Goal: Contribute content: Contribute content

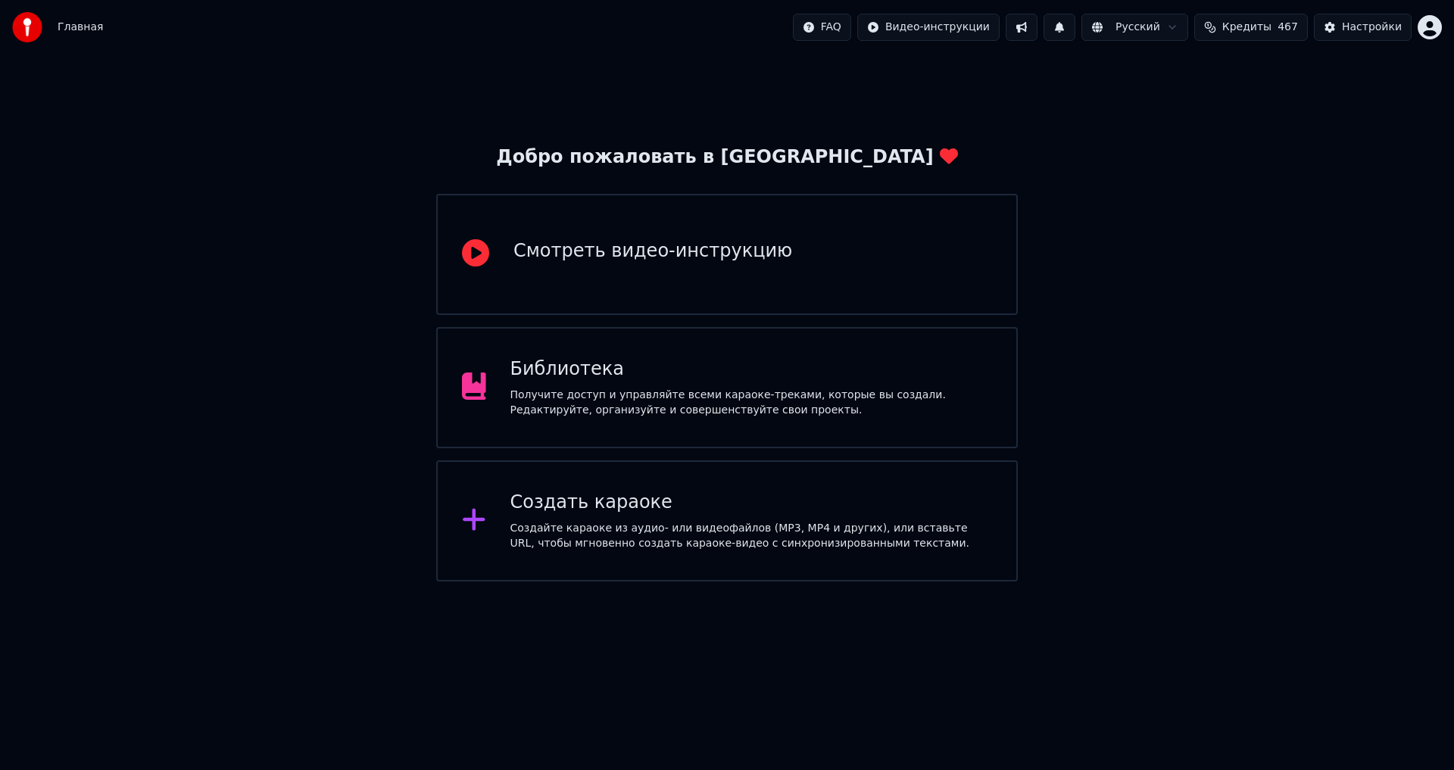
click at [578, 374] on div "Библиотека" at bounding box center [751, 369] width 482 height 24
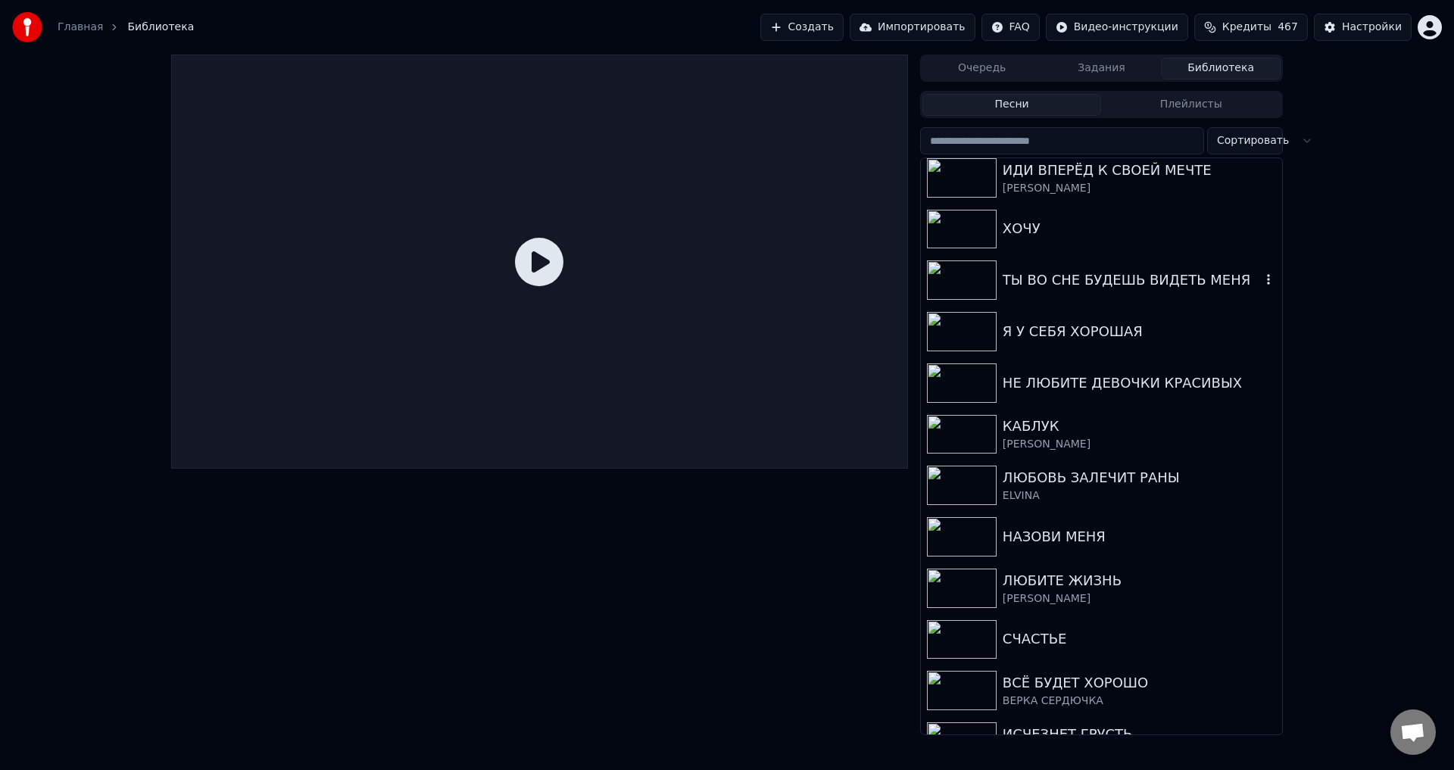
scroll to position [1060, 0]
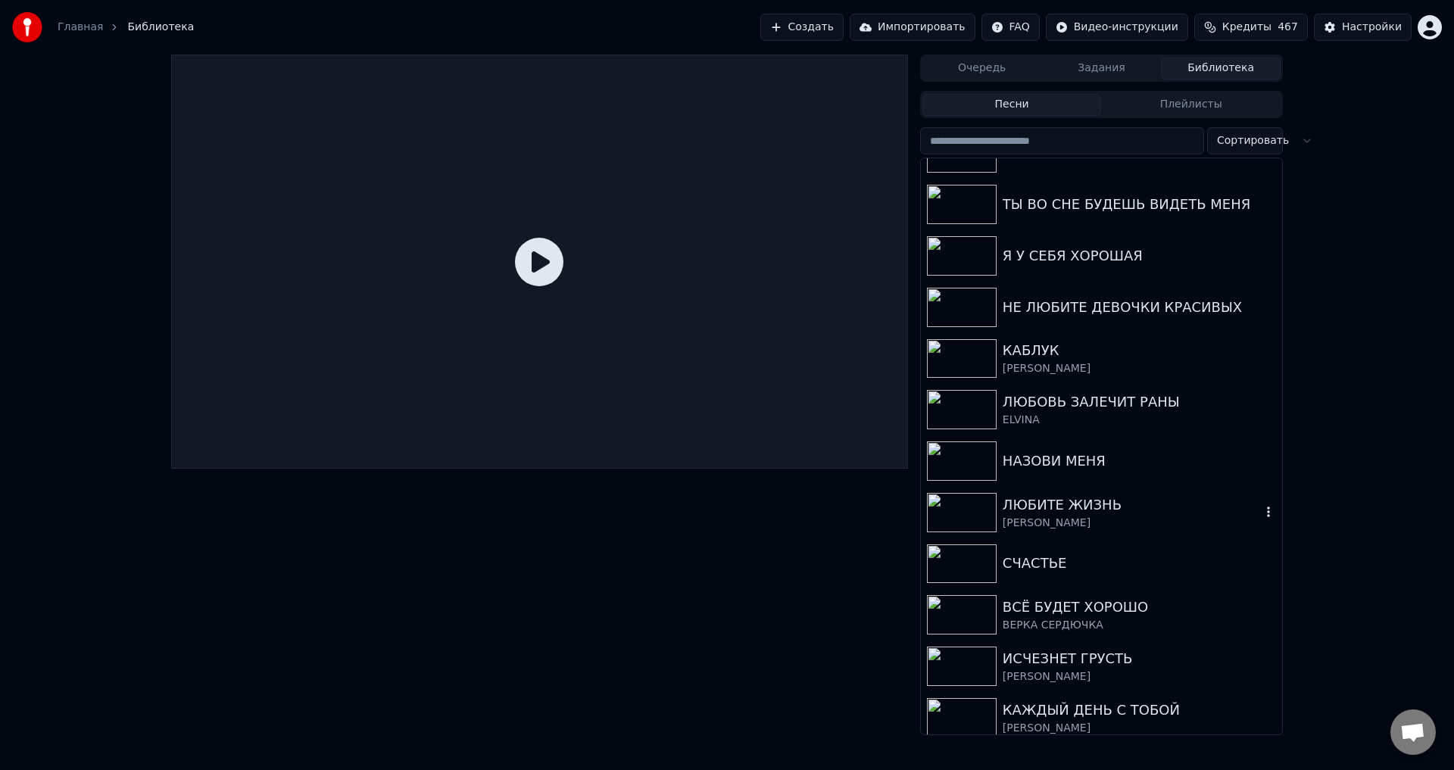
click at [1023, 504] on div "ЛЮБИТЕ ЖИЗНЬ" at bounding box center [1132, 505] width 258 height 21
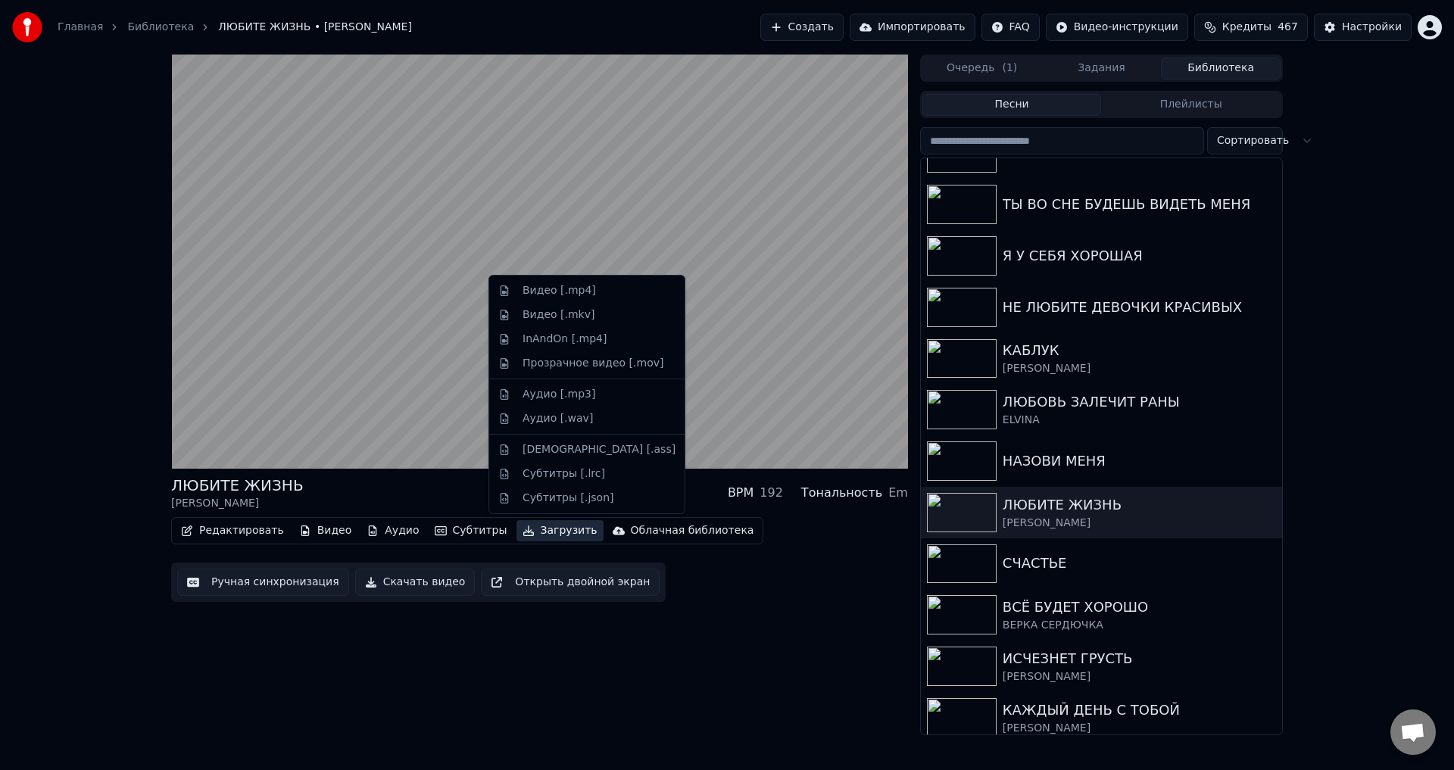
click at [532, 532] on button "Загрузить" at bounding box center [560, 530] width 87 height 21
click at [541, 286] on div "Видео [.mp4]" at bounding box center [559, 290] width 73 height 15
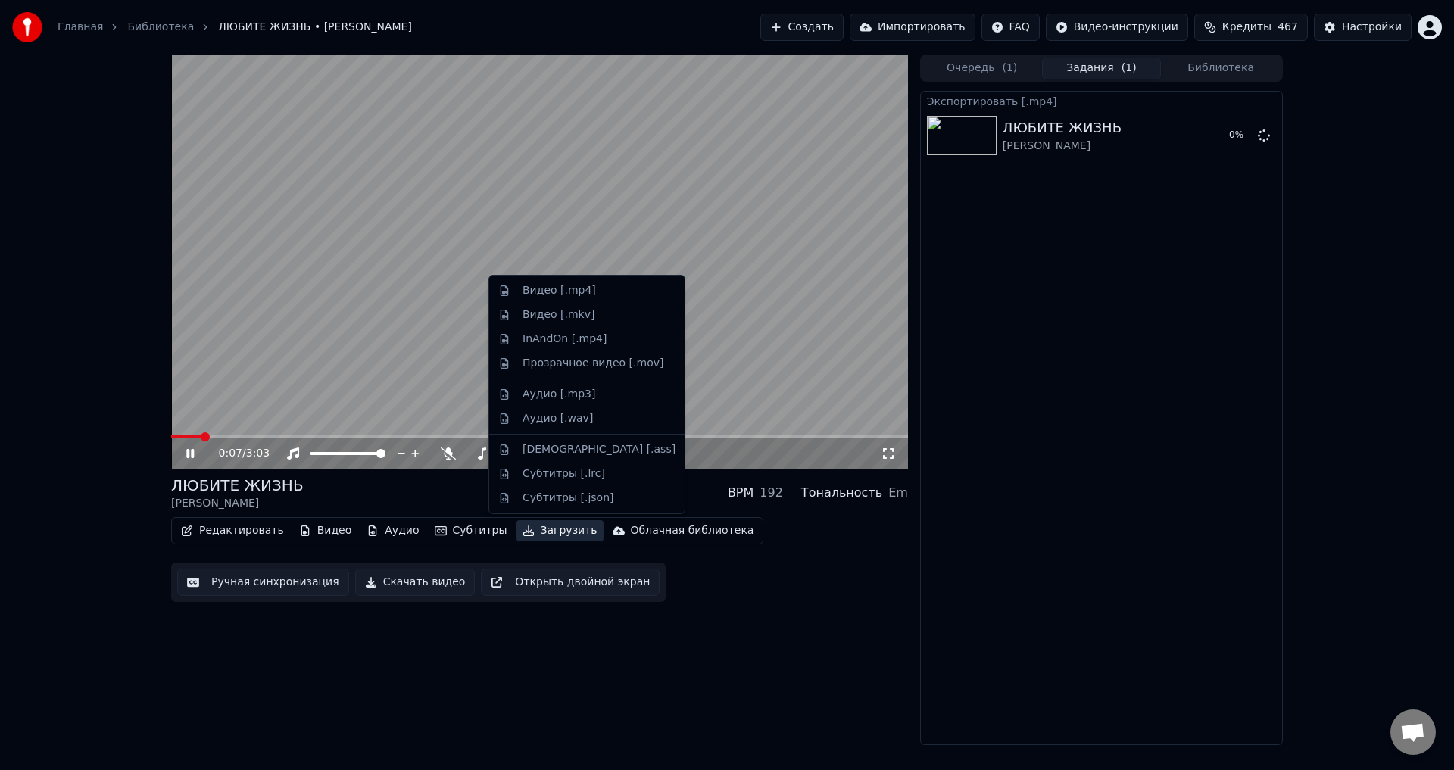
click at [539, 537] on button "Загрузить" at bounding box center [560, 530] width 87 height 21
click at [551, 395] on div "Аудио [.mp3]" at bounding box center [559, 394] width 73 height 15
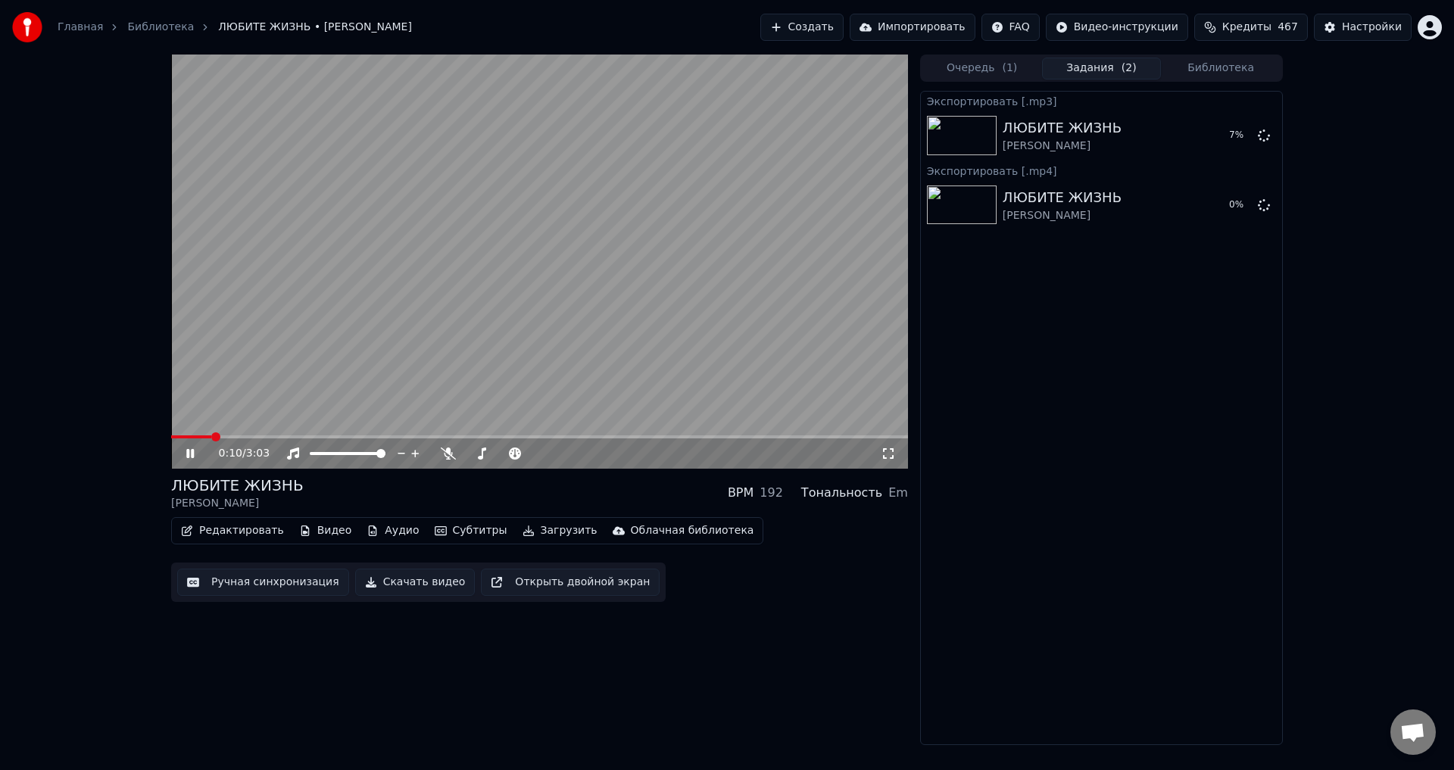
click at [536, 527] on button "Загрузить" at bounding box center [560, 530] width 87 height 21
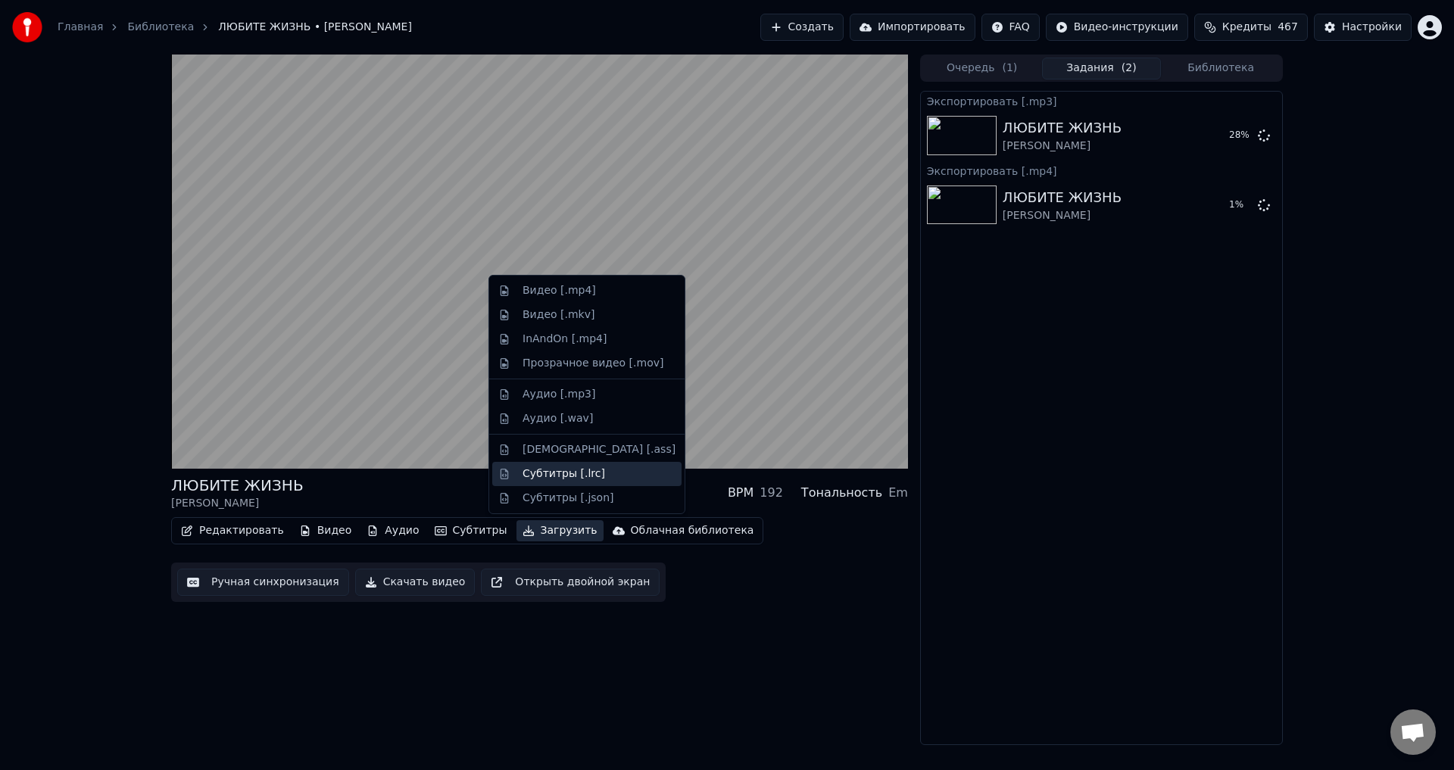
click at [545, 472] on div "Субтитры [.lrc]" at bounding box center [564, 474] width 83 height 15
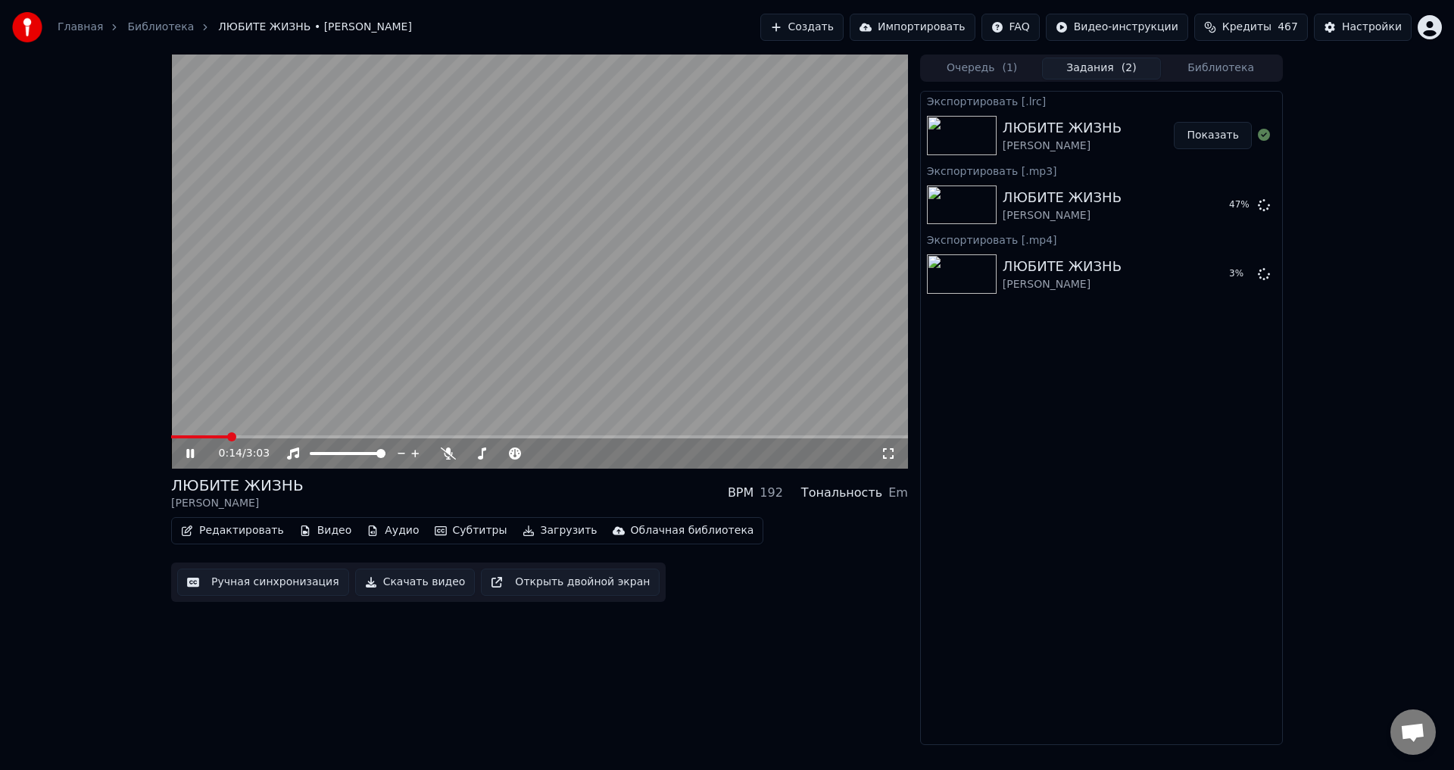
click at [1211, 69] on button "Библиотека" at bounding box center [1221, 69] width 120 height 22
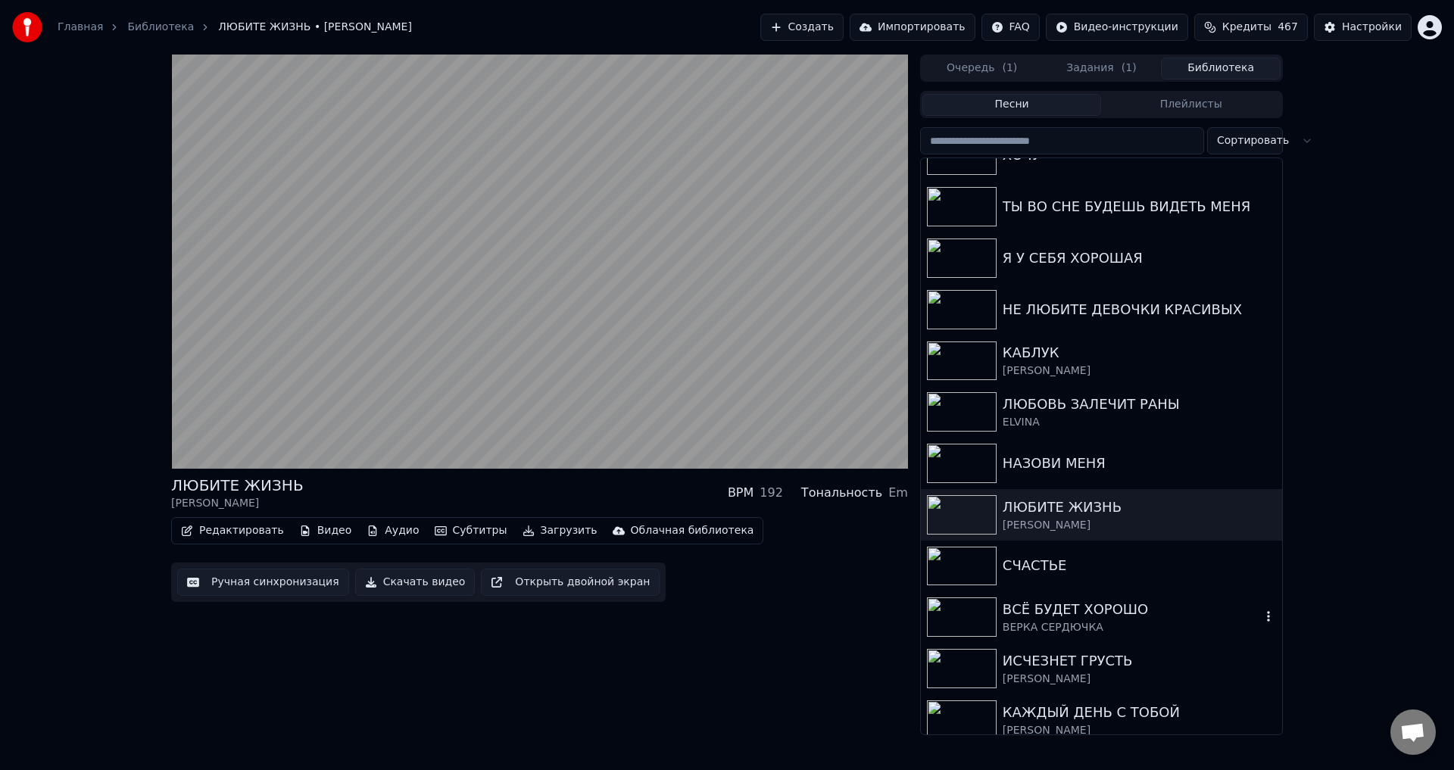
scroll to position [1060, 0]
click at [1031, 459] on div "НАЗОВИ МЕНЯ" at bounding box center [1132, 461] width 258 height 21
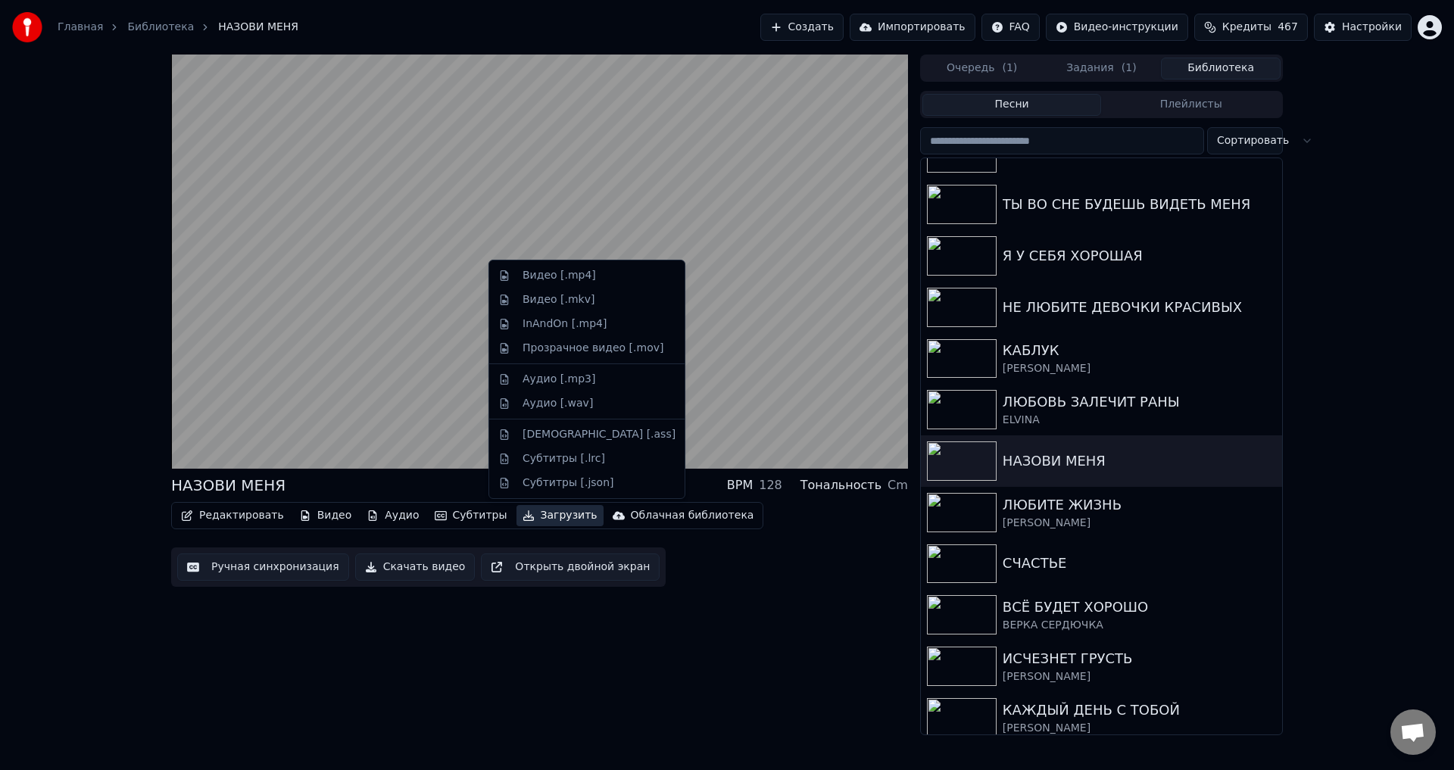
click at [539, 517] on button "Загрузить" at bounding box center [560, 515] width 87 height 21
click at [529, 275] on div "Видео [.mp4]" at bounding box center [559, 275] width 73 height 15
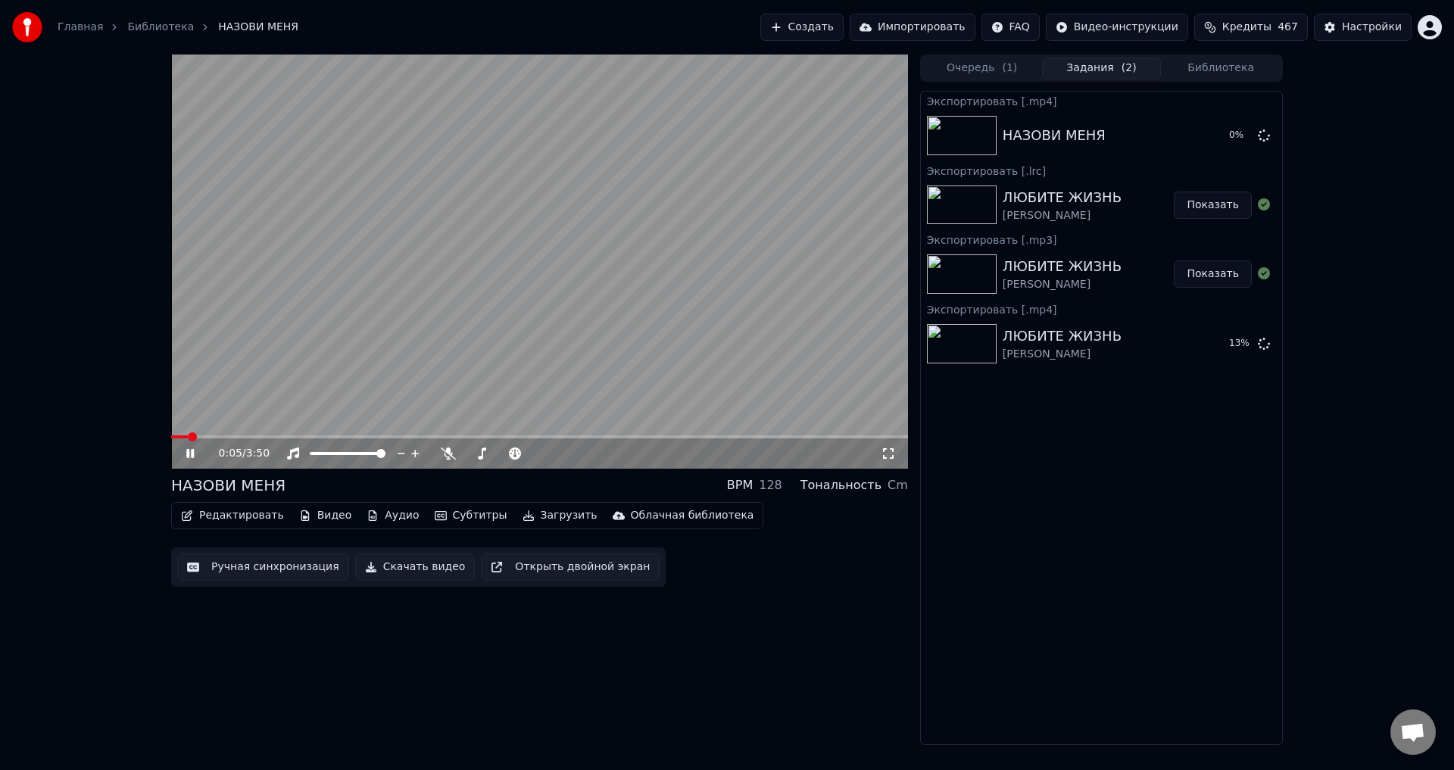
click at [543, 513] on button "Загрузить" at bounding box center [560, 515] width 87 height 21
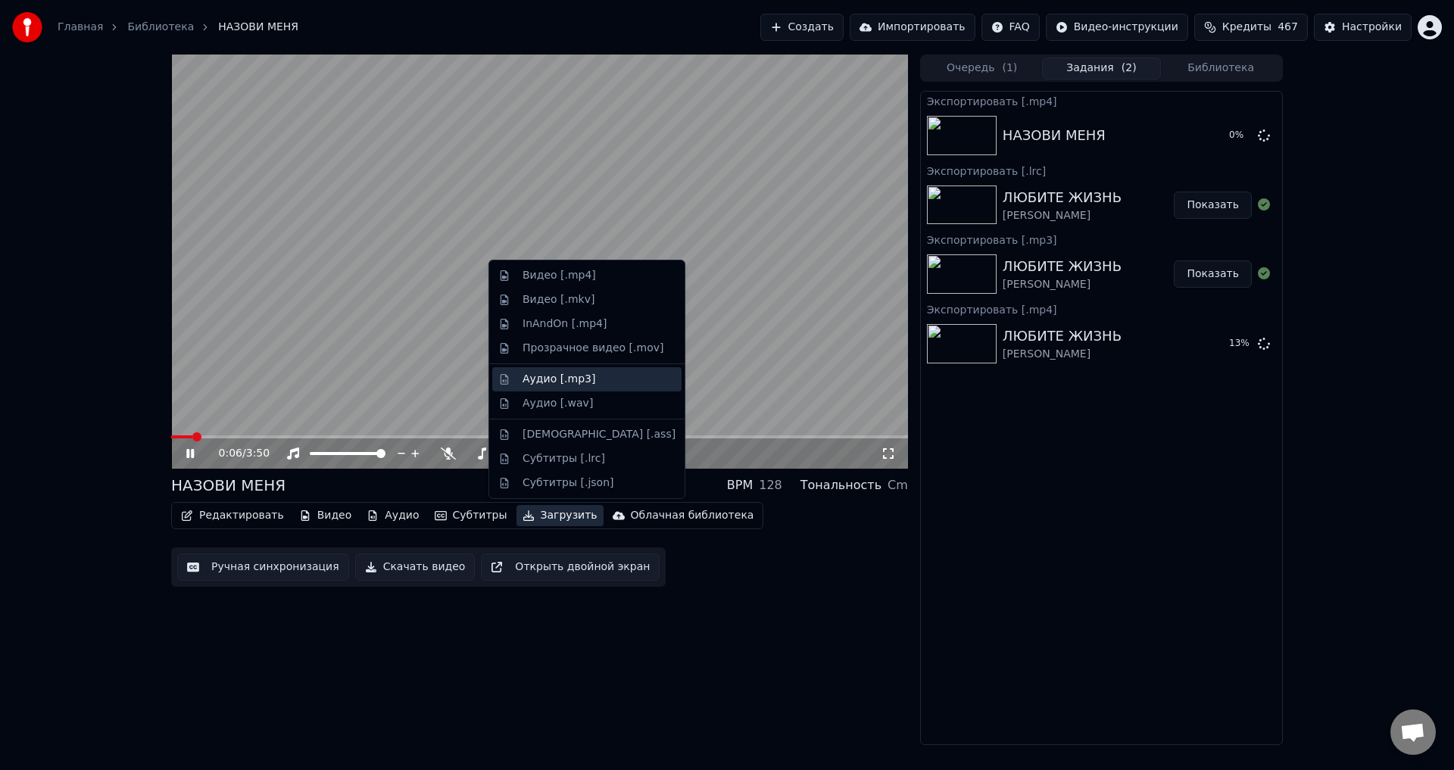
click at [563, 382] on div "Аудио [.mp3]" at bounding box center [559, 379] width 73 height 15
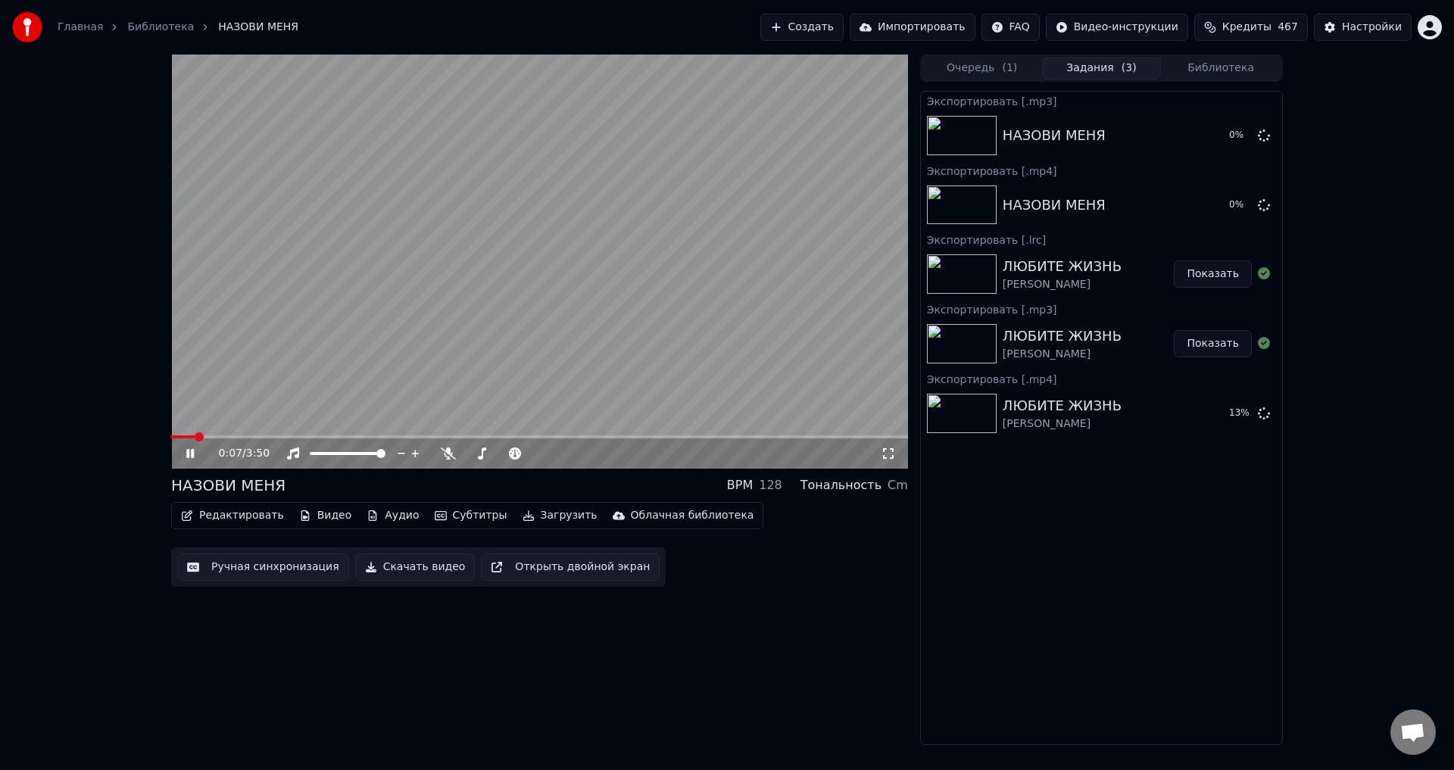
click at [546, 519] on button "Загрузить" at bounding box center [560, 515] width 87 height 21
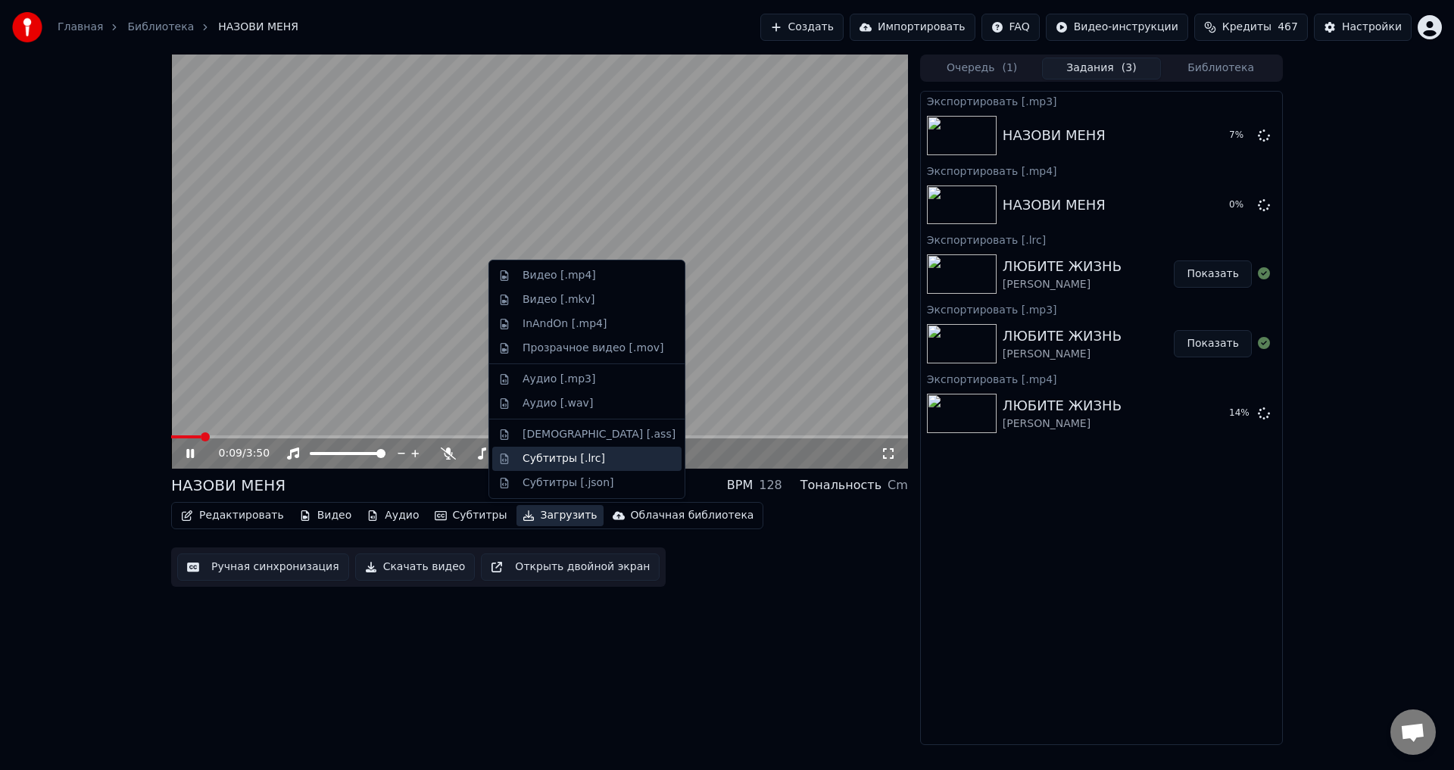
click at [550, 458] on div "Субтитры [.lrc]" at bounding box center [564, 458] width 83 height 15
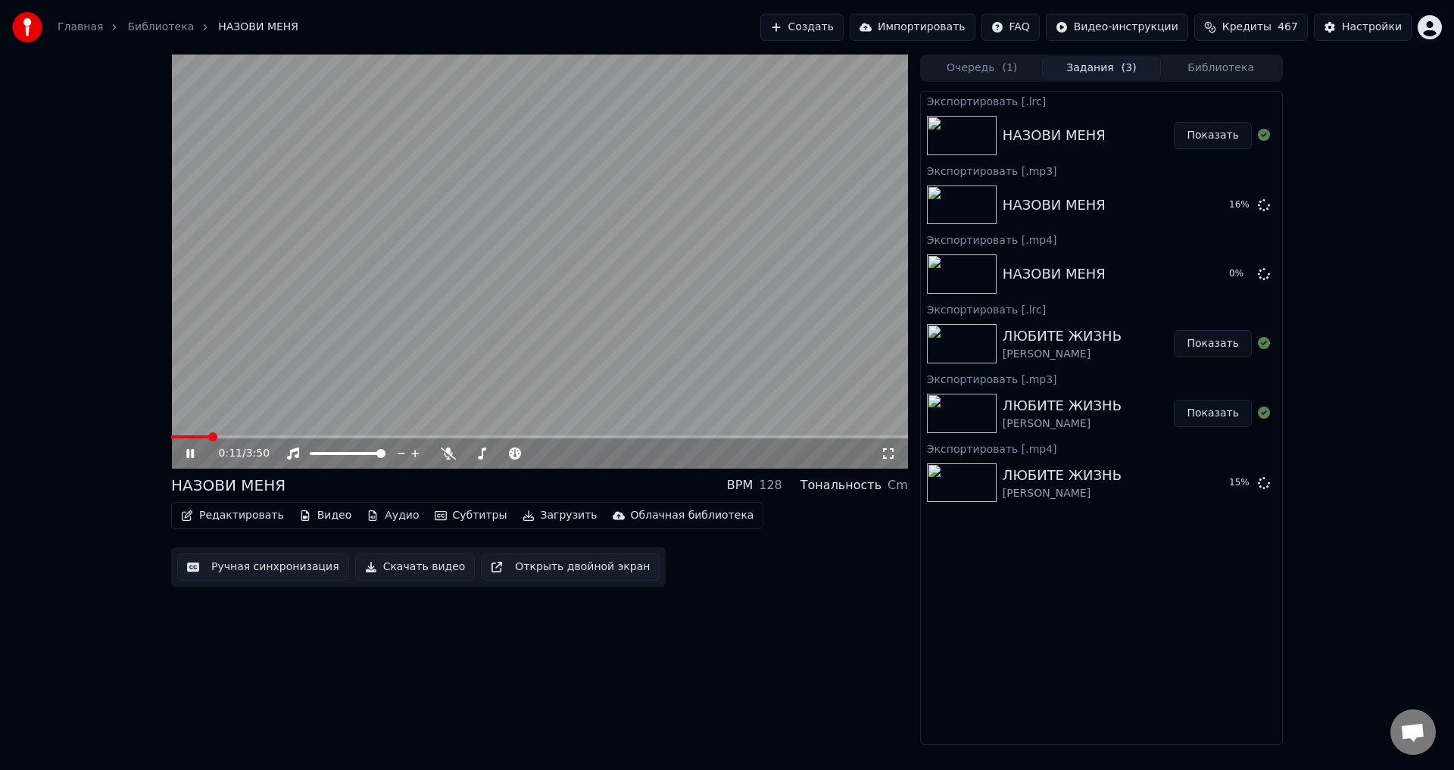
click at [1229, 69] on button "Библиотека" at bounding box center [1221, 69] width 120 height 22
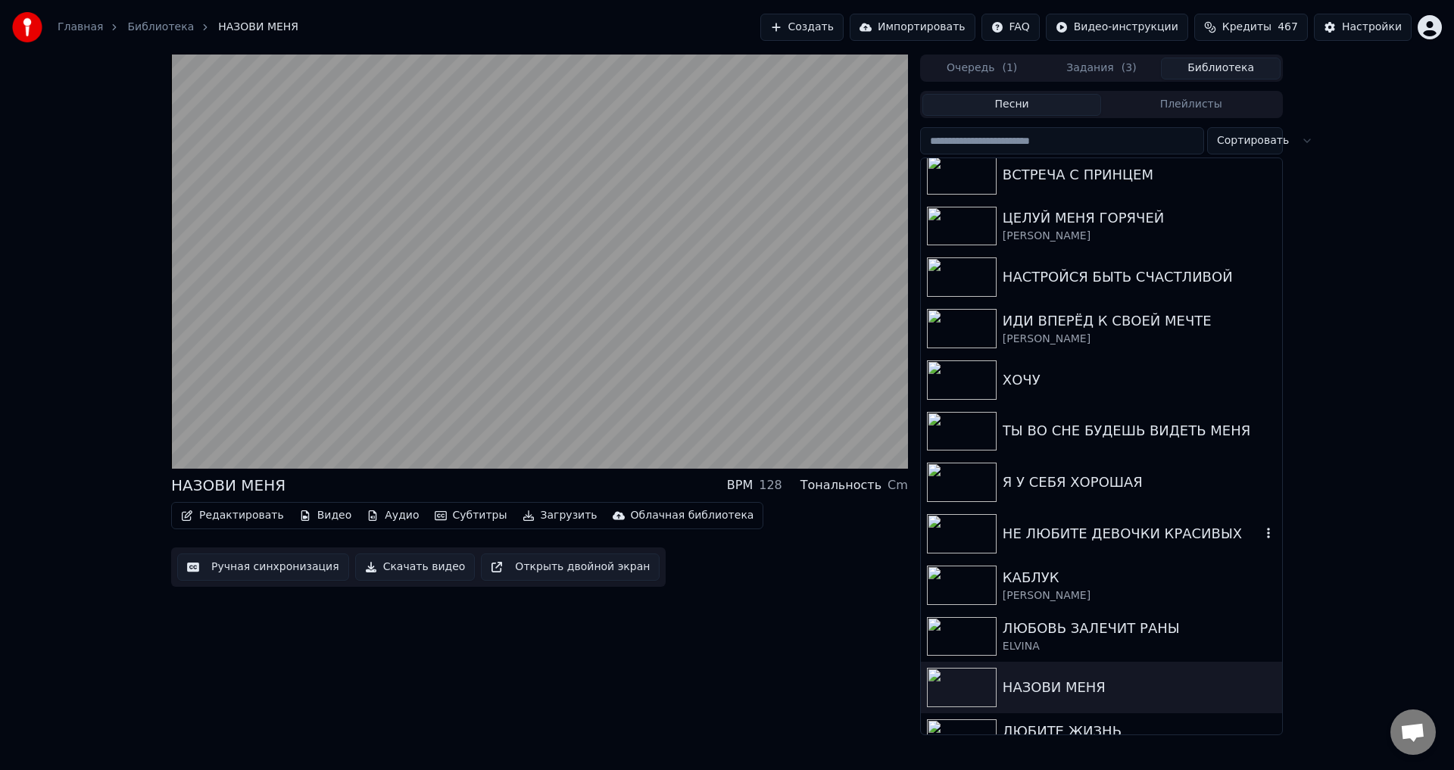
scroll to position [909, 0]
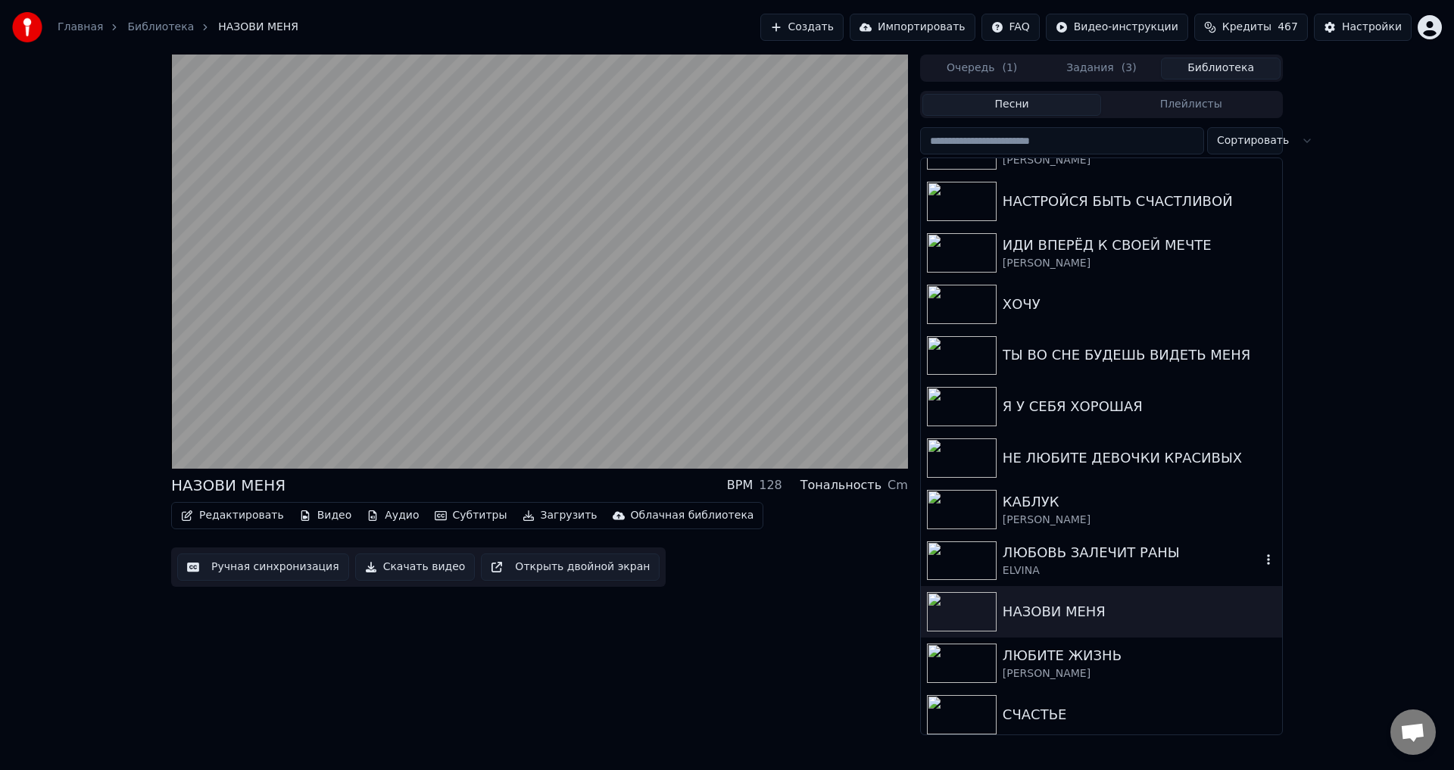
click at [1060, 557] on div "ЛЮБОВЬ ЗАЛЕЧИТ РАНЫ" at bounding box center [1132, 552] width 258 height 21
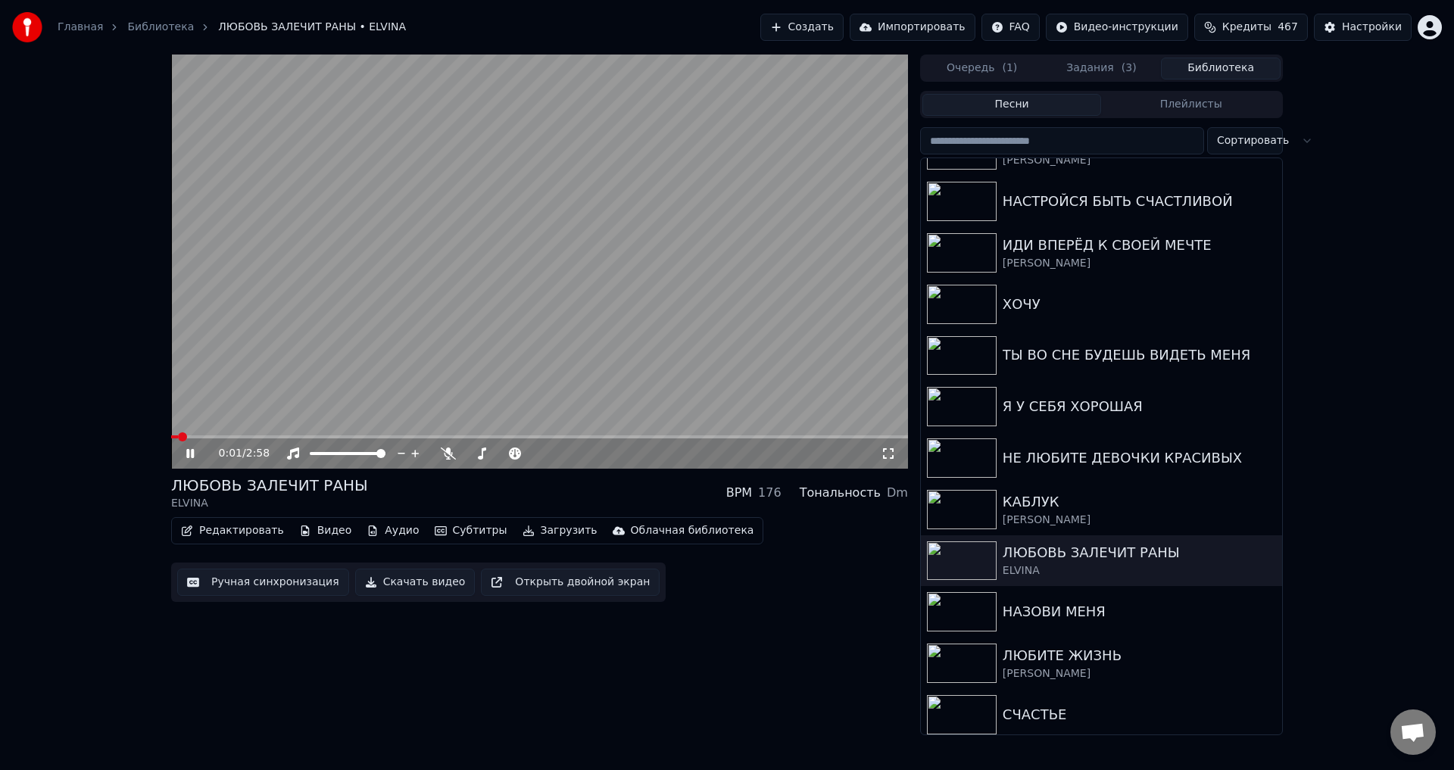
click at [540, 530] on button "Загрузить" at bounding box center [560, 530] width 87 height 21
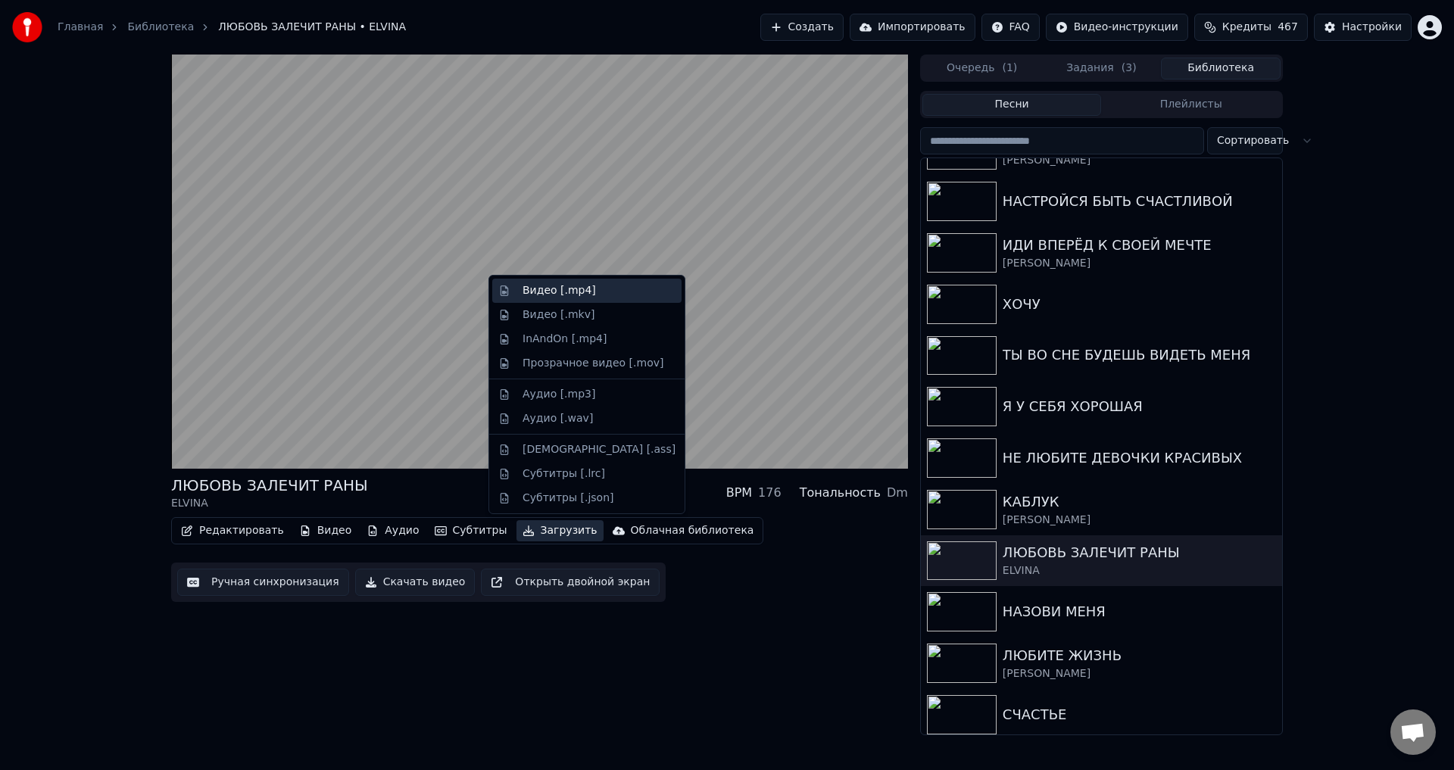
click at [524, 292] on div "Видео [.mp4]" at bounding box center [559, 290] width 73 height 15
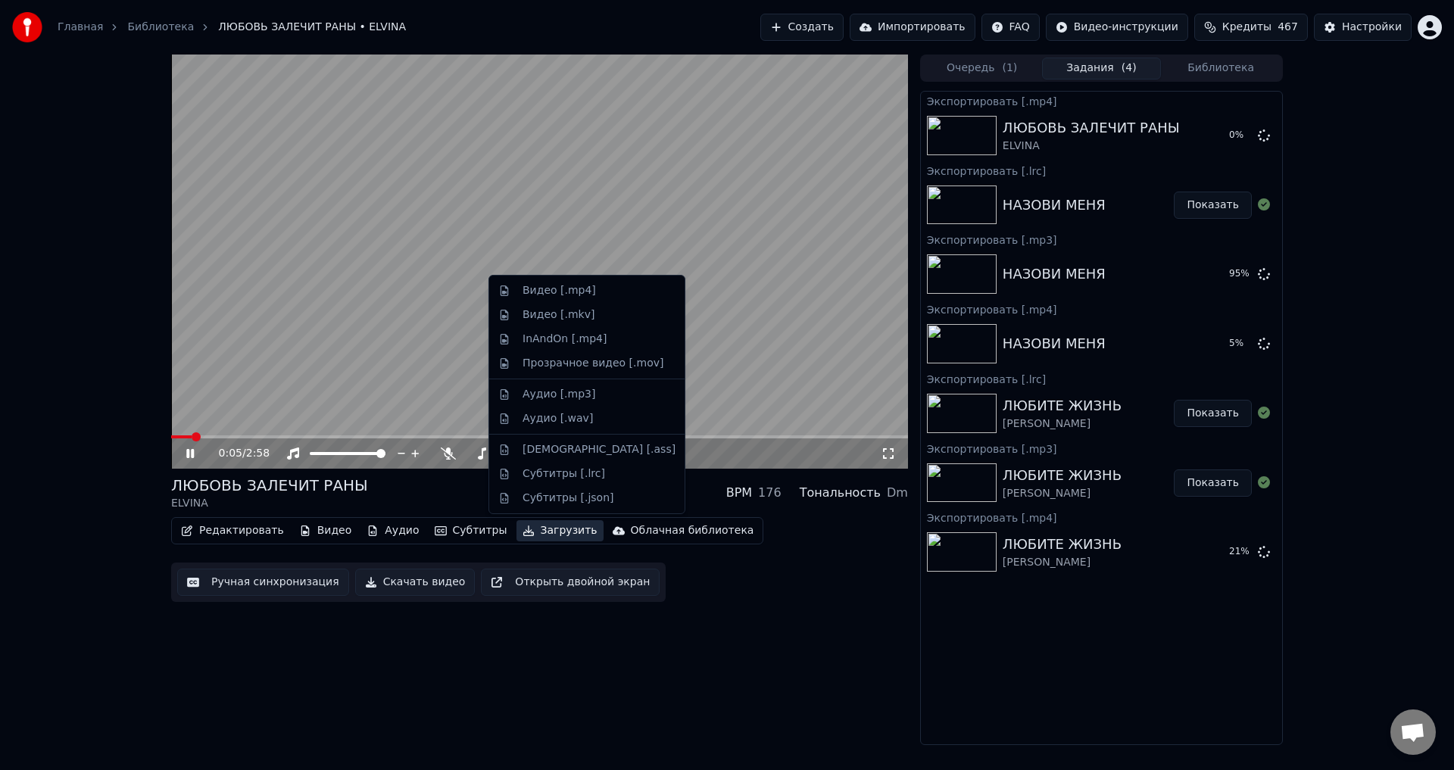
click at [534, 530] on button "Загрузить" at bounding box center [560, 530] width 87 height 21
click at [539, 392] on div "Аудио [.mp3]" at bounding box center [559, 394] width 73 height 15
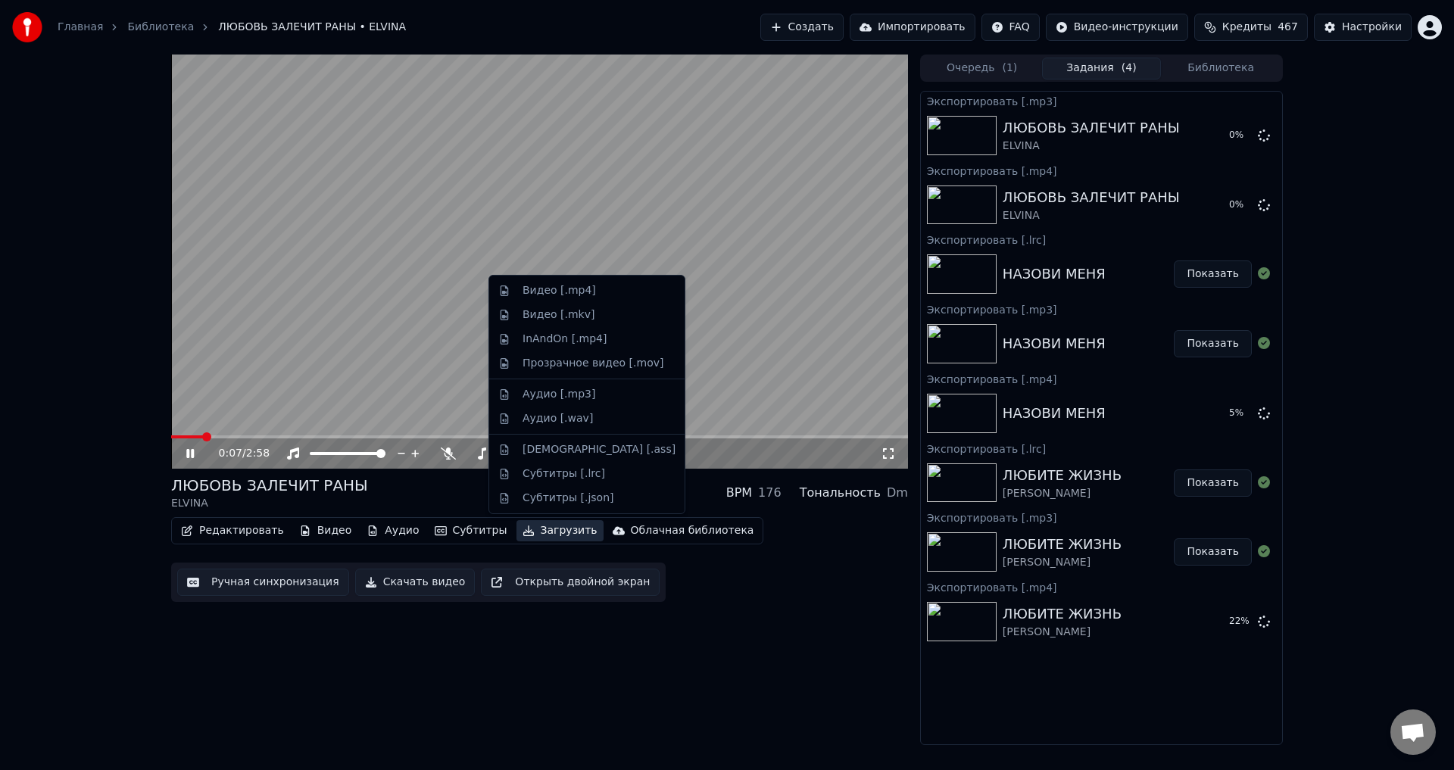
click at [535, 532] on button "Загрузить" at bounding box center [560, 530] width 87 height 21
click at [539, 473] on div "Субтитры [.lrc]" at bounding box center [564, 474] width 83 height 15
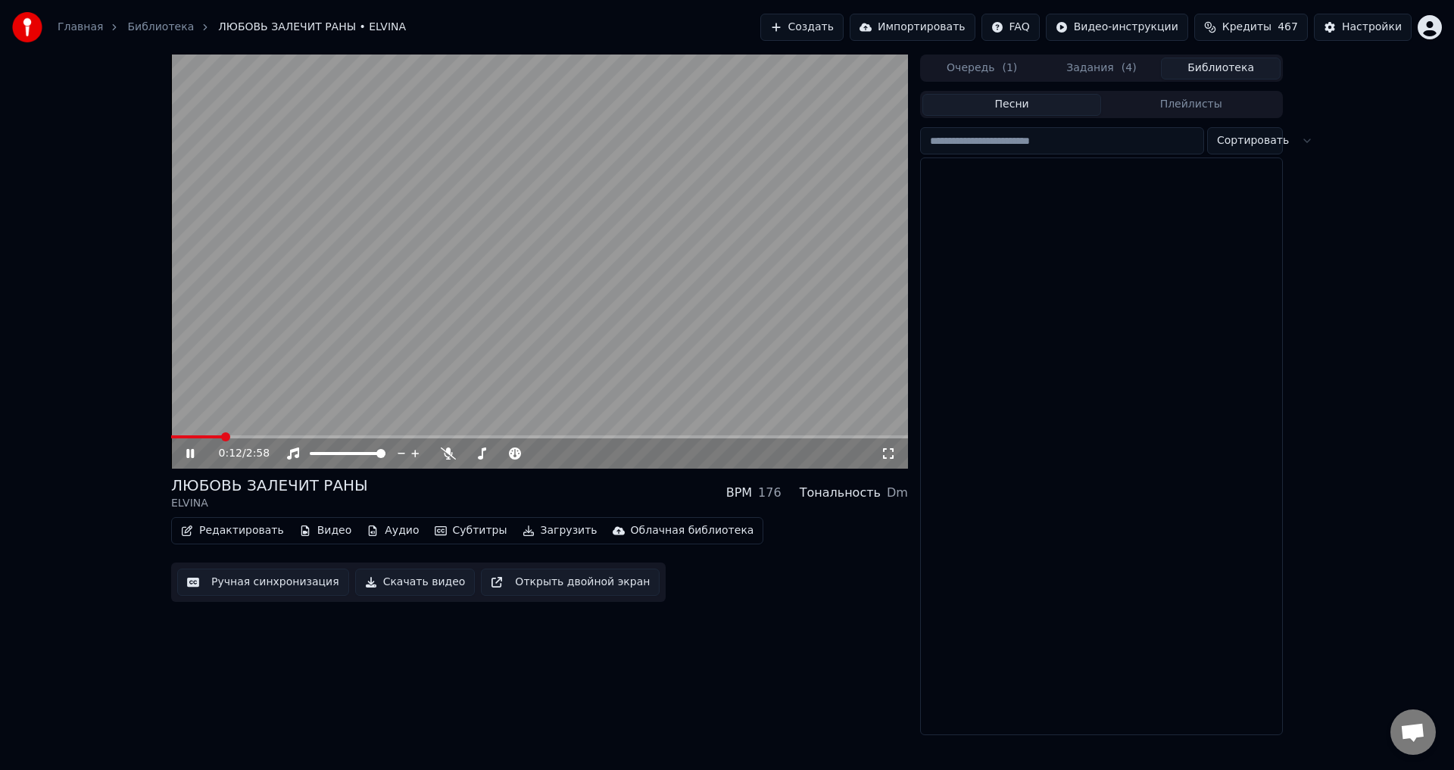
click at [1244, 69] on button "Библиотека" at bounding box center [1221, 69] width 120 height 22
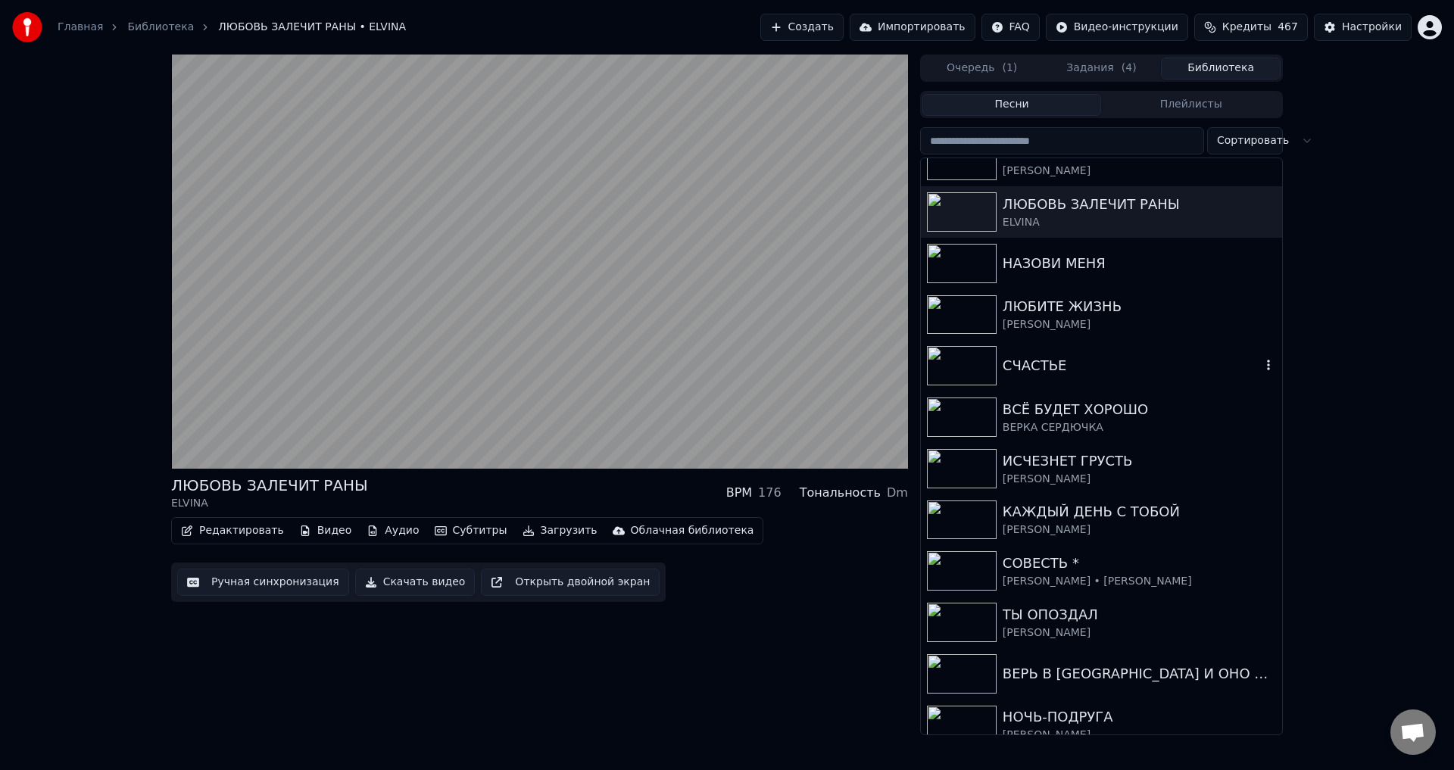
scroll to position [1136, 0]
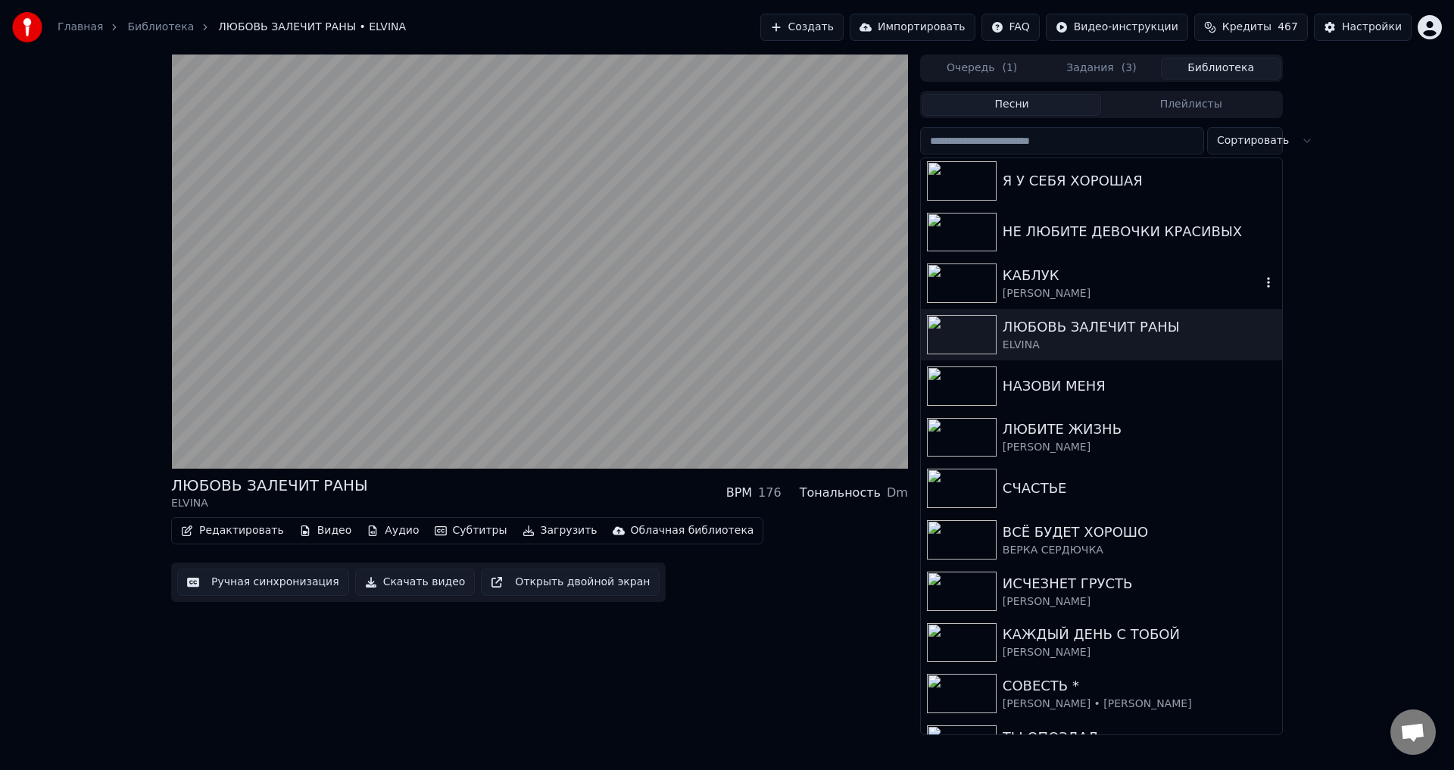
click at [1022, 267] on div "КАБЛУК" at bounding box center [1132, 275] width 258 height 21
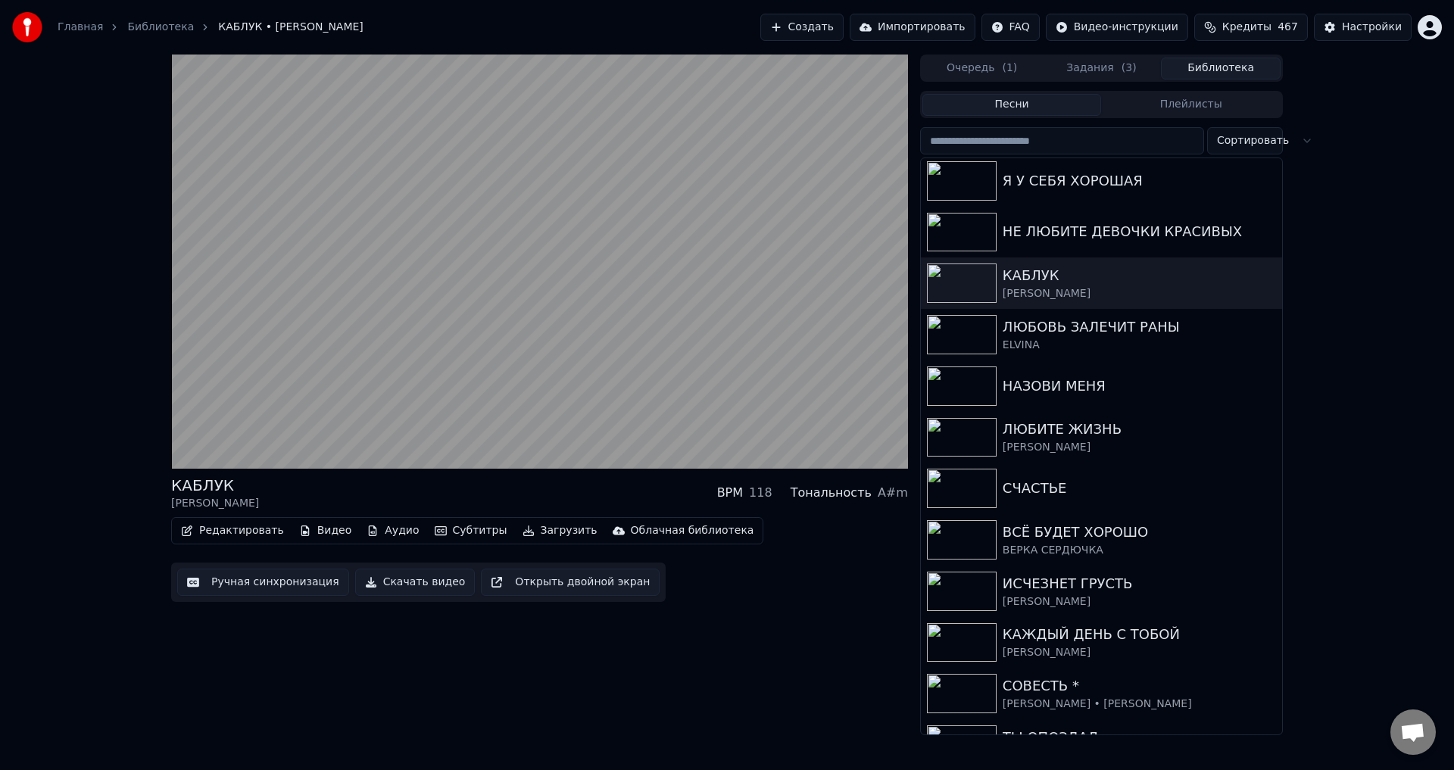
click at [531, 532] on button "Загрузить" at bounding box center [560, 530] width 87 height 21
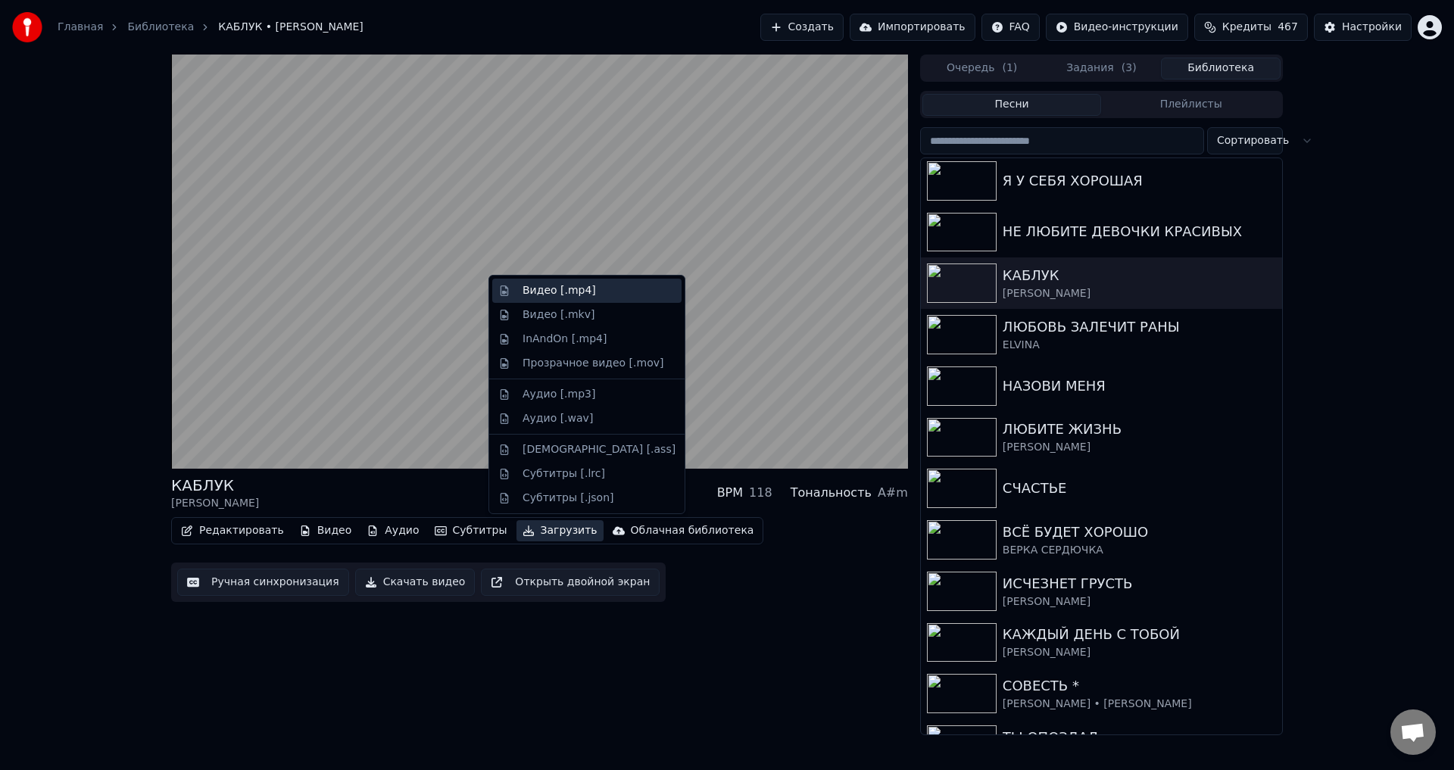
click at [550, 298] on div "Видео [.mp4]" at bounding box center [559, 290] width 73 height 15
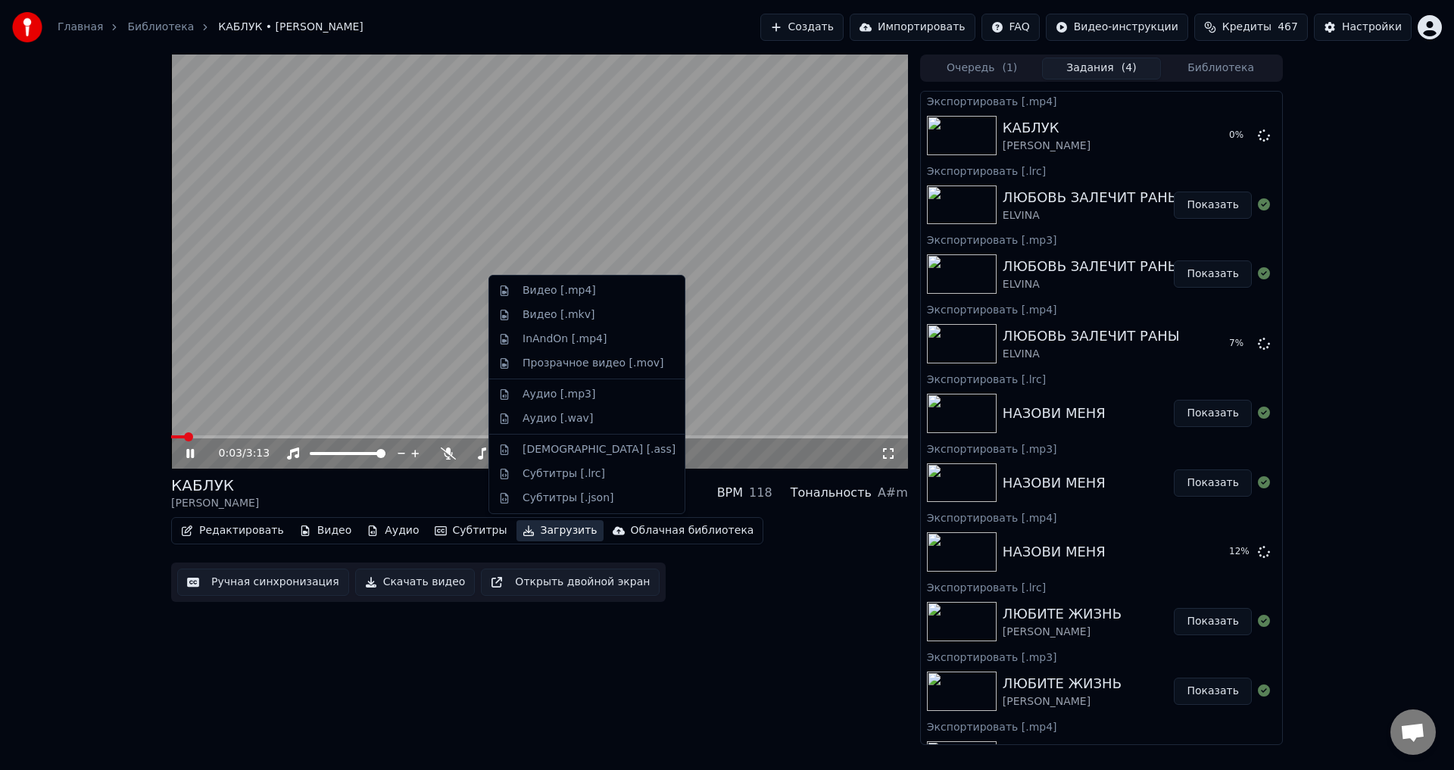
click at [535, 535] on button "Загрузить" at bounding box center [560, 530] width 87 height 21
click at [545, 388] on div "Аудио [.mp3]" at bounding box center [559, 394] width 73 height 15
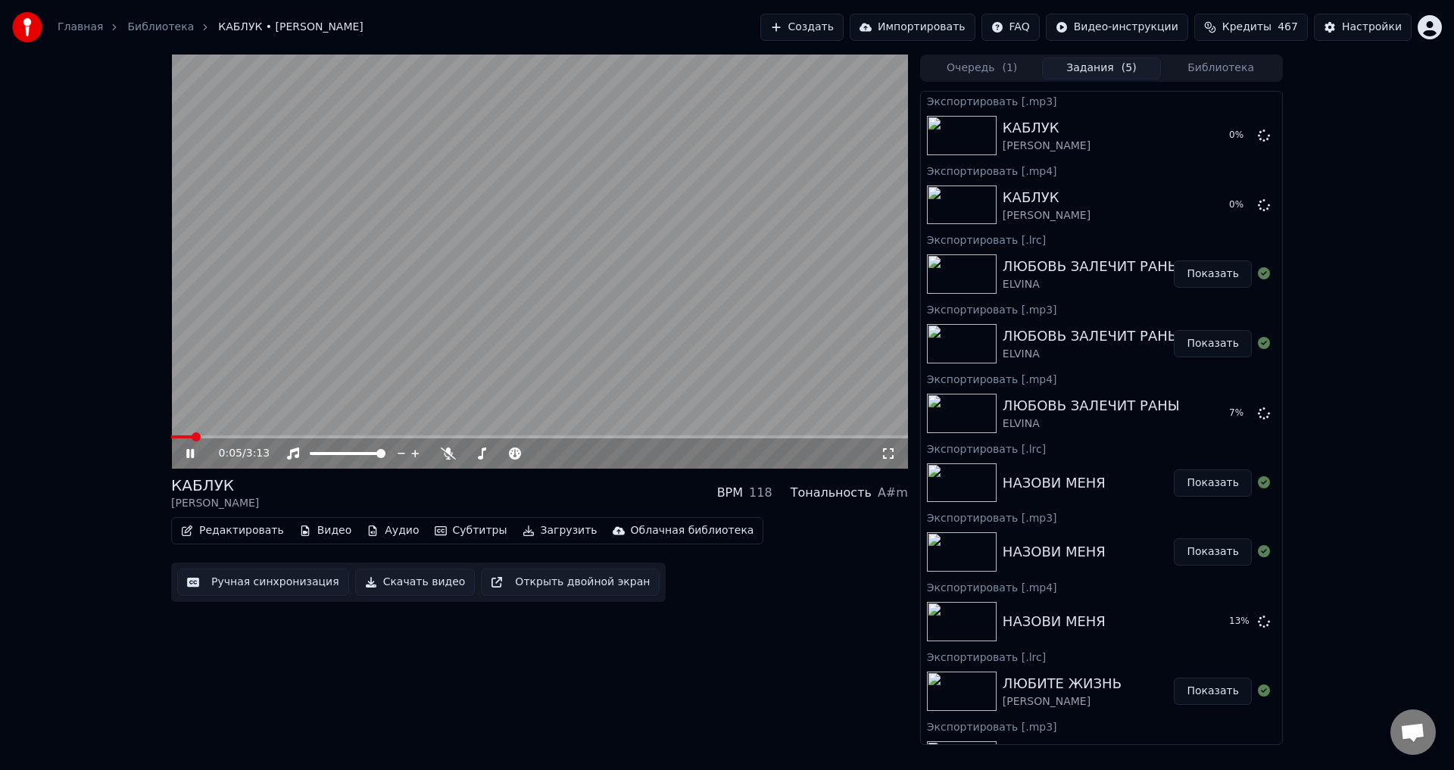
click at [533, 533] on button "Загрузить" at bounding box center [560, 530] width 87 height 21
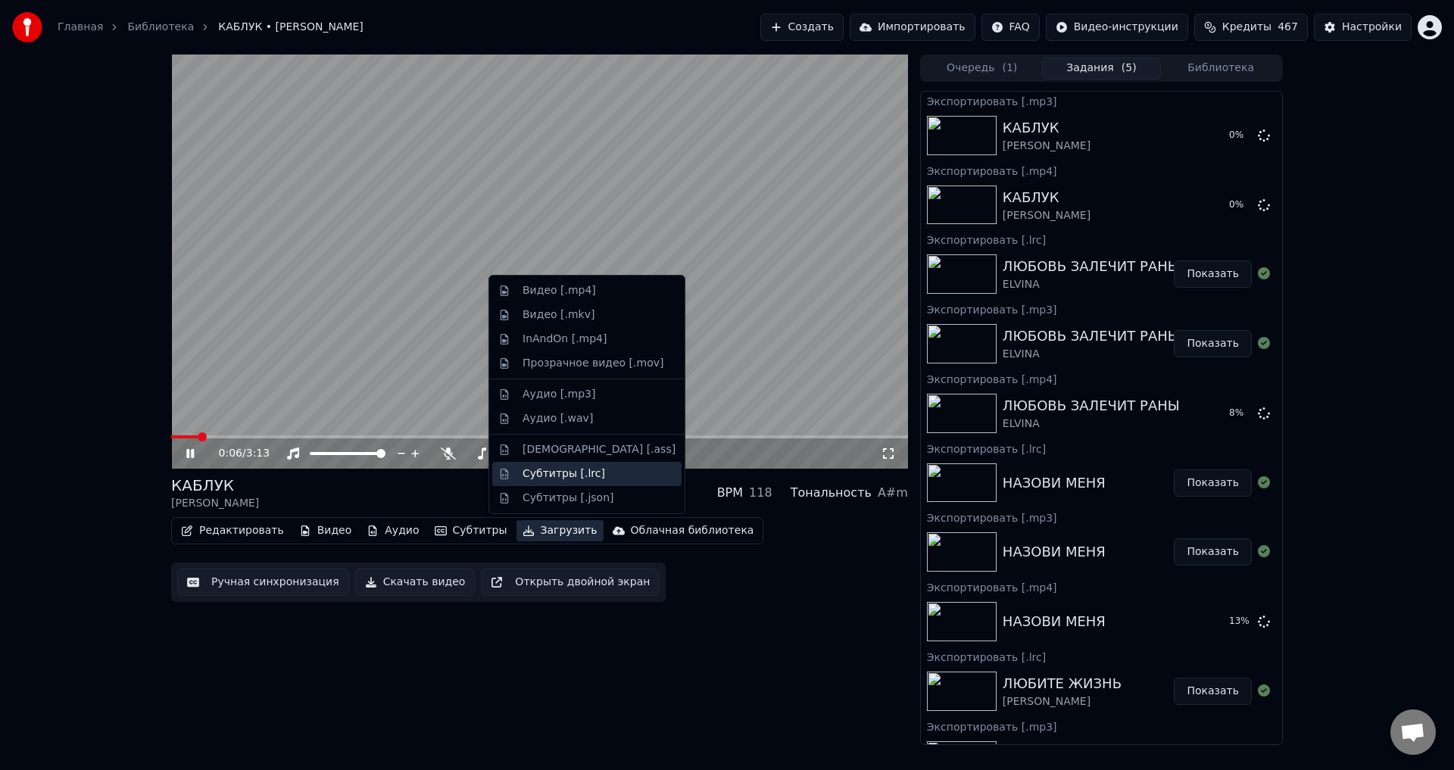
click at [551, 470] on div "Субтитры [.lrc]" at bounding box center [564, 474] width 83 height 15
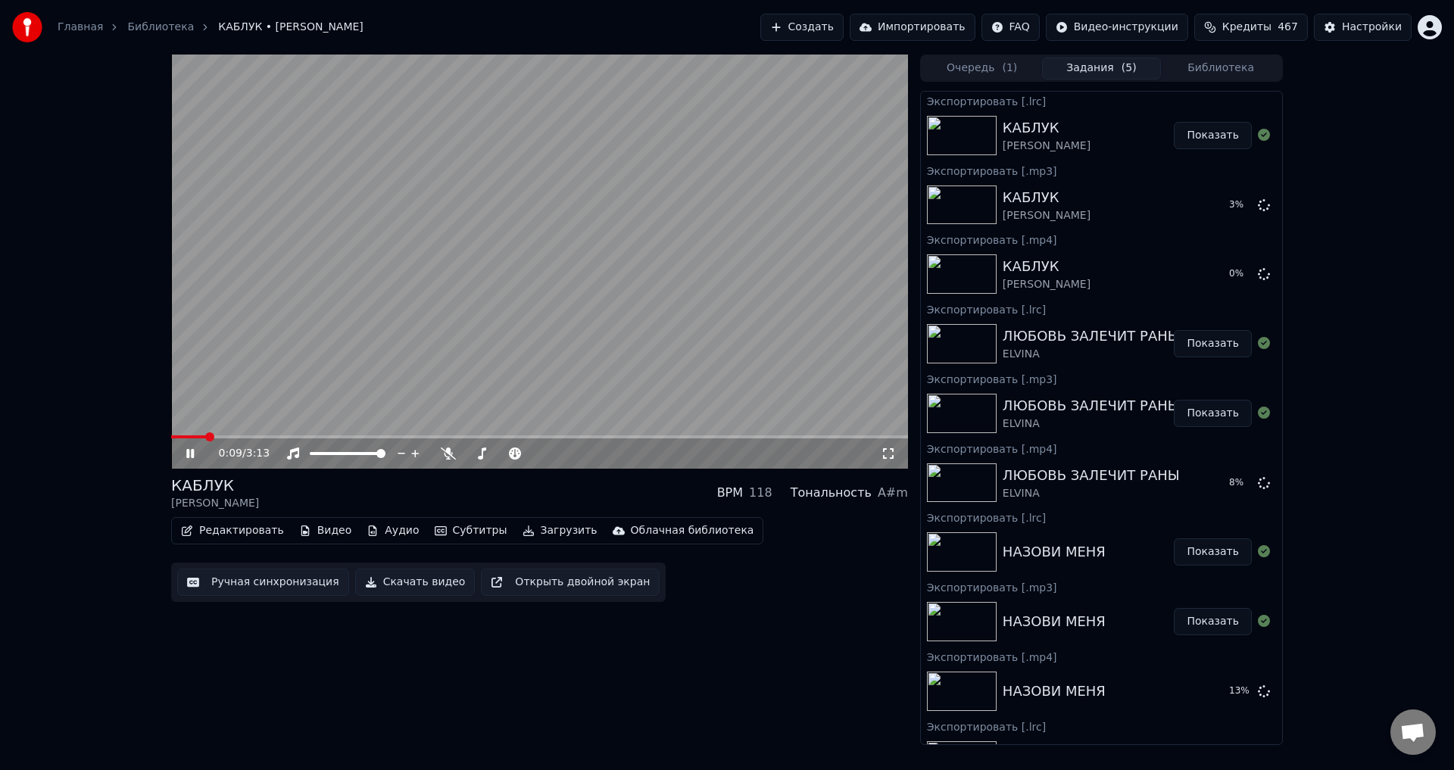
click at [1219, 73] on button "Библиотека" at bounding box center [1221, 69] width 120 height 22
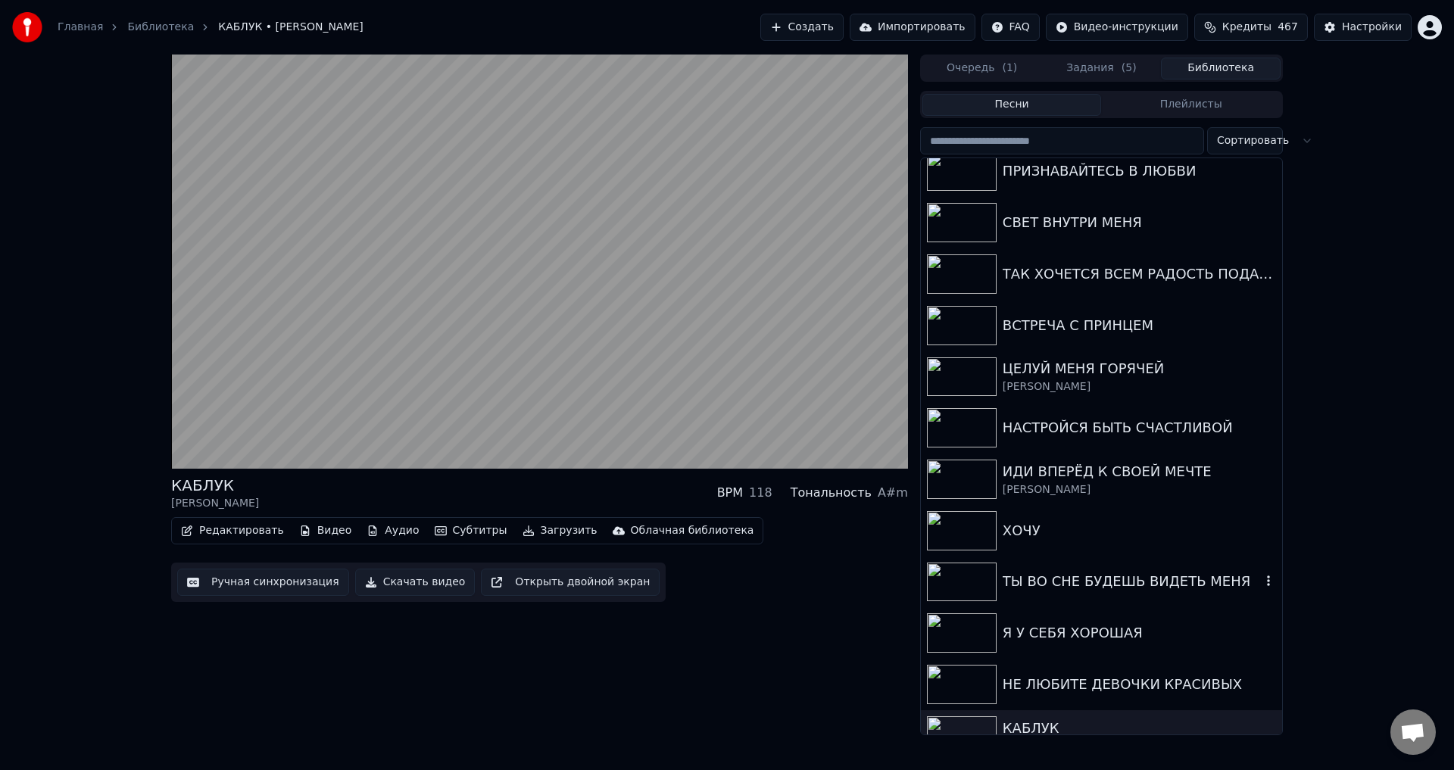
scroll to position [757, 0]
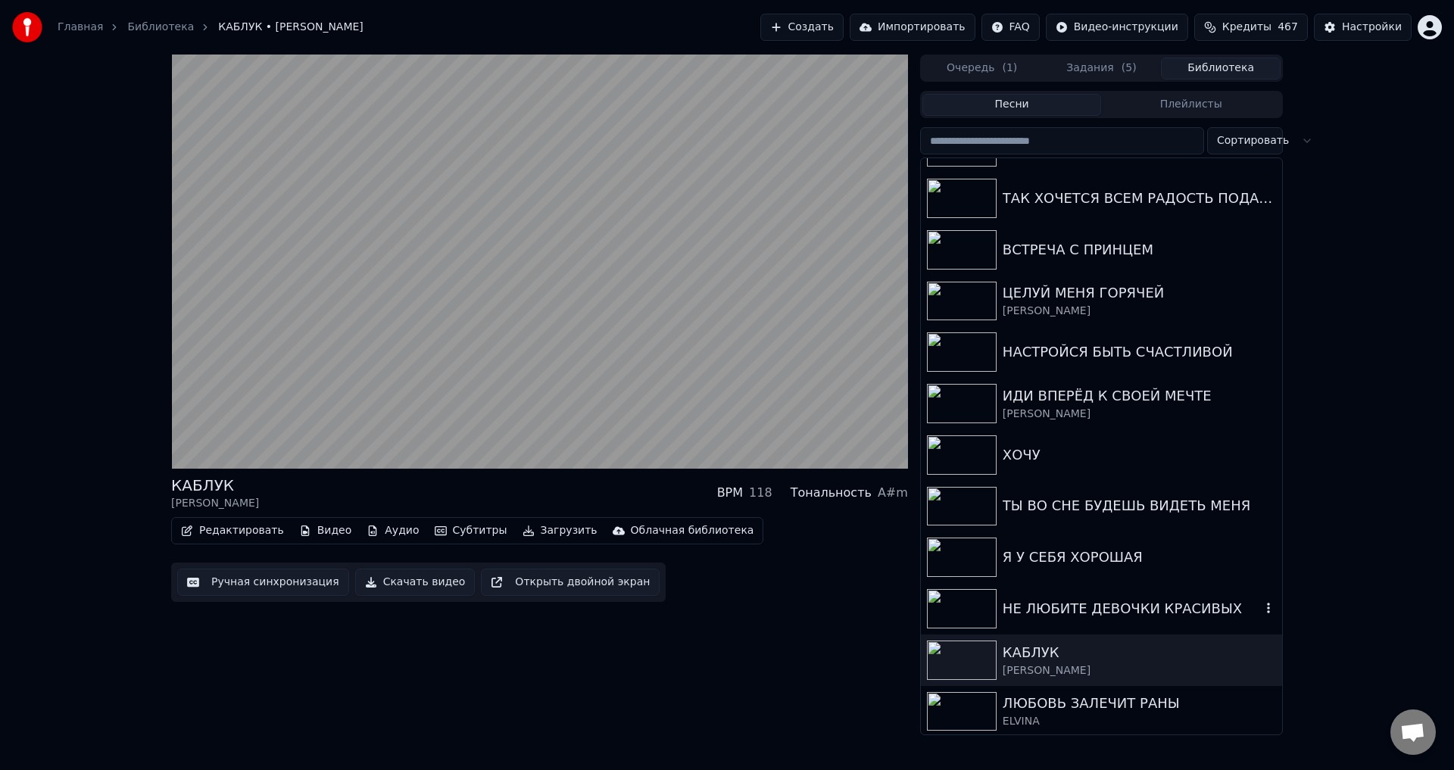
click at [1095, 601] on div "НЕ ЛЮБИТЕ ДЕВОЧКИ КРАСИВЫХ" at bounding box center [1132, 608] width 258 height 21
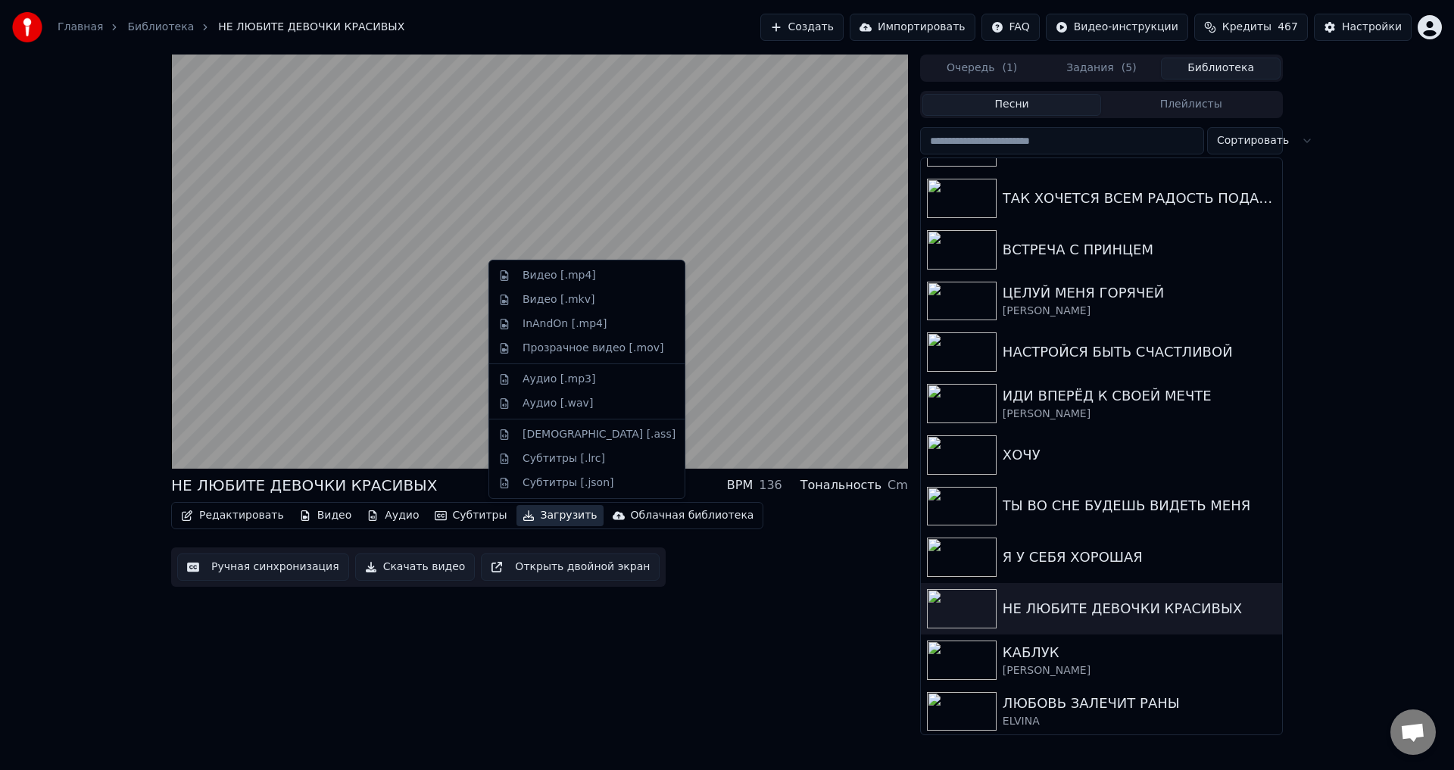
click at [533, 516] on button "Загрузить" at bounding box center [560, 515] width 87 height 21
click at [549, 282] on div "Видео [.mp4]" at bounding box center [559, 275] width 73 height 15
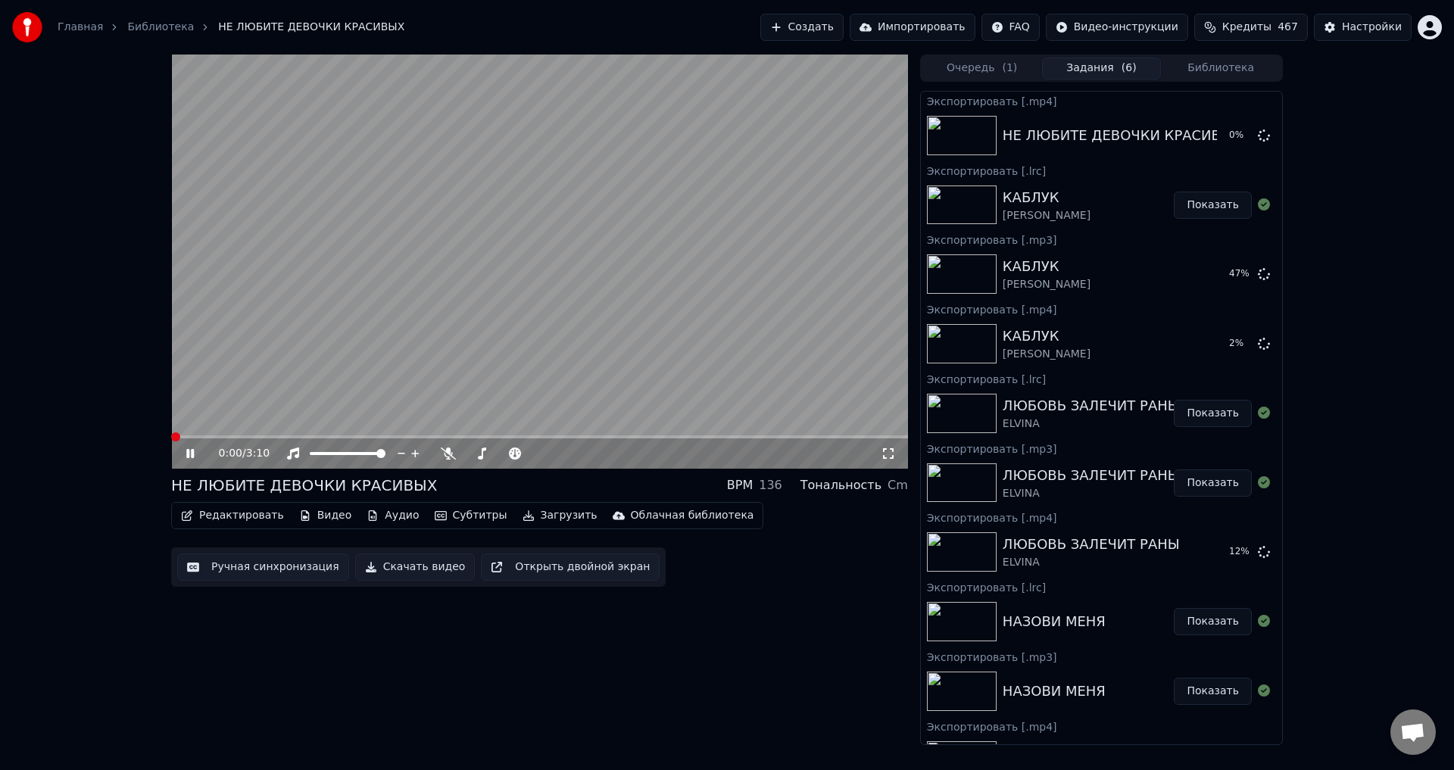
click at [536, 519] on button "Загрузить" at bounding box center [560, 515] width 87 height 21
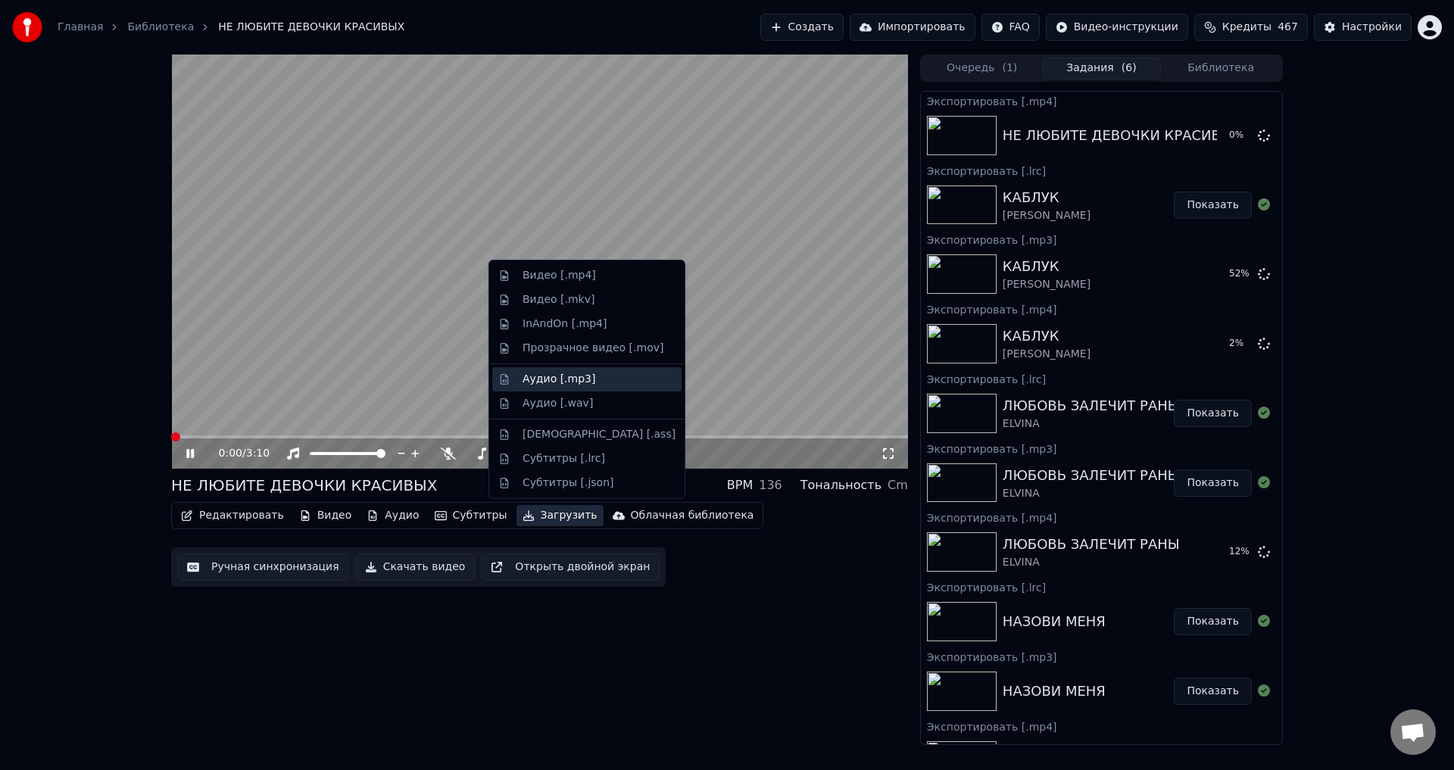
click at [536, 382] on div "Аудио [.mp3]" at bounding box center [559, 379] width 73 height 15
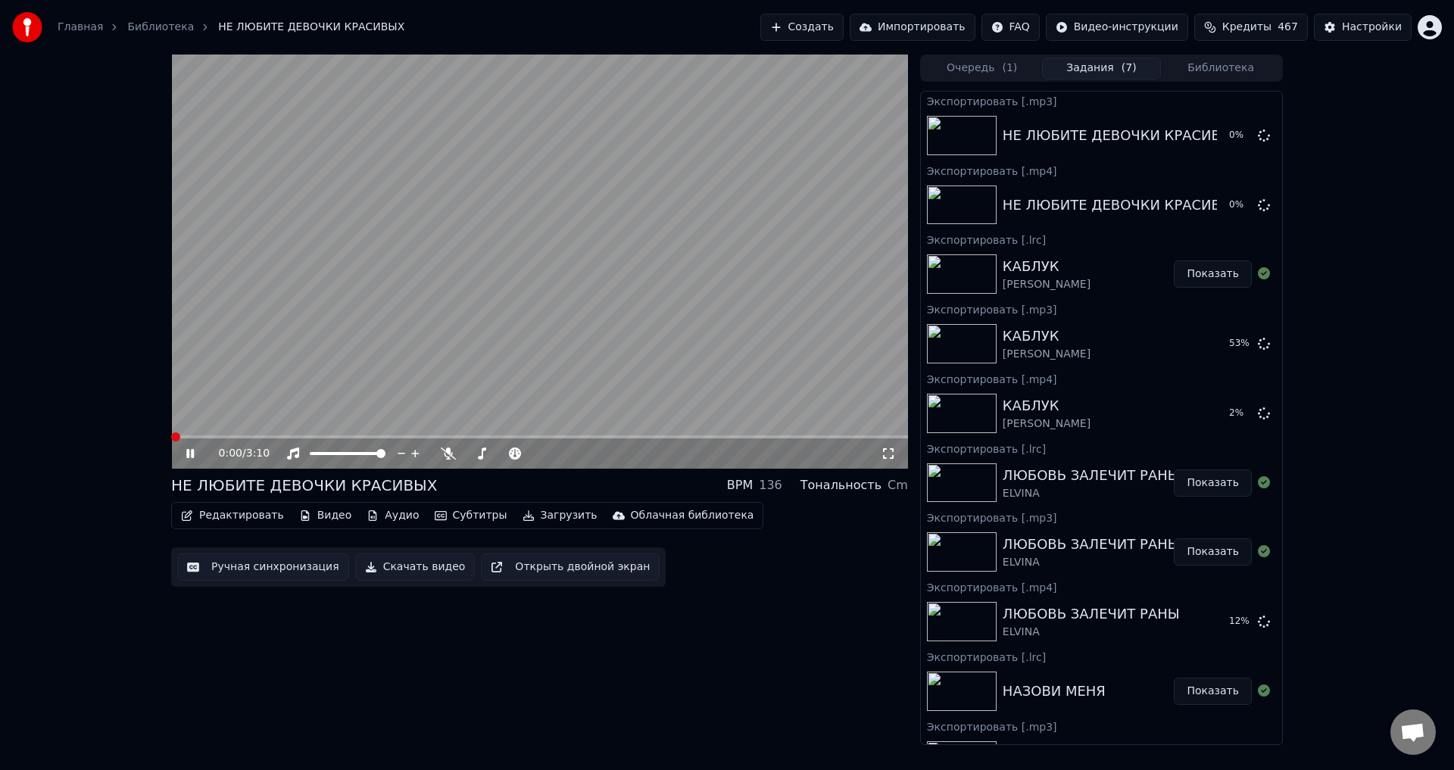
click at [549, 519] on button "Загрузить" at bounding box center [560, 515] width 87 height 21
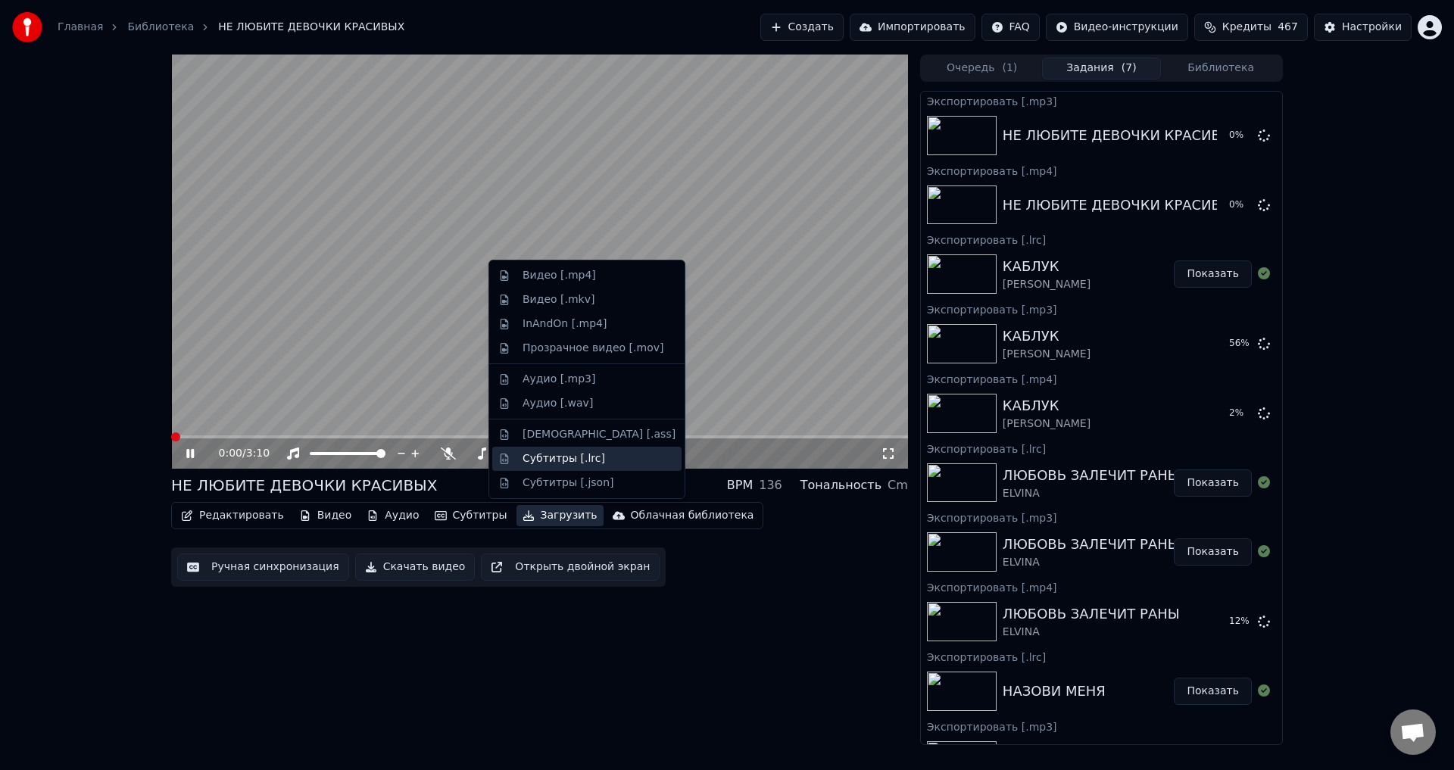
click at [546, 462] on div "Субтитры [.lrc]" at bounding box center [564, 458] width 83 height 15
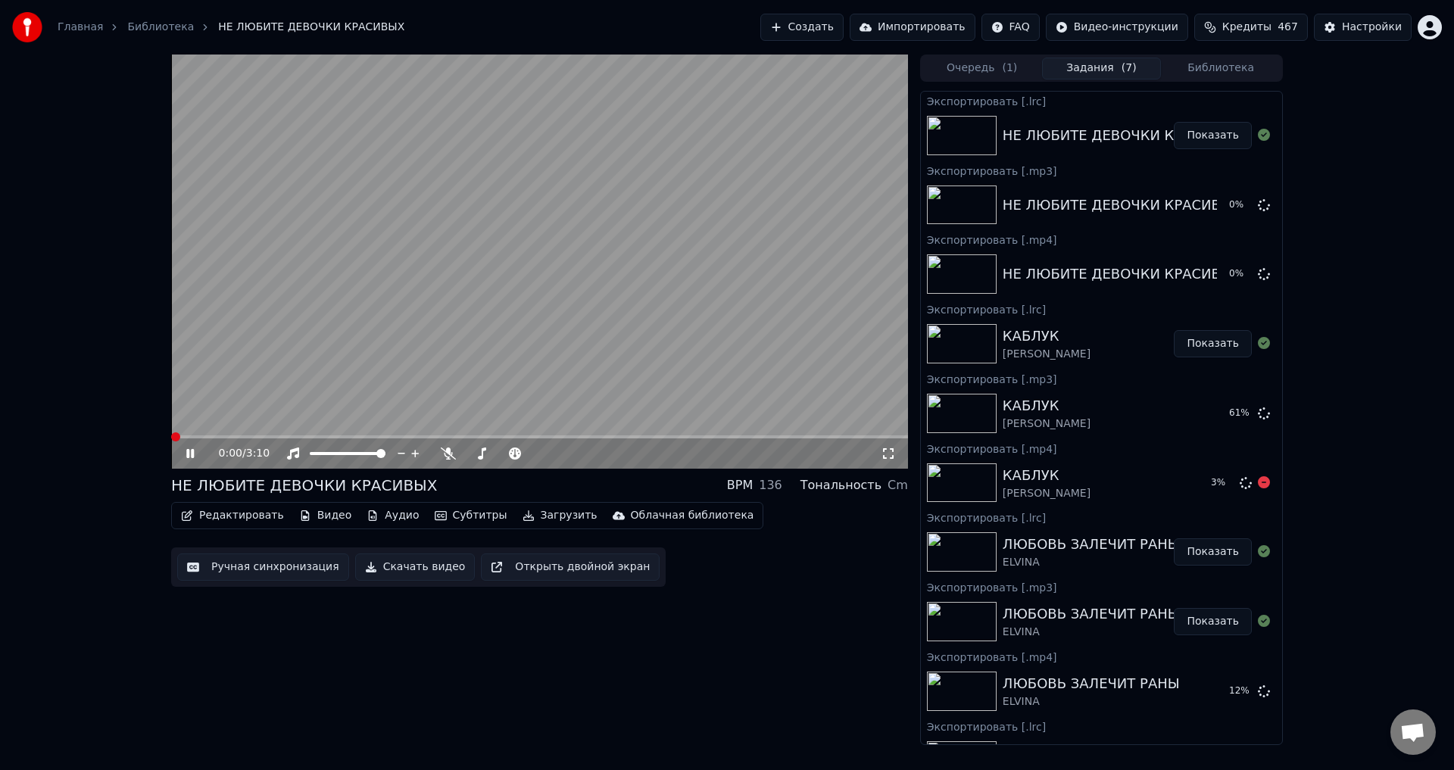
click at [1229, 73] on button "Библиотека" at bounding box center [1221, 69] width 120 height 22
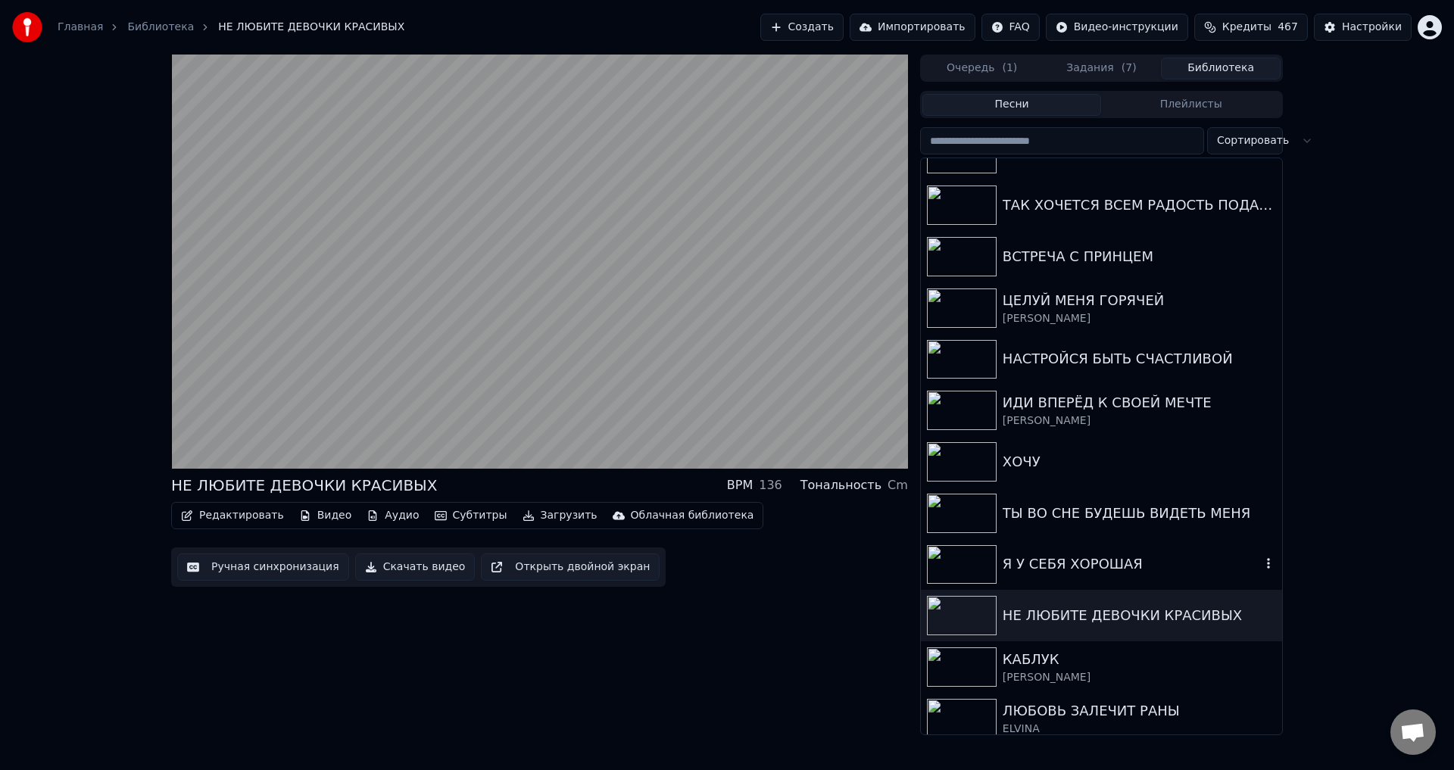
scroll to position [757, 0]
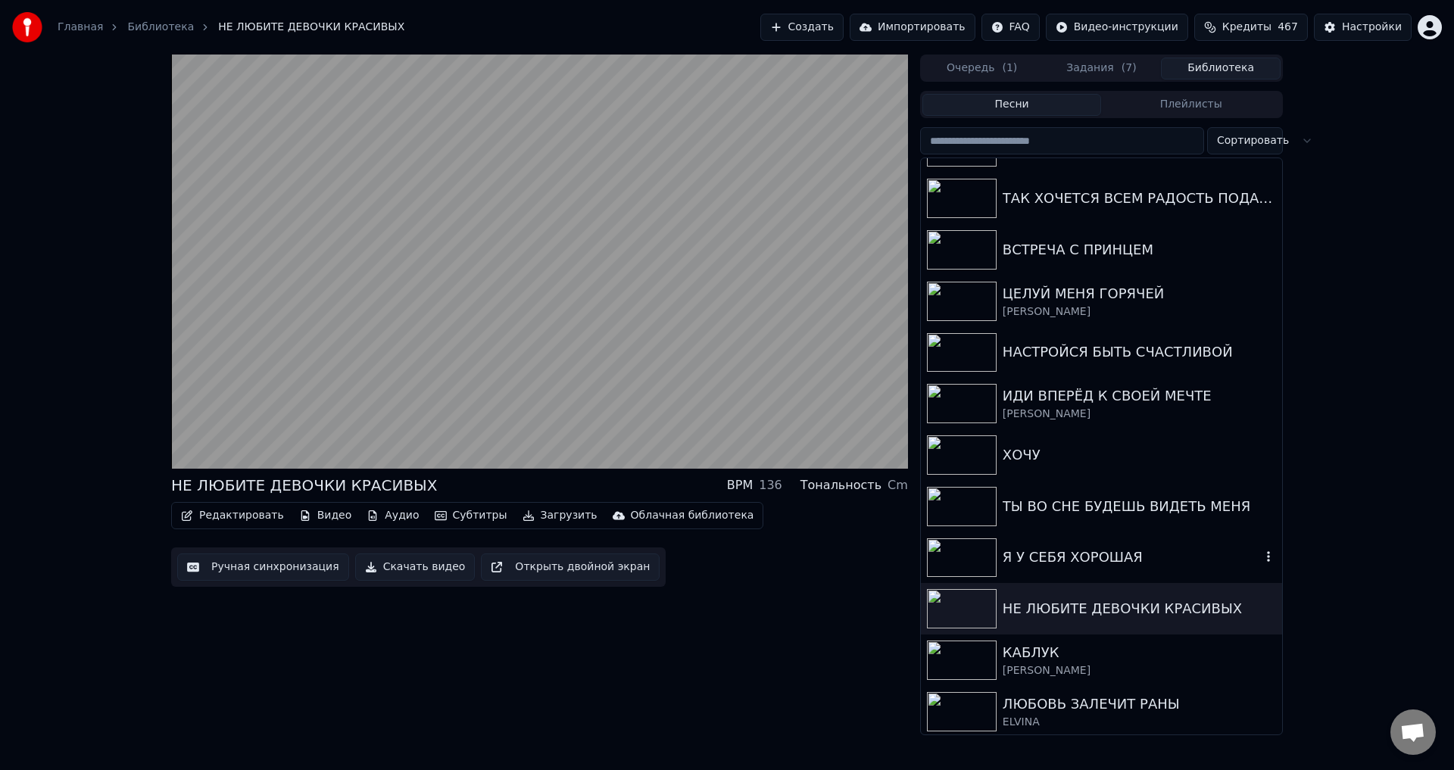
click at [1047, 563] on div "Я У СЕБЯ ХОРОШАЯ" at bounding box center [1132, 557] width 258 height 21
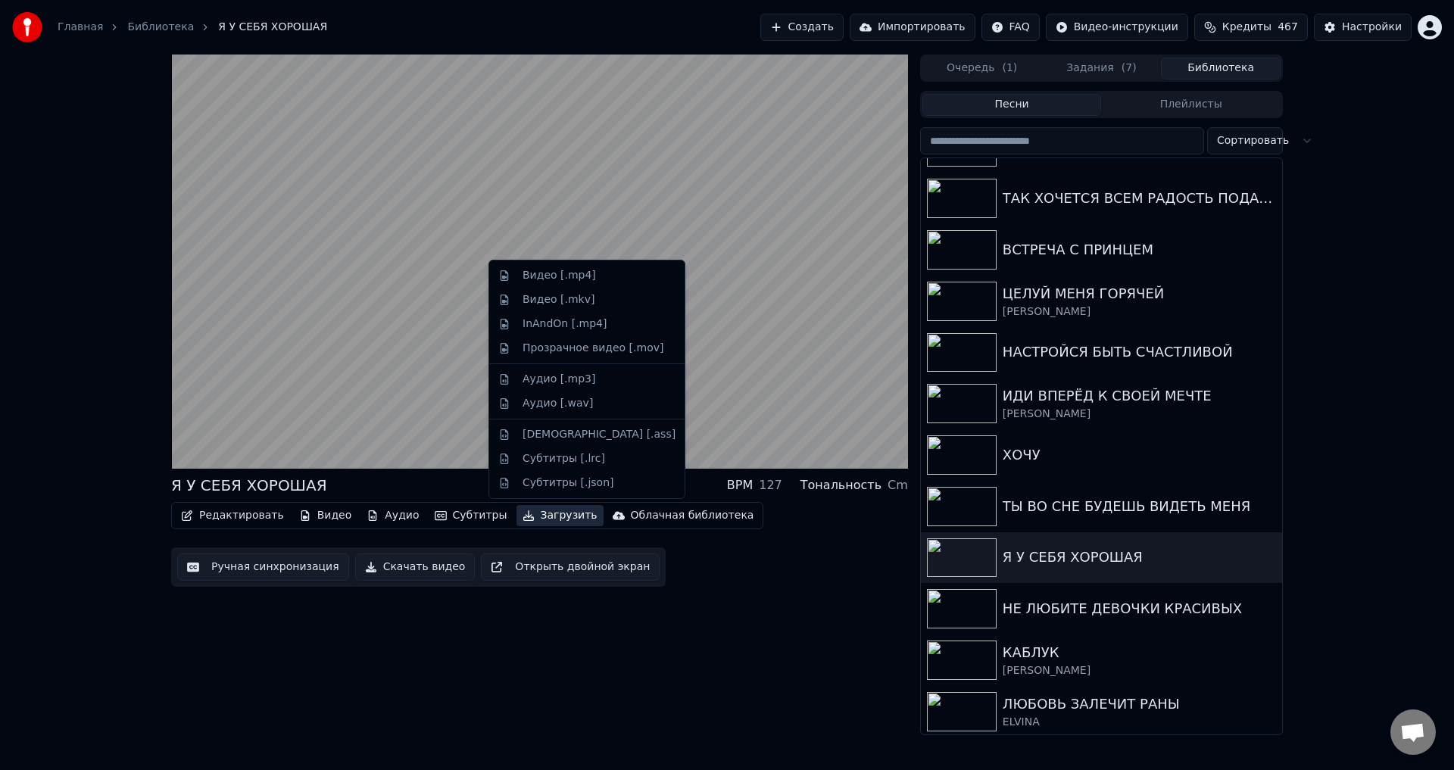
click at [533, 515] on button "Загрузить" at bounding box center [560, 515] width 87 height 21
click at [543, 277] on div "Видео [.mp4]" at bounding box center [559, 275] width 73 height 15
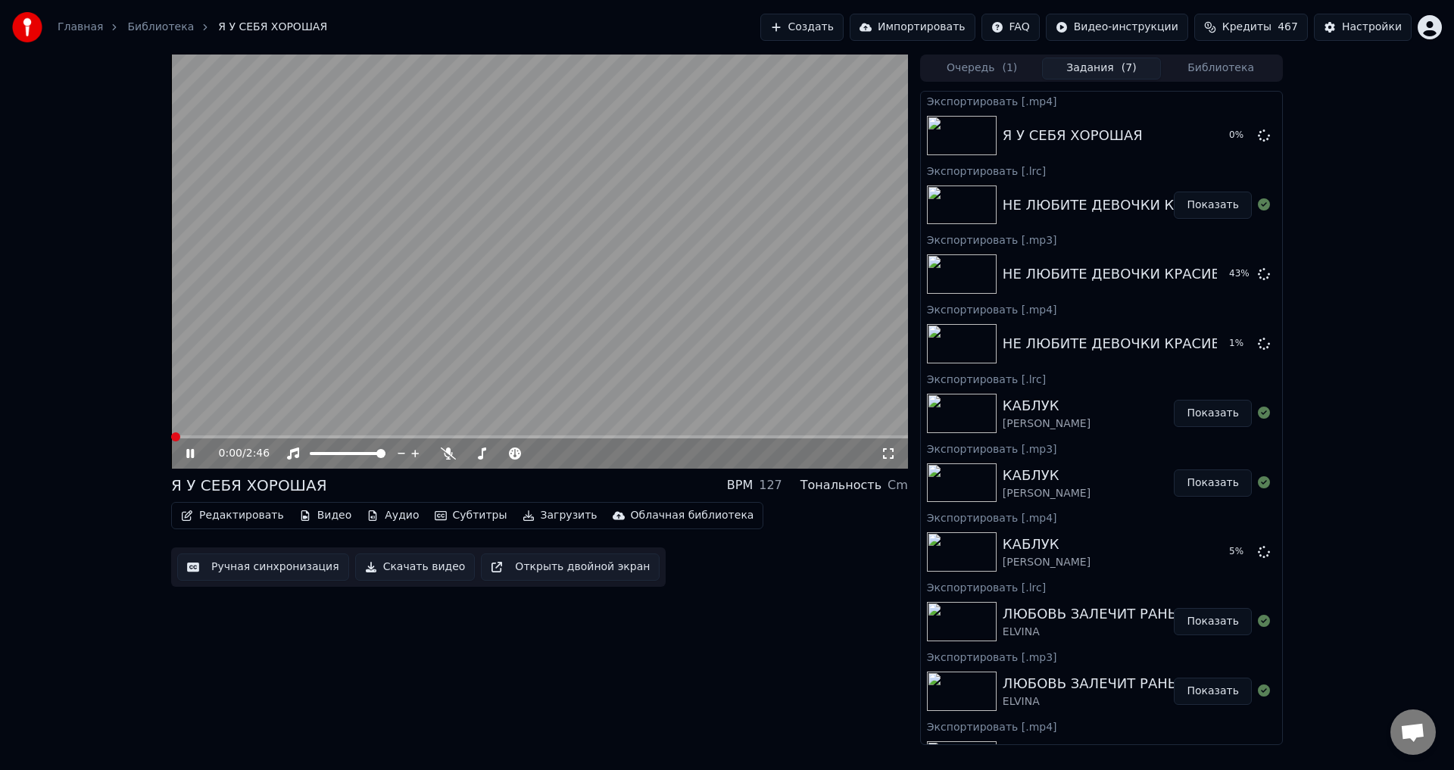
click at [532, 513] on button "Загрузить" at bounding box center [560, 515] width 87 height 21
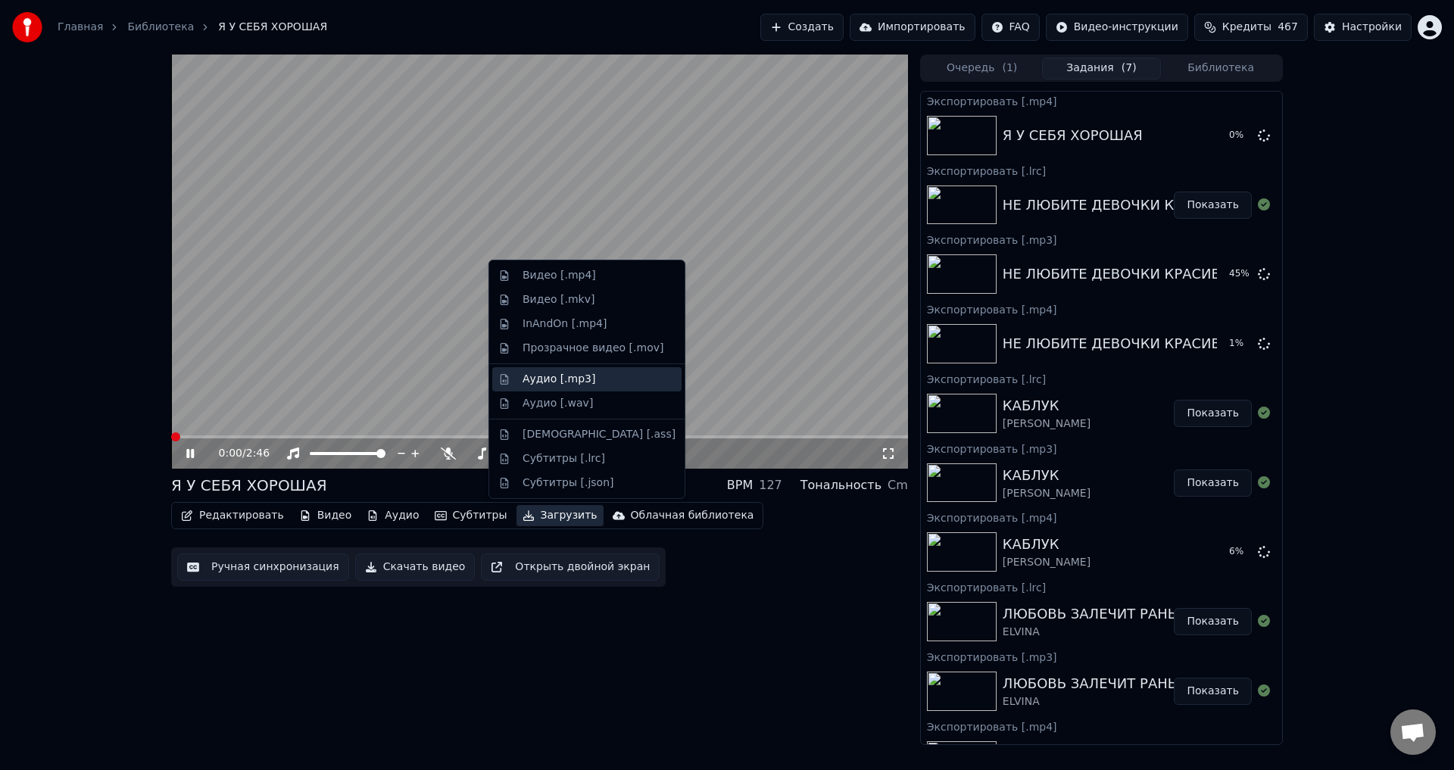
click at [534, 380] on div "Аудио [.mp3]" at bounding box center [559, 379] width 73 height 15
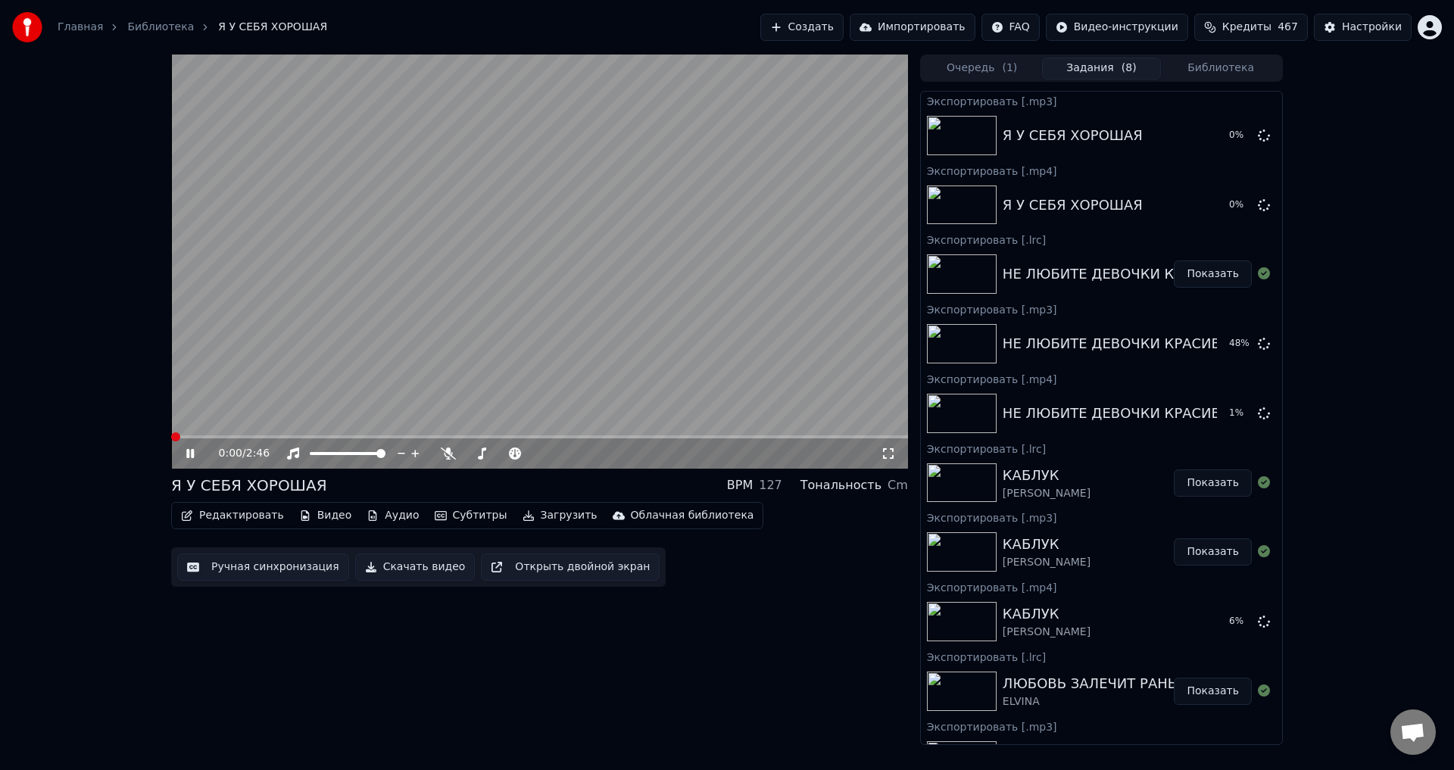
click at [535, 514] on button "Загрузить" at bounding box center [560, 515] width 87 height 21
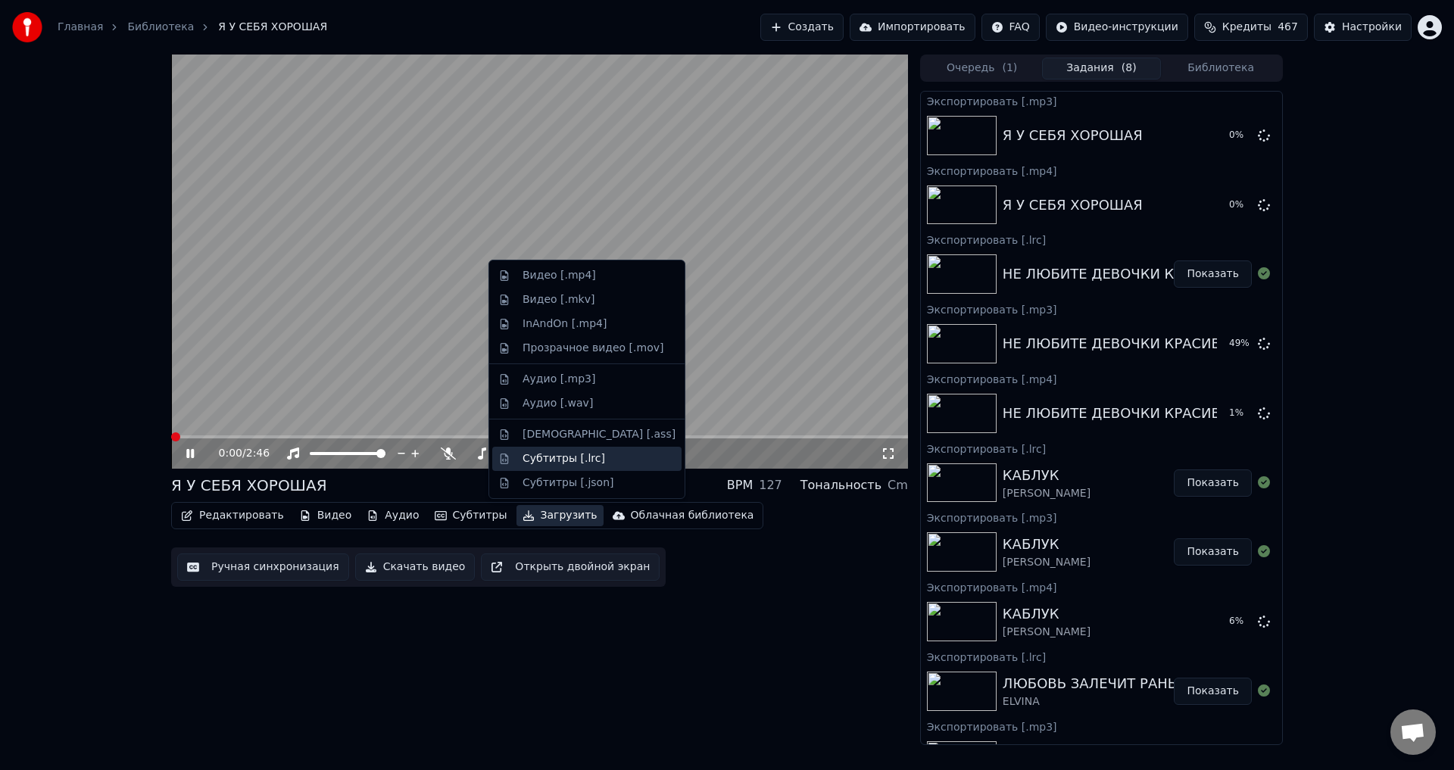
click at [540, 462] on div "Субтитры [.lrc]" at bounding box center [564, 458] width 83 height 15
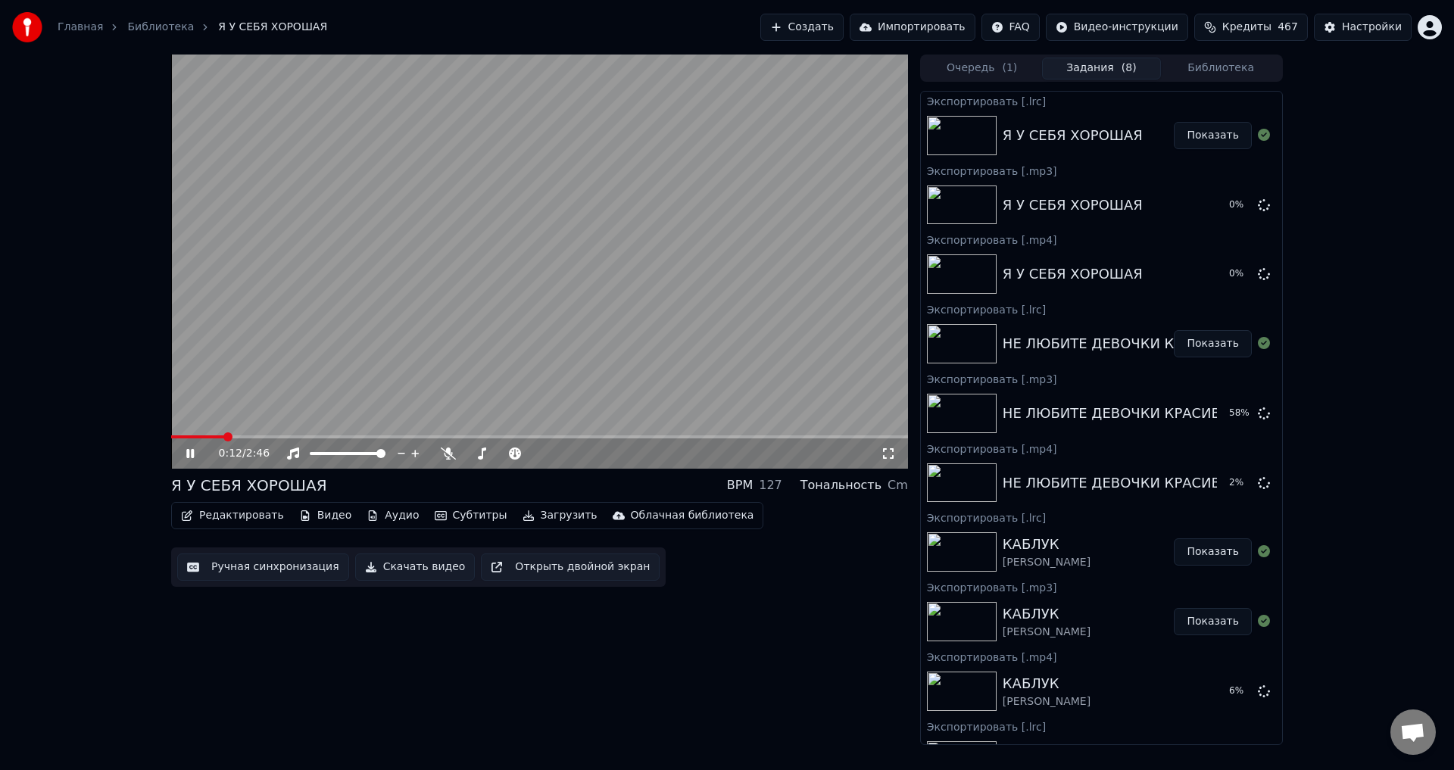
click at [1234, 69] on button "Библиотека" at bounding box center [1221, 69] width 120 height 22
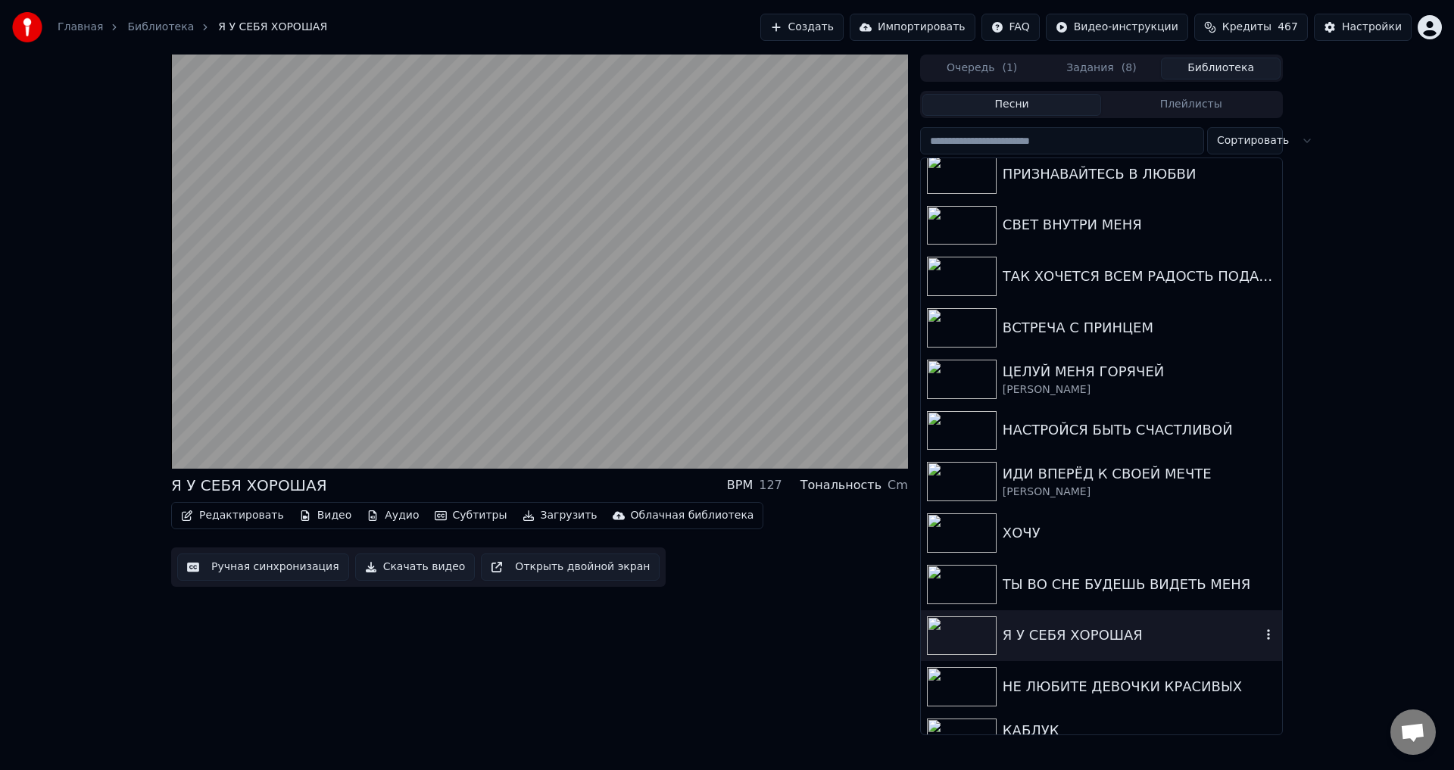
scroll to position [682, 0]
click at [1041, 584] on div "ТЫ ВО СНЕ БУДЕШЬ ВИДЕТЬ МЕНЯ" at bounding box center [1132, 582] width 258 height 21
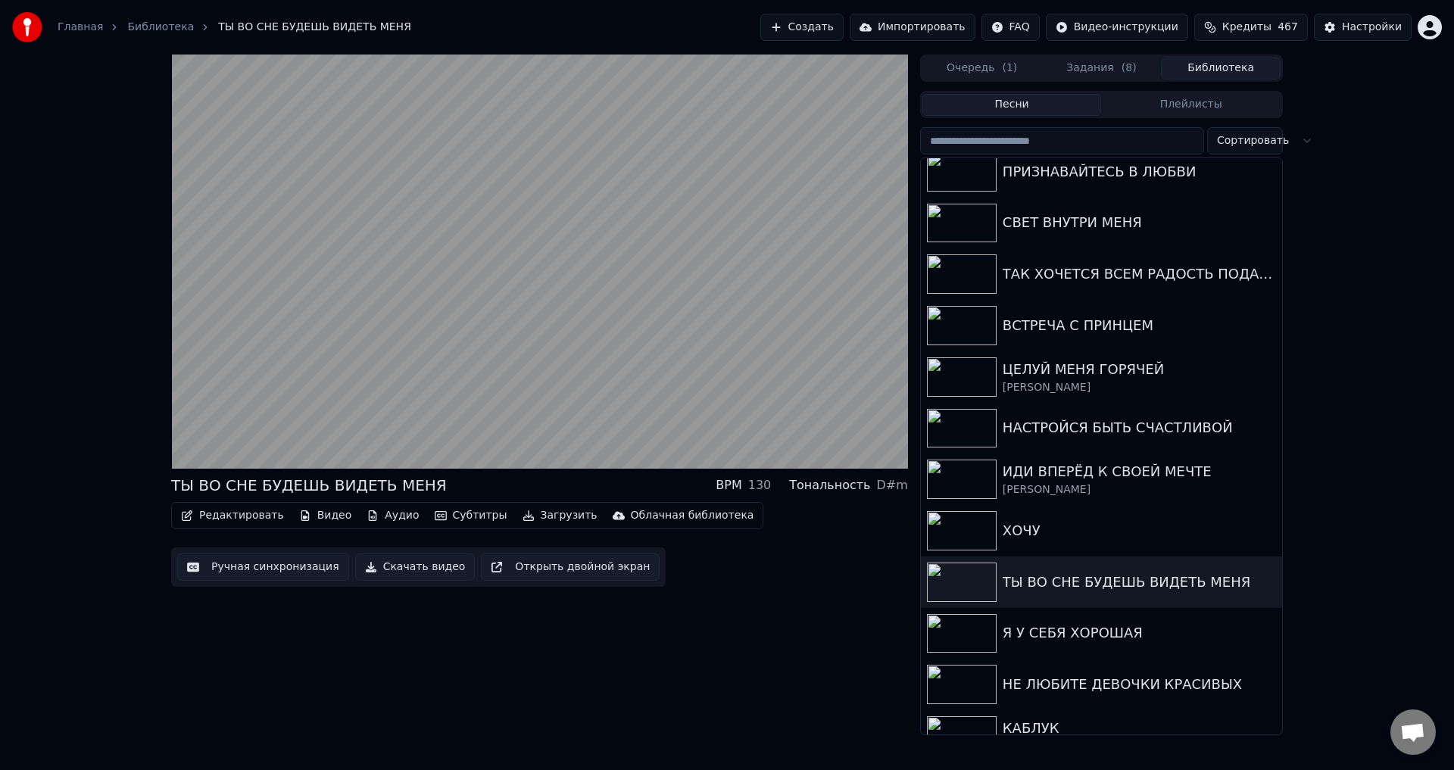
click at [529, 517] on button "Загрузить" at bounding box center [560, 515] width 87 height 21
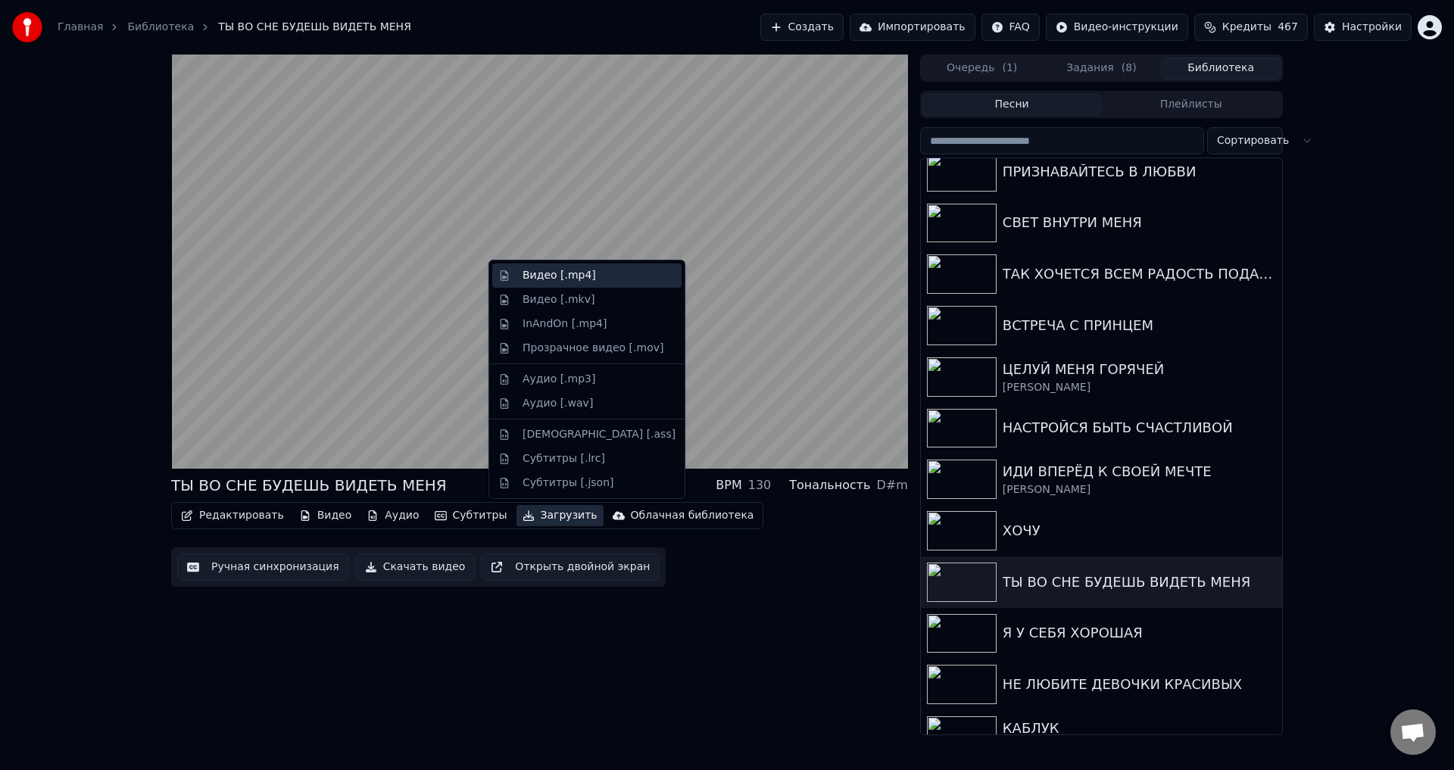
click at [559, 279] on div "Видео [.mp4]" at bounding box center [559, 275] width 73 height 15
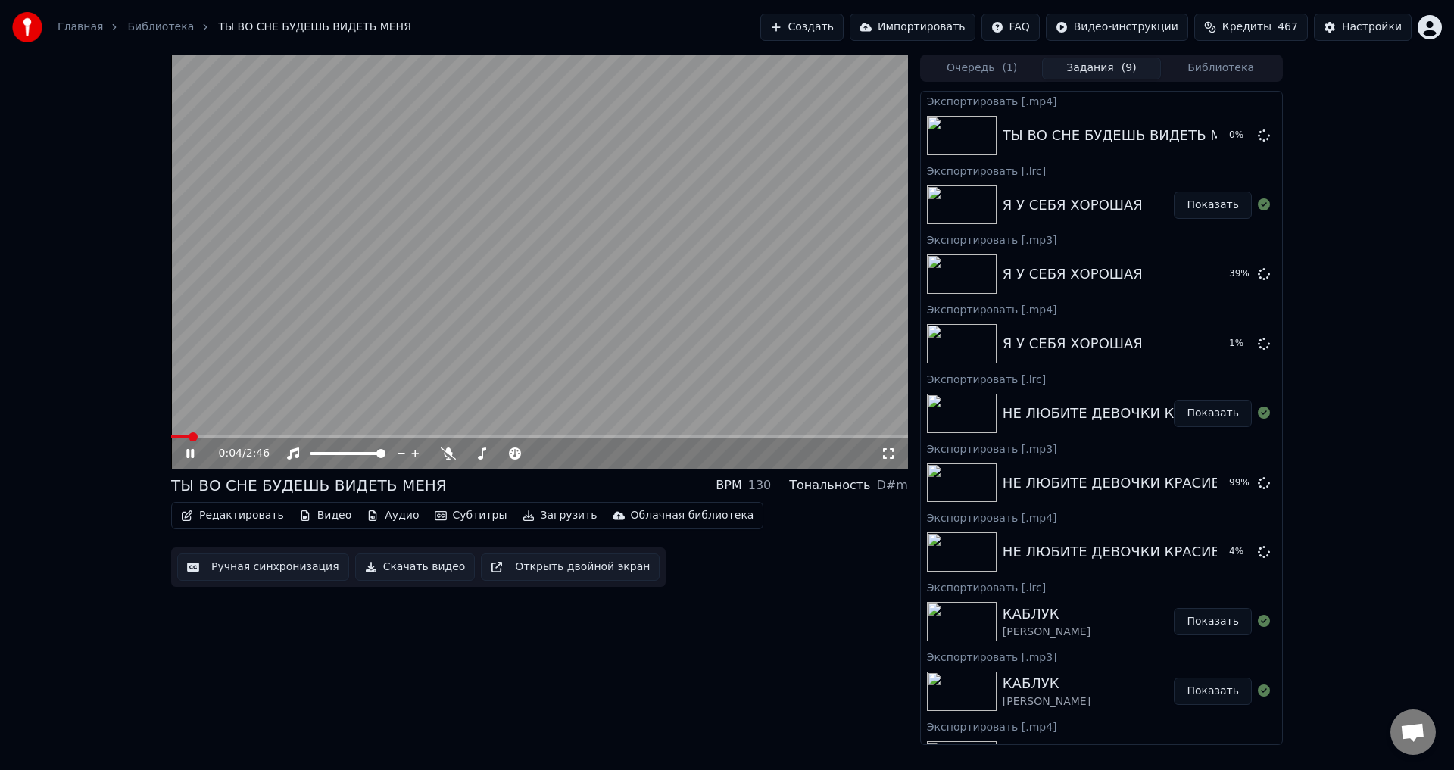
click at [537, 517] on button "Загрузить" at bounding box center [560, 515] width 87 height 21
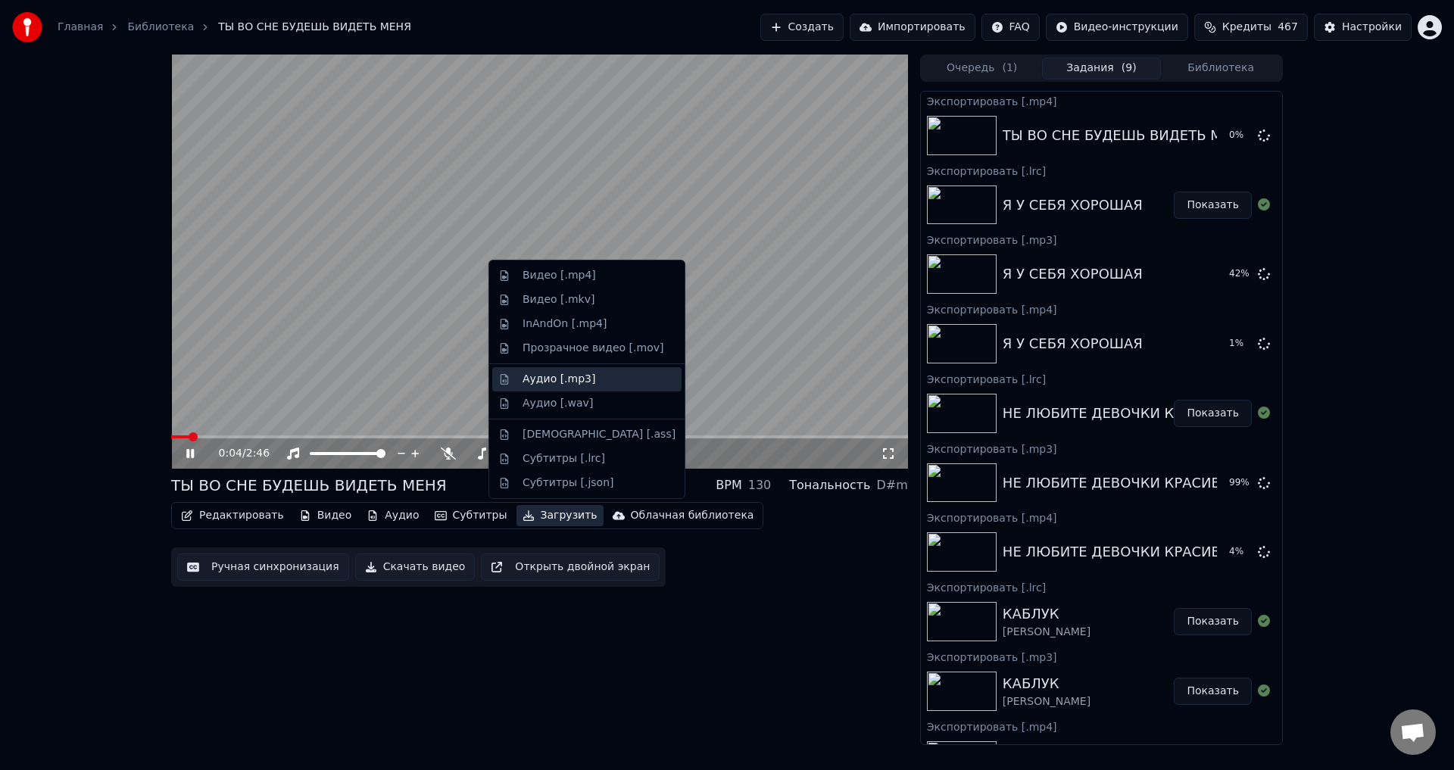
click at [558, 381] on div "Аудио [.mp3]" at bounding box center [559, 379] width 73 height 15
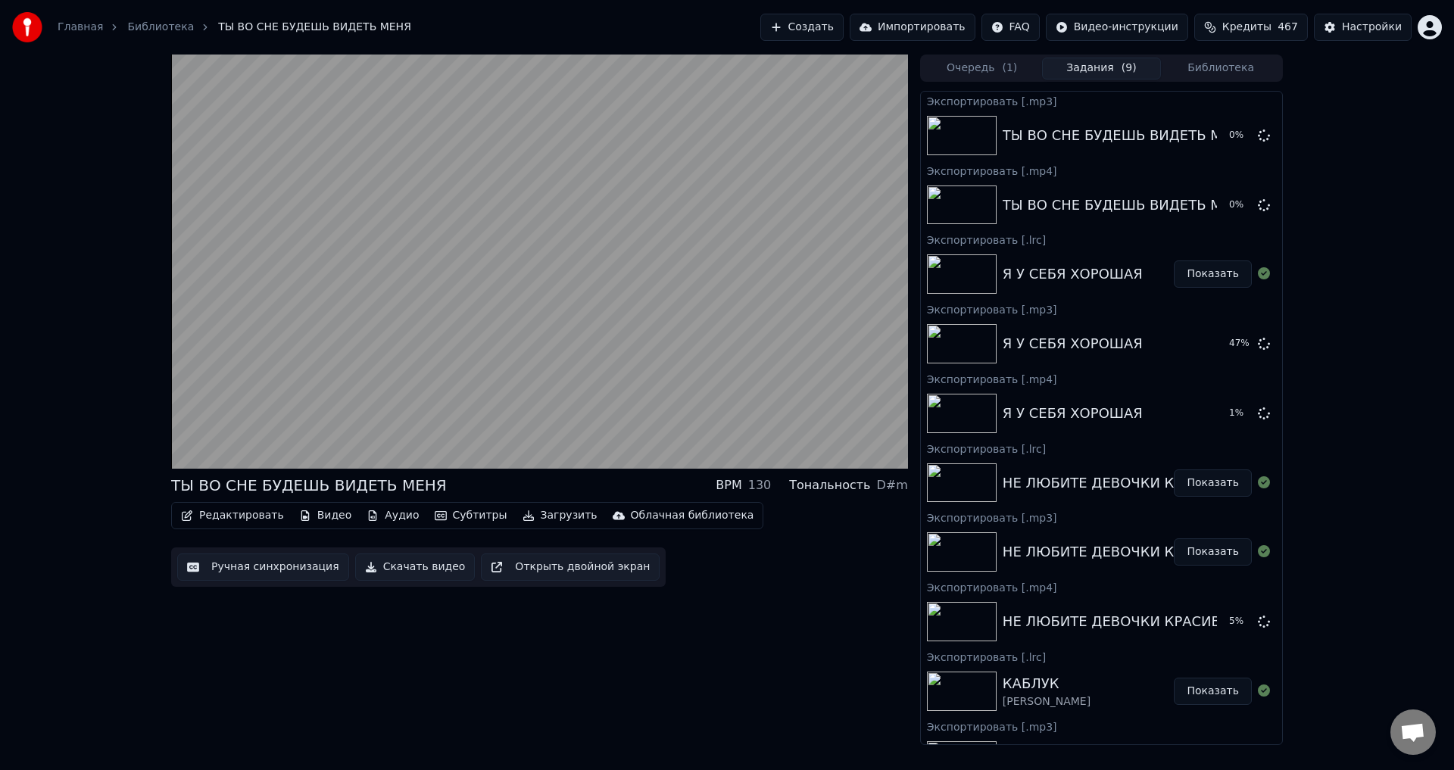
click at [541, 517] on button "Загрузить" at bounding box center [560, 515] width 87 height 21
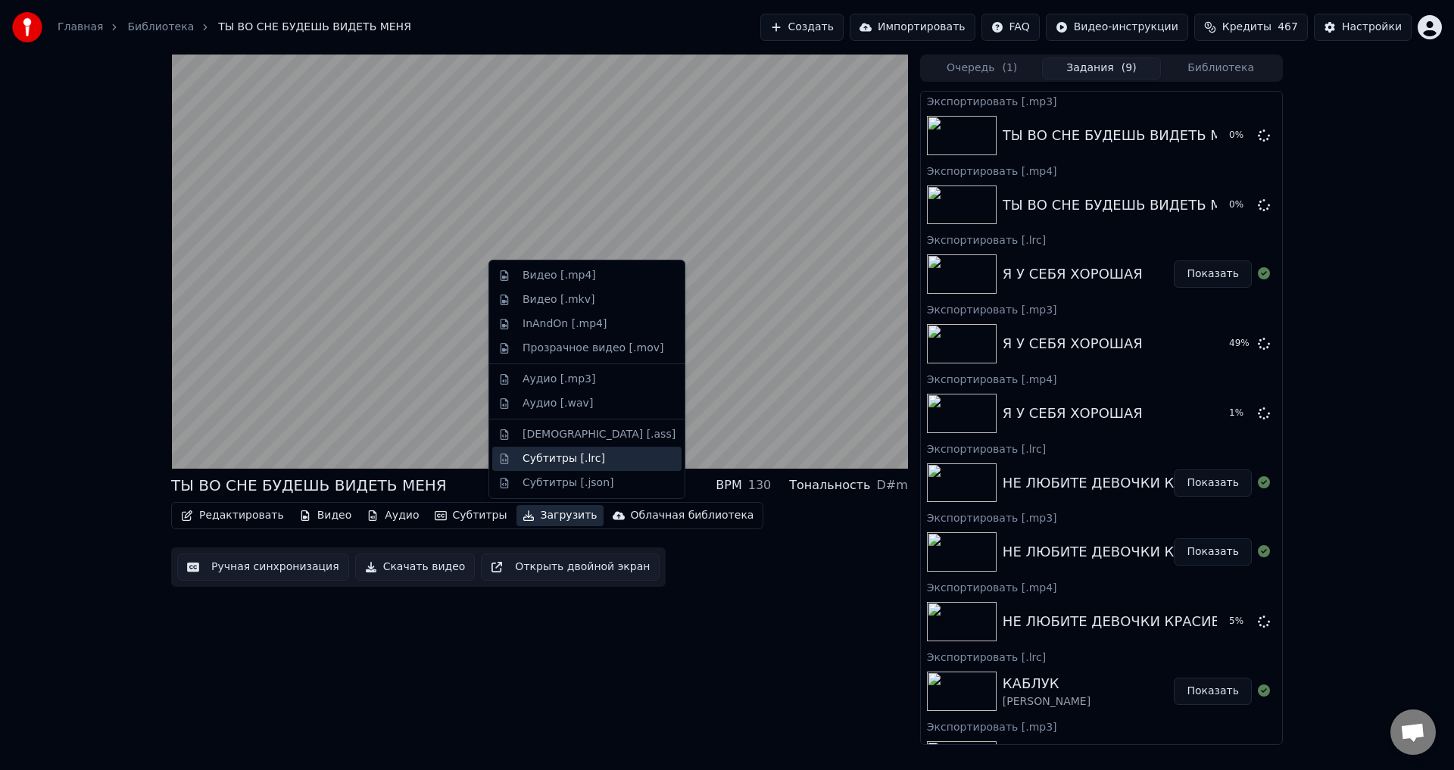
click at [544, 461] on div "Субтитры [.lrc]" at bounding box center [564, 458] width 83 height 15
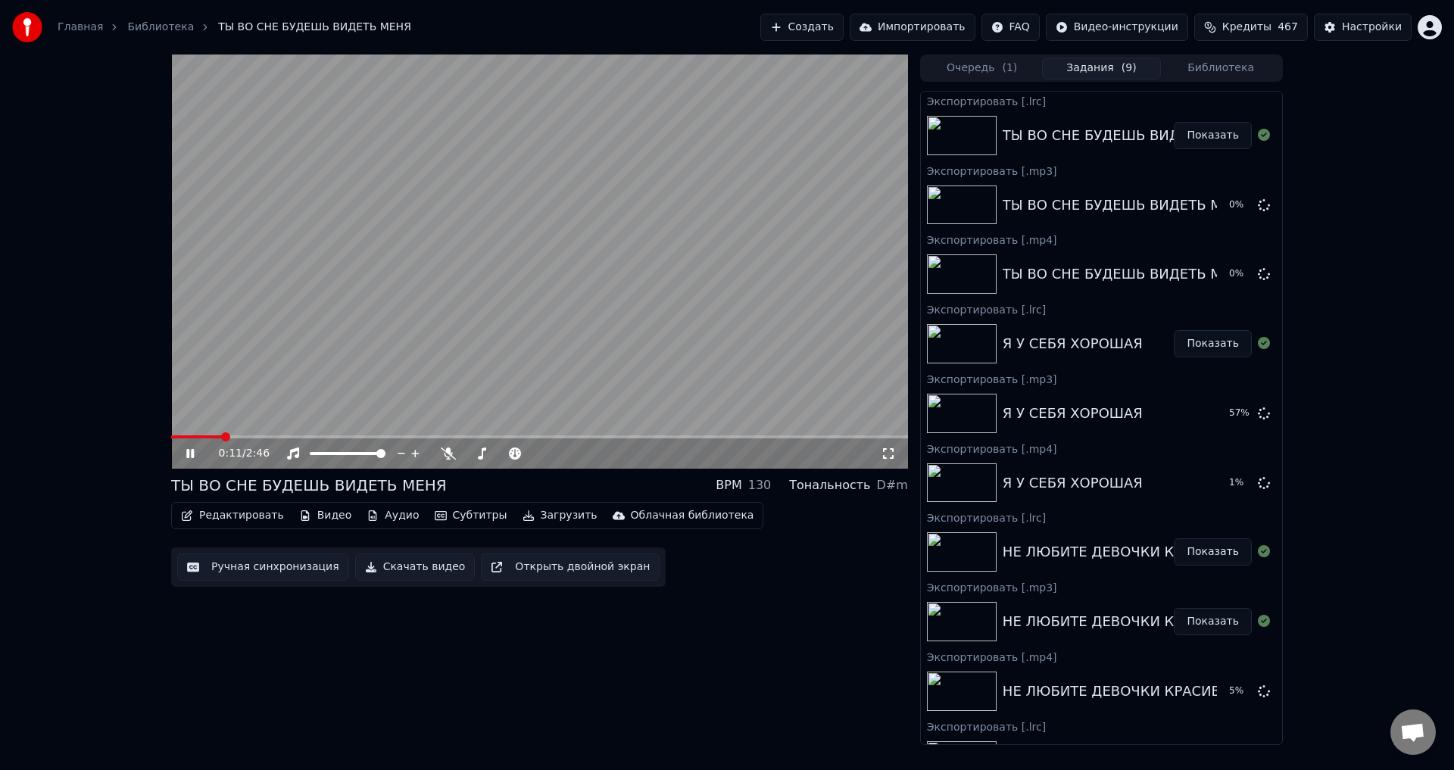
click at [1222, 70] on button "Библиотека" at bounding box center [1221, 69] width 120 height 22
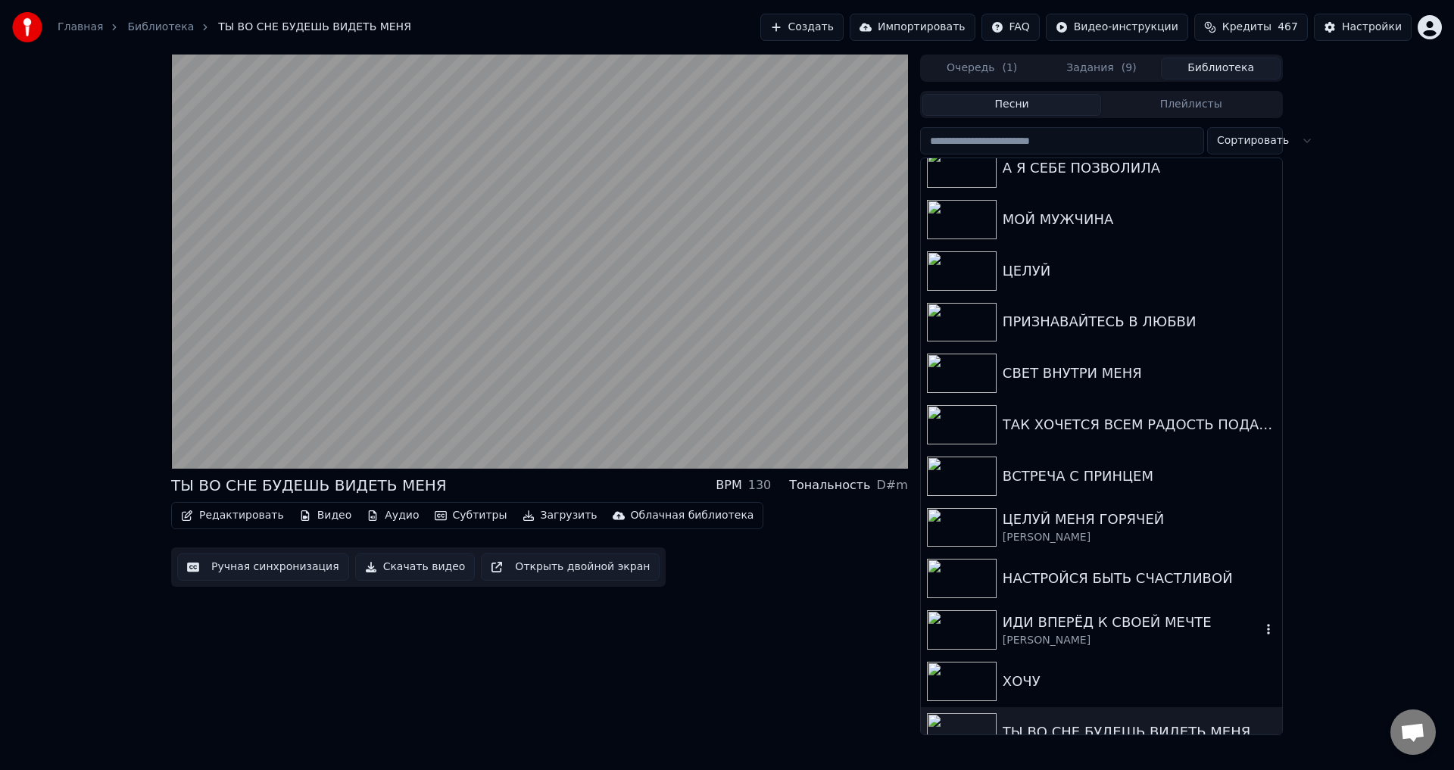
scroll to position [606, 0]
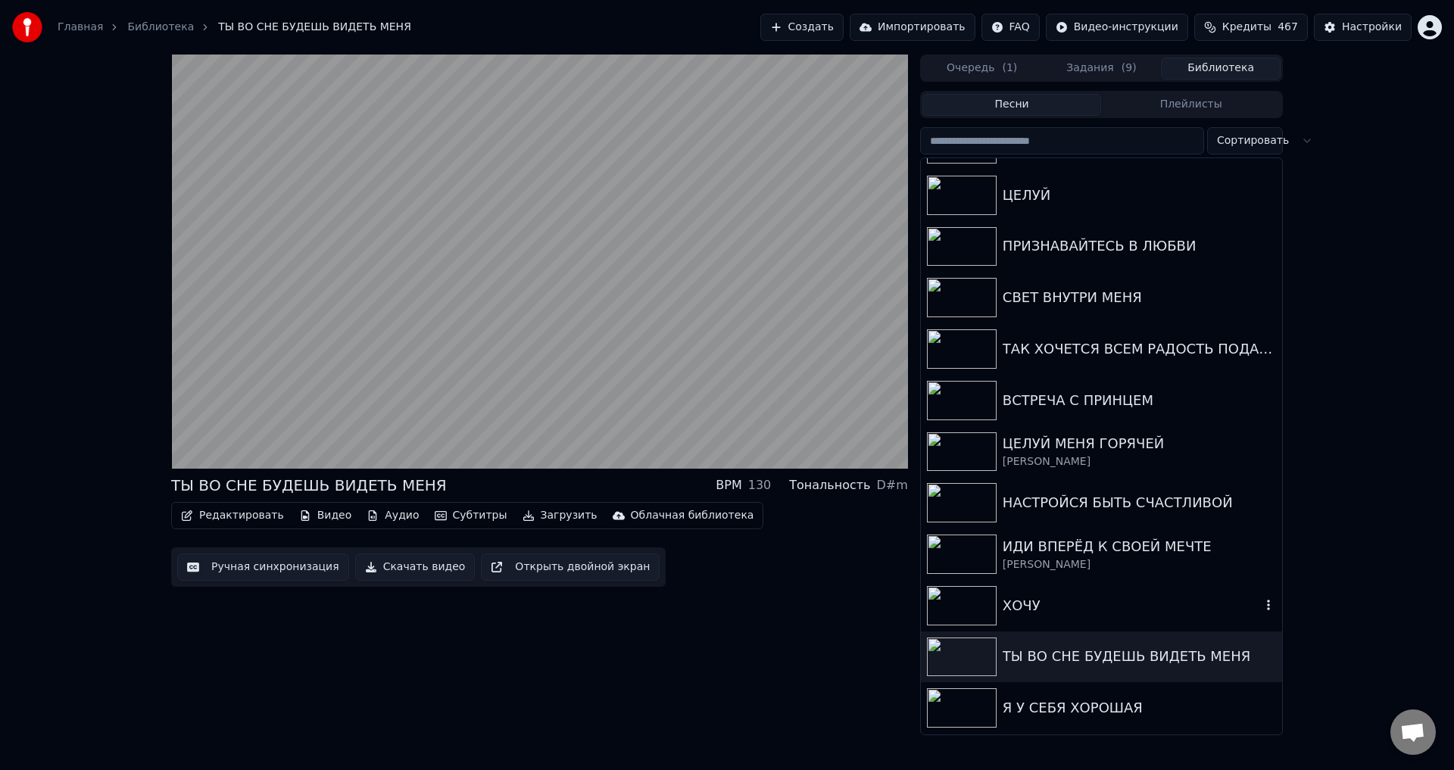
click at [1016, 602] on div "ХОЧУ" at bounding box center [1132, 605] width 258 height 21
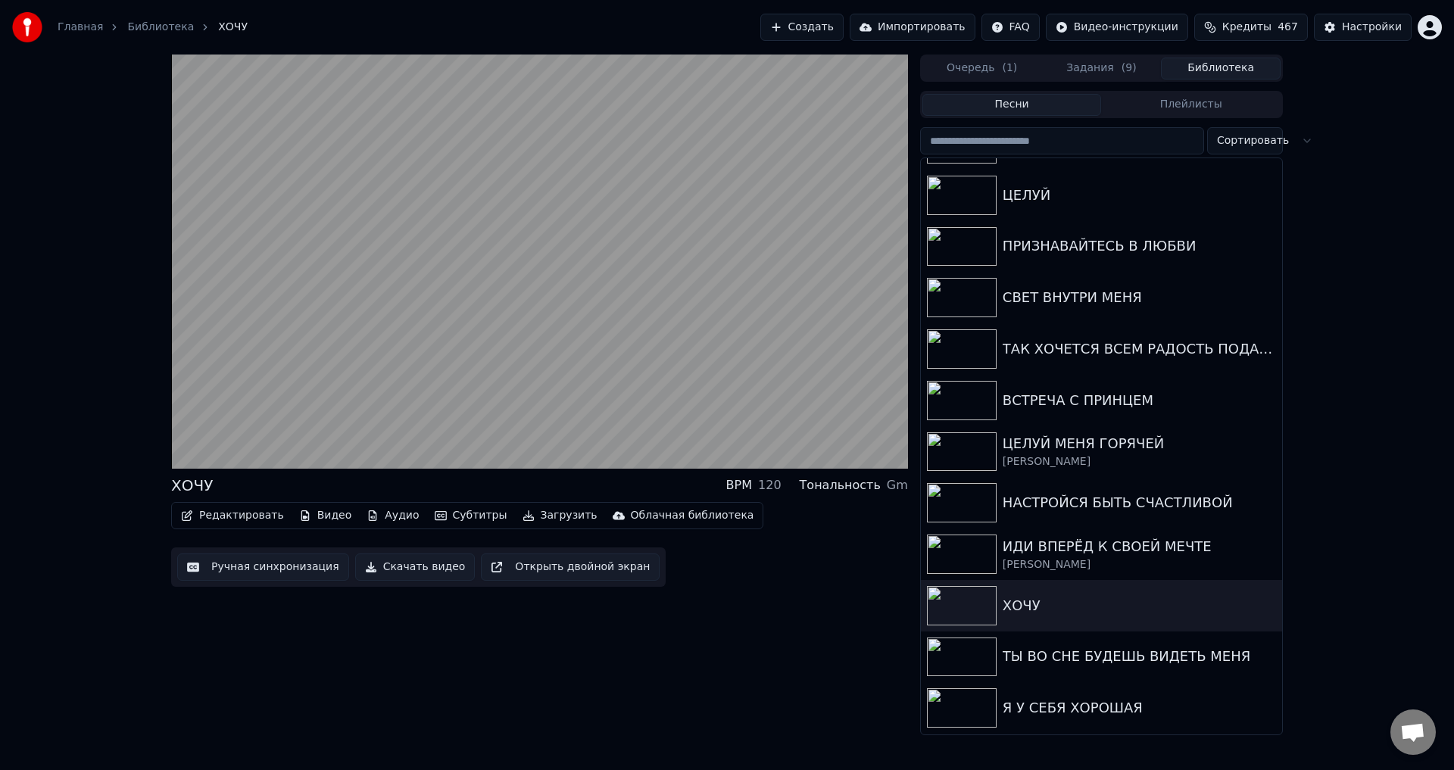
click at [535, 515] on button "Загрузить" at bounding box center [560, 515] width 87 height 21
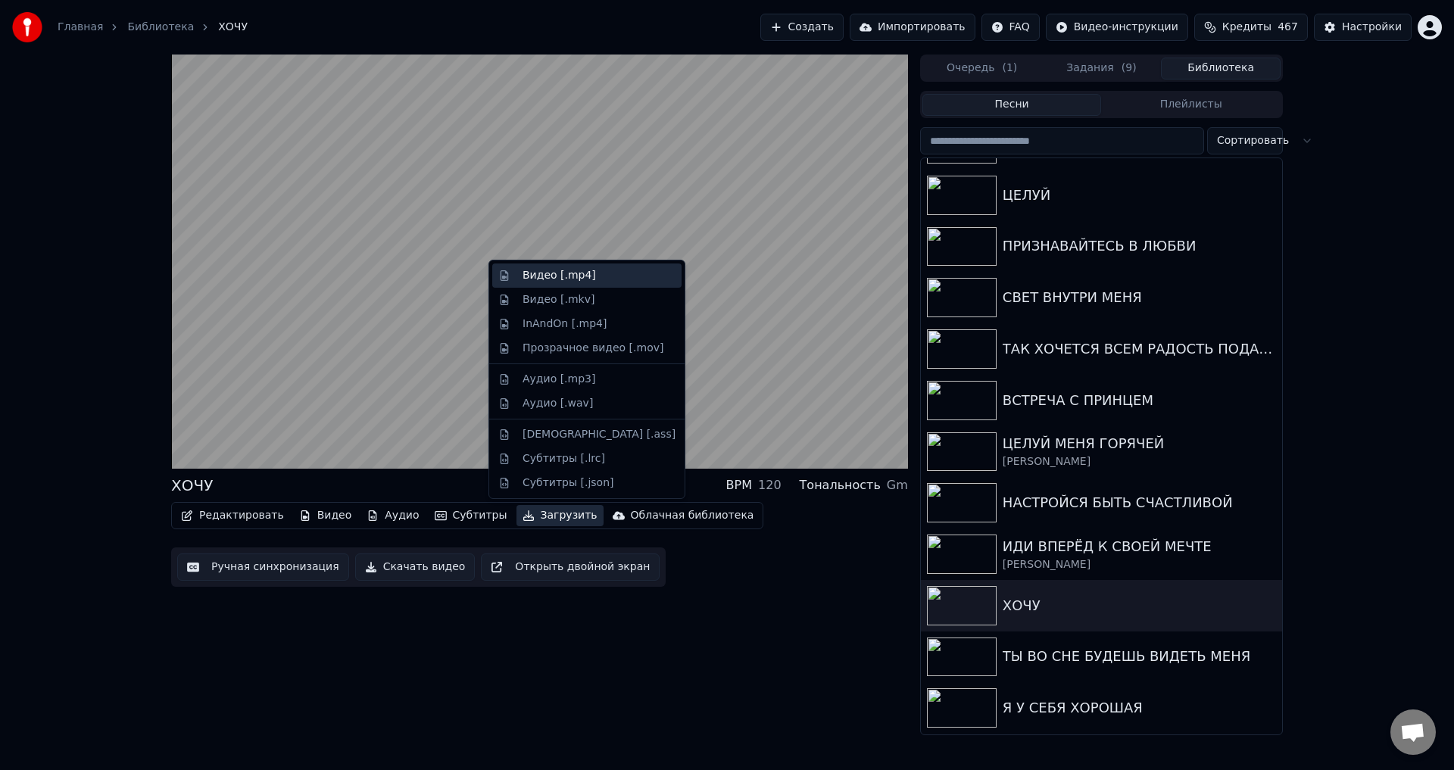
click at [538, 275] on div "Видео [.mp4]" at bounding box center [559, 275] width 73 height 15
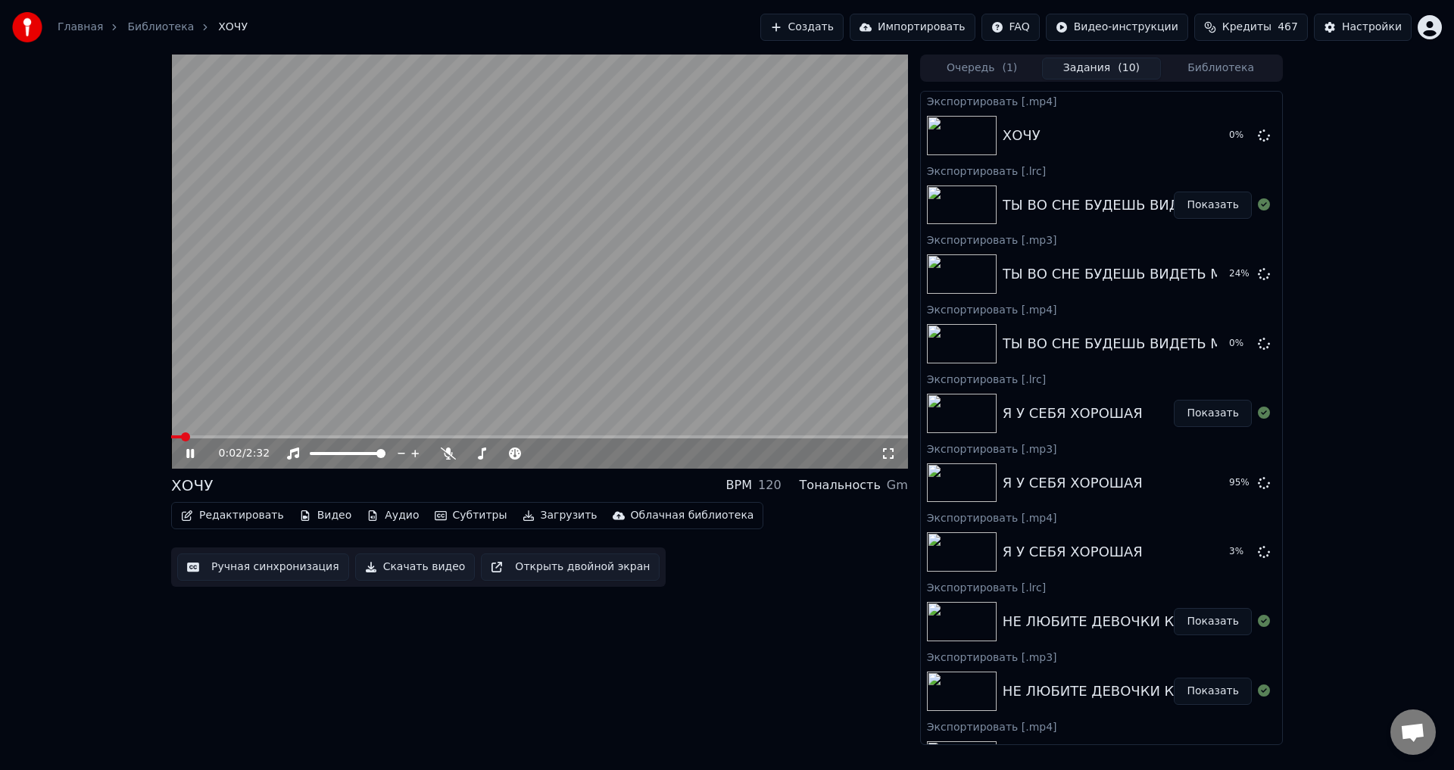
click at [529, 522] on button "Загрузить" at bounding box center [560, 515] width 87 height 21
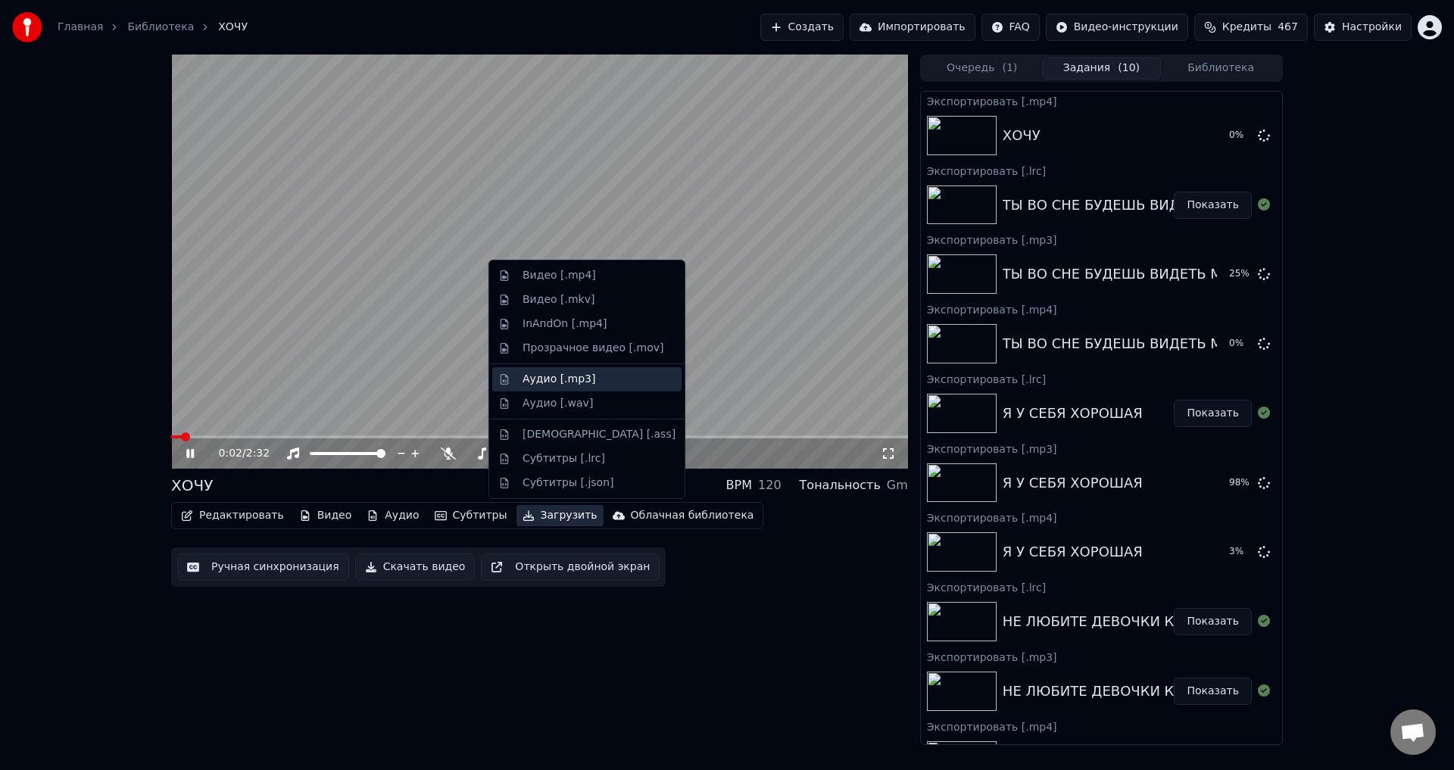
click at [533, 374] on div "Аудио [.mp3]" at bounding box center [559, 379] width 73 height 15
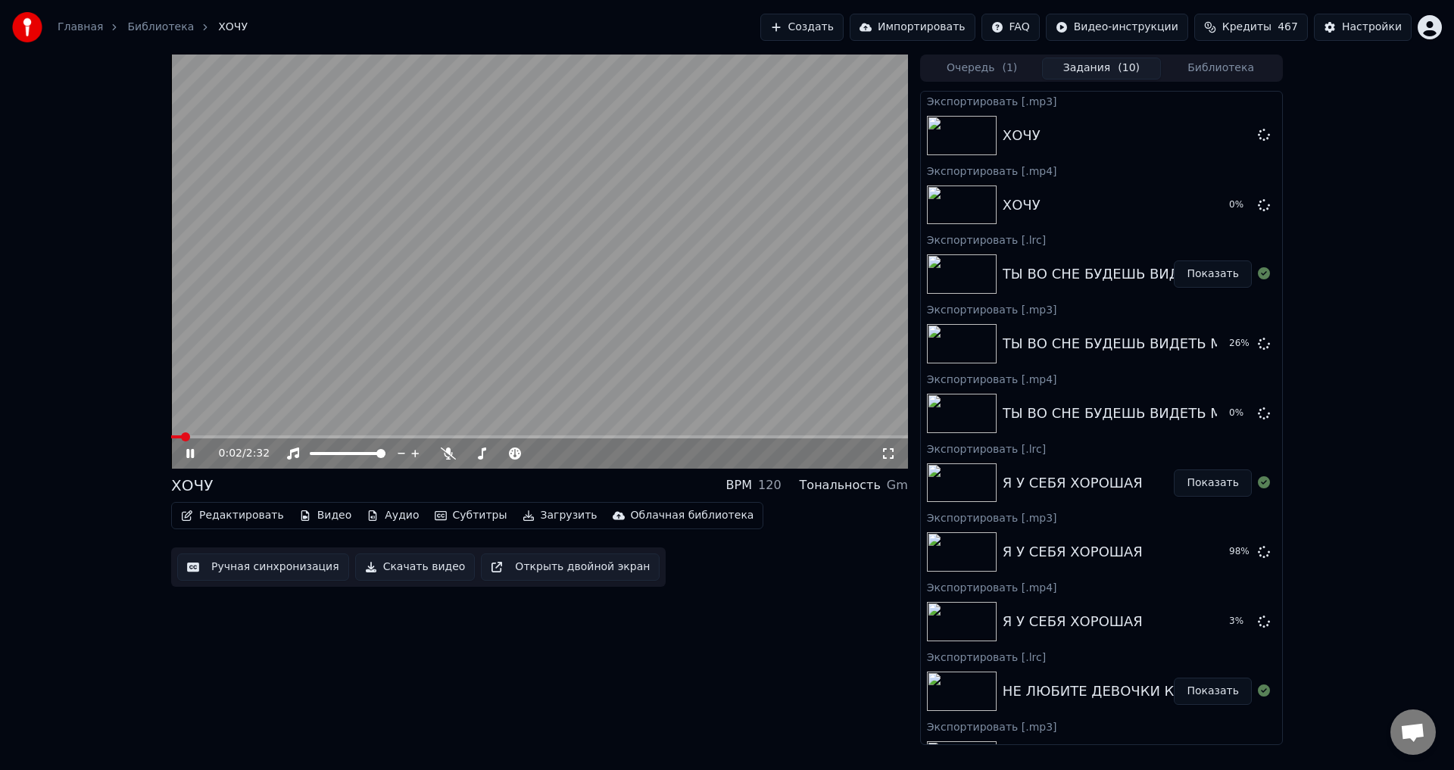
click at [550, 517] on button "Загрузить" at bounding box center [560, 515] width 87 height 21
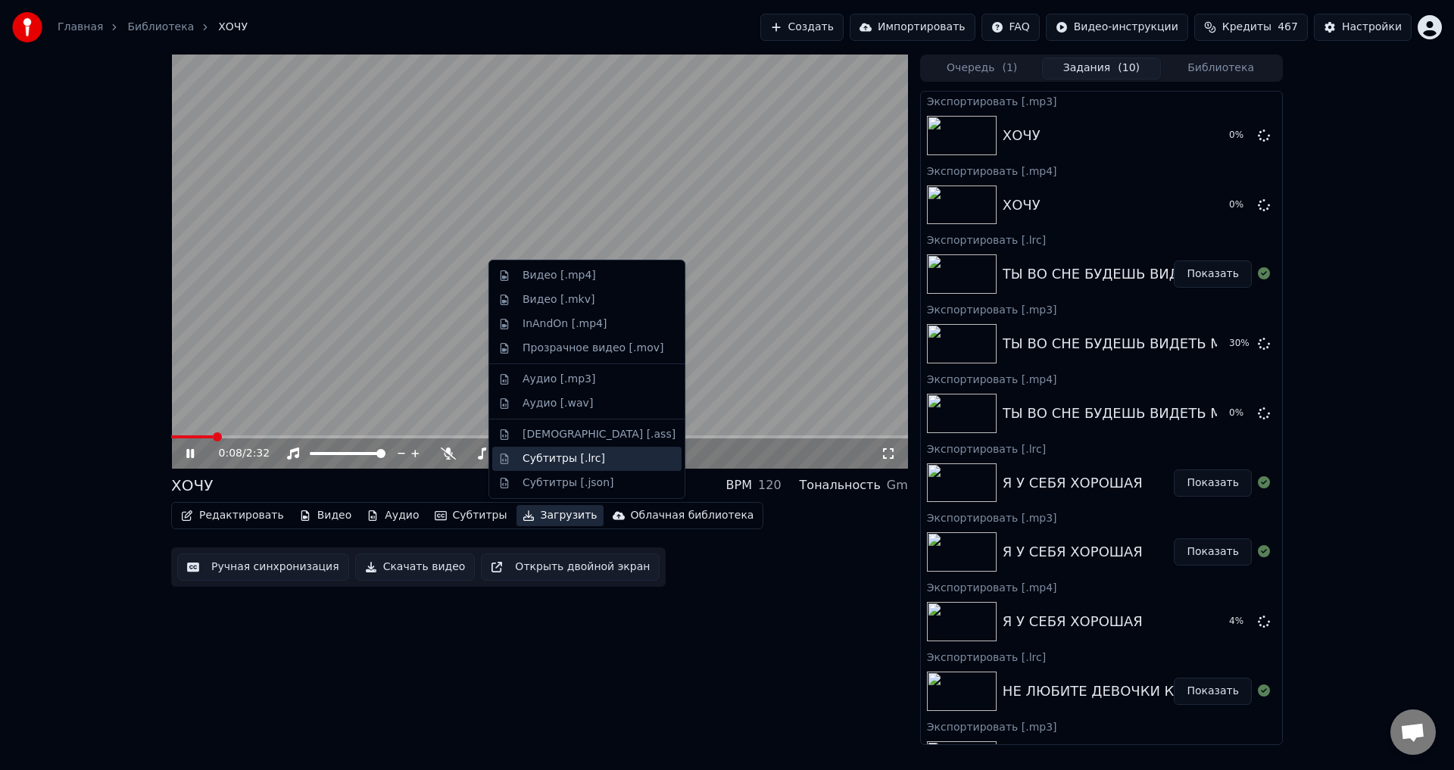
click at [560, 461] on div "Субтитры [.lrc]" at bounding box center [564, 458] width 83 height 15
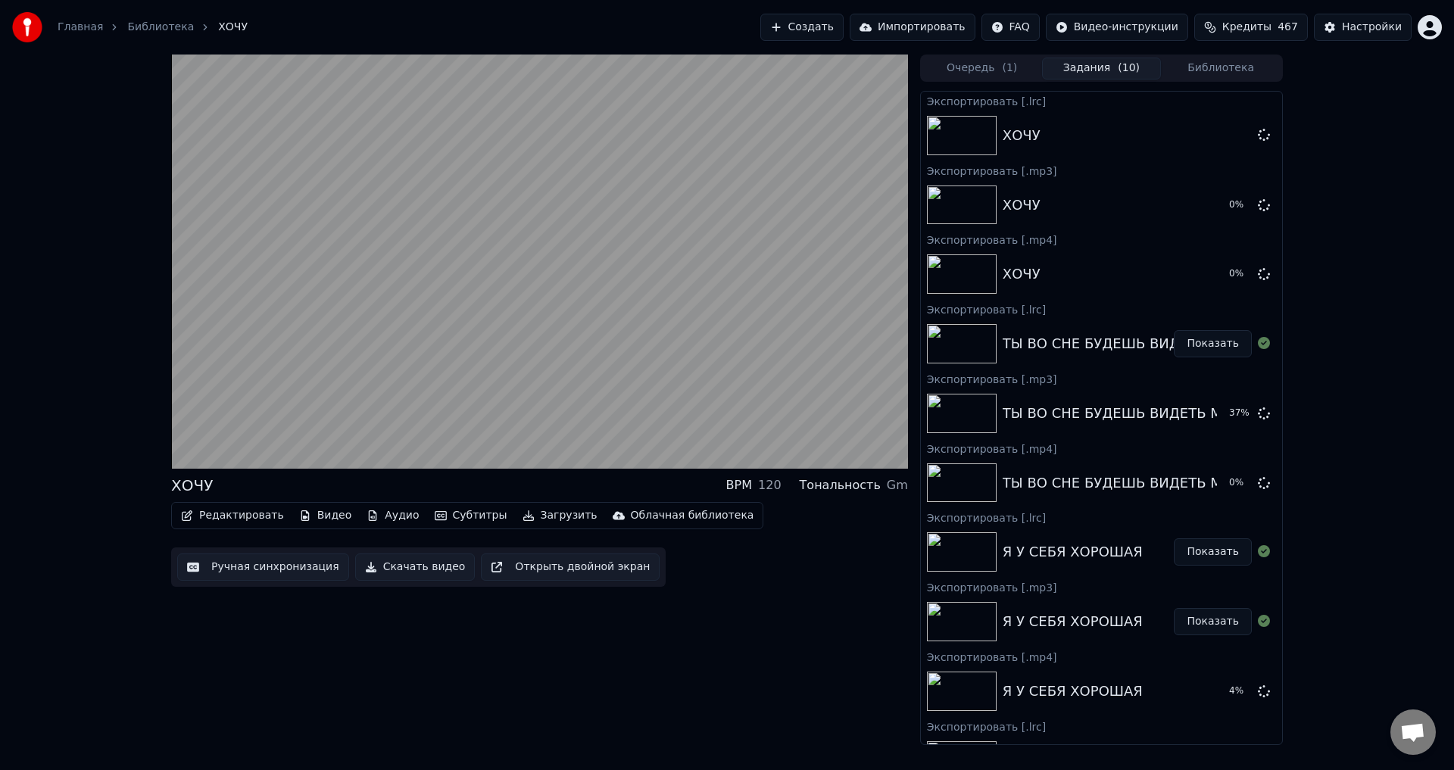
click at [1237, 71] on button "Библиотека" at bounding box center [1221, 69] width 120 height 22
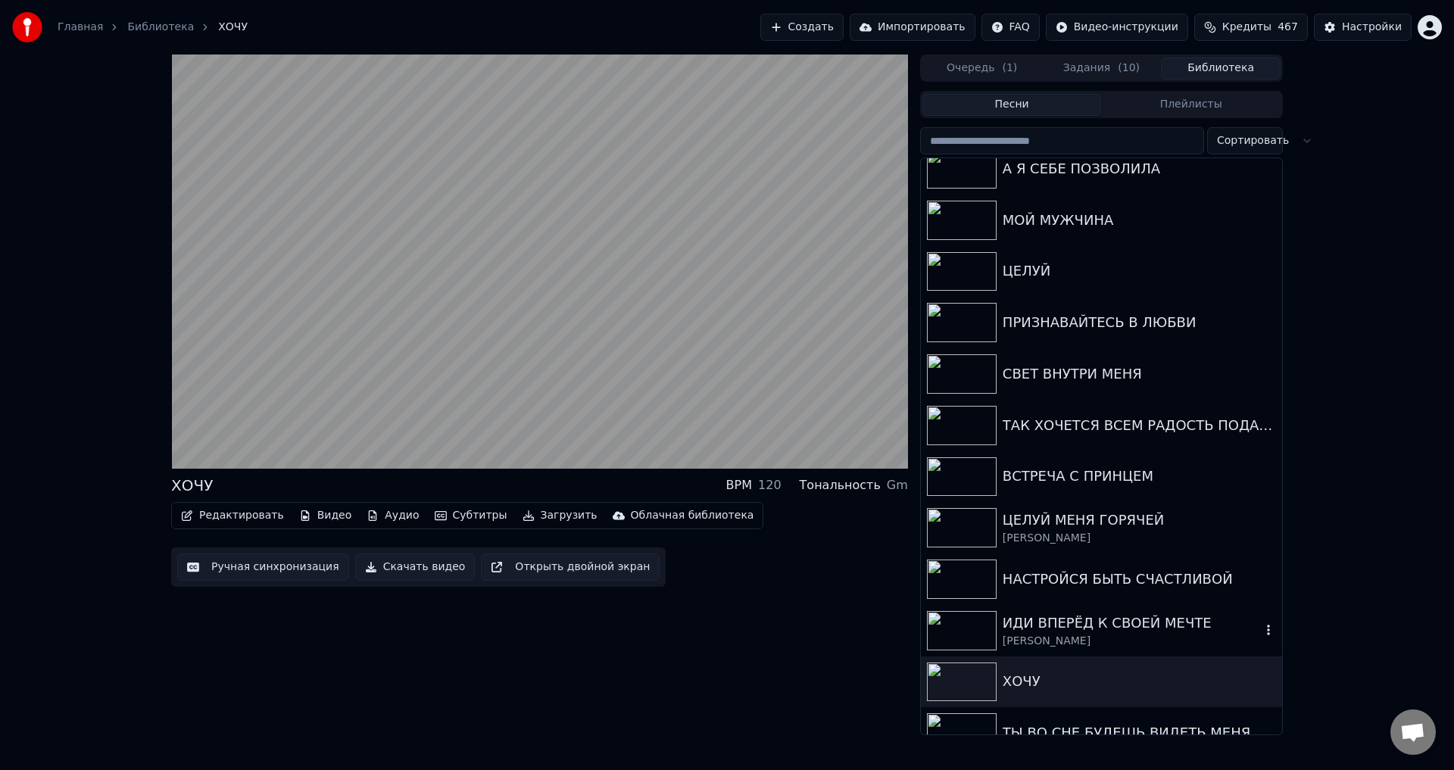
scroll to position [606, 0]
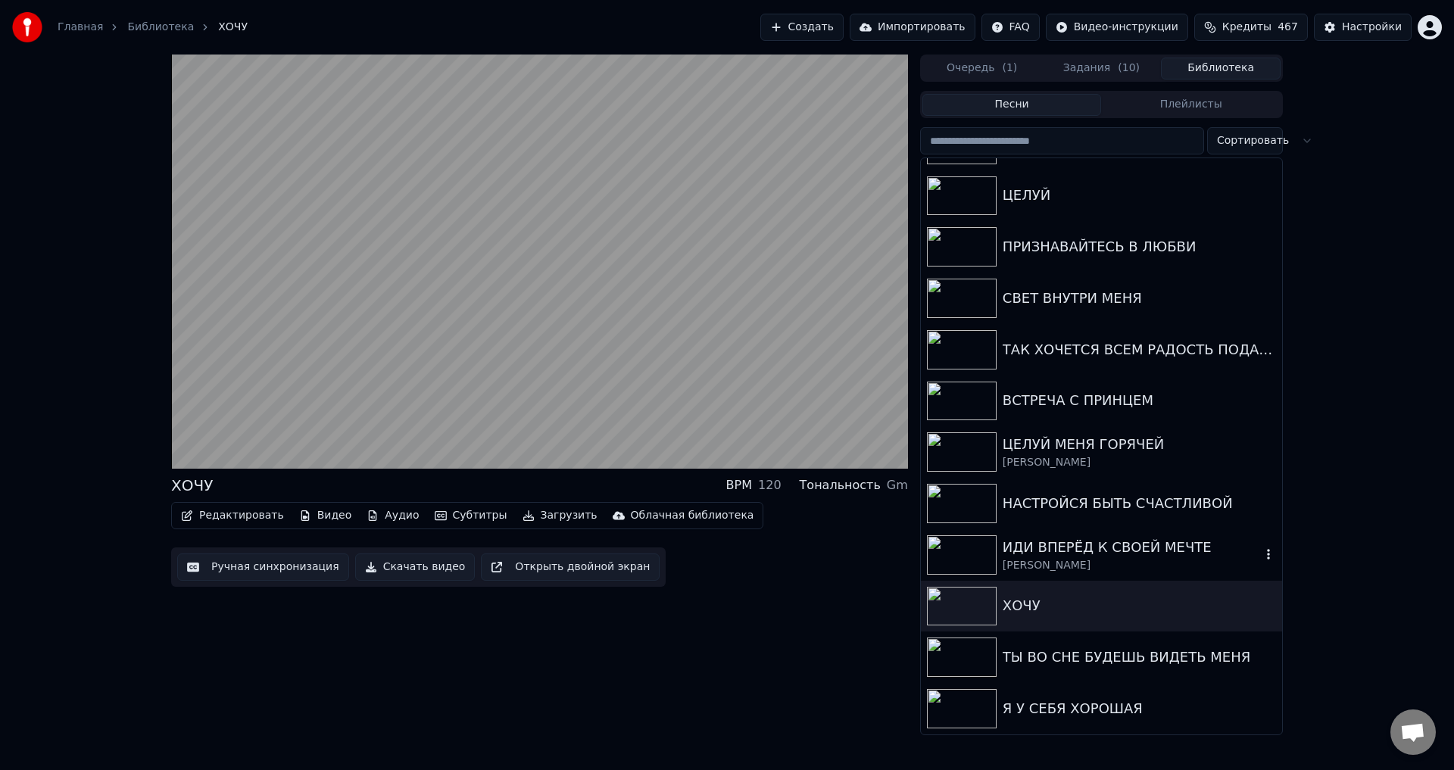
click at [1028, 545] on div "ИДИ ВПЕРЁД К СВОЕЙ МЕЧТЕ" at bounding box center [1132, 547] width 258 height 21
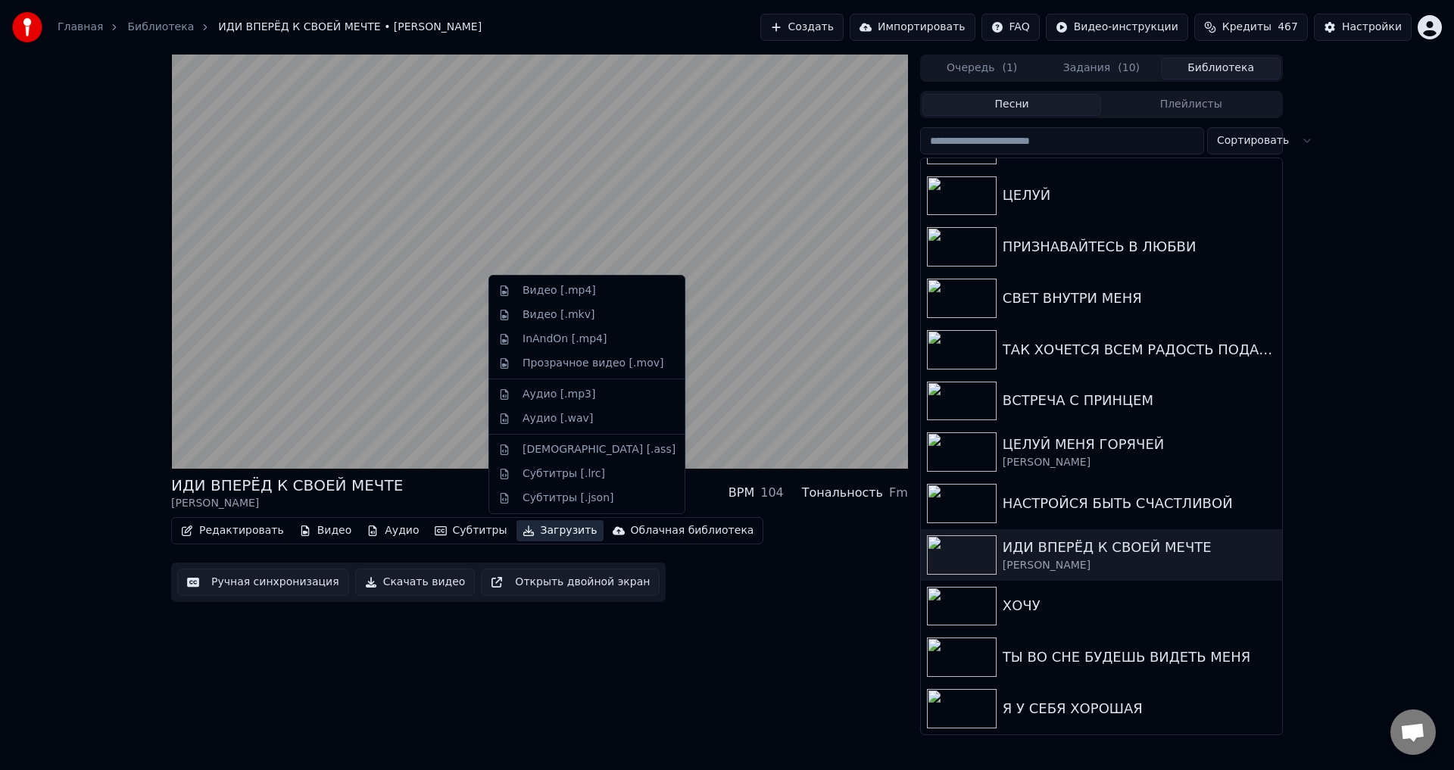
click at [551, 532] on button "Загрузить" at bounding box center [560, 530] width 87 height 21
click at [547, 292] on div "Видео [.mp4]" at bounding box center [559, 290] width 73 height 15
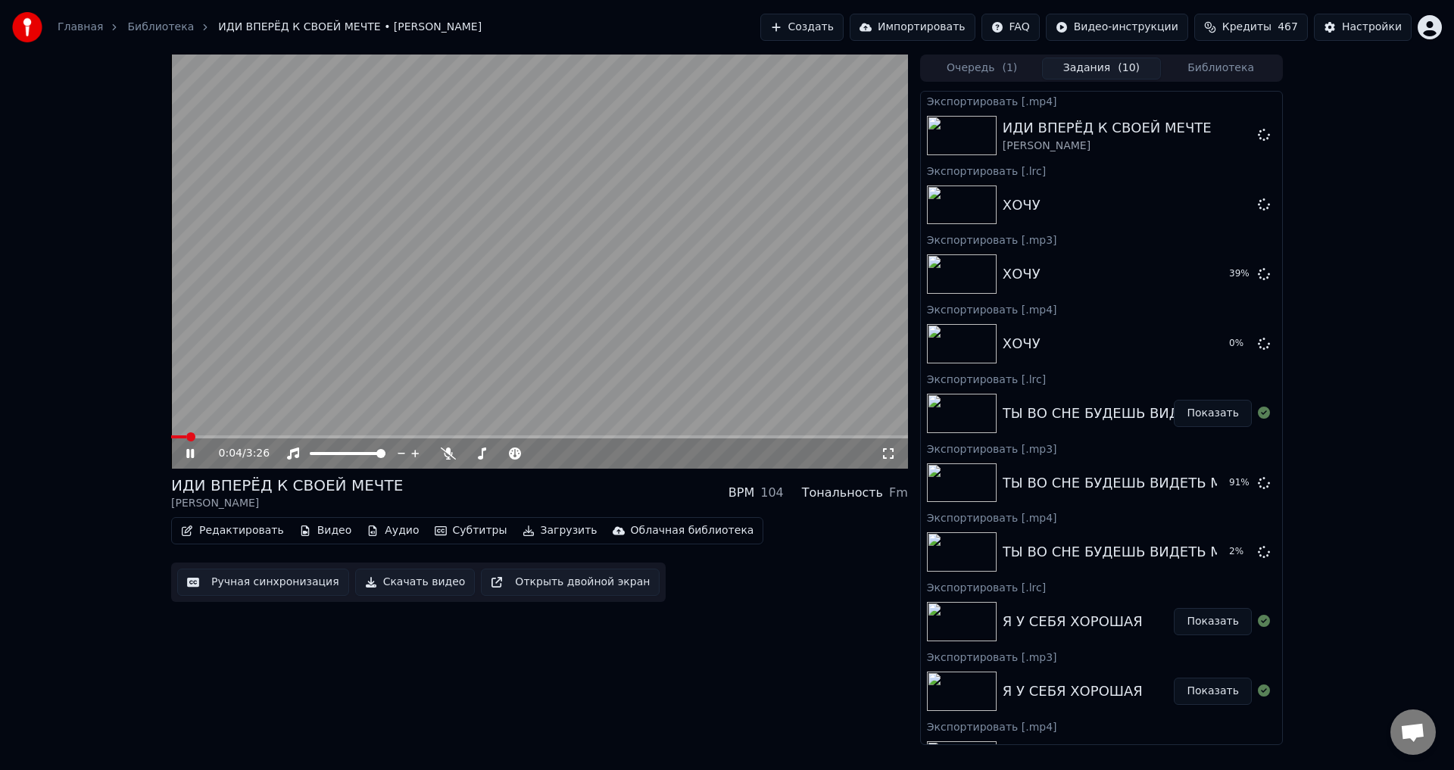
click at [536, 530] on button "Загрузить" at bounding box center [560, 530] width 87 height 21
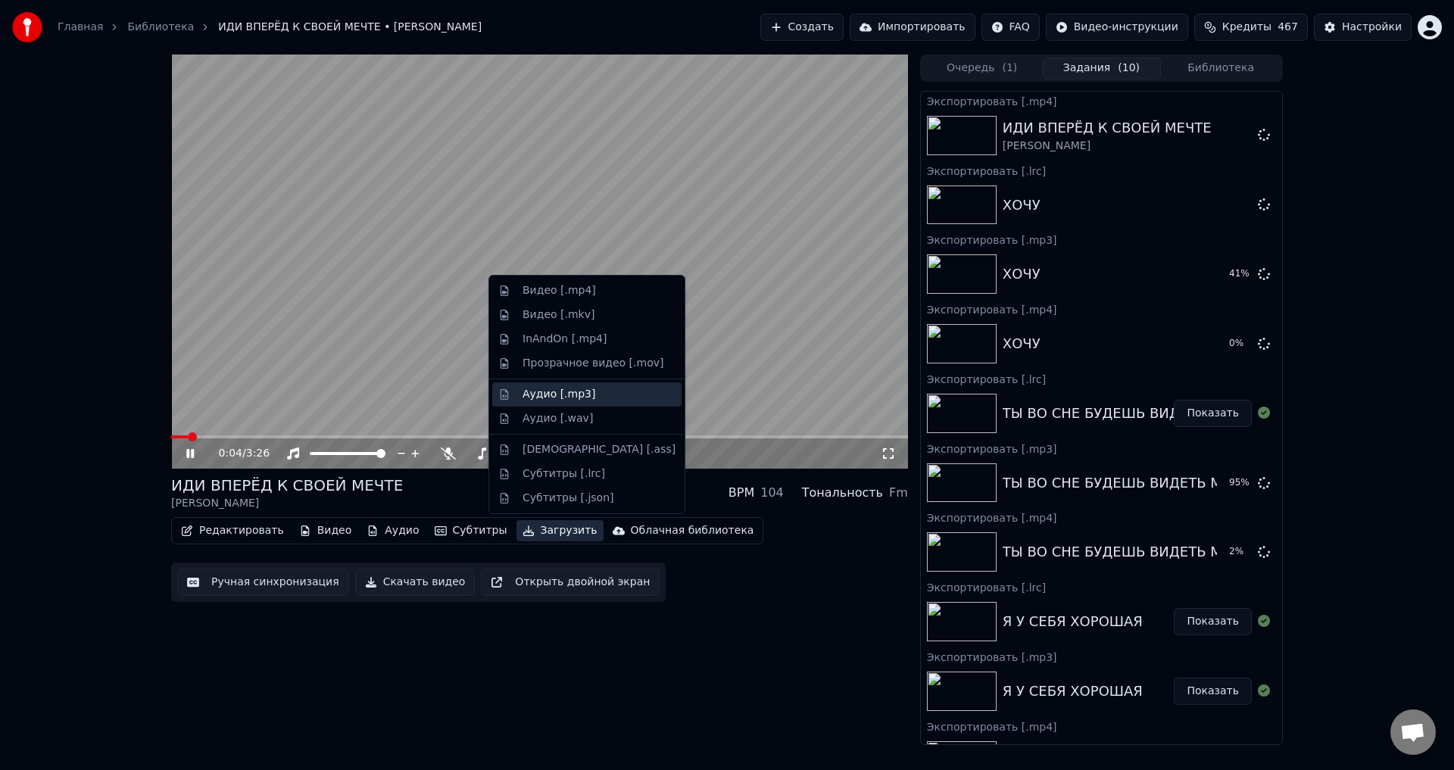
click at [541, 396] on div "Аудио [.mp3]" at bounding box center [559, 394] width 73 height 15
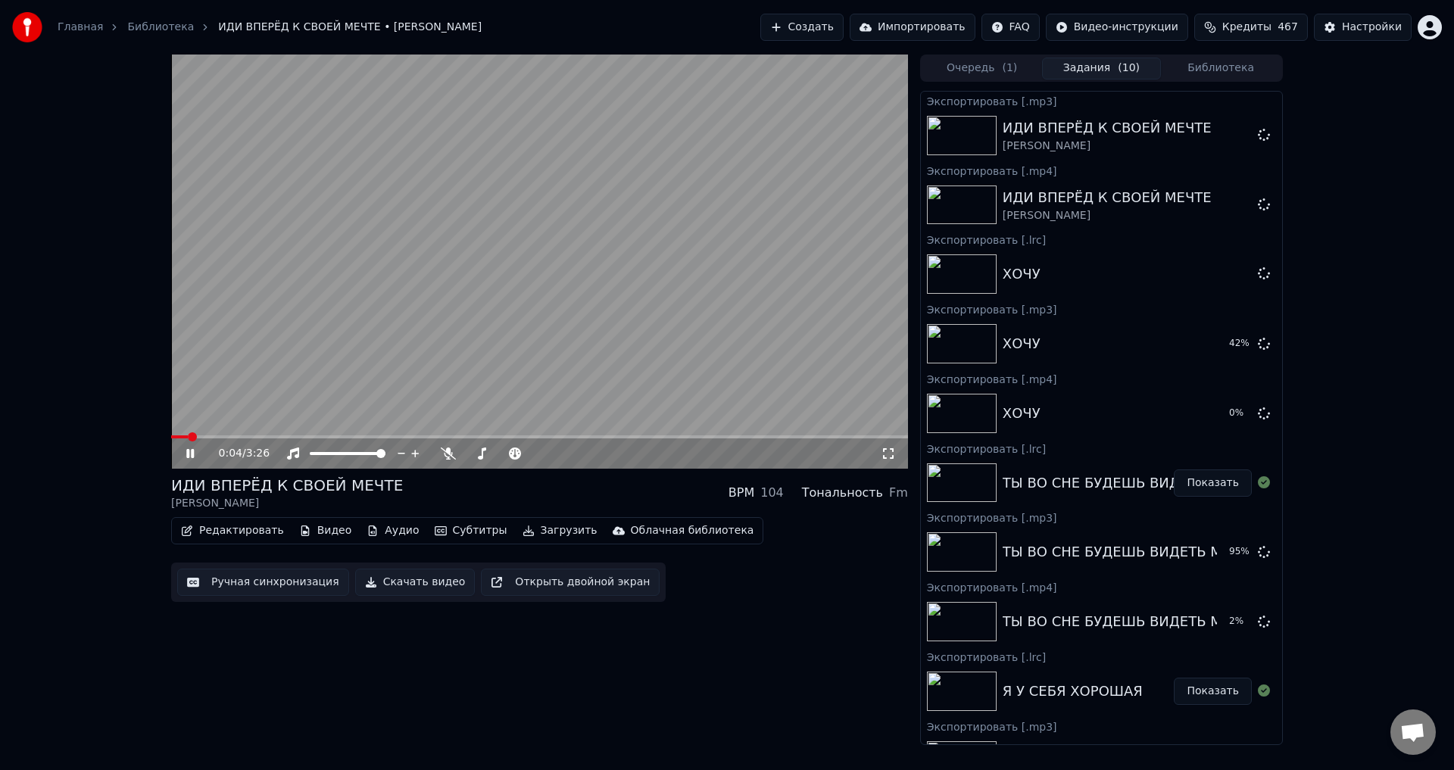
click at [543, 535] on button "Загрузить" at bounding box center [560, 530] width 87 height 21
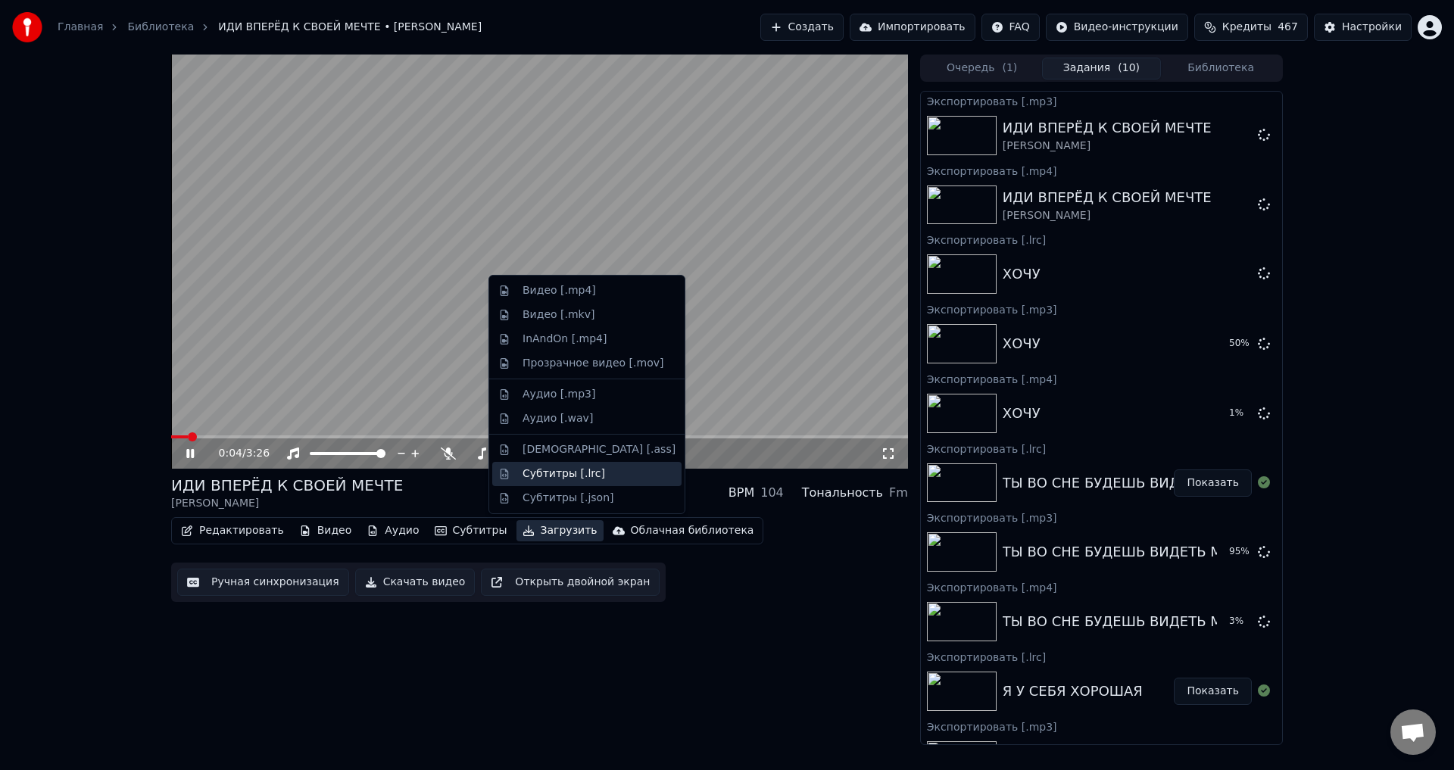
click at [557, 471] on div "Субтитры [.lrc]" at bounding box center [564, 474] width 83 height 15
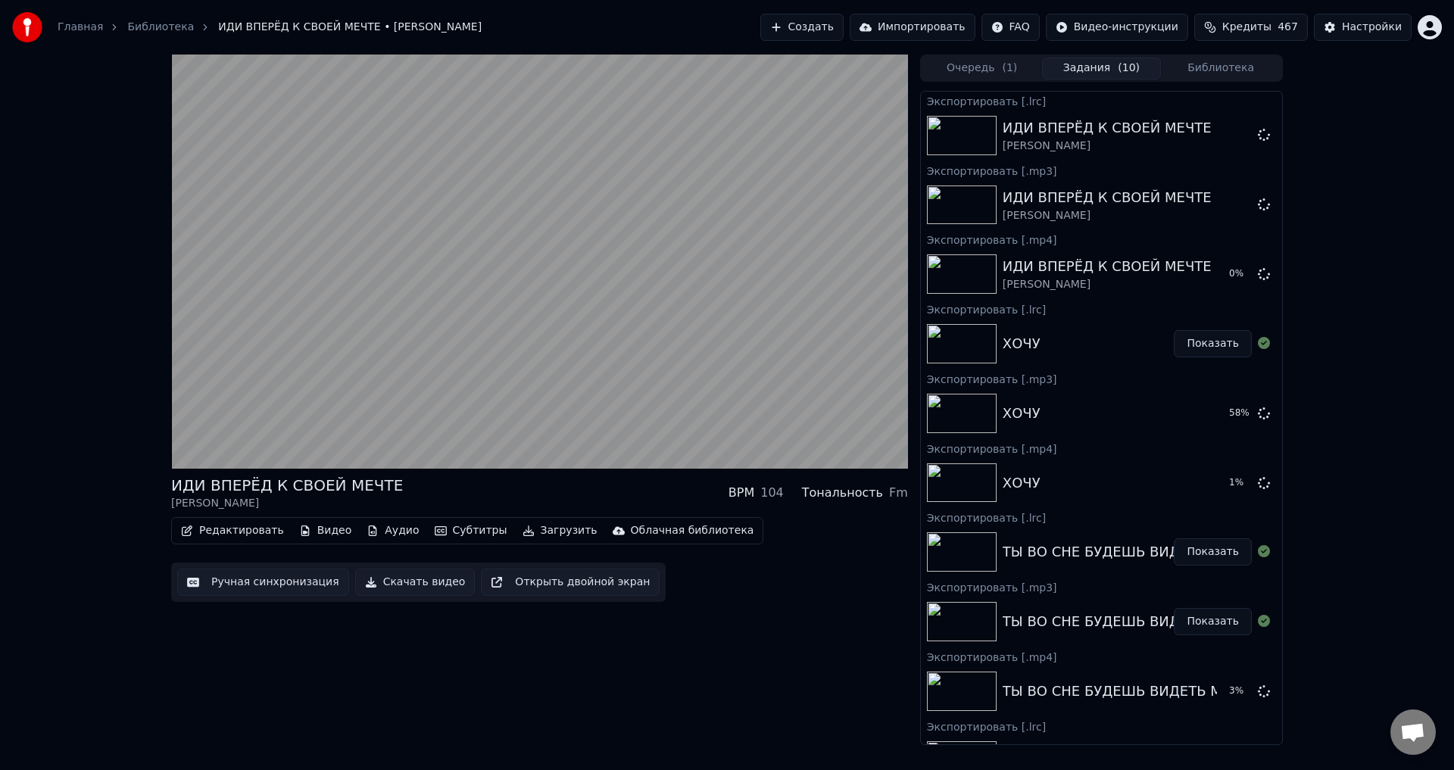
click at [1239, 64] on button "Библиотека" at bounding box center [1221, 69] width 120 height 22
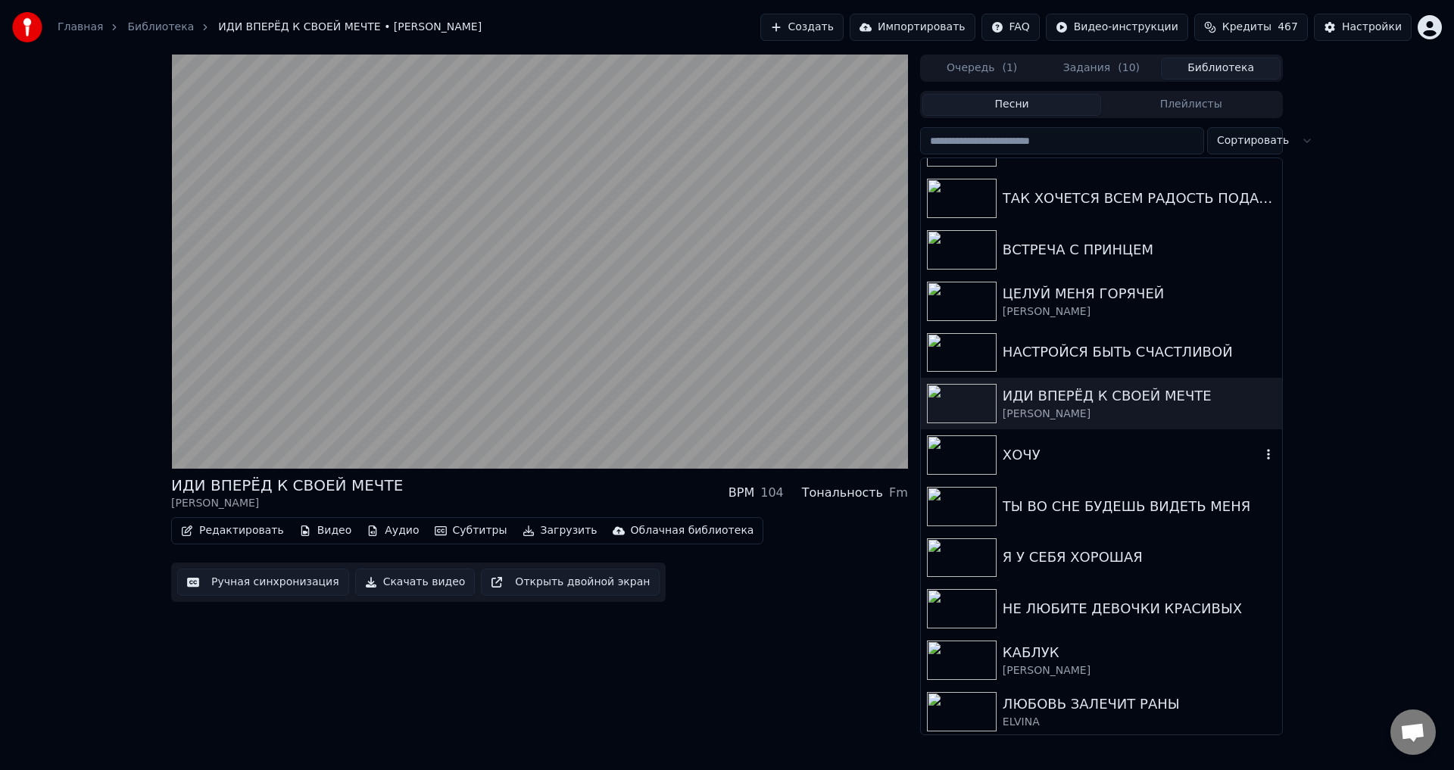
scroll to position [606, 0]
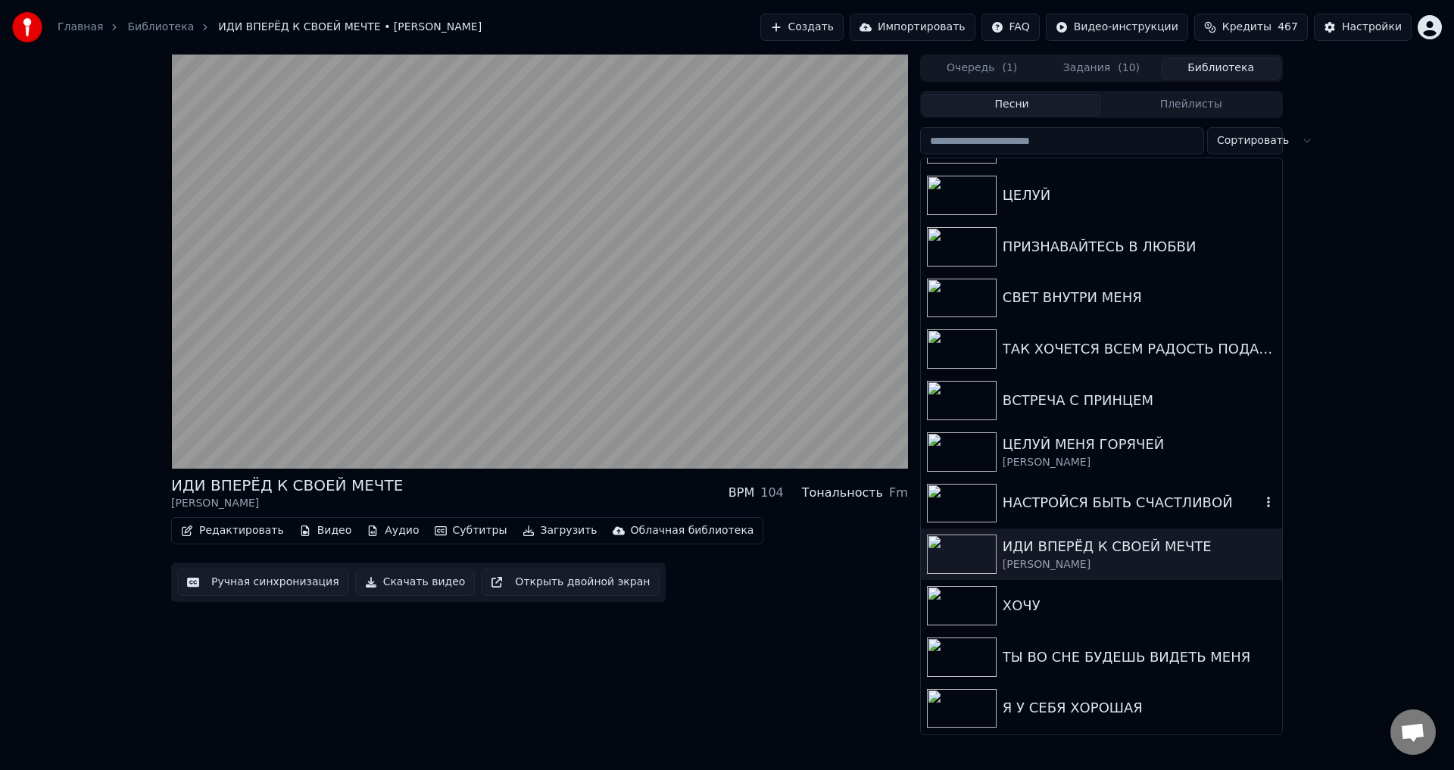
click at [1029, 501] on div "НАСТРОЙСЯ БЫТЬ СЧАСТЛИВОЙ" at bounding box center [1132, 502] width 258 height 21
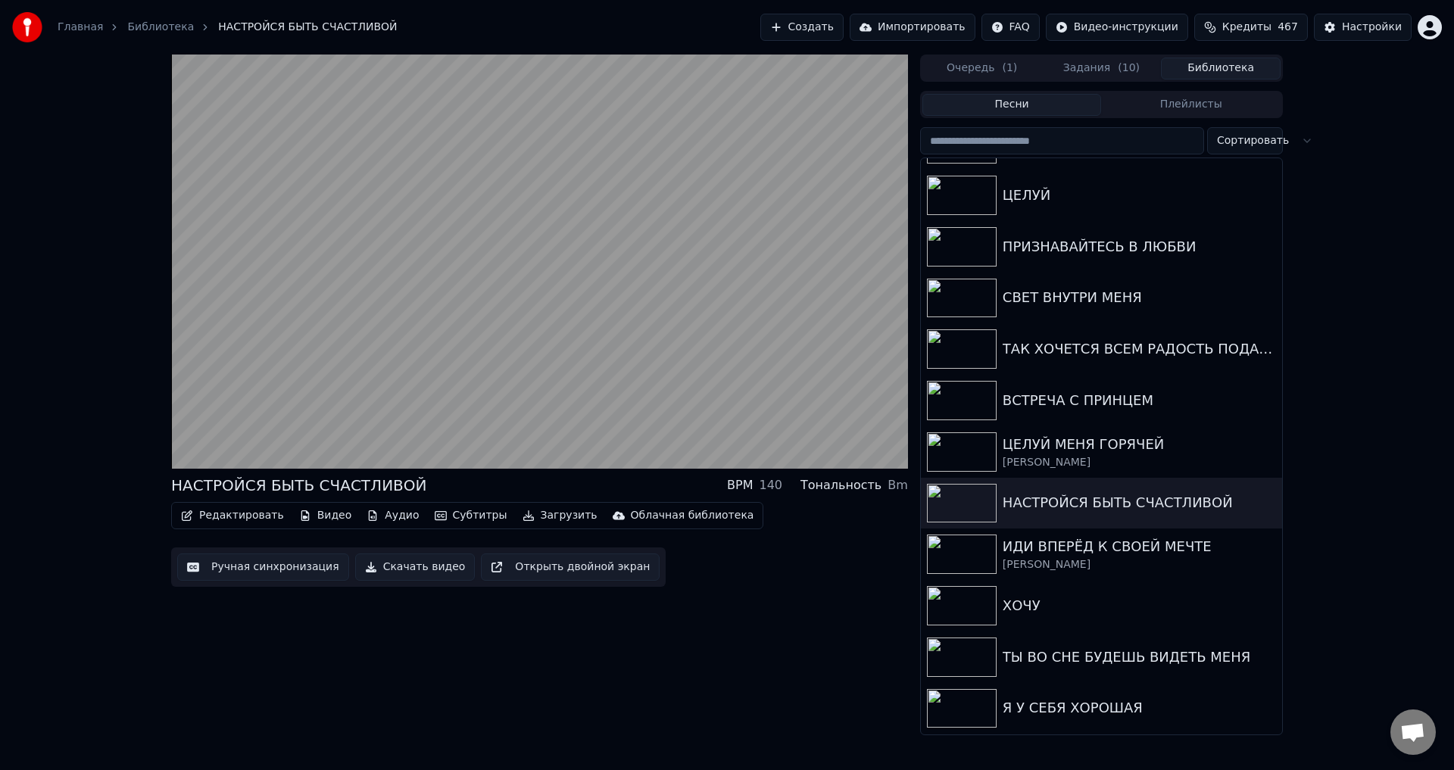
click at [541, 514] on button "Загрузить" at bounding box center [560, 515] width 87 height 21
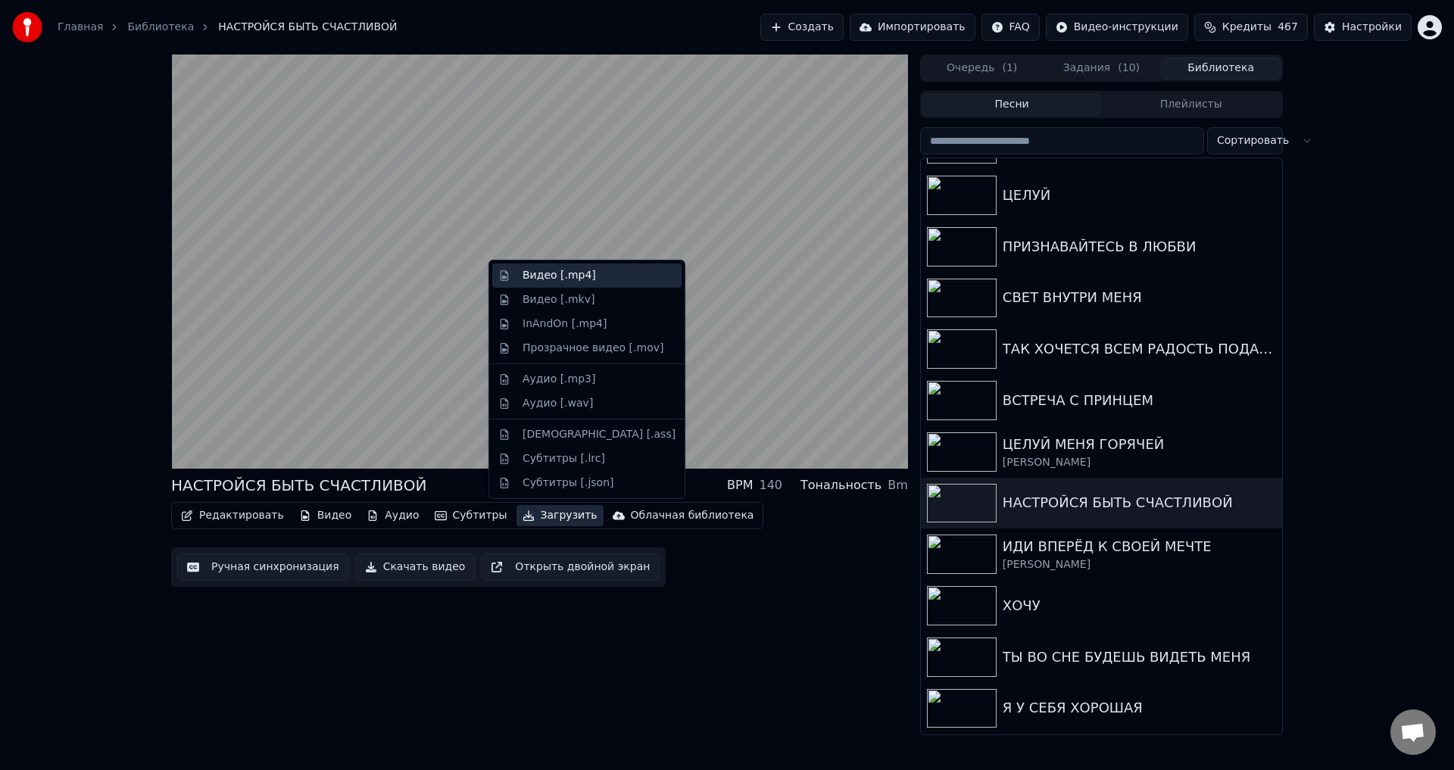
click at [544, 282] on div "Видео [.mp4]" at bounding box center [559, 275] width 73 height 15
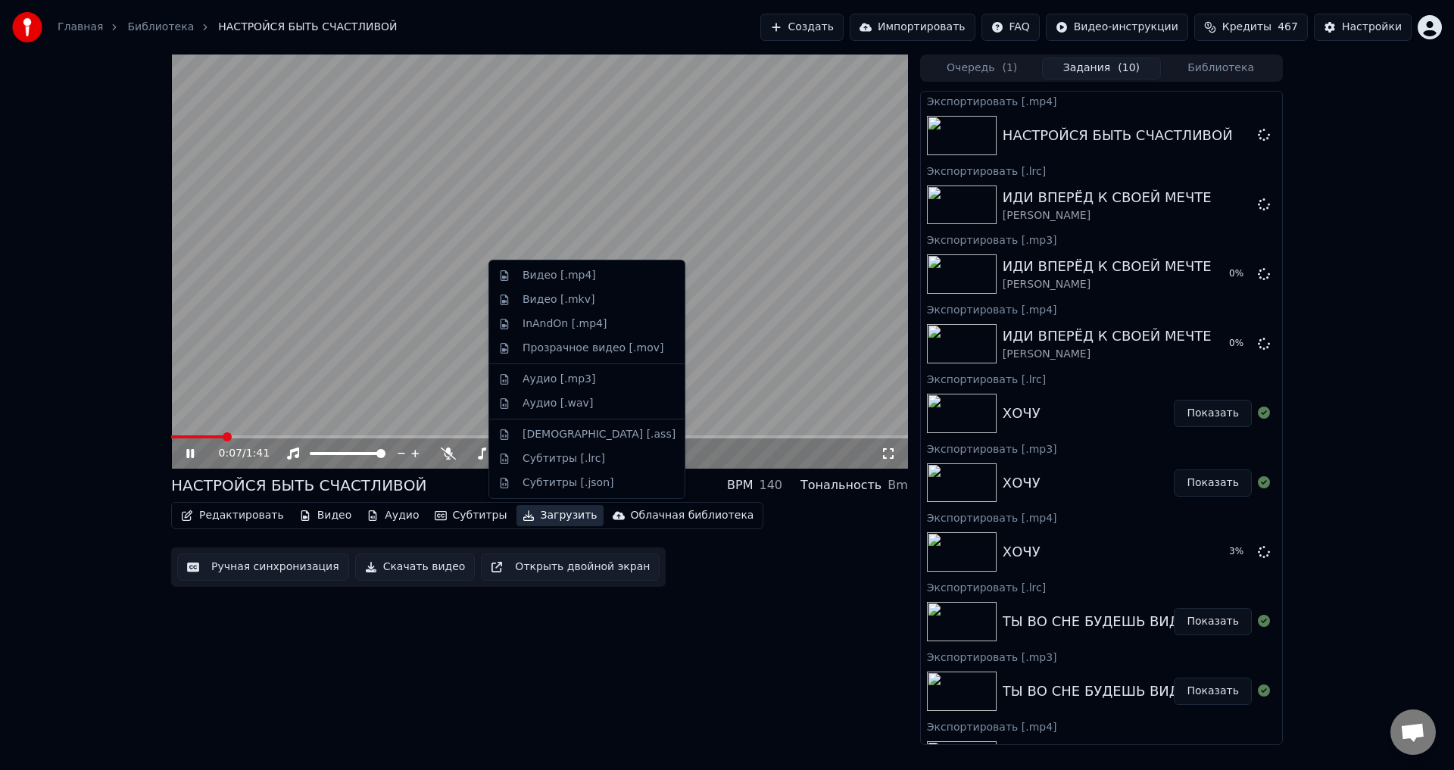
click at [548, 516] on button "Загрузить" at bounding box center [560, 515] width 87 height 21
click at [545, 379] on div "Аудио [.mp3]" at bounding box center [559, 379] width 73 height 15
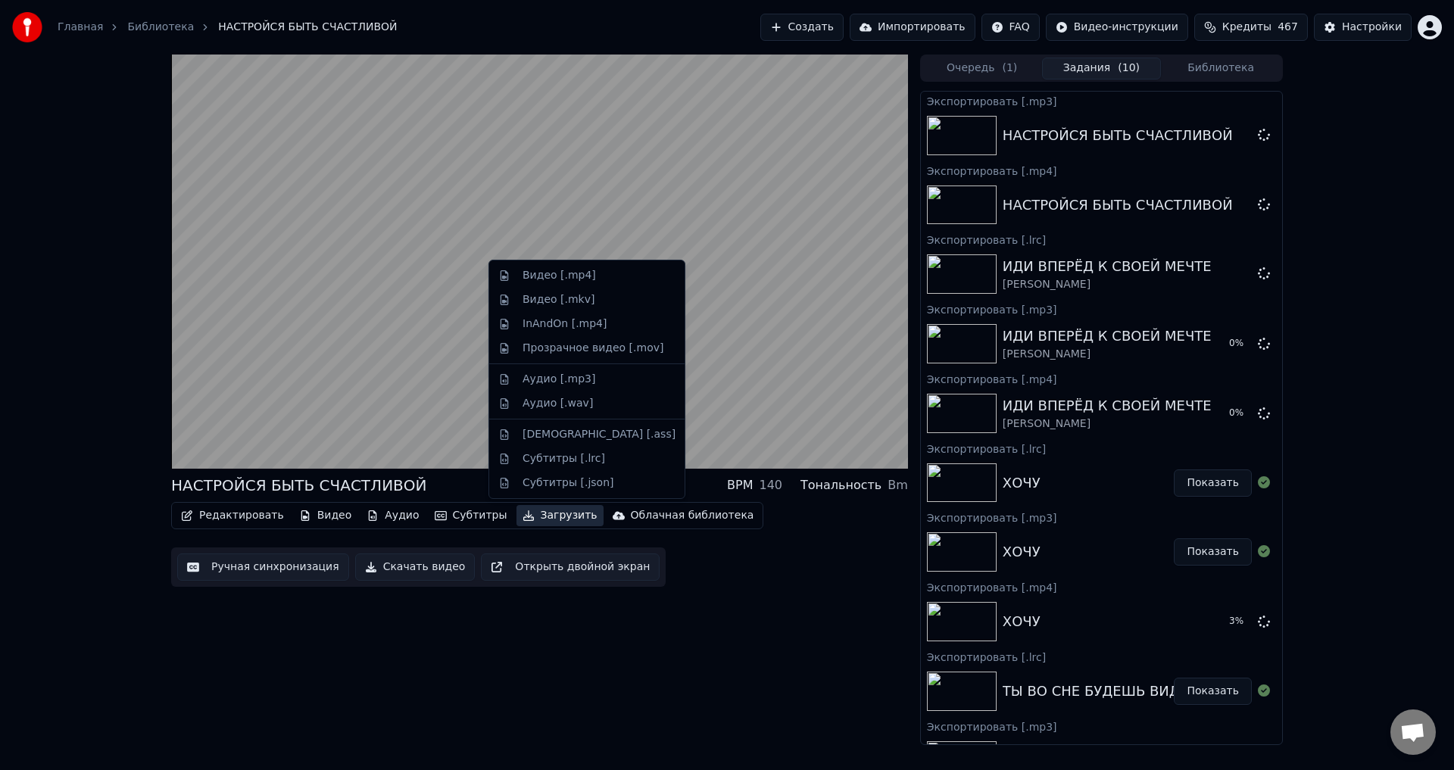
click at [535, 519] on button "Загрузить" at bounding box center [560, 515] width 87 height 21
click at [541, 460] on div "Субтитры [.lrc]" at bounding box center [564, 458] width 83 height 15
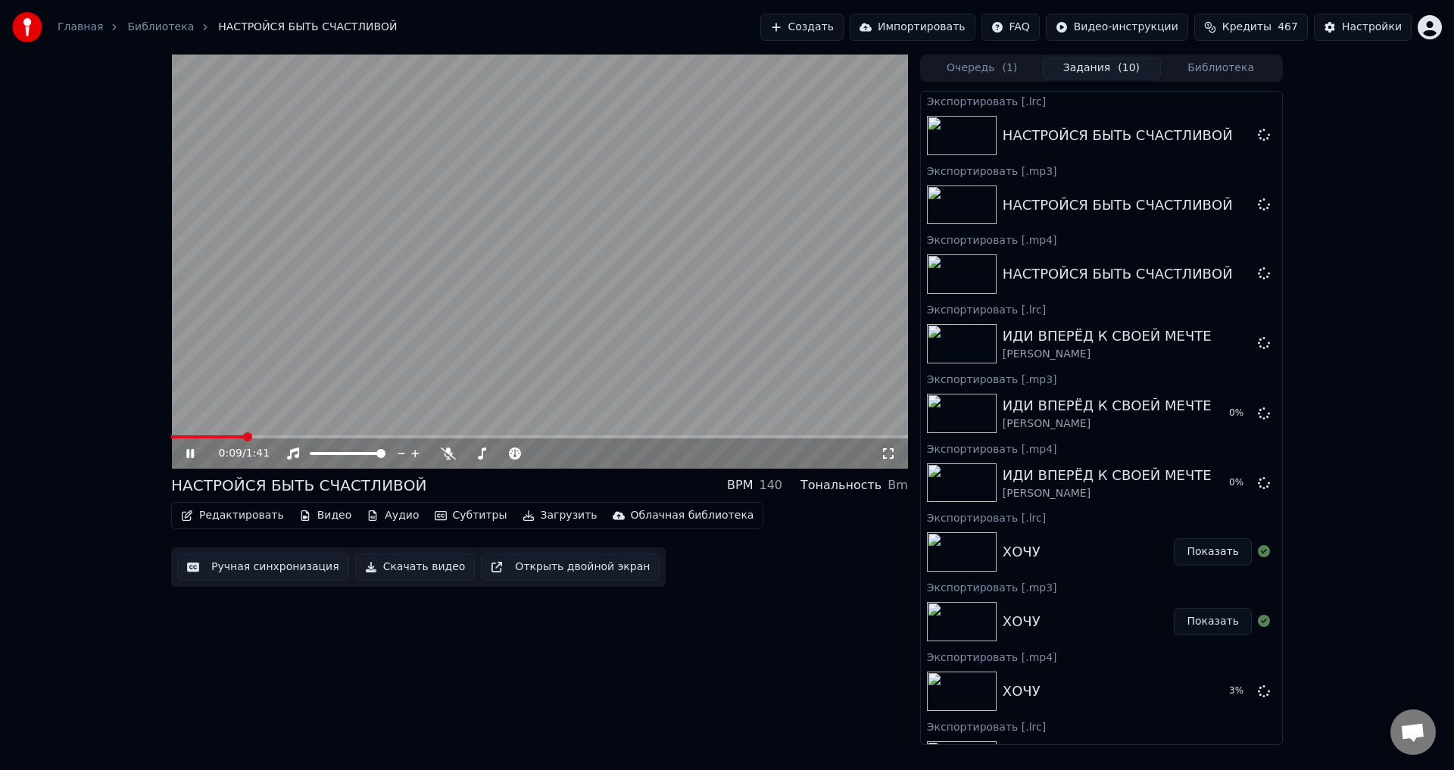
click at [1209, 70] on button "Библиотека" at bounding box center [1221, 69] width 120 height 22
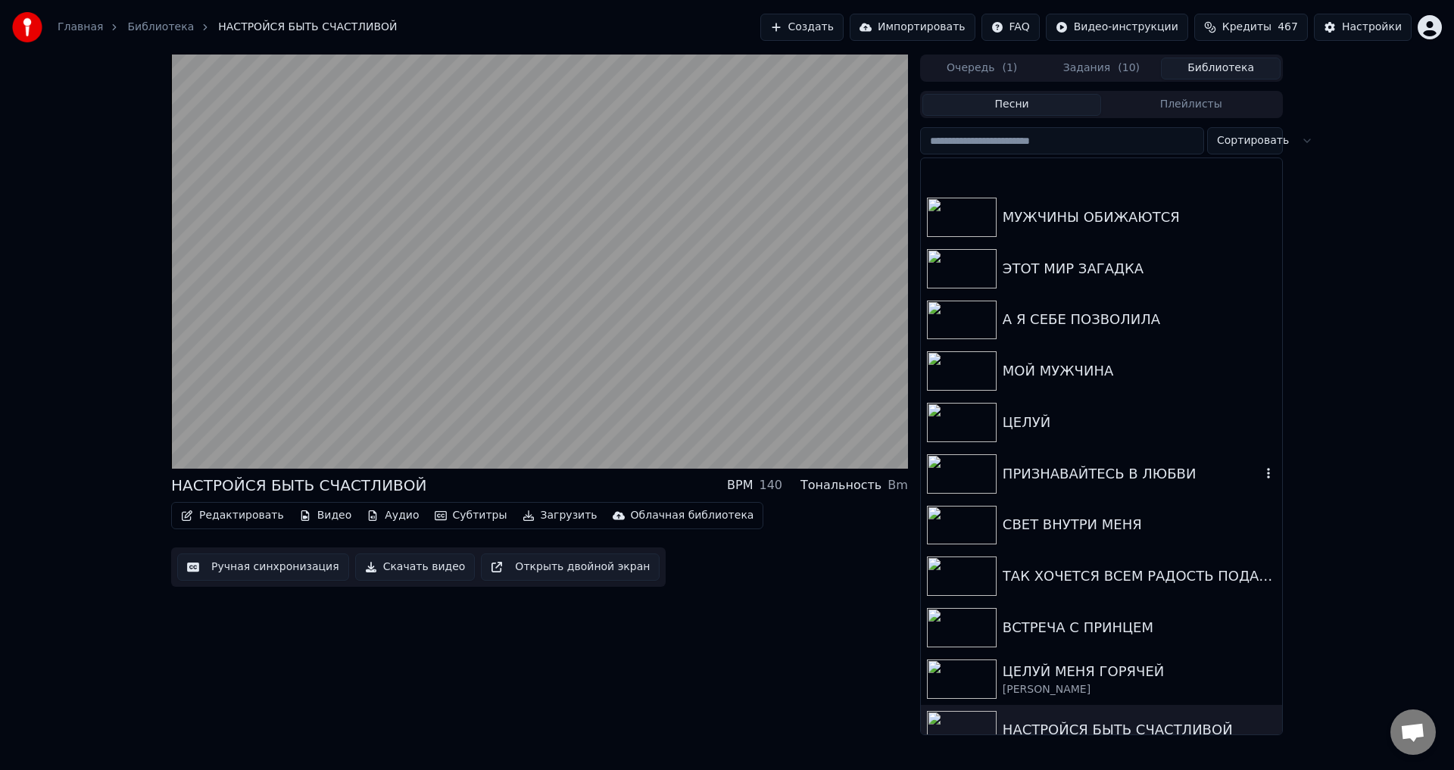
scroll to position [530, 0]
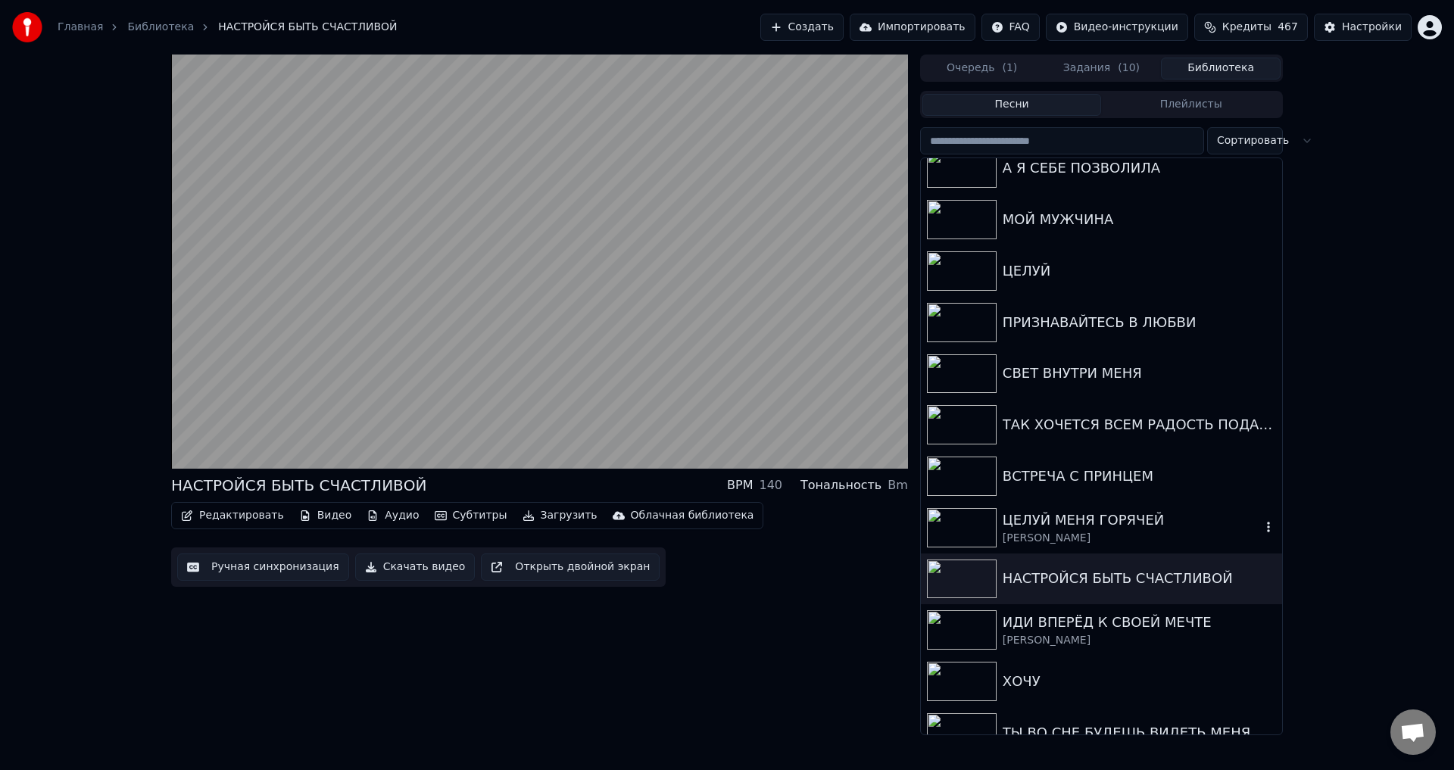
click at [1038, 520] on div "ЦЕЛУЙ МЕНЯ ГОРЯЧЕЙ" at bounding box center [1132, 520] width 258 height 21
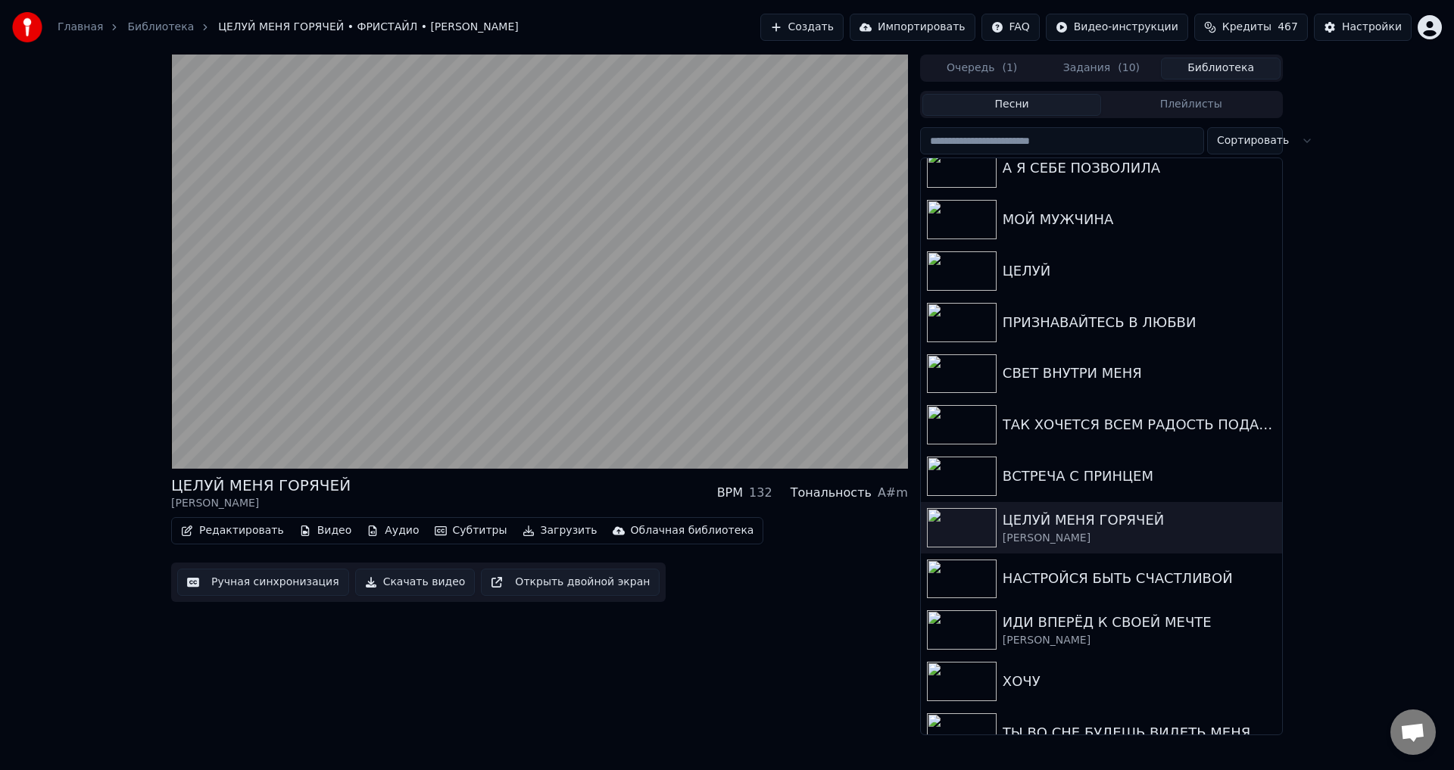
click at [534, 533] on button "Загрузить" at bounding box center [560, 530] width 87 height 21
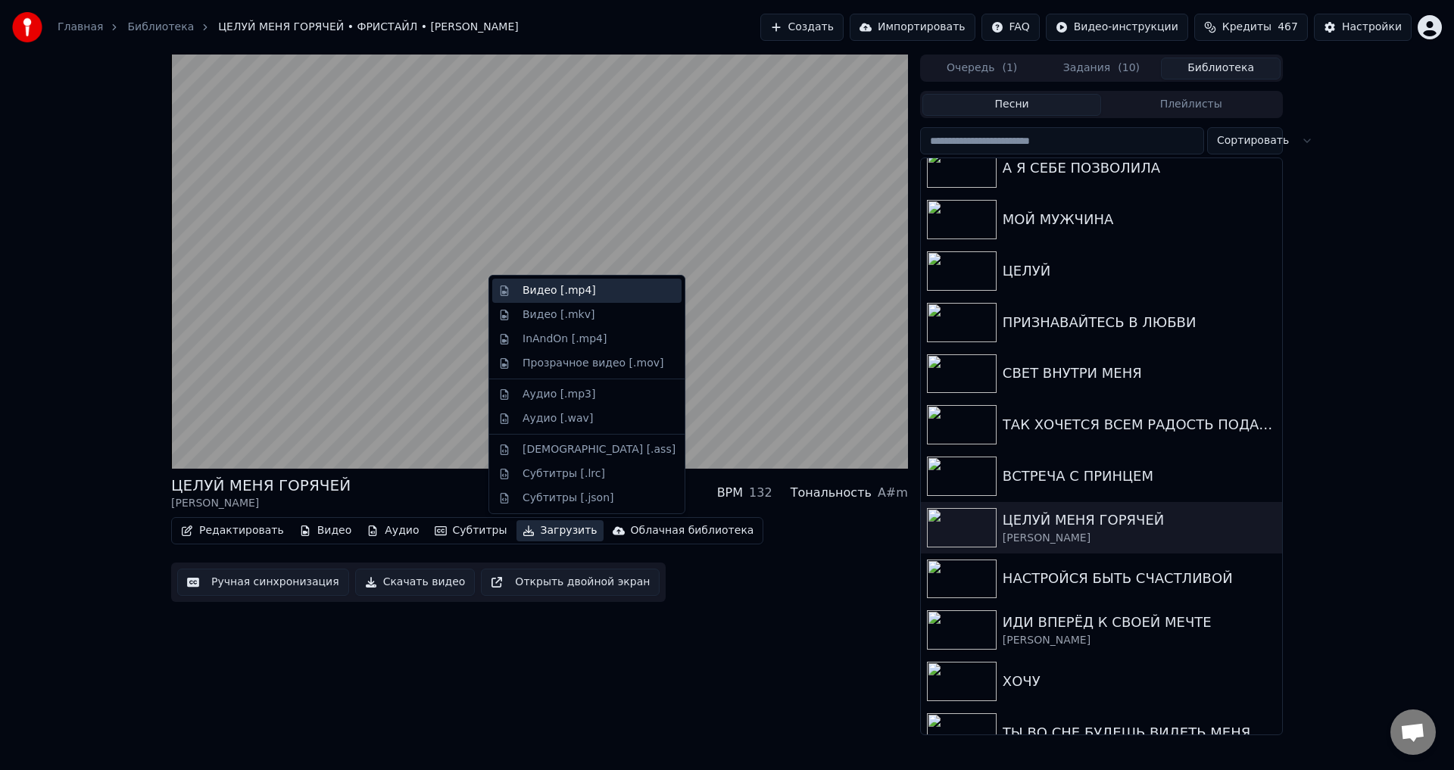
click at [540, 290] on div "Видео [.mp4]" at bounding box center [559, 290] width 73 height 15
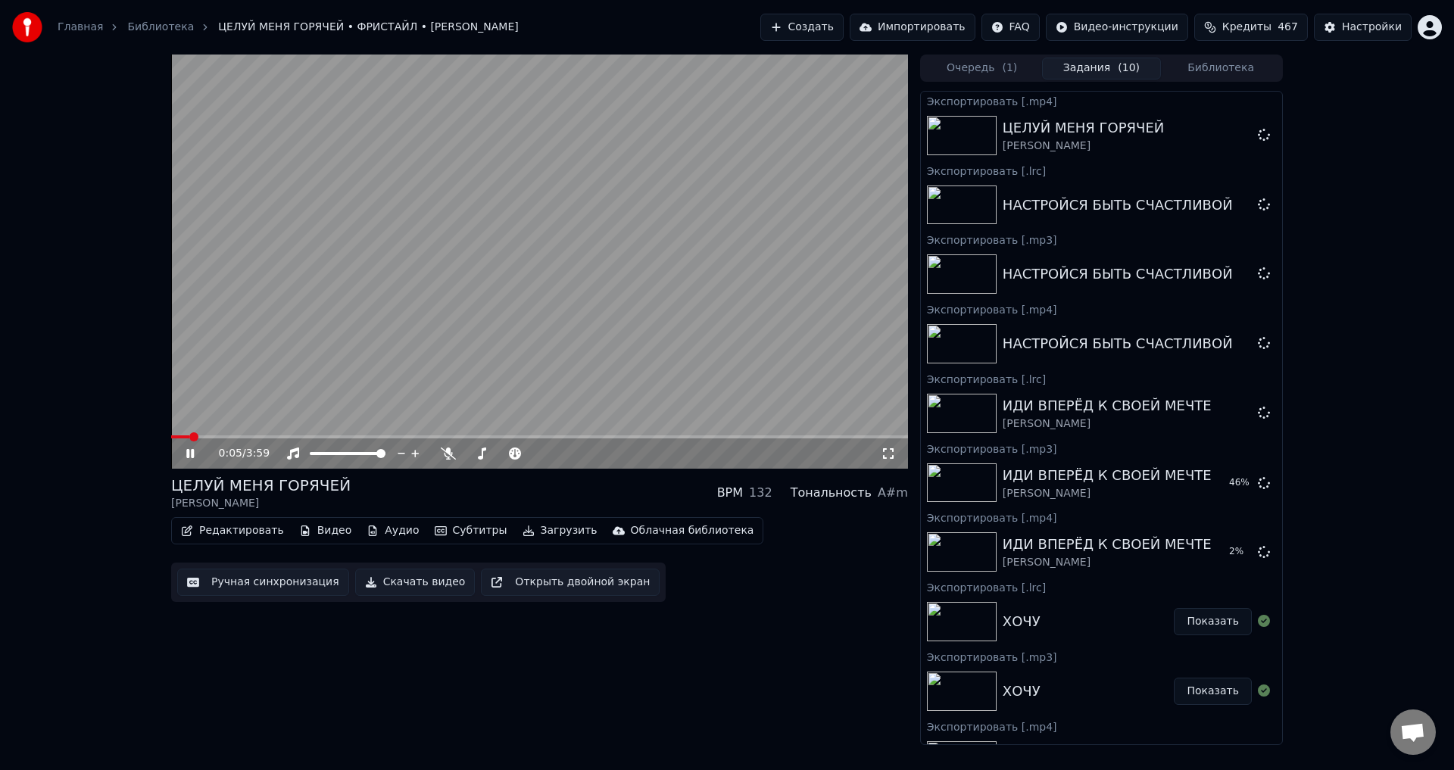
click at [538, 532] on button "Загрузить" at bounding box center [560, 530] width 87 height 21
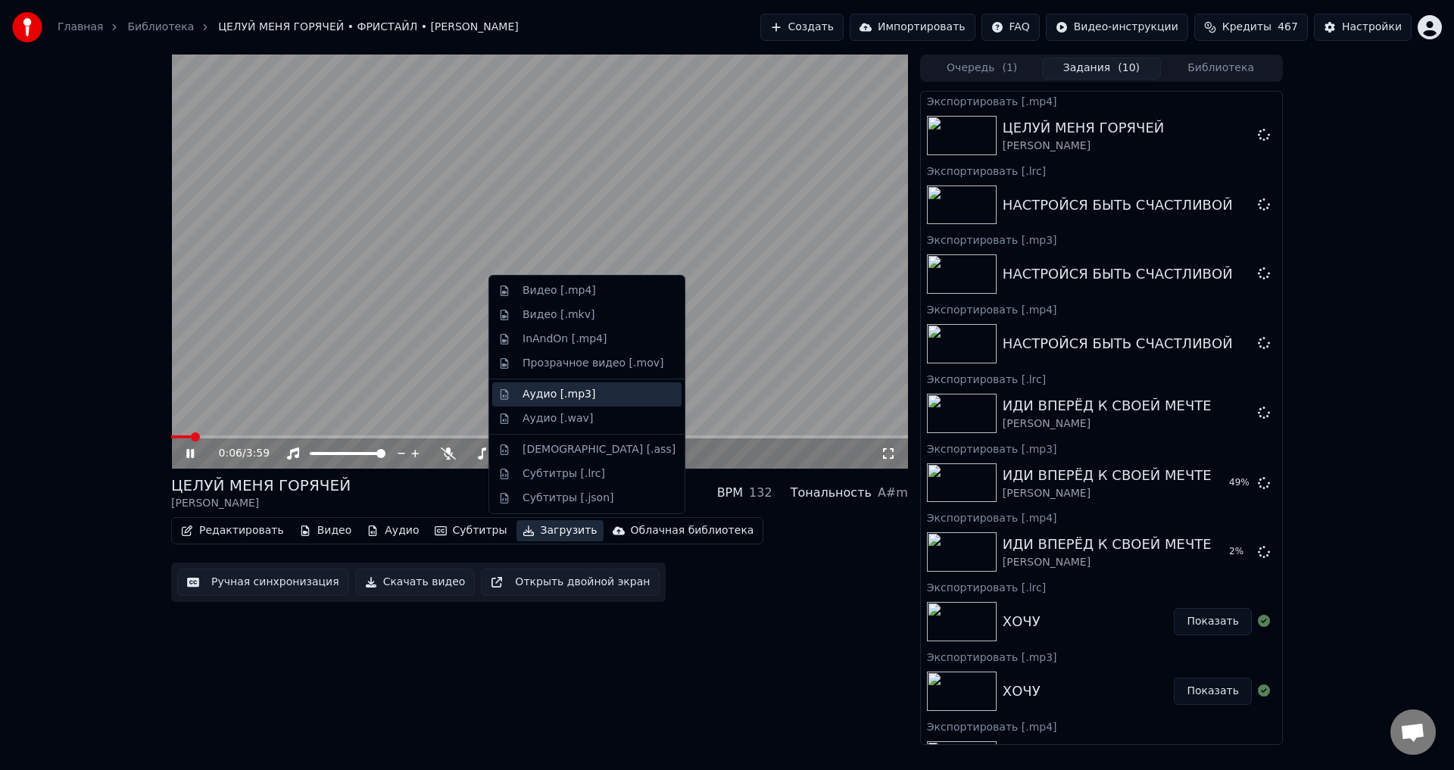
click at [557, 394] on div "Аудио [.mp3]" at bounding box center [559, 394] width 73 height 15
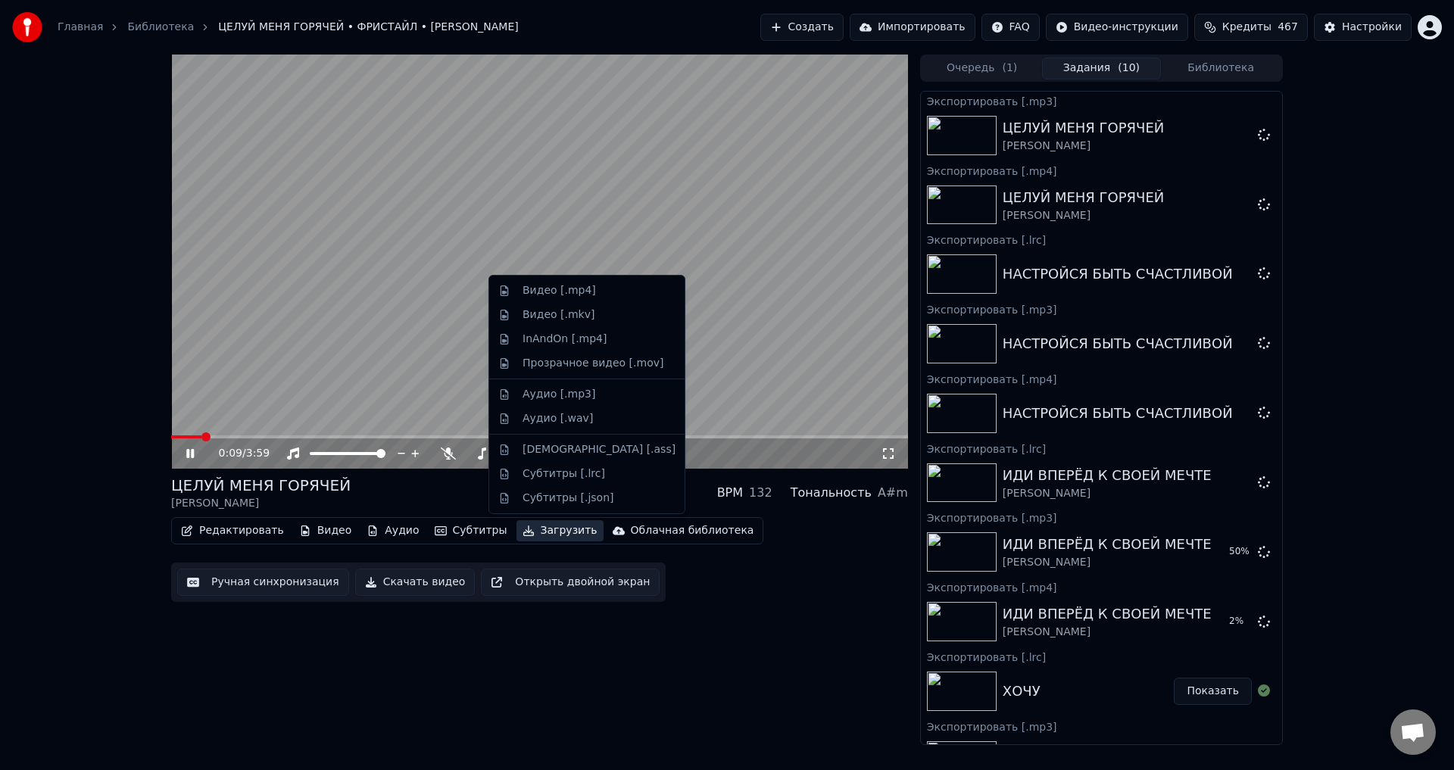
click at [537, 534] on button "Загрузить" at bounding box center [560, 530] width 87 height 21
click at [544, 473] on div "Субтитры [.lrc]" at bounding box center [564, 474] width 83 height 15
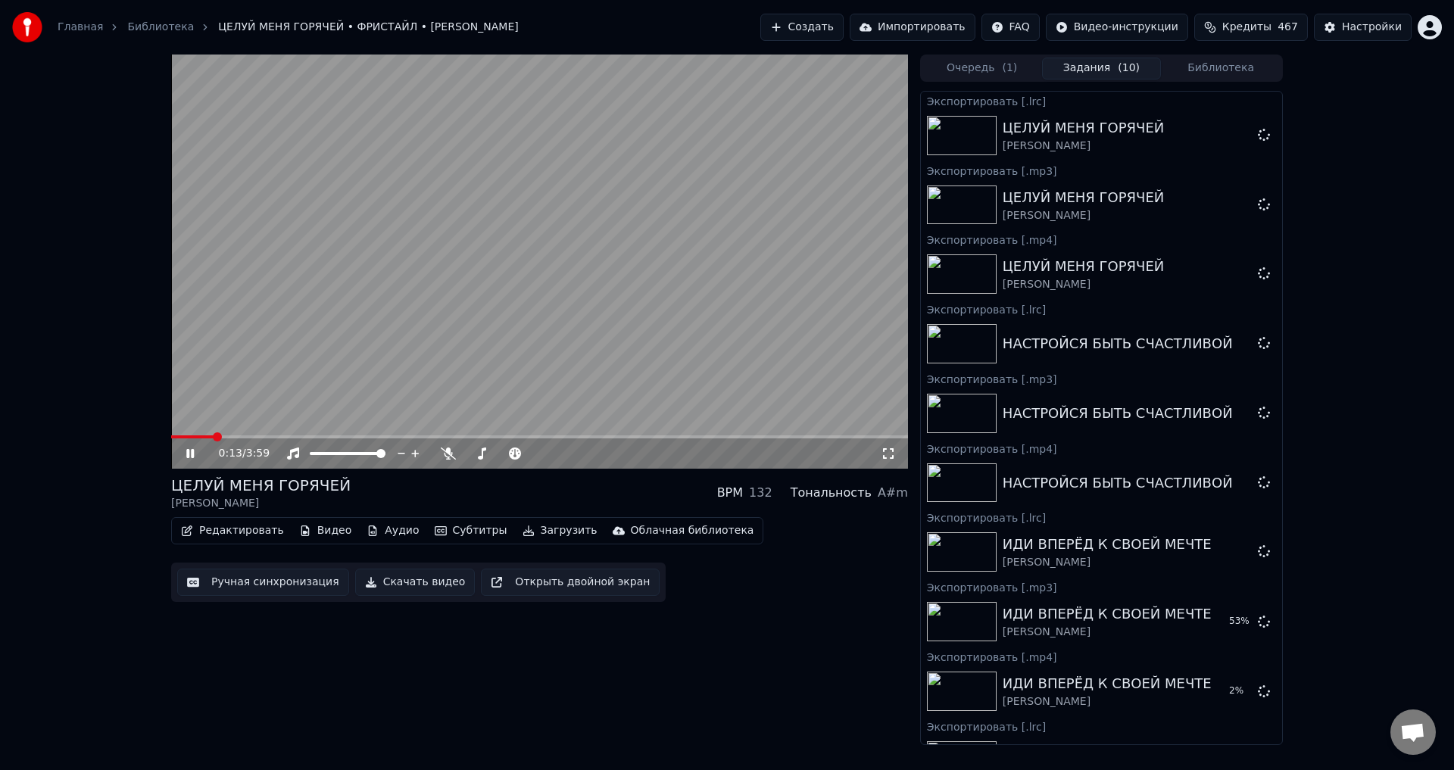
click at [1220, 70] on button "Библиотека" at bounding box center [1221, 69] width 120 height 22
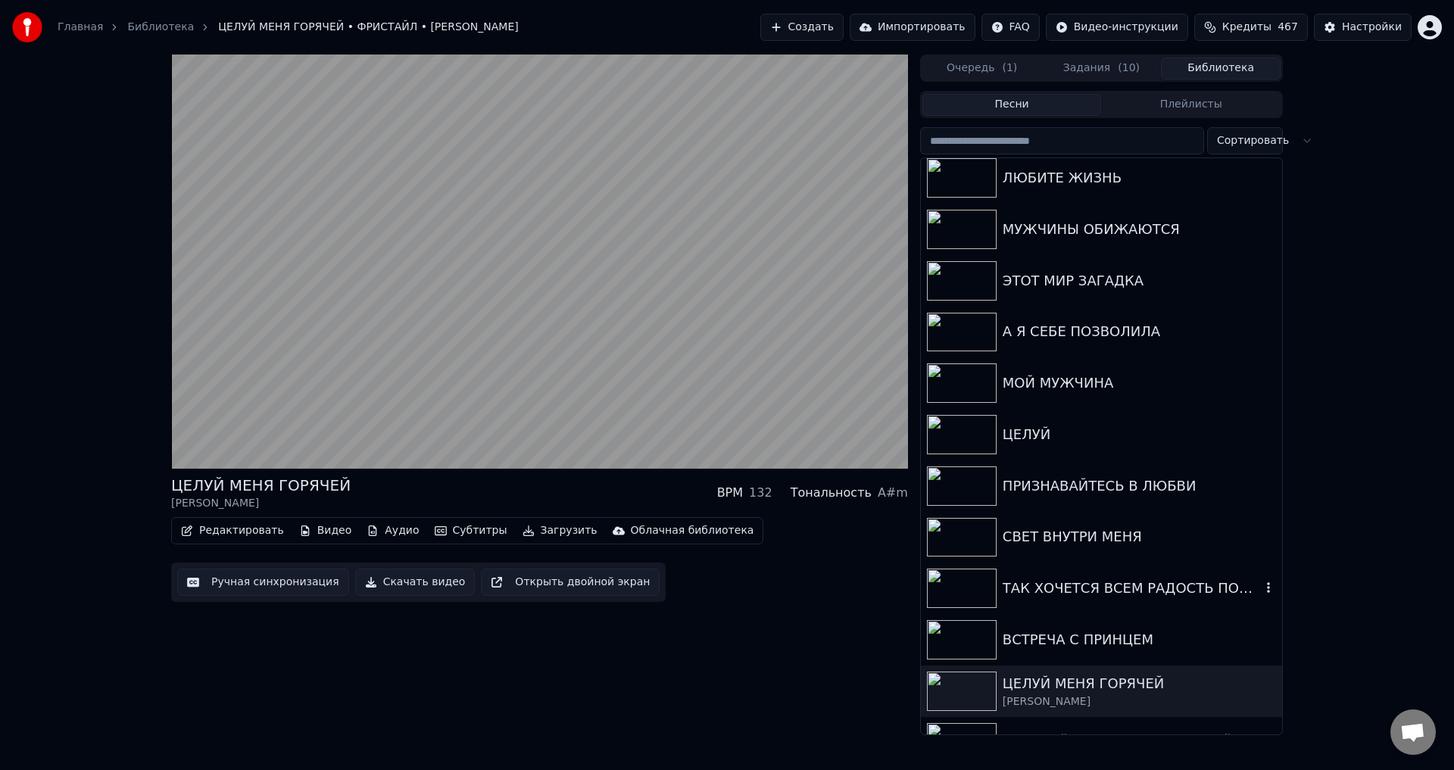
scroll to position [379, 0]
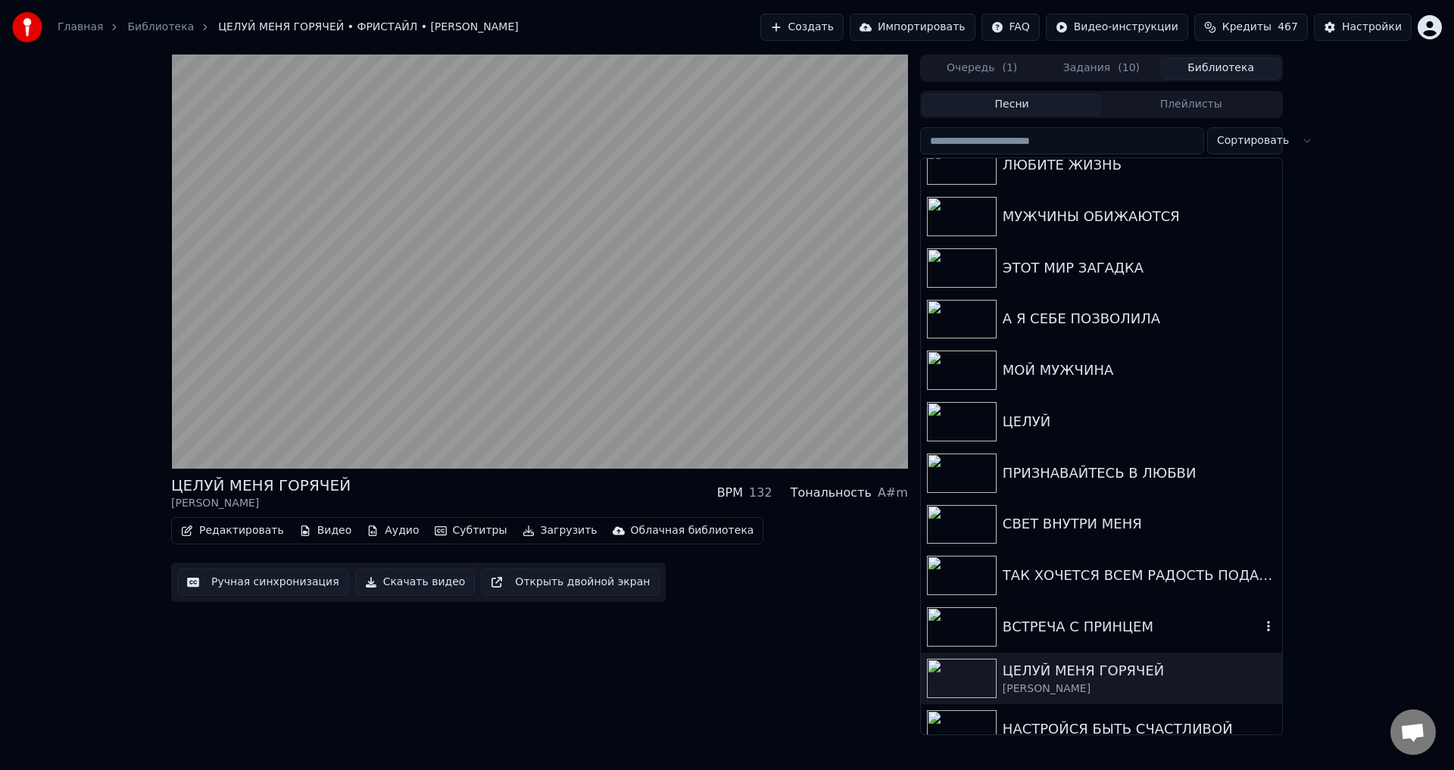
click at [1061, 629] on div "ВСТРЕЧА С ПРИНЦЕМ" at bounding box center [1132, 626] width 258 height 21
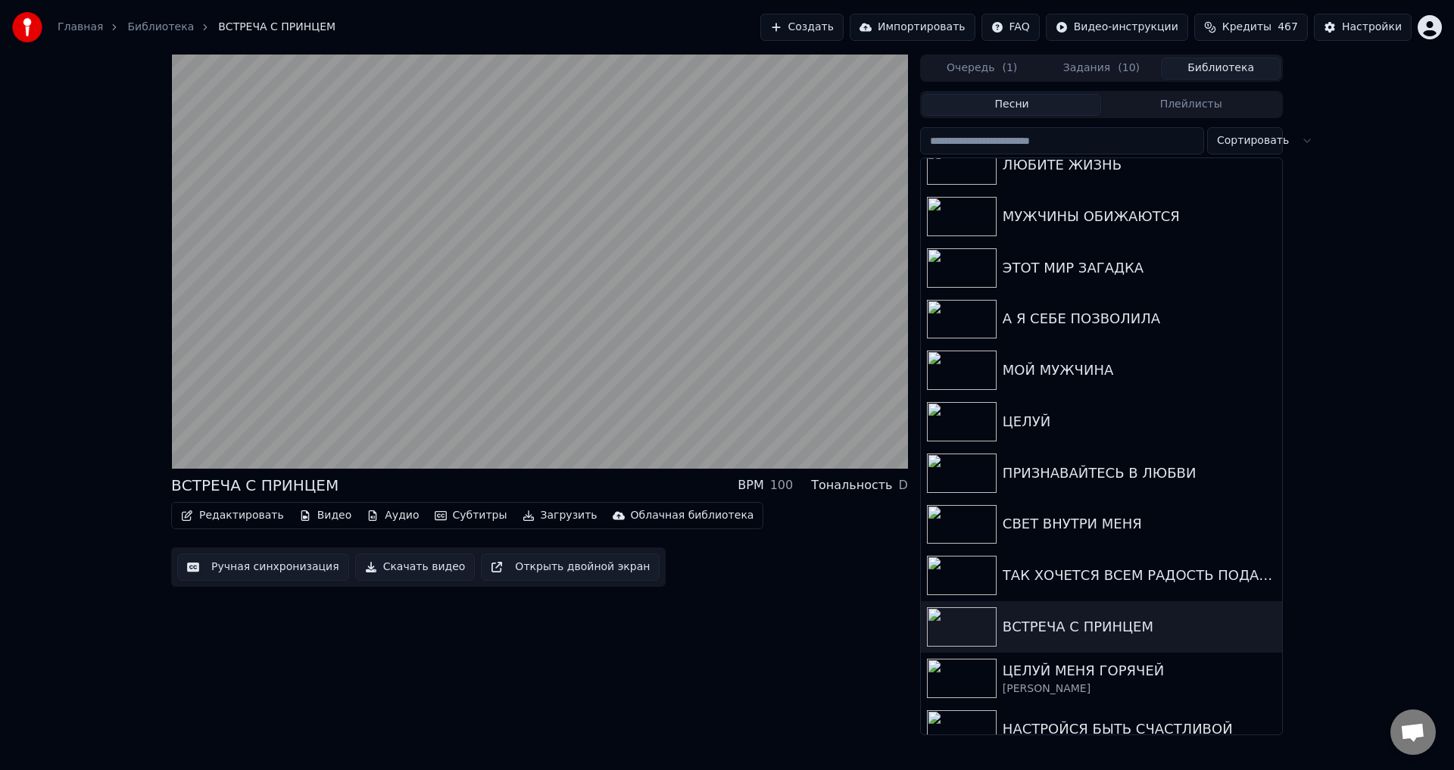
click at [536, 517] on button "Загрузить" at bounding box center [560, 515] width 87 height 21
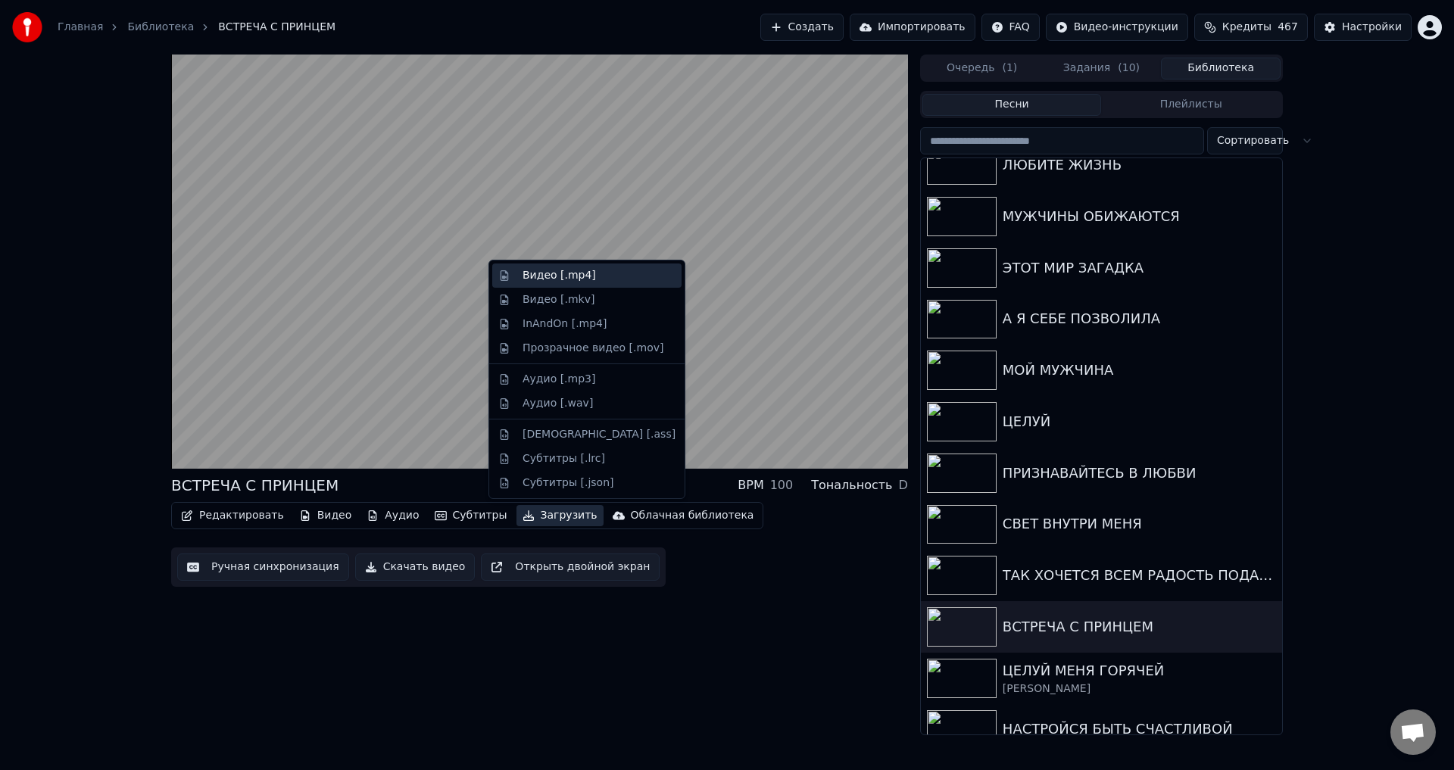
click at [538, 282] on div "Видео [.mp4]" at bounding box center [559, 275] width 73 height 15
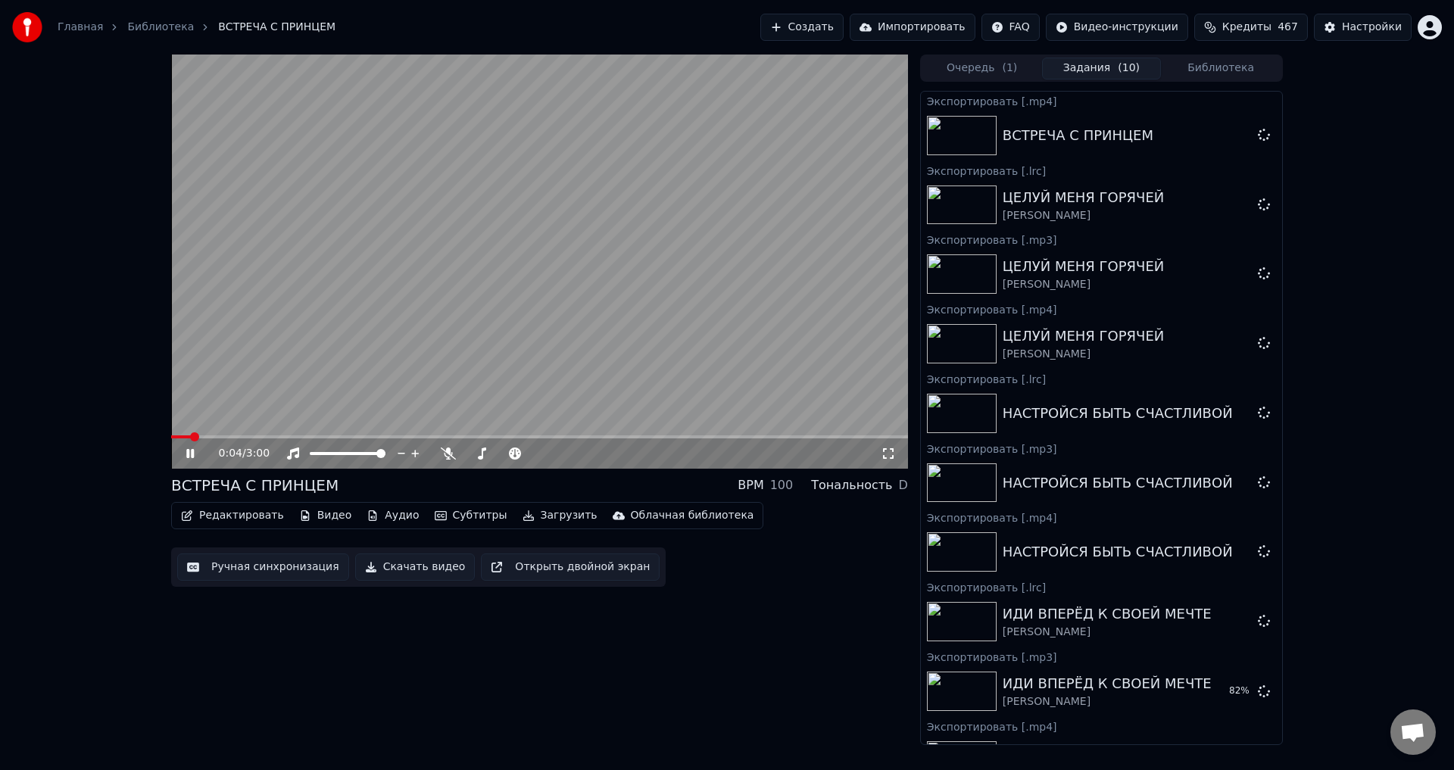
click at [538, 517] on button "Загрузить" at bounding box center [560, 515] width 87 height 21
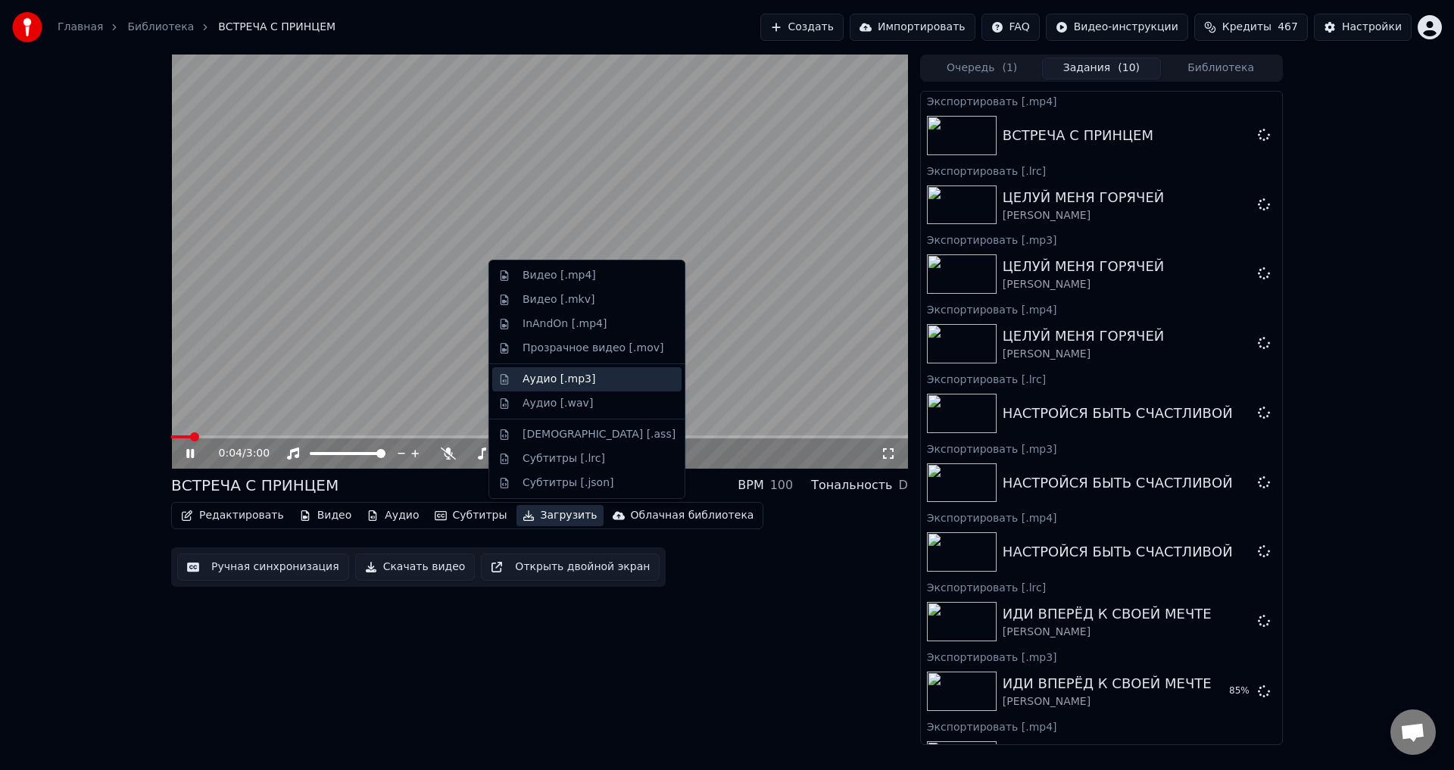
click at [538, 379] on div "Аудио [.mp3]" at bounding box center [559, 379] width 73 height 15
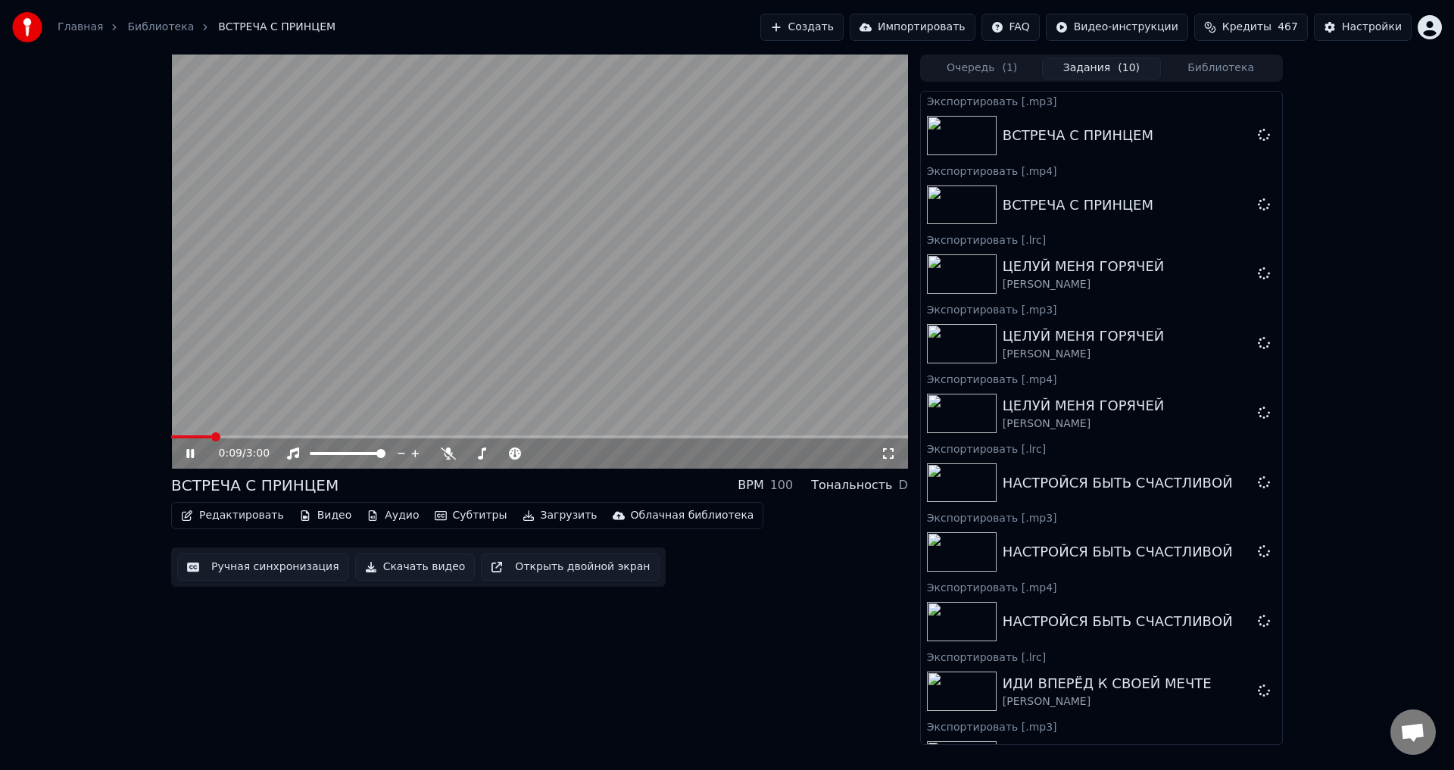
click at [531, 517] on button "Загрузить" at bounding box center [560, 515] width 87 height 21
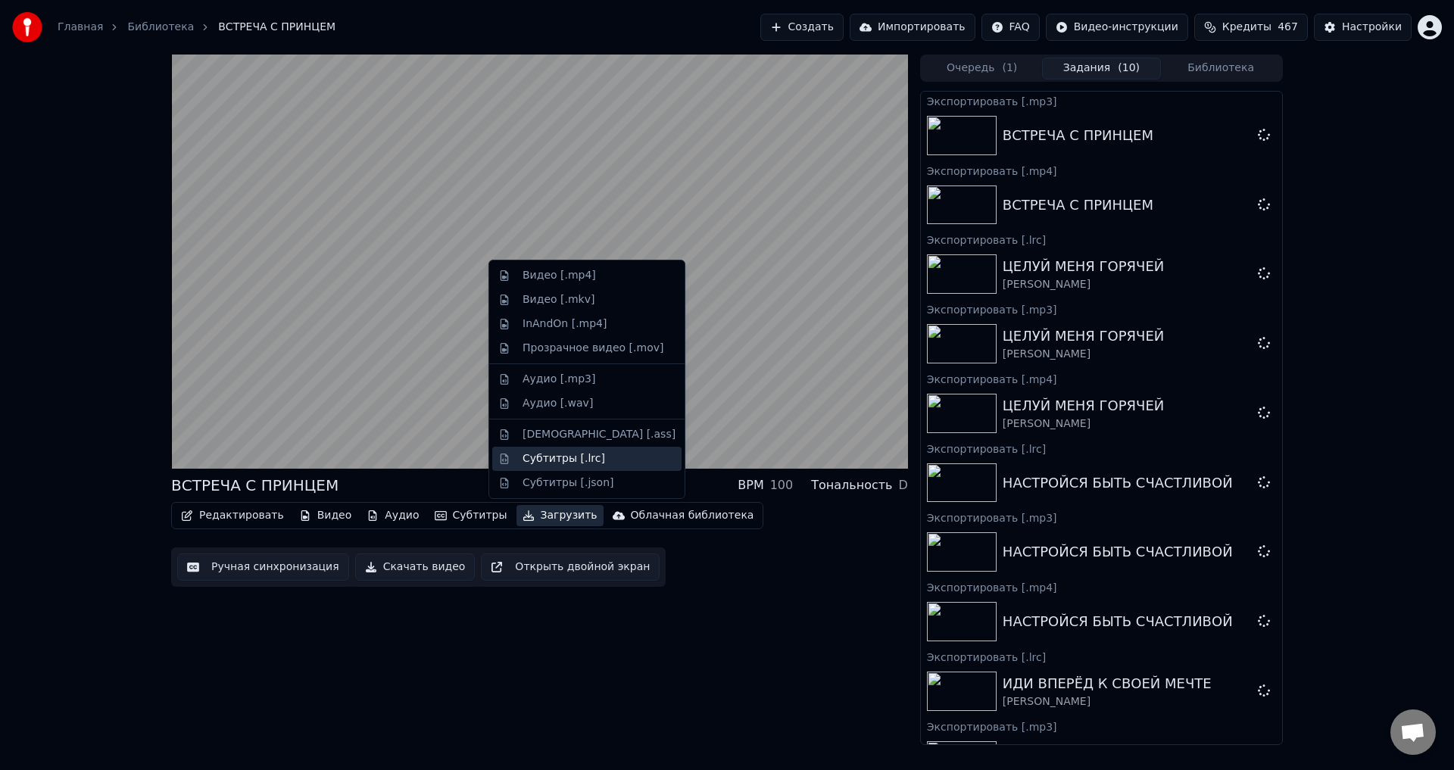
click at [538, 457] on div "Субтитры [.lrc]" at bounding box center [564, 458] width 83 height 15
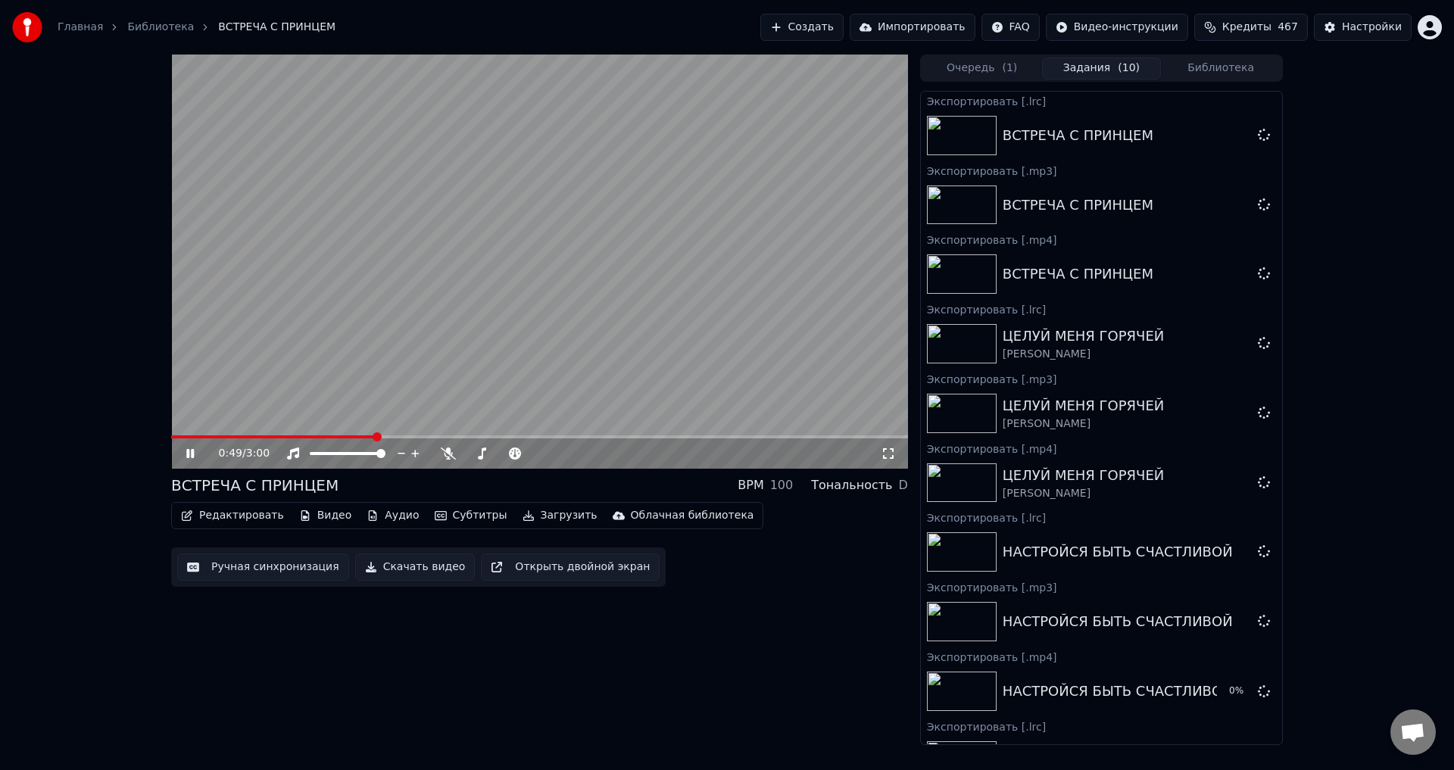
click at [190, 451] on icon at bounding box center [201, 454] width 36 height 12
drag, startPoint x: 1373, startPoint y: 351, endPoint x: 986, endPoint y: 395, distance: 389.5
click at [1373, 351] on div "0:50 / 3:00 ВСТРЕЧА С ПРИНЦЕМ BPM 100 Тональность D Редактировать Видео Аудио С…" at bounding box center [727, 400] width 1454 height 691
click at [1368, 348] on div "0:50 / 3:00 ВСТРЕЧА С ПРИНЦЕМ BPM 100 Тональность D Редактировать Видео Аудио С…" at bounding box center [727, 400] width 1454 height 691
click at [1318, 553] on div "0:50 / 3:00 ВСТРЕЧА С ПРИНЦЕМ BPM 100 Тональность D Редактировать Видео Аудио С…" at bounding box center [727, 400] width 1454 height 691
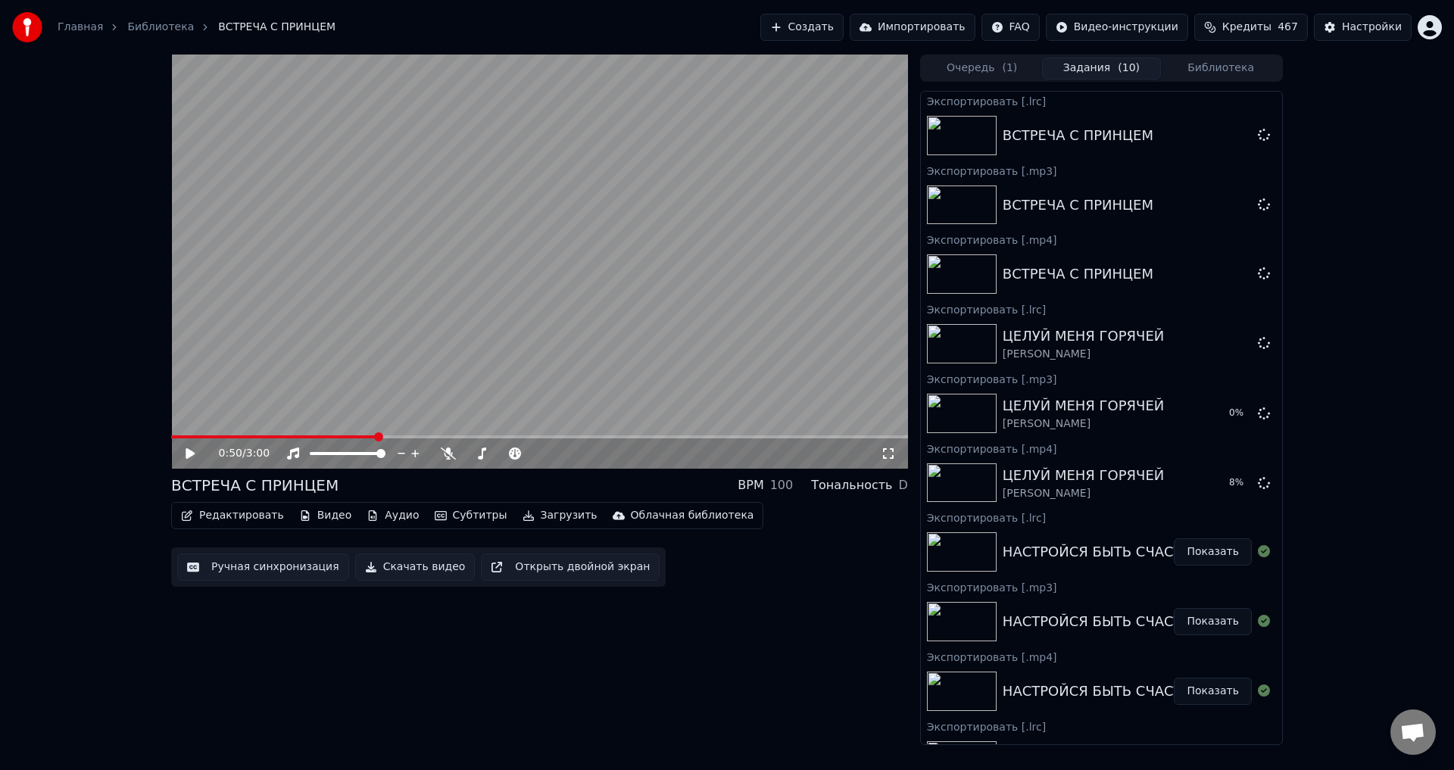
click at [1343, 601] on div "0:50 / 3:00 ВСТРЕЧА С ПРИНЦЕМ BPM 100 Тональность D Редактировать Видео Аудио С…" at bounding box center [727, 400] width 1454 height 691
drag, startPoint x: 1375, startPoint y: 130, endPoint x: 1384, endPoint y: 126, distance: 9.8
click at [1384, 126] on div "0:50 / 3:00 ВСТРЕЧА С ПРИНЦЕМ BPM 100 Тональность D Редактировать Видео Аудио С…" at bounding box center [727, 400] width 1454 height 691
drag, startPoint x: 1344, startPoint y: 152, endPoint x: 1306, endPoint y: 148, distance: 37.3
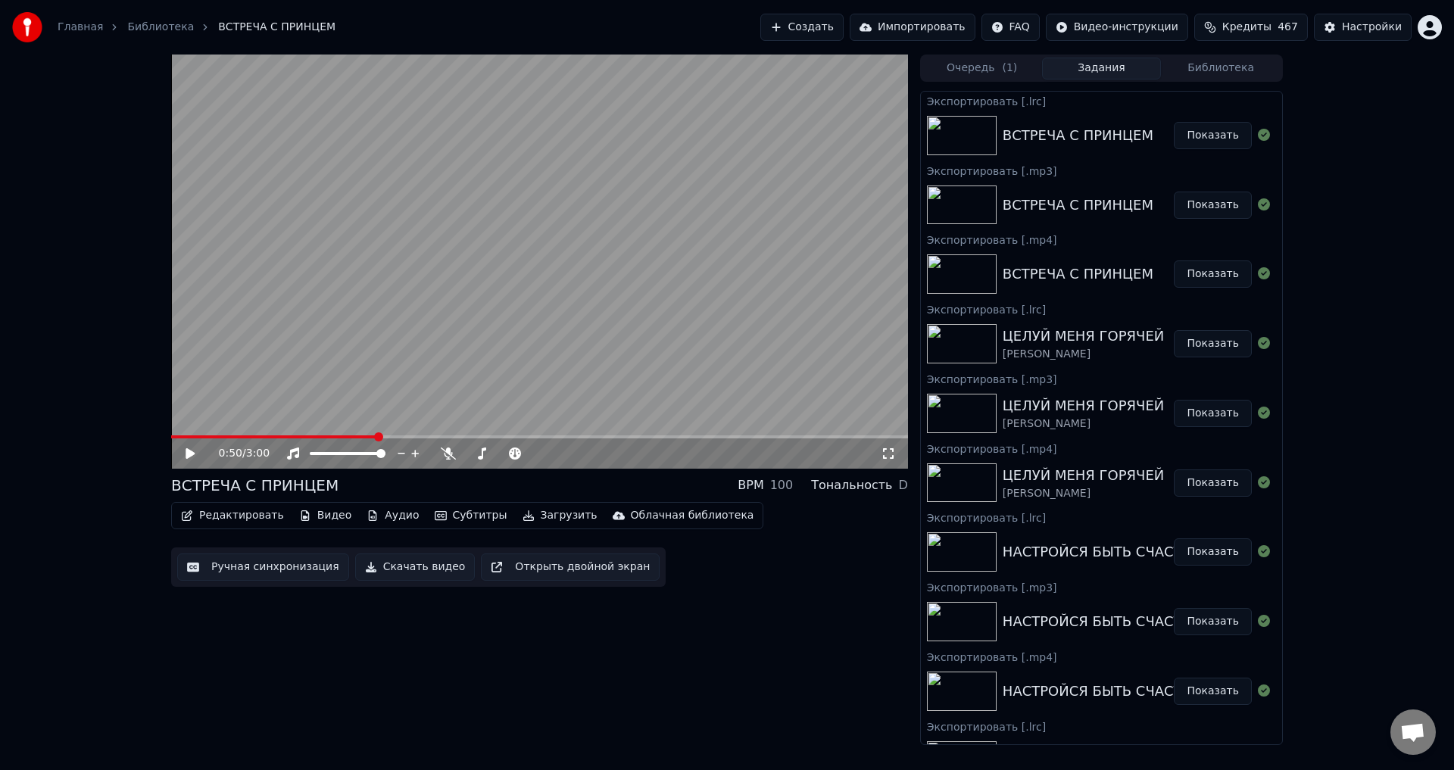
click at [1340, 152] on div "0:50 / 3:00 ВСТРЕЧА С ПРИНЦЕМ BPM 100 Тональность D Редактировать Видео Аудио С…" at bounding box center [727, 400] width 1454 height 691
click at [1227, 69] on button "Библиотека" at bounding box center [1221, 69] width 120 height 22
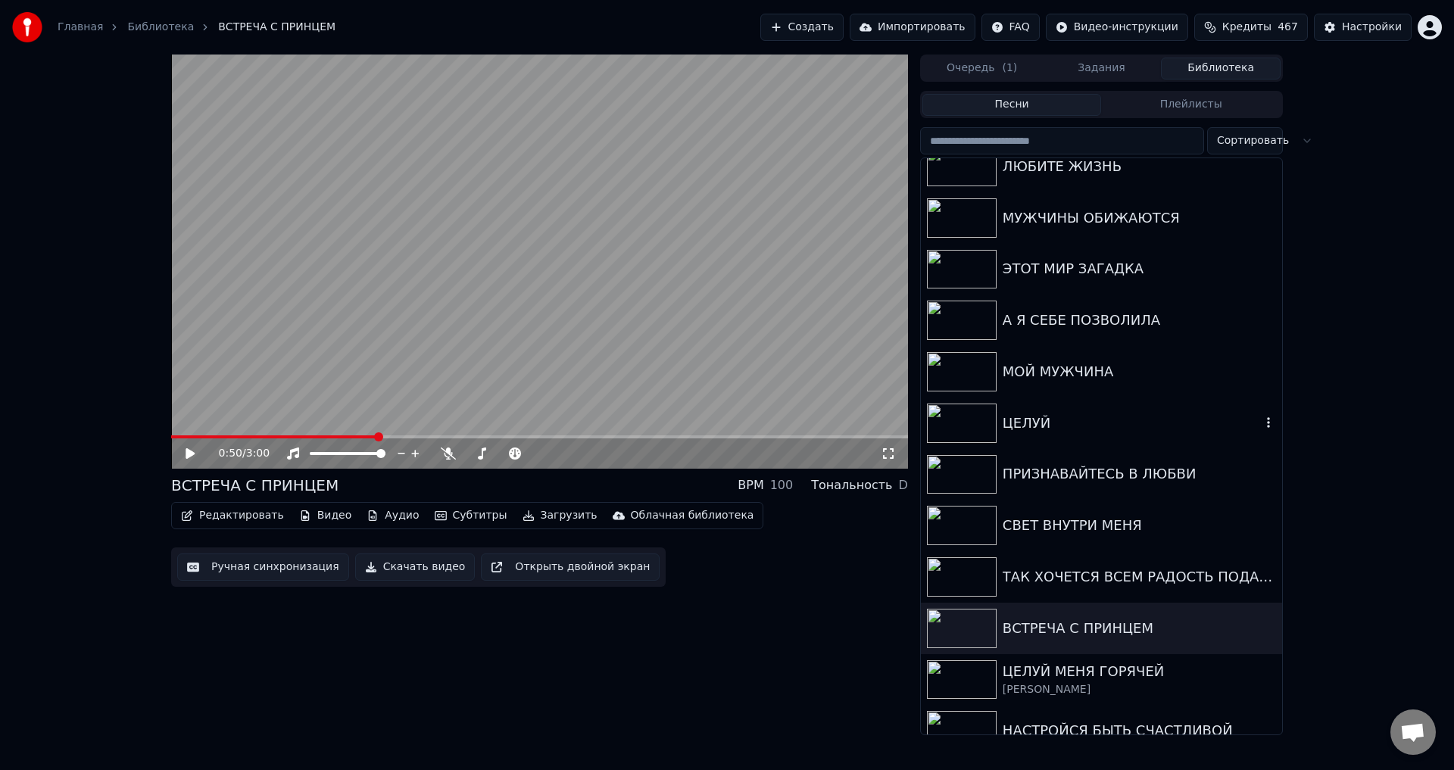
scroll to position [379, 0]
click at [1051, 566] on div "ТАК ХОЧЕТСЯ ВСЕМ РАДОСТЬ ПОДАРИТЬ" at bounding box center [1132, 575] width 258 height 21
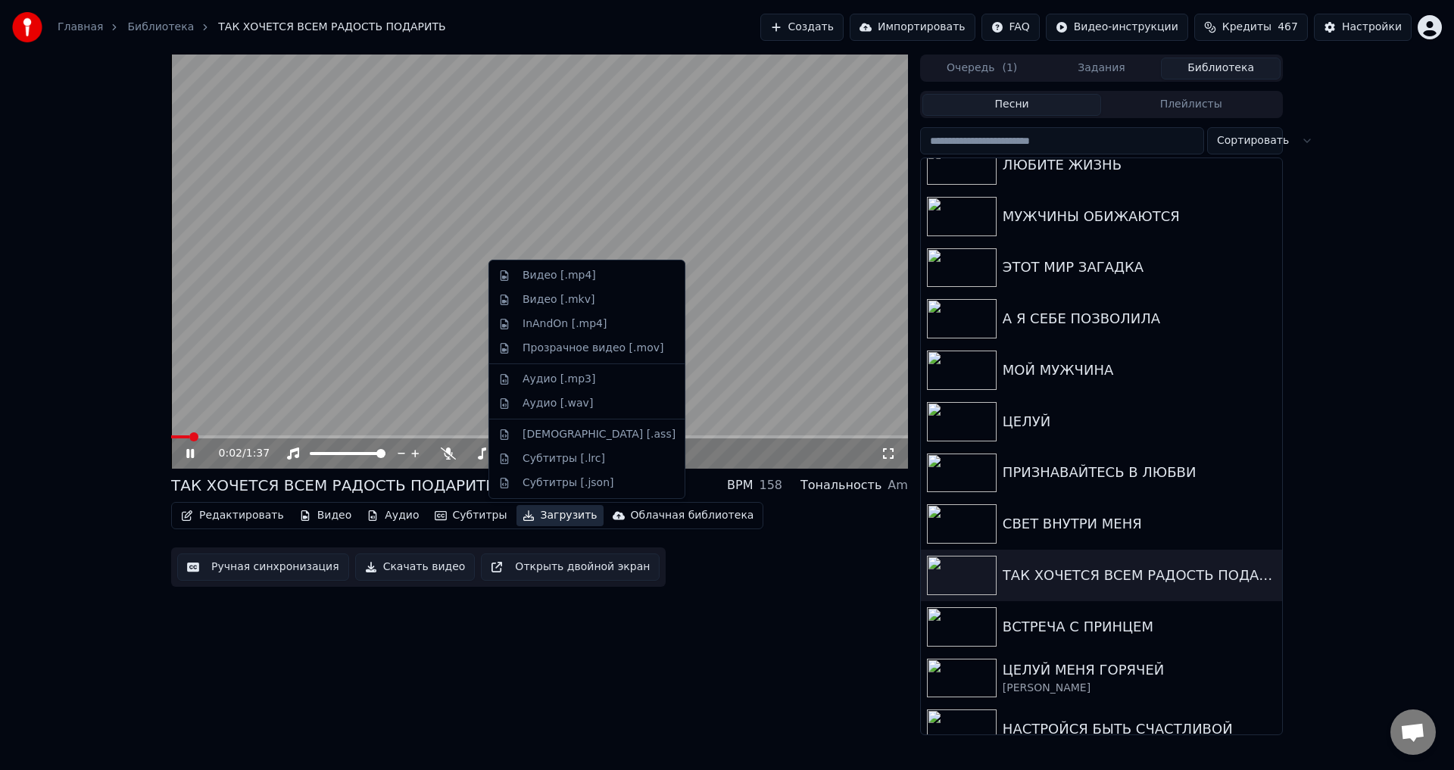
click at [541, 508] on button "Загрузить" at bounding box center [560, 515] width 87 height 21
click at [562, 275] on div "Видео [.mp4]" at bounding box center [559, 275] width 73 height 15
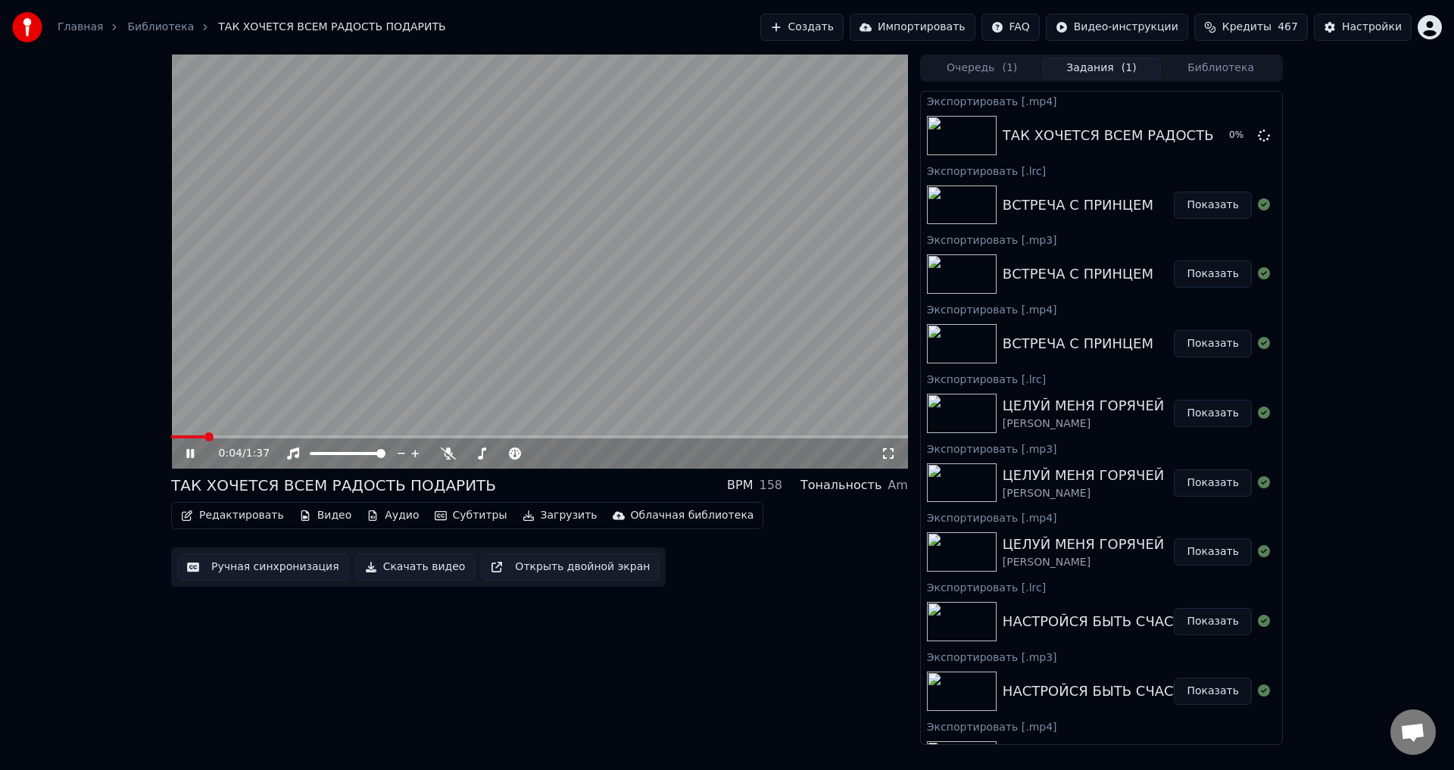
click at [526, 521] on button "Загрузить" at bounding box center [560, 515] width 87 height 21
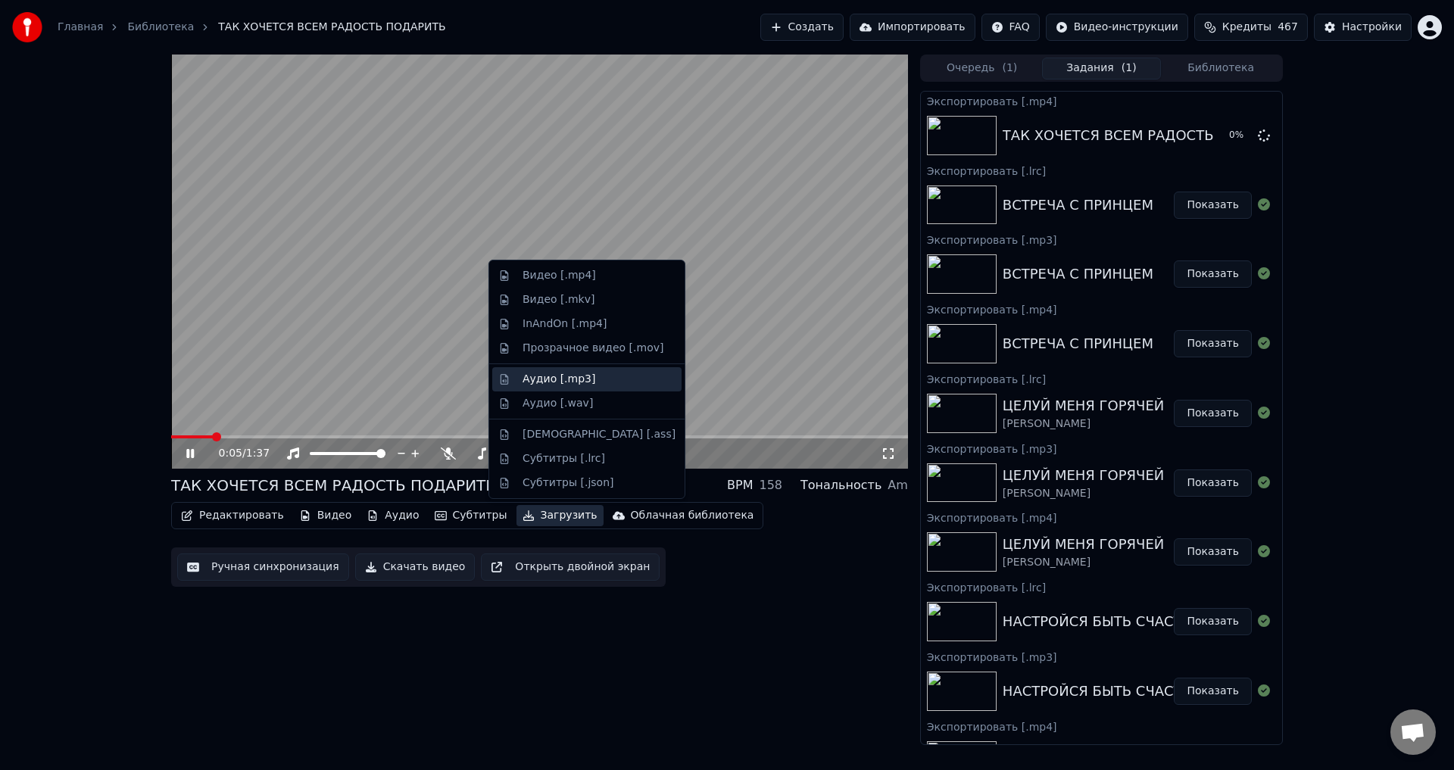
click at [528, 376] on div "Аудио [.mp3]" at bounding box center [559, 379] width 73 height 15
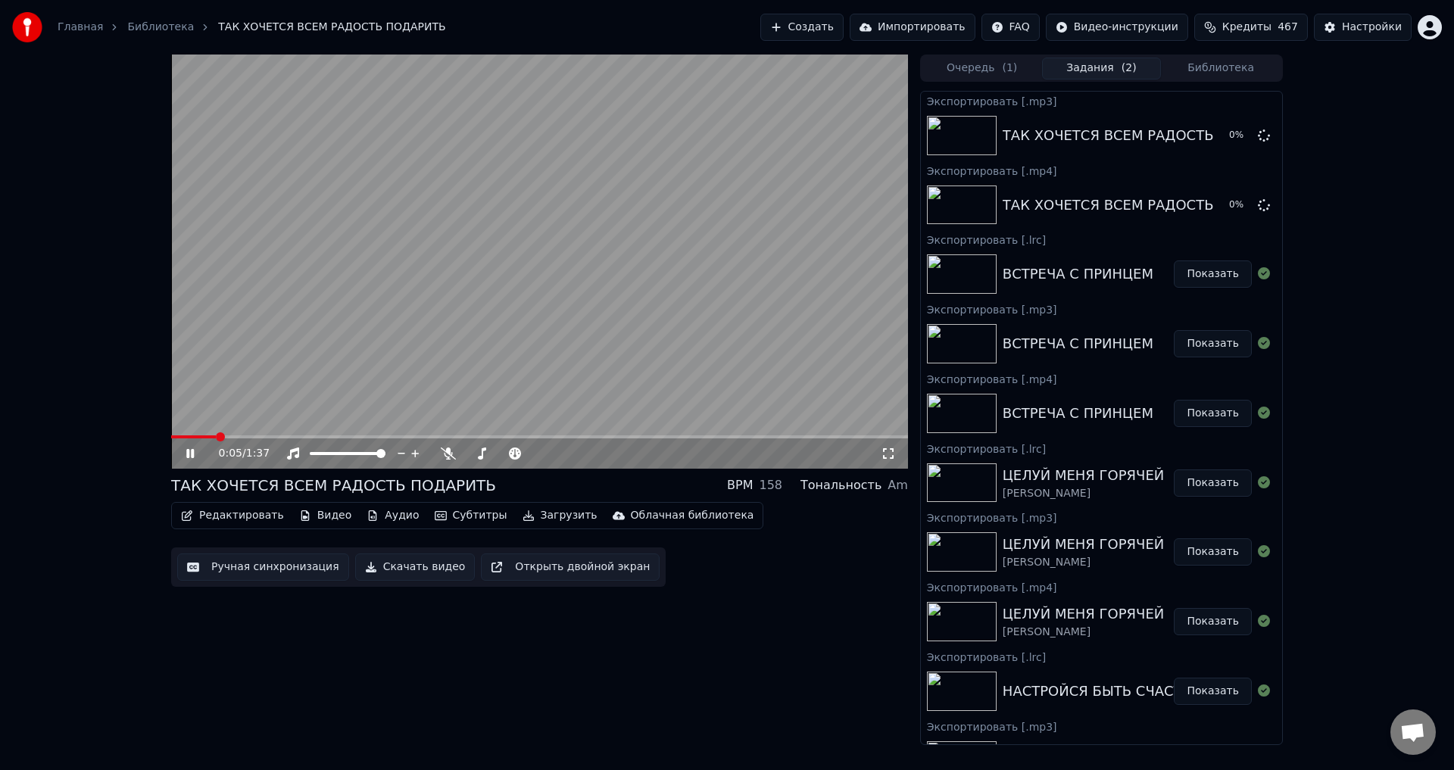
click at [532, 516] on button "Загрузить" at bounding box center [560, 515] width 87 height 21
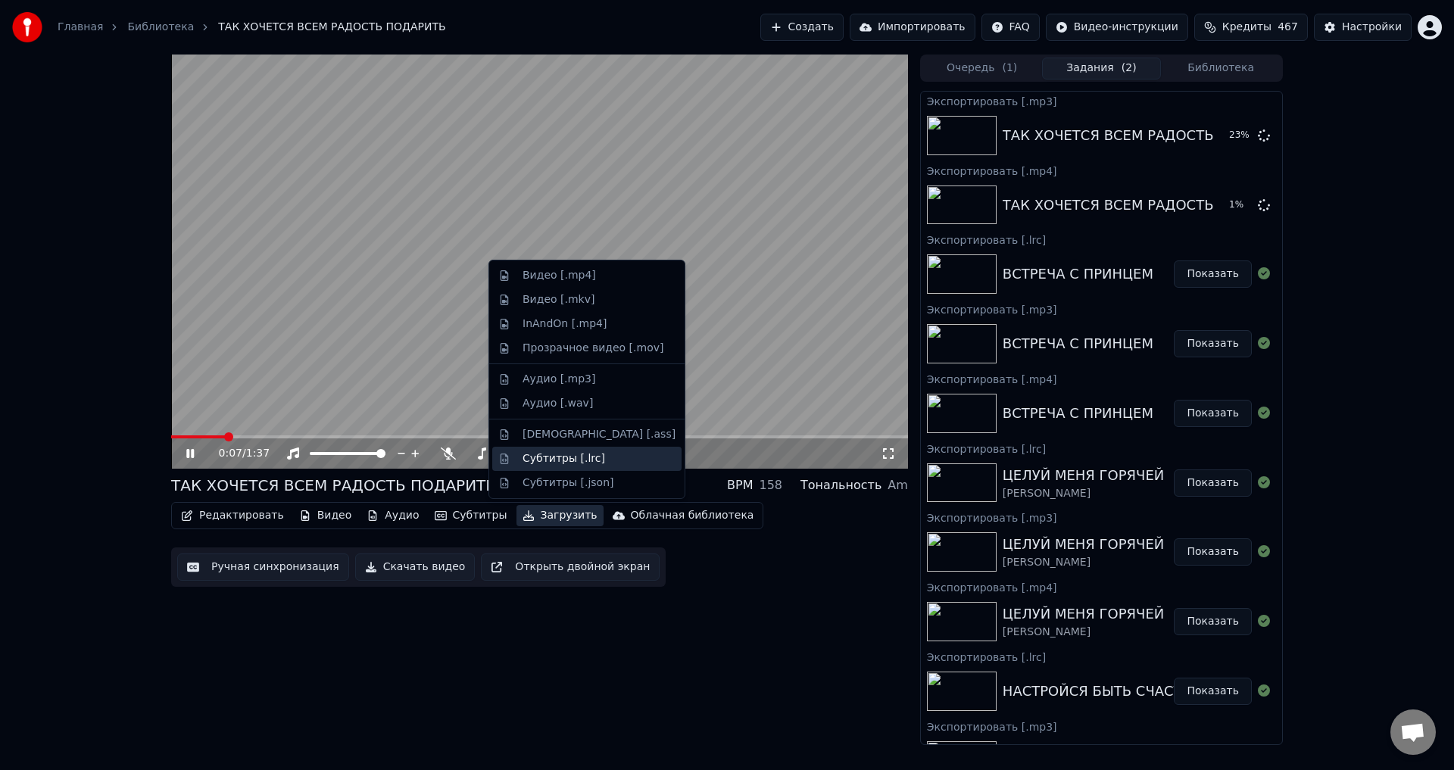
click at [538, 455] on div "Субтитры [.lrc]" at bounding box center [564, 458] width 83 height 15
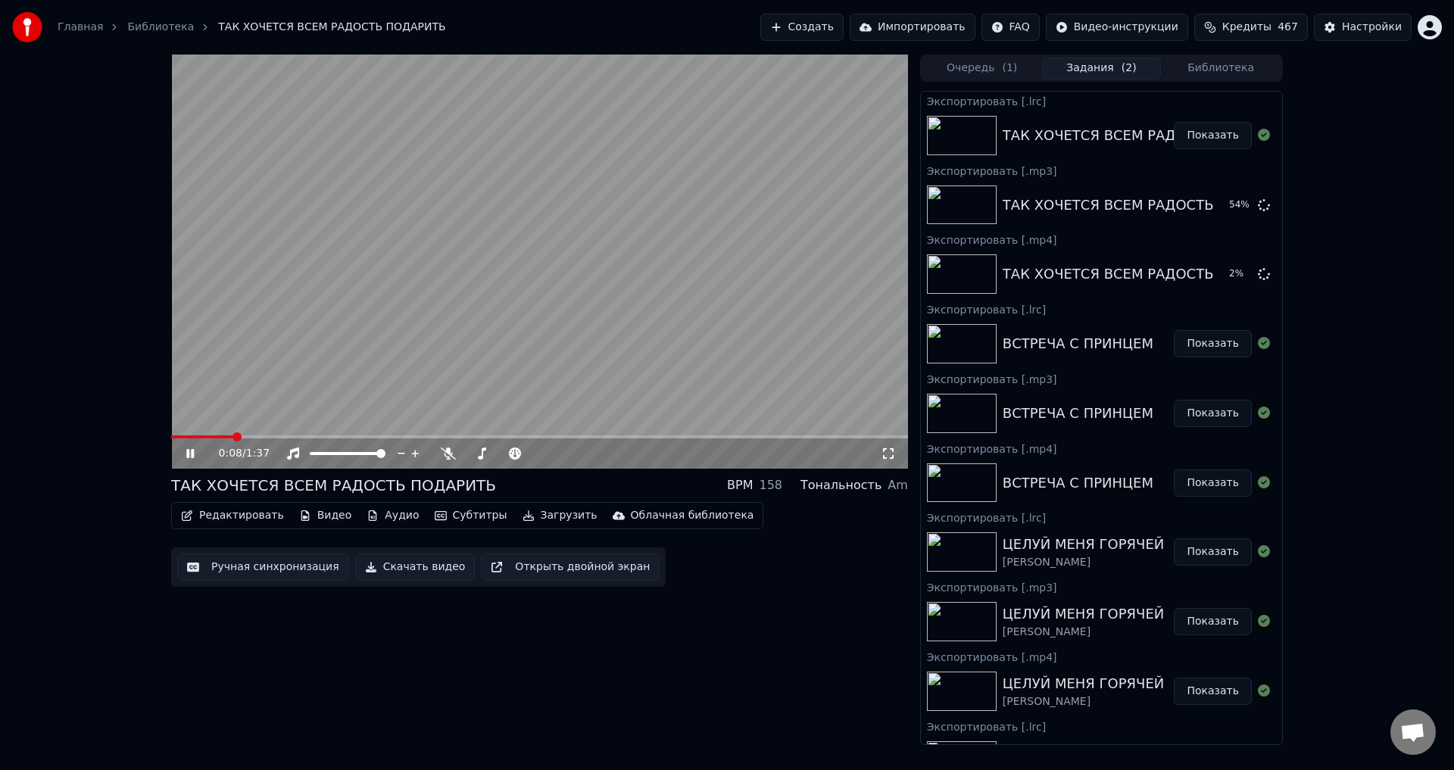
click at [1222, 70] on button "Библиотека" at bounding box center [1221, 69] width 120 height 22
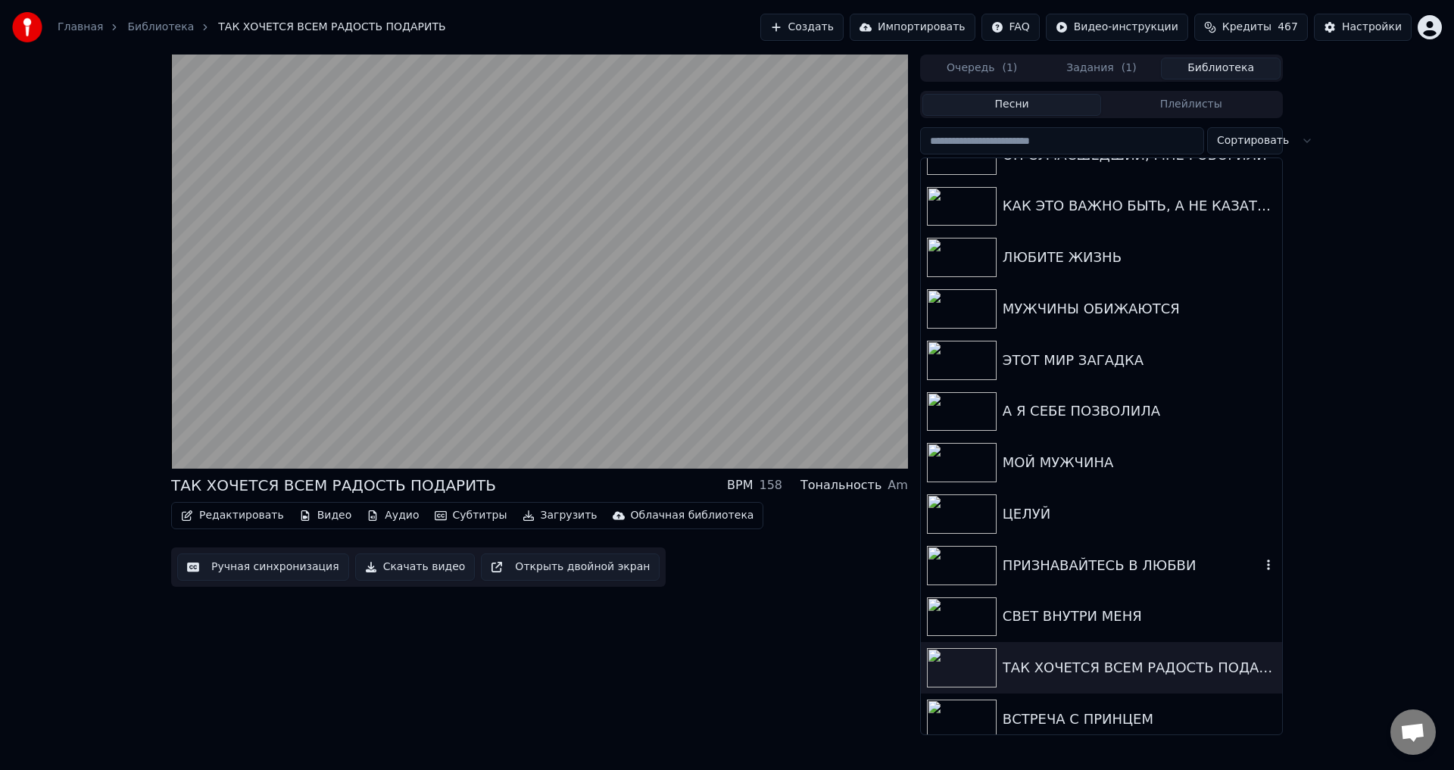
scroll to position [303, 0]
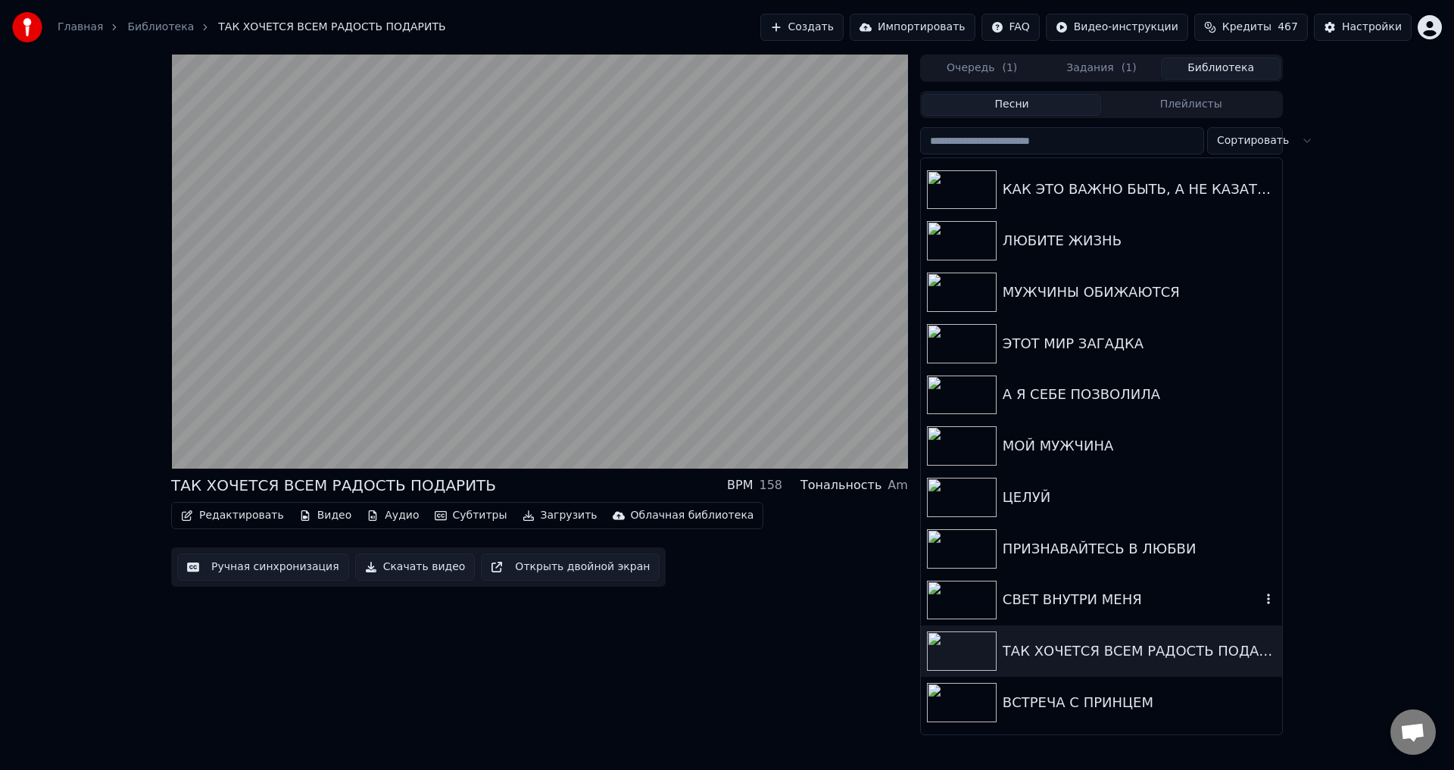
click at [1035, 595] on div "СВЕТ ВНУТРИ МЕНЯ" at bounding box center [1132, 599] width 258 height 21
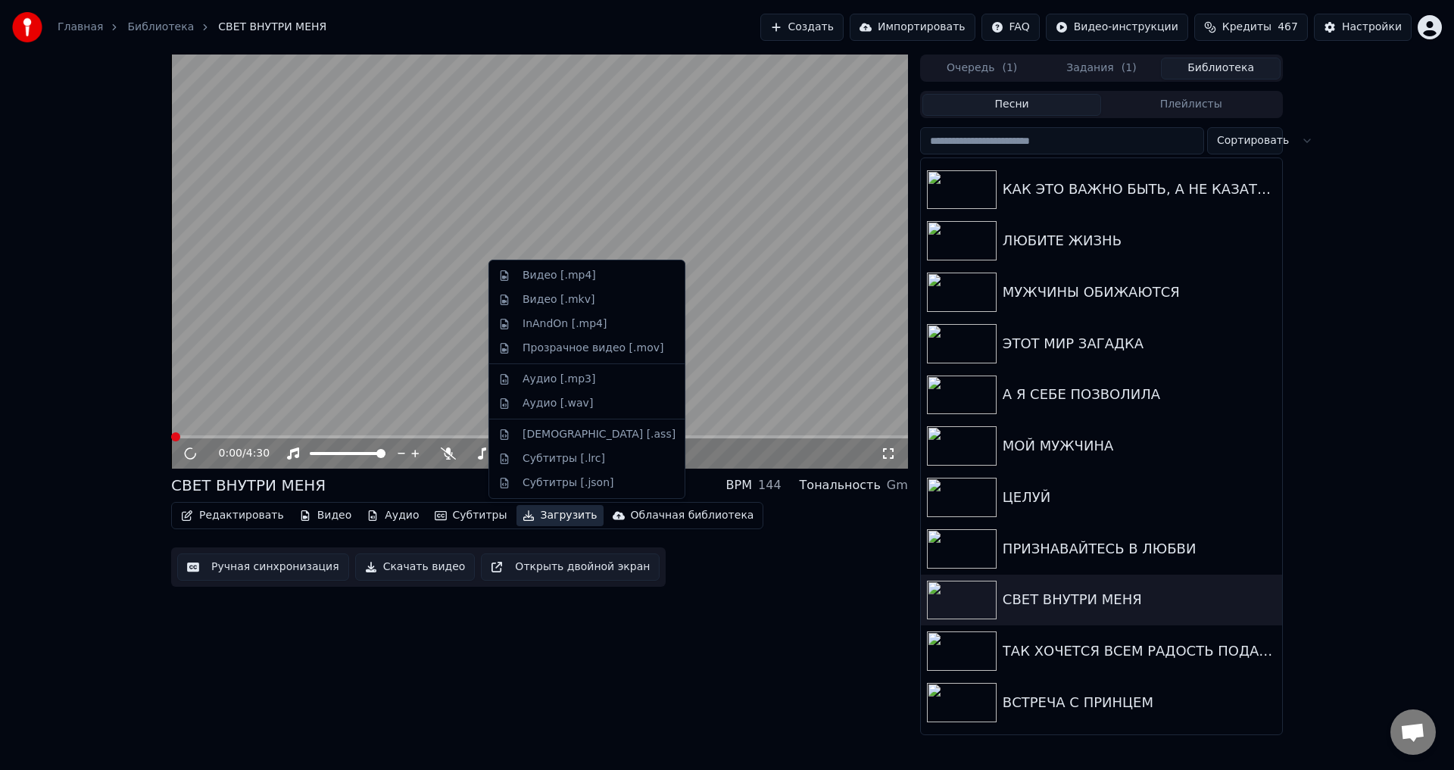
click at [525, 513] on button "Загрузить" at bounding box center [560, 515] width 87 height 21
click at [546, 273] on div "Видео [.mp4]" at bounding box center [559, 275] width 73 height 15
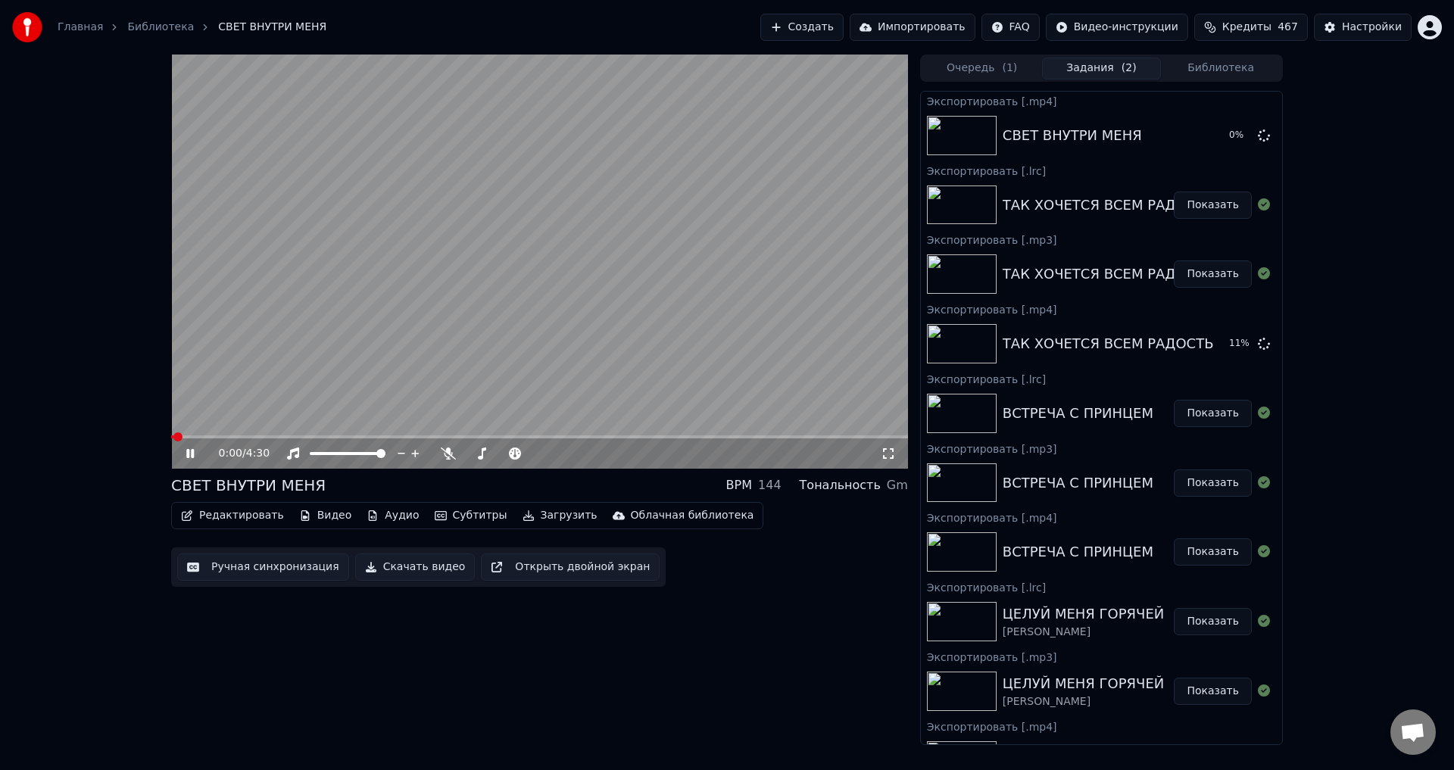
click at [531, 517] on button "Загрузить" at bounding box center [560, 515] width 87 height 21
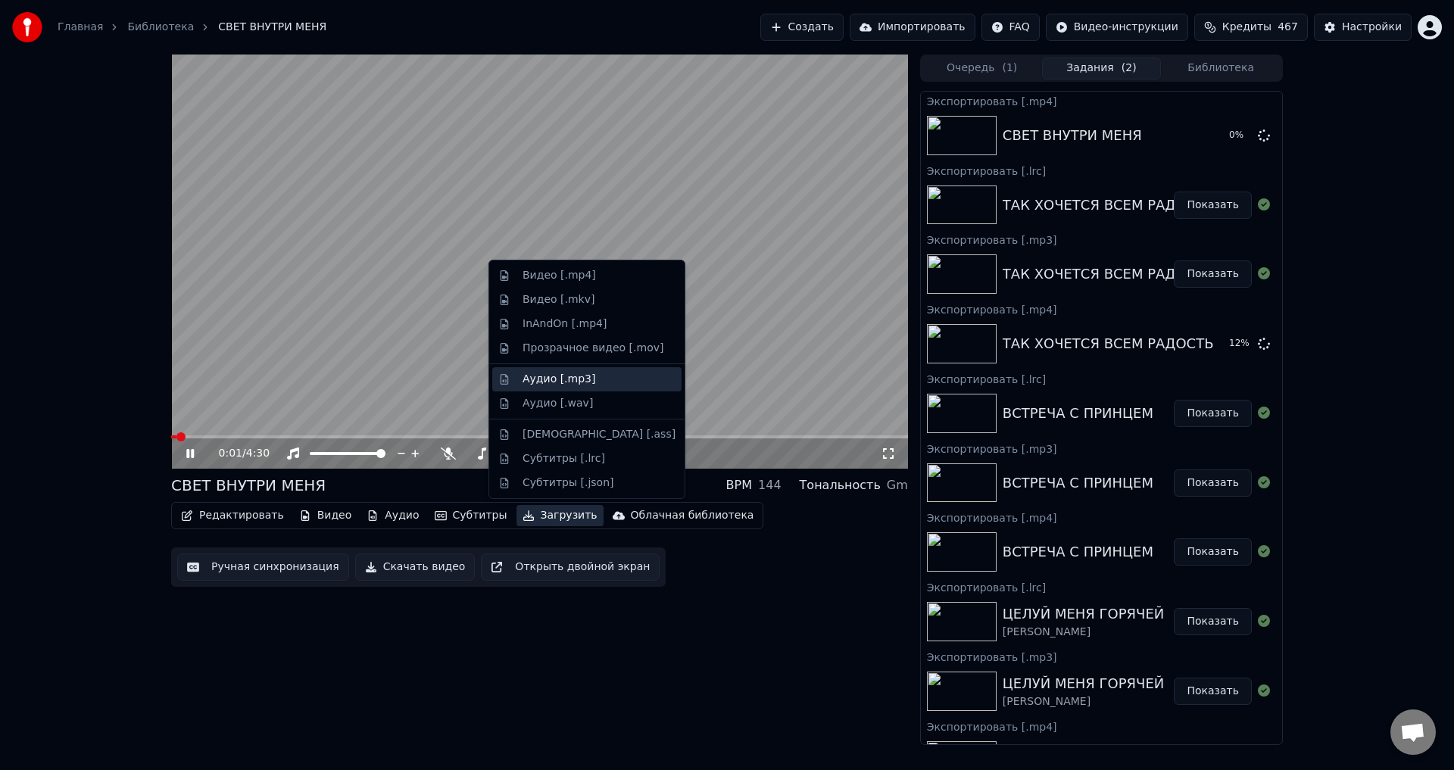
click at [546, 378] on div "Аудио [.mp3]" at bounding box center [559, 379] width 73 height 15
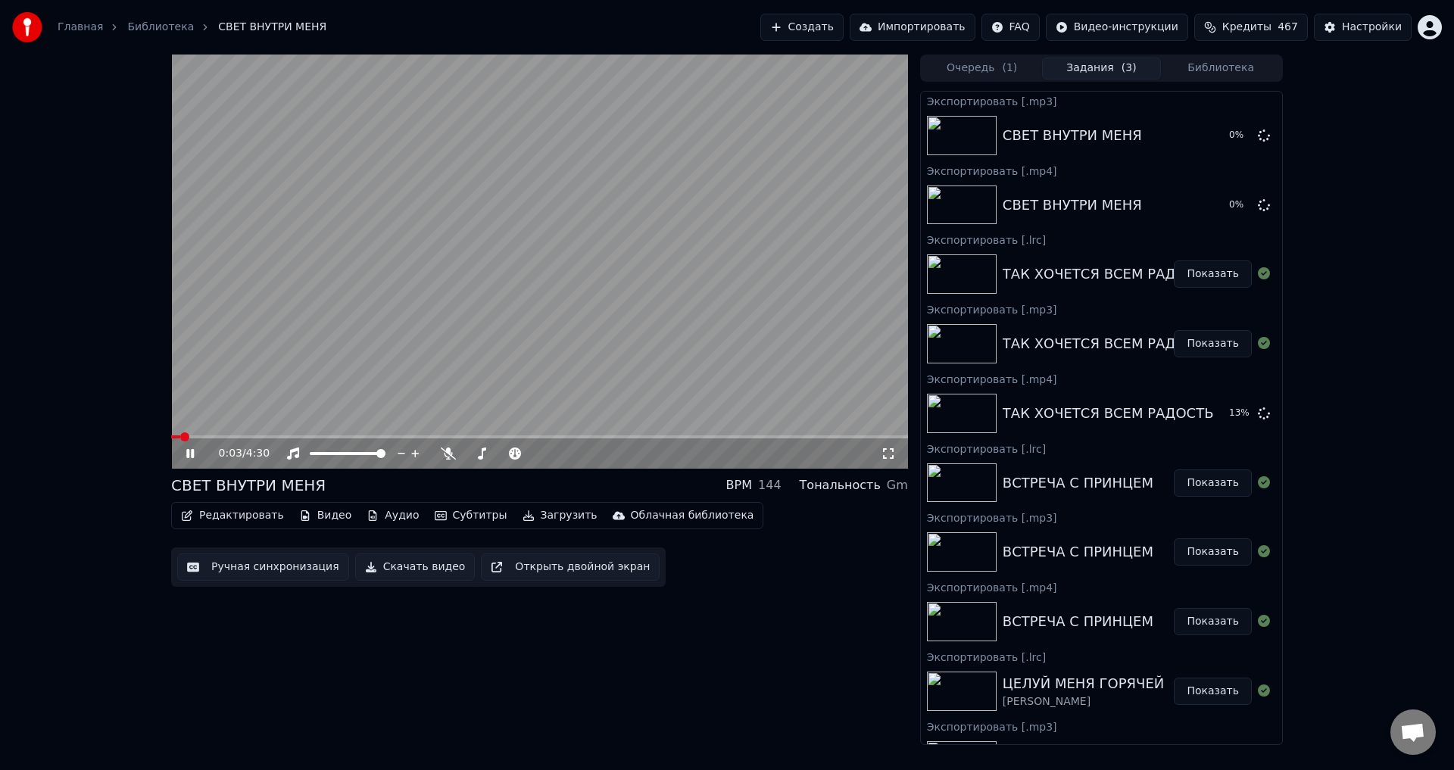
click at [532, 517] on button "Загрузить" at bounding box center [560, 515] width 87 height 21
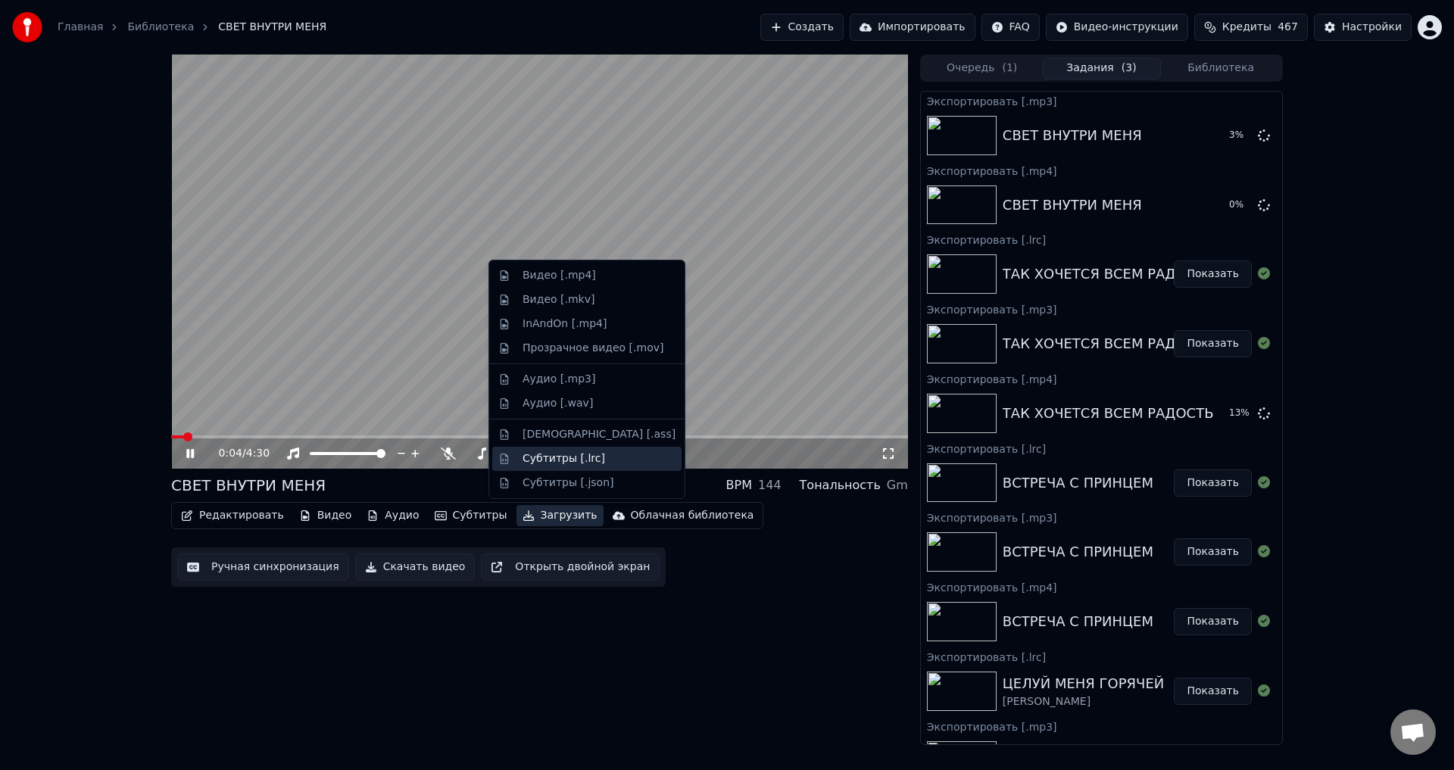
click at [548, 462] on div "Субтитры [.lrc]" at bounding box center [564, 458] width 83 height 15
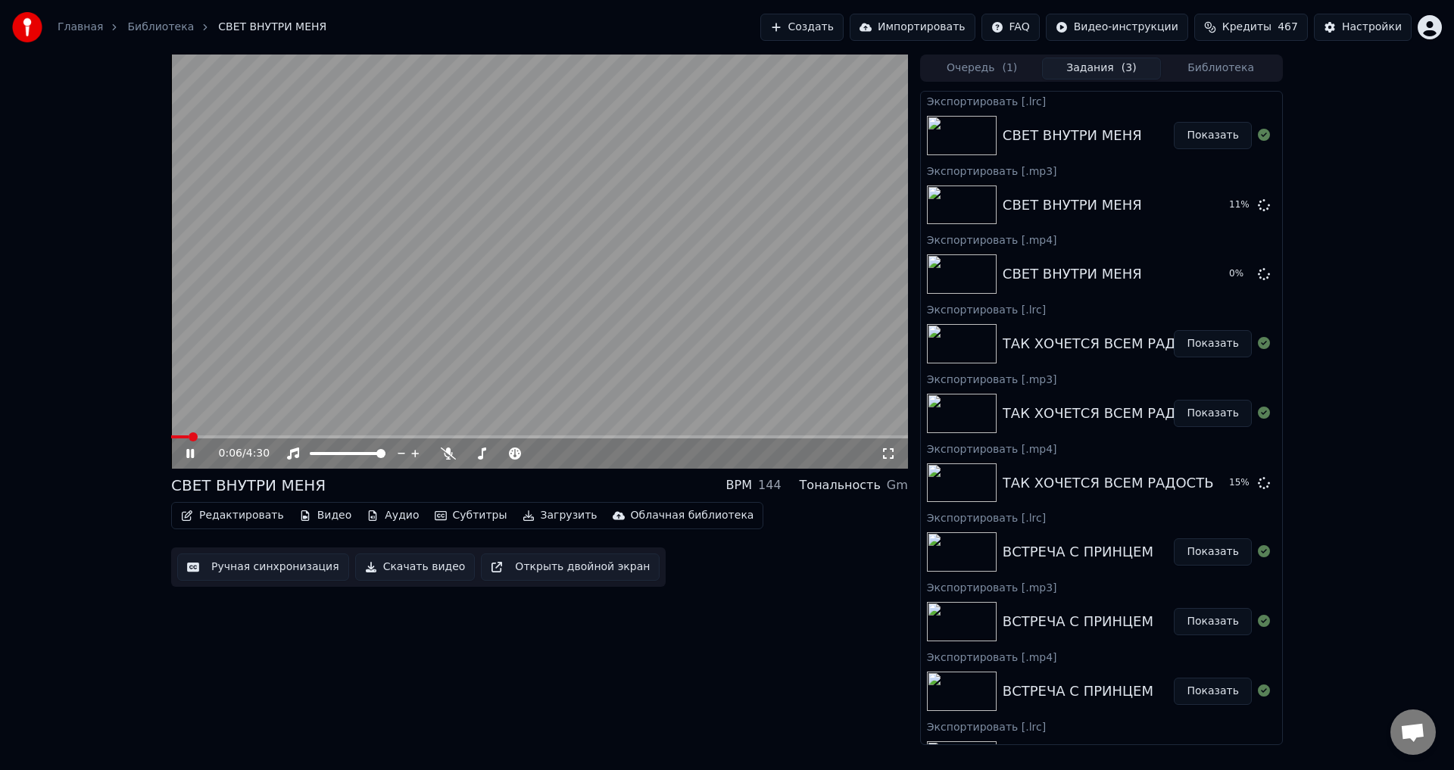
click at [1235, 62] on button "Библиотека" at bounding box center [1221, 69] width 120 height 22
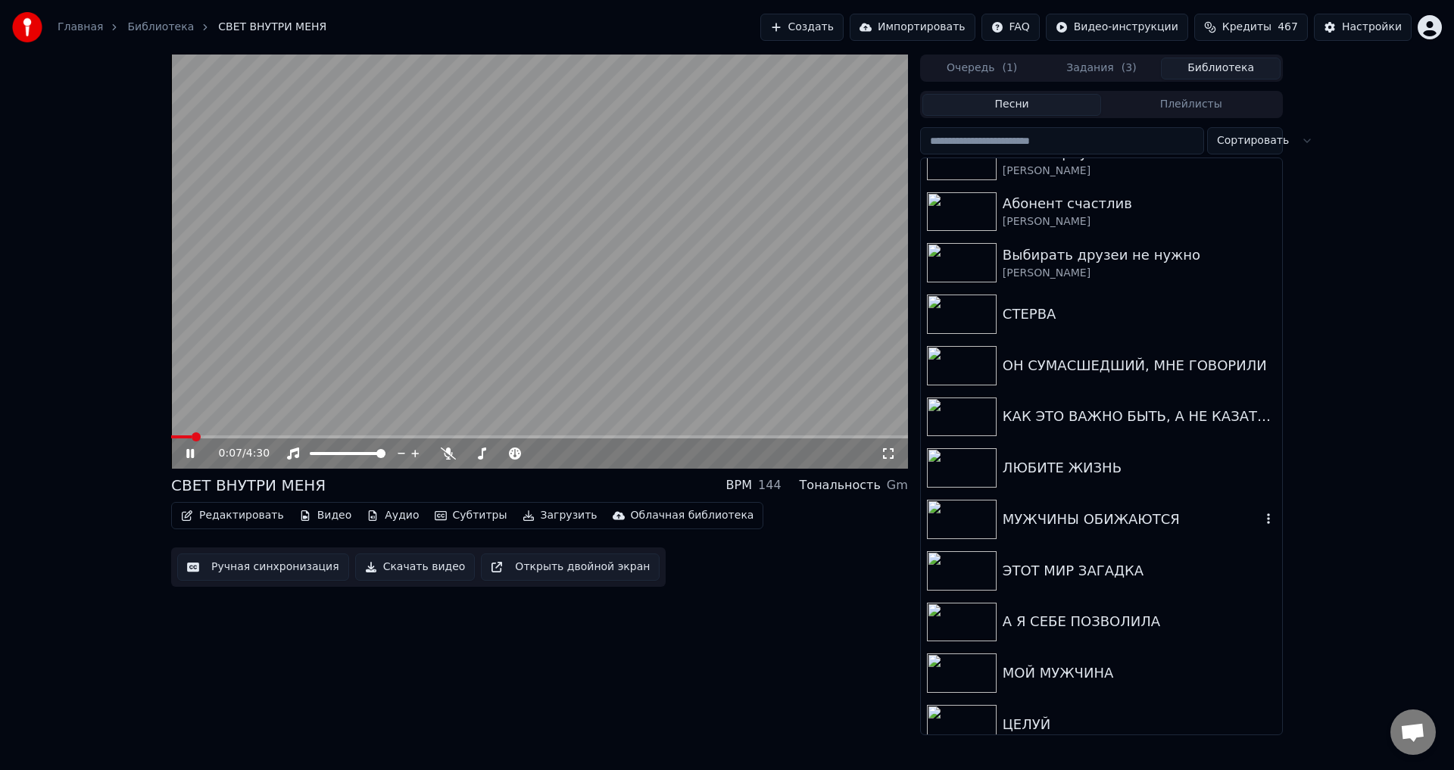
scroll to position [227, 0]
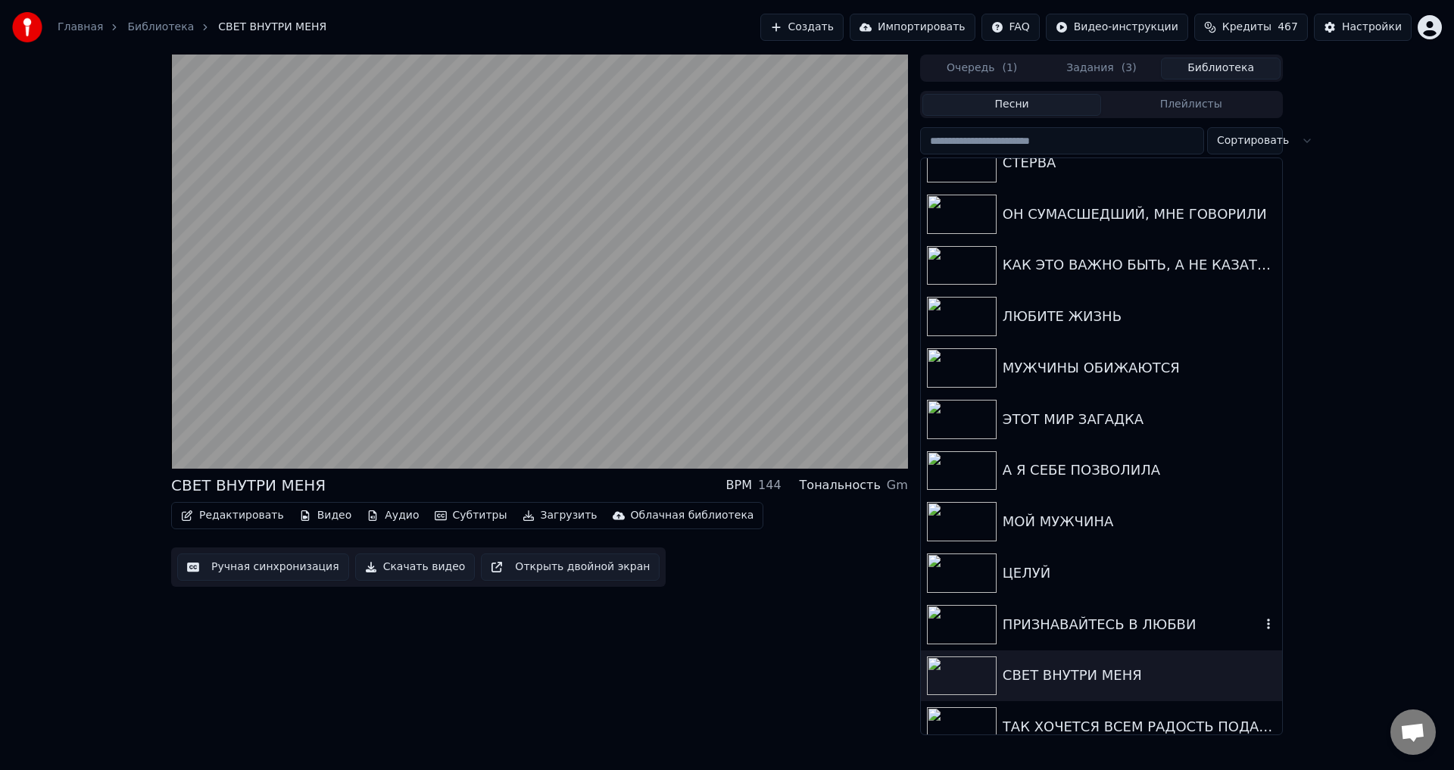
click at [1048, 627] on div "ПРИЗНАВАЙТЕСЬ В ЛЮБВИ" at bounding box center [1132, 624] width 258 height 21
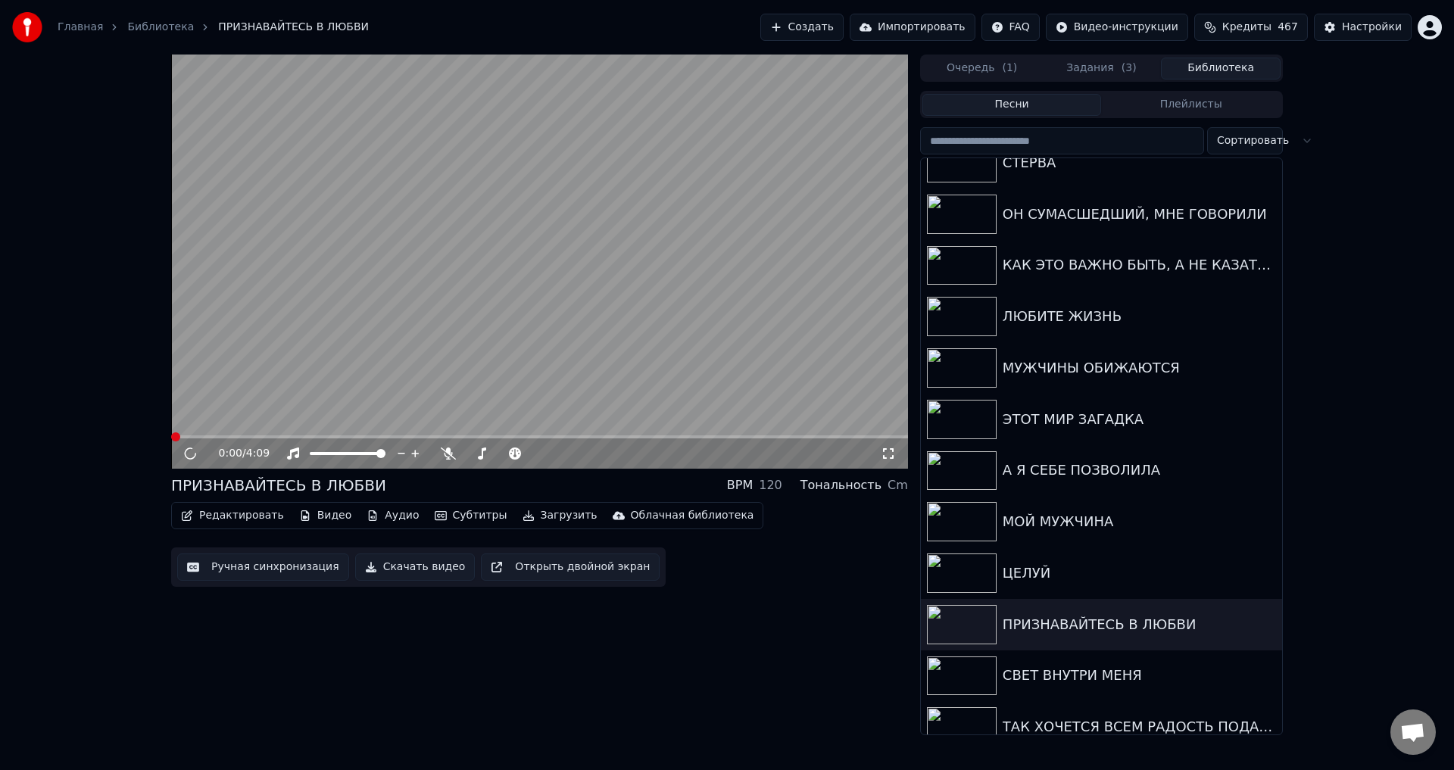
click at [551, 518] on button "Загрузить" at bounding box center [560, 515] width 87 height 21
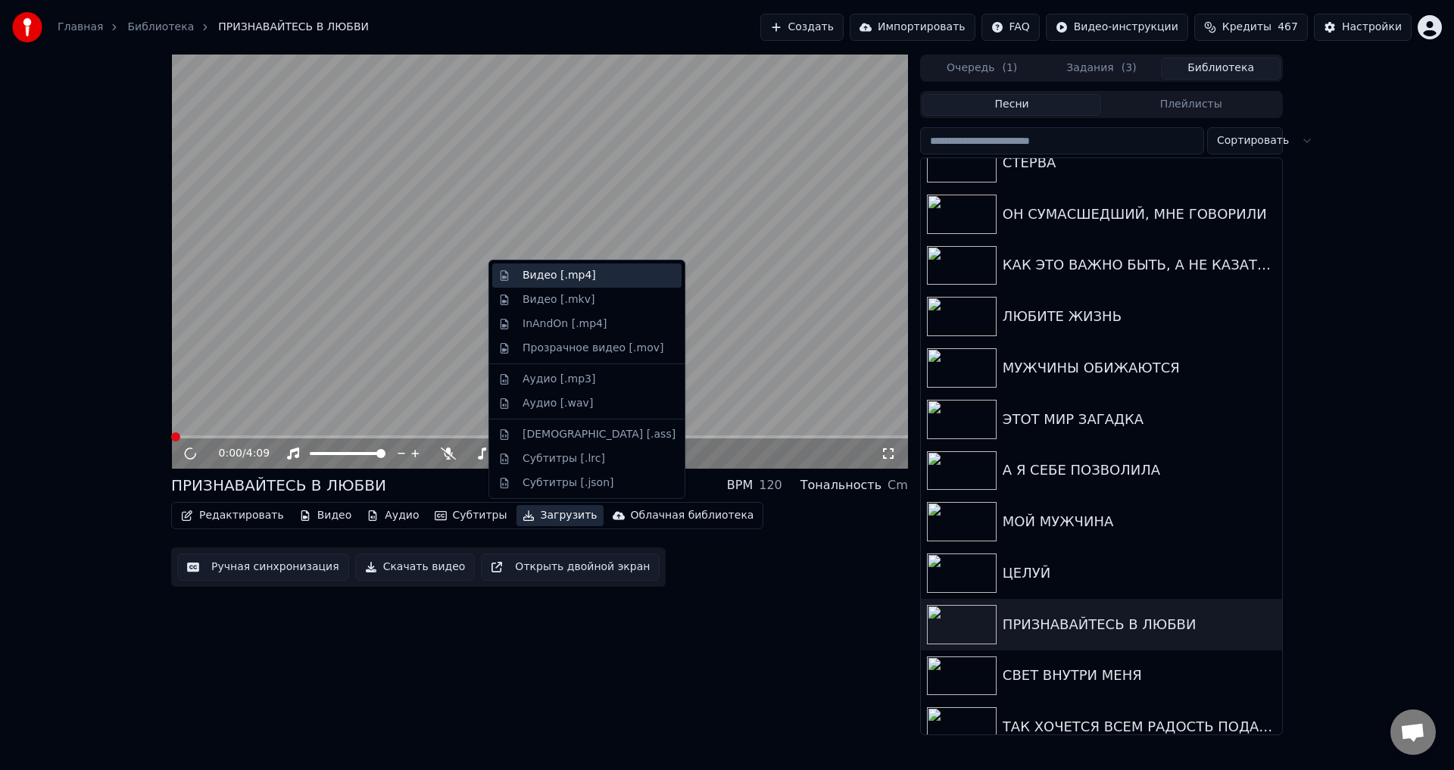
click at [532, 281] on div "Видео [.mp4]" at bounding box center [559, 275] width 73 height 15
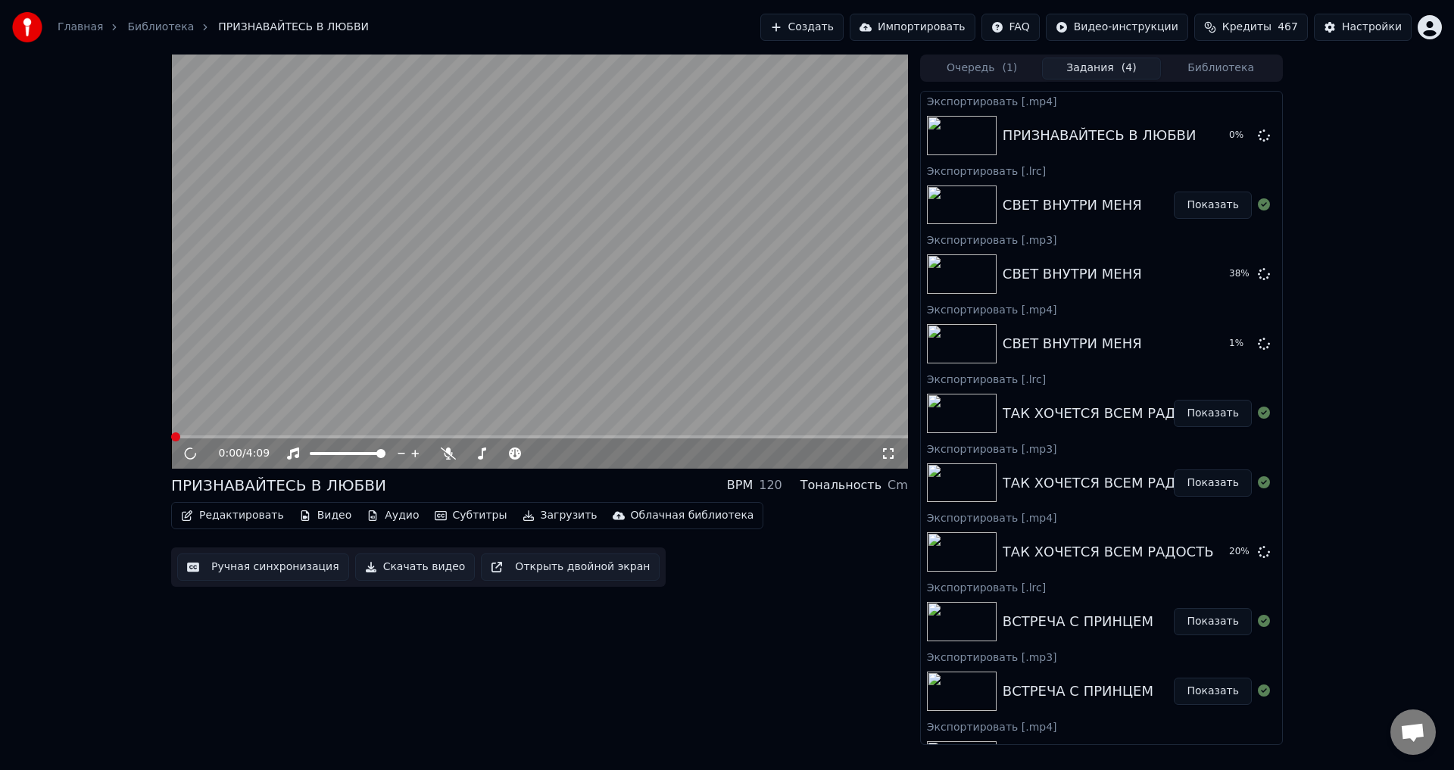
click at [523, 520] on button "Загрузить" at bounding box center [560, 515] width 87 height 21
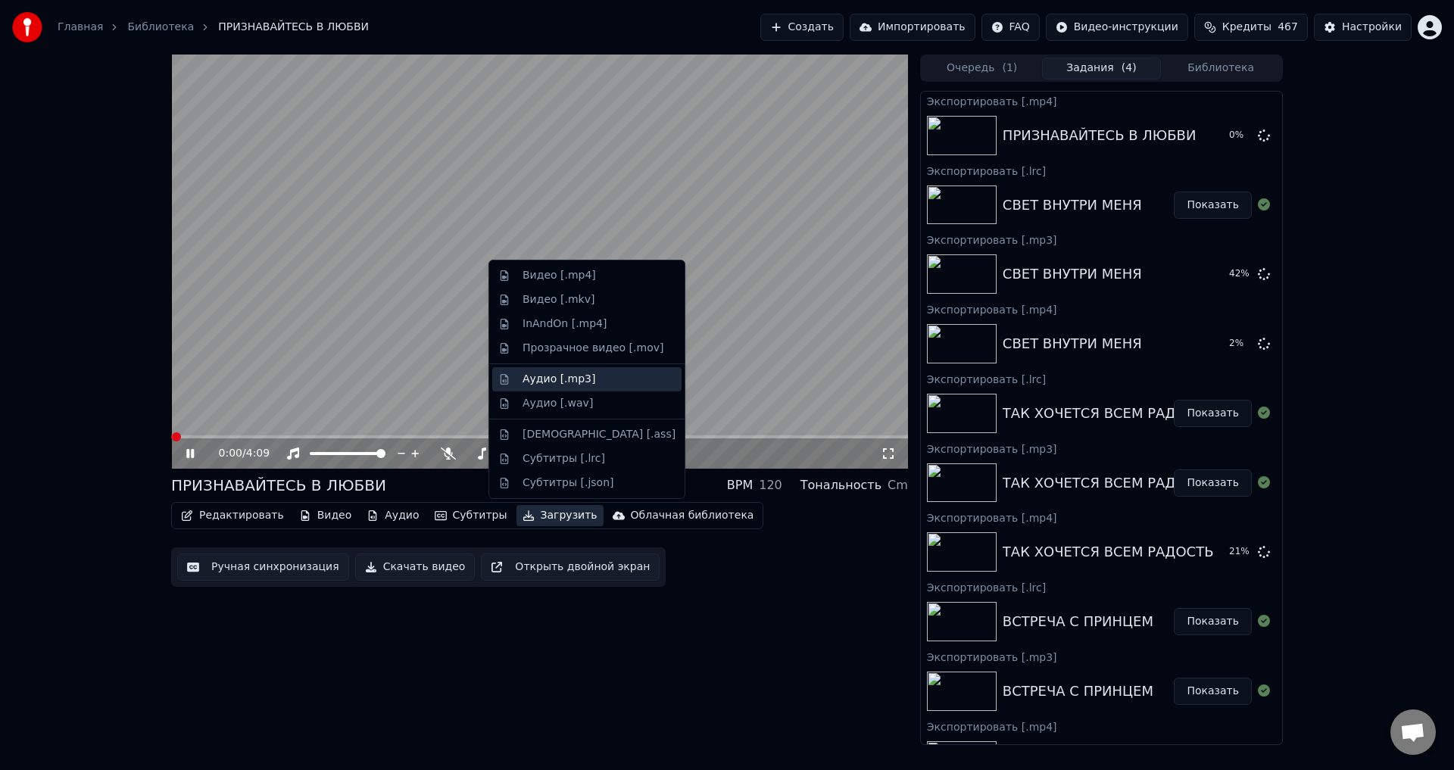
click at [548, 384] on div "Аудио [.mp3]" at bounding box center [559, 379] width 73 height 15
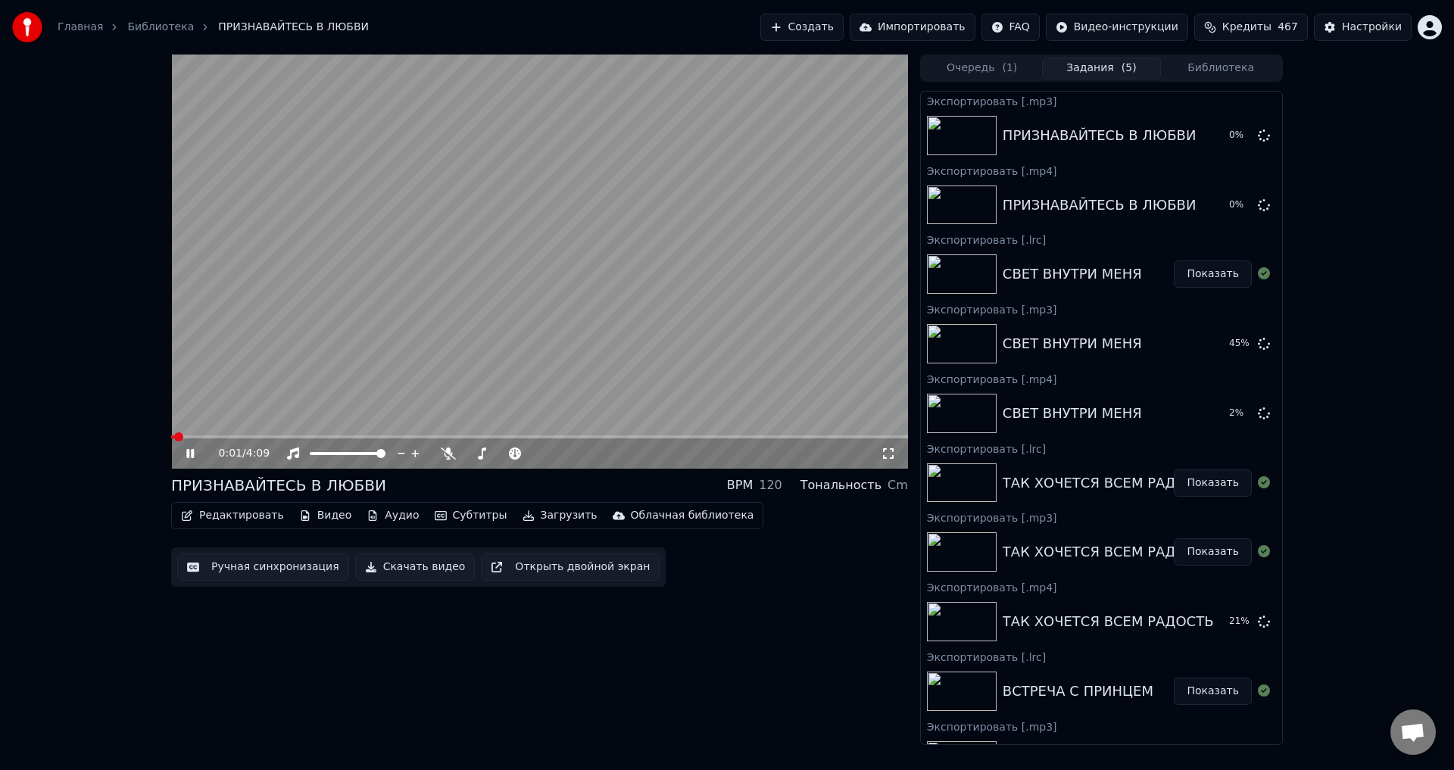
click at [533, 517] on button "Загрузить" at bounding box center [560, 515] width 87 height 21
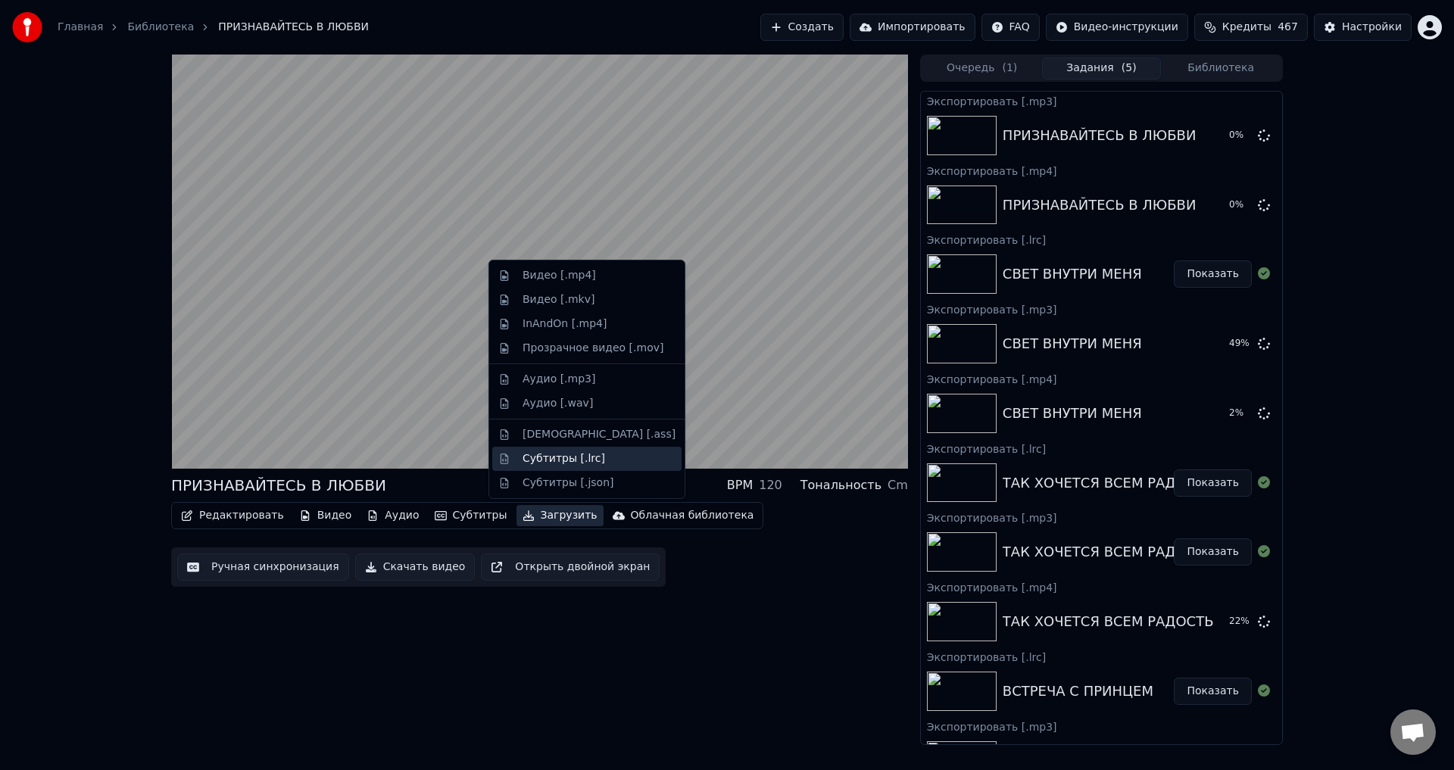
click at [543, 454] on div "Субтитры [.lrc]" at bounding box center [564, 458] width 83 height 15
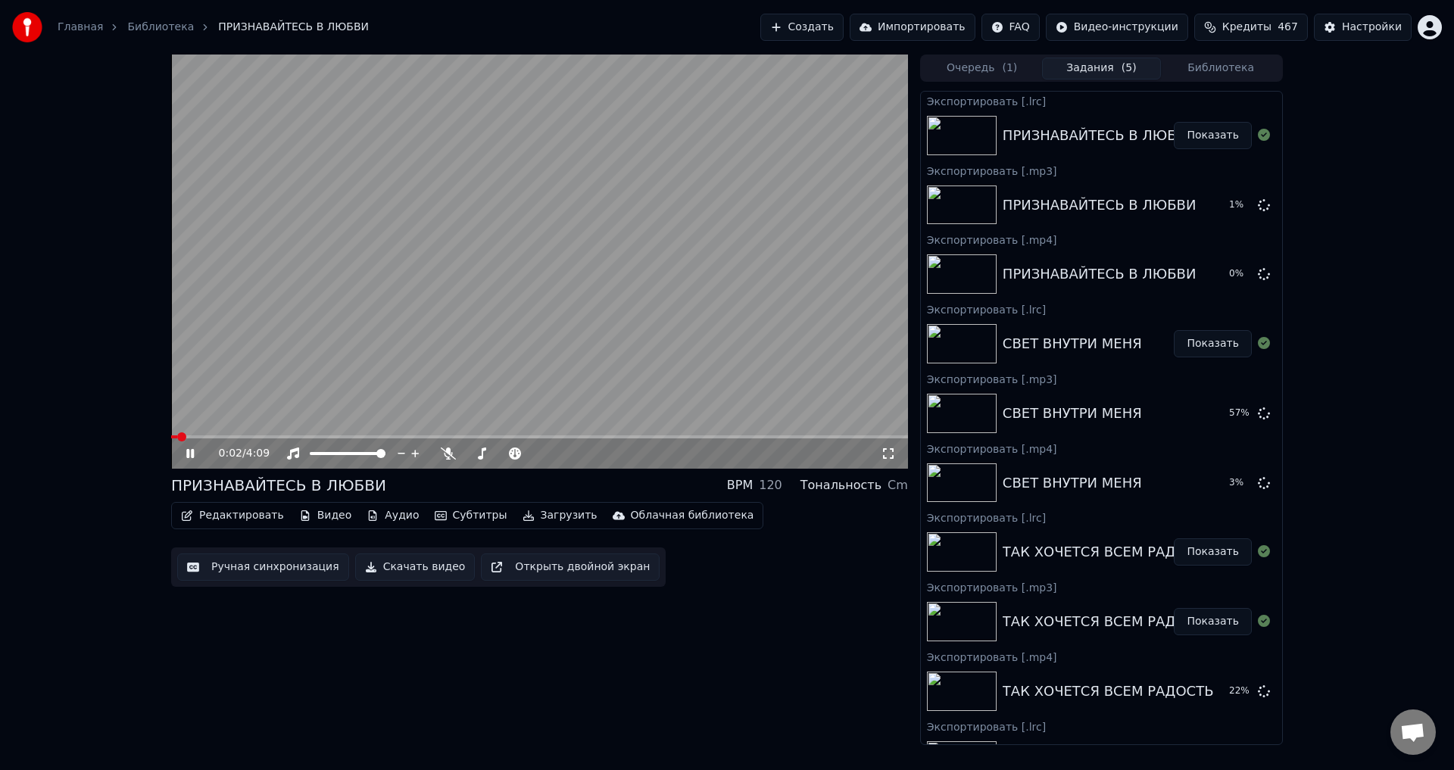
click at [1228, 66] on button "Библиотека" at bounding box center [1221, 69] width 120 height 22
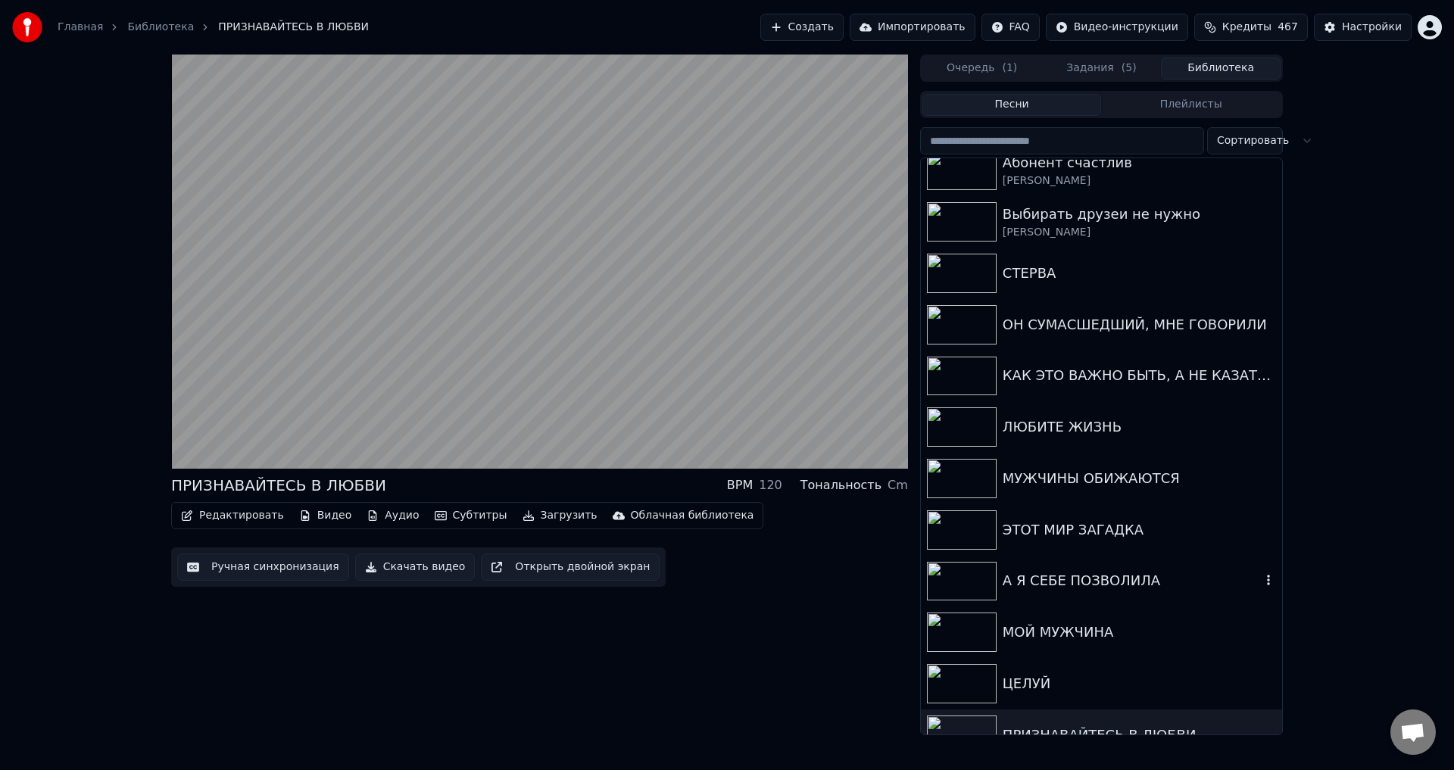
scroll to position [151, 0]
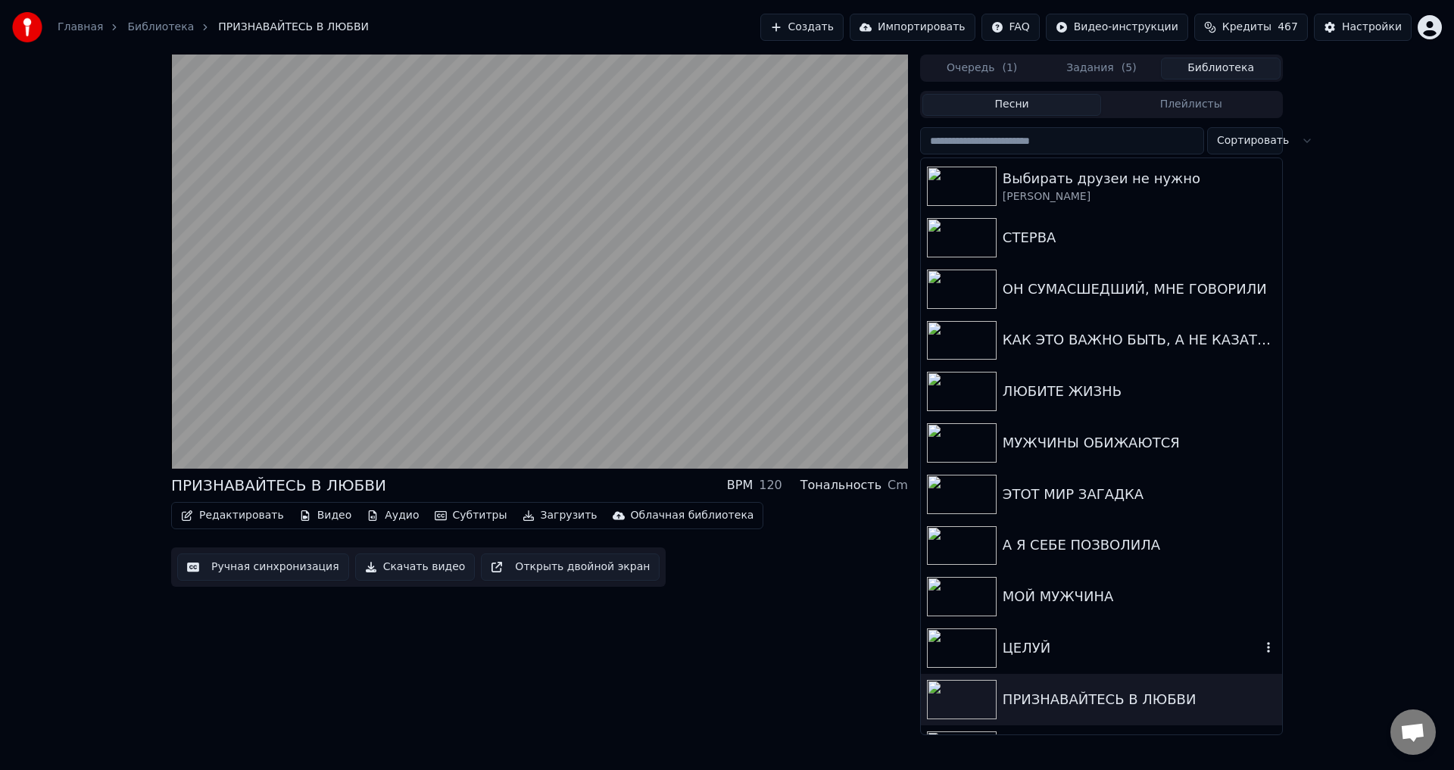
click at [1021, 641] on div "ЦЕЛУЙ" at bounding box center [1132, 648] width 258 height 21
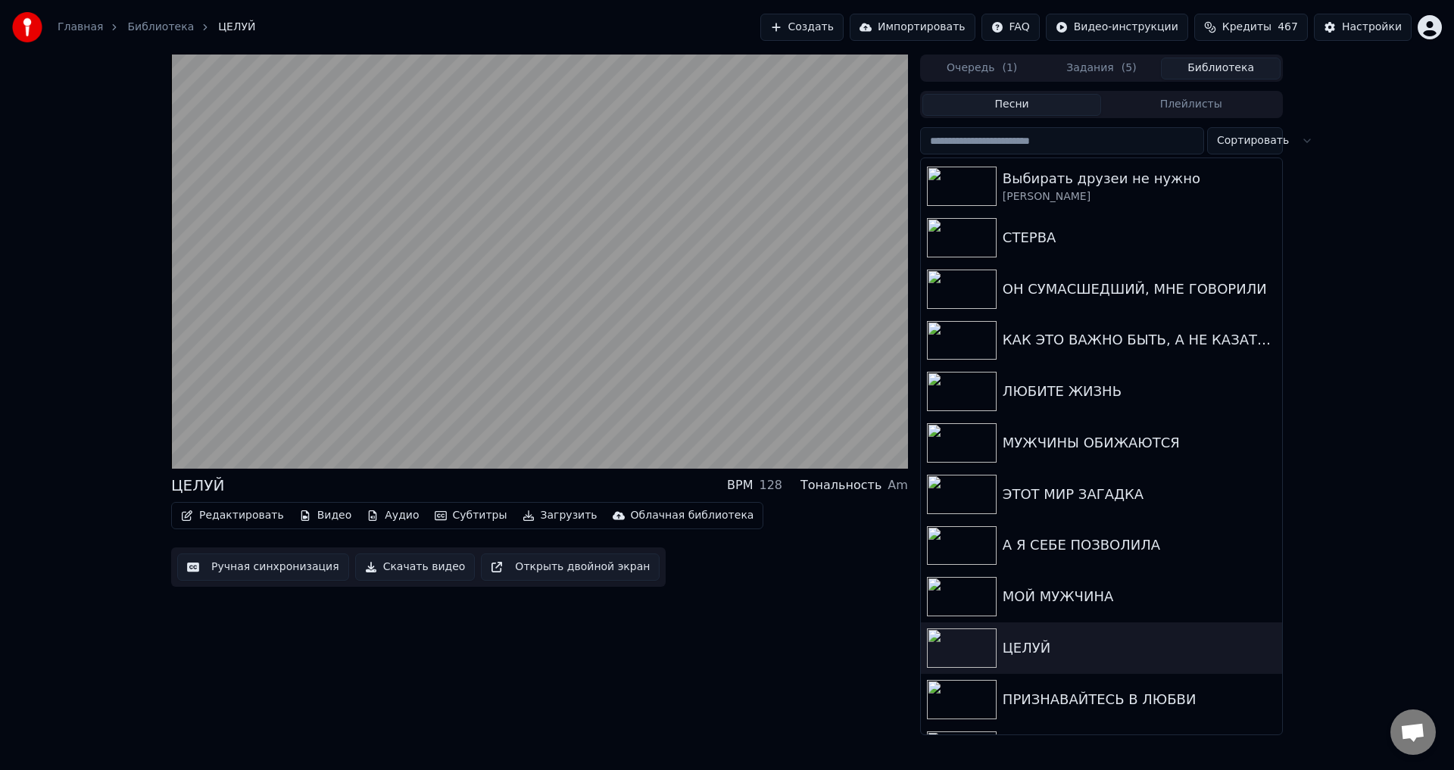
click at [536, 515] on button "Загрузить" at bounding box center [560, 515] width 87 height 21
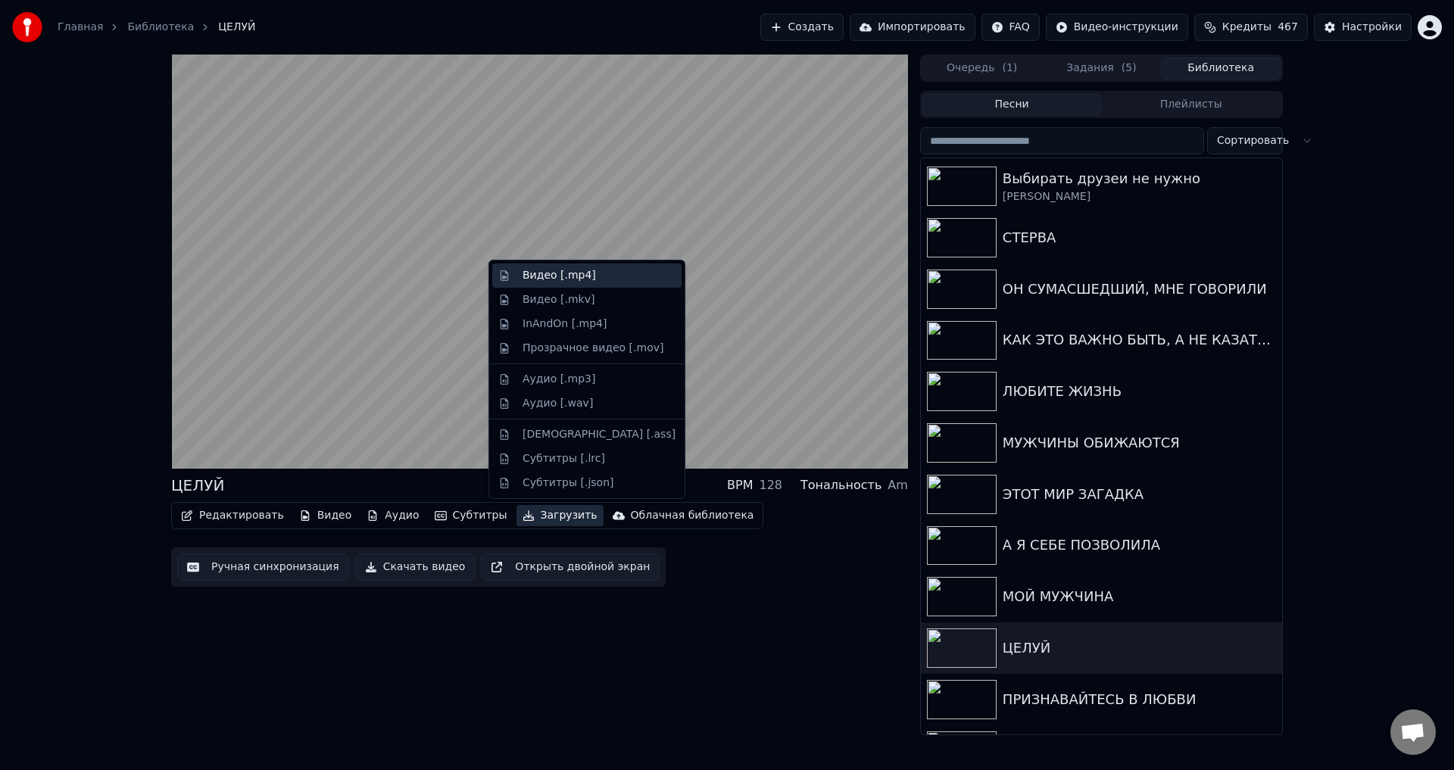
click at [551, 275] on div "Видео [.mp4]" at bounding box center [559, 275] width 73 height 15
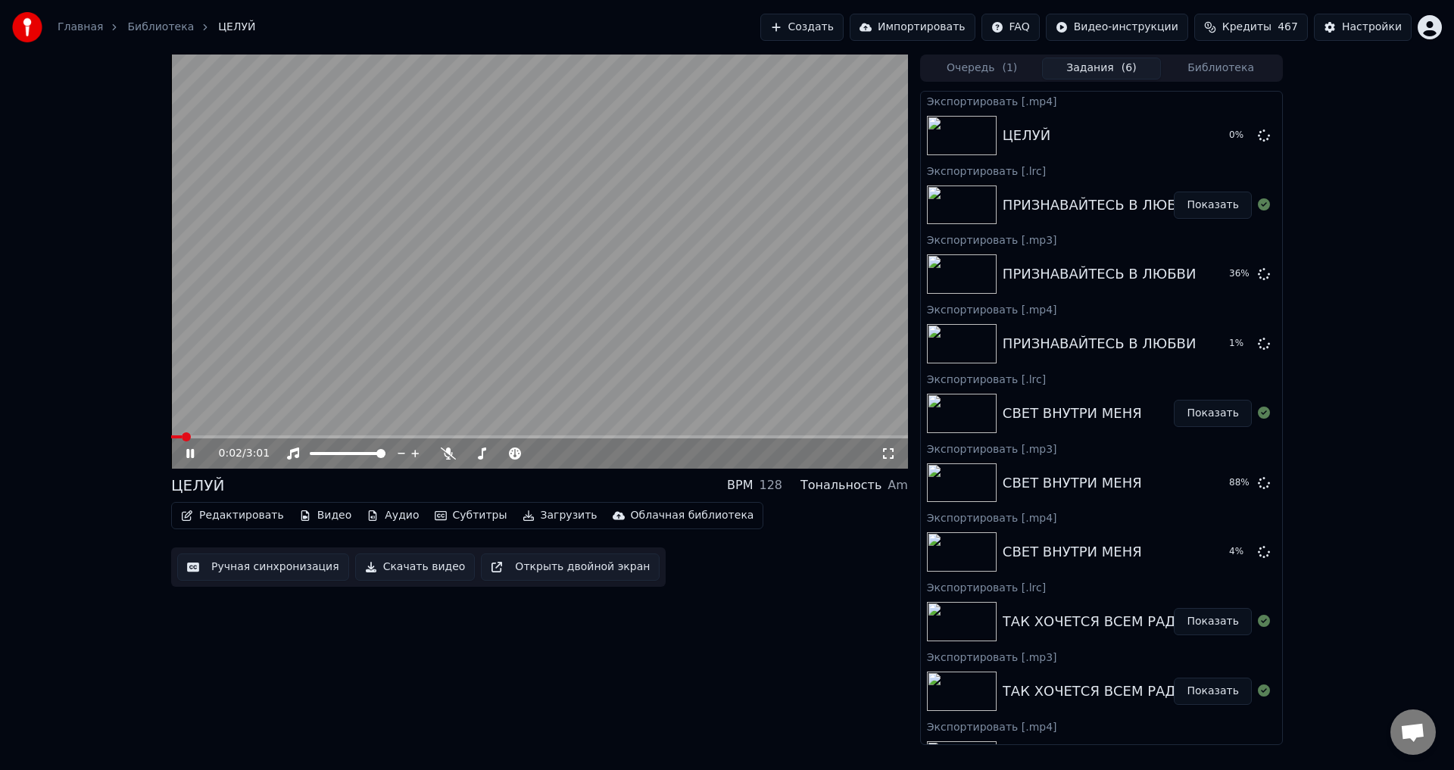
click at [535, 512] on button "Загрузить" at bounding box center [560, 515] width 87 height 21
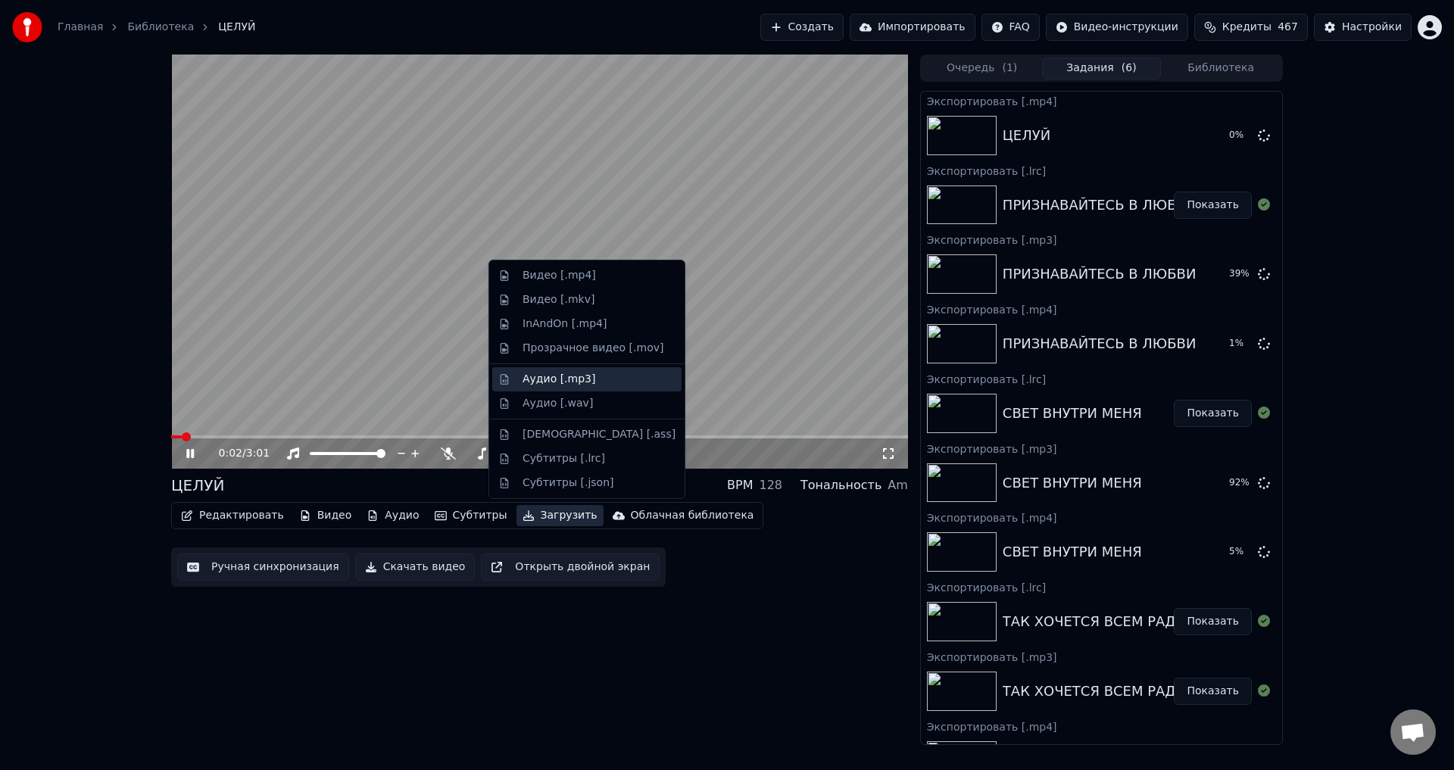
click at [557, 382] on div "Аудио [.mp3]" at bounding box center [559, 379] width 73 height 15
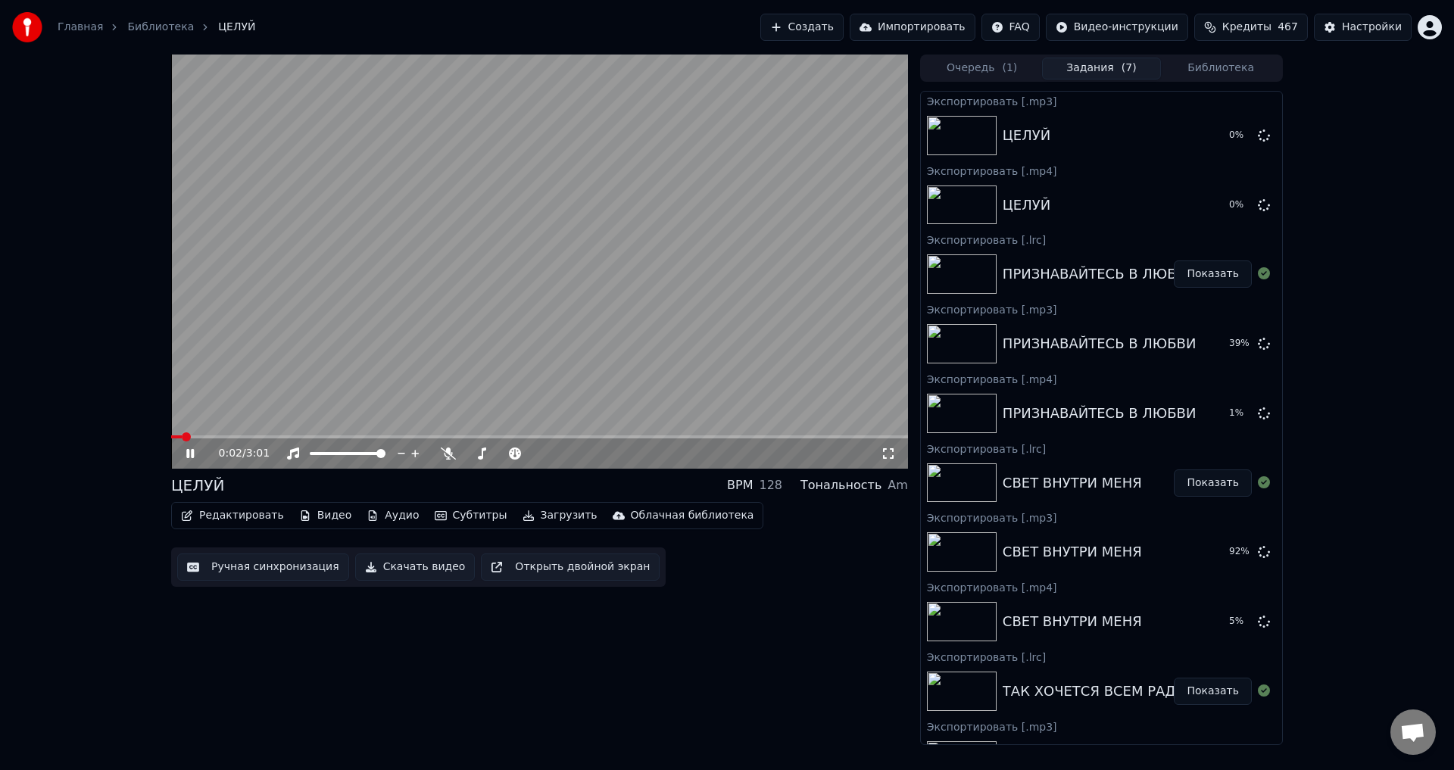
click at [541, 517] on button "Загрузить" at bounding box center [560, 515] width 87 height 21
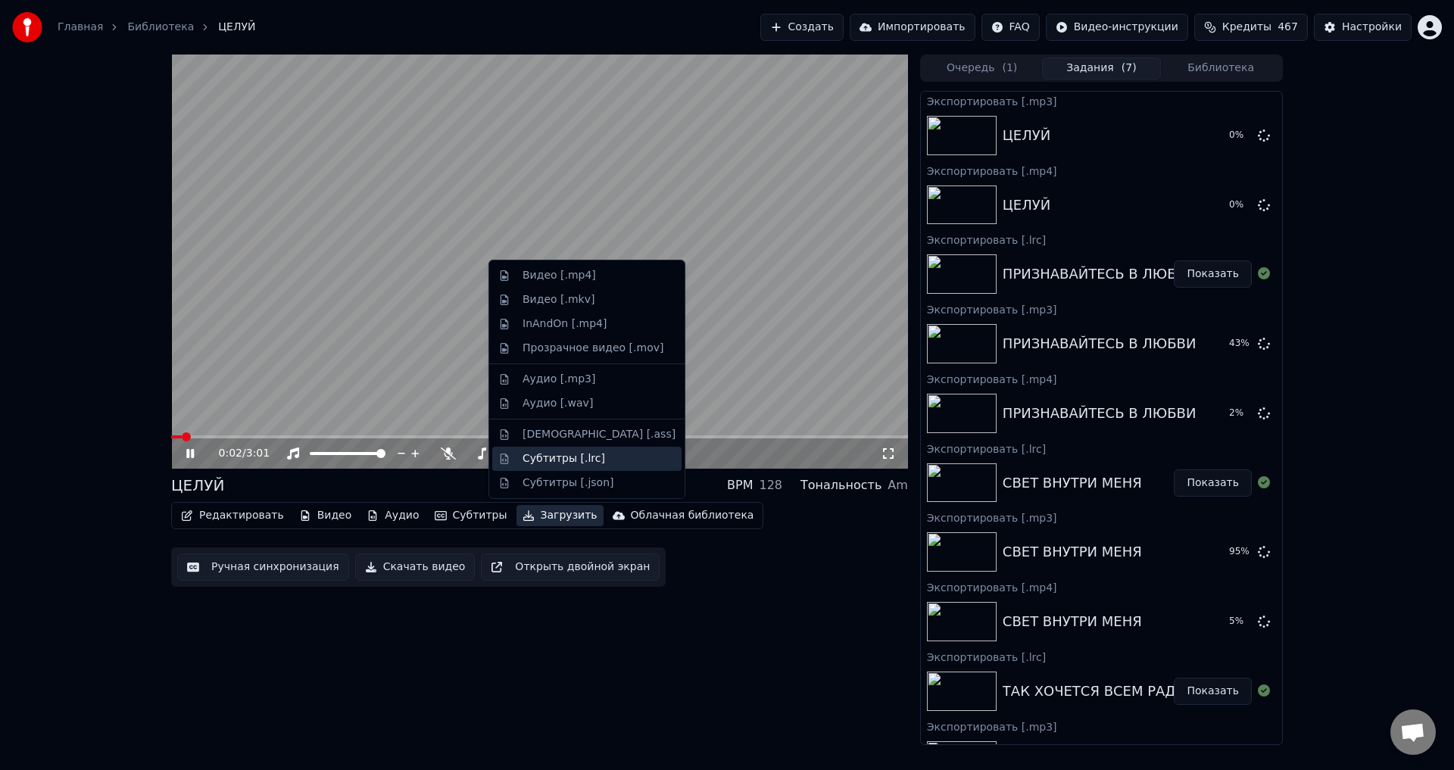
click at [545, 457] on div "Субтитры [.lrc]" at bounding box center [564, 458] width 83 height 15
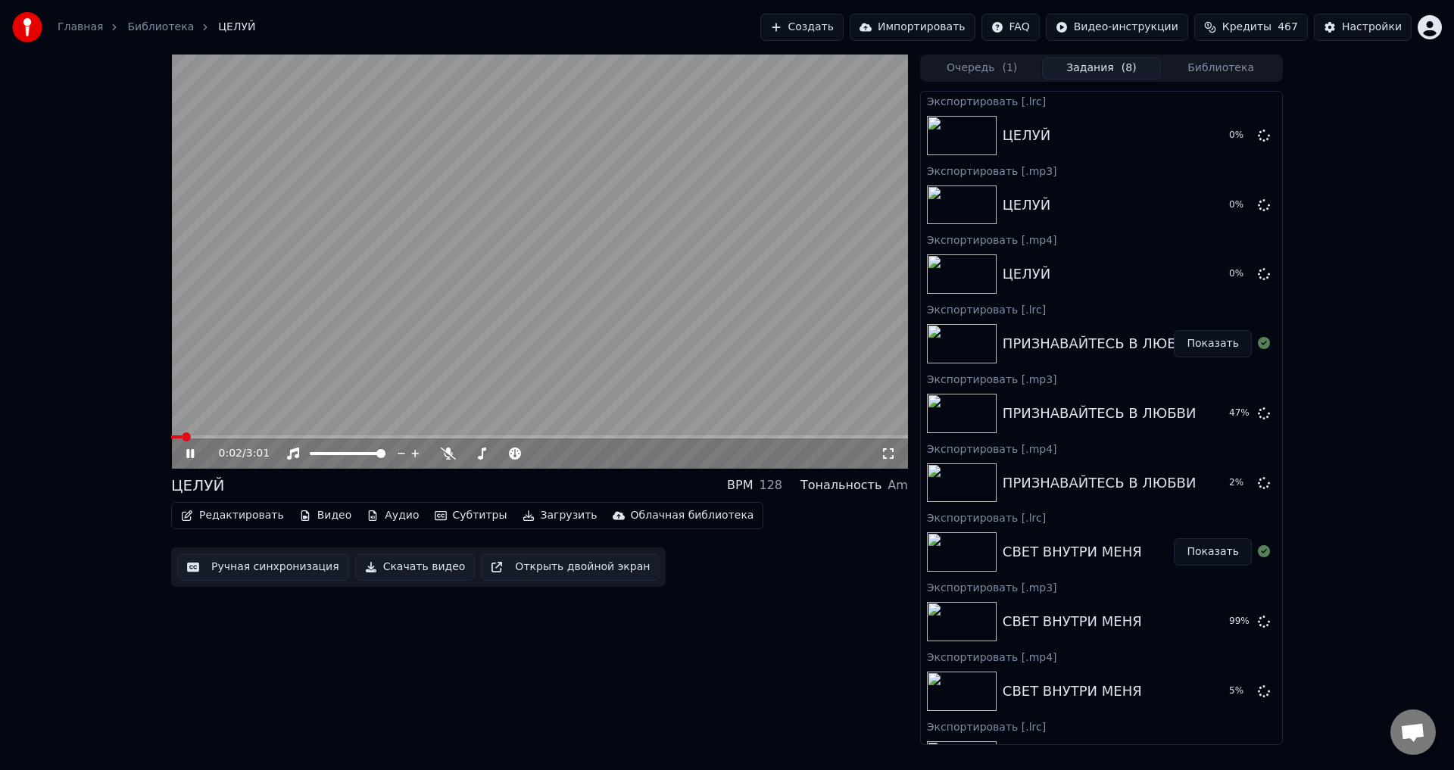
click at [1234, 68] on button "Библиотека" at bounding box center [1221, 69] width 120 height 22
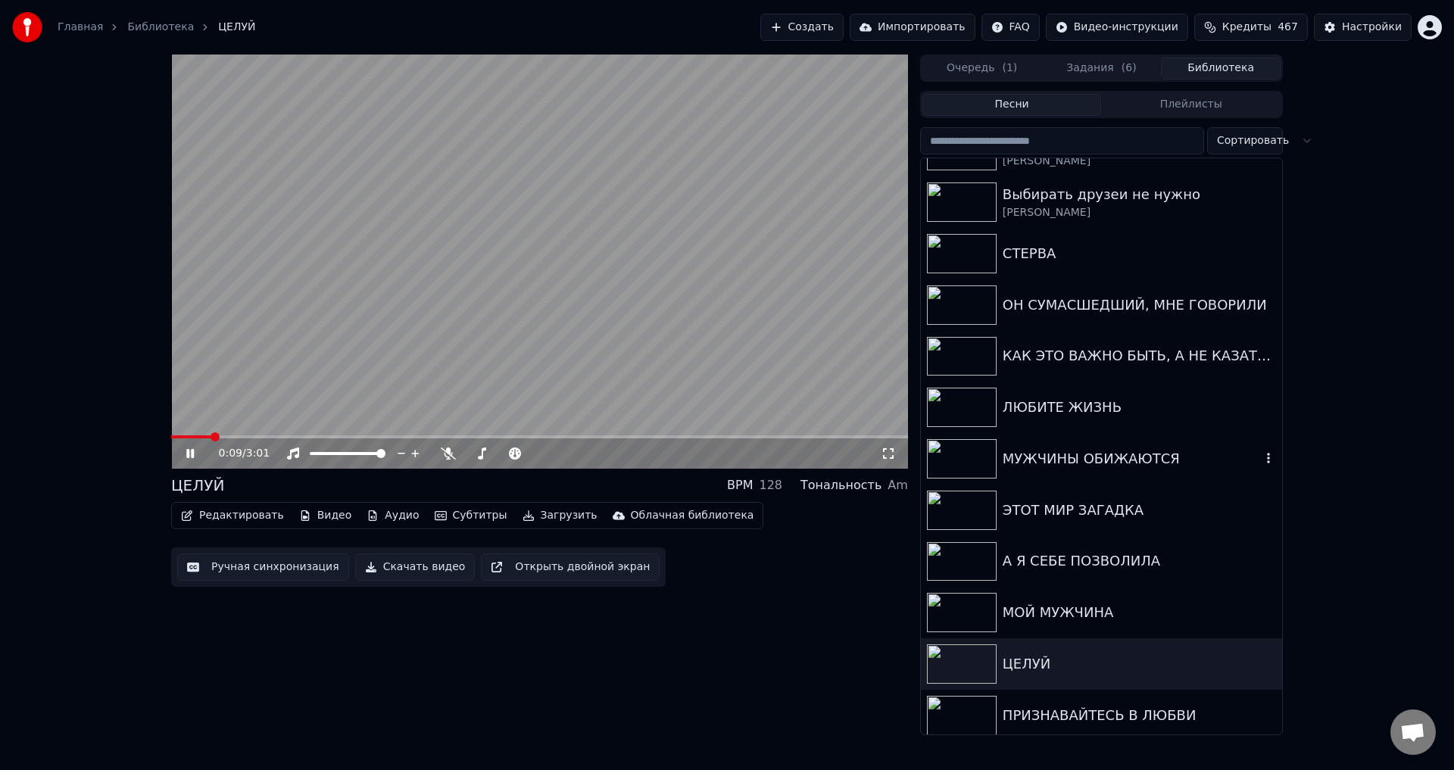
scroll to position [151, 0]
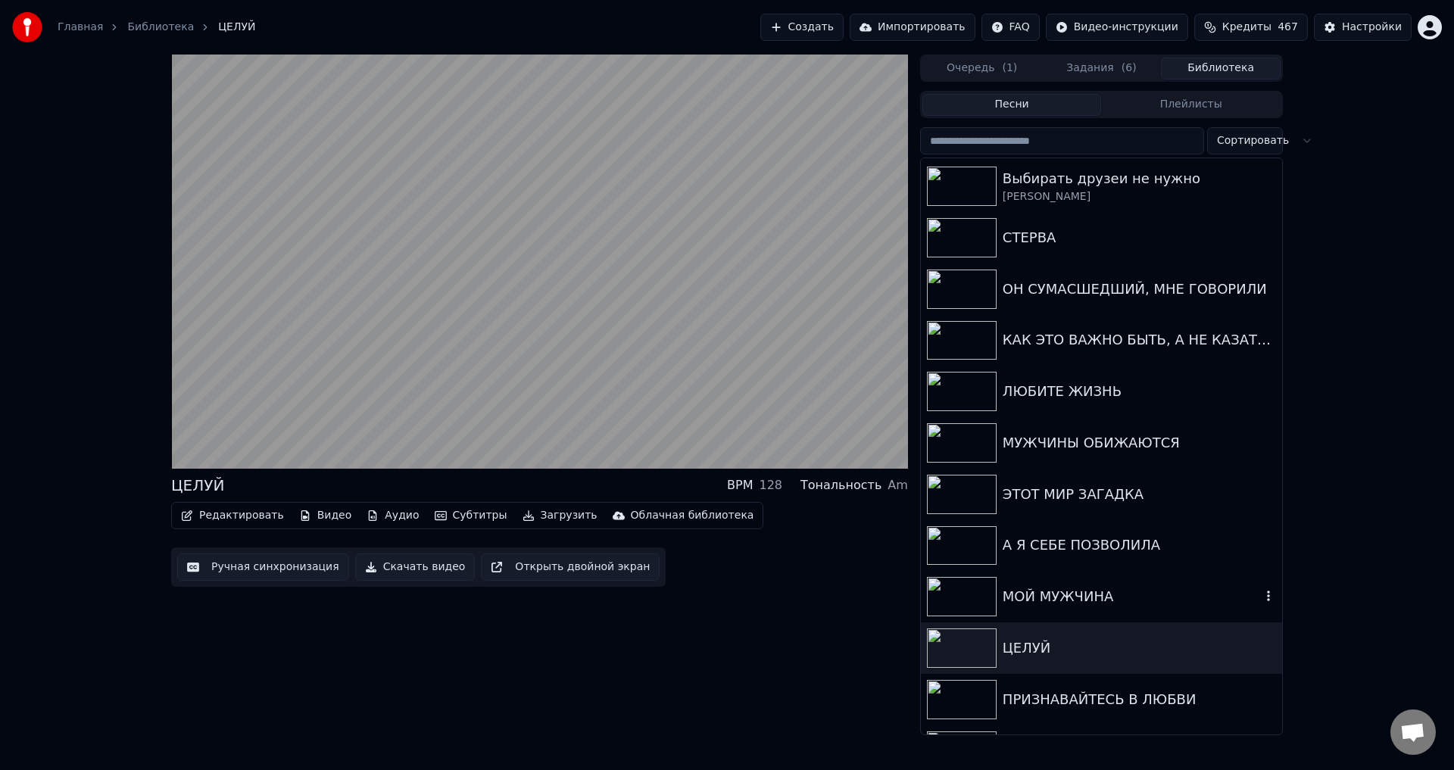
click at [1050, 595] on div "МОЙ МУЖЧИНА" at bounding box center [1132, 596] width 258 height 21
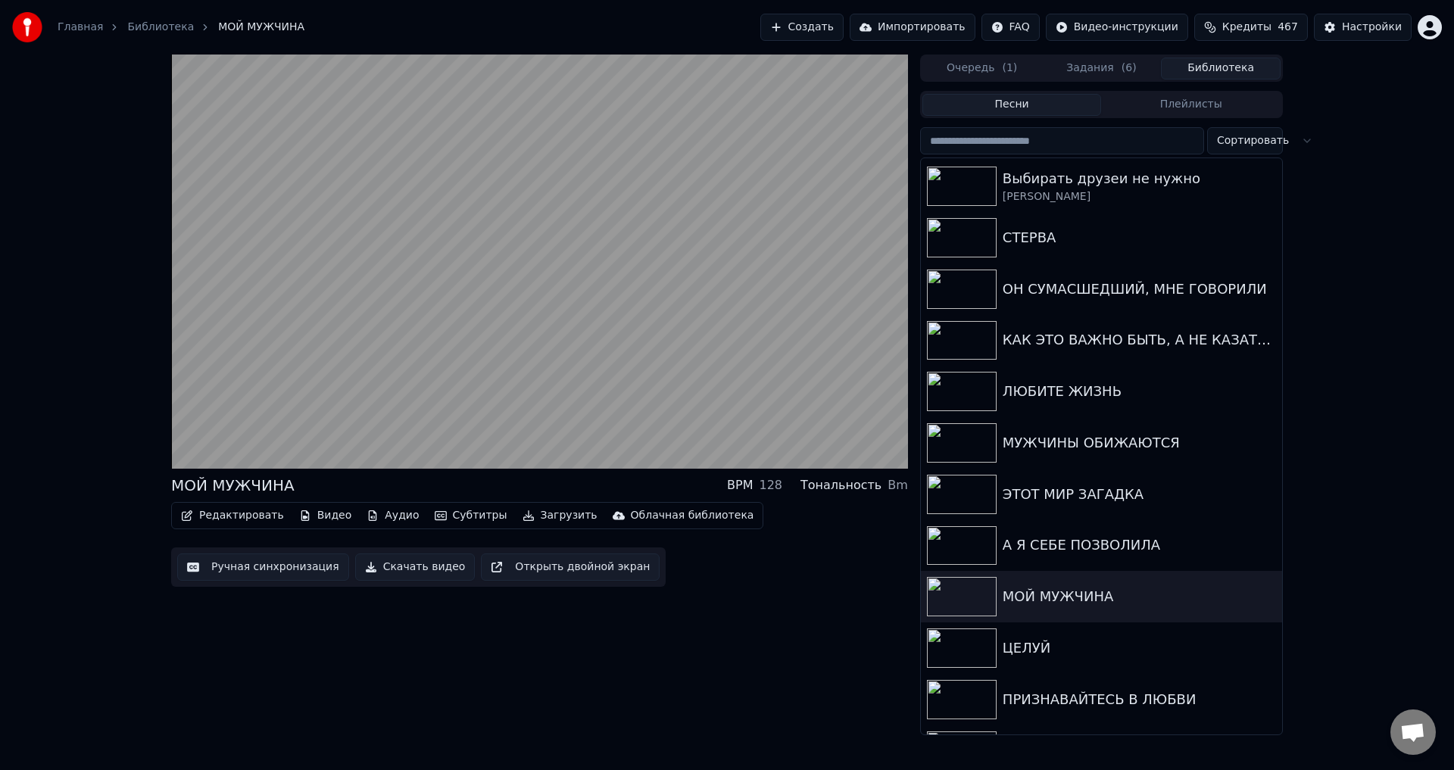
click at [533, 517] on button "Загрузить" at bounding box center [560, 515] width 87 height 21
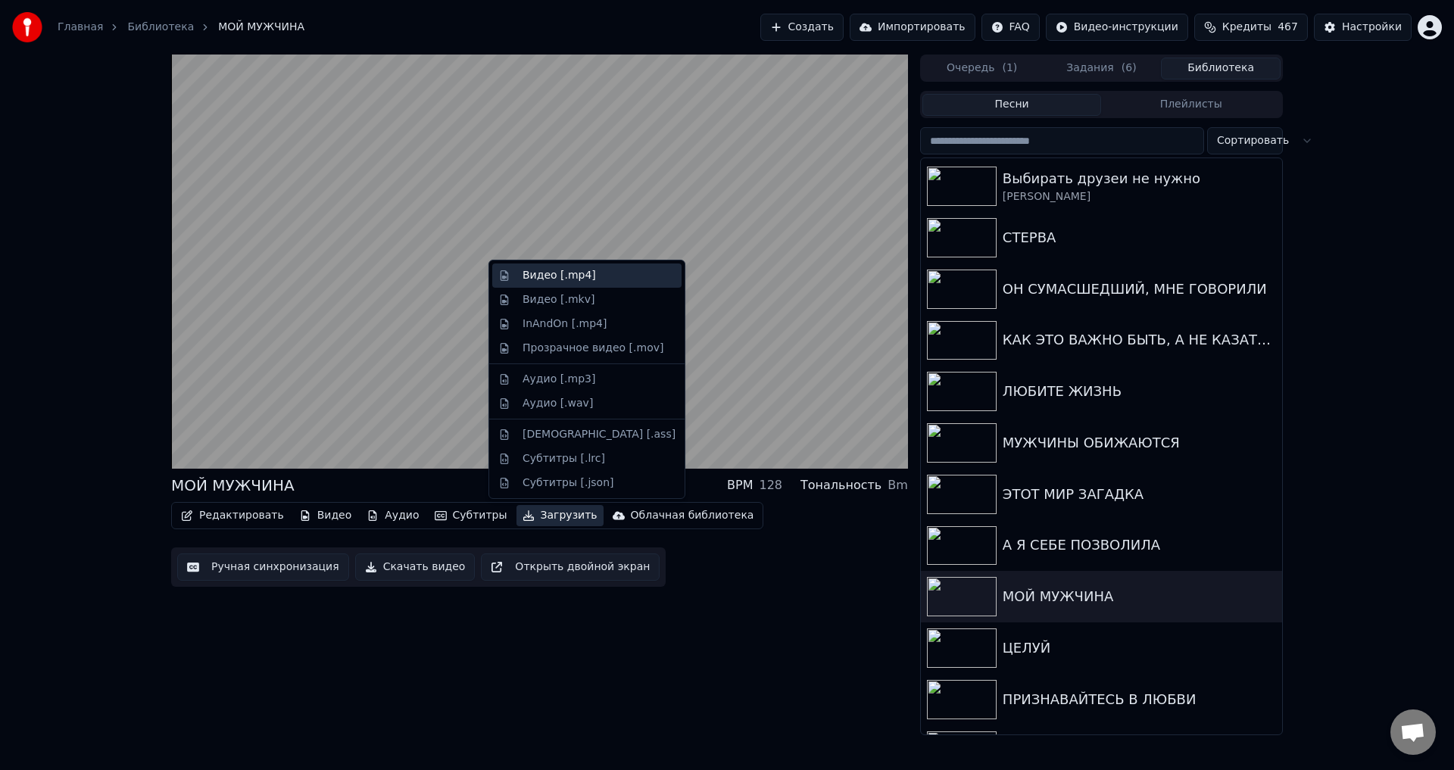
click at [552, 273] on div "Видео [.mp4]" at bounding box center [559, 275] width 73 height 15
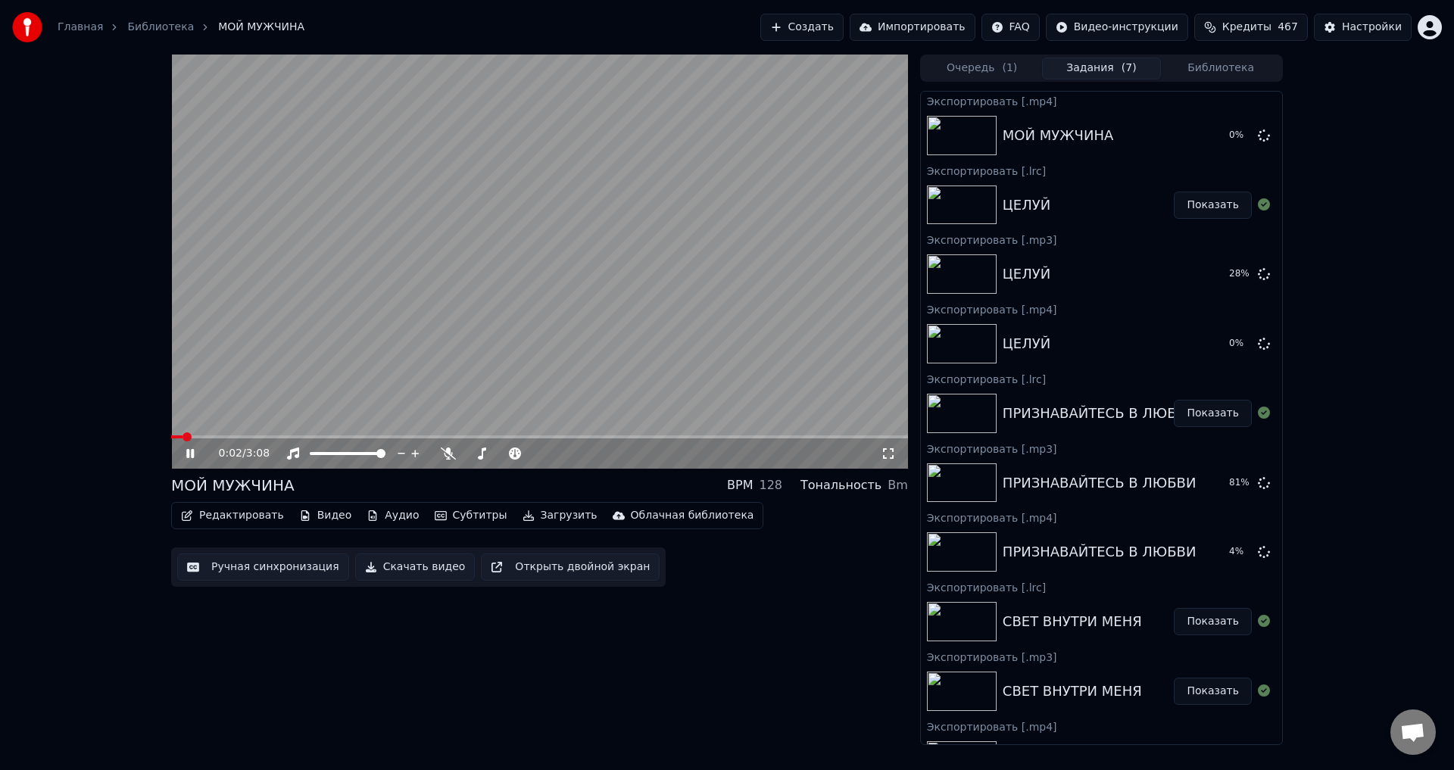
click at [535, 518] on button "Загрузить" at bounding box center [560, 515] width 87 height 21
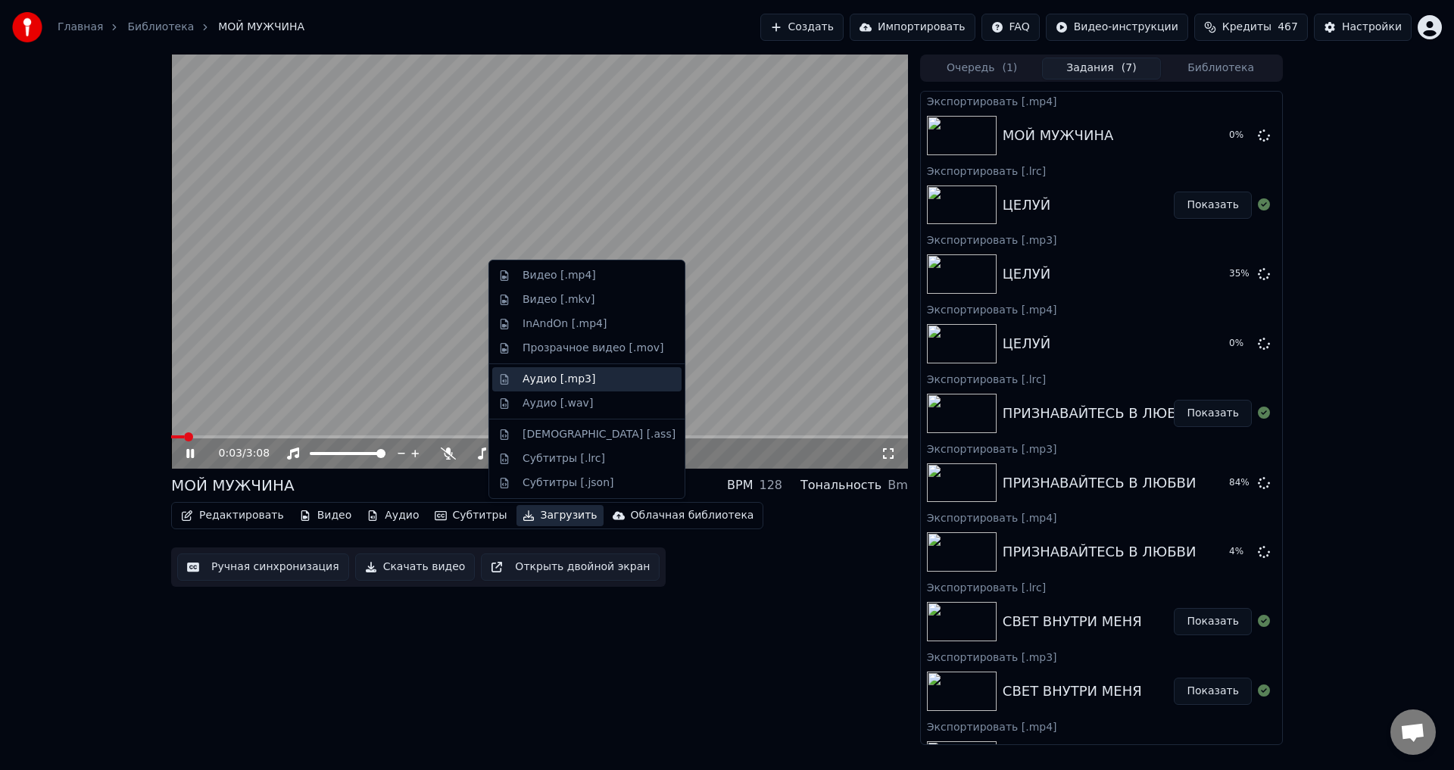
click at [532, 383] on div "Аудио [.mp3]" at bounding box center [559, 379] width 73 height 15
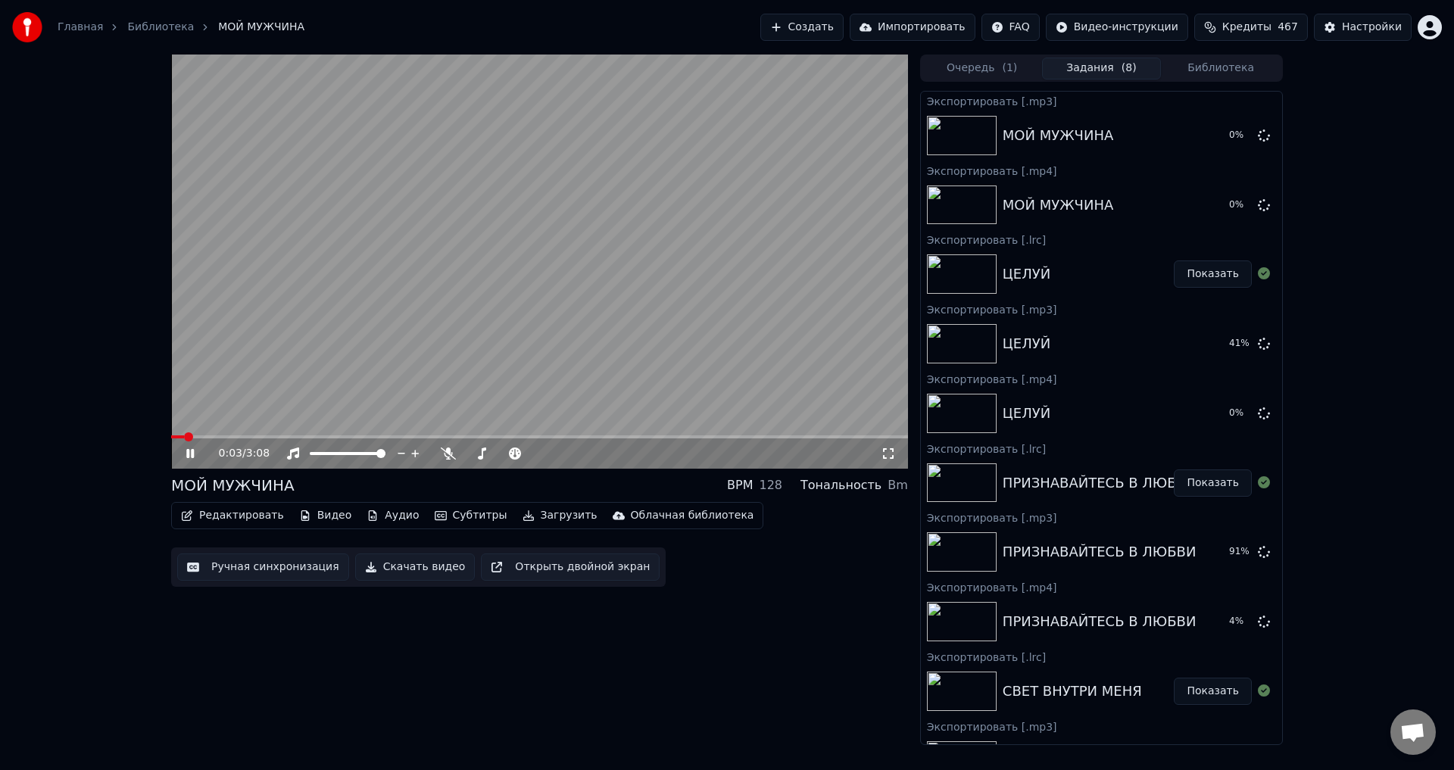
click at [538, 520] on button "Загрузить" at bounding box center [560, 515] width 87 height 21
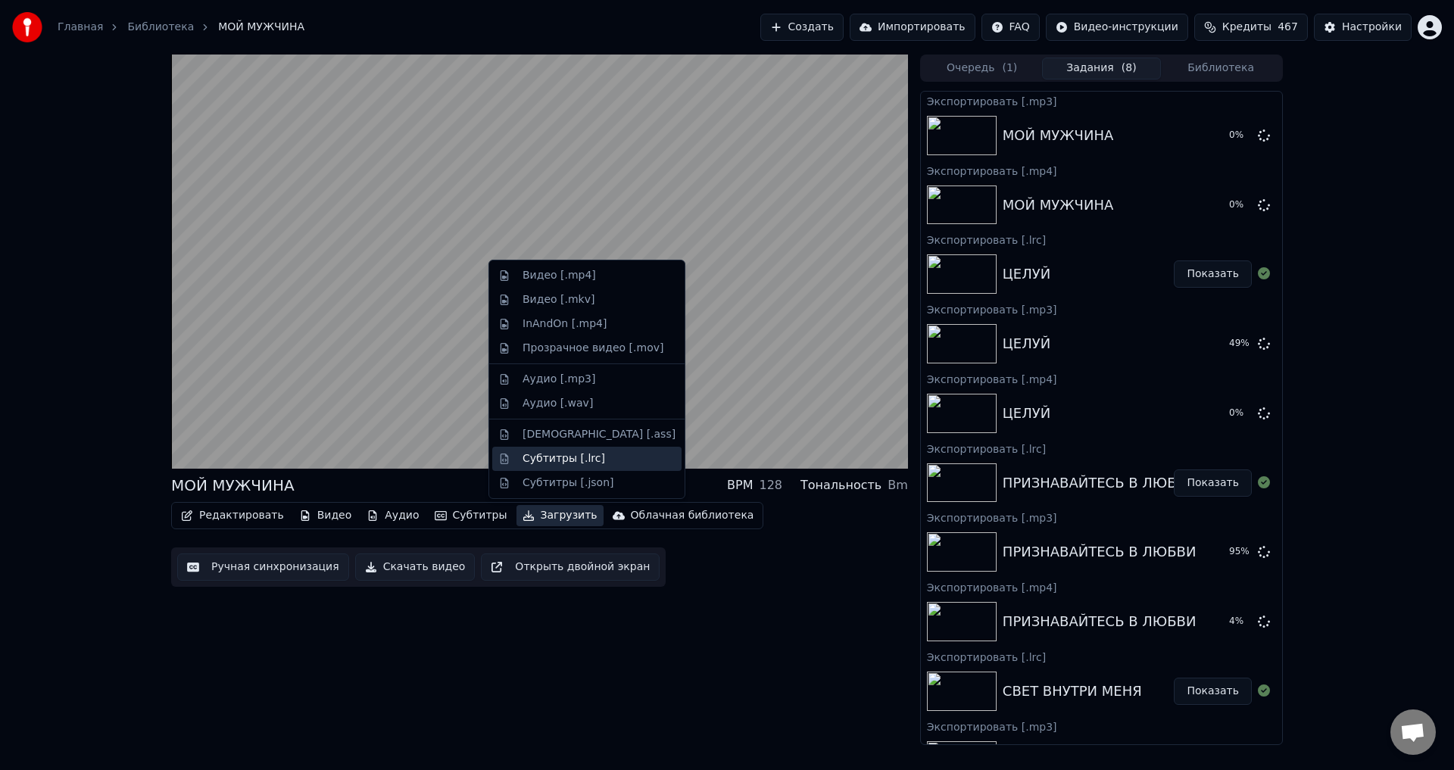
click at [551, 460] on div "Субтитры [.lrc]" at bounding box center [564, 458] width 83 height 15
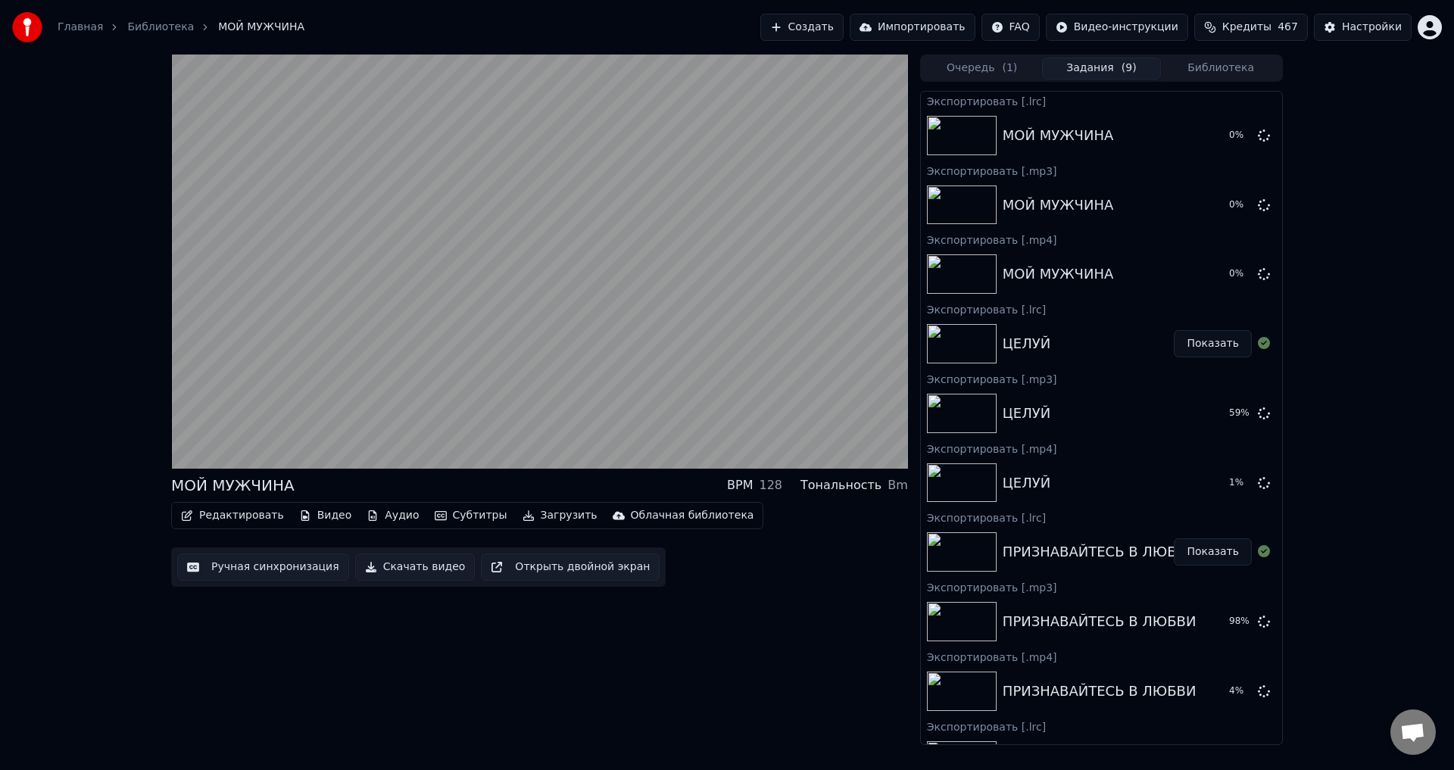
click at [1212, 73] on button "Библиотека" at bounding box center [1221, 69] width 120 height 22
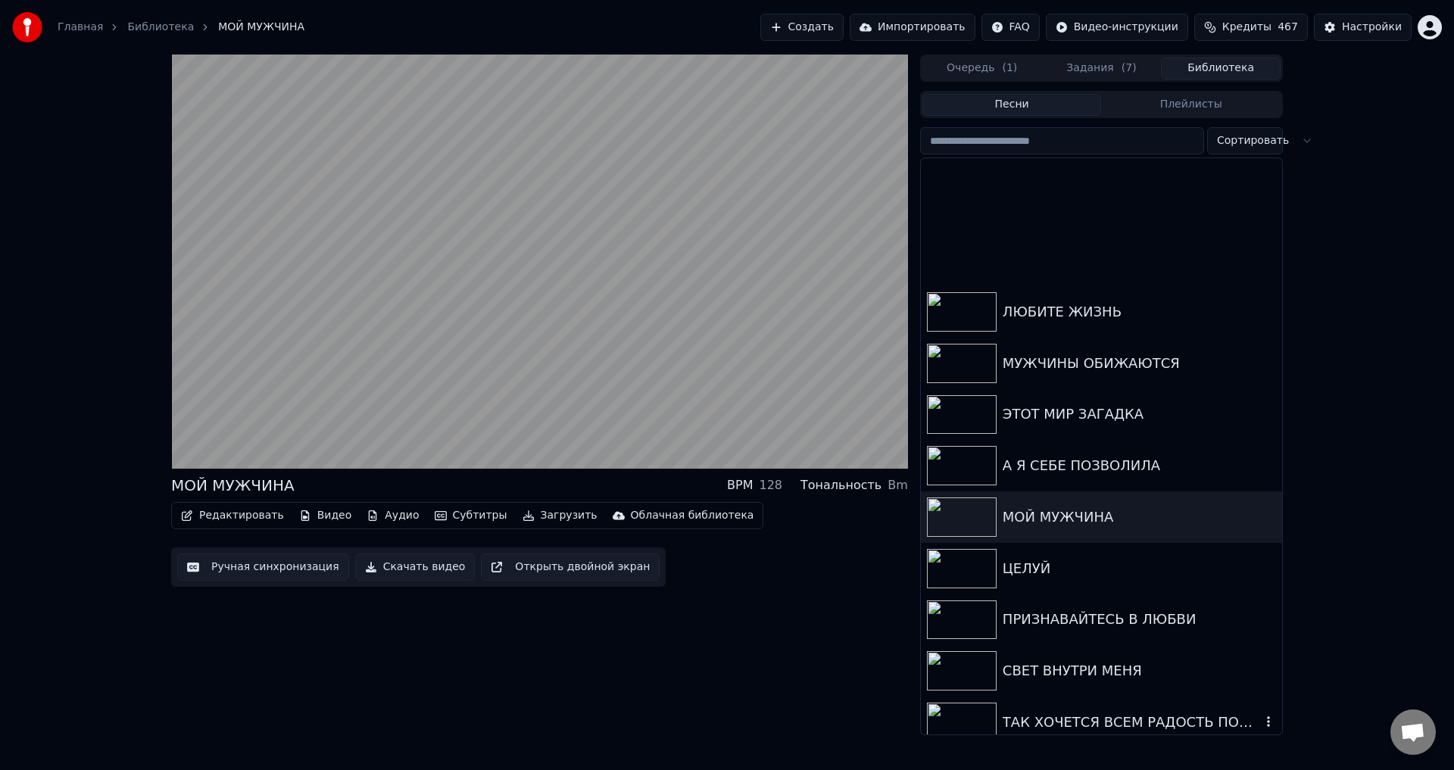
scroll to position [227, 0]
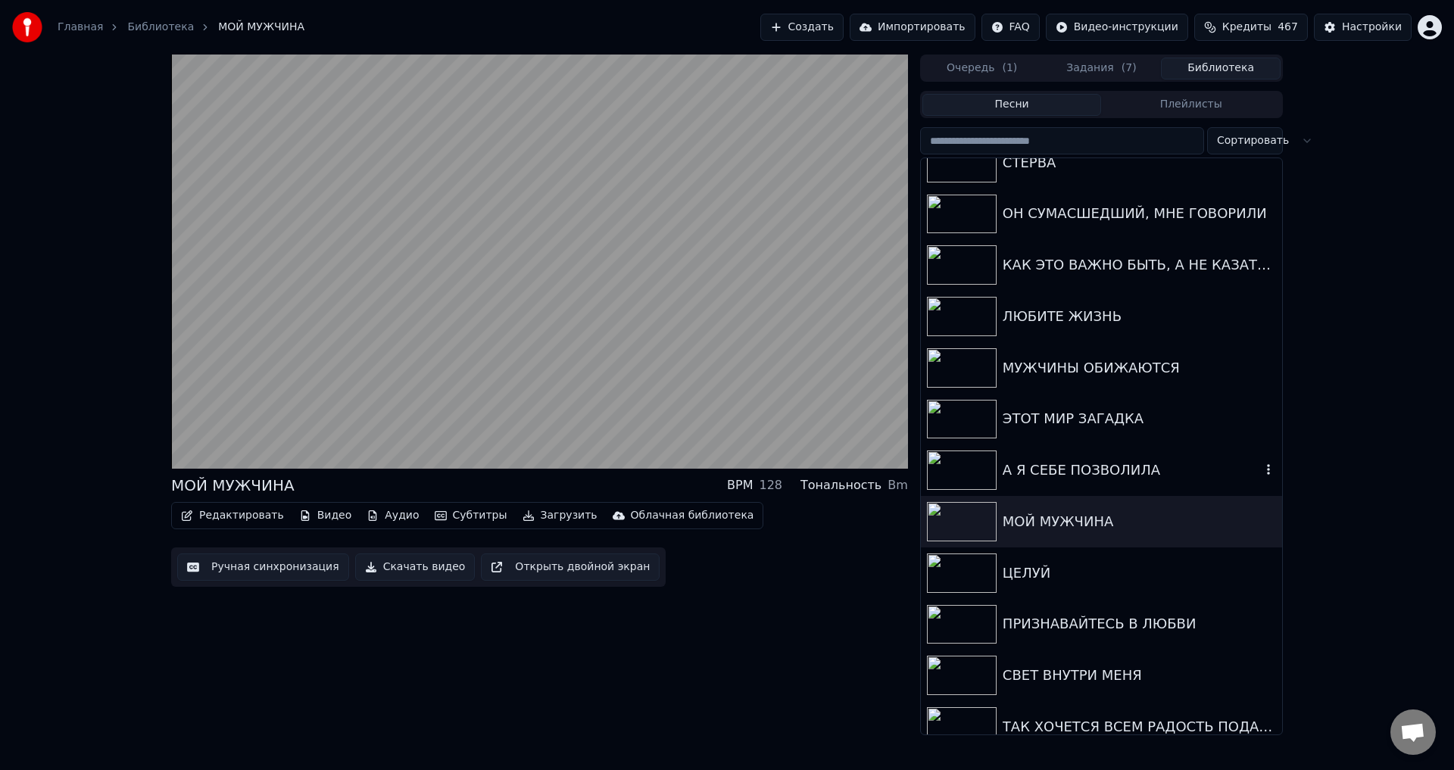
click at [1056, 459] on div "А Я СЕБЕ ПОЗВОЛИЛА" at bounding box center [1101, 470] width 361 height 51
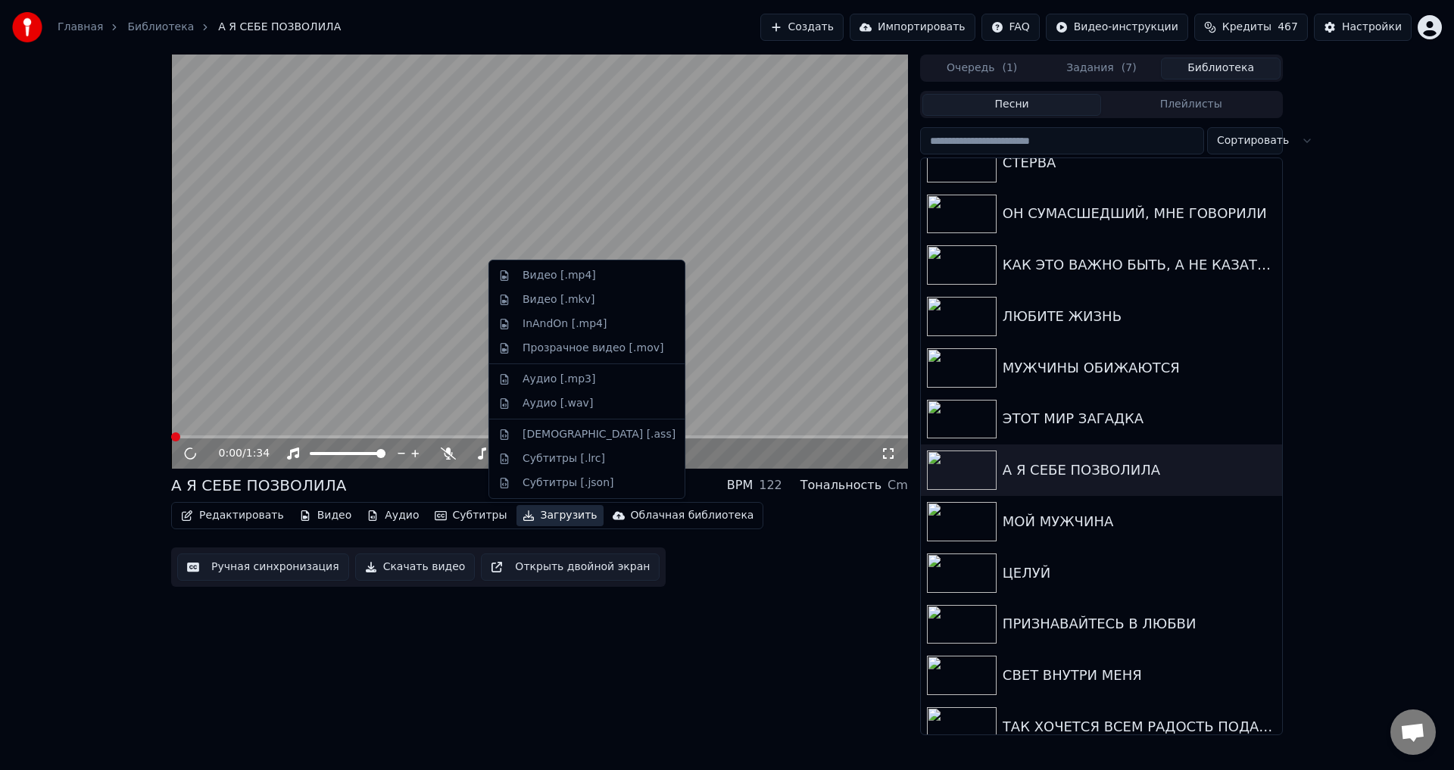
click at [545, 516] on button "Загрузить" at bounding box center [560, 515] width 87 height 21
click at [550, 278] on div "Видео [.mp4]" at bounding box center [559, 275] width 73 height 15
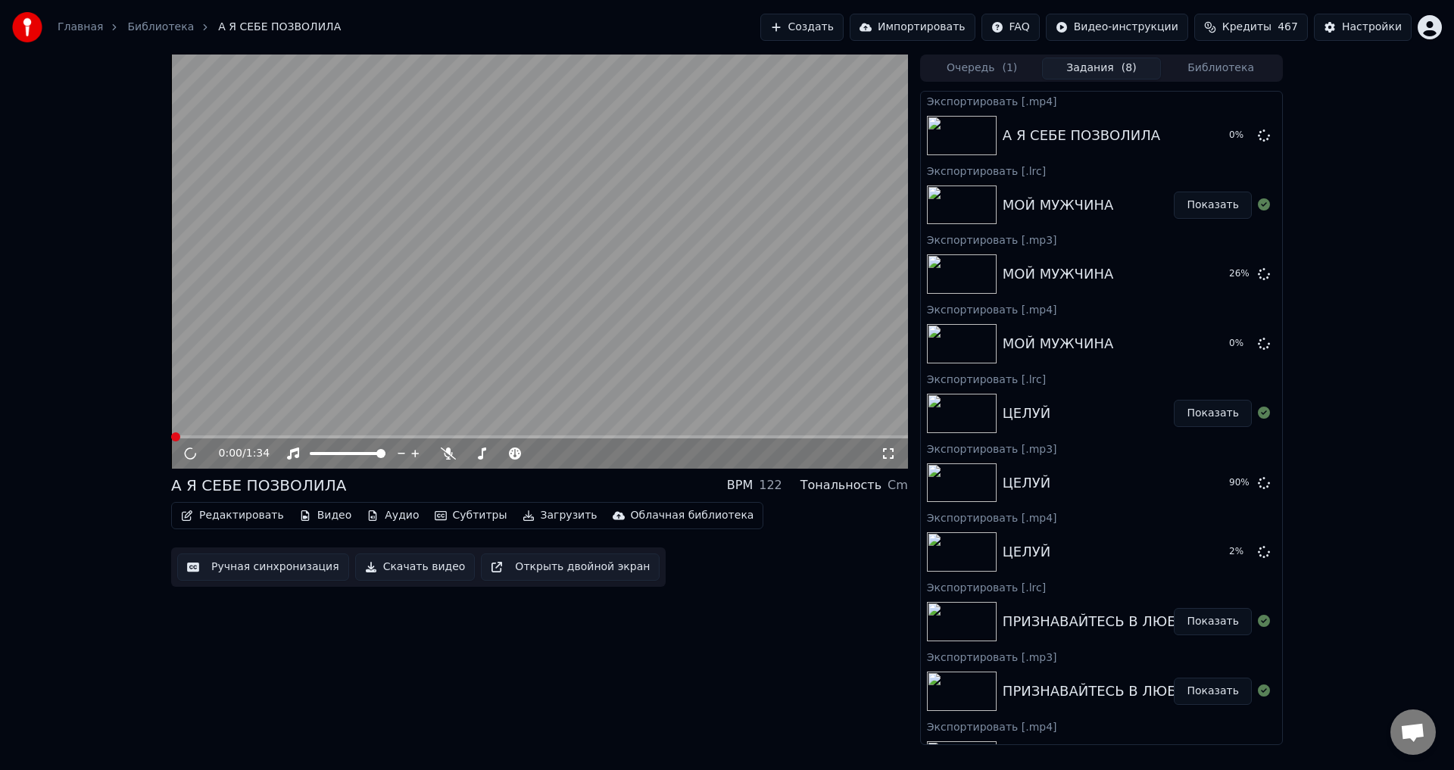
click at [530, 519] on button "Загрузить" at bounding box center [560, 515] width 87 height 21
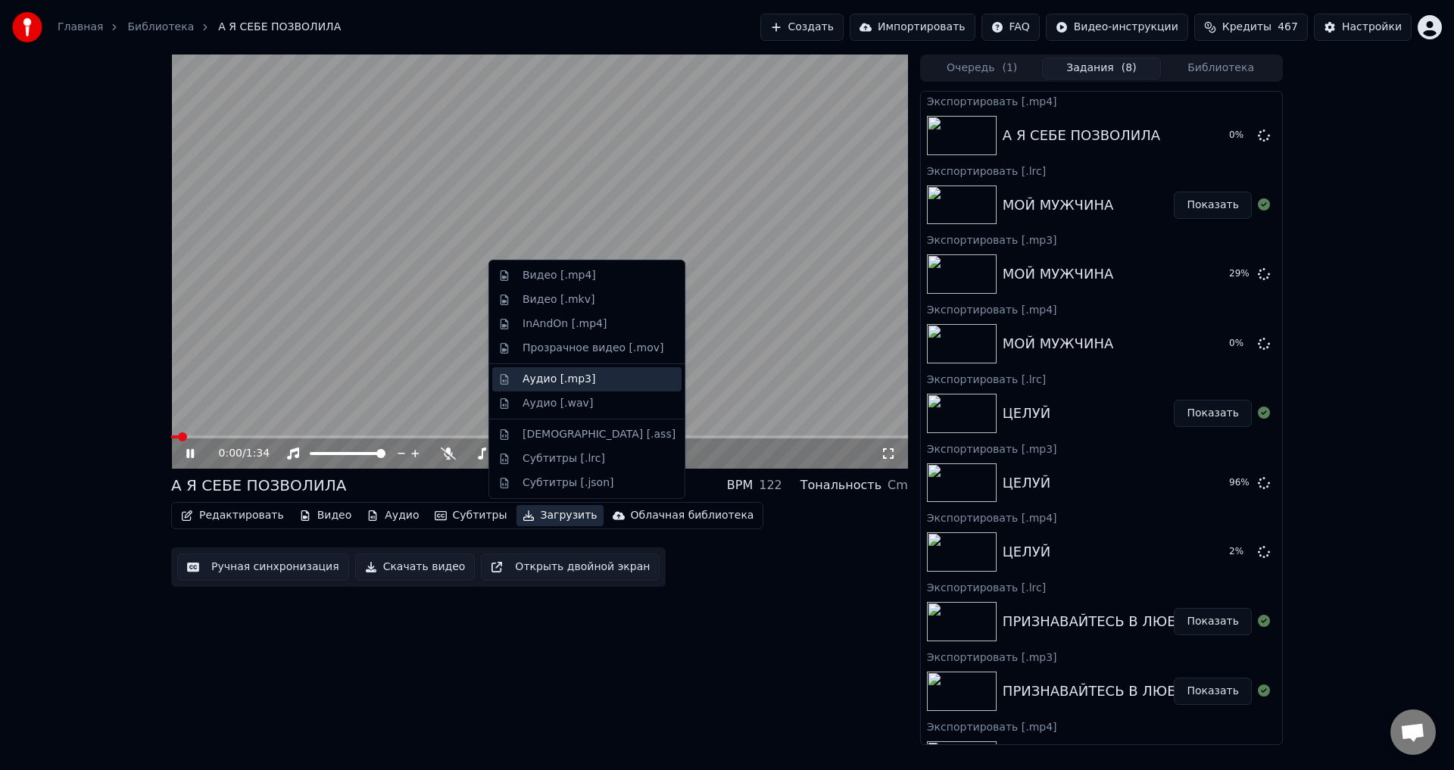
click at [546, 381] on div "Аудио [.mp3]" at bounding box center [559, 379] width 73 height 15
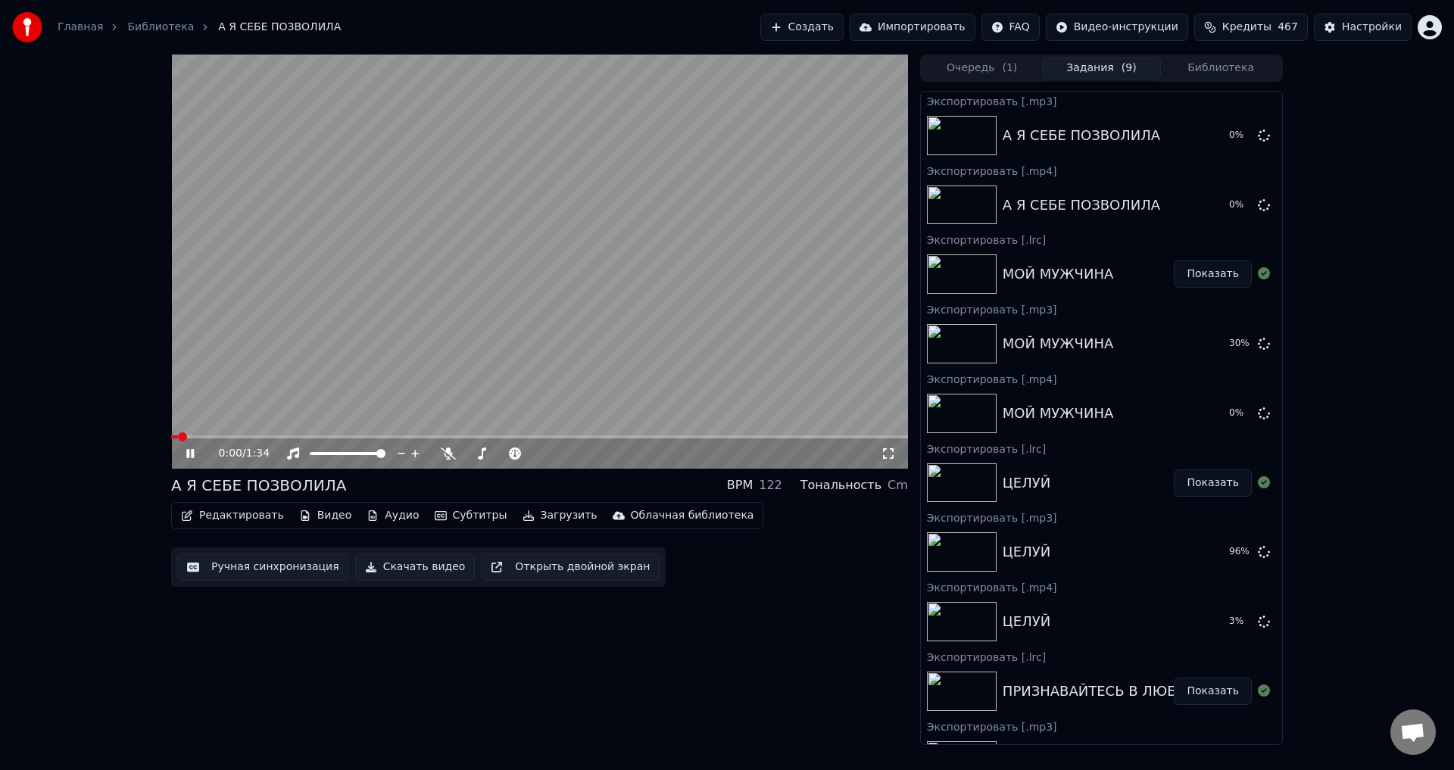
click at [537, 516] on button "Загрузить" at bounding box center [560, 515] width 87 height 21
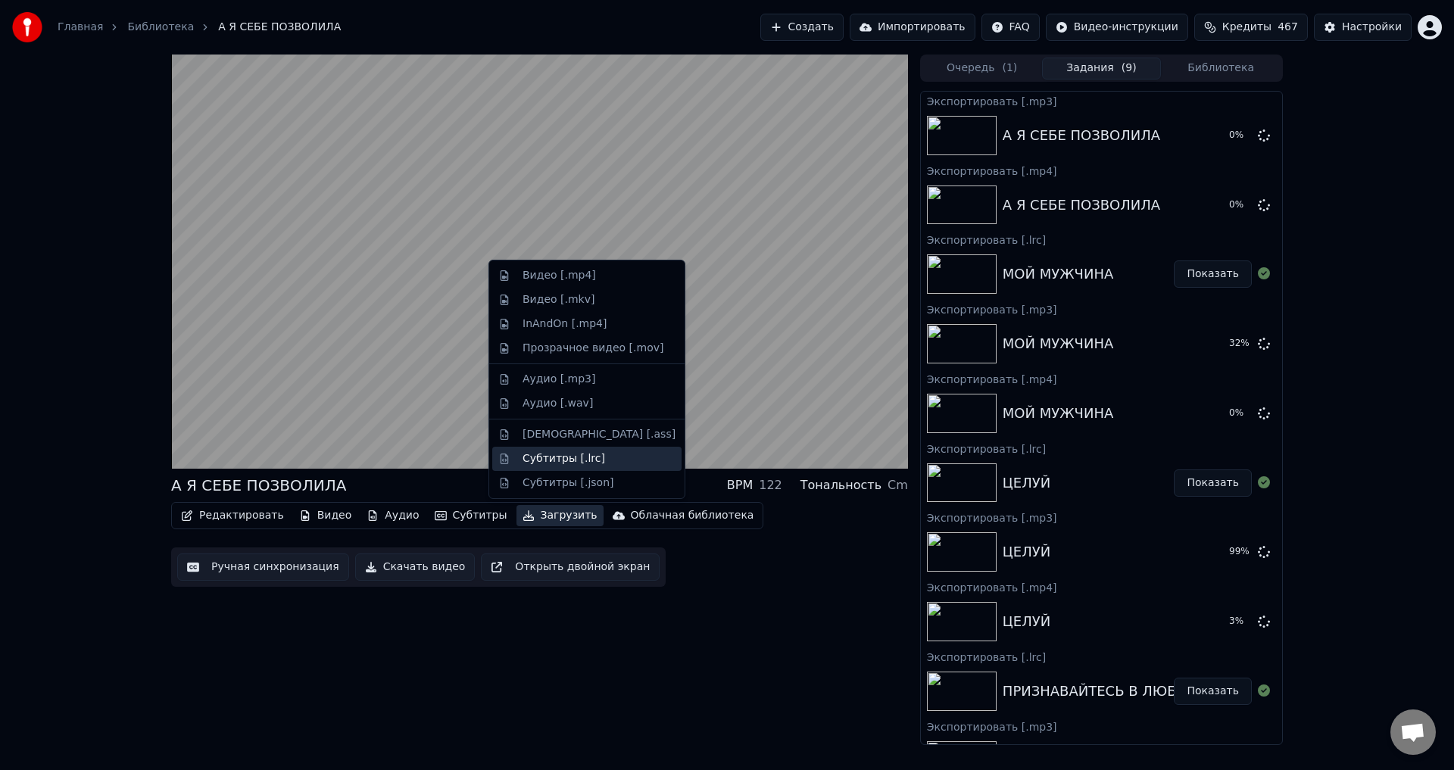
click at [541, 459] on div "Субтитры [.lrc]" at bounding box center [564, 458] width 83 height 15
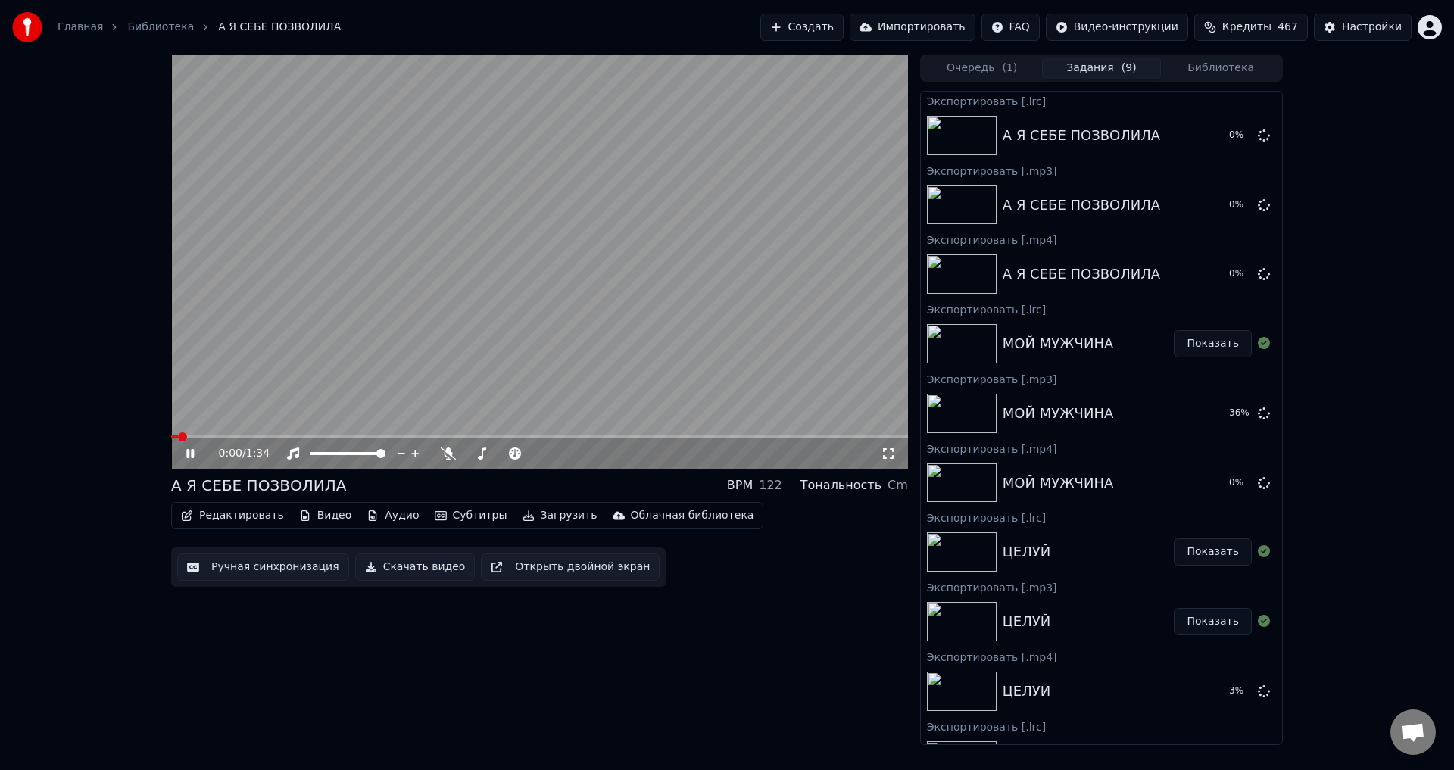
click at [1225, 65] on button "Библиотека" at bounding box center [1221, 69] width 120 height 22
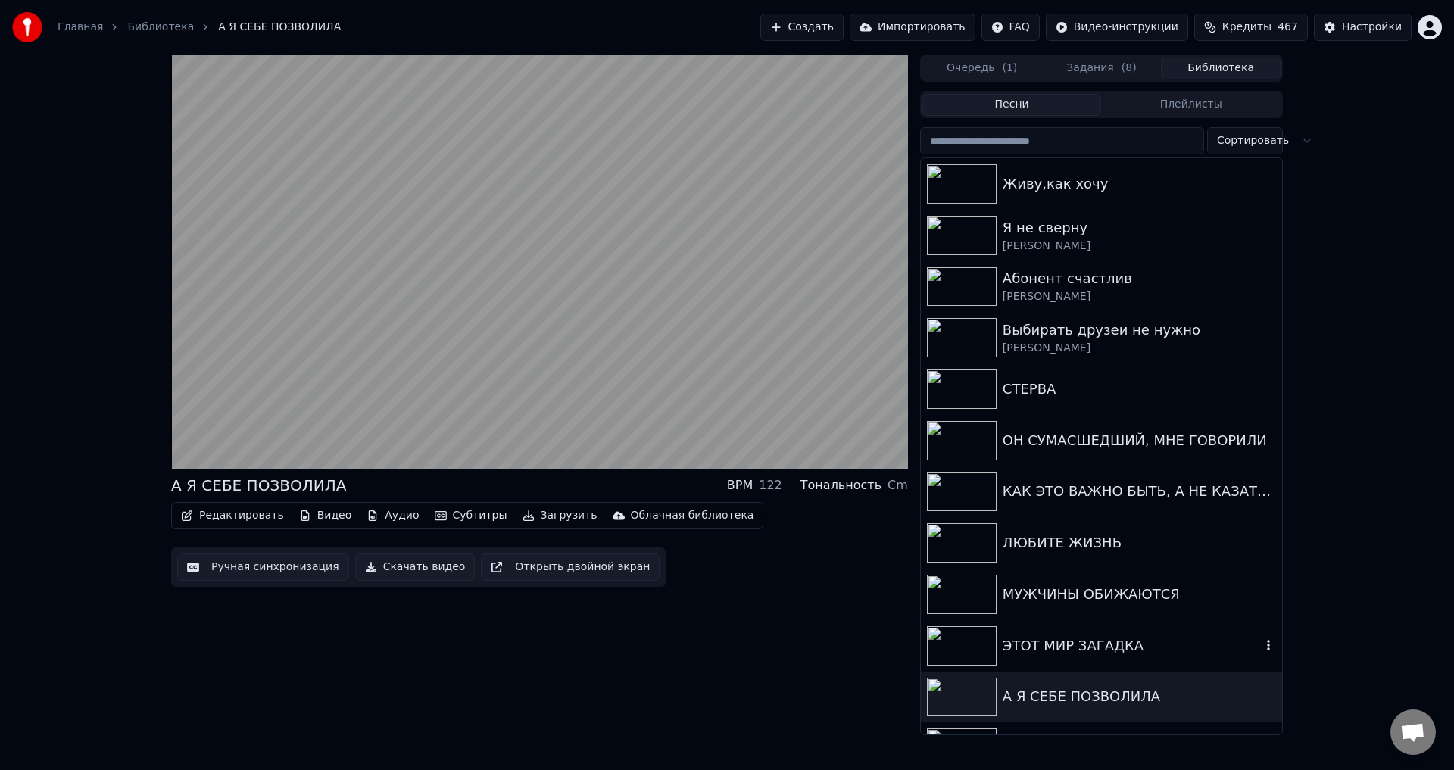
click at [1030, 652] on div "ЭТОТ МИР ЗАГАДКА" at bounding box center [1132, 645] width 258 height 21
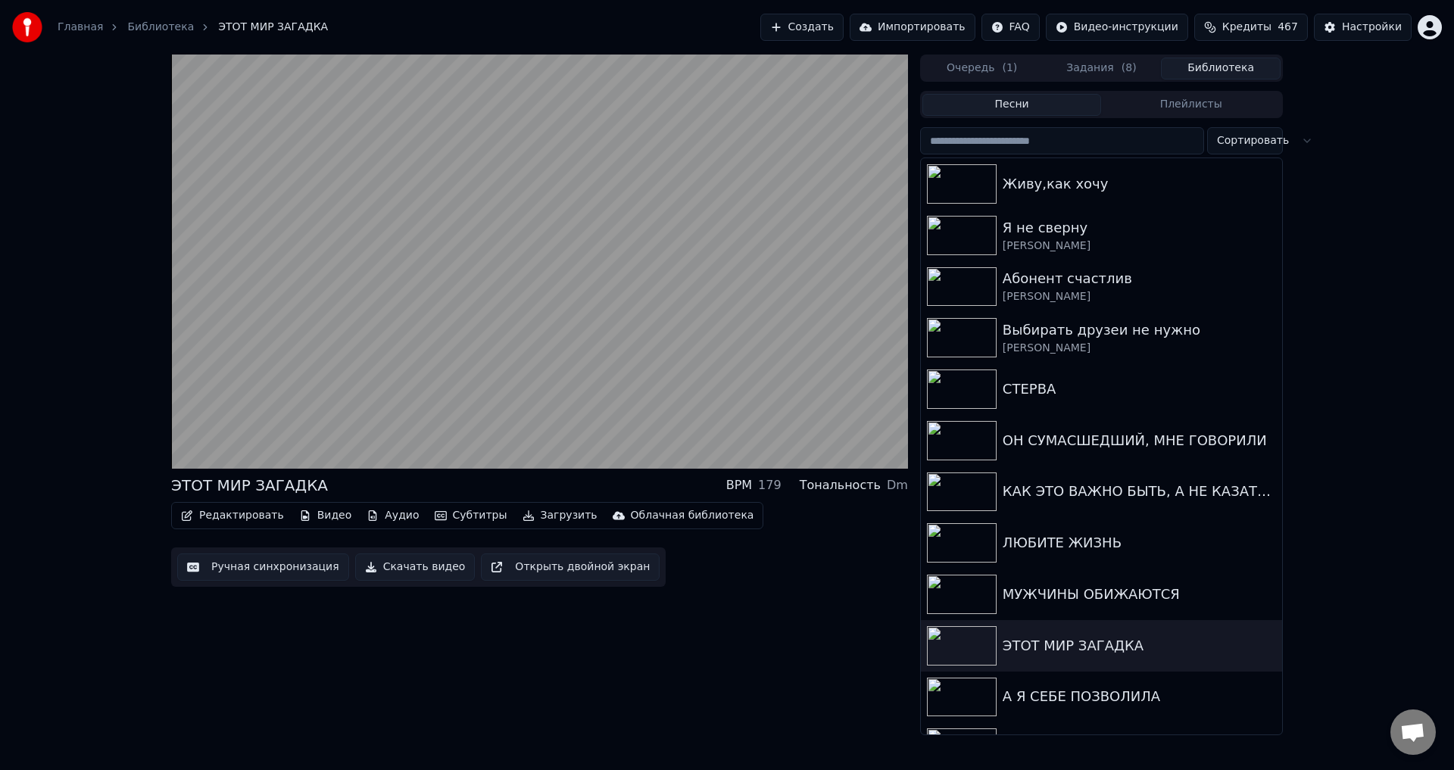
click at [536, 517] on button "Загрузить" at bounding box center [560, 515] width 87 height 21
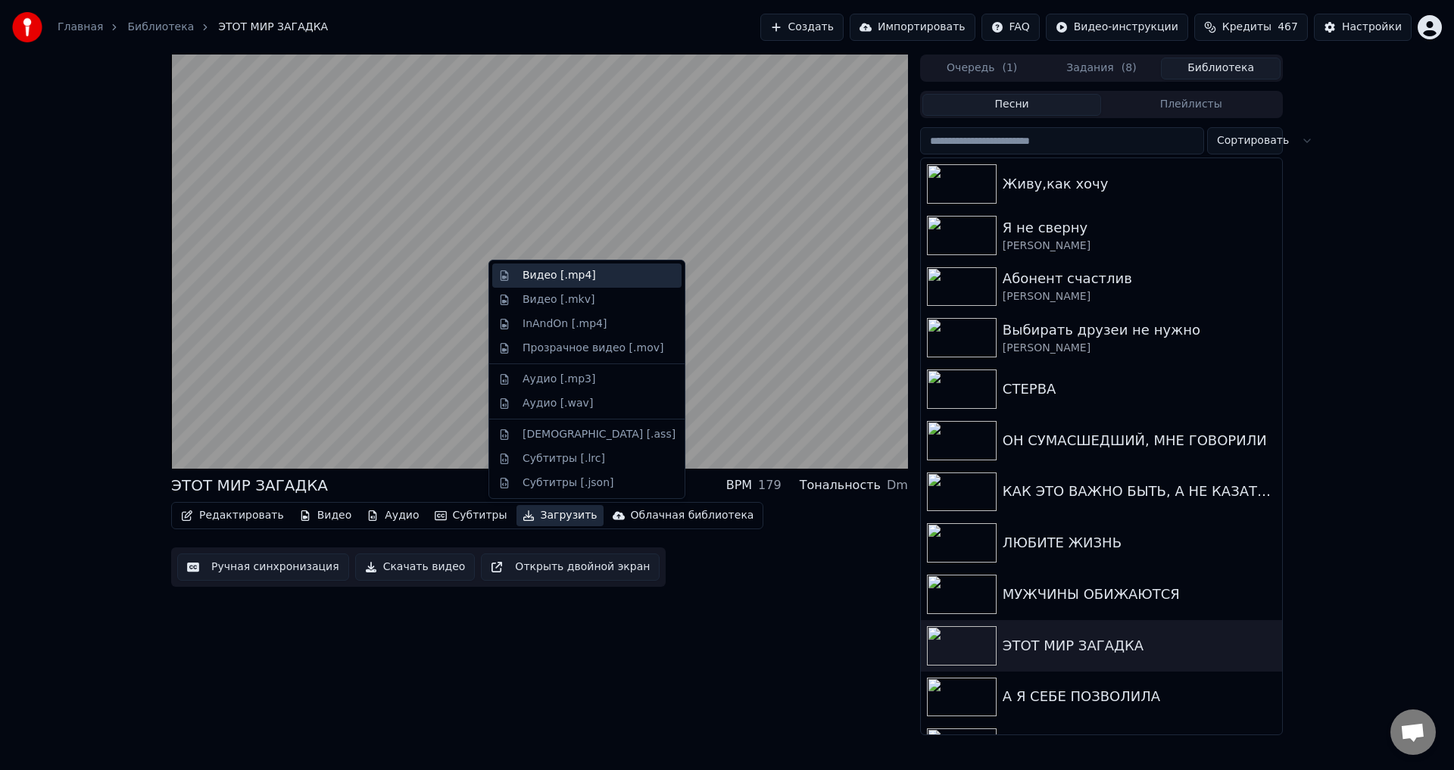
click at [548, 277] on div "Видео [.mp4]" at bounding box center [559, 275] width 73 height 15
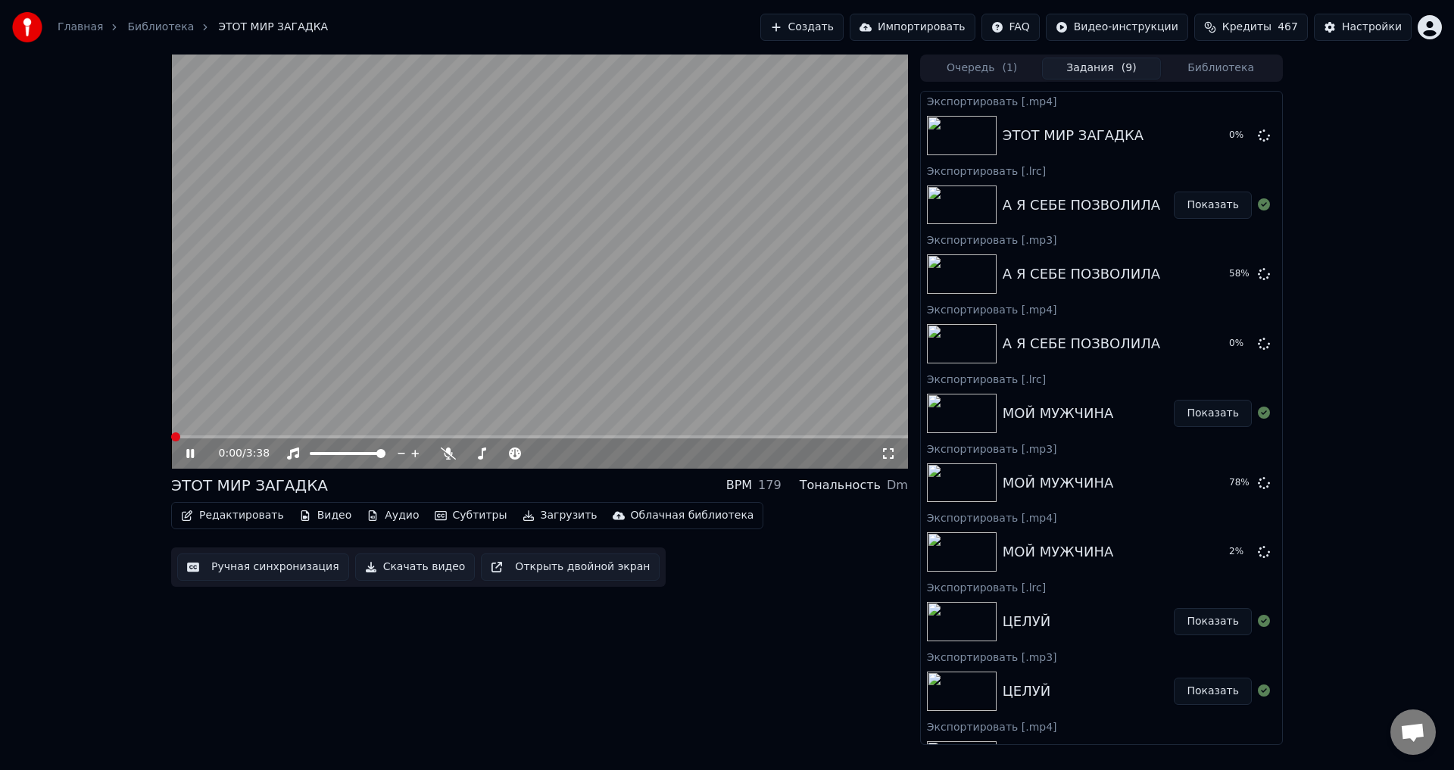
click at [526, 517] on button "Загрузить" at bounding box center [560, 515] width 87 height 21
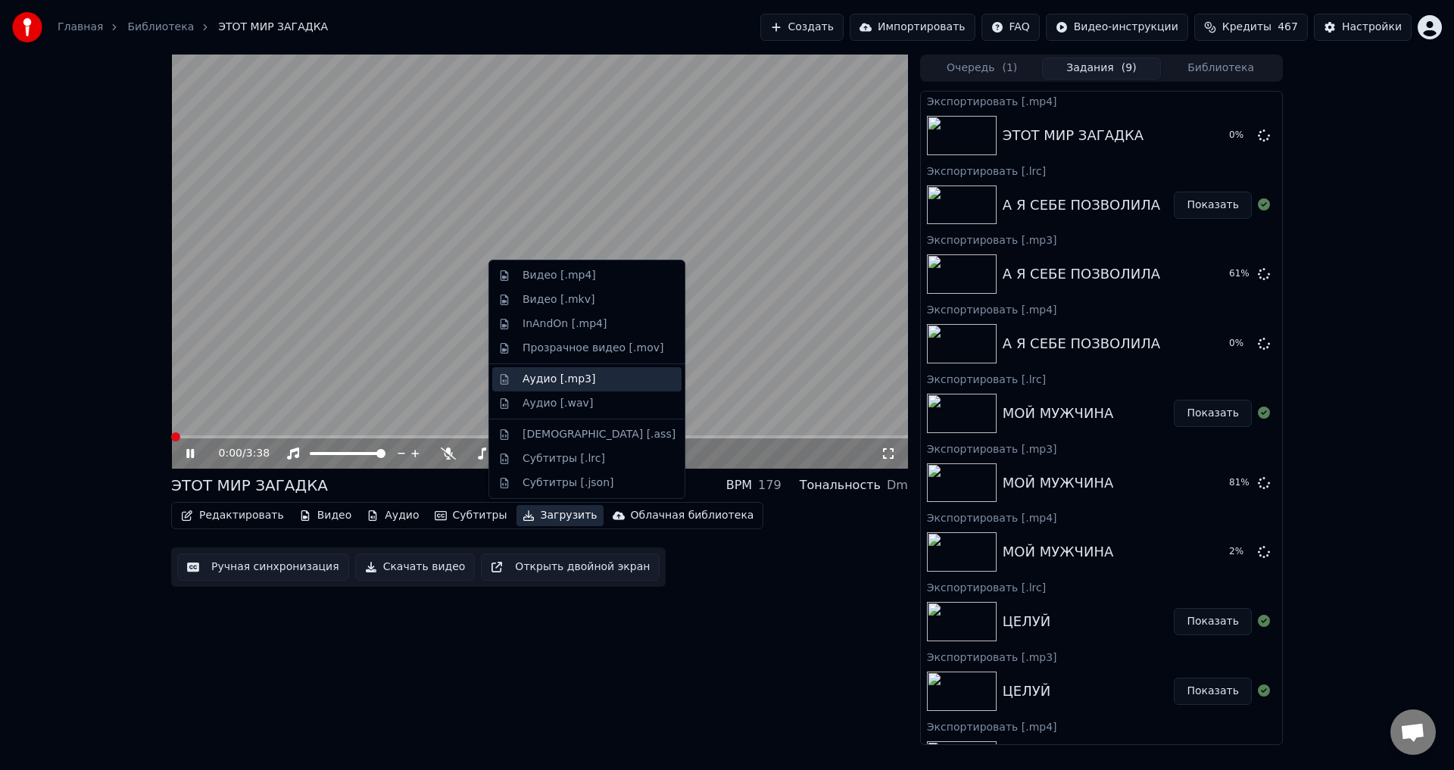
click at [551, 384] on div "Аудио [.mp3]" at bounding box center [559, 379] width 73 height 15
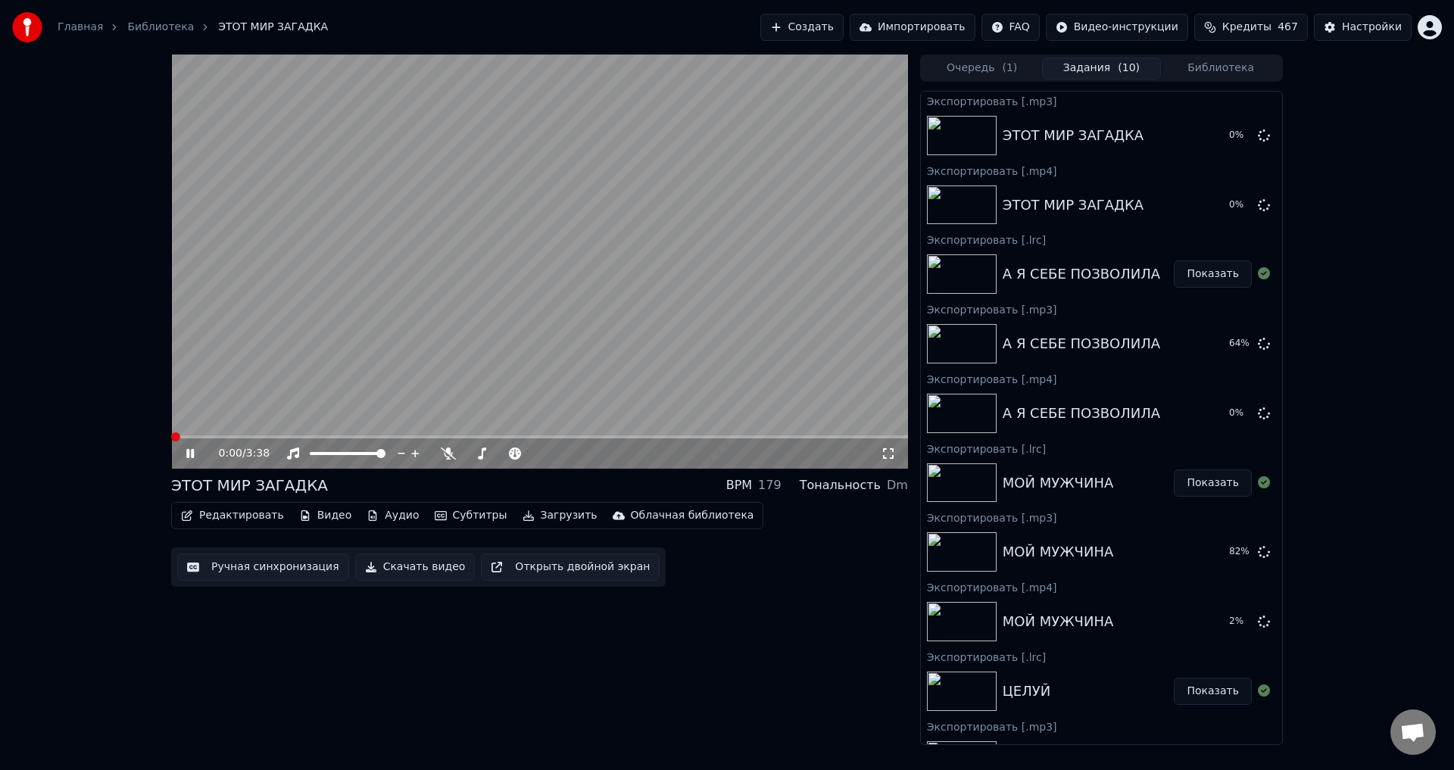
click at [545, 520] on button "Загрузить" at bounding box center [560, 515] width 87 height 21
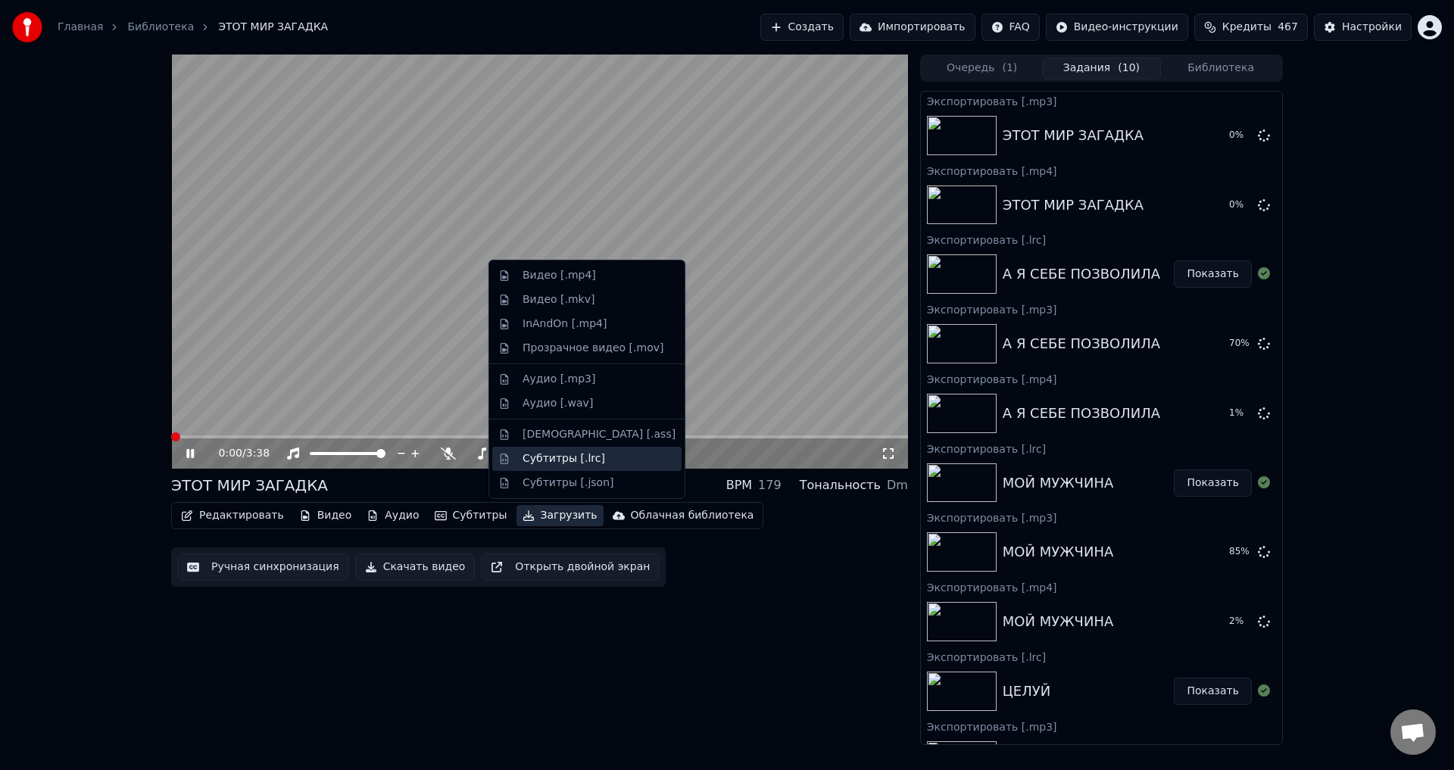
click at [554, 461] on div "Субтитры [.lrc]" at bounding box center [564, 458] width 83 height 15
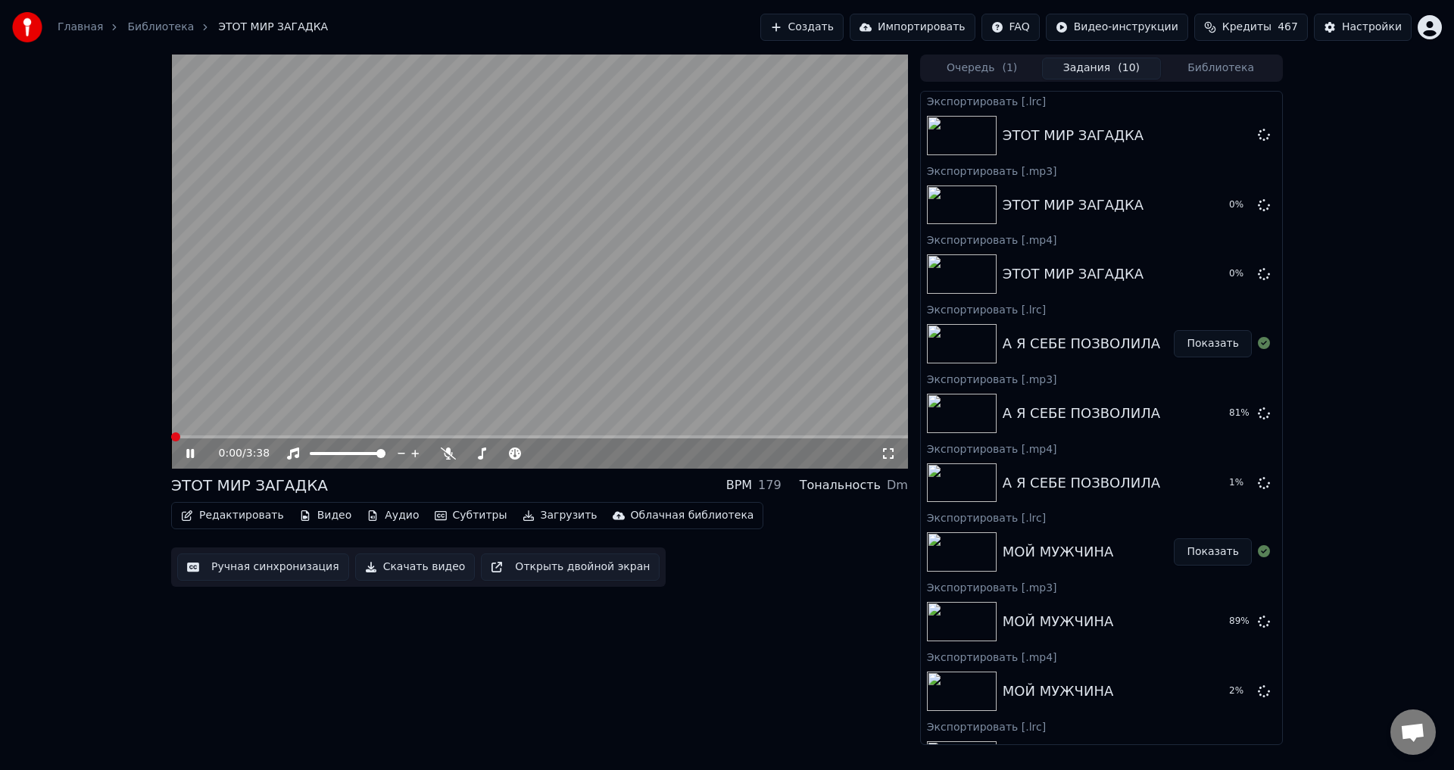
click at [1230, 67] on button "Библиотека" at bounding box center [1221, 69] width 120 height 22
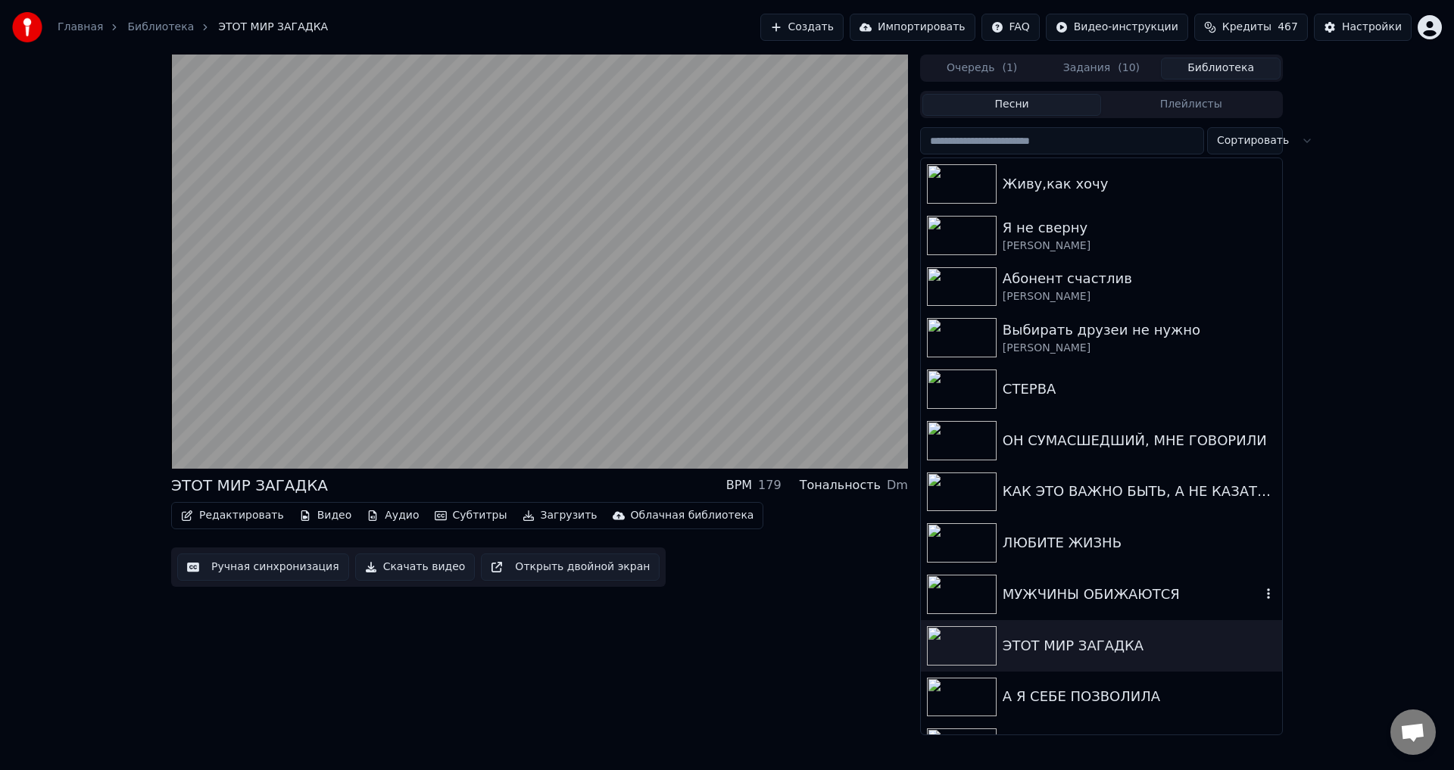
click at [1068, 588] on div "МУЖЧИНЫ ОБИЖАЮТСЯ" at bounding box center [1132, 594] width 258 height 21
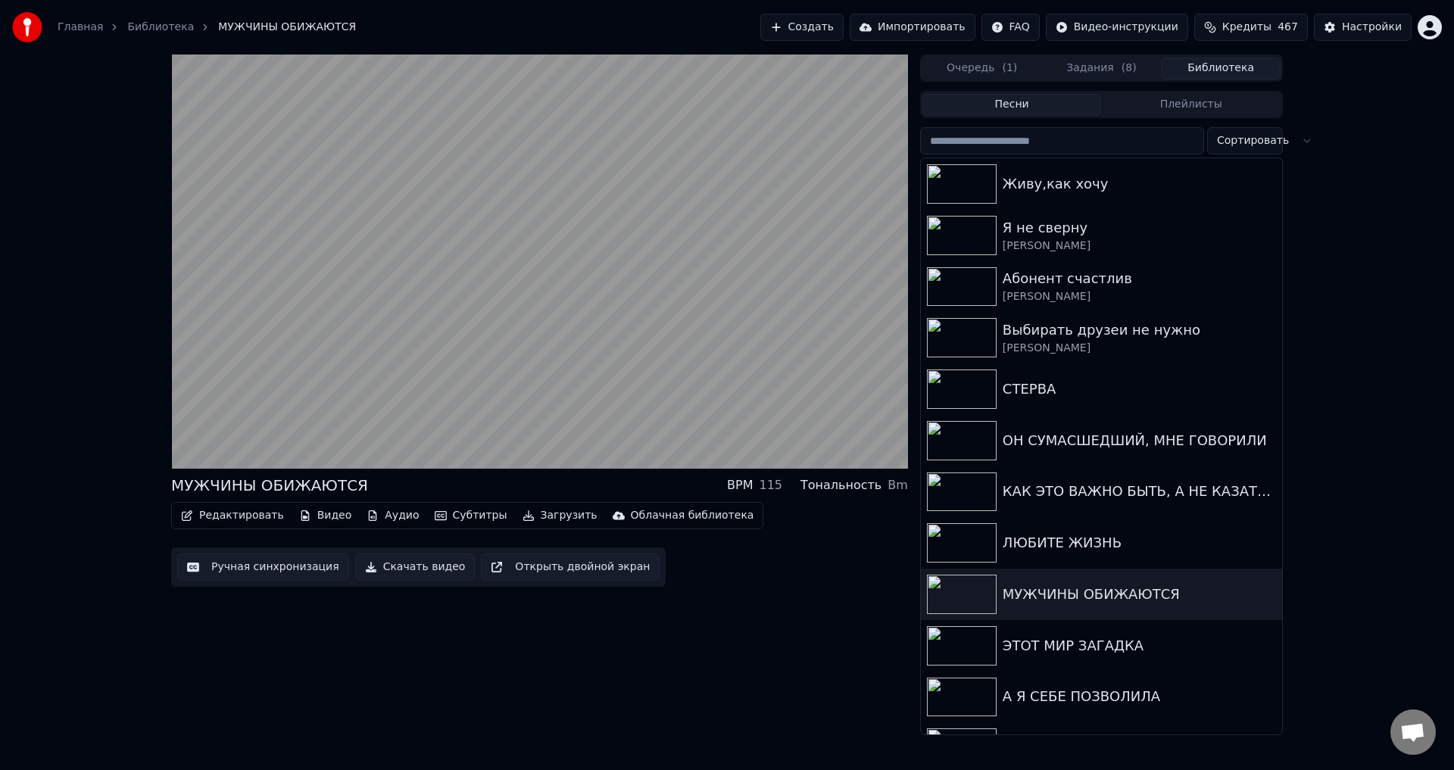
click at [536, 517] on button "Загрузить" at bounding box center [560, 515] width 87 height 21
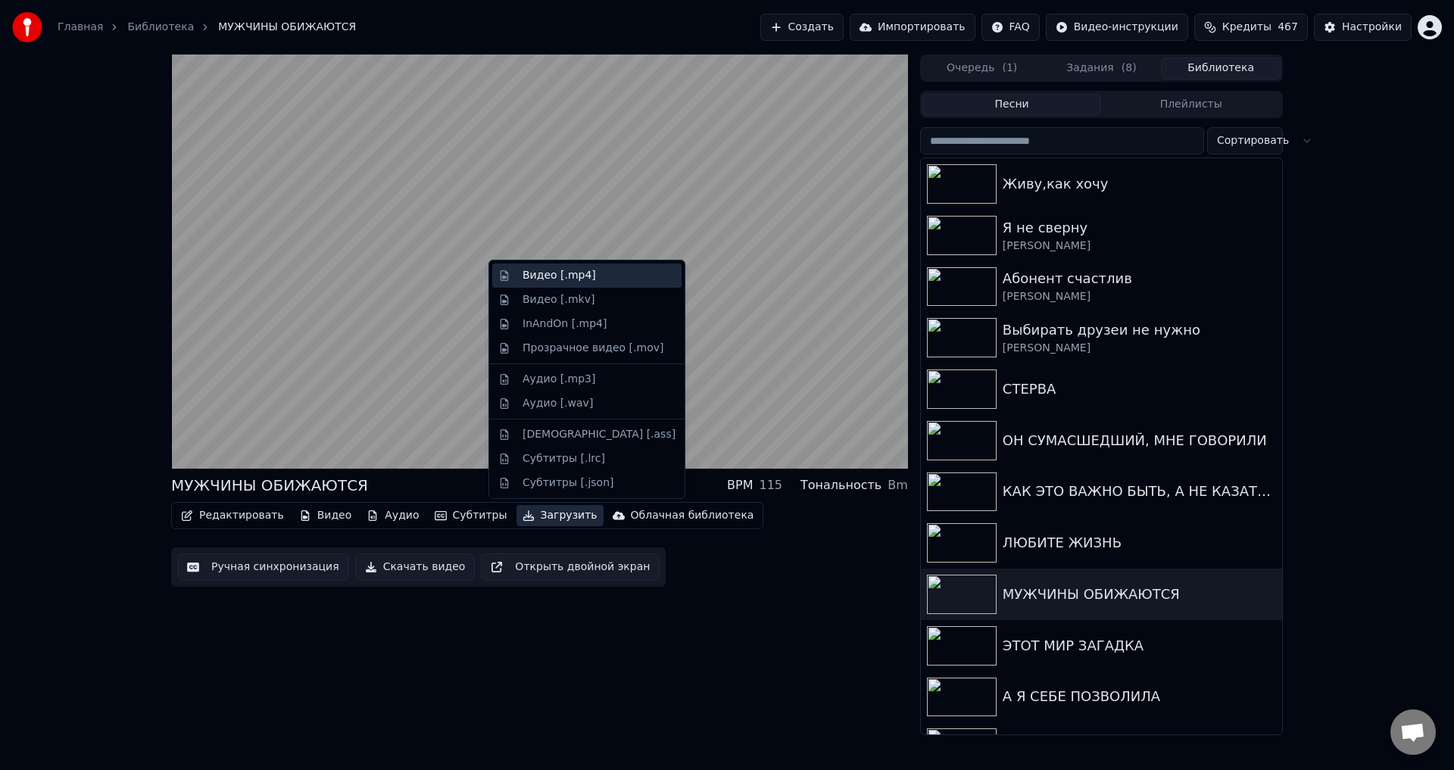
click at [560, 283] on div "Видео [.mp4]" at bounding box center [586, 276] width 189 height 24
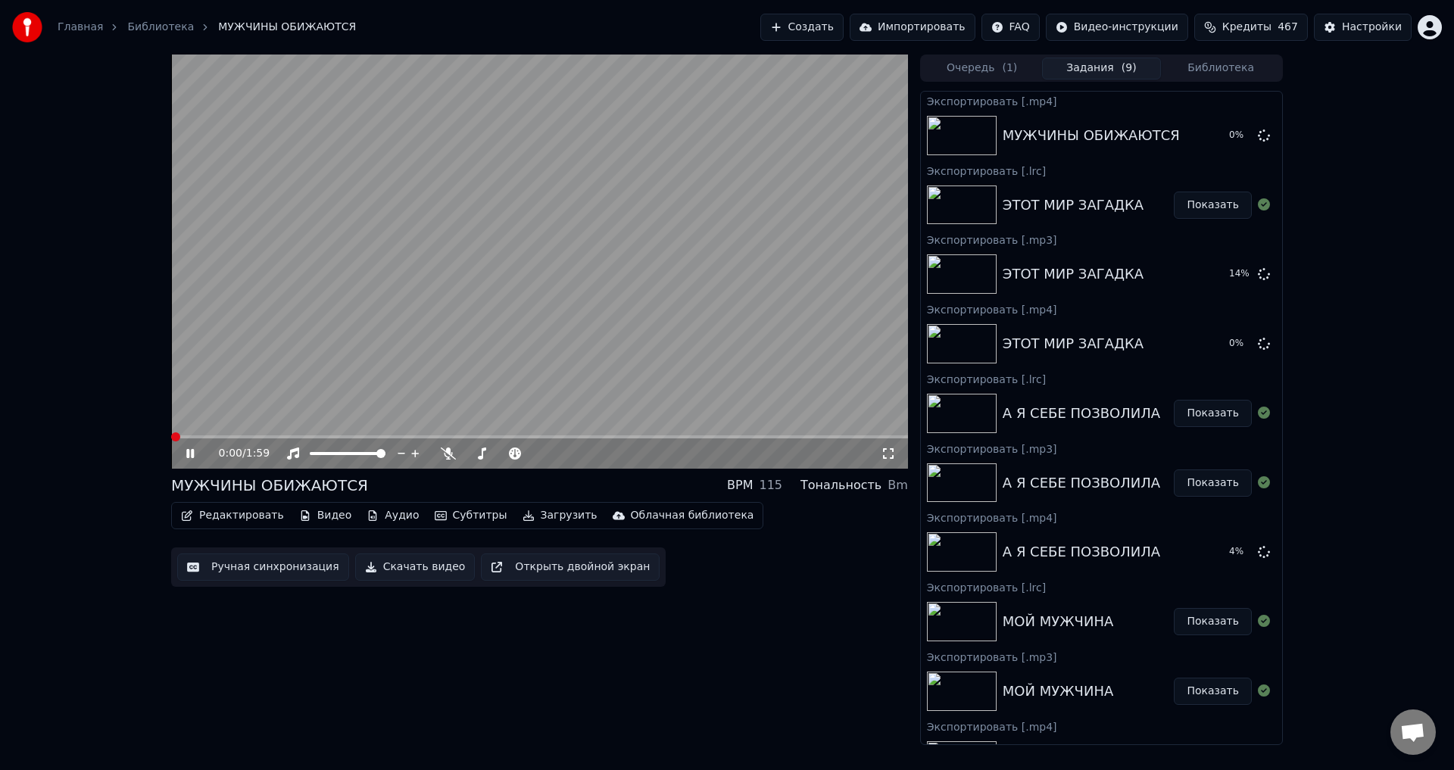
click at [545, 518] on button "Загрузить" at bounding box center [560, 515] width 87 height 21
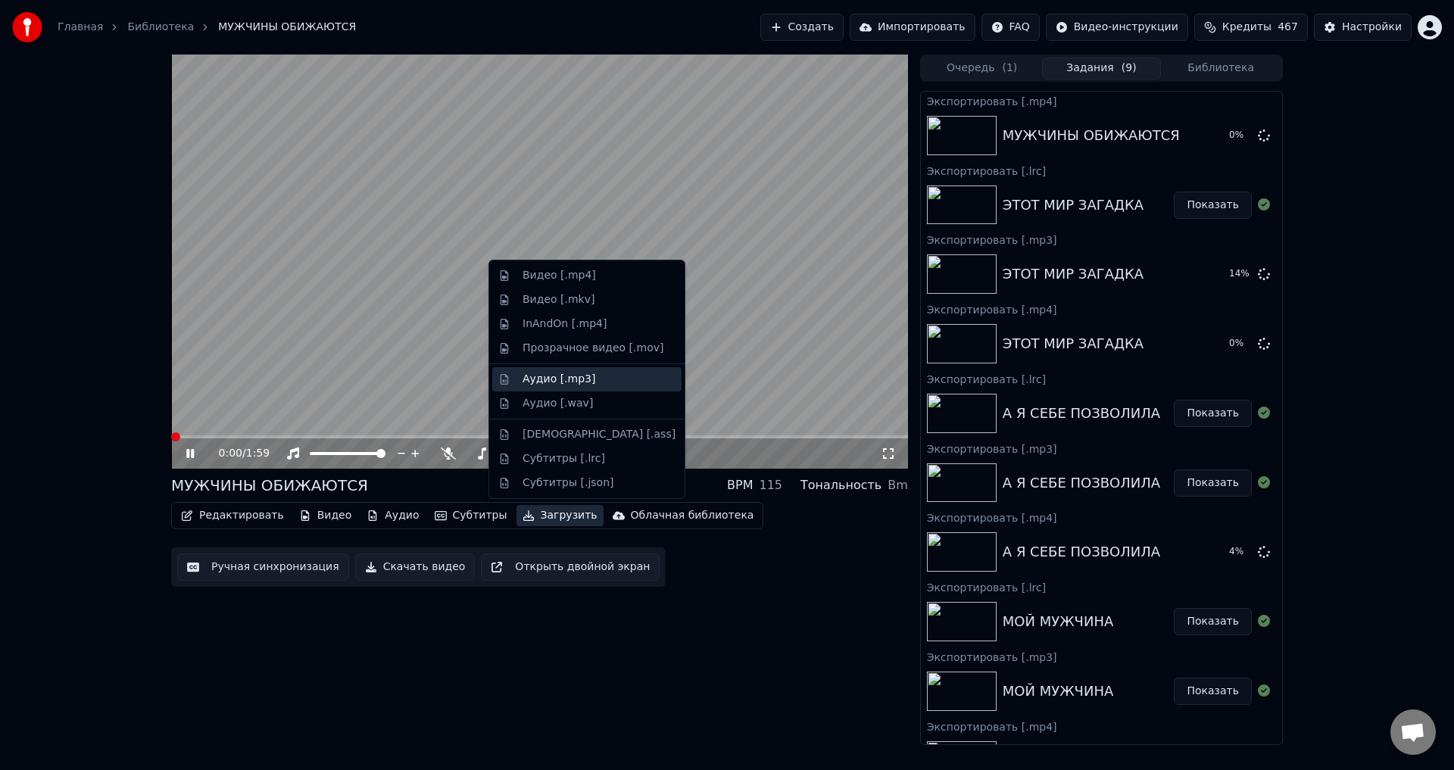
click at [550, 378] on div "Аудио [.mp3]" at bounding box center [559, 379] width 73 height 15
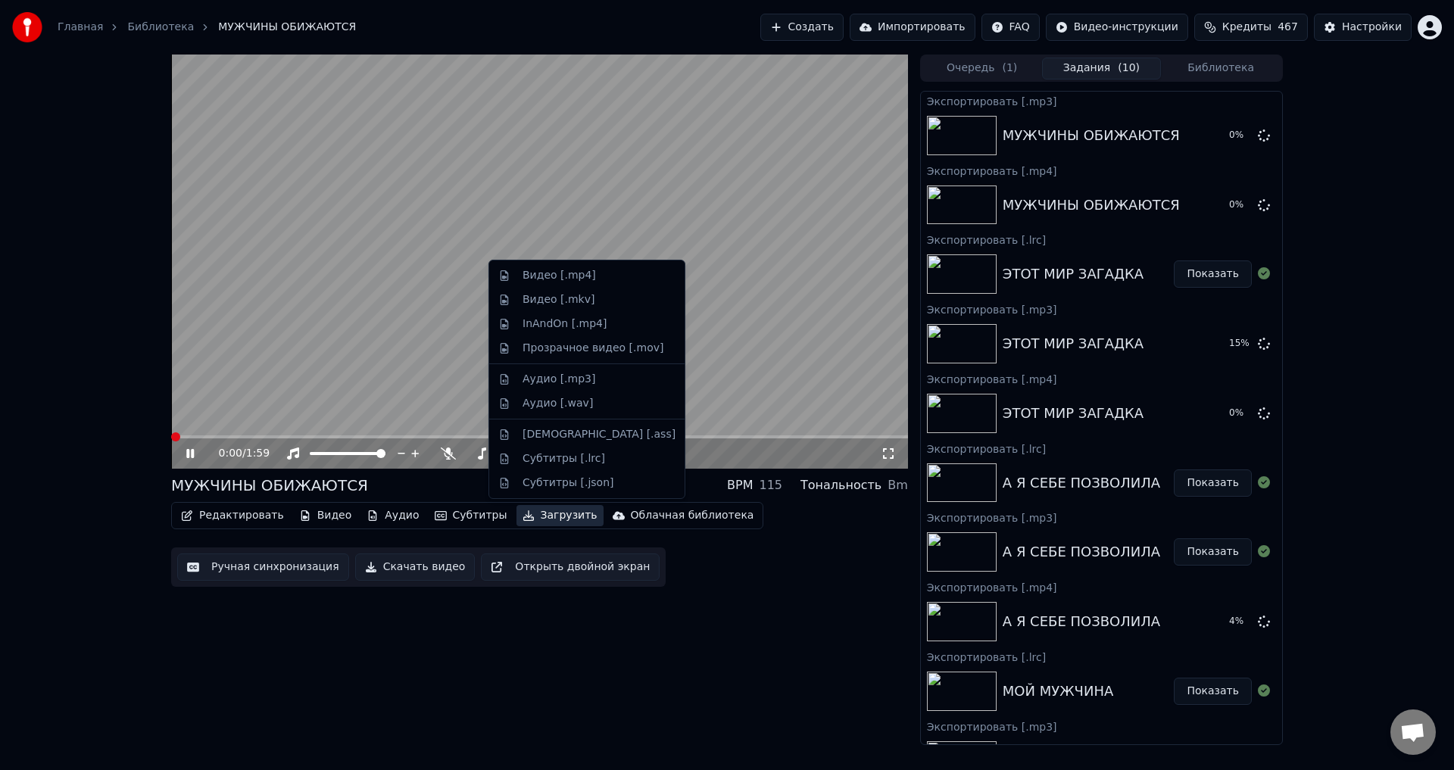
click at [529, 518] on button "Загрузить" at bounding box center [560, 515] width 87 height 21
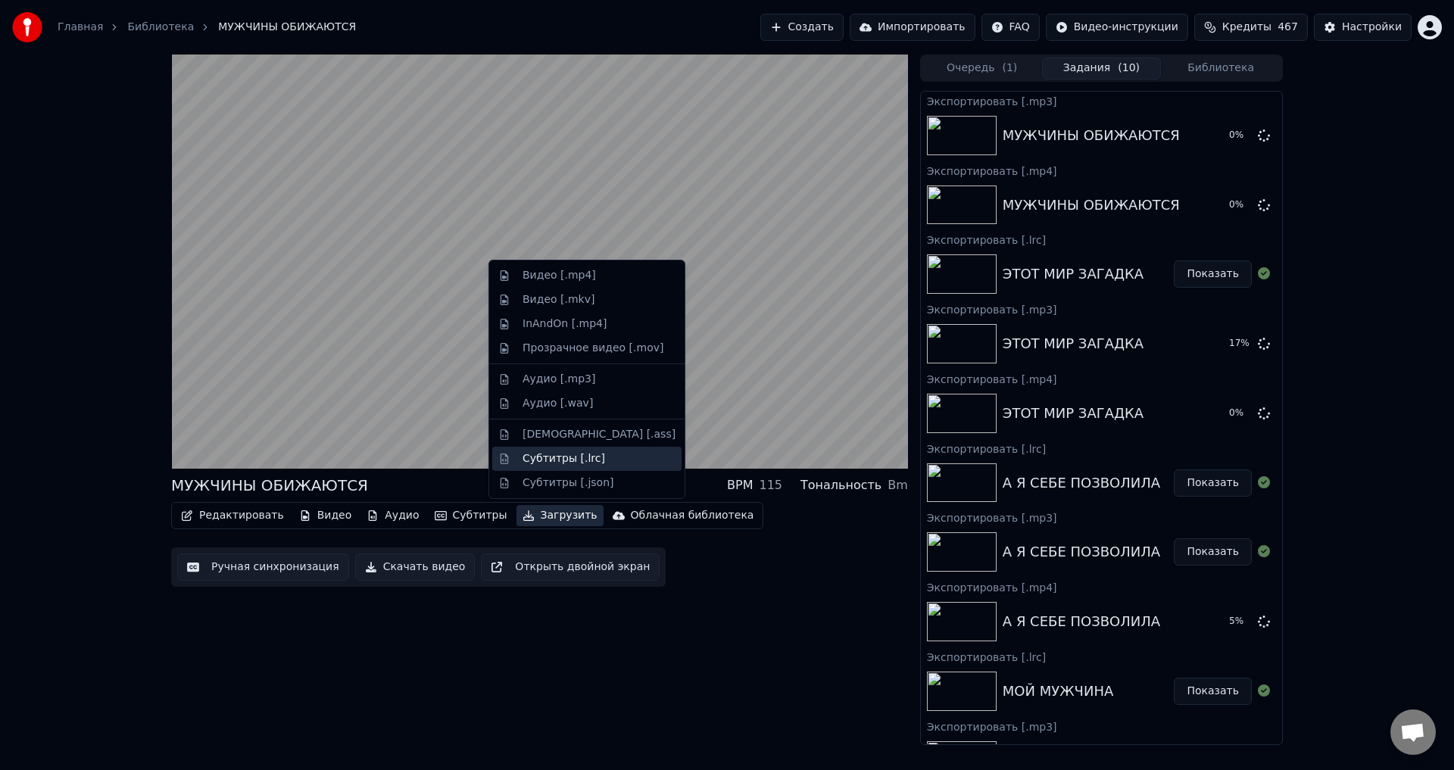
click at [551, 460] on div "Субтитры [.lrc]" at bounding box center [564, 458] width 83 height 15
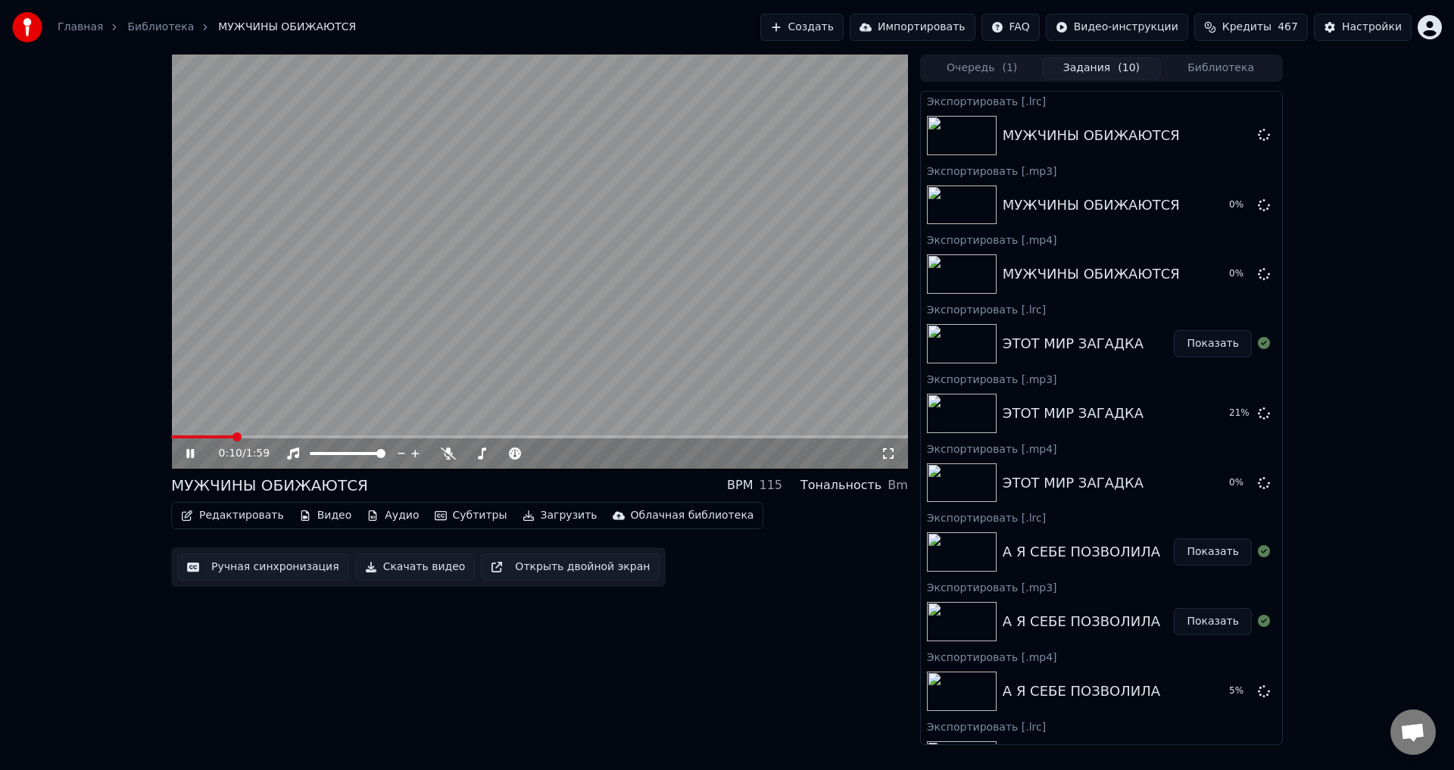
click at [1223, 73] on button "Библиотека" at bounding box center [1221, 69] width 120 height 22
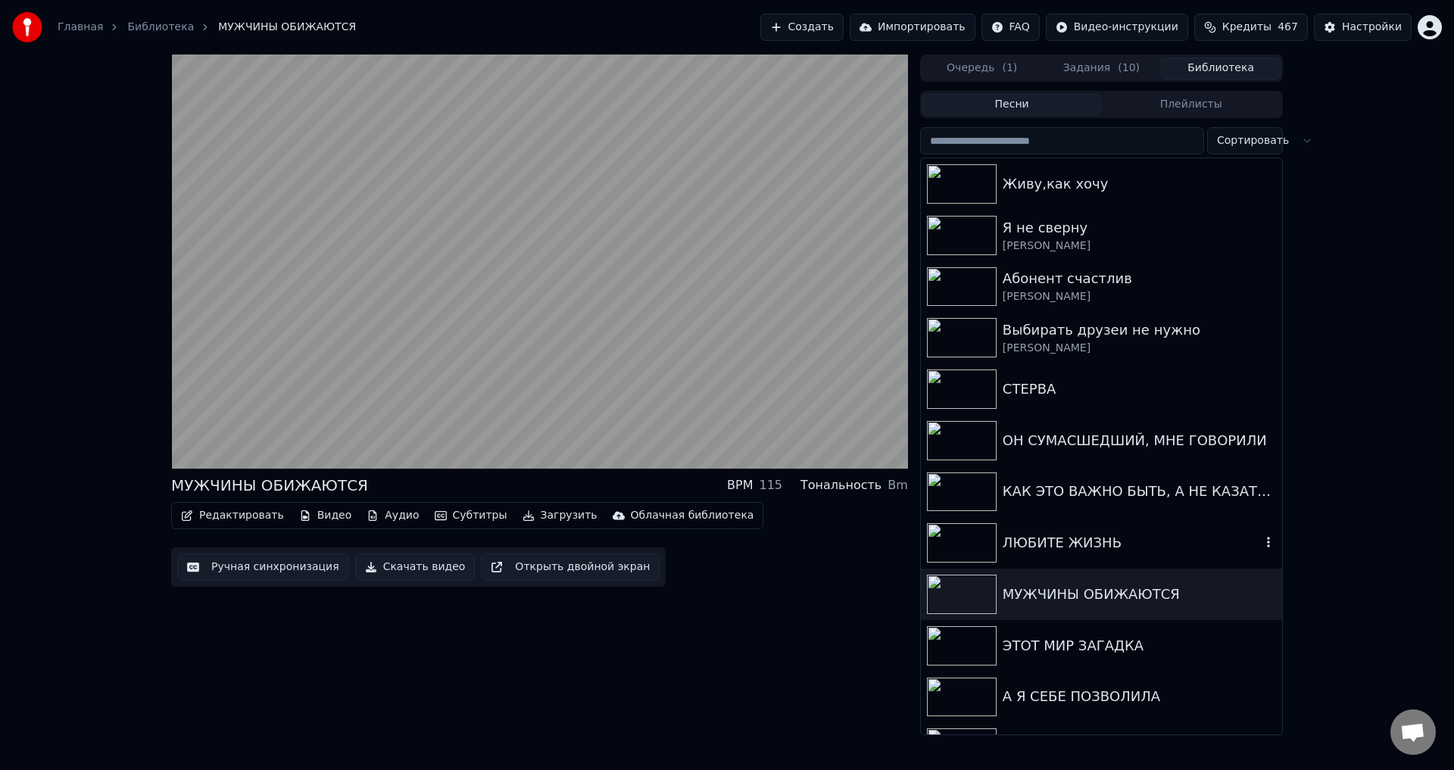
click at [1022, 546] on div "ЛЮБИТЕ ЖИЗНЬ" at bounding box center [1132, 542] width 258 height 21
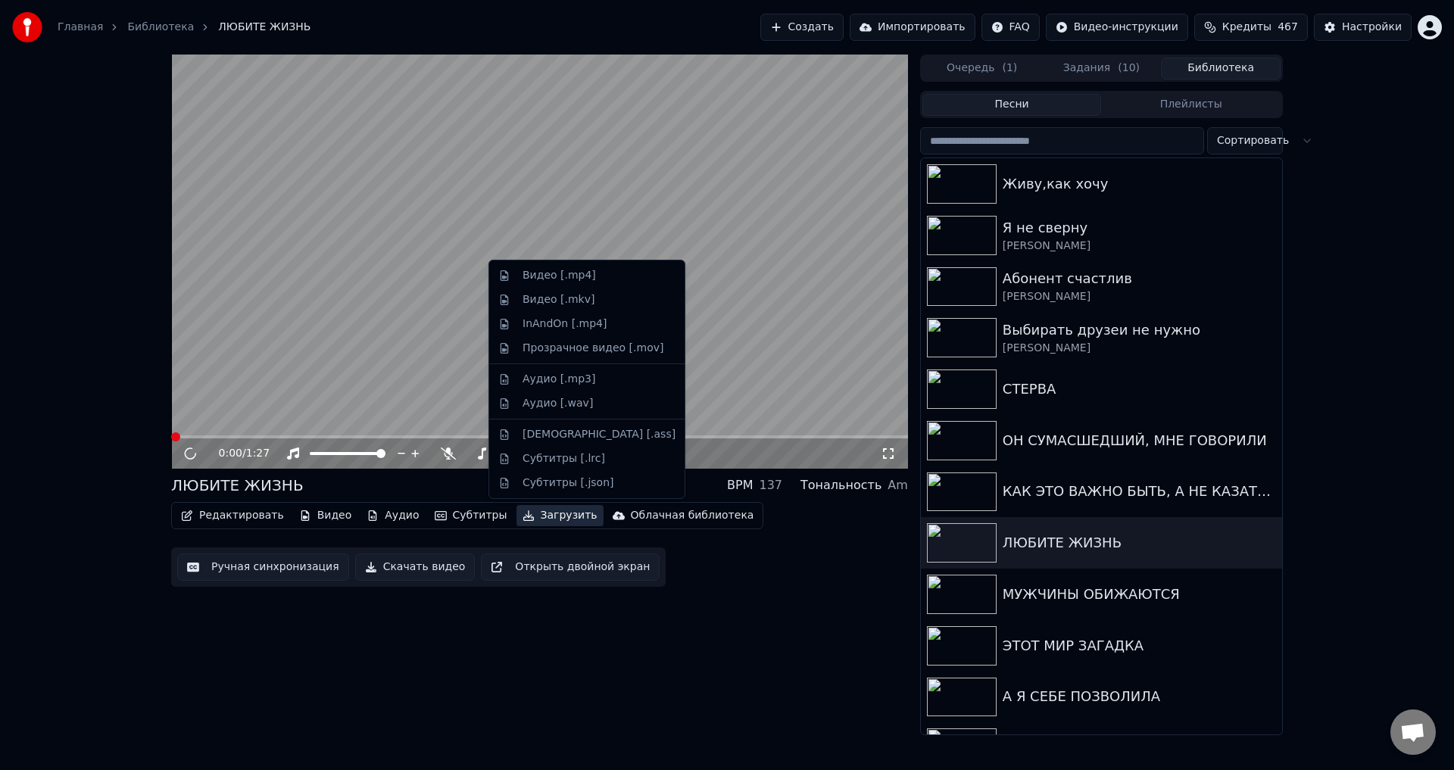
click at [535, 515] on button "Загрузить" at bounding box center [560, 515] width 87 height 21
click at [533, 273] on div "Видео [.mp4]" at bounding box center [559, 275] width 73 height 15
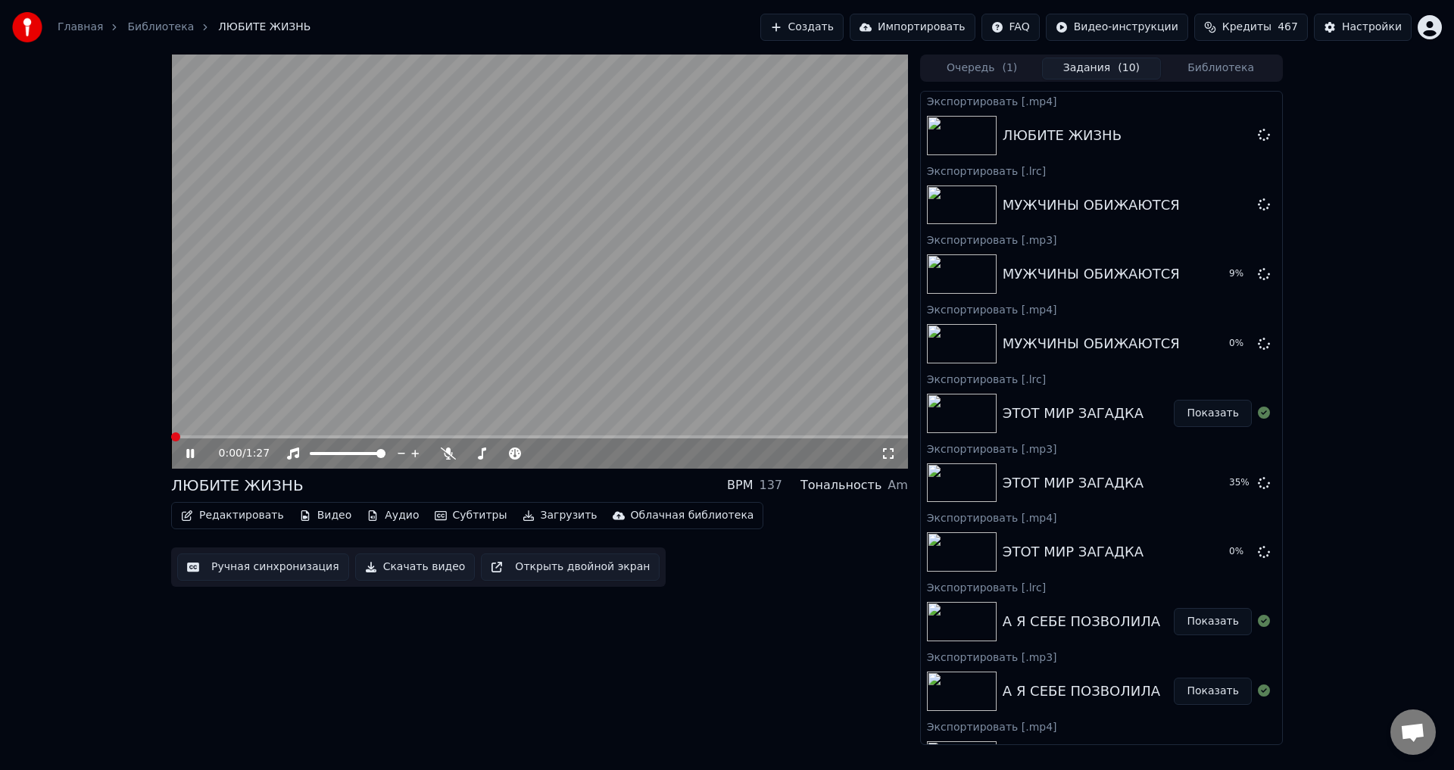
click at [521, 519] on button "Загрузить" at bounding box center [560, 515] width 87 height 21
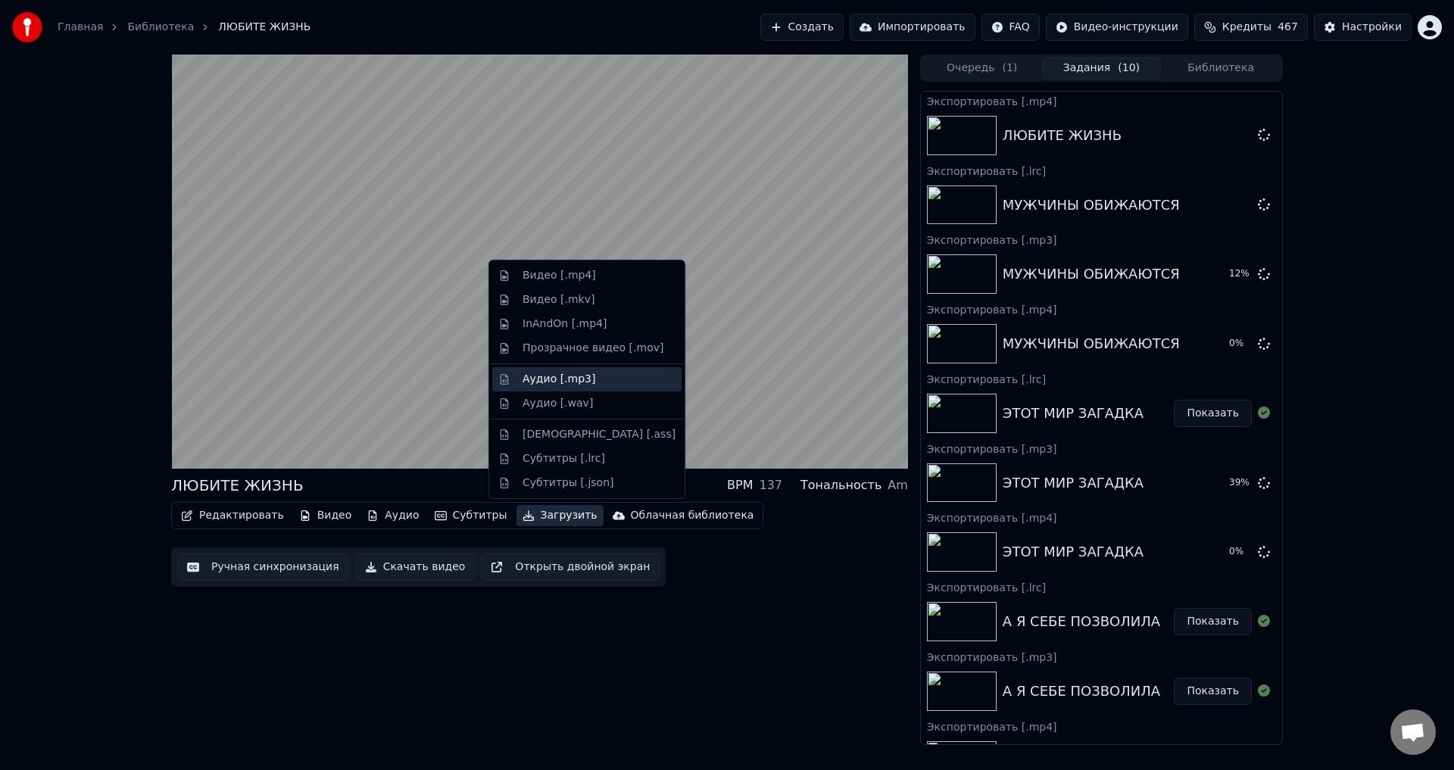
click at [540, 381] on div "Аудио [.mp3]" at bounding box center [559, 379] width 73 height 15
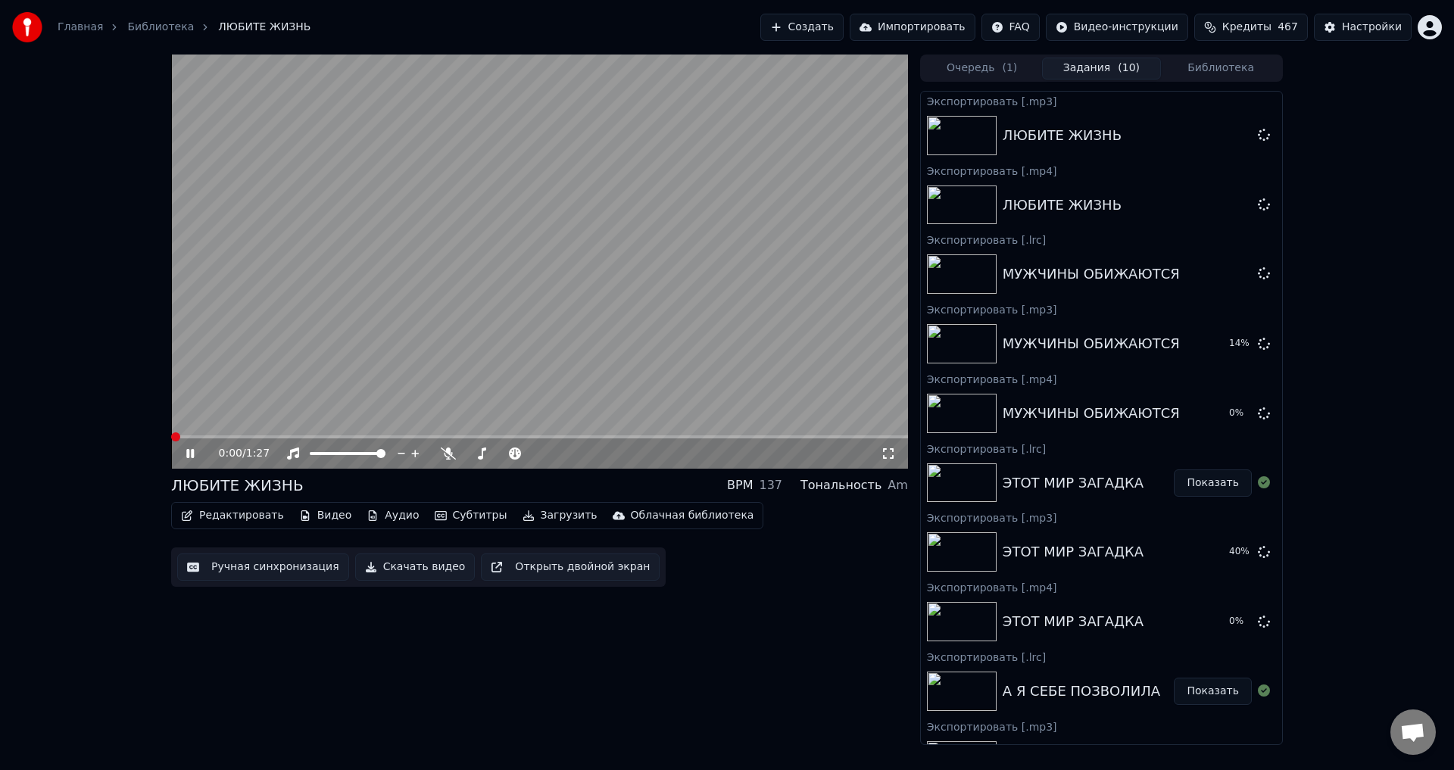
click at [540, 518] on button "Загрузить" at bounding box center [560, 515] width 87 height 21
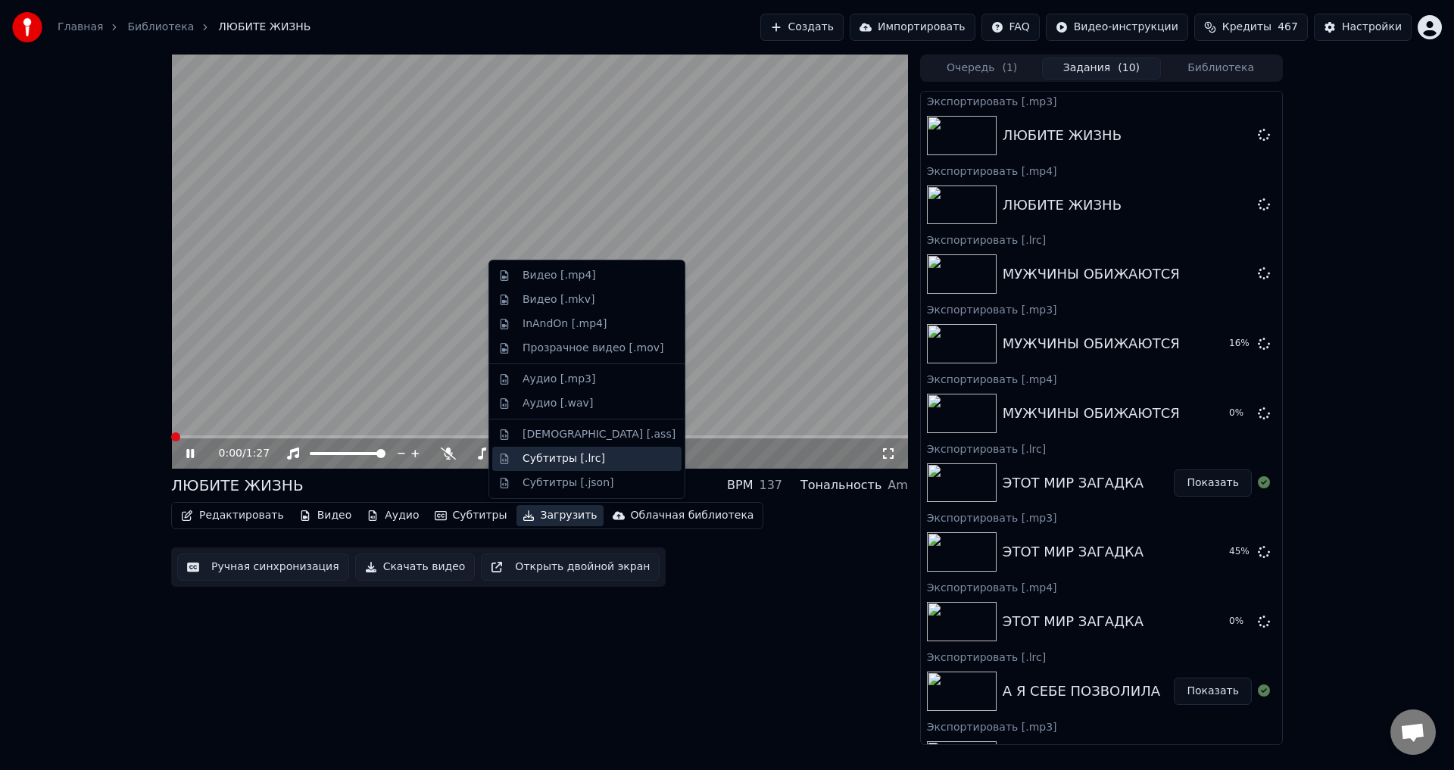
click at [546, 463] on div "Субтитры [.lrc]" at bounding box center [564, 458] width 83 height 15
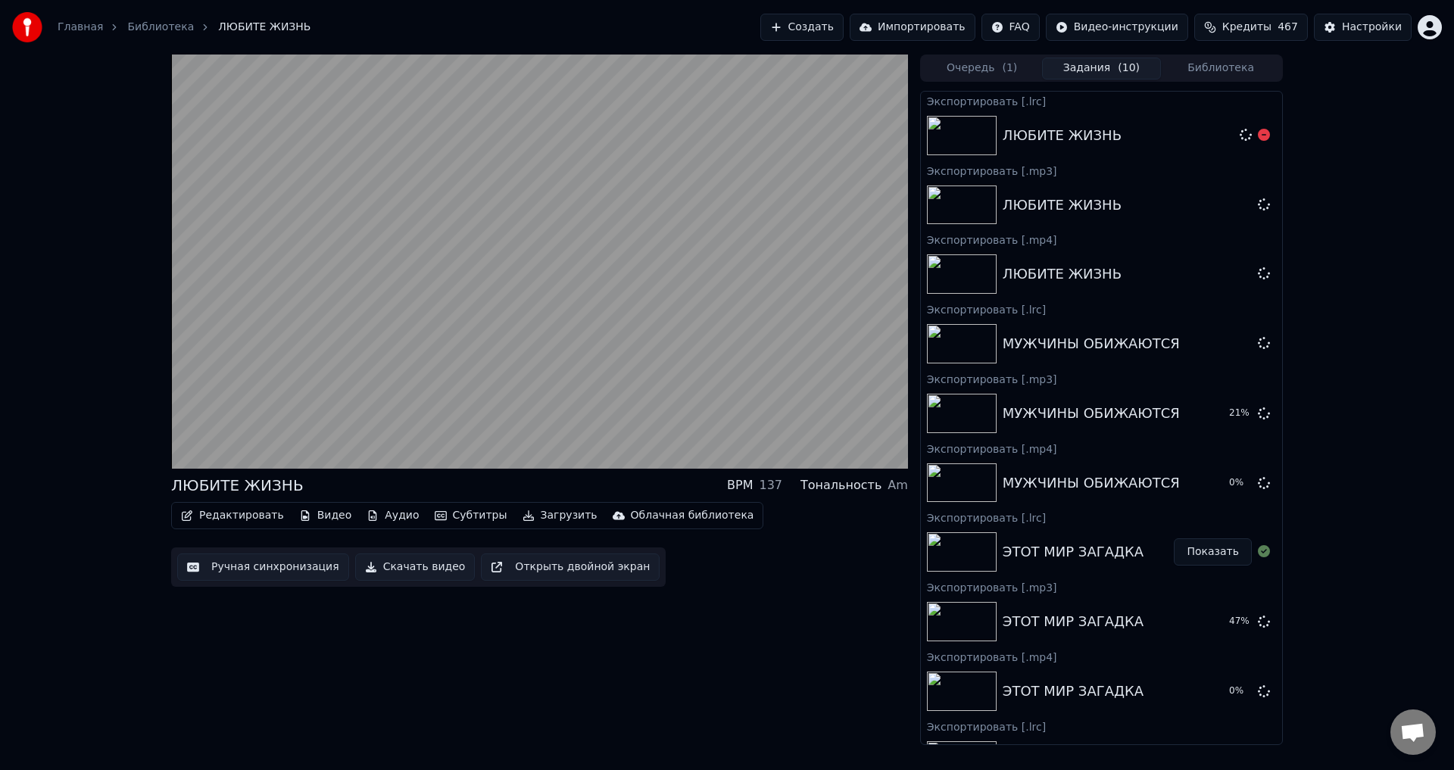
click at [1228, 67] on button "Библиотека" at bounding box center [1221, 69] width 120 height 22
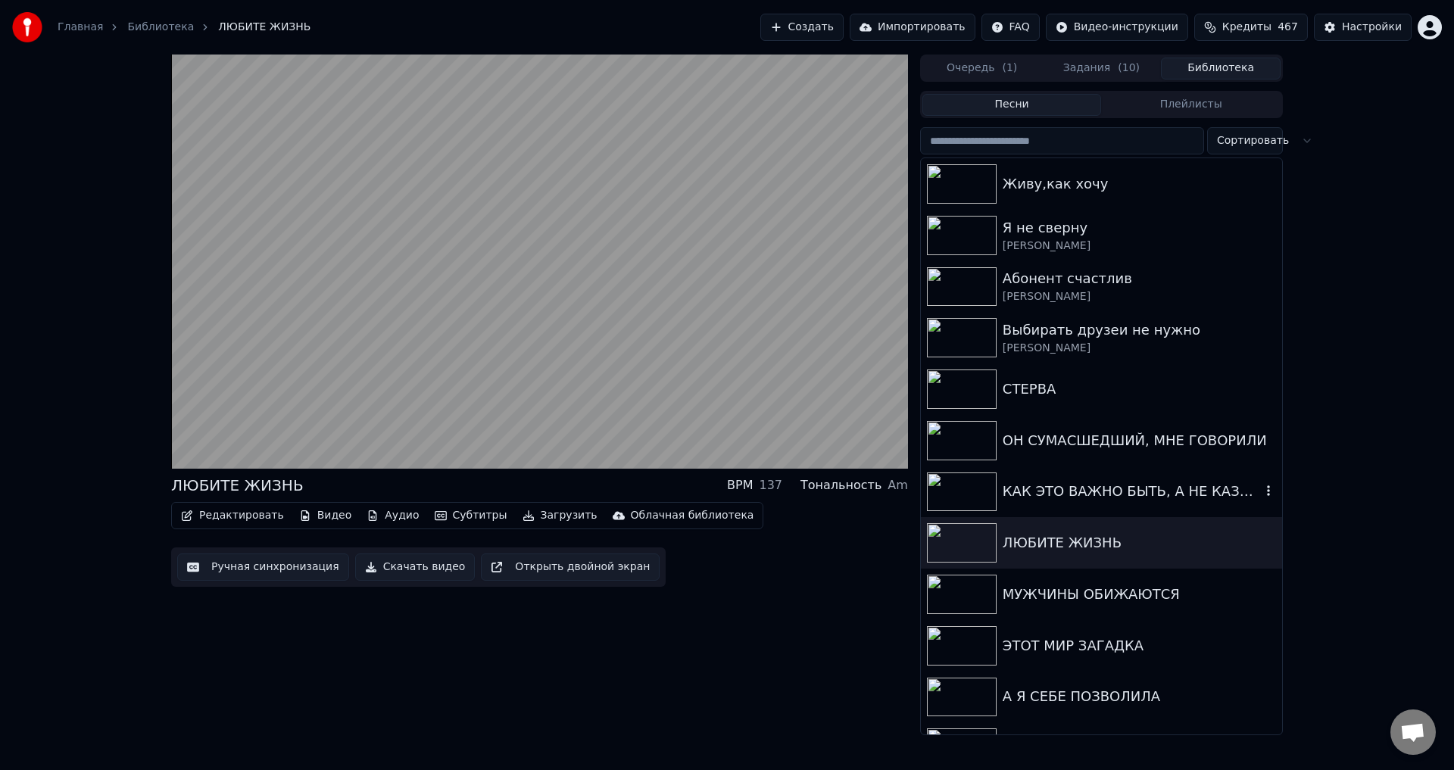
click at [1034, 495] on div "КАК ЭТО ВАЖНО БЫТЬ, А НЕ КАЗАТЬСЯ" at bounding box center [1132, 491] width 258 height 21
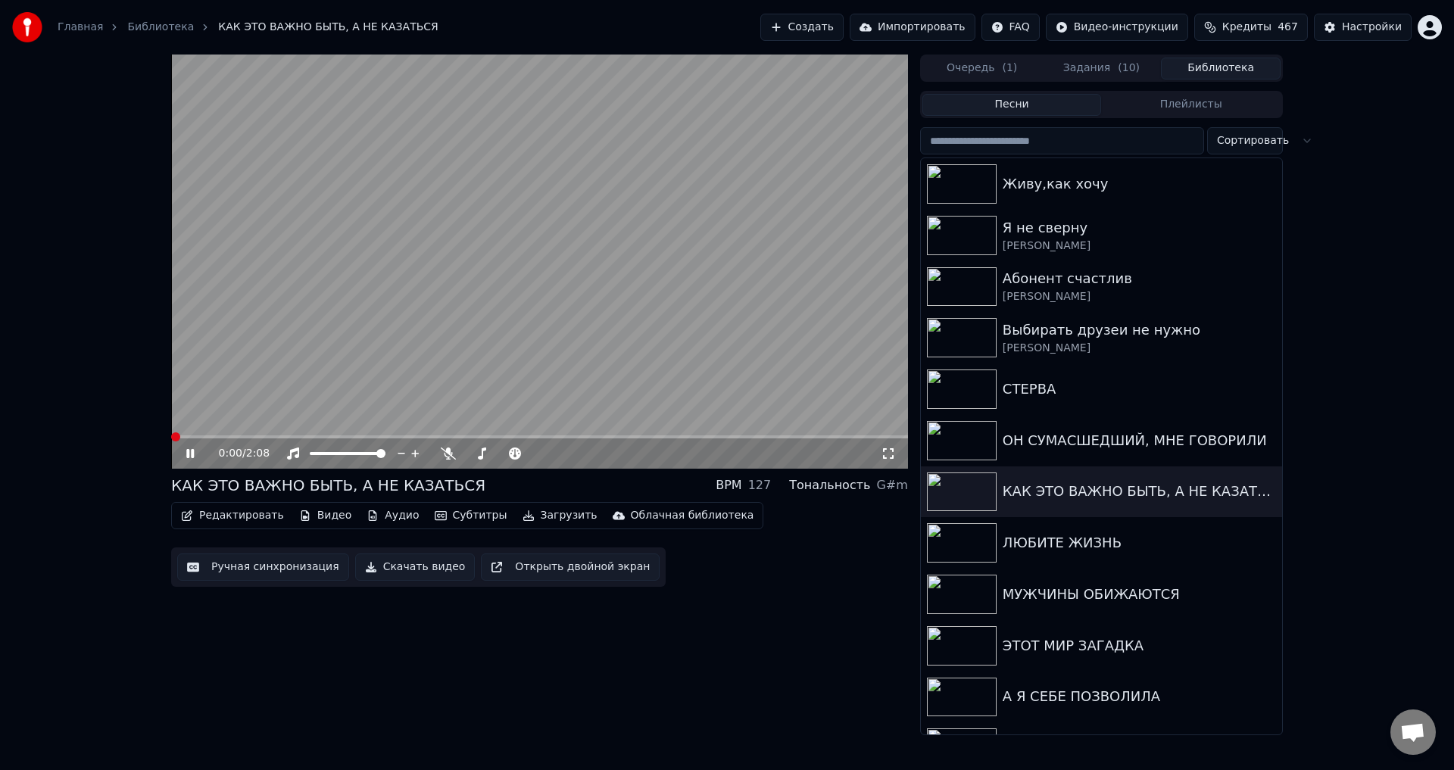
click at [1118, 66] on span "( 10 )" at bounding box center [1129, 68] width 22 height 15
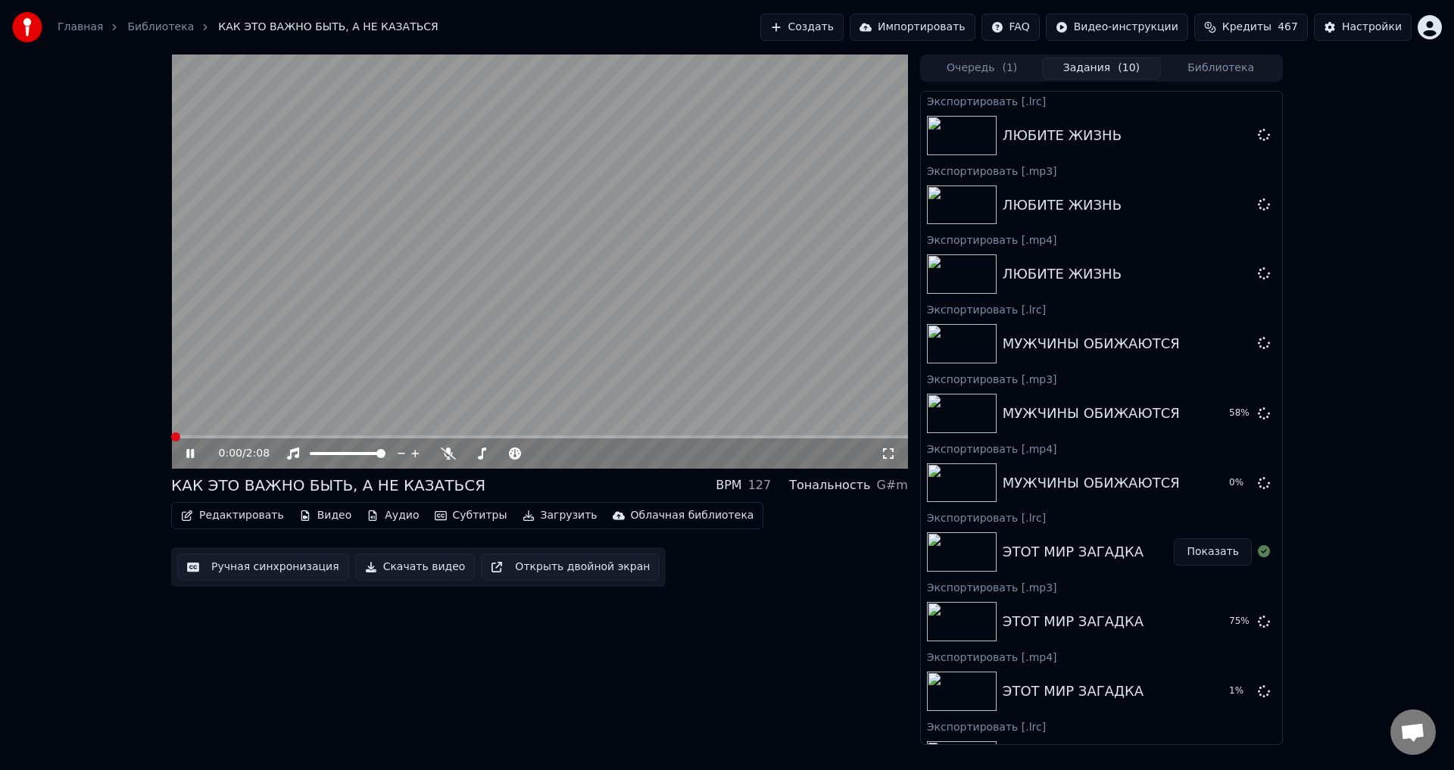
click at [1206, 67] on button "Библиотека" at bounding box center [1221, 69] width 120 height 22
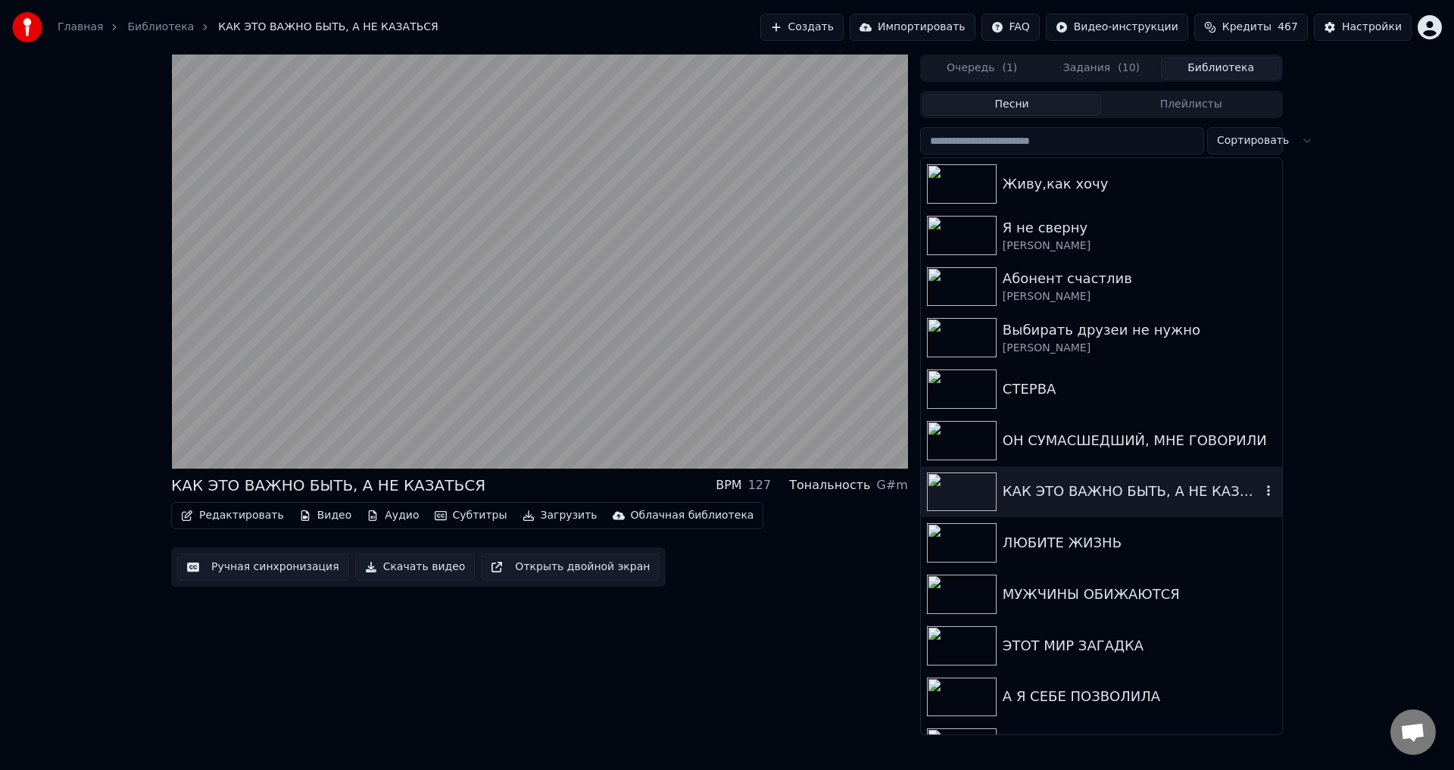
click at [1022, 491] on div "КАК ЭТО ВАЖНО БЫТЬ, А НЕ КАЗАТЬСЯ" at bounding box center [1132, 491] width 258 height 21
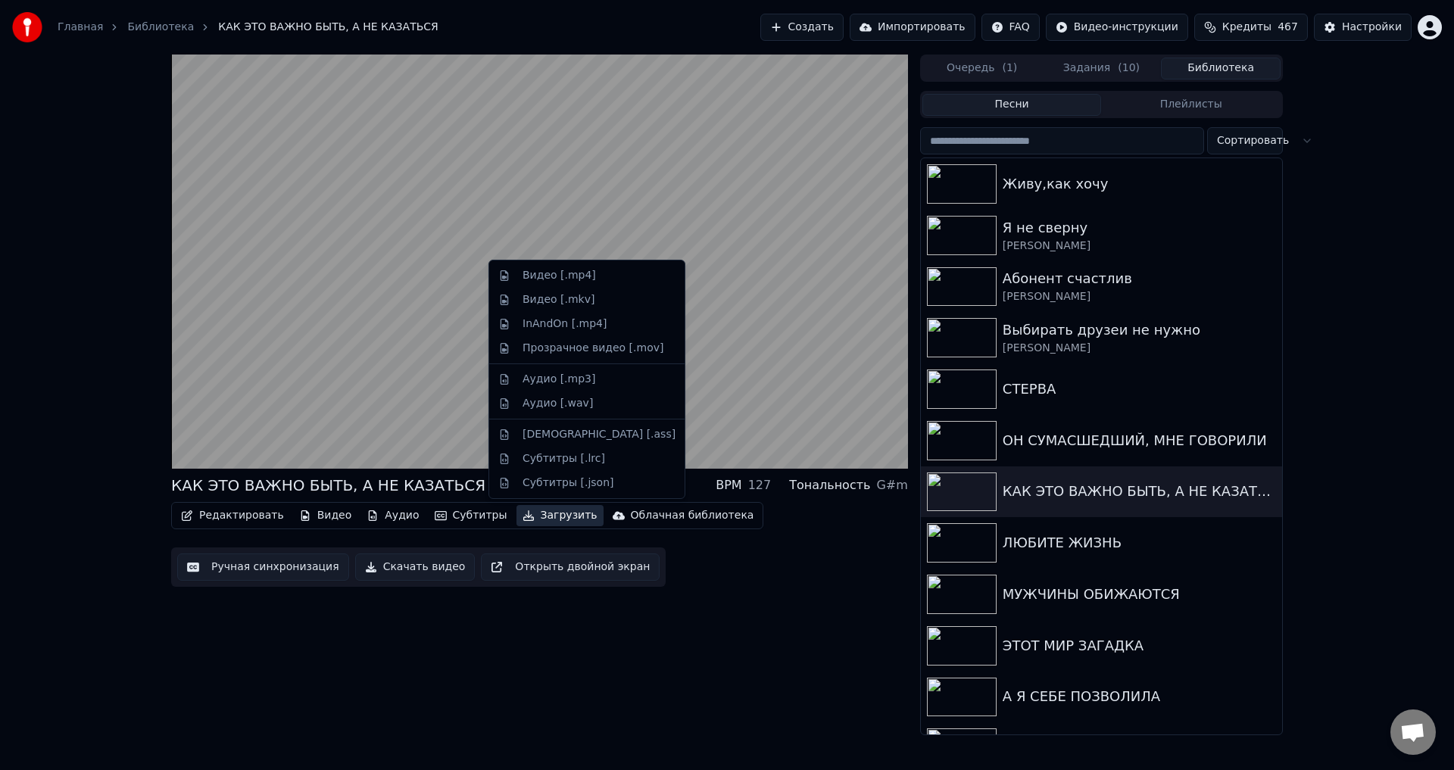
click at [533, 517] on button "Загрузить" at bounding box center [560, 515] width 87 height 21
click at [541, 278] on div "Видео [.mp4]" at bounding box center [559, 275] width 73 height 15
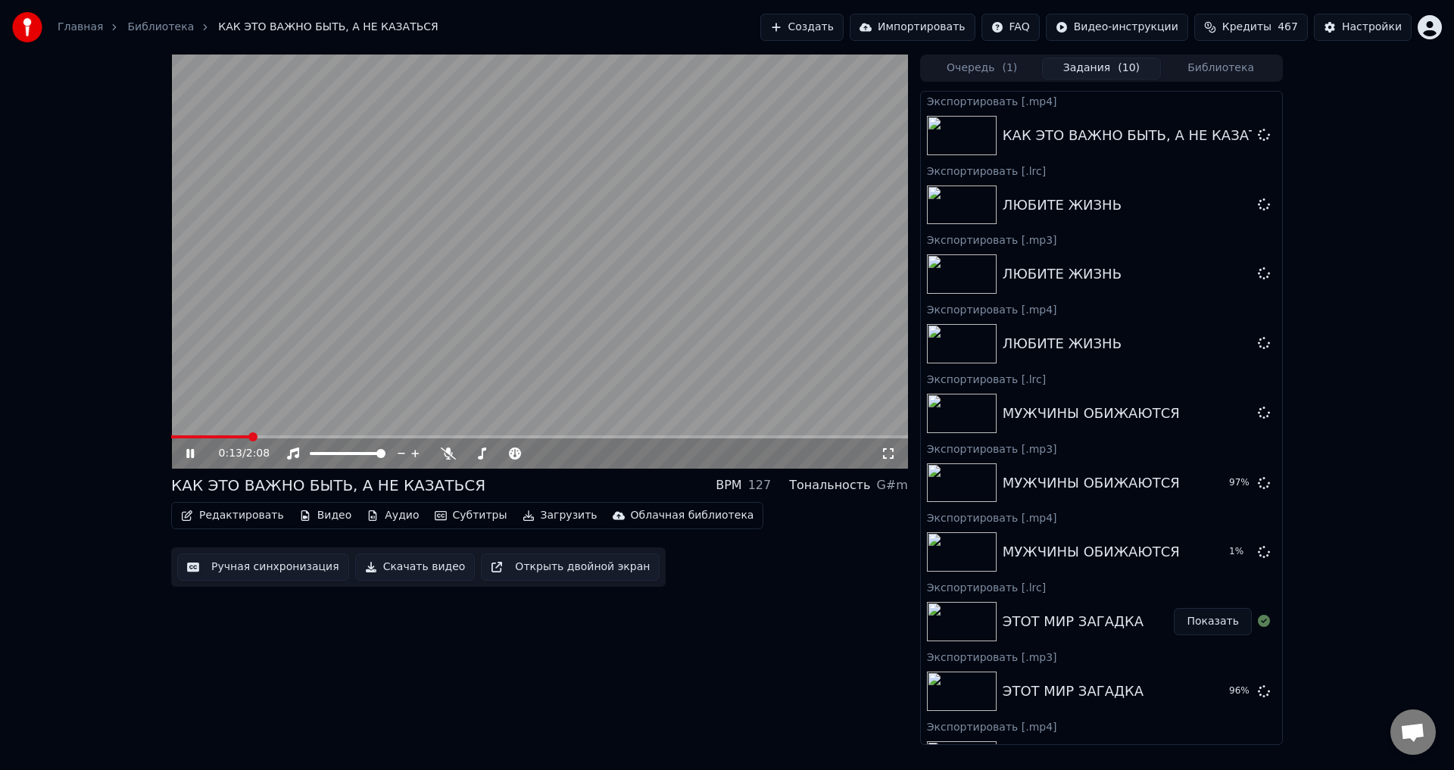
click at [534, 515] on button "Загрузить" at bounding box center [560, 515] width 87 height 21
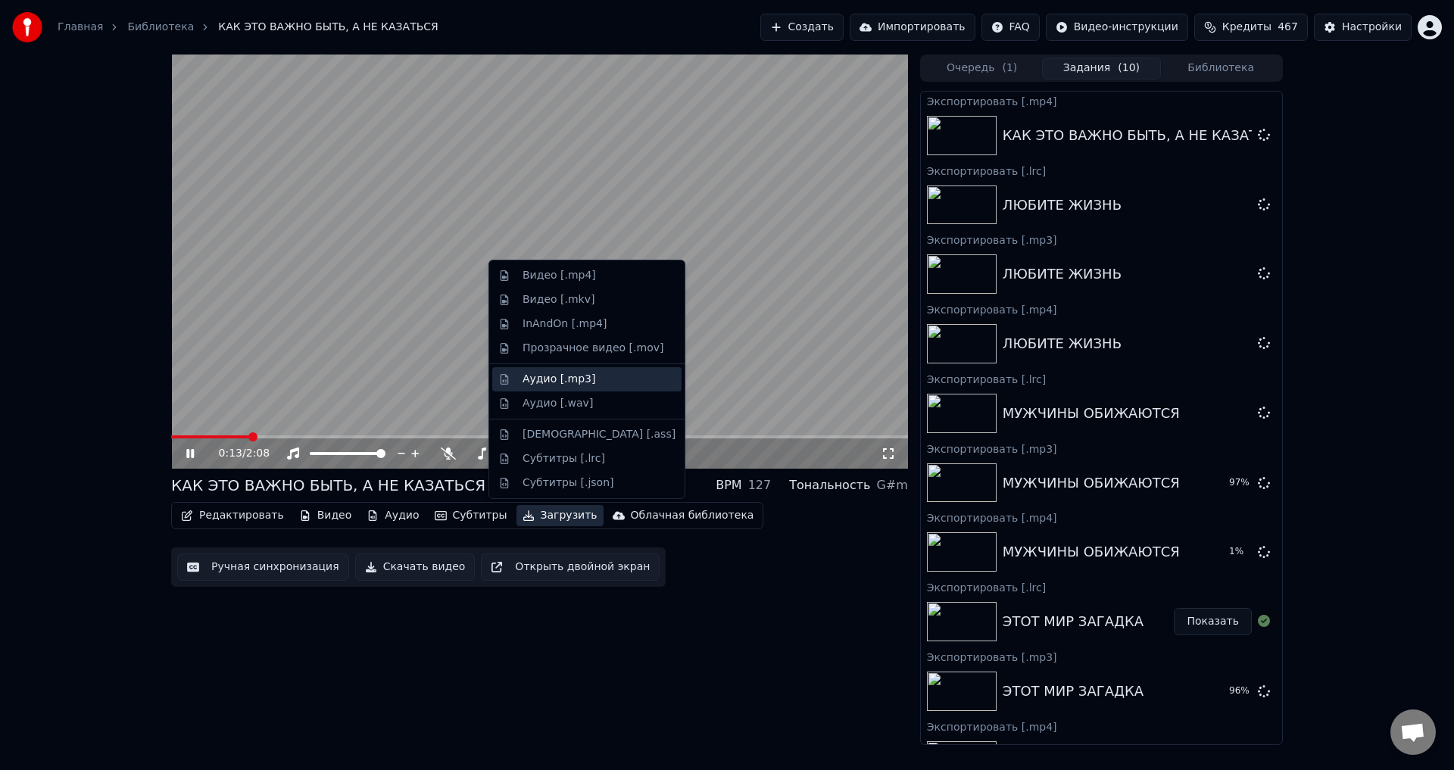
click at [546, 377] on div "Аудио [.mp3]" at bounding box center [559, 379] width 73 height 15
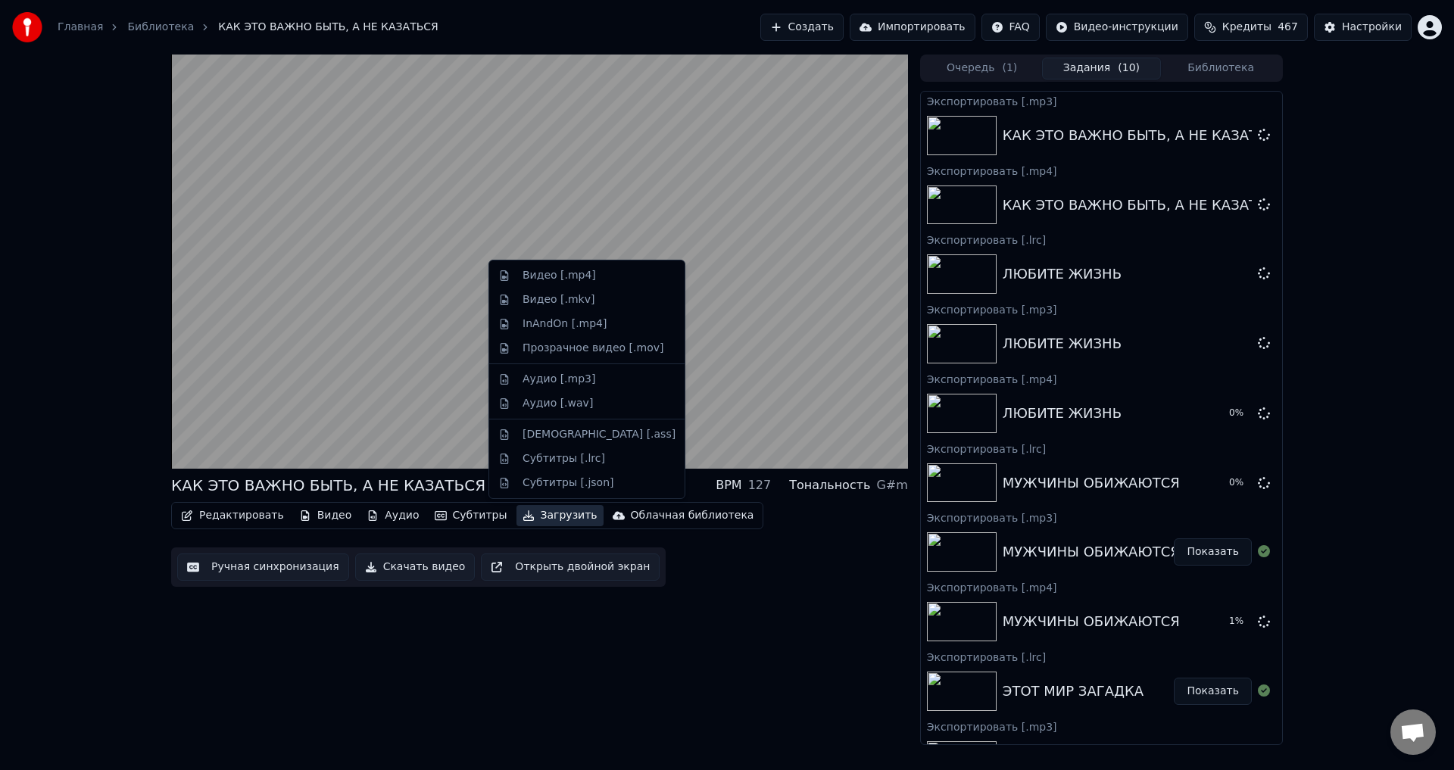
click at [537, 520] on button "Загрузить" at bounding box center [560, 515] width 87 height 21
click at [548, 459] on div "Субтитры [.lrc]" at bounding box center [564, 458] width 83 height 15
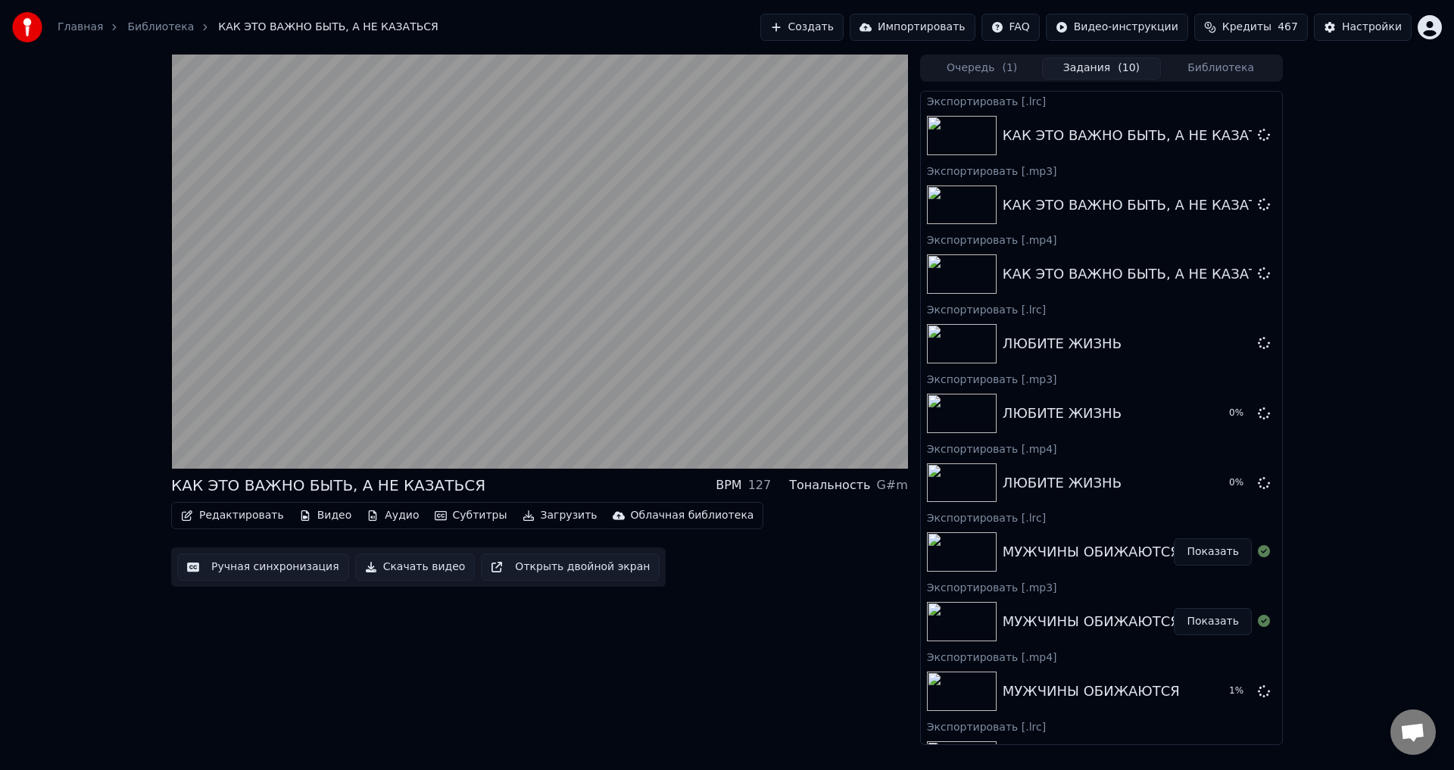
click at [1217, 72] on button "Библиотека" at bounding box center [1221, 69] width 120 height 22
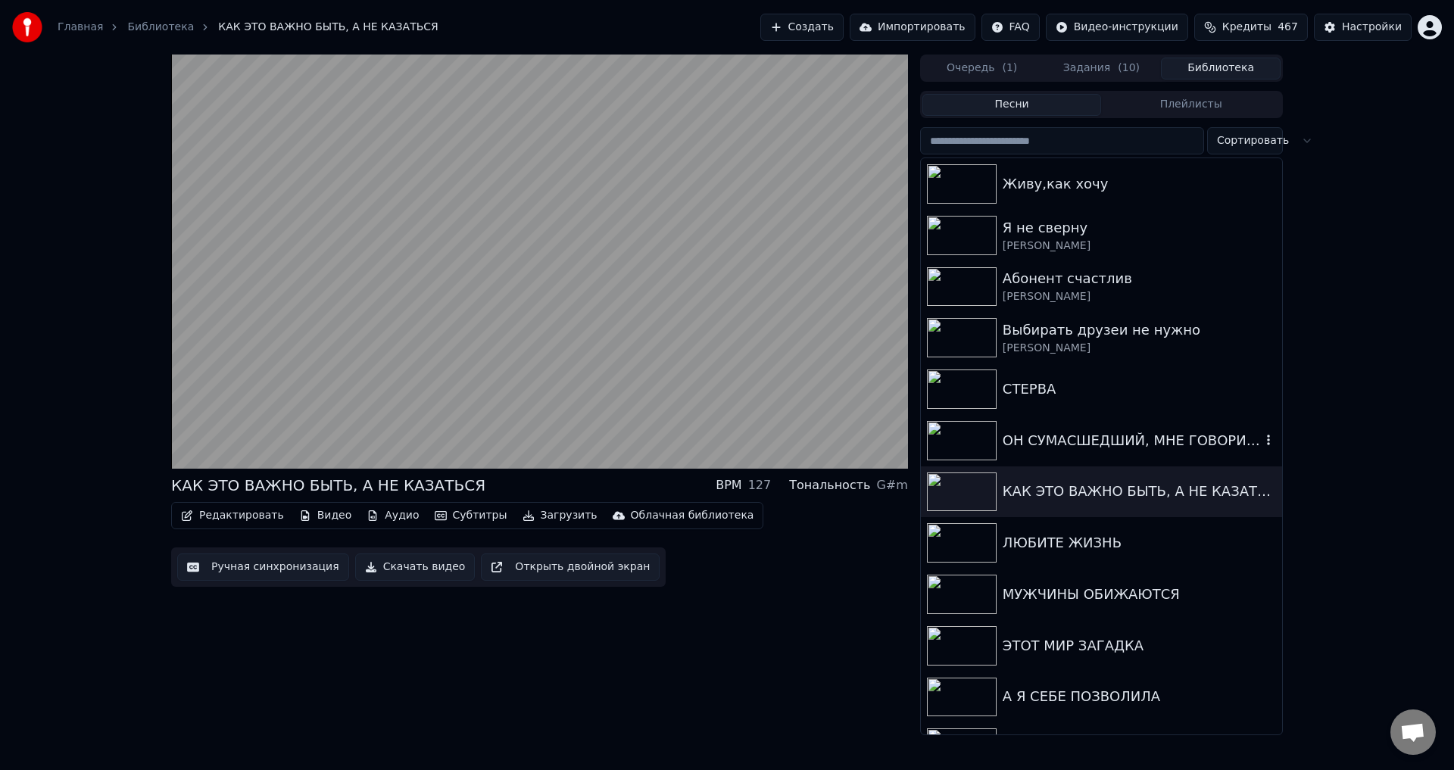
click at [1066, 438] on div "ОН СУМАСШЕДШИЙ, МНЕ ГОВОРИЛИ" at bounding box center [1132, 440] width 258 height 21
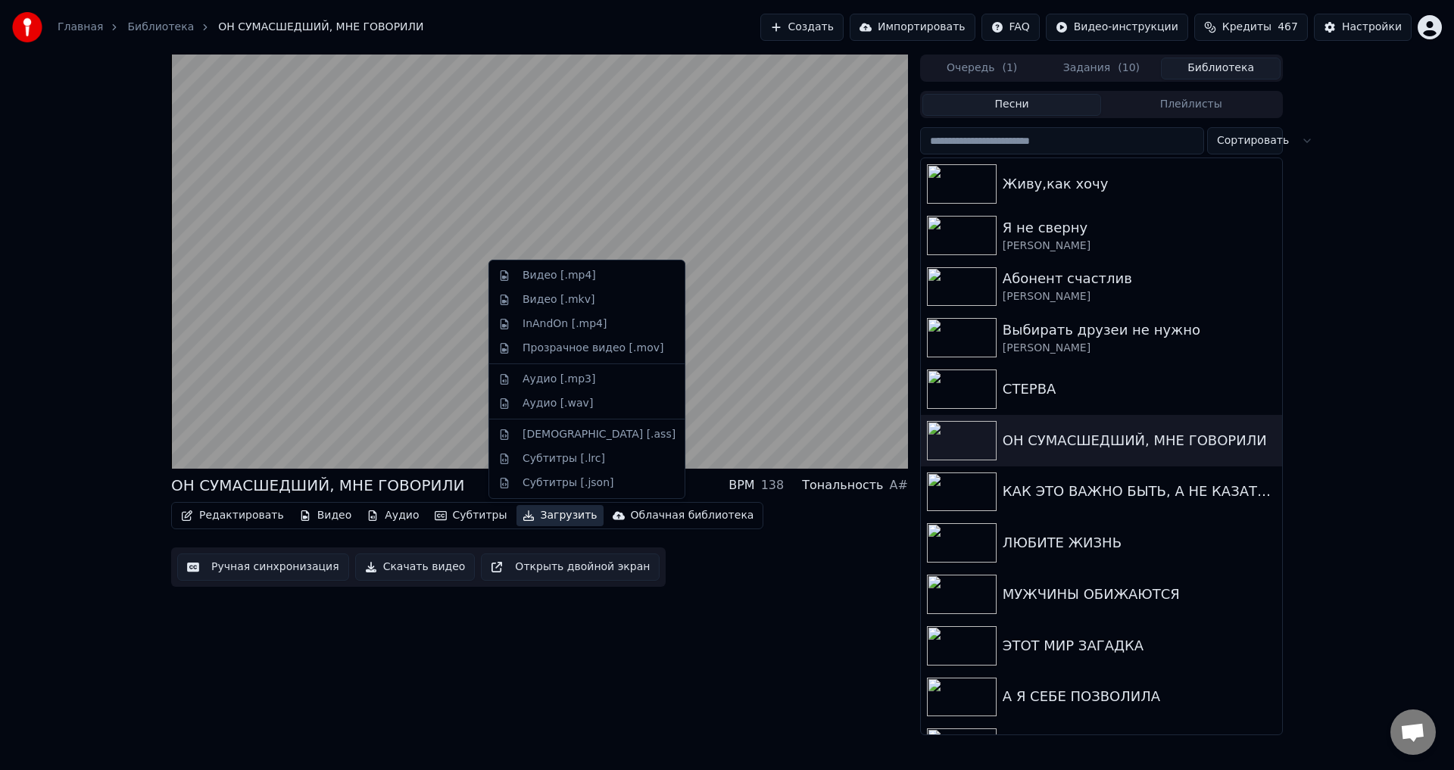
click at [532, 517] on button "Загрузить" at bounding box center [560, 515] width 87 height 21
click at [533, 276] on div "Видео [.mp4]" at bounding box center [559, 275] width 73 height 15
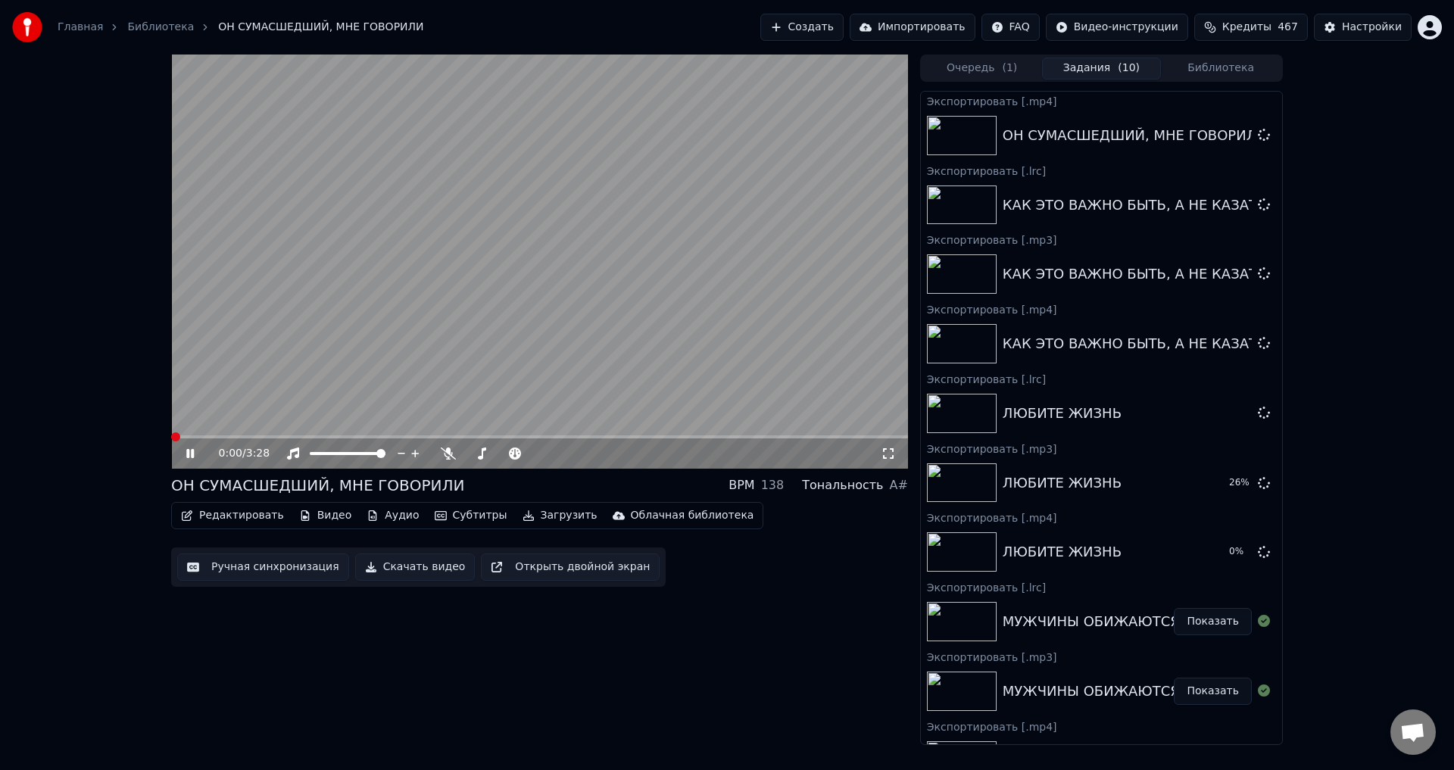
click at [532, 516] on button "Загрузить" at bounding box center [560, 515] width 87 height 21
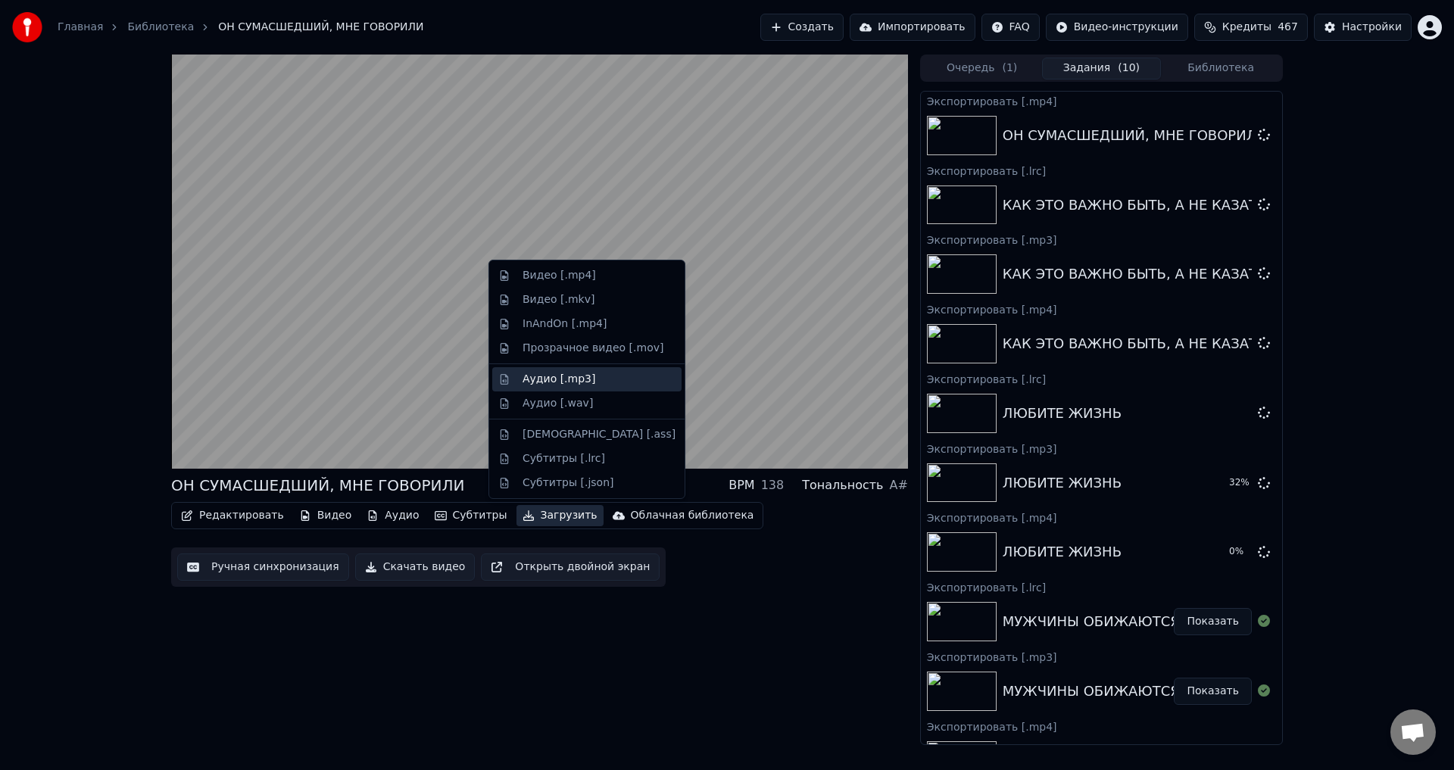
click at [547, 380] on div "Аудио [.mp3]" at bounding box center [559, 379] width 73 height 15
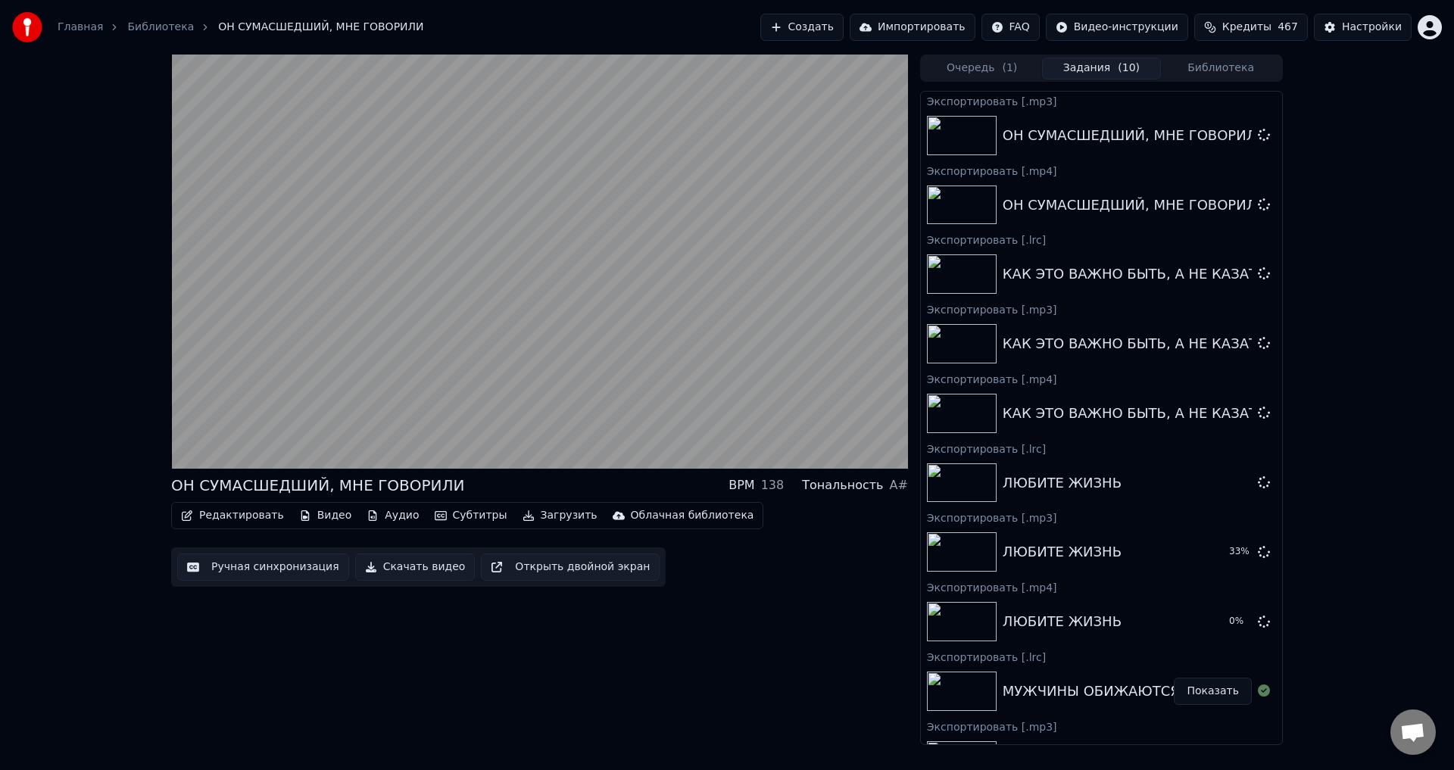
click at [522, 520] on button "Загрузить" at bounding box center [560, 515] width 87 height 21
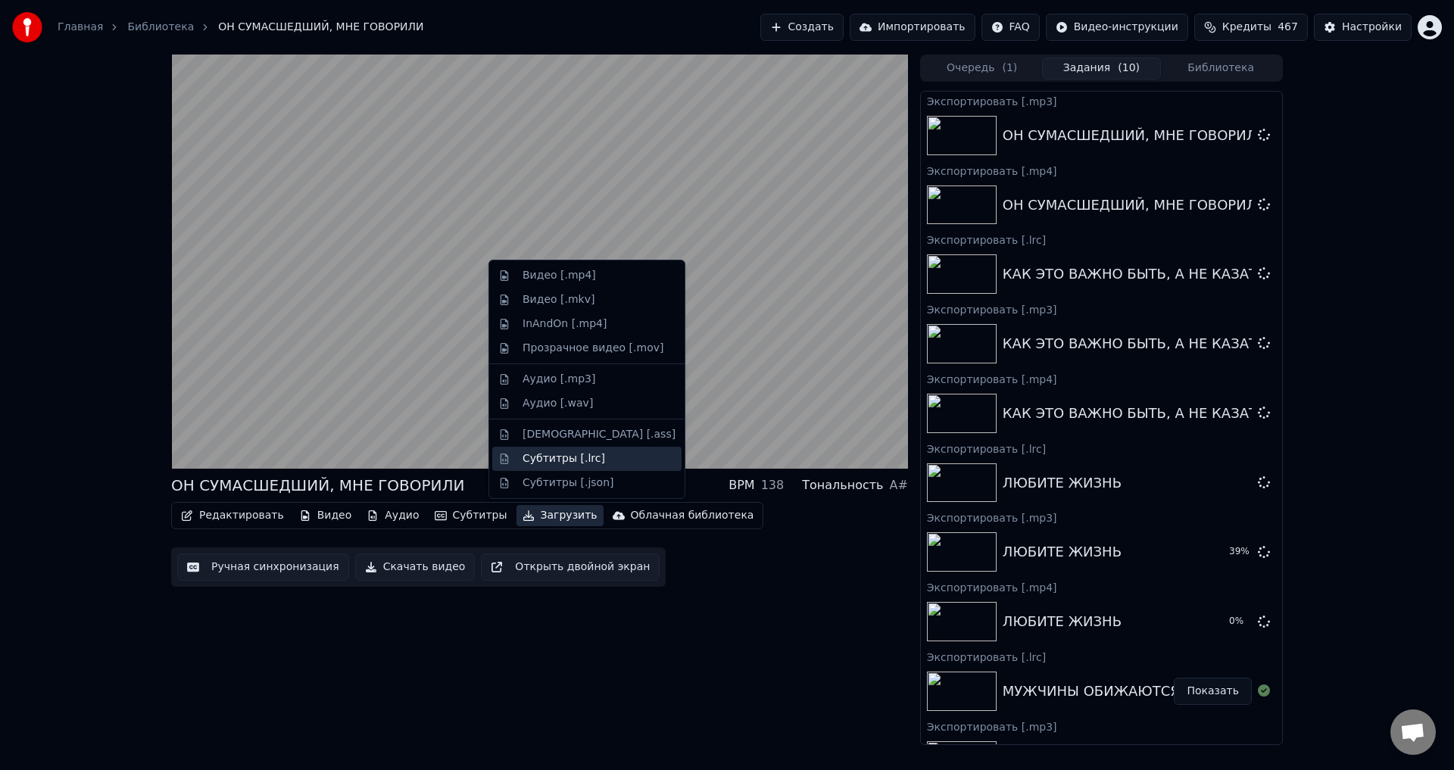
click at [543, 463] on div "Субтитры [.lrc]" at bounding box center [564, 458] width 83 height 15
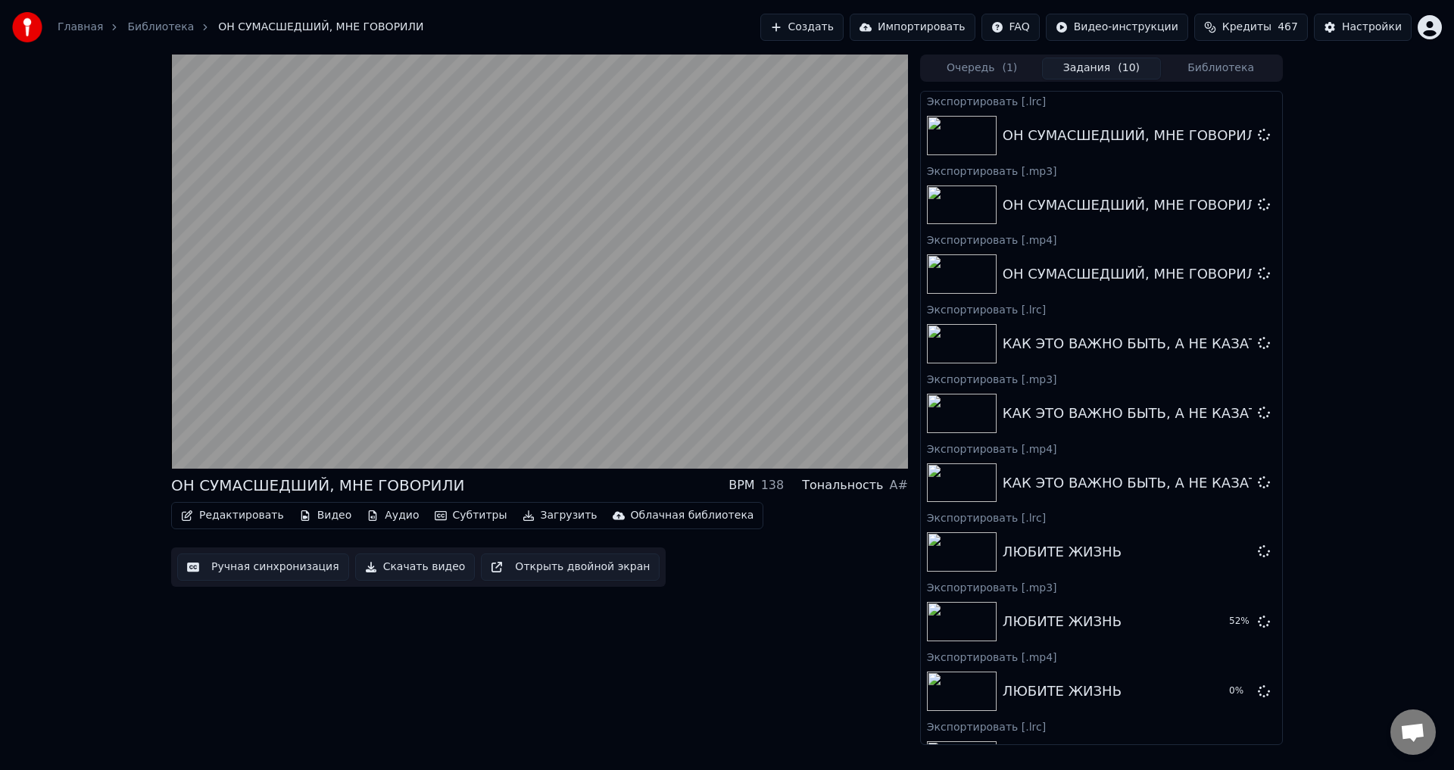
click at [1234, 71] on button "Библиотека" at bounding box center [1221, 69] width 120 height 22
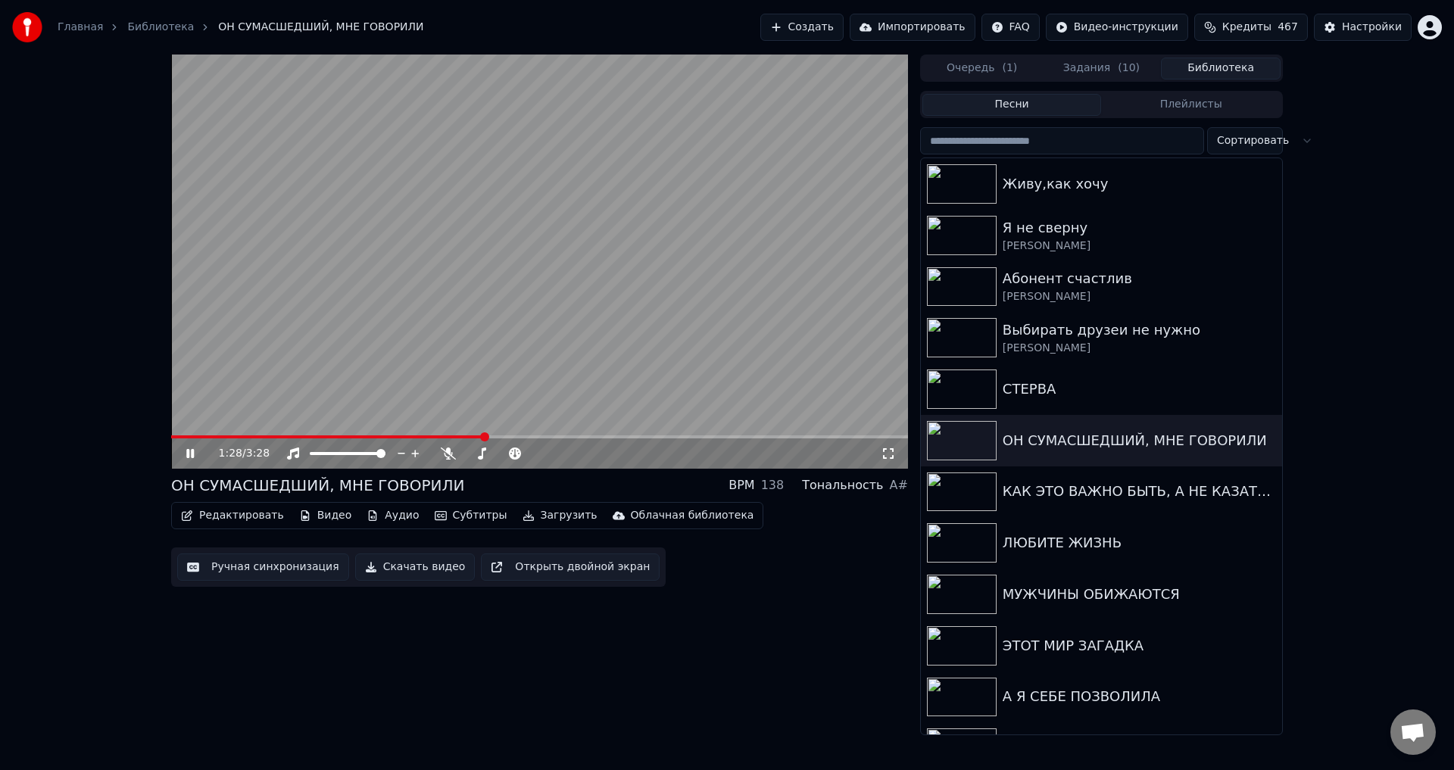
click at [191, 451] on icon at bounding box center [201, 454] width 36 height 12
click at [1097, 73] on button "Задания ( 10 )" at bounding box center [1102, 69] width 120 height 22
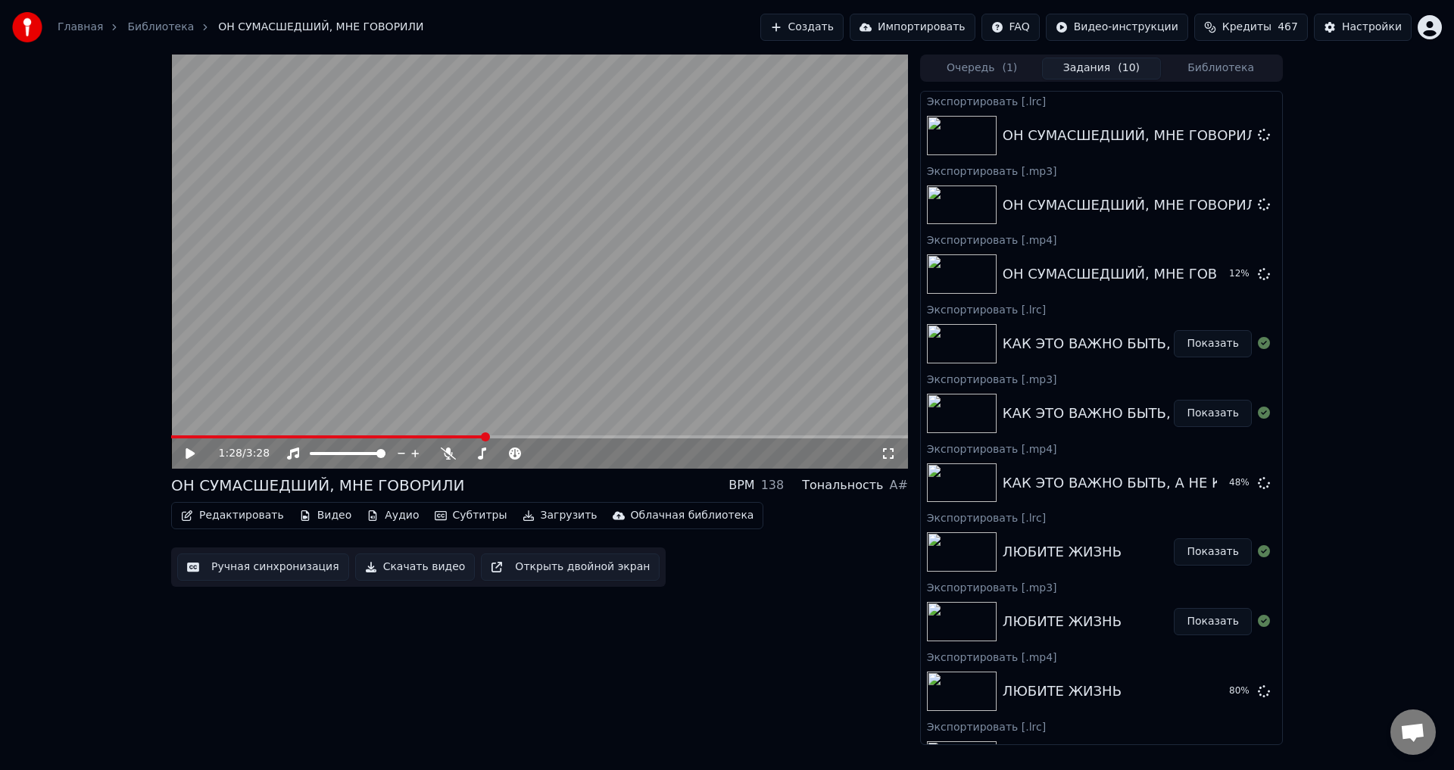
click at [1202, 76] on button "Библиотека" at bounding box center [1221, 69] width 120 height 22
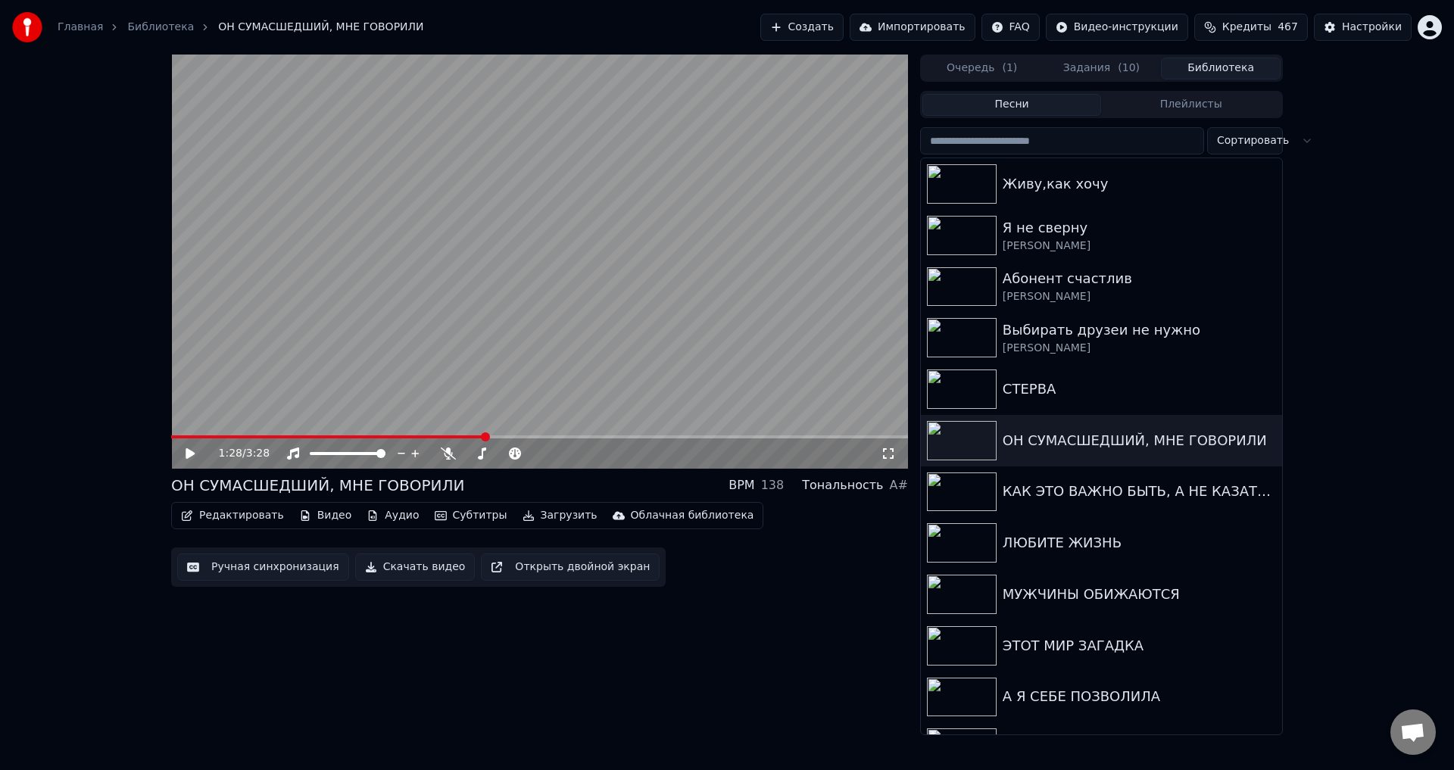
click at [1106, 75] on button "Задания ( 10 )" at bounding box center [1102, 69] width 120 height 22
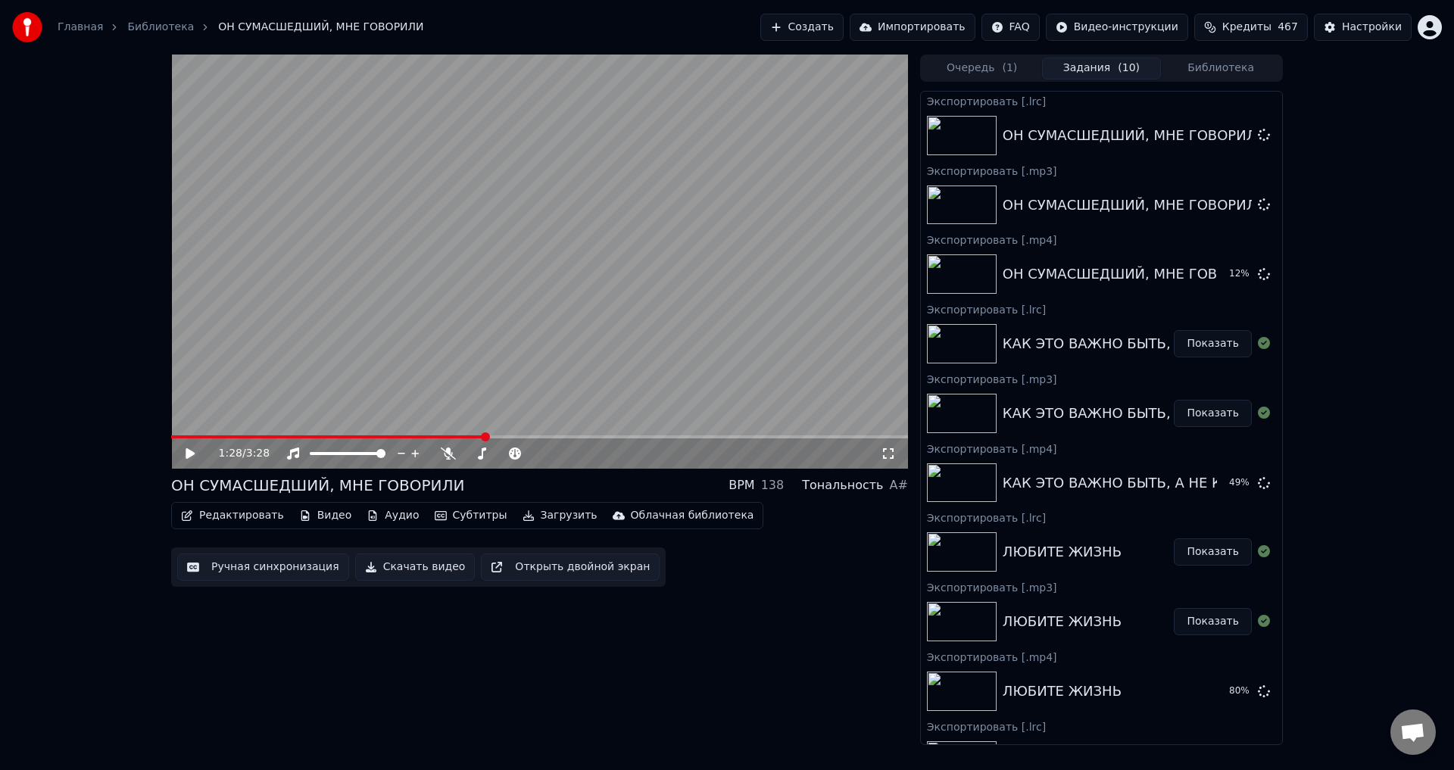
click at [1223, 76] on button "Библиотека" at bounding box center [1221, 69] width 120 height 22
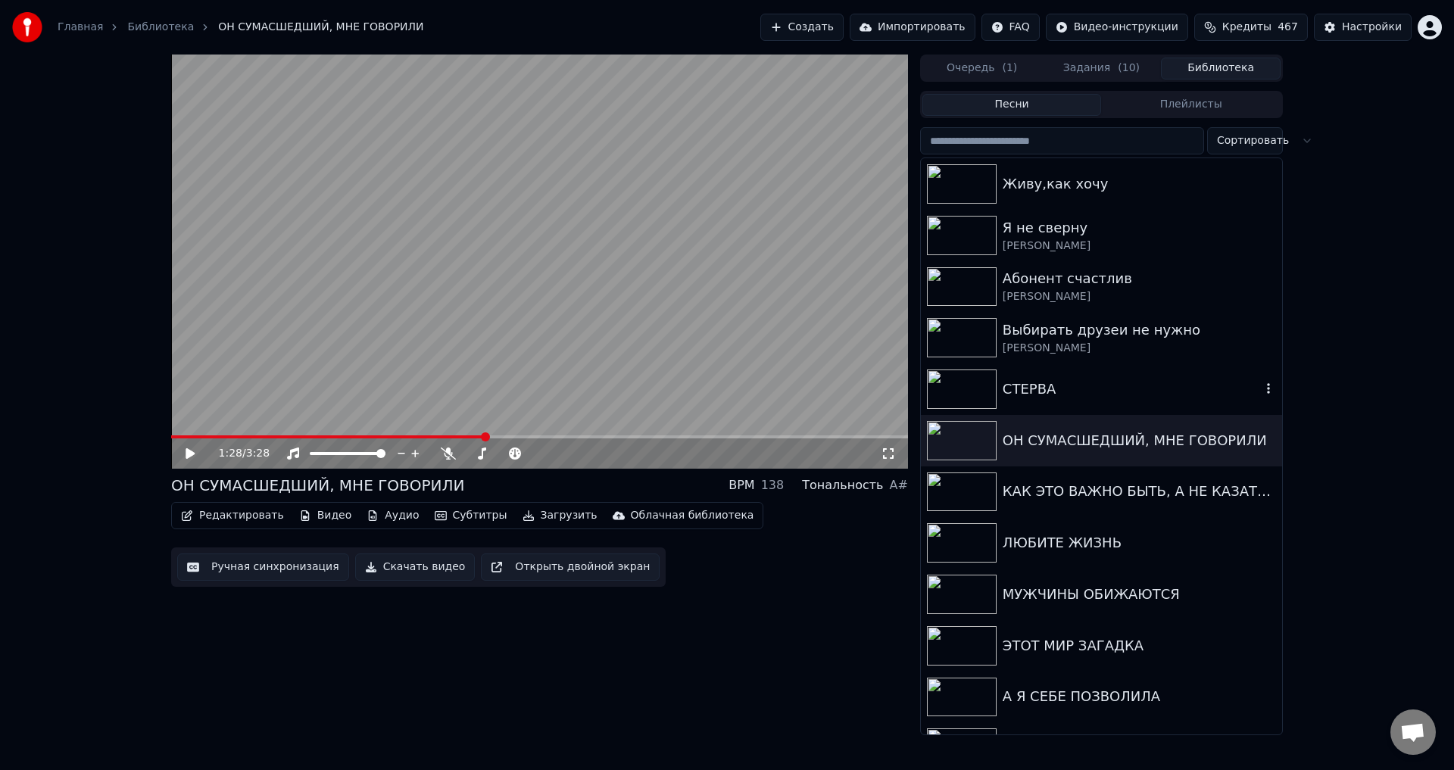
click at [1059, 385] on div "СТЕРВА" at bounding box center [1132, 389] width 258 height 21
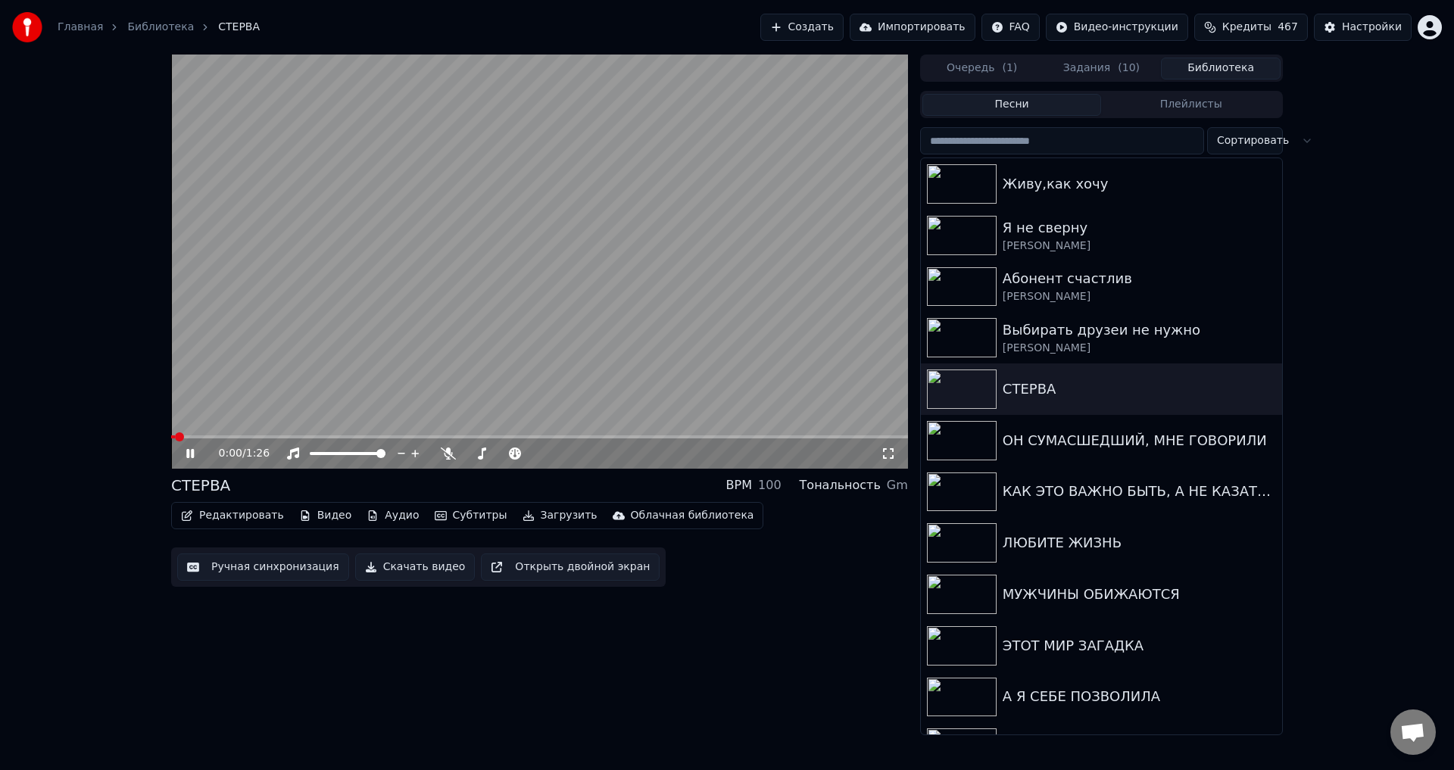
click at [188, 456] on icon at bounding box center [190, 453] width 8 height 9
click at [493, 475] on div "СТЕРВА BPM 100 Тональность Gm" at bounding box center [539, 485] width 737 height 21
click at [409, 301] on video at bounding box center [539, 262] width 737 height 414
click at [401, 377] on video at bounding box center [539, 262] width 737 height 414
click at [238, 566] on button "Ручная синхронизация" at bounding box center [263, 567] width 172 height 27
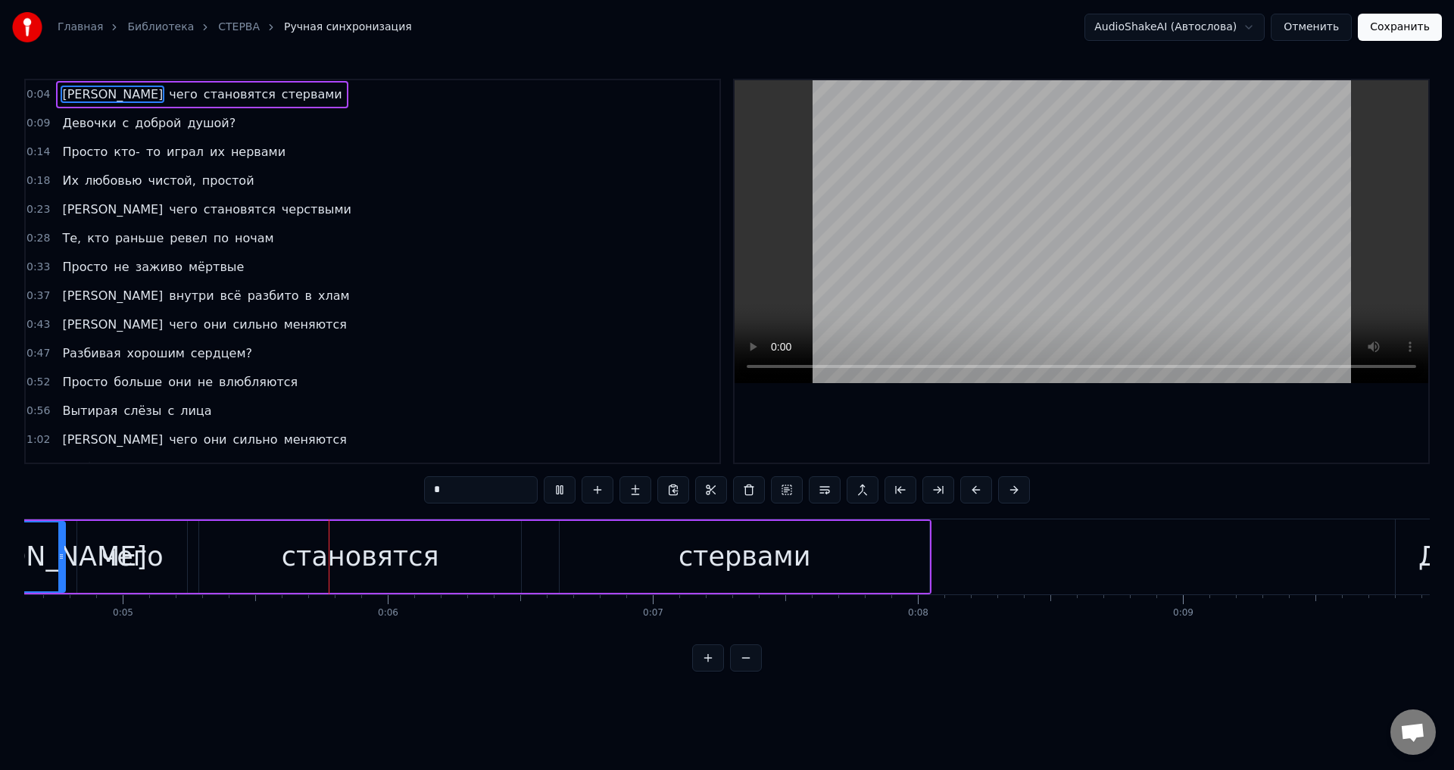
scroll to position [0, 1285]
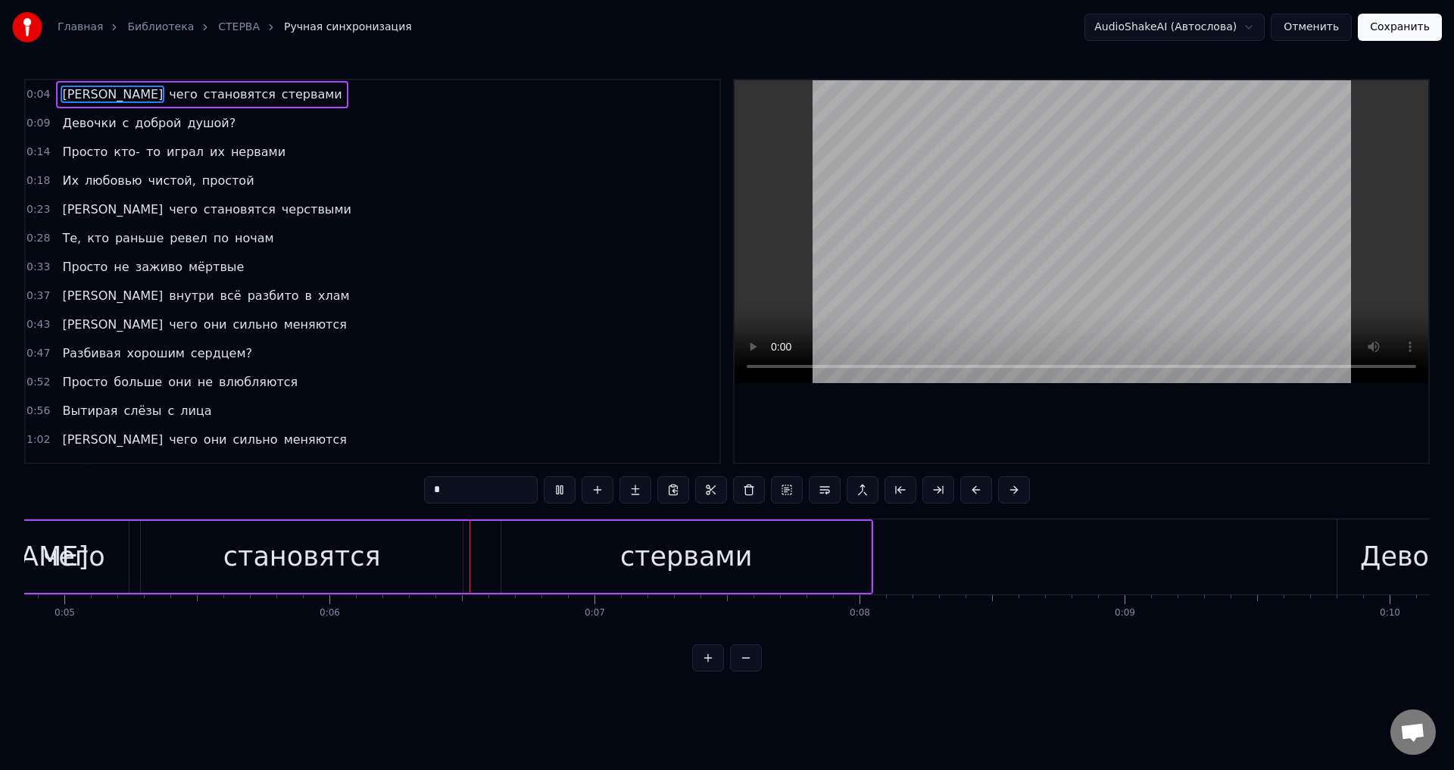
click at [470, 495] on input "*" at bounding box center [481, 489] width 114 height 27
drag, startPoint x: 444, startPoint y: 495, endPoint x: 420, endPoint y: 495, distance: 23.5
click at [420, 495] on div "0:04 А чего становятся стервами 0:09 Девочки с доброй душой? 0:14 Просто кто- т…" at bounding box center [727, 375] width 1406 height 593
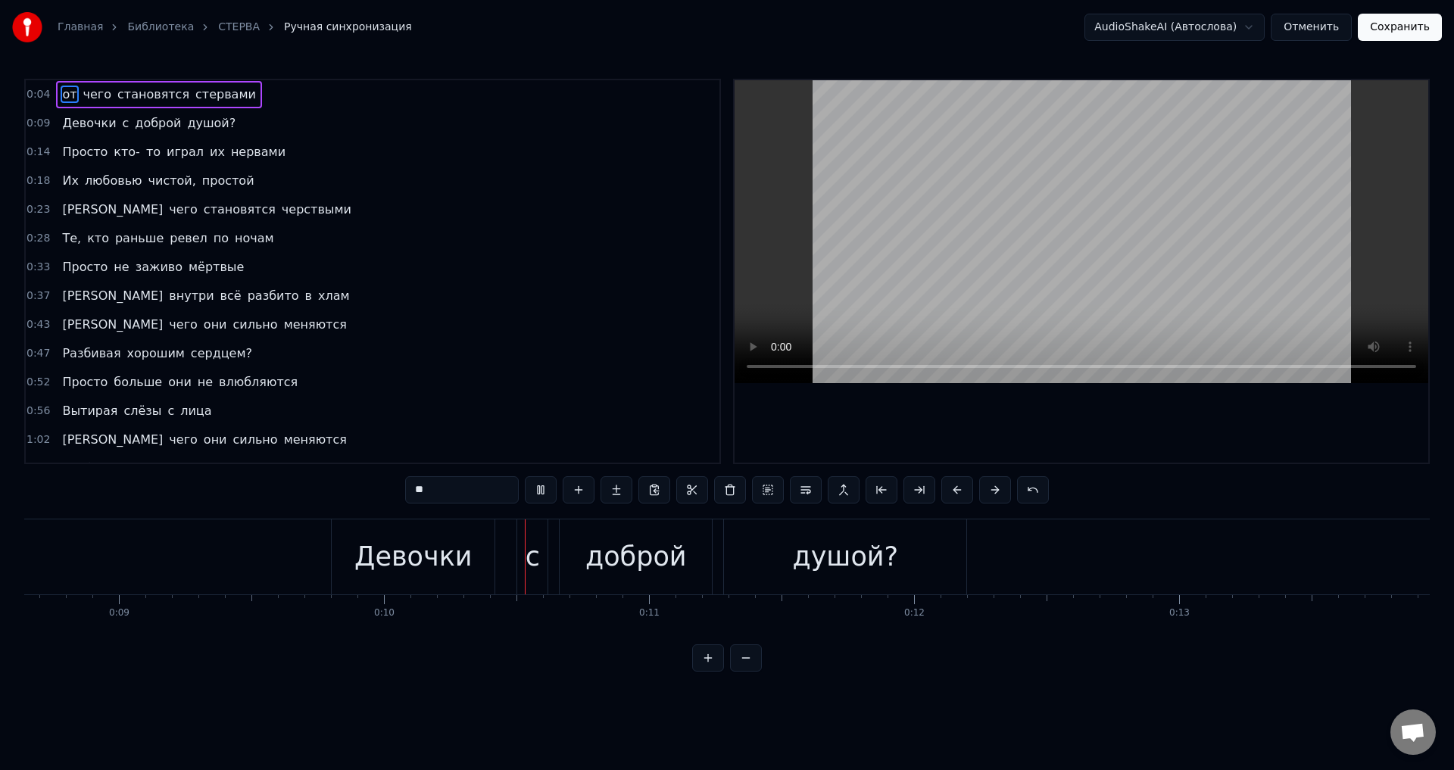
scroll to position [0, 2554]
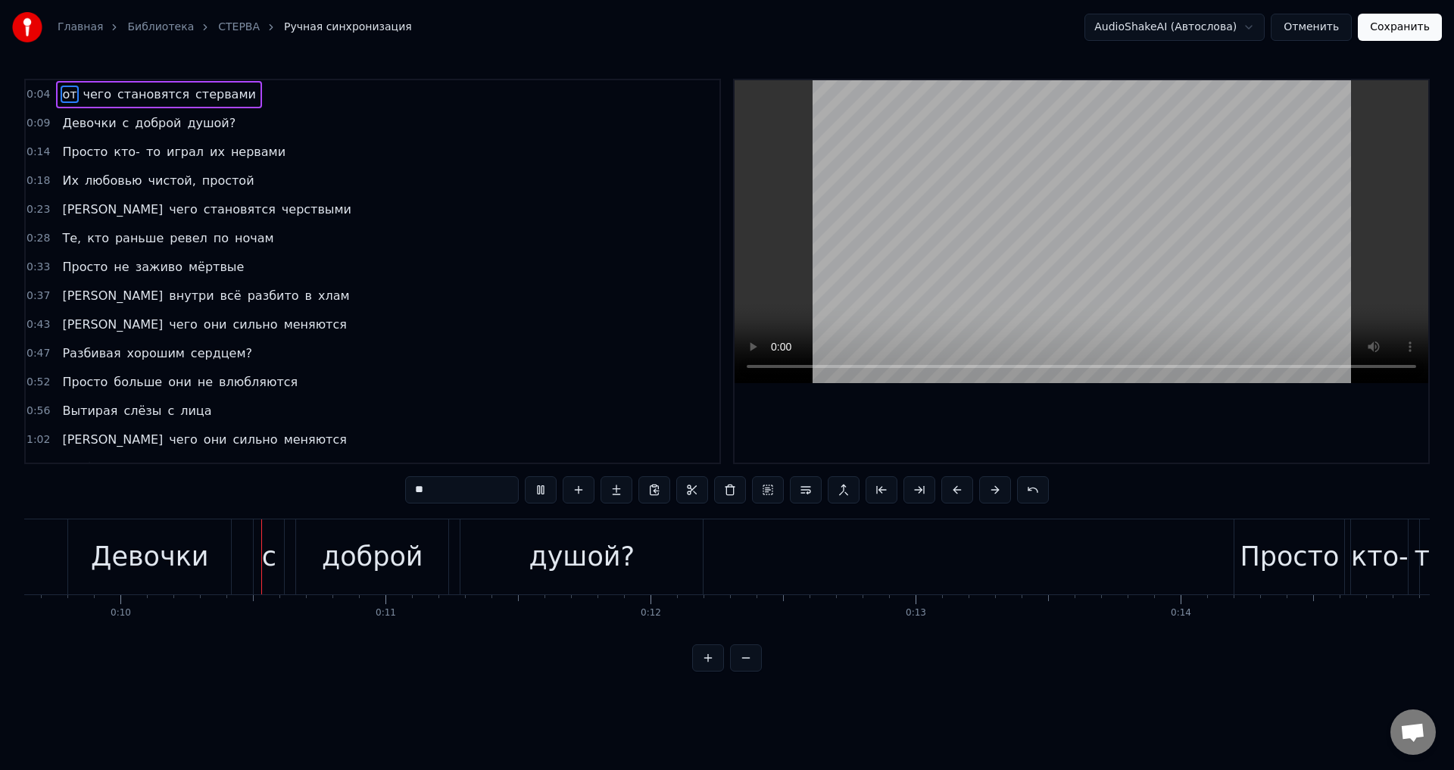
type input "*"
click at [95, 93] on span "чего" at bounding box center [99, 94] width 32 height 17
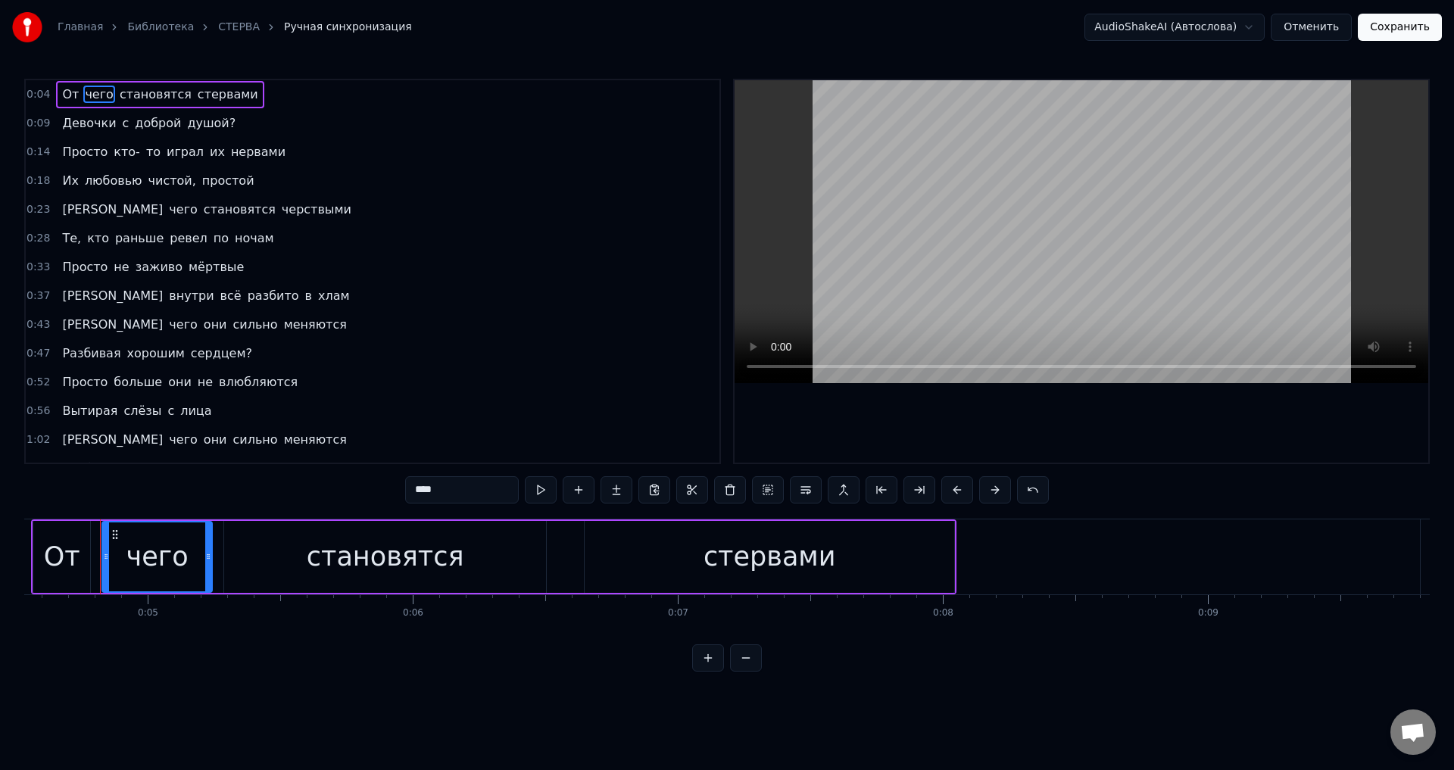
click at [67, 92] on span "От" at bounding box center [71, 94] width 20 height 17
type input "**"
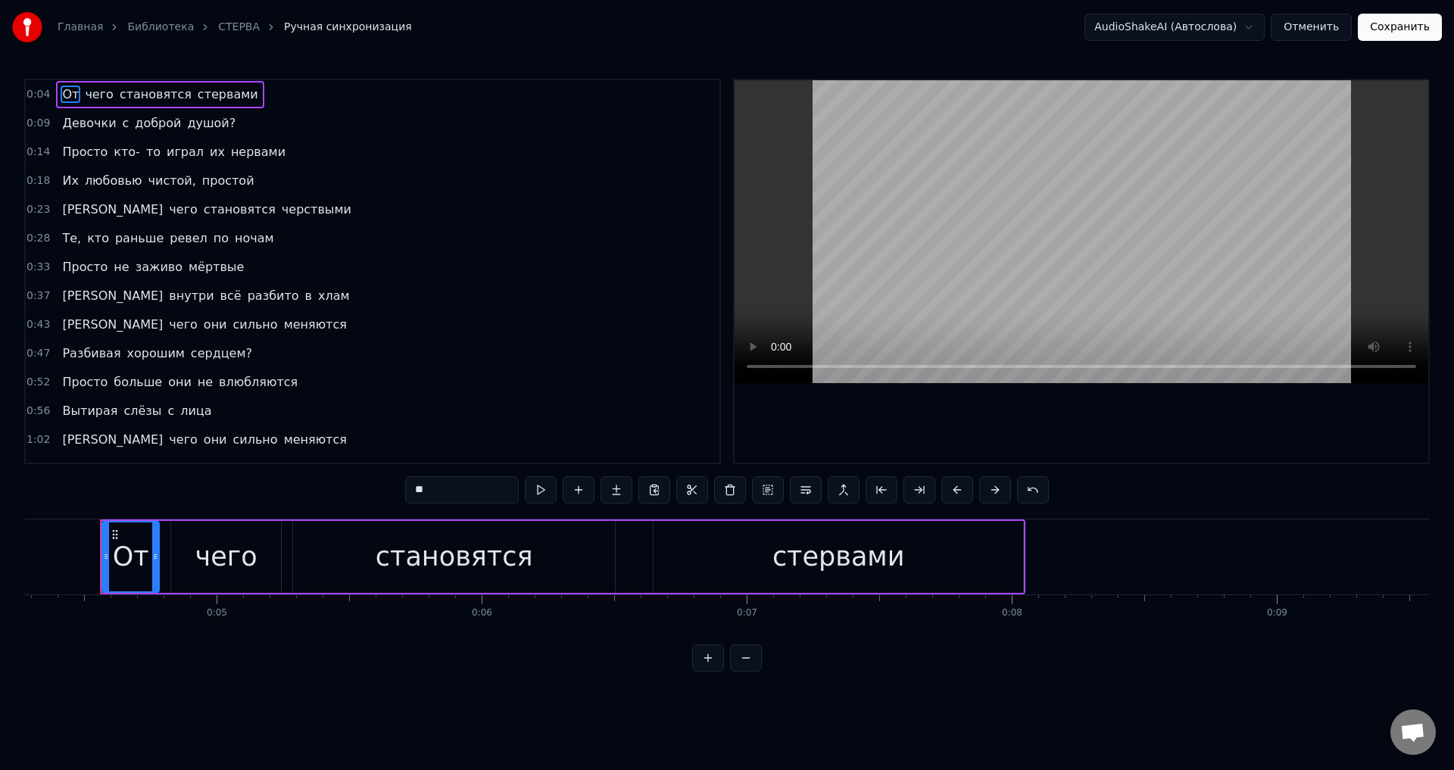
click at [1403, 24] on button "Сохранить" at bounding box center [1400, 27] width 84 height 27
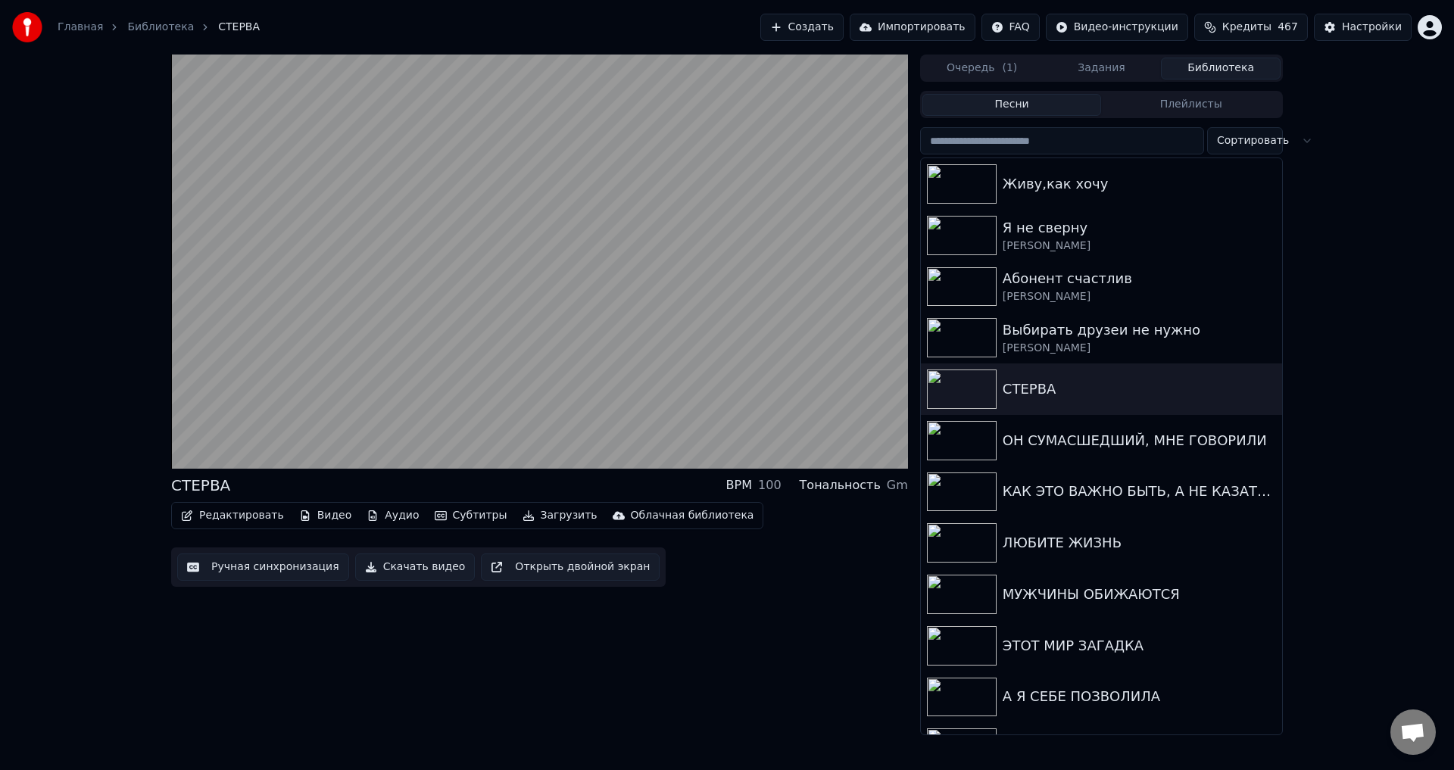
click at [236, 568] on button "Ручная синхронизация" at bounding box center [263, 567] width 172 height 27
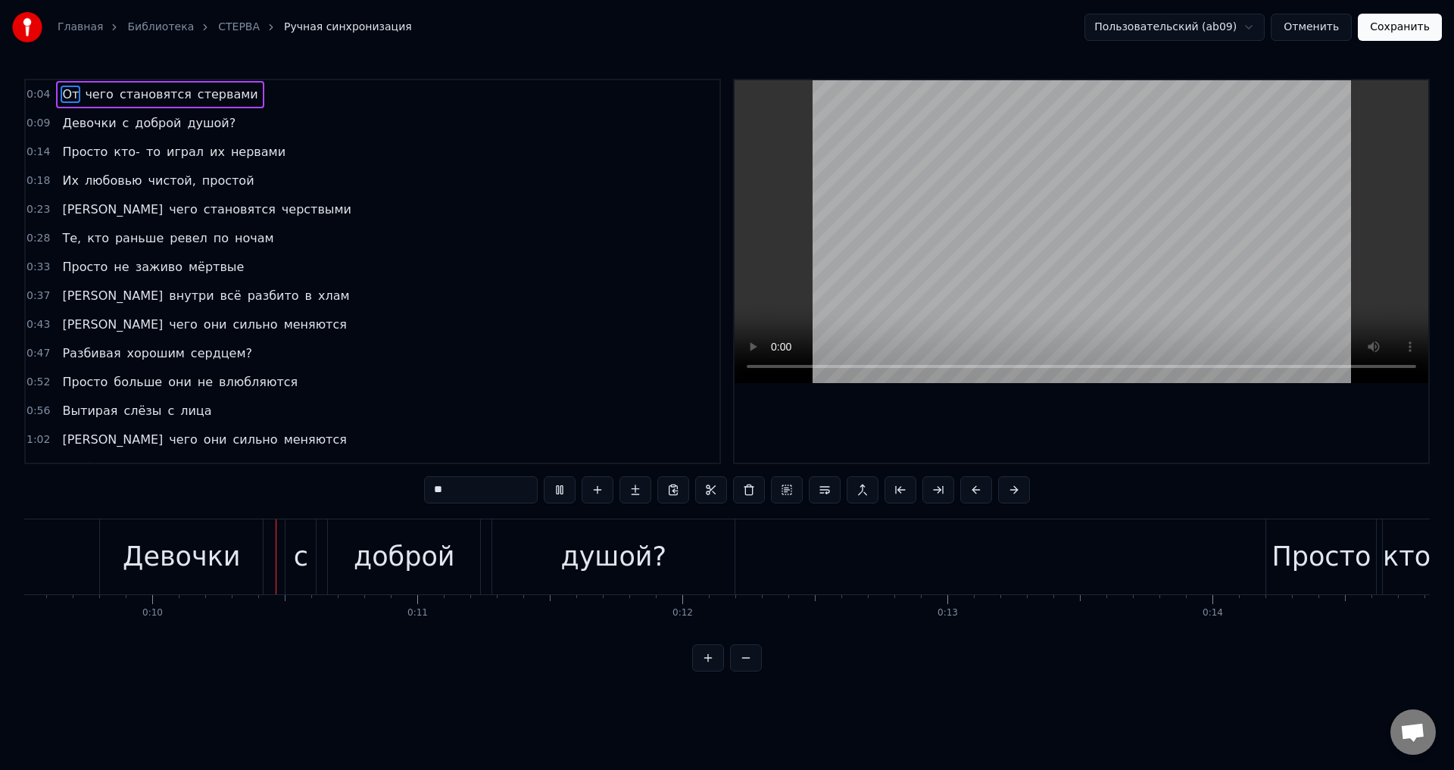
scroll to position [0, 2523]
drag, startPoint x: 185, startPoint y: 123, endPoint x: 345, endPoint y: 226, distance: 190.8
click at [186, 123] on span "душой?" at bounding box center [211, 122] width 51 height 17
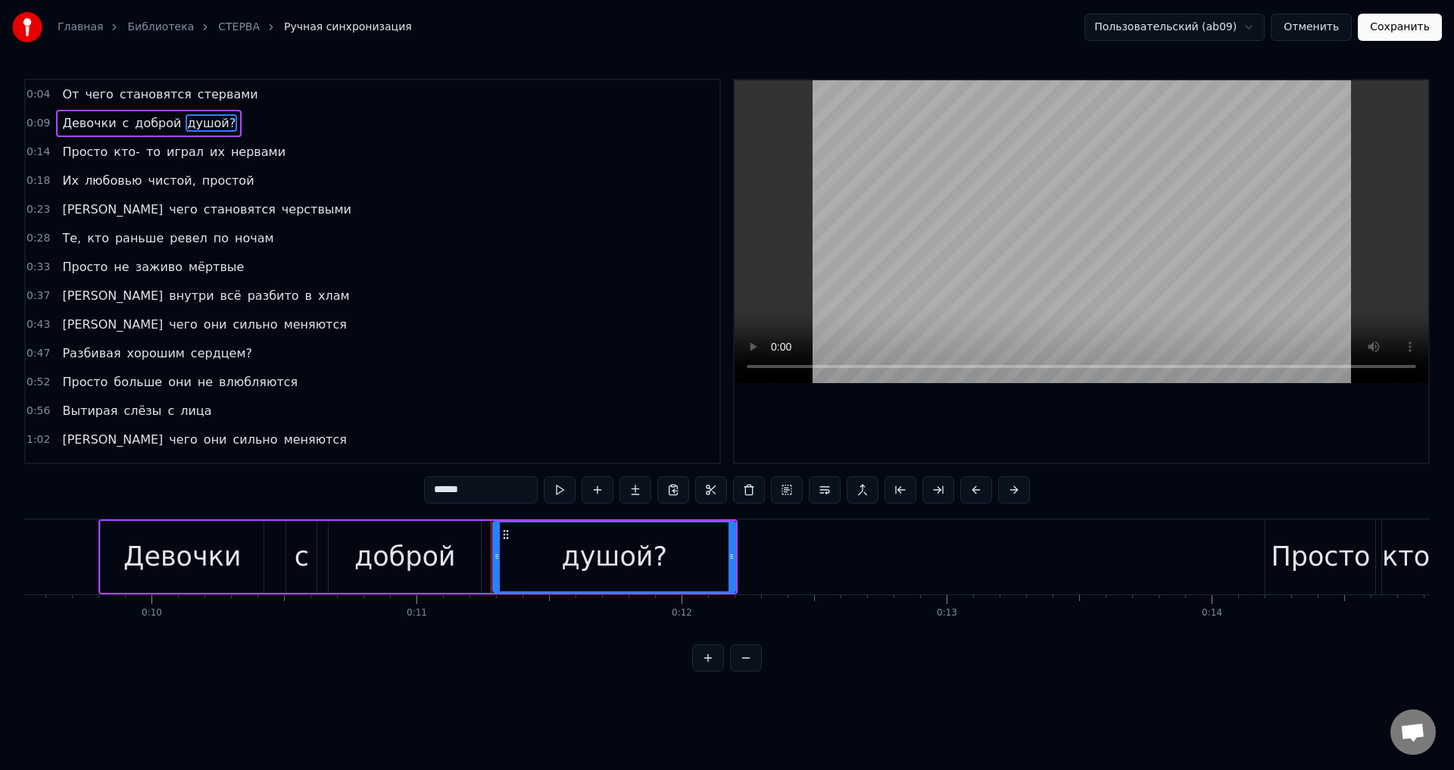
drag, startPoint x: 520, startPoint y: 504, endPoint x: 514, endPoint y: 497, distance: 8.6
click at [519, 504] on div "******" at bounding box center [727, 491] width 606 height 30
click at [514, 497] on input "******" at bounding box center [481, 489] width 114 height 27
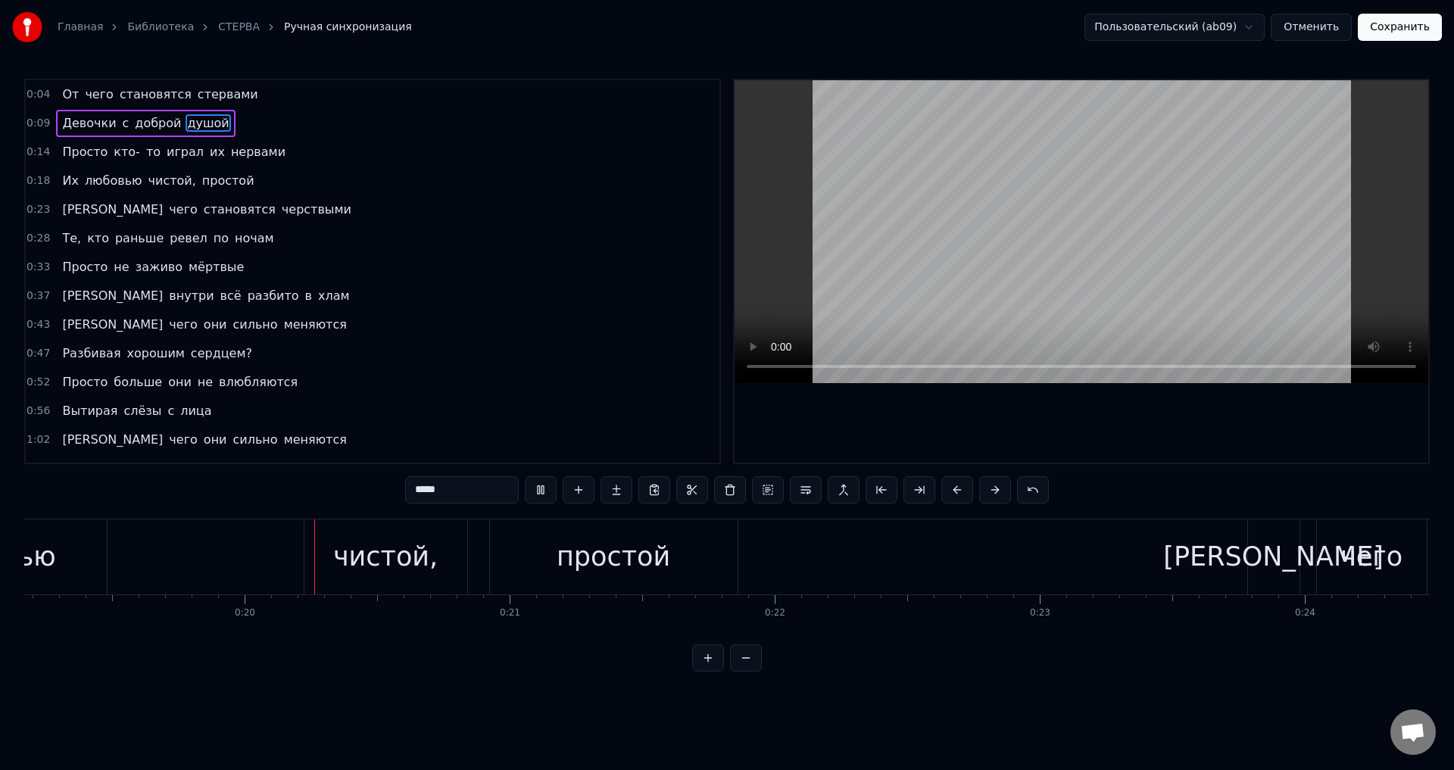
scroll to position [0, 5082]
click at [167, 180] on span "чистой," at bounding box center [172, 180] width 51 height 17
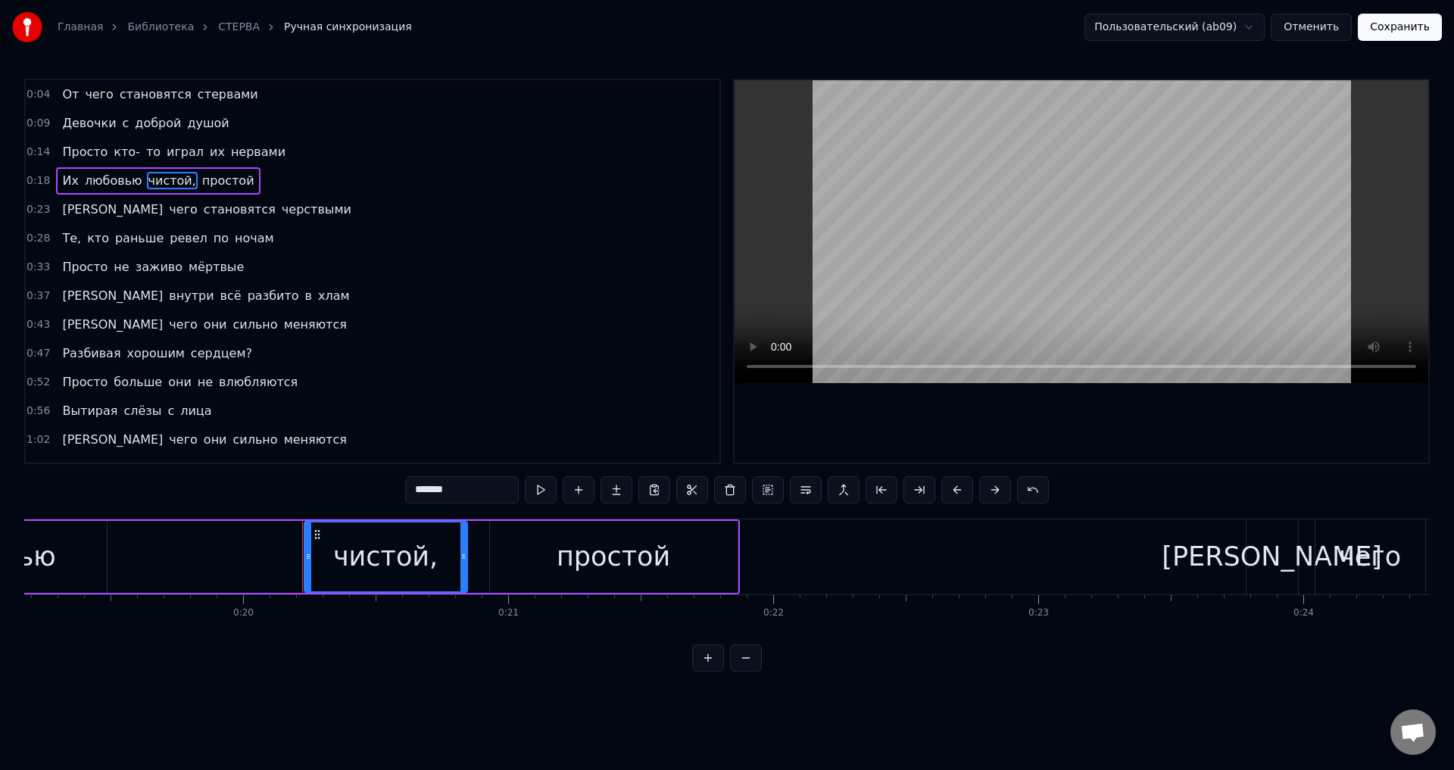
click at [493, 496] on input "*******" at bounding box center [462, 489] width 114 height 27
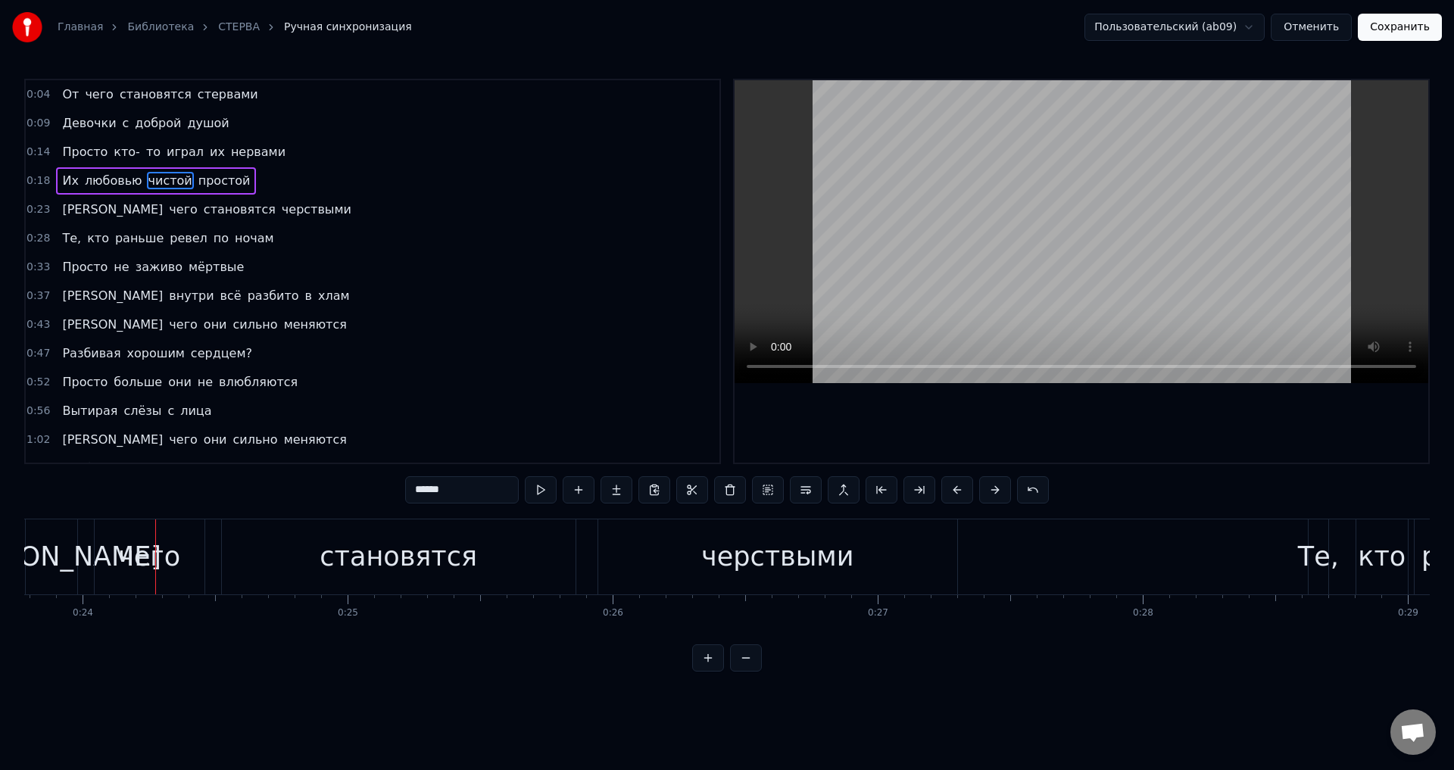
scroll to position [0, 6358]
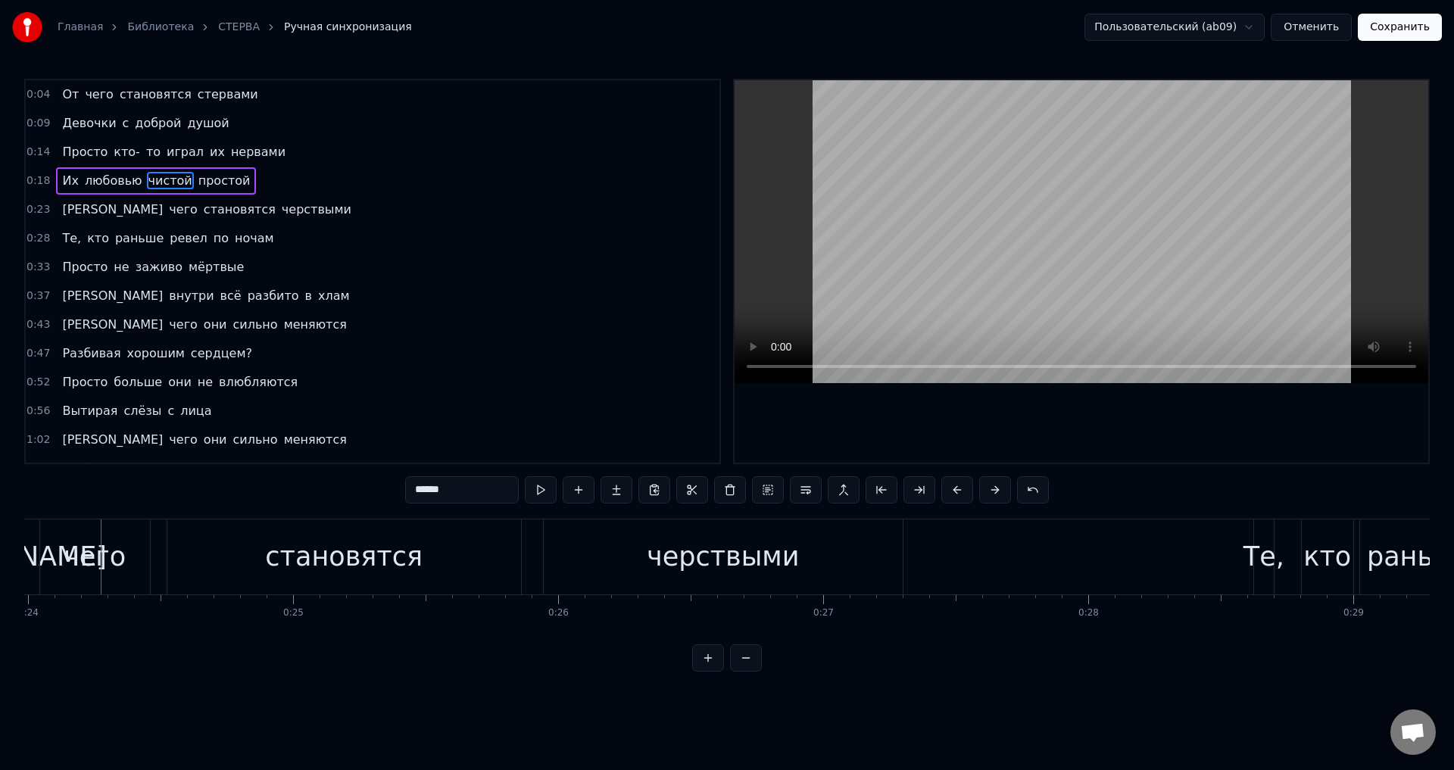
click at [63, 207] on span "[PERSON_NAME]" at bounding box center [113, 209] width 104 height 17
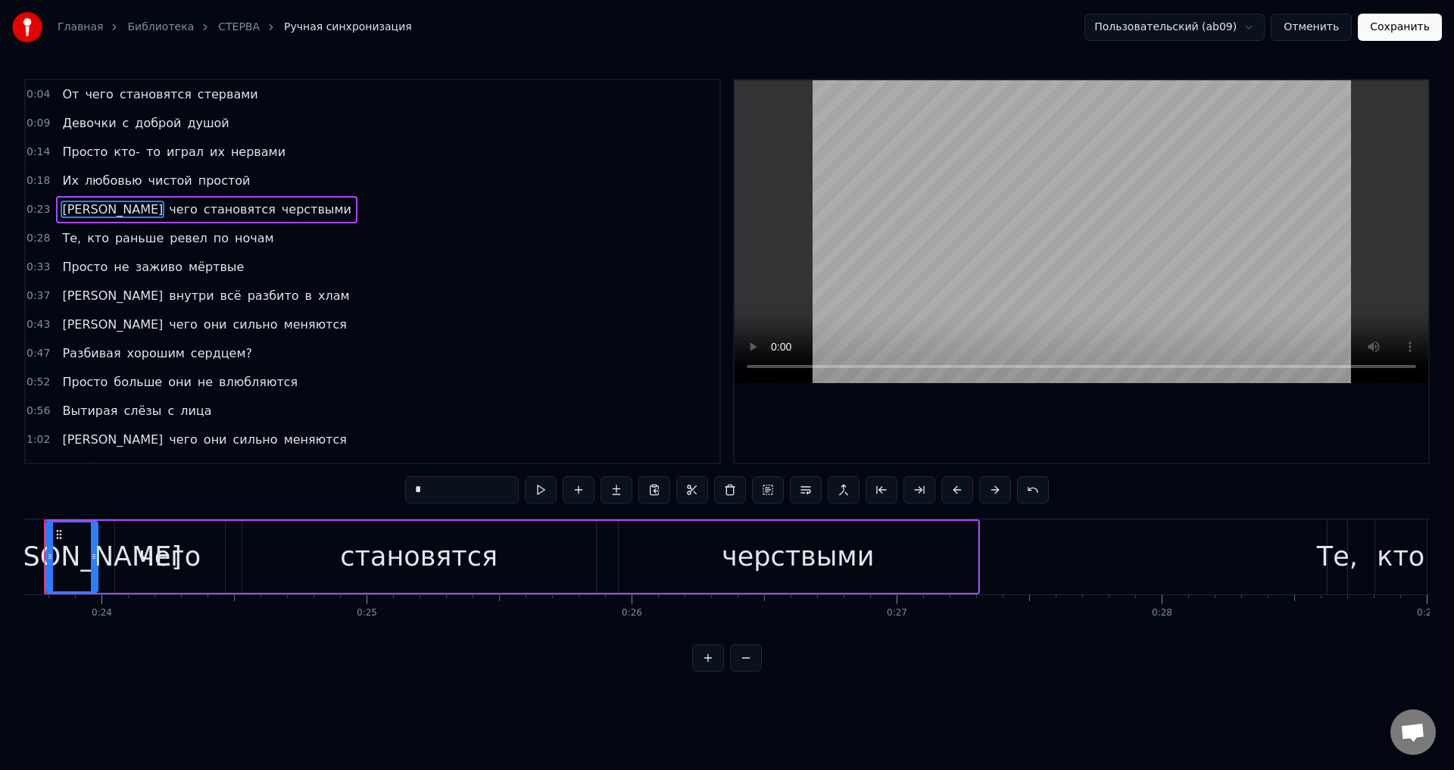
scroll to position [0, 6228]
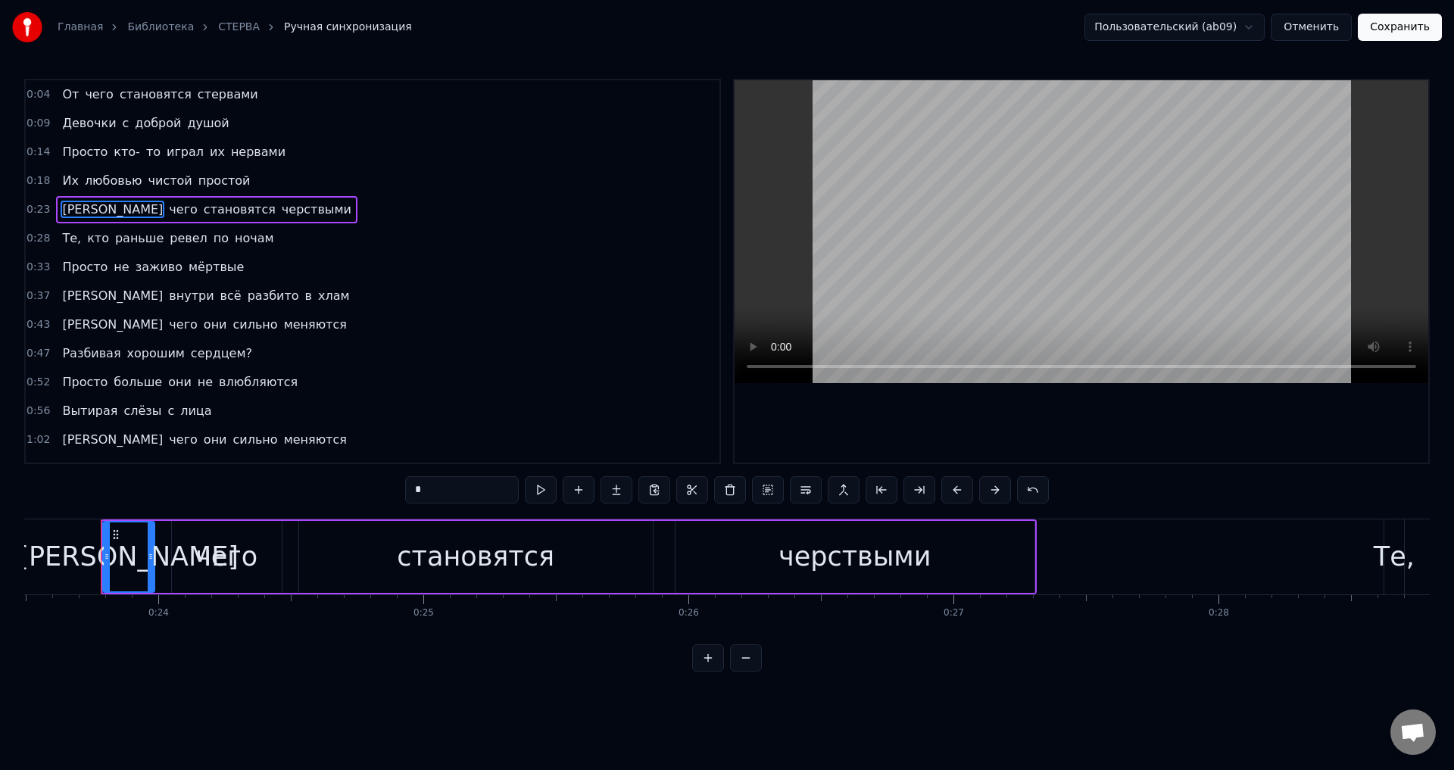
drag, startPoint x: 448, startPoint y: 498, endPoint x: 388, endPoint y: 501, distance: 59.9
click at [393, 501] on div "0:04 От чего становятся стервами 0:09 Девочки с доброй душой 0:14 Просто кто- т…" at bounding box center [727, 375] width 1406 height 593
click at [803, 561] on div "черствыми" at bounding box center [855, 557] width 152 height 40
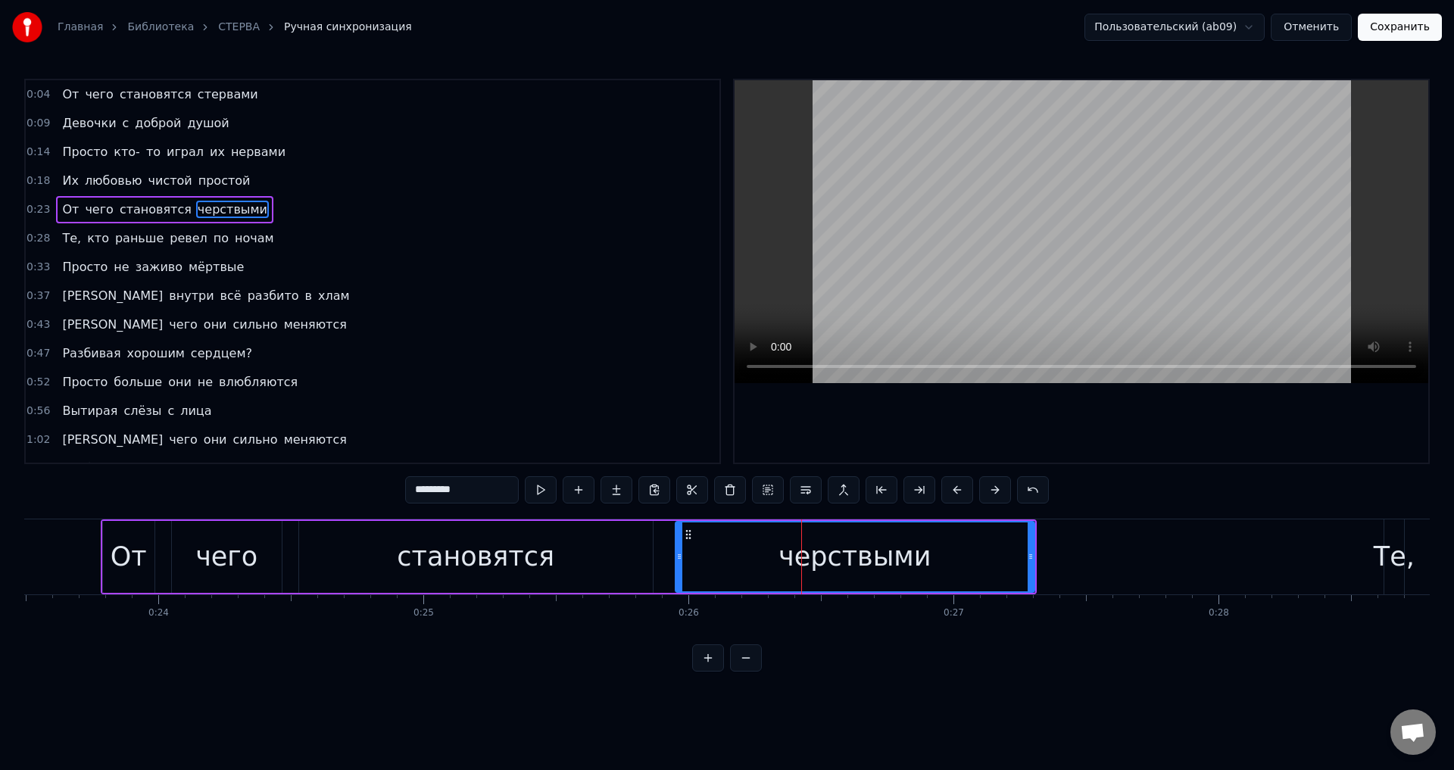
click at [423, 491] on input "*********" at bounding box center [462, 489] width 114 height 27
click at [751, 326] on video at bounding box center [1082, 231] width 694 height 303
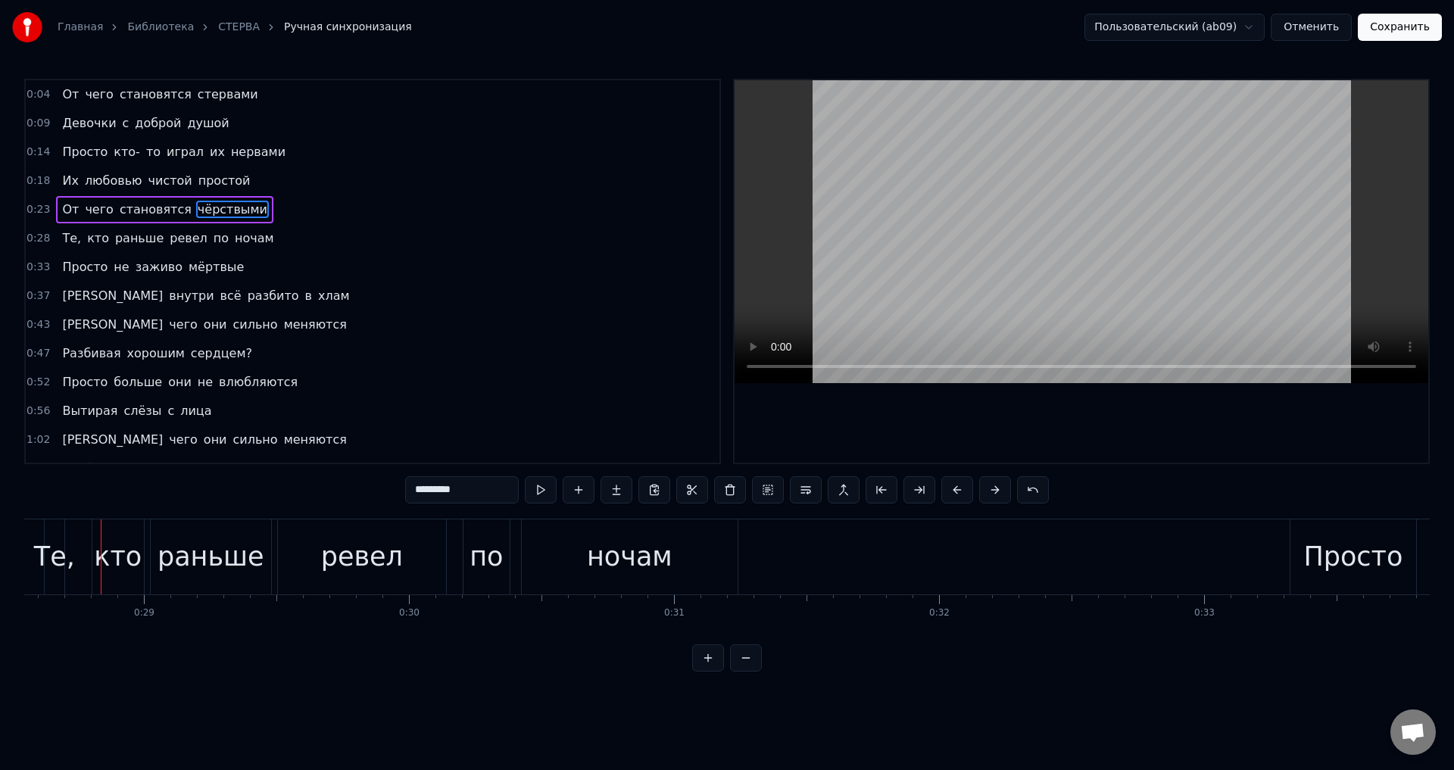
click at [70, 235] on span "Те," at bounding box center [72, 237] width 22 height 17
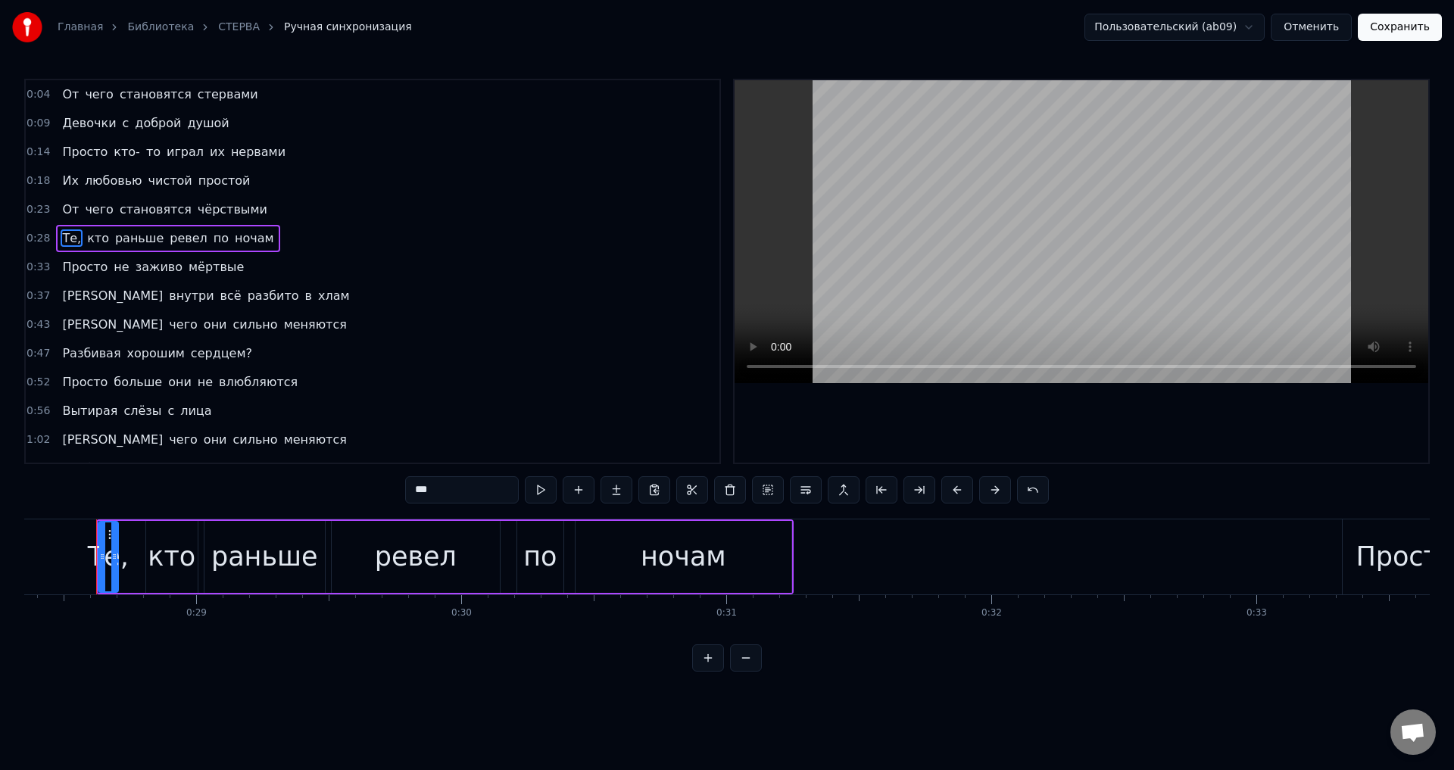
scroll to position [0, 7510]
click at [456, 501] on input "***" at bounding box center [462, 489] width 114 height 27
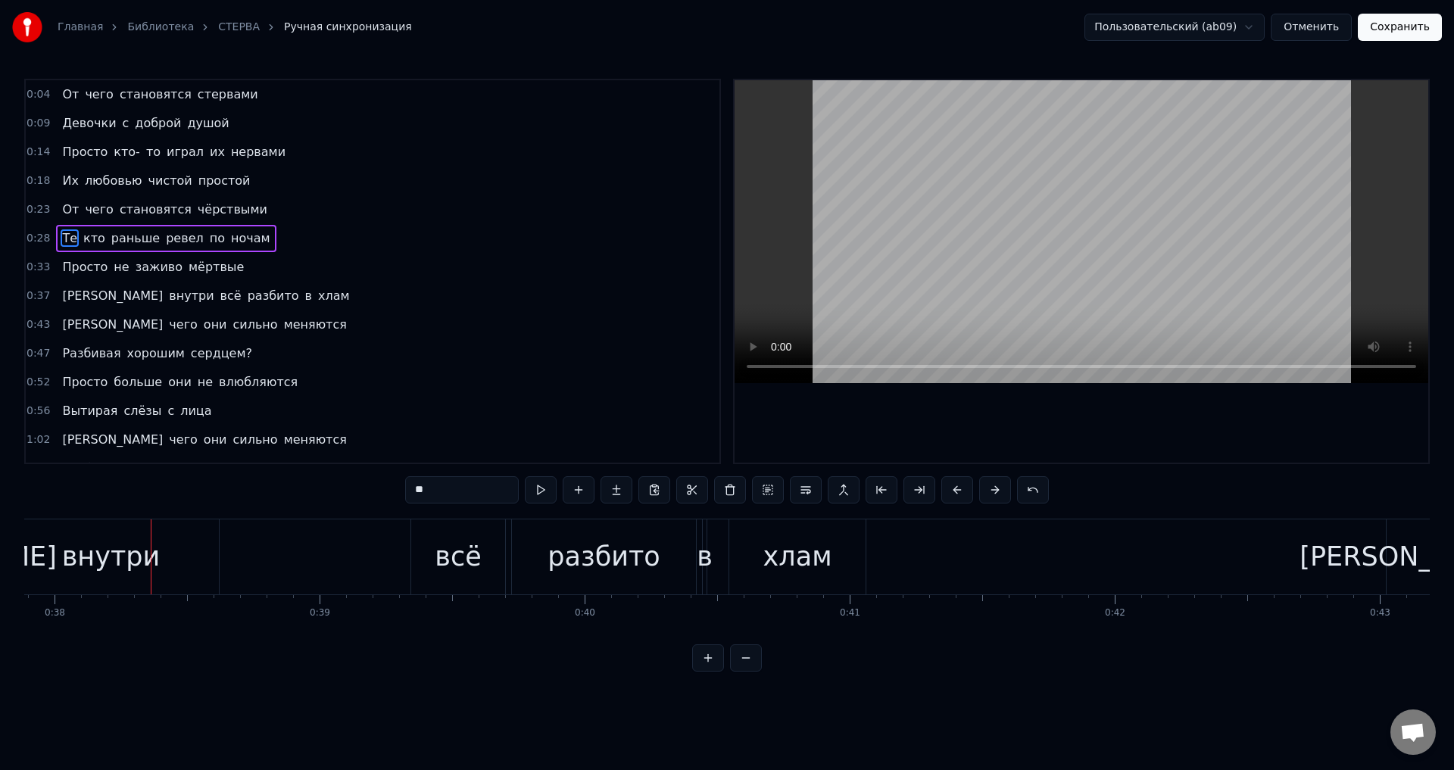
scroll to position [0, 10092]
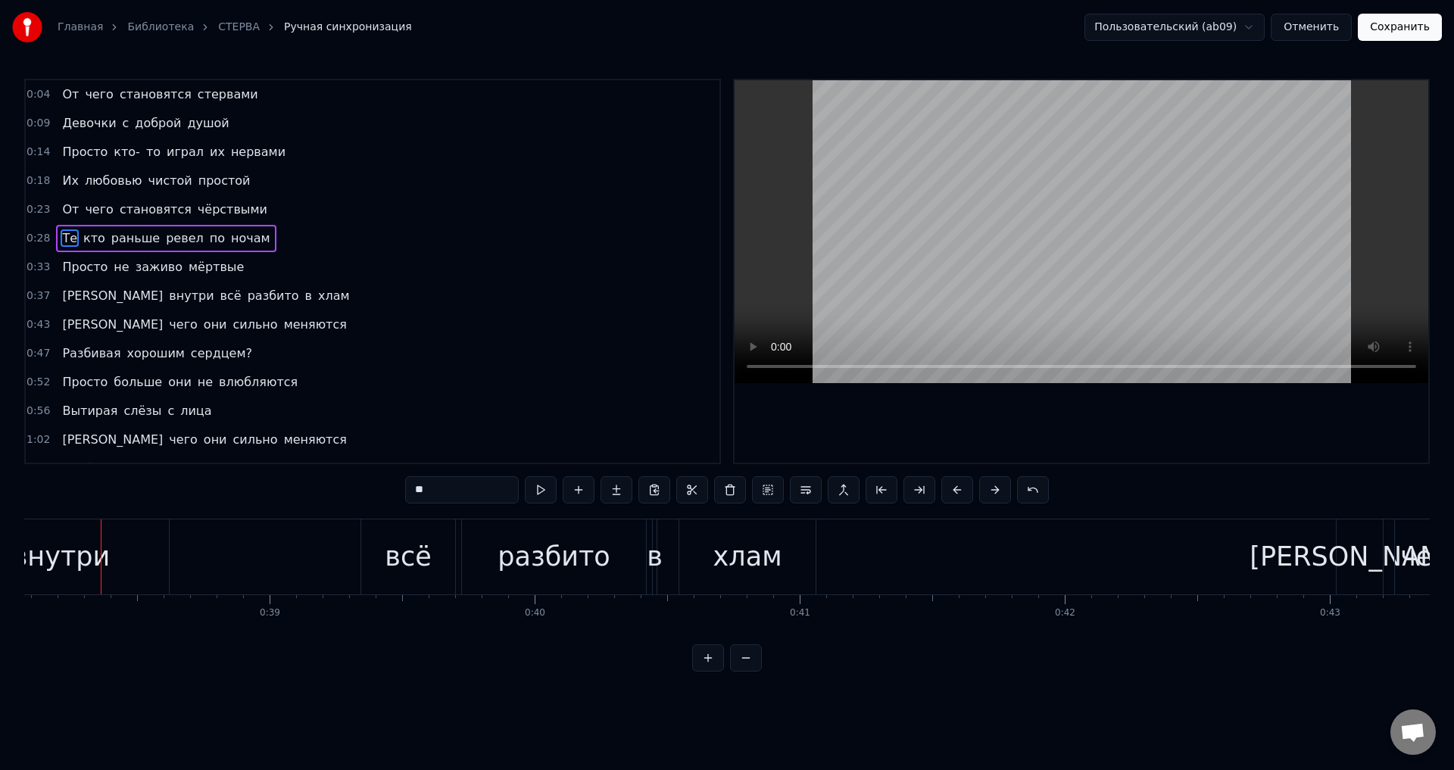
click at [67, 269] on span "Просто" at bounding box center [85, 266] width 48 height 17
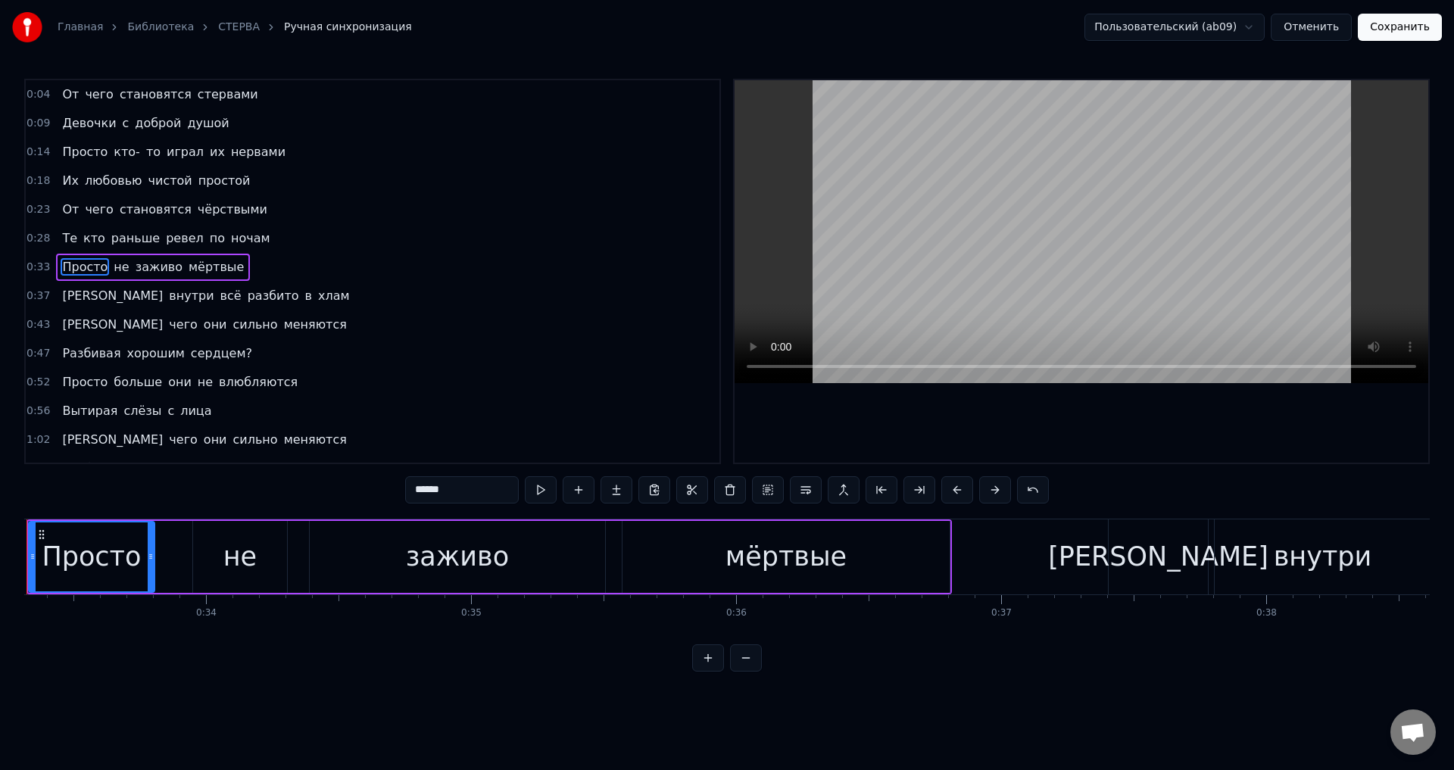
scroll to position [0, 8756]
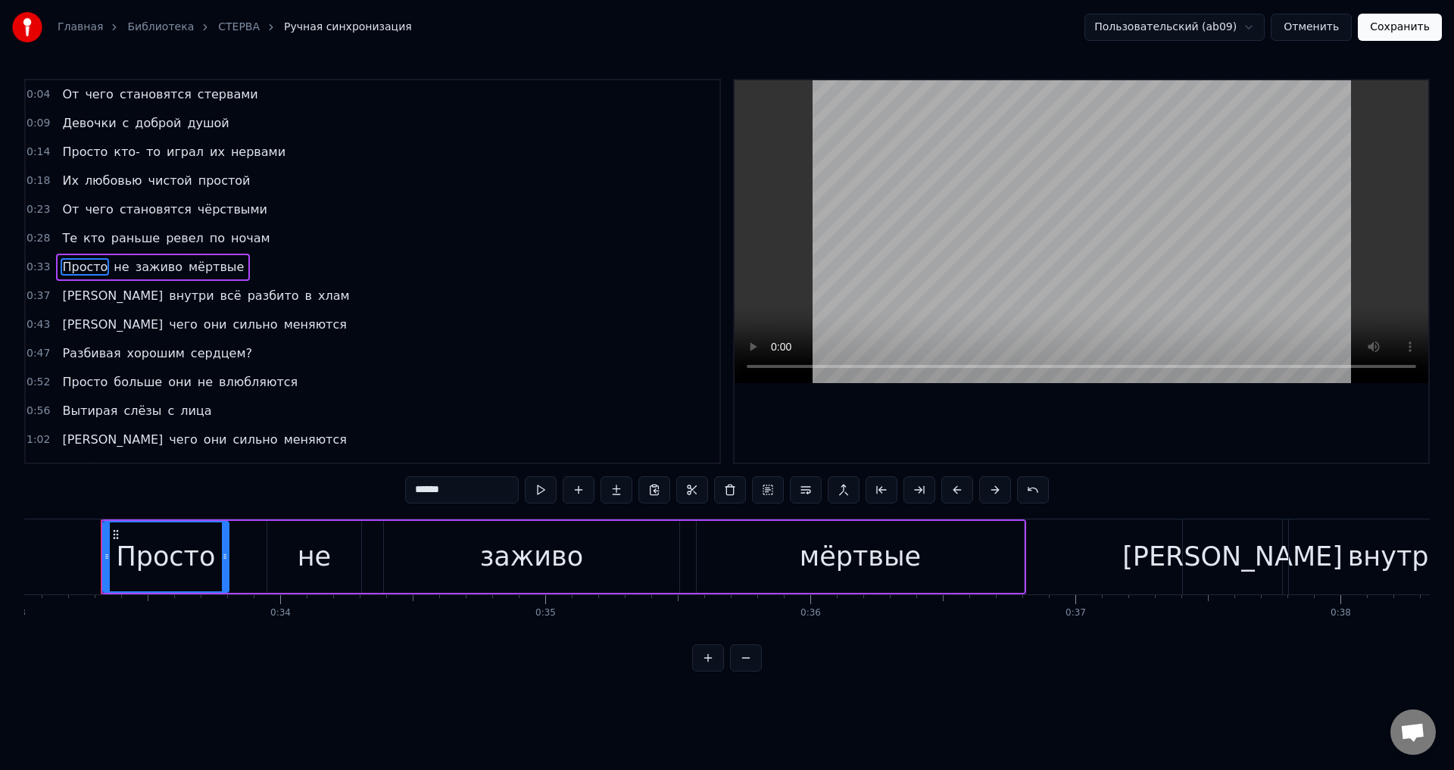
drag, startPoint x: 300, startPoint y: 548, endPoint x: 384, endPoint y: 515, distance: 90.2
click at [301, 548] on div "не" at bounding box center [314, 557] width 33 height 40
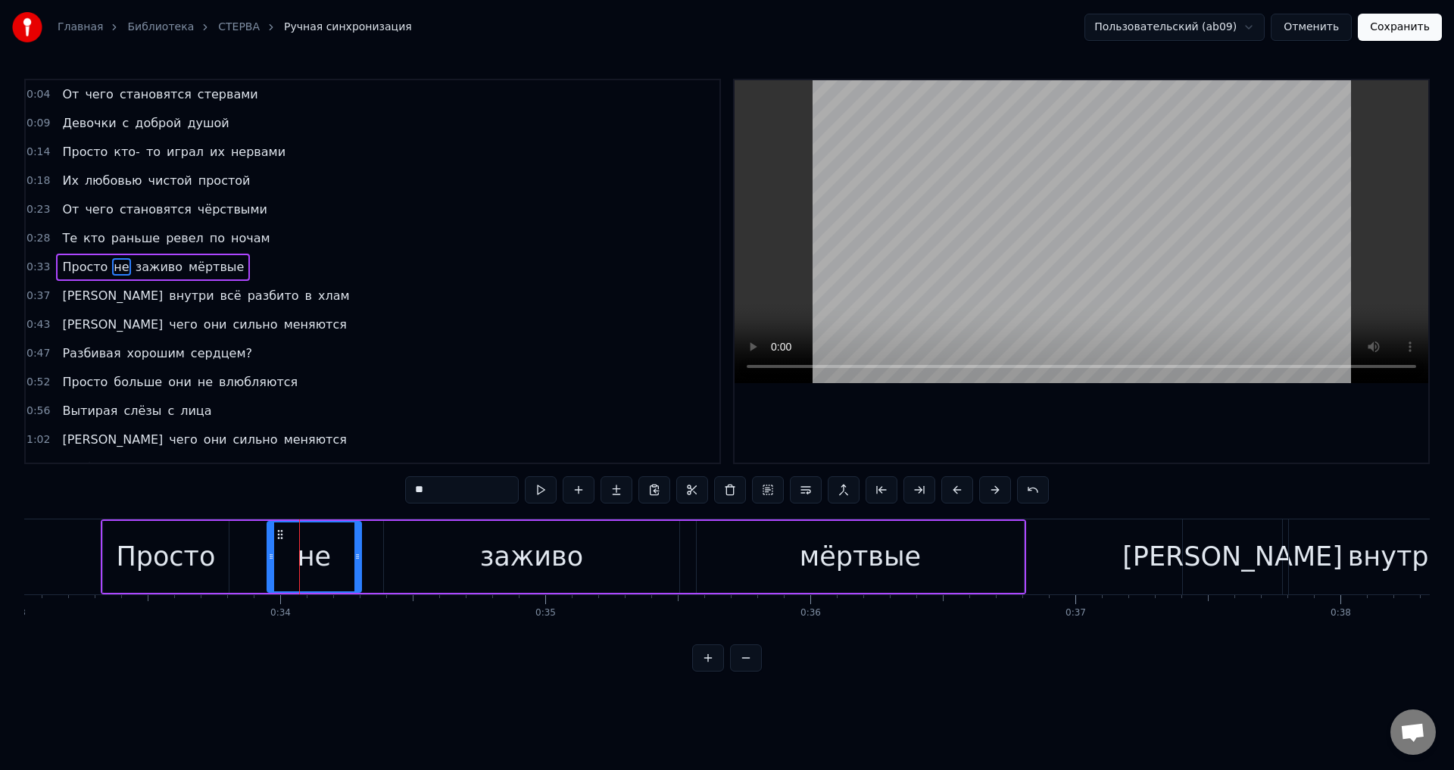
drag, startPoint x: 435, startPoint y: 495, endPoint x: 401, endPoint y: 488, distance: 34.8
click at [401, 488] on div "0:04 От чего становятся стервами 0:09 Девочки с доброй душой 0:14 Просто кто- т…" at bounding box center [727, 375] width 1406 height 593
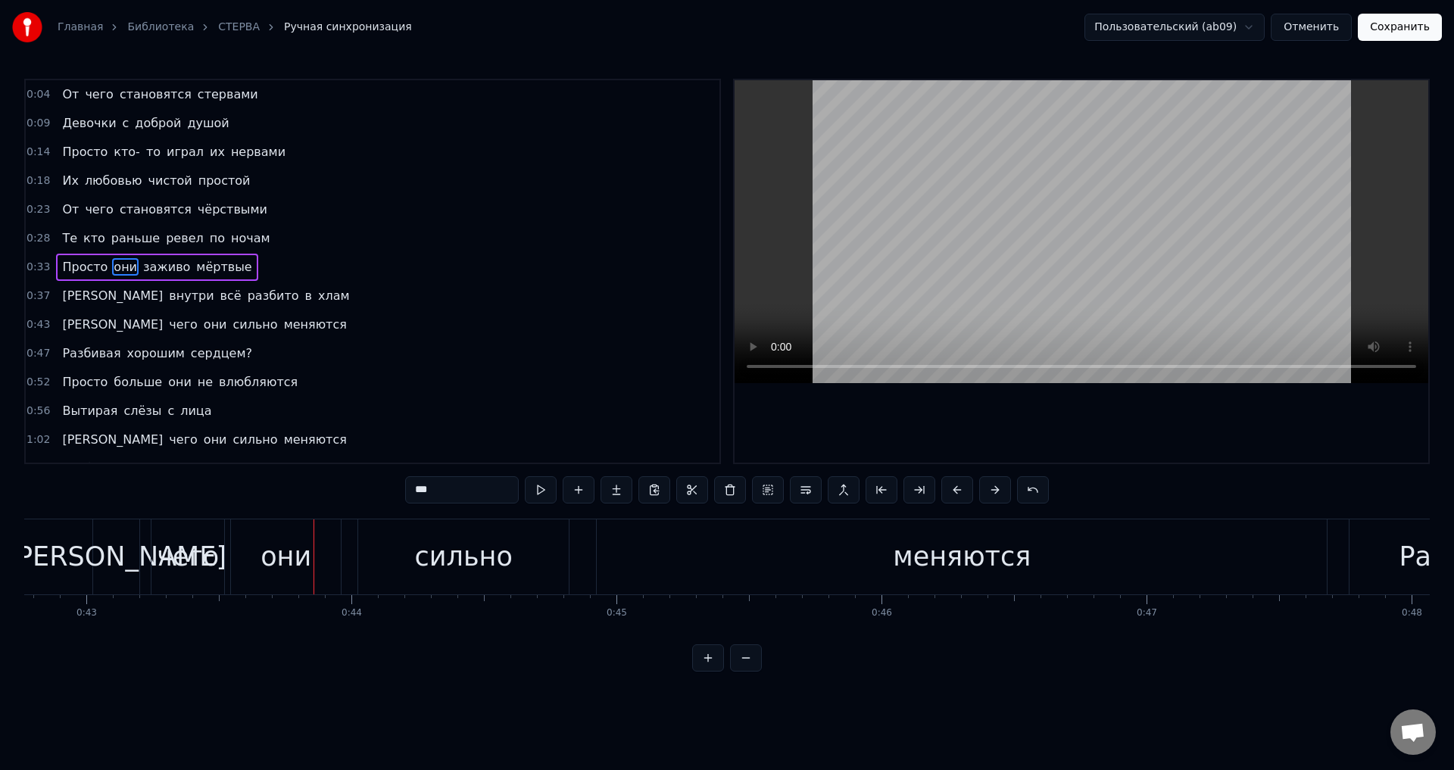
scroll to position [0, 11337]
click at [104, 566] on div "[PERSON_NAME]" at bounding box center [115, 557] width 46 height 75
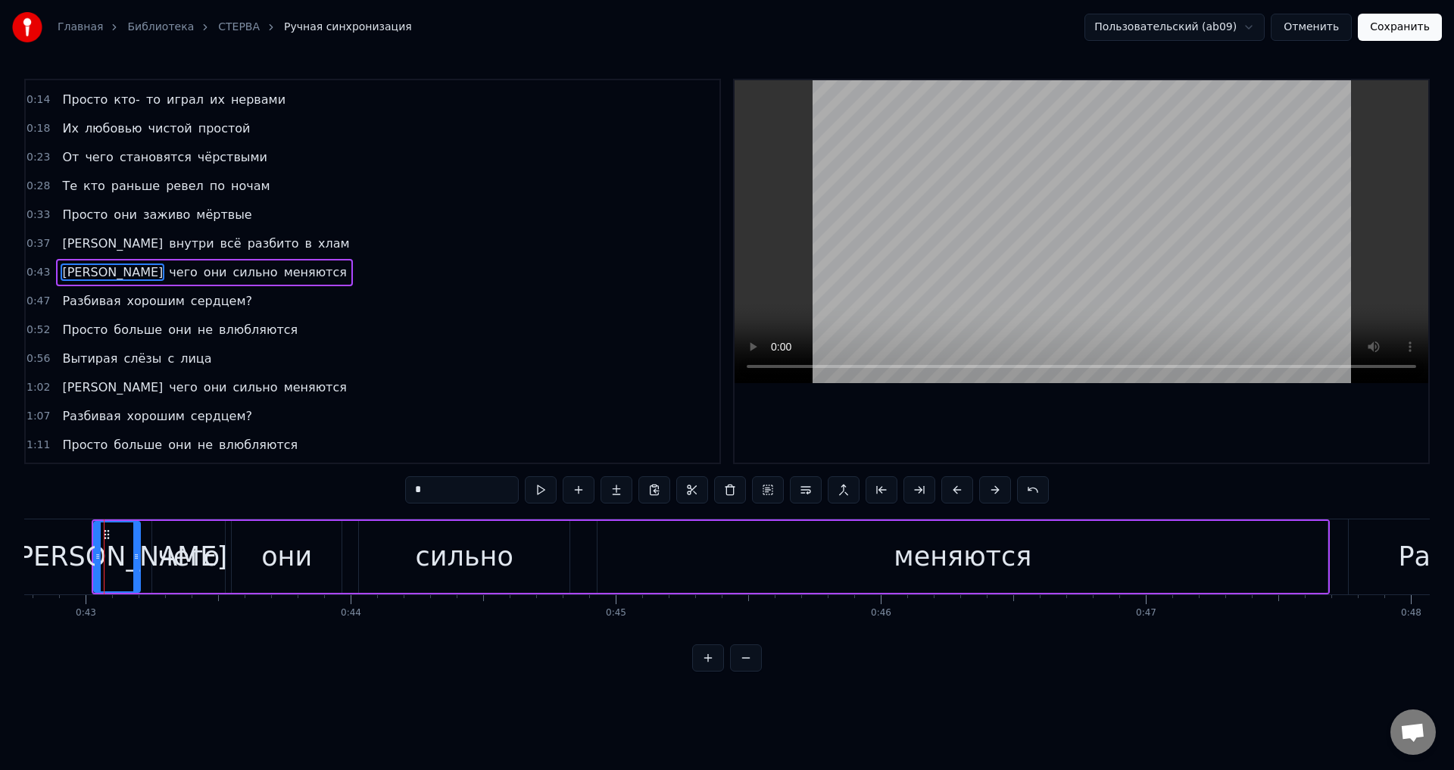
scroll to position [53, 0]
drag, startPoint x: 451, startPoint y: 487, endPoint x: 395, endPoint y: 488, distance: 55.3
click at [395, 488] on div "0:04 От чего становятся стервами 0:09 Девочки с доброй душой 0:14 Просто кто- т…" at bounding box center [727, 375] width 1406 height 593
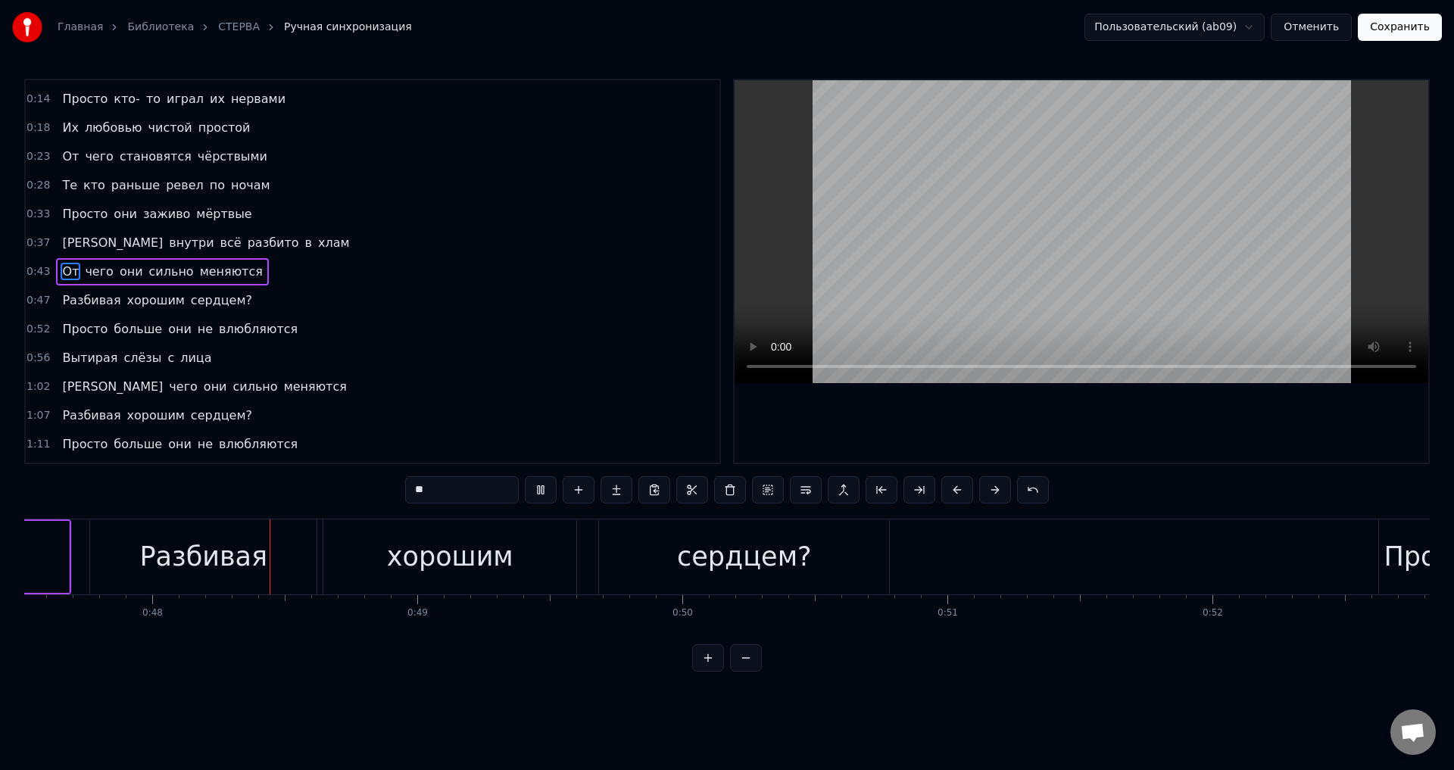
scroll to position [0, 12596]
click at [781, 559] on div "сердцем?" at bounding box center [743, 557] width 135 height 40
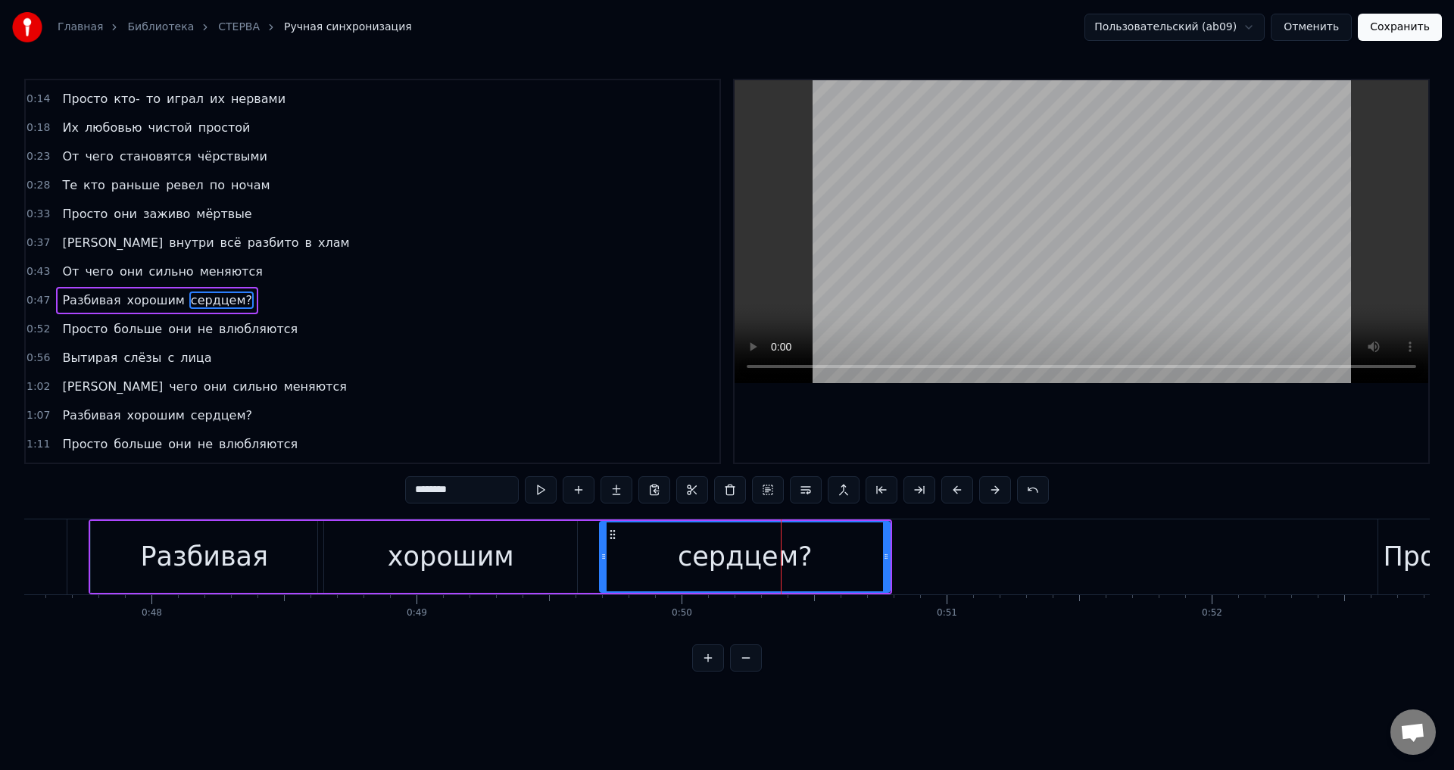
scroll to position [78, 0]
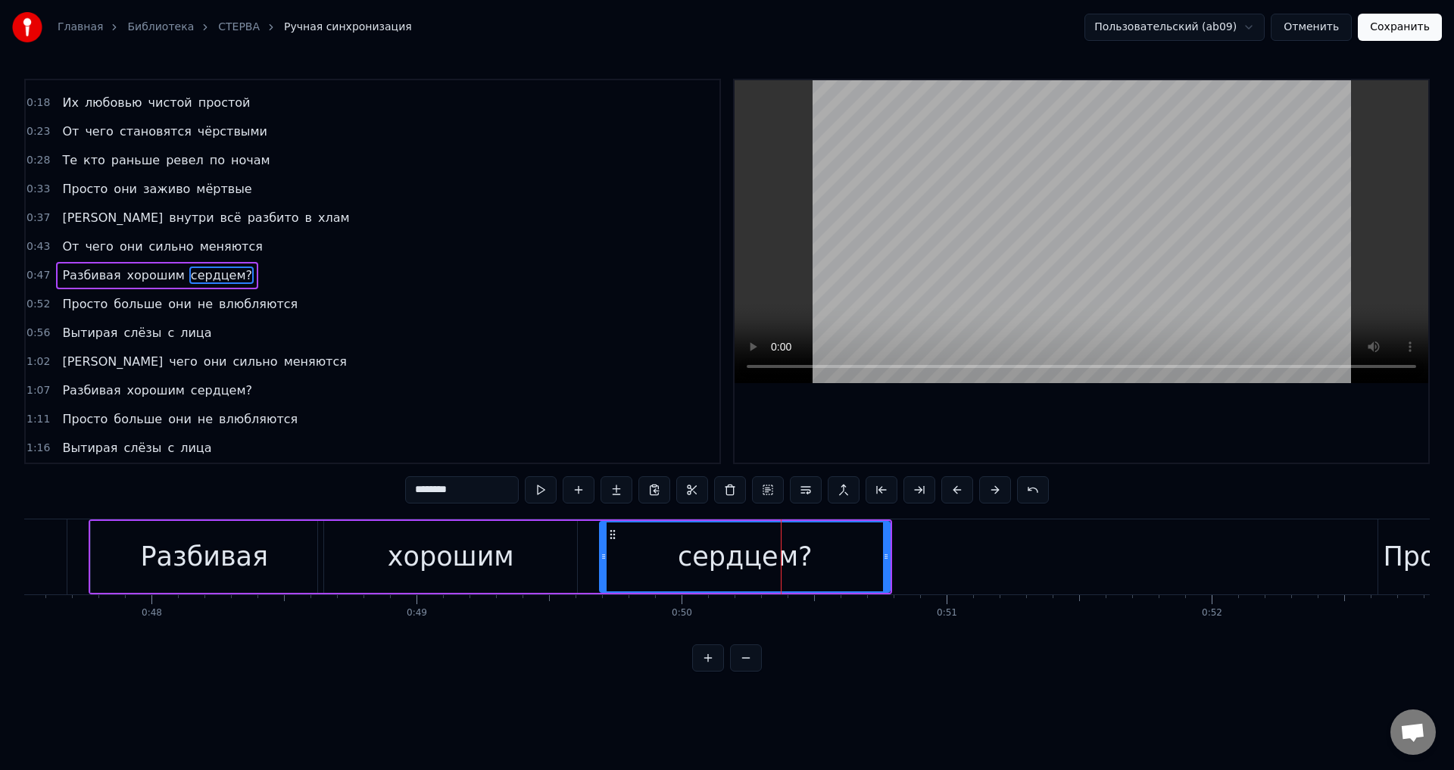
drag, startPoint x: 444, startPoint y: 493, endPoint x: 521, endPoint y: 495, distance: 77.3
click at [520, 495] on div "********" at bounding box center [727, 489] width 644 height 27
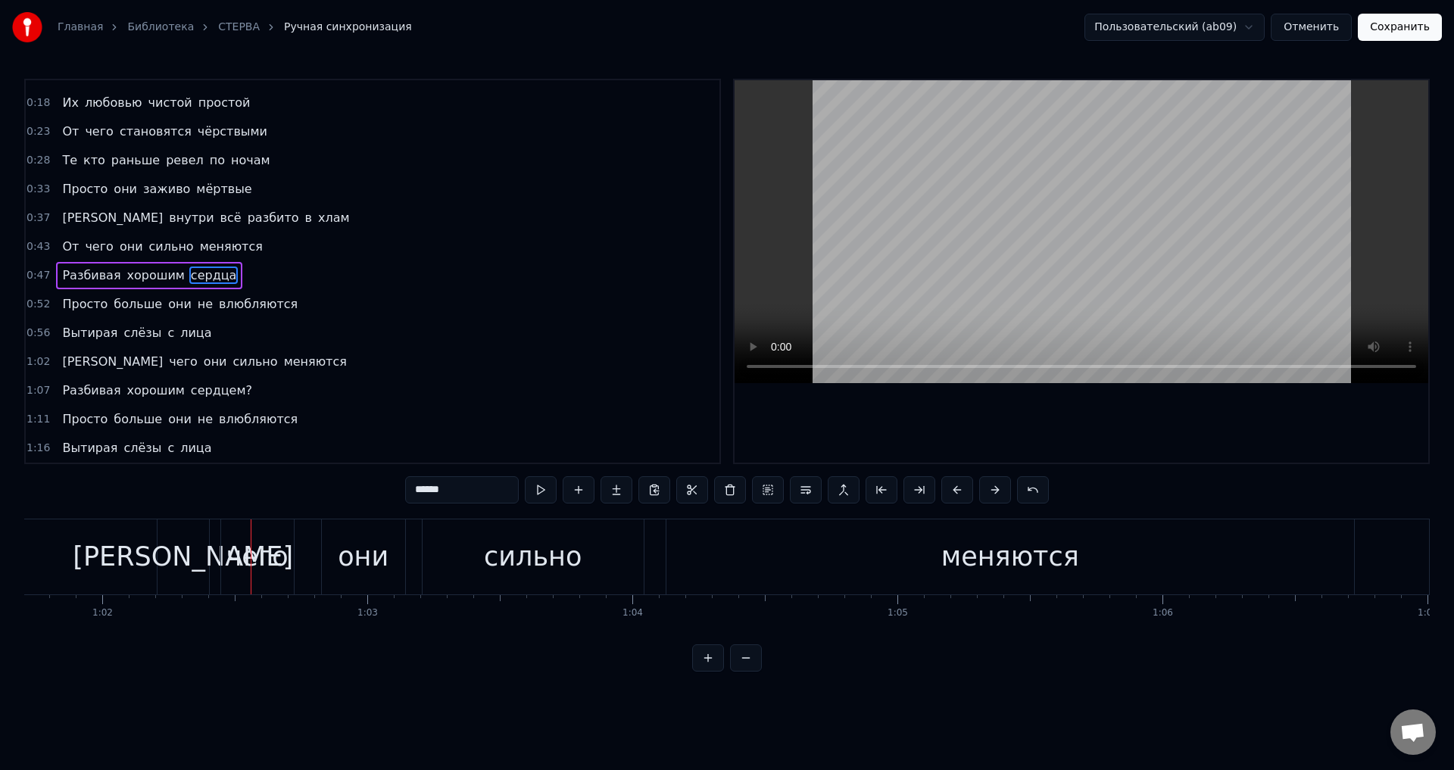
scroll to position [0, 16428]
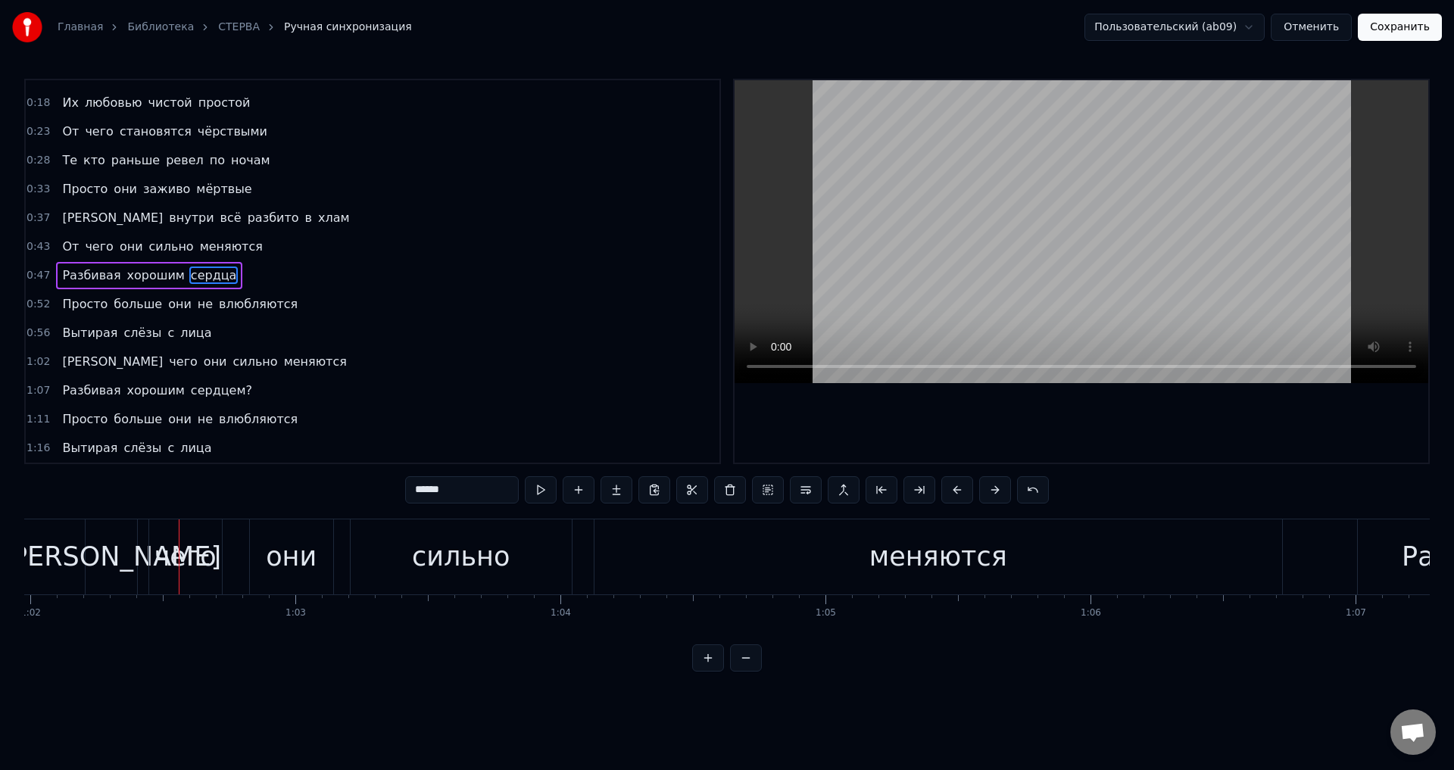
click at [116, 553] on div "[PERSON_NAME]" at bounding box center [111, 557] width 220 height 40
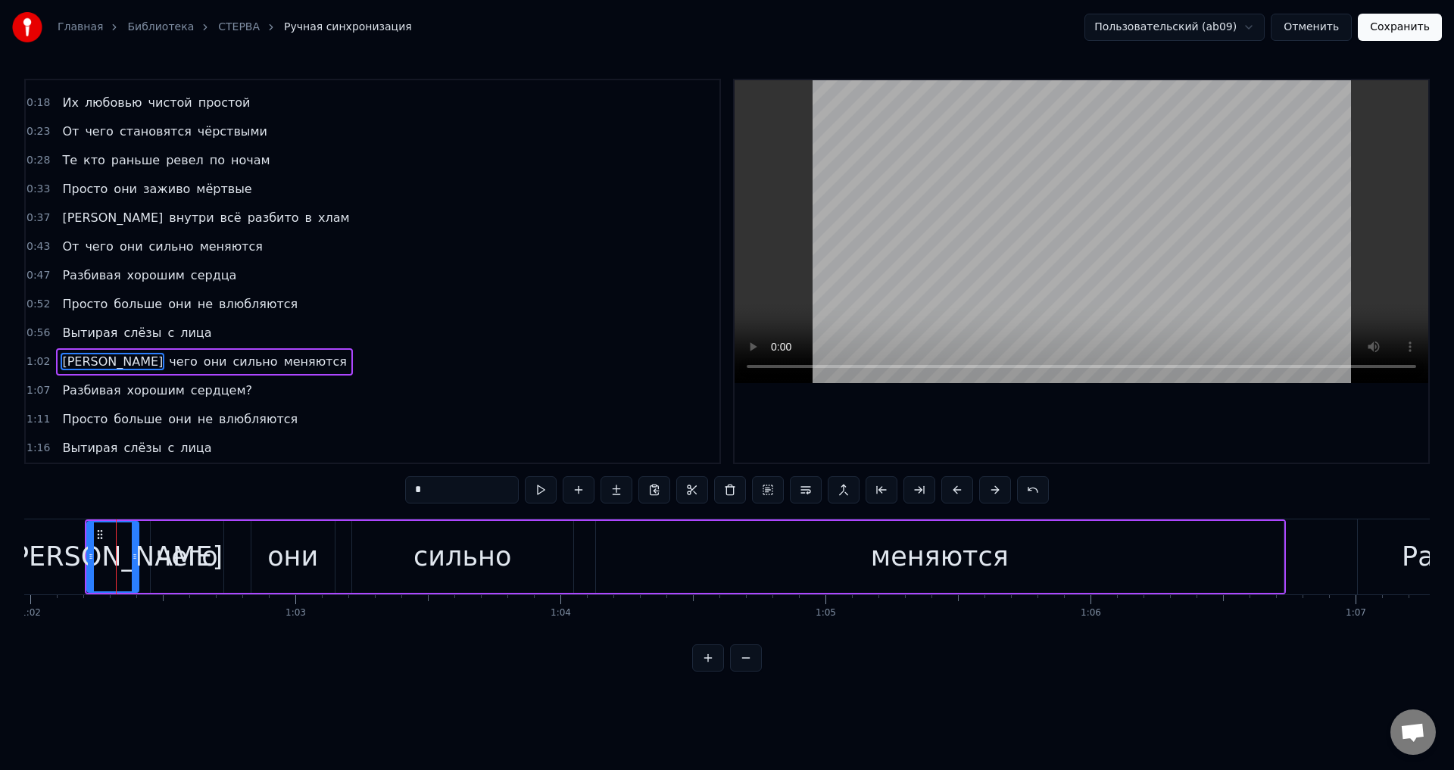
drag, startPoint x: 426, startPoint y: 500, endPoint x: 380, endPoint y: 498, distance: 46.3
click at [385, 498] on div "0:04 От чего становятся стервами 0:09 Девочки с доброй душой 0:14 Просто кто- т…" at bounding box center [727, 375] width 1406 height 593
type input "*"
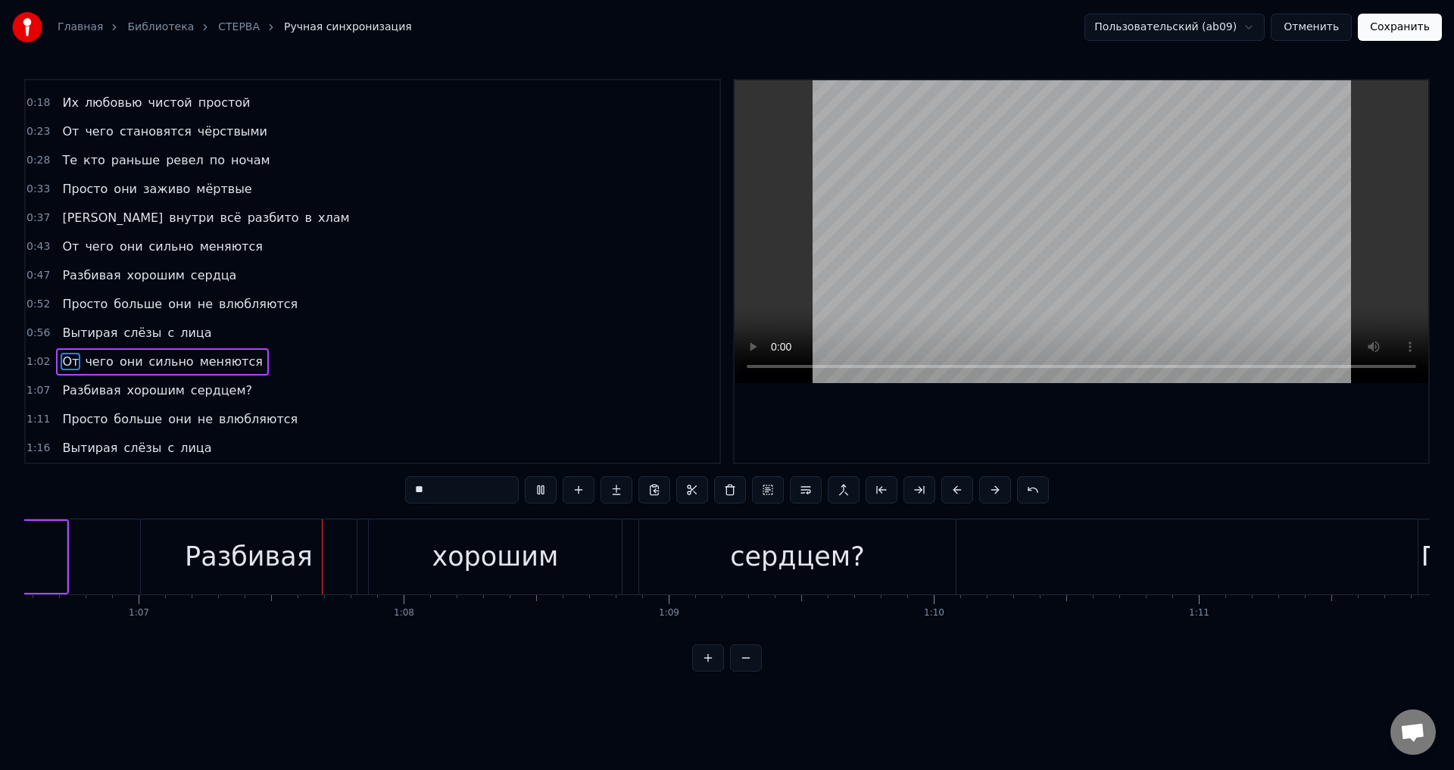
scroll to position [0, 17699]
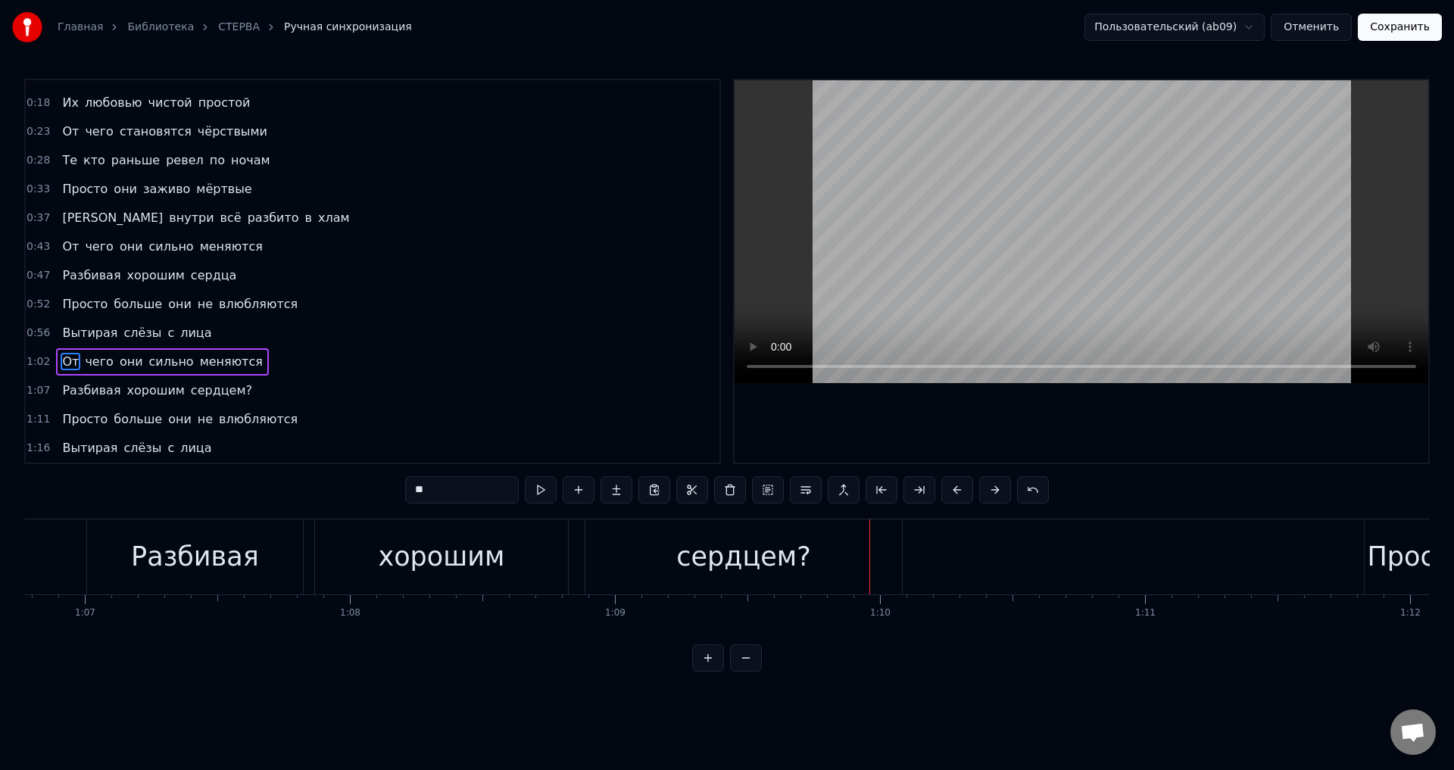
click at [716, 581] on div "сердцем?" at bounding box center [743, 557] width 317 height 75
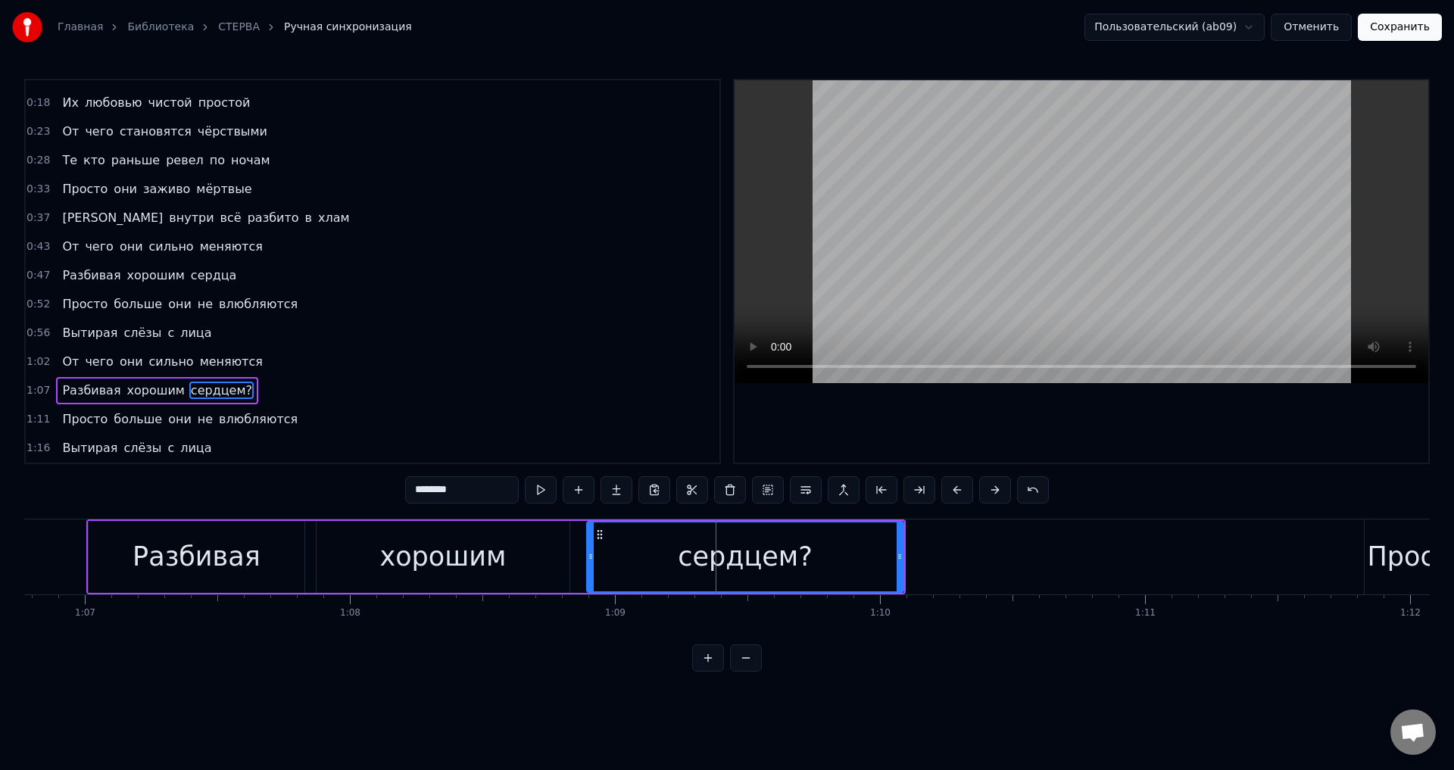
drag, startPoint x: 447, startPoint y: 495, endPoint x: 519, endPoint y: 495, distance: 72.0
click at [519, 495] on div "********" at bounding box center [727, 489] width 644 height 27
type input "******"
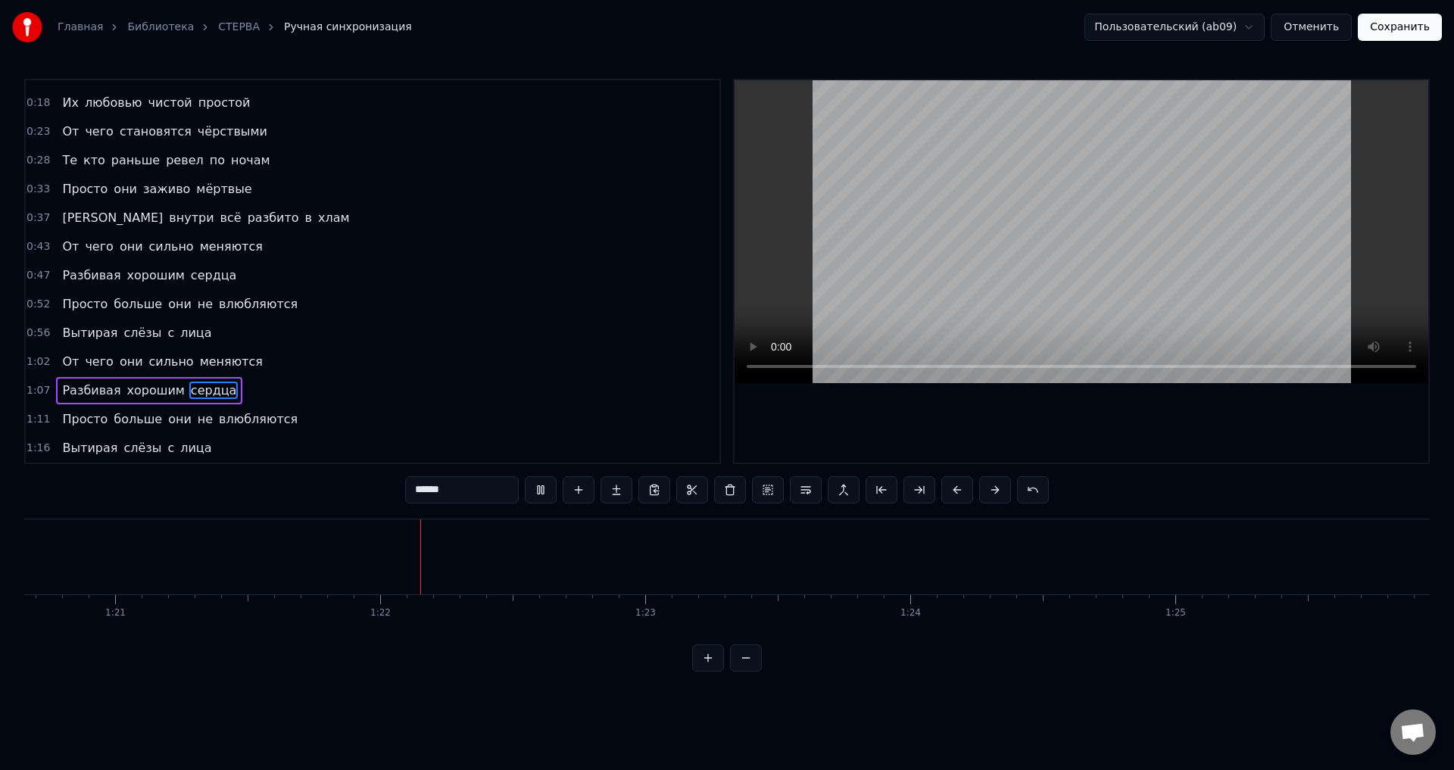
scroll to position [0, 21399]
click at [1408, 28] on button "Сохранить" at bounding box center [1400, 27] width 84 height 27
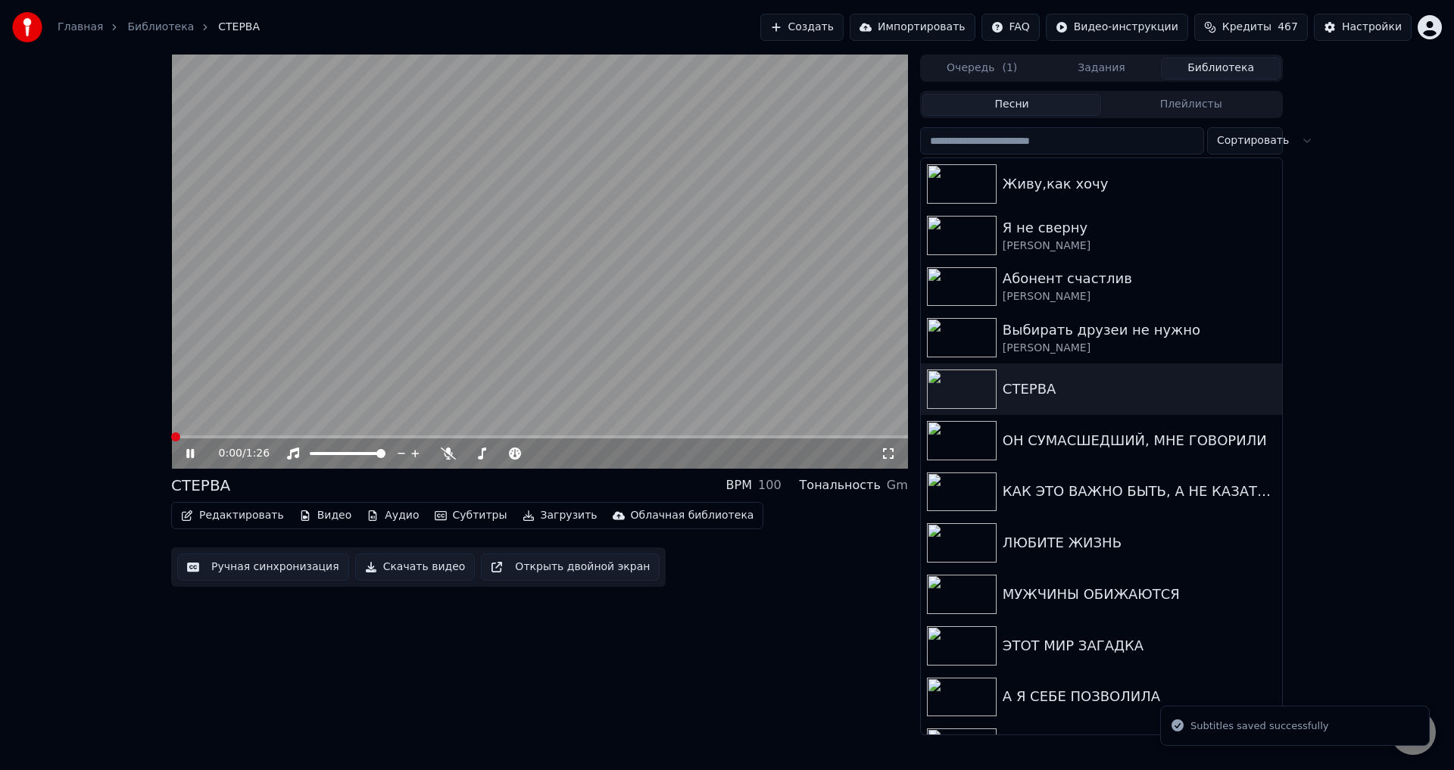
click at [245, 563] on button "Ручная синхронизация" at bounding box center [263, 567] width 172 height 27
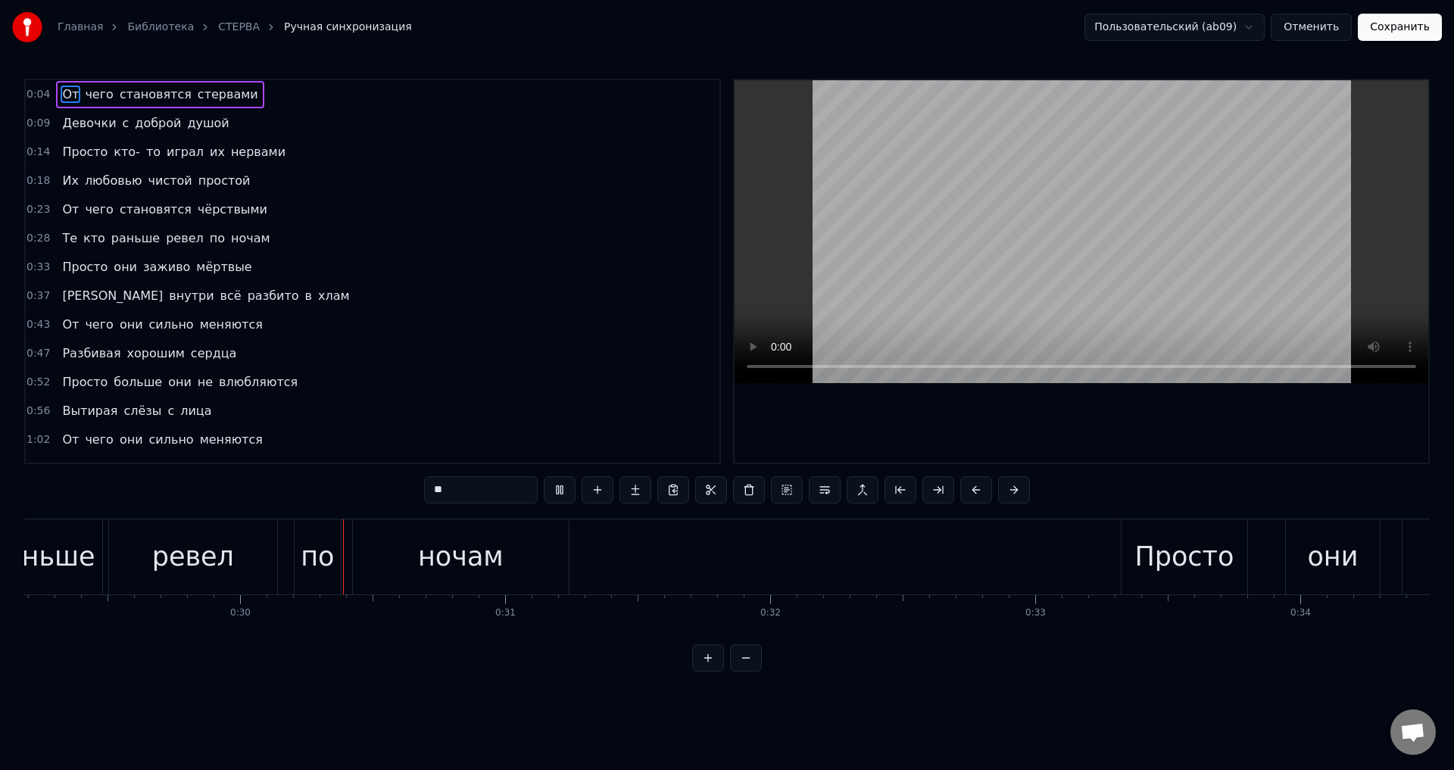
scroll to position [0, 7790]
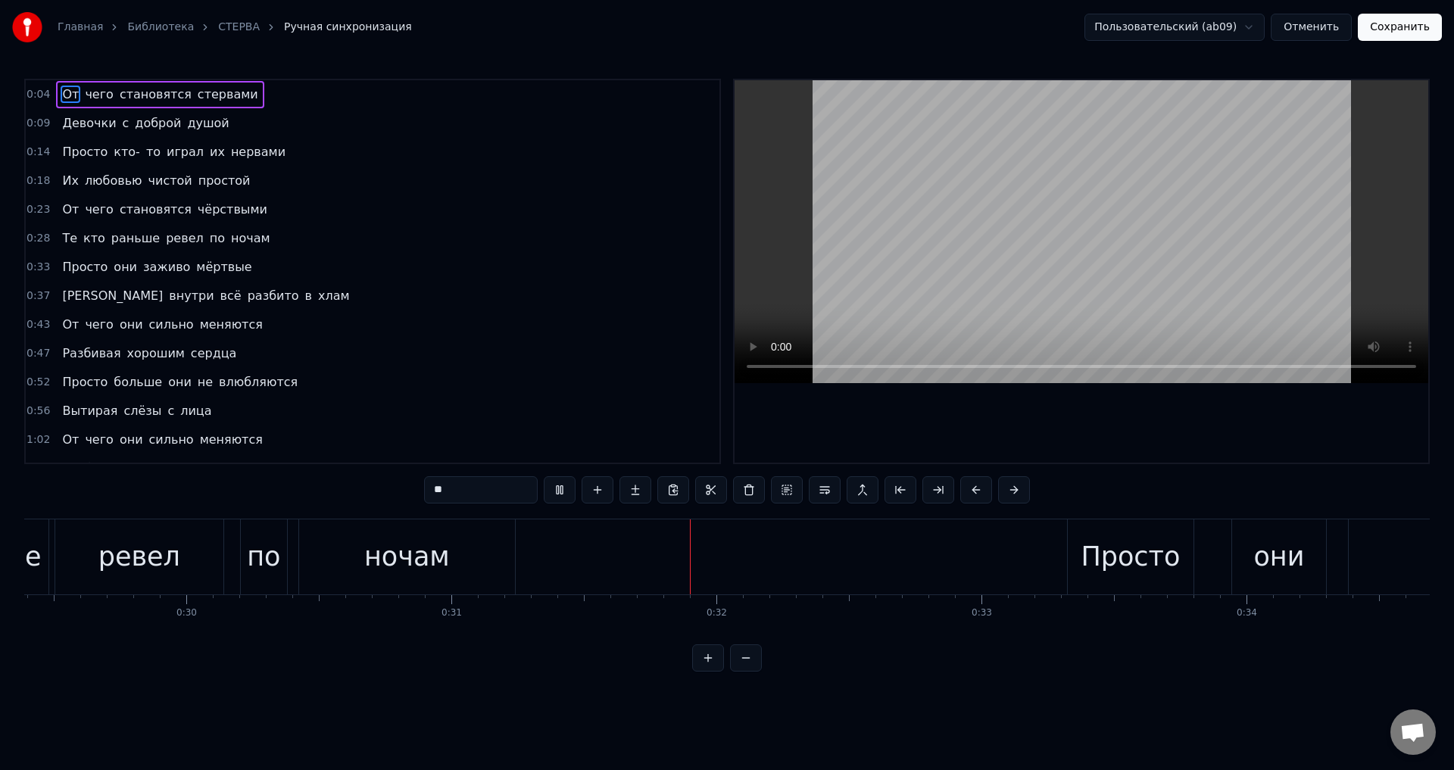
click at [1179, 271] on video at bounding box center [1082, 231] width 694 height 303
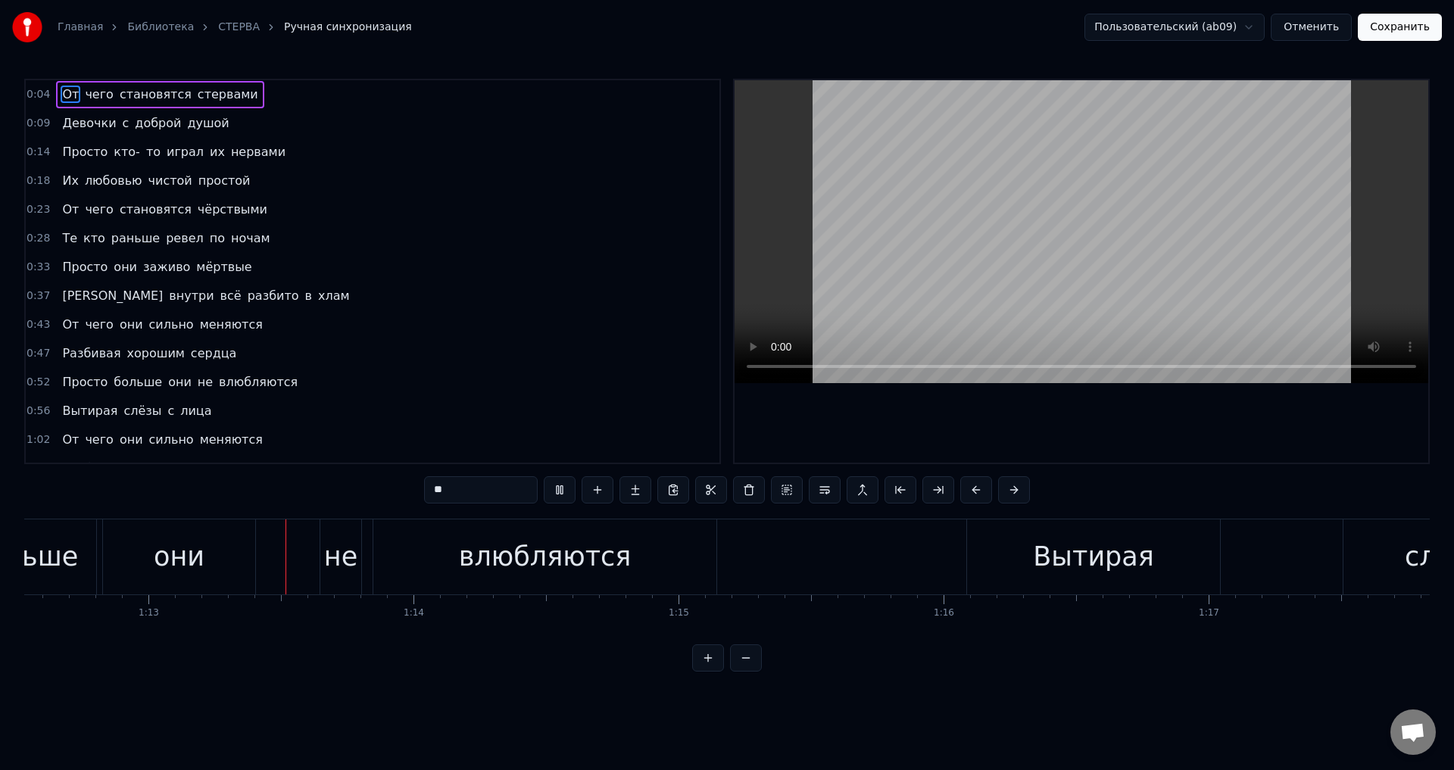
scroll to position [0, 19226]
click at [1058, 266] on video at bounding box center [1082, 231] width 694 height 303
click at [1026, 303] on video at bounding box center [1082, 231] width 694 height 303
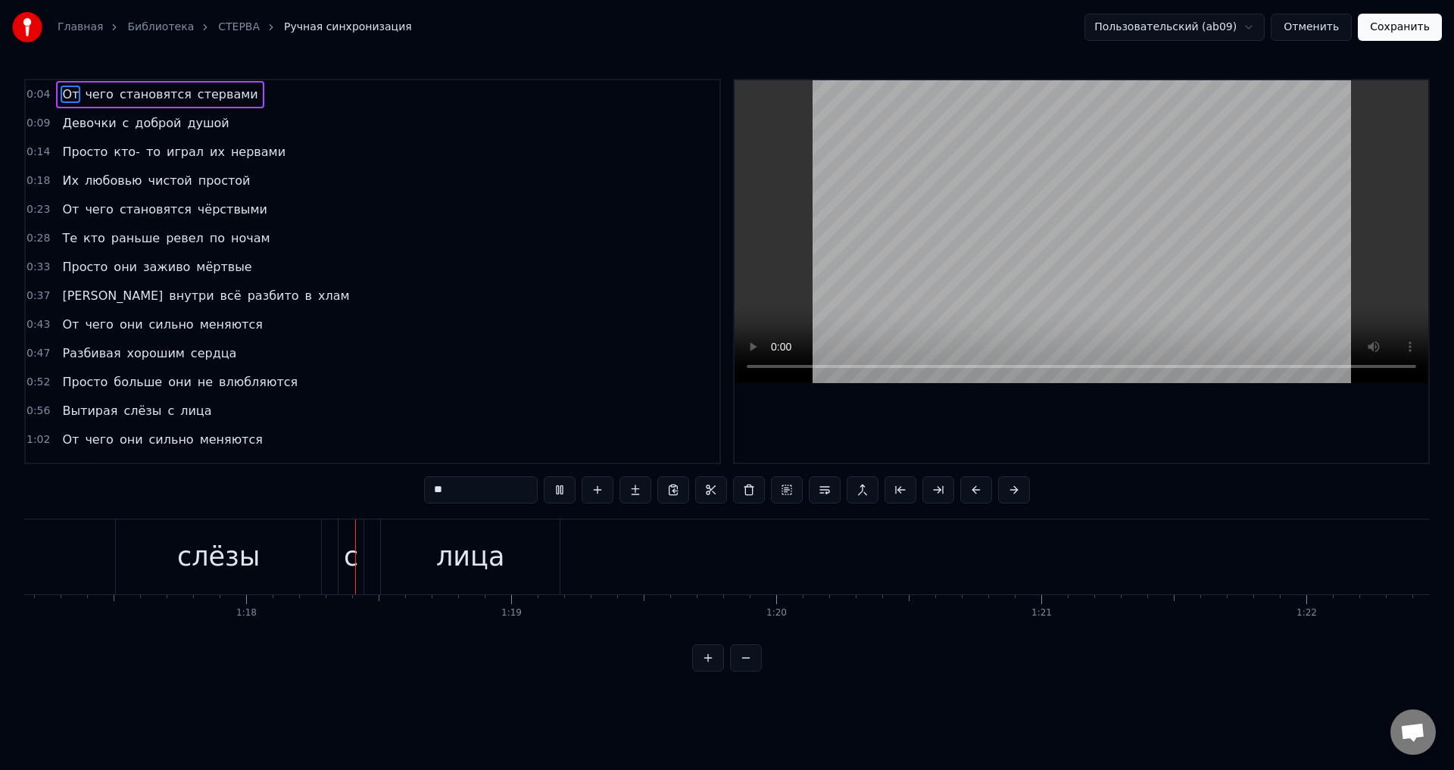
scroll to position [0, 20512]
click at [1400, 33] on button "Сохранить" at bounding box center [1400, 27] width 84 height 27
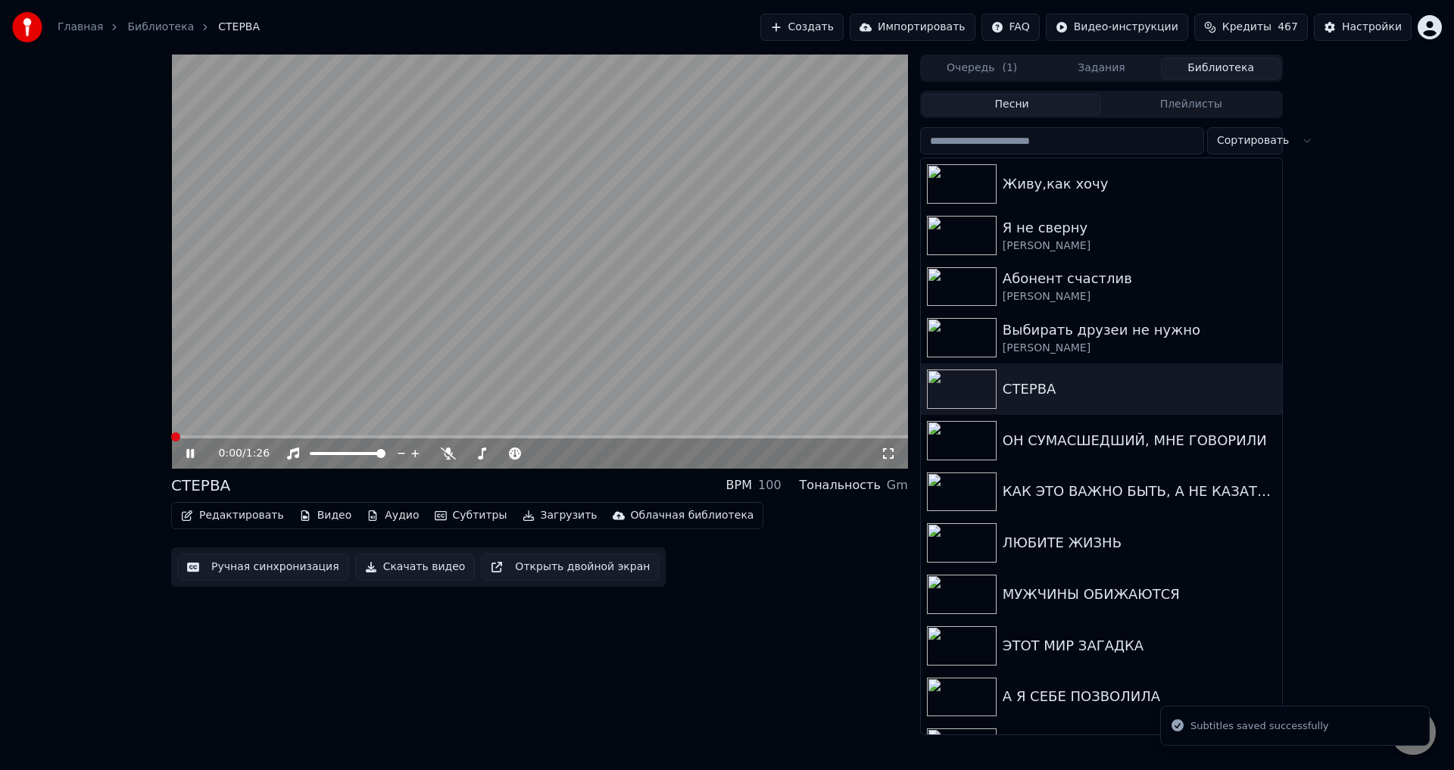
click at [888, 453] on icon at bounding box center [888, 454] width 15 height 12
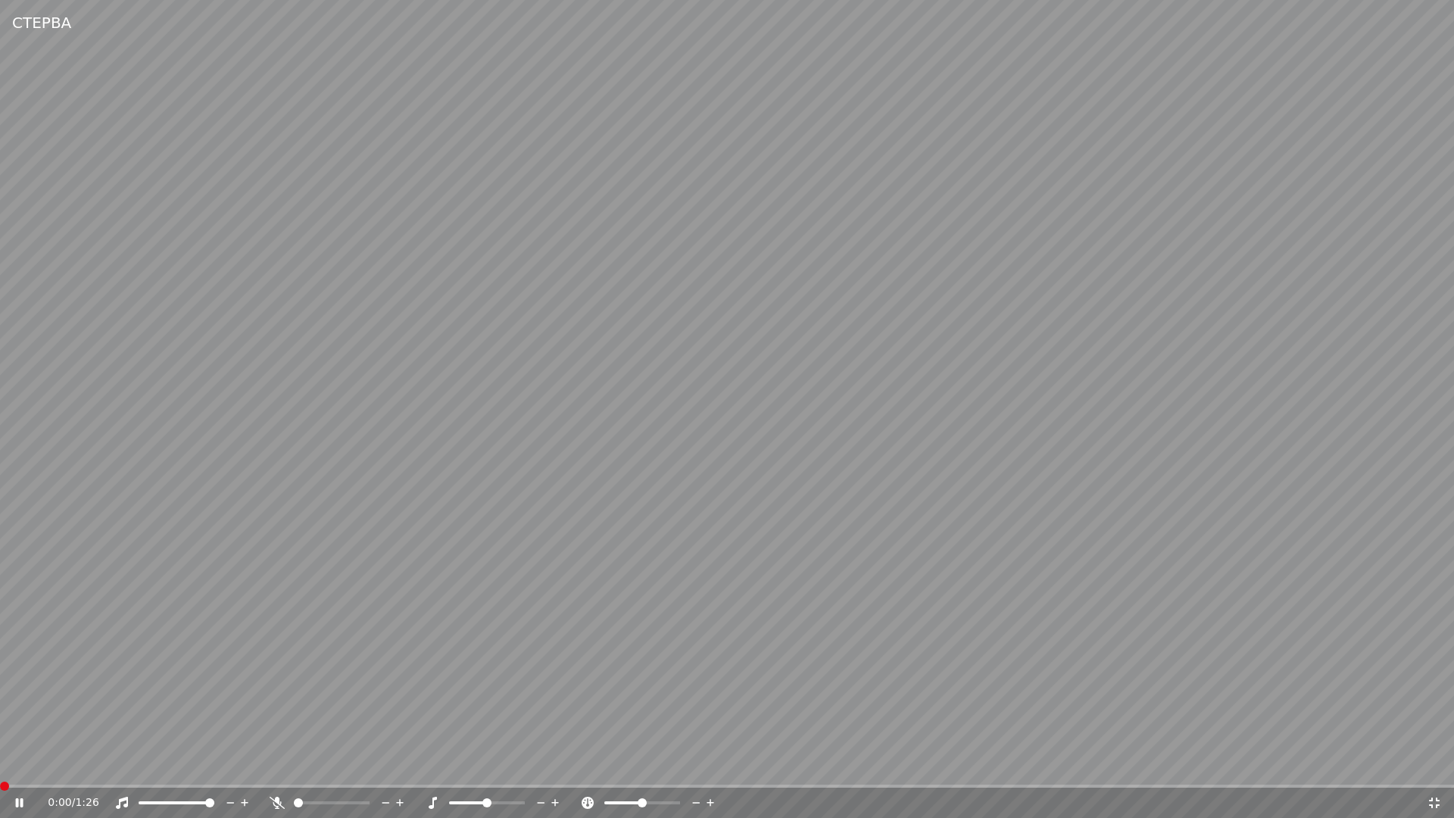
click at [20, 769] on icon at bounding box center [30, 803] width 36 height 12
click at [98, 769] on span at bounding box center [727, 786] width 1454 height 3
click at [0, 769] on span at bounding box center [0, 786] width 0 height 3
click at [17, 769] on icon at bounding box center [19, 802] width 9 height 11
click at [901, 668] on video at bounding box center [727, 409] width 1454 height 818
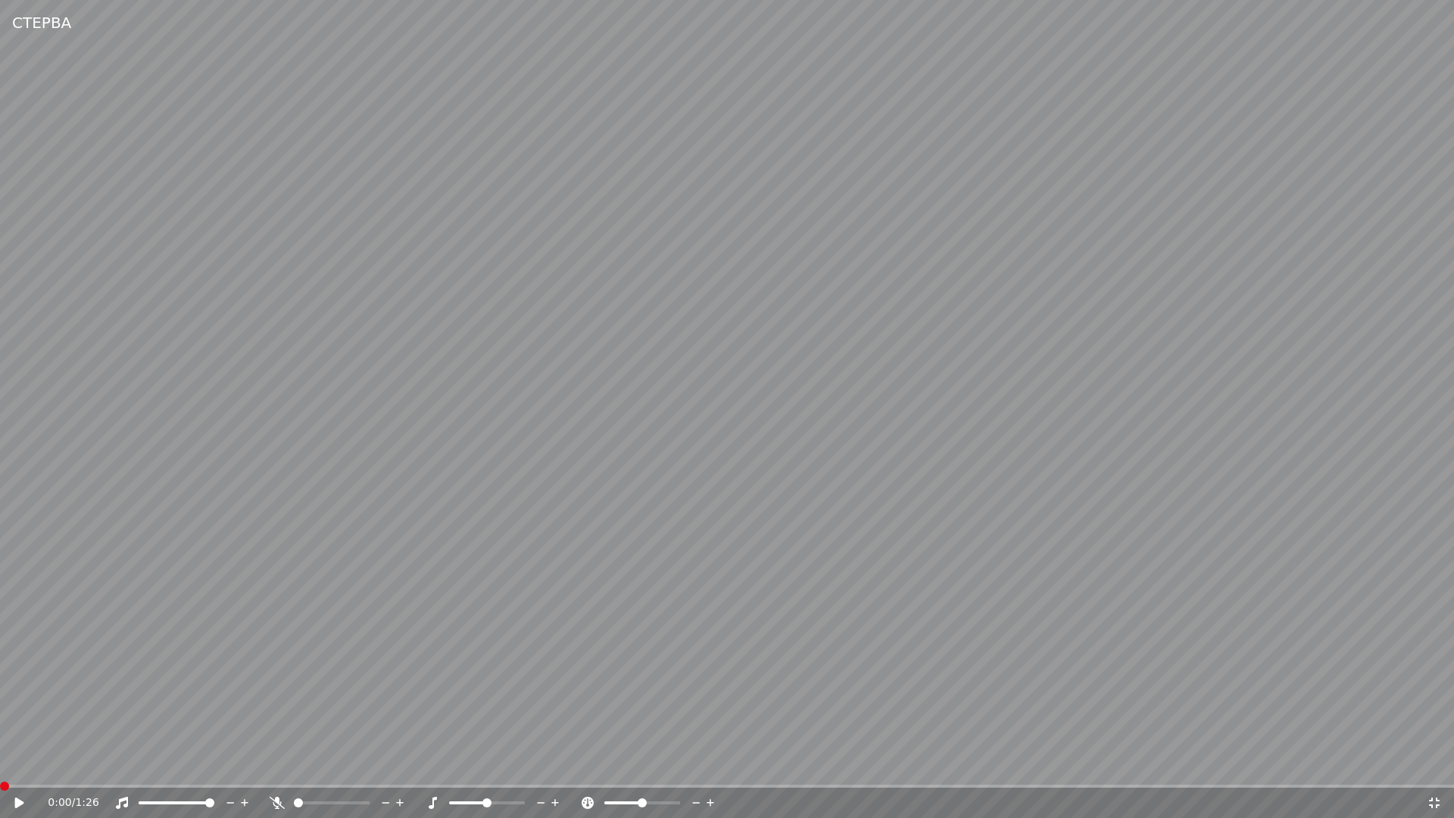
click at [0, 769] on span at bounding box center [4, 786] width 9 height 9
click at [220, 734] on video at bounding box center [727, 409] width 1454 height 818
click at [364, 683] on video at bounding box center [727, 409] width 1454 height 818
click at [0, 769] on span at bounding box center [4, 786] width 9 height 9
click at [20, 769] on icon at bounding box center [30, 803] width 36 height 12
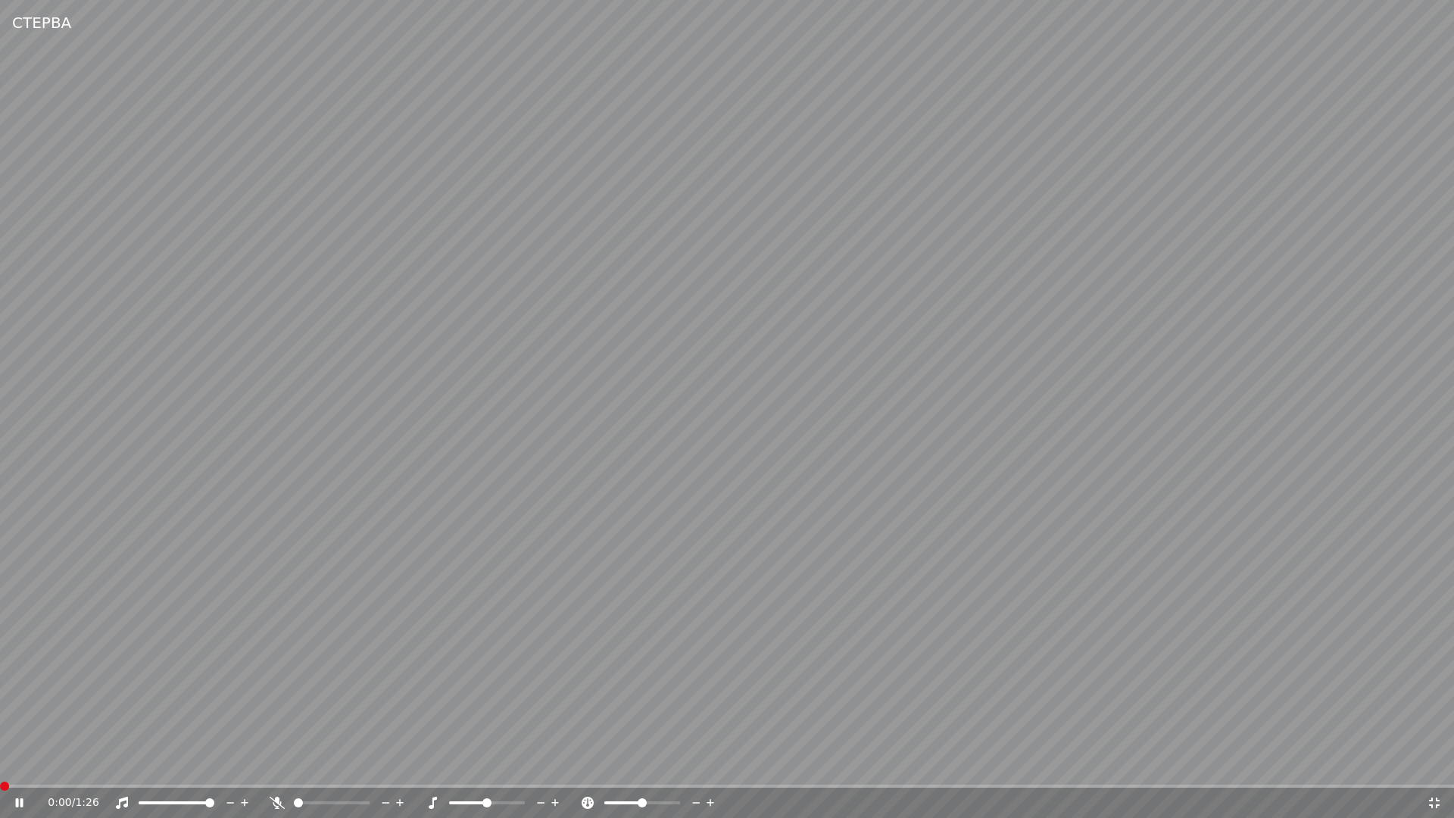
click at [0, 769] on span at bounding box center [0, 786] width 0 height 3
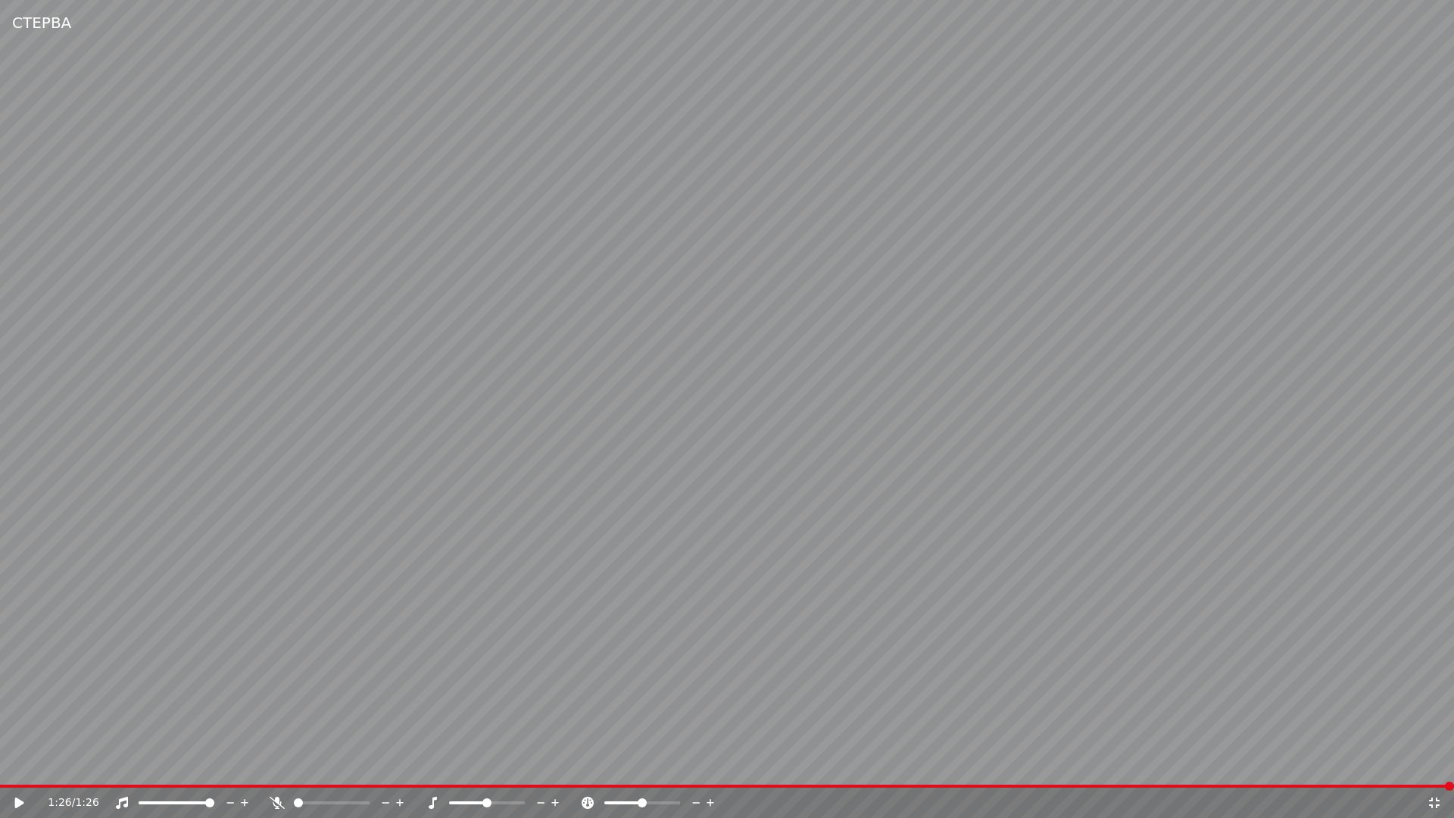
click at [20, 769] on icon at bounding box center [19, 802] width 9 height 11
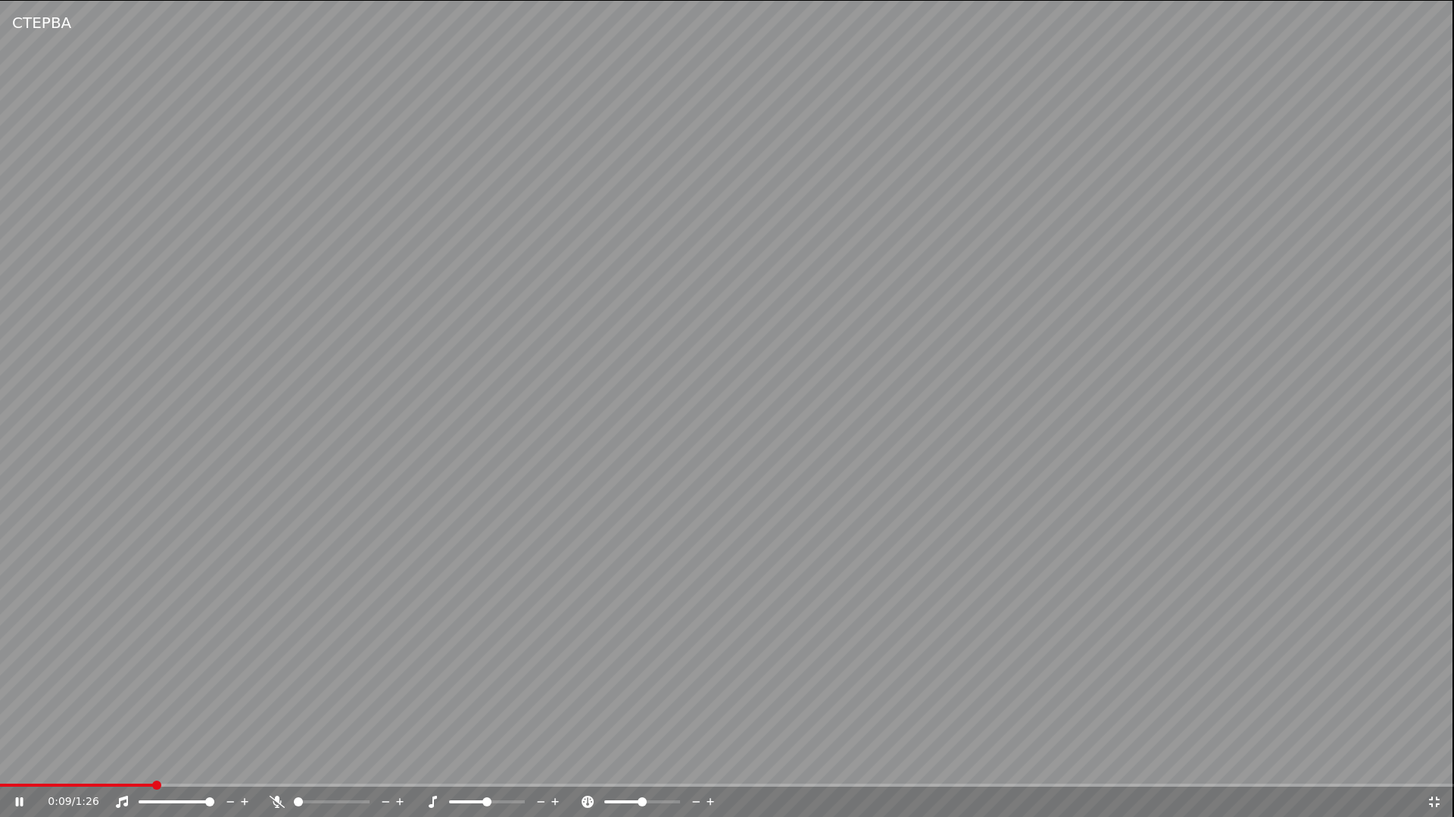
click at [1300, 686] on video at bounding box center [727, 408] width 1454 height 817
click at [1300, 686] on video at bounding box center [727, 409] width 1454 height 818
drag, startPoint x: 1309, startPoint y: 691, endPoint x: 1403, endPoint y: 727, distance: 100.4
click at [1309, 691] on video at bounding box center [727, 409] width 1454 height 818
click at [1432, 769] on icon at bounding box center [1434, 803] width 15 height 12
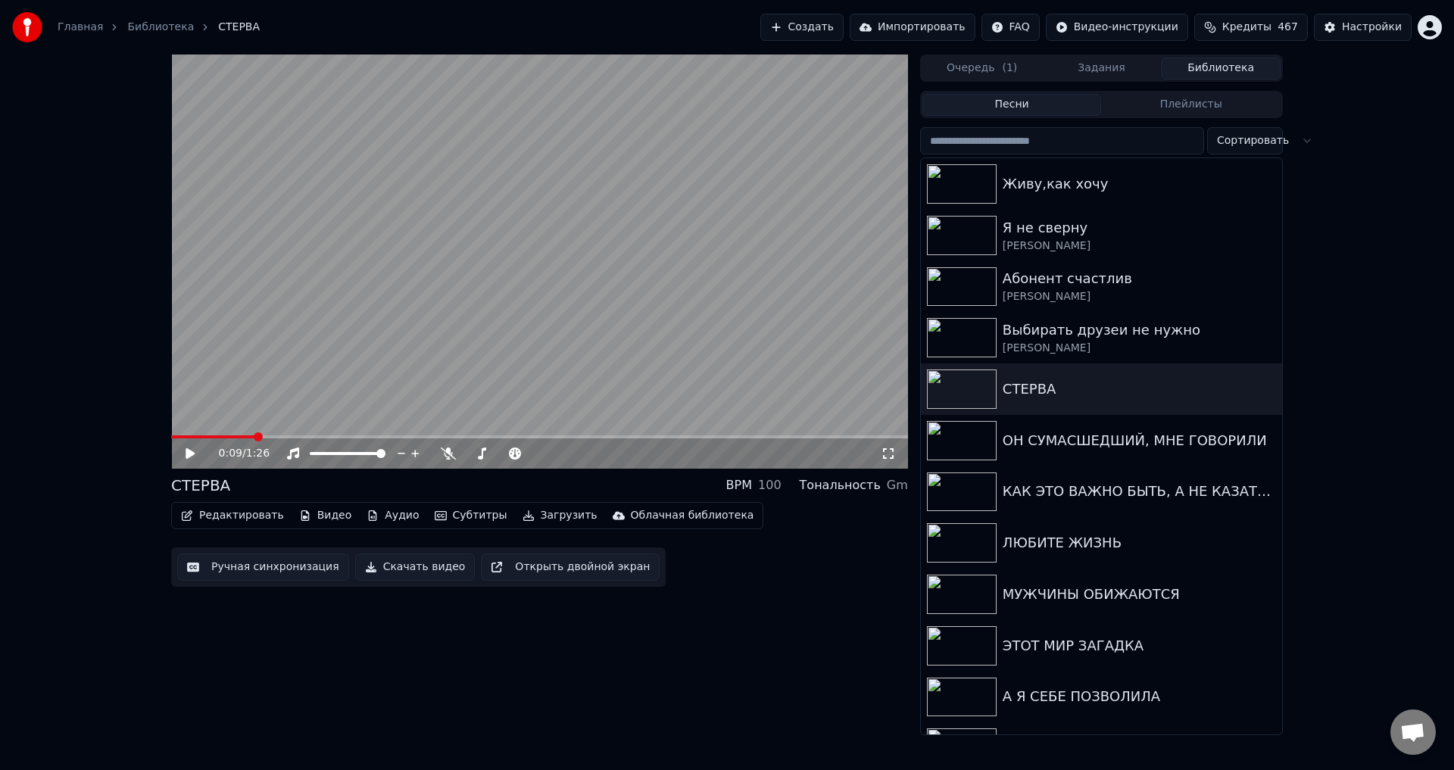
click at [235, 573] on button "Ручная синхронизация" at bounding box center [263, 567] width 172 height 27
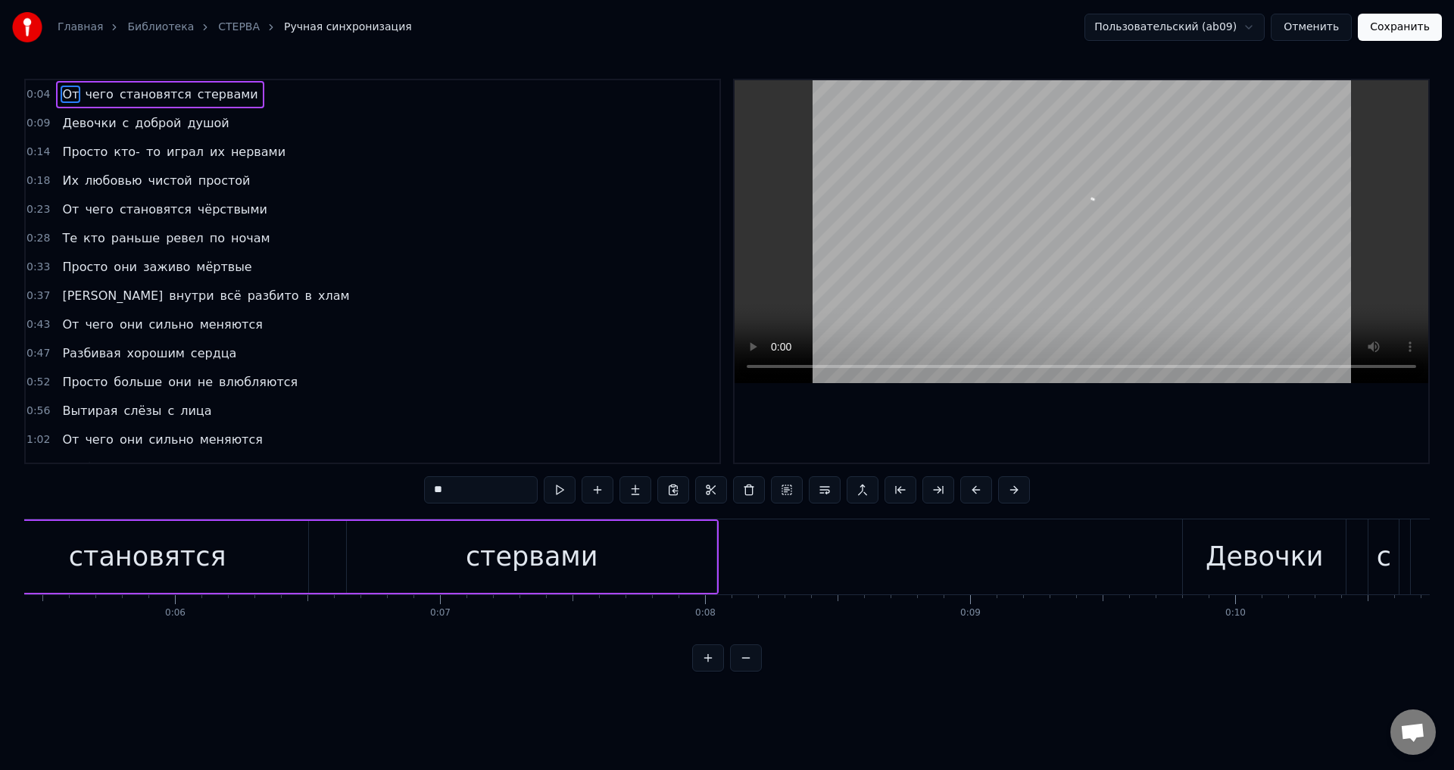
scroll to position [0, 1133]
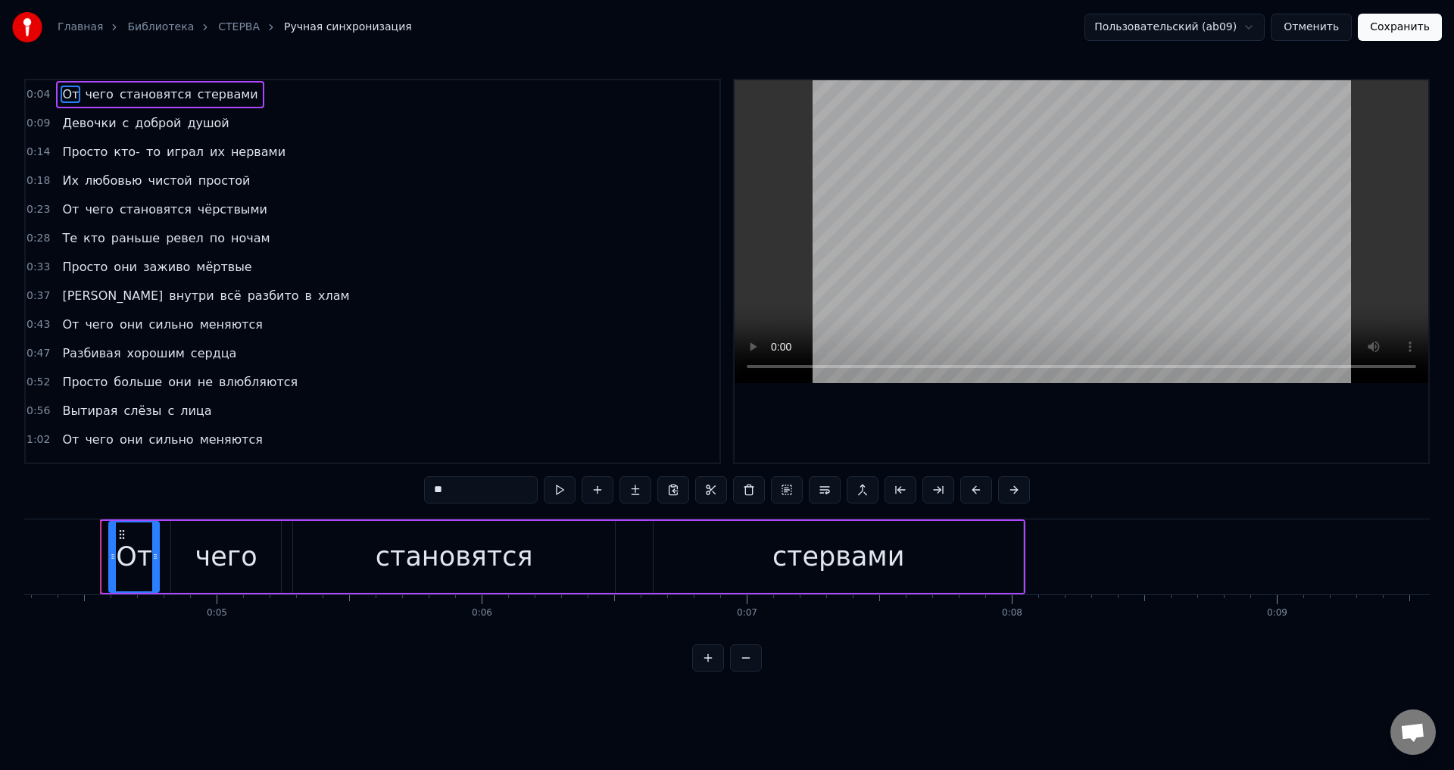
click at [114, 555] on icon at bounding box center [113, 557] width 6 height 12
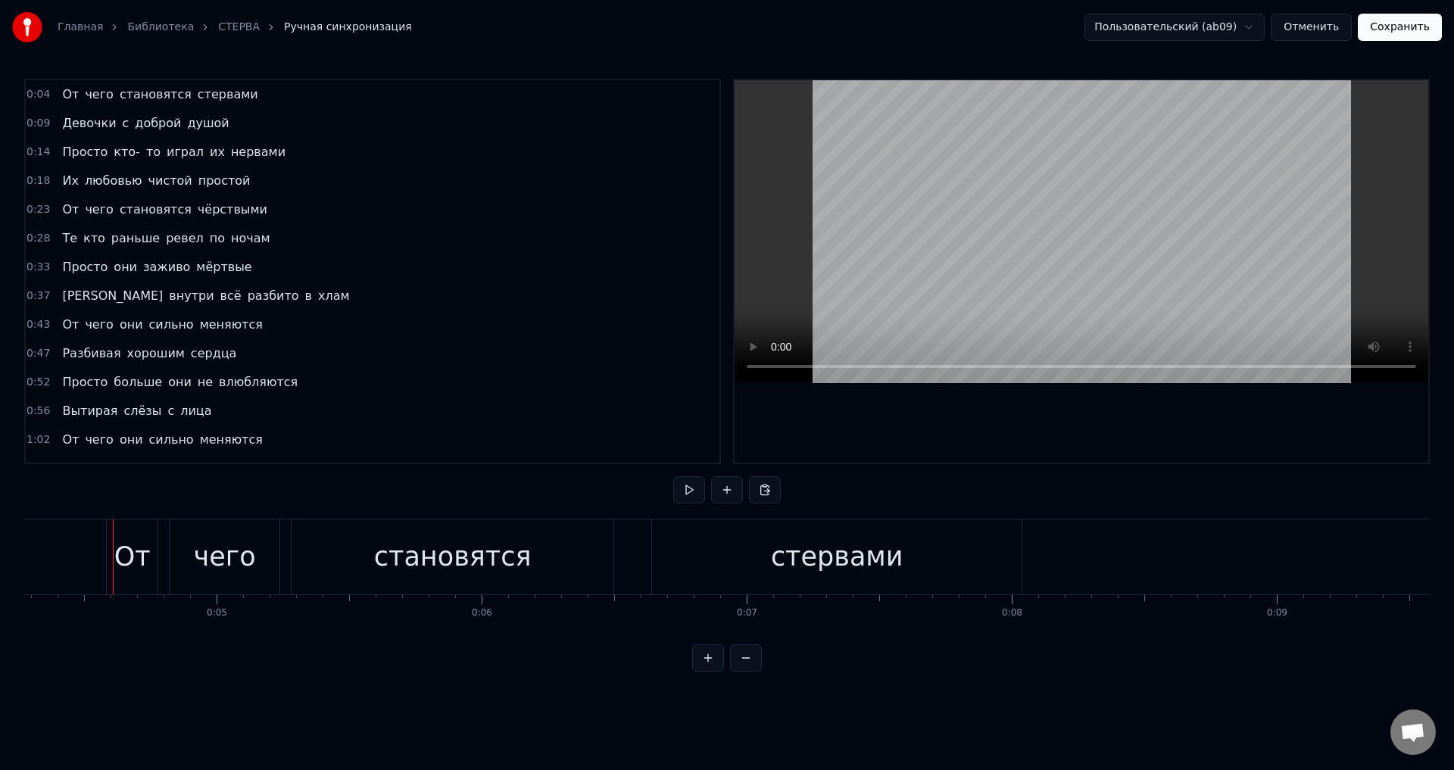
click at [1417, 28] on button "Сохранить" at bounding box center [1400, 27] width 84 height 27
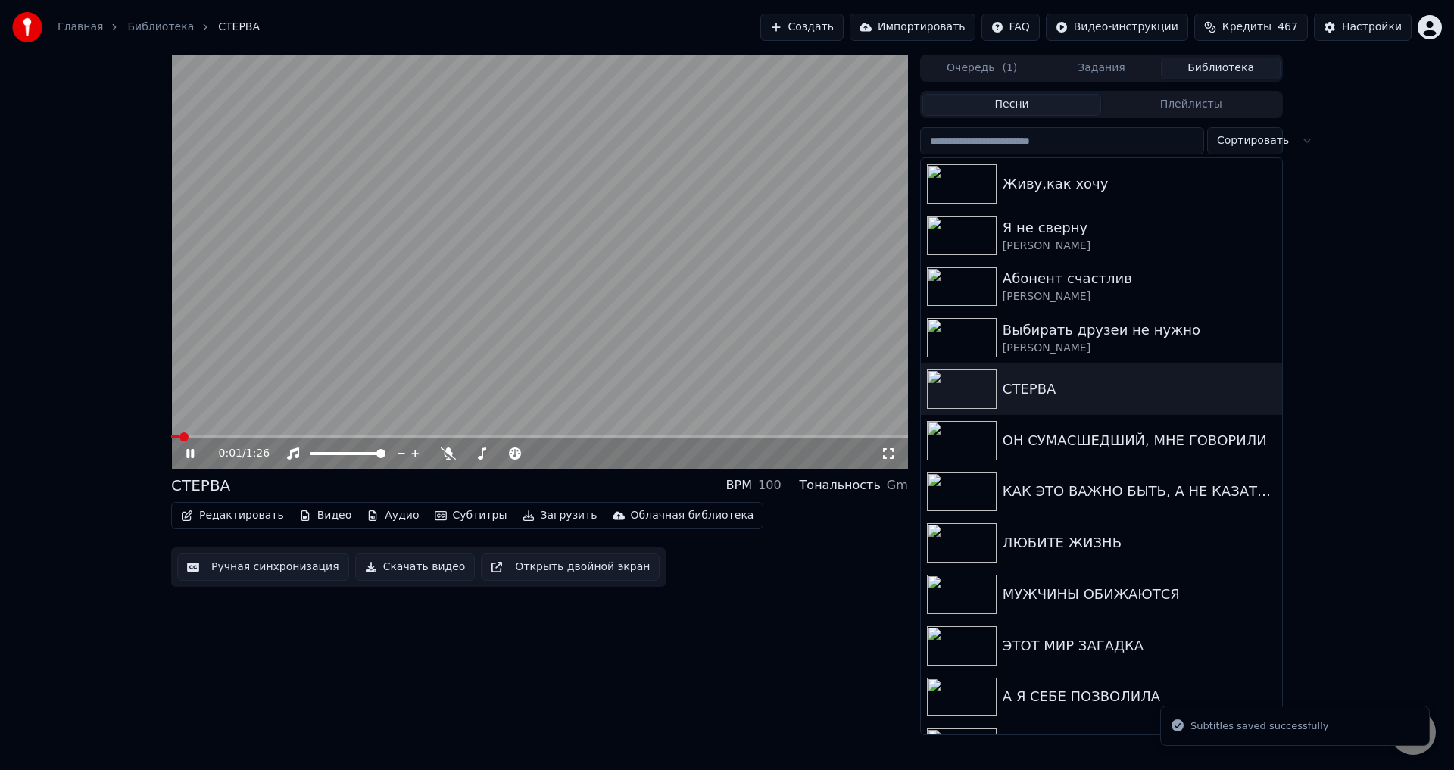
click at [887, 454] on icon at bounding box center [888, 454] width 15 height 12
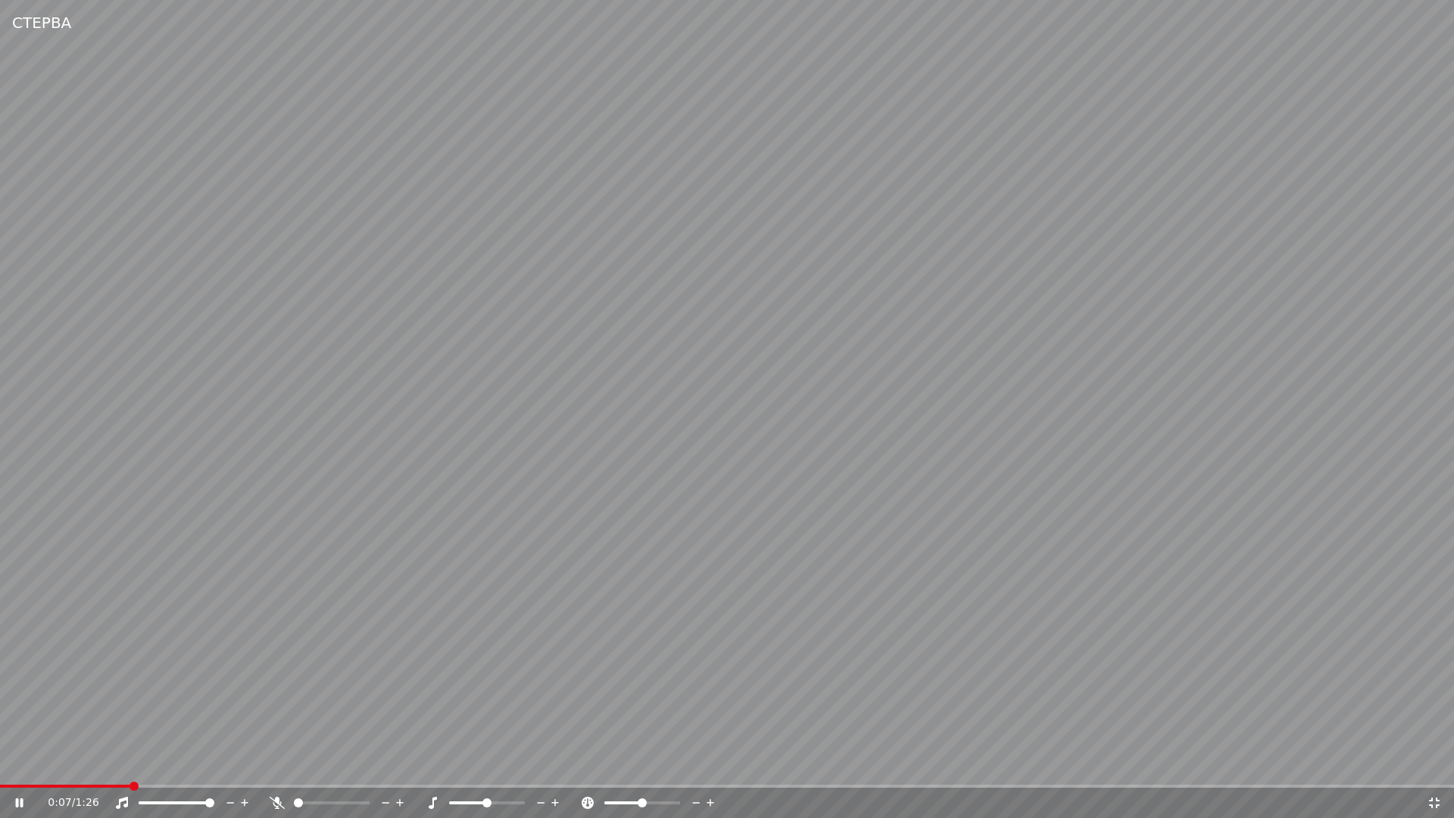
click at [1019, 658] on video at bounding box center [727, 409] width 1454 height 818
click at [1434, 769] on div "0:07 / 1:26" at bounding box center [727, 803] width 1454 height 30
click at [1434, 769] on icon at bounding box center [1434, 803] width 15 height 12
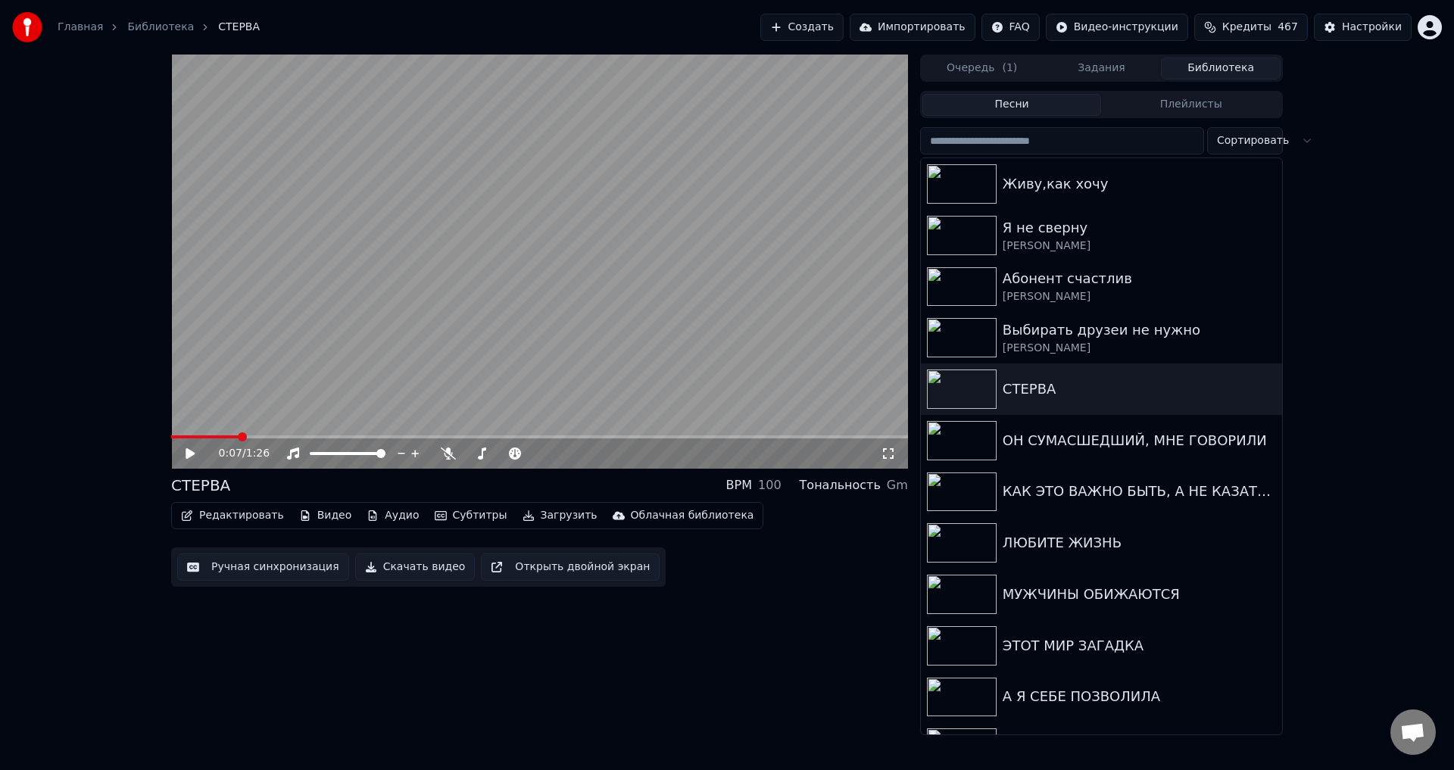
click at [217, 579] on button "Ручная синхронизация" at bounding box center [263, 567] width 172 height 27
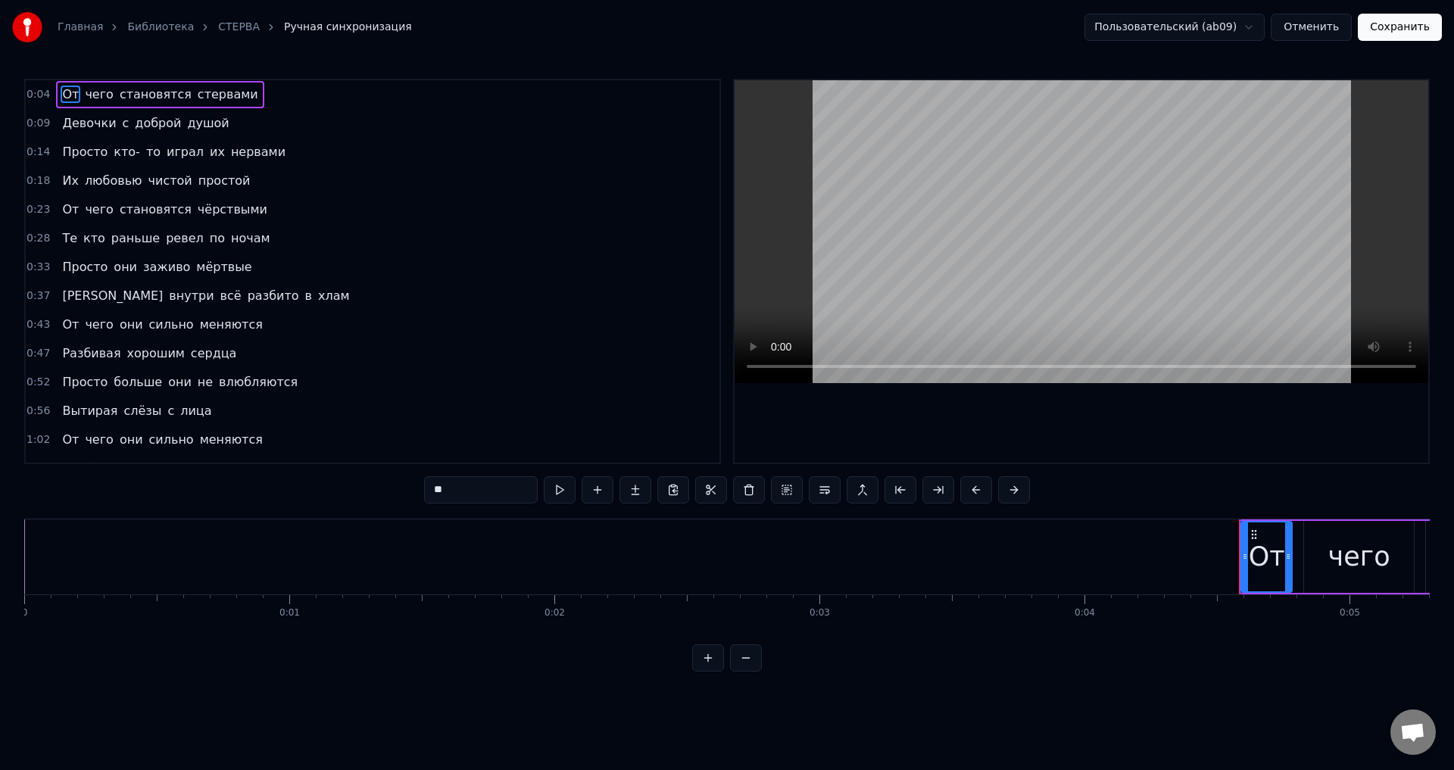
click at [63, 89] on span "От" at bounding box center [71, 94] width 20 height 17
click at [1248, 558] on icon at bounding box center [1248, 557] width 6 height 12
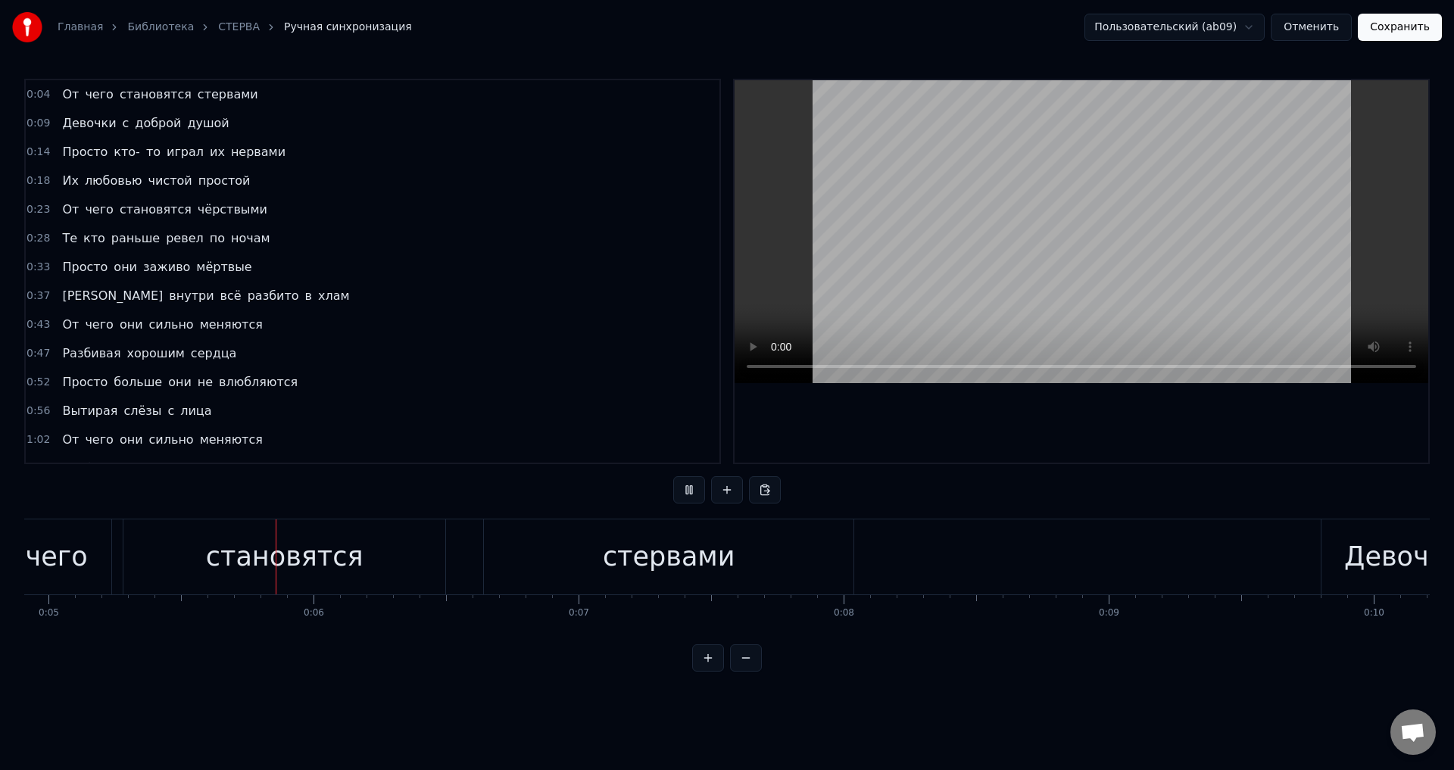
scroll to position [0, 1304]
click at [1413, 25] on button "Сохранить" at bounding box center [1400, 27] width 84 height 27
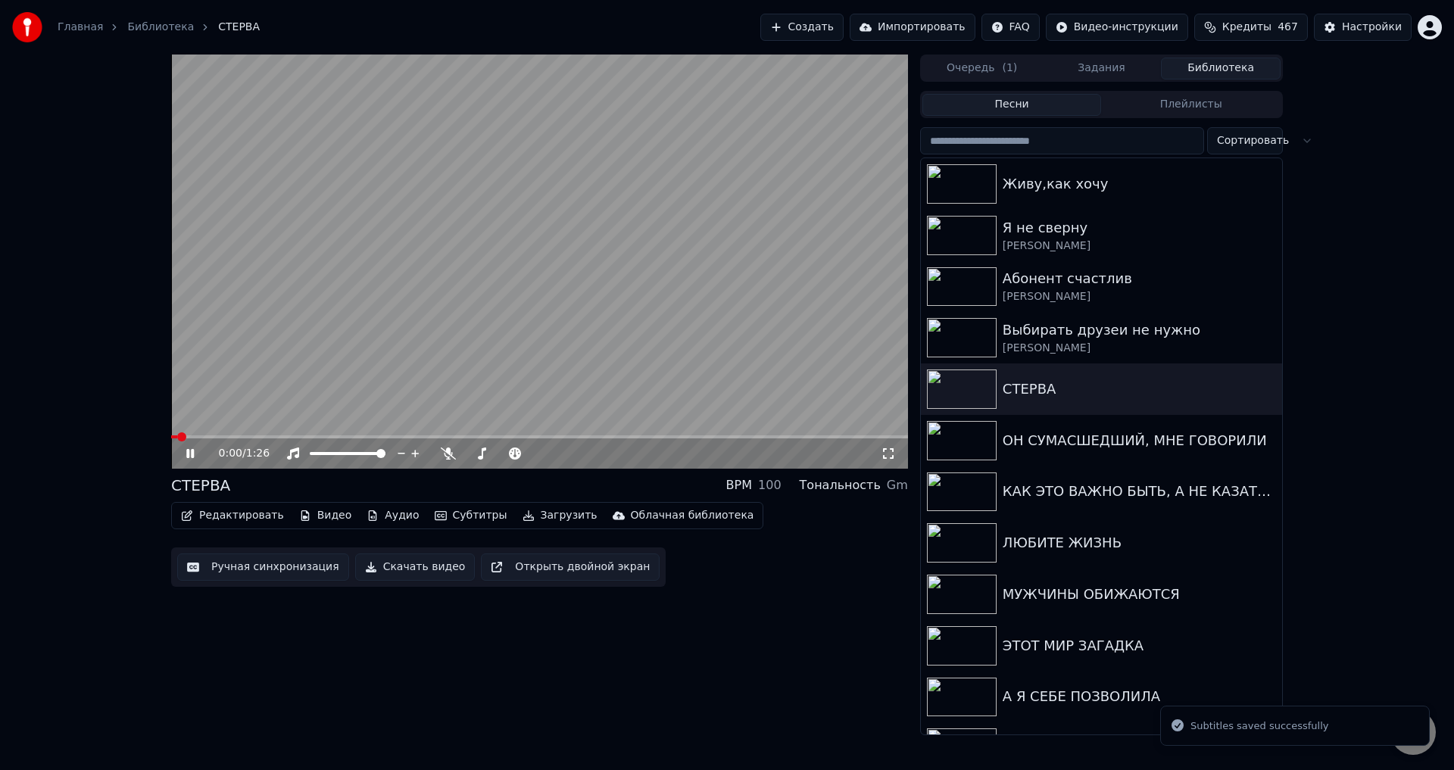
click at [888, 451] on icon at bounding box center [888, 454] width 15 height 12
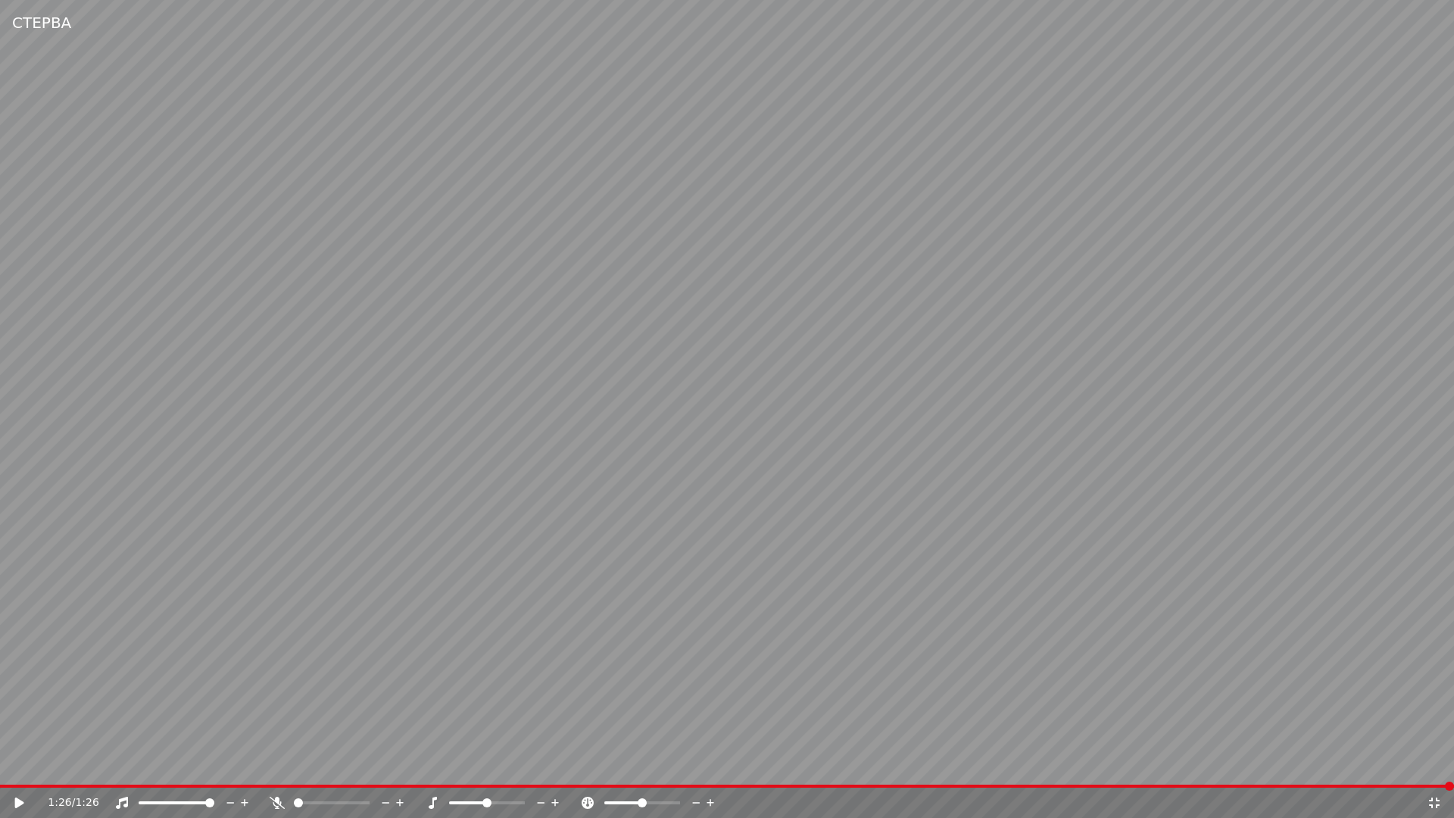
click at [20, 769] on icon at bounding box center [19, 802] width 9 height 11
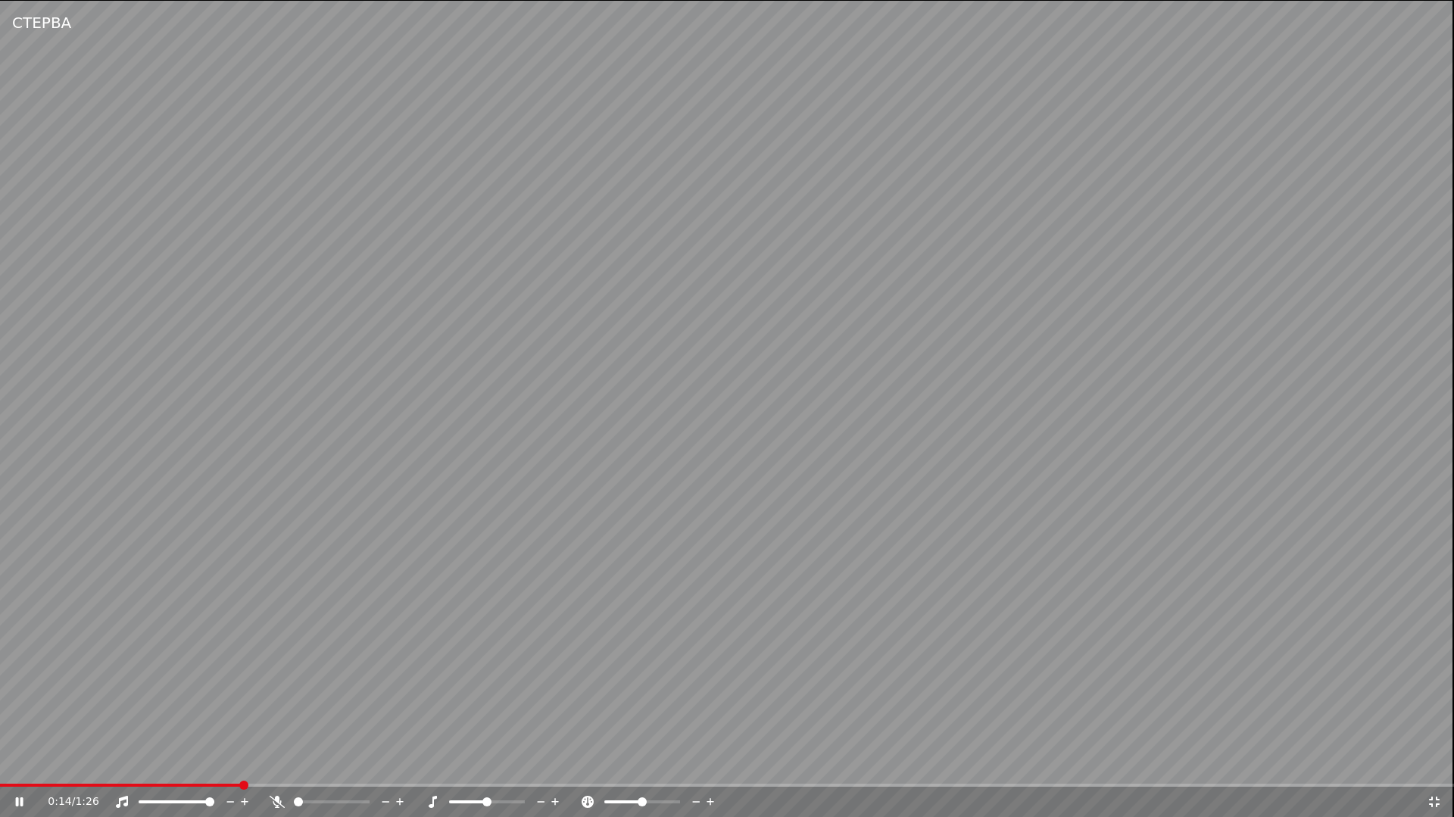
drag, startPoint x: 1216, startPoint y: 612, endPoint x: 1223, endPoint y: 624, distance: 14.3
click at [1216, 614] on video at bounding box center [727, 408] width 1454 height 817
click at [1434, 769] on icon at bounding box center [1434, 803] width 15 height 12
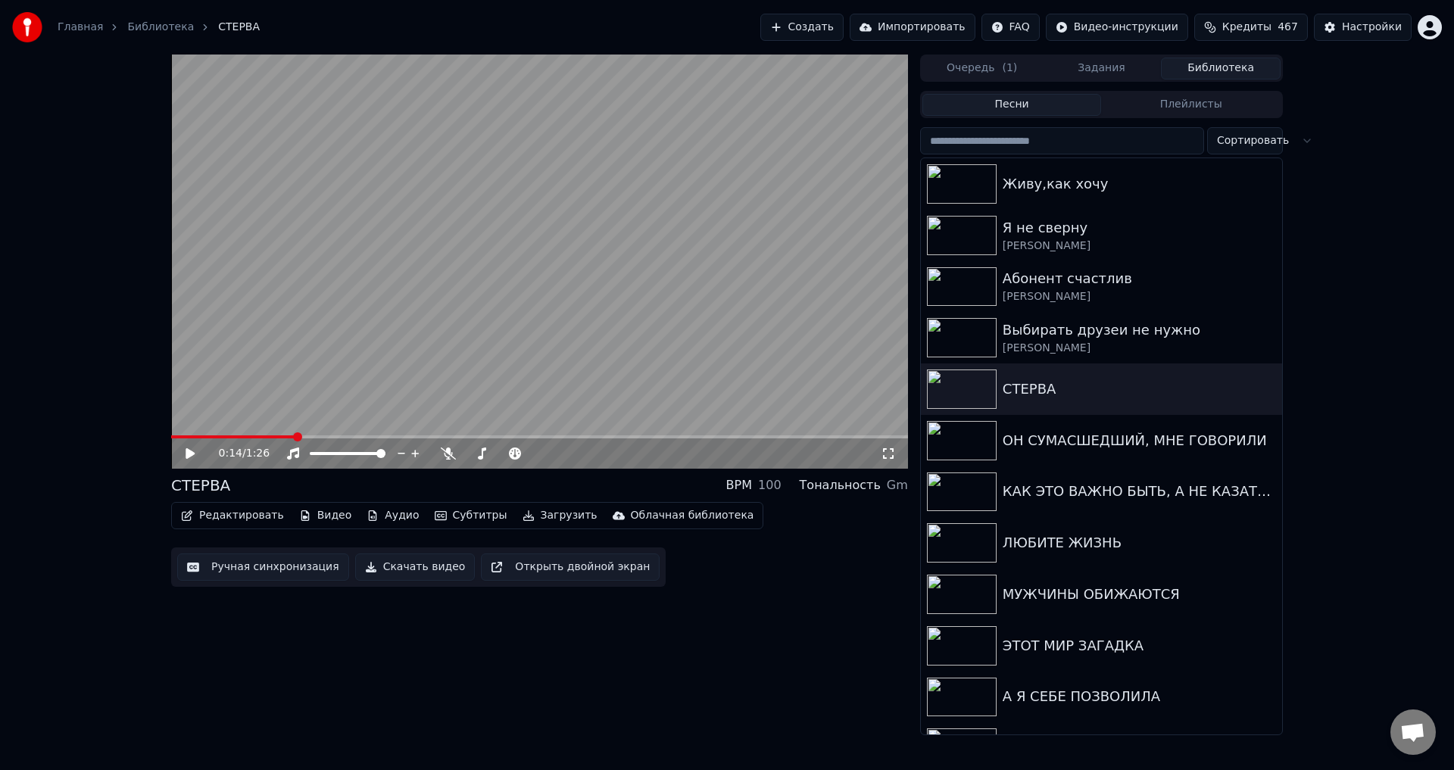
click at [233, 568] on button "Ручная синхронизация" at bounding box center [263, 567] width 172 height 27
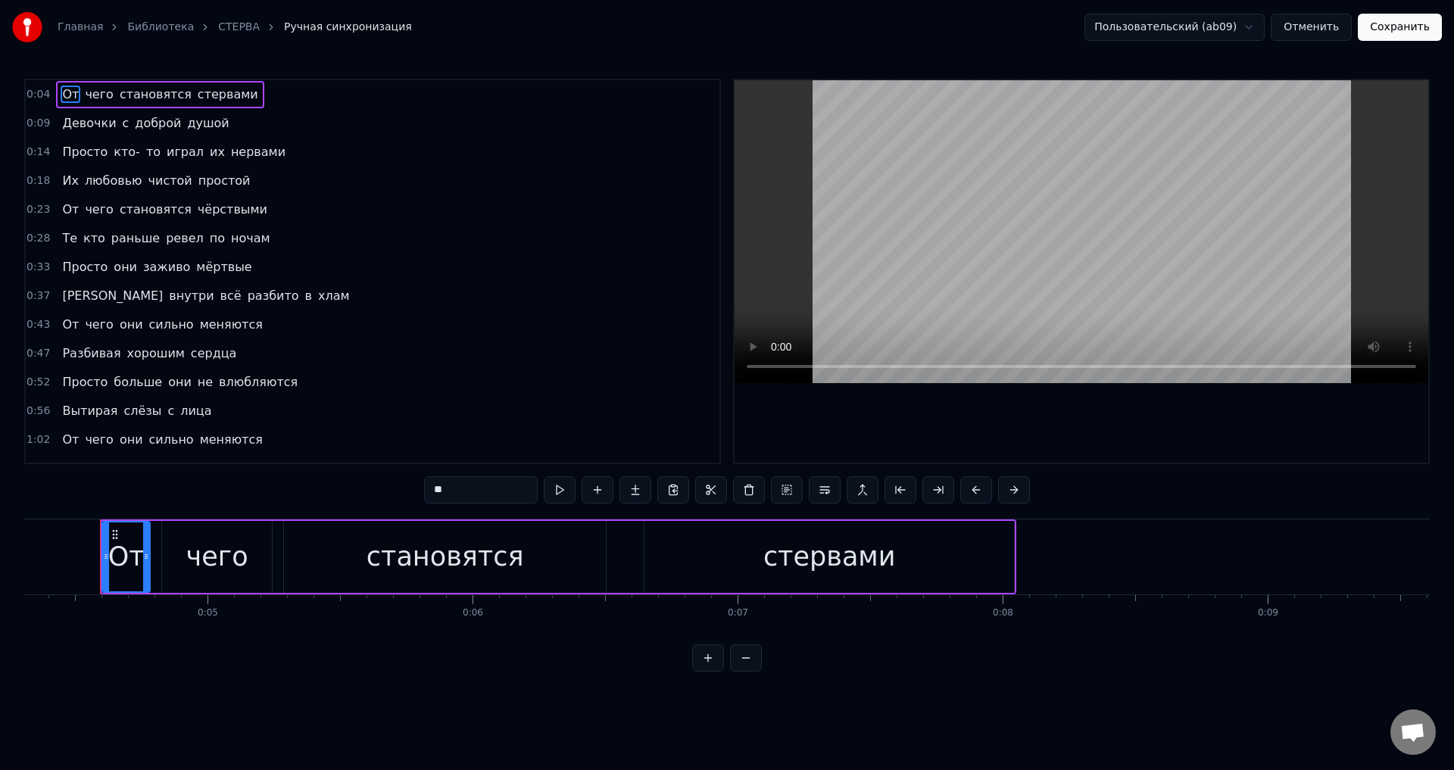
click at [85, 128] on span "Девочки" at bounding box center [89, 122] width 57 height 17
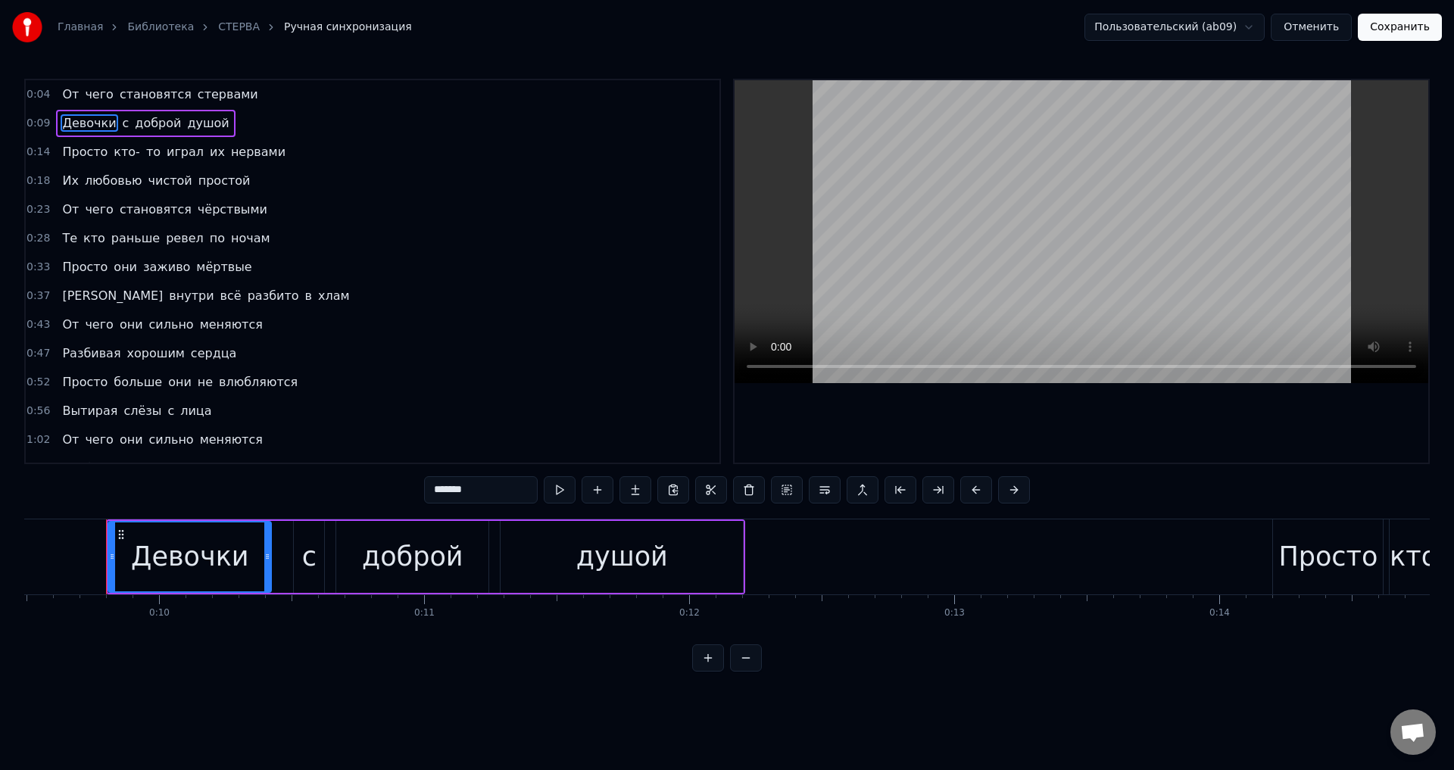
scroll to position [0, 2522]
drag, startPoint x: 104, startPoint y: 560, endPoint x: 95, endPoint y: 561, distance: 9.1
click at [95, 561] on icon at bounding box center [97, 557] width 6 height 12
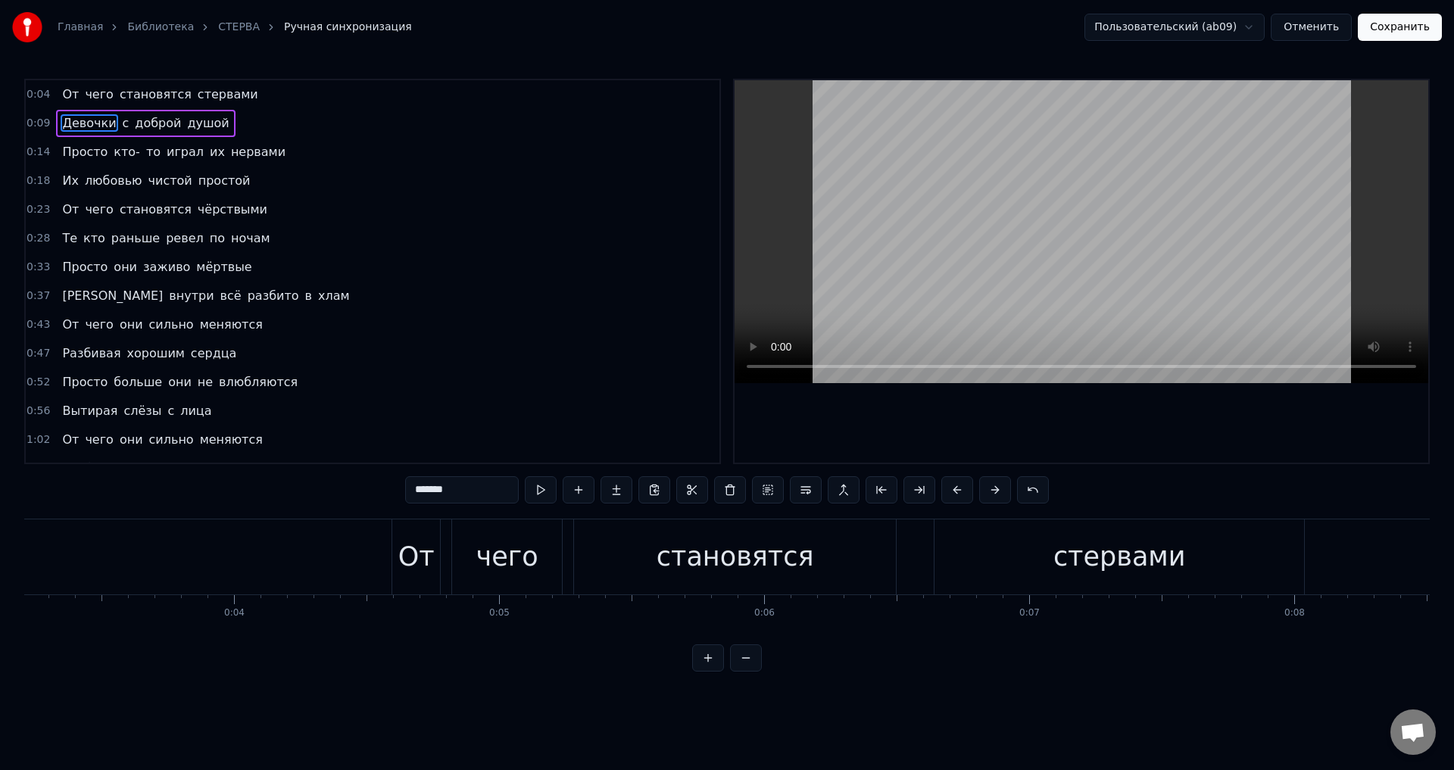
scroll to position [0, 788]
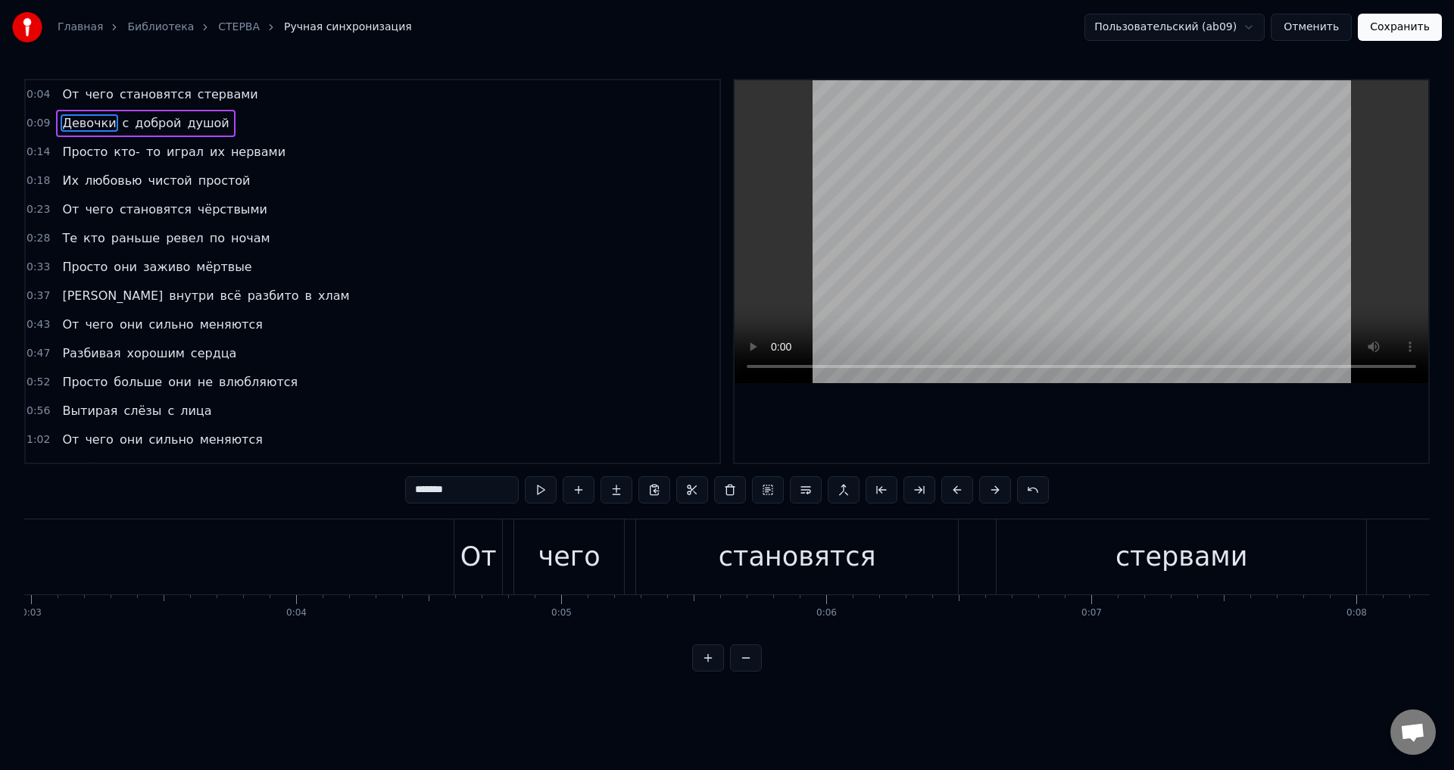
click at [480, 555] on div "От" at bounding box center [478, 557] width 36 height 40
type input "**"
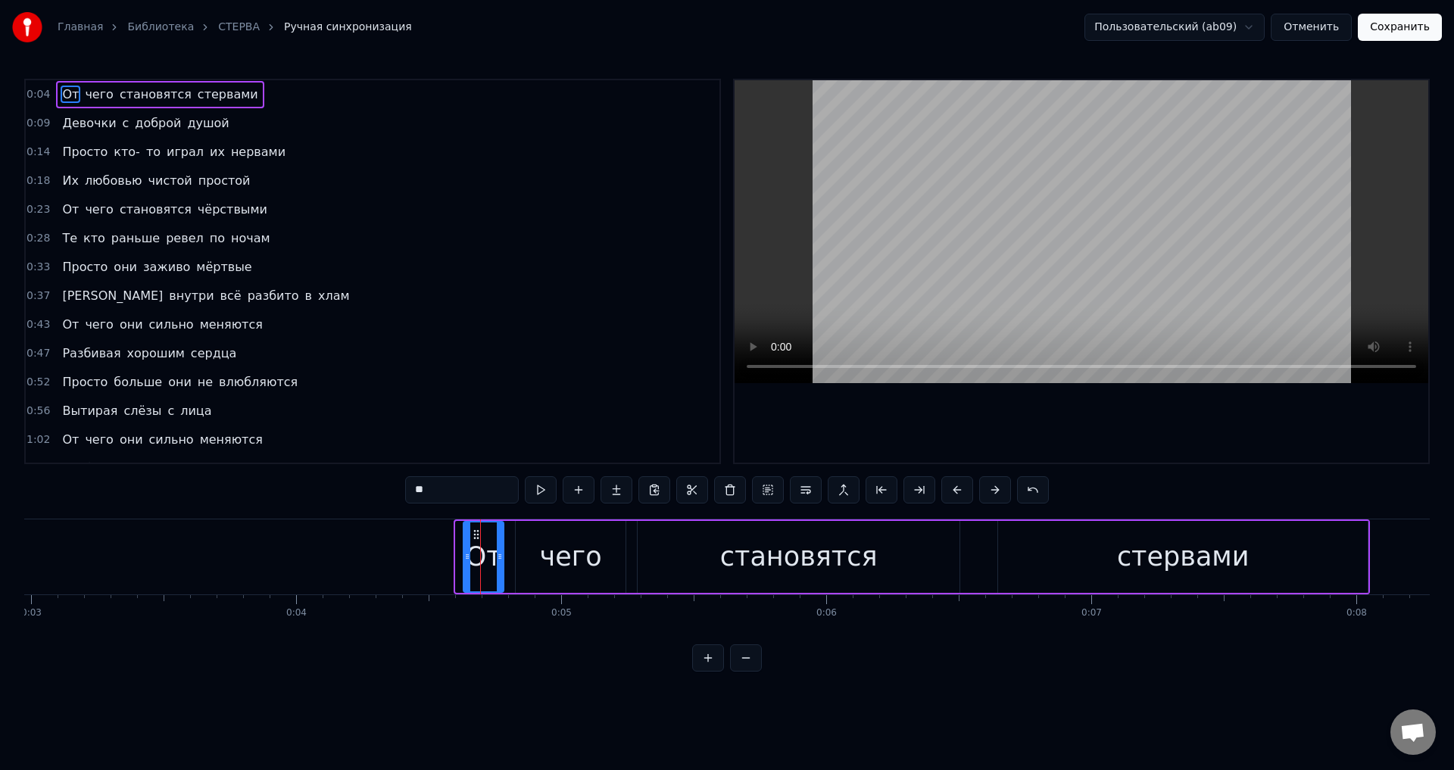
drag, startPoint x: 459, startPoint y: 555, endPoint x: 467, endPoint y: 556, distance: 7.6
click at [467, 556] on icon at bounding box center [467, 557] width 6 height 12
click at [1395, 24] on button "Сохранить" at bounding box center [1400, 27] width 84 height 27
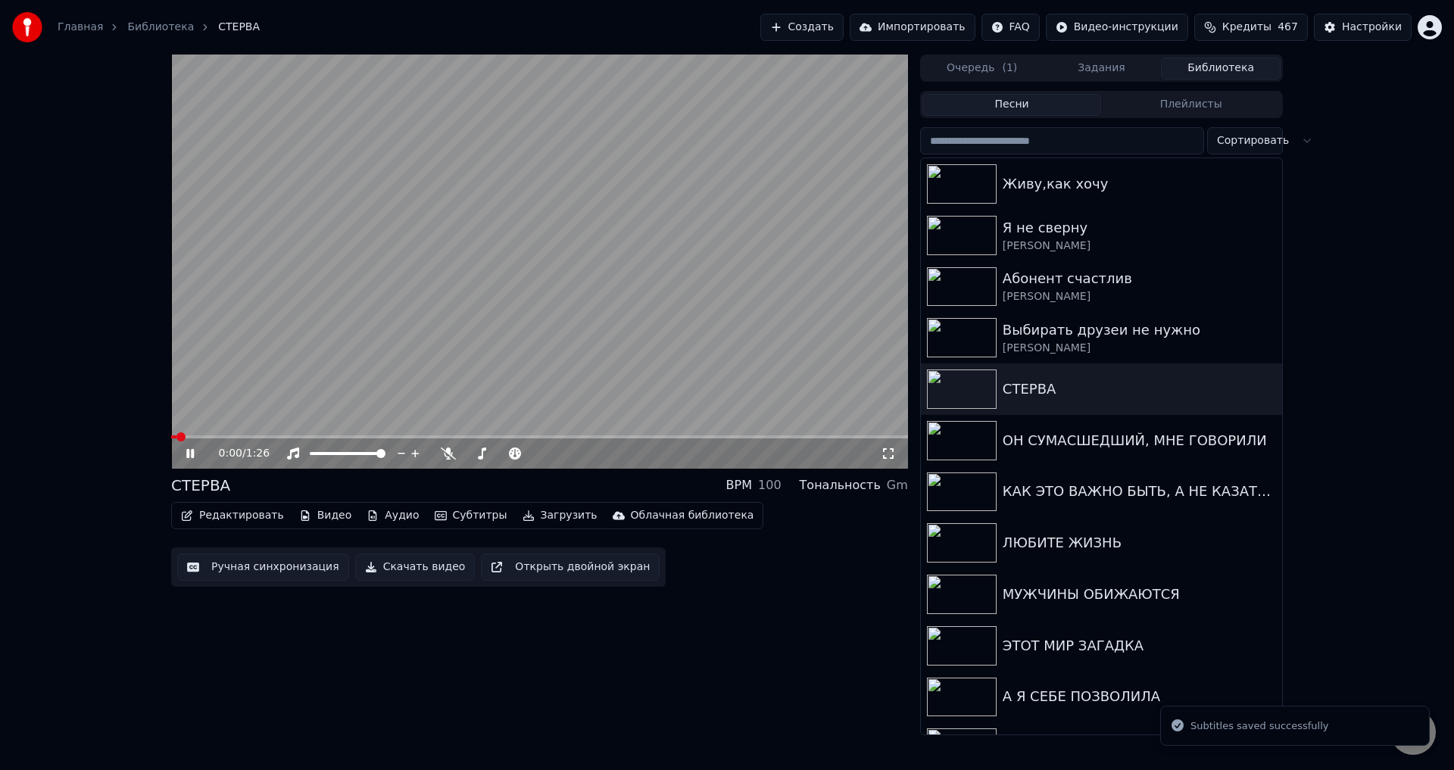
click at [885, 454] on icon at bounding box center [888, 454] width 15 height 12
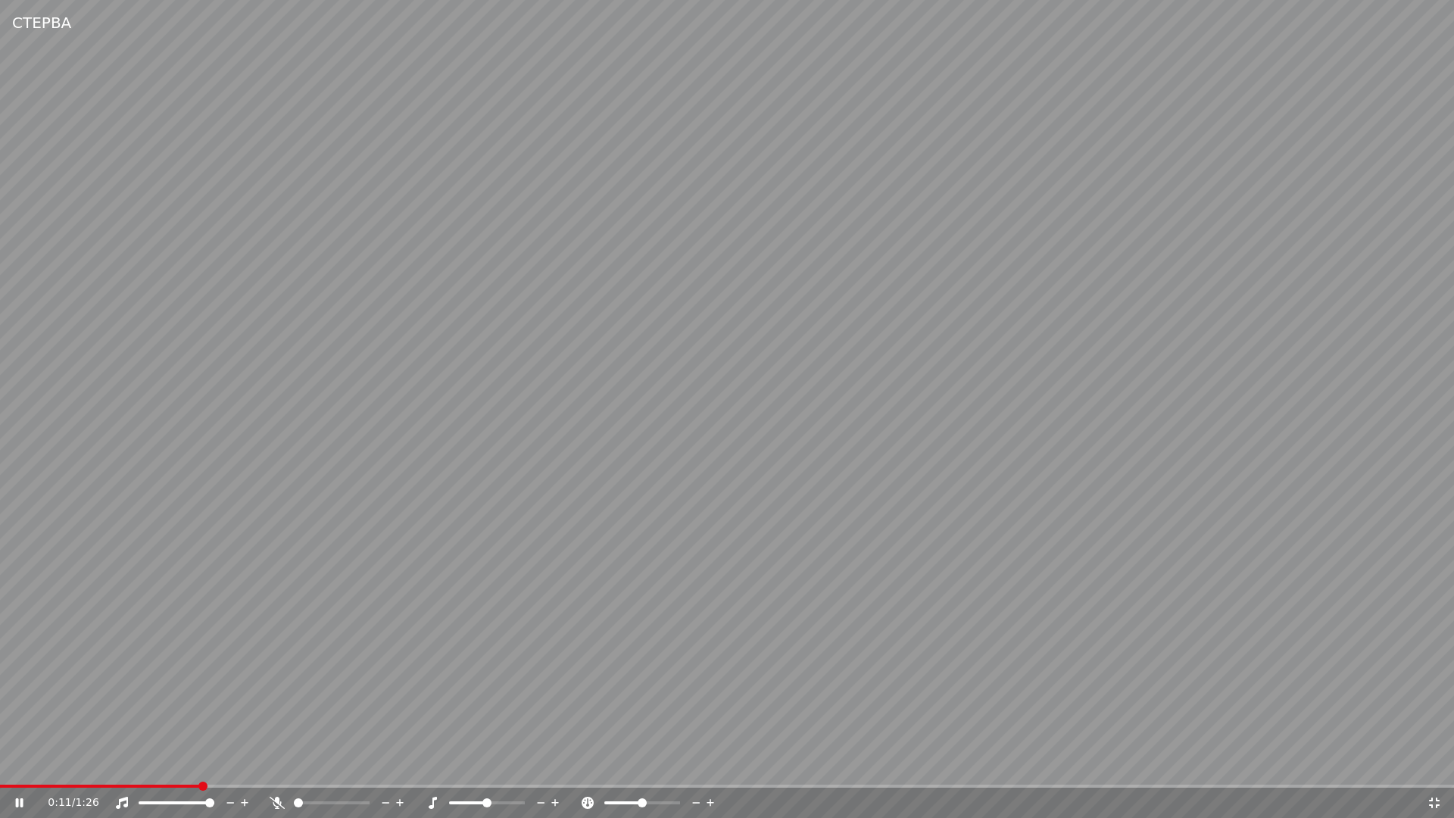
click at [863, 691] on video at bounding box center [727, 409] width 1454 height 818
click at [1434, 769] on icon at bounding box center [1434, 803] width 15 height 12
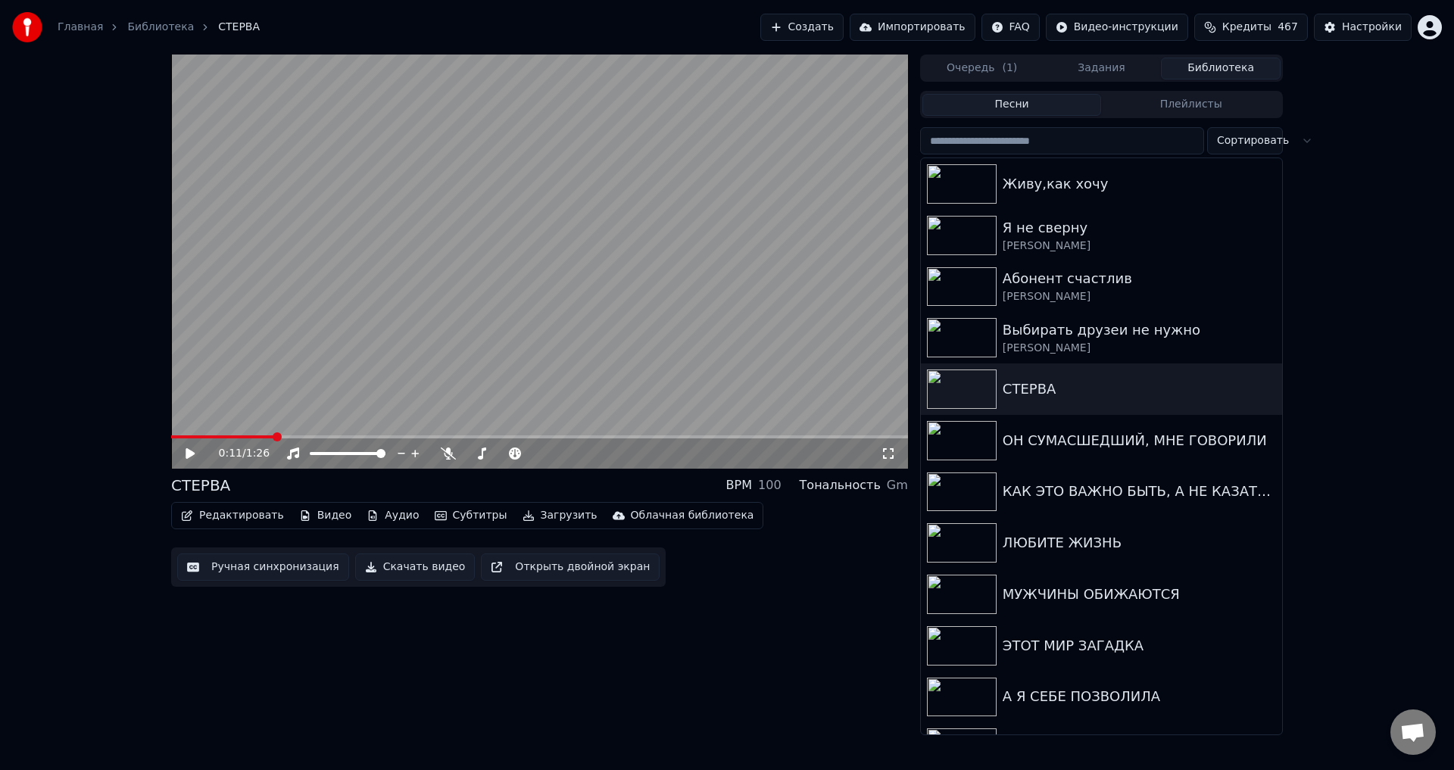
click at [241, 569] on button "Ручная синхронизация" at bounding box center [263, 567] width 172 height 27
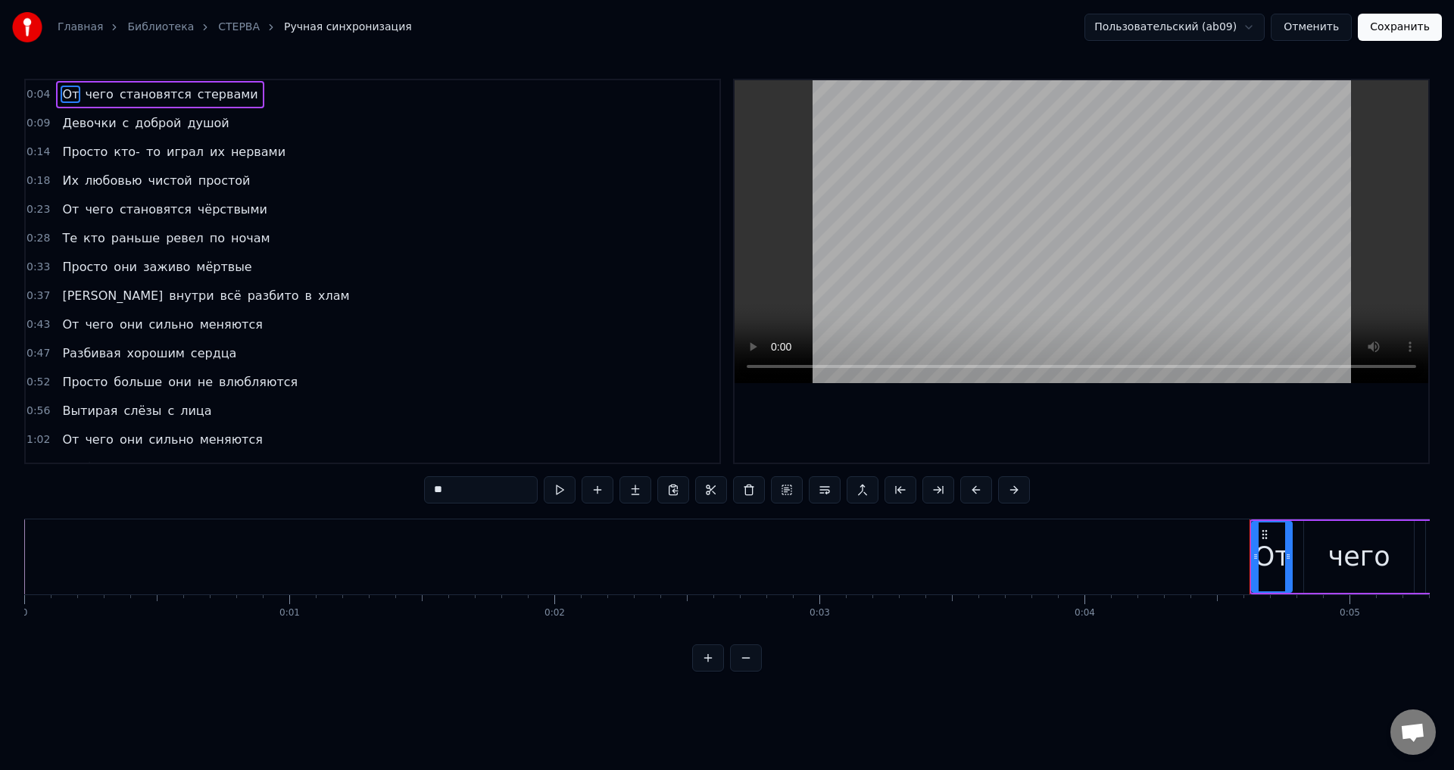
click at [80, 127] on span "Девочки" at bounding box center [89, 122] width 57 height 17
type input "*******"
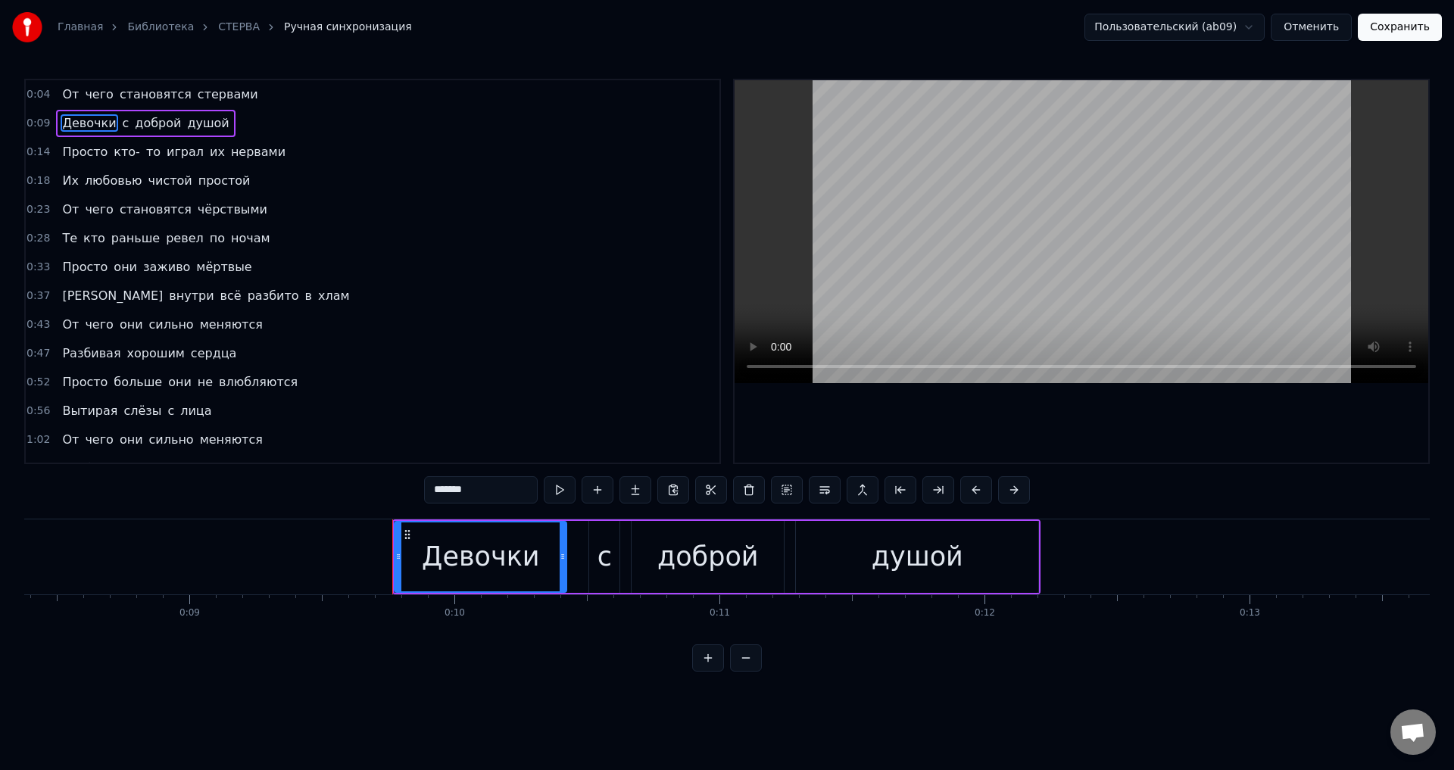
scroll to position [0, 2513]
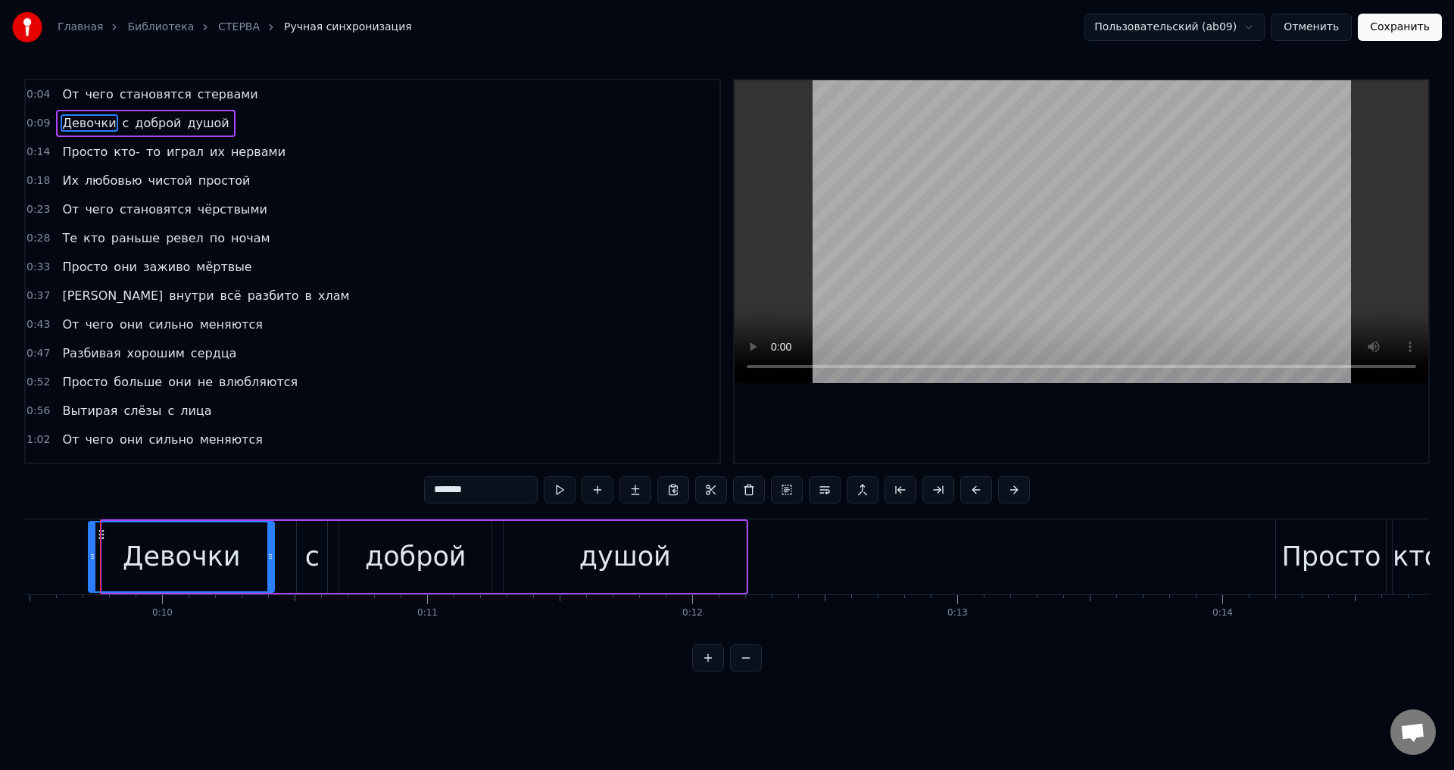
drag, startPoint x: 108, startPoint y: 560, endPoint x: 94, endPoint y: 561, distance: 13.7
click at [94, 561] on icon at bounding box center [92, 557] width 6 height 12
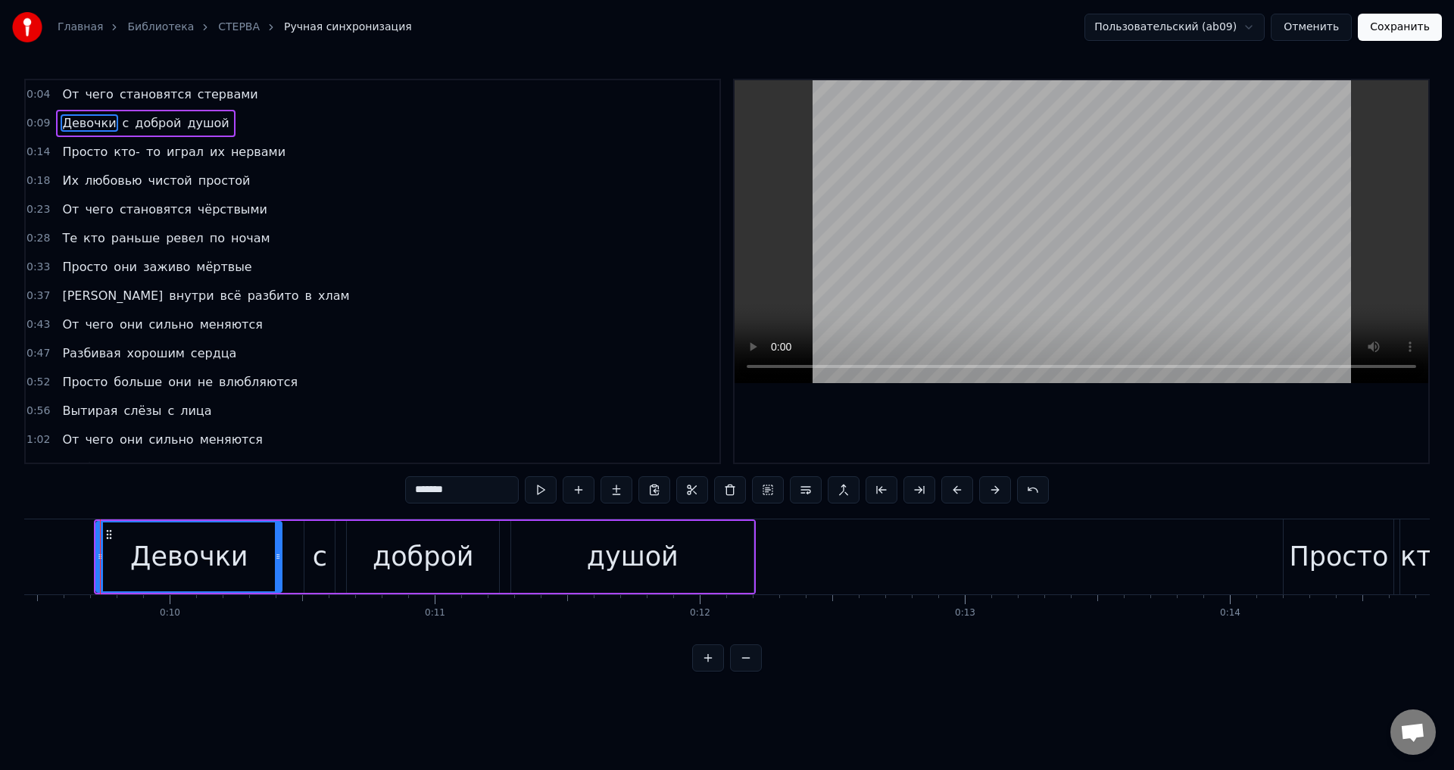
click at [1398, 27] on button "Сохранить" at bounding box center [1400, 27] width 84 height 27
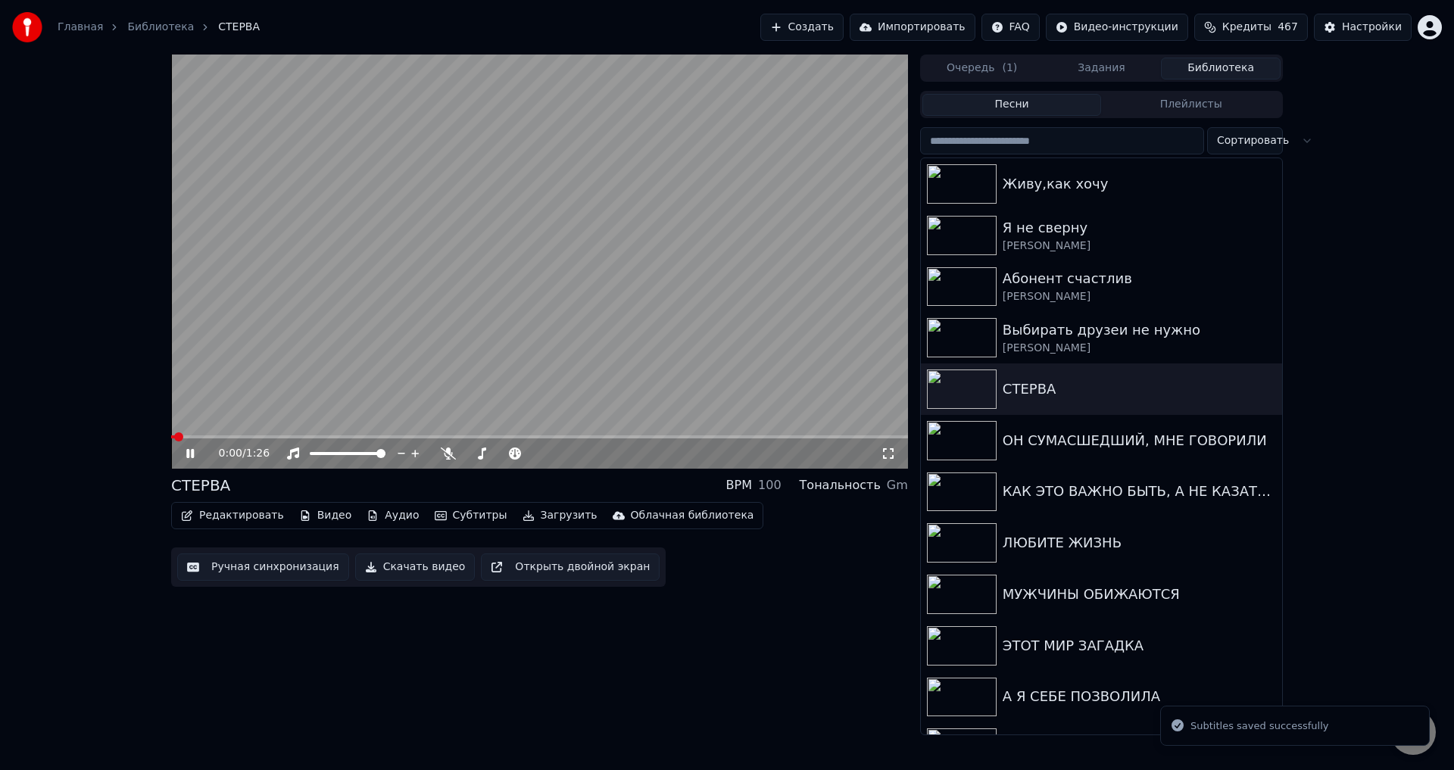
click at [887, 454] on icon at bounding box center [888, 454] width 15 height 12
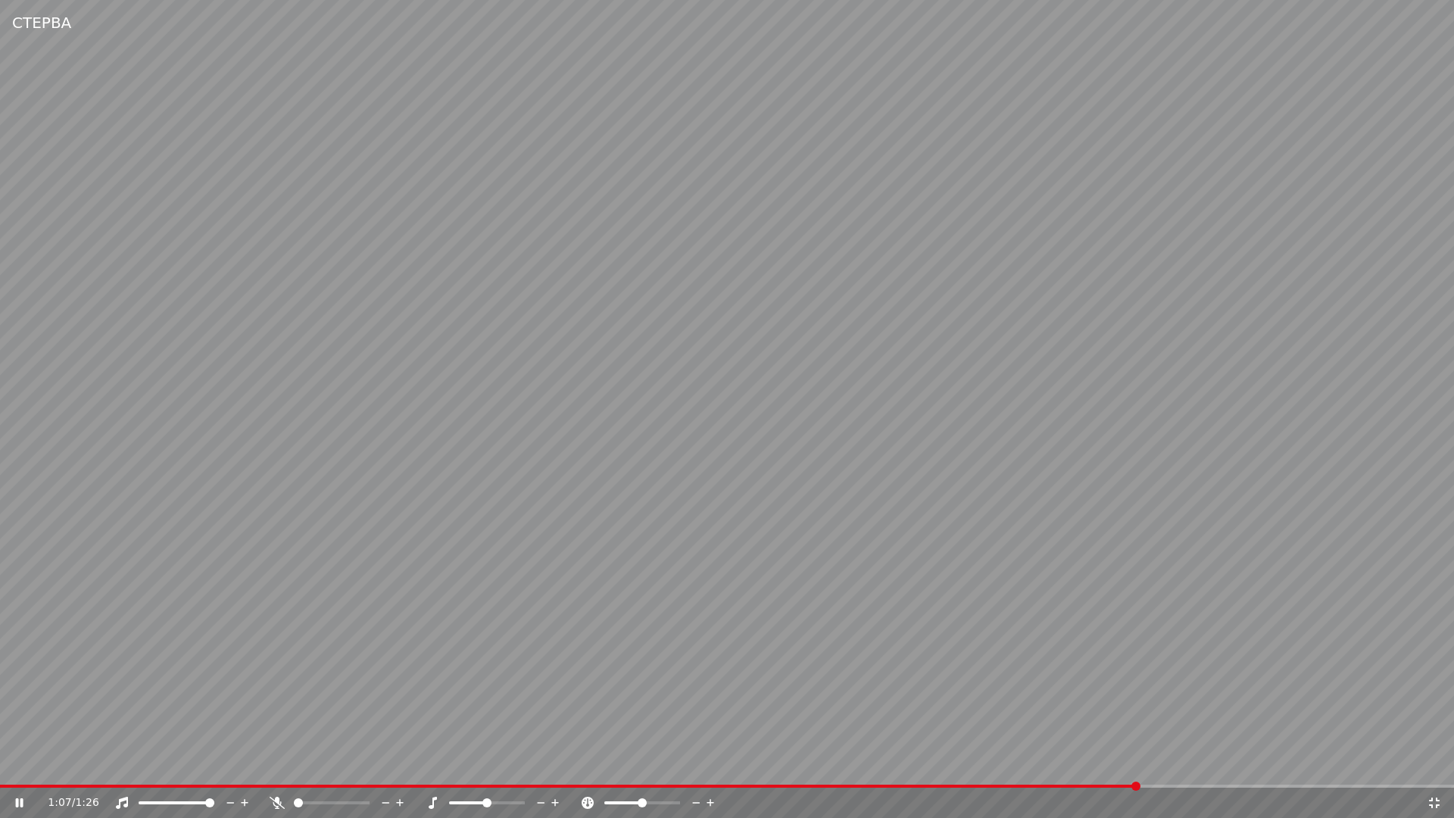
click at [741, 695] on video at bounding box center [727, 409] width 1454 height 818
click at [1434, 769] on icon at bounding box center [1434, 803] width 15 height 12
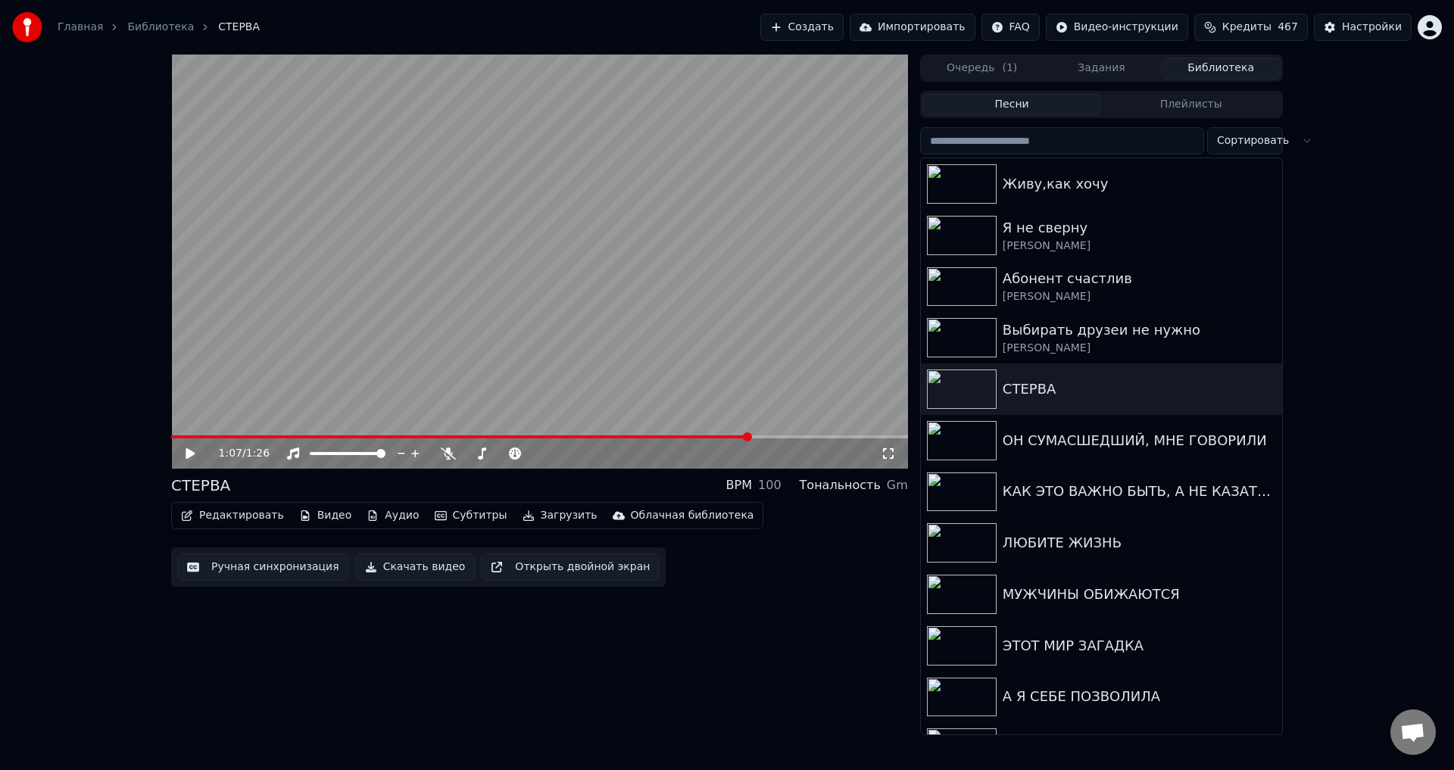
click at [187, 451] on icon at bounding box center [190, 453] width 9 height 11
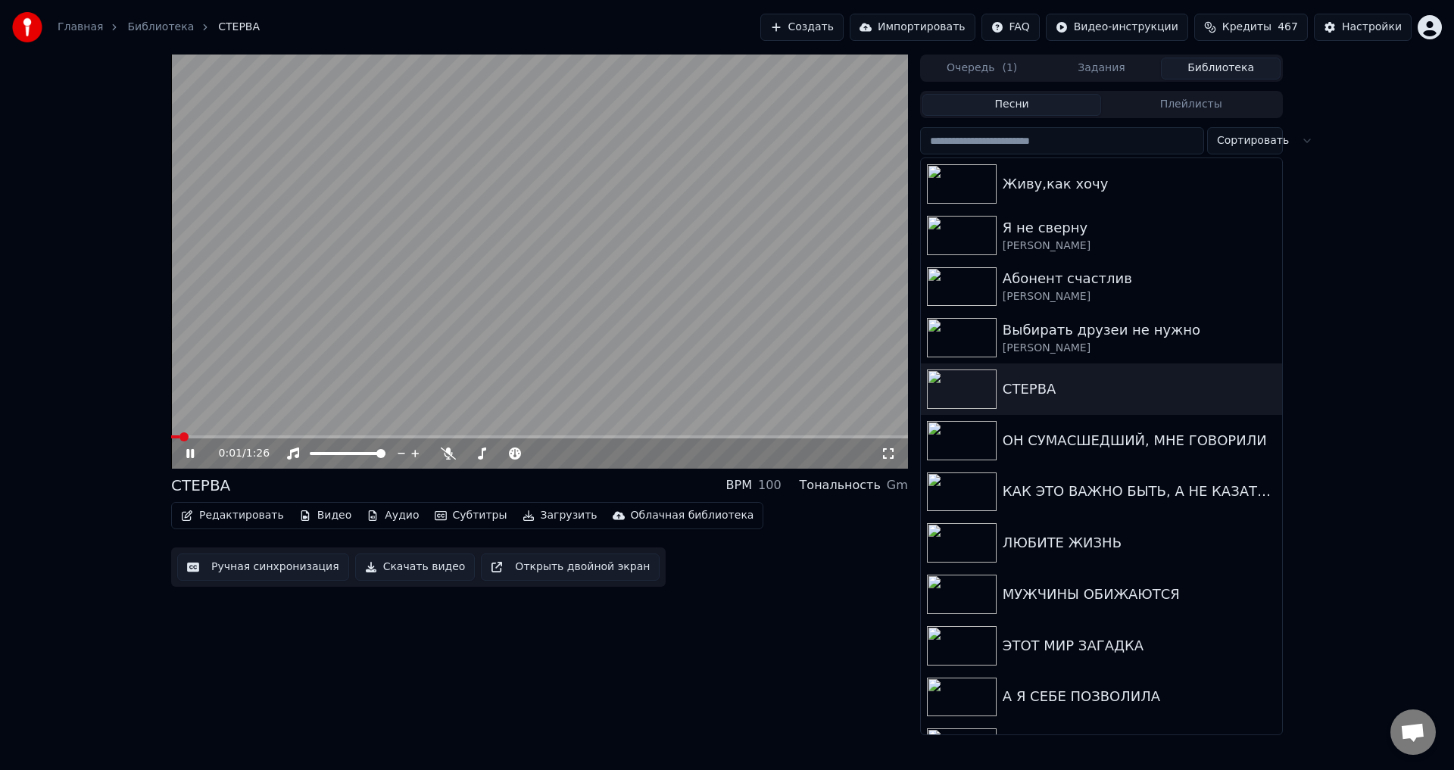
click at [179, 435] on span at bounding box center [175, 436] width 8 height 3
click at [187, 451] on icon at bounding box center [190, 453] width 8 height 9
click at [261, 570] on button "Ручная синхронизация" at bounding box center [263, 567] width 172 height 27
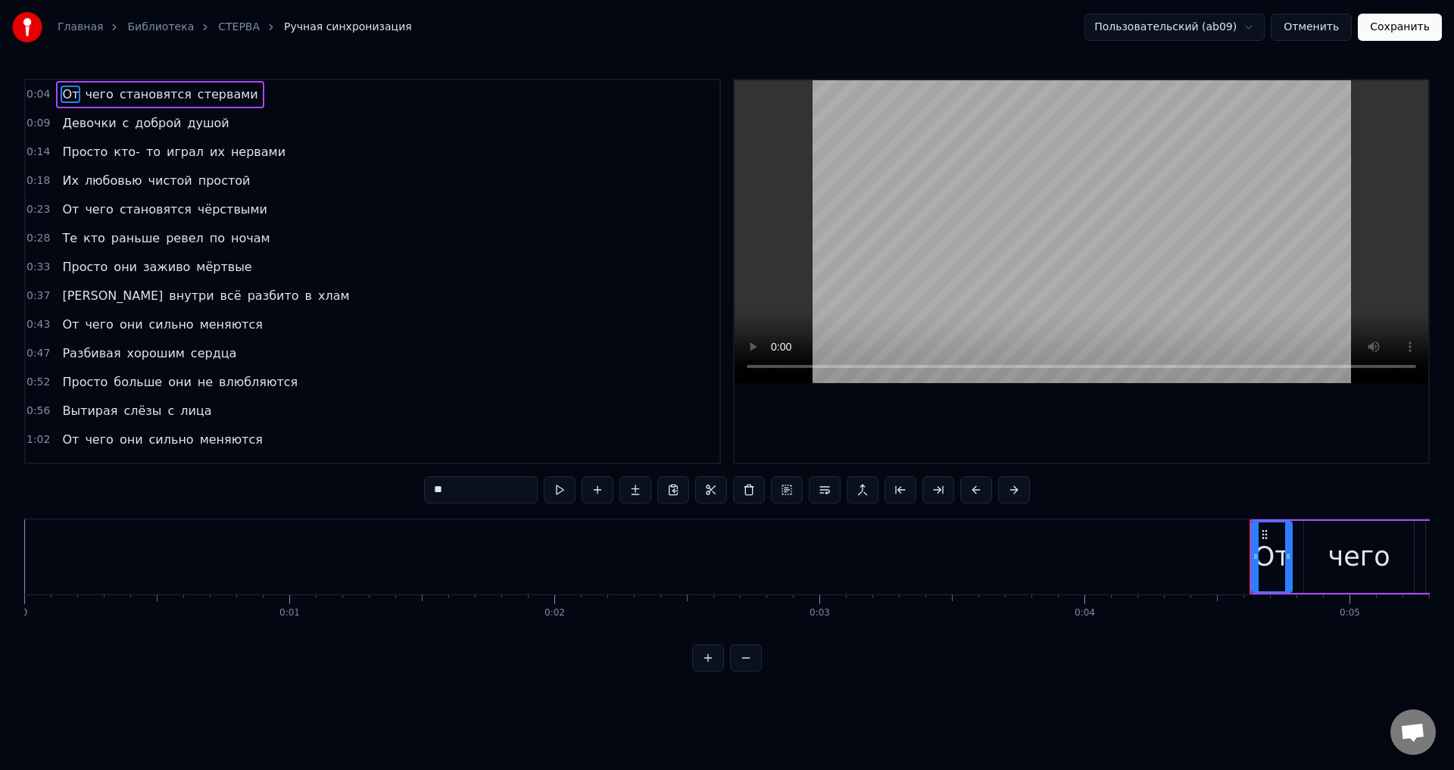
click at [67, 328] on span "От" at bounding box center [71, 324] width 20 height 17
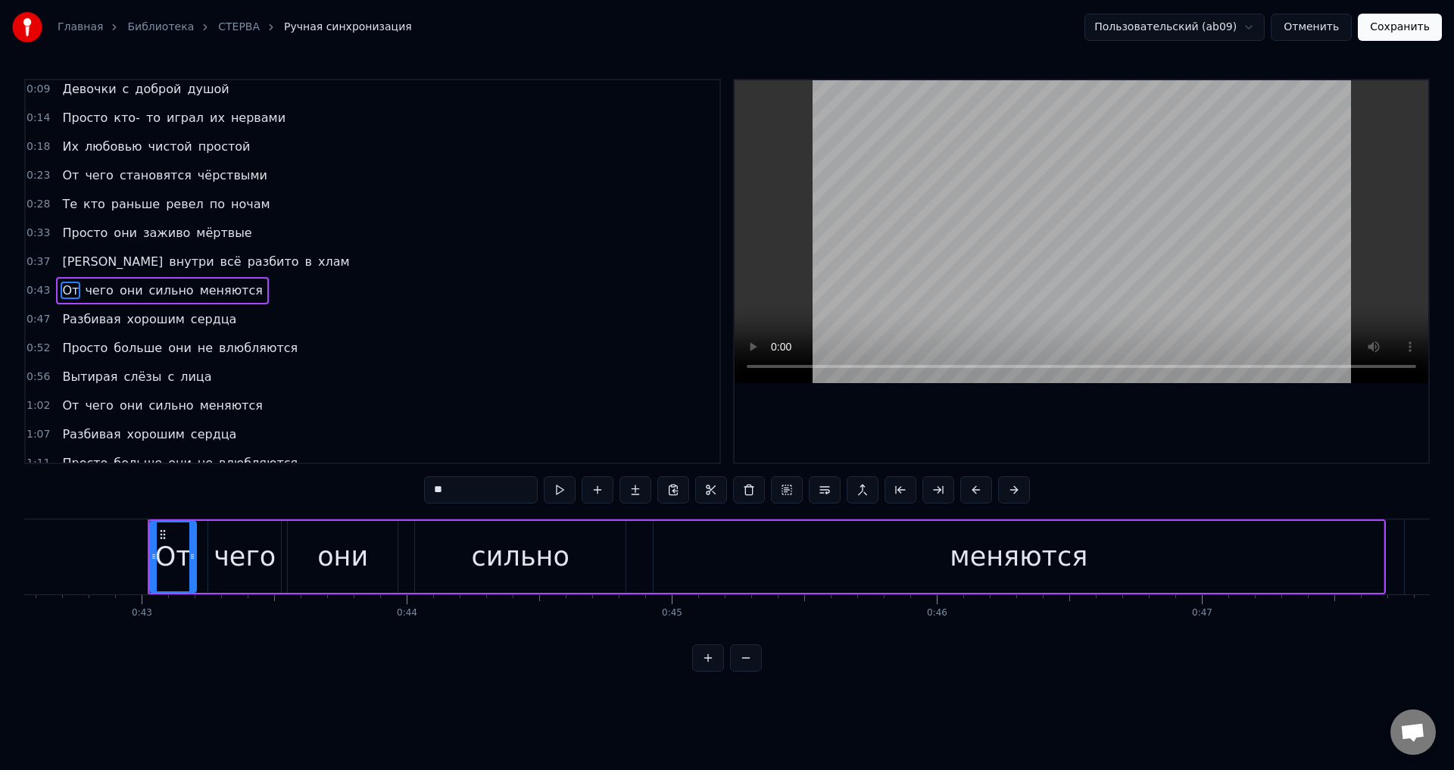
scroll to position [0, 11328]
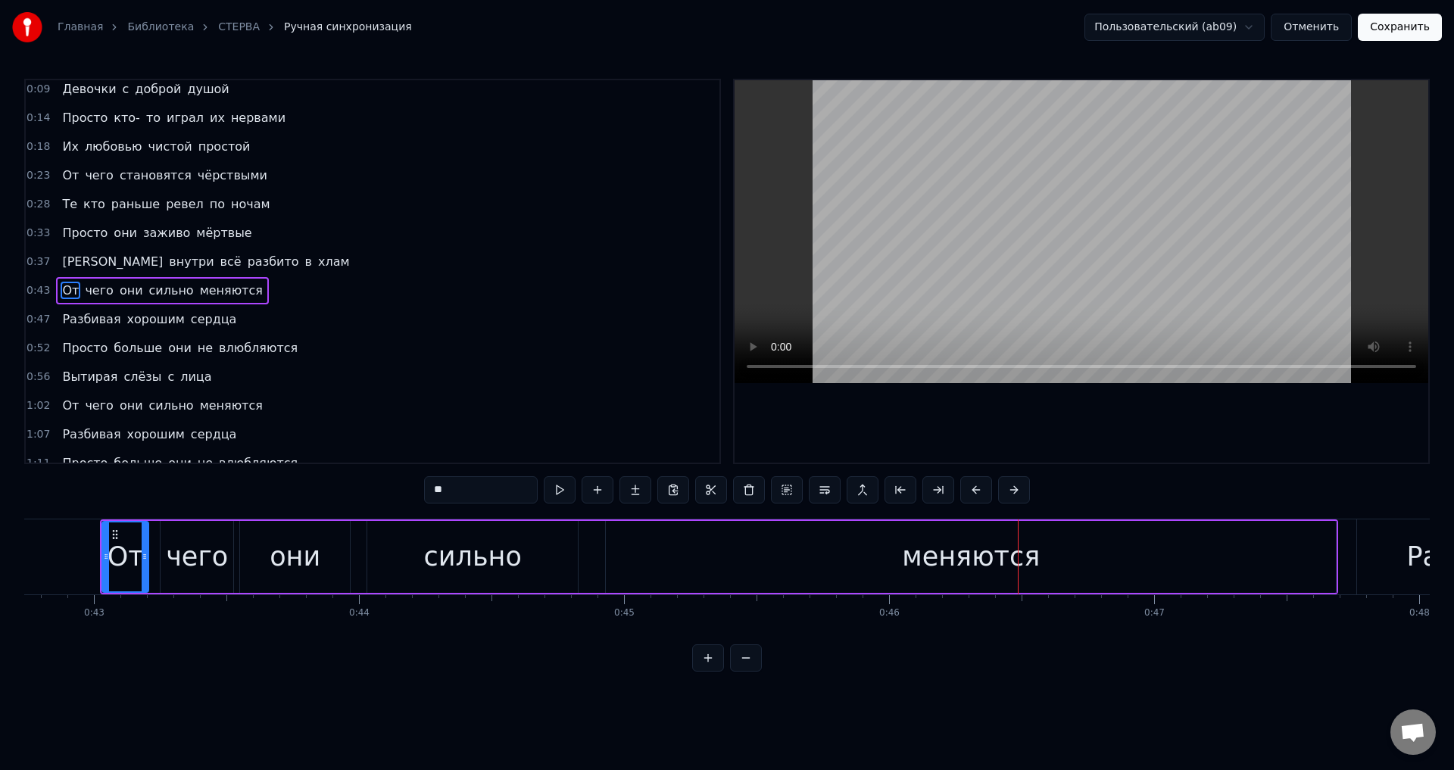
click at [1166, 581] on div "меняются" at bounding box center [971, 557] width 730 height 72
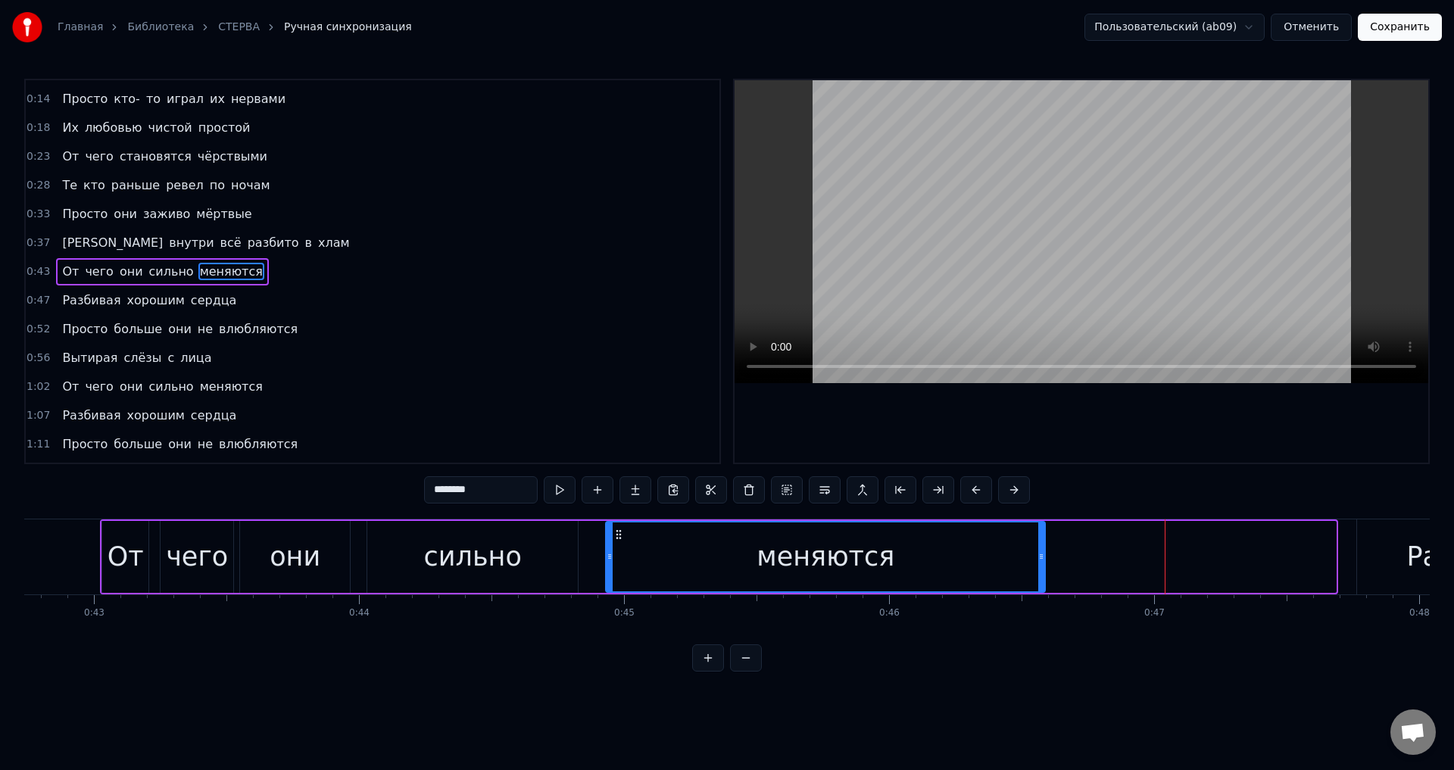
drag, startPoint x: 1332, startPoint y: 564, endPoint x: 1041, endPoint y: 548, distance: 291.3
click at [1041, 548] on div at bounding box center [1041, 557] width 6 height 69
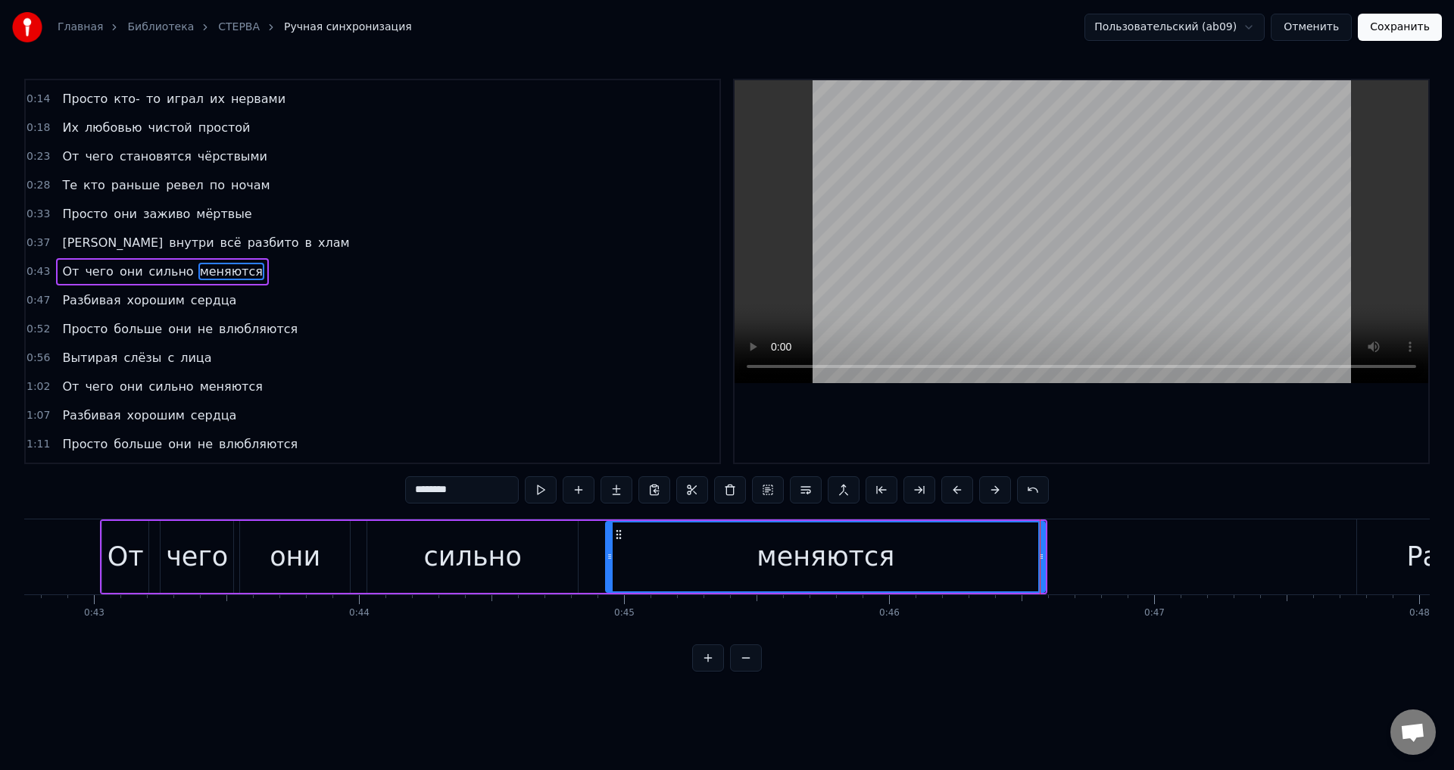
click at [519, 548] on div "сильно" at bounding box center [472, 557] width 211 height 72
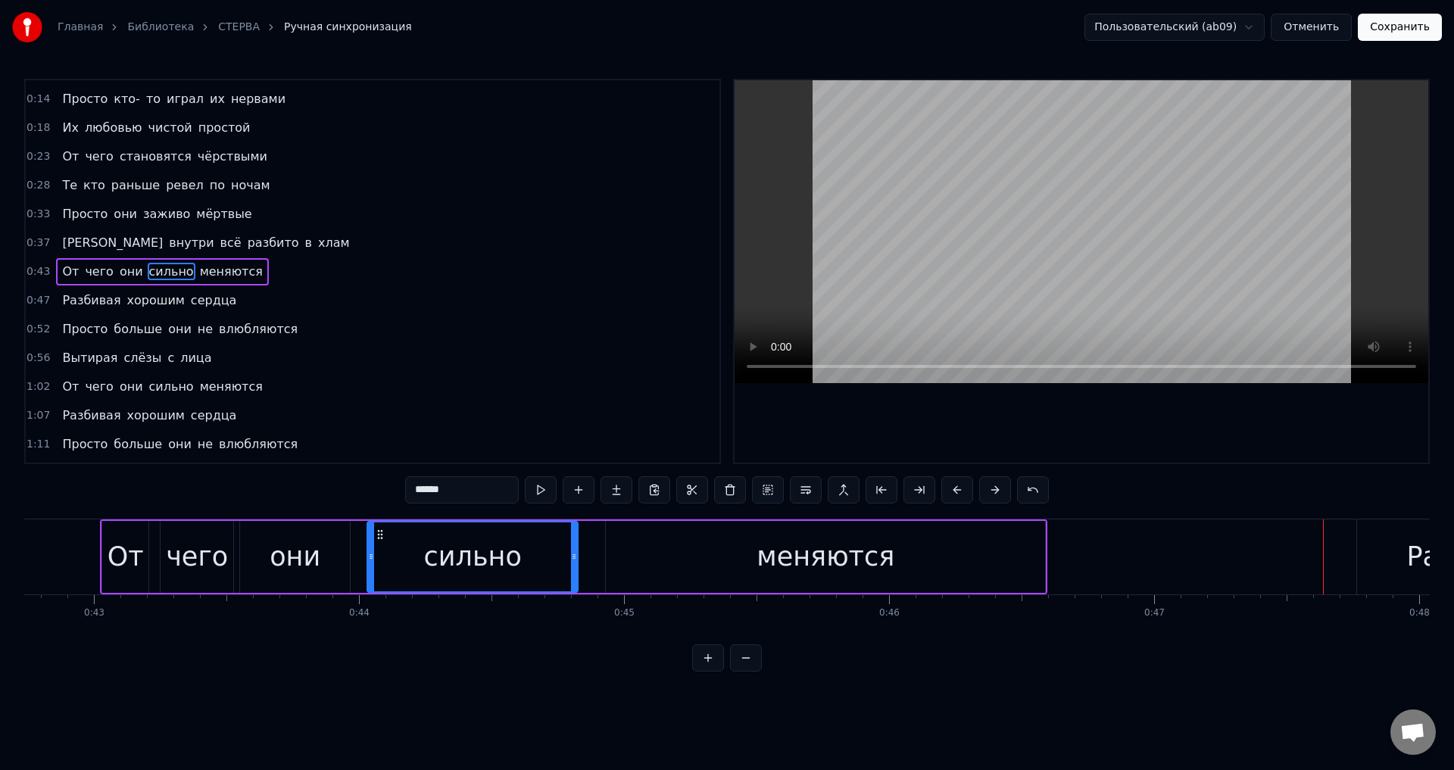
click at [1006, 562] on div "меняются" at bounding box center [825, 557] width 439 height 72
type input "********"
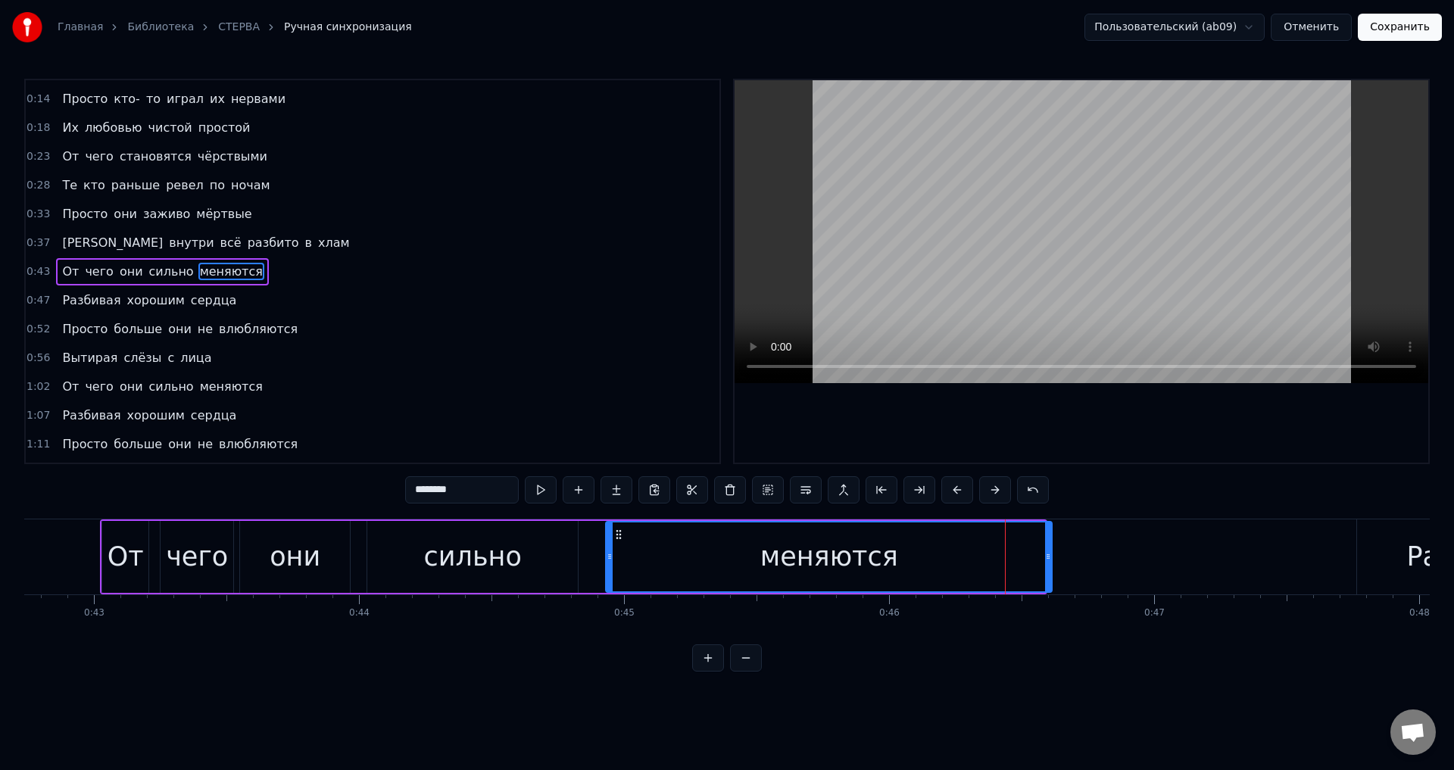
click at [1049, 566] on div at bounding box center [1048, 557] width 6 height 69
click at [1400, 28] on button "Сохранить" at bounding box center [1400, 27] width 84 height 27
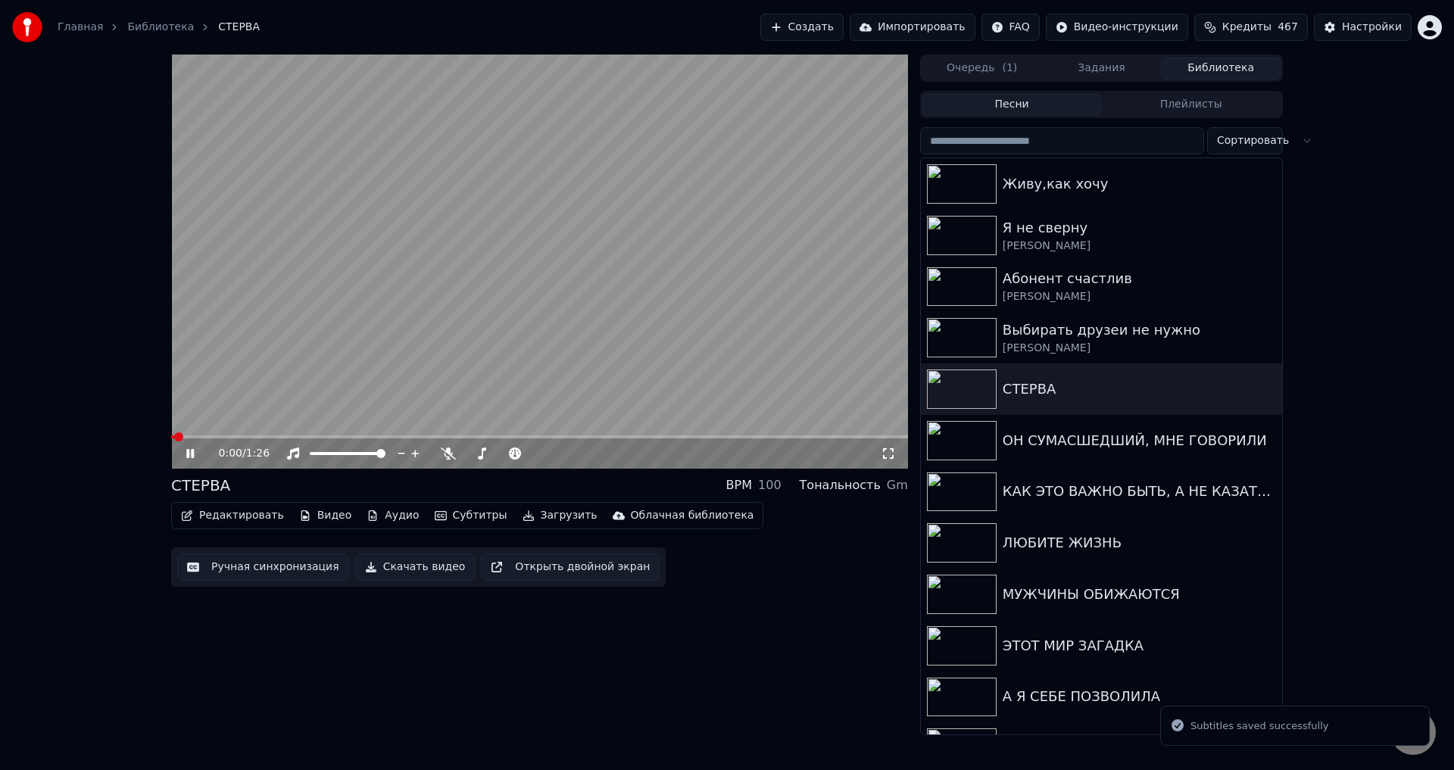
click at [383, 435] on video at bounding box center [539, 262] width 737 height 414
click at [385, 435] on span at bounding box center [539, 436] width 737 height 3
click at [425, 437] on span at bounding box center [539, 436] width 737 height 3
click at [497, 436] on span at bounding box center [539, 436] width 737 height 3
click at [888, 460] on icon at bounding box center [888, 454] width 15 height 12
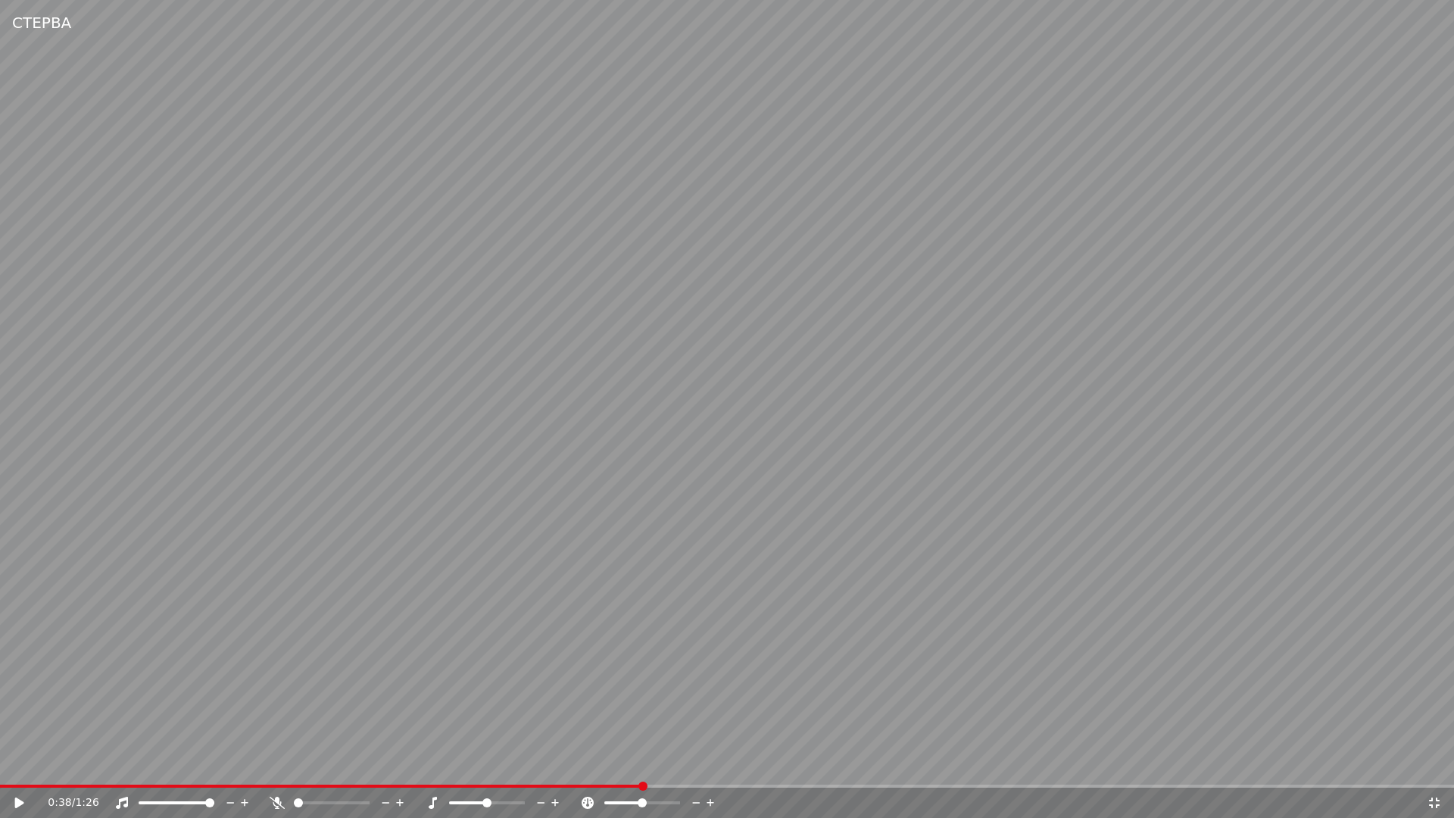
click at [663, 414] on video at bounding box center [727, 409] width 1454 height 818
click at [779, 629] on video at bounding box center [727, 409] width 1454 height 818
click at [529, 685] on video at bounding box center [727, 409] width 1454 height 818
click at [585, 621] on video at bounding box center [727, 409] width 1454 height 818
click at [1433, 769] on icon at bounding box center [1434, 802] width 11 height 11
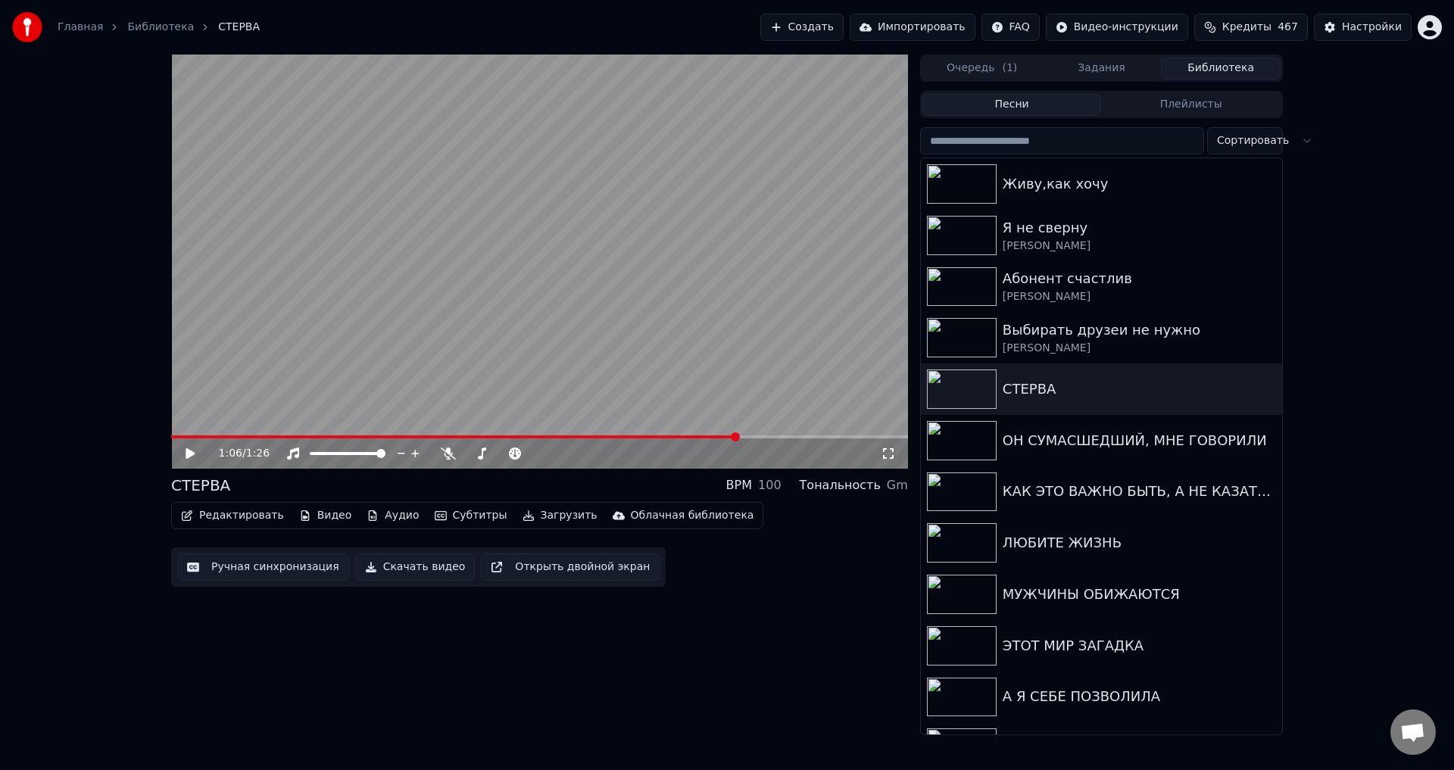
click at [246, 575] on button "Ручная синхронизация" at bounding box center [263, 567] width 172 height 27
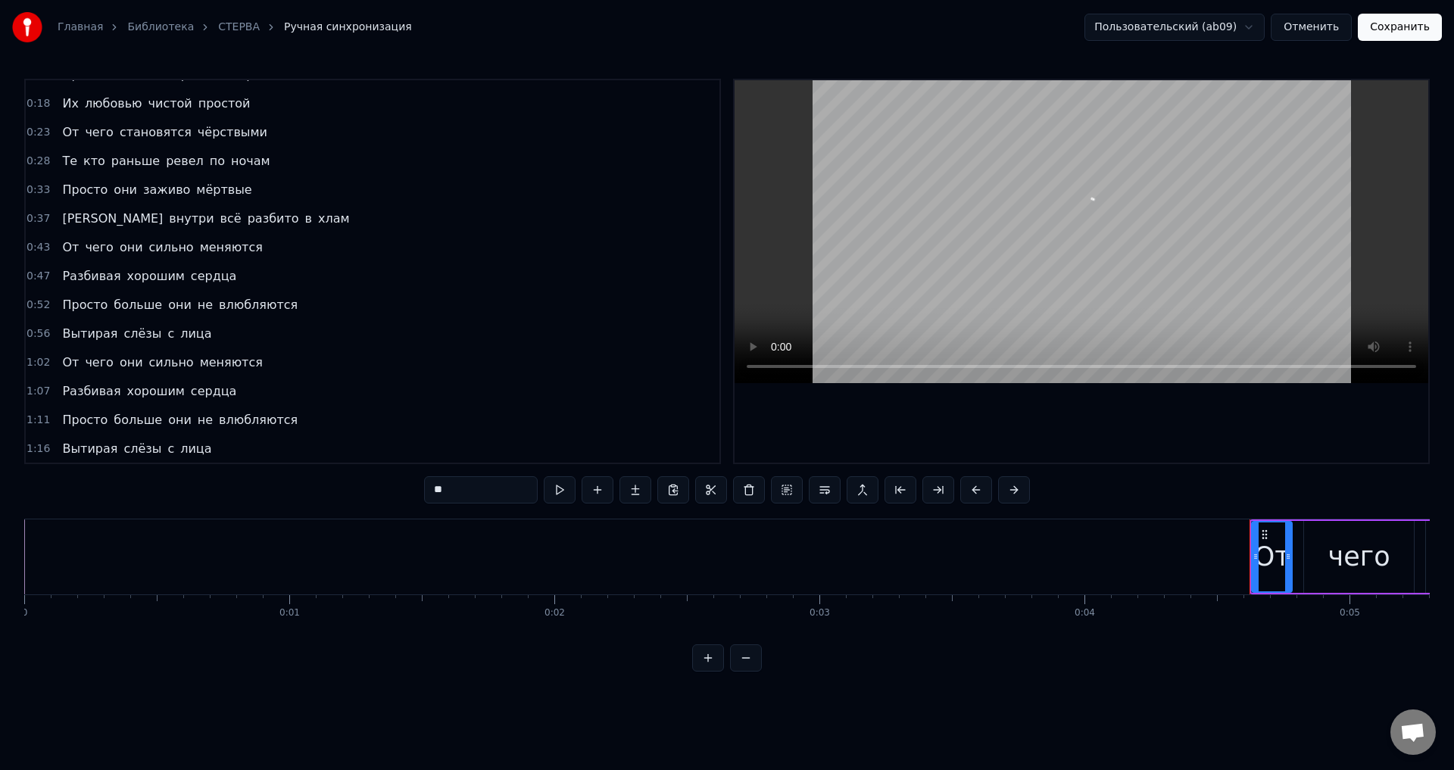
scroll to position [78, 0]
click at [70, 350] on div "От чего они сильно меняются" at bounding box center [162, 361] width 212 height 27
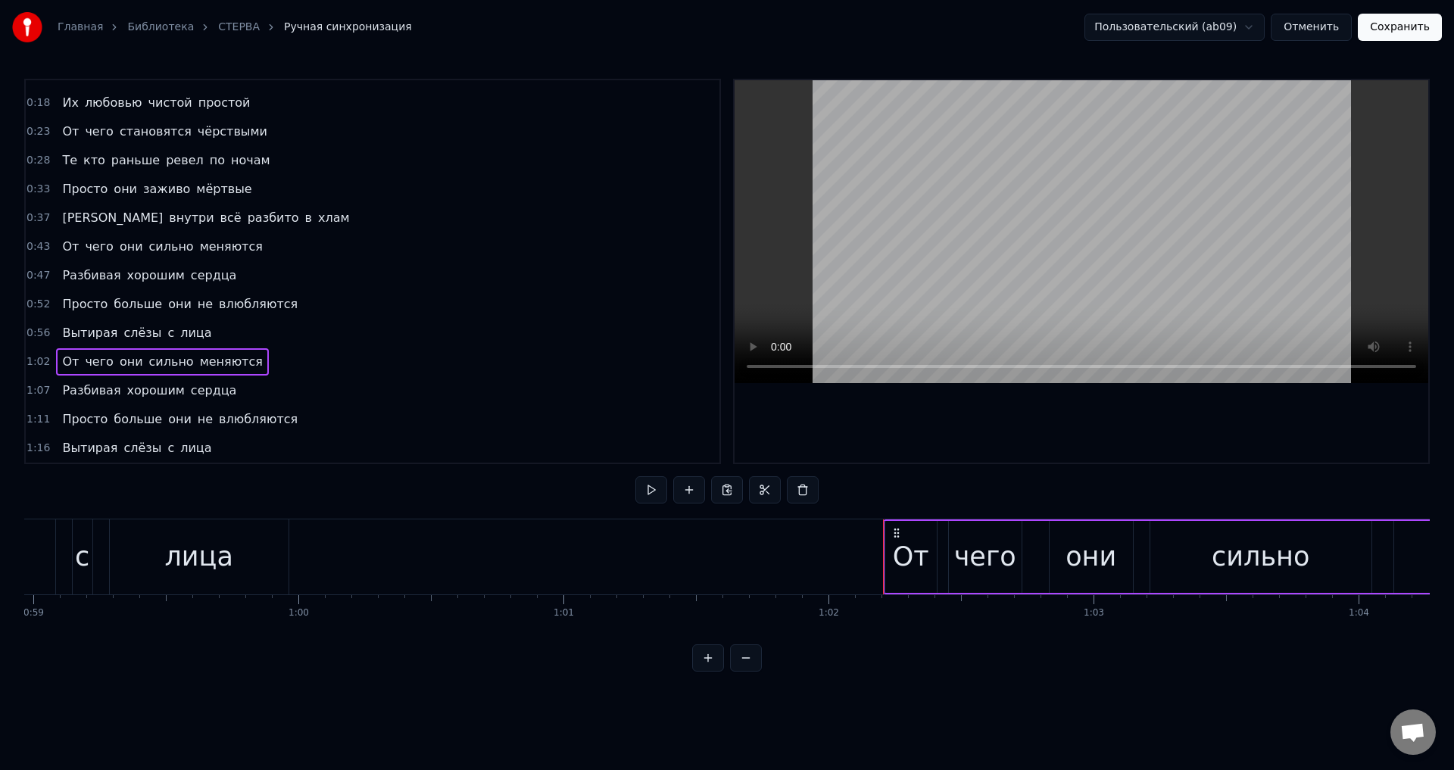
scroll to position [0, 16412]
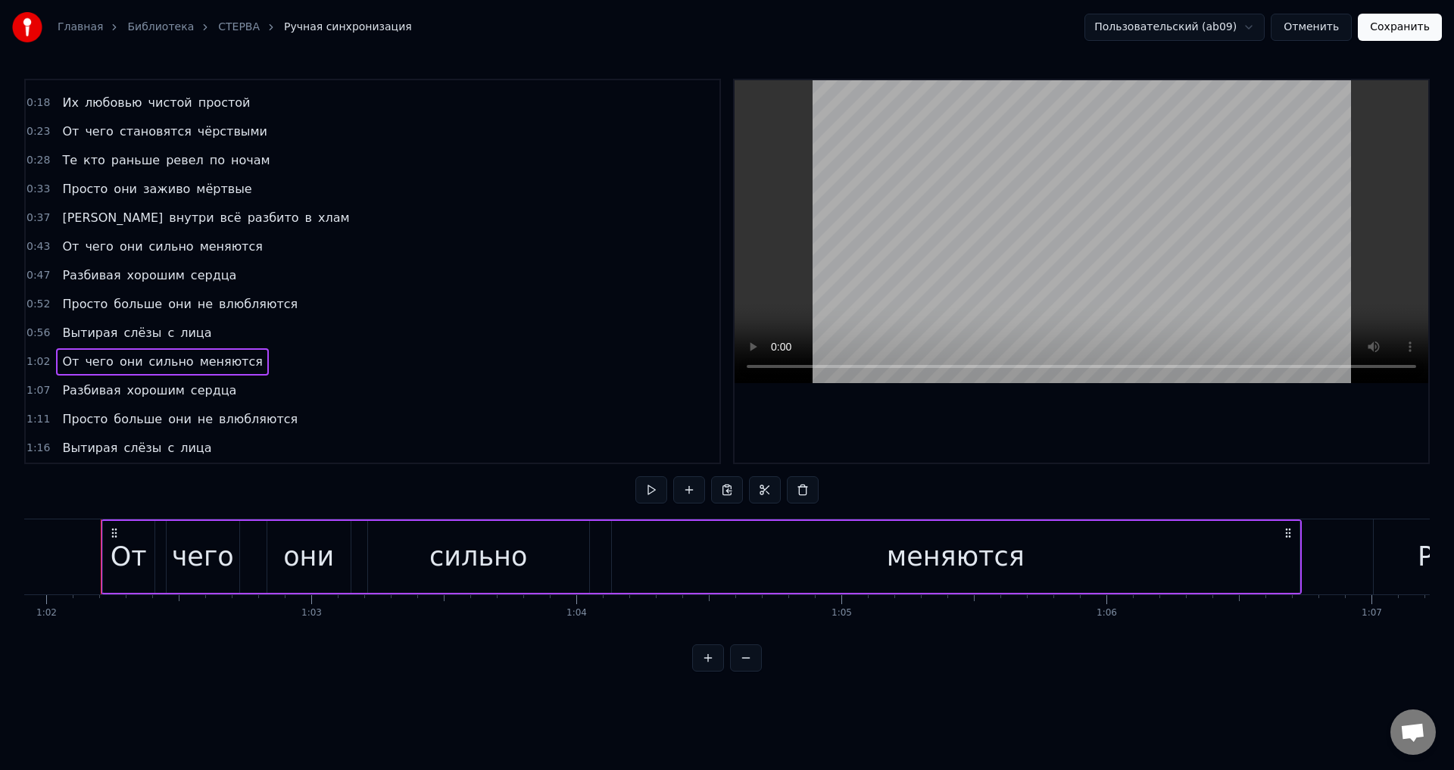
click at [207, 367] on span "меняются" at bounding box center [231, 361] width 66 height 17
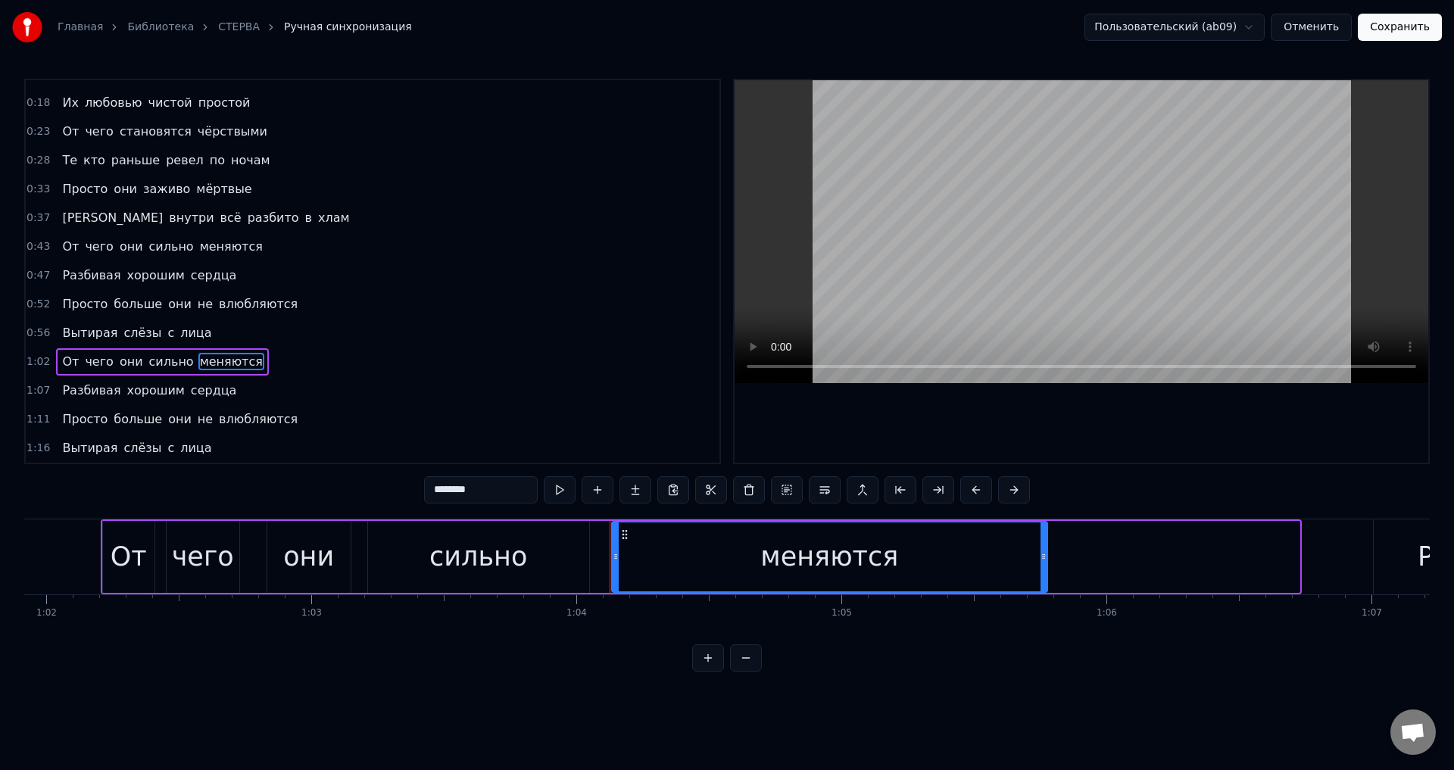
drag, startPoint x: 1297, startPoint y: 564, endPoint x: 1044, endPoint y: 550, distance: 252.6
click at [1044, 550] on div at bounding box center [1044, 557] width 6 height 69
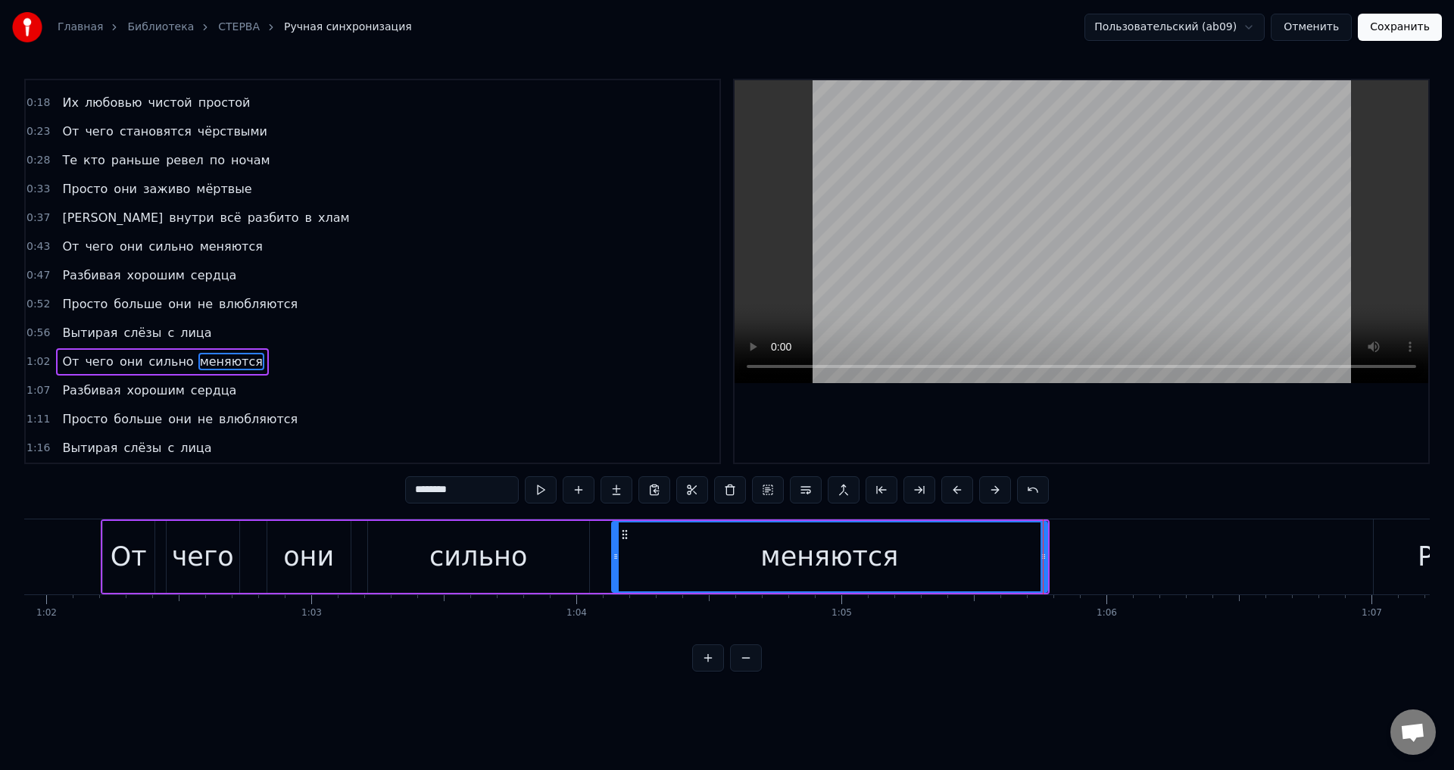
click at [681, 558] on div "меняются" at bounding box center [830, 557] width 434 height 69
click at [530, 558] on div "сильно" at bounding box center [478, 557] width 221 height 72
type input "******"
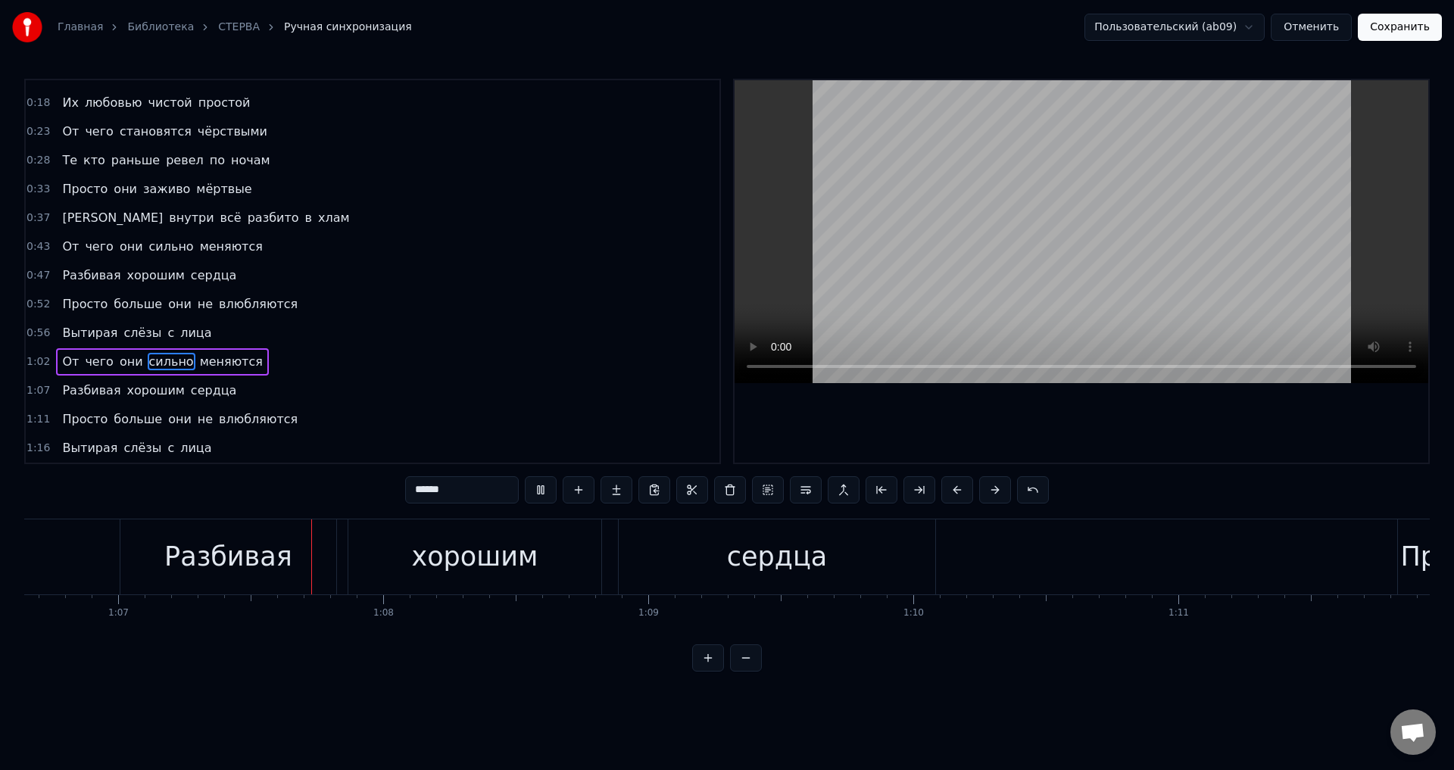
scroll to position [0, 17670]
click at [1397, 23] on button "Сохранить" at bounding box center [1400, 27] width 84 height 27
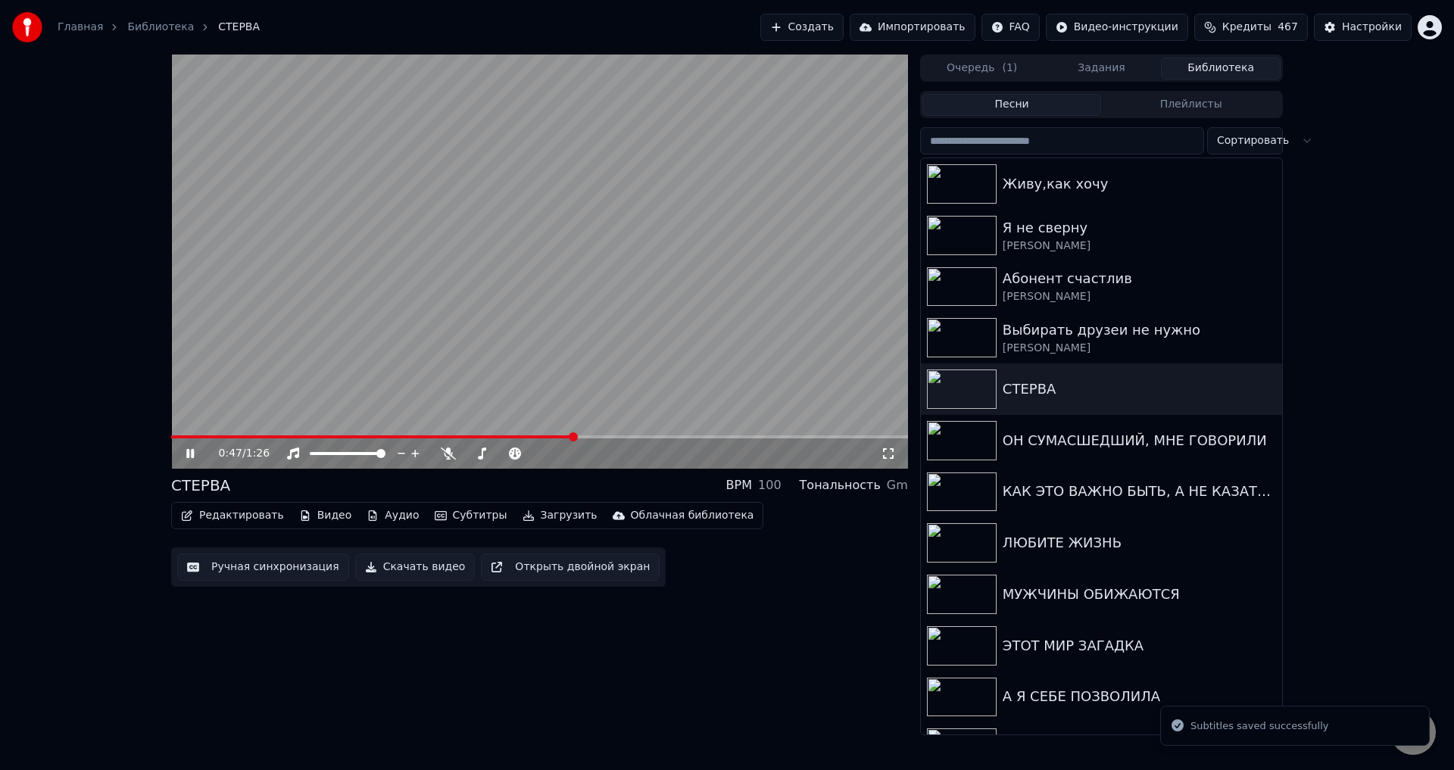
click at [578, 435] on span at bounding box center [539, 436] width 737 height 3
click at [657, 435] on span at bounding box center [539, 436] width 737 height 3
click at [734, 438] on span at bounding box center [539, 436] width 737 height 3
click at [694, 438] on span at bounding box center [470, 436] width 599 height 3
click at [678, 433] on video at bounding box center [539, 262] width 737 height 414
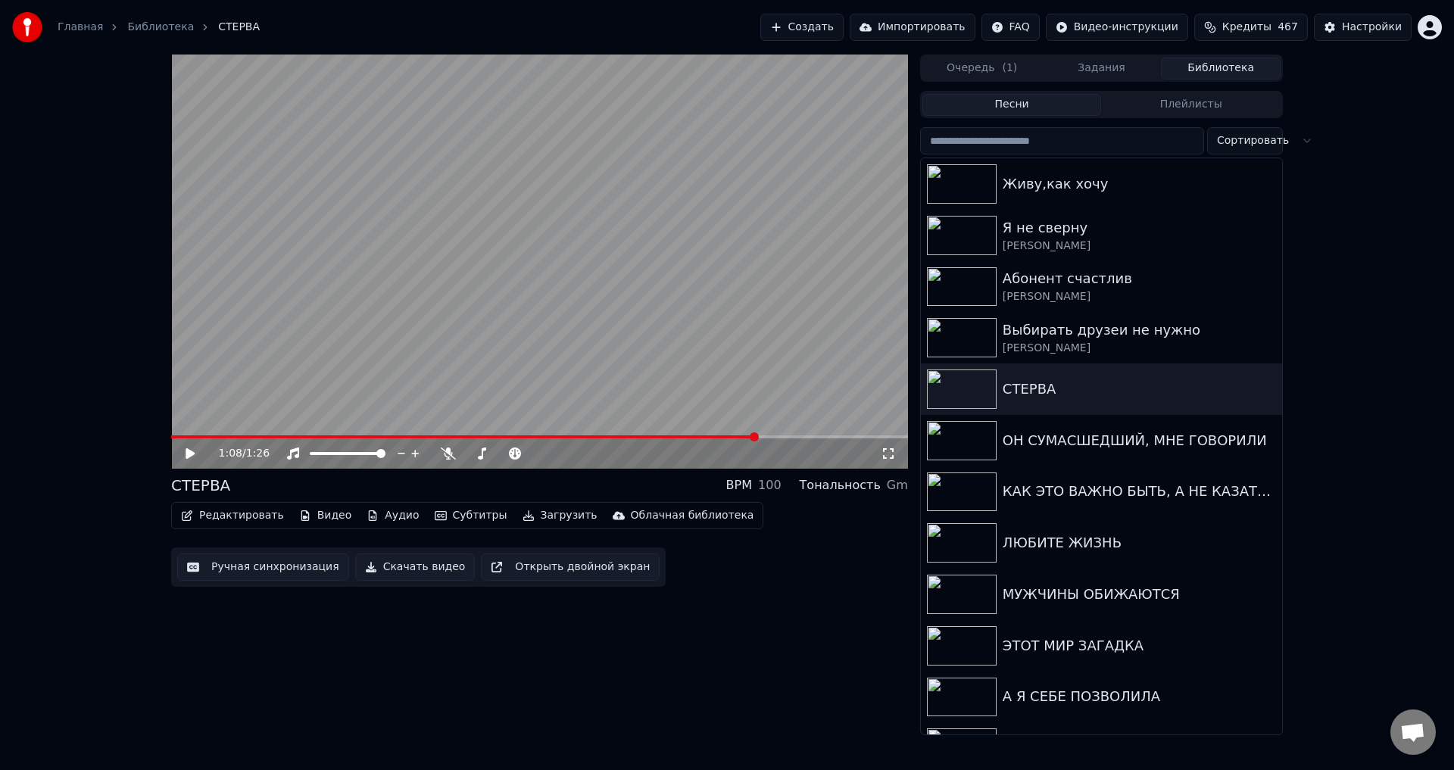
click at [678, 435] on span at bounding box center [463, 436] width 585 height 3
click at [747, 404] on video at bounding box center [539, 262] width 737 height 414
click at [737, 438] on span at bounding box center [524, 436] width 707 height 3
click at [187, 454] on icon at bounding box center [190, 453] width 9 height 11
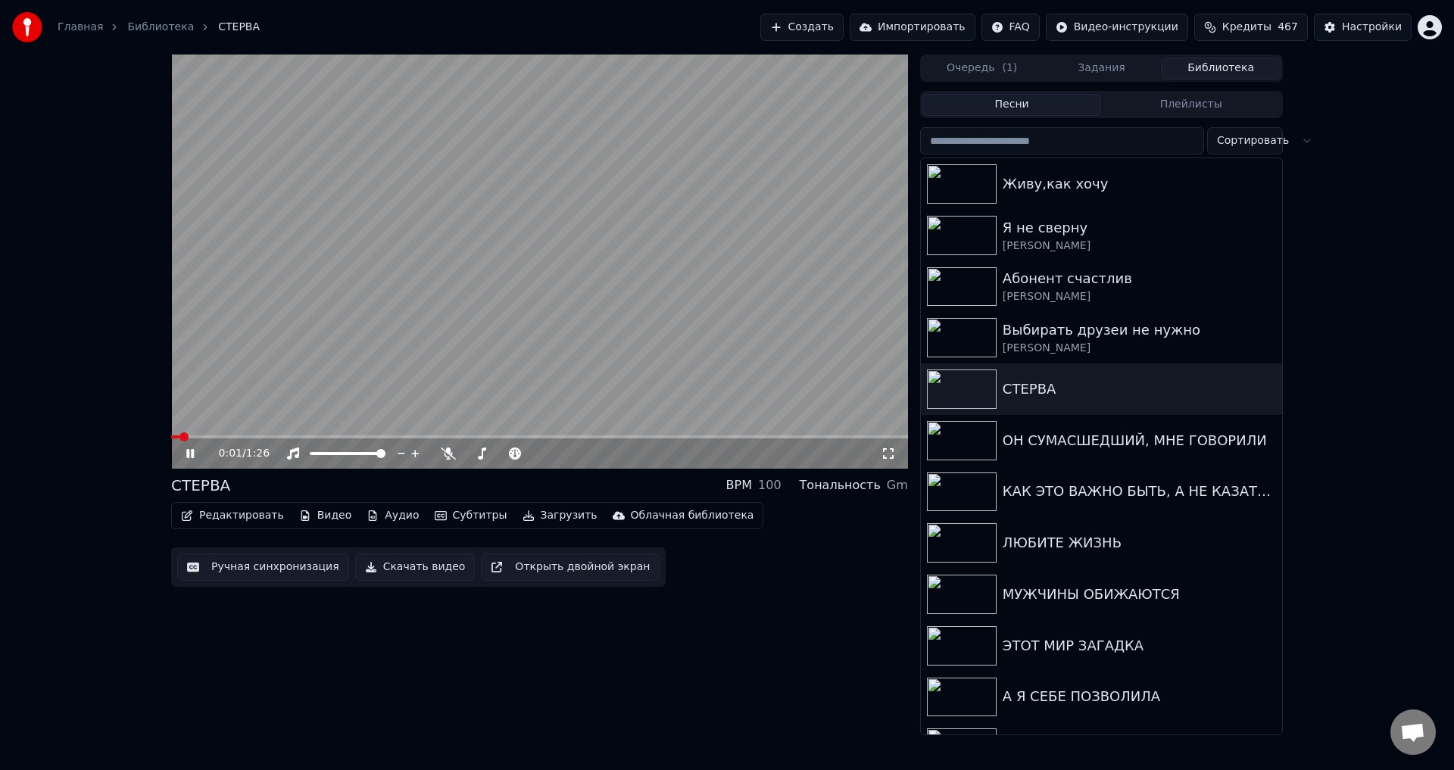
click at [179, 438] on span at bounding box center [175, 436] width 8 height 3
click at [304, 364] on video at bounding box center [539, 262] width 737 height 414
click at [268, 564] on button "Ручная синхронизация" at bounding box center [263, 567] width 172 height 27
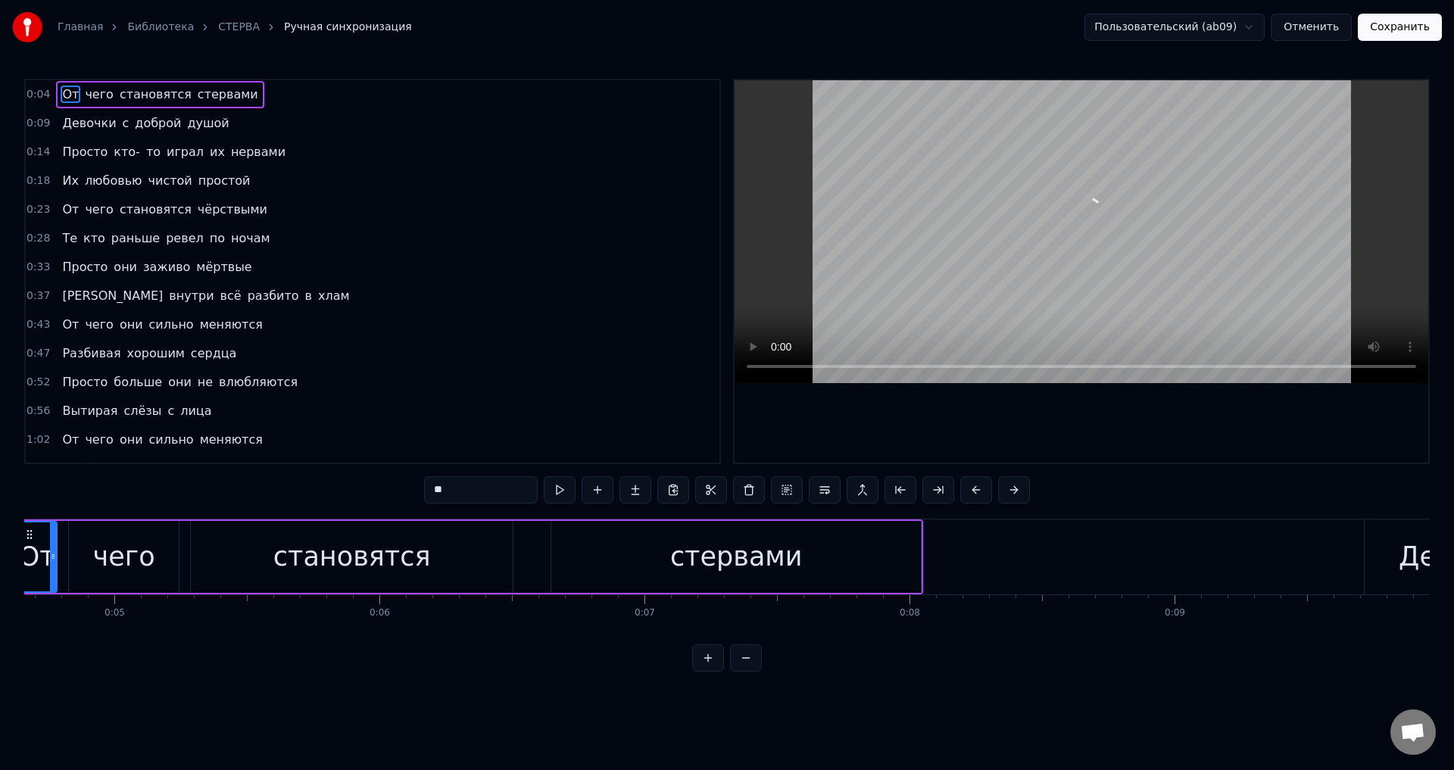
scroll to position [0, 1150]
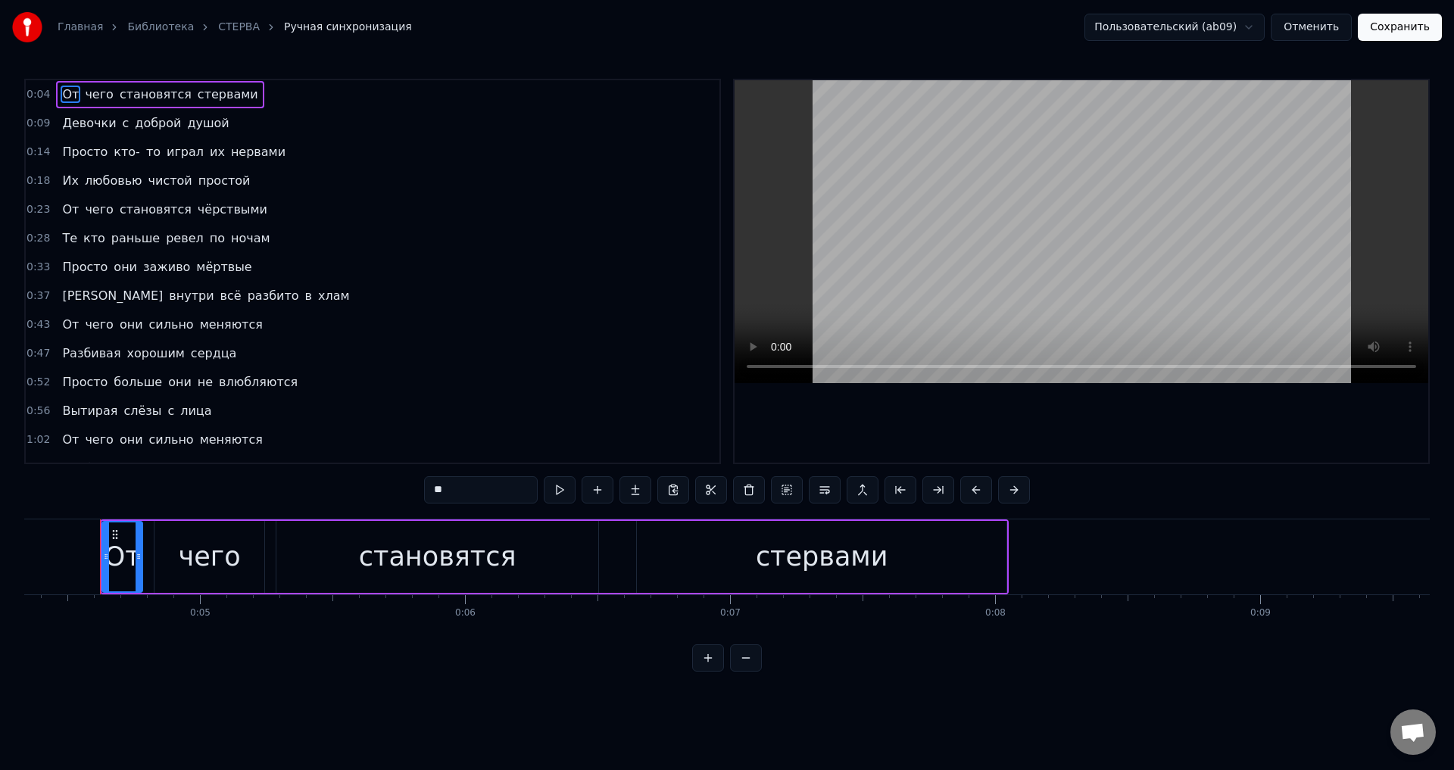
click at [73, 127] on span "Девочки" at bounding box center [89, 122] width 57 height 17
type input "*******"
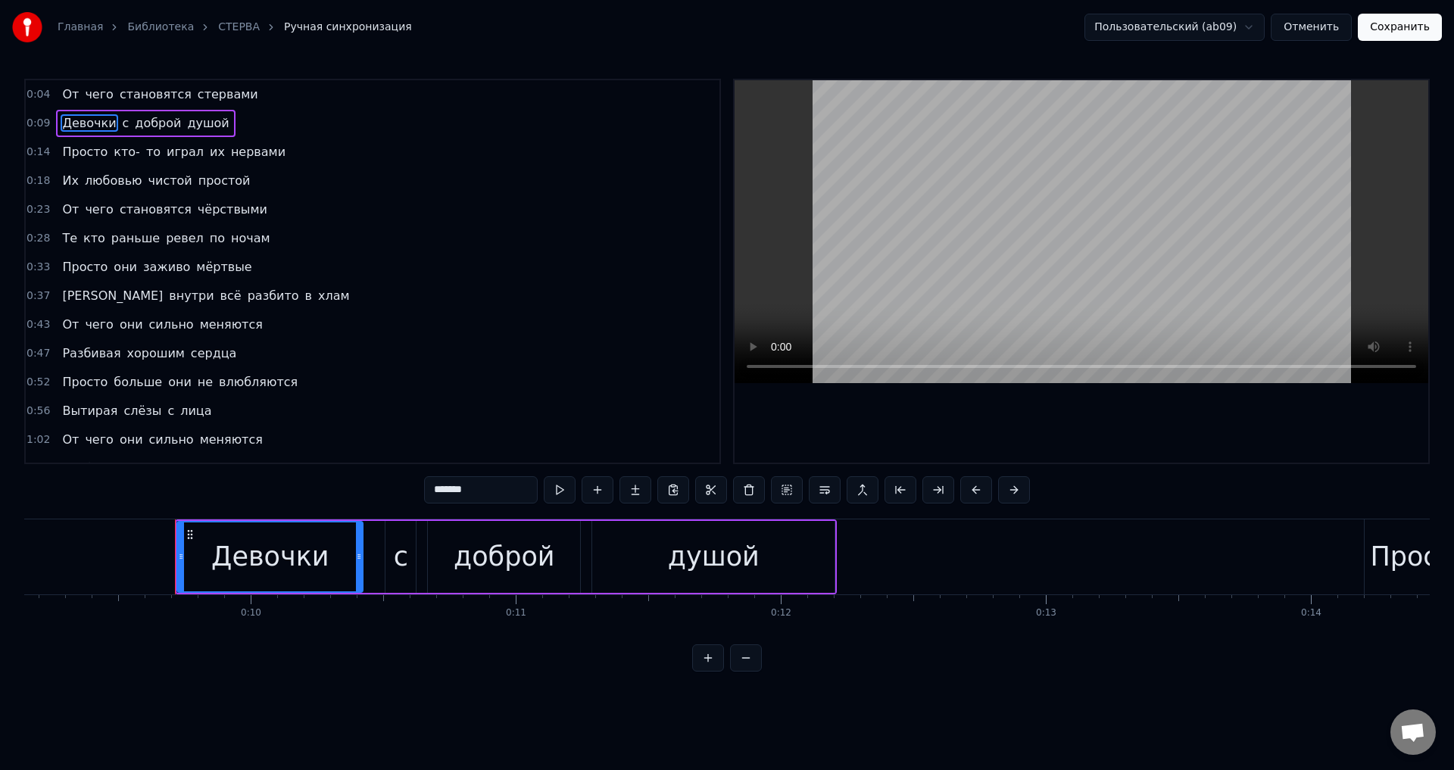
scroll to position [0, 2499]
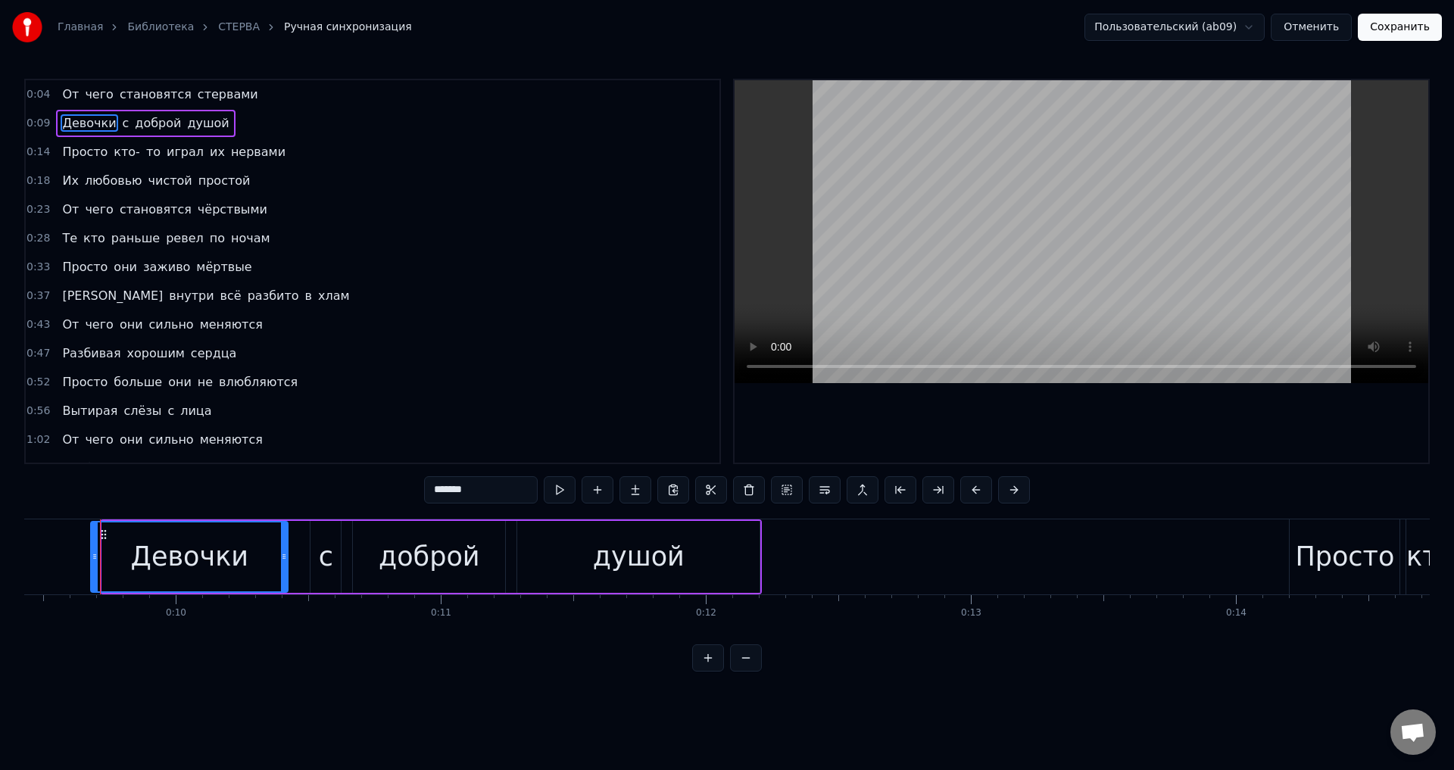
drag, startPoint x: 105, startPoint y: 563, endPoint x: 93, endPoint y: 563, distance: 11.4
click at [93, 563] on div at bounding box center [95, 557] width 6 height 69
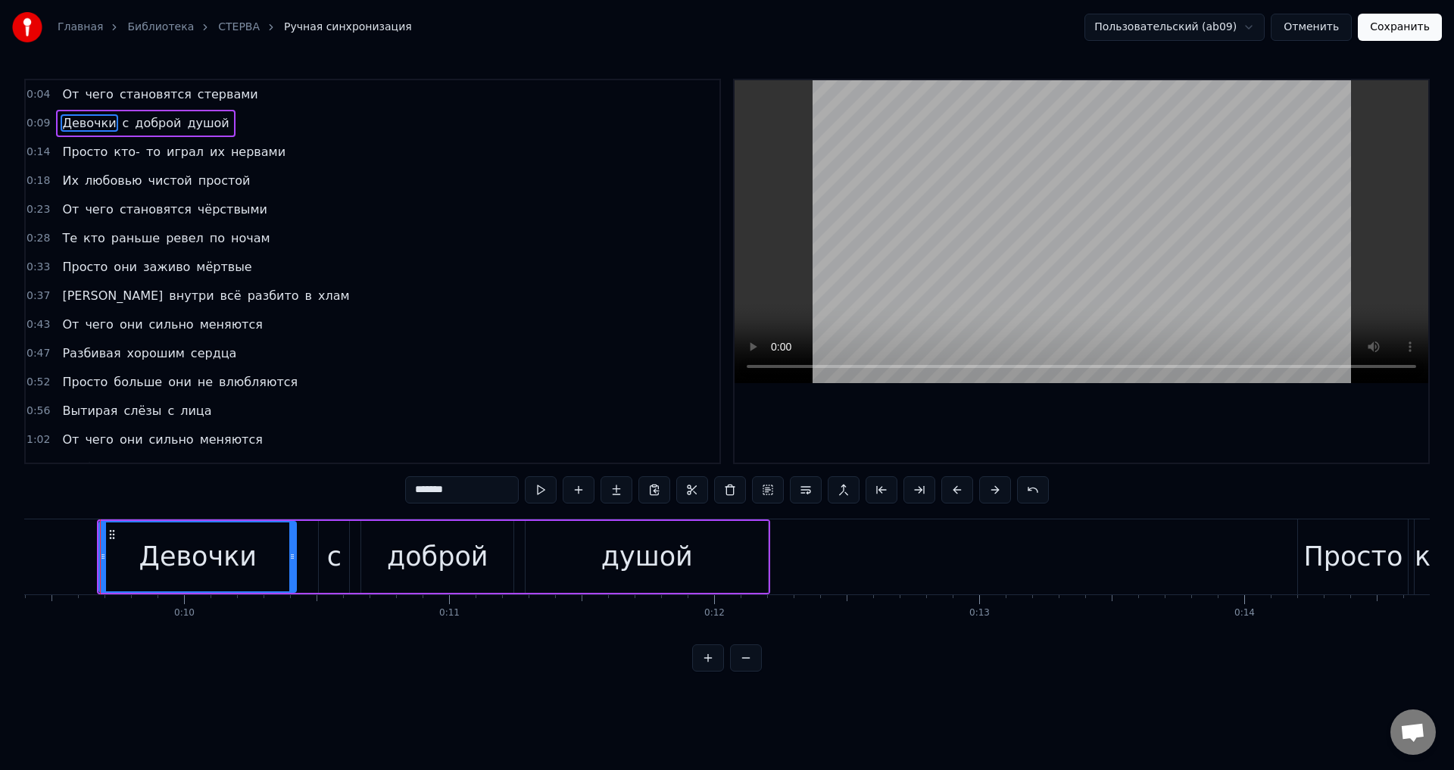
click at [1411, 31] on button "Сохранить" at bounding box center [1400, 27] width 84 height 27
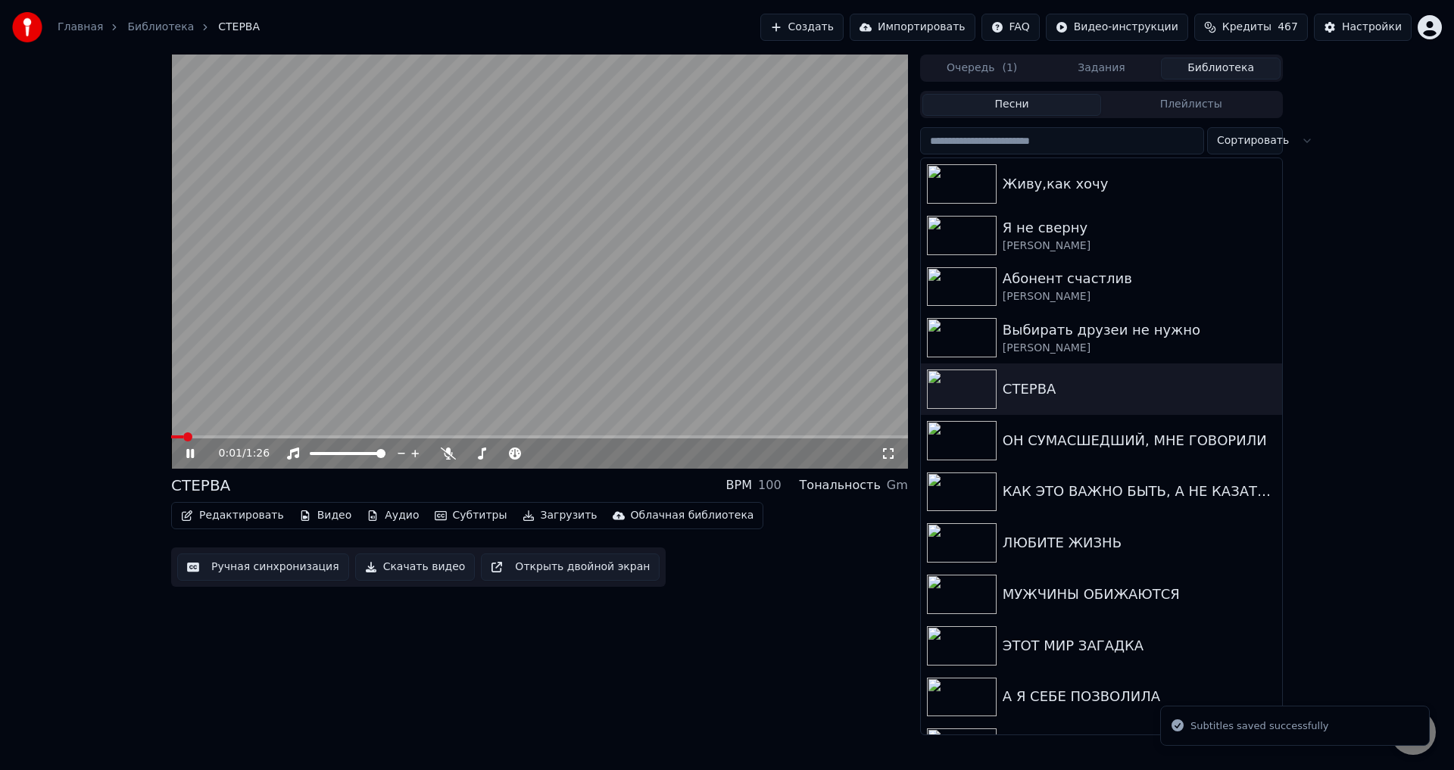
click at [892, 453] on icon at bounding box center [888, 454] width 15 height 12
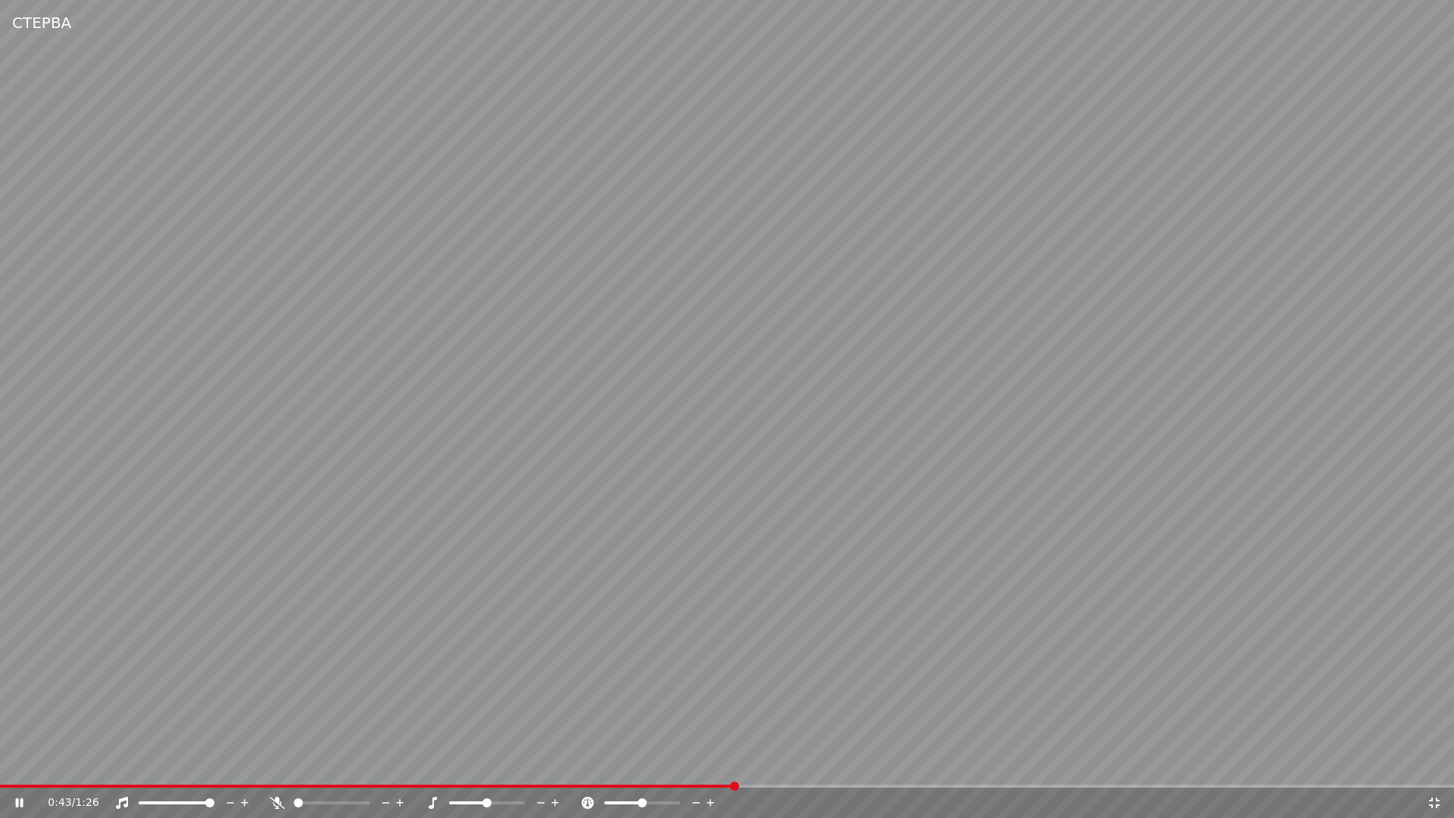
click at [534, 769] on span at bounding box center [367, 786] width 735 height 3
click at [765, 692] on video at bounding box center [727, 409] width 1454 height 818
click at [738, 769] on div "0:56 / 1:26" at bounding box center [727, 803] width 1454 height 30
click at [727, 769] on span at bounding box center [363, 786] width 727 height 3
click at [951, 713] on video at bounding box center [727, 409] width 1454 height 818
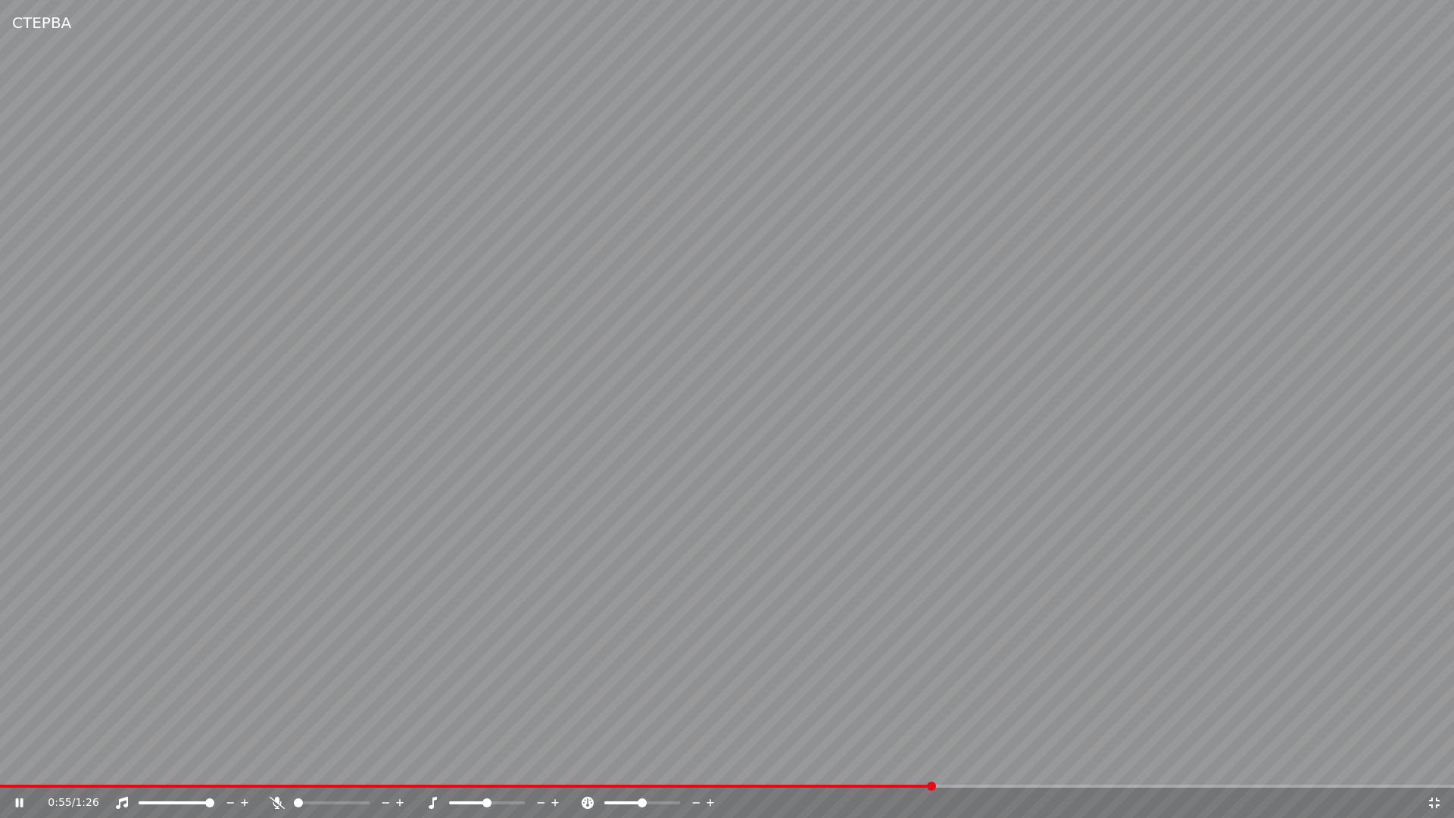
click at [845, 710] on video at bounding box center [727, 409] width 1454 height 818
click at [1434, 769] on icon at bounding box center [1434, 803] width 15 height 12
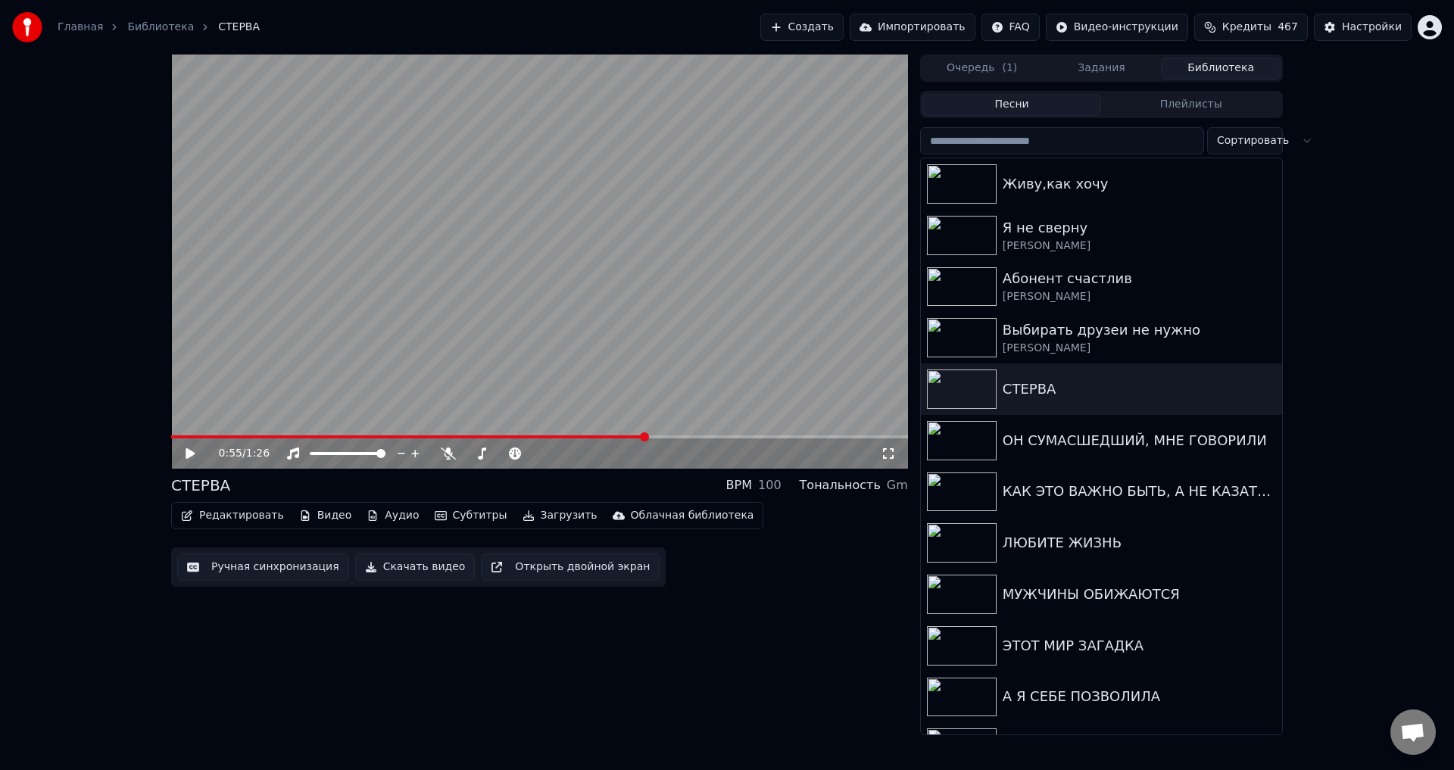
click at [249, 566] on button "Ручная синхронизация" at bounding box center [263, 567] width 172 height 27
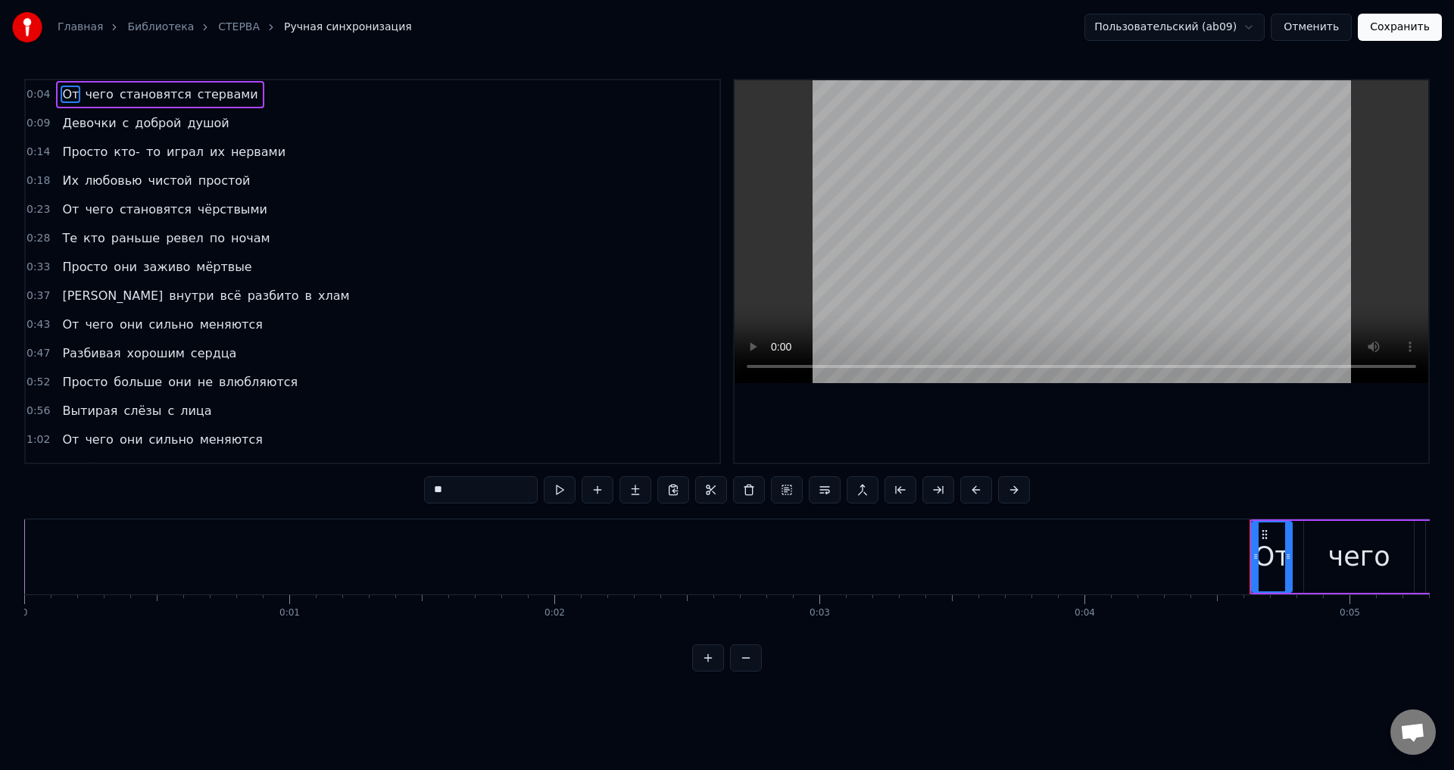
click at [70, 382] on span "Просто" at bounding box center [85, 381] width 48 height 17
type input "******"
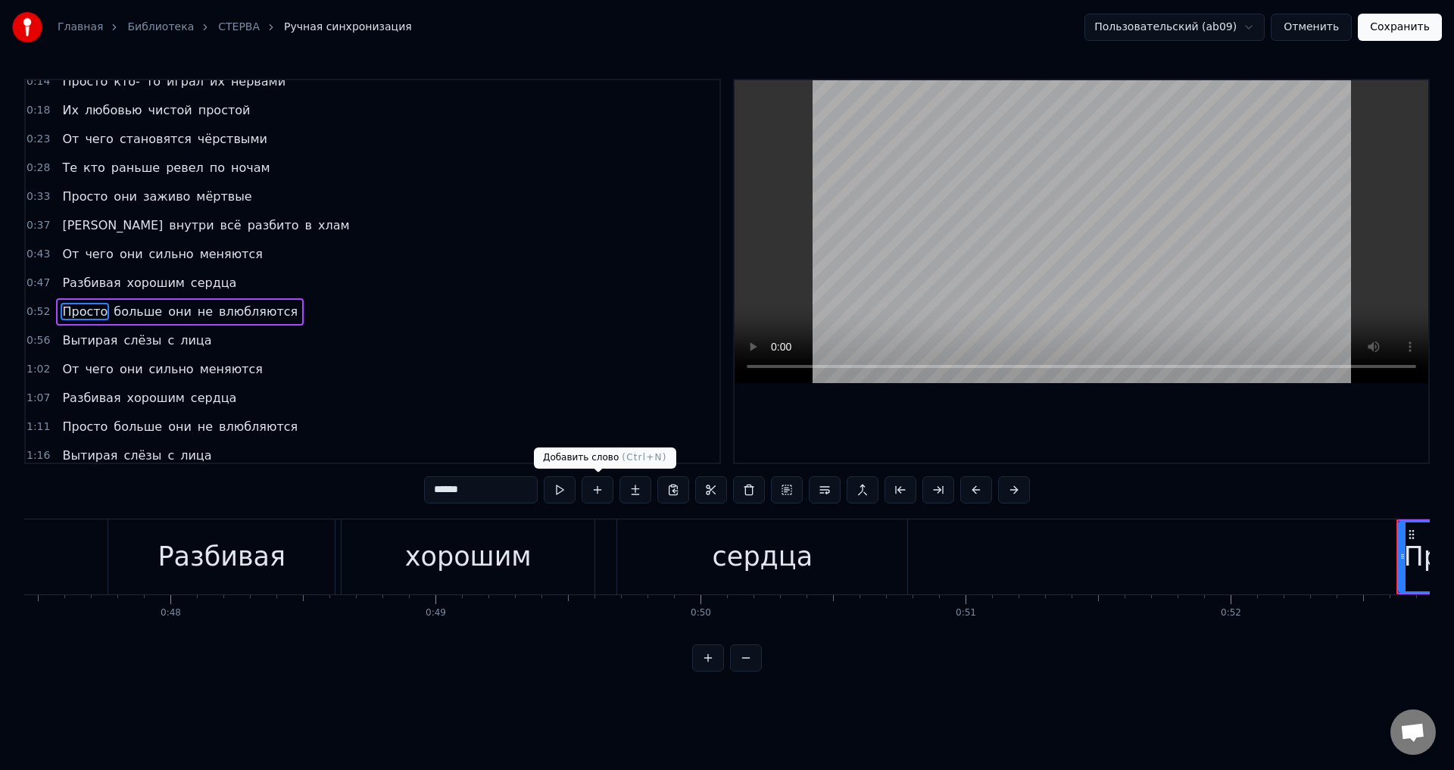
scroll to position [0, 13873]
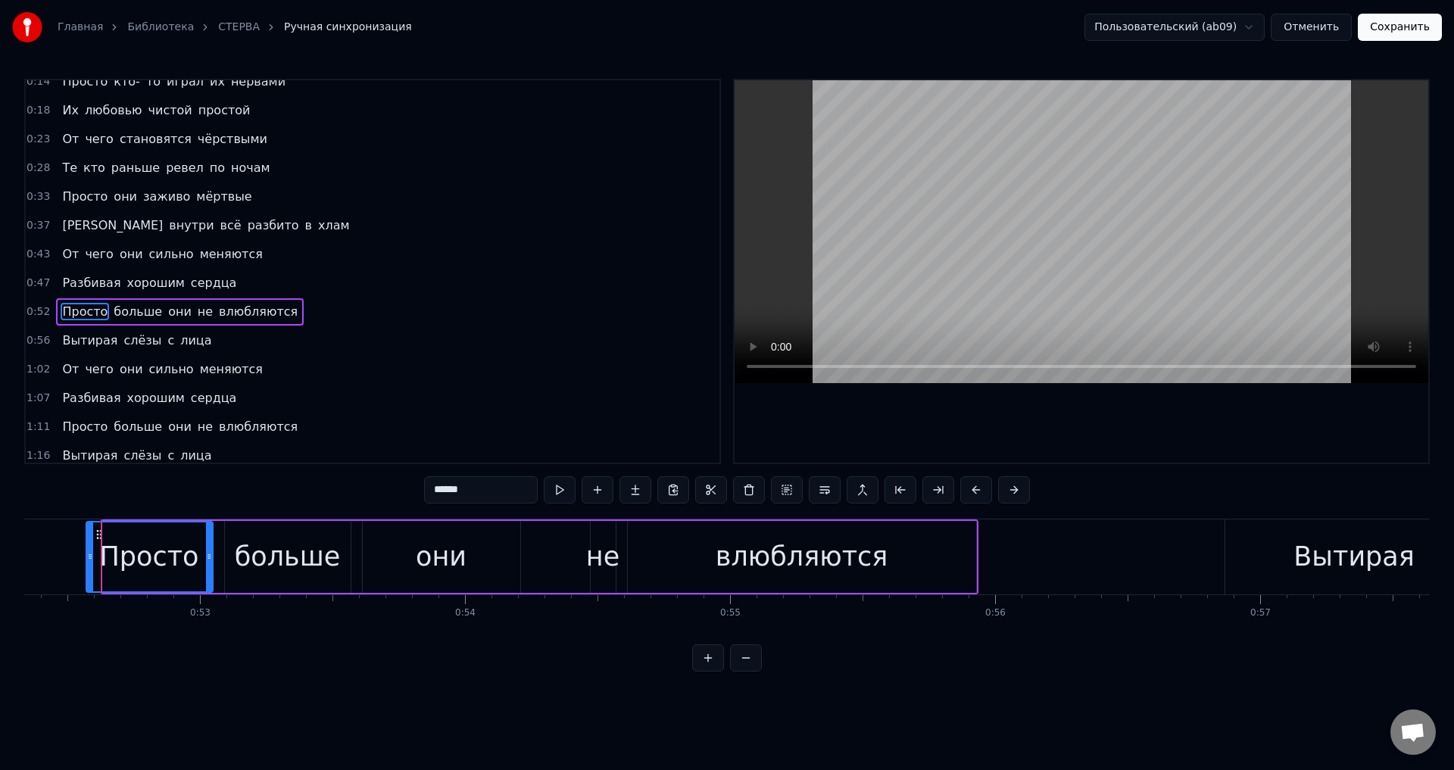
drag, startPoint x: 106, startPoint y: 557, endPoint x: 89, endPoint y: 558, distance: 16.7
click at [89, 558] on icon at bounding box center [90, 557] width 6 height 12
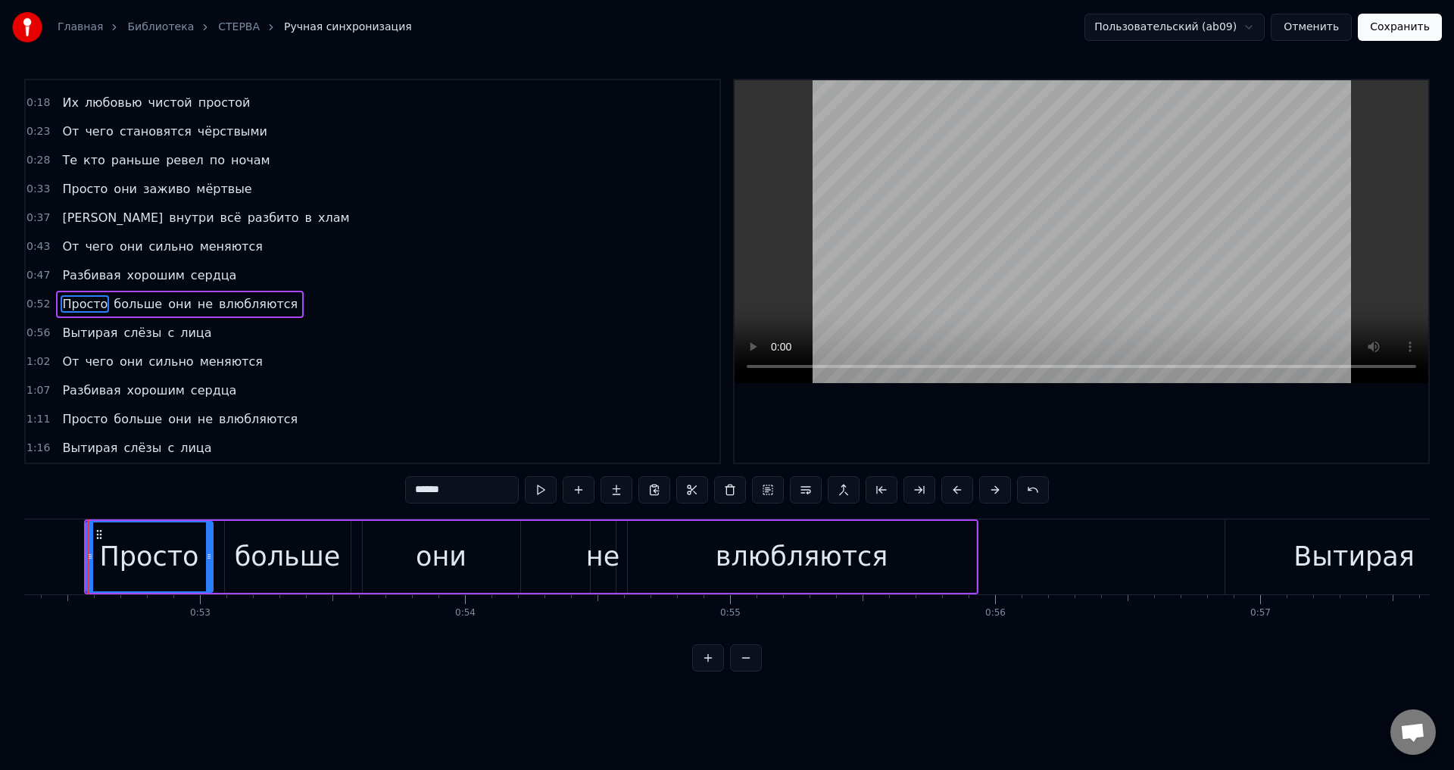
scroll to position [0, 13861]
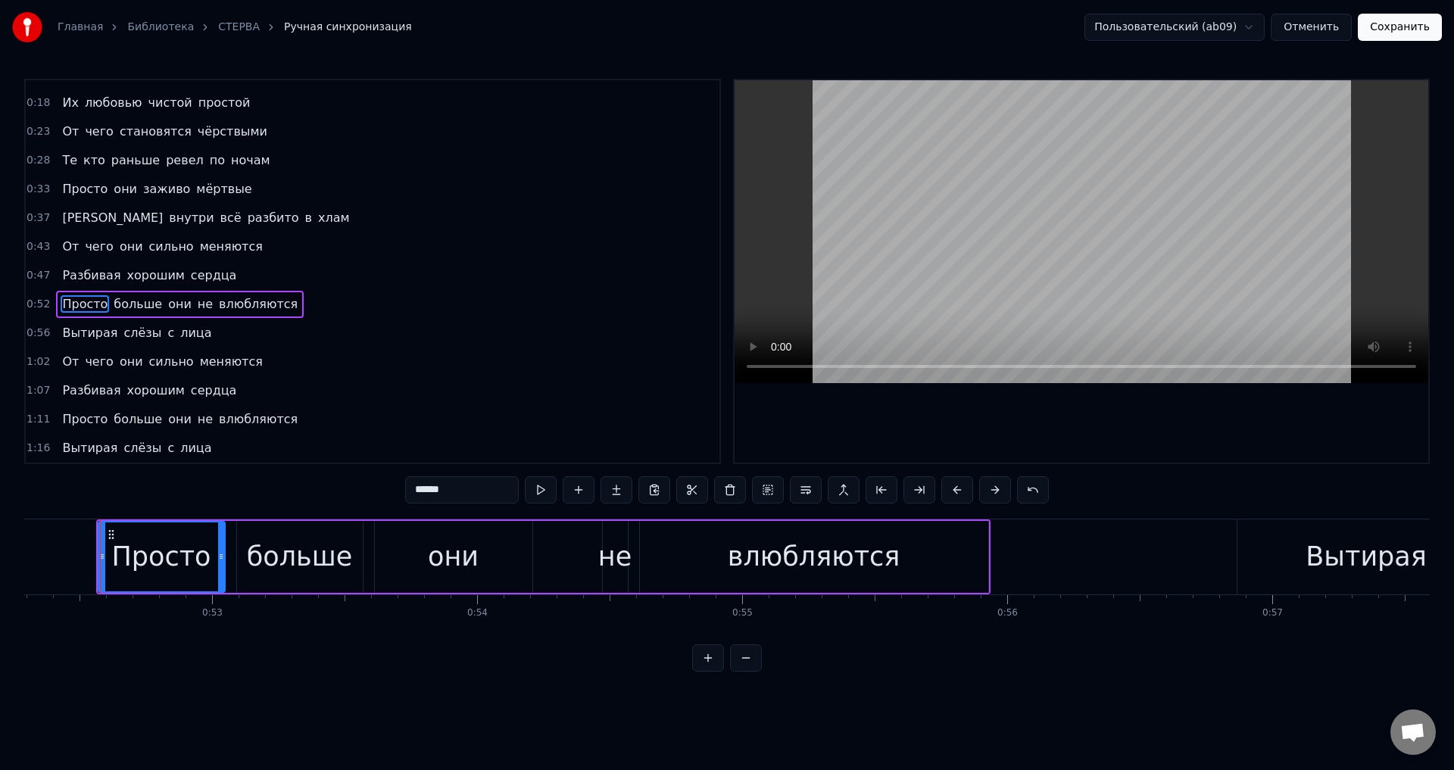
click at [1418, 21] on button "Сохранить" at bounding box center [1400, 27] width 84 height 27
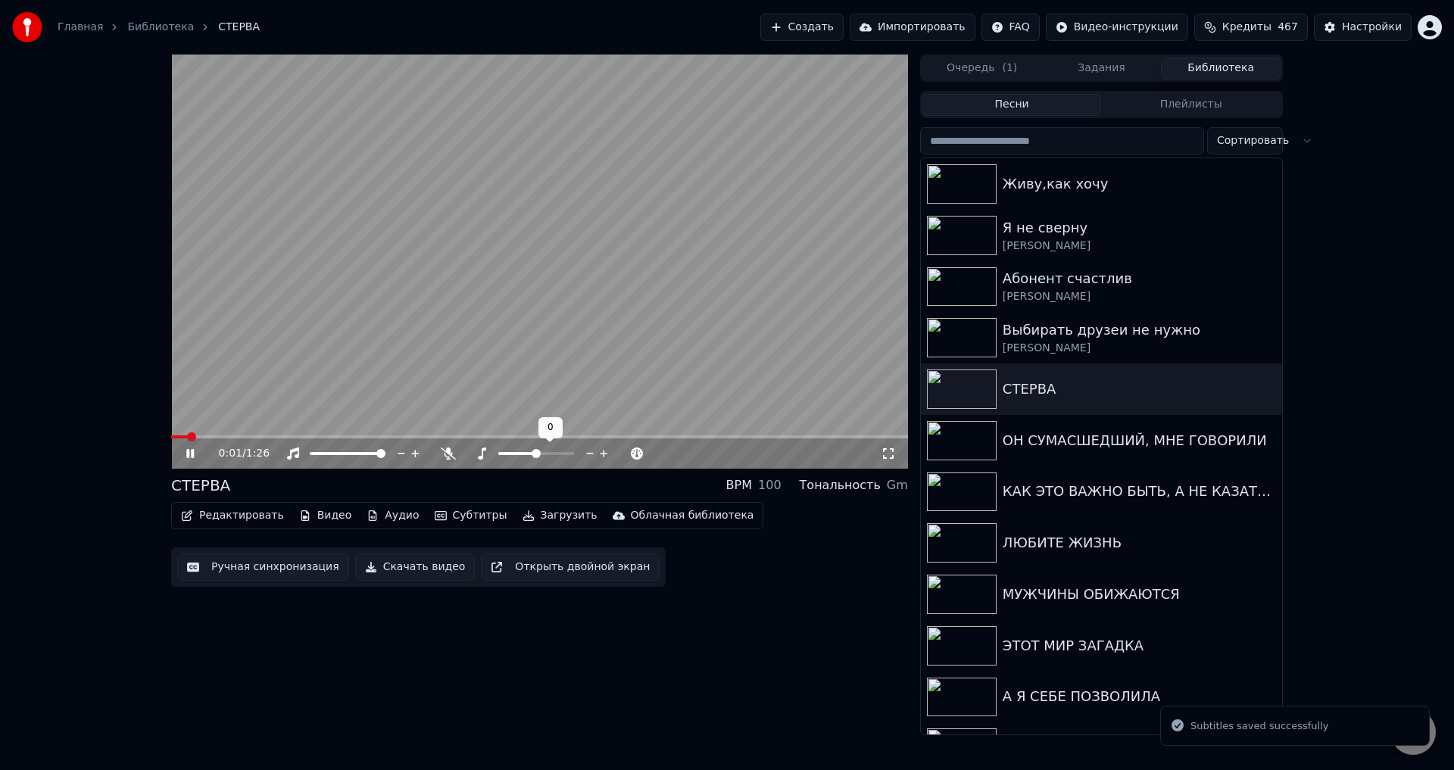
click at [893, 452] on icon at bounding box center [888, 453] width 11 height 11
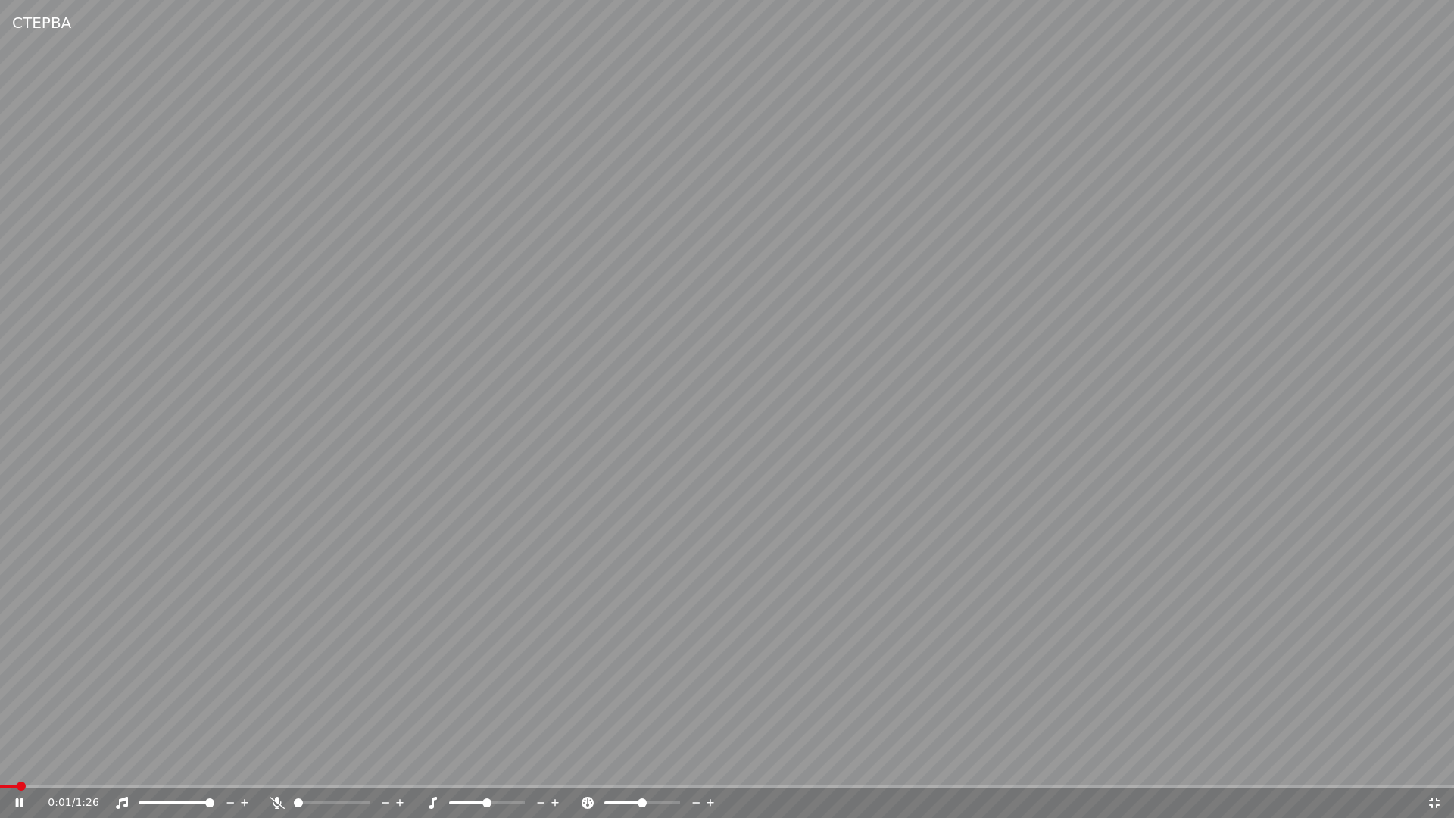
click at [17, 769] on span at bounding box center [8, 786] width 17 height 3
click at [0, 769] on span at bounding box center [0, 786] width 0 height 3
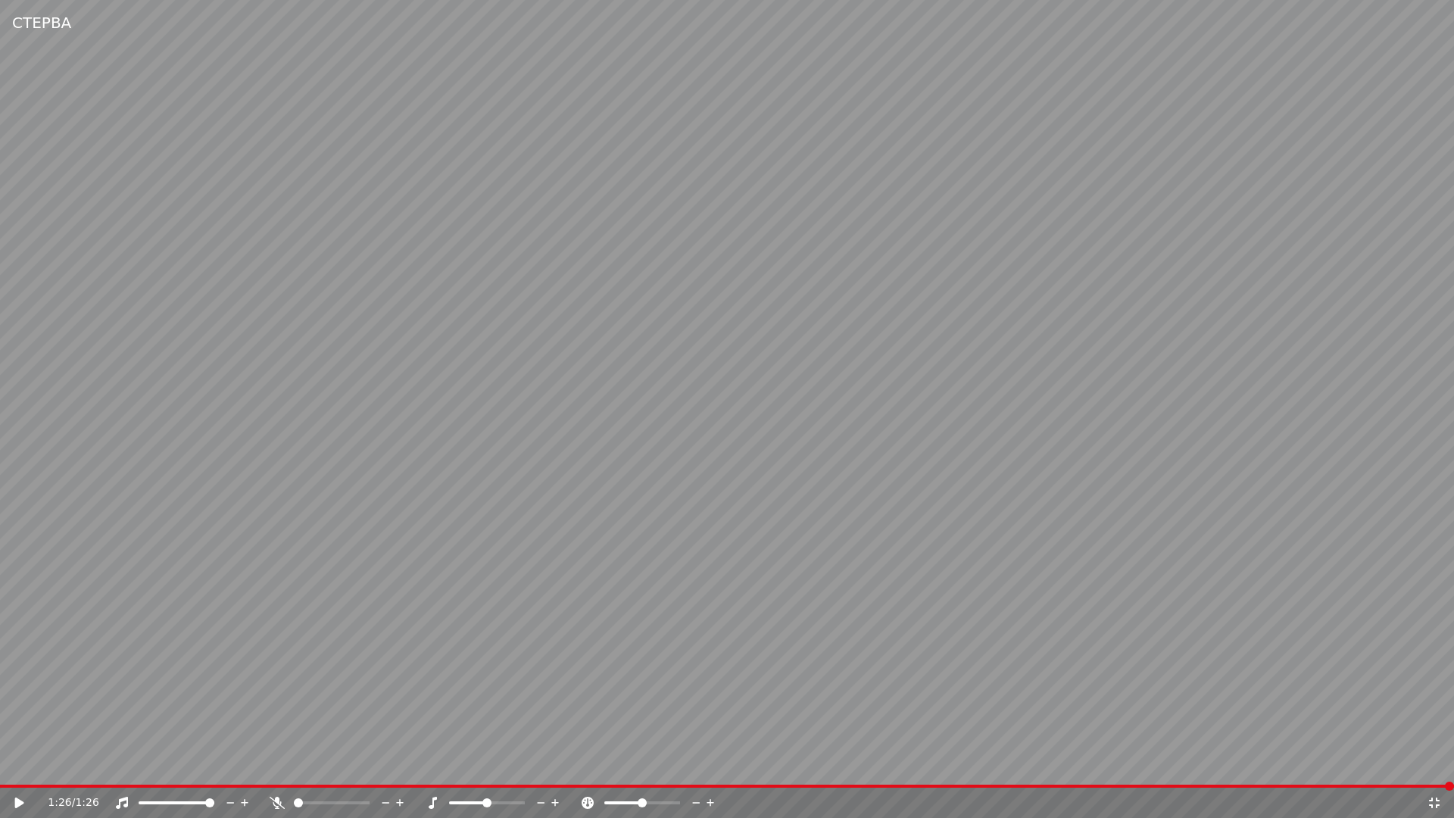
click at [19, 769] on icon at bounding box center [19, 802] width 9 height 11
click at [831, 707] on video at bounding box center [727, 409] width 1454 height 818
click at [1433, 769] on icon at bounding box center [1434, 803] width 15 height 12
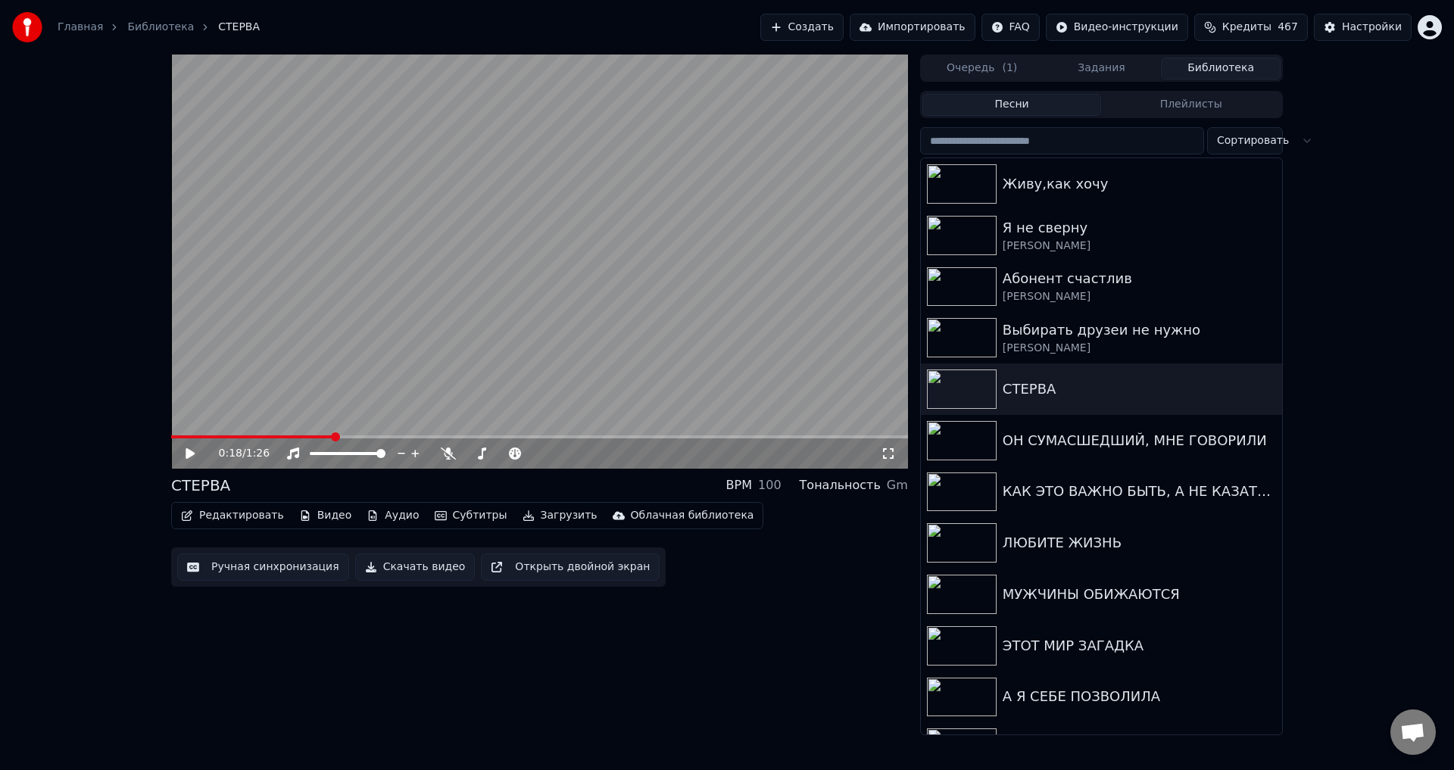
click at [258, 570] on button "Ручная синхронизация" at bounding box center [263, 567] width 172 height 27
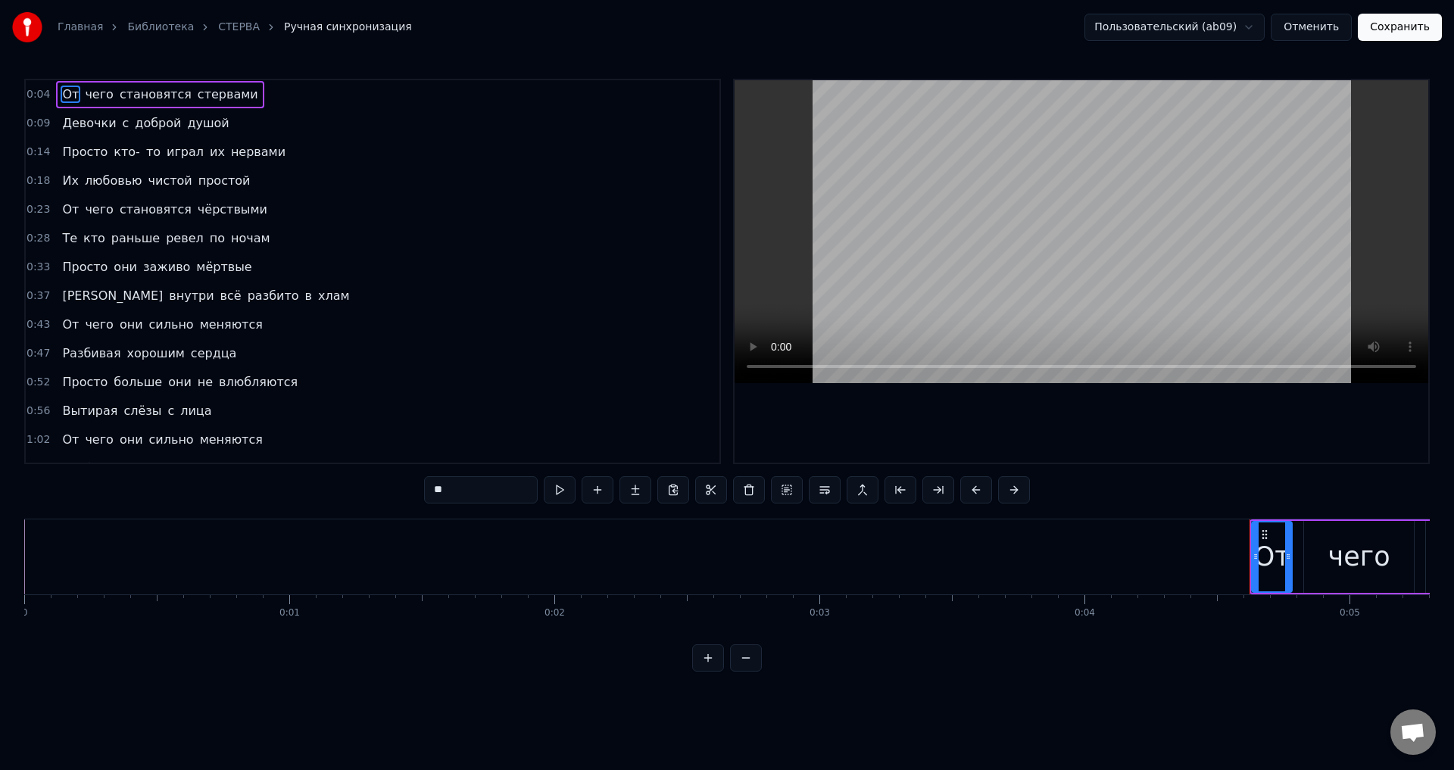
click at [82, 155] on span "Просто" at bounding box center [85, 151] width 48 height 17
type input "******"
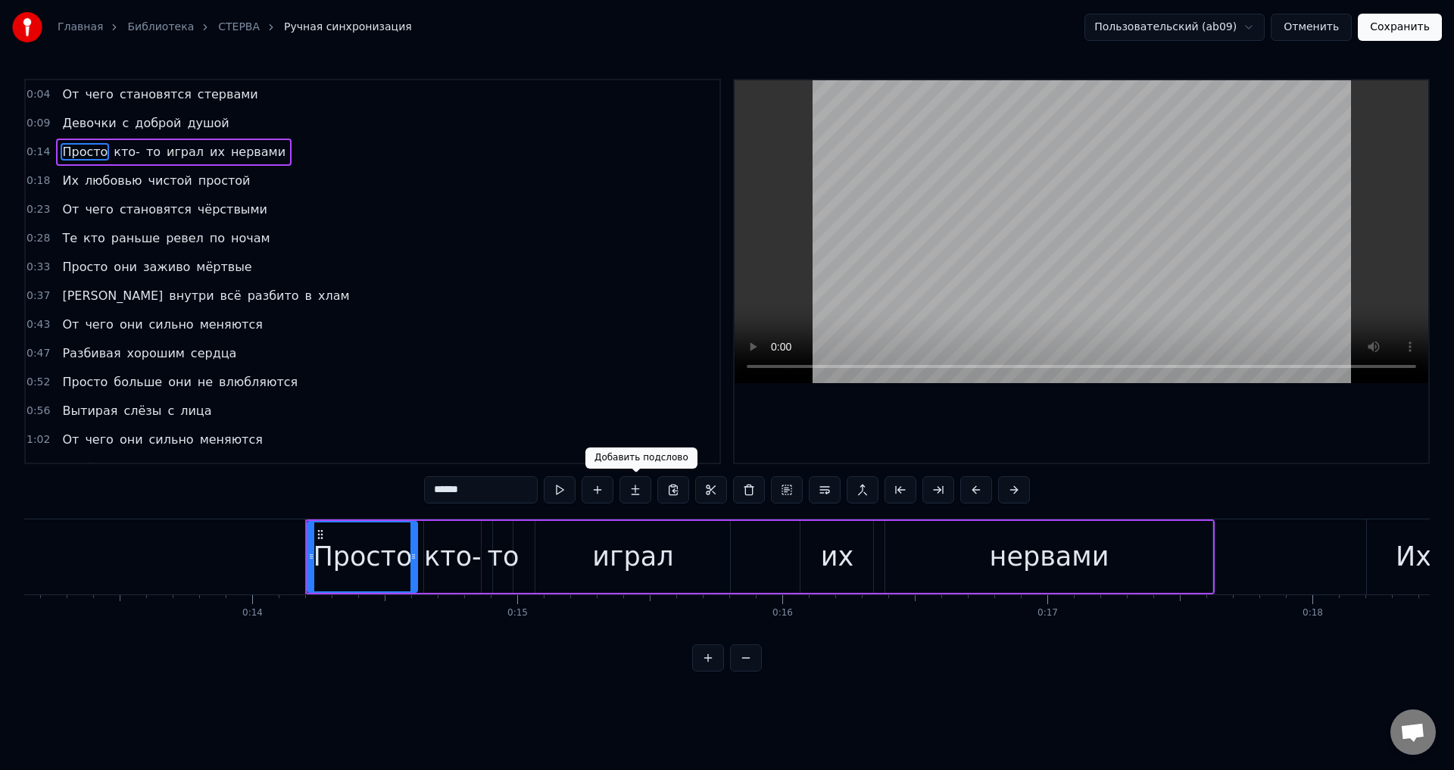
scroll to position [0, 3688]
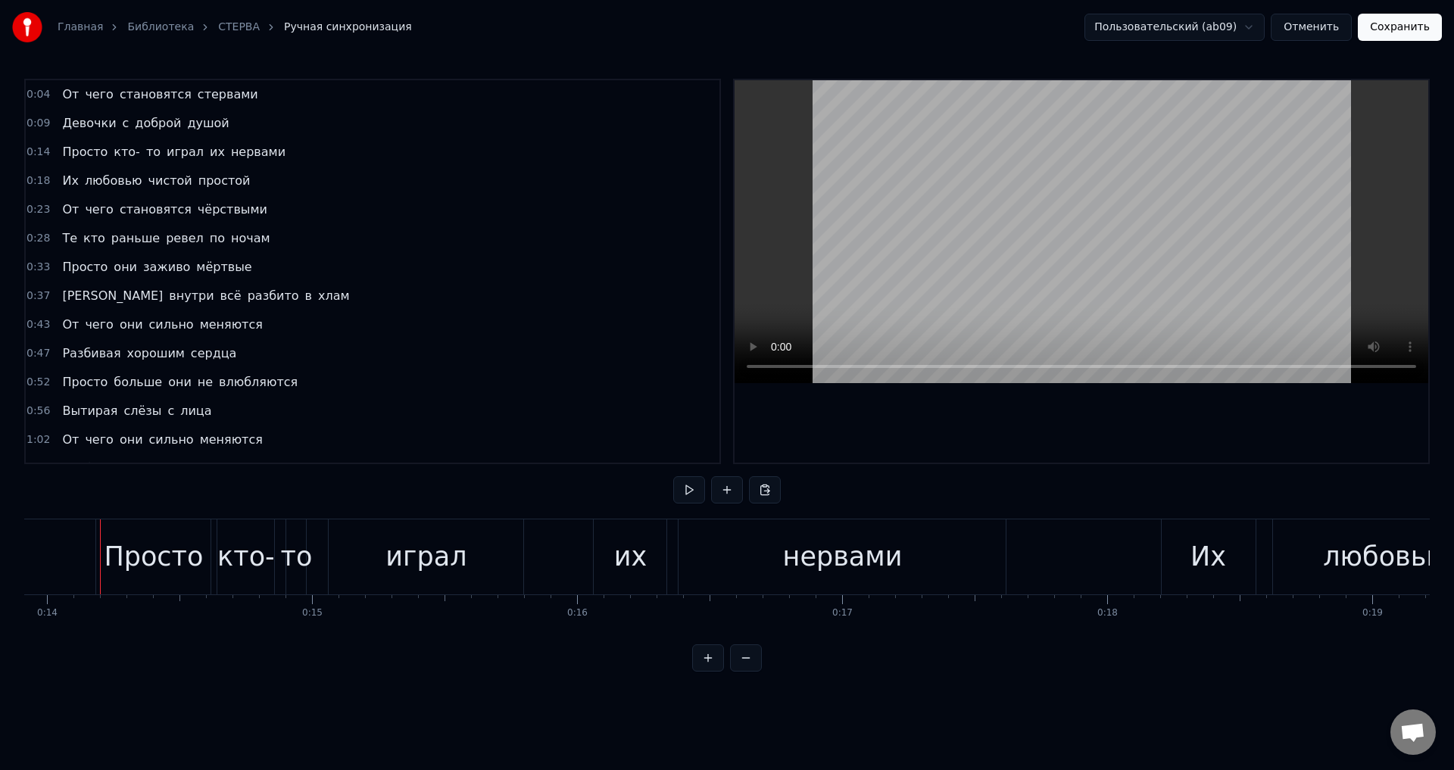
click at [1408, 31] on button "Сохранить" at bounding box center [1400, 27] width 84 height 27
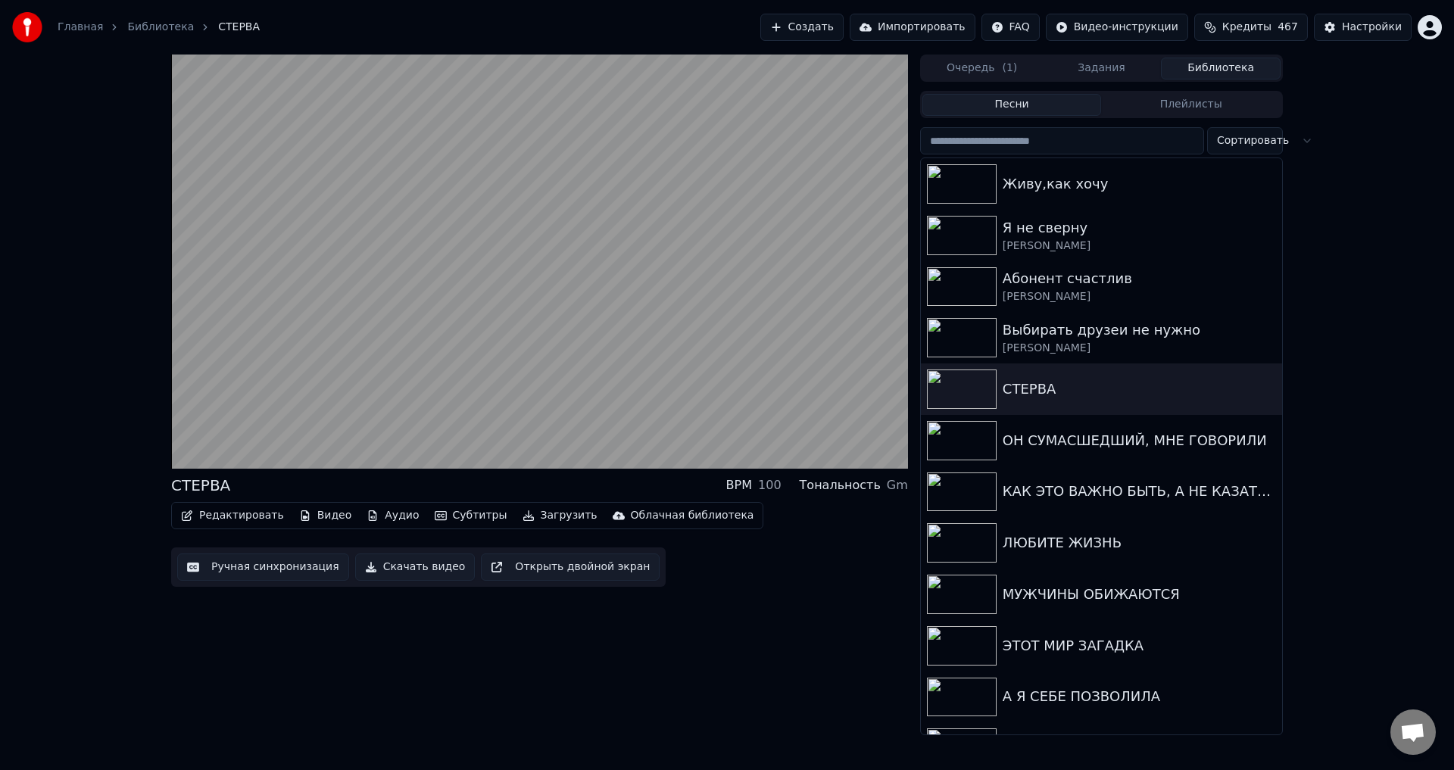
click at [722, 697] on div "СТЕРВА BPM 100 Тональность Gm Редактировать Видео Аудио Субтитры Загрузить Обла…" at bounding box center [539, 395] width 737 height 681
click at [289, 563] on button "Ручная синхронизация" at bounding box center [263, 567] width 172 height 27
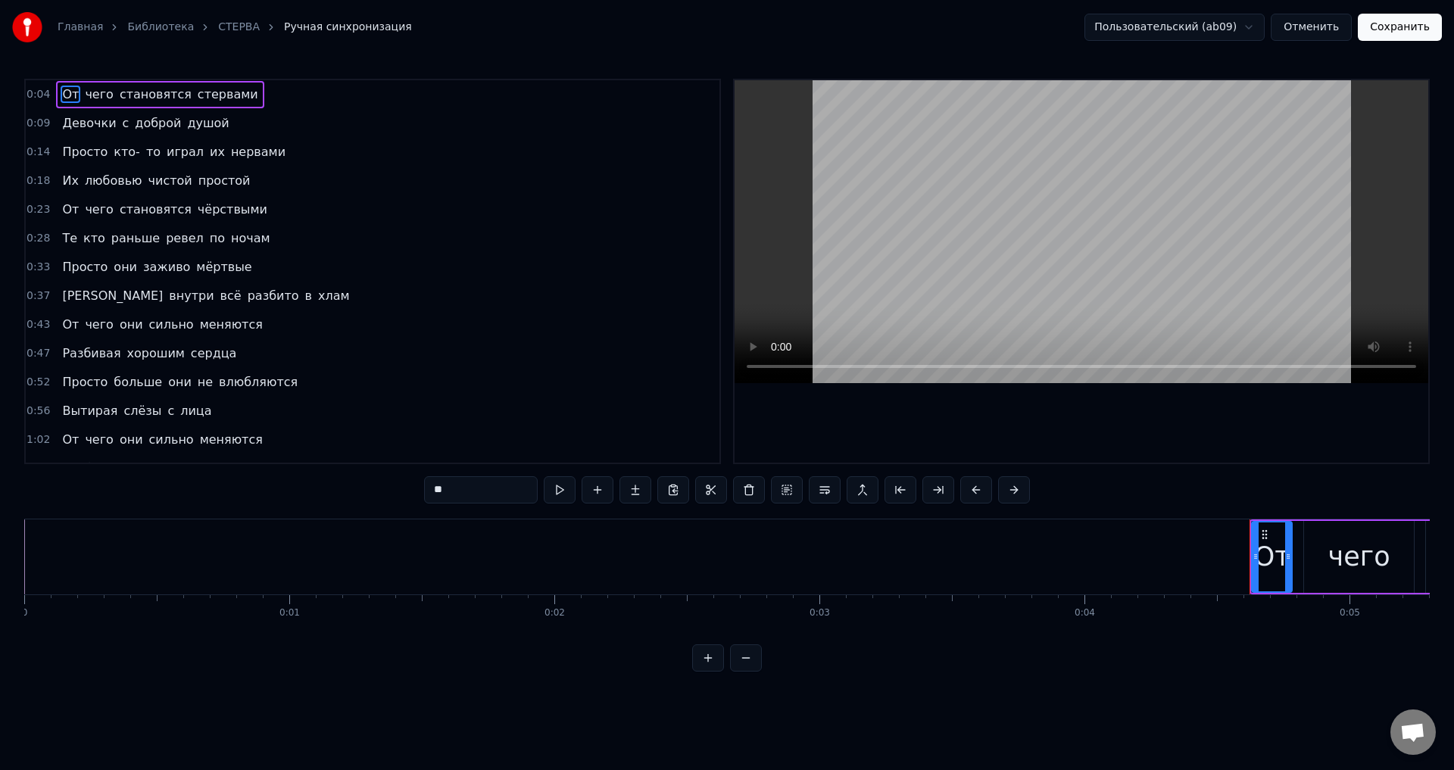
click at [74, 158] on span "Просто" at bounding box center [85, 151] width 48 height 17
type input "******"
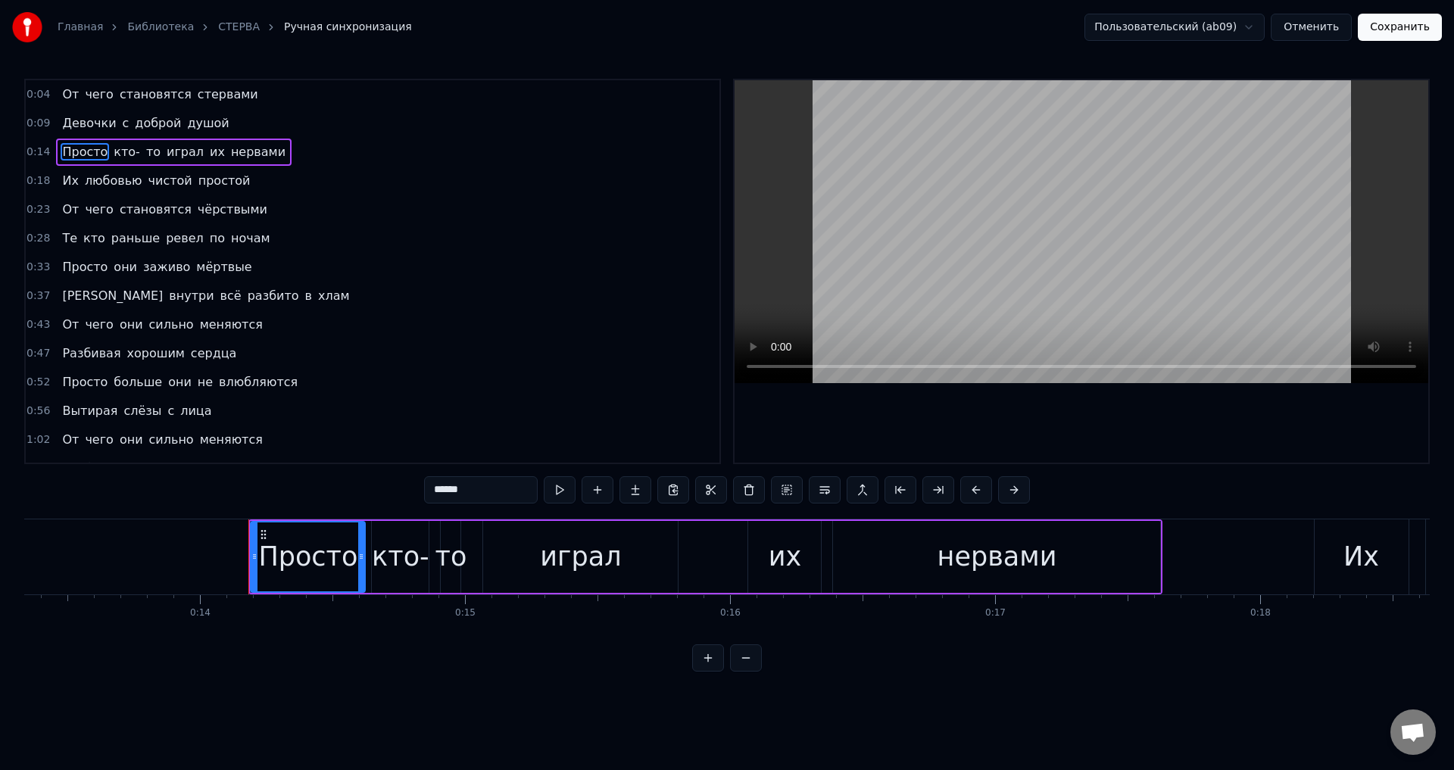
scroll to position [0, 3684]
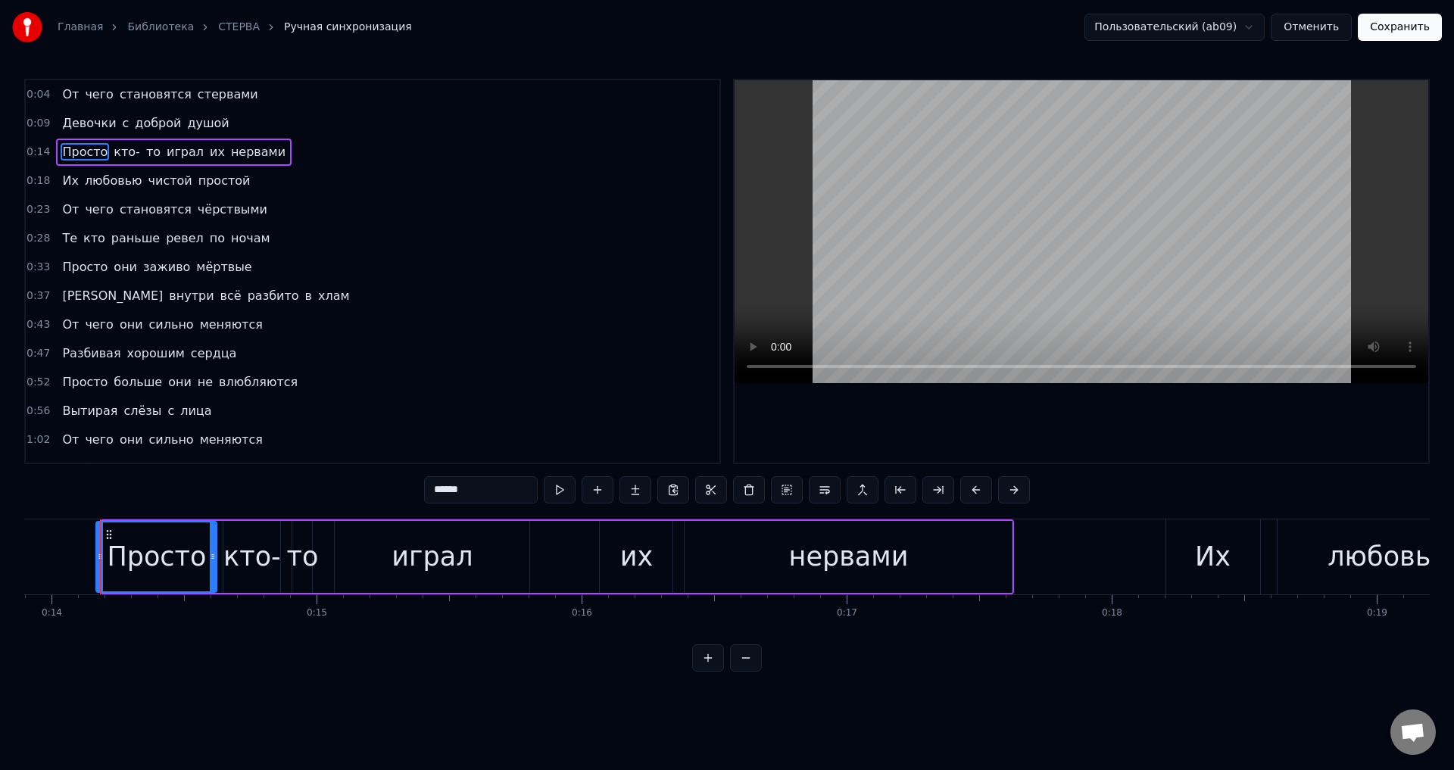
click at [102, 556] on icon at bounding box center [100, 557] width 6 height 12
click at [1401, 34] on button "Сохранить" at bounding box center [1400, 27] width 84 height 27
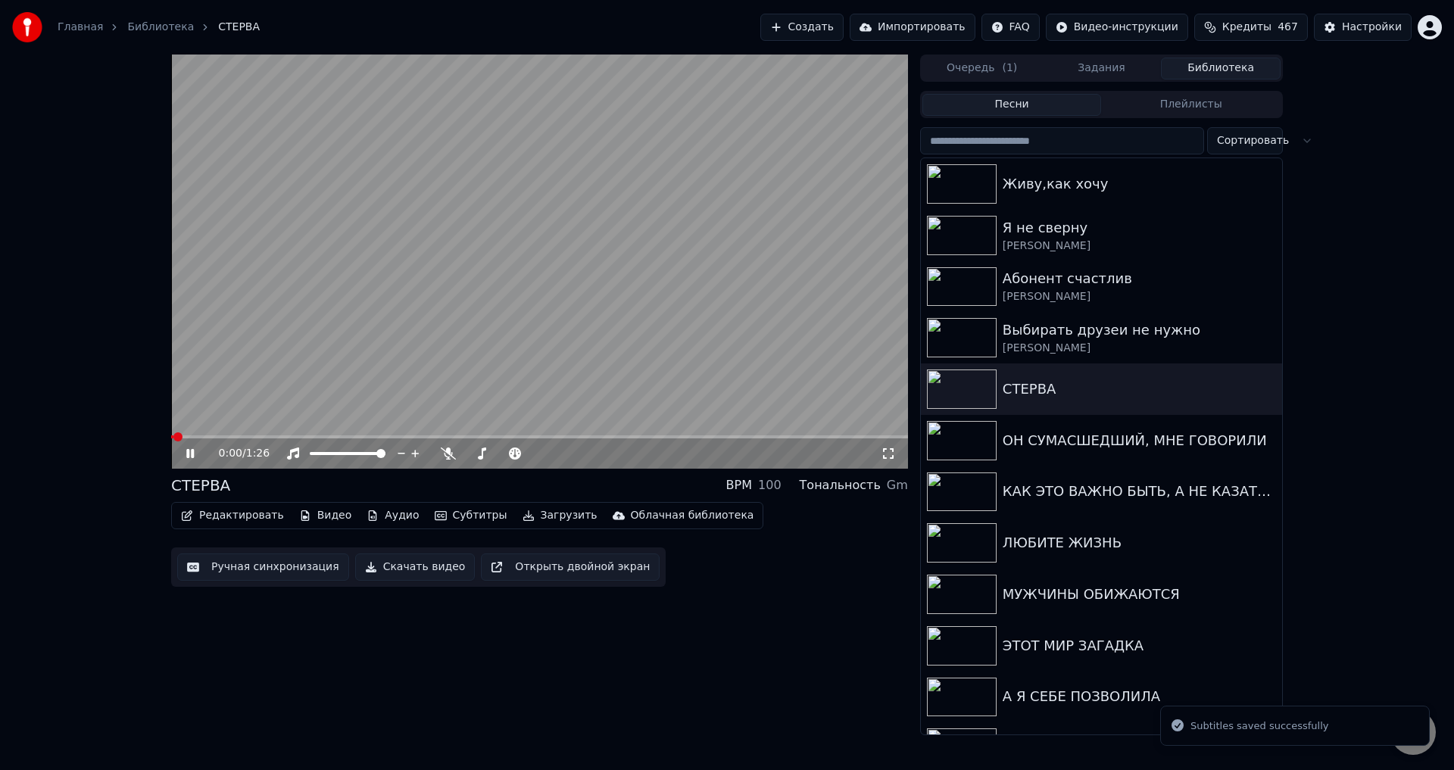
drag, startPoint x: 888, startPoint y: 454, endPoint x: 1453, endPoint y: 554, distance: 573.7
click at [888, 454] on icon at bounding box center [888, 454] width 15 height 12
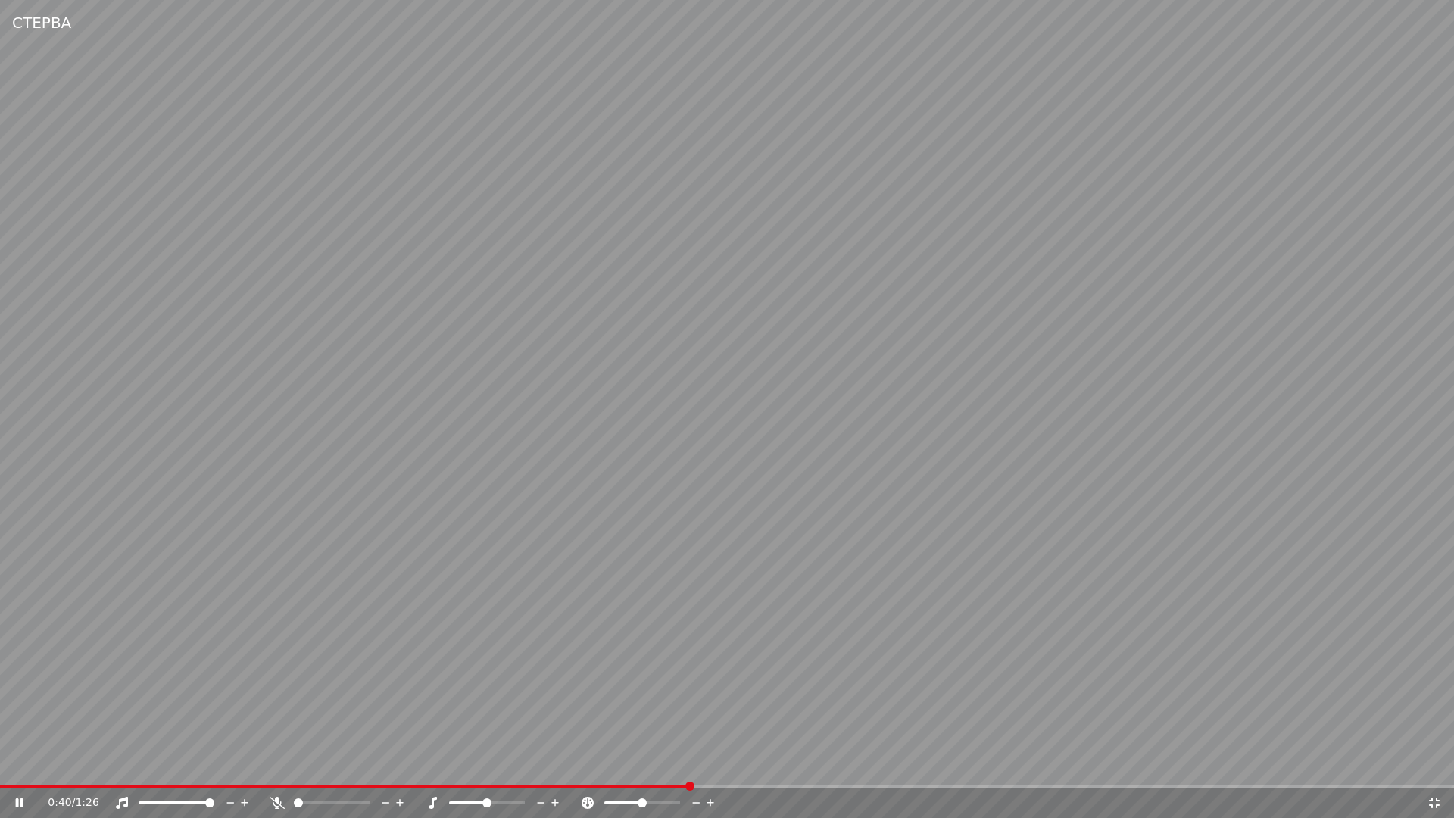
click at [554, 624] on video at bounding box center [727, 409] width 1454 height 818
click at [623, 769] on span at bounding box center [313, 786] width 626 height 3
click at [918, 731] on video at bounding box center [727, 409] width 1454 height 818
click at [497, 694] on video at bounding box center [727, 409] width 1454 height 818
click at [676, 769] on span at bounding box center [338, 786] width 676 height 3
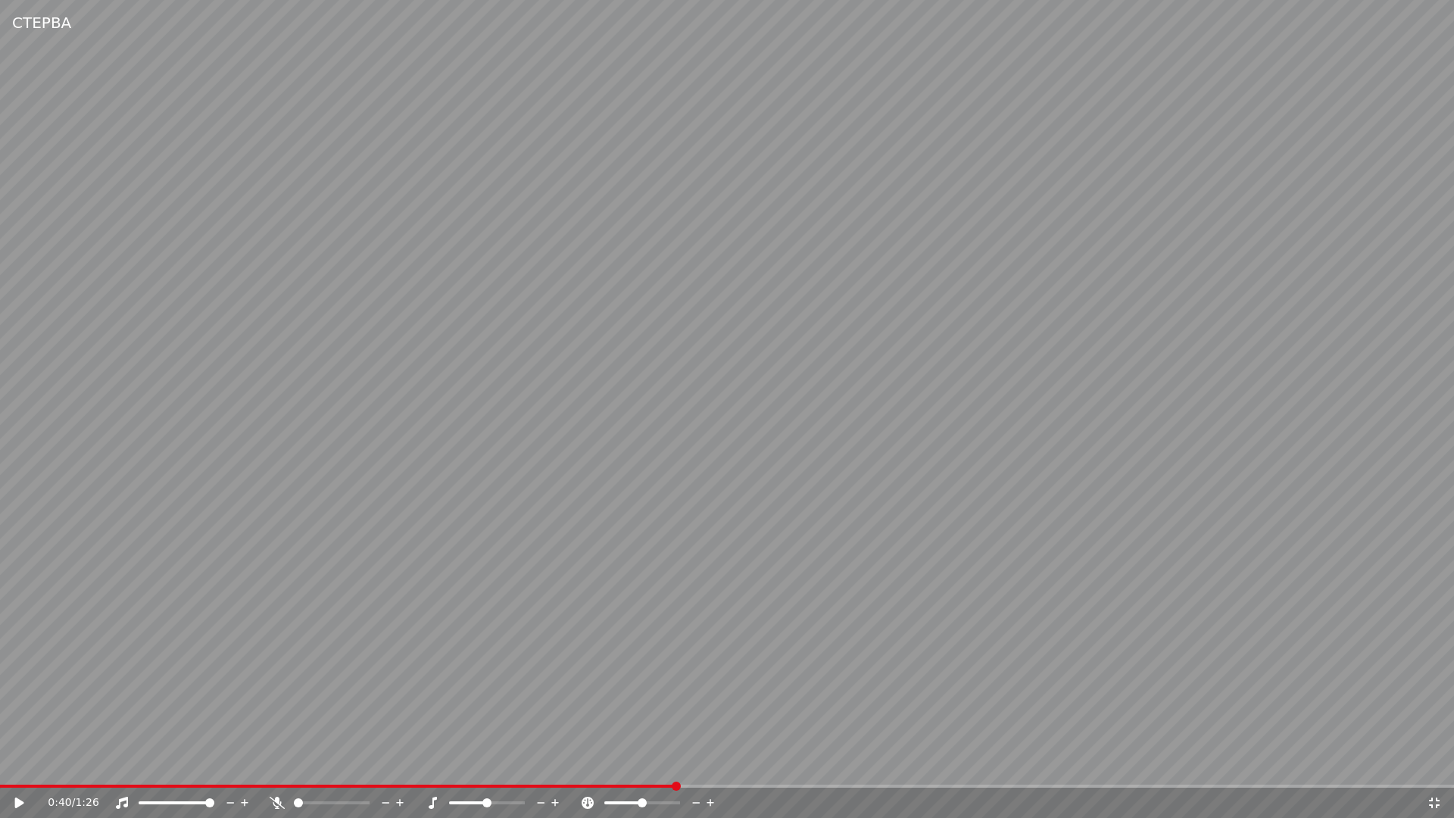
click at [971, 706] on video at bounding box center [727, 409] width 1454 height 818
click at [19, 769] on icon at bounding box center [19, 802] width 9 height 11
click at [1434, 769] on icon at bounding box center [1434, 803] width 15 height 12
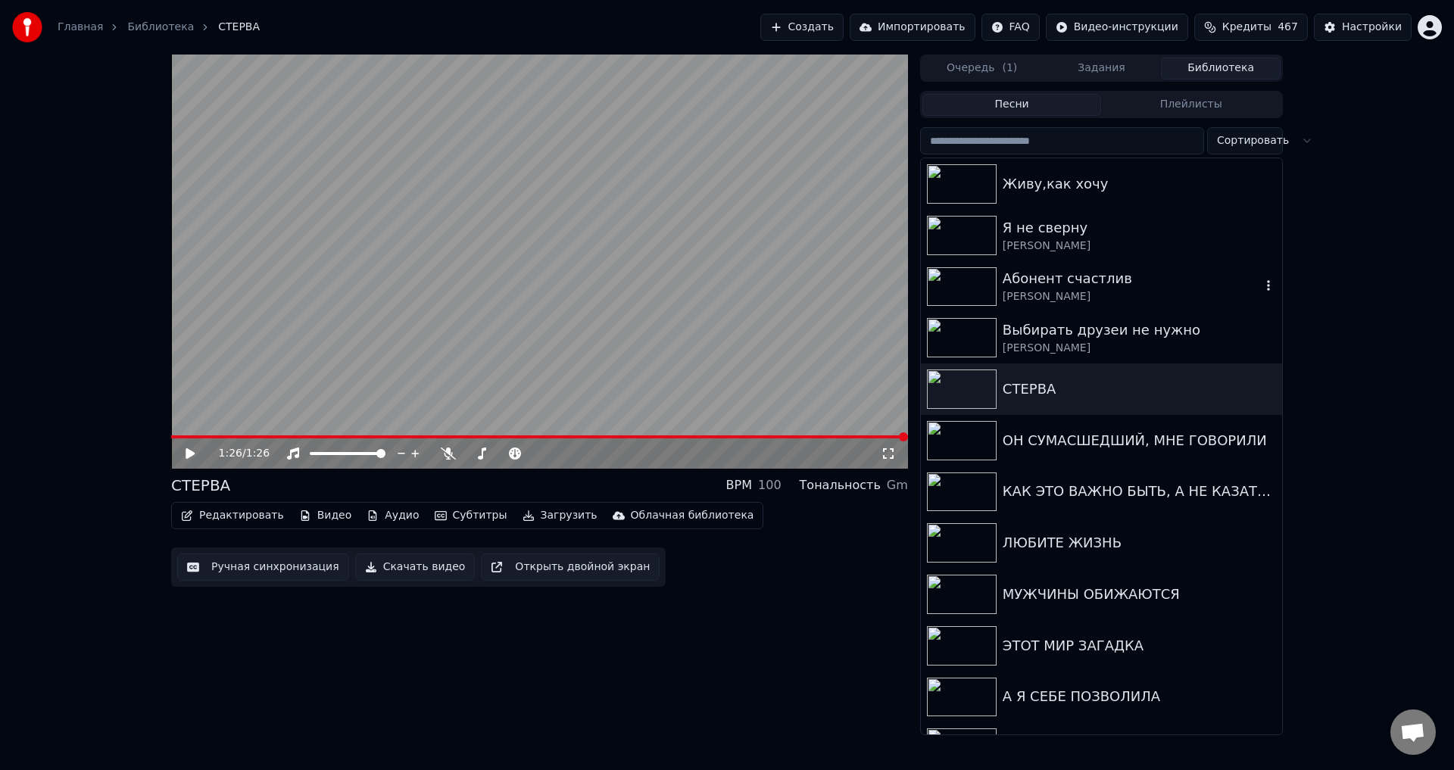
click at [1035, 289] on div "[PERSON_NAME]" at bounding box center [1132, 296] width 258 height 15
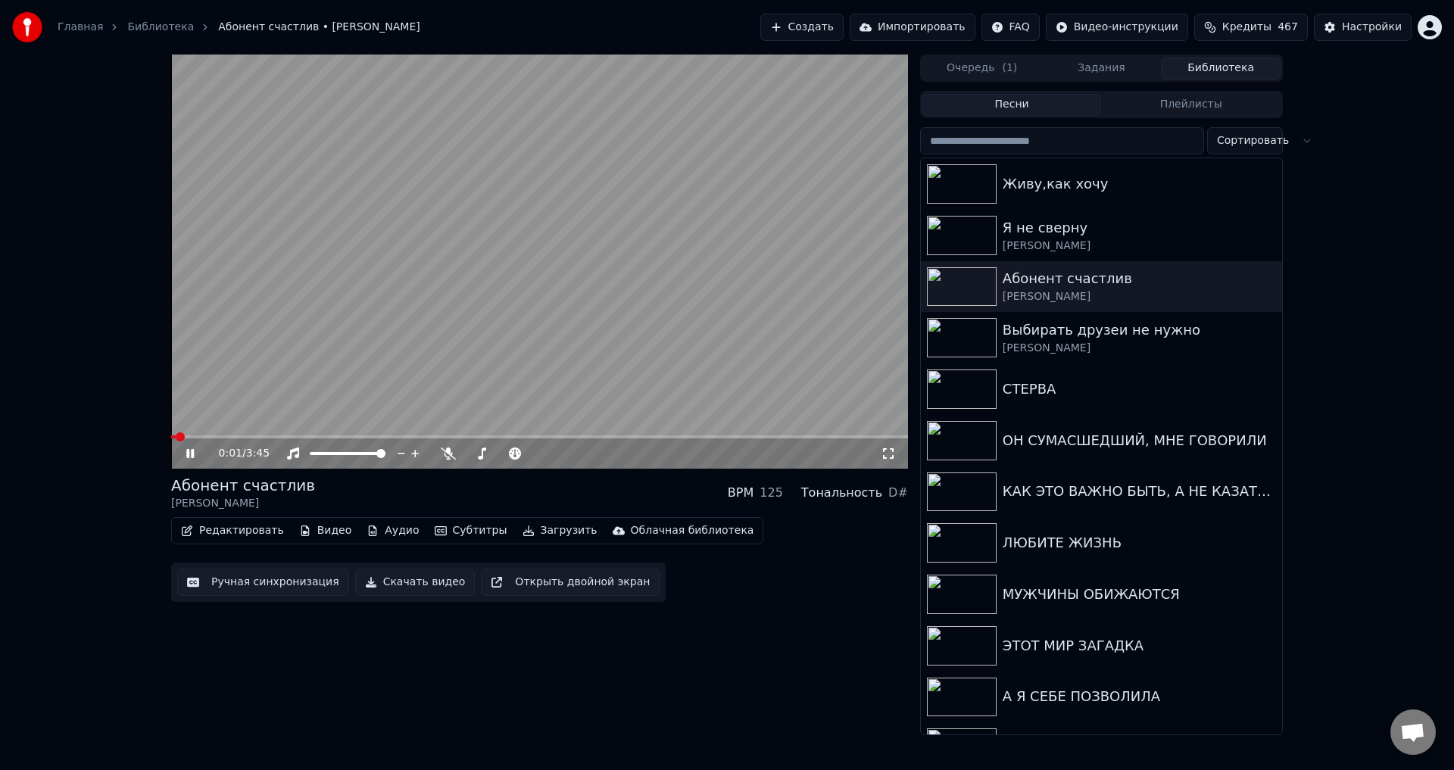
click at [345, 351] on video at bounding box center [539, 262] width 737 height 414
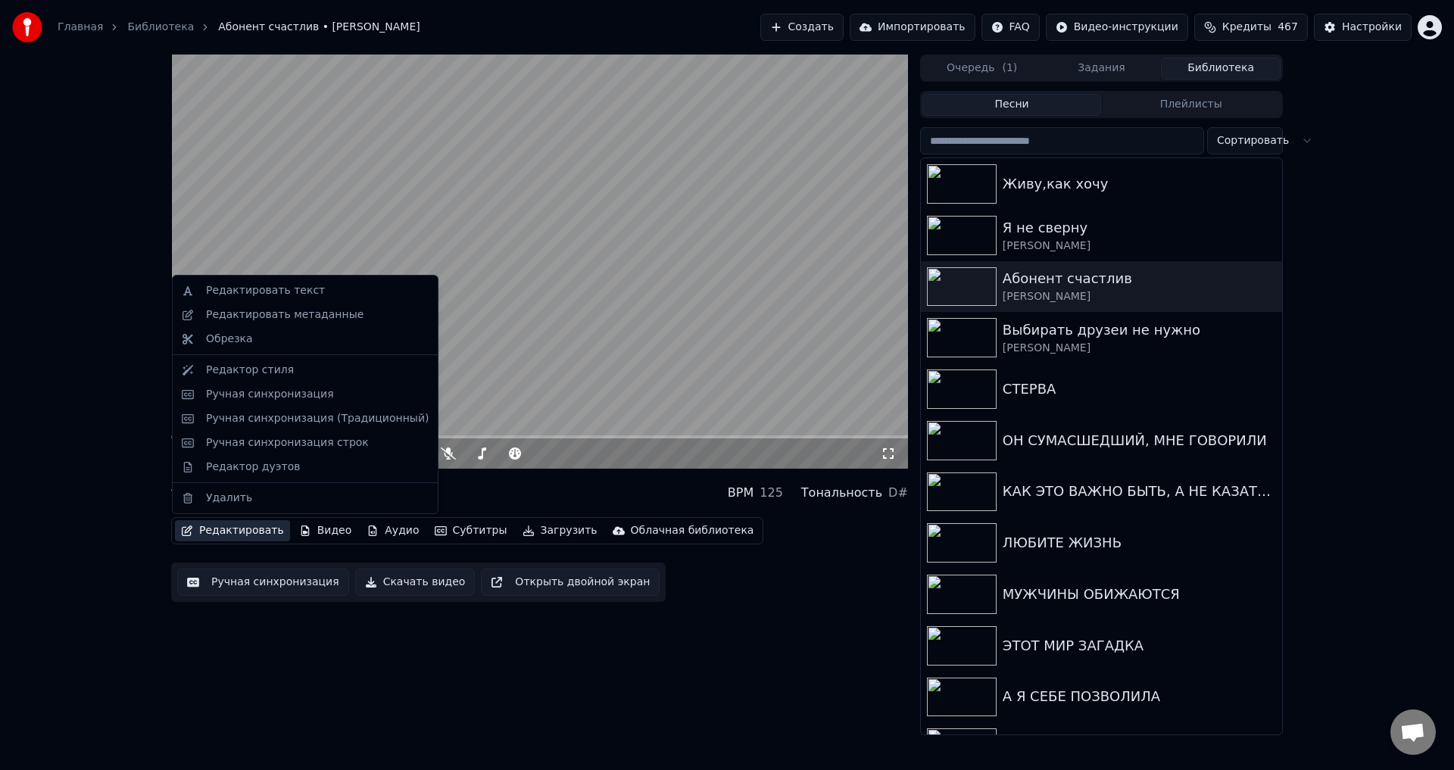
click at [211, 531] on button "Редактировать" at bounding box center [232, 530] width 115 height 21
click at [279, 319] on div "Редактировать метаданные" at bounding box center [285, 314] width 158 height 15
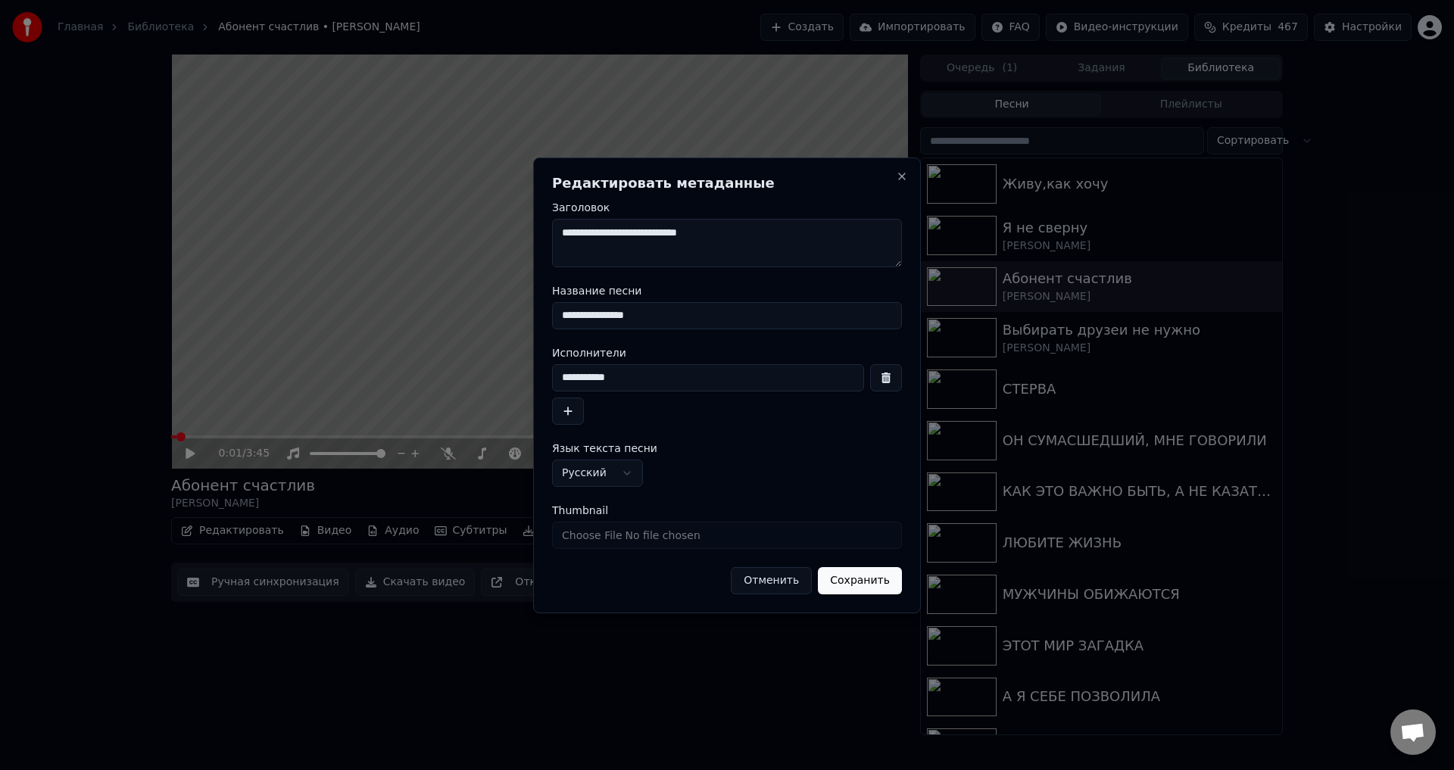
drag, startPoint x: 567, startPoint y: 314, endPoint x: 711, endPoint y: 317, distance: 143.9
click at [711, 317] on input "**********" at bounding box center [727, 315] width 350 height 27
type input "**********"
click at [573, 376] on input "**********" at bounding box center [708, 377] width 312 height 27
type input "**********"
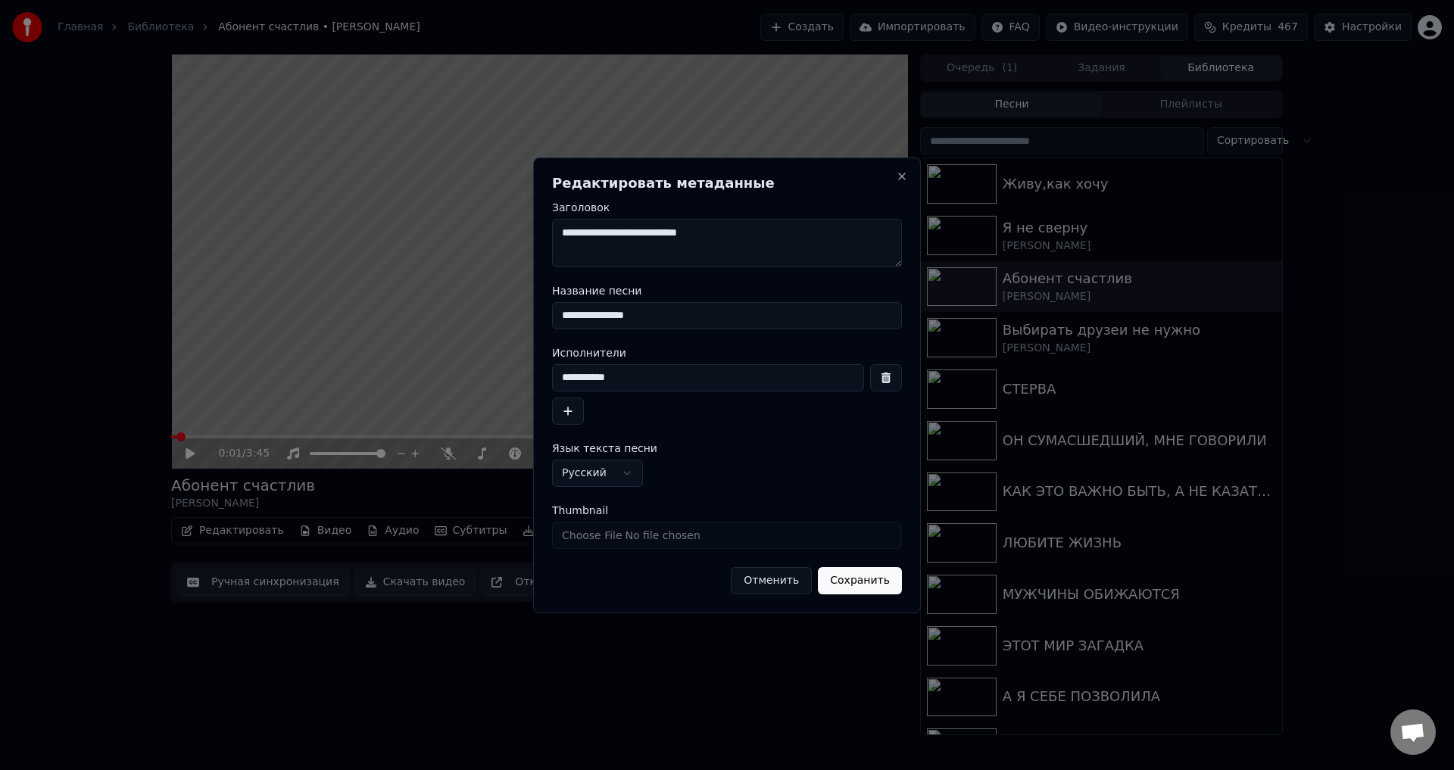
click at [855, 585] on button "Сохранить" at bounding box center [860, 580] width 84 height 27
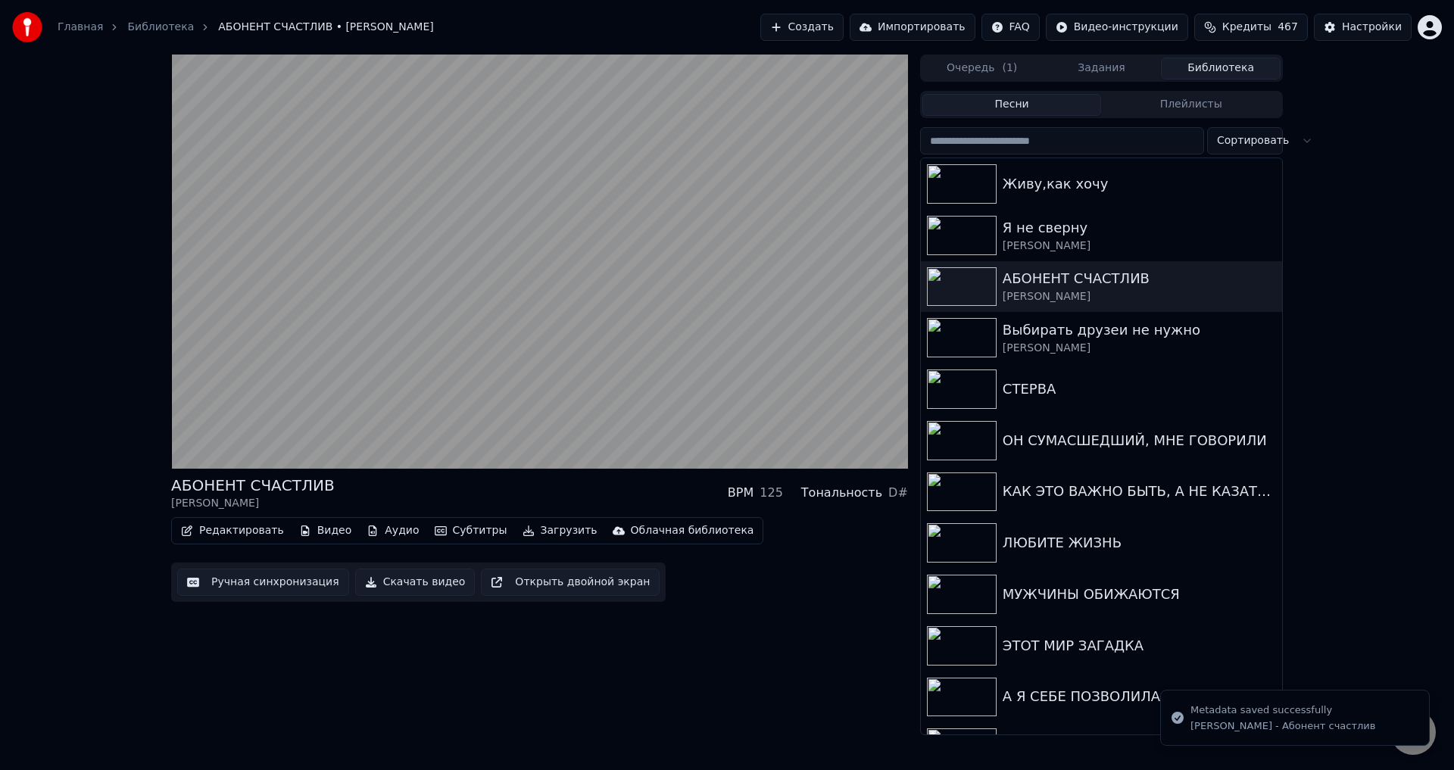
click at [242, 585] on button "Ручная синхронизация" at bounding box center [263, 582] width 172 height 27
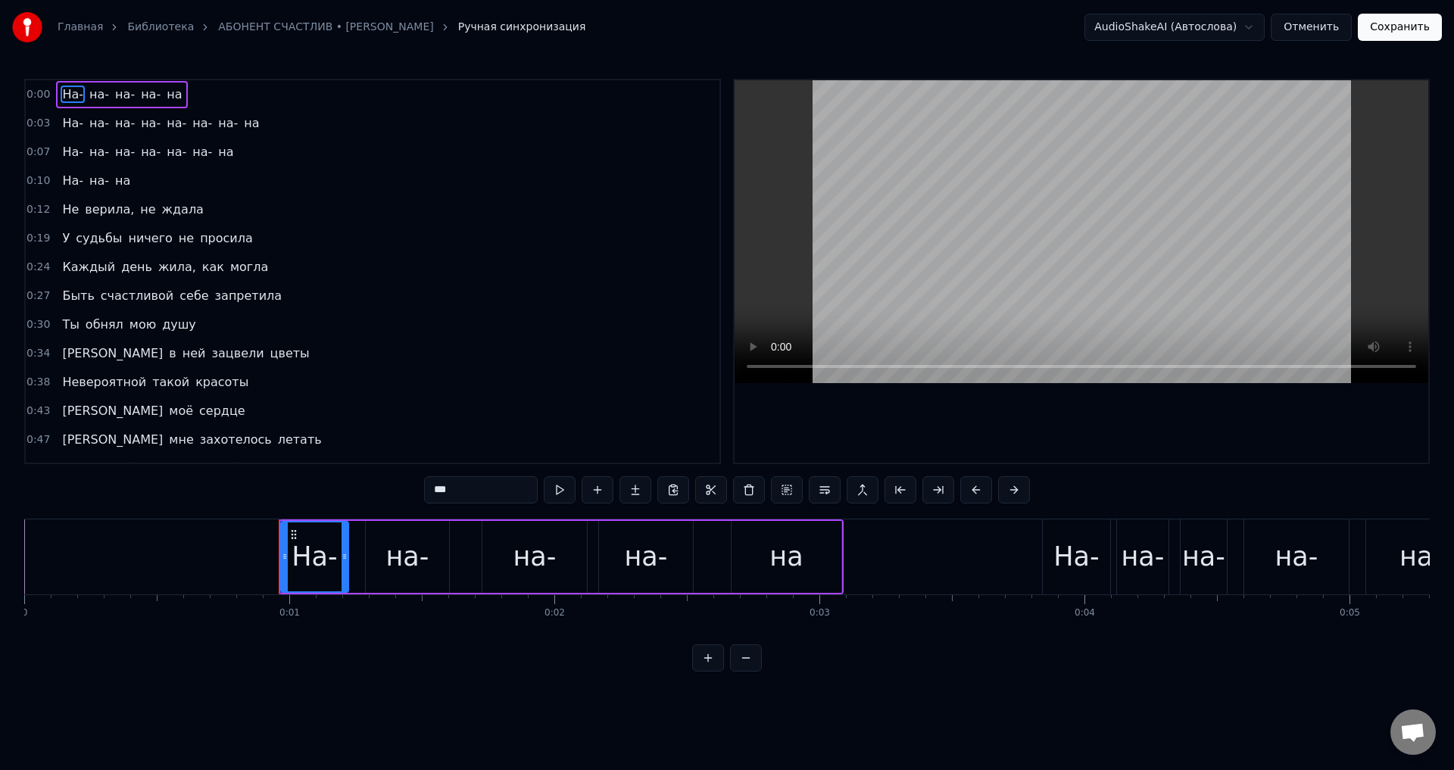
click at [969, 696] on html "Главная Библиотека АБОНЕНТ СЧАСТЛИВ • [PERSON_NAME] Ручная синхронизация AudioS…" at bounding box center [727, 348] width 1454 height 696
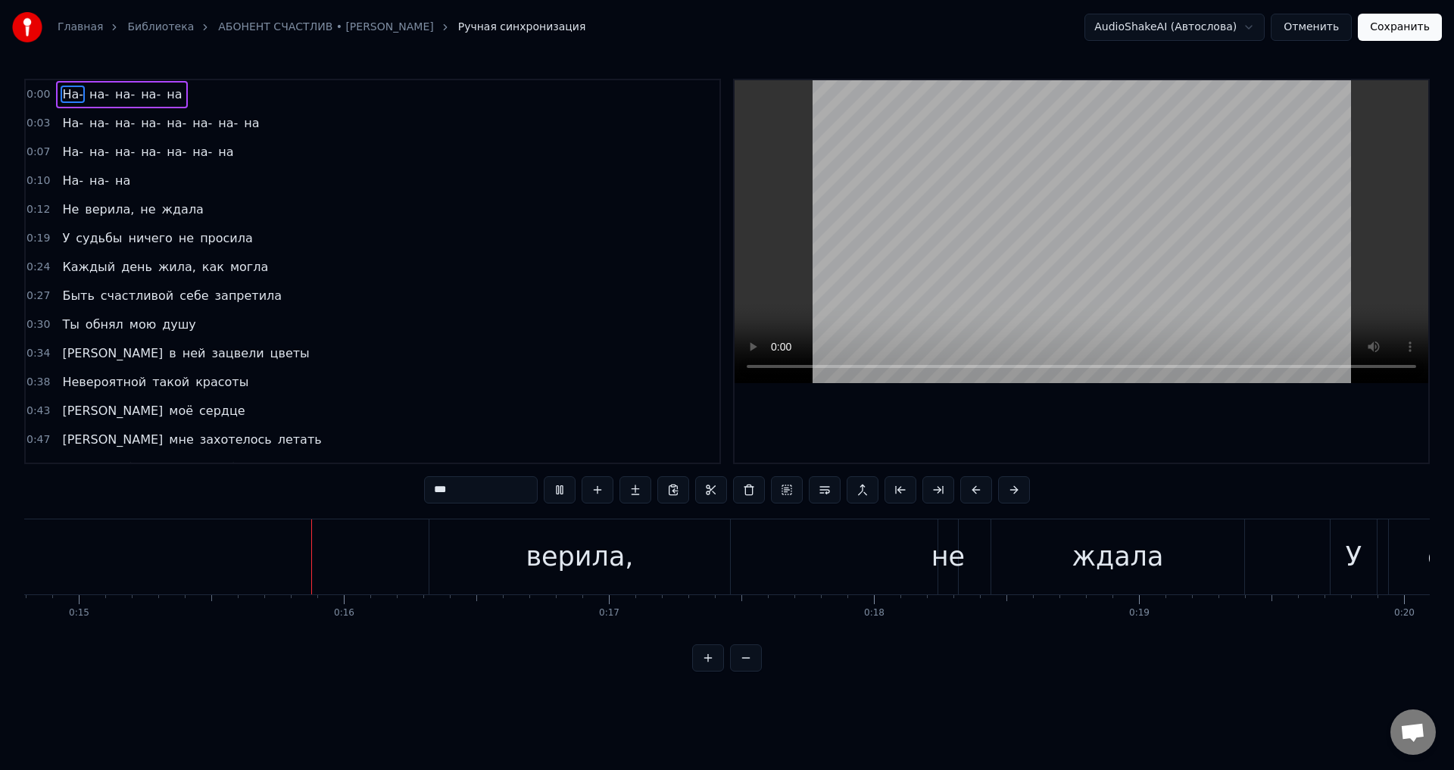
scroll to position [0, 3922]
click at [364, 554] on div "Не верила, не ждала" at bounding box center [365, 557] width 1763 height 75
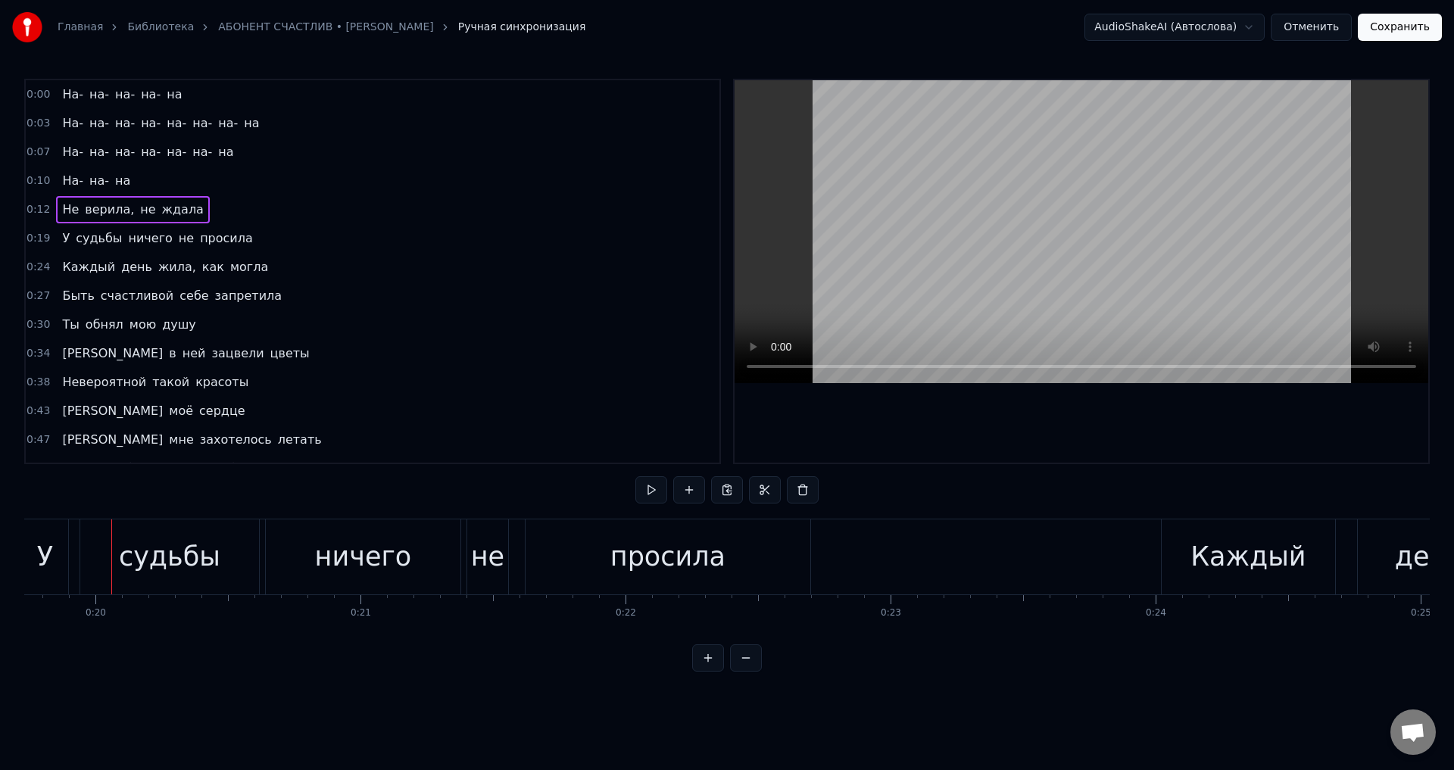
scroll to position [0, 5241]
drag, startPoint x: 63, startPoint y: 100, endPoint x: 160, endPoint y: 97, distance: 97.0
click at [160, 97] on div "На- на- на- на- на" at bounding box center [122, 94] width 132 height 27
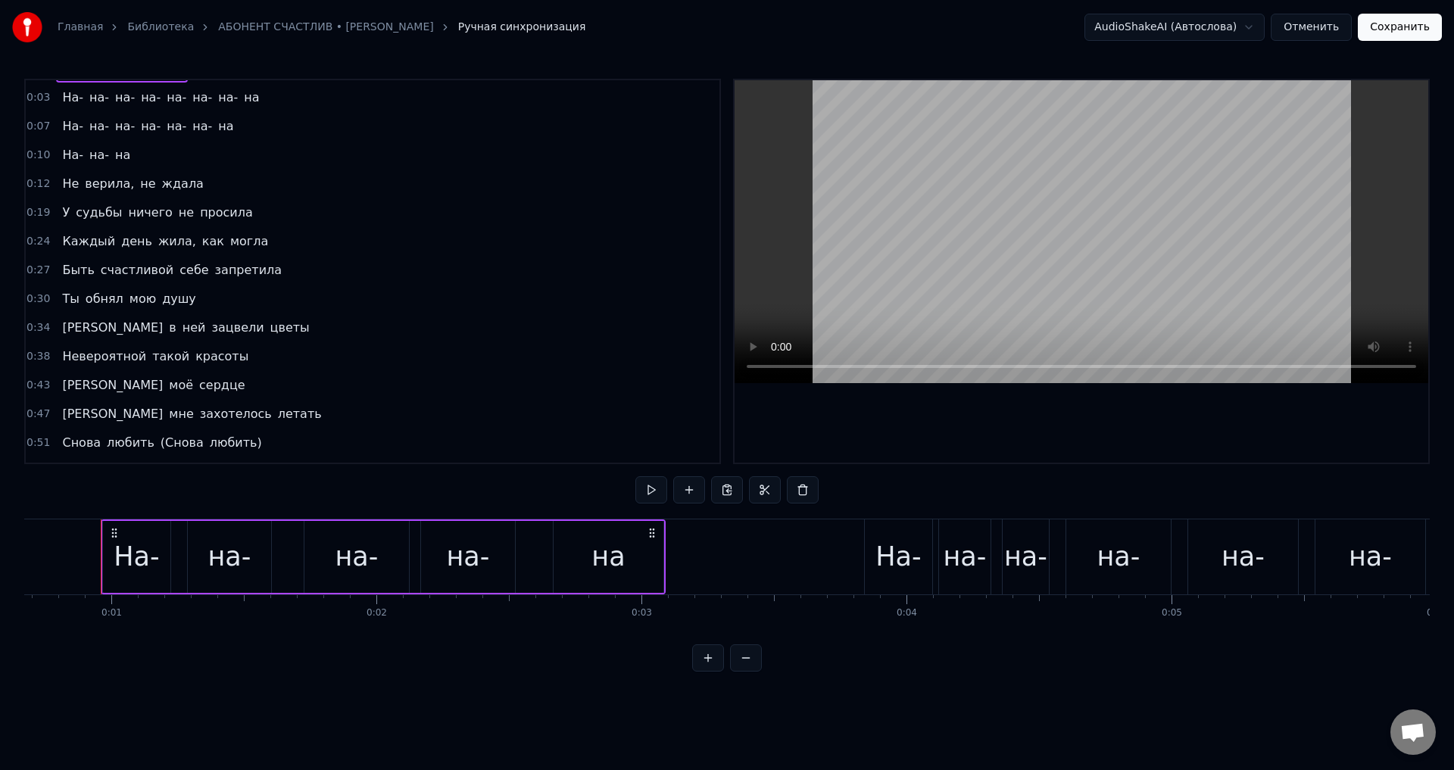
scroll to position [0, 0]
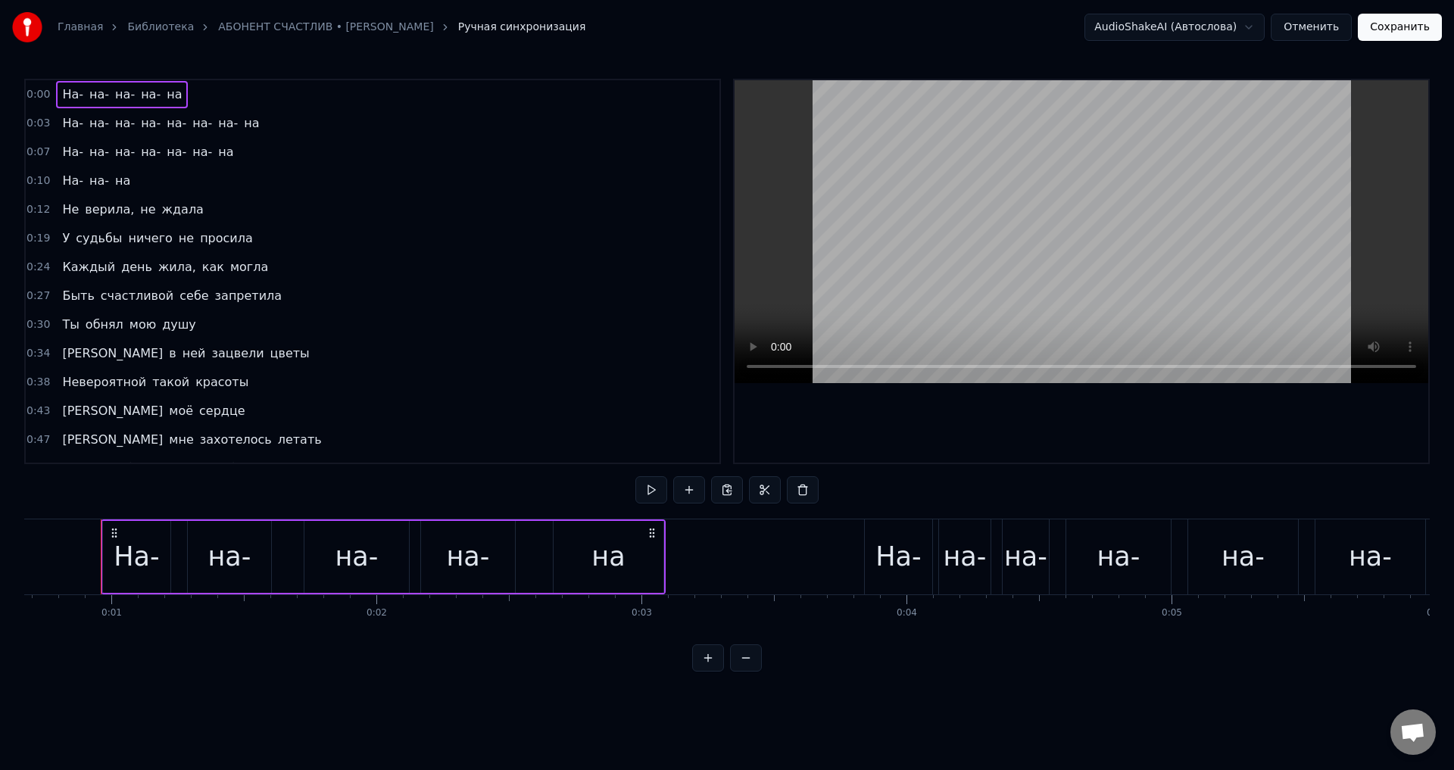
click at [90, 211] on span "верила," at bounding box center [109, 209] width 52 height 17
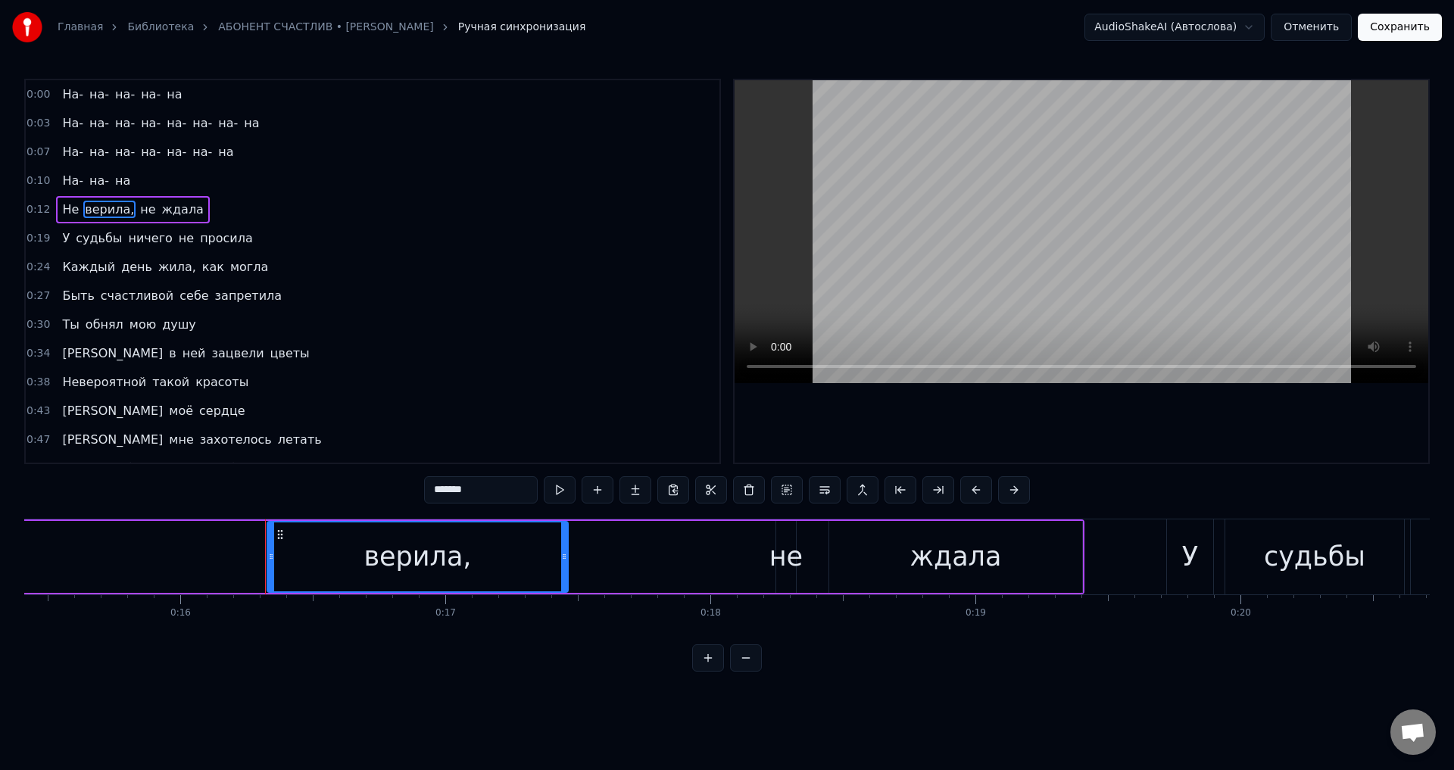
scroll to position [0, 4249]
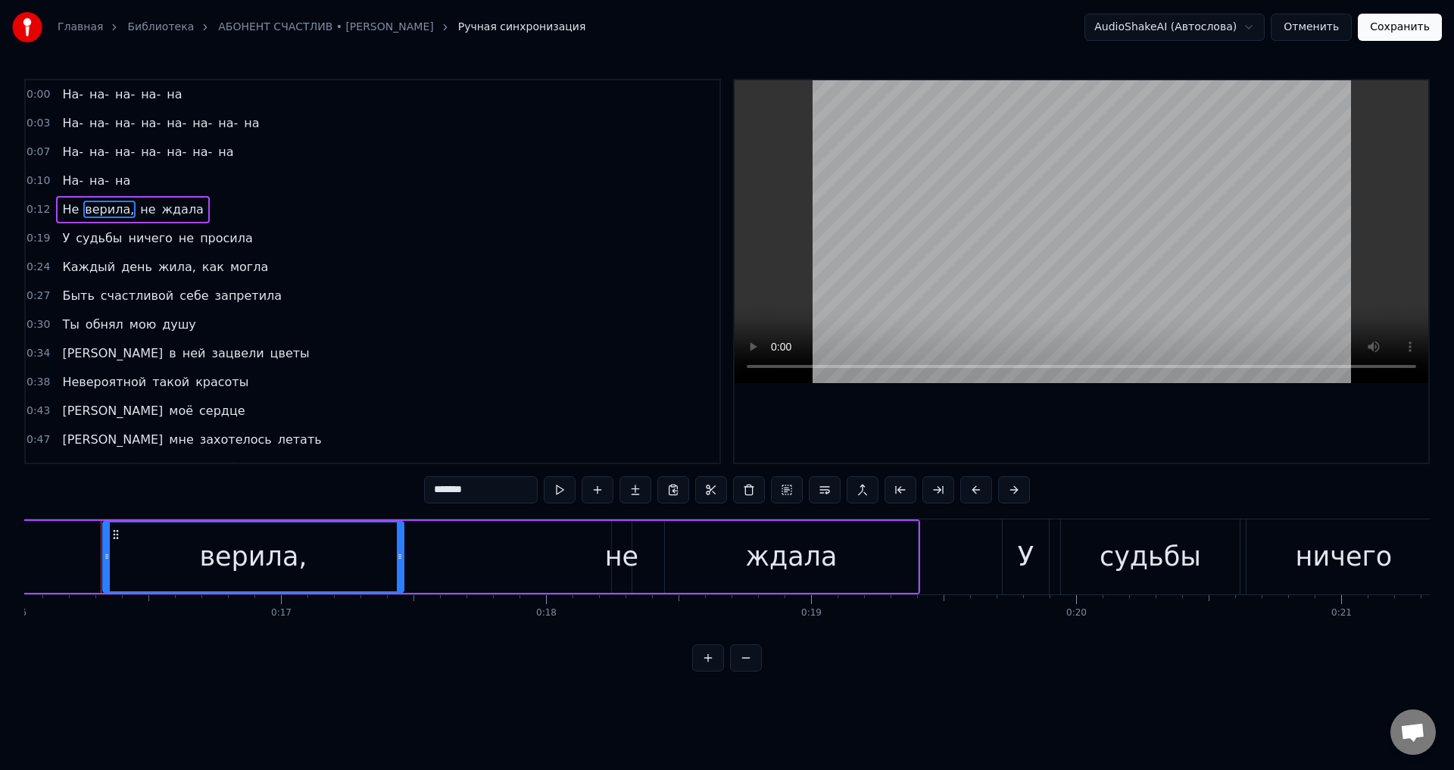
click at [499, 491] on input "*******" at bounding box center [481, 489] width 114 height 27
click at [157, 264] on span "жила," at bounding box center [177, 266] width 41 height 17
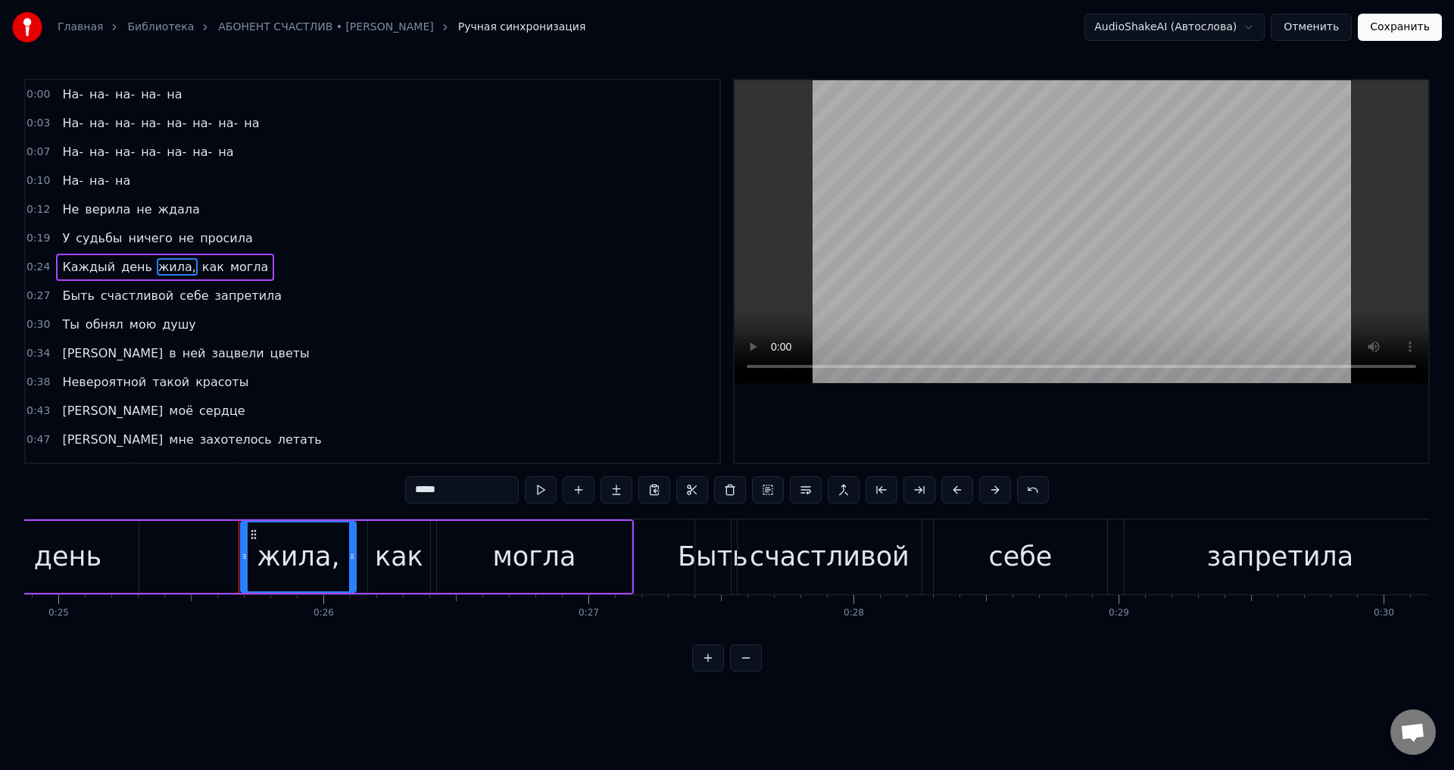
scroll to position [0, 6730]
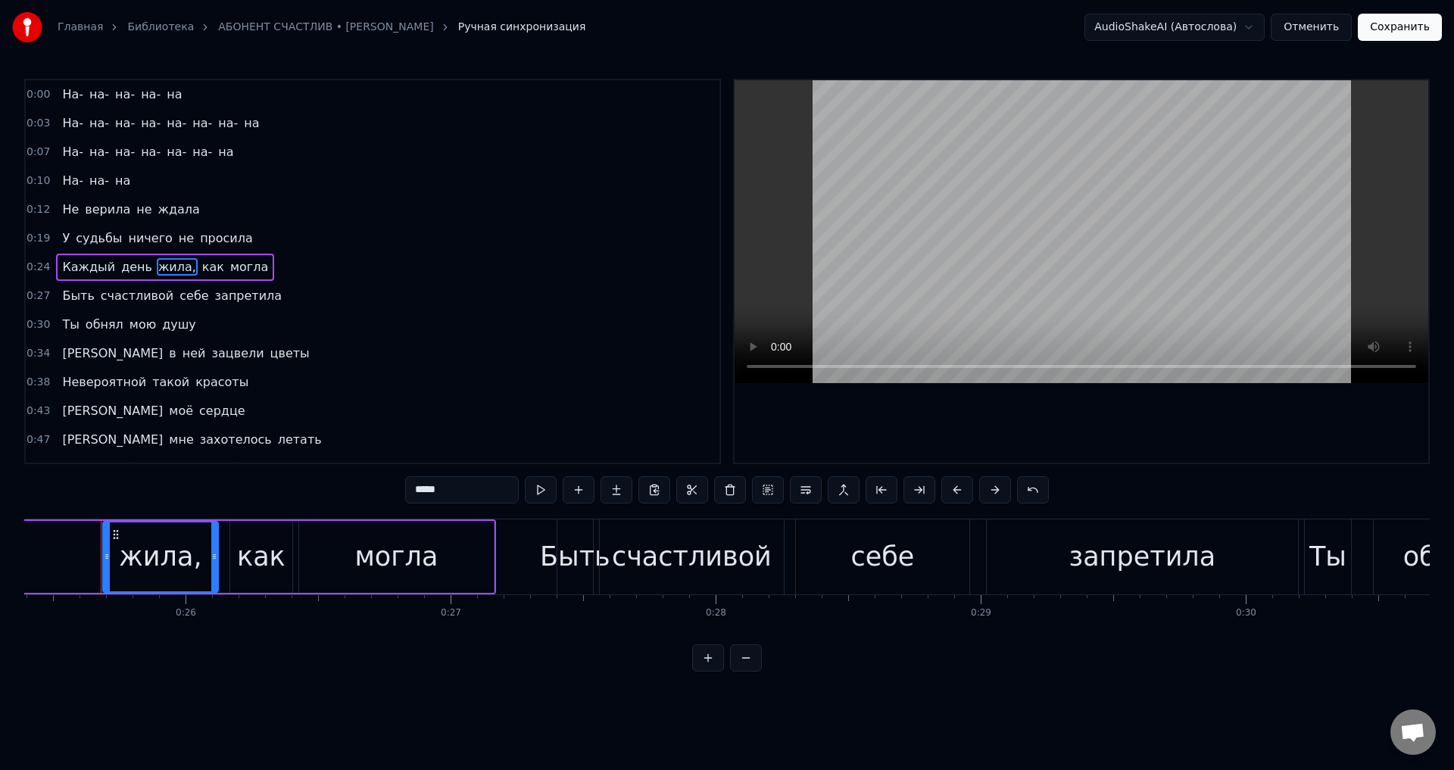
click at [494, 498] on input "*****" at bounding box center [462, 489] width 114 height 27
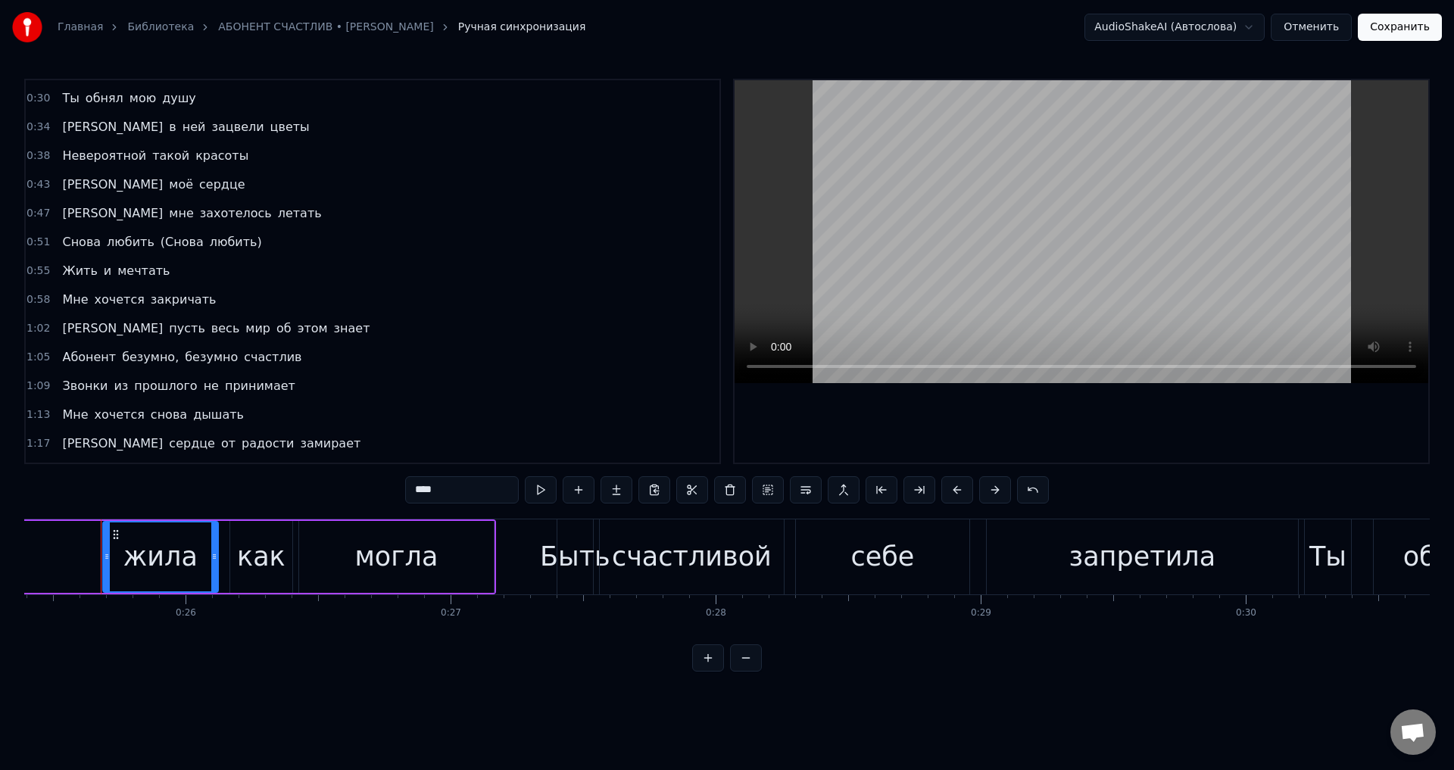
scroll to position [227, 0]
click at [125, 359] on span "безумно," at bounding box center [150, 356] width 60 height 17
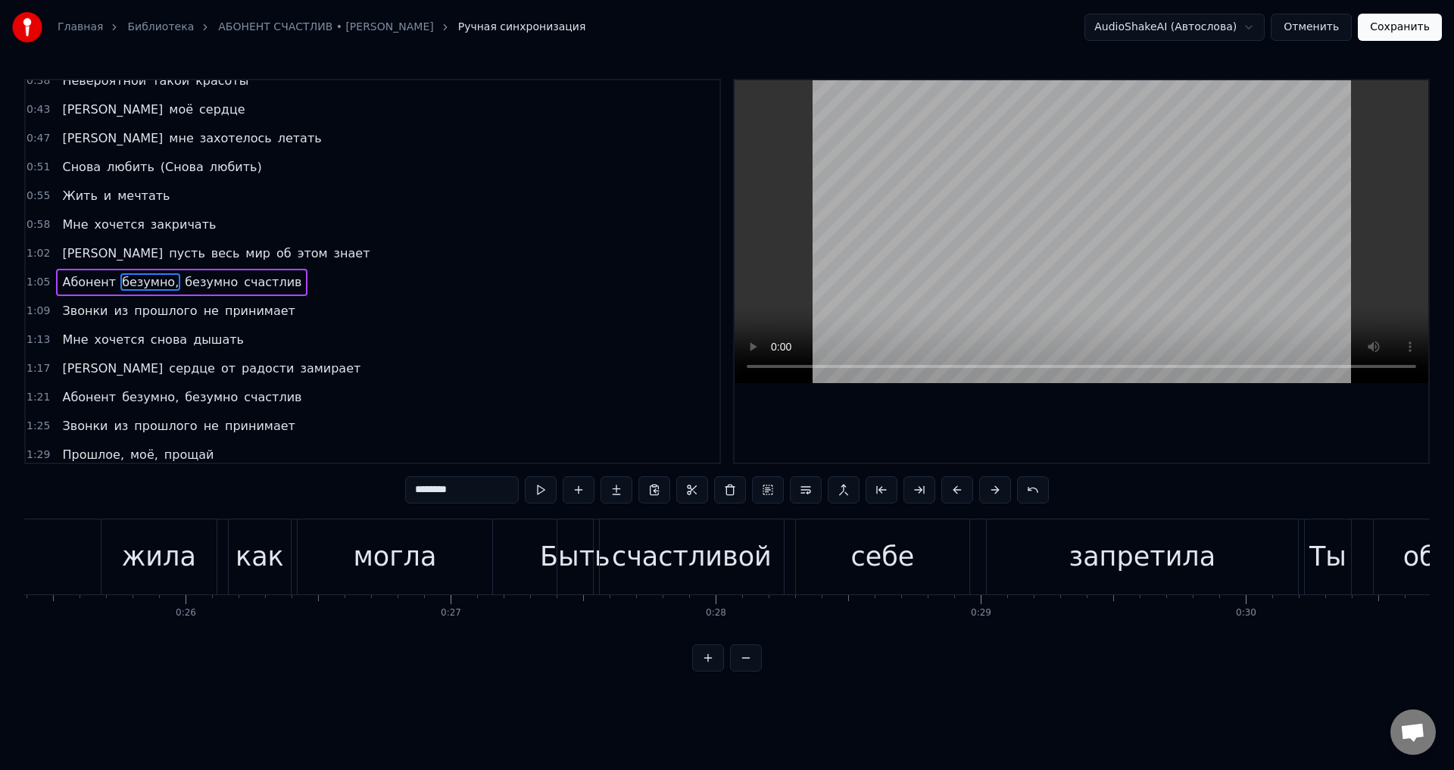
scroll to position [312, 0]
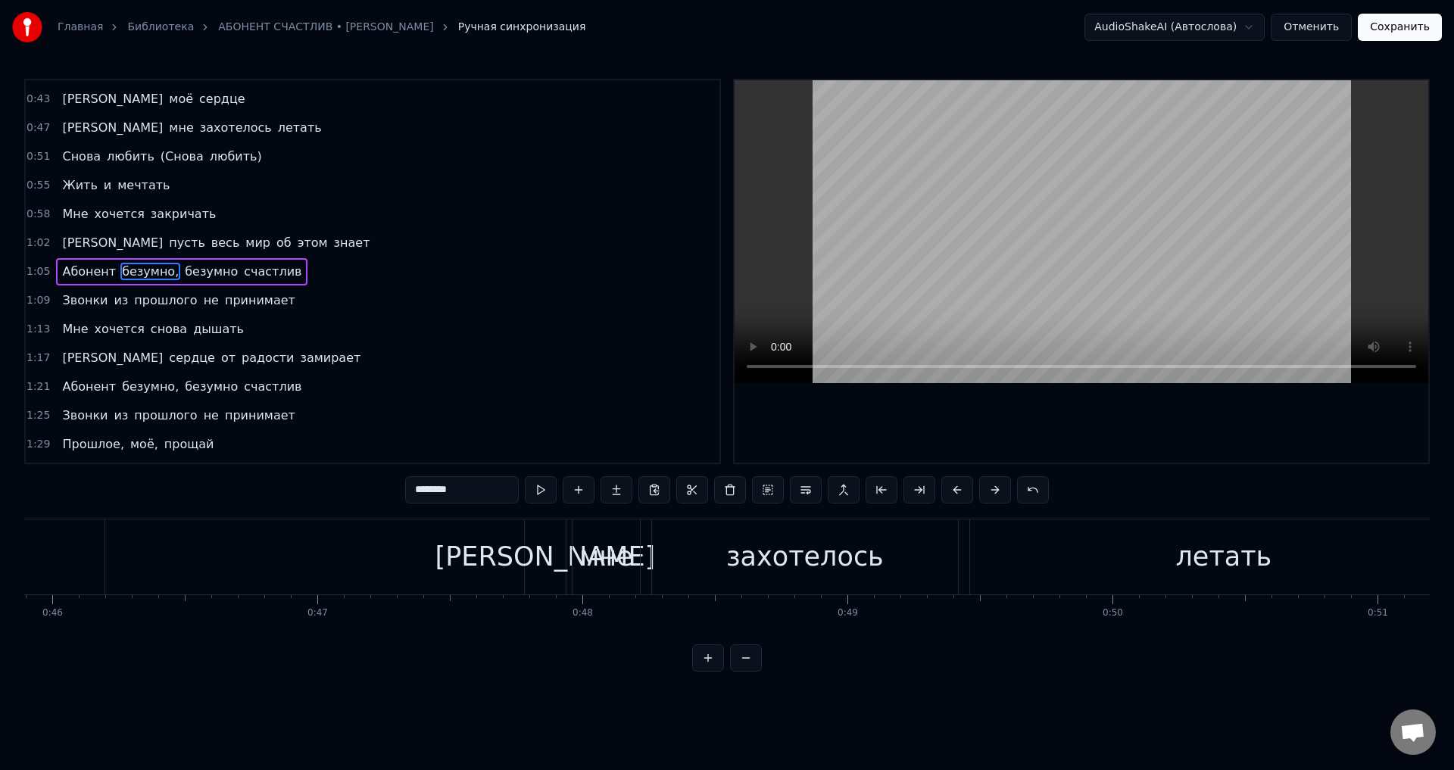
click at [485, 482] on input "********" at bounding box center [462, 489] width 114 height 27
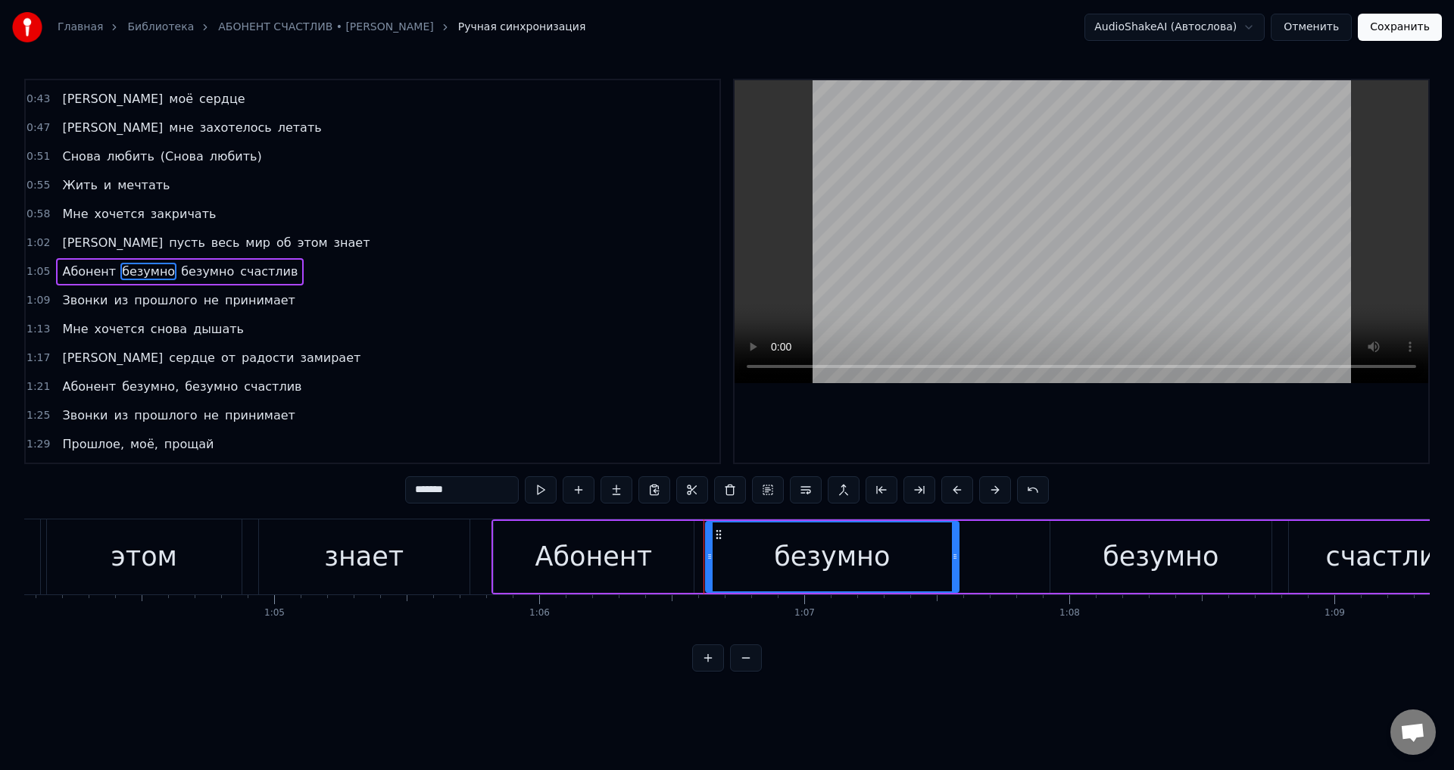
scroll to position [0, 17582]
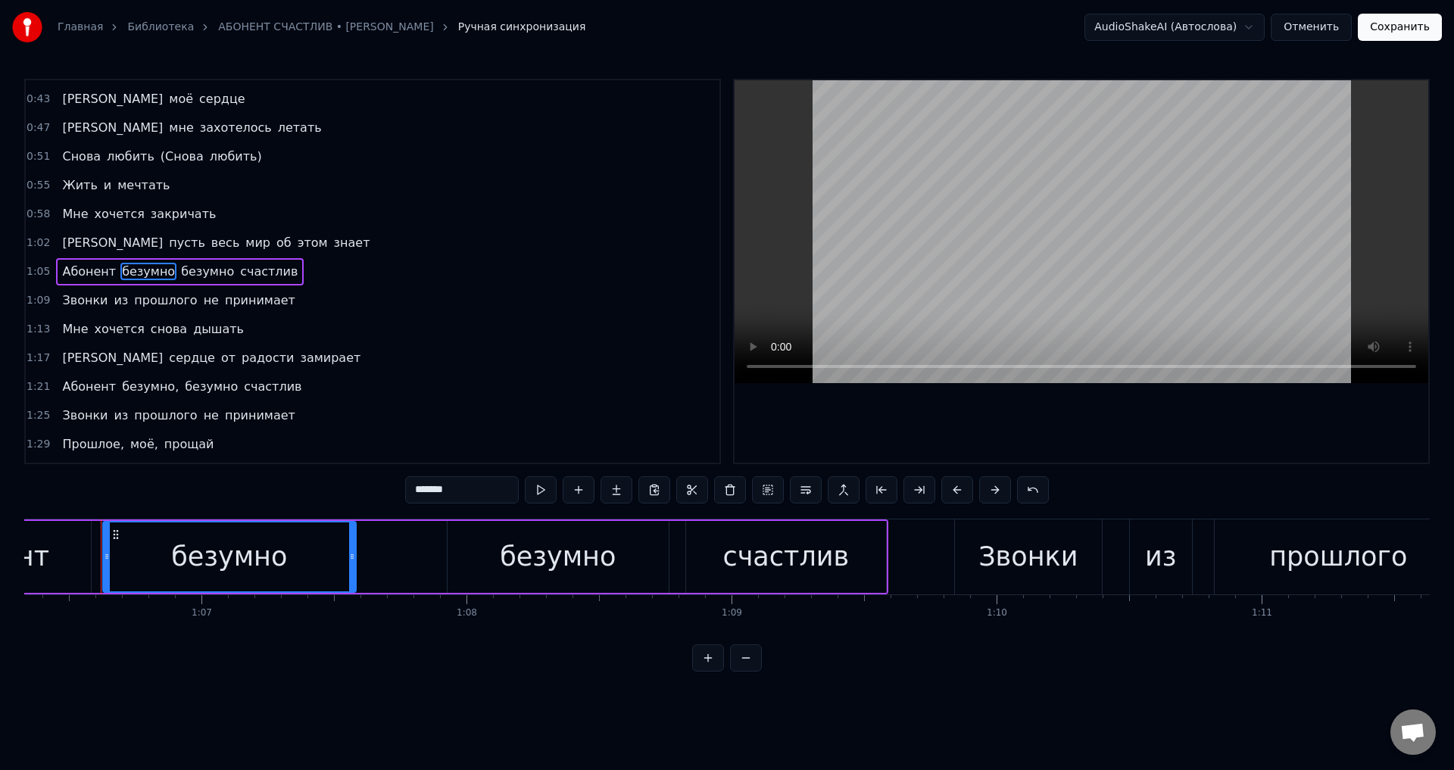
click at [154, 385] on span "безумно," at bounding box center [150, 386] width 60 height 17
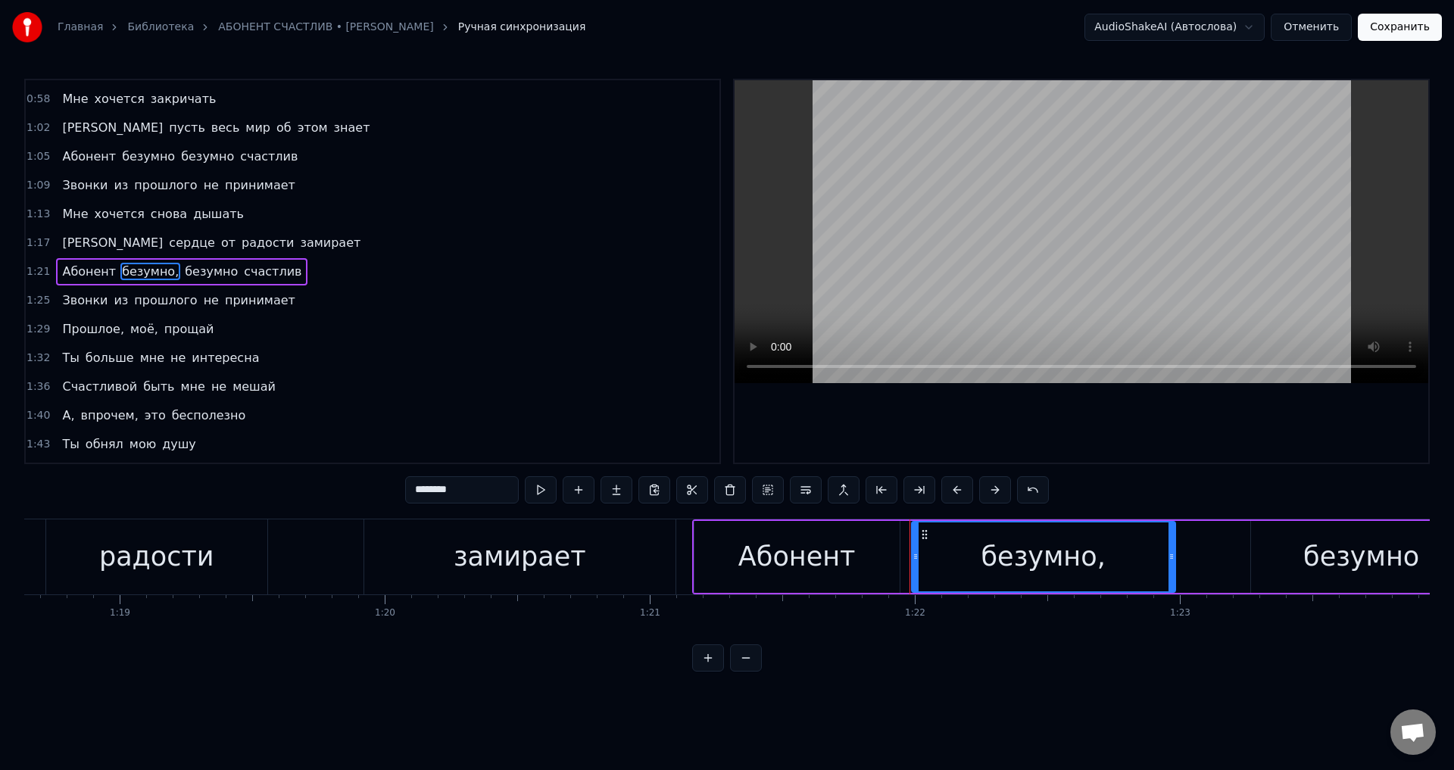
scroll to position [0, 21654]
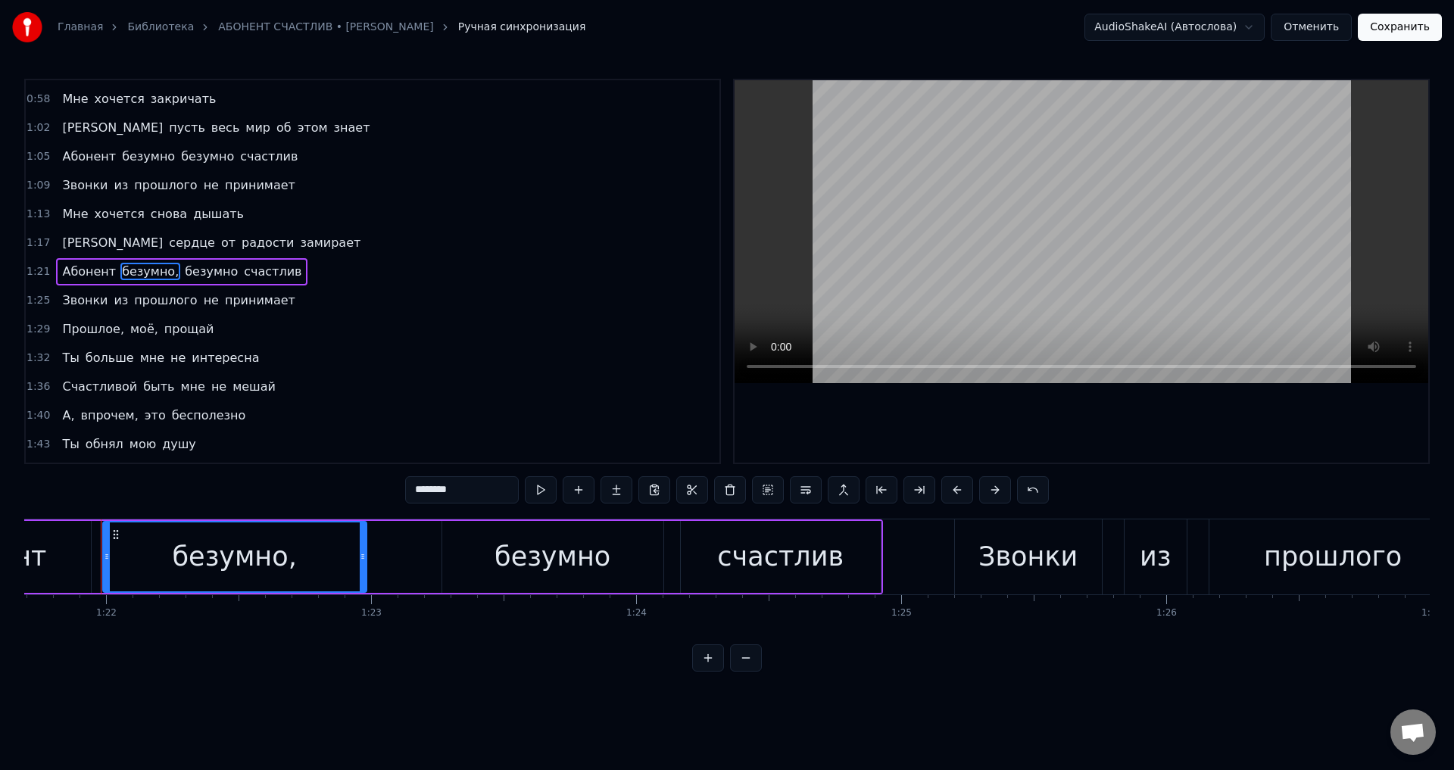
click at [467, 482] on input "********" at bounding box center [462, 489] width 114 height 27
click at [131, 329] on span "моё," at bounding box center [144, 328] width 31 height 17
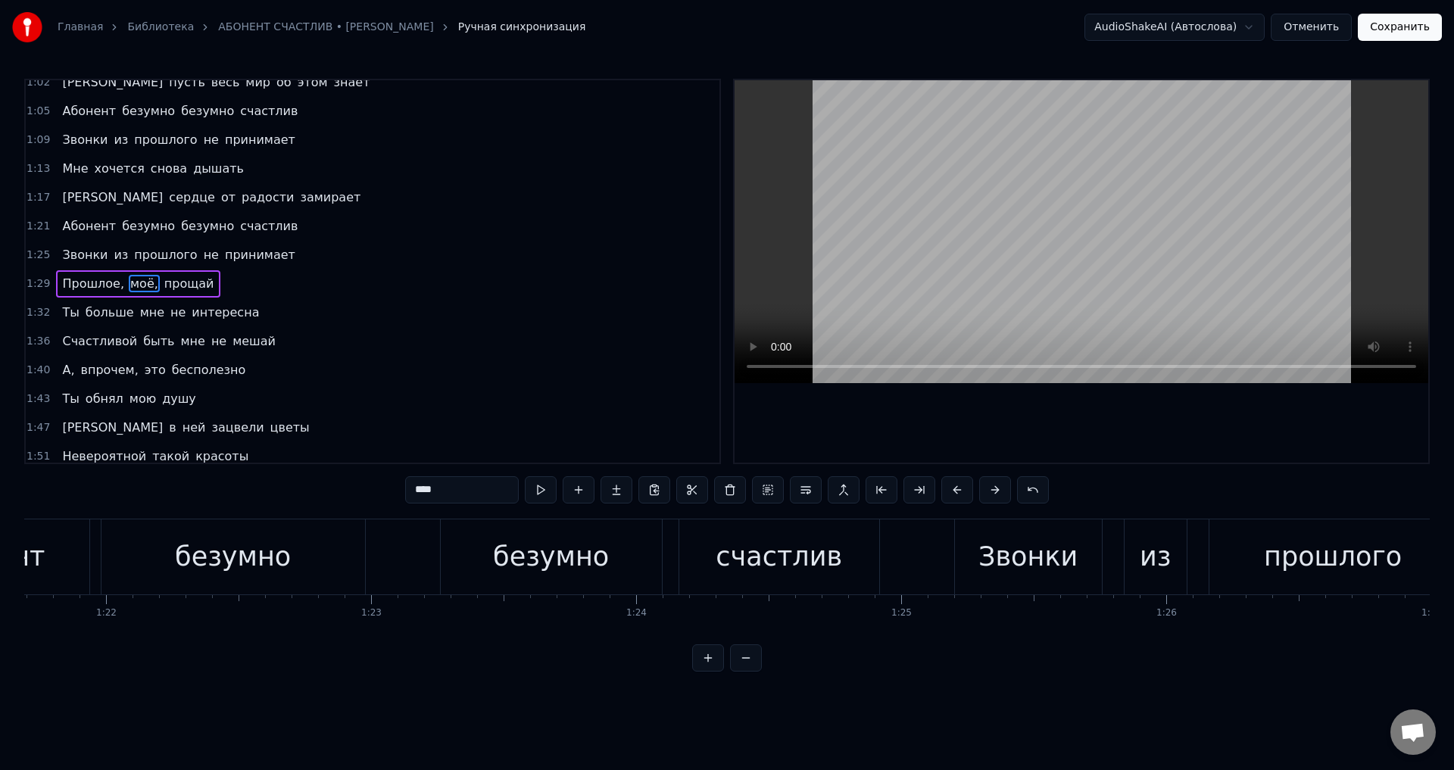
scroll to position [485, 0]
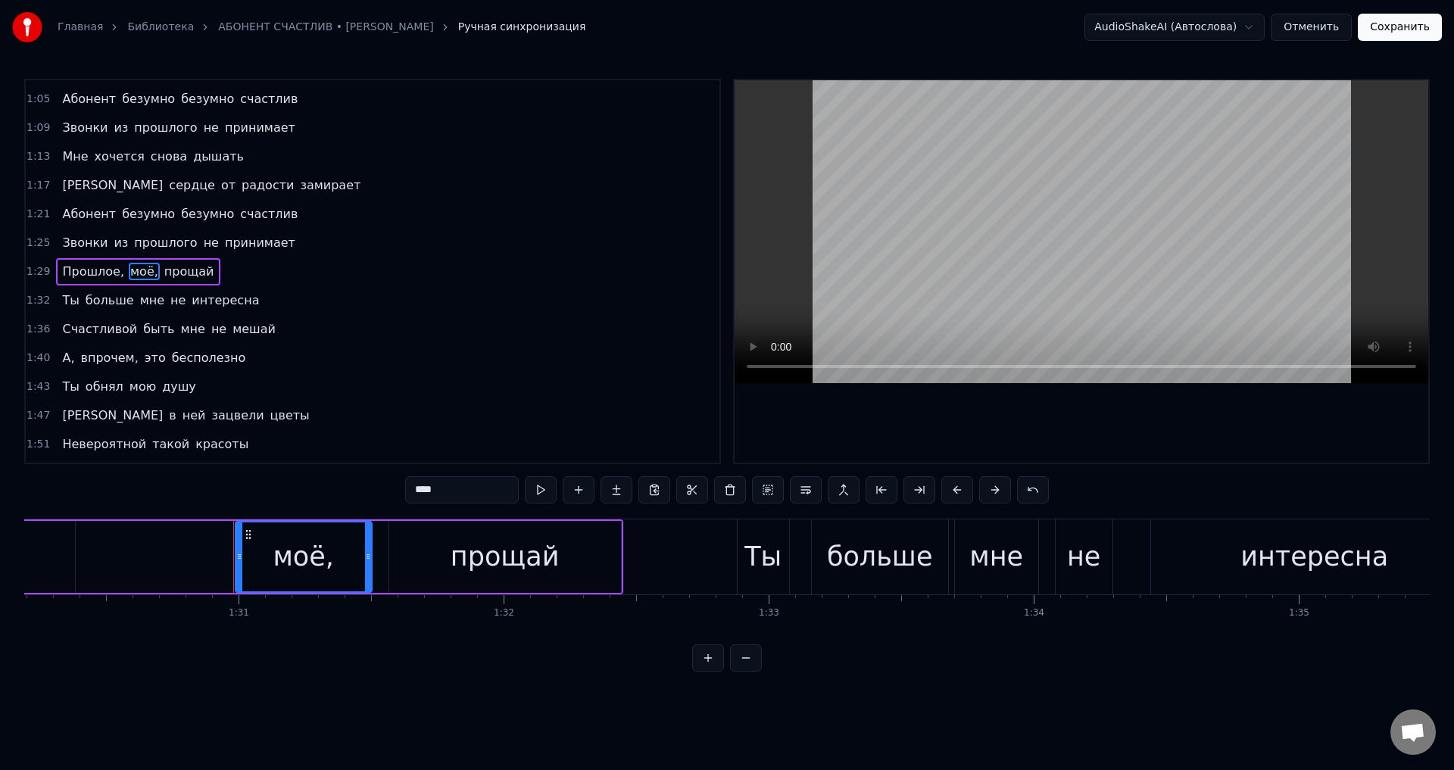
click at [463, 487] on input "****" at bounding box center [462, 489] width 114 height 27
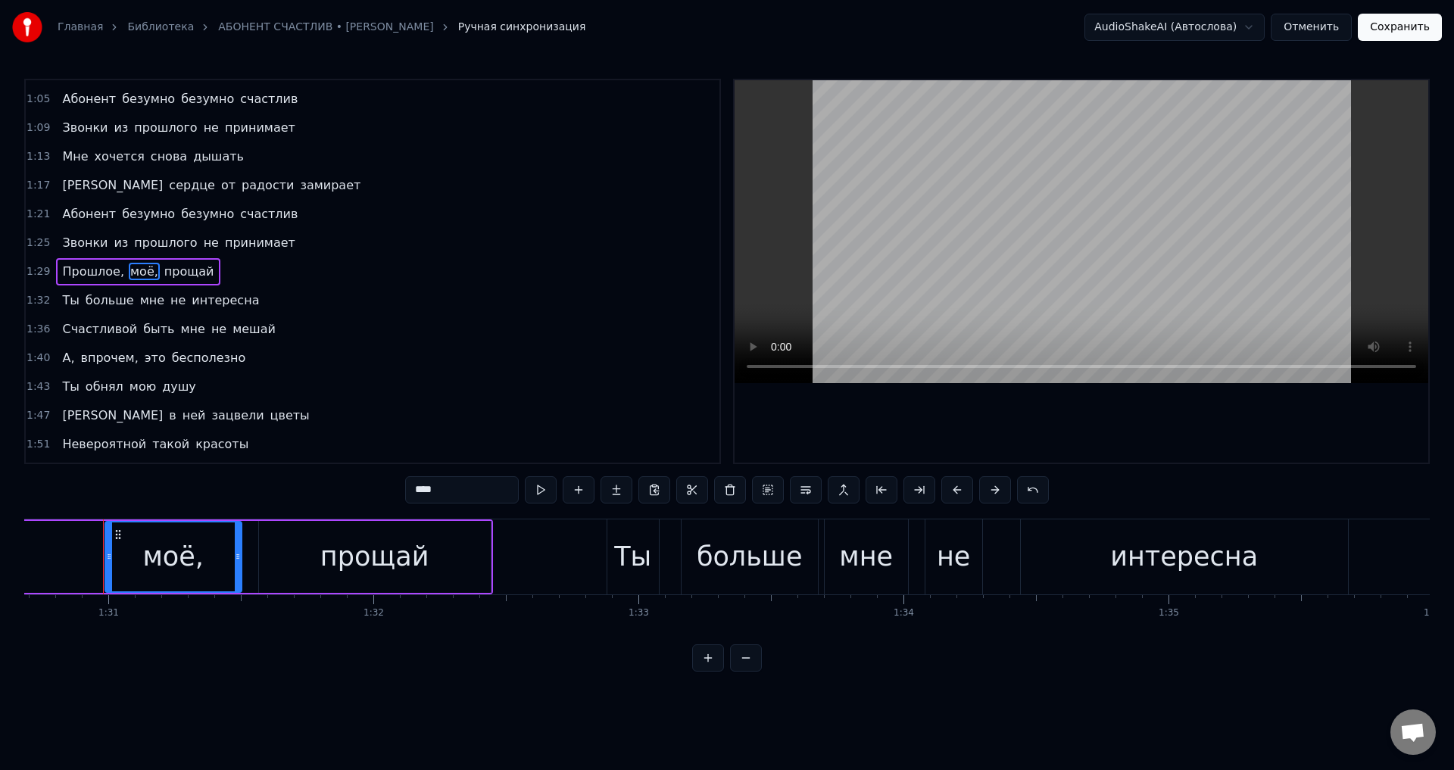
scroll to position [0, 24039]
click at [78, 272] on span "Прошлое," at bounding box center [93, 271] width 65 height 17
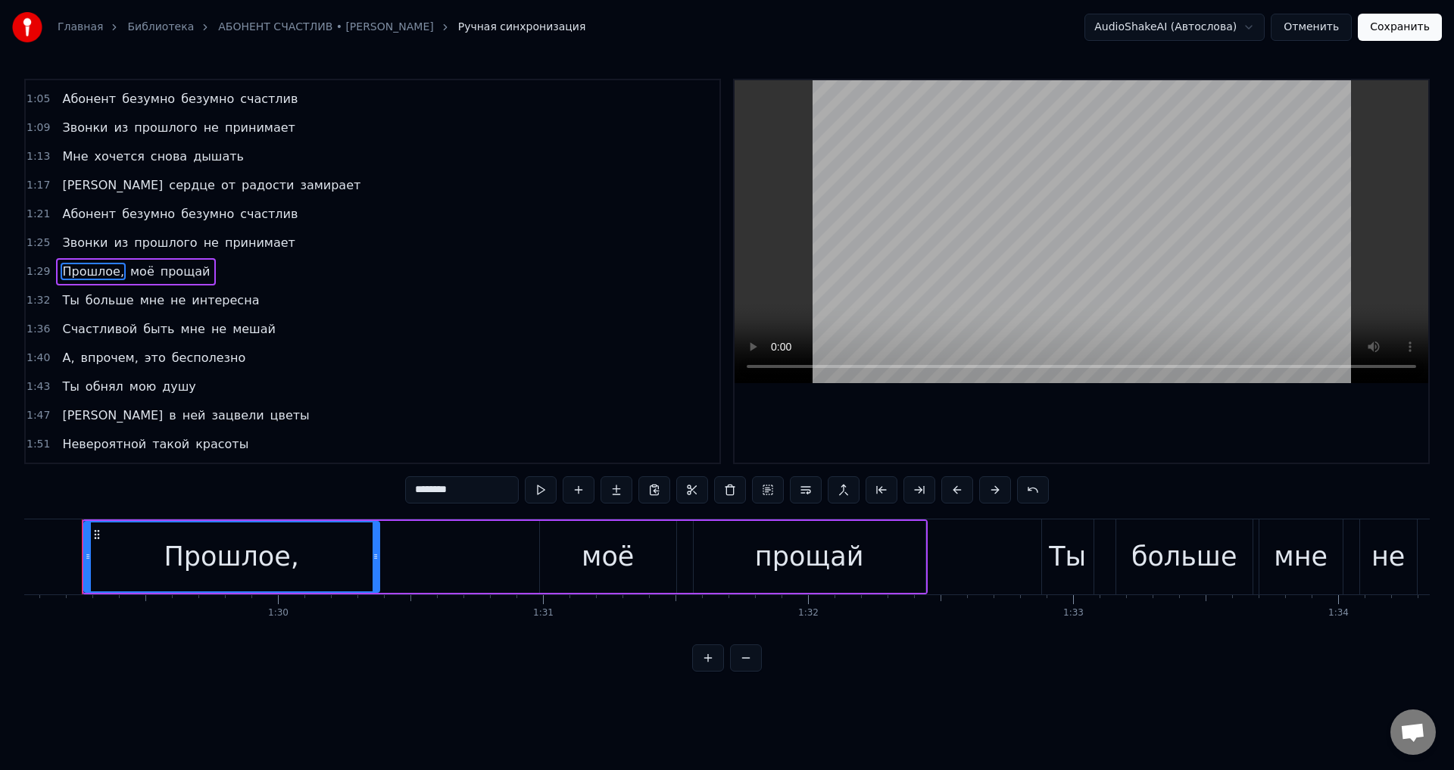
scroll to position [0, 23583]
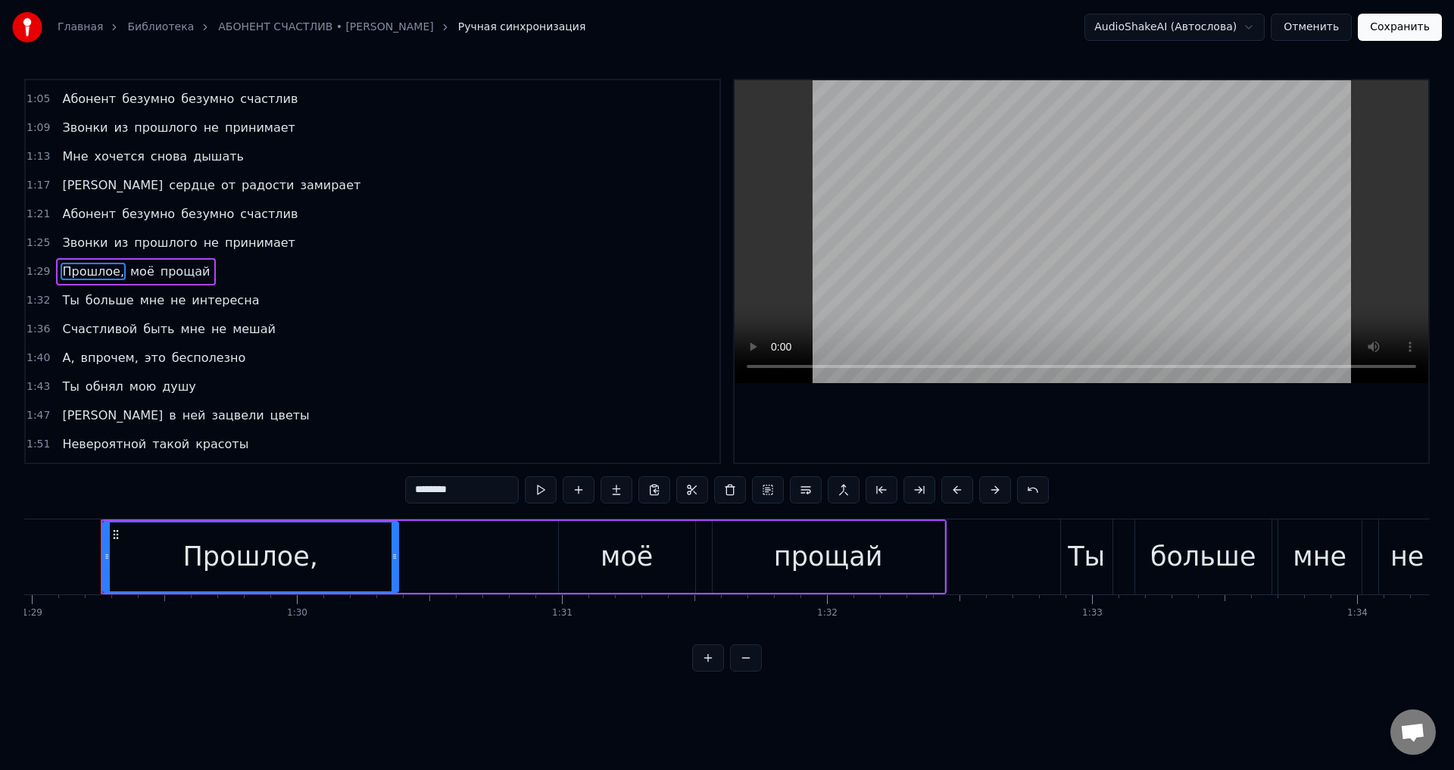
click at [467, 499] on input "********" at bounding box center [462, 489] width 114 height 27
click at [109, 359] on span "впрочем," at bounding box center [109, 357] width 61 height 17
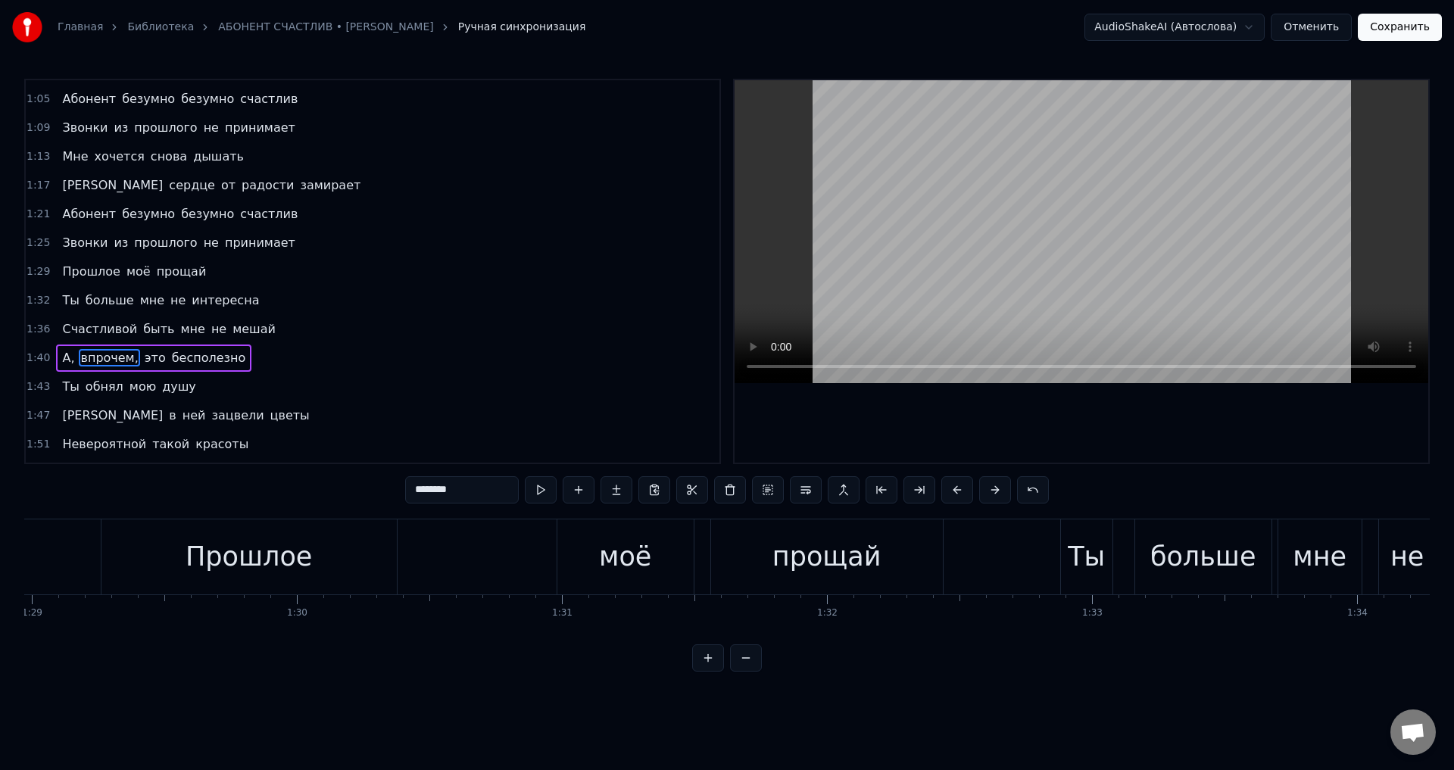
scroll to position [537, 0]
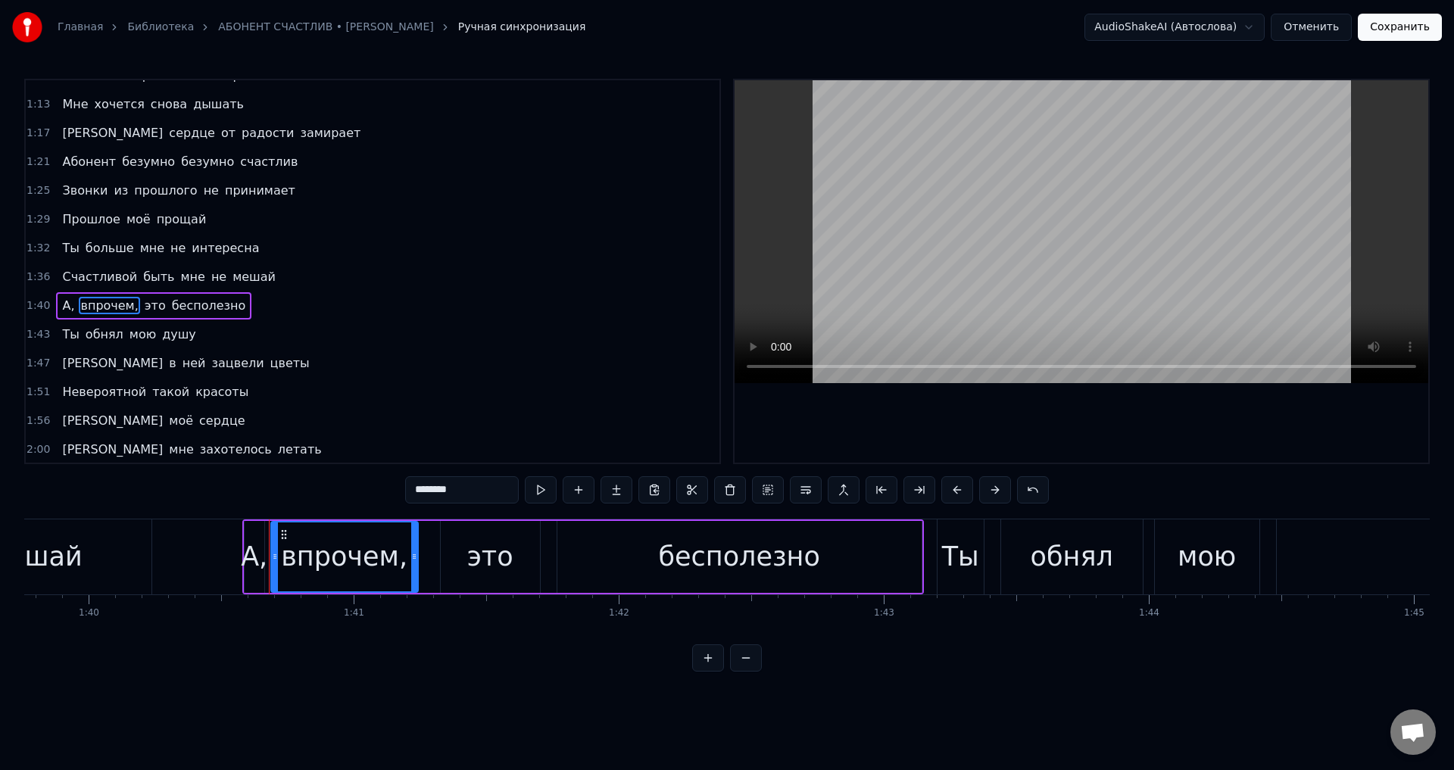
click at [482, 492] on input "********" at bounding box center [462, 489] width 114 height 27
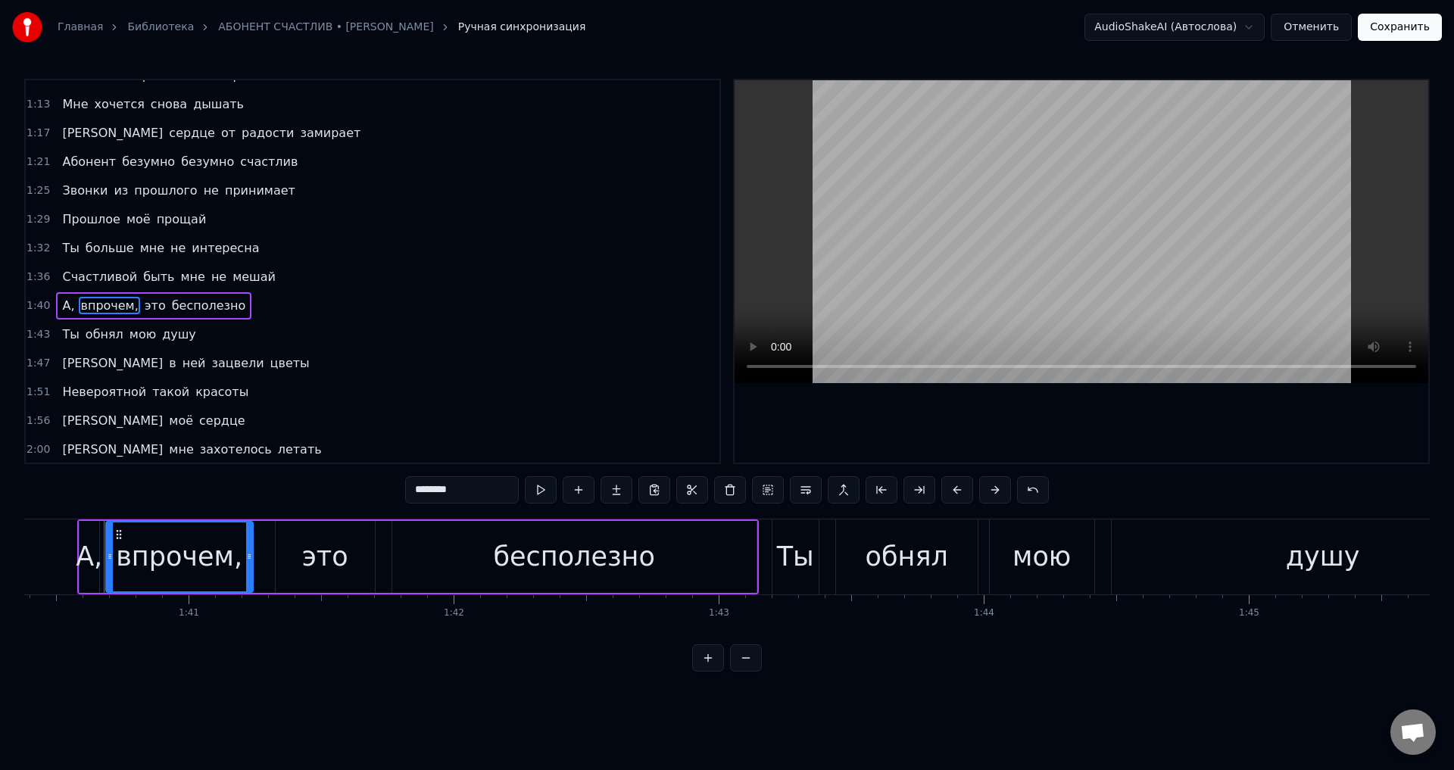
scroll to position [0, 26610]
drag, startPoint x: 62, startPoint y: 305, endPoint x: 139, endPoint y: 357, distance: 93.3
click at [62, 306] on span "А," at bounding box center [68, 305] width 15 height 17
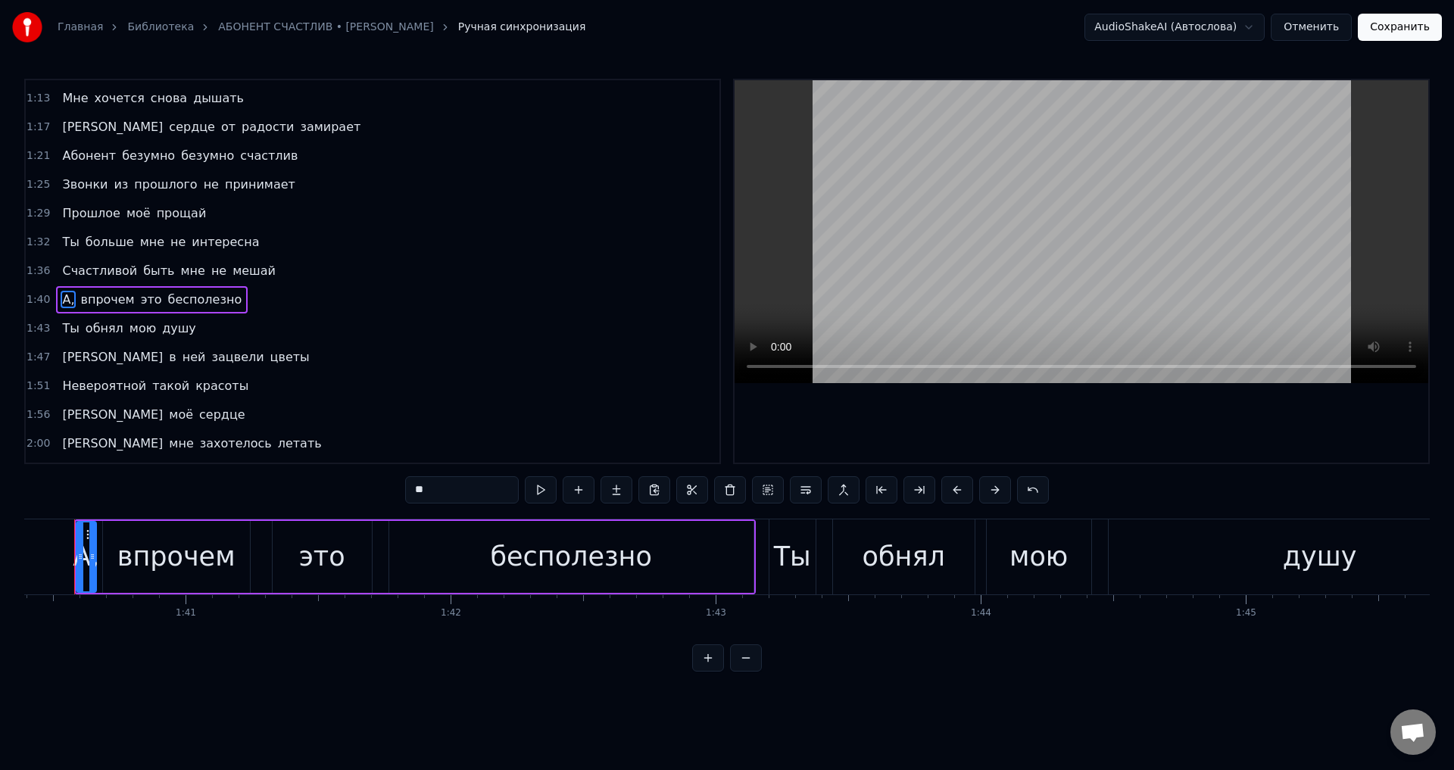
scroll to position [0, 26584]
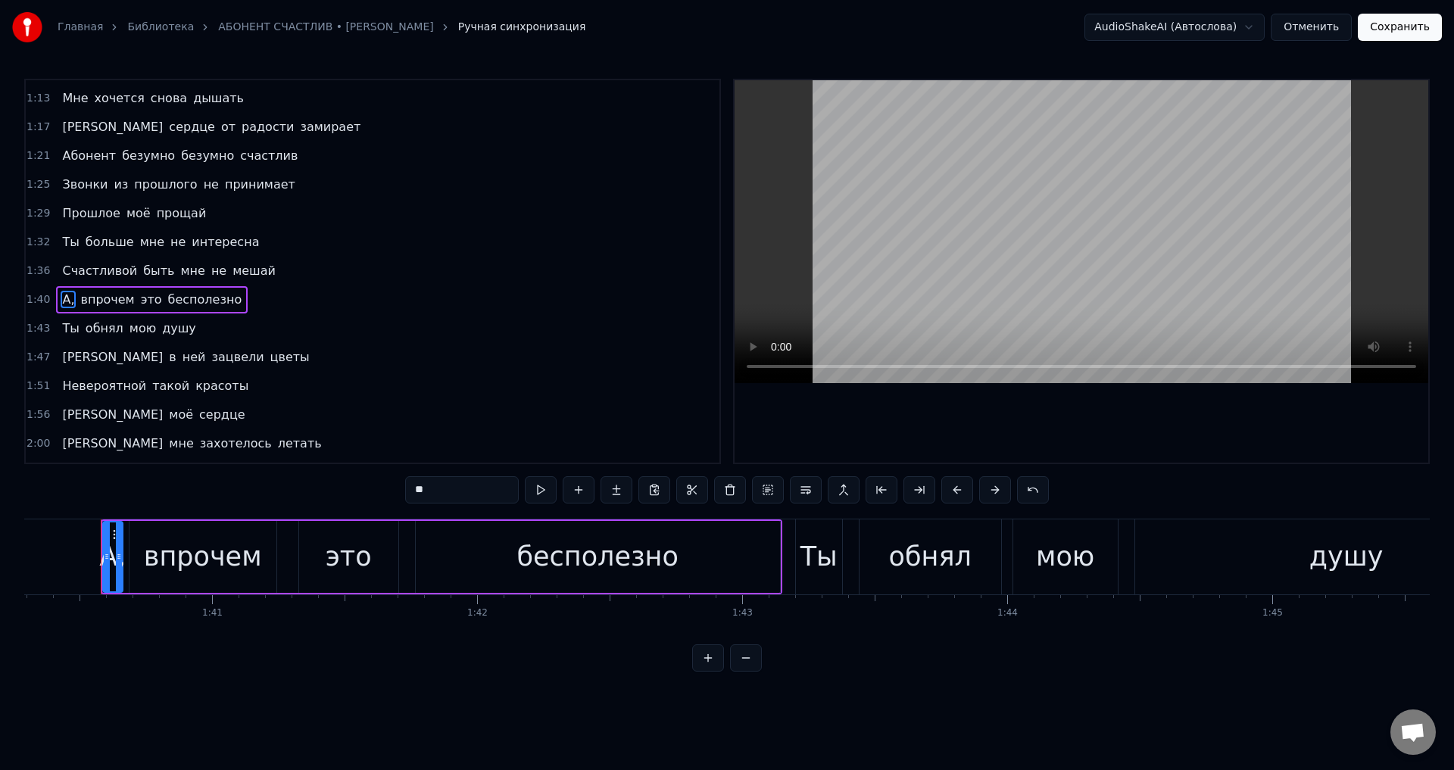
click at [479, 496] on input "**" at bounding box center [462, 489] width 114 height 27
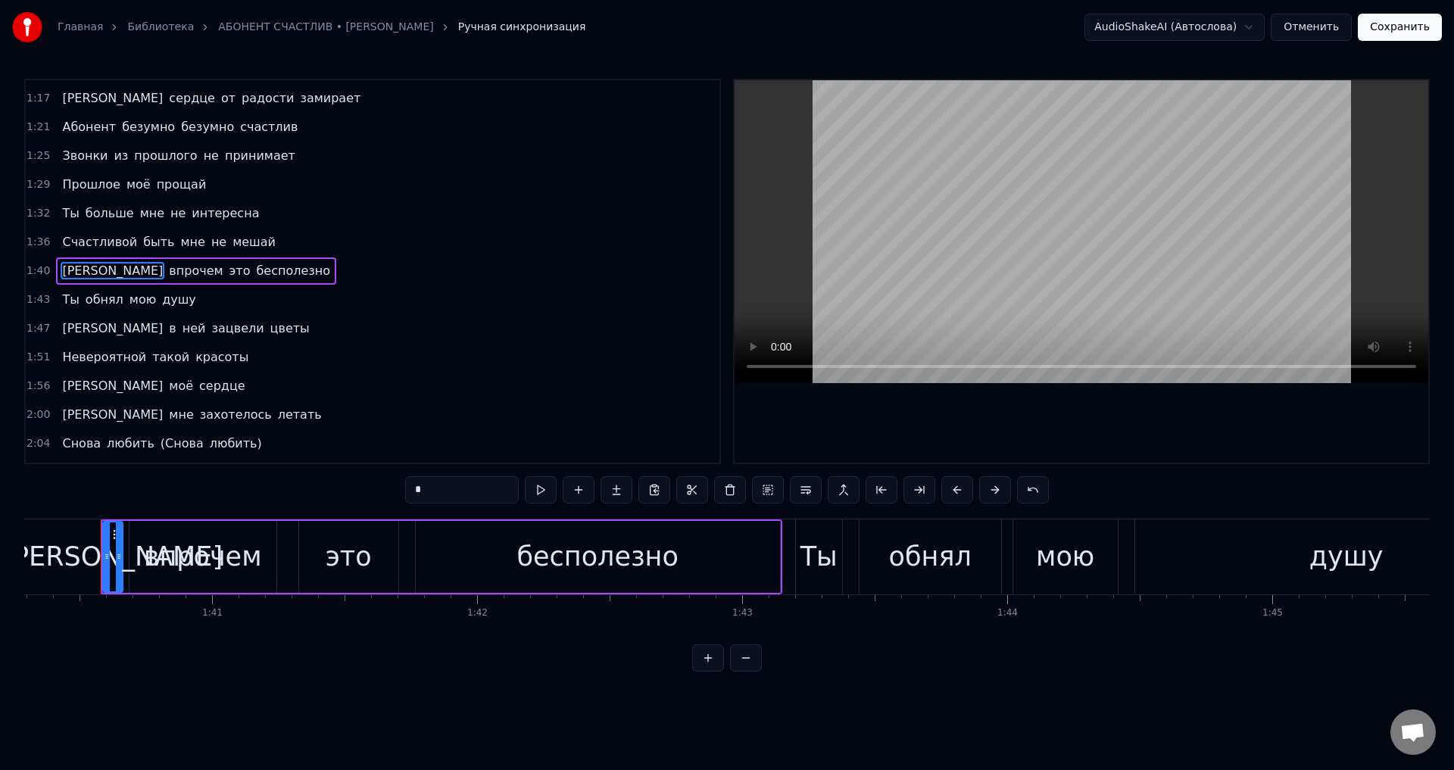
scroll to position [619, 0]
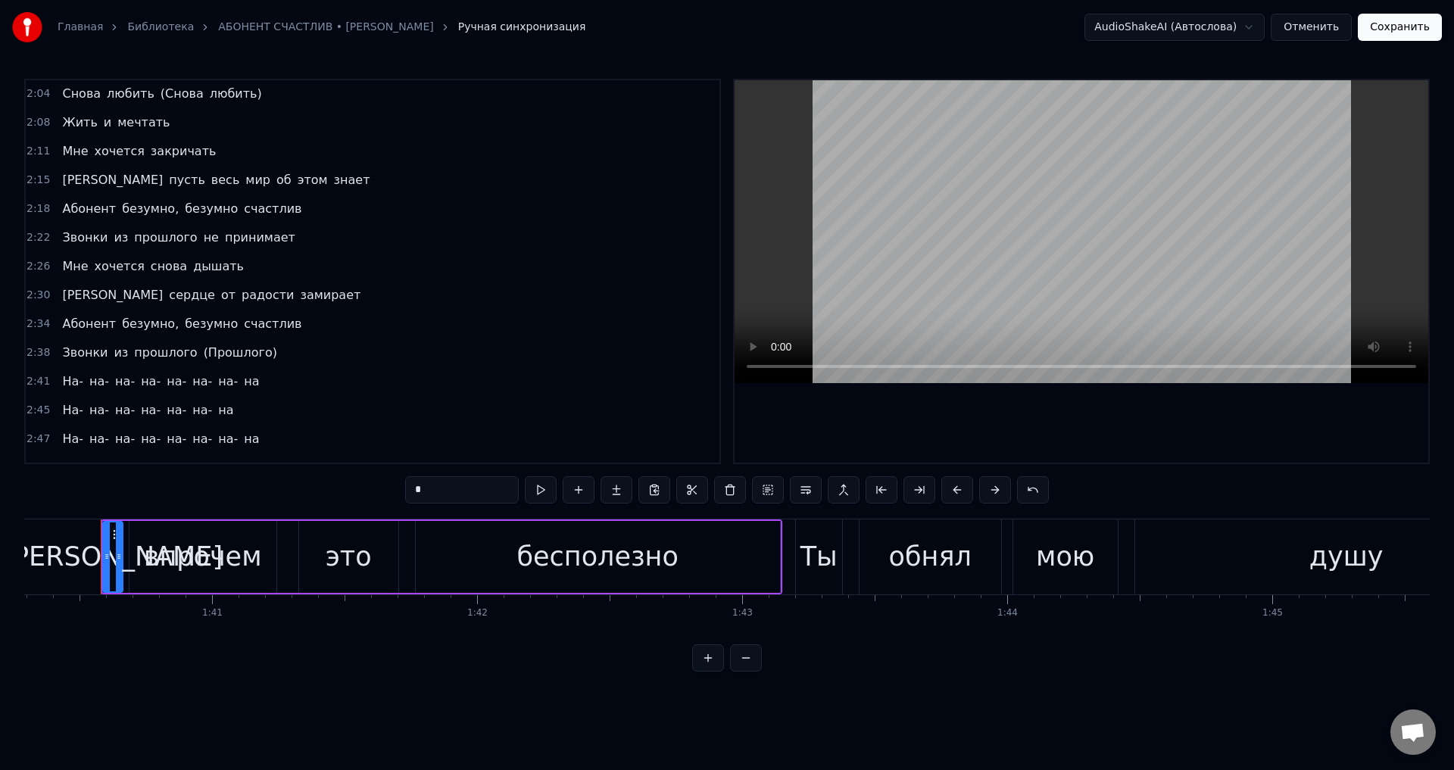
click at [149, 212] on span "безумно," at bounding box center [150, 208] width 60 height 17
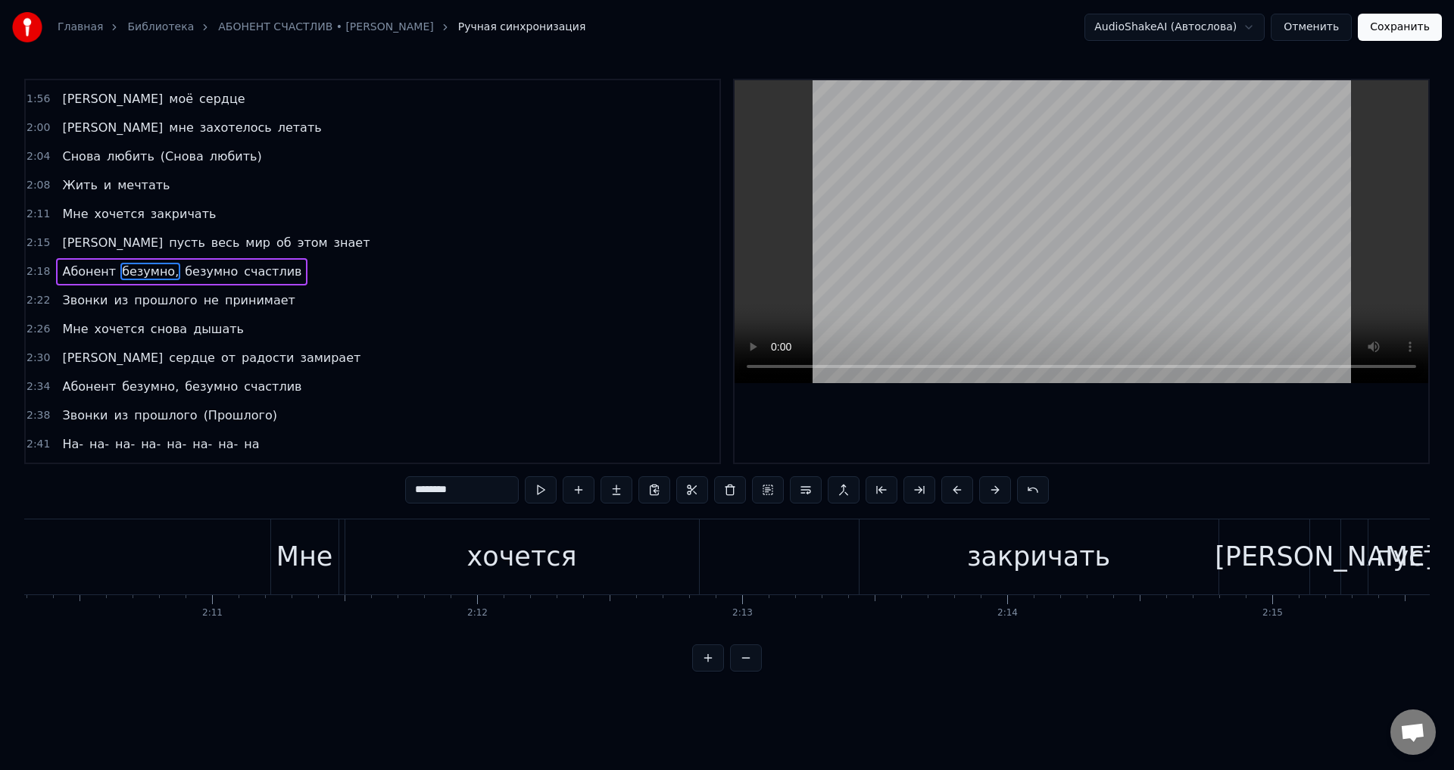
scroll to position [0, 36921]
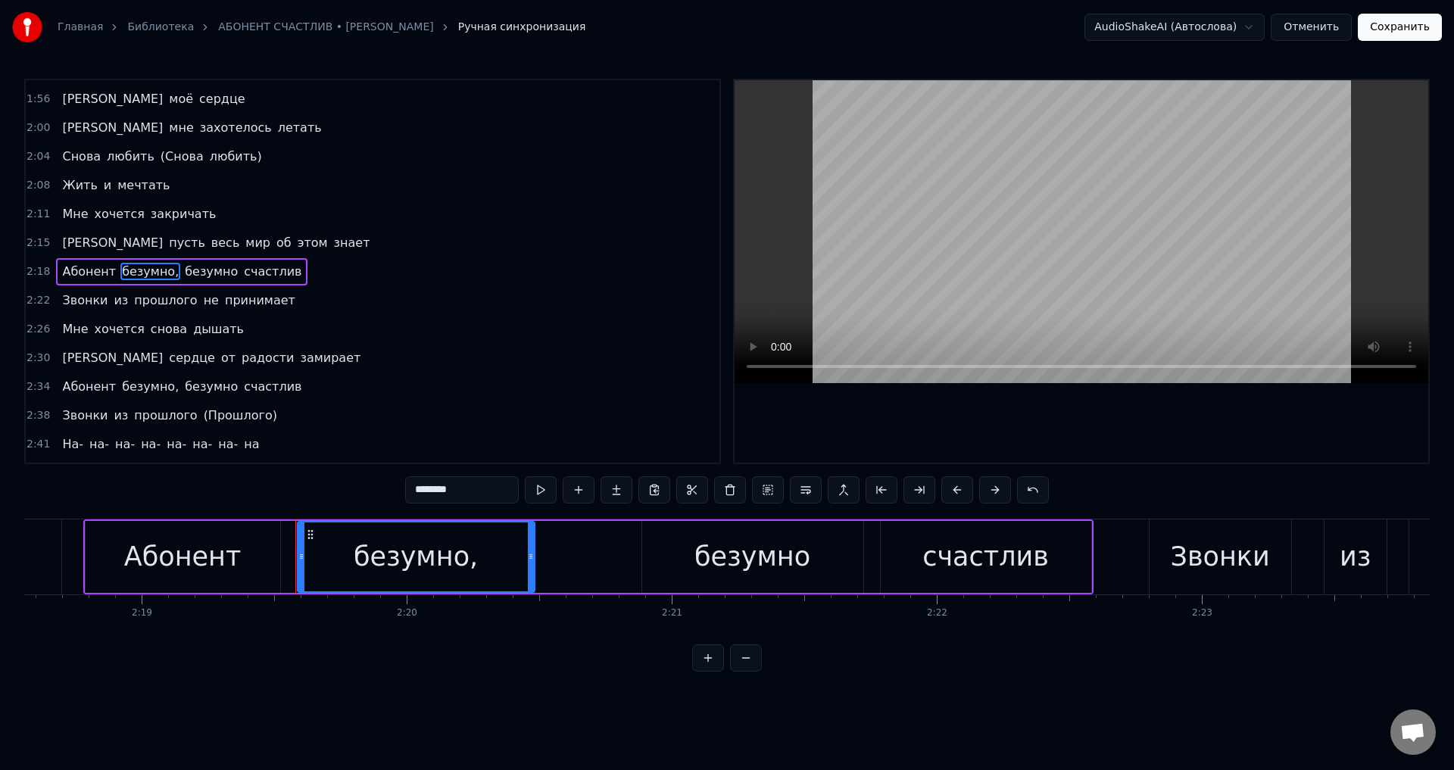
click at [477, 491] on input "********" at bounding box center [462, 489] width 114 height 27
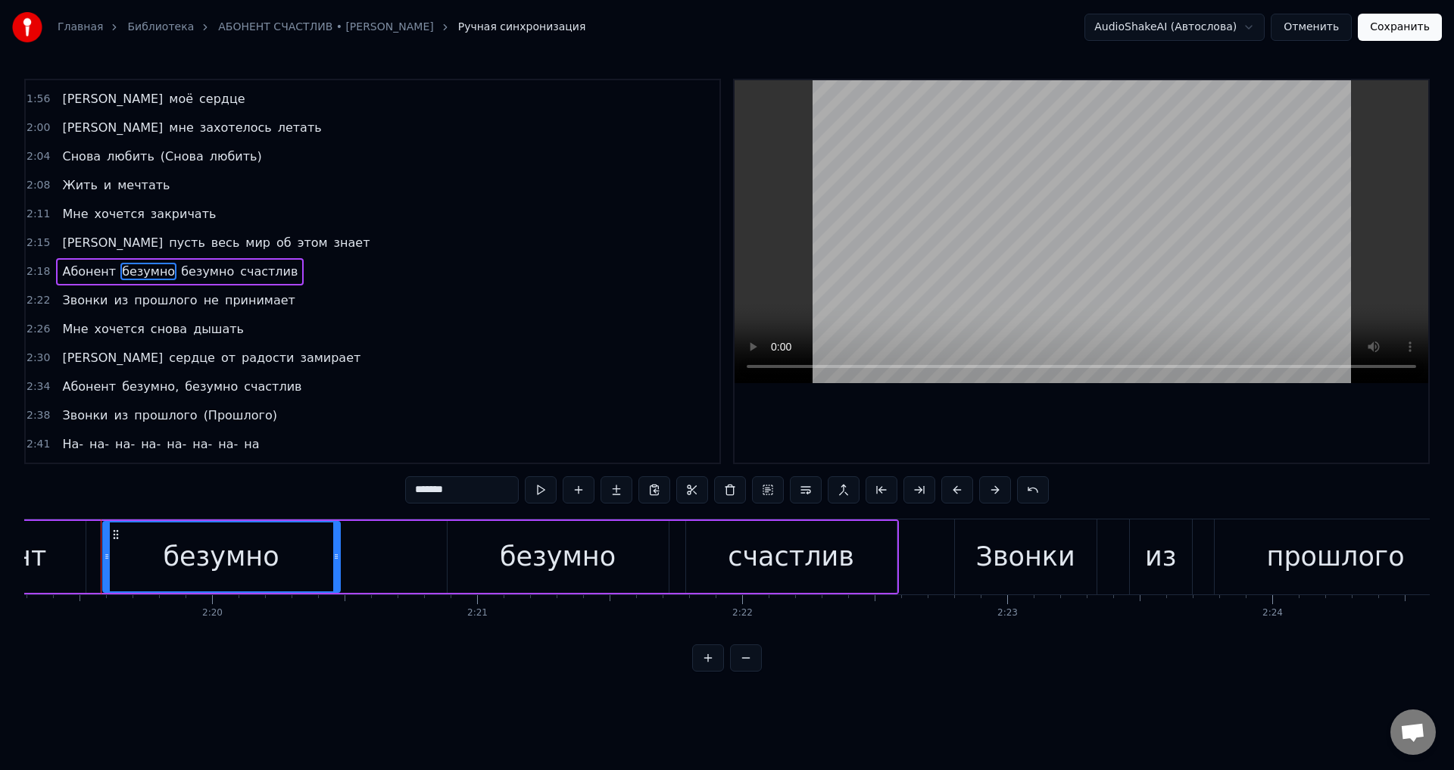
click at [140, 389] on span "безумно," at bounding box center [150, 386] width 60 height 17
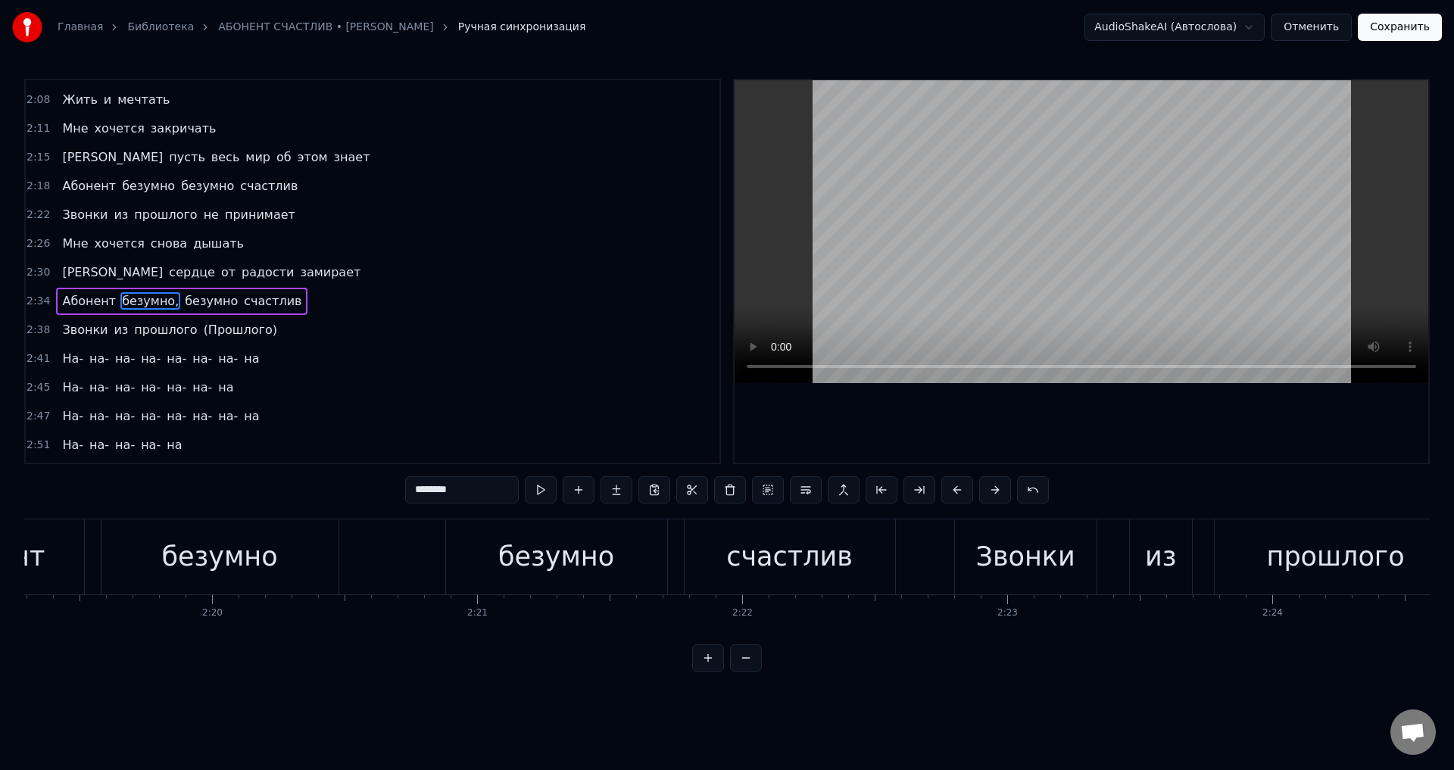
scroll to position [974, 0]
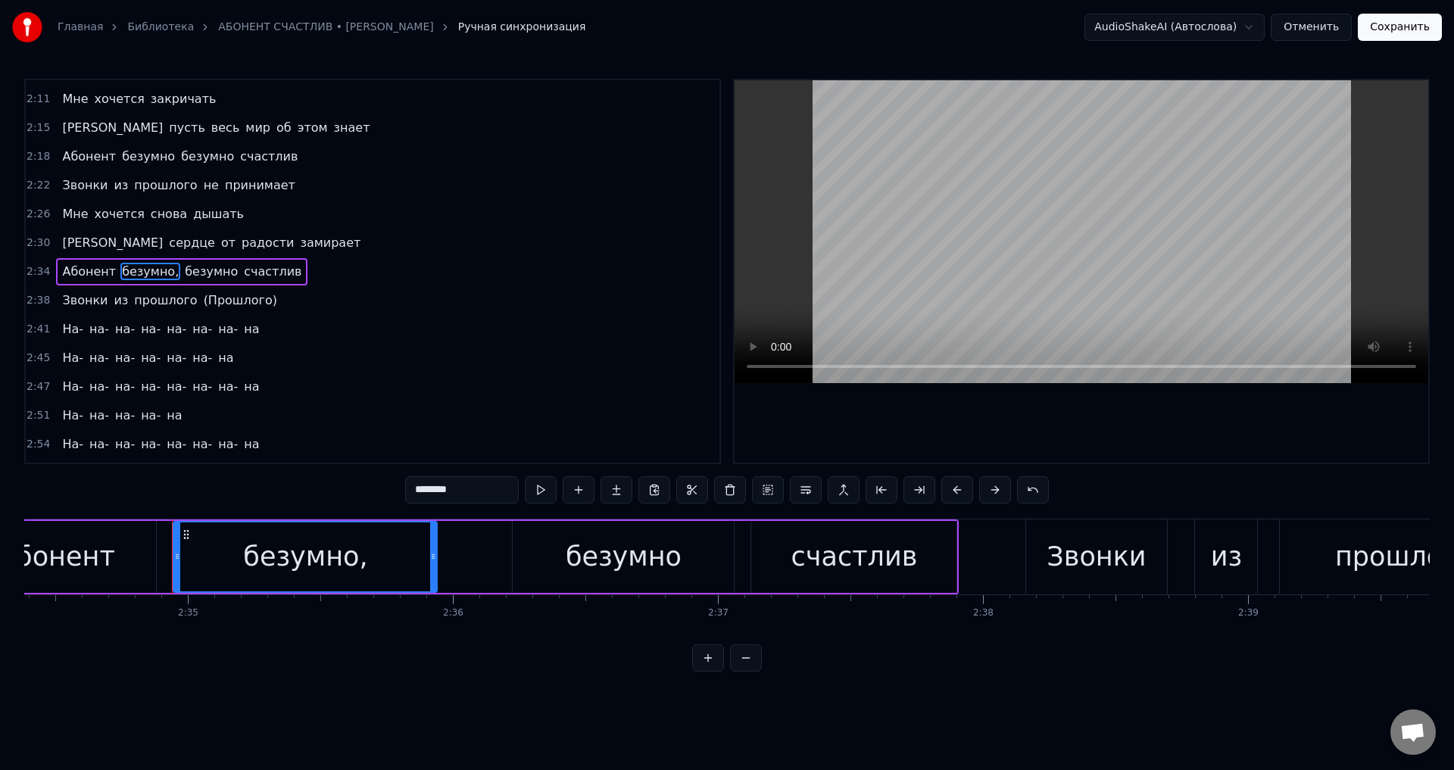
click at [482, 488] on input "********" at bounding box center [462, 489] width 114 height 27
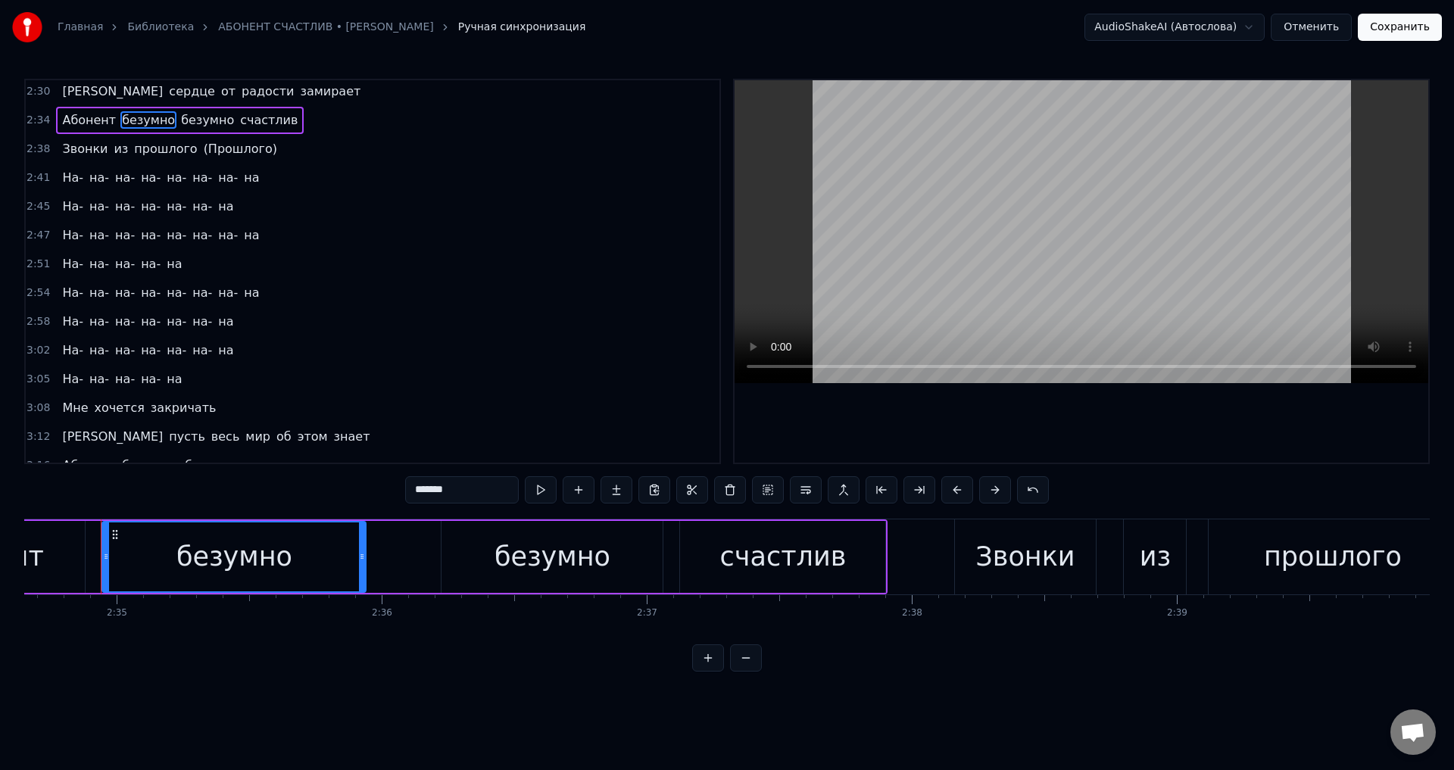
scroll to position [1201, 0]
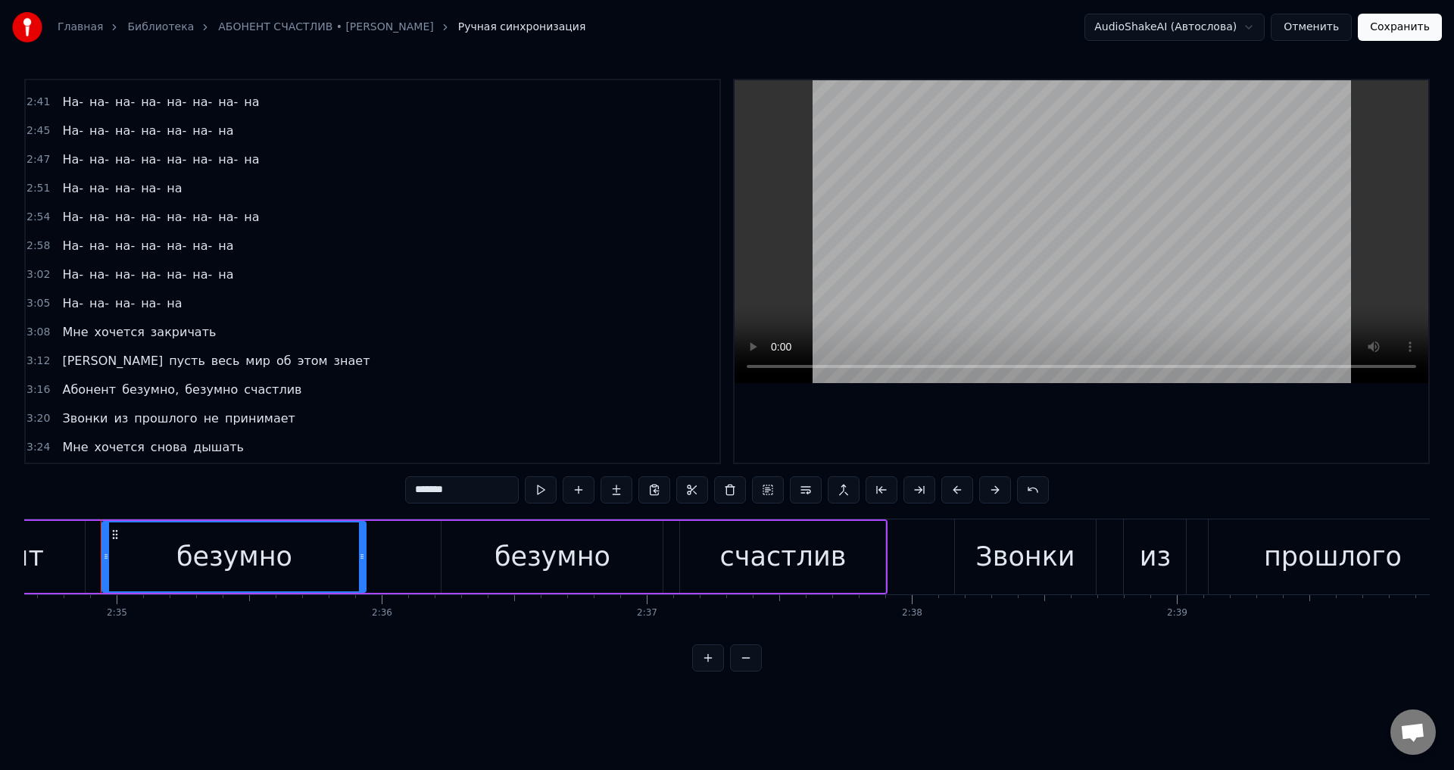
click at [132, 390] on span "безумно," at bounding box center [150, 389] width 60 height 17
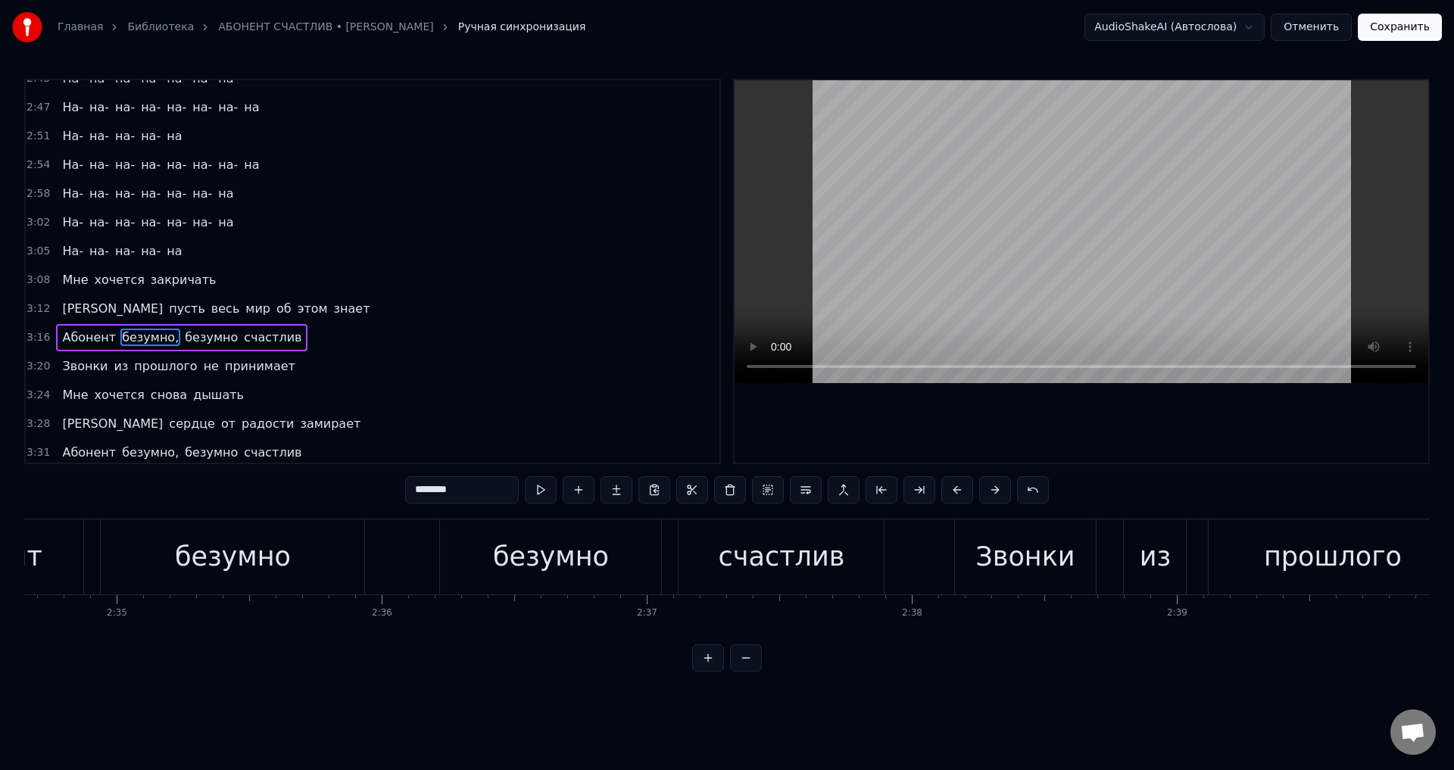
scroll to position [1287, 0]
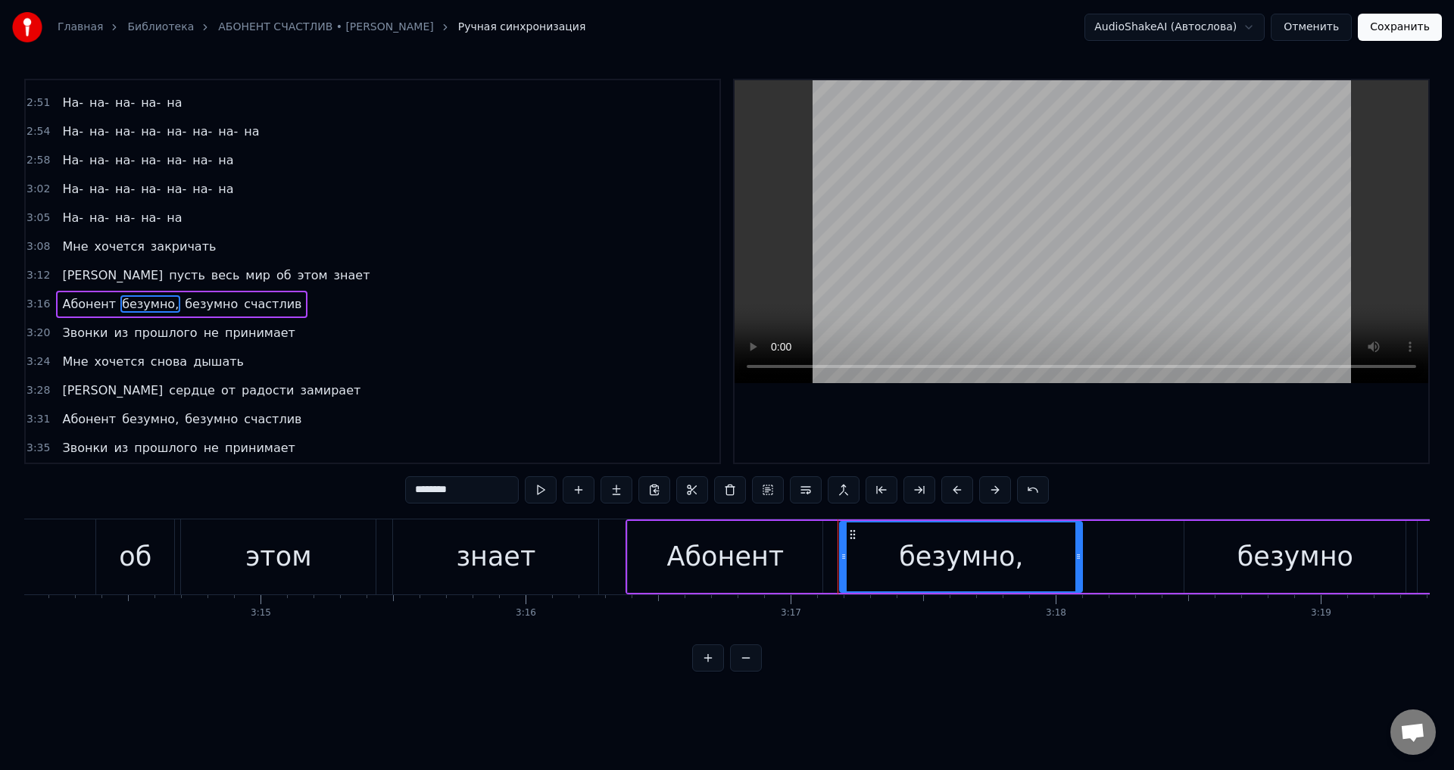
click at [480, 494] on input "********" at bounding box center [462, 489] width 114 height 27
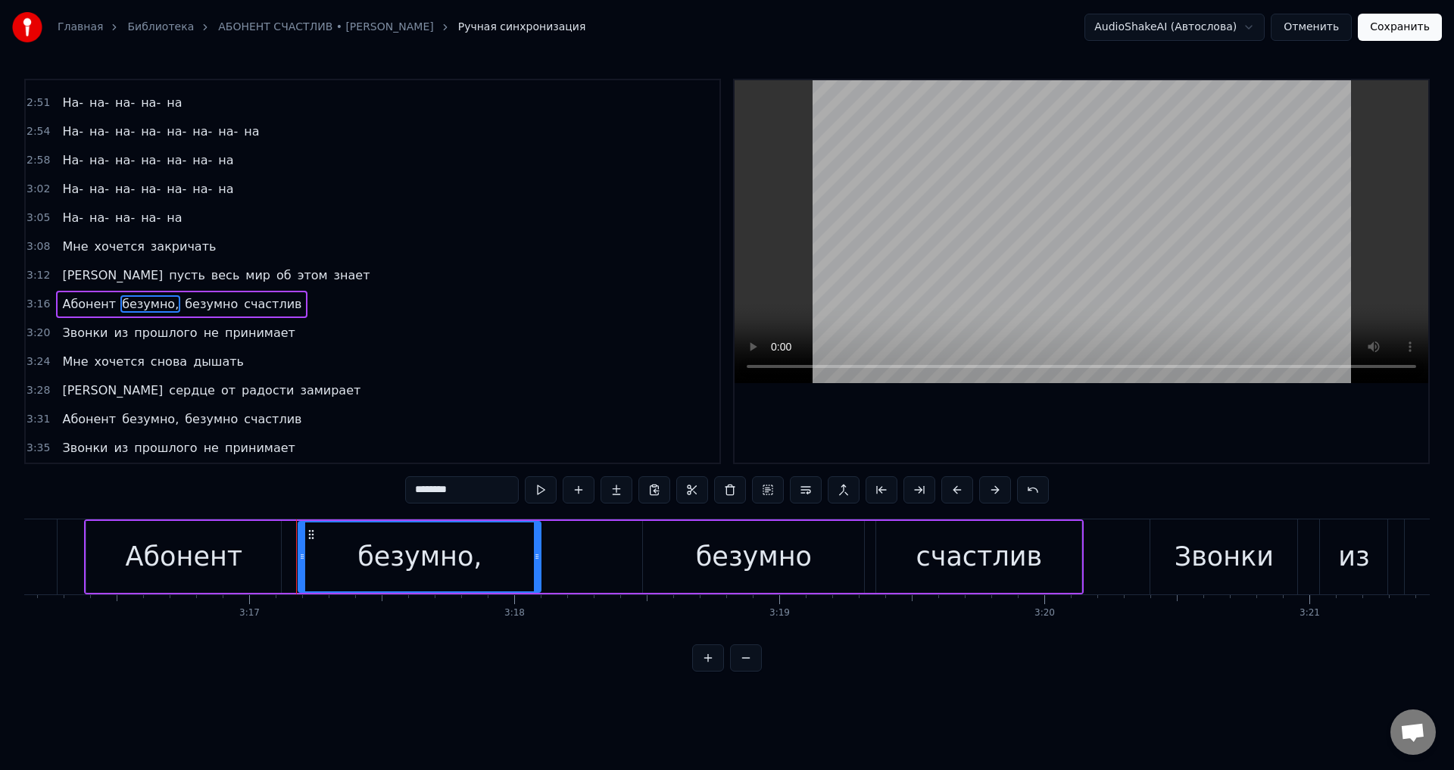
scroll to position [0, 52189]
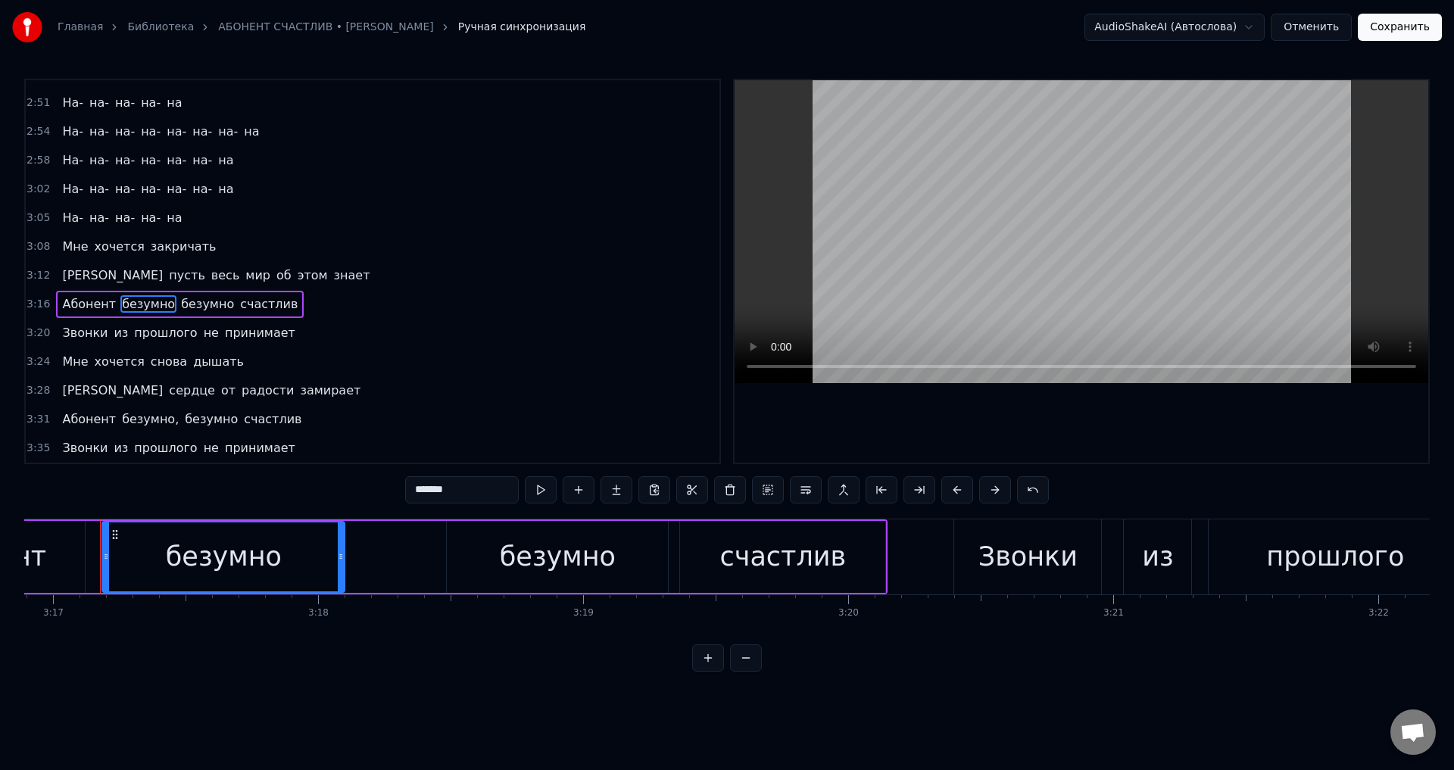
click at [151, 422] on span "безумно," at bounding box center [150, 418] width 60 height 17
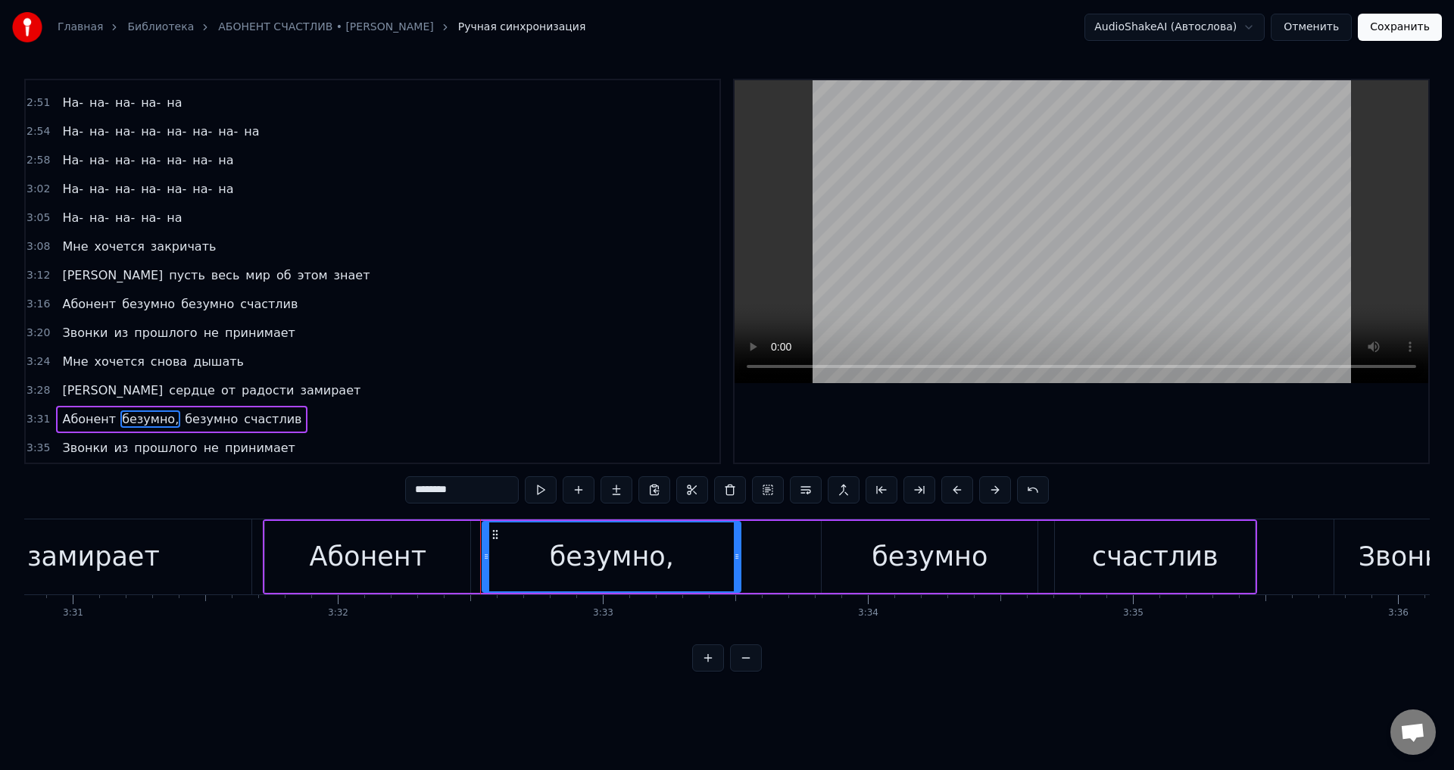
scroll to position [0, 56261]
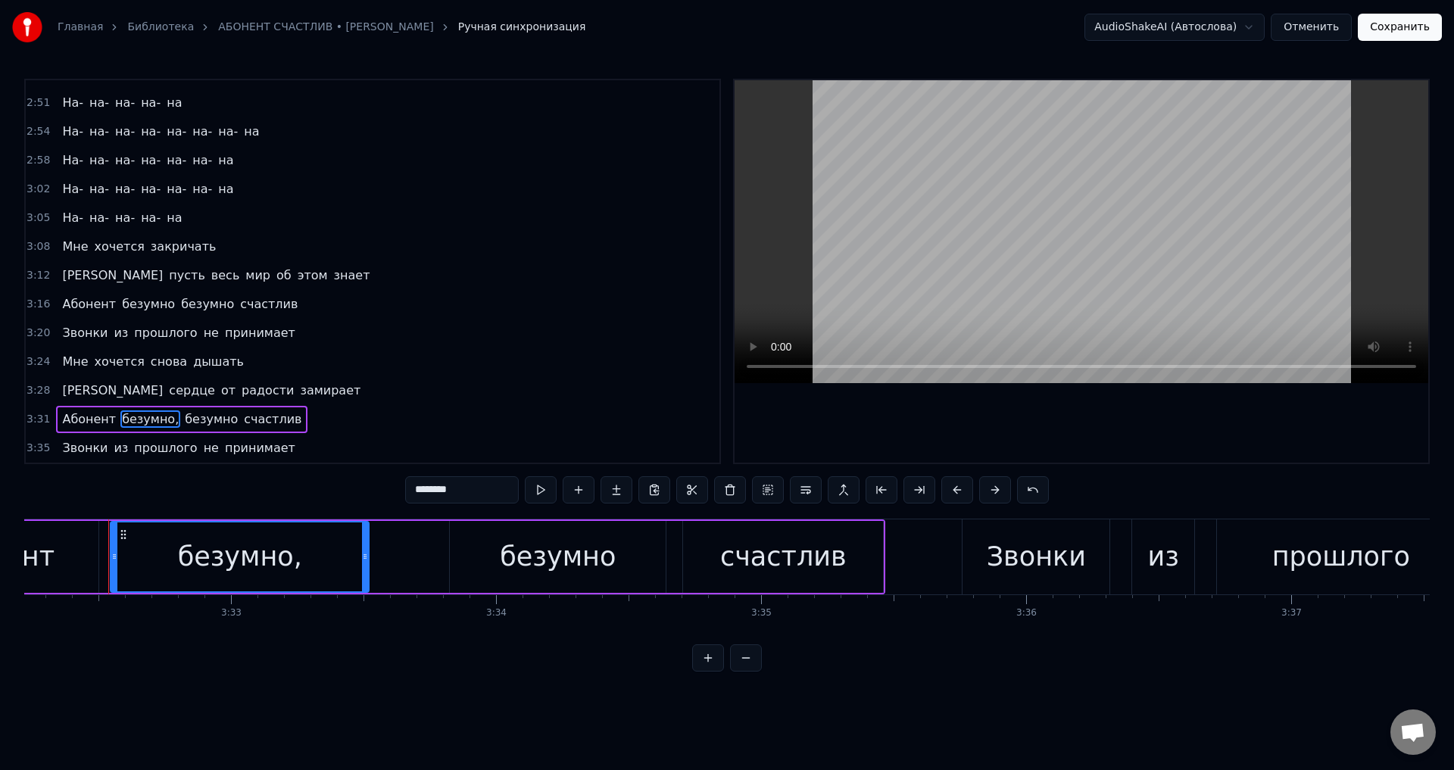
click at [485, 495] on input "********" at bounding box center [462, 489] width 114 height 27
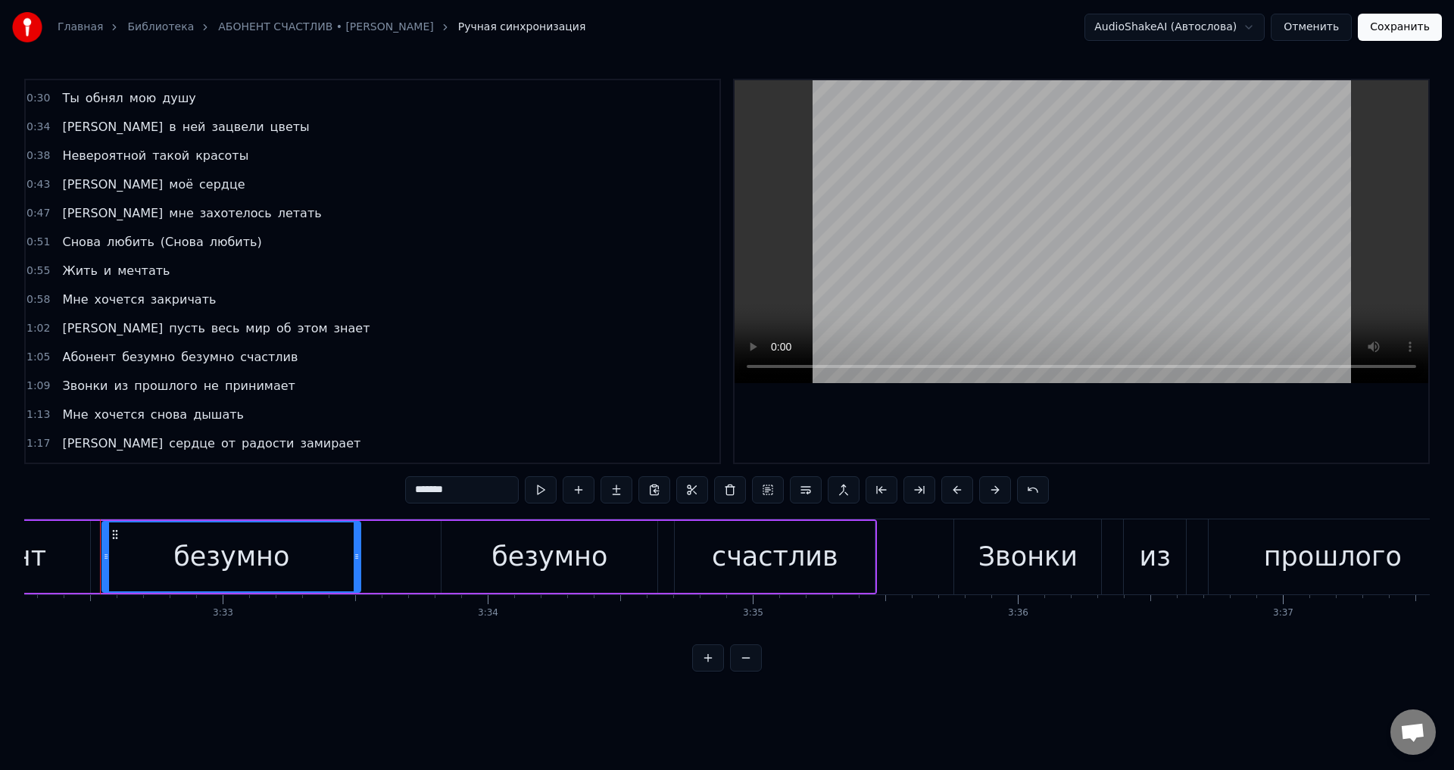
scroll to position [0, 0]
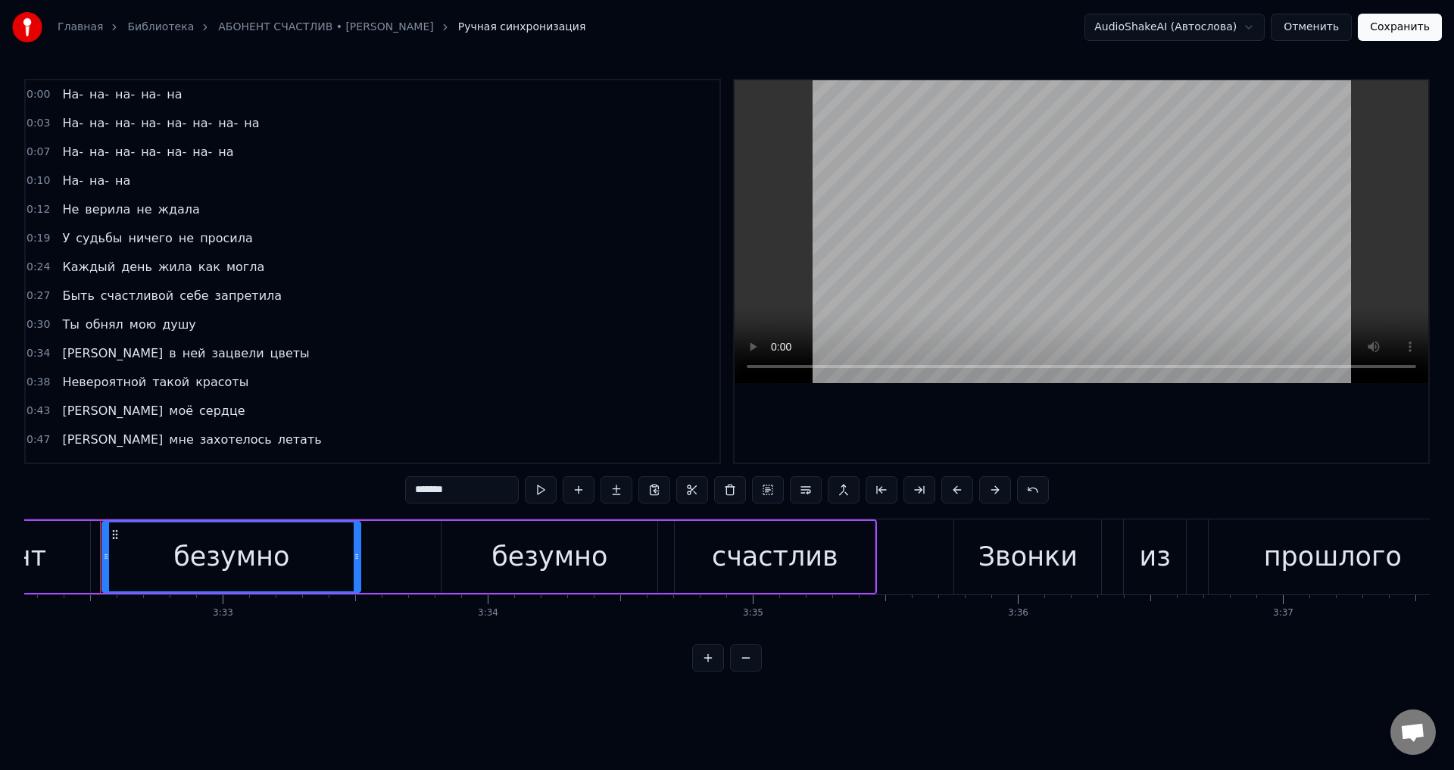
click at [61, 214] on span "Не" at bounding box center [71, 209] width 20 height 17
type input "**"
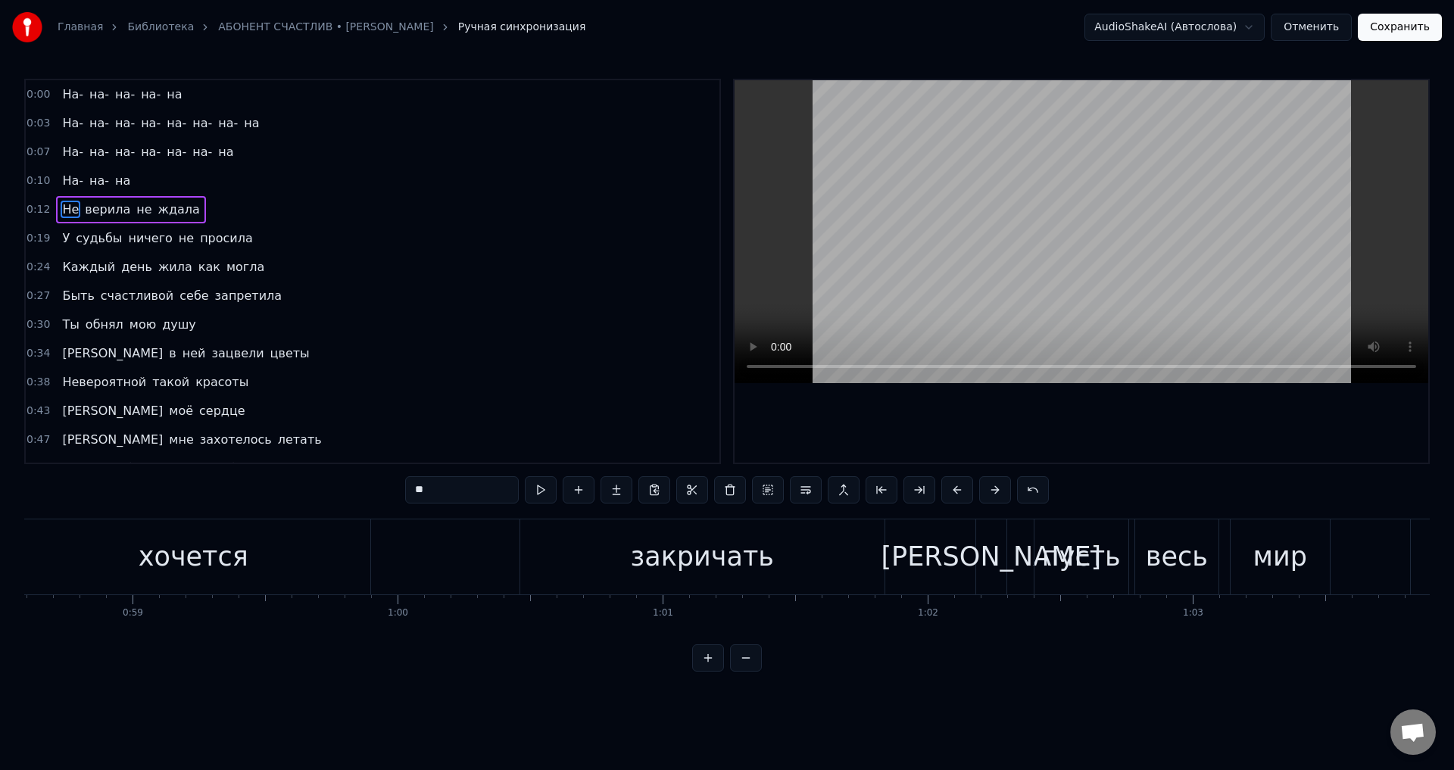
scroll to position [0, 3306]
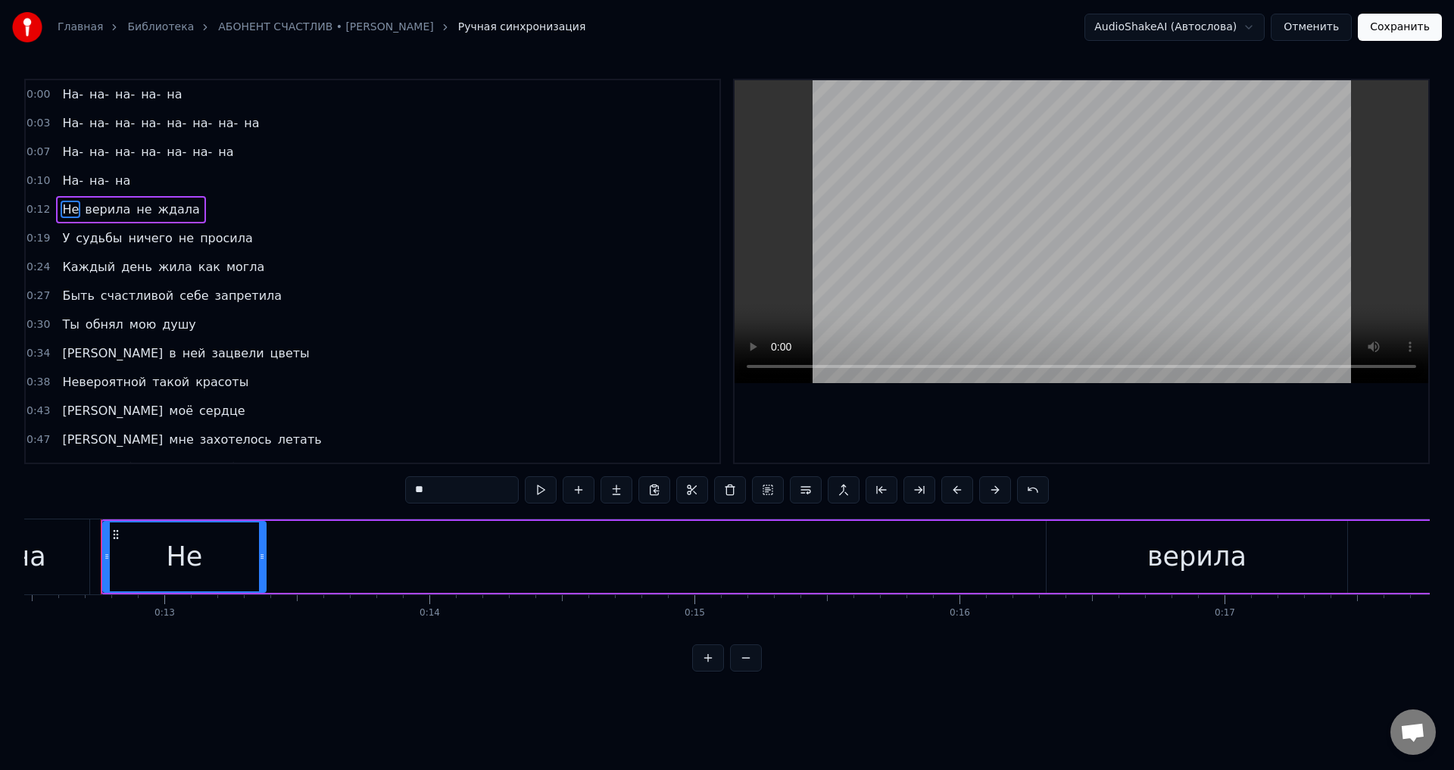
click at [214, 541] on div "Не" at bounding box center [184, 557] width 161 height 69
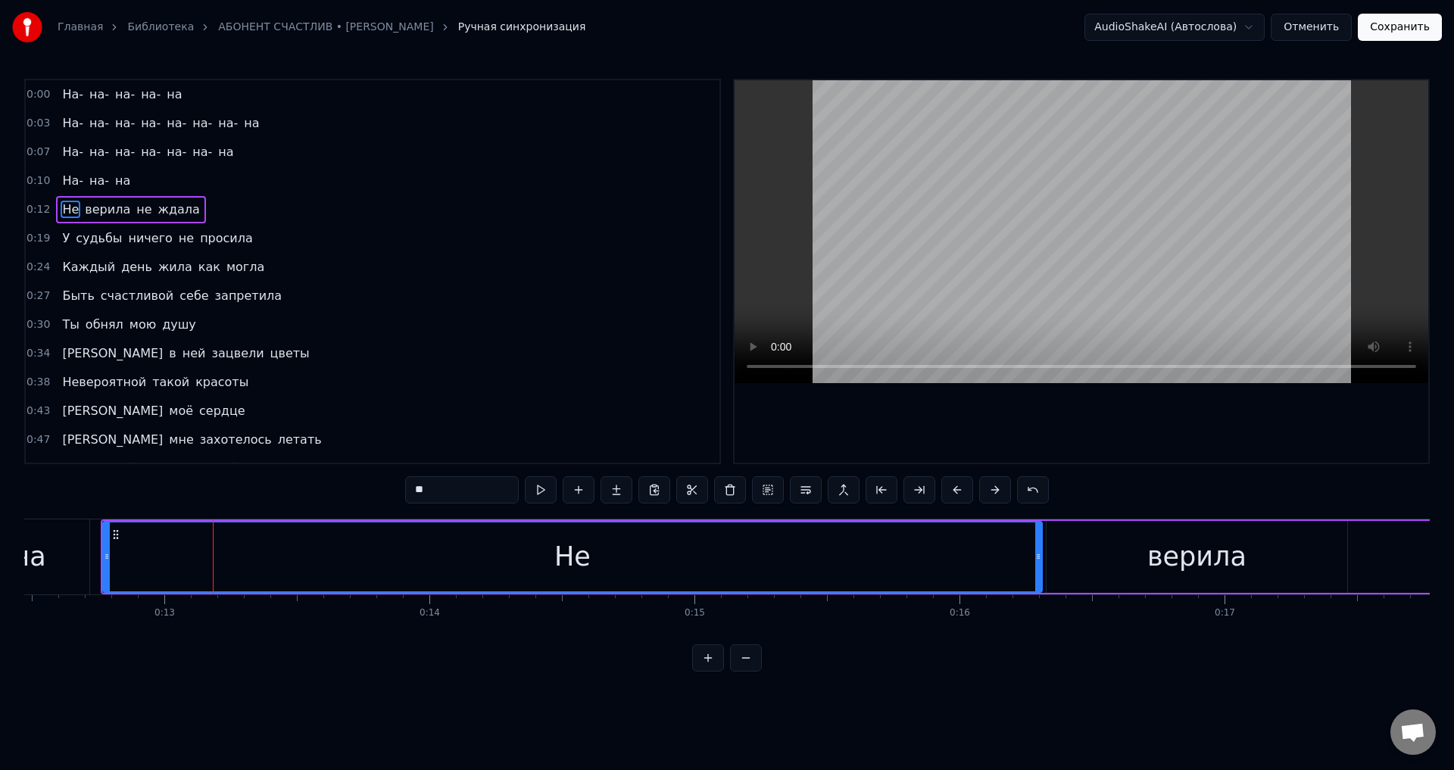
drag, startPoint x: 262, startPoint y: 564, endPoint x: 1038, endPoint y: 557, distance: 776.3
click at [1038, 557] on div at bounding box center [1038, 557] width 6 height 69
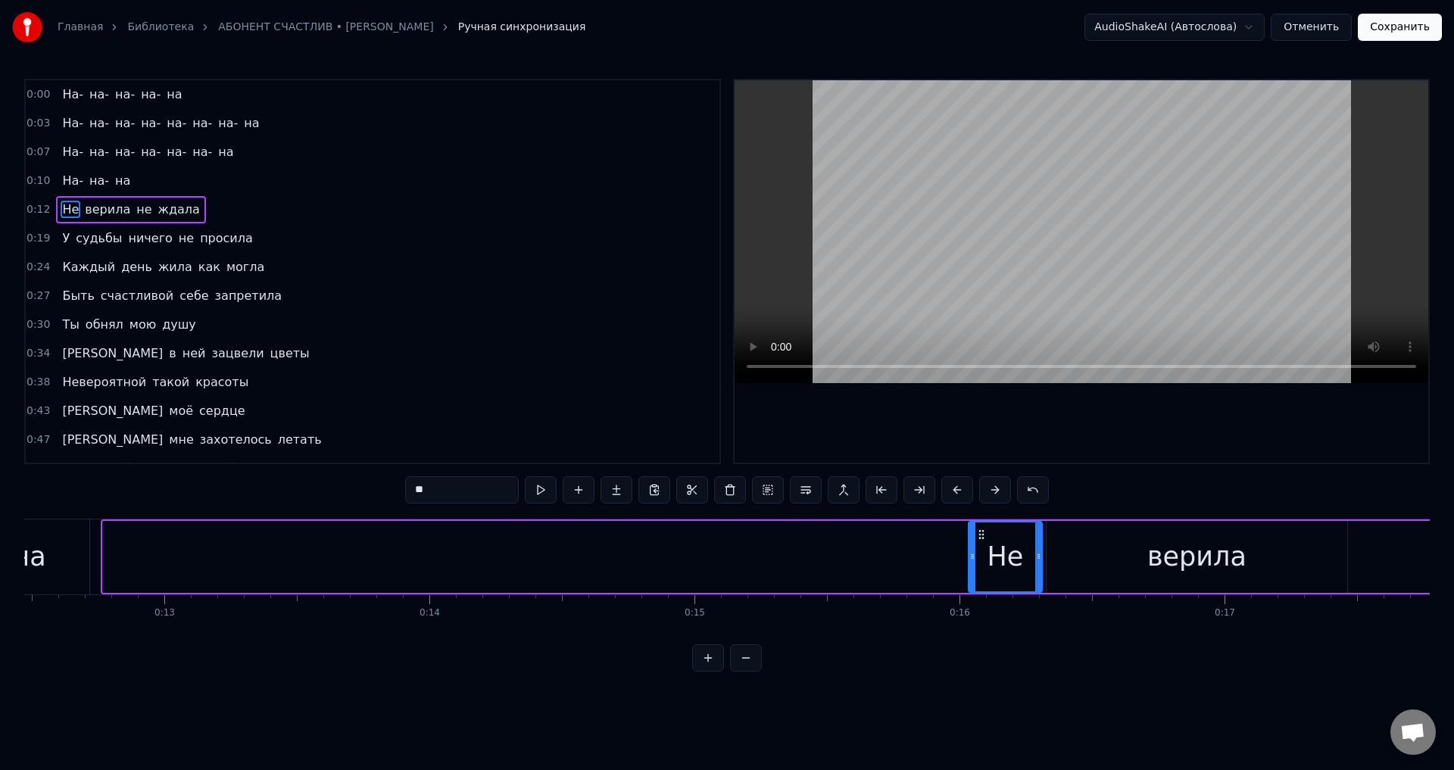
drag, startPoint x: 104, startPoint y: 559, endPoint x: 969, endPoint y: 551, distance: 865.7
click at [969, 551] on icon at bounding box center [972, 557] width 6 height 12
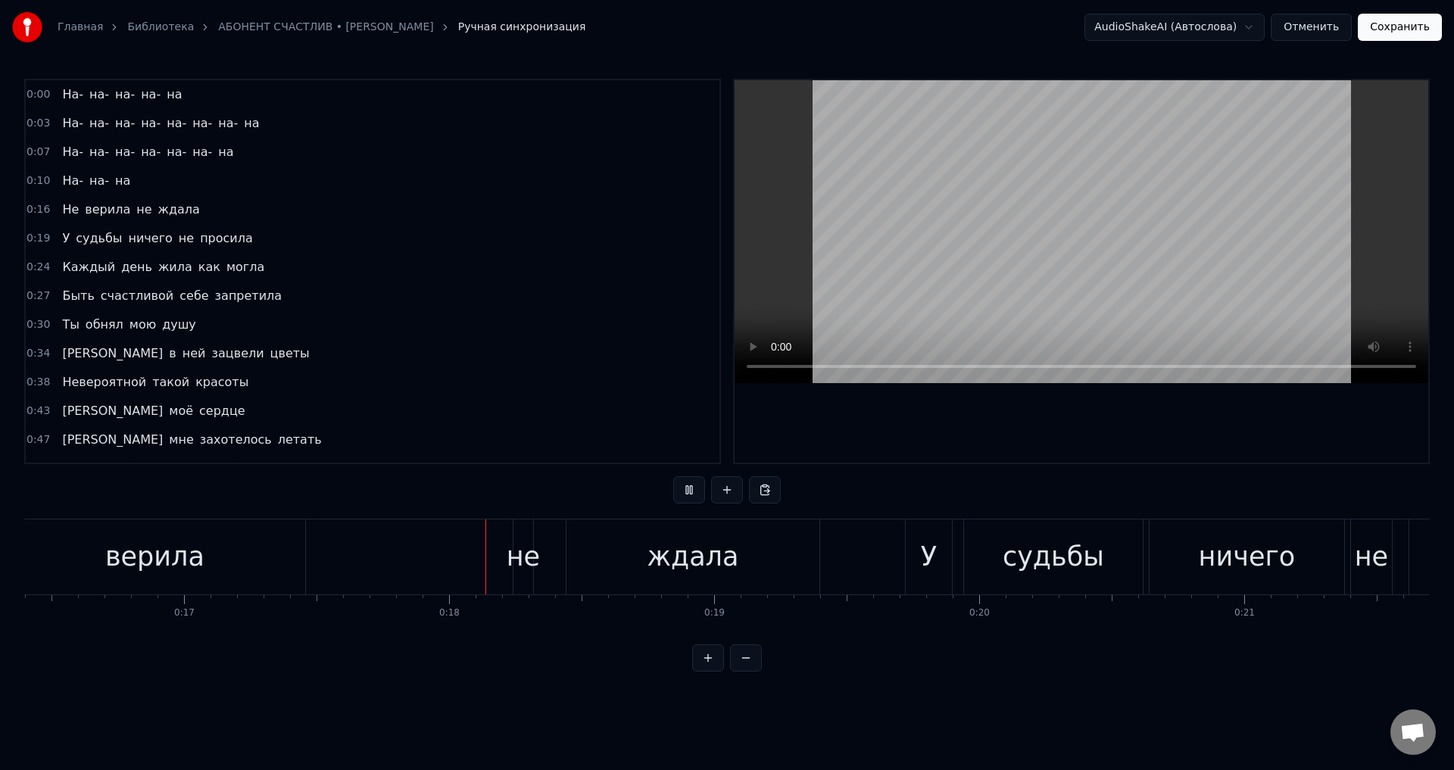
scroll to position [0, 4563]
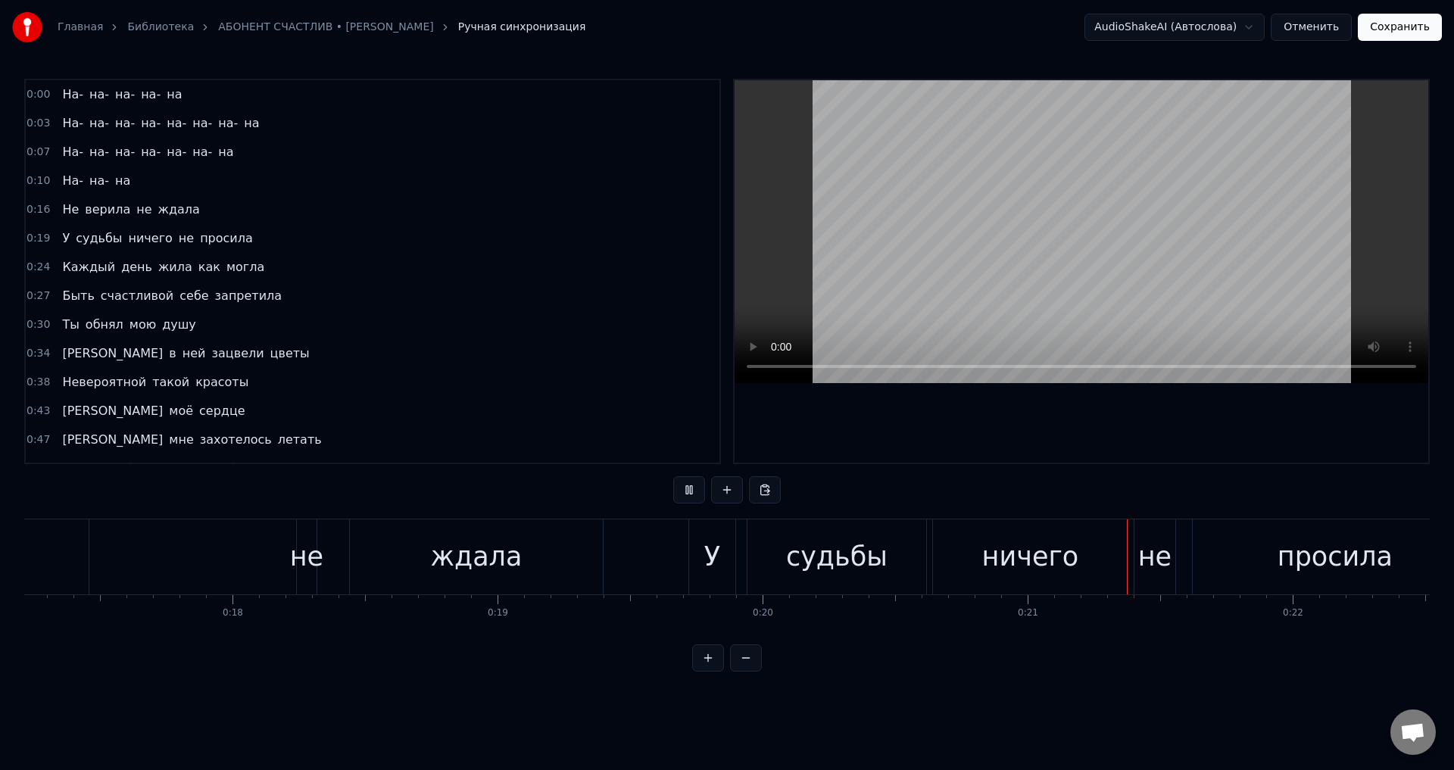
click at [126, 552] on div "Не верила не ждала" at bounding box center [157, 557] width 897 height 75
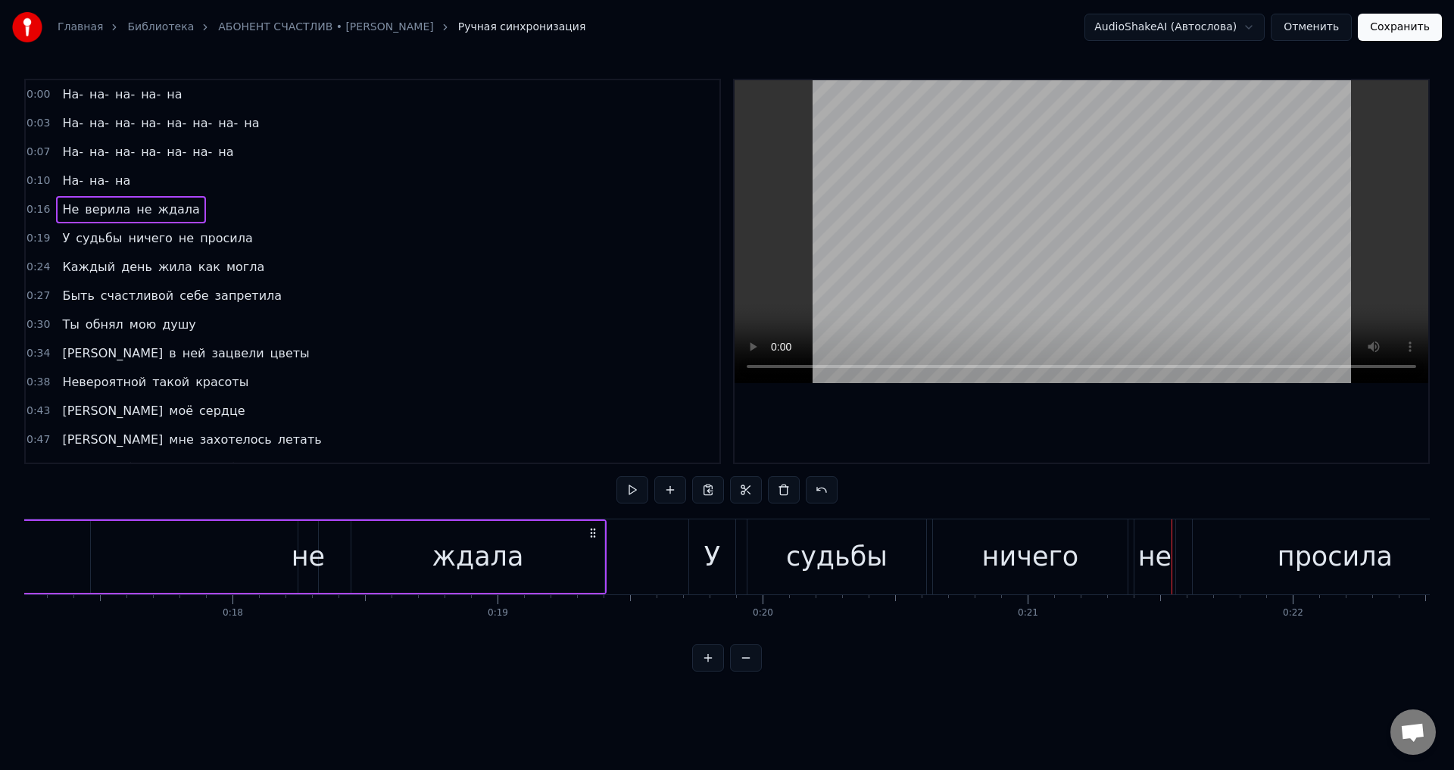
click at [61, 208] on span "Не" at bounding box center [71, 209] width 20 height 17
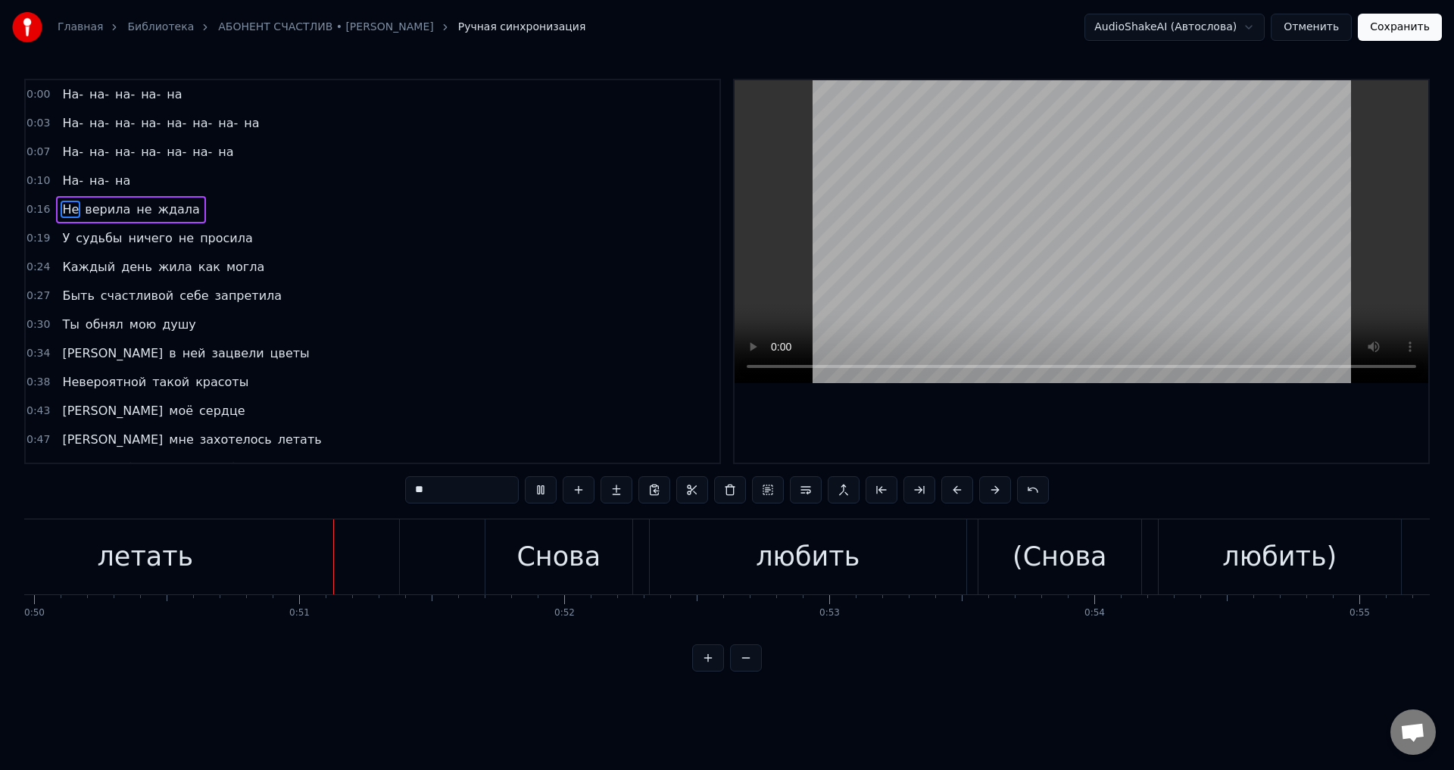
scroll to position [0, 13246]
click at [174, 557] on div "летать" at bounding box center [143, 557] width 96 height 40
type input "******"
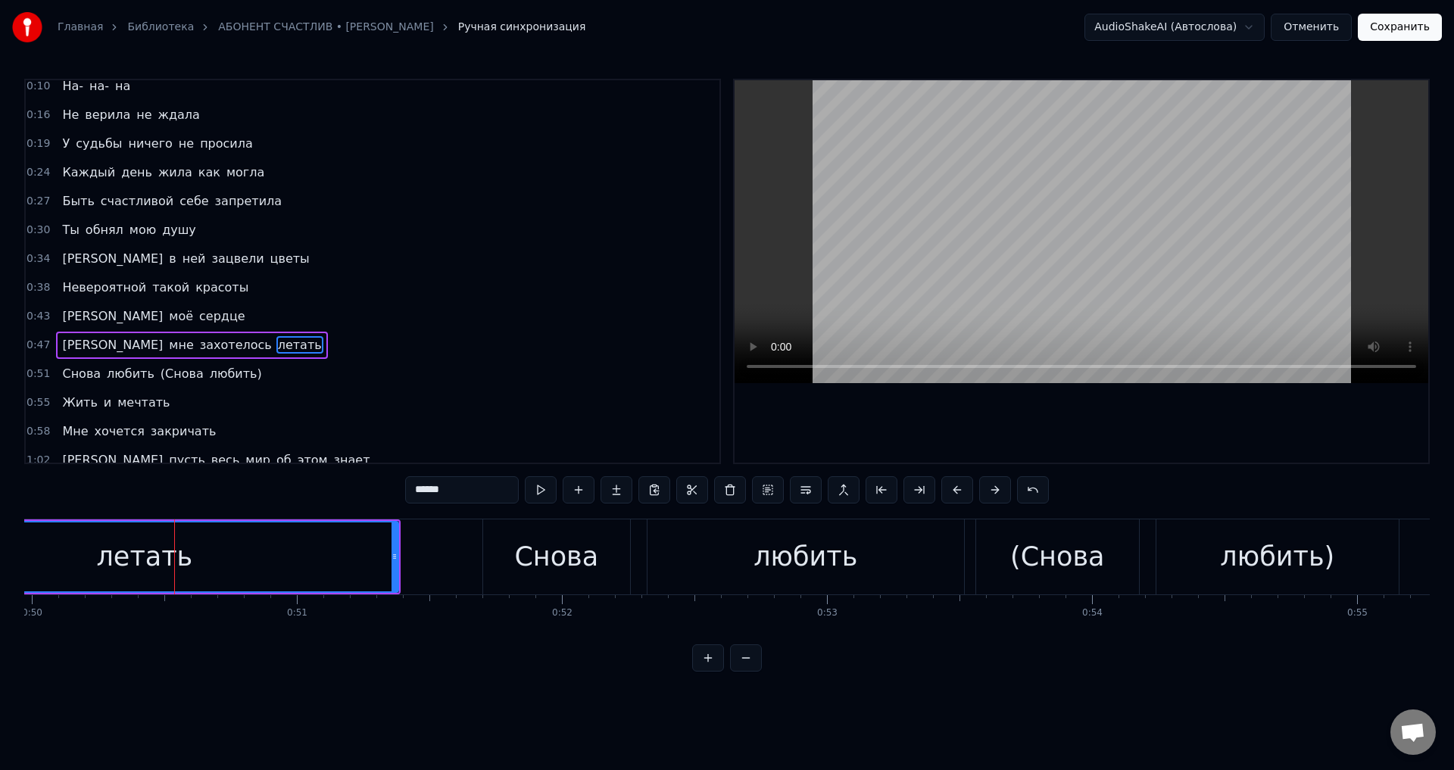
scroll to position [168, 0]
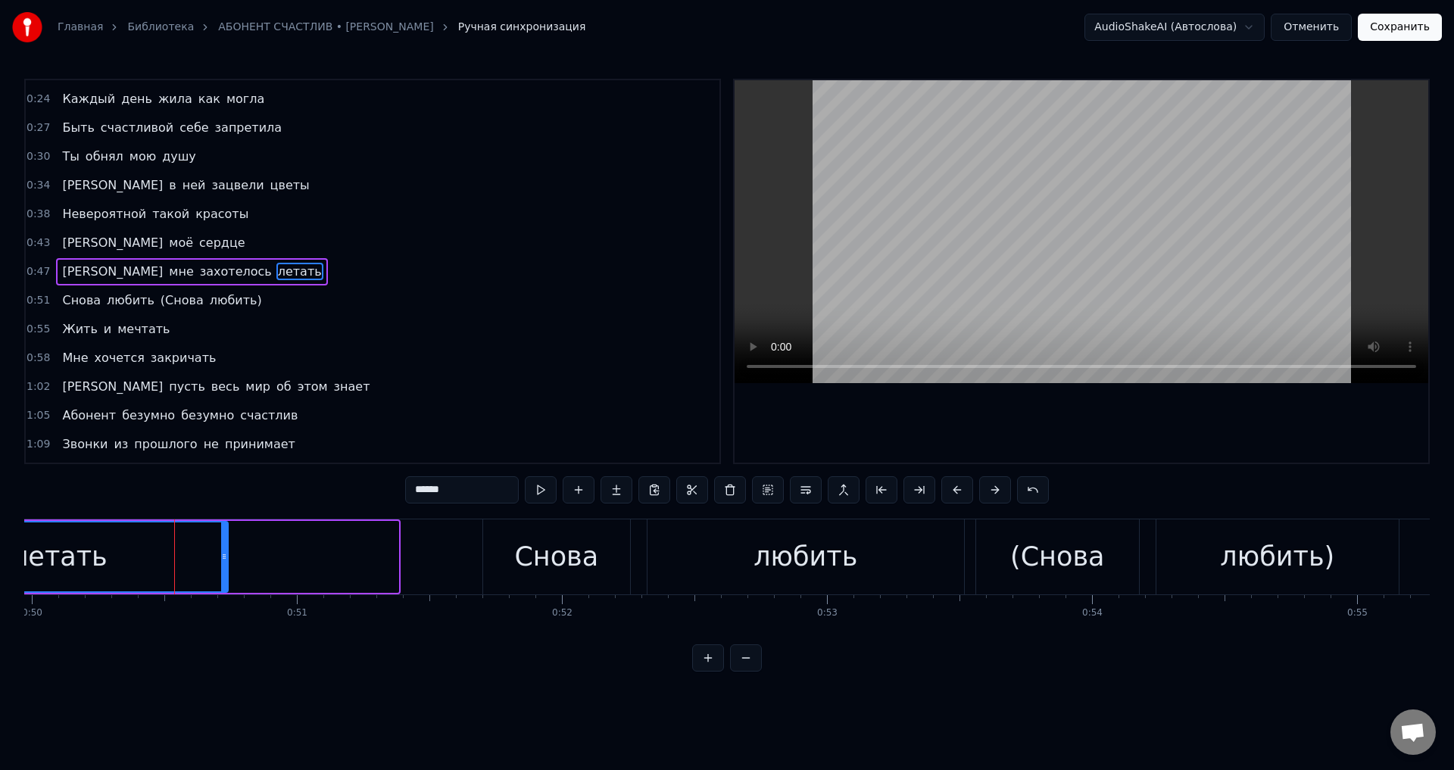
drag, startPoint x: 395, startPoint y: 559, endPoint x: 219, endPoint y: 577, distance: 176.6
click at [221, 577] on div at bounding box center [224, 557] width 6 height 69
drag, startPoint x: 96, startPoint y: 578, endPoint x: 244, endPoint y: 516, distance: 160.2
click at [99, 574] on div "летать" at bounding box center [57, 557] width 330 height 69
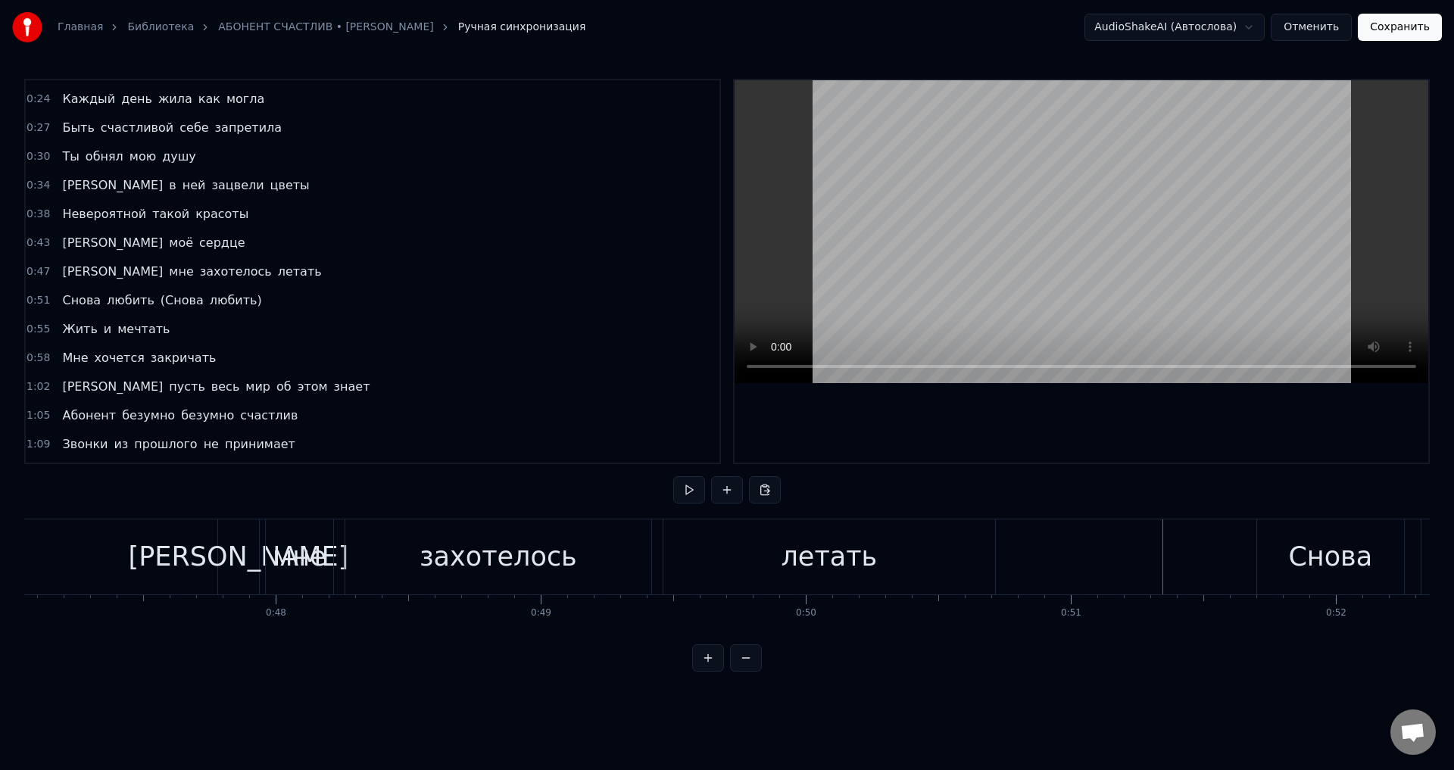
scroll to position [0, 12570]
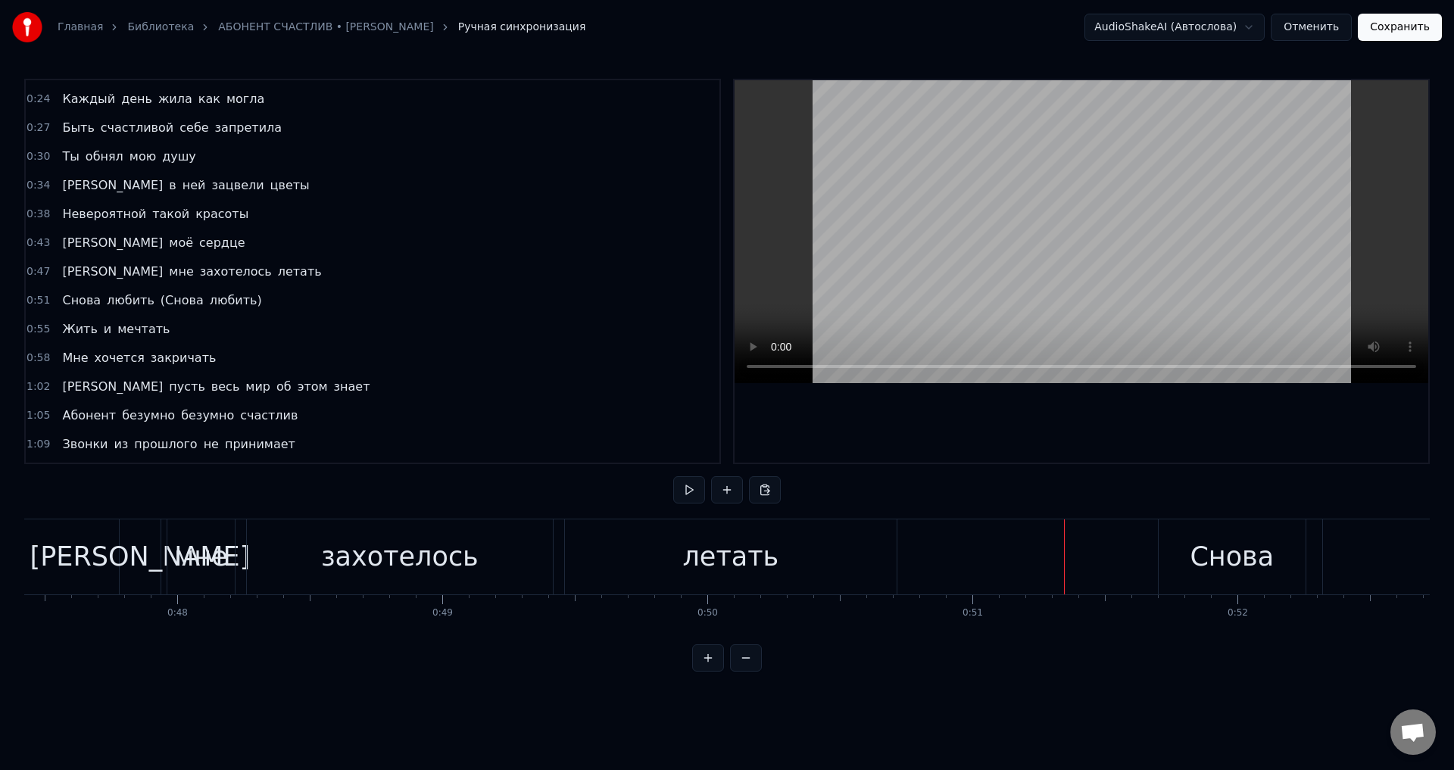
click at [410, 555] on div "захотелось" at bounding box center [400, 557] width 158 height 40
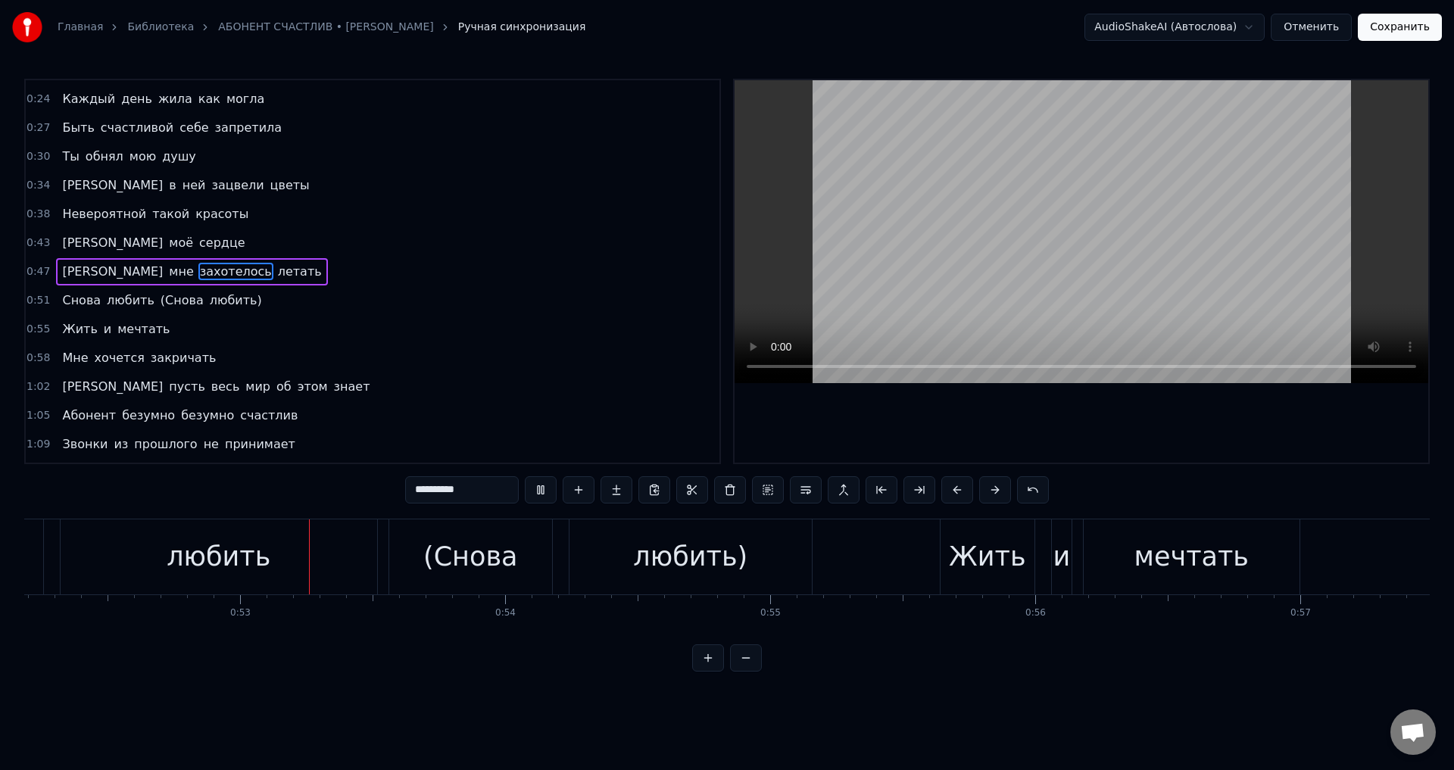
scroll to position [0, 13834]
click at [510, 575] on div "(Снова" at bounding box center [469, 557] width 94 height 40
type input "******"
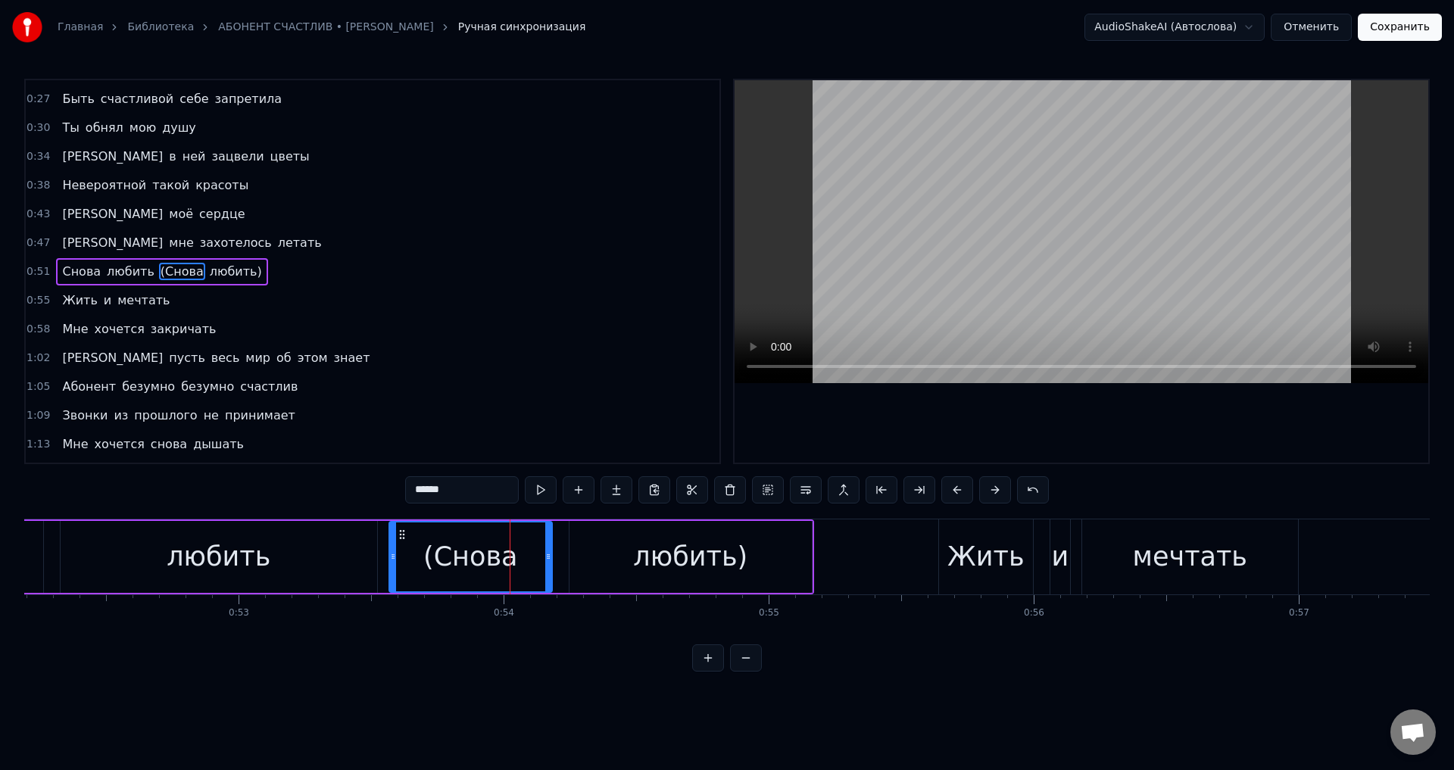
drag, startPoint x: 456, startPoint y: 492, endPoint x: 298, endPoint y: 482, distance: 158.6
click at [298, 482] on div "0:00 На- на- на- на- на 0:03 На- на- на- на- на- на- на- на 0:07 На- на- на- на…" at bounding box center [727, 375] width 1406 height 593
click at [666, 557] on div "любить)" at bounding box center [690, 557] width 114 height 40
type input "*******"
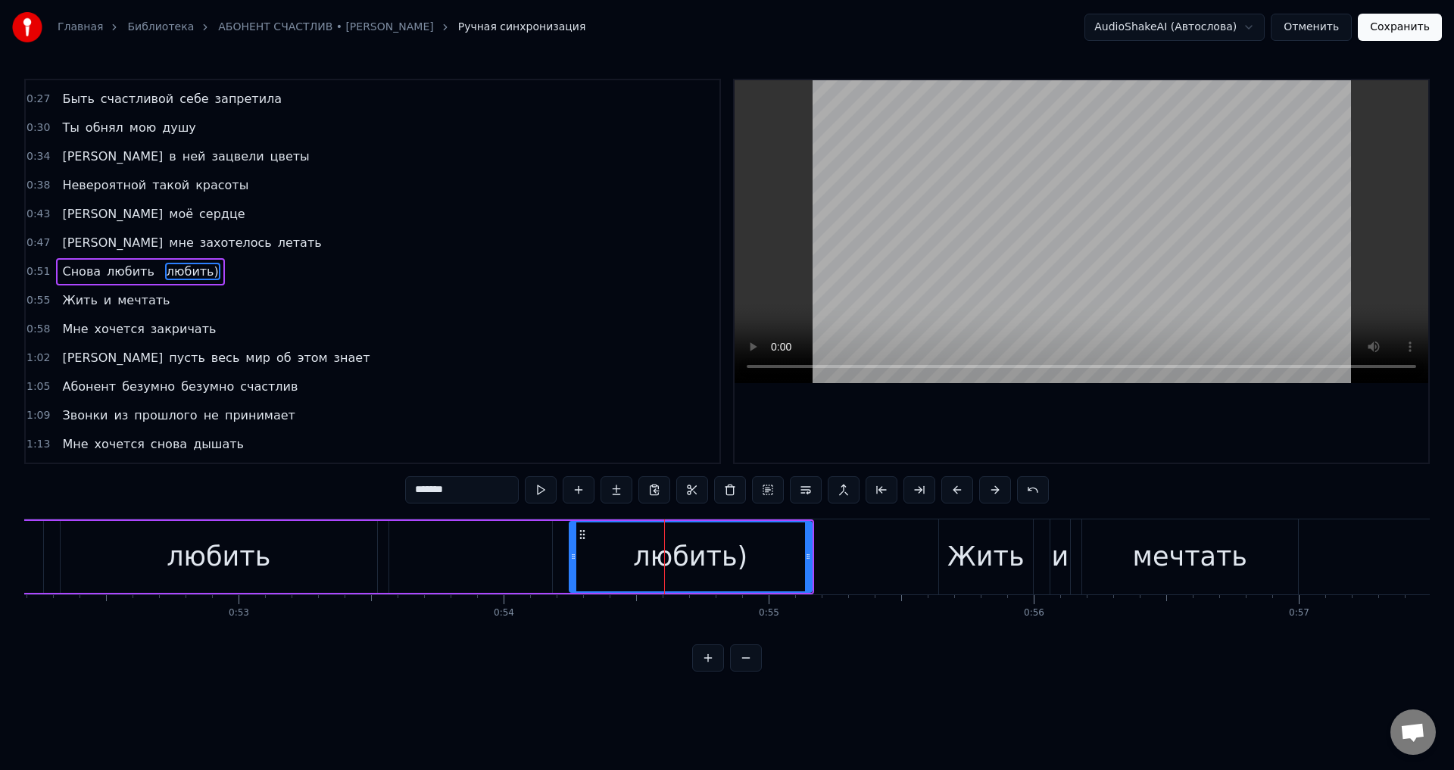
drag, startPoint x: 479, startPoint y: 497, endPoint x: 372, endPoint y: 488, distance: 107.9
click at [372, 488] on div "0:00 На- на- на- на- на 0:03 На- на- на- на- на- на- на- на 0:07 На- на- на- на…" at bounding box center [727, 375] width 1406 height 593
drag, startPoint x: 311, startPoint y: 550, endPoint x: 748, endPoint y: 332, distance: 488.7
click at [311, 549] on div "любить" at bounding box center [219, 557] width 317 height 72
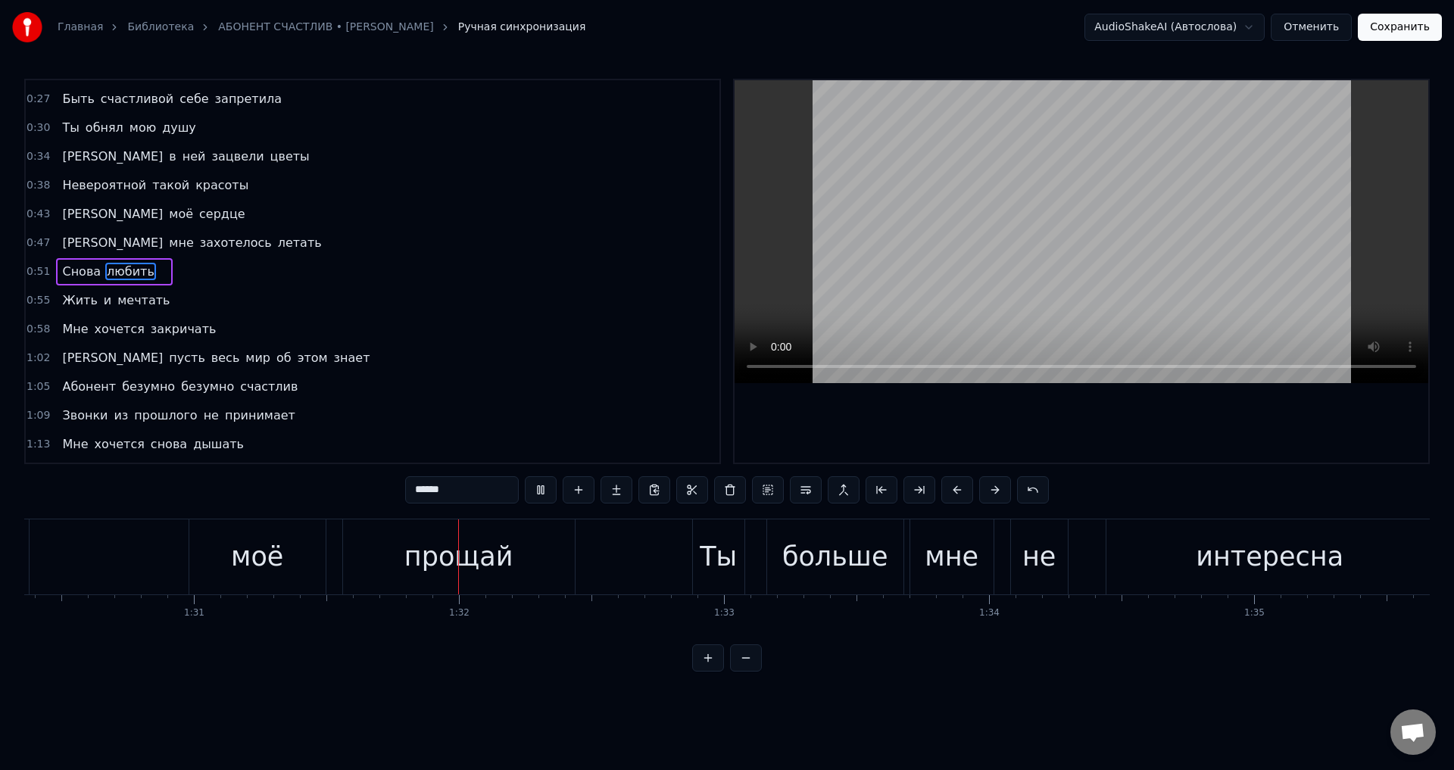
scroll to position [0, 24138]
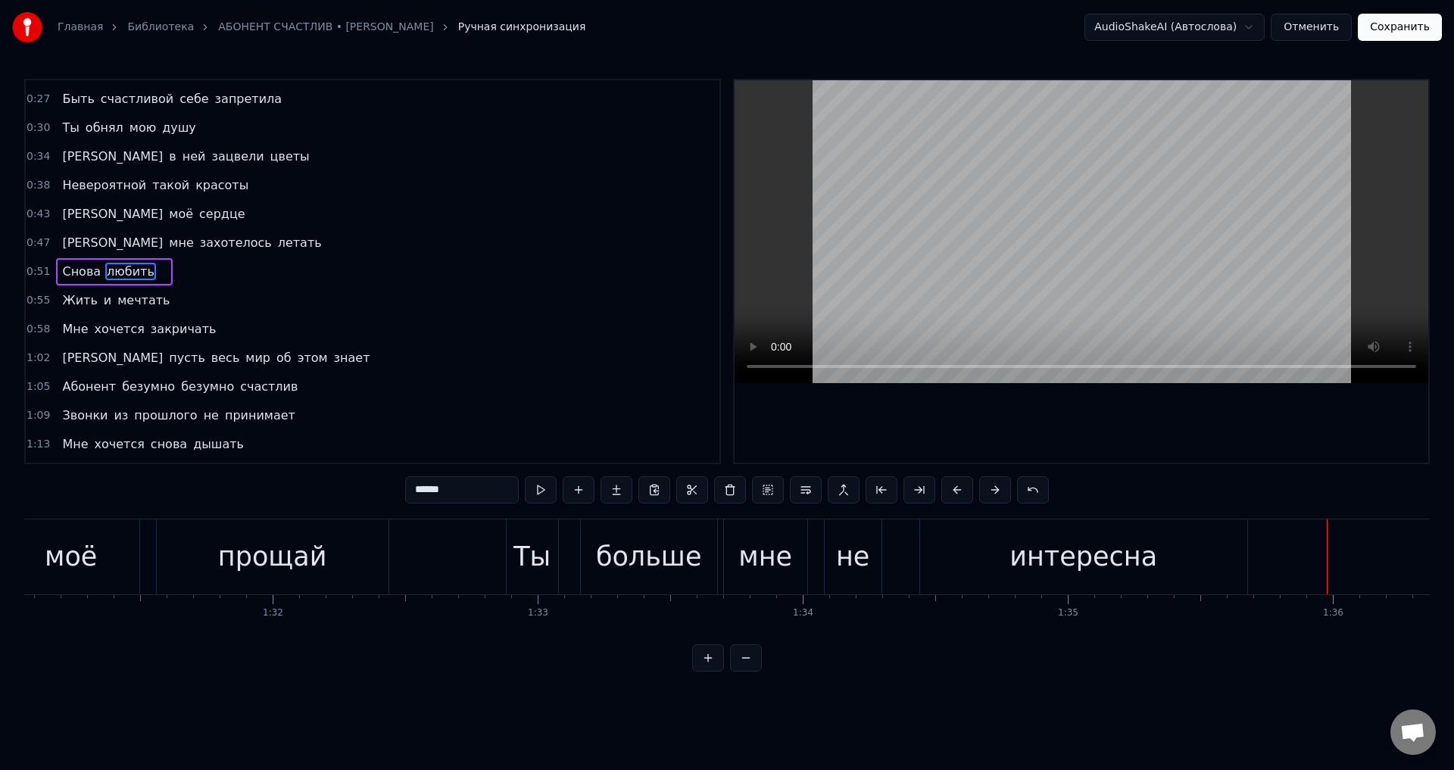
click at [1143, 568] on div "интересна" at bounding box center [1084, 557] width 148 height 40
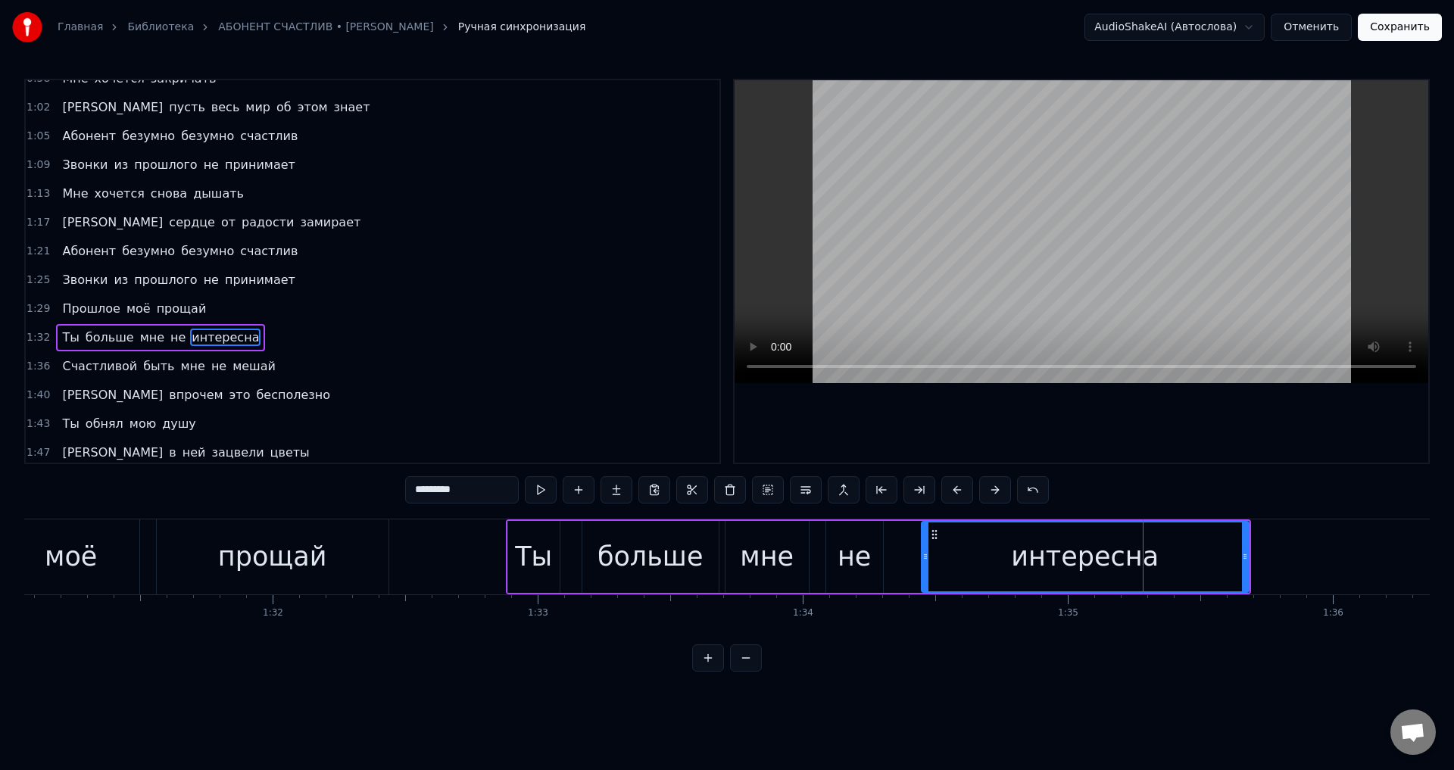
scroll to position [513, 0]
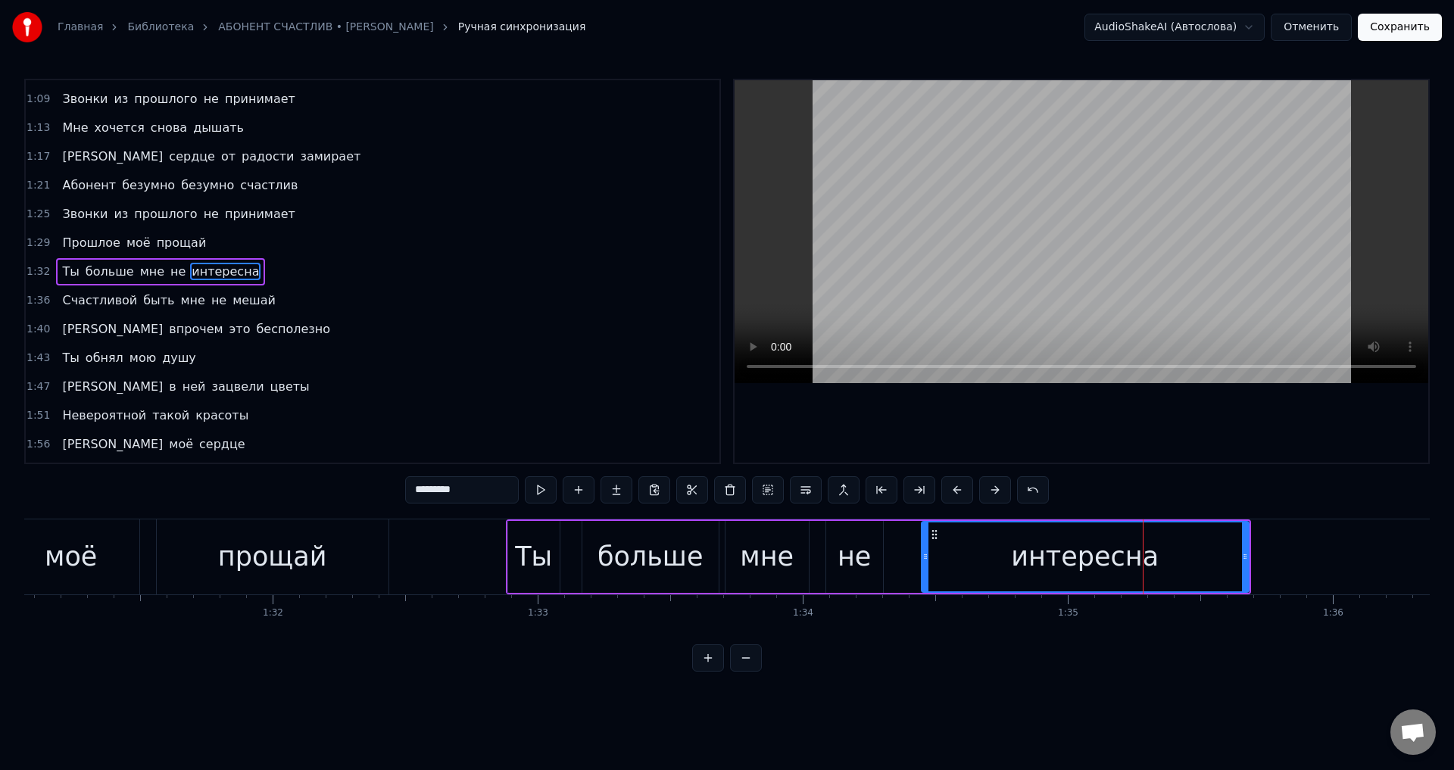
drag, startPoint x: 461, startPoint y: 493, endPoint x: 491, endPoint y: 495, distance: 29.6
click at [491, 495] on input "*********" at bounding box center [462, 489] width 114 height 27
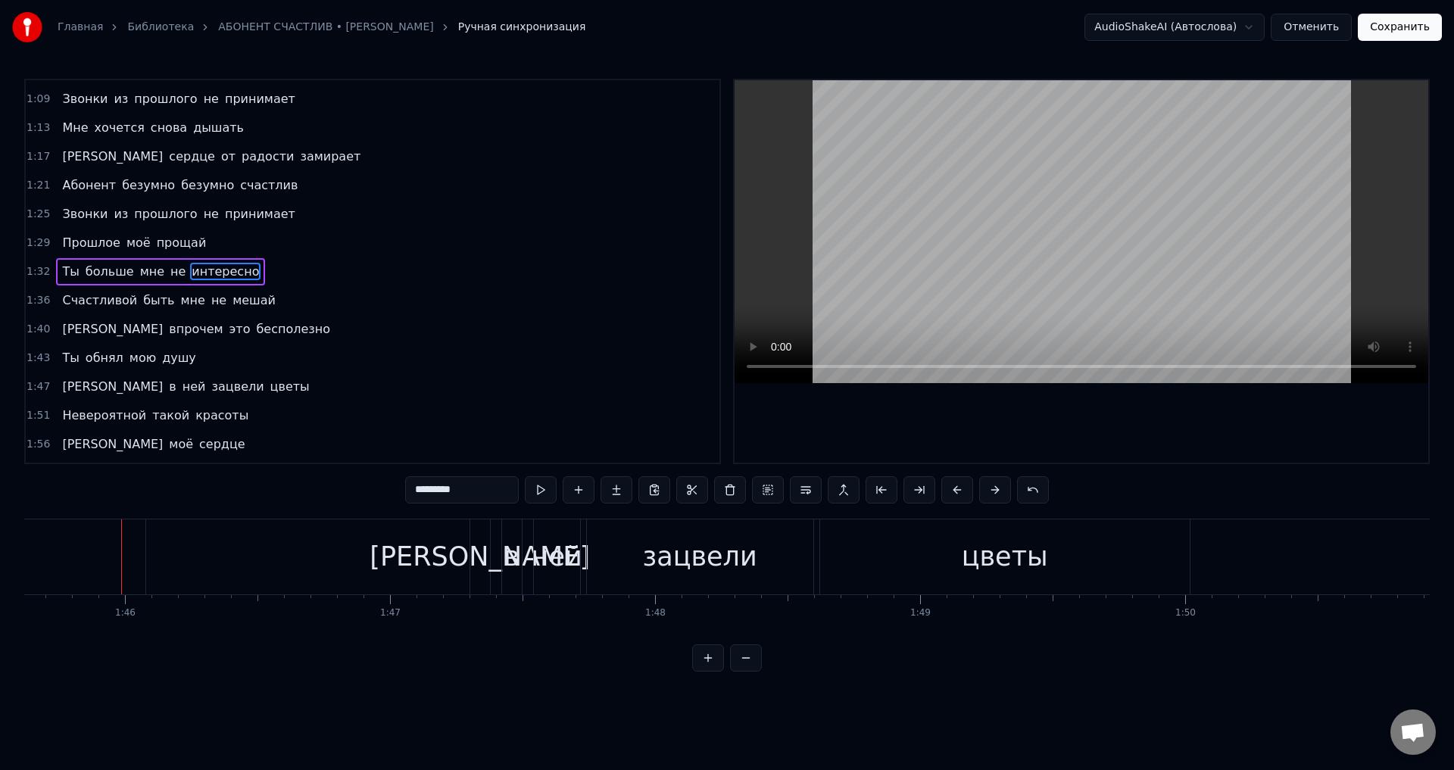
scroll to position [0, 28018]
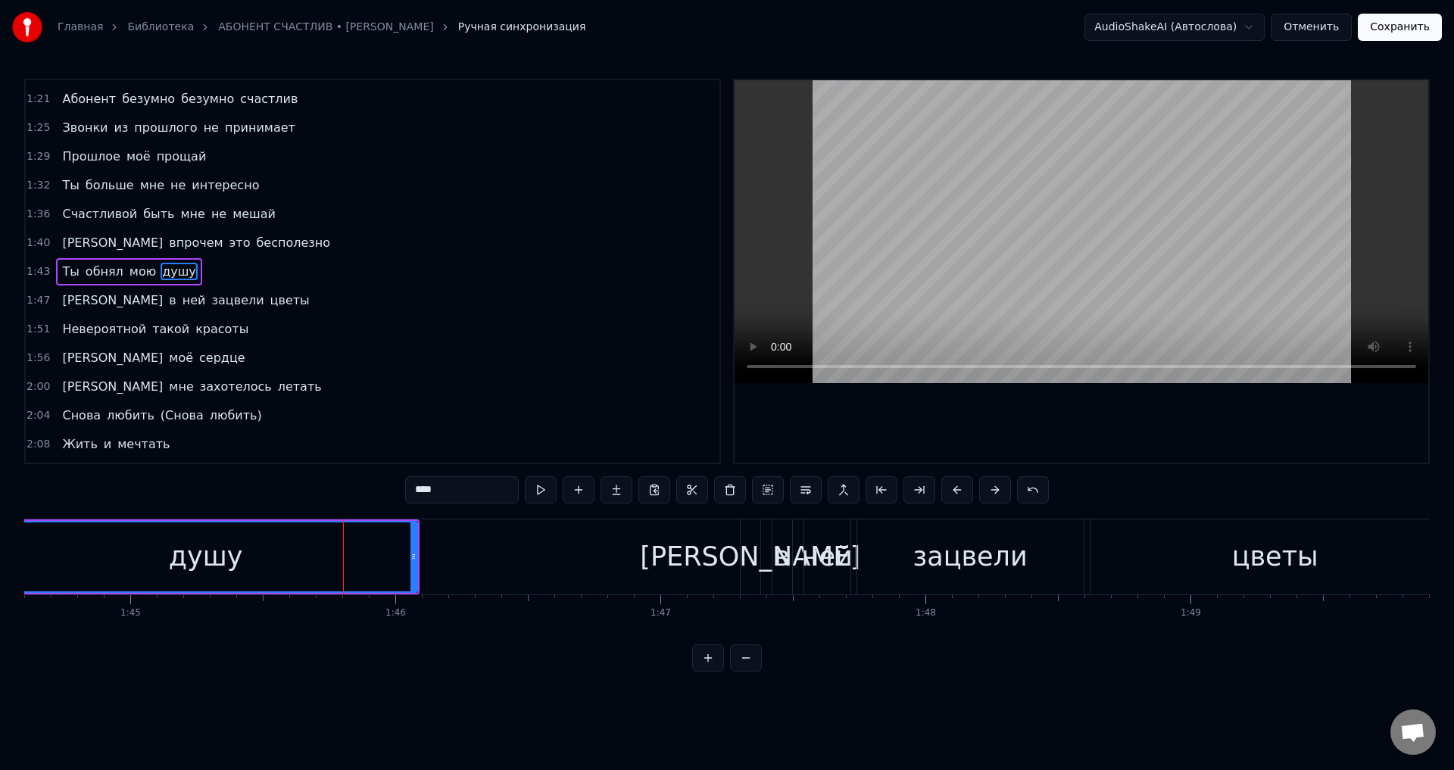
scroll to position [0, 27595]
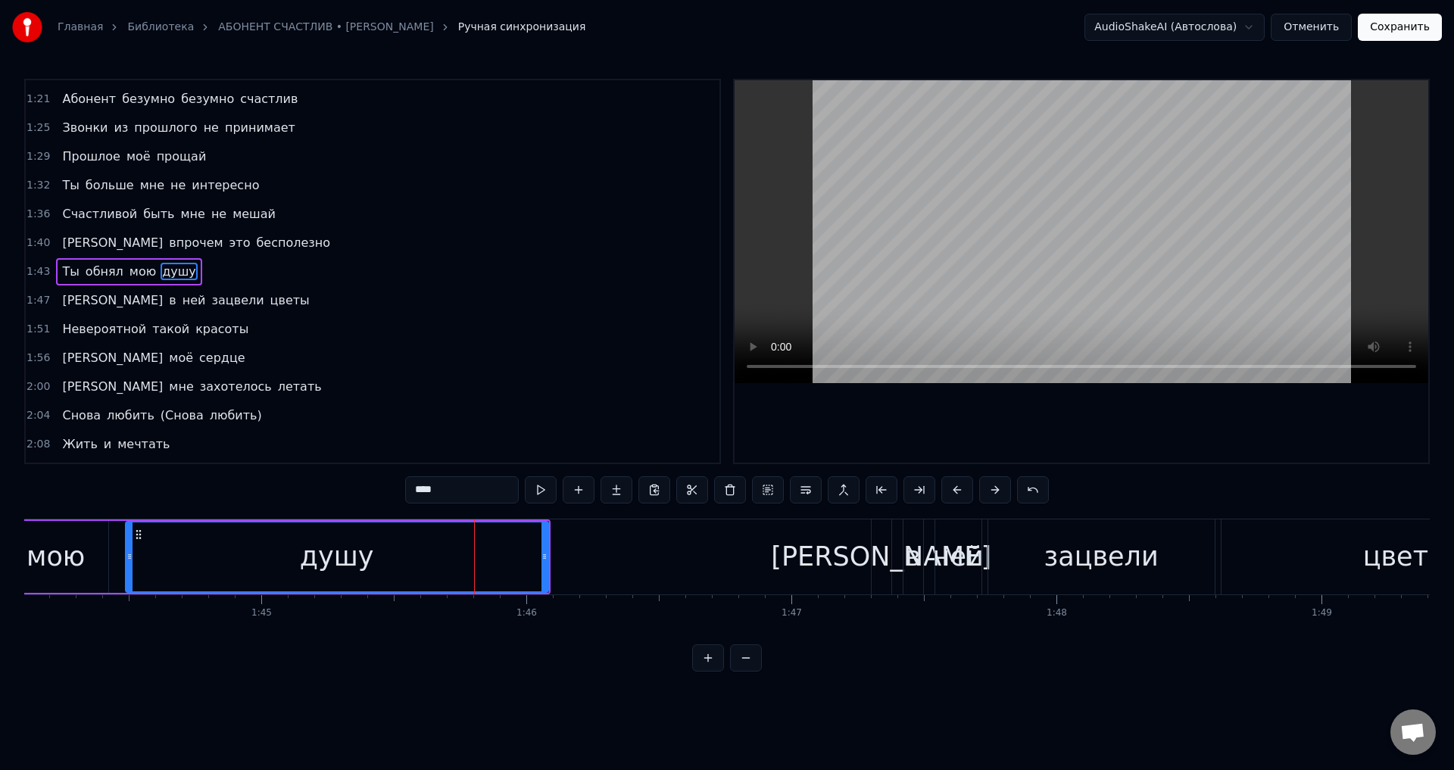
click at [542, 566] on div "душу" at bounding box center [337, 557] width 424 height 72
drag, startPoint x: 546, startPoint y: 566, endPoint x: 432, endPoint y: 567, distance: 114.4
click at [432, 567] on div at bounding box center [430, 557] width 6 height 69
click at [81, 556] on div "мою" at bounding box center [56, 557] width 58 height 40
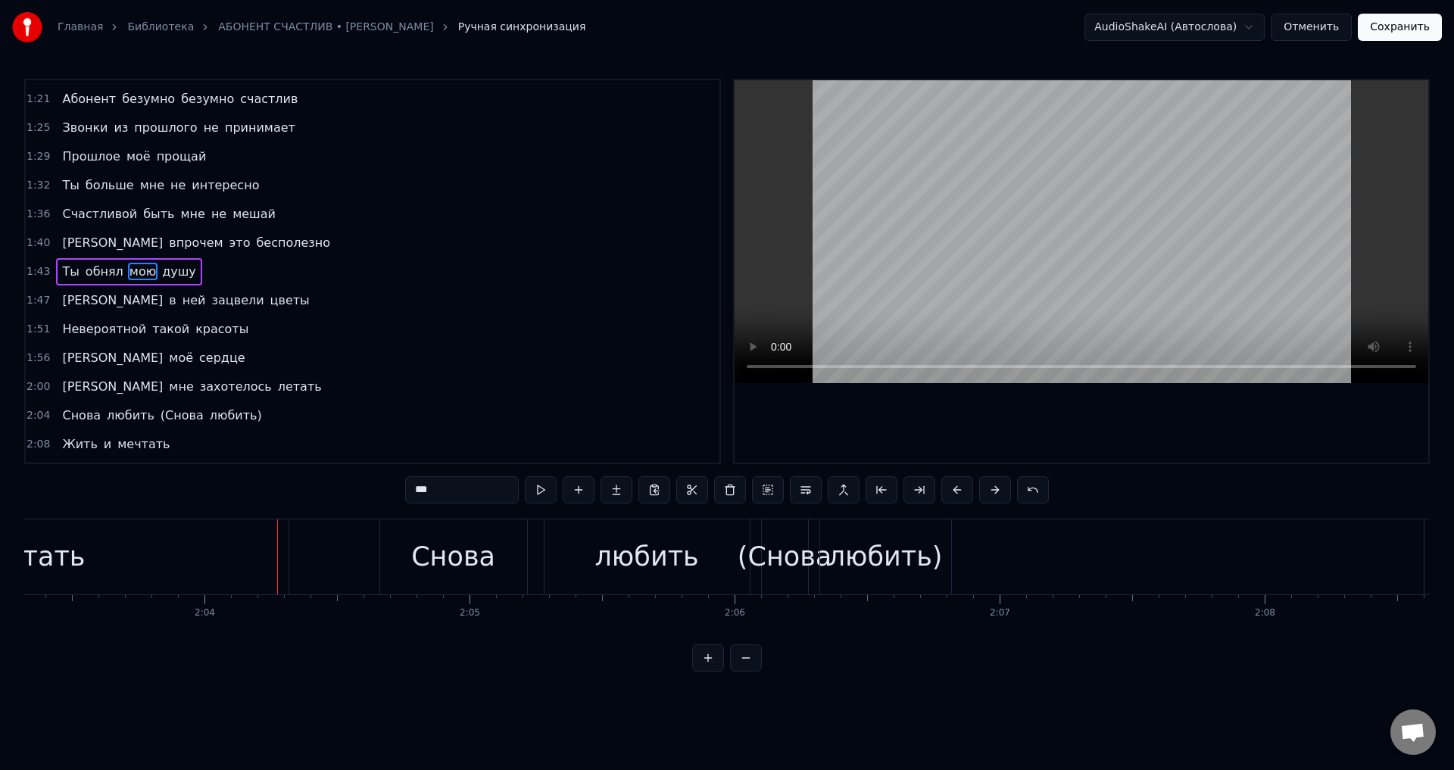
scroll to position [0, 32727]
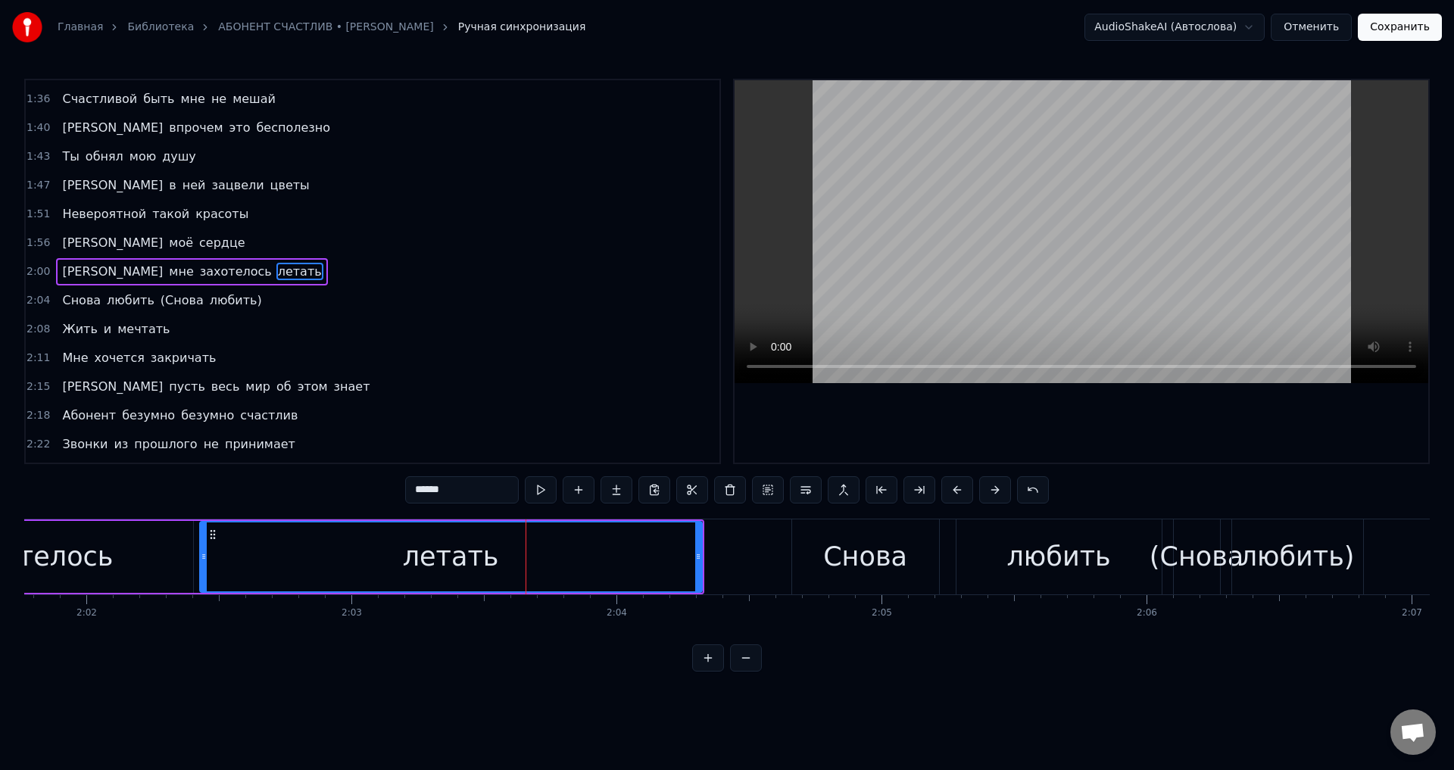
scroll to position [0, 32080]
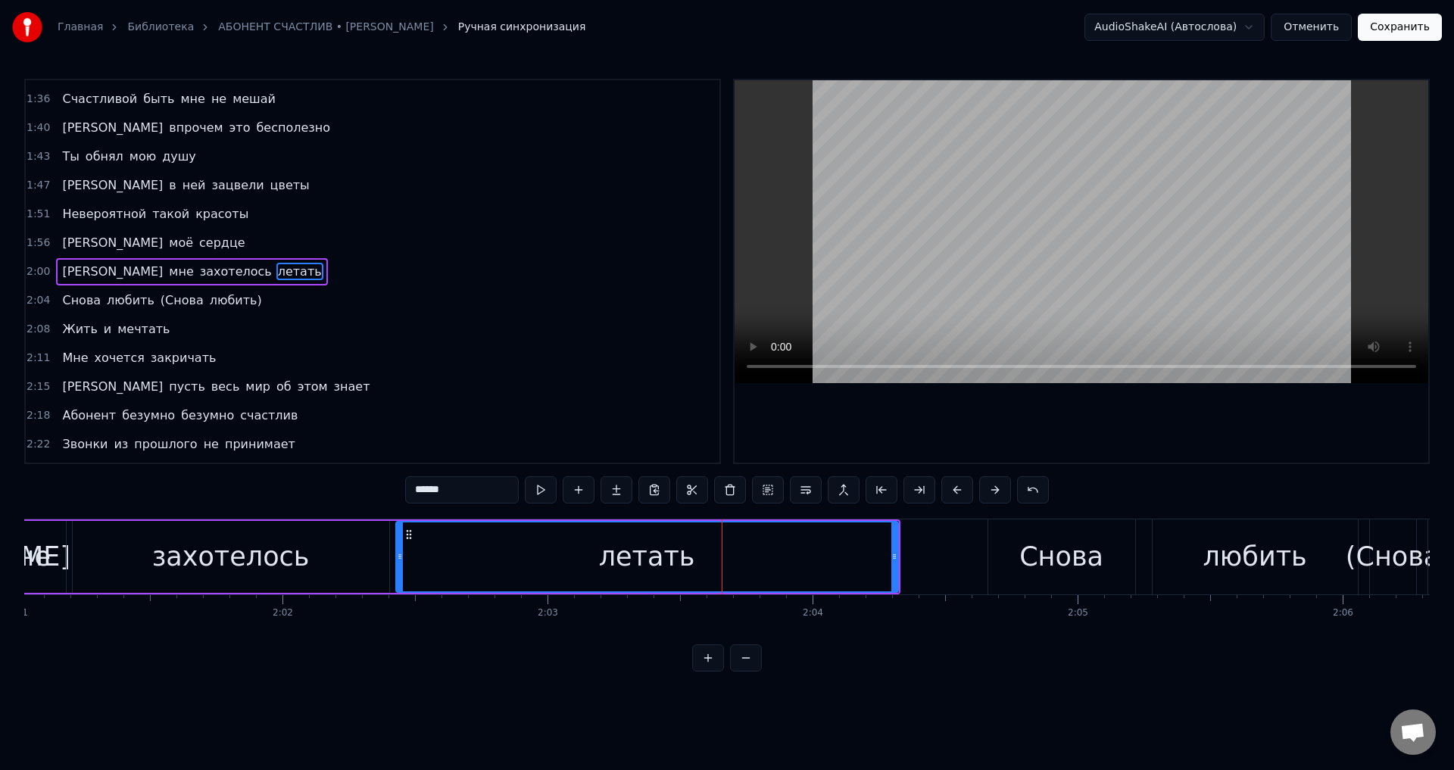
click at [666, 565] on div "летать" at bounding box center [647, 557] width 96 height 40
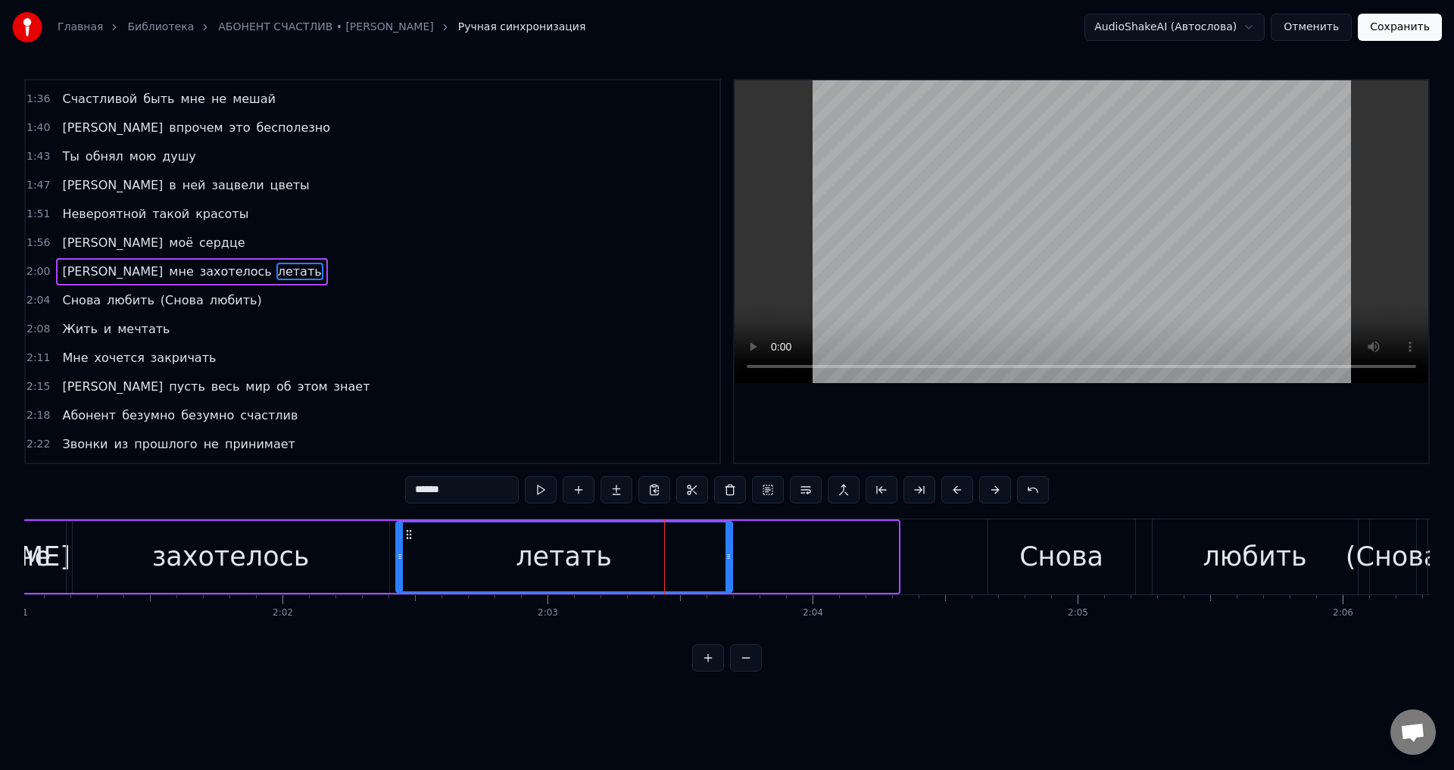
drag, startPoint x: 897, startPoint y: 563, endPoint x: 476, endPoint y: 558, distance: 421.1
click at [726, 549] on div at bounding box center [729, 557] width 6 height 69
click at [117, 556] on div "захотелось" at bounding box center [231, 557] width 317 height 72
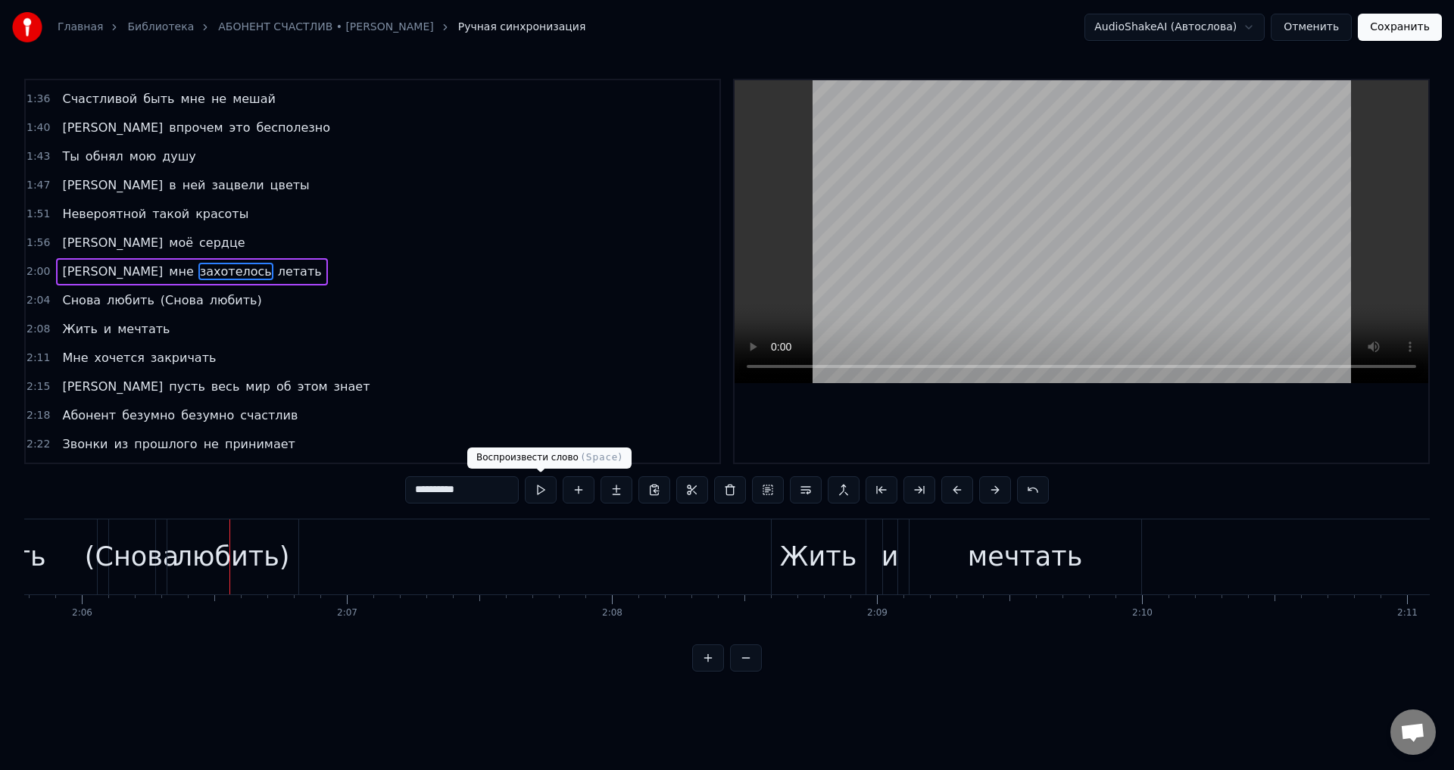
scroll to position [0, 33346]
click at [151, 560] on div "(Снова" at bounding box center [127, 557] width 94 height 40
type input "******"
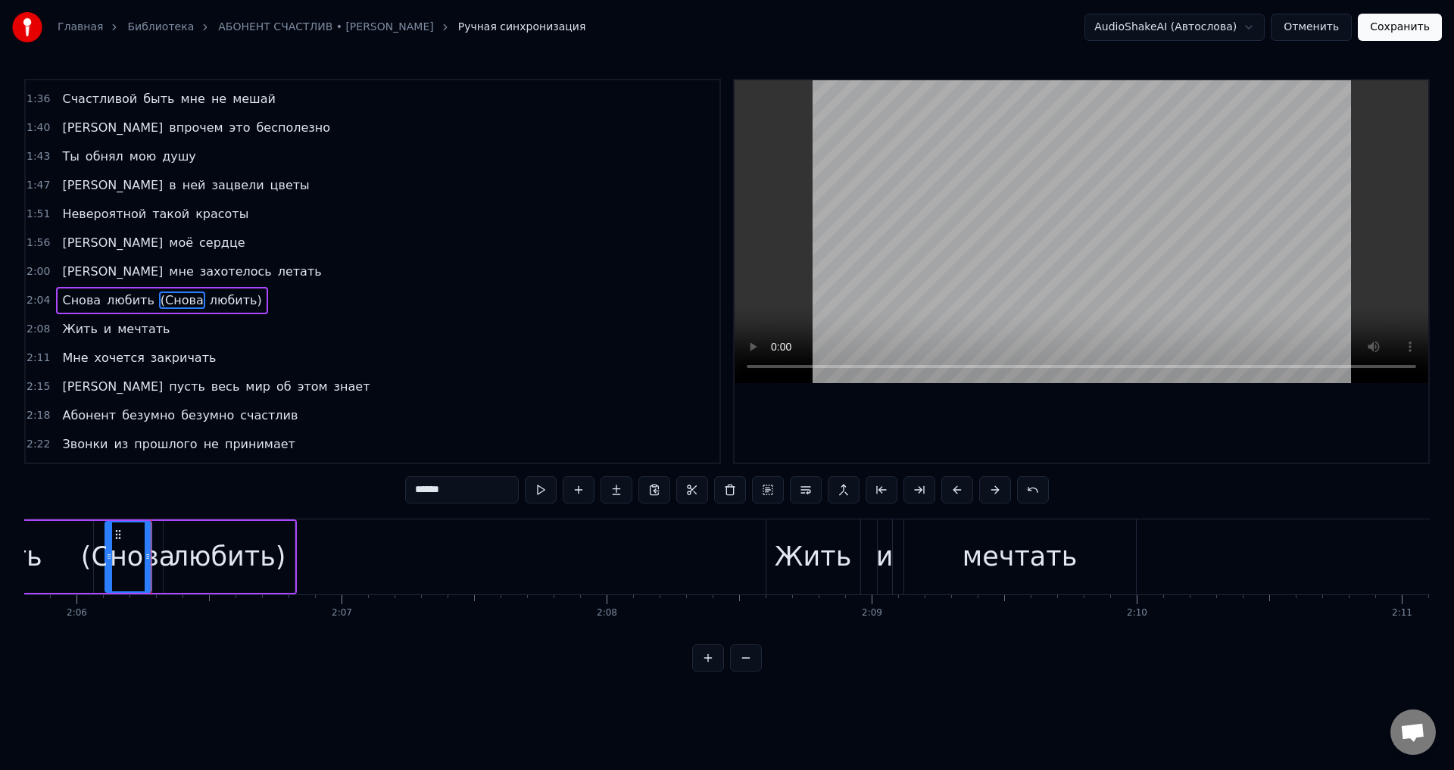
scroll to position [744, 0]
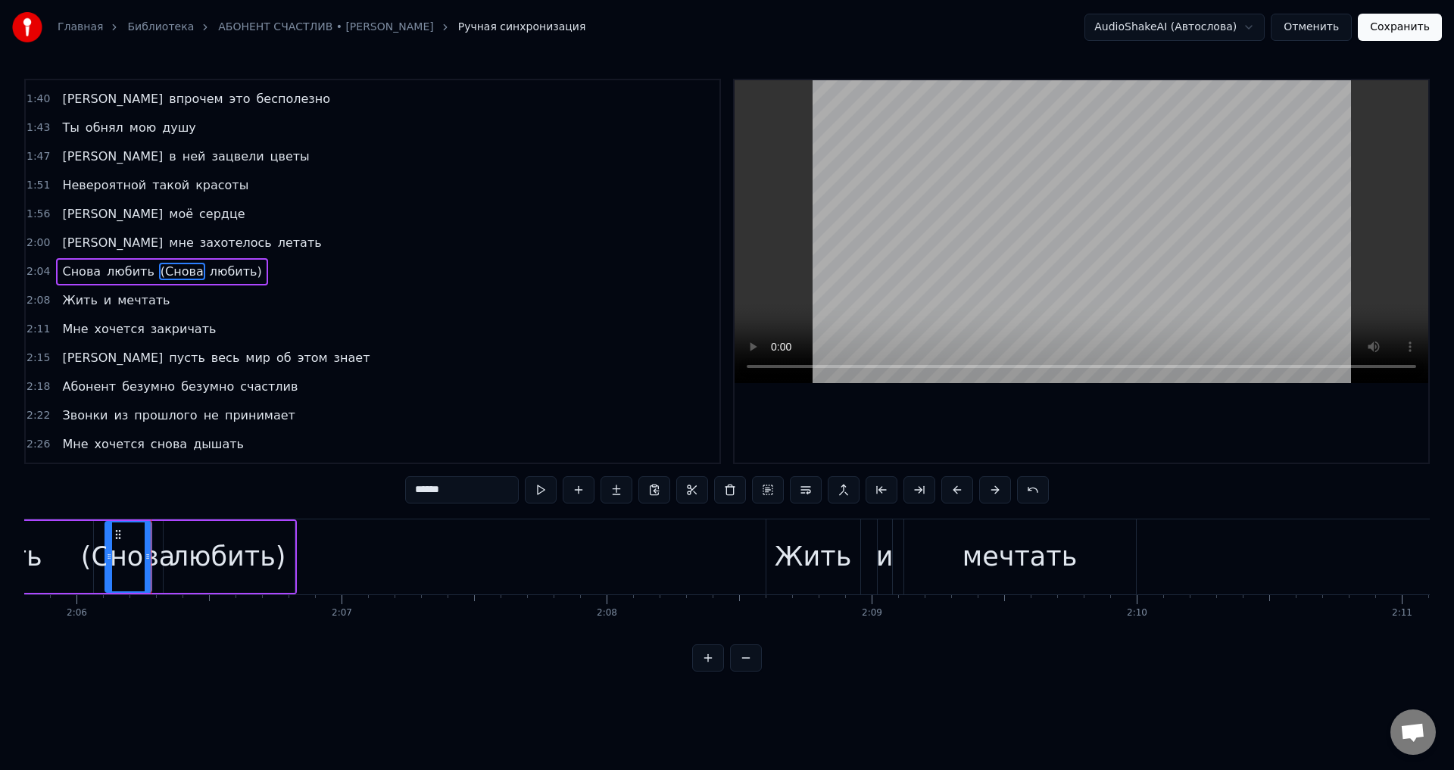
drag, startPoint x: 435, startPoint y: 490, endPoint x: 341, endPoint y: 487, distance: 94.7
click at [341, 487] on div "0:00 На- на- на- на- на 0:03 На- на- на- на- на- на- на- на 0:07 На- на- на- на…" at bounding box center [727, 375] width 1406 height 593
drag, startPoint x: 270, startPoint y: 548, endPoint x: 466, endPoint y: 514, distance: 198.3
click at [270, 549] on div "любить)" at bounding box center [229, 557] width 114 height 40
type input "*******"
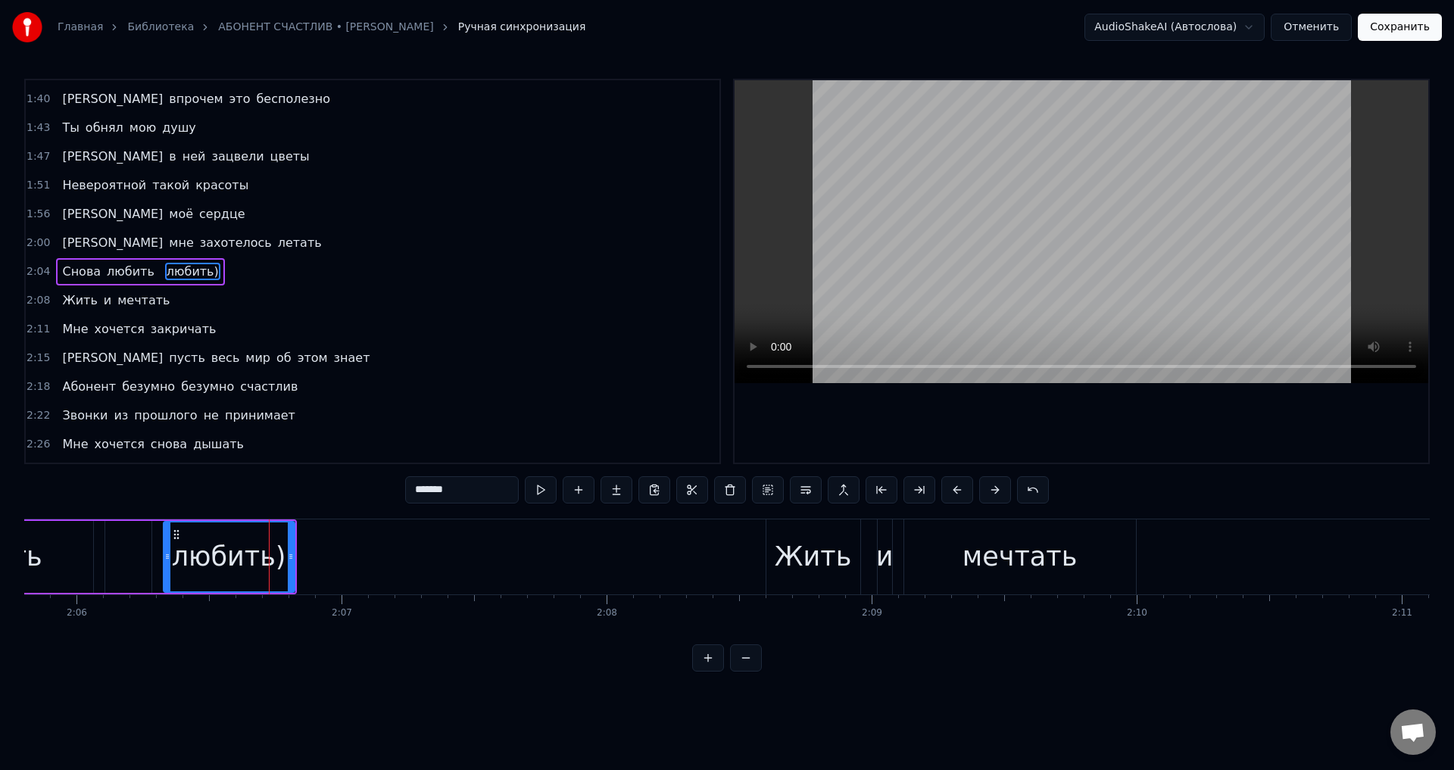
drag, startPoint x: 462, startPoint y: 499, endPoint x: 361, endPoint y: 498, distance: 100.7
click at [361, 498] on div "0:00 На- на- на- на- на 0:03 На- на- на- на- на- на- на- на 0:07 На- на- на- на…" at bounding box center [727, 375] width 1406 height 593
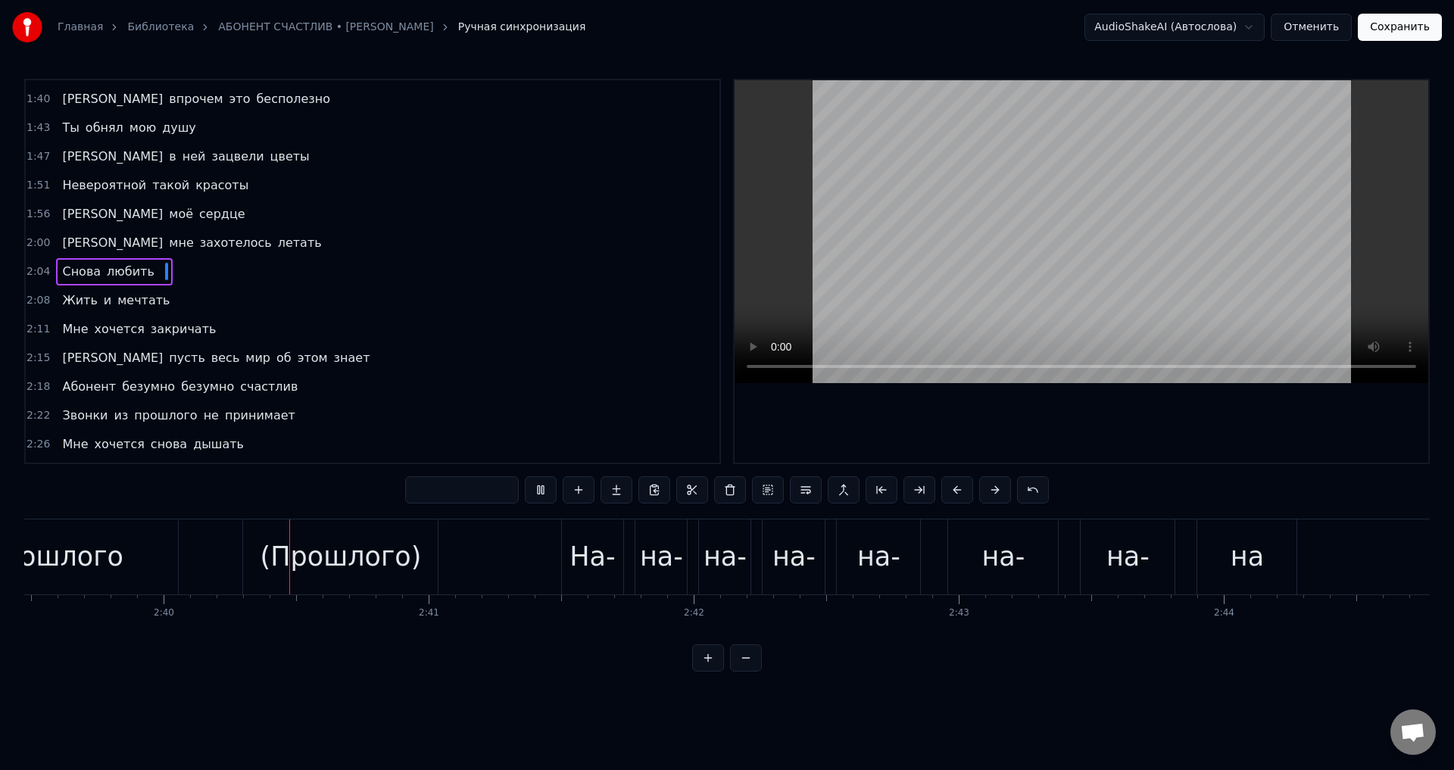
scroll to position [0, 42295]
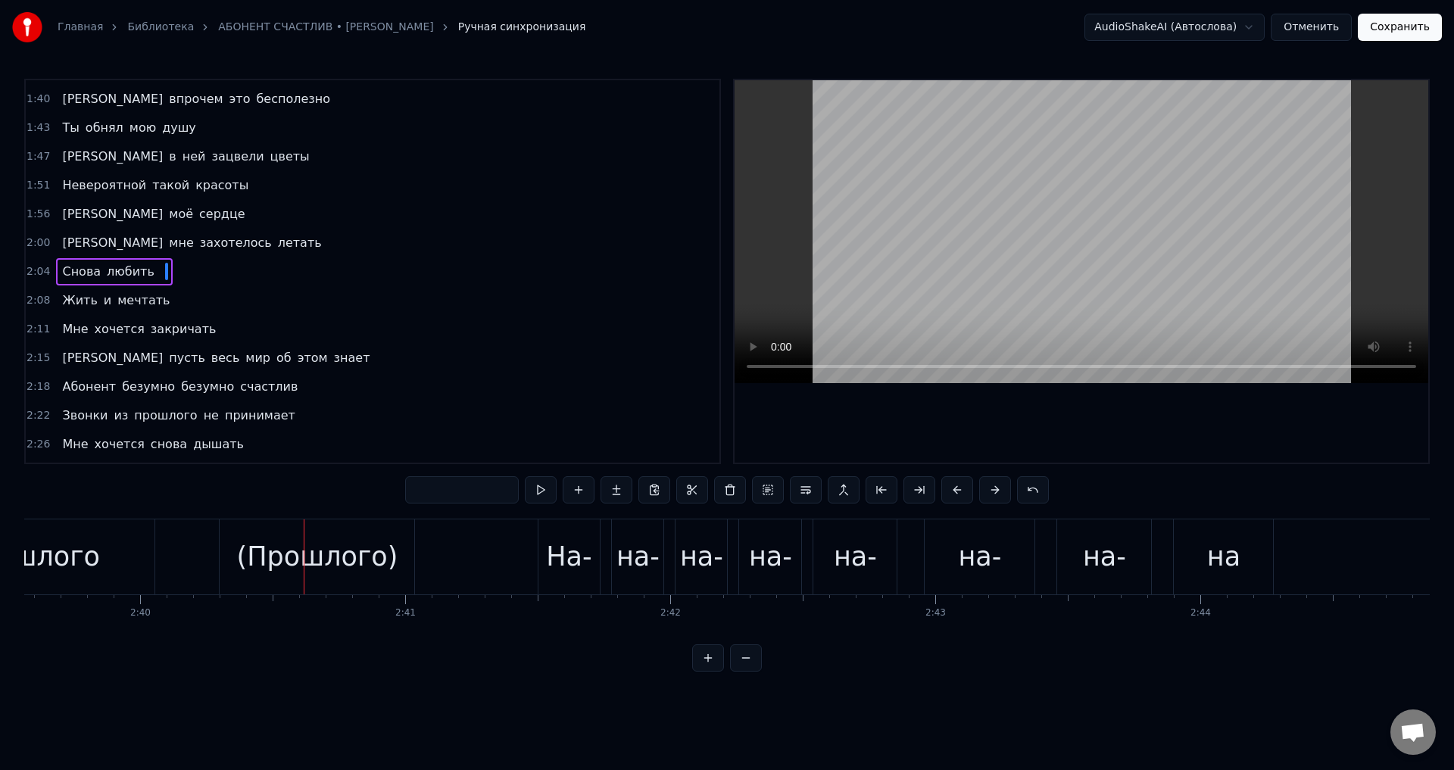
click at [411, 559] on div "(Прошлого)" at bounding box center [317, 557] width 195 height 75
type input "**********"
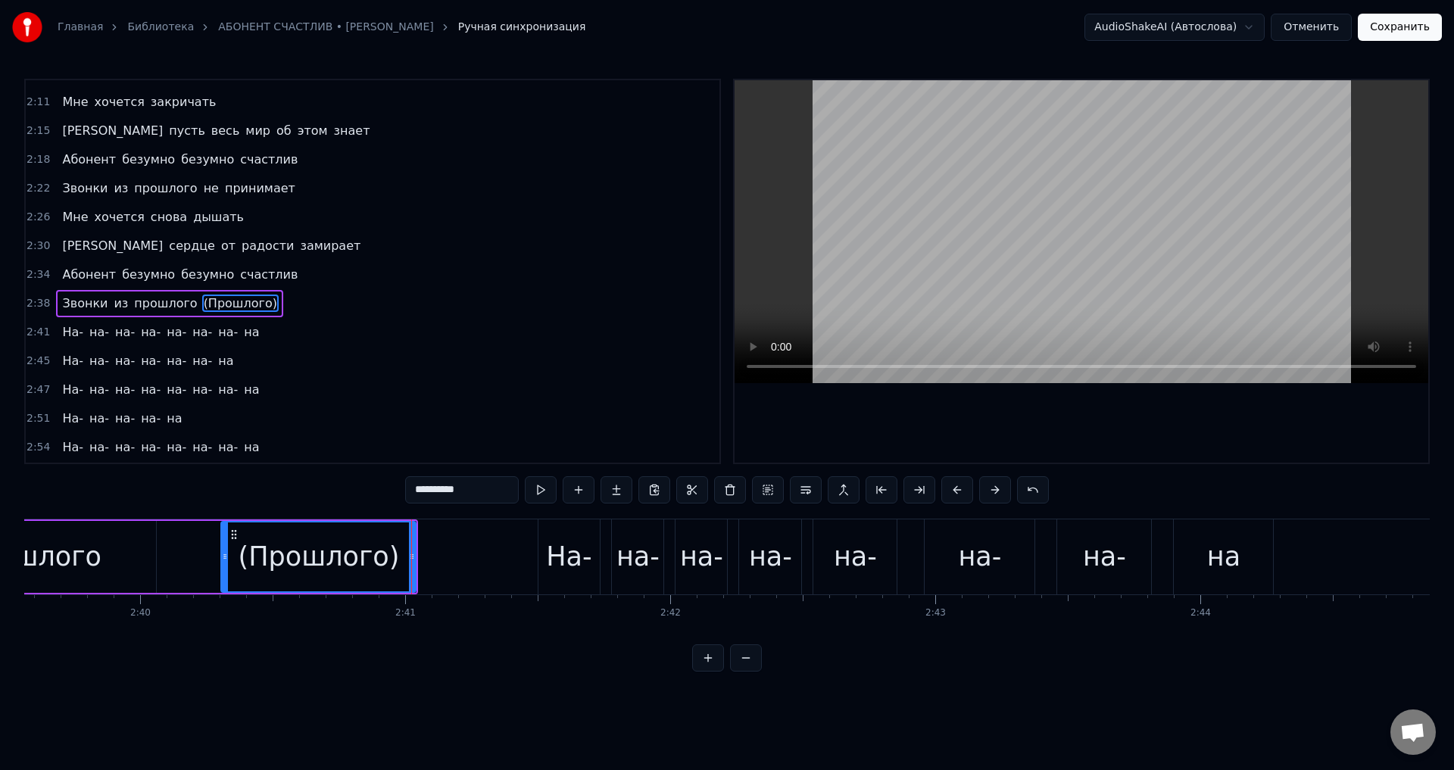
scroll to position [1003, 0]
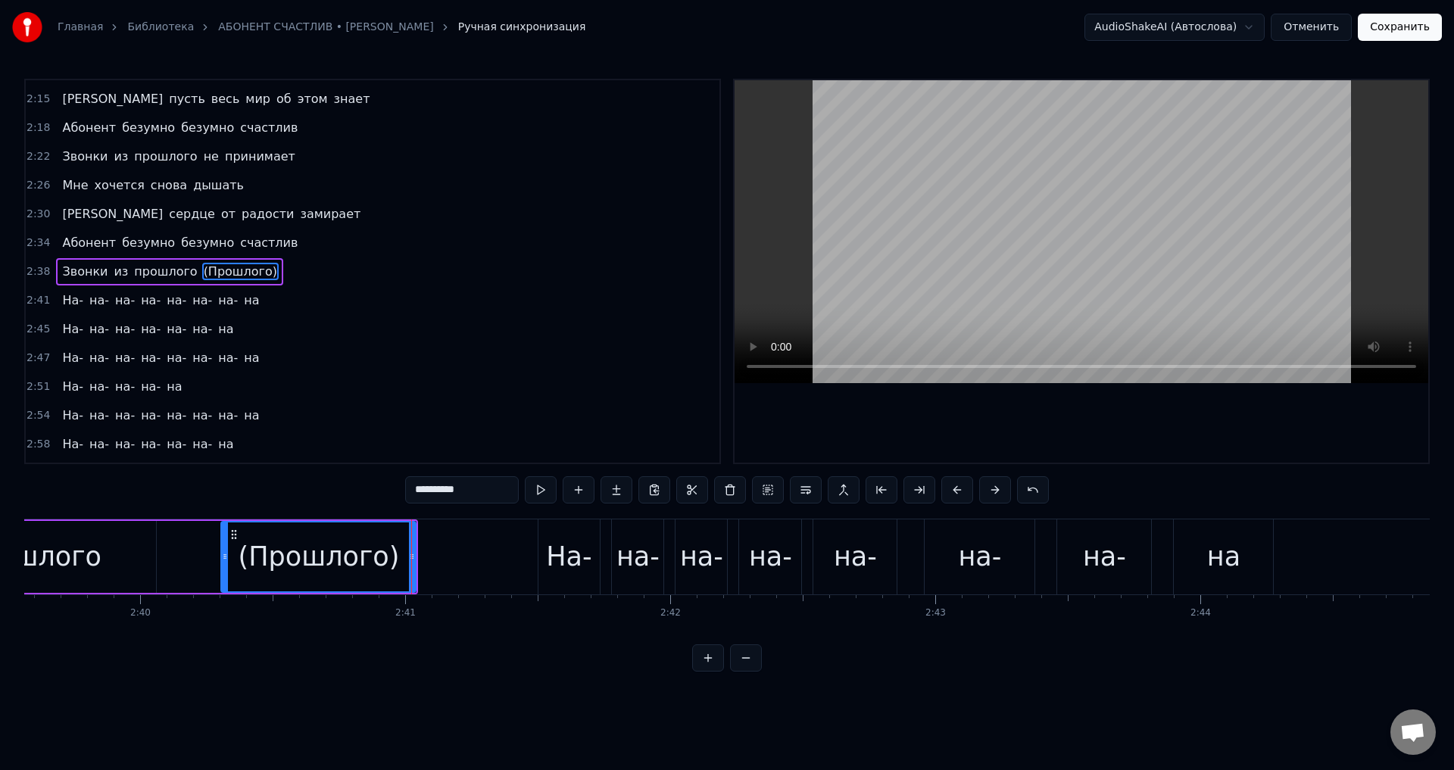
drag, startPoint x: 488, startPoint y: 489, endPoint x: 340, endPoint y: 493, distance: 147.7
click at [341, 493] on div "0:00 На- на- на- на- на 0:03 На- на- на- на- на- на- на- на 0:07 На- на- на- на…" at bounding box center [727, 375] width 1406 height 593
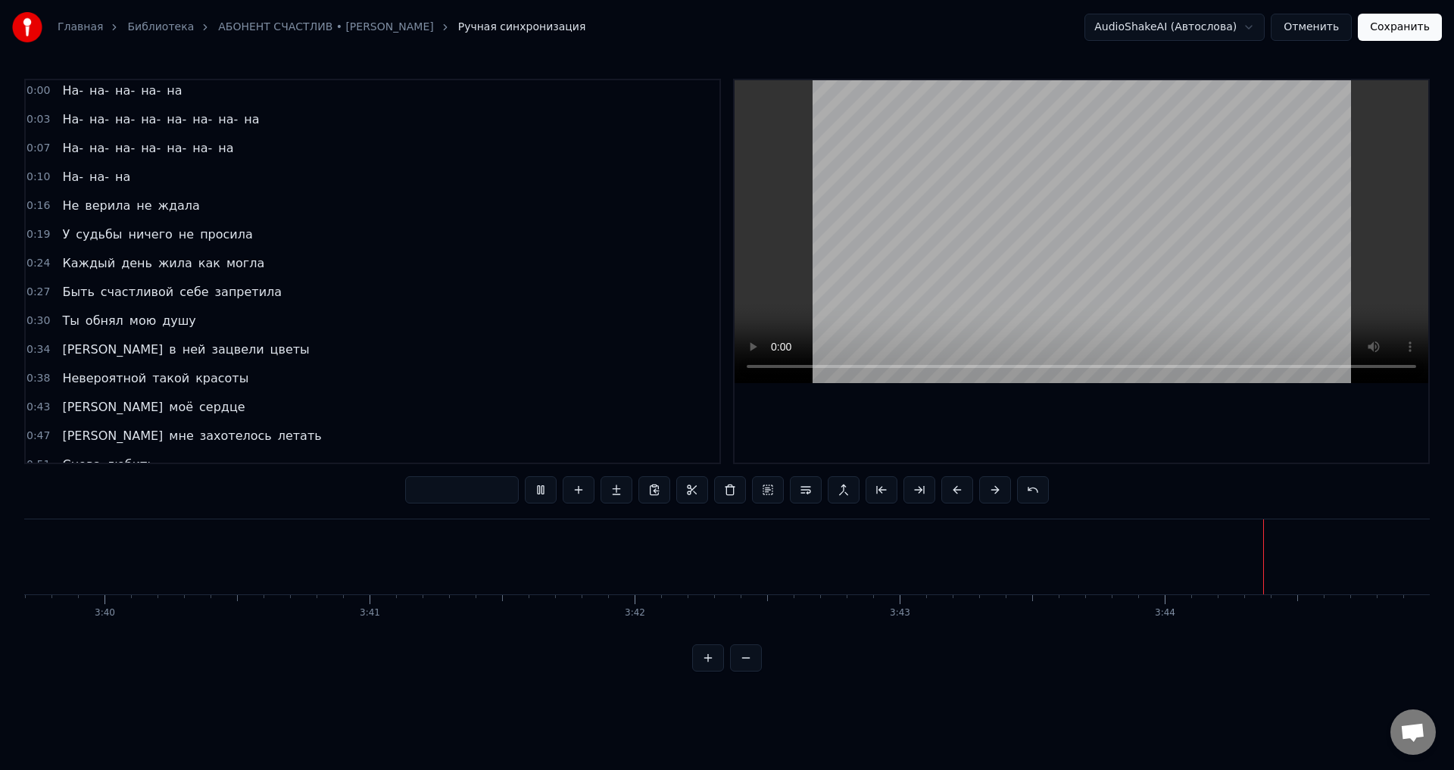
scroll to position [0, 0]
drag, startPoint x: 63, startPoint y: 95, endPoint x: 144, endPoint y: 100, distance: 81.2
click at [144, 100] on div "На- на- на- на- на" at bounding box center [122, 94] width 132 height 27
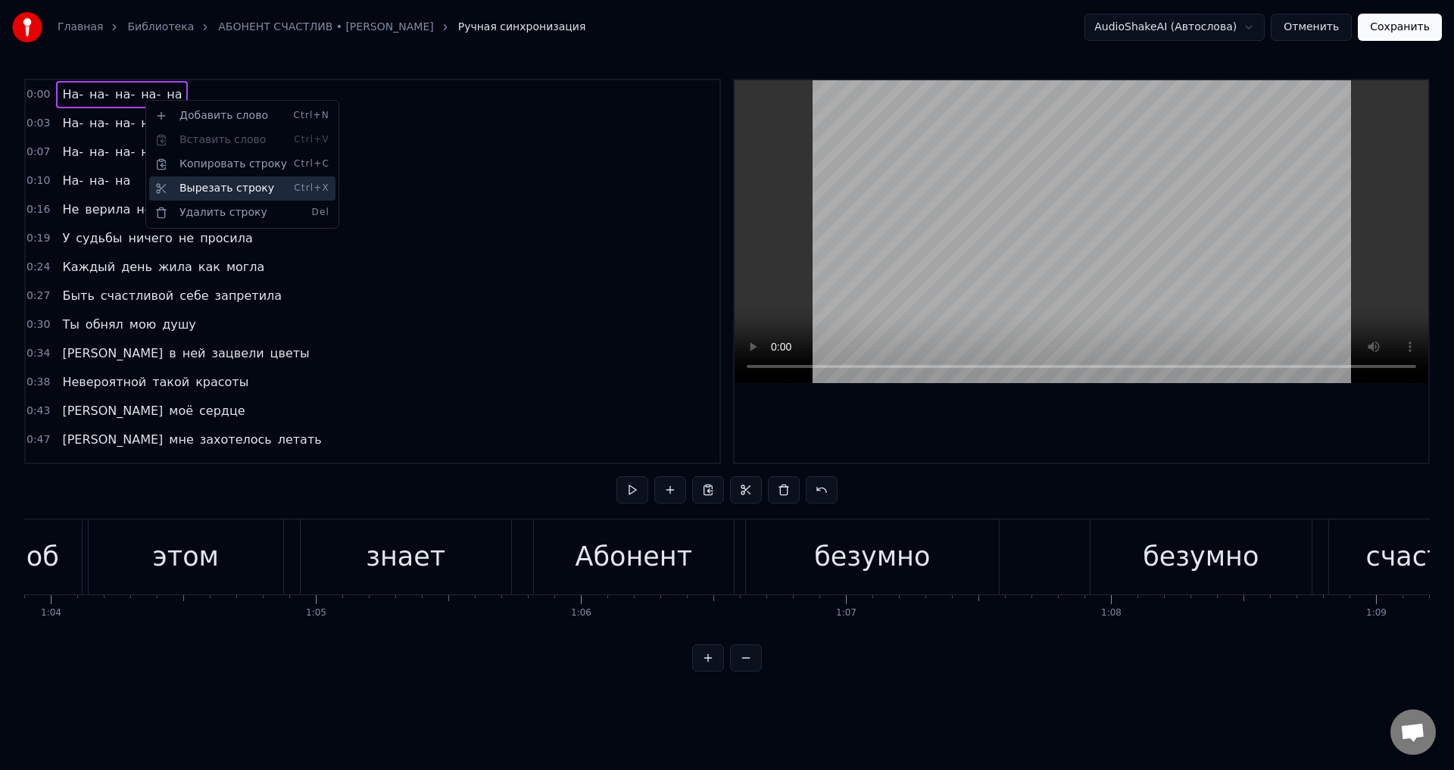
scroll to position [0, 178]
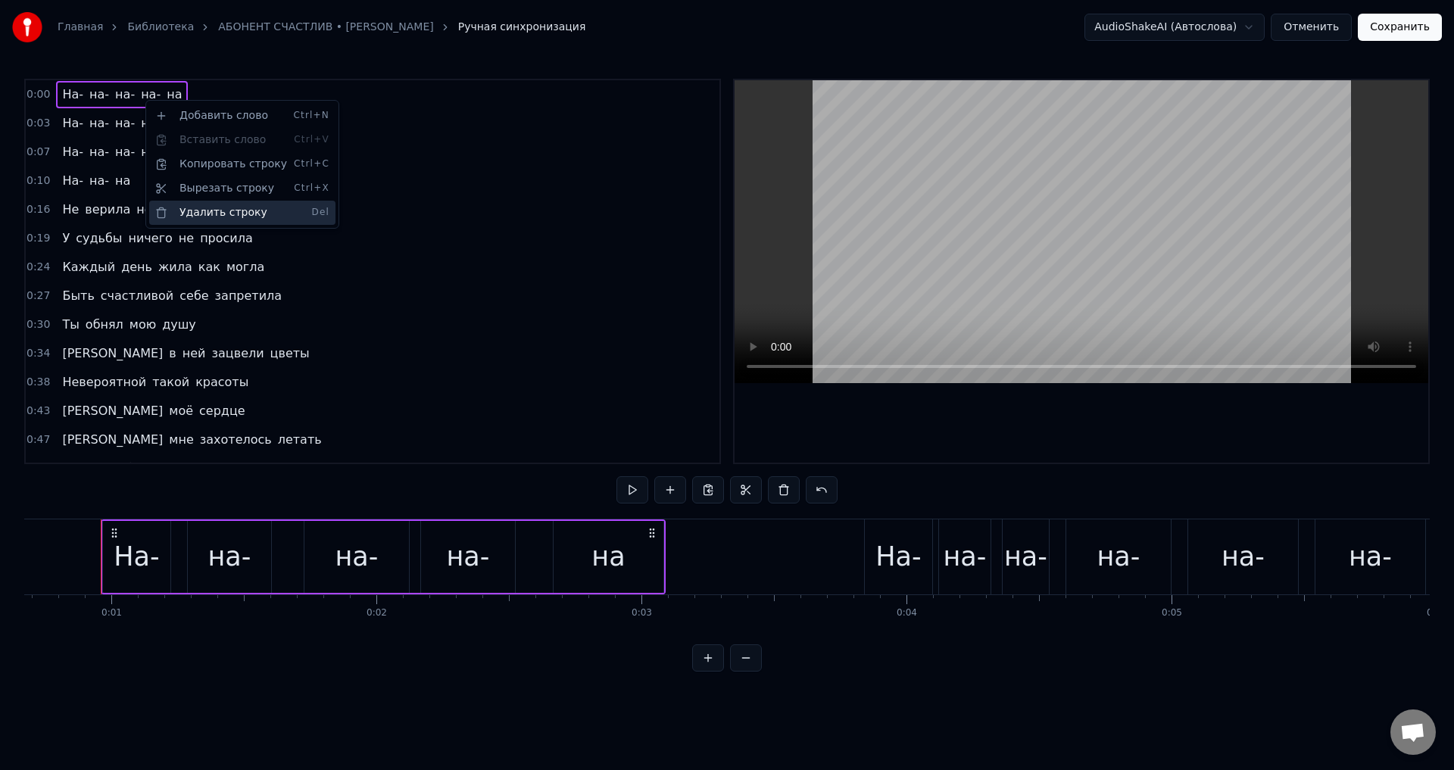
click at [186, 213] on div "Удалить строку Del" at bounding box center [242, 213] width 186 height 24
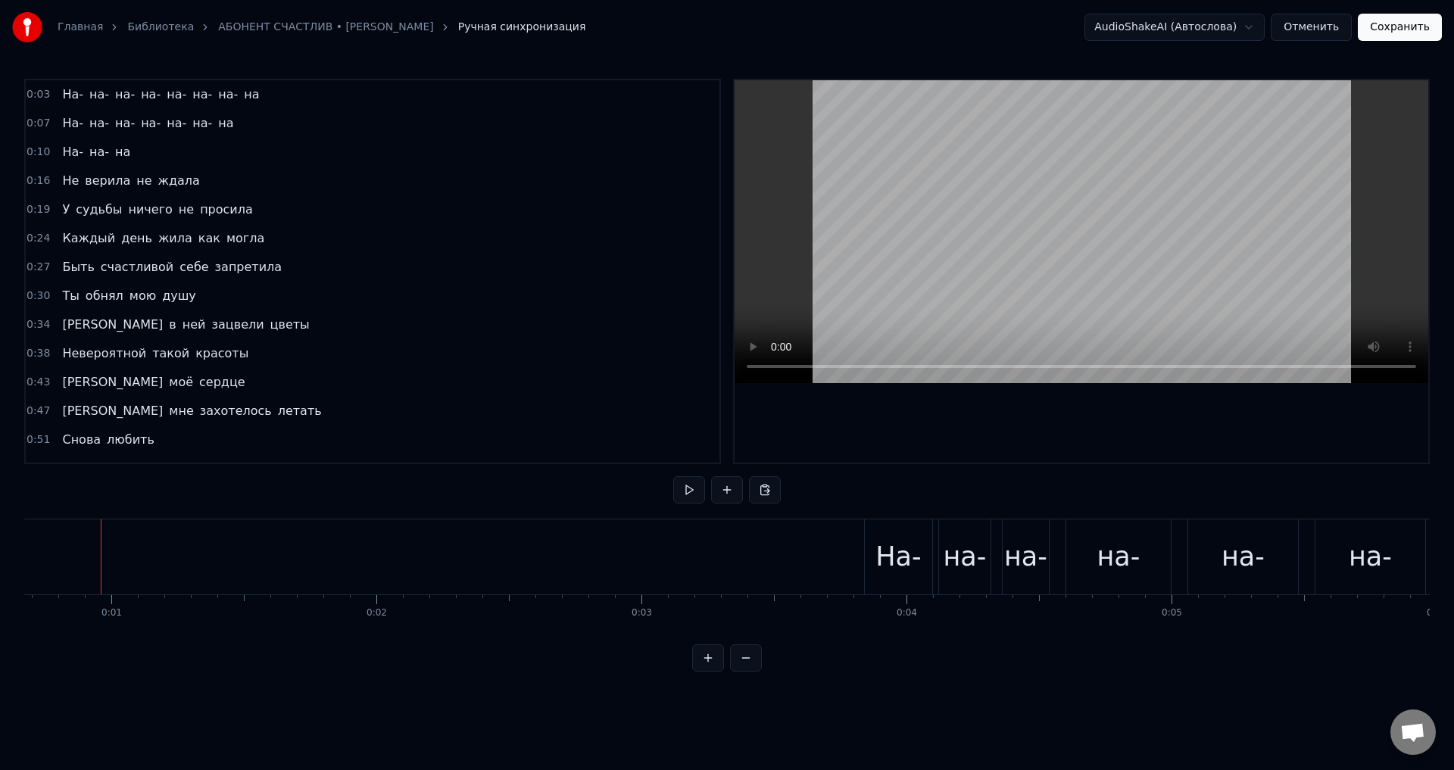
drag, startPoint x: 65, startPoint y: 101, endPoint x: 171, endPoint y: 96, distance: 106.2
click at [171, 96] on div "На- на- на- на- на- на- на- на" at bounding box center [160, 94] width 209 height 27
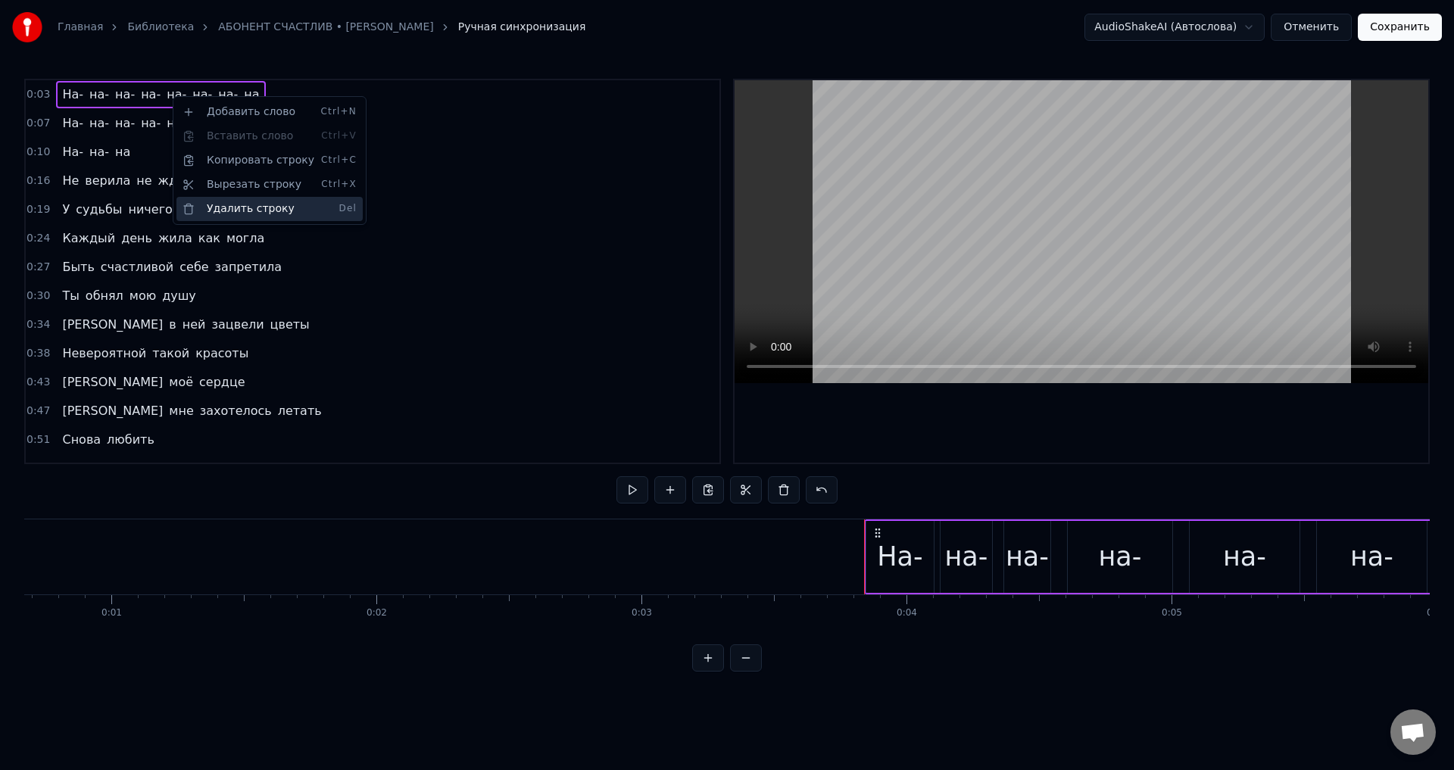
click at [214, 204] on div "Удалить строку Del" at bounding box center [269, 209] width 186 height 24
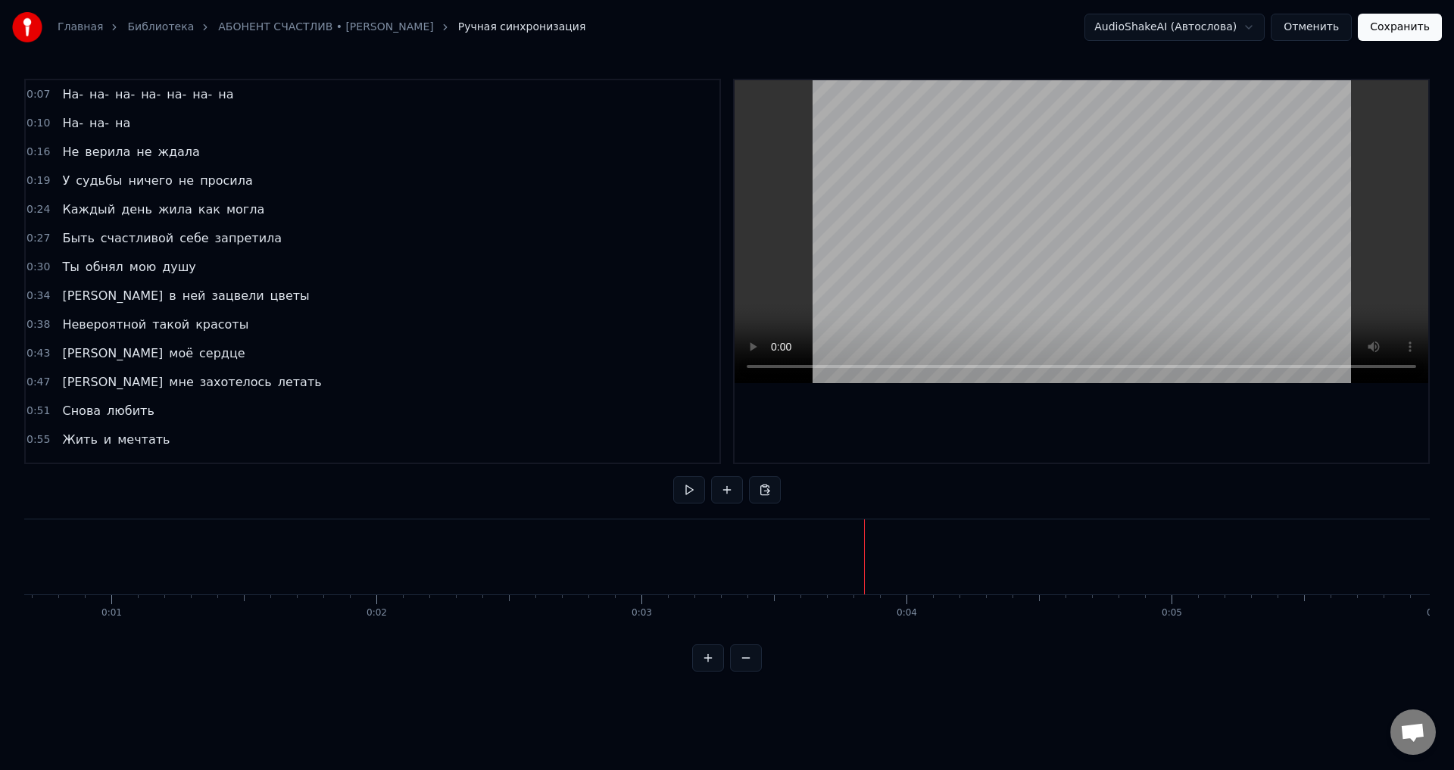
drag, startPoint x: 70, startPoint y: 98, endPoint x: 148, endPoint y: 97, distance: 78.0
click at [148, 97] on div "На- на- на- на- на- на- на" at bounding box center [147, 94] width 183 height 27
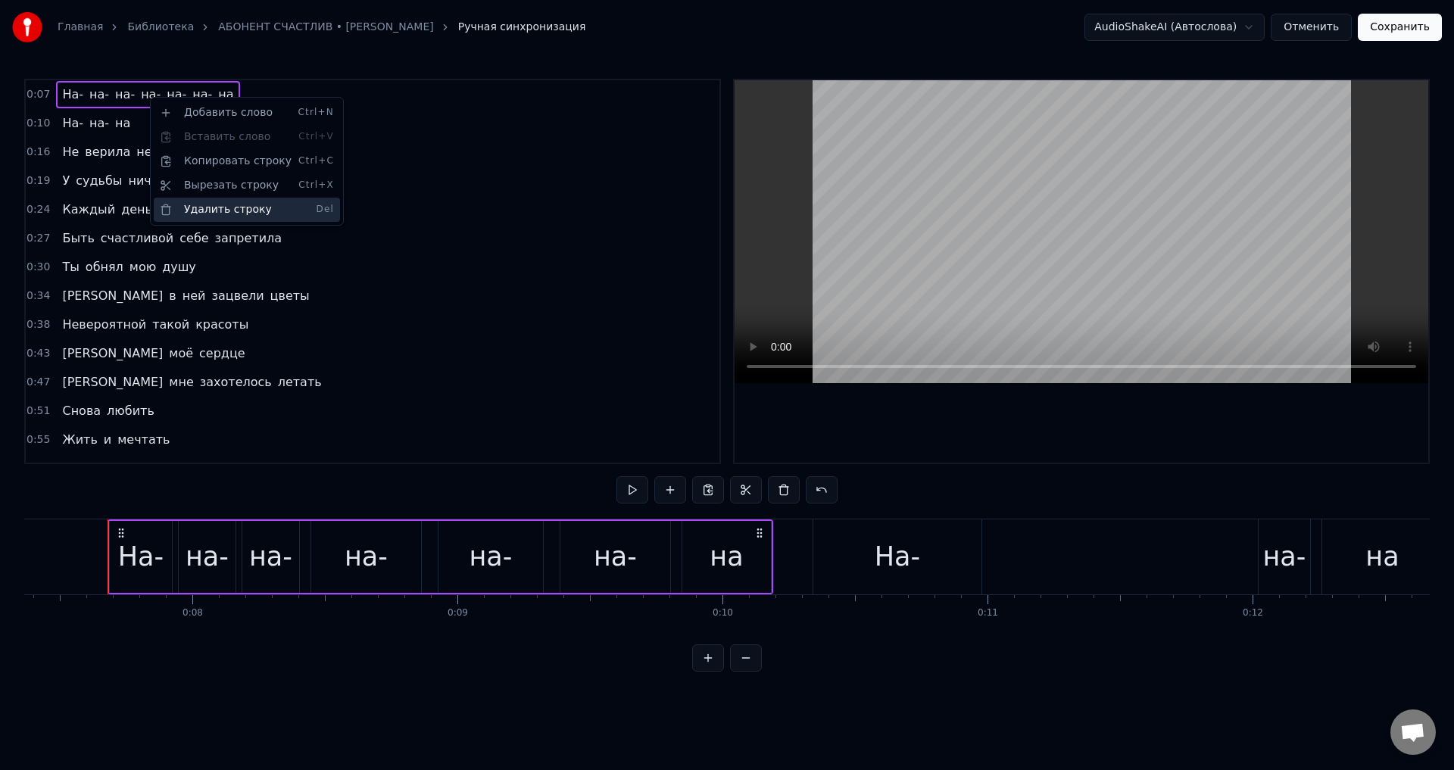
scroll to position [0, 1959]
click at [201, 209] on div "Удалить строку Del" at bounding box center [247, 210] width 186 height 24
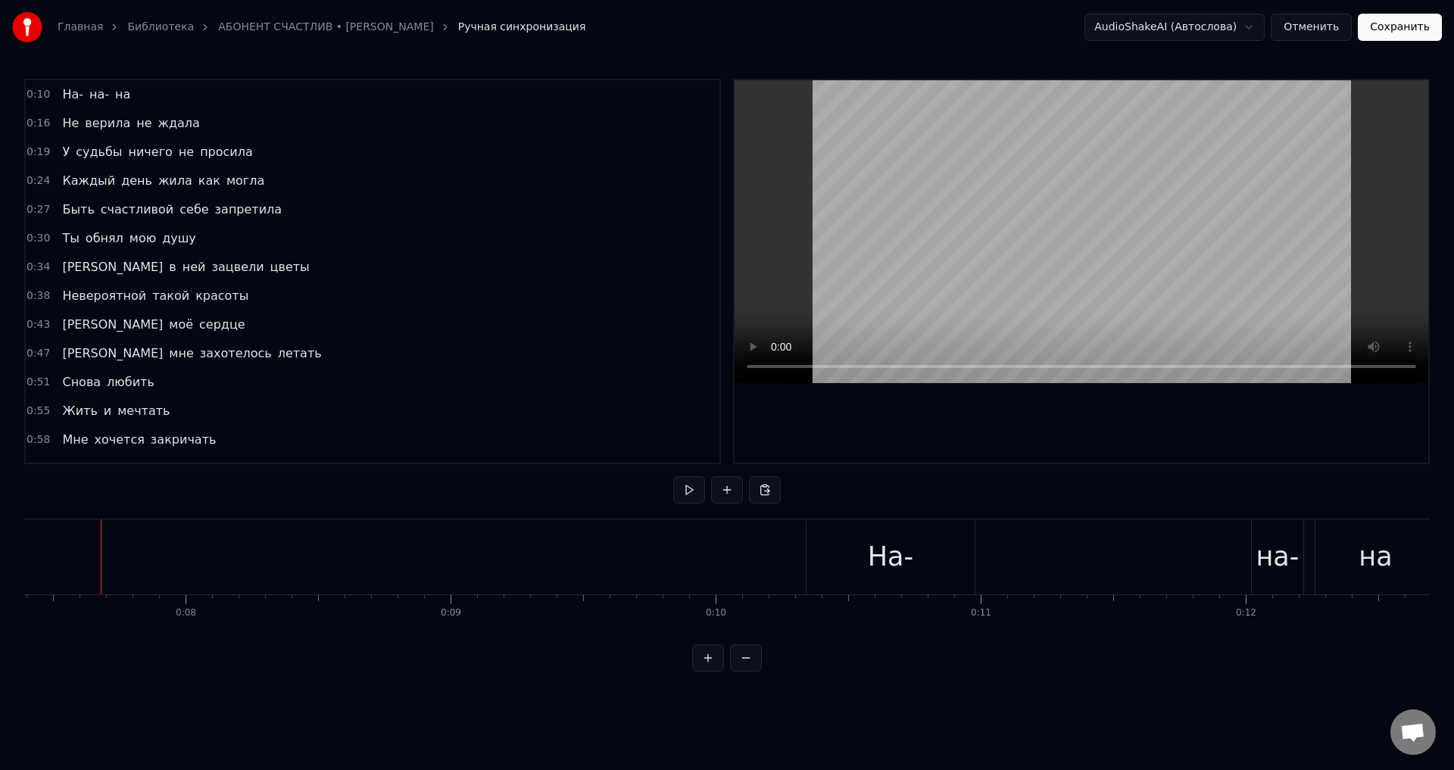
drag, startPoint x: 67, startPoint y: 99, endPoint x: 142, endPoint y: 97, distance: 74.3
click at [142, 97] on div "0:10 На- на- на" at bounding box center [373, 94] width 694 height 29
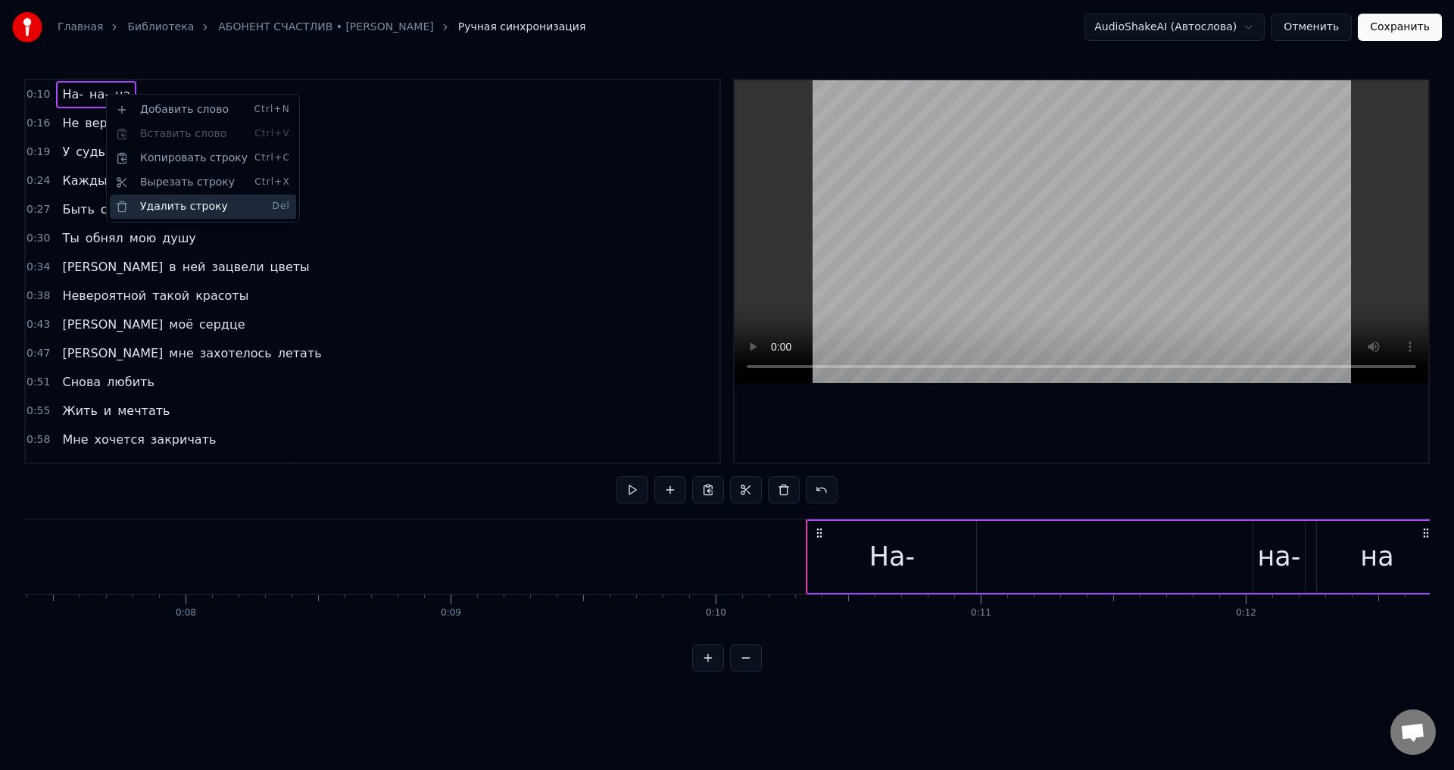
click at [169, 201] on div "Удалить строку Del" at bounding box center [203, 207] width 186 height 24
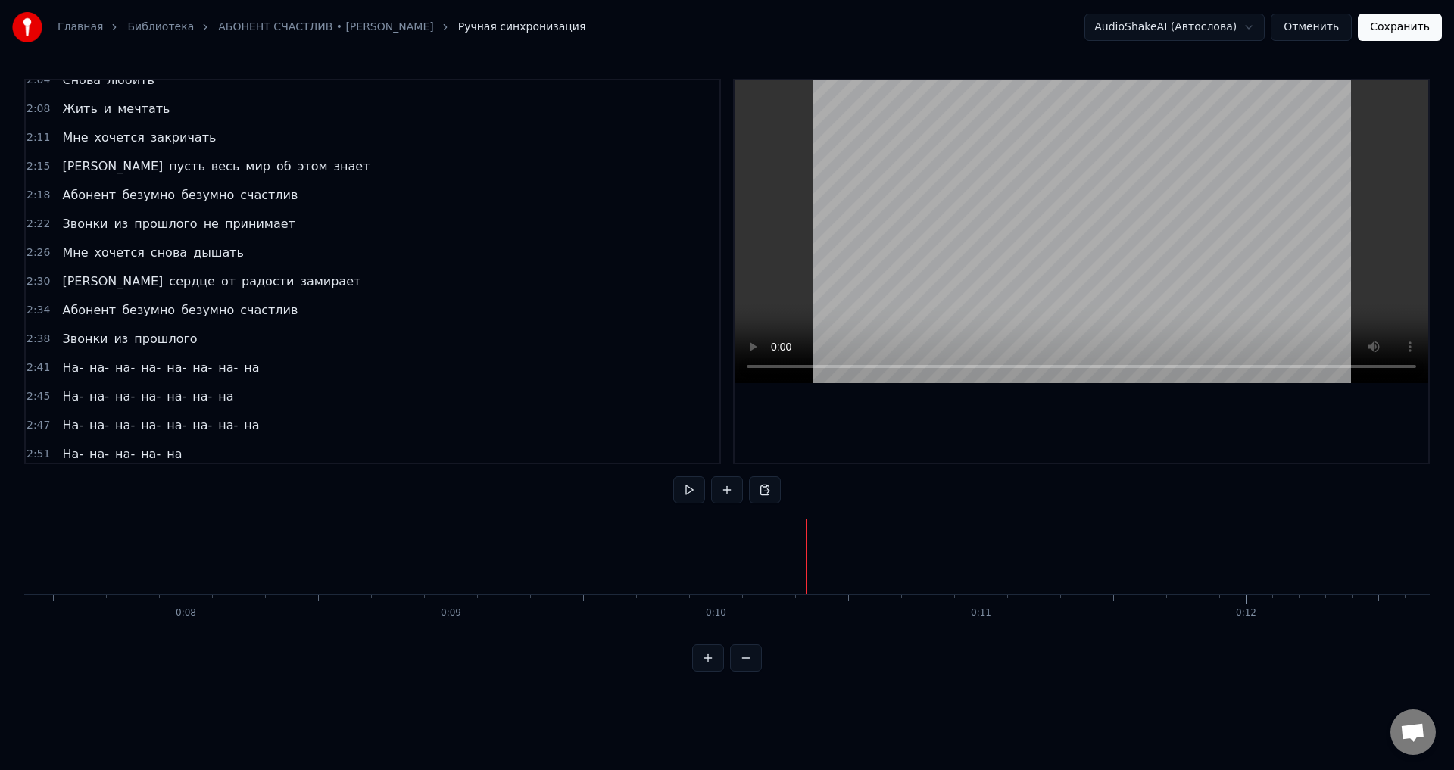
scroll to position [909, 0]
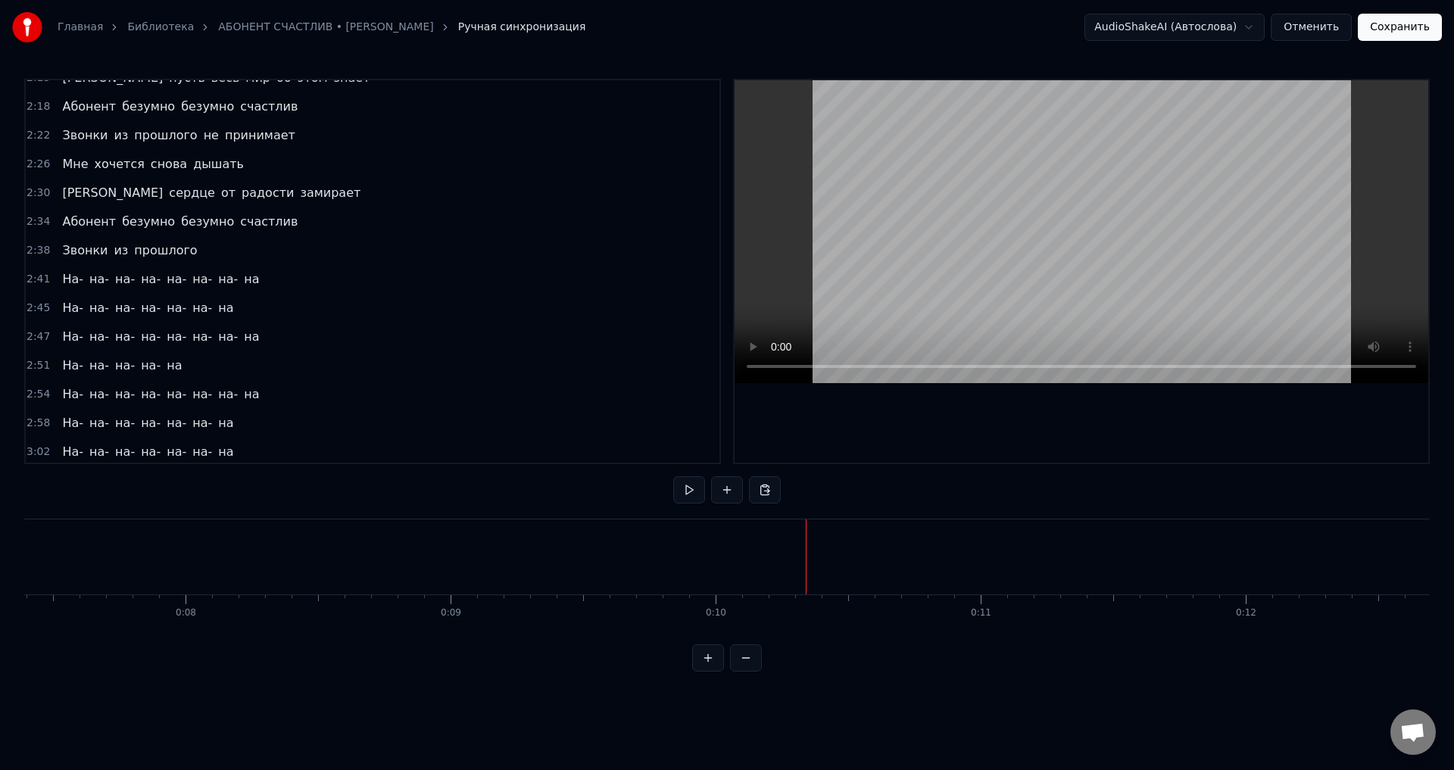
drag, startPoint x: 66, startPoint y: 276, endPoint x: 222, endPoint y: 281, distance: 156.1
click at [222, 281] on div "На- на- на- на- на- на- на- на" at bounding box center [160, 279] width 209 height 27
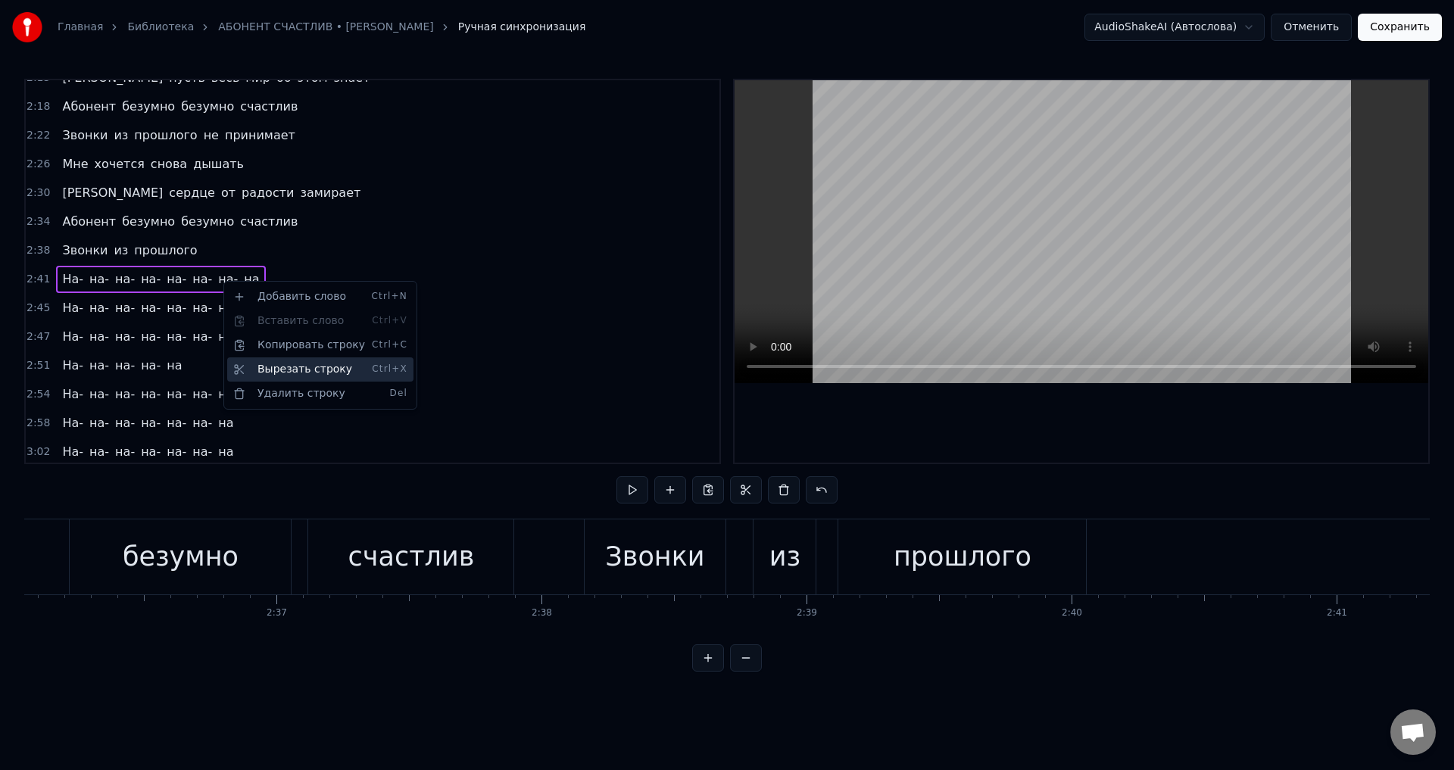
scroll to position [0, 42732]
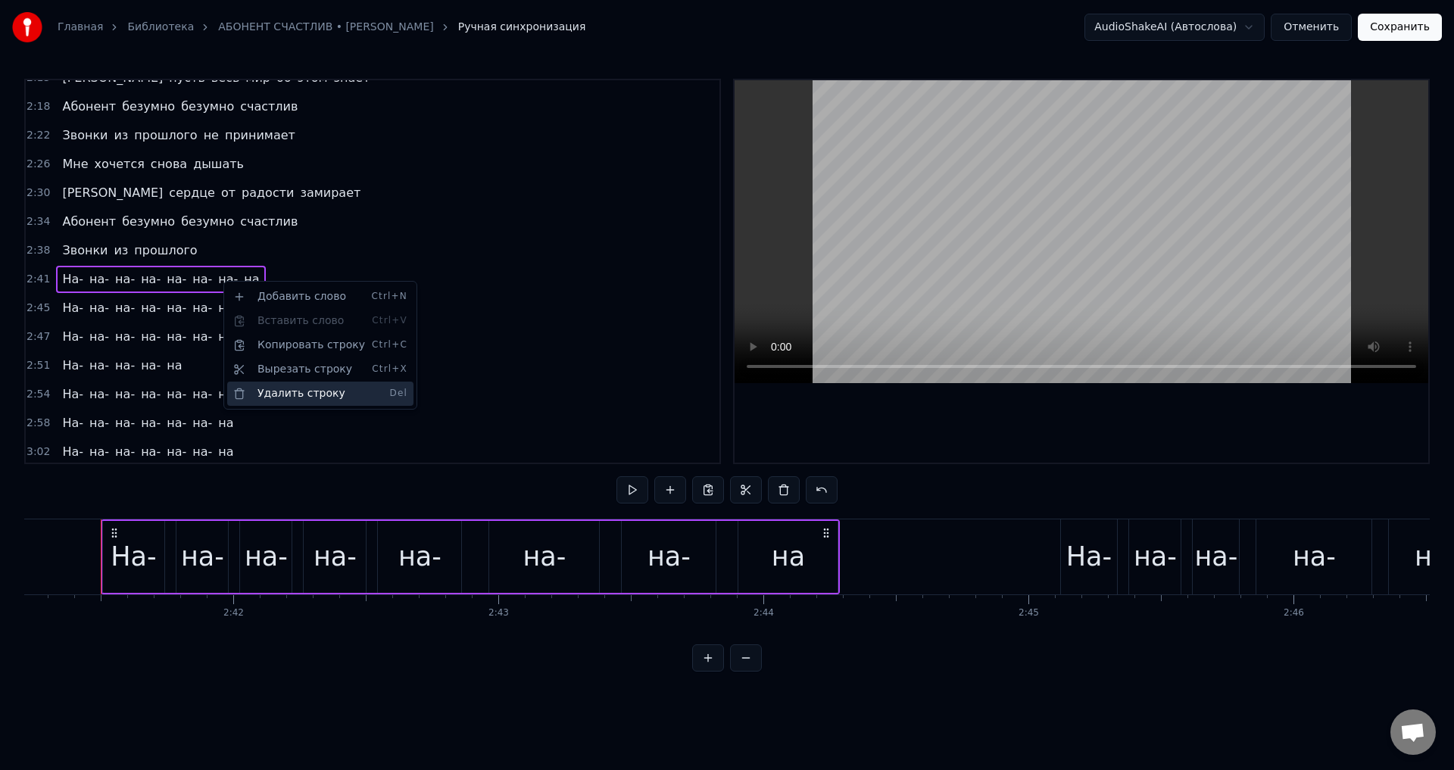
click at [273, 393] on div "Удалить строку Del" at bounding box center [320, 394] width 186 height 24
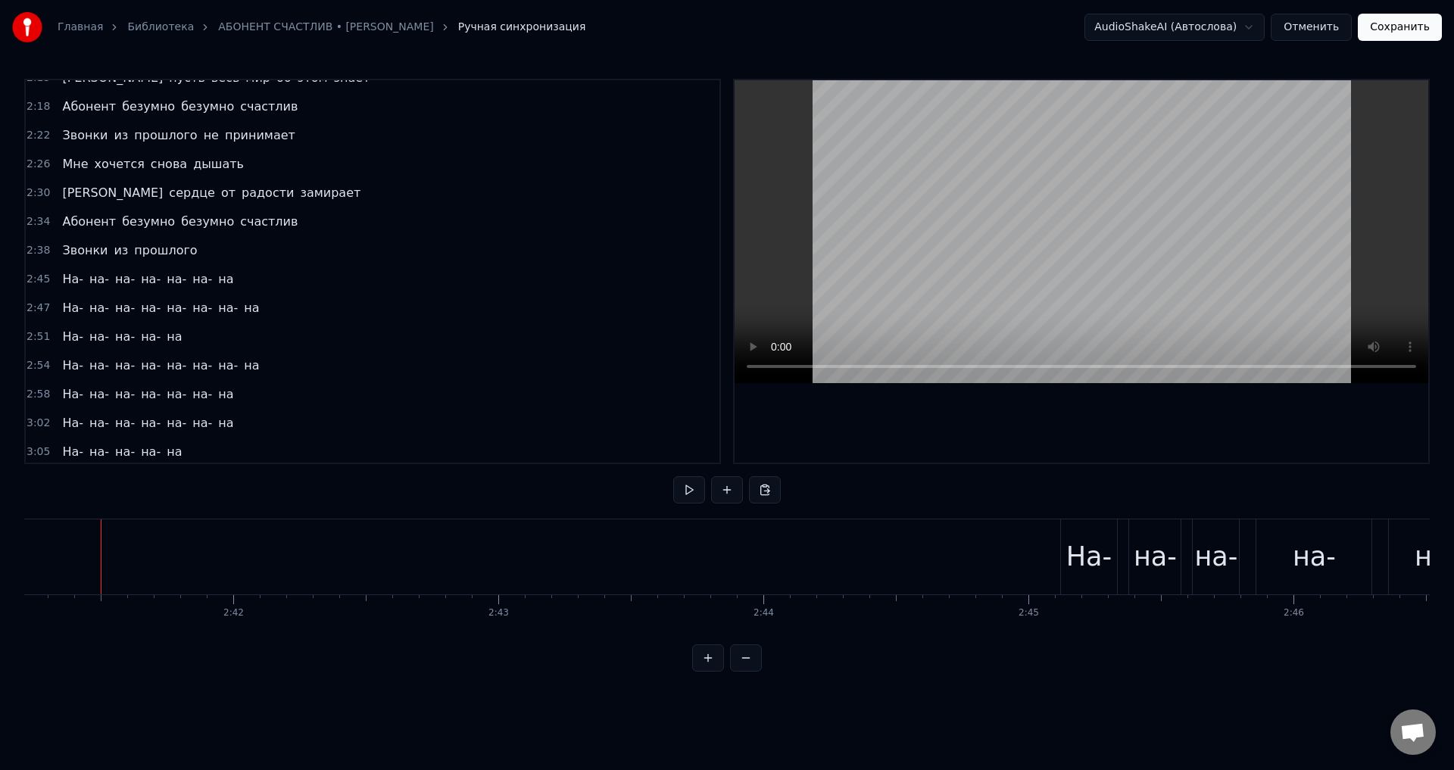
drag, startPoint x: 64, startPoint y: 279, endPoint x: 155, endPoint y: 280, distance: 90.9
click at [155, 280] on div "На- на- на- на- на- на- на" at bounding box center [147, 279] width 183 height 27
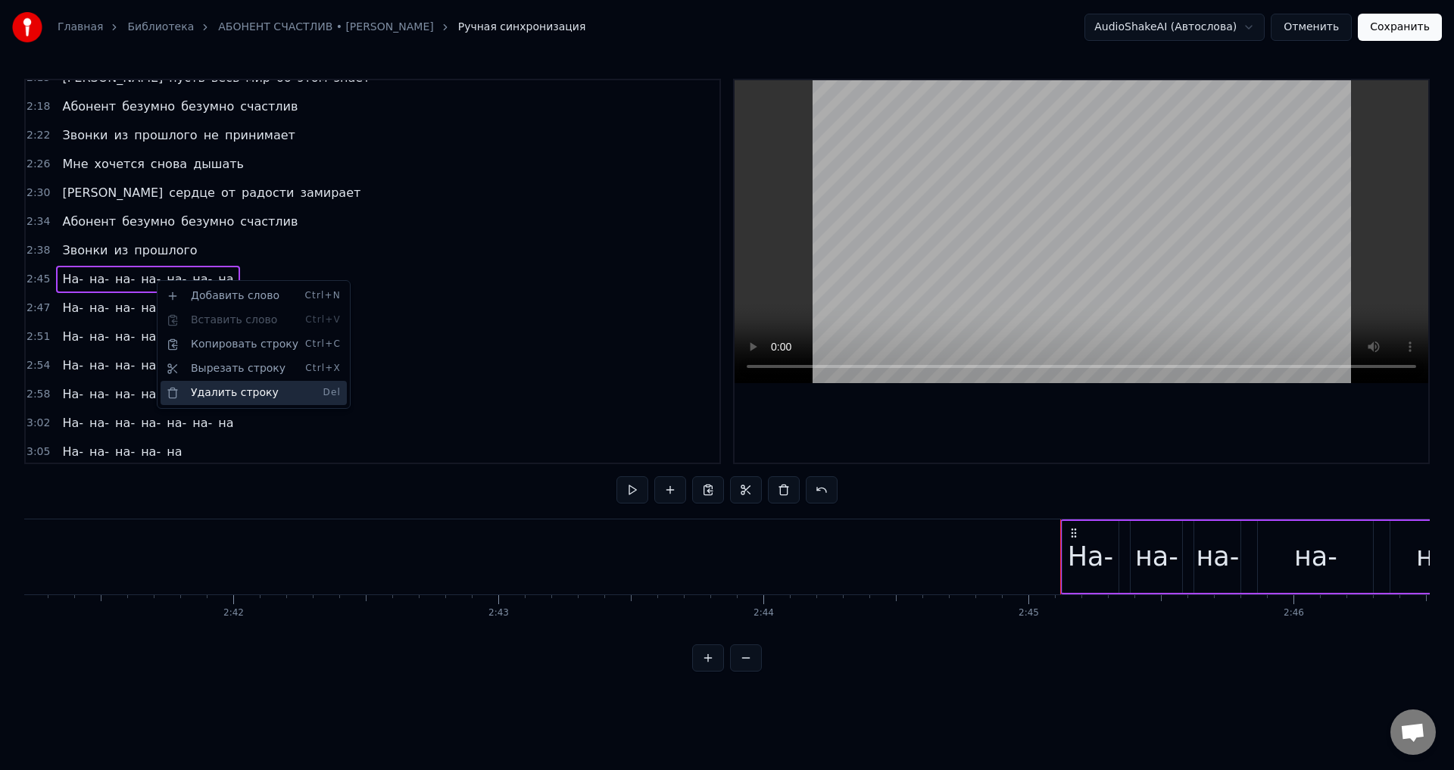
click at [196, 393] on div "Удалить строку Del" at bounding box center [254, 393] width 186 height 24
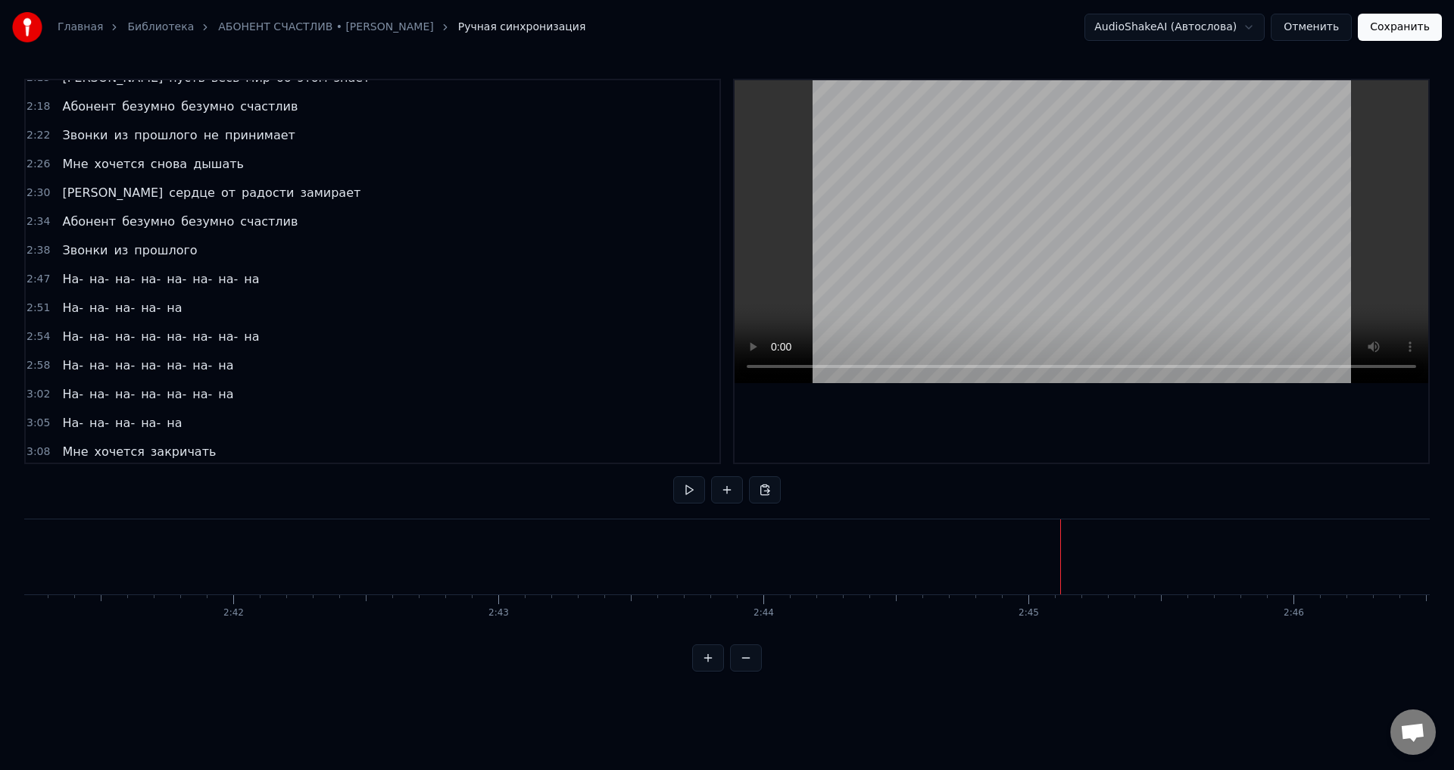
drag, startPoint x: 63, startPoint y: 282, endPoint x: 128, endPoint y: 286, distance: 65.2
click at [128, 286] on div "На- на- на- на- на- на- на- на" at bounding box center [160, 279] width 209 height 27
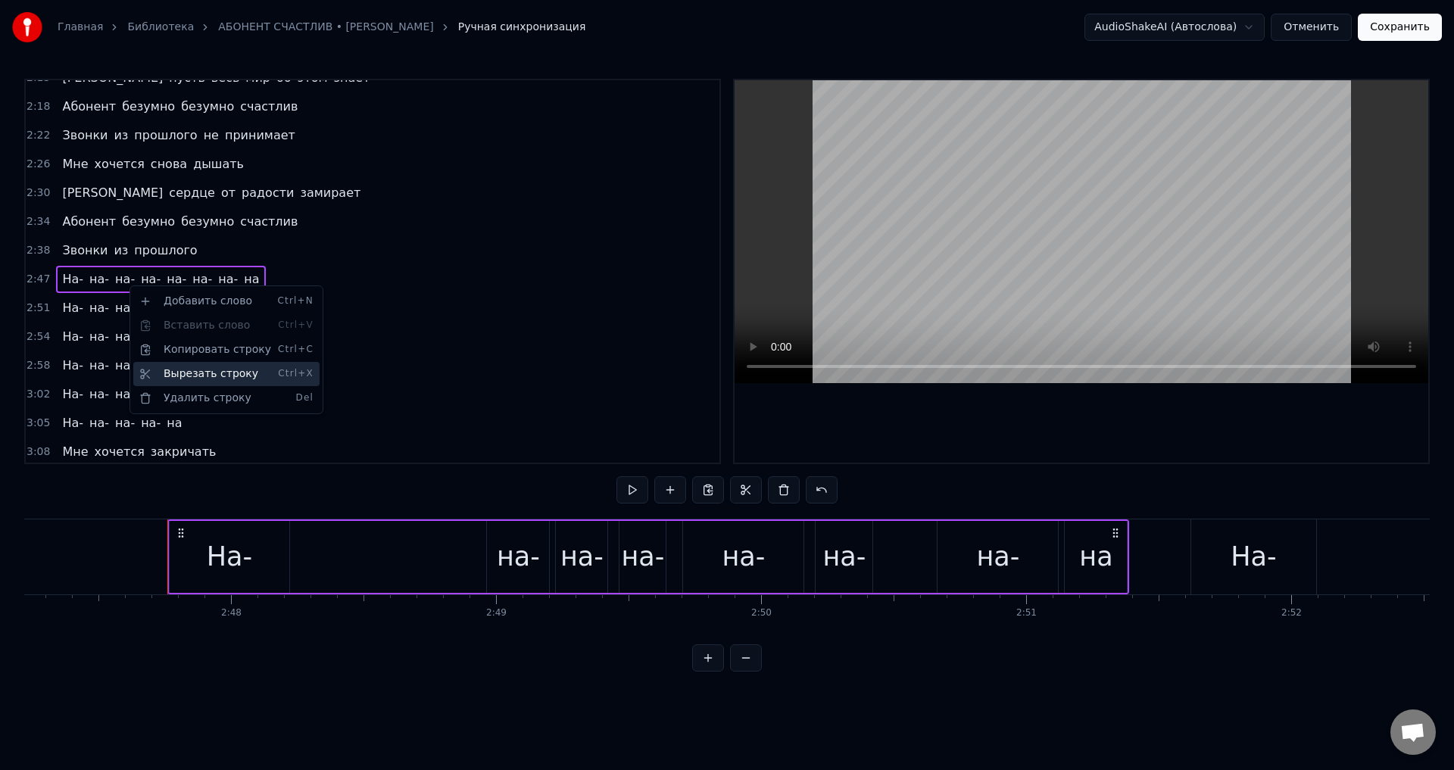
scroll to position [0, 44391]
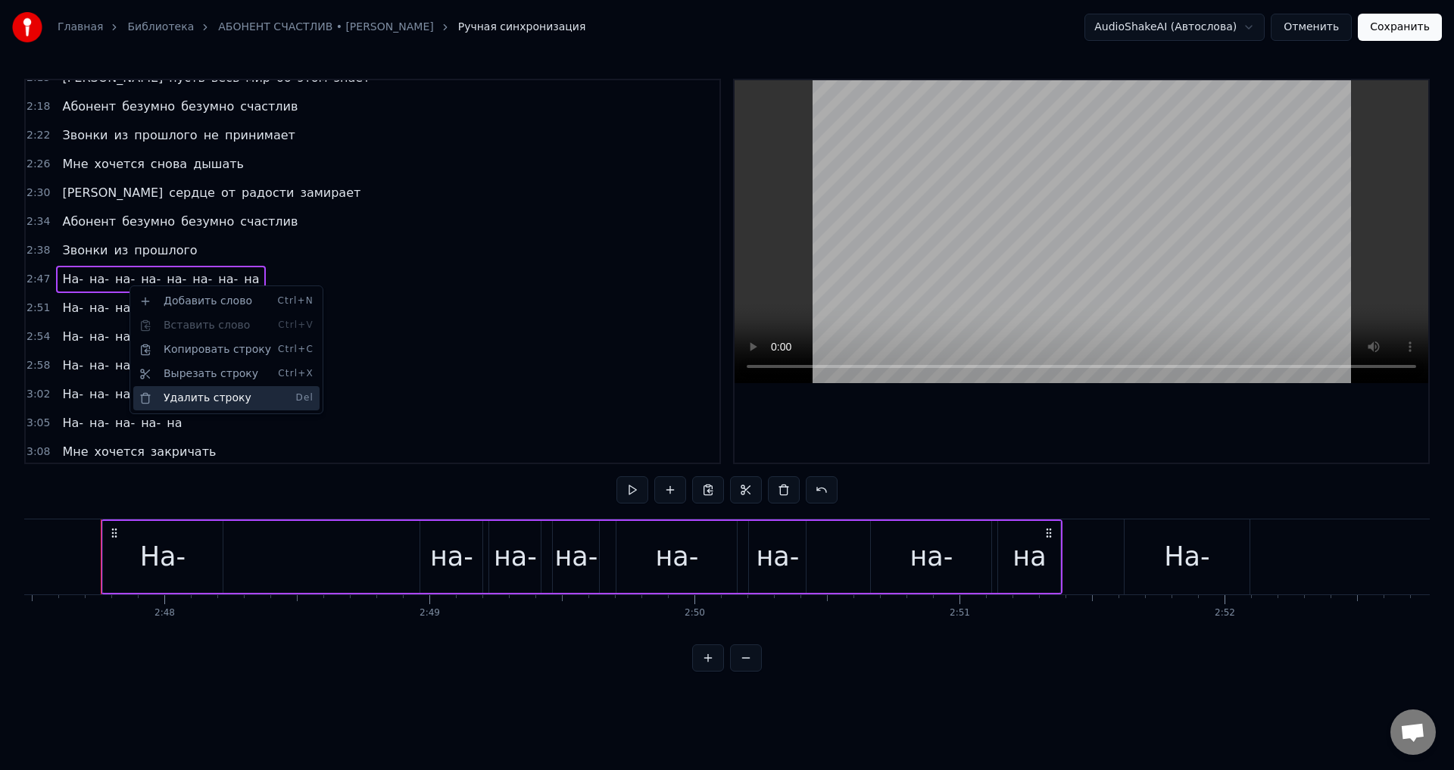
click at [158, 397] on div "Удалить строку Del" at bounding box center [226, 398] width 186 height 24
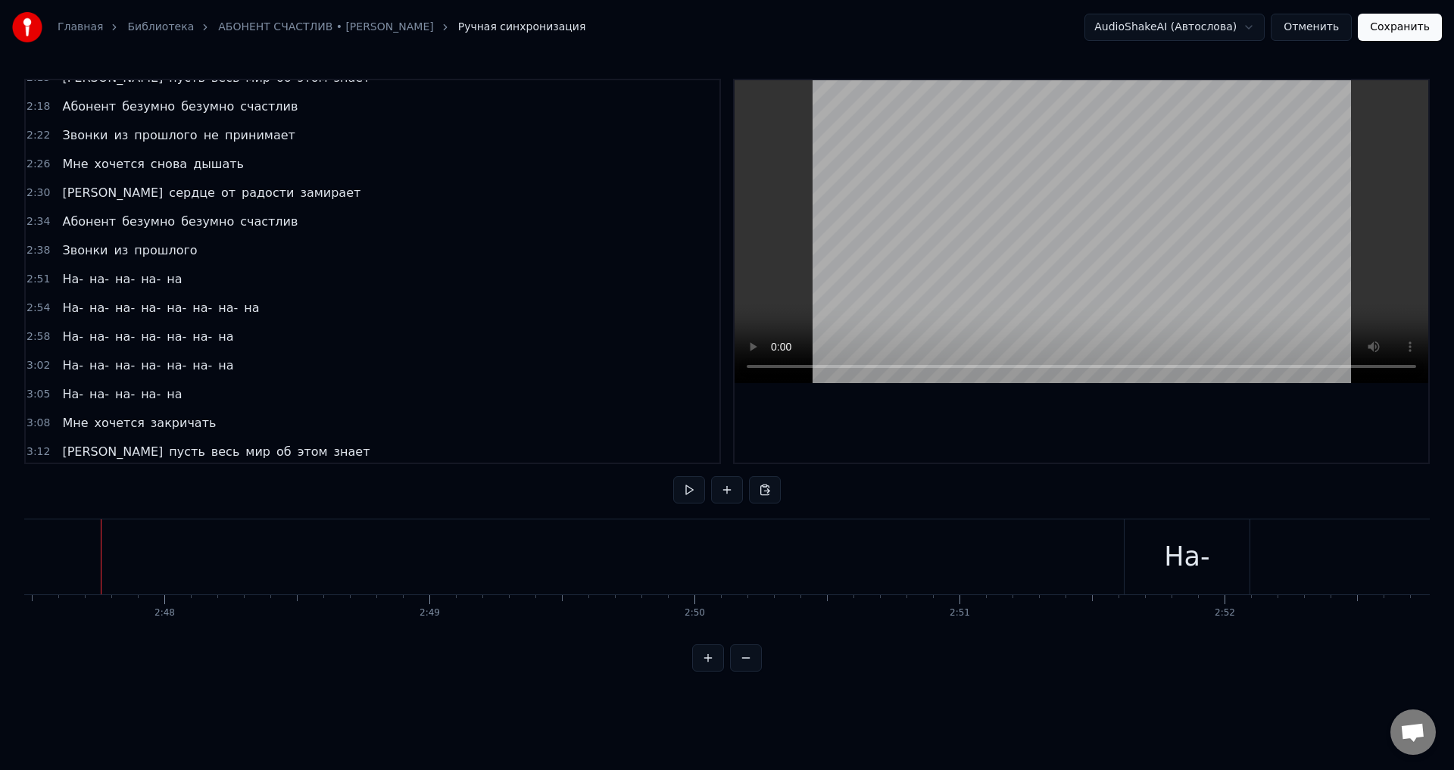
drag, startPoint x: 61, startPoint y: 279, endPoint x: 112, endPoint y: 283, distance: 50.9
click at [112, 283] on div "На- на- на- на- на" at bounding box center [122, 279] width 132 height 27
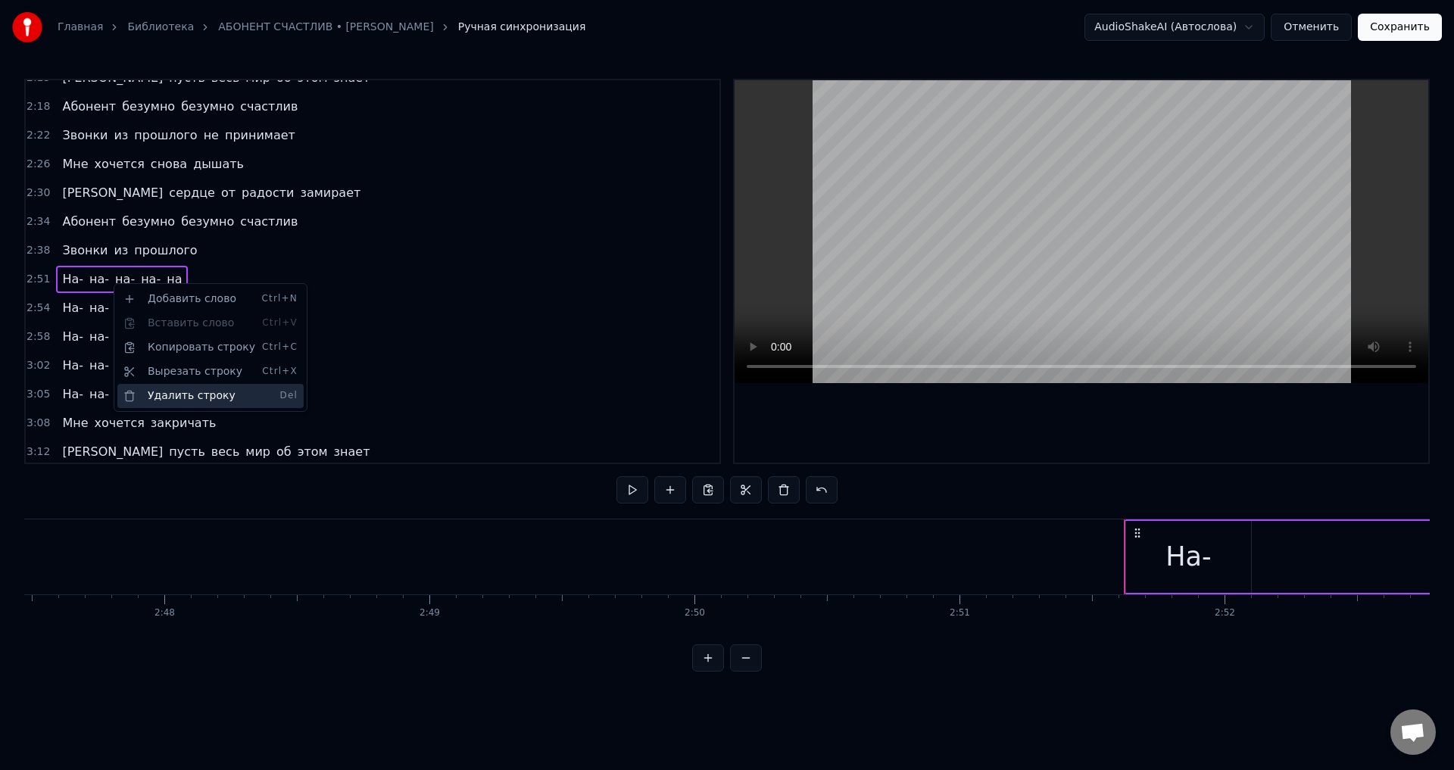
click at [159, 397] on div "Удалить строку Del" at bounding box center [210, 396] width 186 height 24
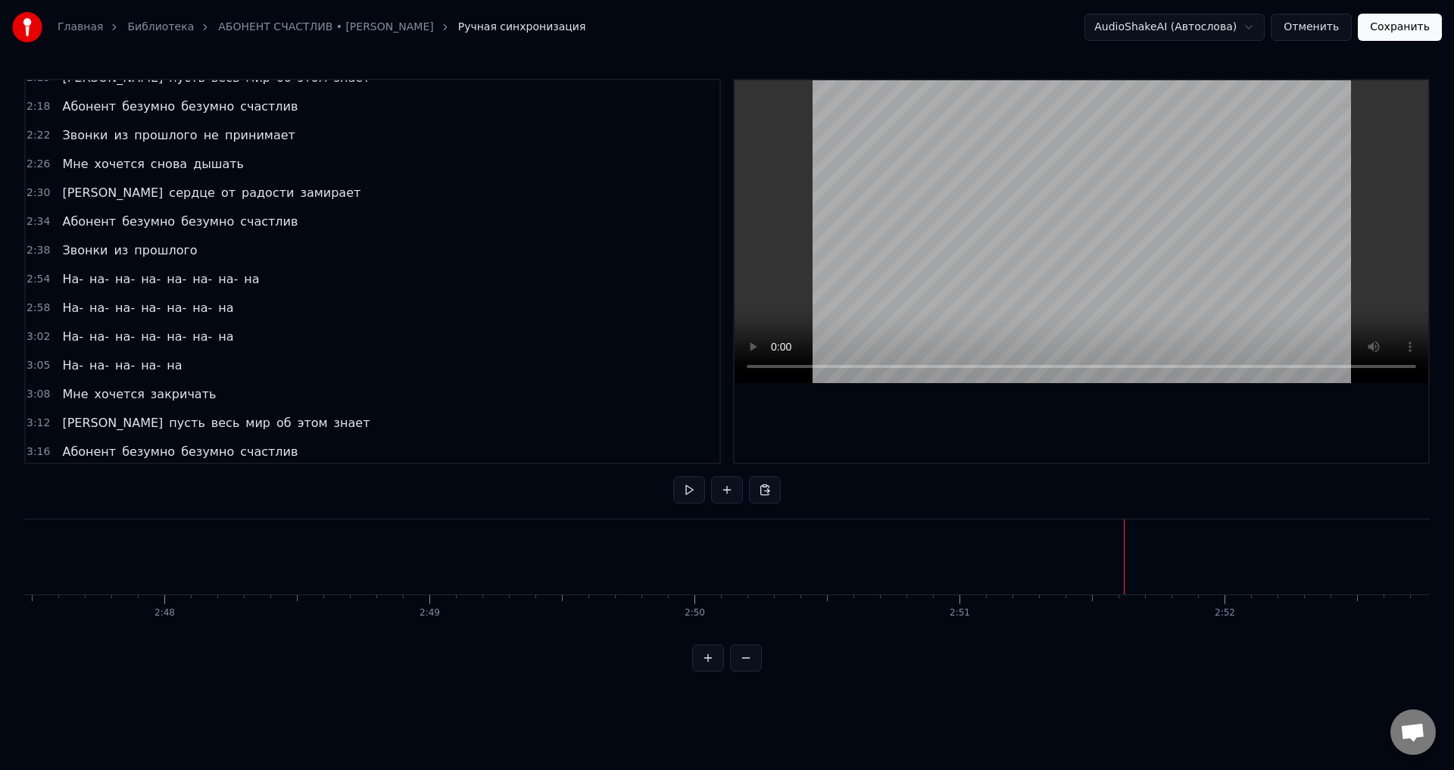
drag, startPoint x: 65, startPoint y: 284, endPoint x: 132, endPoint y: 283, distance: 66.6
click at [132, 283] on div "На- на- на- на- на- на- на- на" at bounding box center [160, 279] width 209 height 27
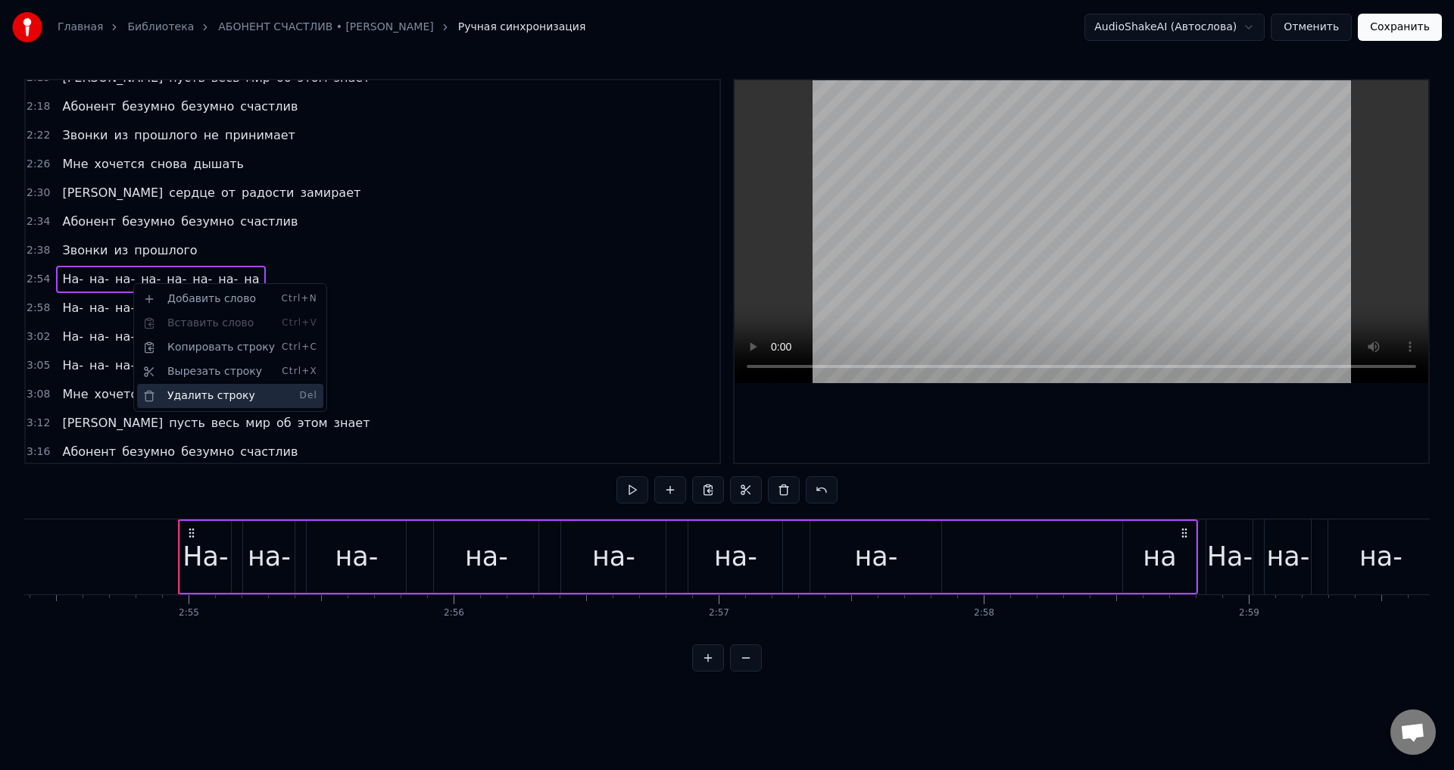
scroll to position [0, 46300]
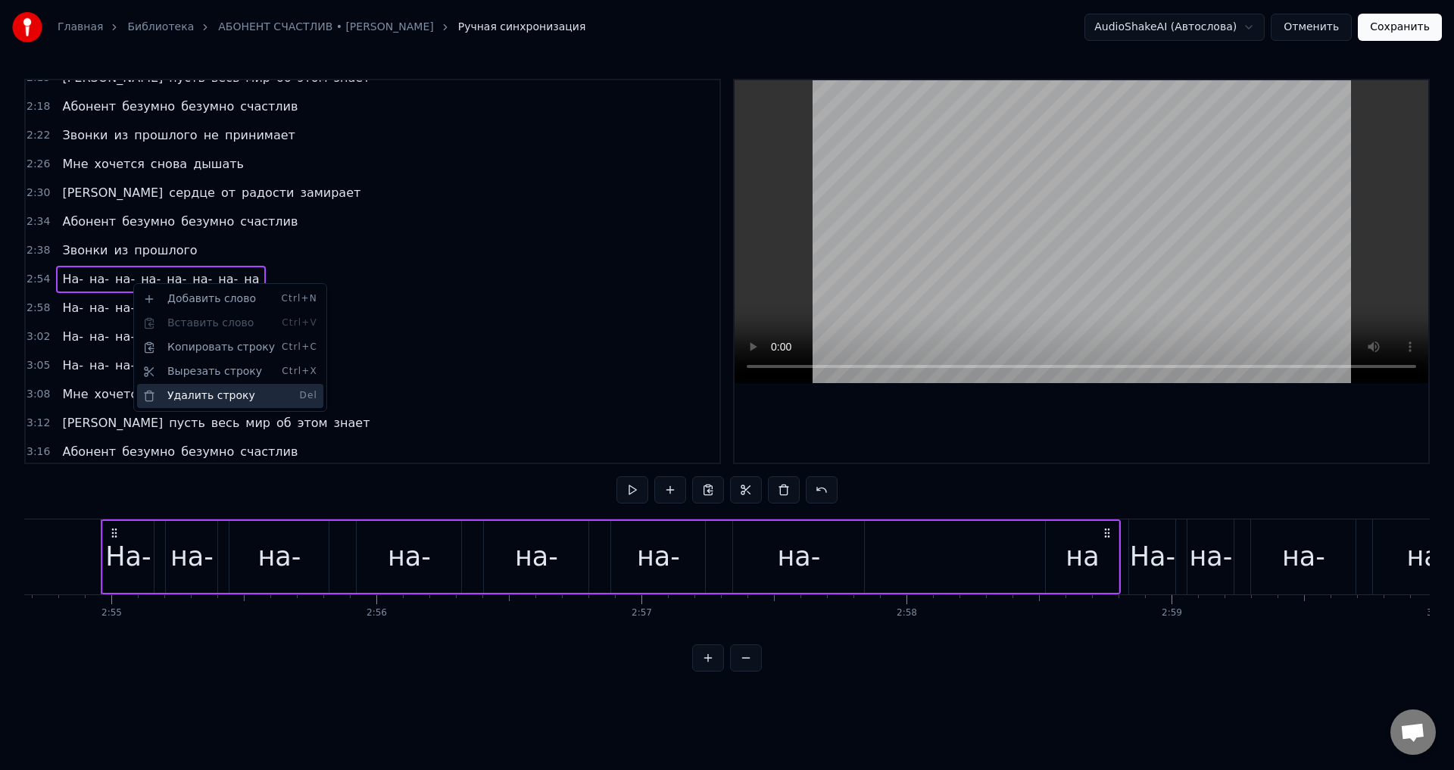
click at [172, 396] on div "Удалить строку Del" at bounding box center [230, 396] width 186 height 24
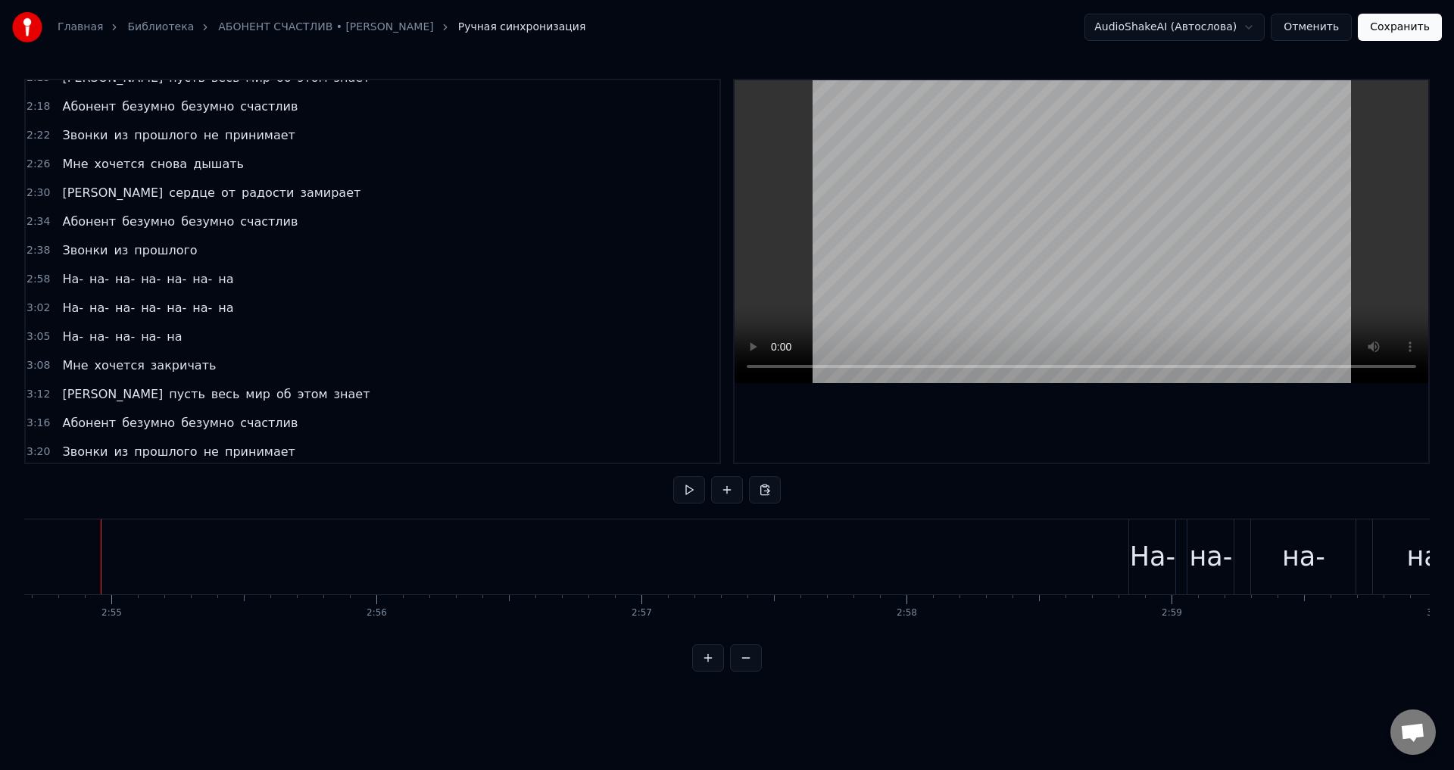
drag, startPoint x: 64, startPoint y: 282, endPoint x: 115, endPoint y: 283, distance: 51.5
click at [115, 283] on div "На- на- на- на- на- на- на" at bounding box center [147, 279] width 183 height 27
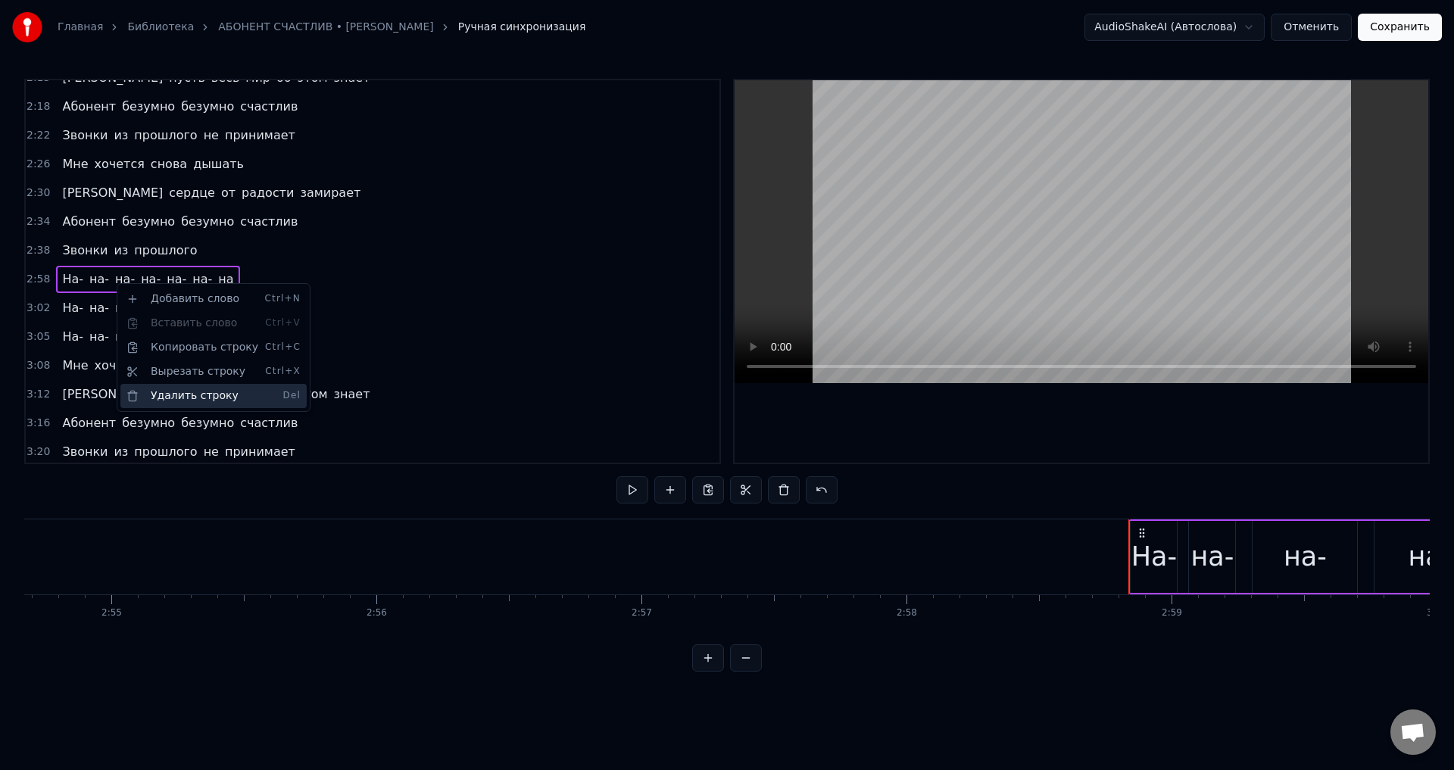
click at [169, 394] on div "Удалить строку Del" at bounding box center [213, 396] width 186 height 24
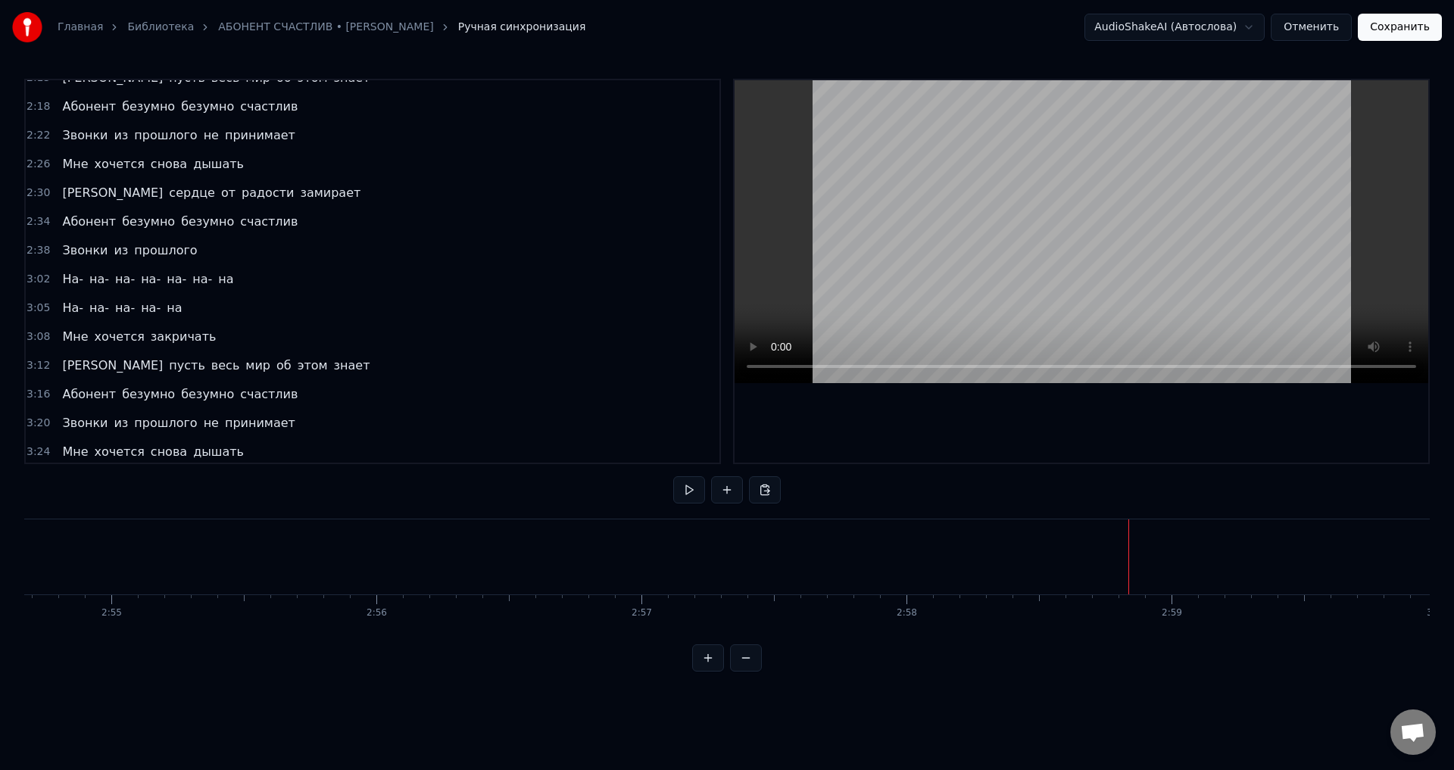
drag, startPoint x: 70, startPoint y: 276, endPoint x: 142, endPoint y: 279, distance: 71.3
click at [142, 279] on div "На- на- на- на- на- на- на" at bounding box center [147, 279] width 183 height 27
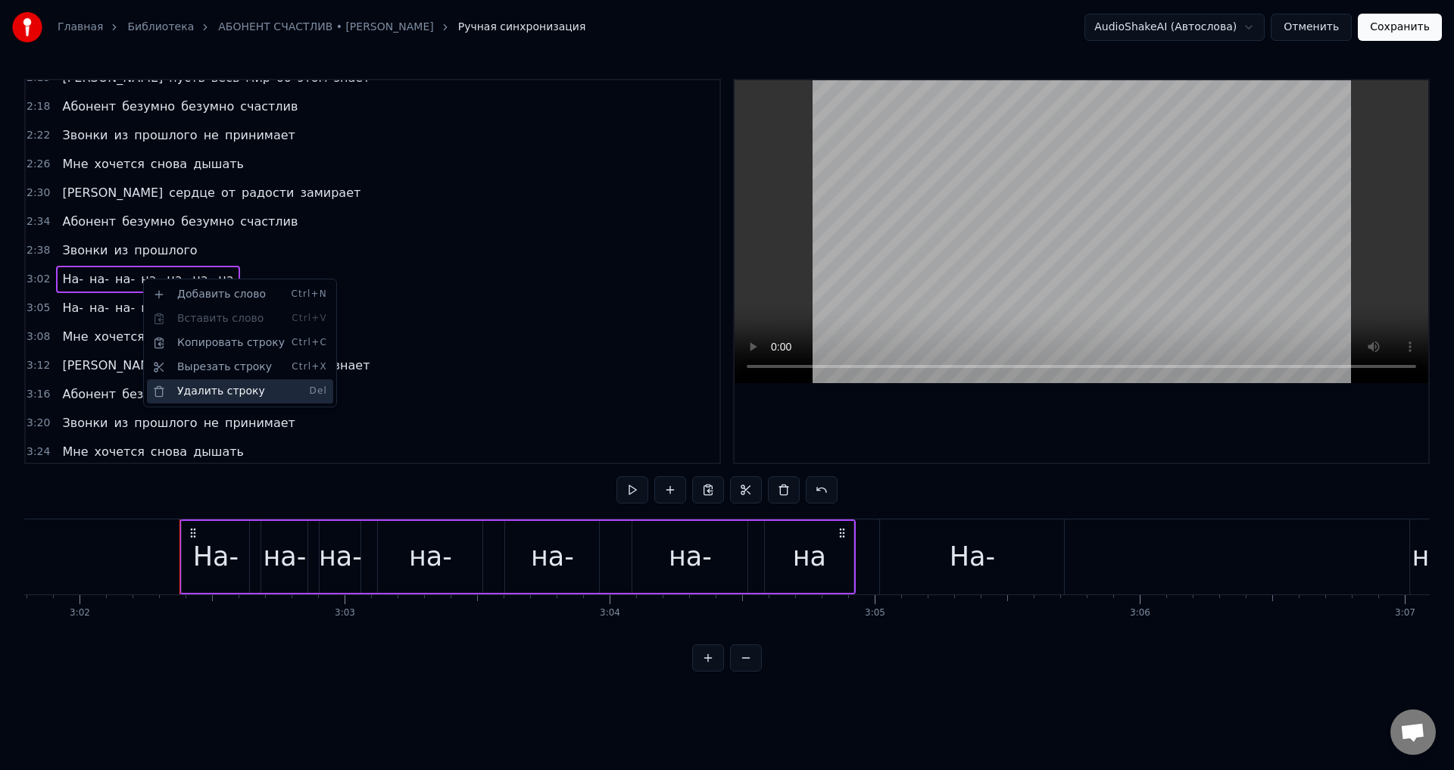
scroll to position [0, 48266]
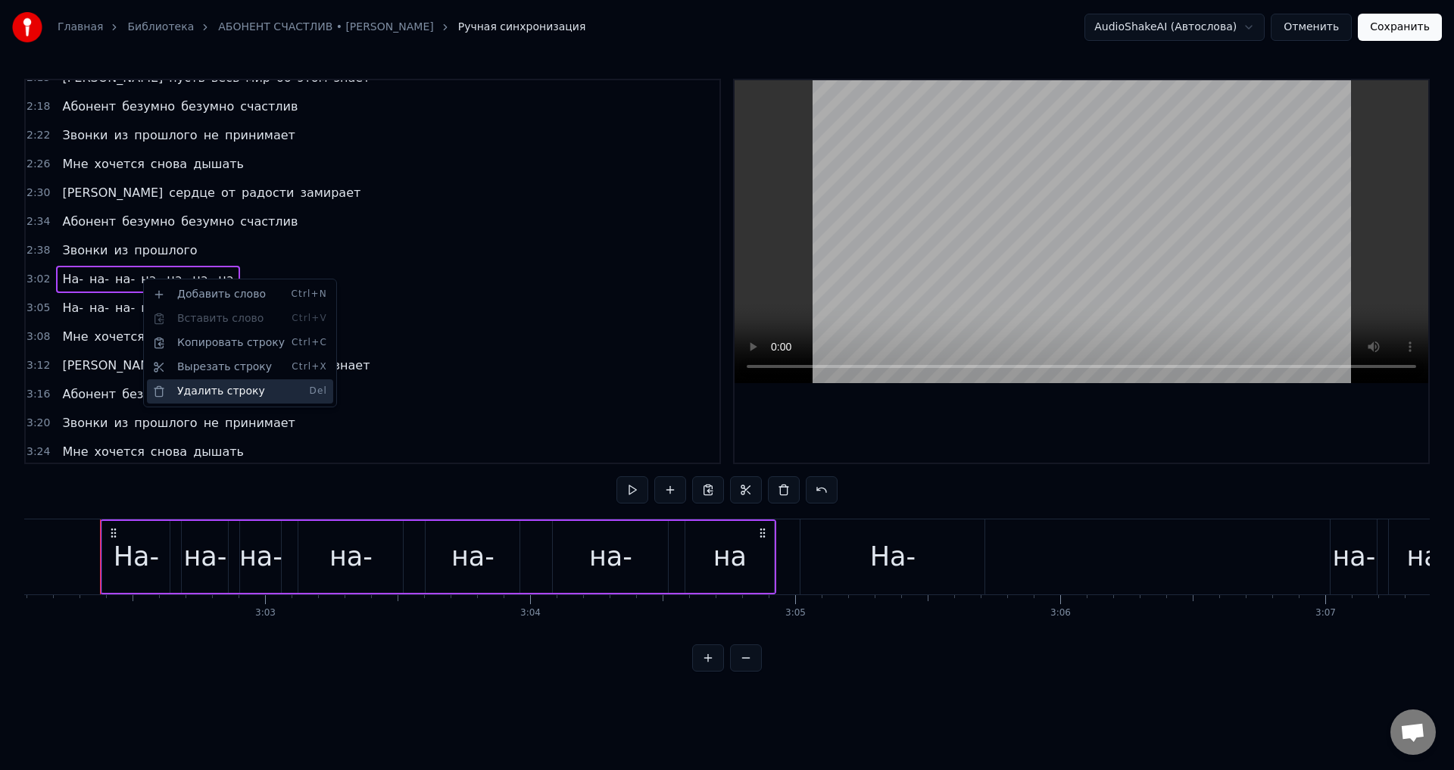
click at [195, 389] on div "Удалить строку Del" at bounding box center [240, 391] width 186 height 24
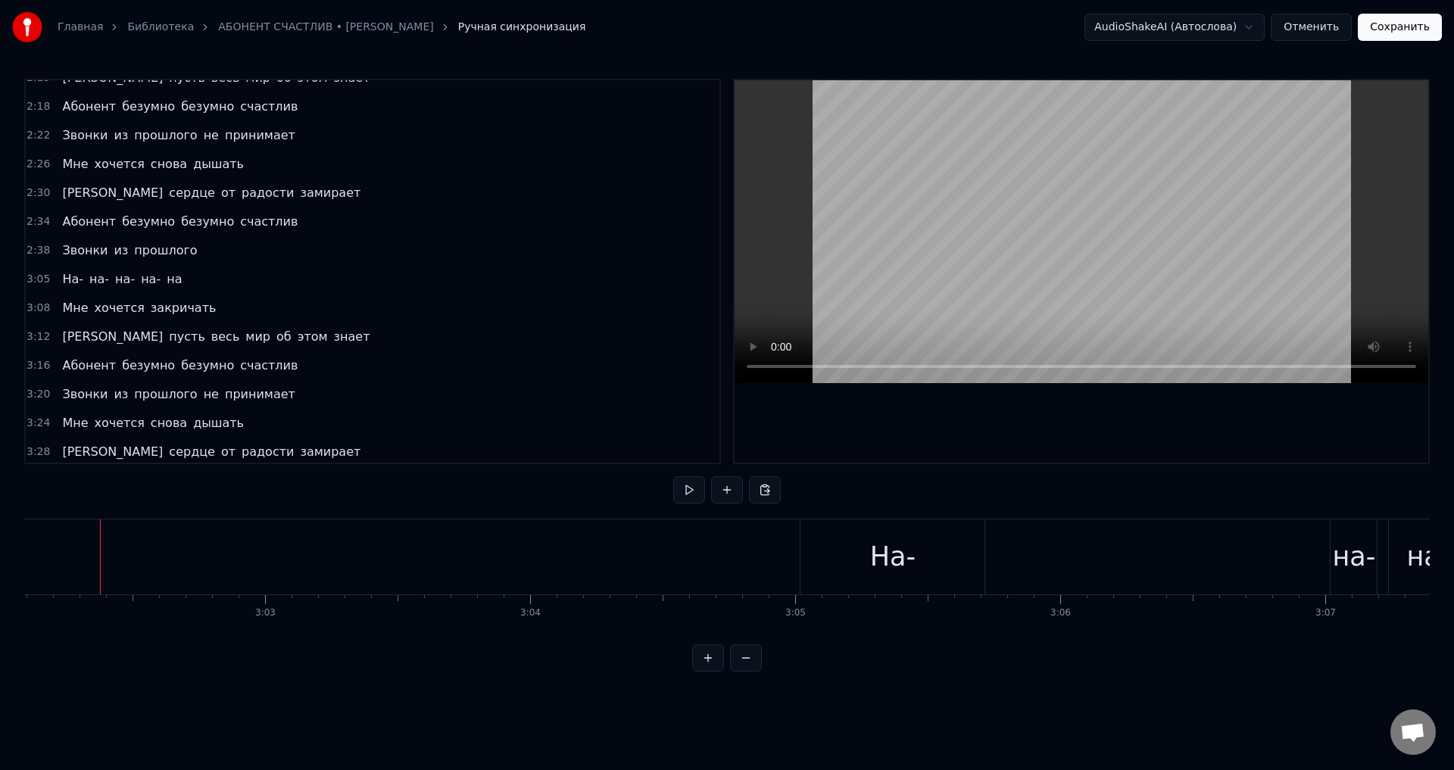
drag, startPoint x: 61, startPoint y: 278, endPoint x: 136, endPoint y: 278, distance: 75.0
click at [136, 278] on div "На- на- на- на- на" at bounding box center [122, 279] width 132 height 27
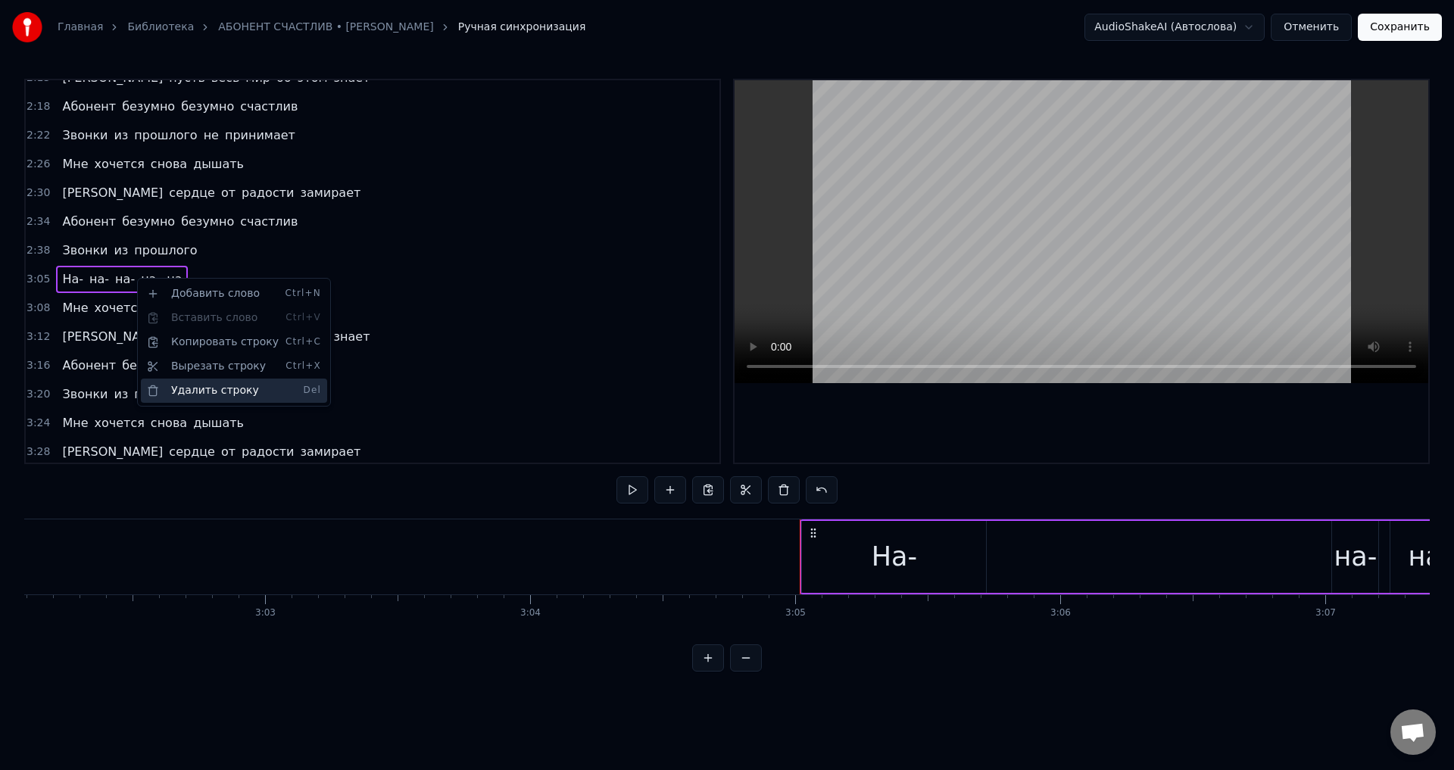
click at [202, 385] on div "Удалить строку Del" at bounding box center [234, 391] width 186 height 24
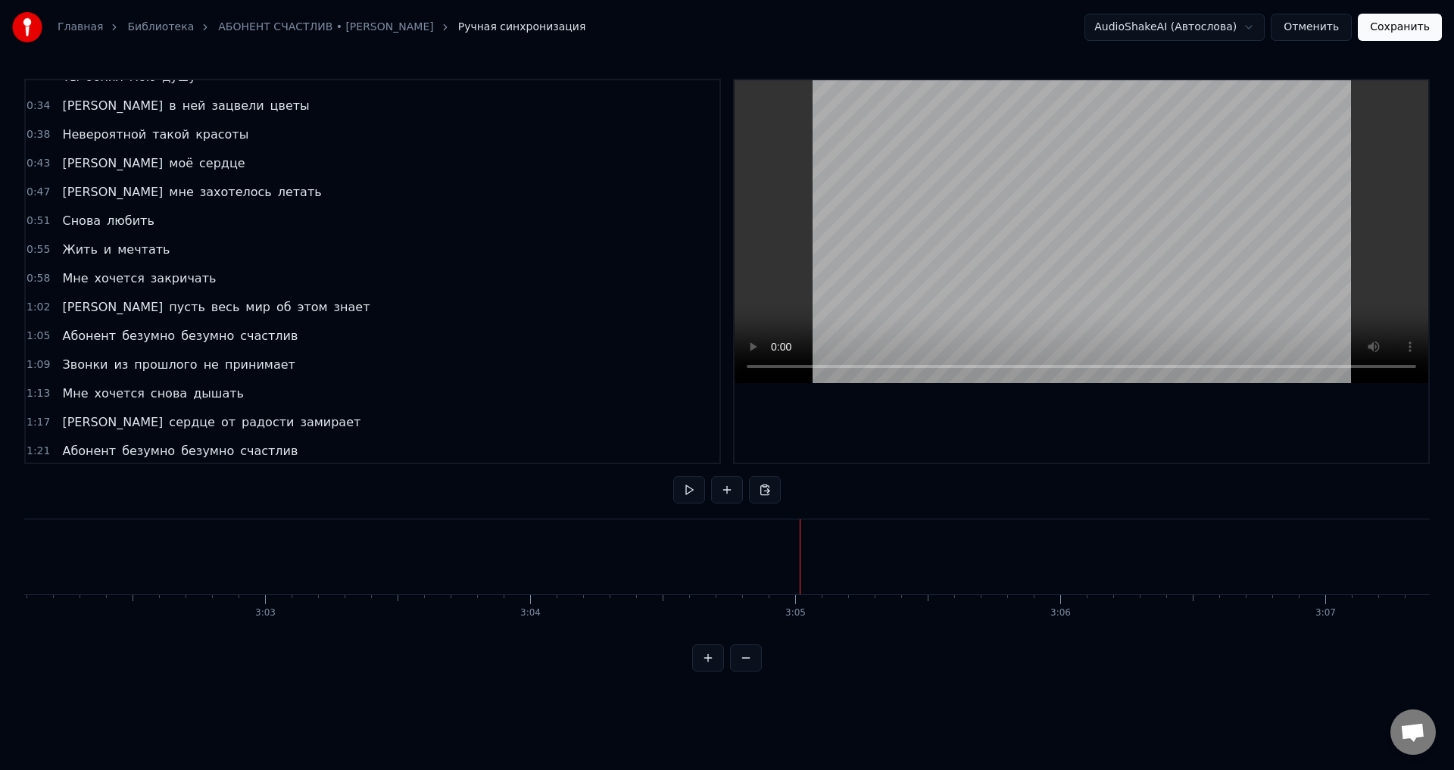
scroll to position [0, 0]
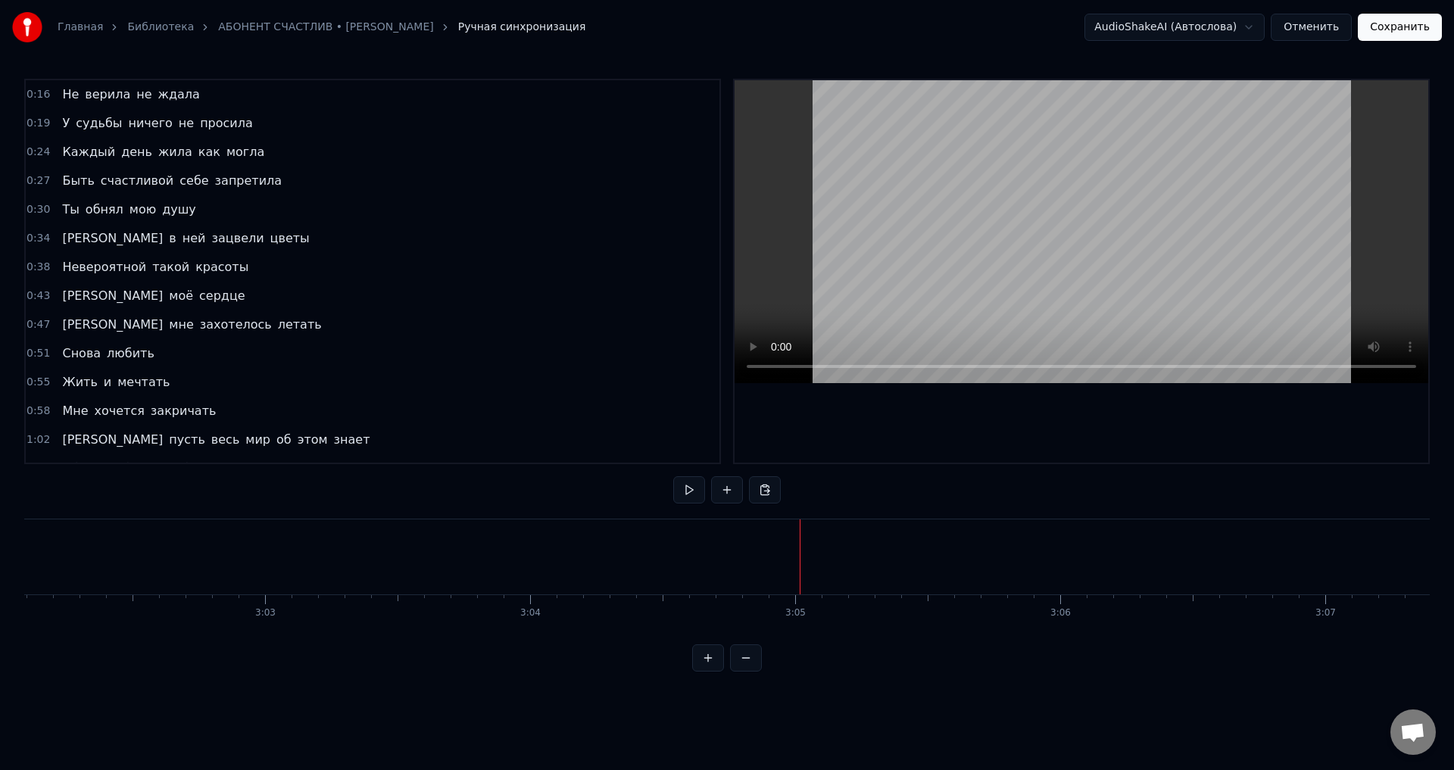
click at [1390, 33] on button "Сохранить" at bounding box center [1400, 27] width 84 height 27
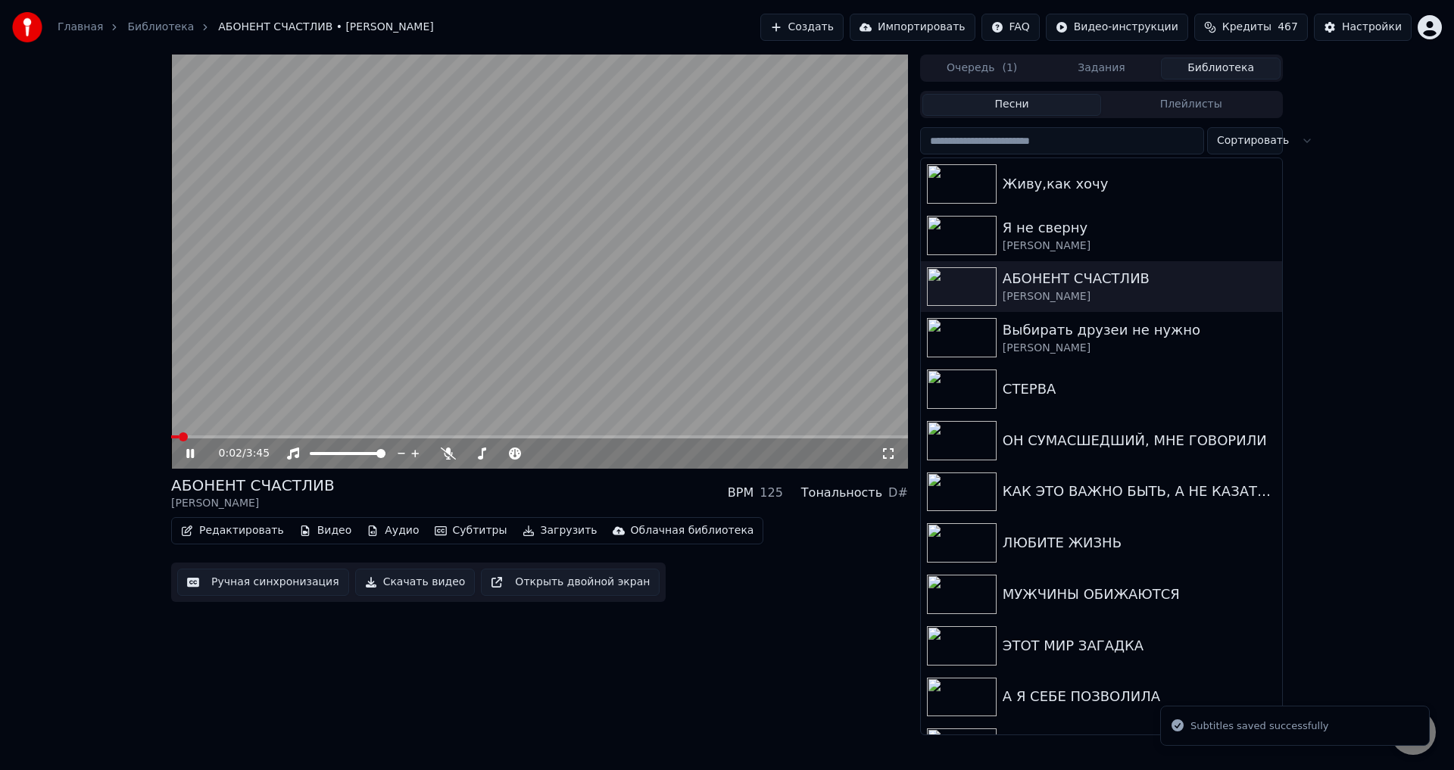
click at [364, 354] on video at bounding box center [539, 262] width 737 height 414
click at [187, 453] on icon at bounding box center [190, 453] width 9 height 11
click at [888, 451] on icon at bounding box center [888, 454] width 15 height 12
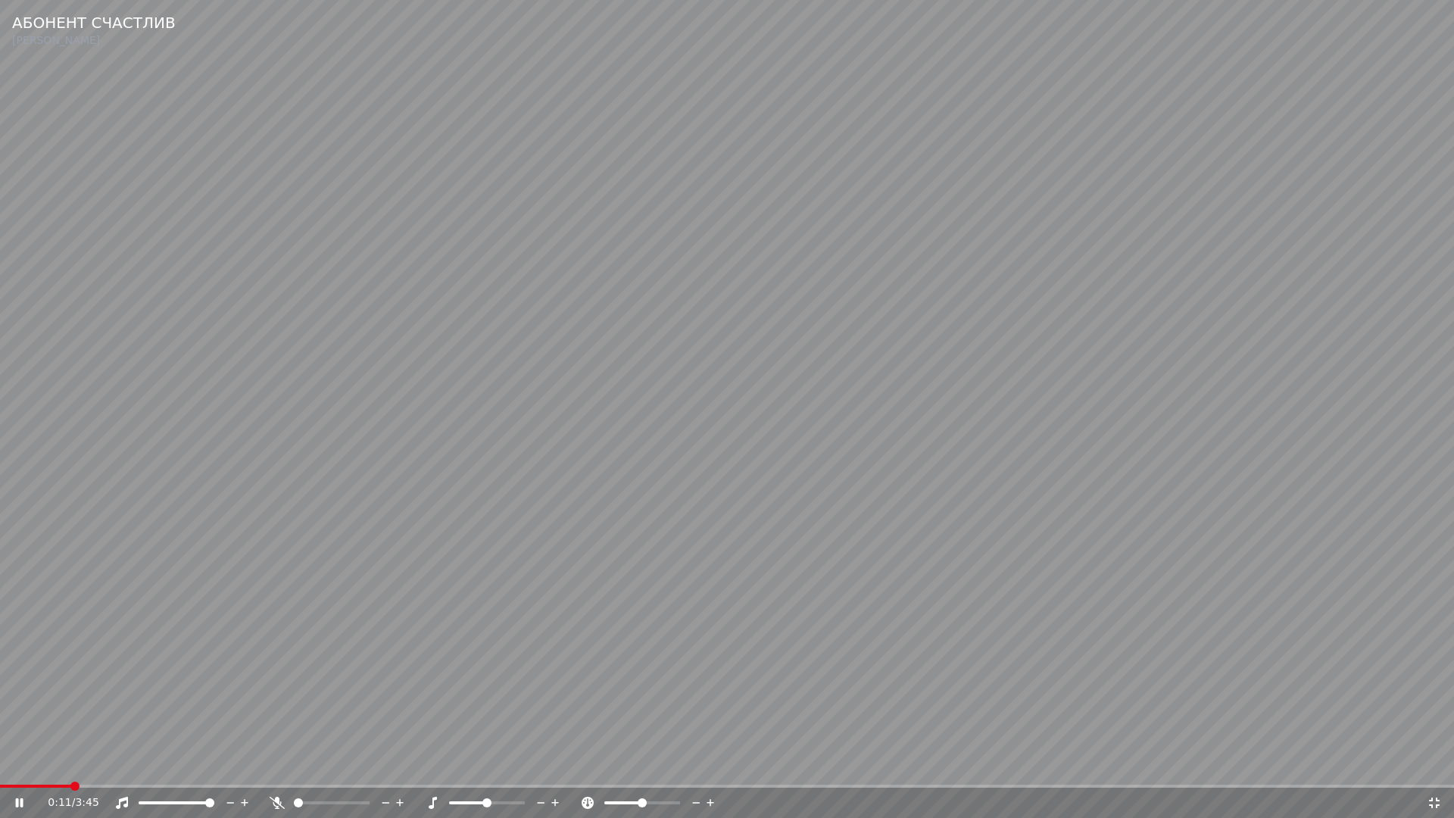
click at [73, 769] on span at bounding box center [74, 786] width 9 height 9
click at [58, 769] on span at bounding box center [29, 786] width 58 height 3
click at [1431, 769] on icon at bounding box center [1434, 803] width 15 height 12
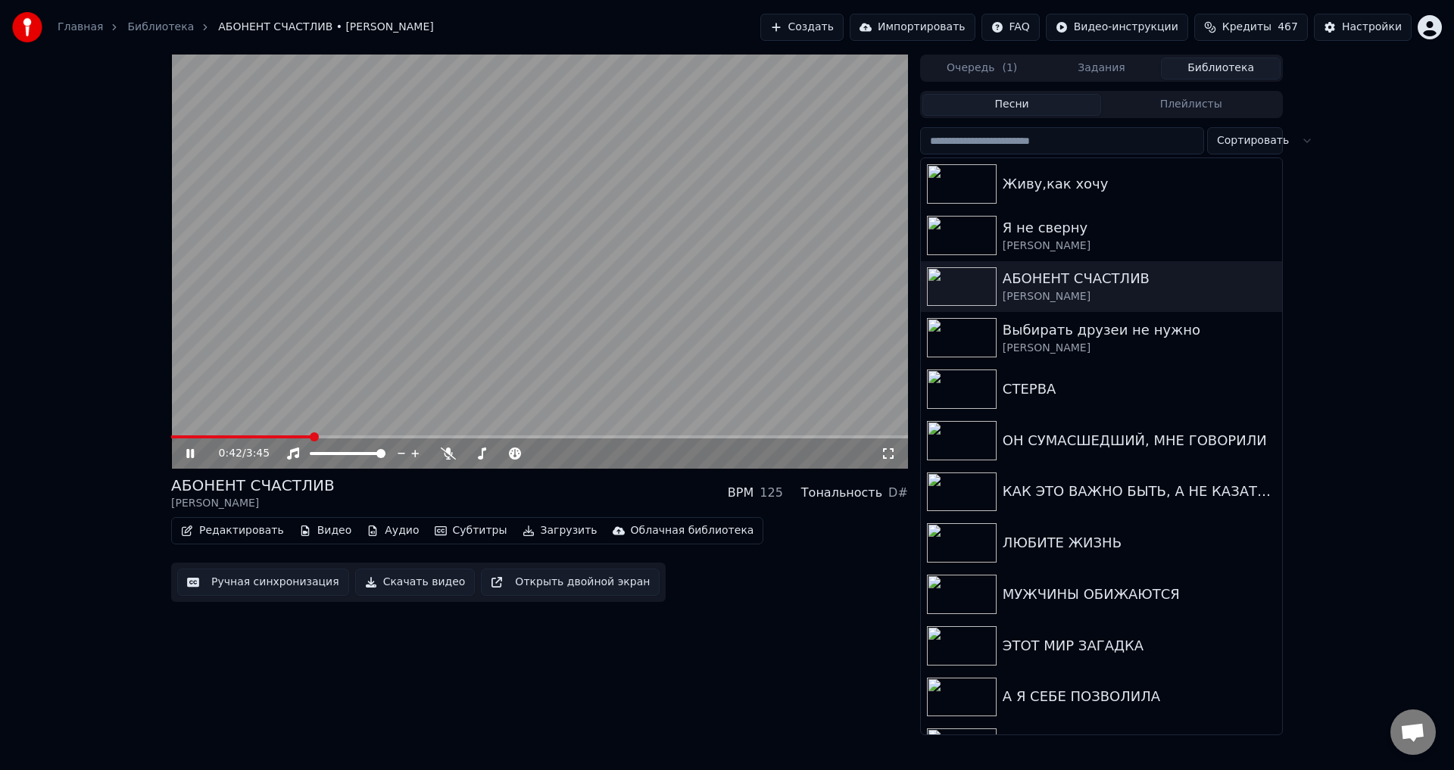
click at [207, 435] on video at bounding box center [539, 262] width 737 height 414
click at [205, 435] on video at bounding box center [539, 262] width 737 height 414
click at [206, 436] on span at bounding box center [189, 436] width 36 height 3
click at [193, 437] on span at bounding box center [202, 436] width 62 height 3
click at [888, 449] on icon at bounding box center [888, 454] width 15 height 12
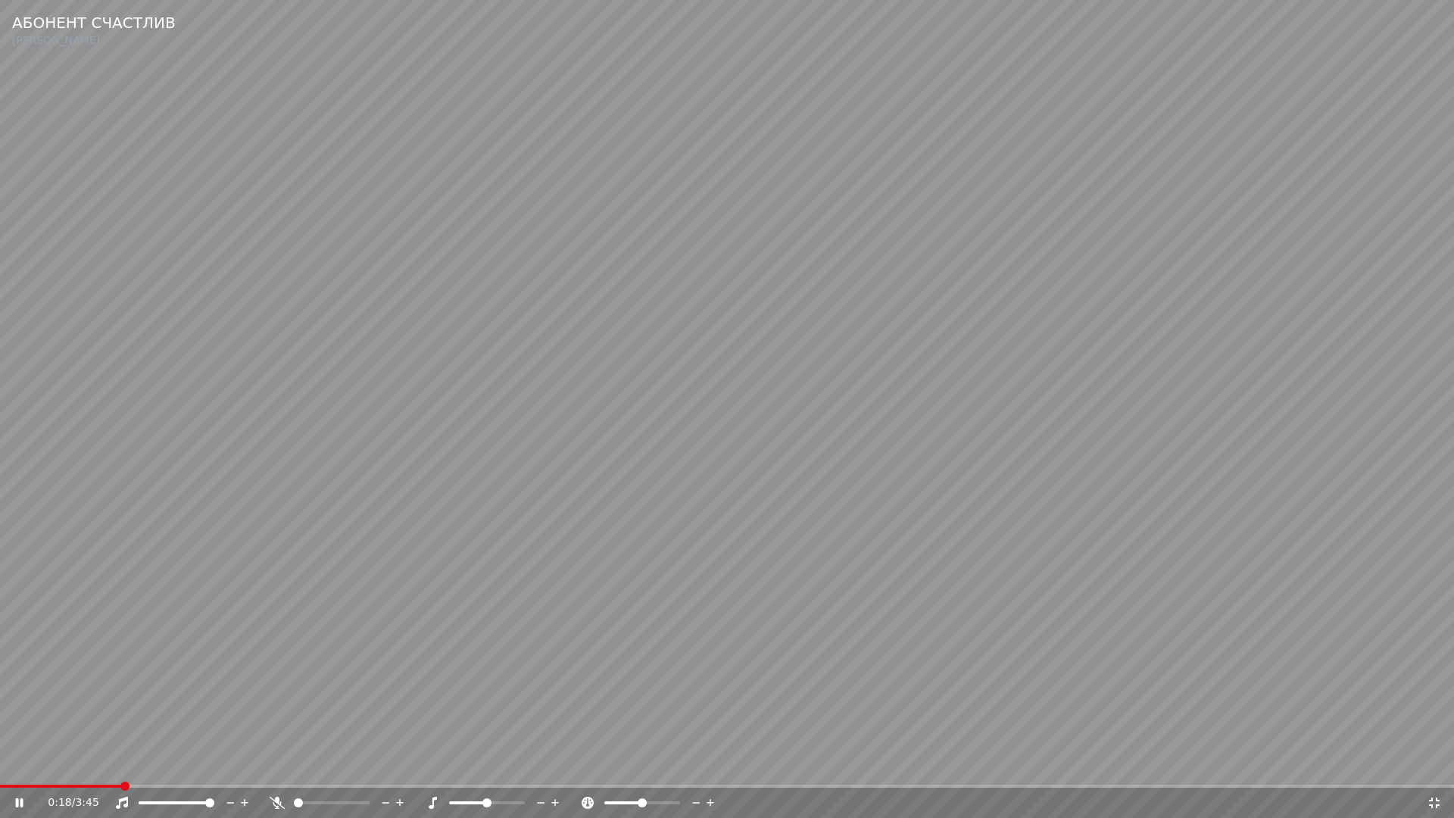
click at [39, 769] on span at bounding box center [60, 786] width 121 height 3
click at [55, 769] on span at bounding box center [108, 786] width 216 height 3
click at [537, 729] on video at bounding box center [727, 409] width 1454 height 818
click at [1439, 769] on icon at bounding box center [1434, 802] width 11 height 11
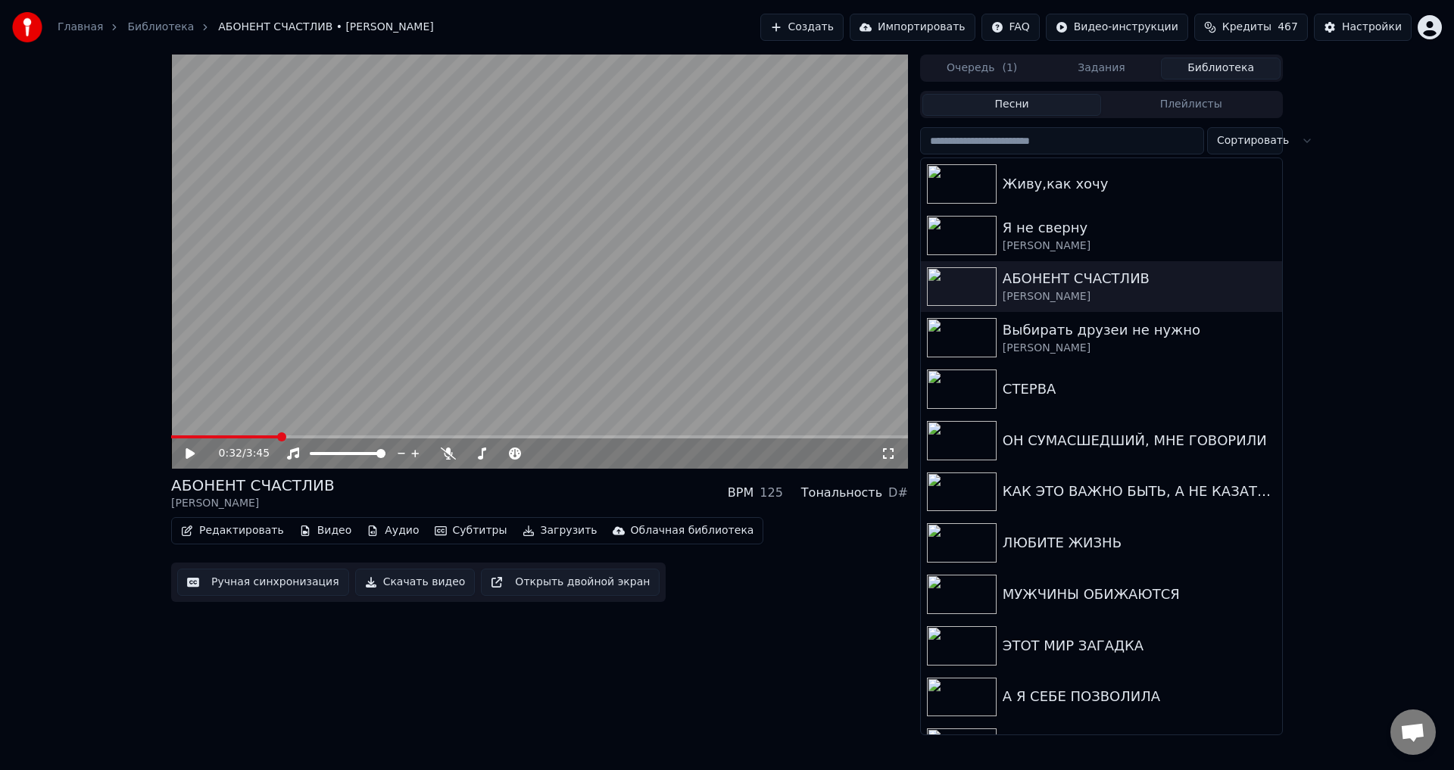
click at [248, 579] on button "Ручная синхронизация" at bounding box center [263, 582] width 172 height 27
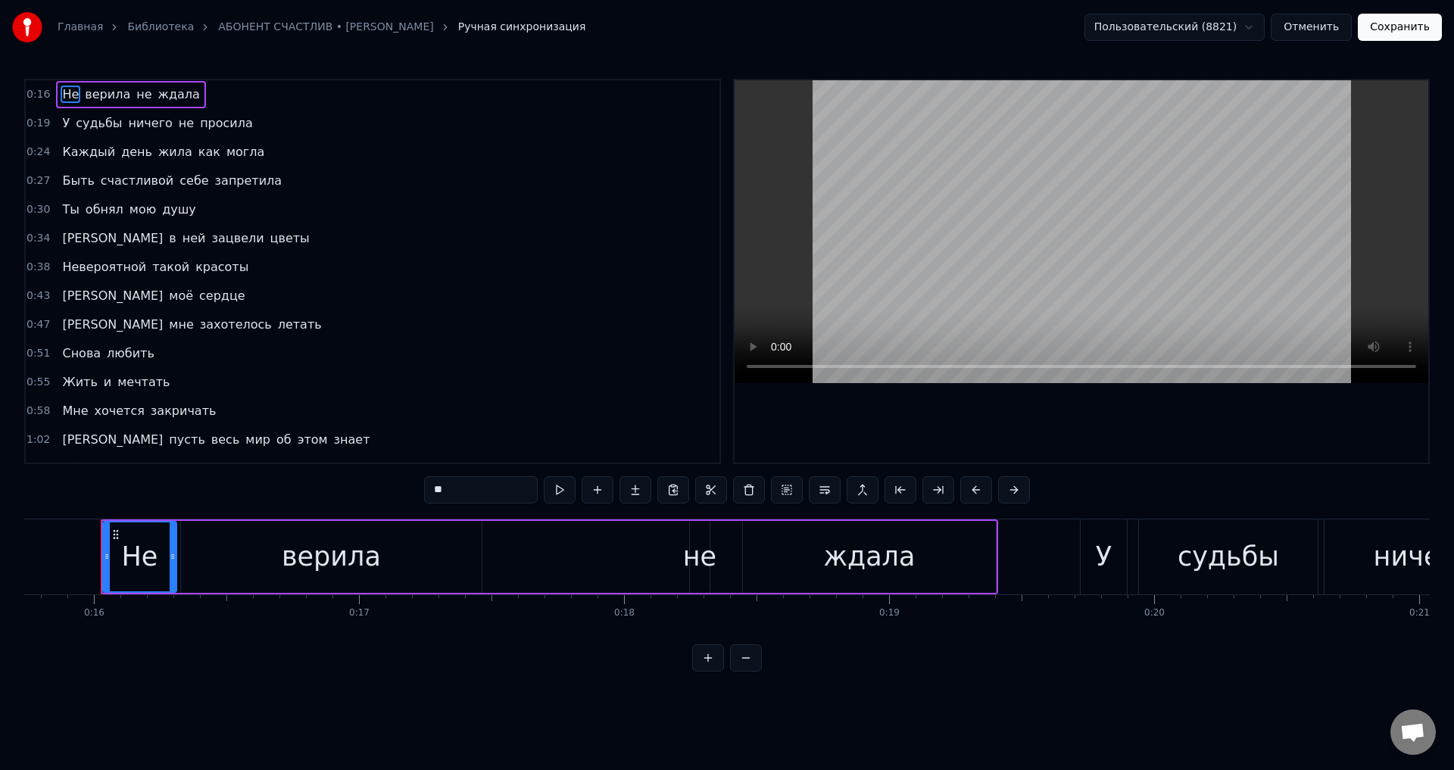
click at [61, 186] on span "Быть" at bounding box center [78, 180] width 35 height 17
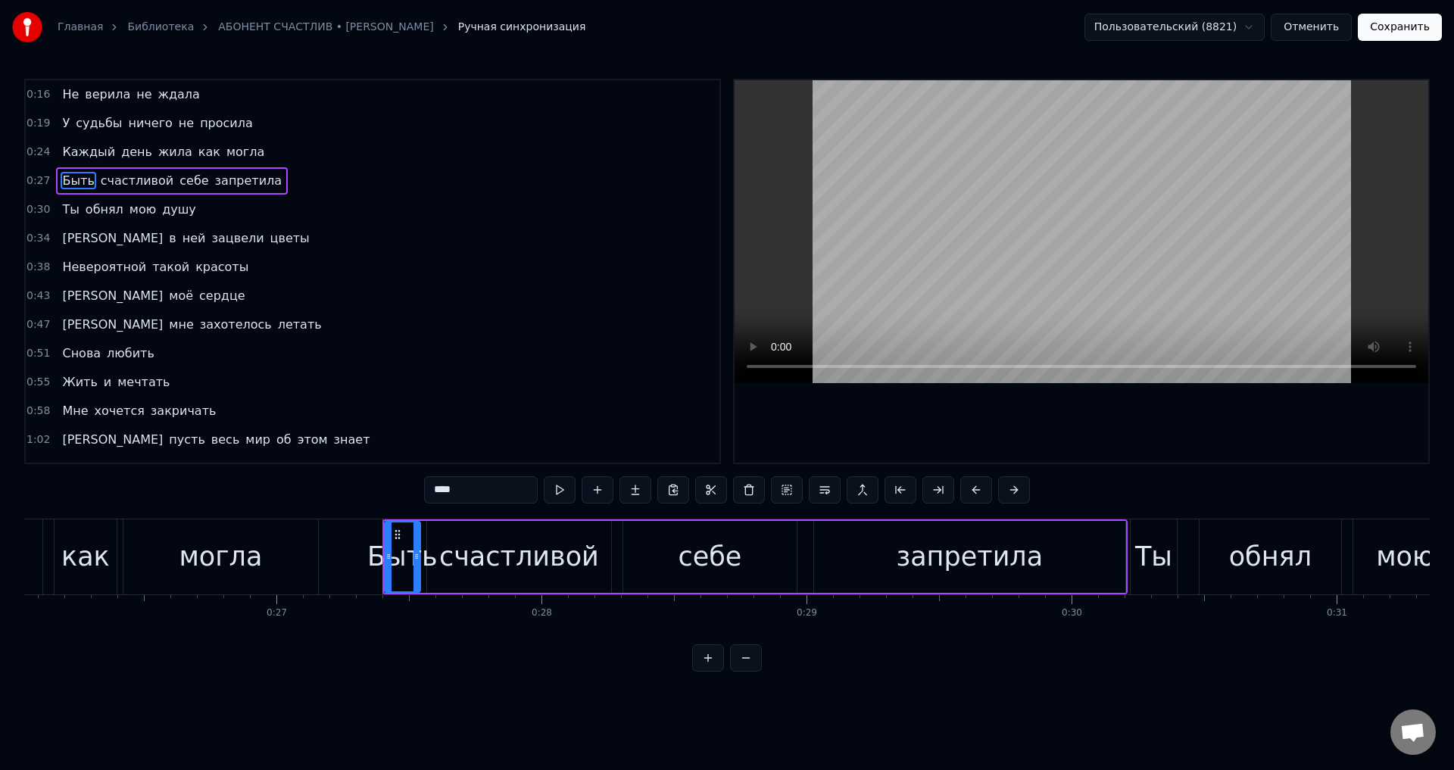
scroll to position [0, 7186]
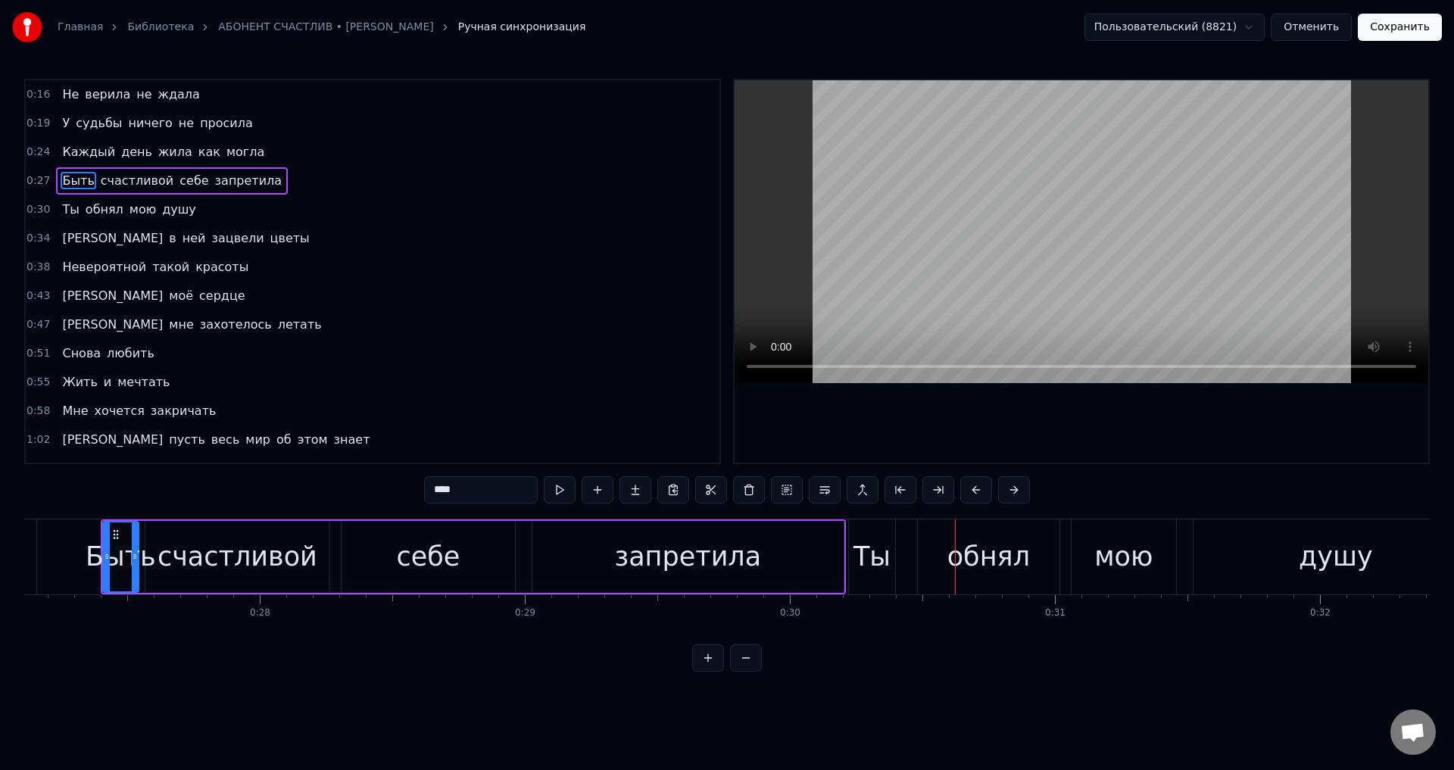
click at [863, 563] on div "Ты" at bounding box center [872, 557] width 37 height 40
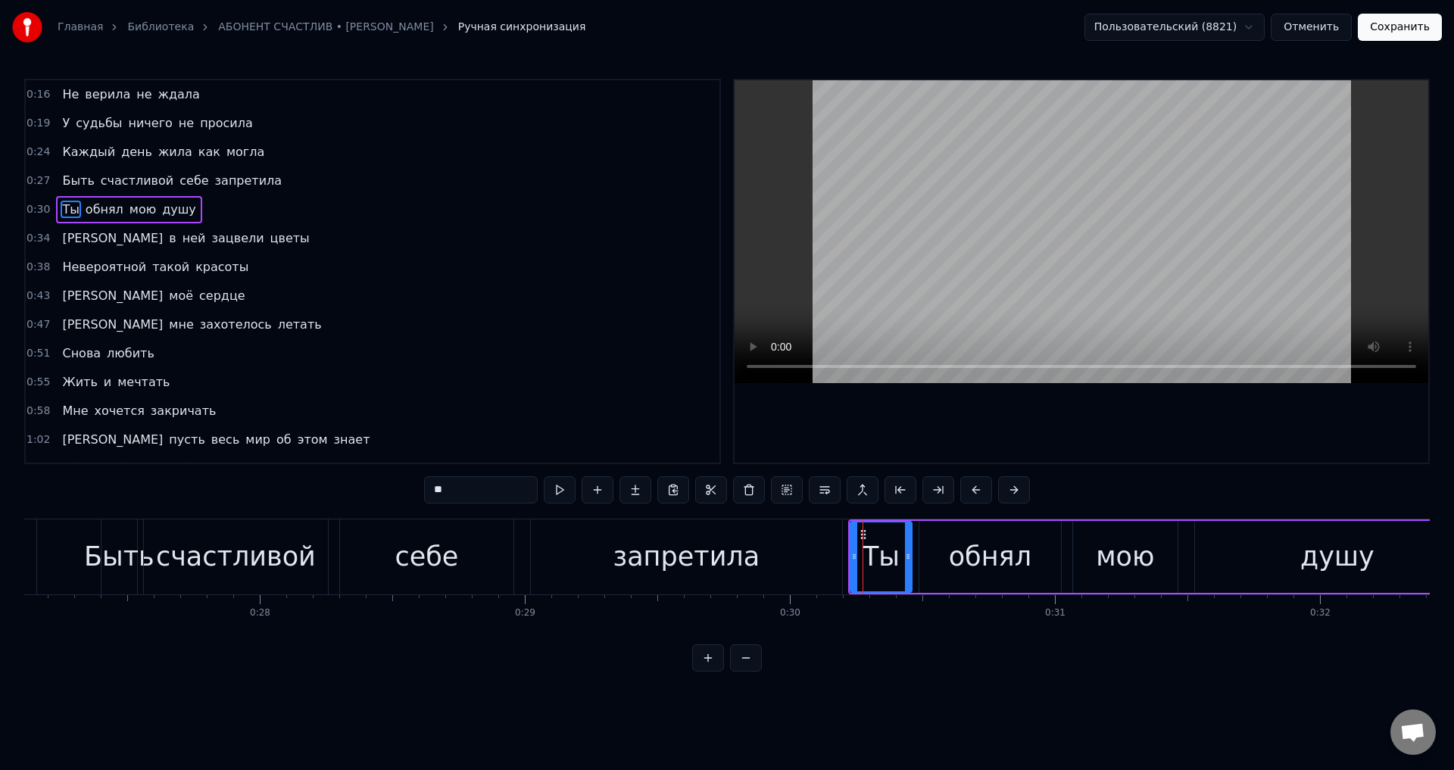
drag, startPoint x: 891, startPoint y: 564, endPoint x: 907, endPoint y: 561, distance: 15.4
click at [907, 561] on div at bounding box center [908, 557] width 6 height 69
drag, startPoint x: 853, startPoint y: 556, endPoint x: 878, endPoint y: 554, distance: 25.1
click at [878, 554] on icon at bounding box center [879, 557] width 6 height 12
drag, startPoint x: 707, startPoint y: 568, endPoint x: 847, endPoint y: 422, distance: 203.0
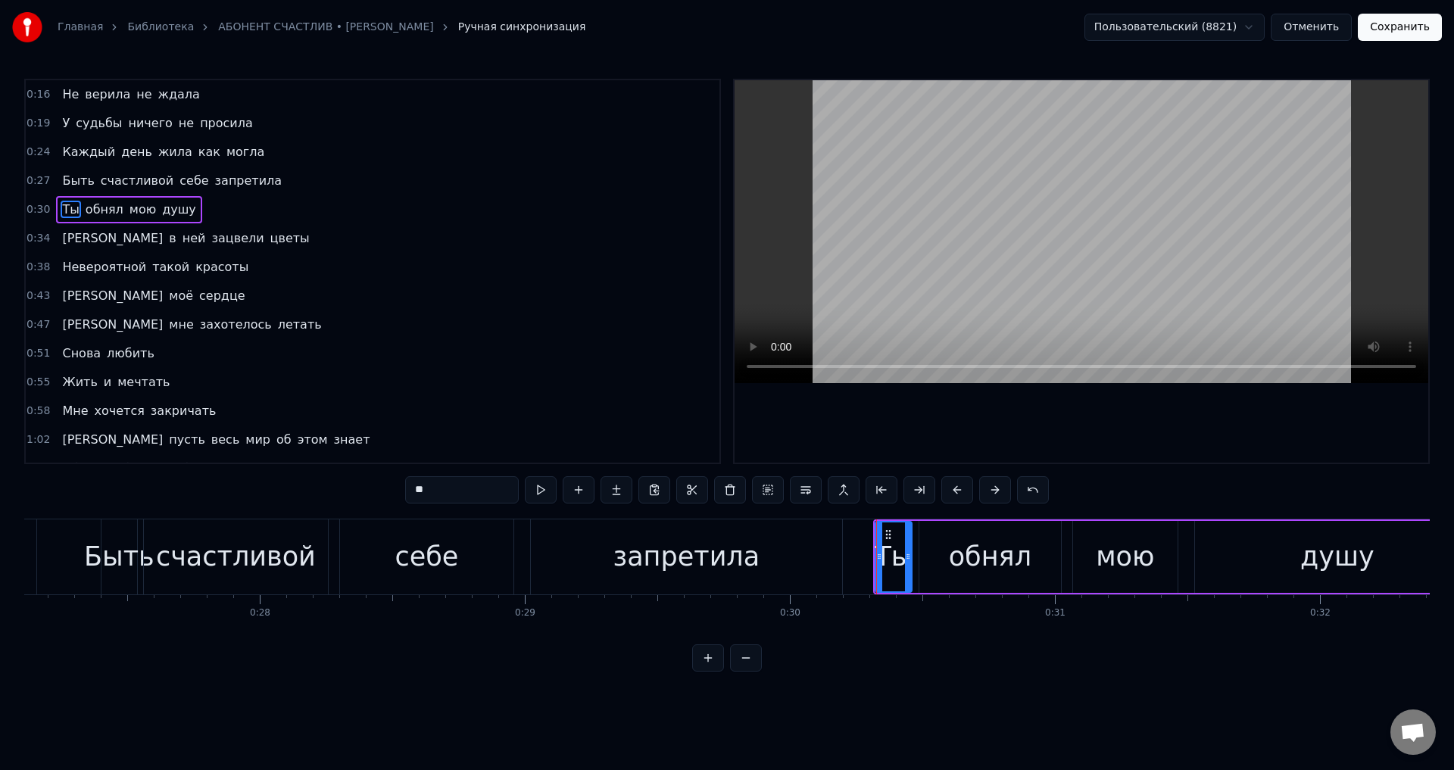
click at [707, 567] on div "запретила" at bounding box center [686, 557] width 147 height 40
type input "*********"
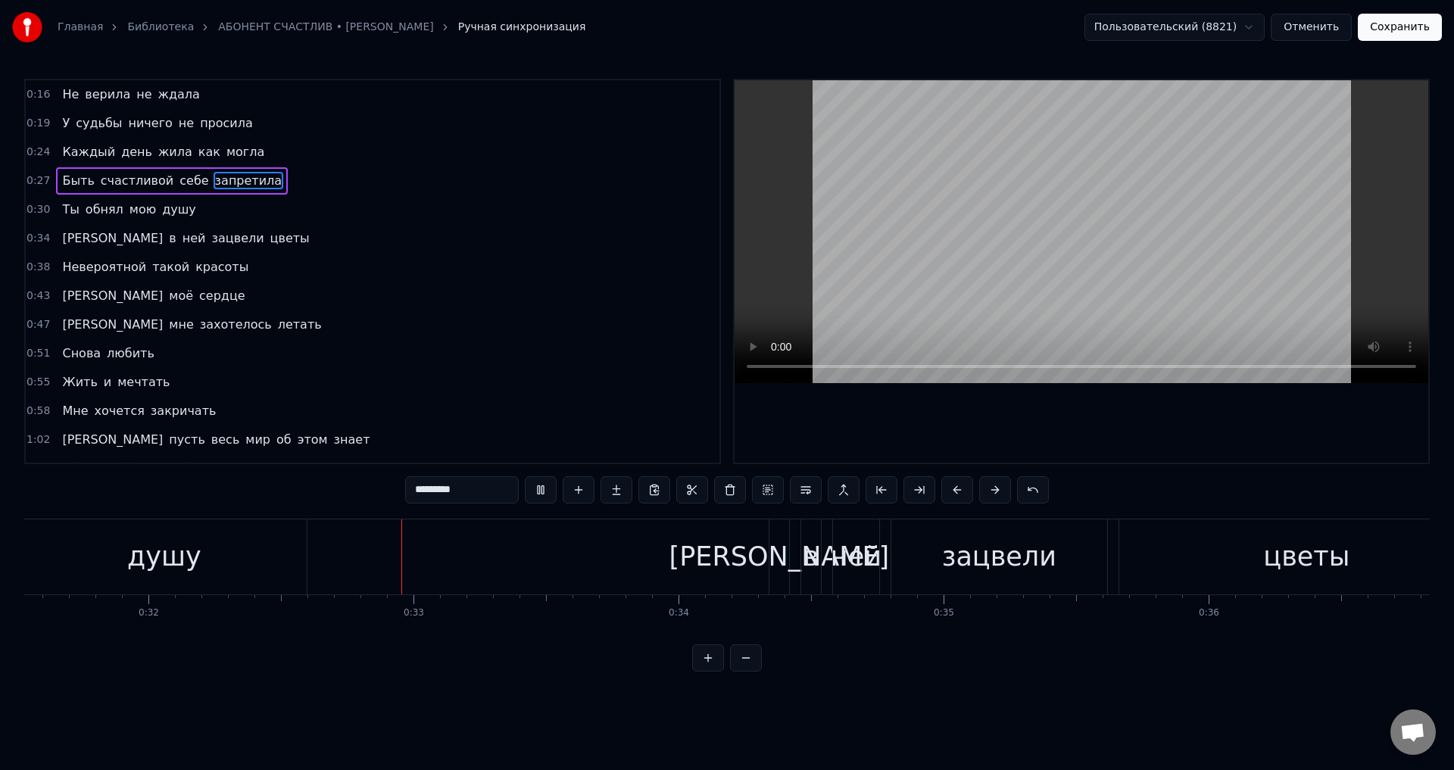
scroll to position [0, 8455]
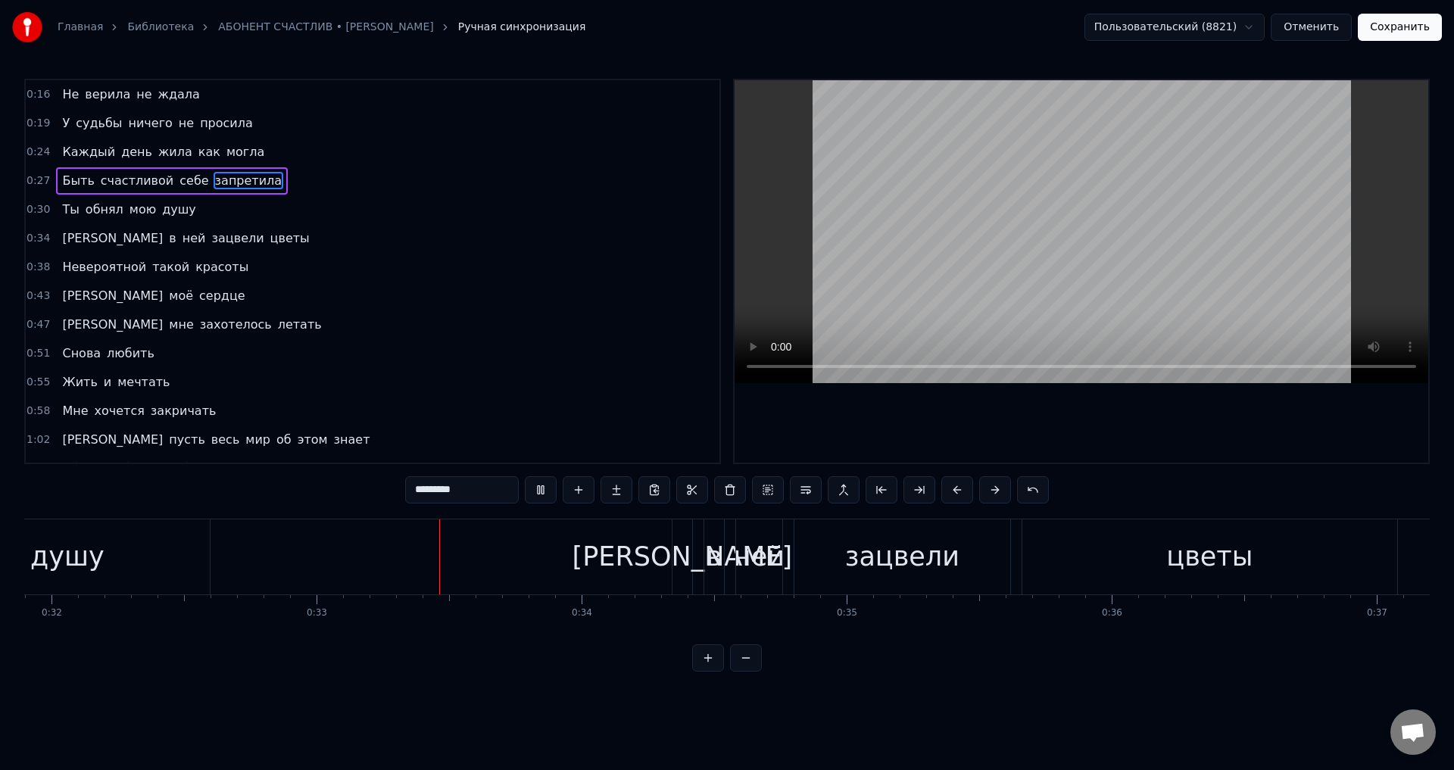
click at [1418, 32] on button "Сохранить" at bounding box center [1400, 27] width 84 height 27
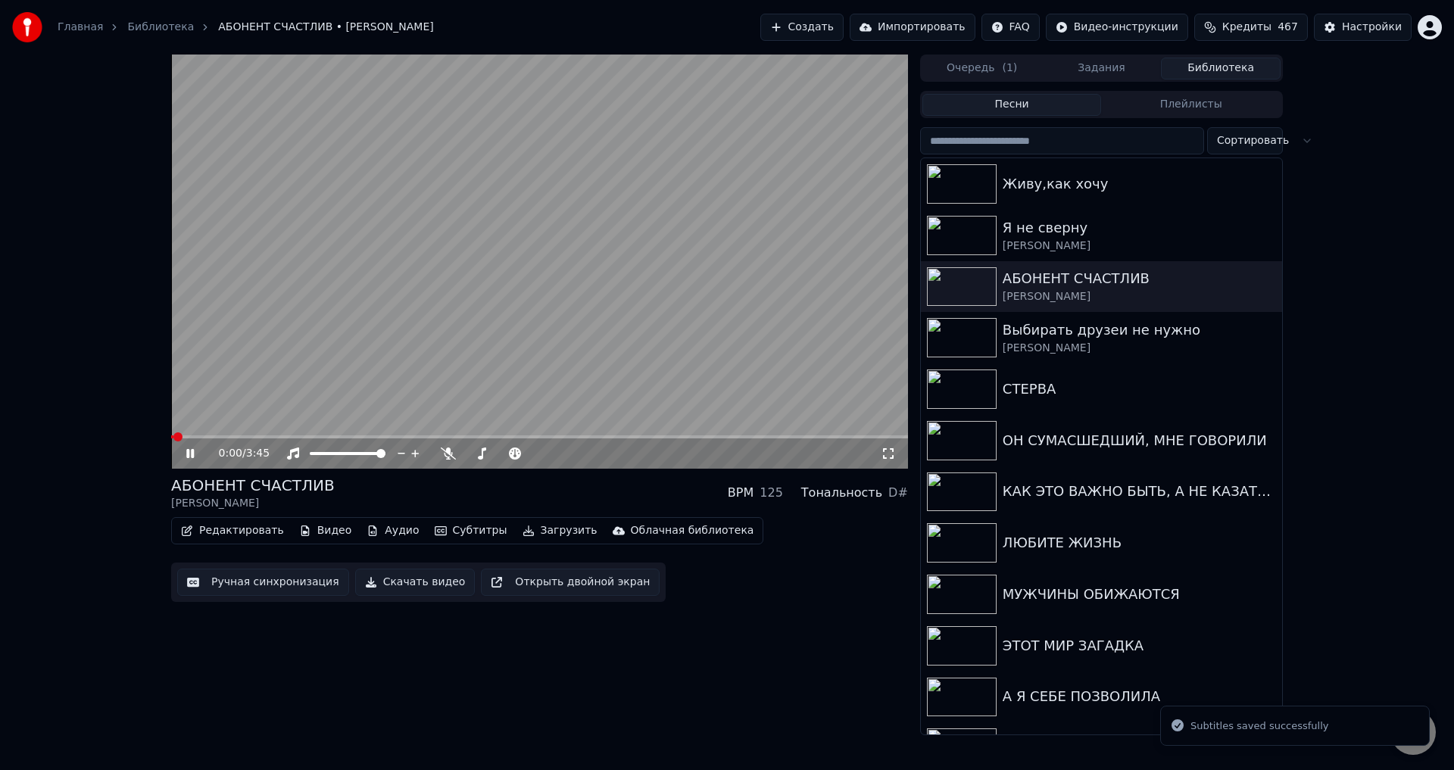
click at [891, 451] on icon at bounding box center [888, 454] width 15 height 12
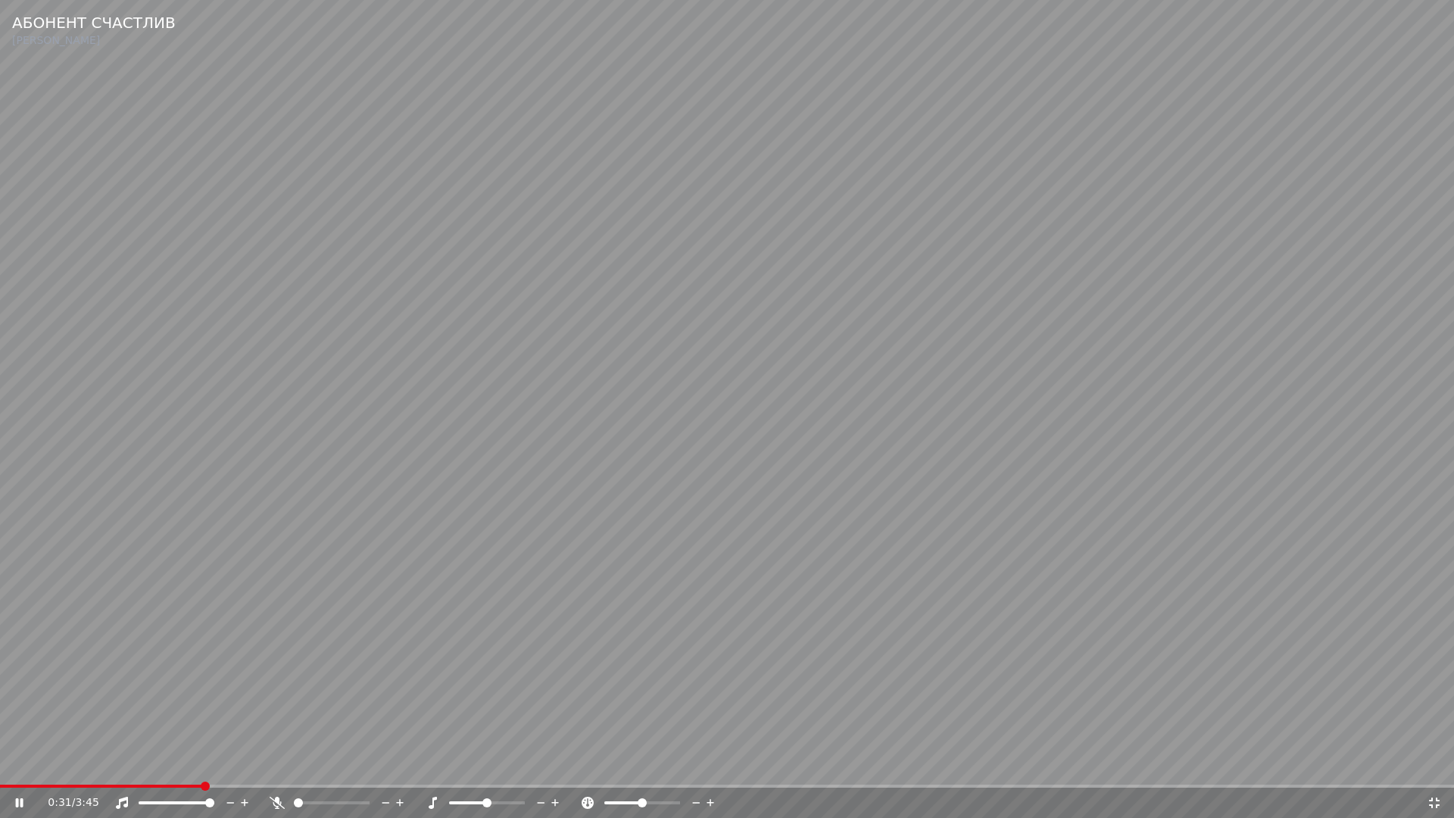
click at [579, 432] on video at bounding box center [727, 409] width 1454 height 818
click at [1431, 769] on icon at bounding box center [1434, 803] width 15 height 12
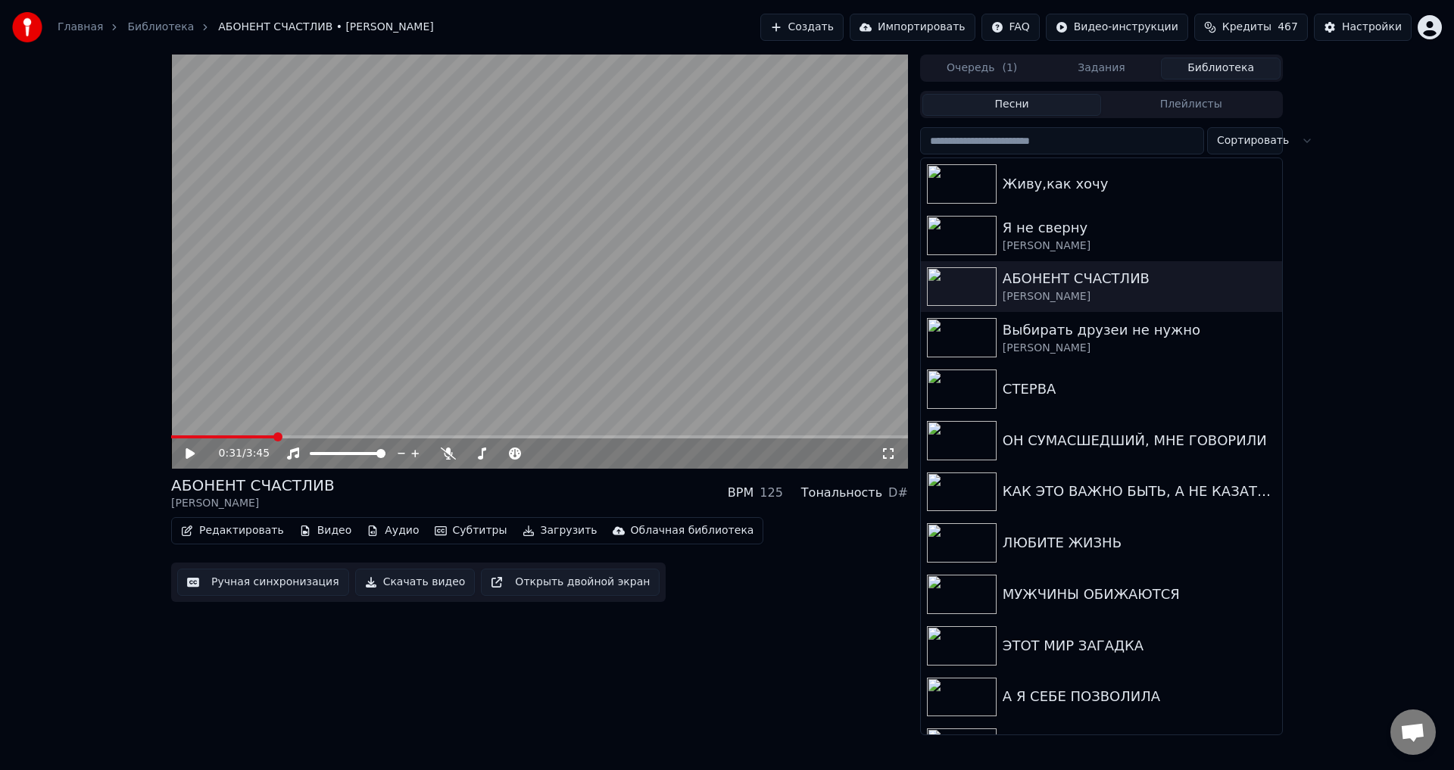
click at [278, 591] on button "Ручная синхронизация" at bounding box center [263, 582] width 172 height 27
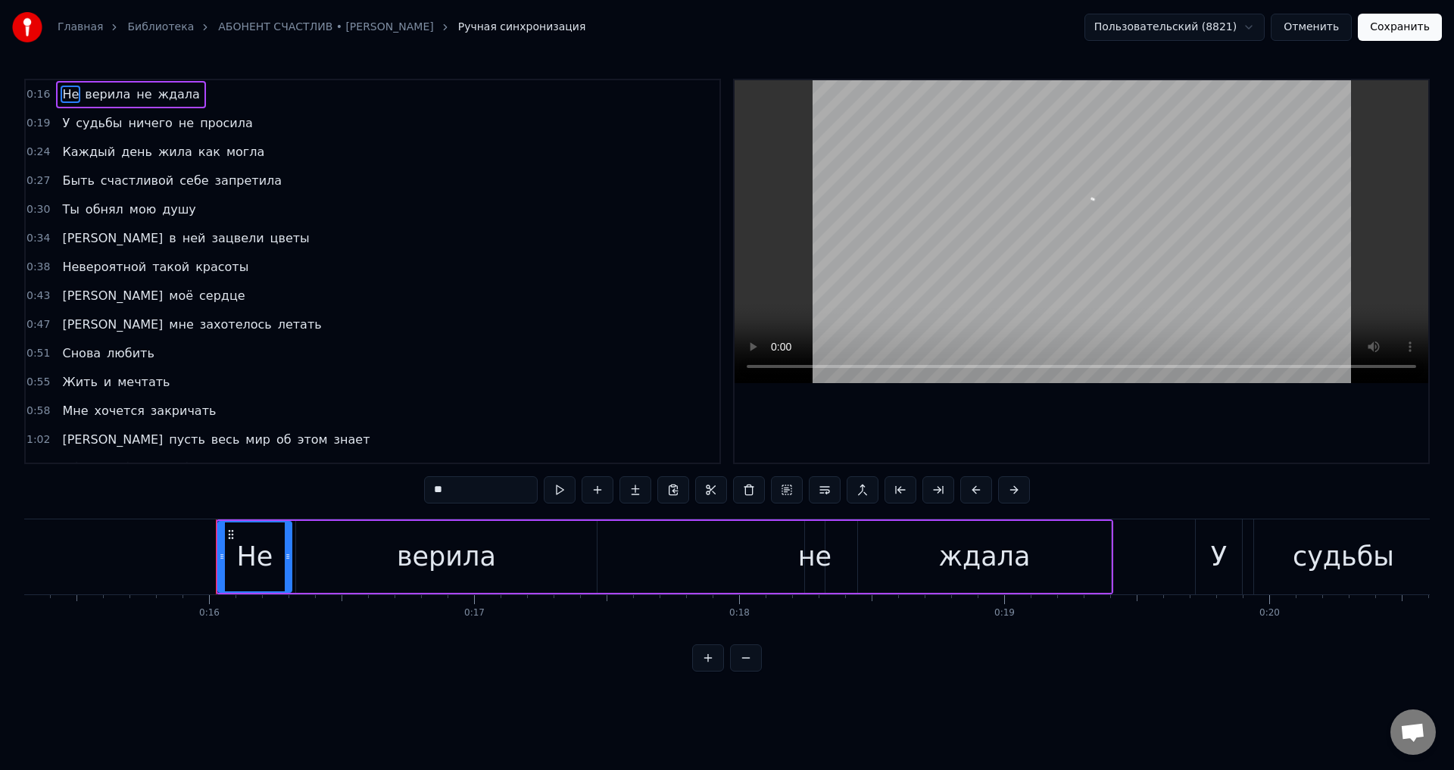
scroll to position [0, 4171]
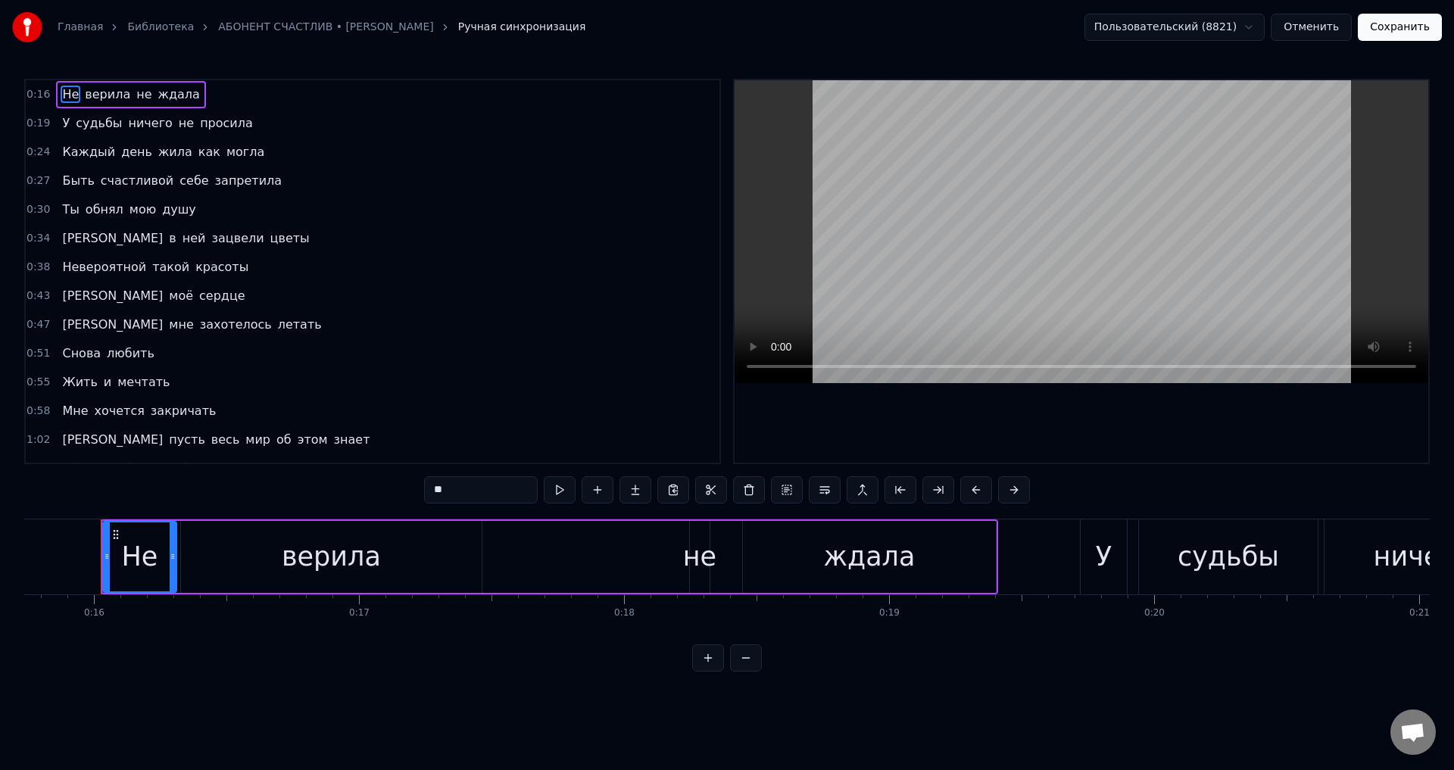
click at [90, 154] on span "Каждый" at bounding box center [89, 151] width 56 height 17
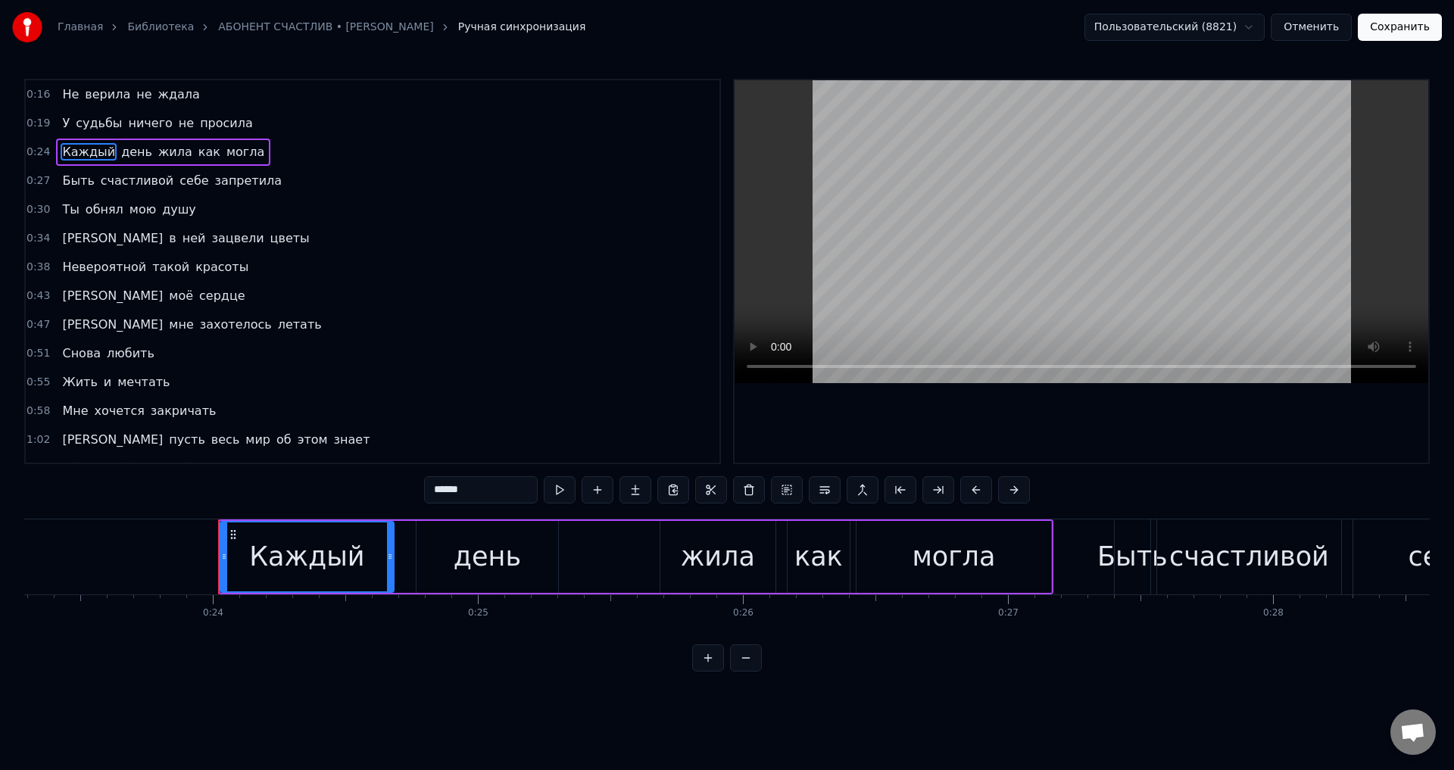
scroll to position [0, 6290]
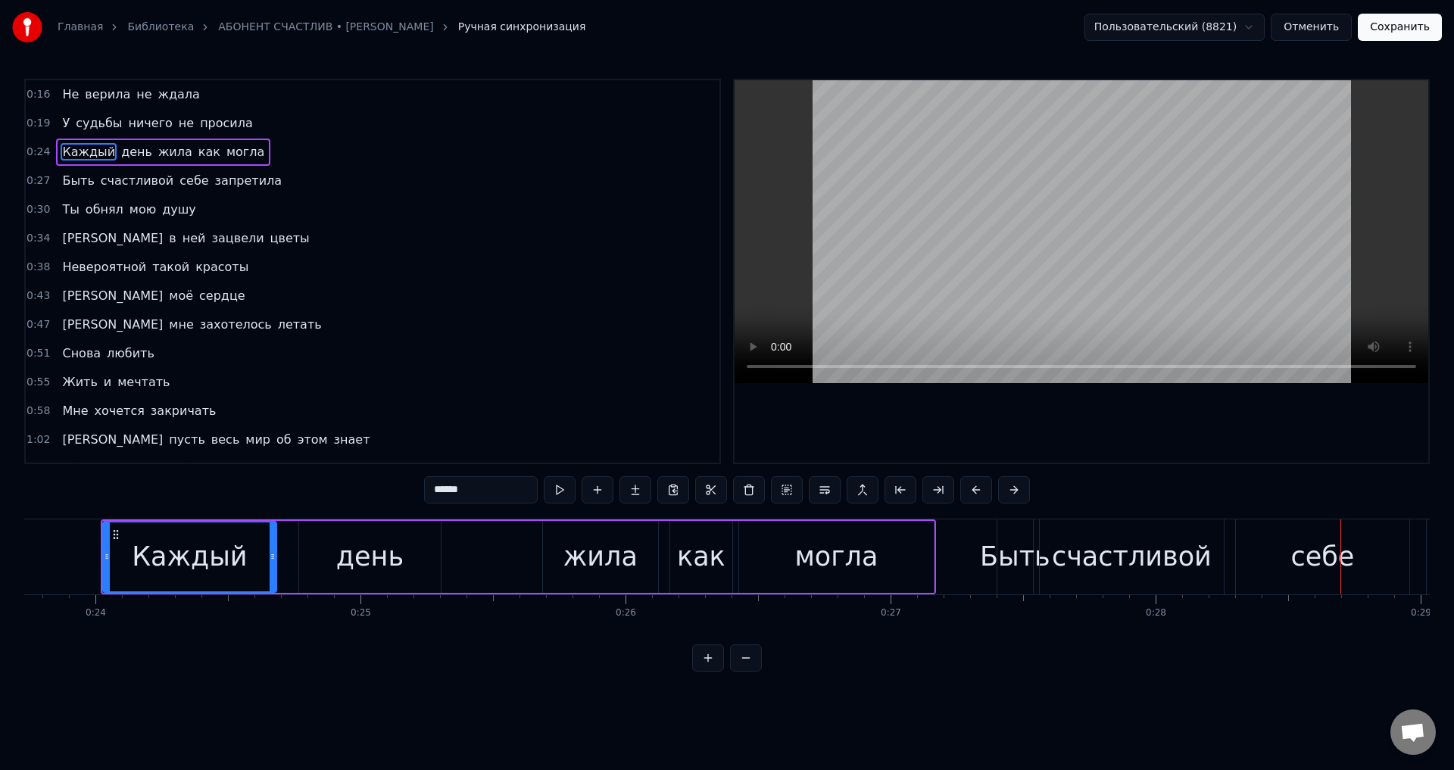
click at [1260, 560] on div "себе" at bounding box center [1322, 557] width 173 height 75
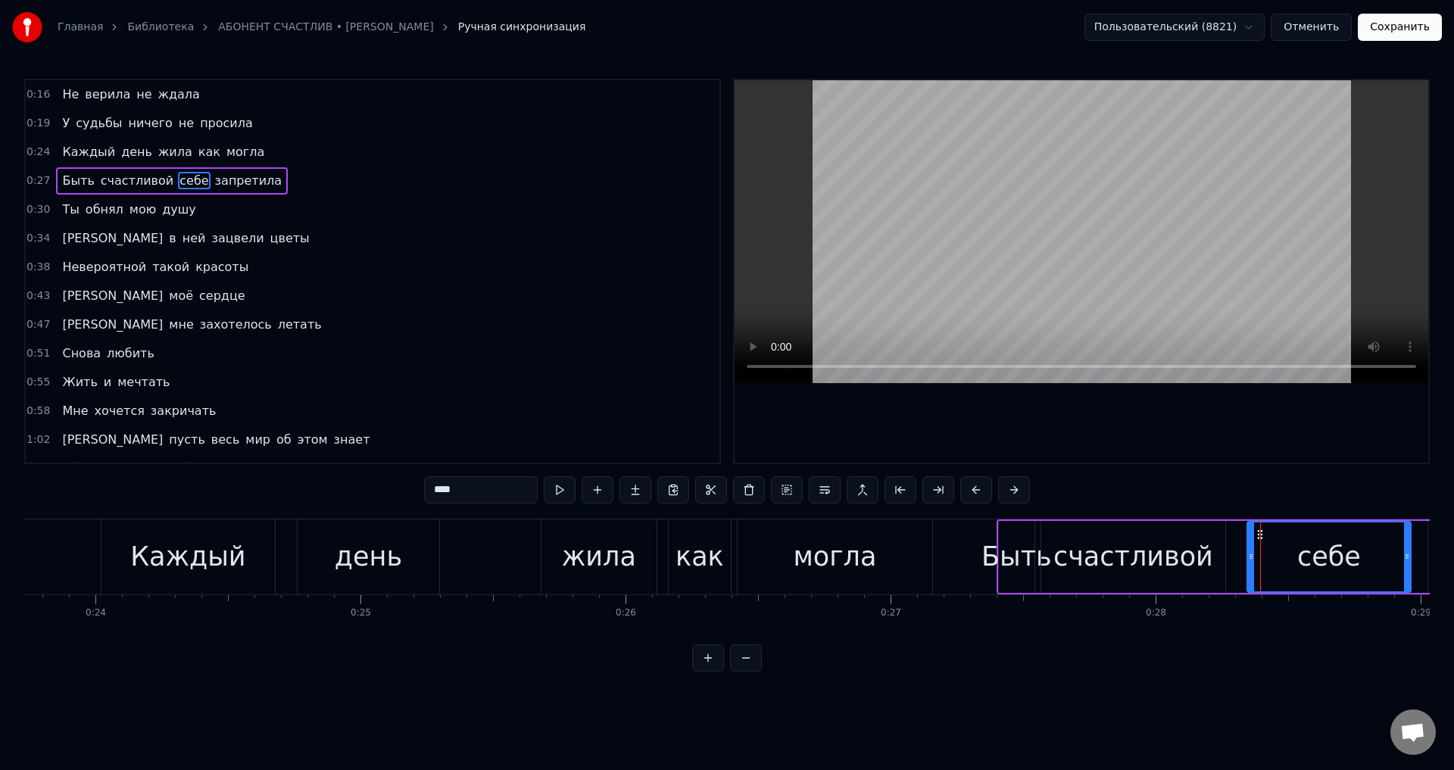
drag, startPoint x: 1237, startPoint y: 557, endPoint x: 1247, endPoint y: 555, distance: 10.1
click at [1248, 555] on icon at bounding box center [1251, 557] width 6 height 12
click at [1128, 564] on div "счастливой" at bounding box center [1133, 557] width 160 height 40
type input "**********"
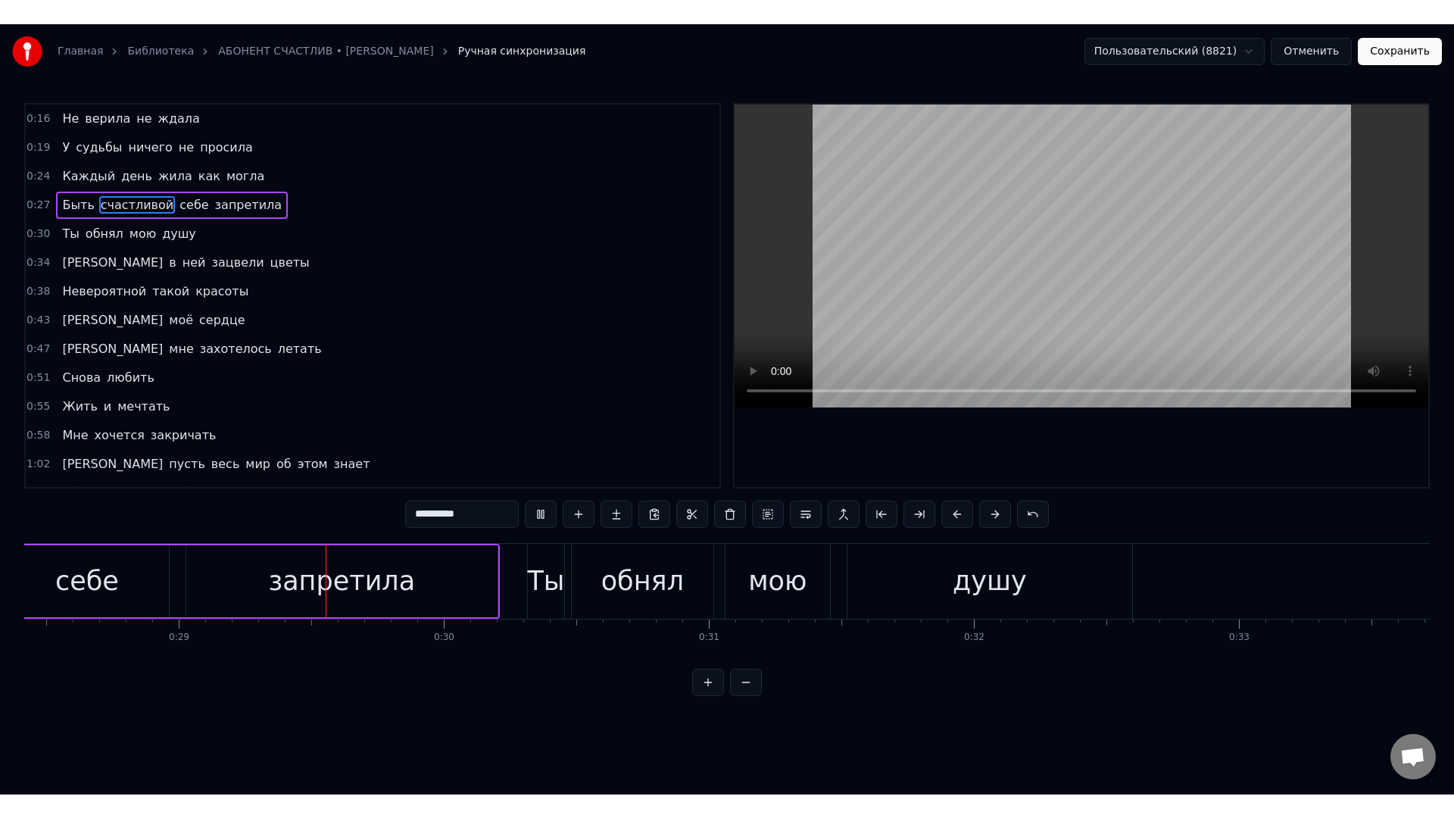
scroll to position [0, 7597]
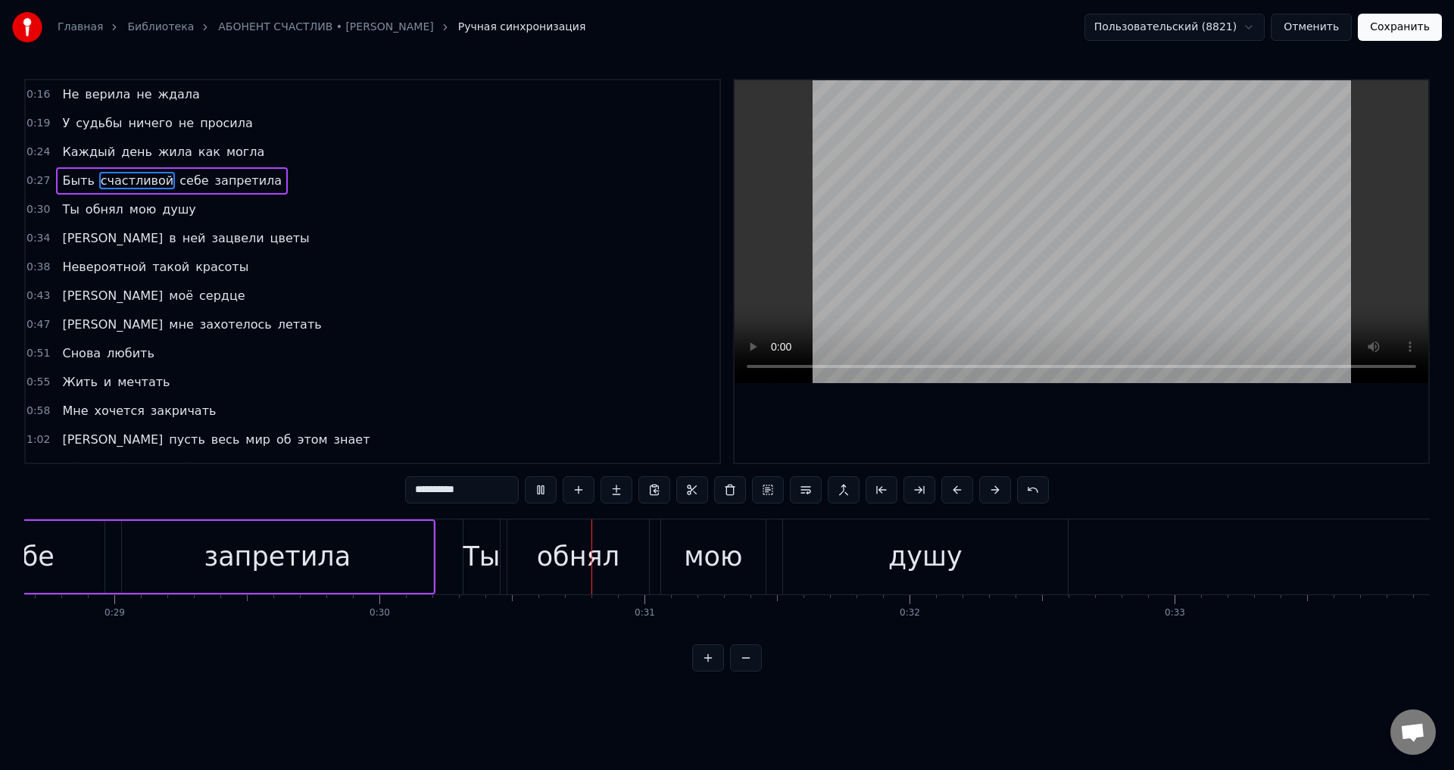
click at [1412, 33] on button "Сохранить" at bounding box center [1400, 27] width 84 height 27
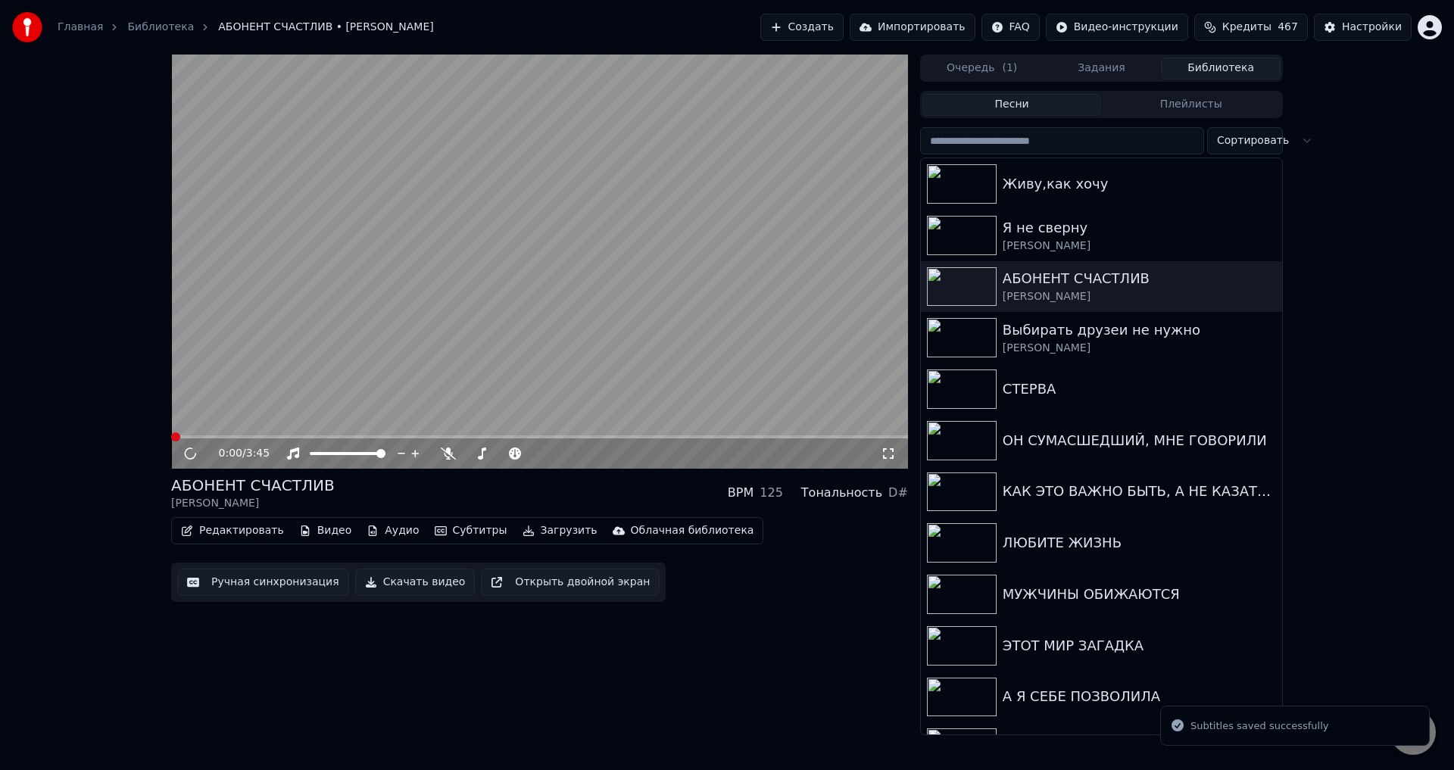
click at [885, 454] on icon at bounding box center [888, 454] width 15 height 12
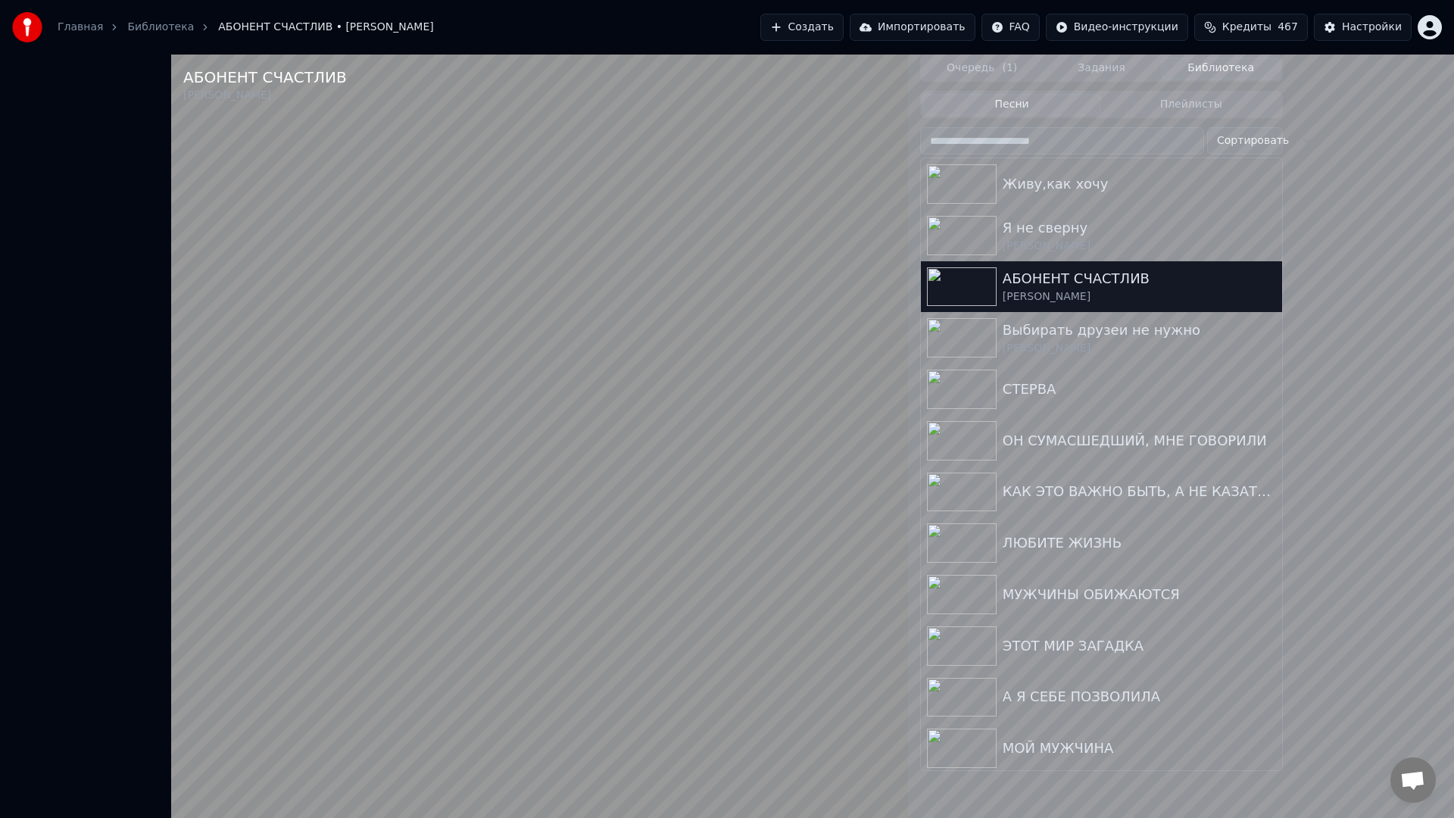
click at [676, 629] on video at bounding box center [539, 464] width 737 height 818
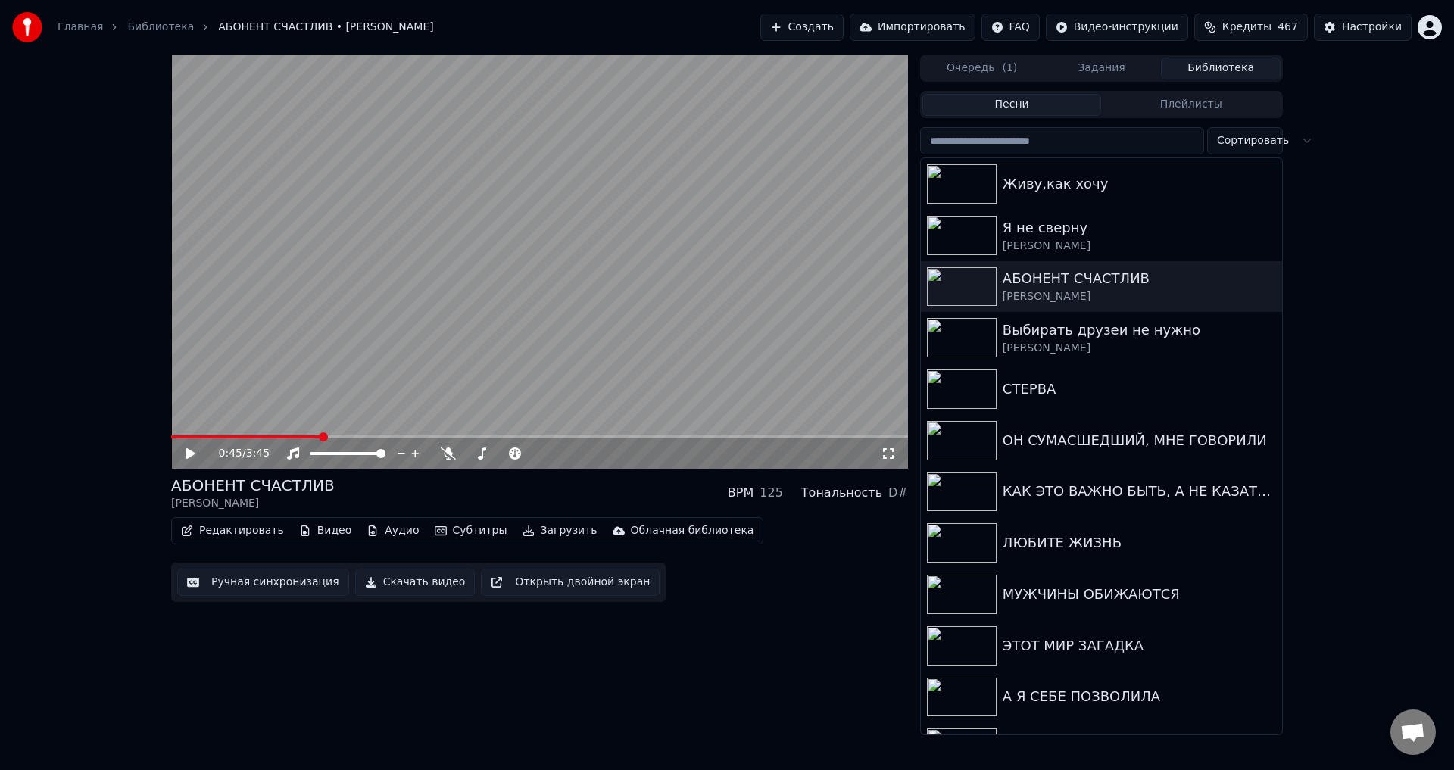
click at [251, 587] on button "Ручная синхронизация" at bounding box center [263, 582] width 172 height 27
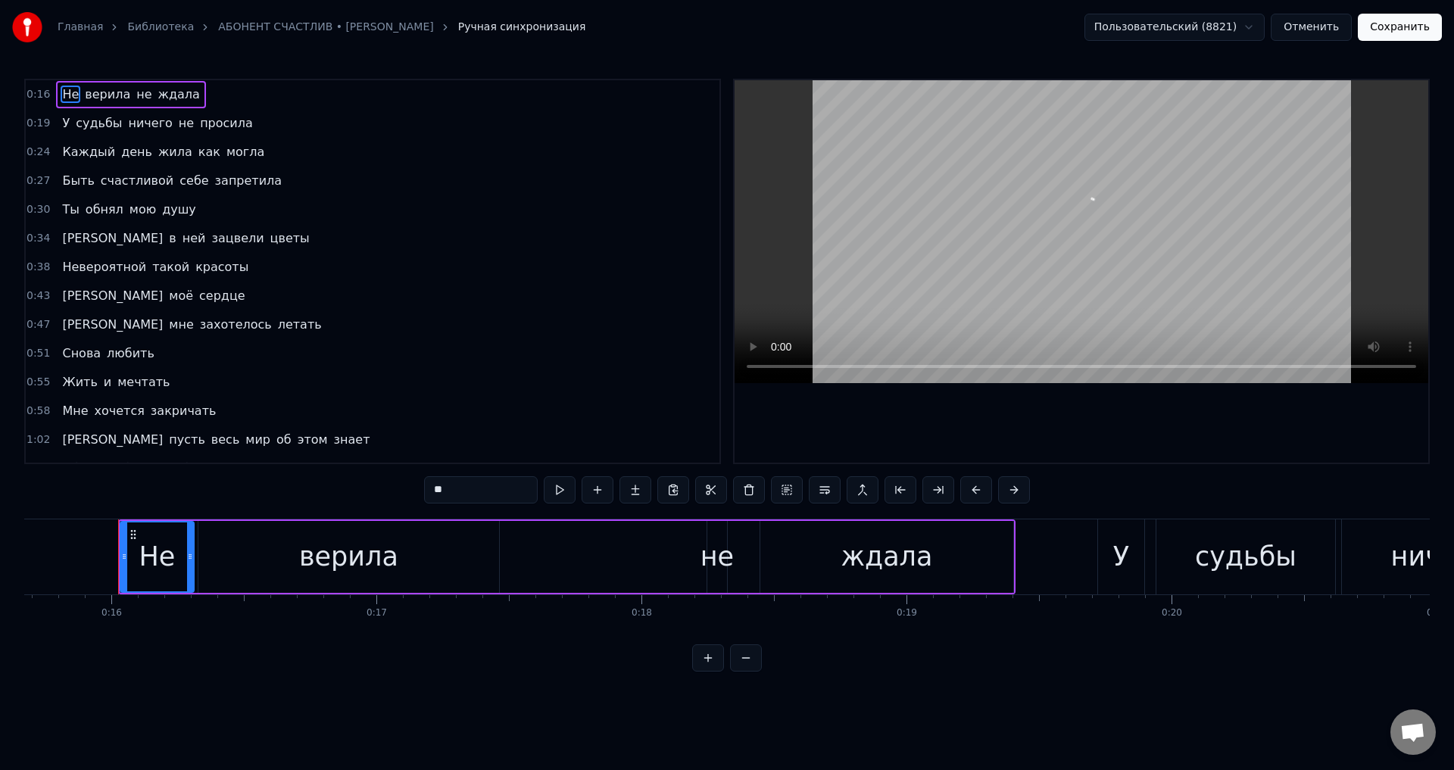
scroll to position [0, 4171]
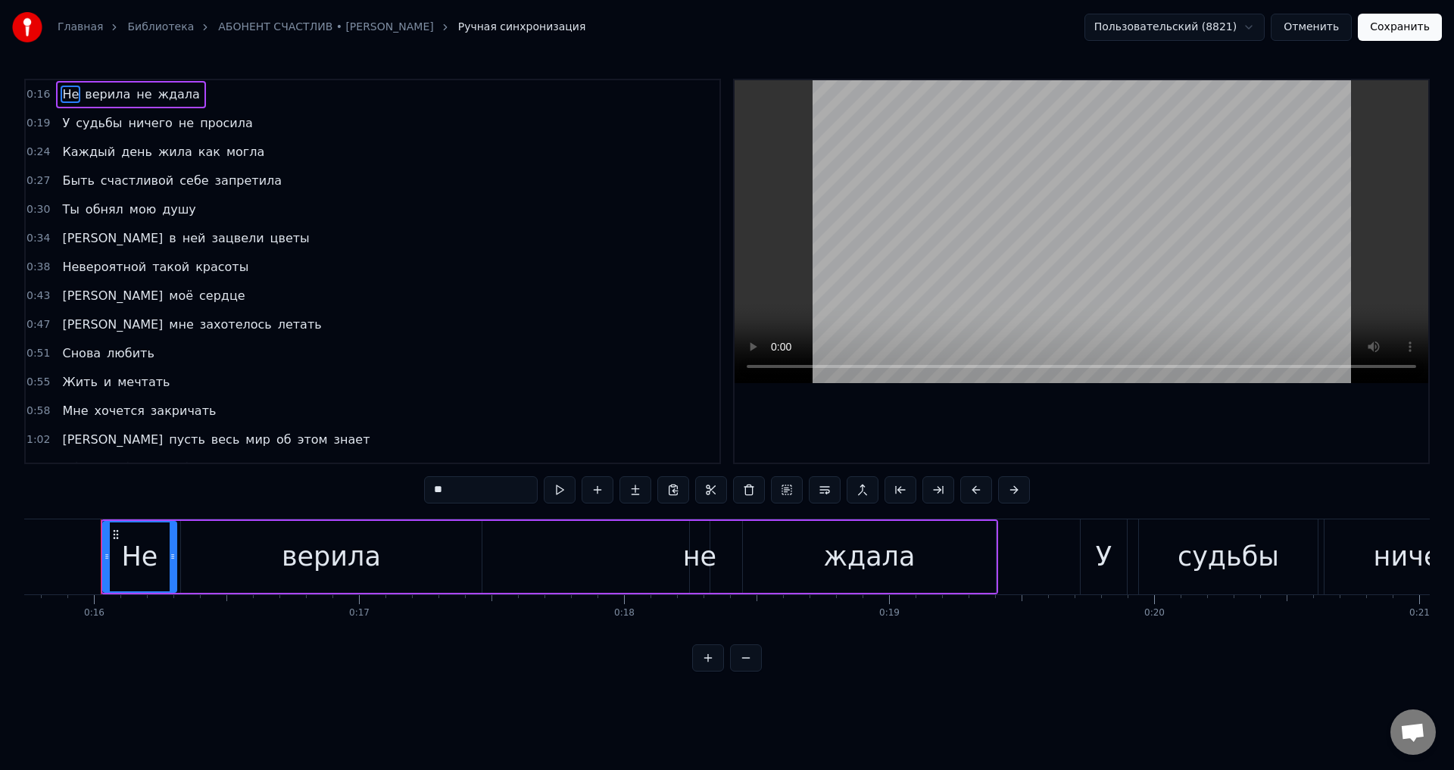
click at [68, 215] on span "Ты" at bounding box center [71, 209] width 20 height 17
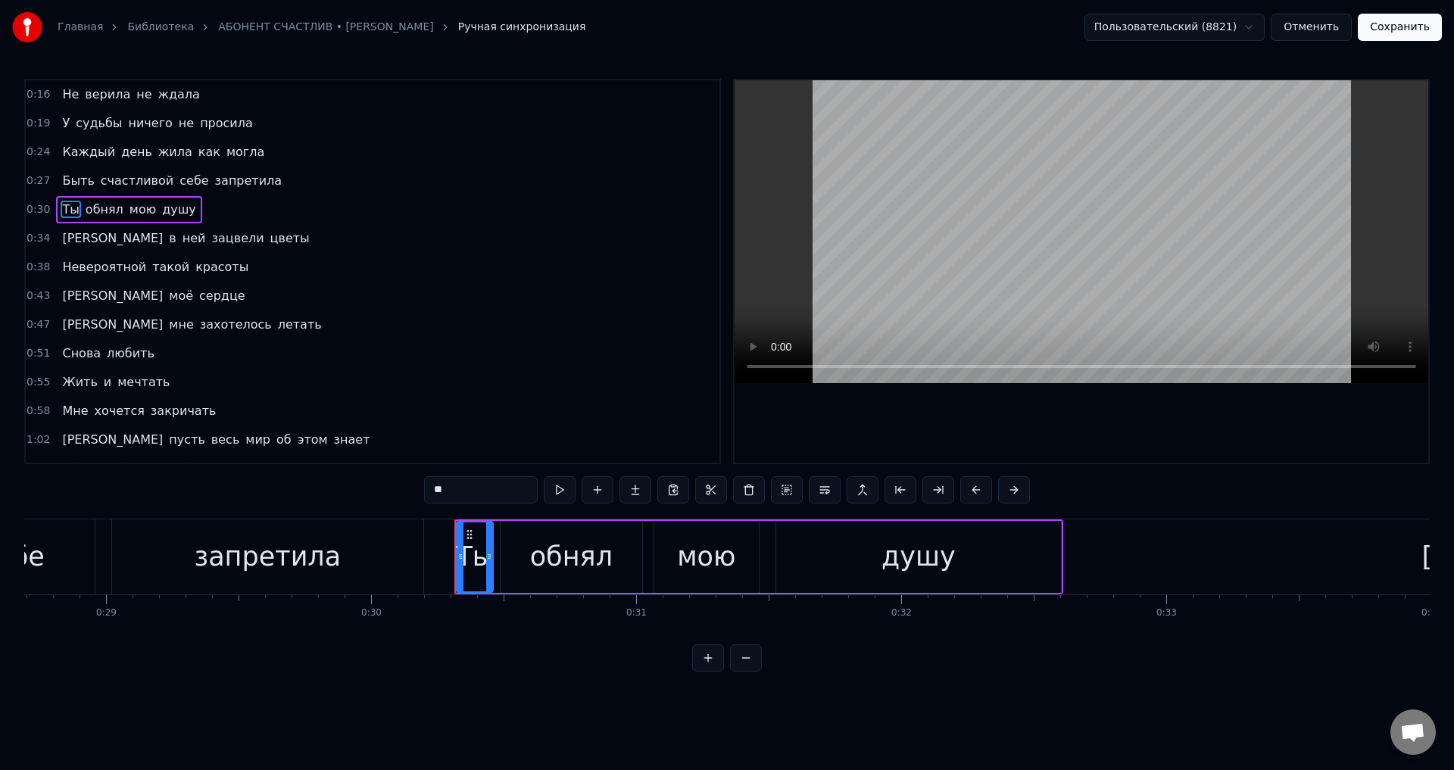
scroll to position [0, 7959]
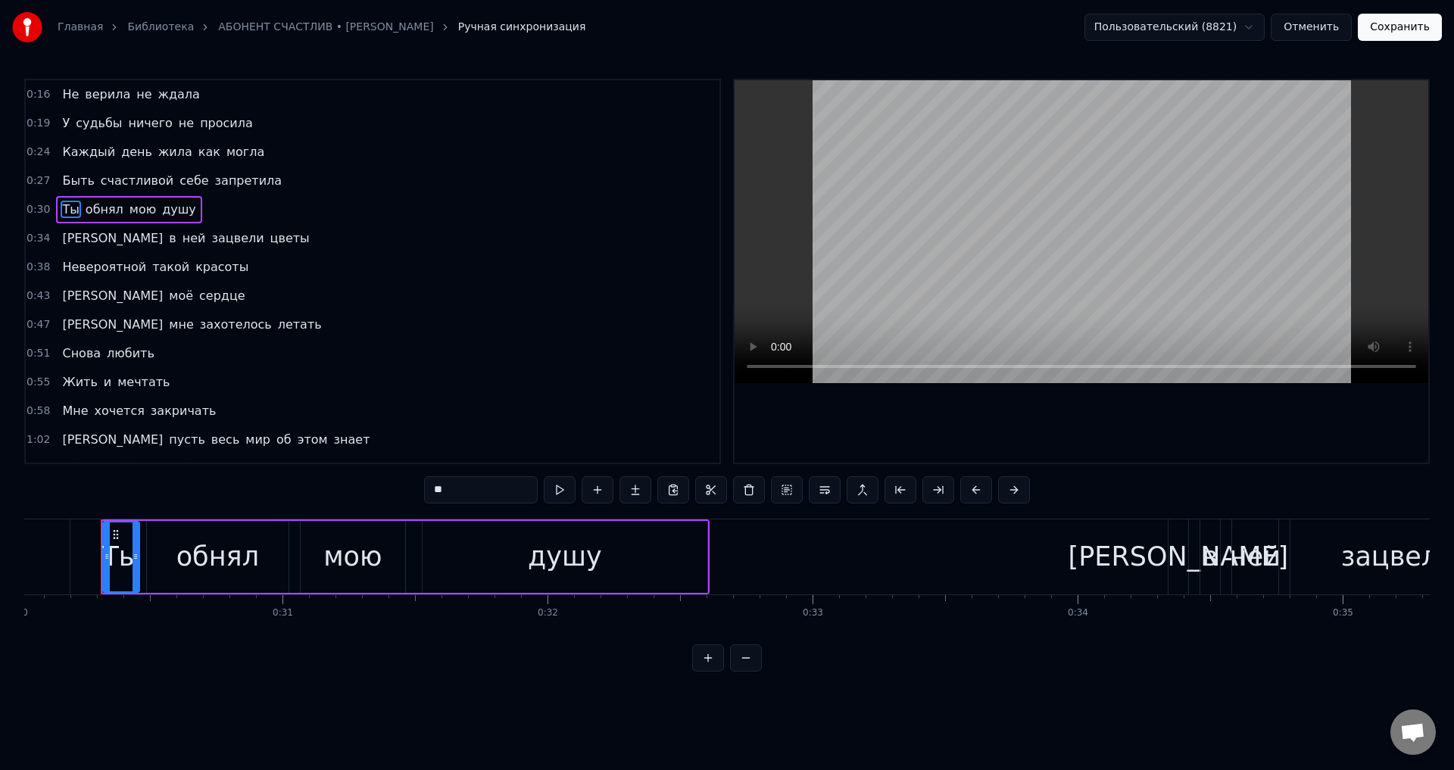
click at [155, 557] on div "обнял" at bounding box center [218, 557] width 142 height 72
click at [153, 557] on icon at bounding box center [154, 557] width 6 height 12
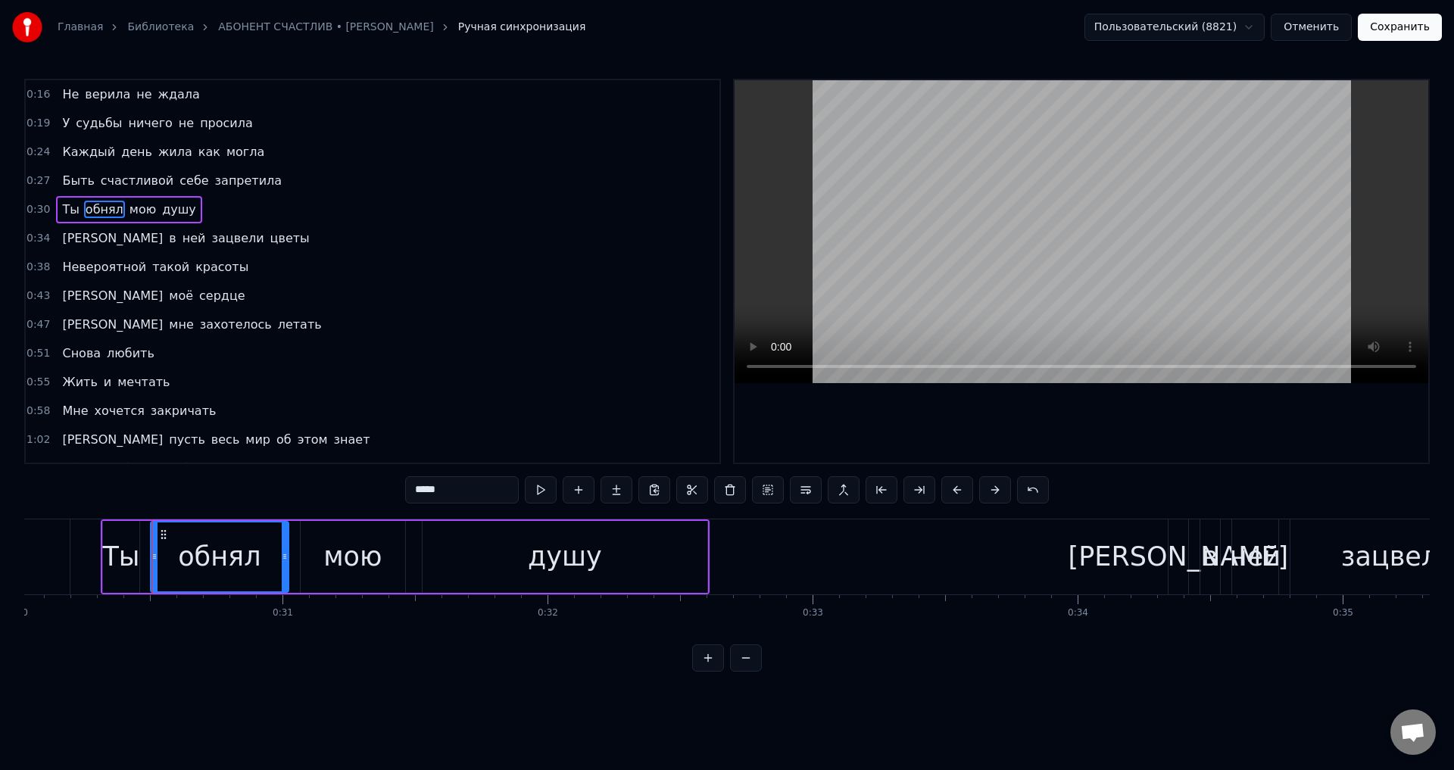
click at [119, 560] on div "Ты" at bounding box center [120, 557] width 37 height 40
click at [142, 560] on icon at bounding box center [141, 557] width 6 height 12
click at [114, 552] on icon at bounding box center [112, 557] width 6 height 12
click at [64, 298] on span "[PERSON_NAME]" at bounding box center [113, 295] width 104 height 17
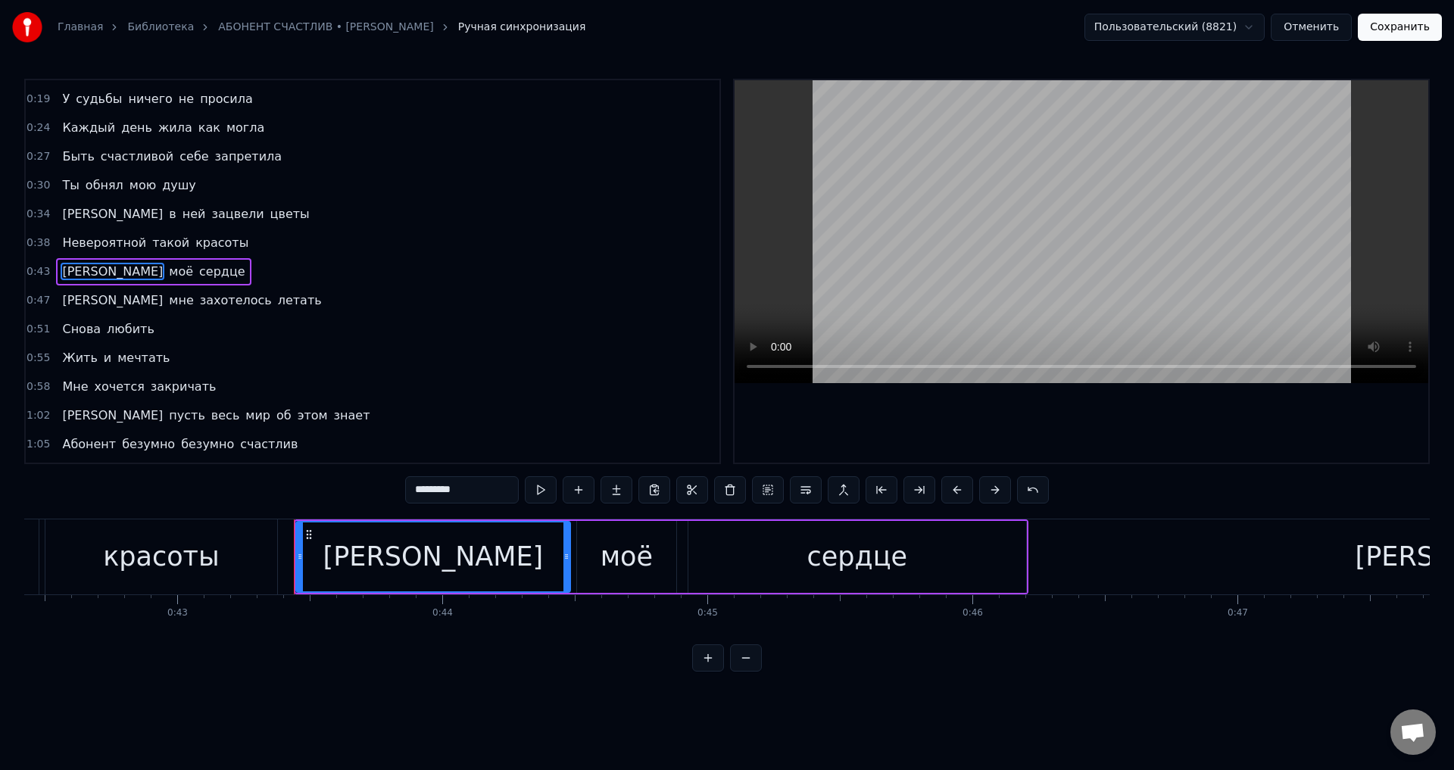
scroll to position [0, 11438]
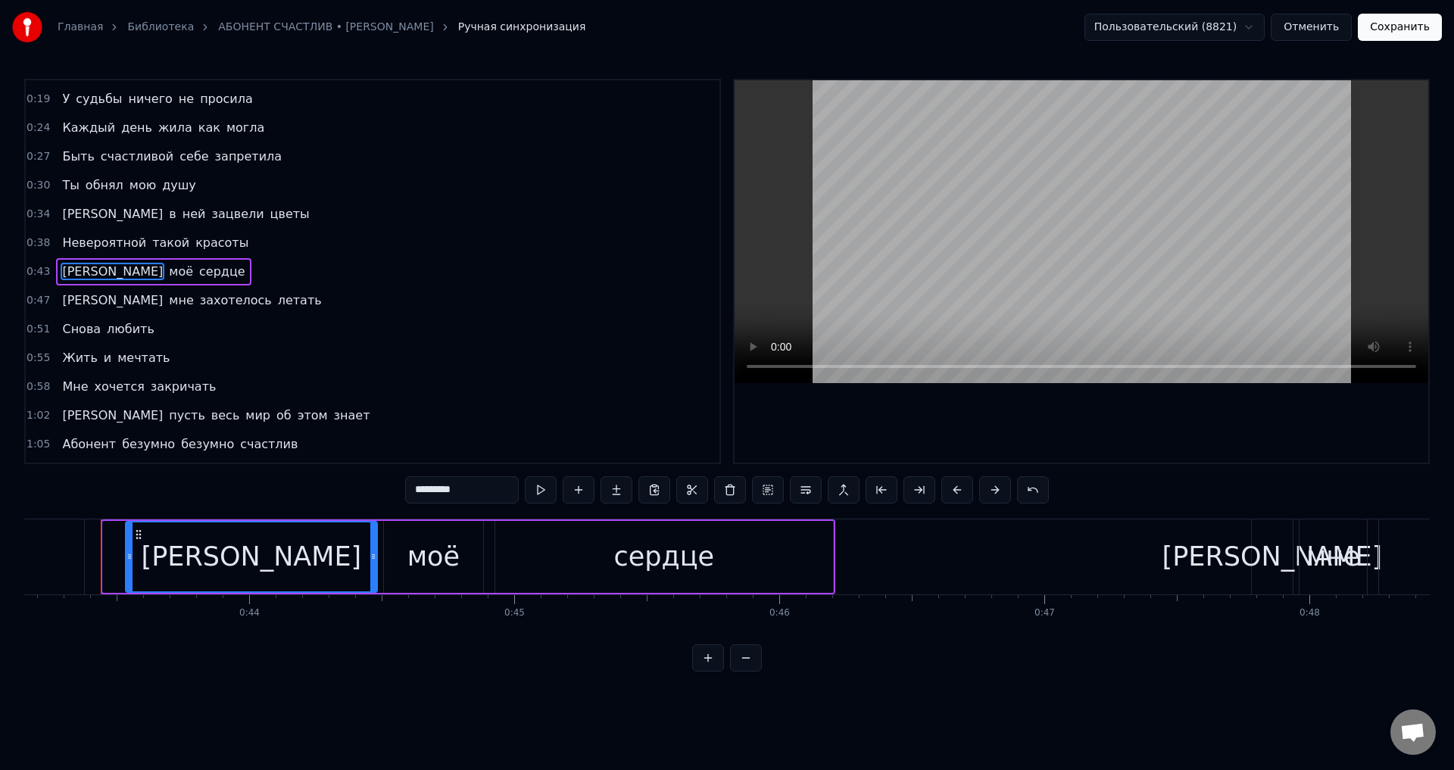
drag, startPoint x: 105, startPoint y: 553, endPoint x: 128, endPoint y: 551, distance: 22.8
click at [128, 551] on icon at bounding box center [129, 557] width 6 height 12
type input "*******"
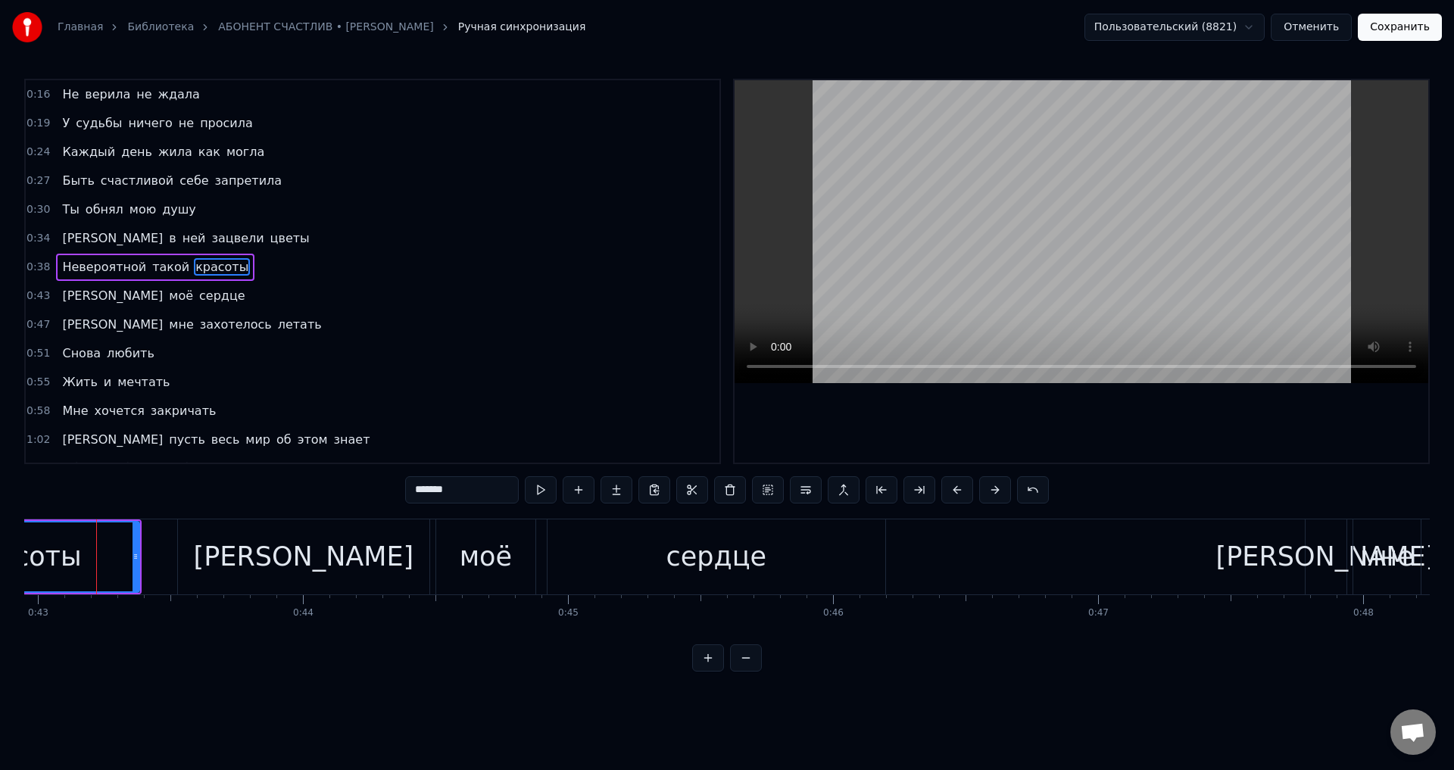
scroll to position [0, 11380]
click at [194, 264] on span "красоты" at bounding box center [222, 267] width 56 height 18
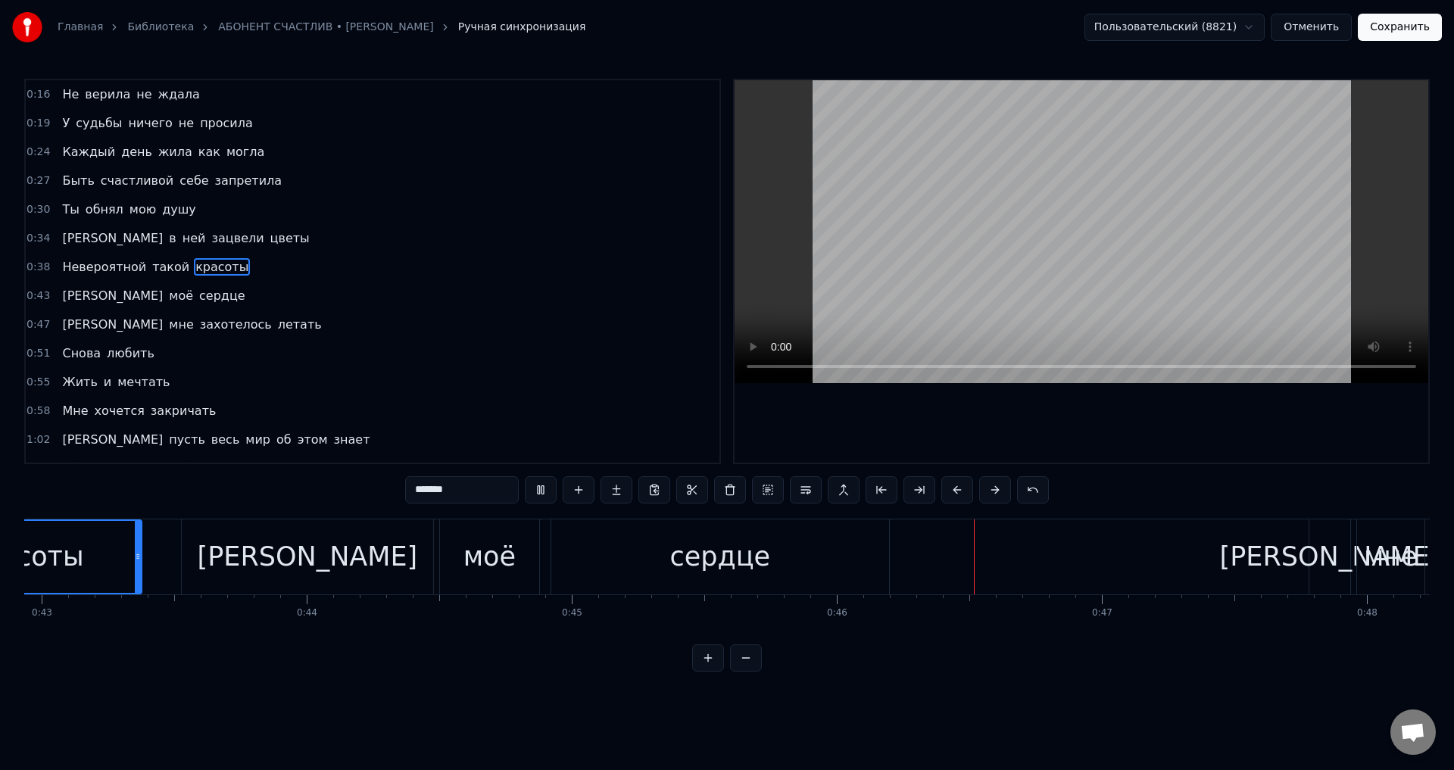
click at [194, 266] on span "красоты" at bounding box center [222, 266] width 56 height 17
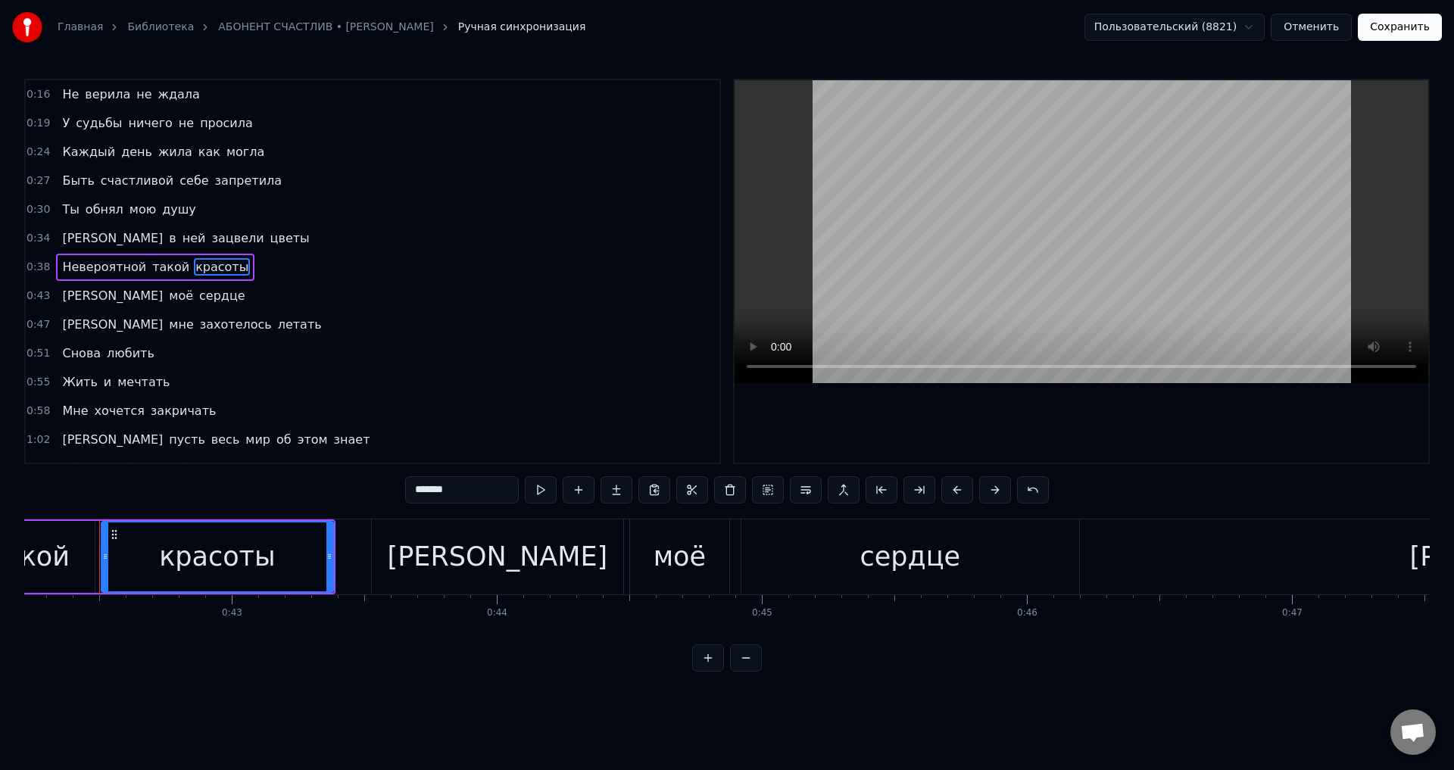
scroll to position [0, 11189]
click at [1390, 37] on button "Сохранить" at bounding box center [1400, 27] width 84 height 27
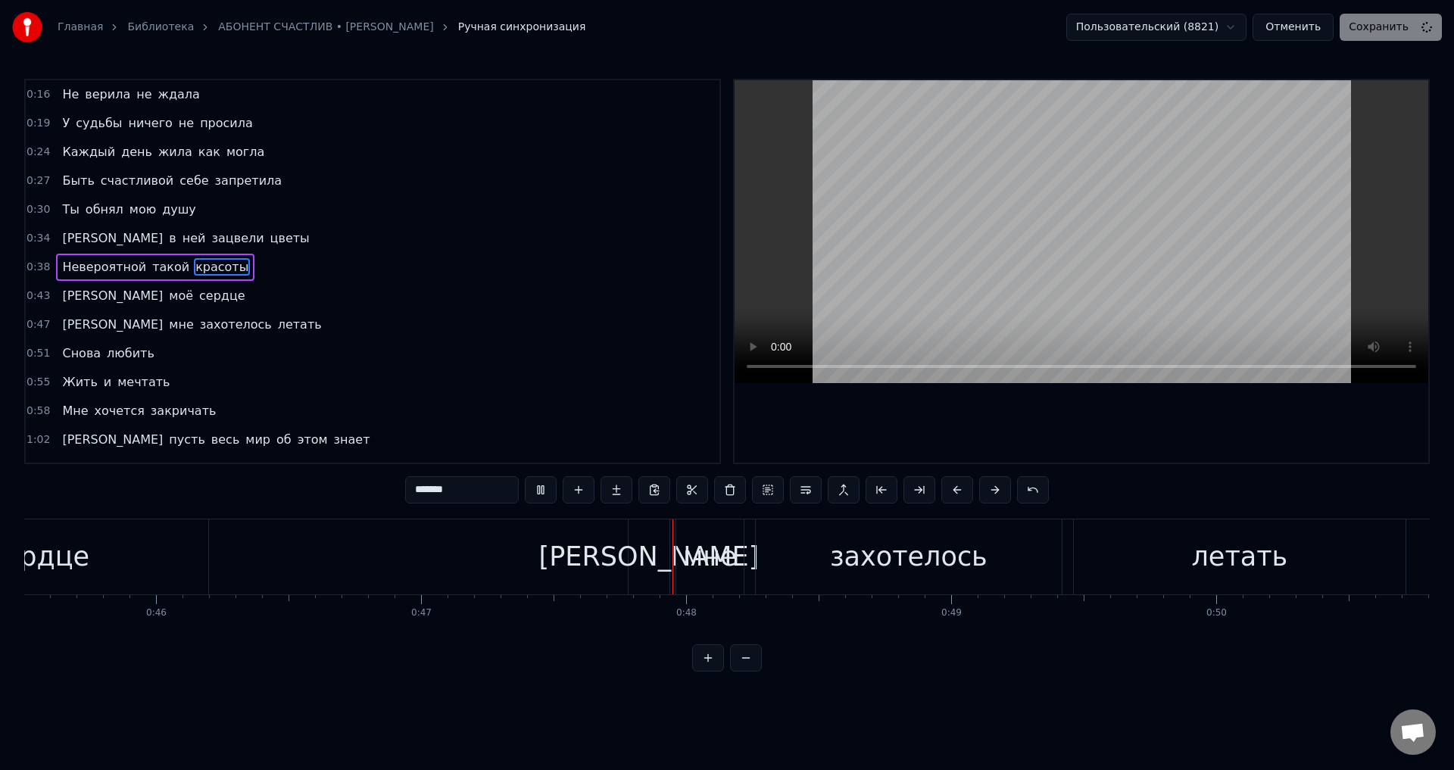
scroll to position [0, 12469]
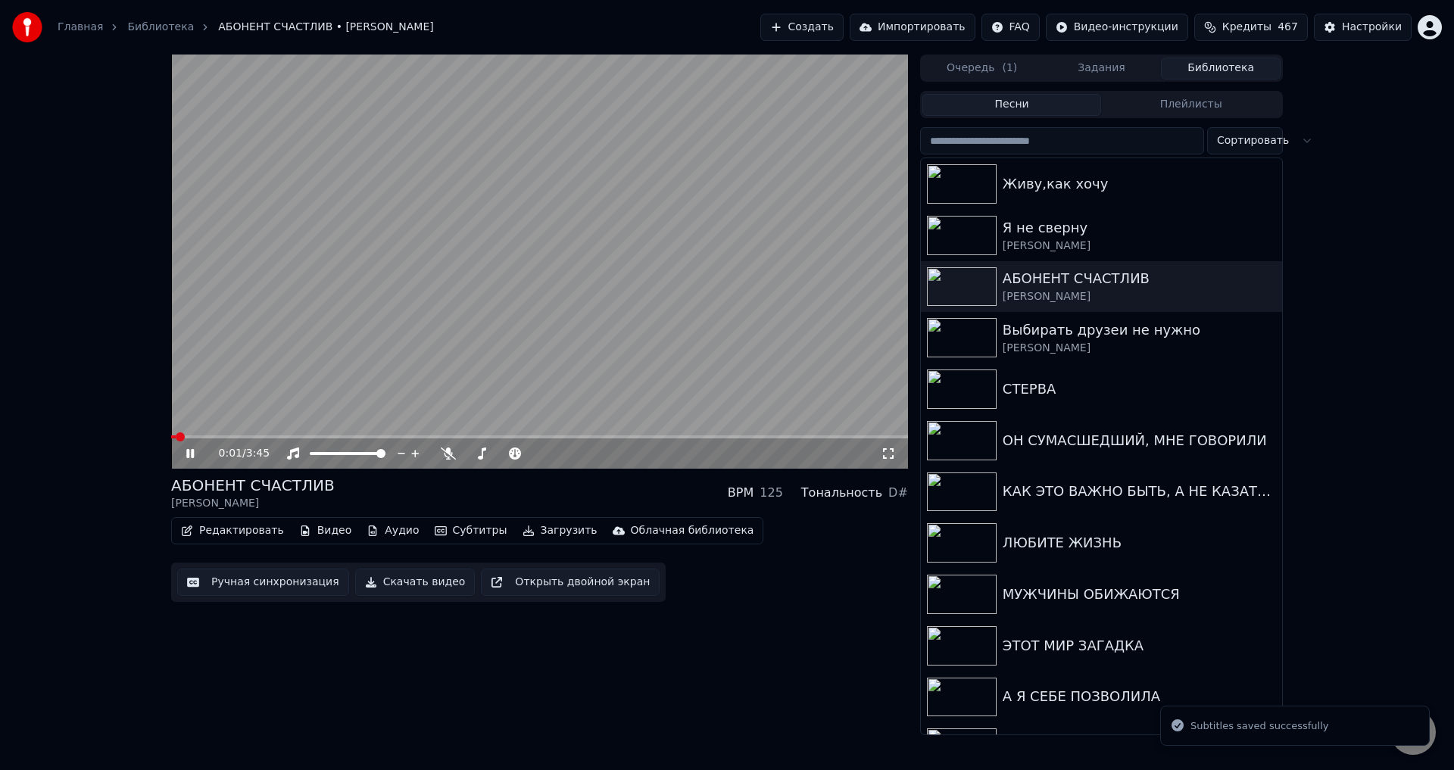
click at [894, 451] on icon at bounding box center [888, 454] width 15 height 12
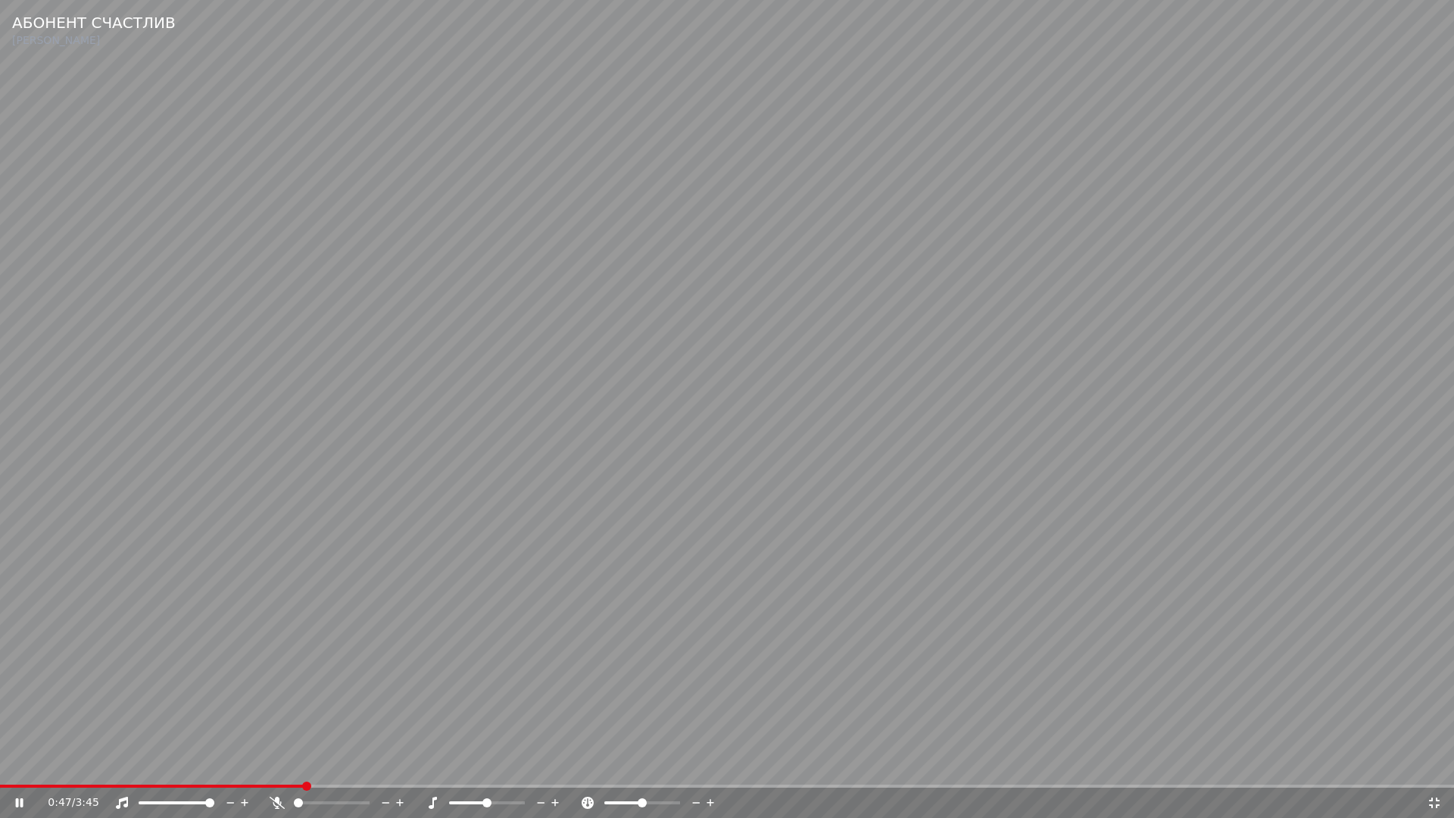
click at [179, 784] on video at bounding box center [727, 409] width 1454 height 818
click at [181, 786] on span at bounding box center [90, 786] width 181 height 3
click at [523, 726] on video at bounding box center [727, 409] width 1454 height 818
click at [442, 617] on video at bounding box center [727, 409] width 1454 height 818
click at [1435, 798] on icon at bounding box center [1434, 803] width 15 height 12
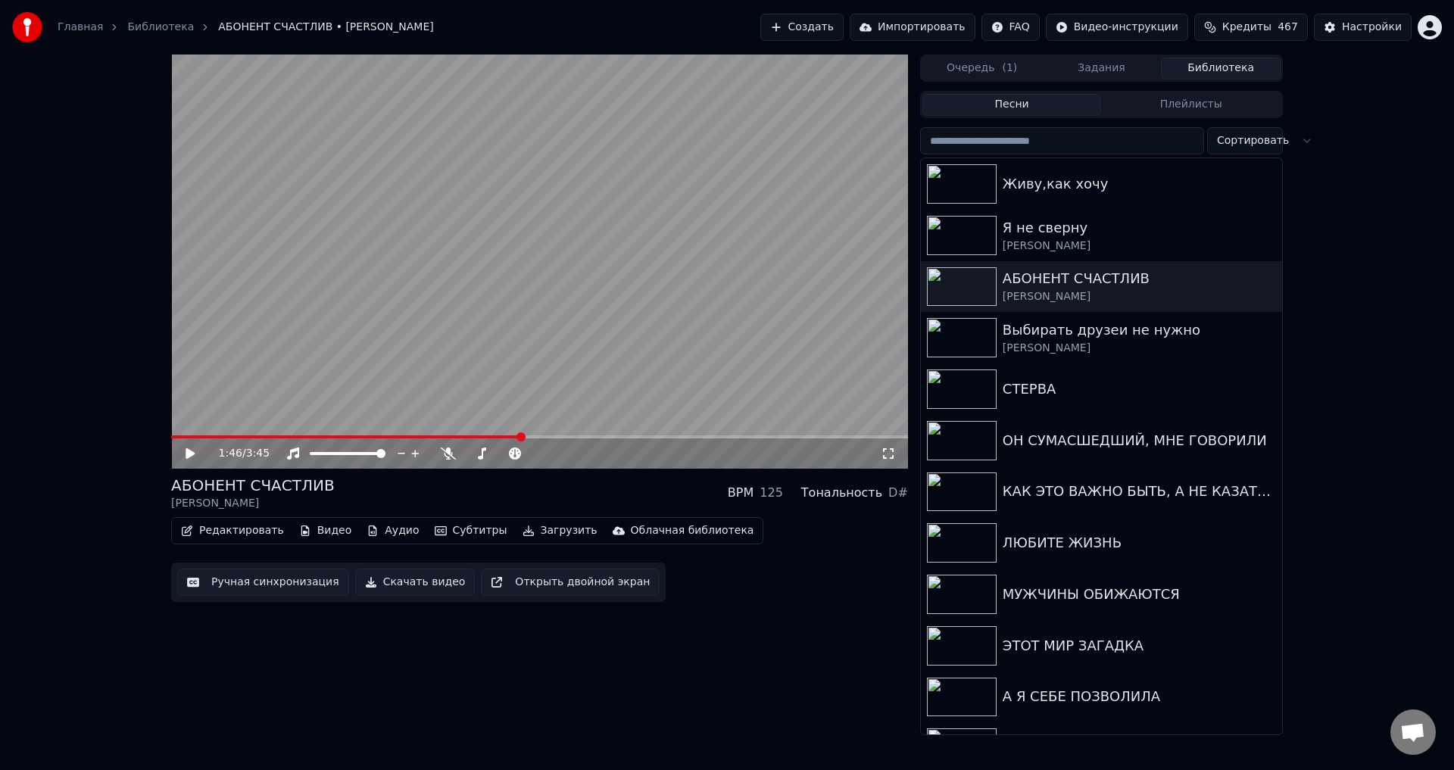
click at [228, 582] on button "Ручная синхронизация" at bounding box center [263, 582] width 172 height 27
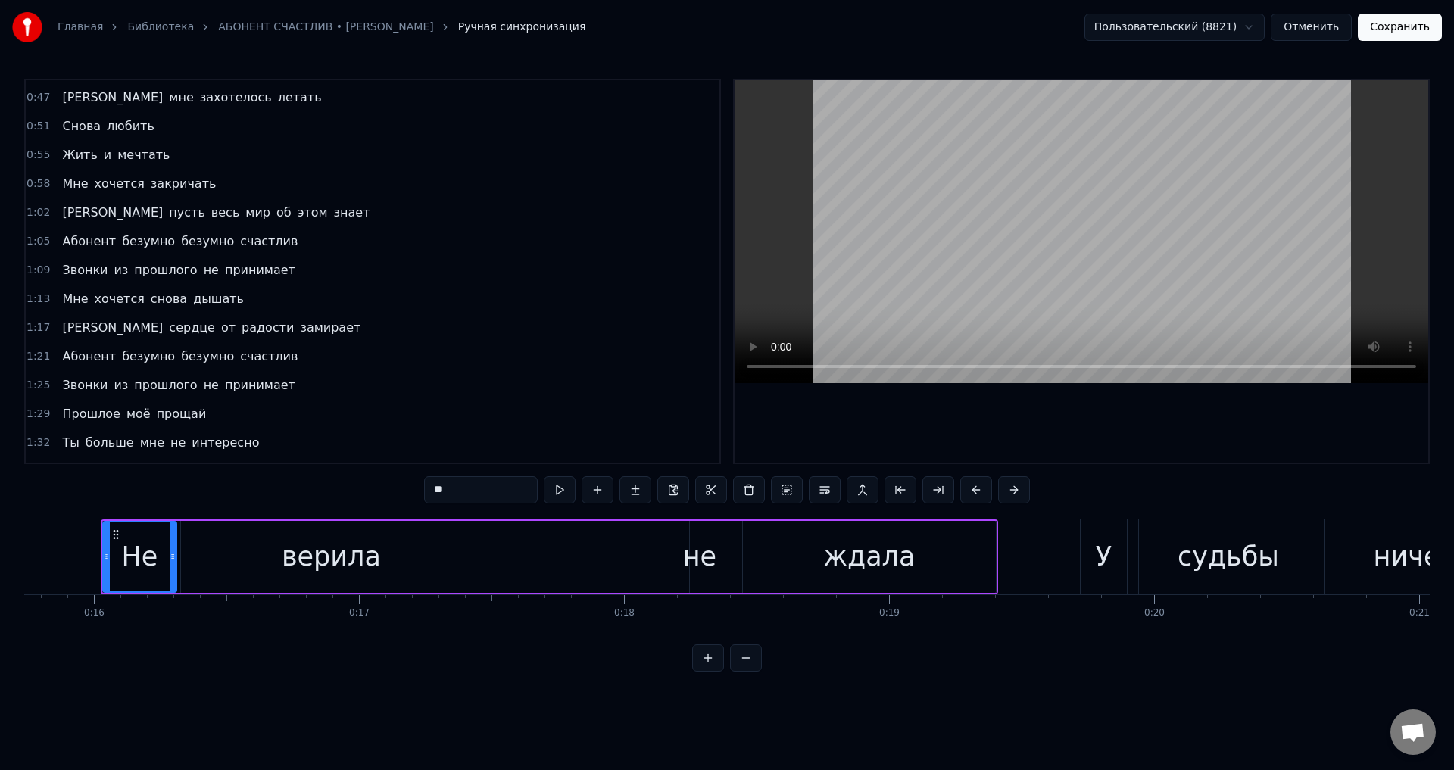
scroll to position [303, 0]
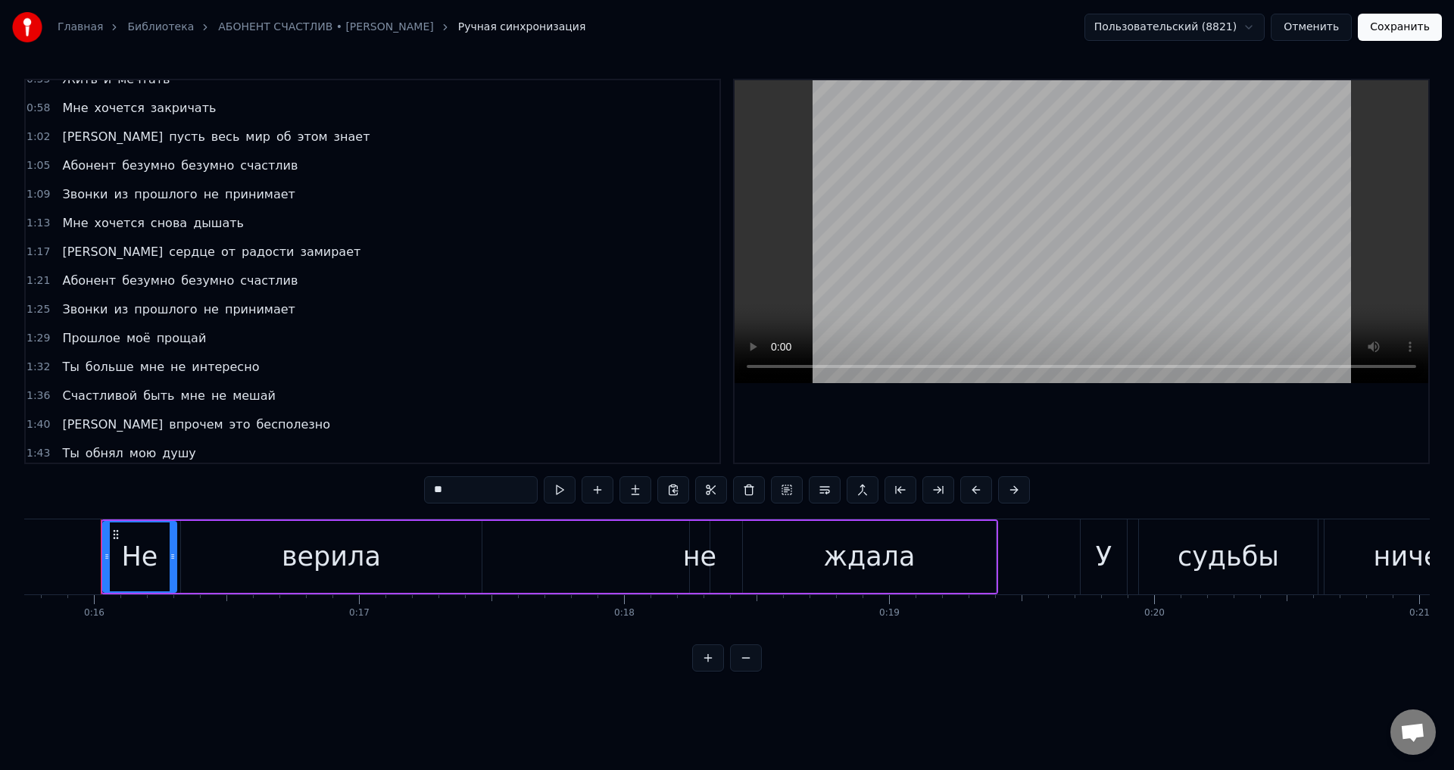
click at [63, 449] on span "Ты" at bounding box center [71, 453] width 20 height 17
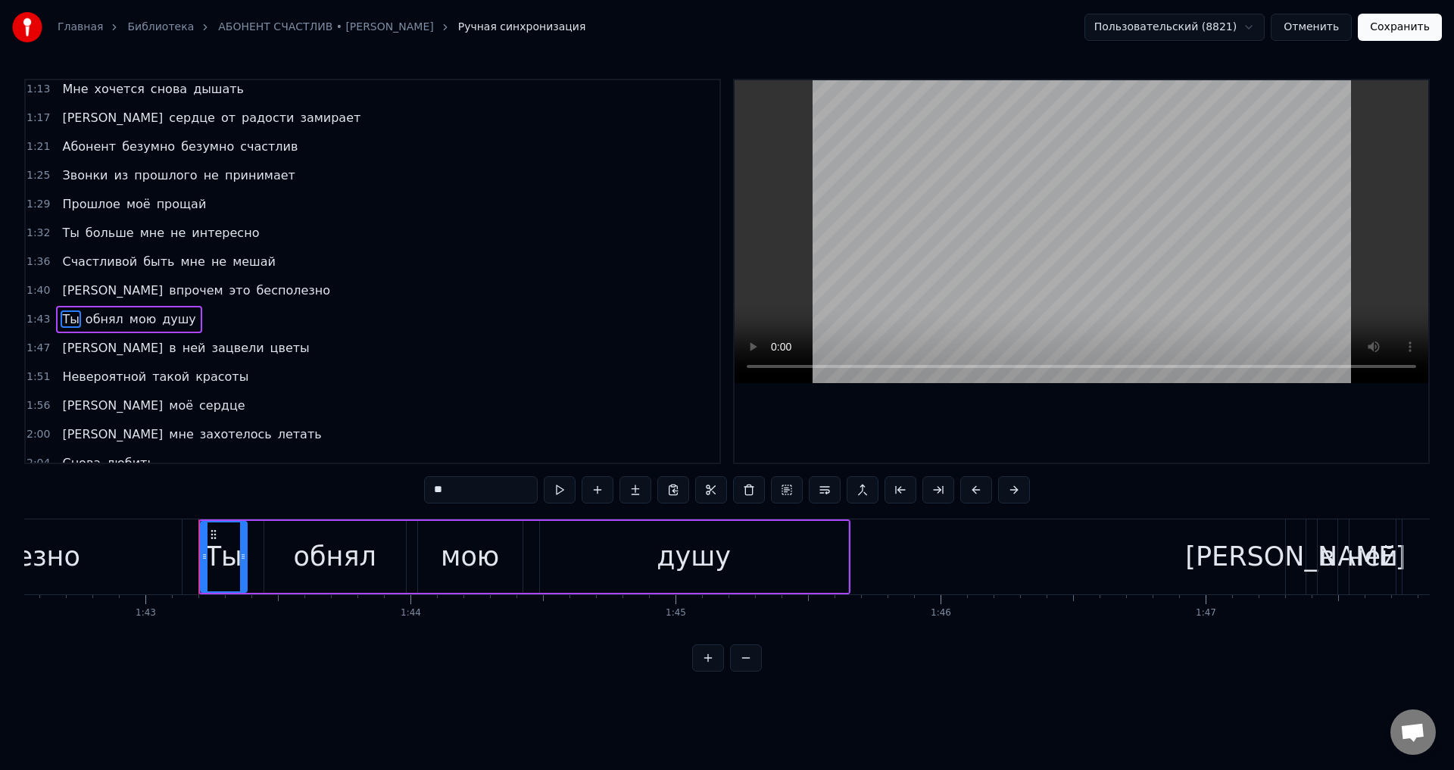
scroll to position [0, 27278]
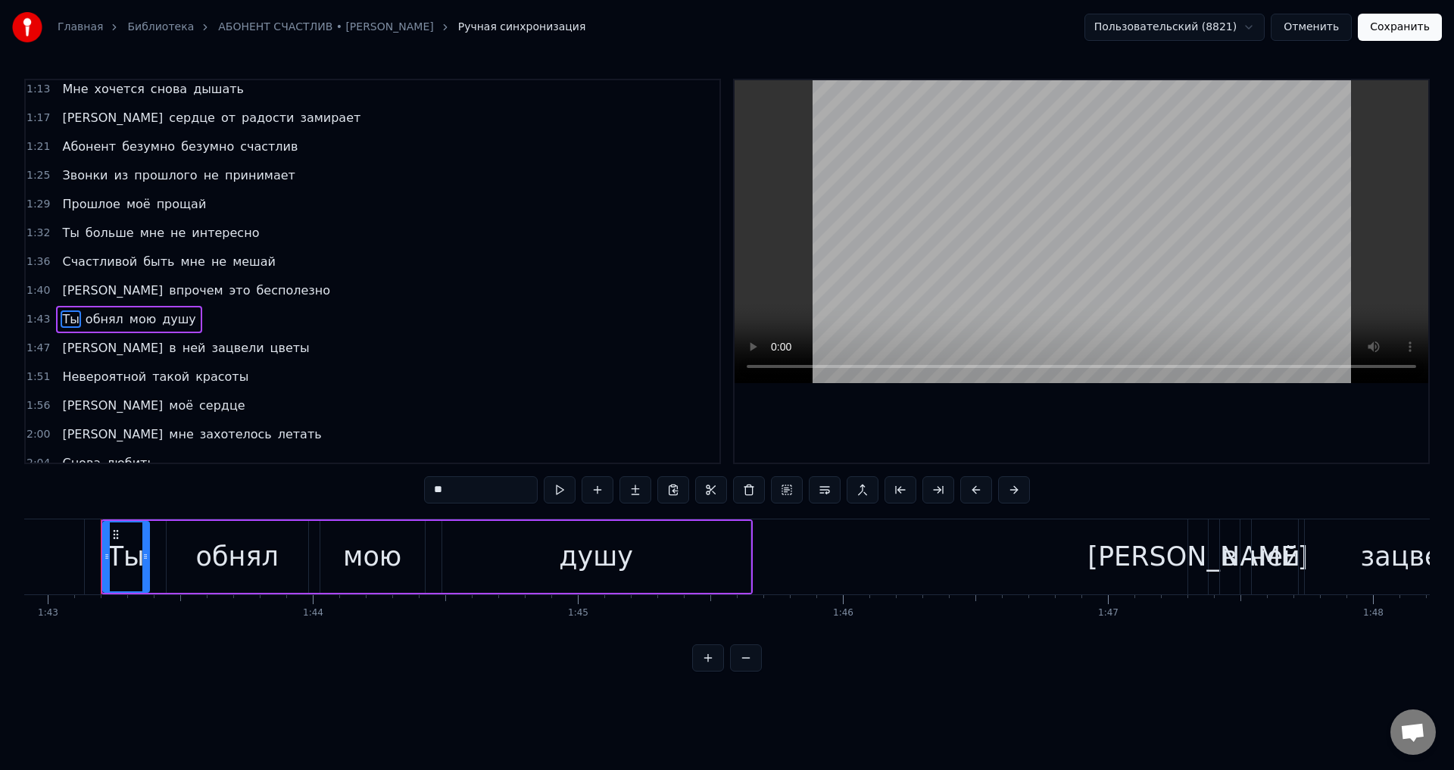
click at [175, 557] on div "обнял" at bounding box center [238, 557] width 142 height 72
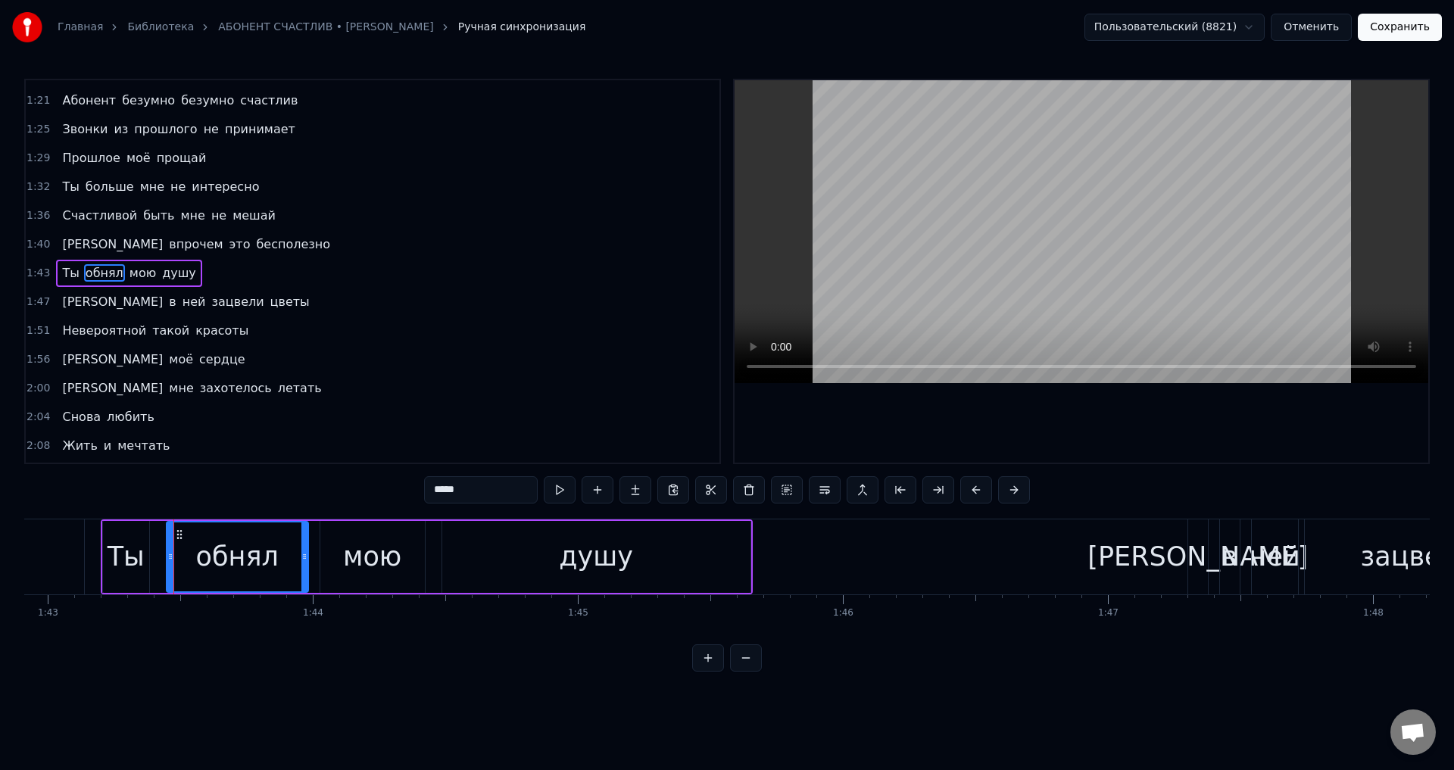
scroll to position [485, 0]
click at [179, 557] on icon at bounding box center [179, 557] width 6 height 12
click at [127, 557] on div "Ты" at bounding box center [126, 557] width 37 height 40
type input "**"
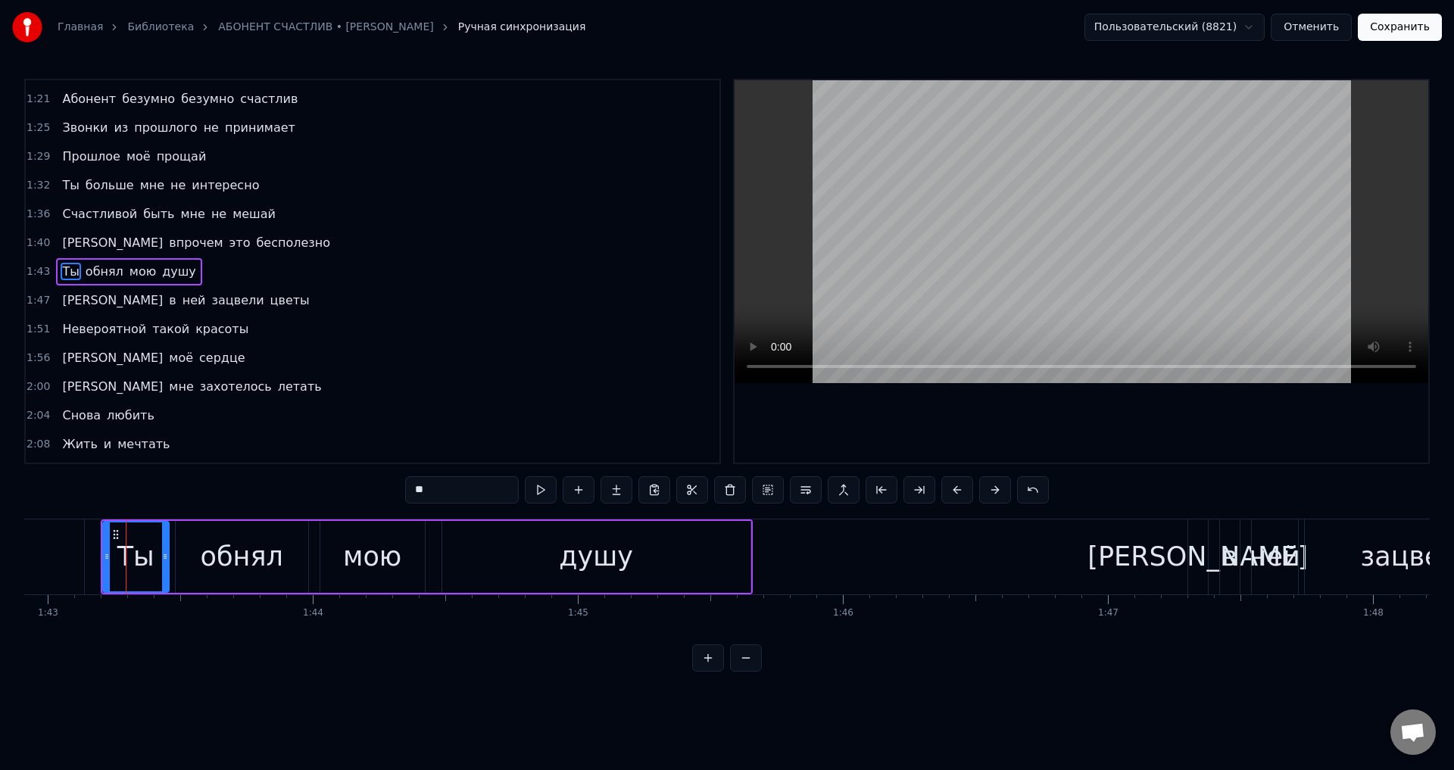
drag, startPoint x: 142, startPoint y: 562, endPoint x: 161, endPoint y: 561, distance: 19.7
click at [162, 561] on icon at bounding box center [165, 557] width 6 height 12
drag, startPoint x: 106, startPoint y: 557, endPoint x: 124, endPoint y: 556, distance: 18.2
click at [124, 556] on icon at bounding box center [125, 557] width 6 height 12
click at [1400, 34] on button "Сохранить" at bounding box center [1400, 27] width 84 height 27
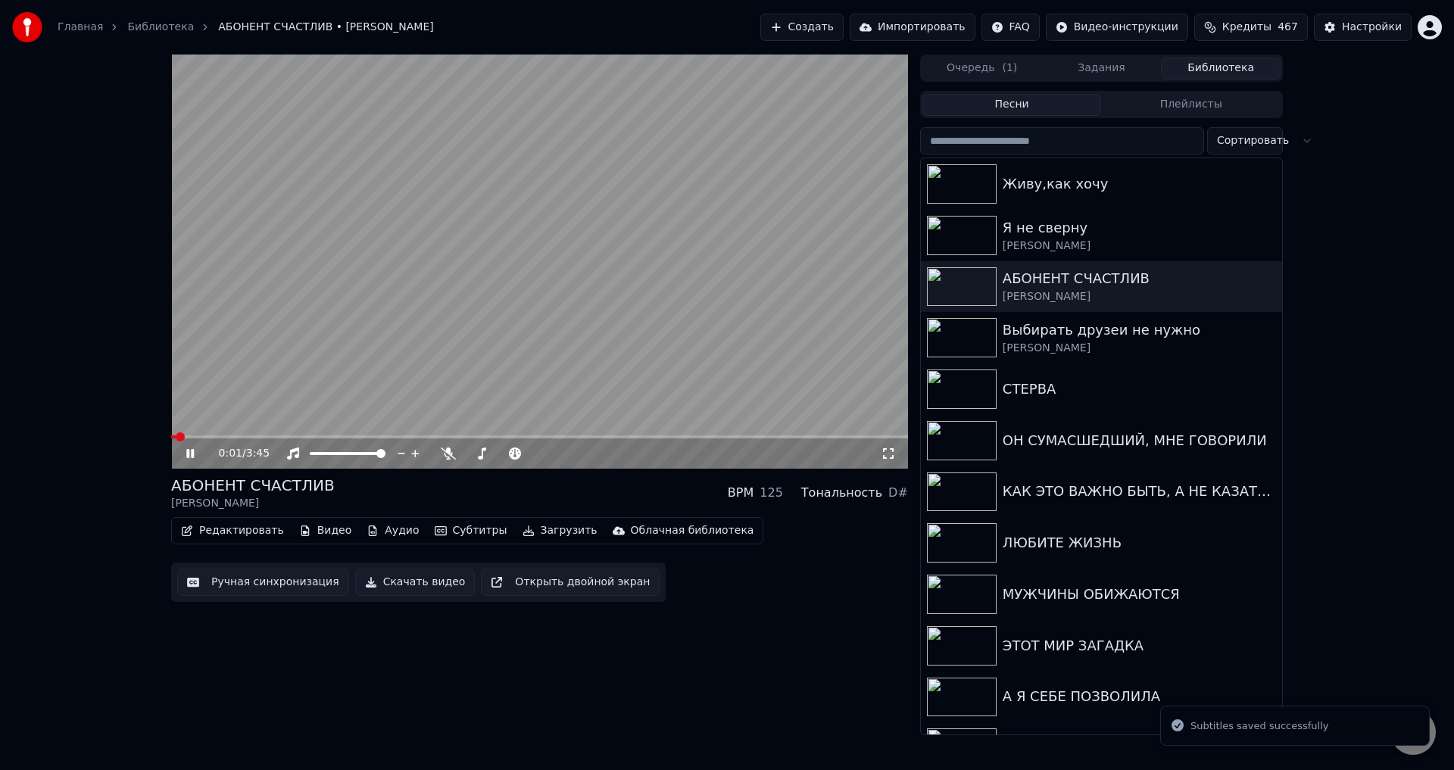
click at [478, 437] on span at bounding box center [539, 436] width 737 height 3
click at [889, 458] on icon at bounding box center [888, 454] width 15 height 12
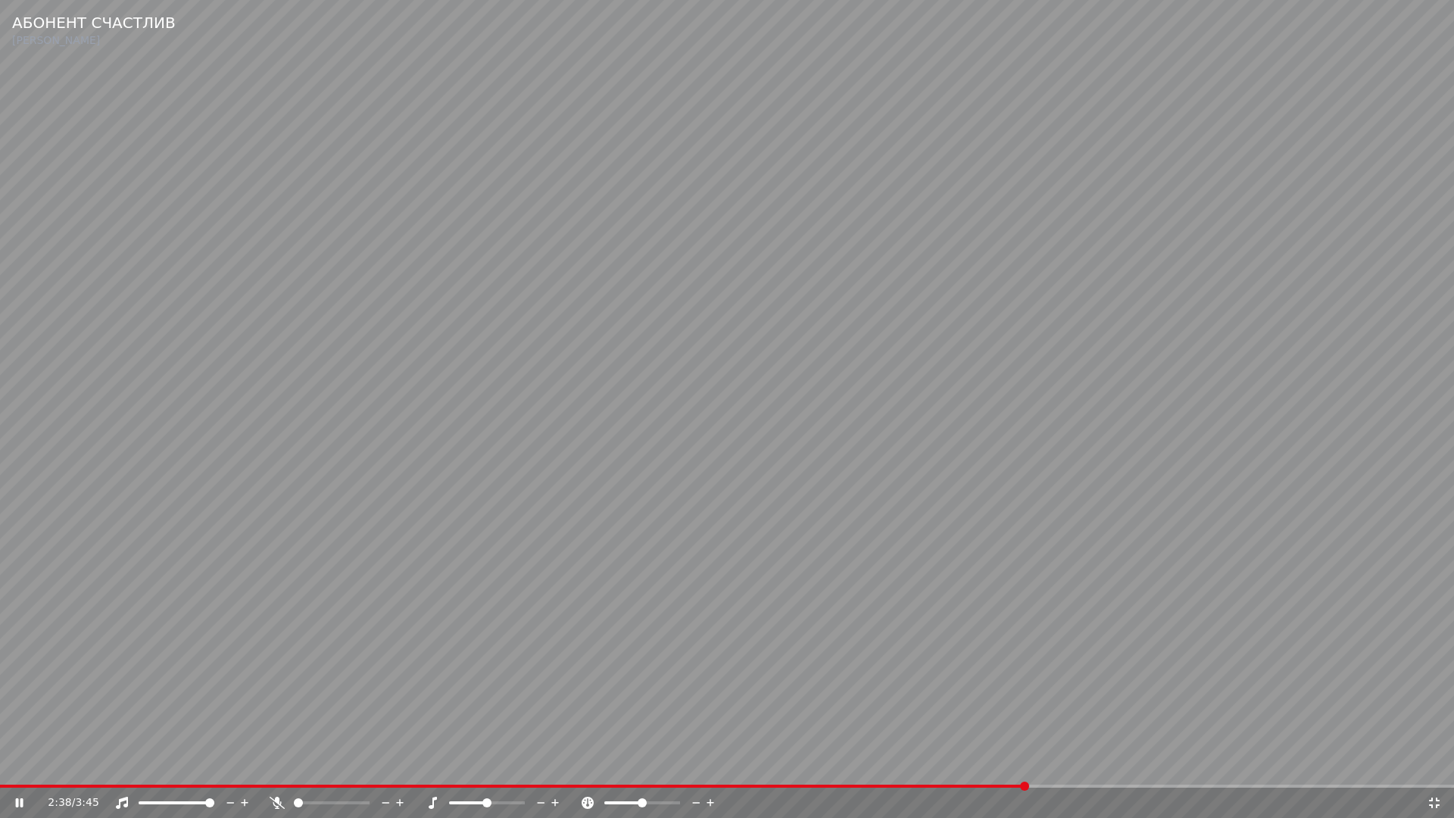
click at [860, 676] on video at bounding box center [727, 409] width 1454 height 818
click at [1437, 801] on icon at bounding box center [1434, 802] width 11 height 11
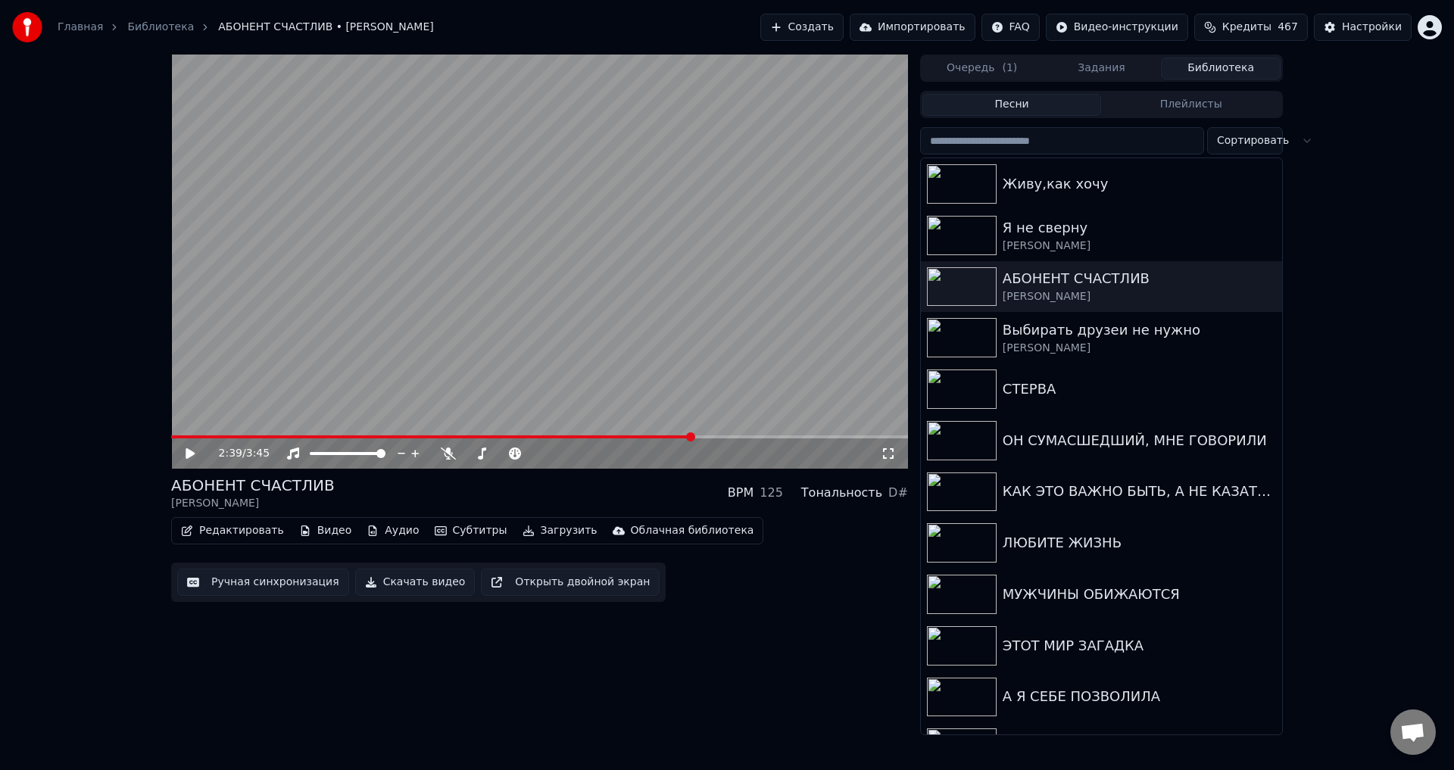
click at [245, 586] on button "Ручная синхронизация" at bounding box center [263, 582] width 172 height 27
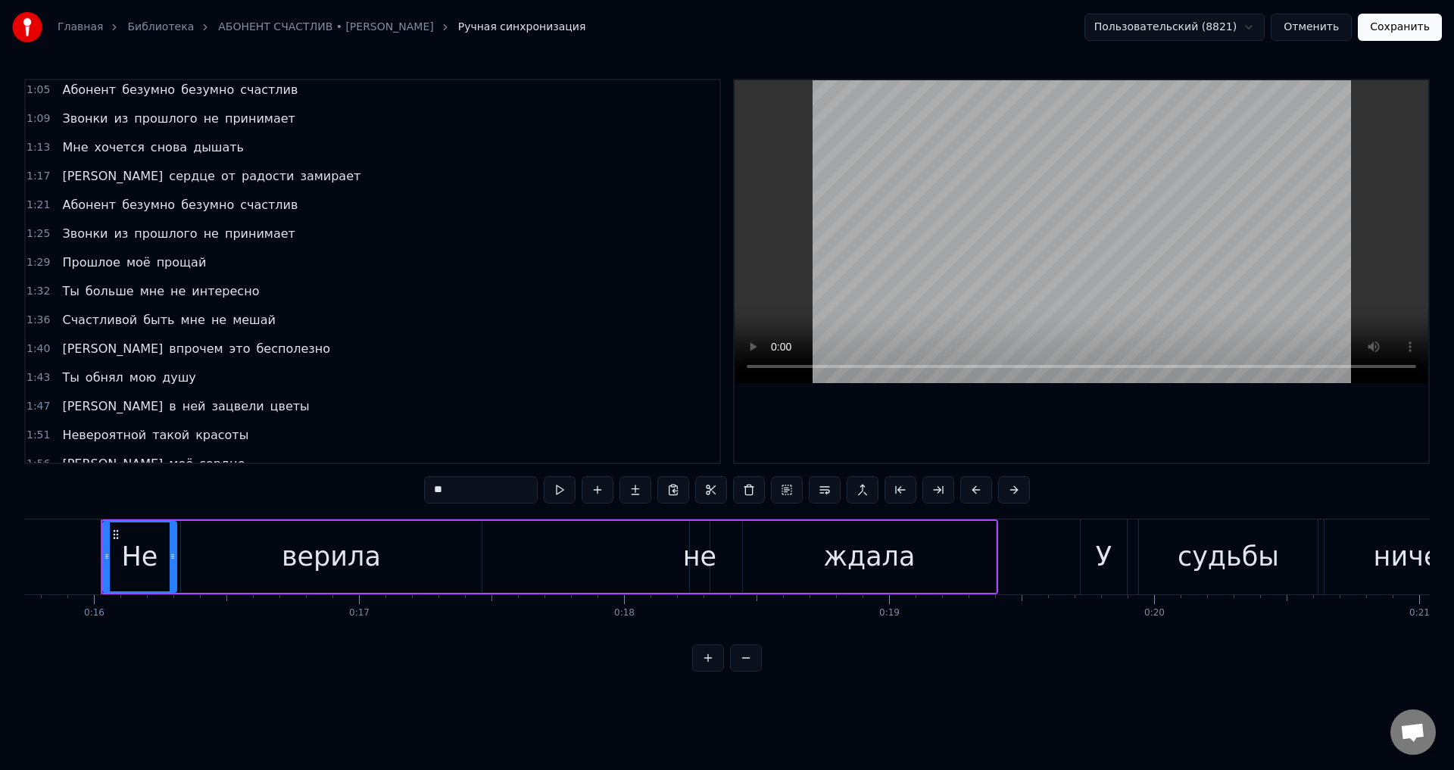
scroll to position [682, 0]
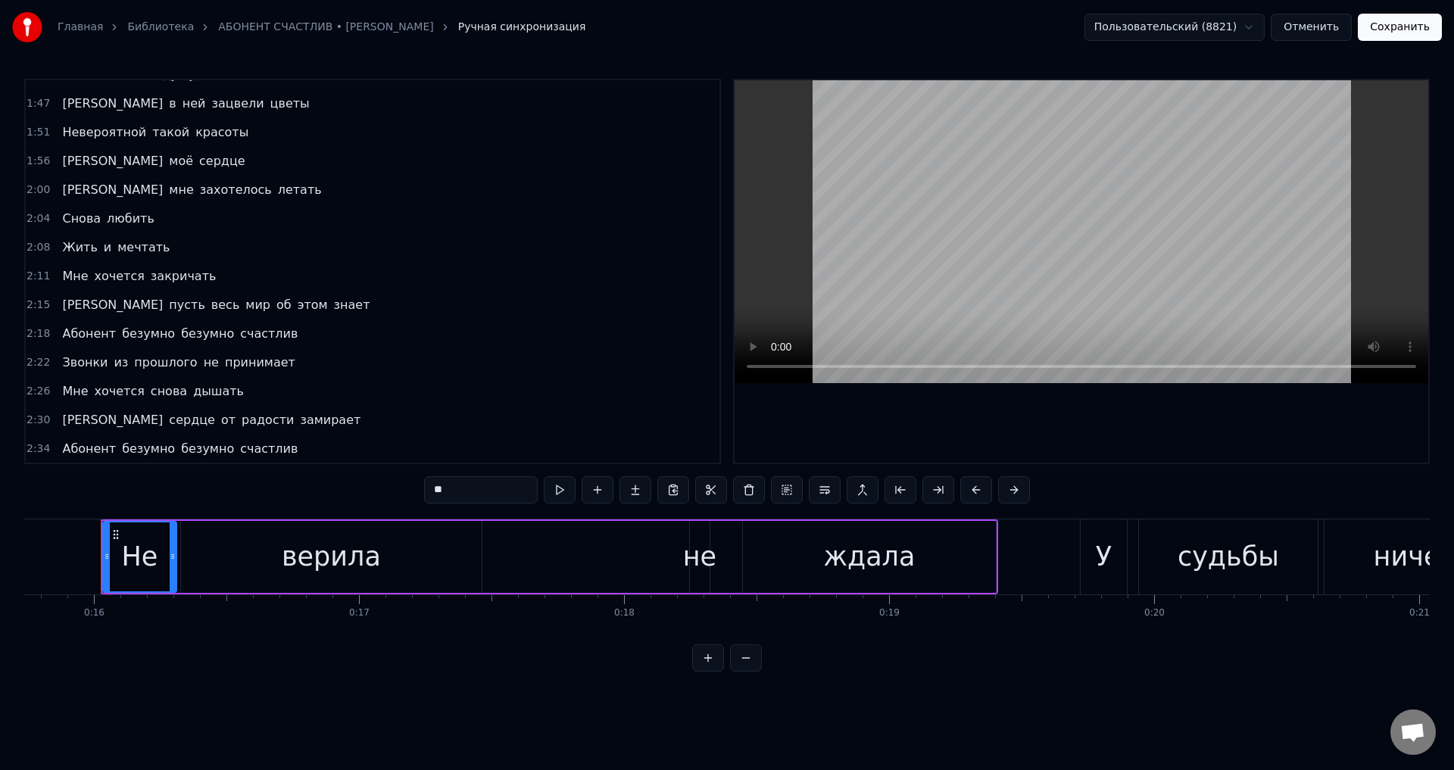
click at [76, 448] on span "Абонент" at bounding box center [89, 448] width 57 height 17
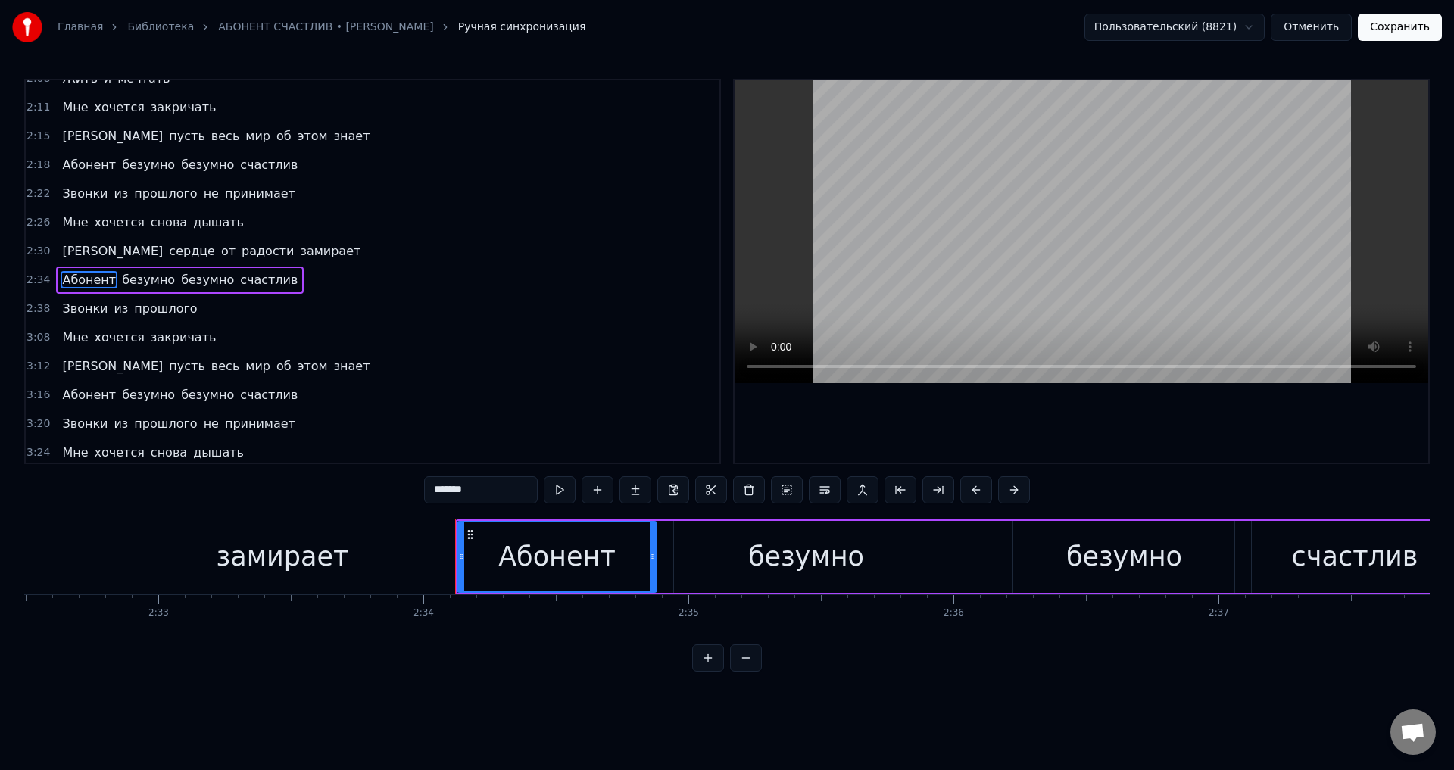
scroll to position [0, 40776]
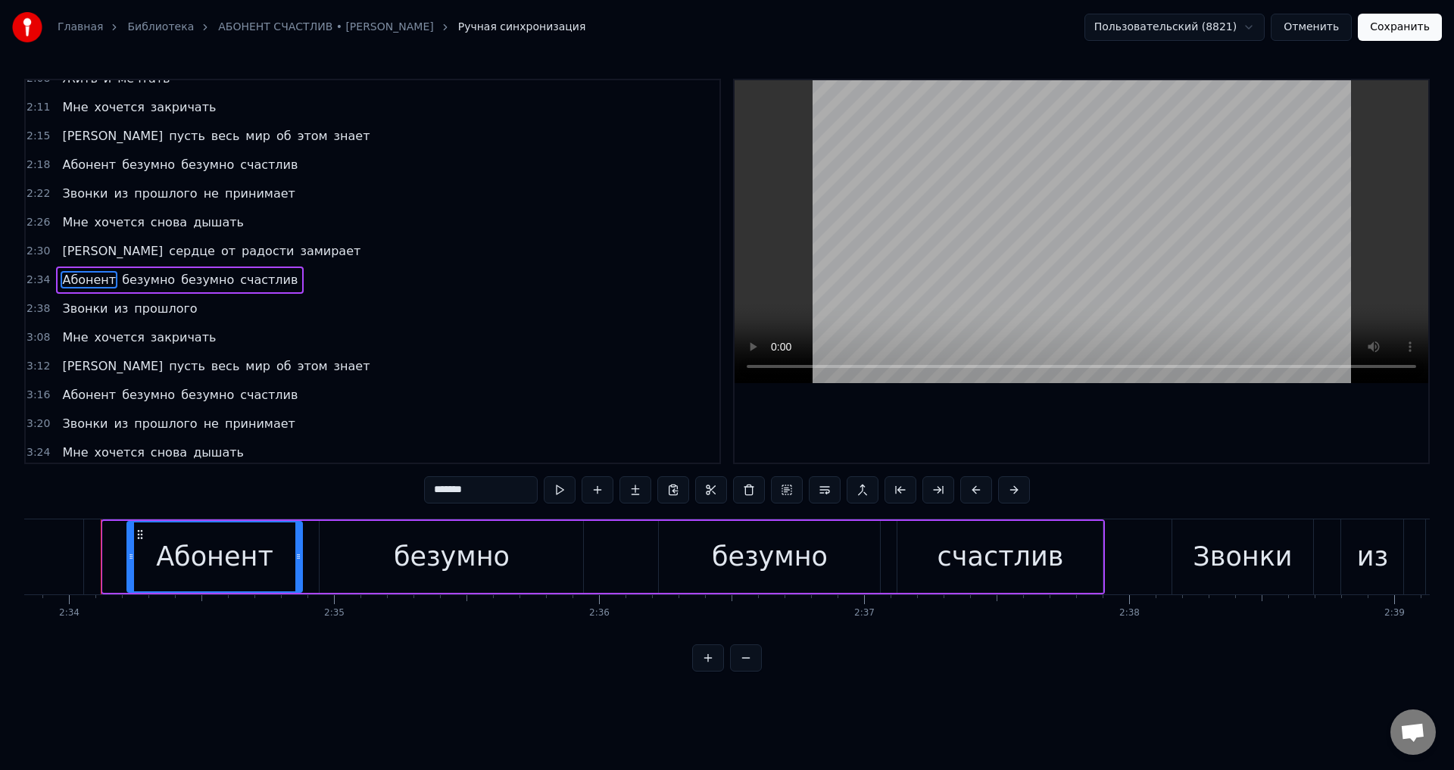
drag, startPoint x: 104, startPoint y: 555, endPoint x: 128, endPoint y: 554, distance: 24.3
click at [128, 554] on icon at bounding box center [131, 557] width 6 height 12
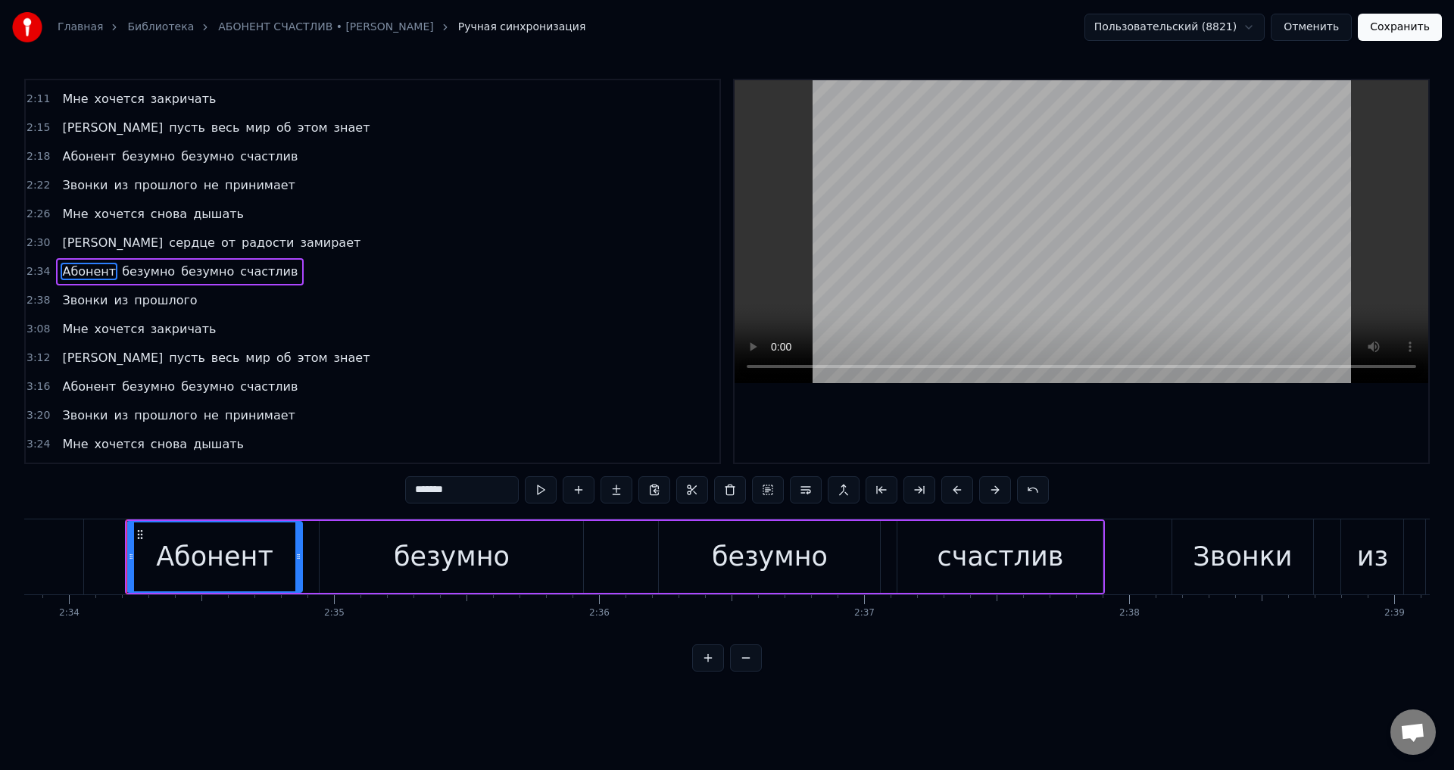
click at [2, 557] on div "Главная Библиотека АБОНЕНТ СЧАСТЛИВ • МАРИНА БРИЗ Ручная синхронизация Пользова…" at bounding box center [727, 336] width 1454 height 672
type input "********"
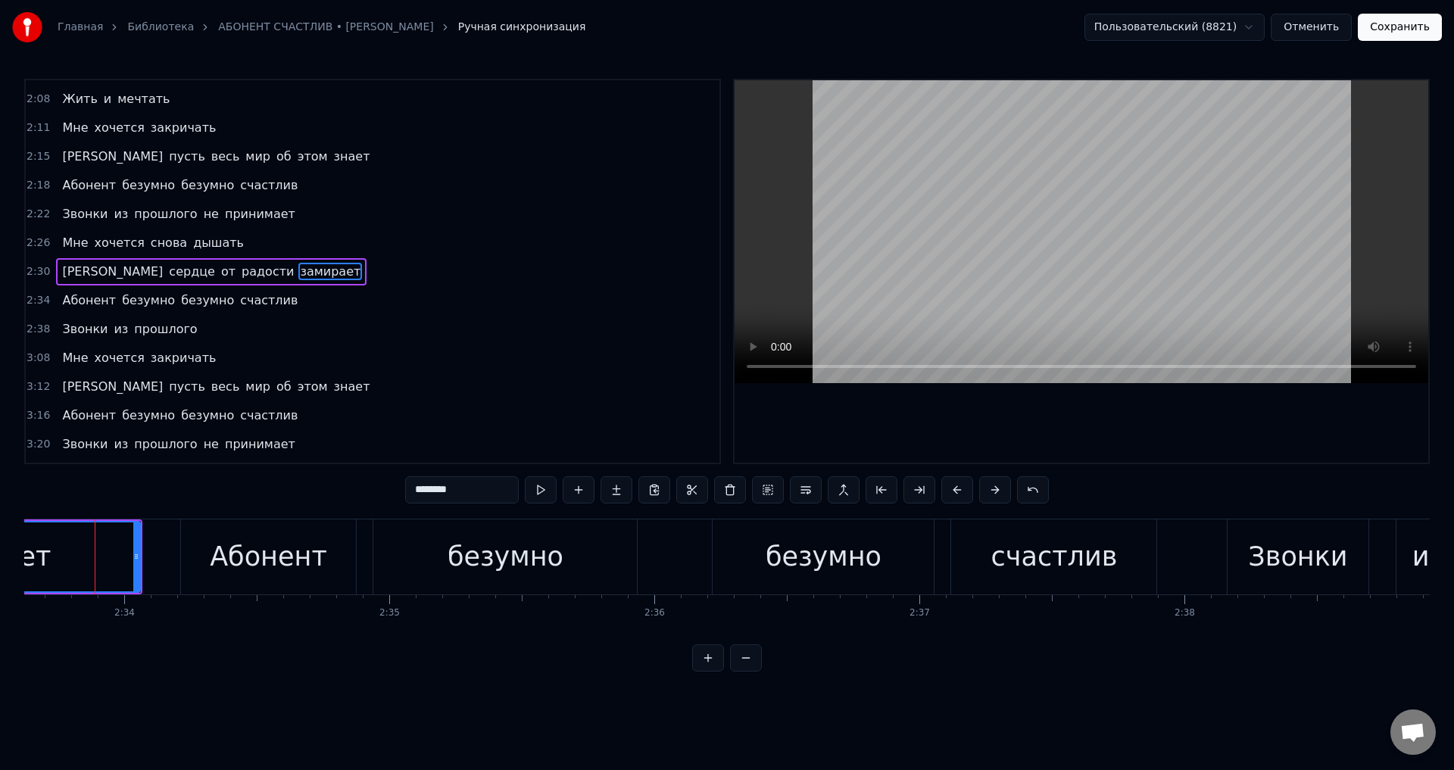
scroll to position [0, 40715]
click at [1403, 27] on button "Сохранить" at bounding box center [1400, 27] width 84 height 27
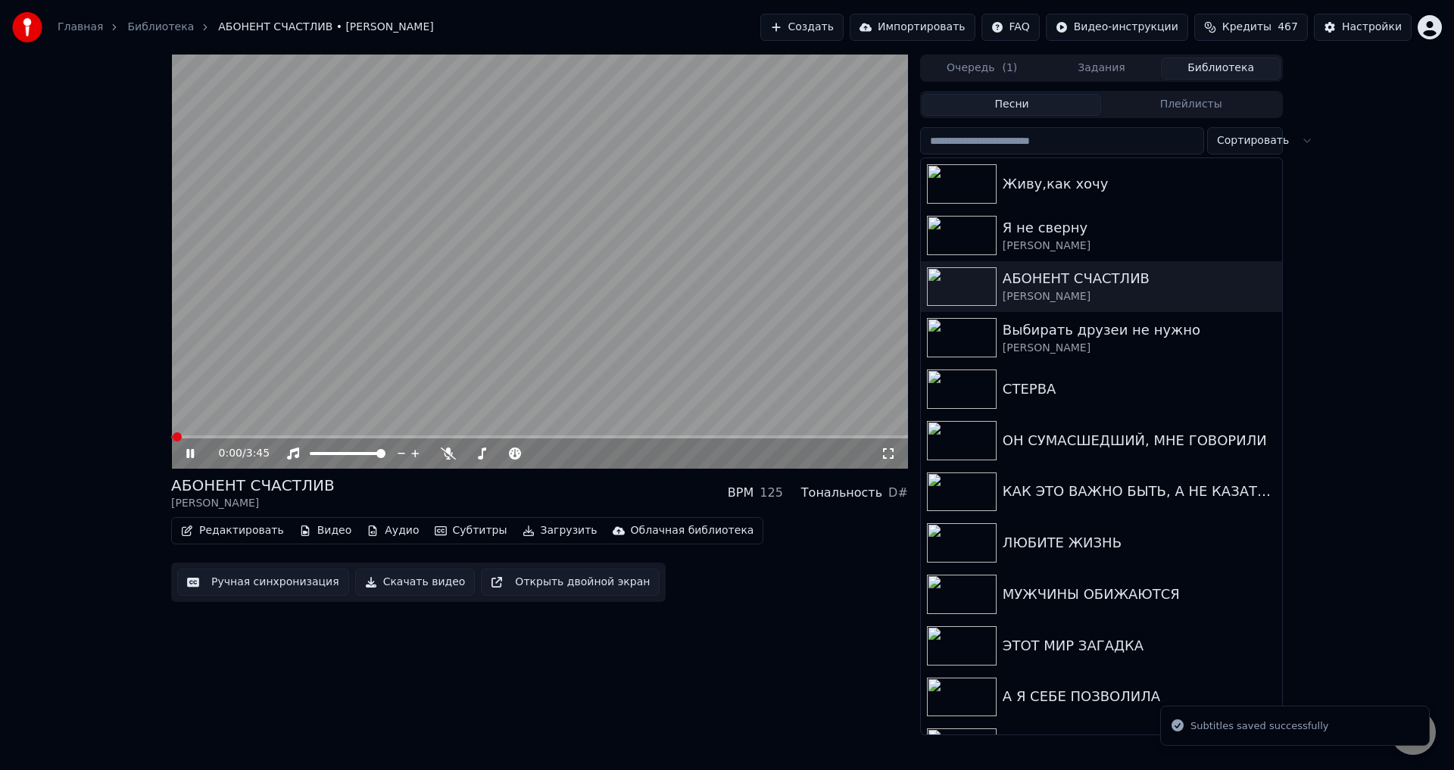
click at [885, 451] on icon at bounding box center [888, 454] width 15 height 12
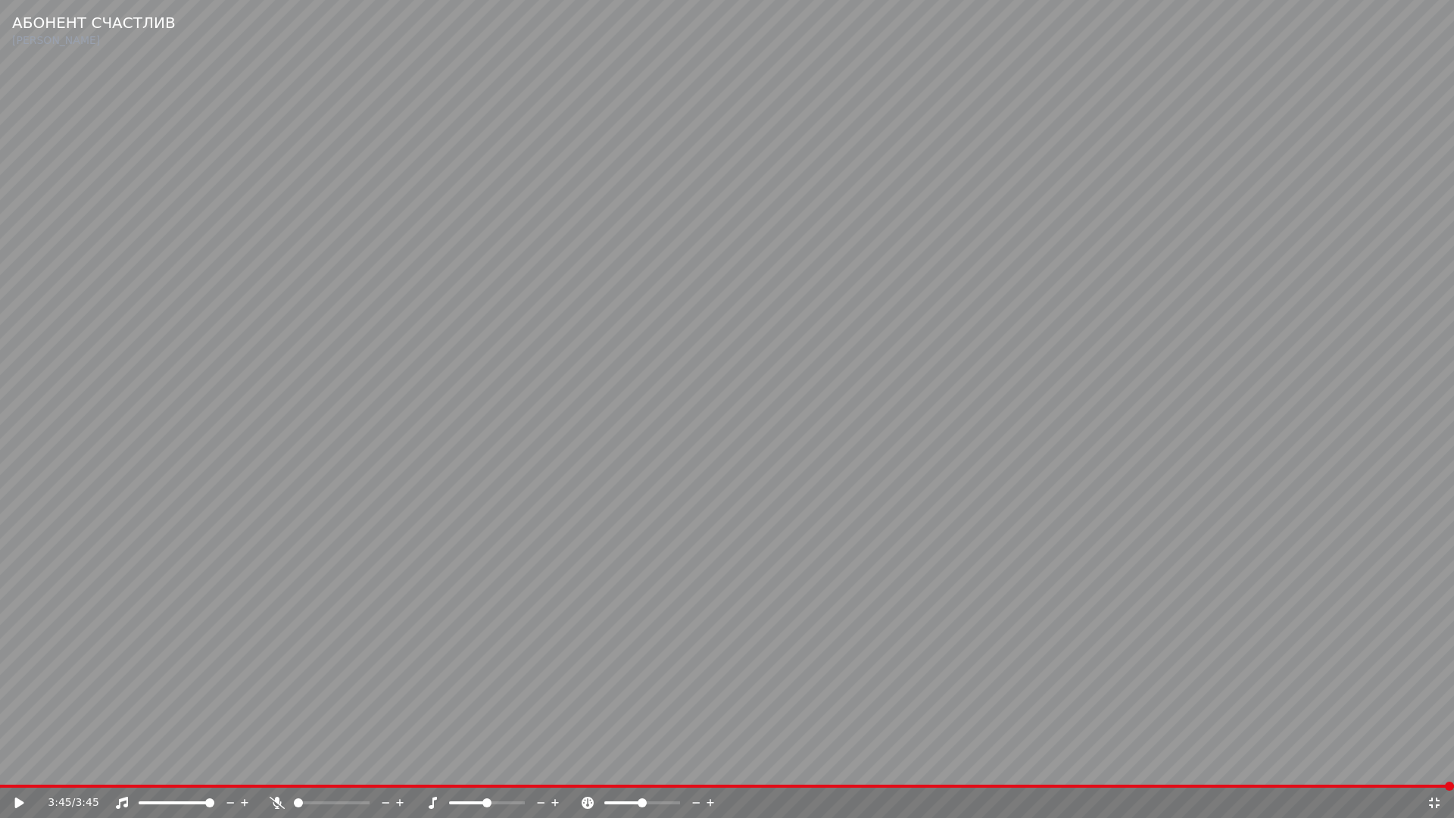
click at [22, 800] on icon at bounding box center [30, 803] width 36 height 12
click at [1317, 709] on video at bounding box center [727, 409] width 1454 height 818
click at [1437, 807] on icon at bounding box center [1434, 802] width 11 height 11
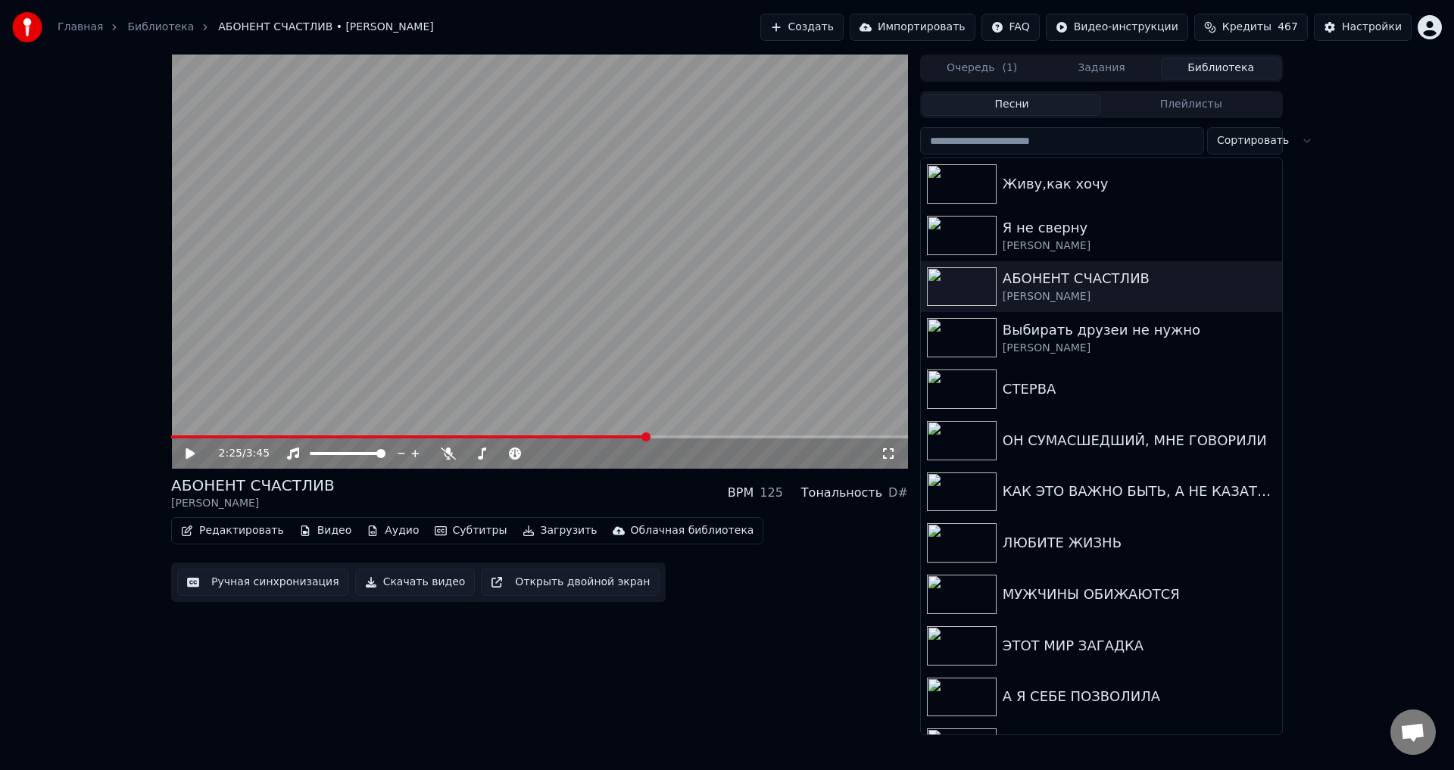
click at [173, 436] on span at bounding box center [409, 436] width 476 height 3
click at [885, 457] on icon at bounding box center [888, 454] width 15 height 12
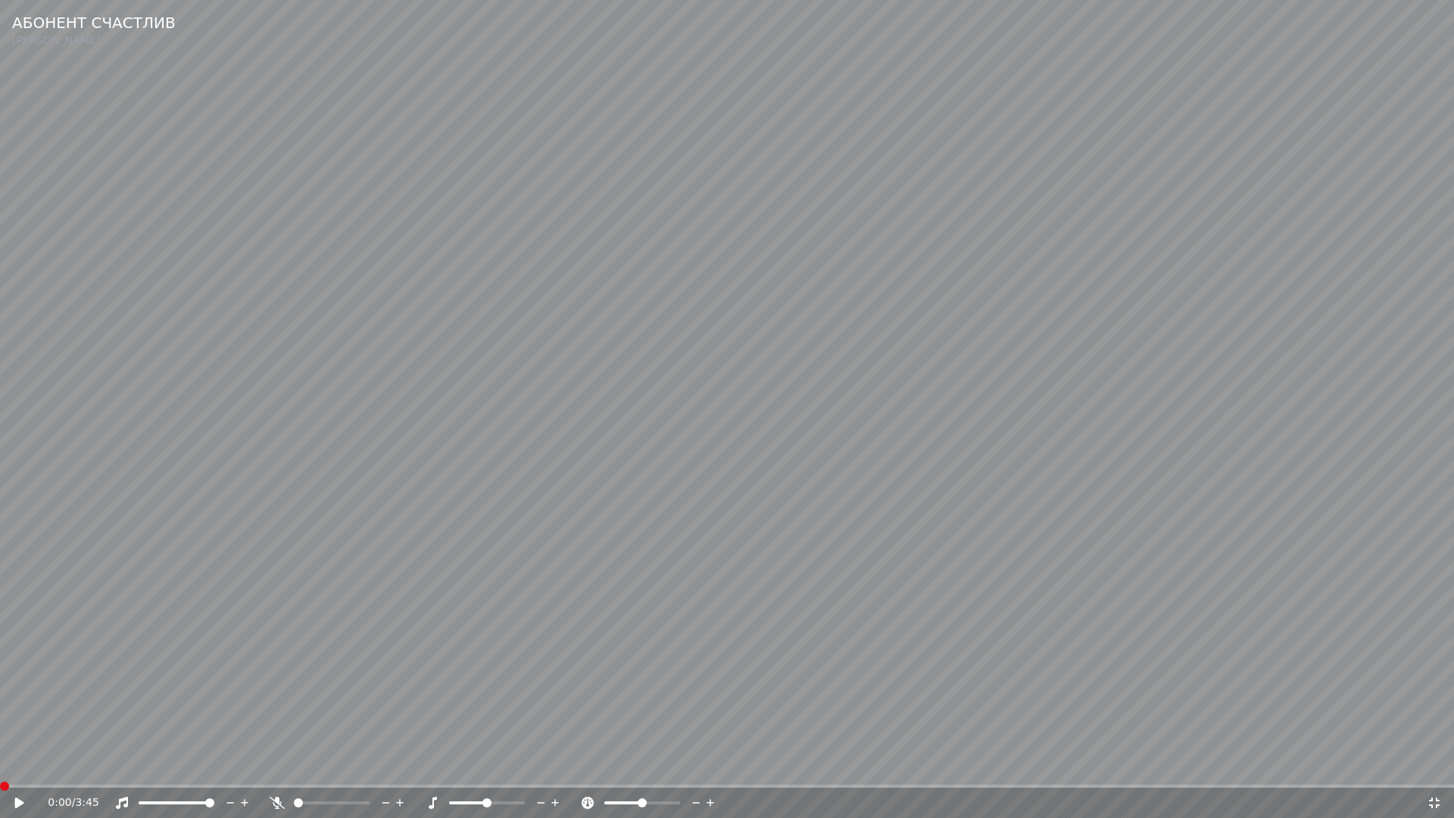
click at [17, 804] on icon at bounding box center [19, 802] width 9 height 11
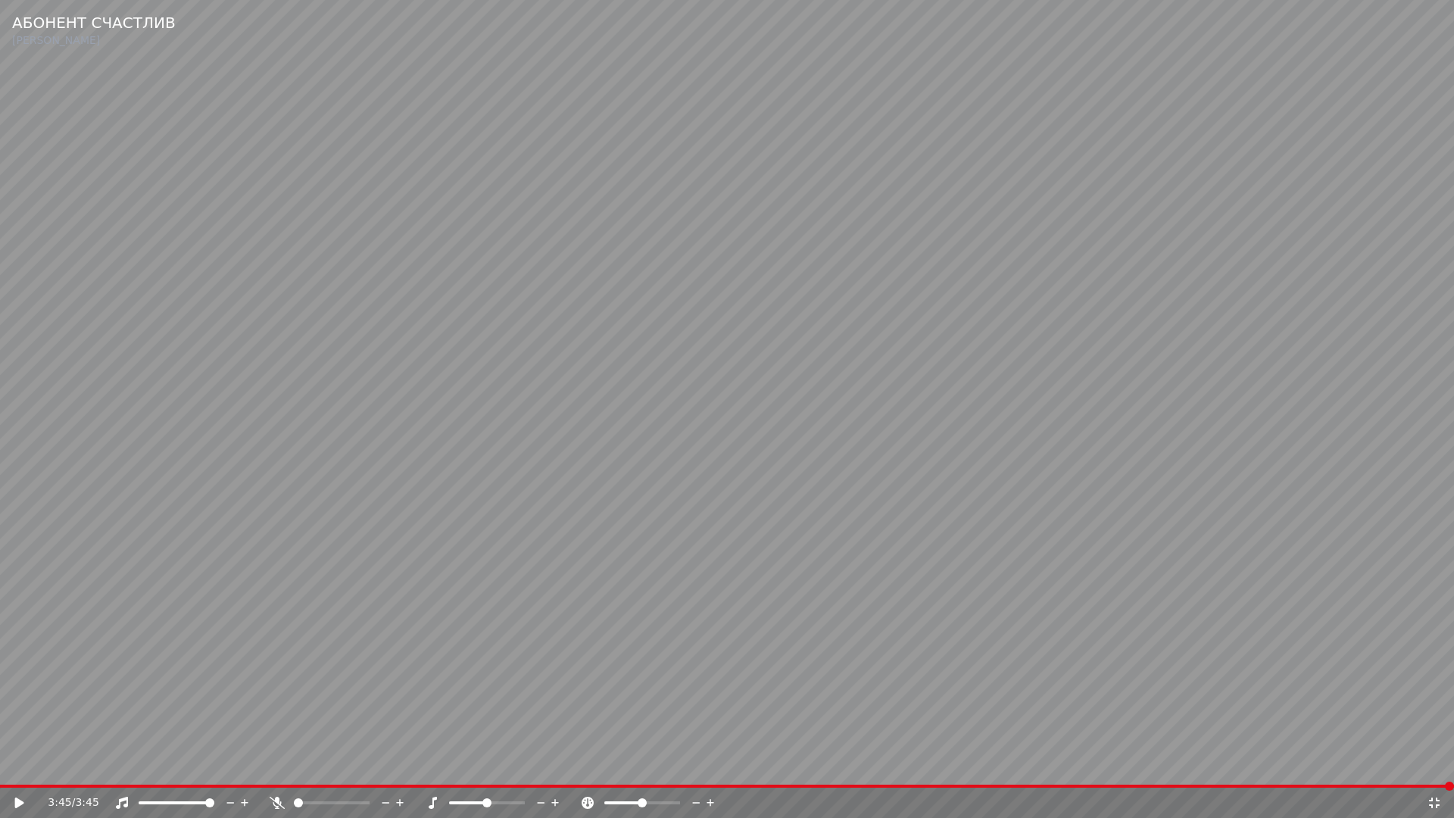
click at [16, 797] on icon at bounding box center [30, 803] width 36 height 12
click at [18, 797] on icon at bounding box center [30, 803] width 36 height 12
click at [426, 785] on span at bounding box center [347, 786] width 694 height 3
click at [17, 805] on icon at bounding box center [19, 802] width 9 height 11
click at [1430, 807] on icon at bounding box center [1434, 803] width 15 height 12
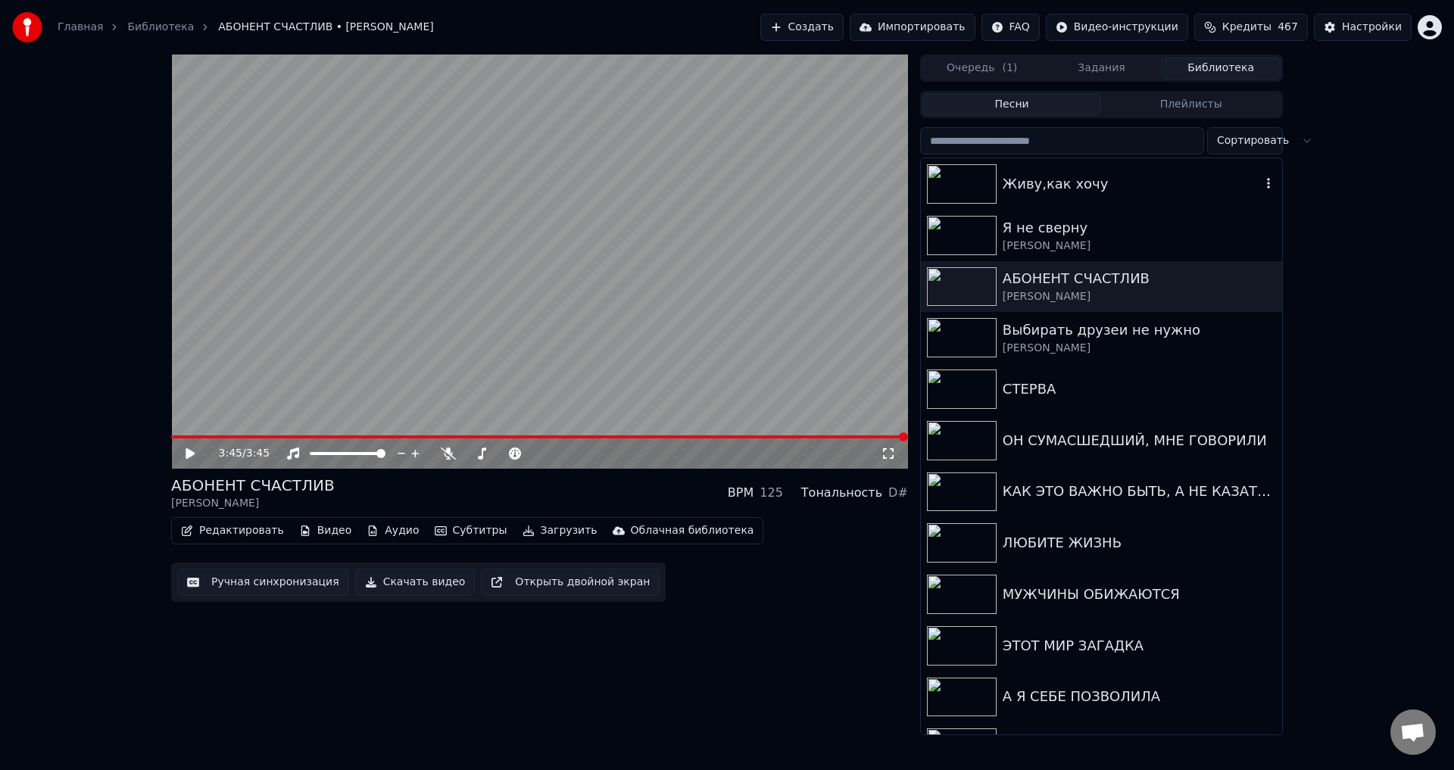
click at [1066, 189] on div "Живу,как хочу" at bounding box center [1132, 183] width 258 height 21
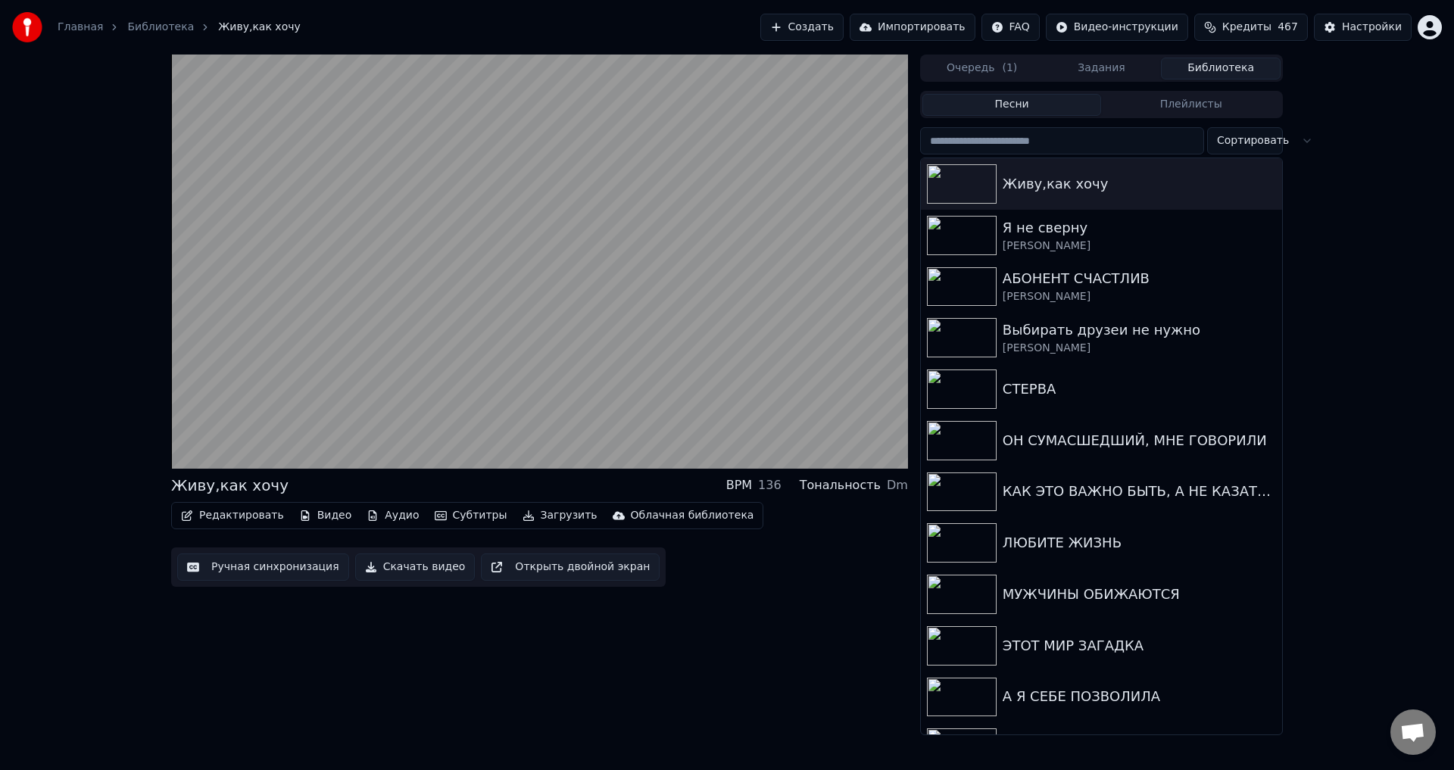
click at [226, 515] on button "Редактировать" at bounding box center [232, 515] width 115 height 21
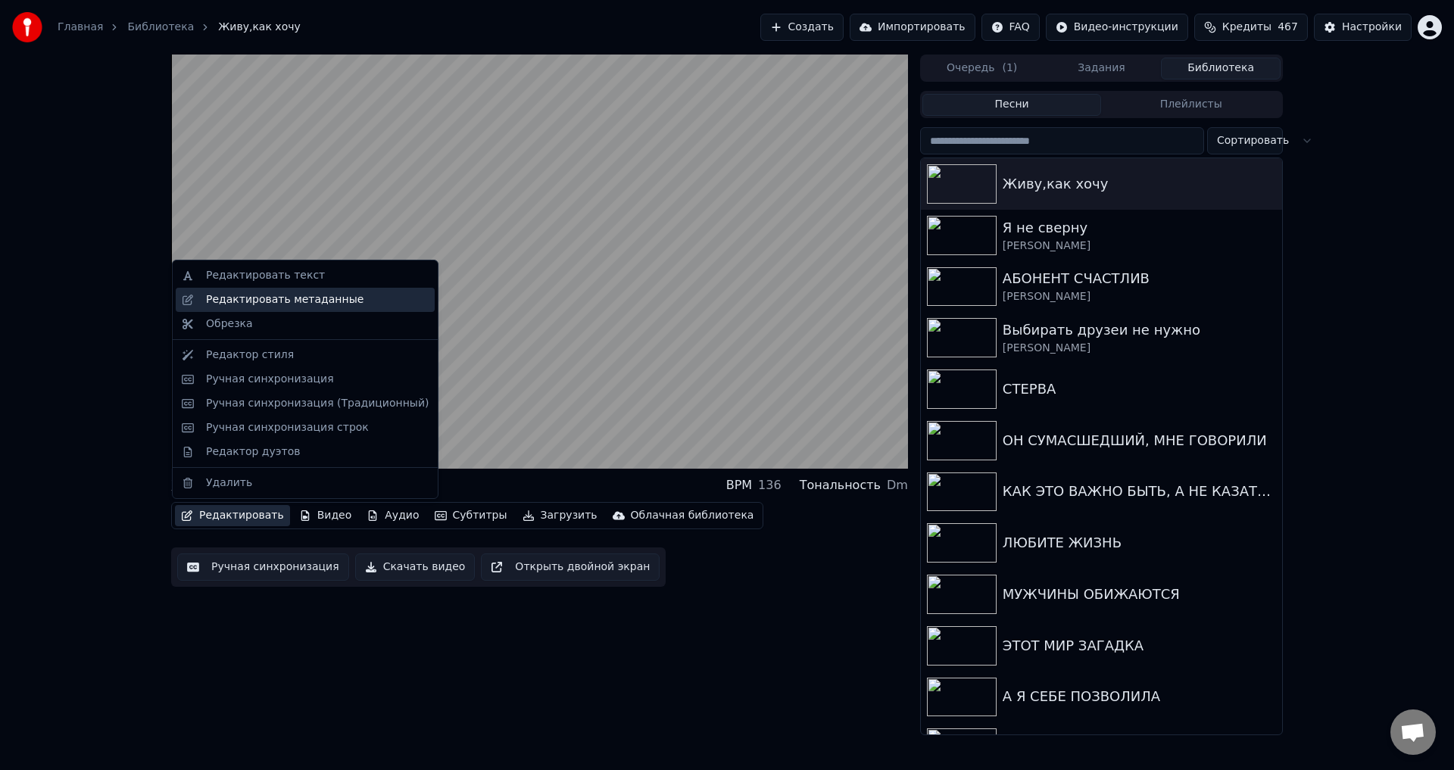
click at [283, 307] on div "Редактировать метаданные" at bounding box center [305, 300] width 259 height 24
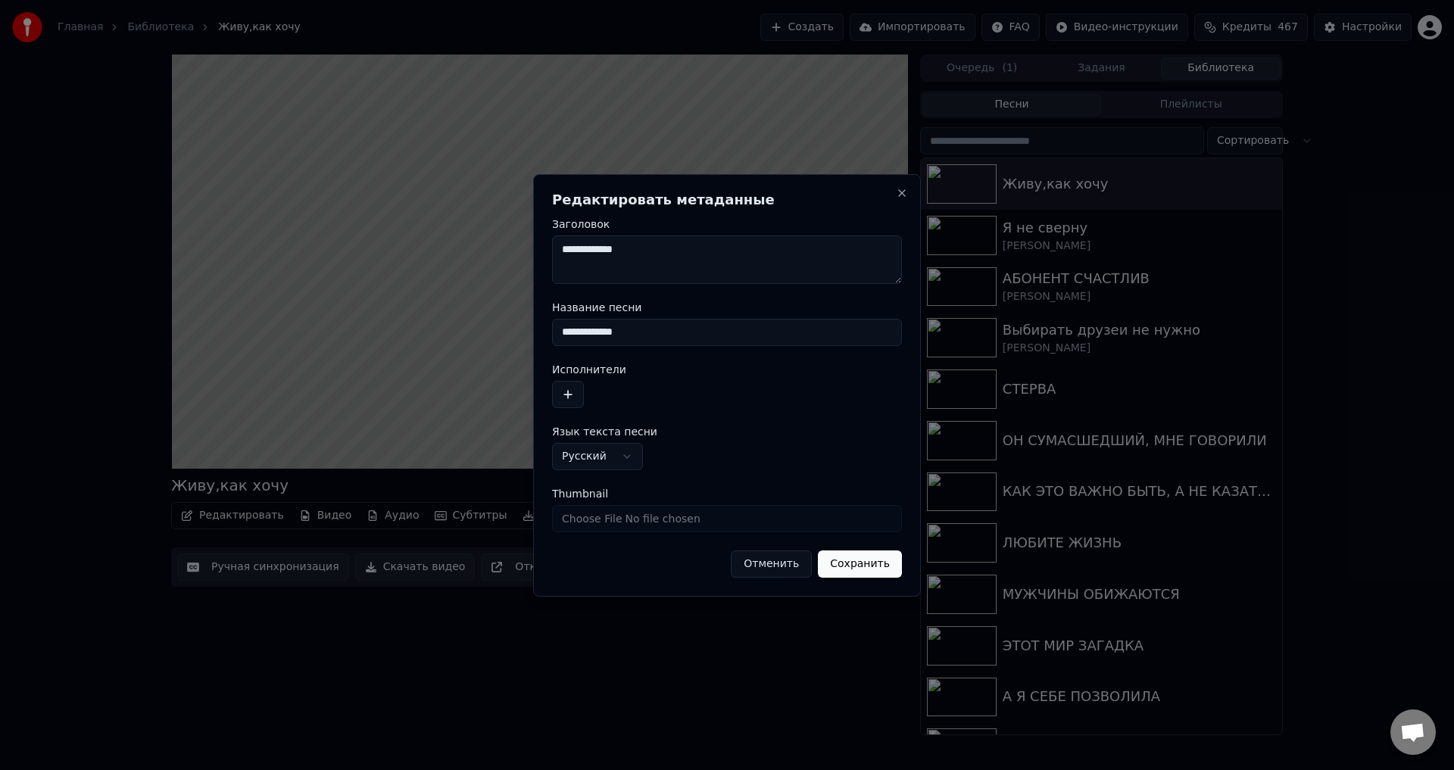
drag, startPoint x: 661, startPoint y: 333, endPoint x: 436, endPoint y: 316, distance: 225.6
click at [436, 316] on body "Главная Библиотека Живу,как хочу Создать Импортировать FAQ Видео-инструкции Кре…" at bounding box center [727, 385] width 1454 height 770
paste input "*"
type input "**********"
click at [864, 570] on button "Сохранить" at bounding box center [860, 564] width 84 height 27
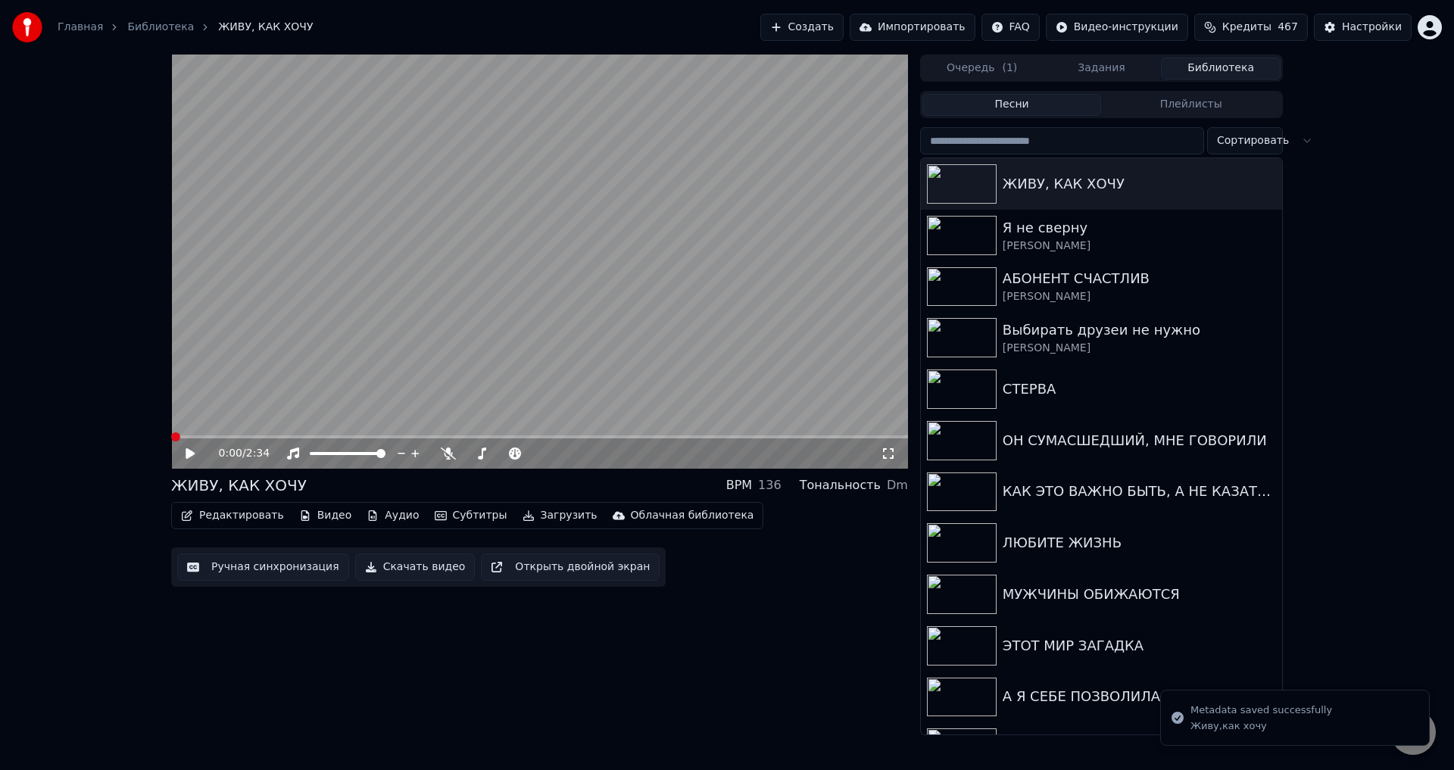
click at [292, 565] on button "Ручная синхронизация" at bounding box center [263, 567] width 172 height 27
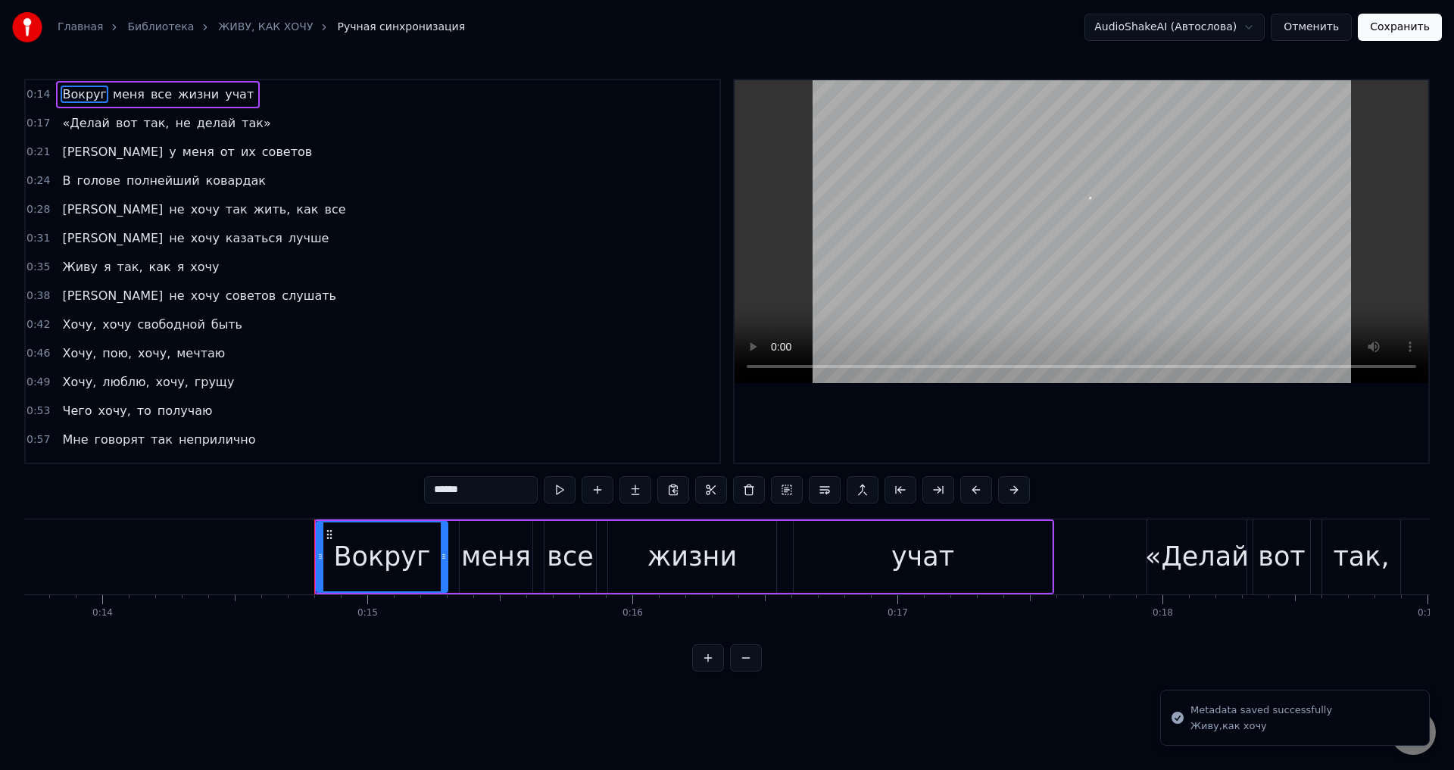
scroll to position [0, 3847]
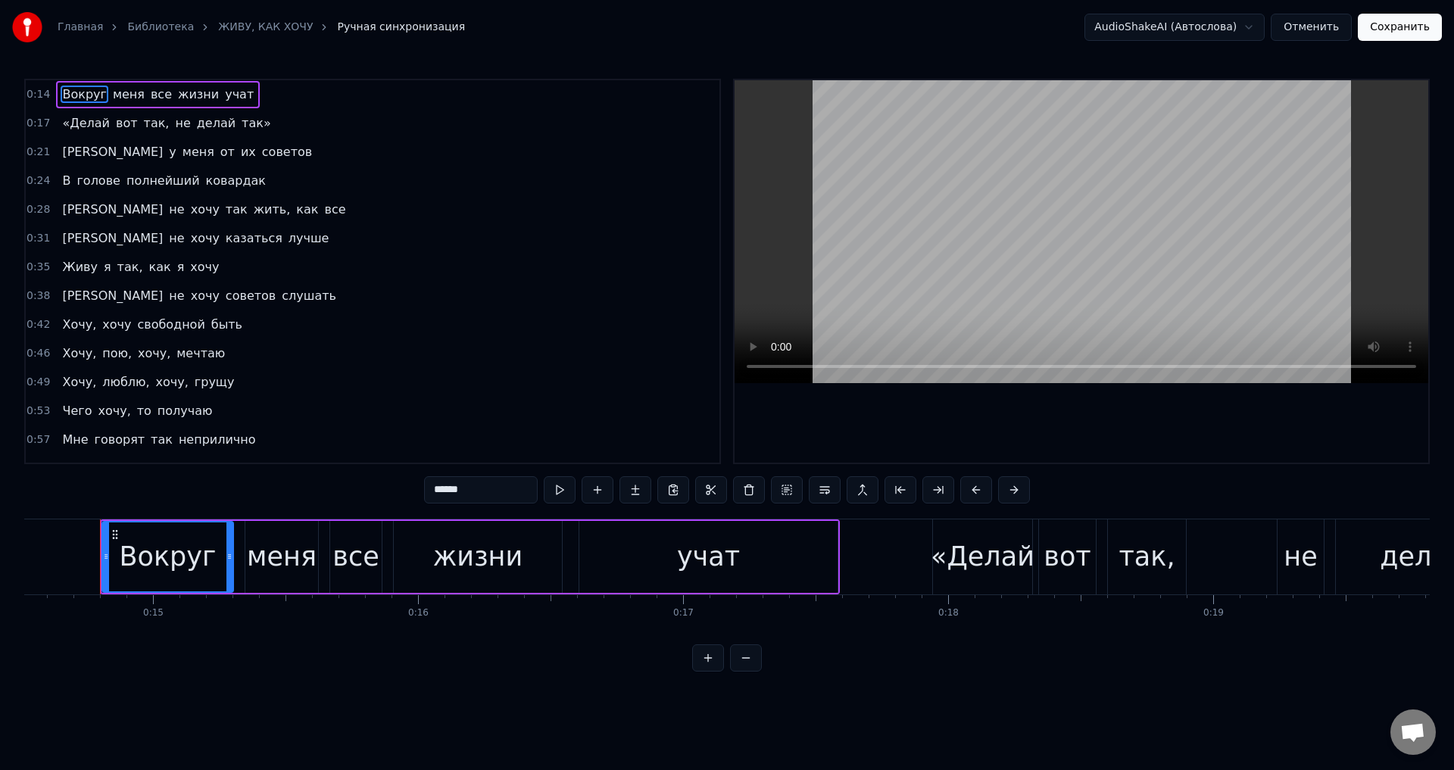
click at [1318, 24] on button "Отменить" at bounding box center [1311, 27] width 81 height 27
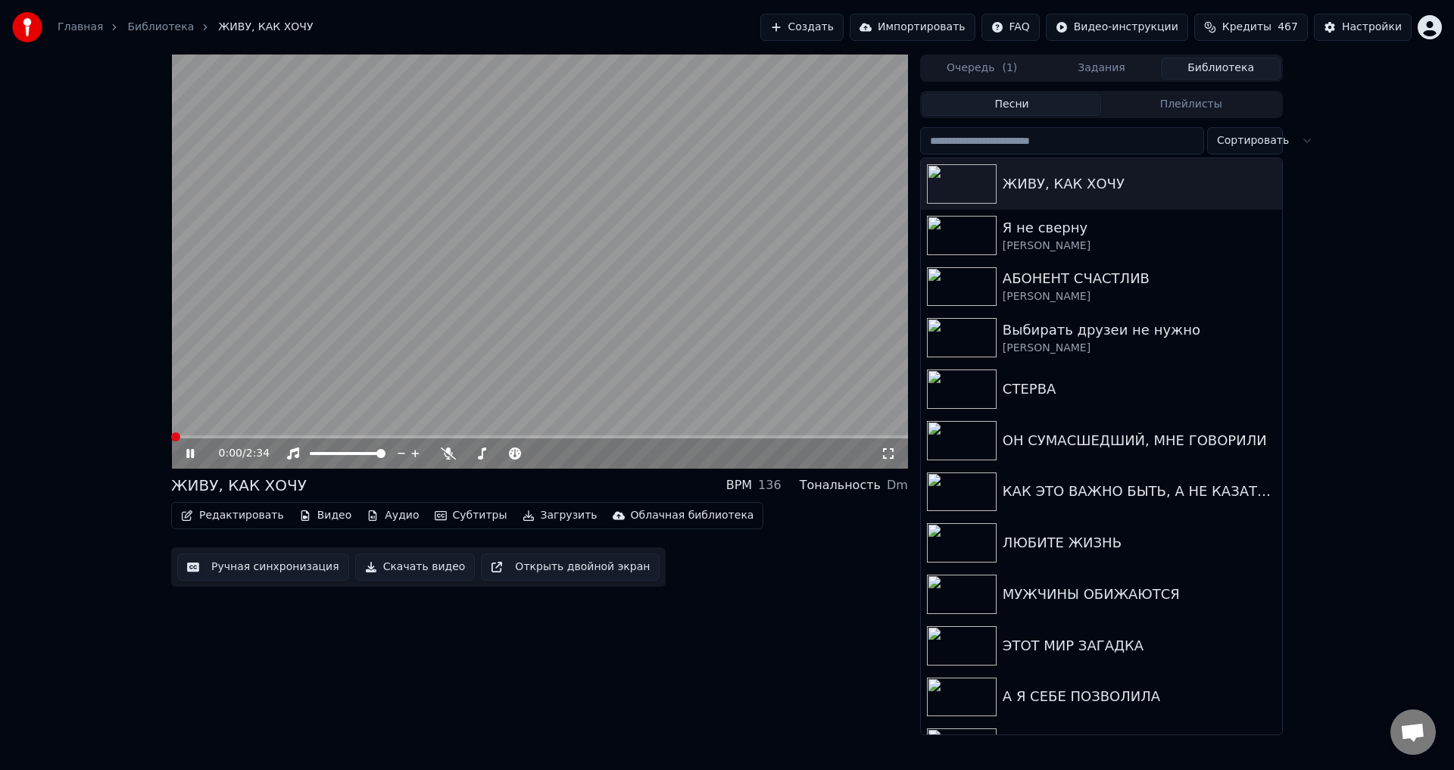
click at [189, 451] on icon at bounding box center [190, 453] width 8 height 9
click at [261, 572] on button "Ручная синхронизация" at bounding box center [263, 567] width 172 height 27
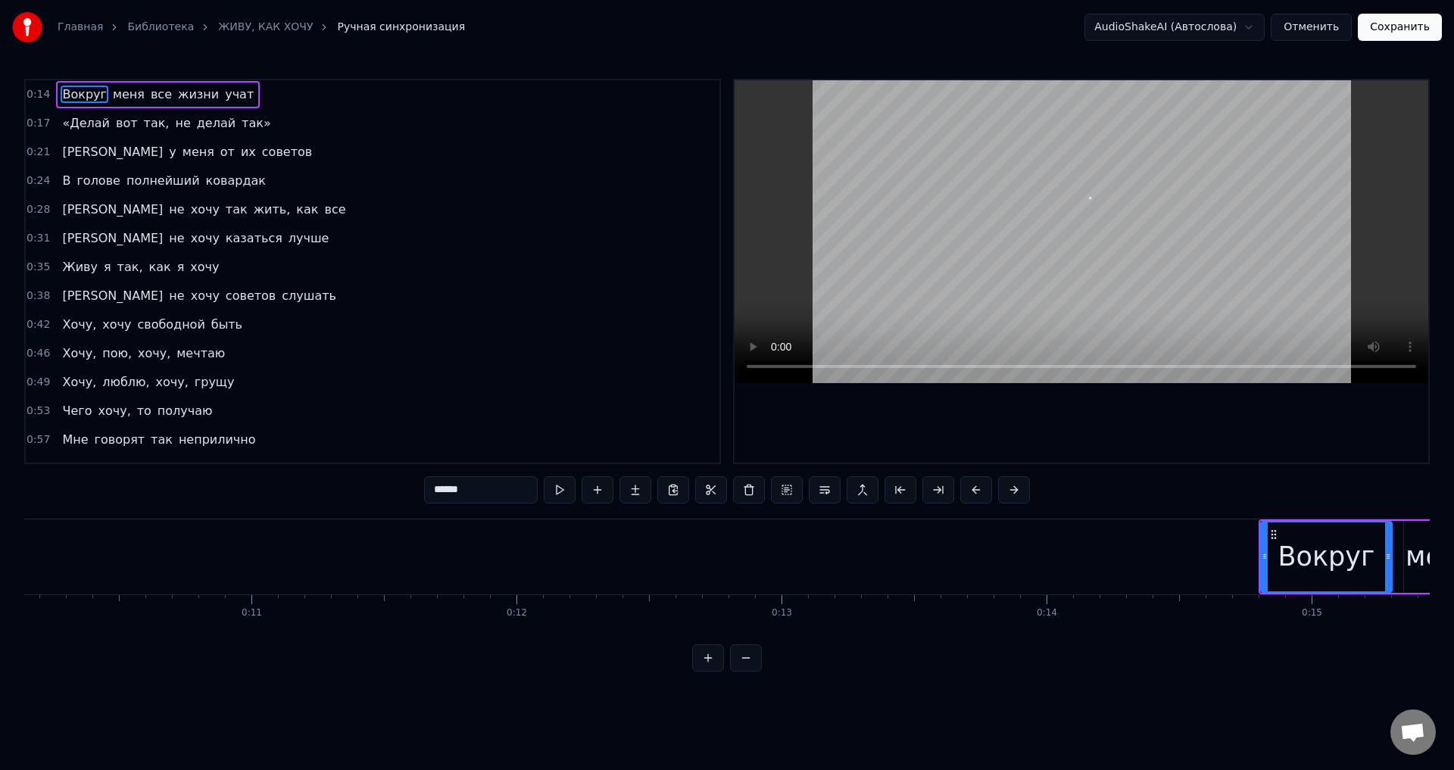
scroll to position [0, 3847]
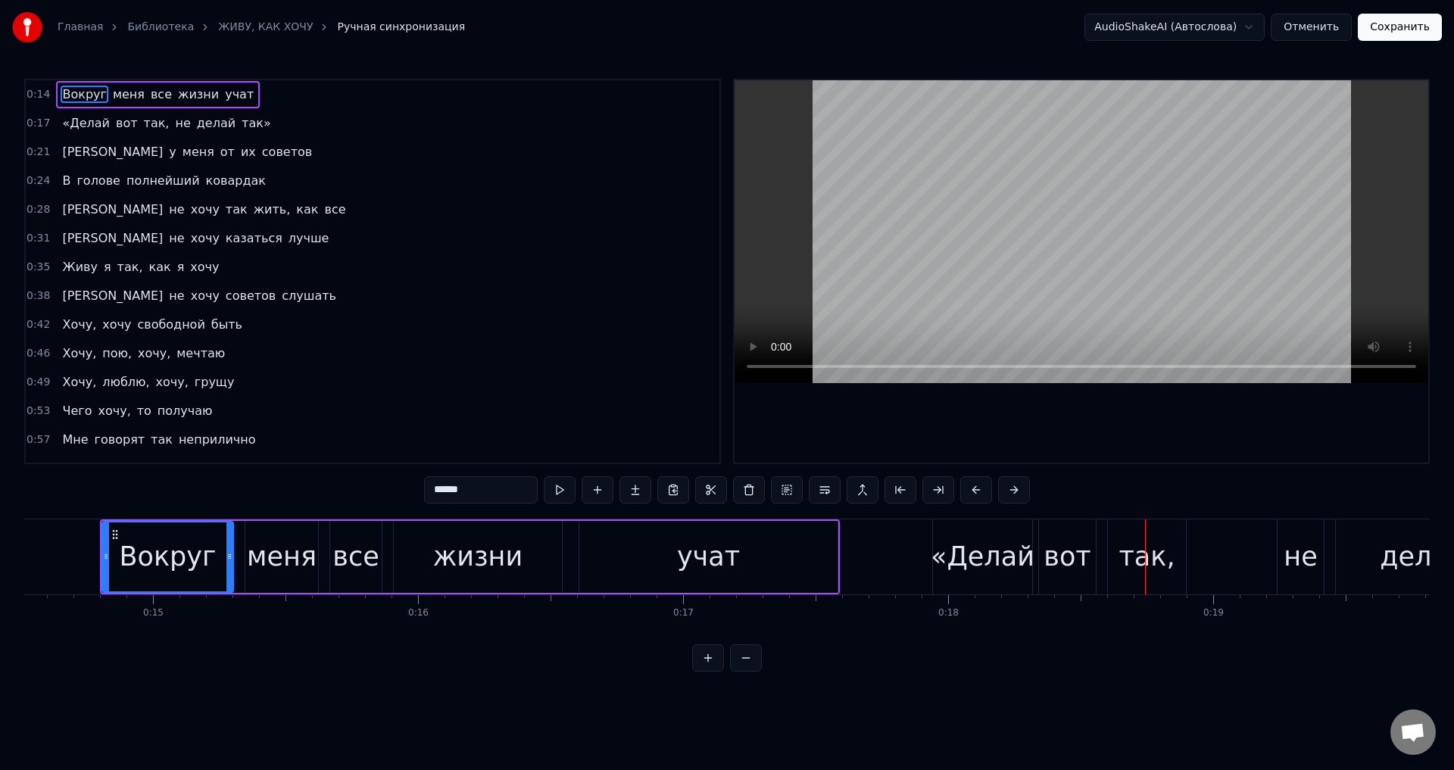
click at [70, 130] on span "«Делай" at bounding box center [86, 122] width 51 height 17
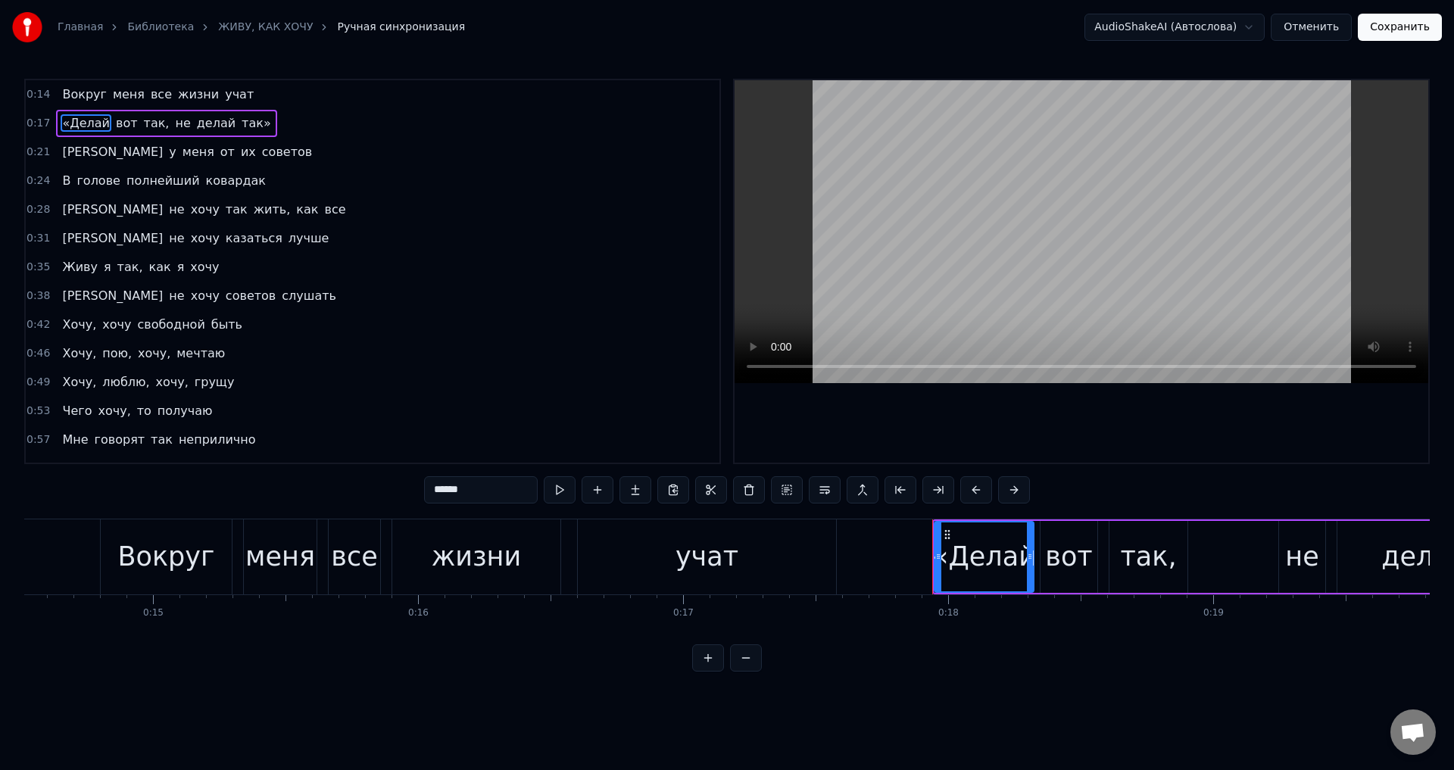
click at [432, 497] on input "******" at bounding box center [481, 489] width 114 height 27
click at [435, 494] on input "******" at bounding box center [481, 489] width 114 height 27
click at [135, 125] on span "так," at bounding box center [149, 122] width 29 height 17
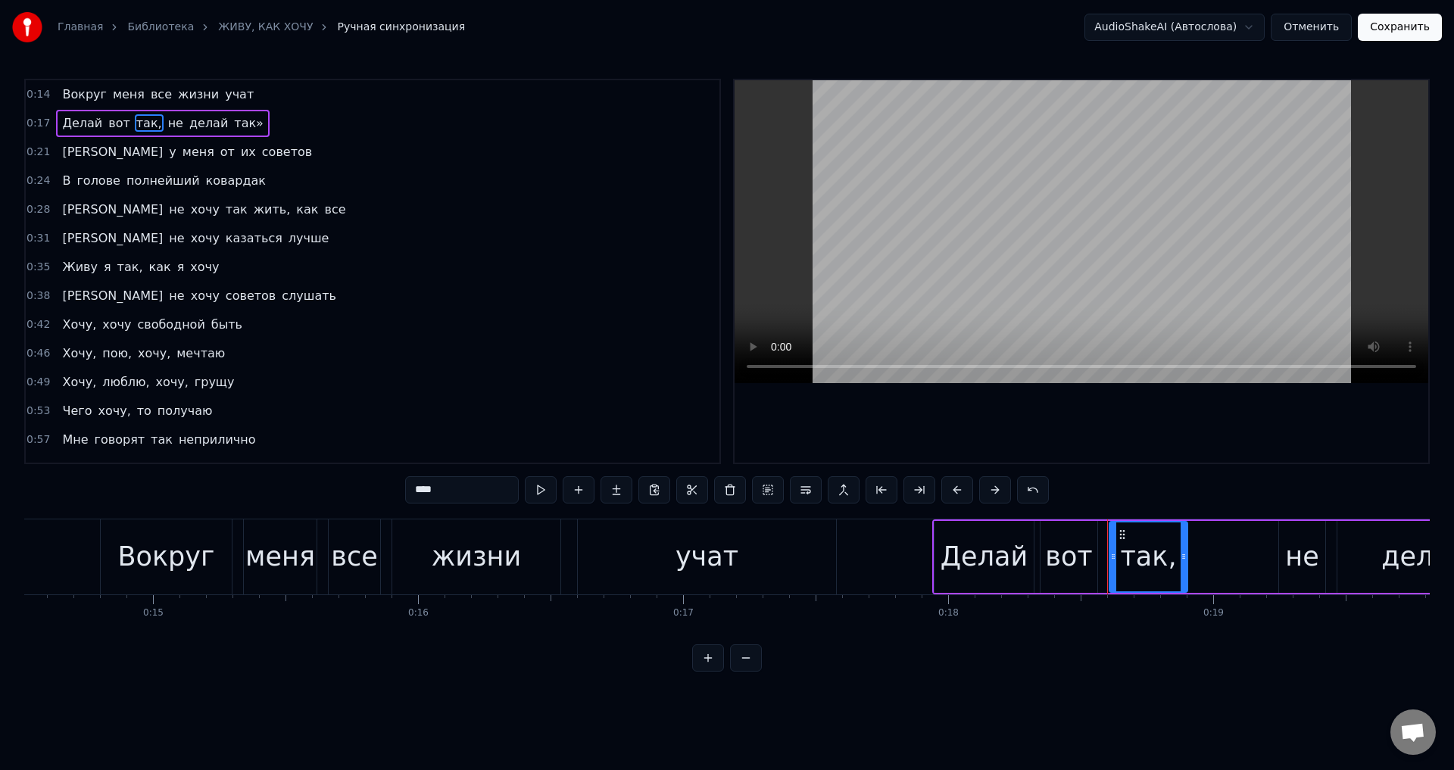
click at [449, 495] on input "****" at bounding box center [462, 489] width 114 height 27
click at [233, 126] on span "так»" at bounding box center [249, 122] width 33 height 17
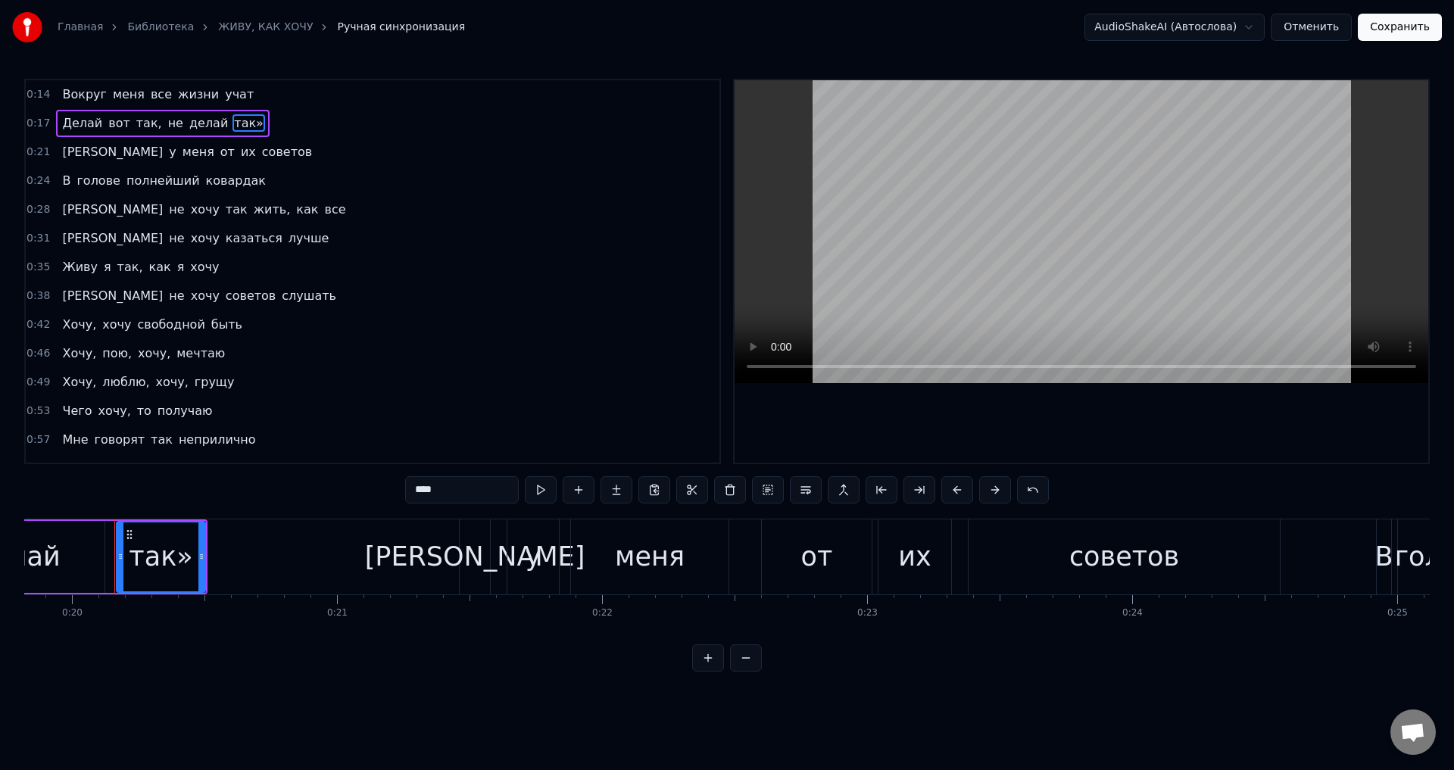
scroll to position [0, 5268]
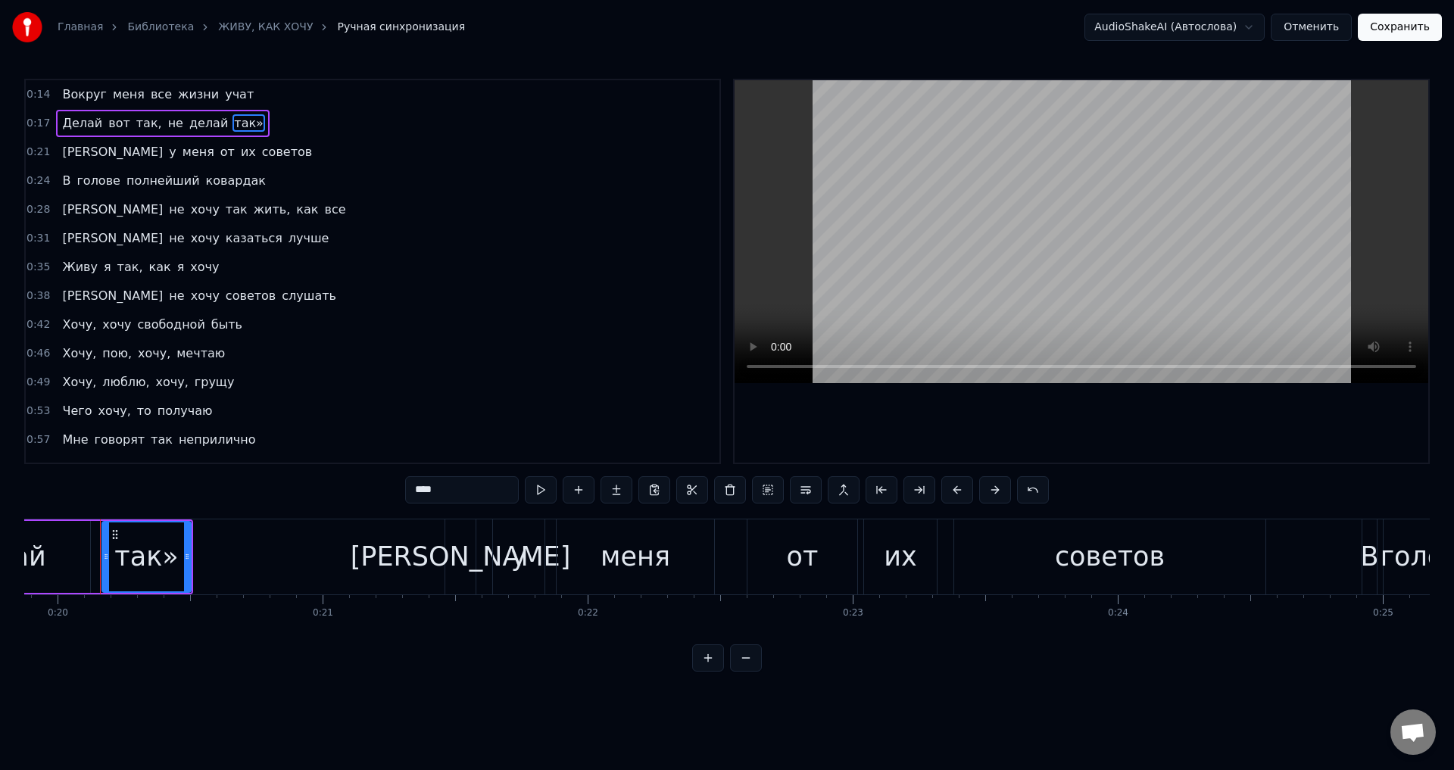
click at [464, 495] on input "****" at bounding box center [462, 489] width 114 height 27
click at [135, 123] on span "так," at bounding box center [149, 122] width 29 height 17
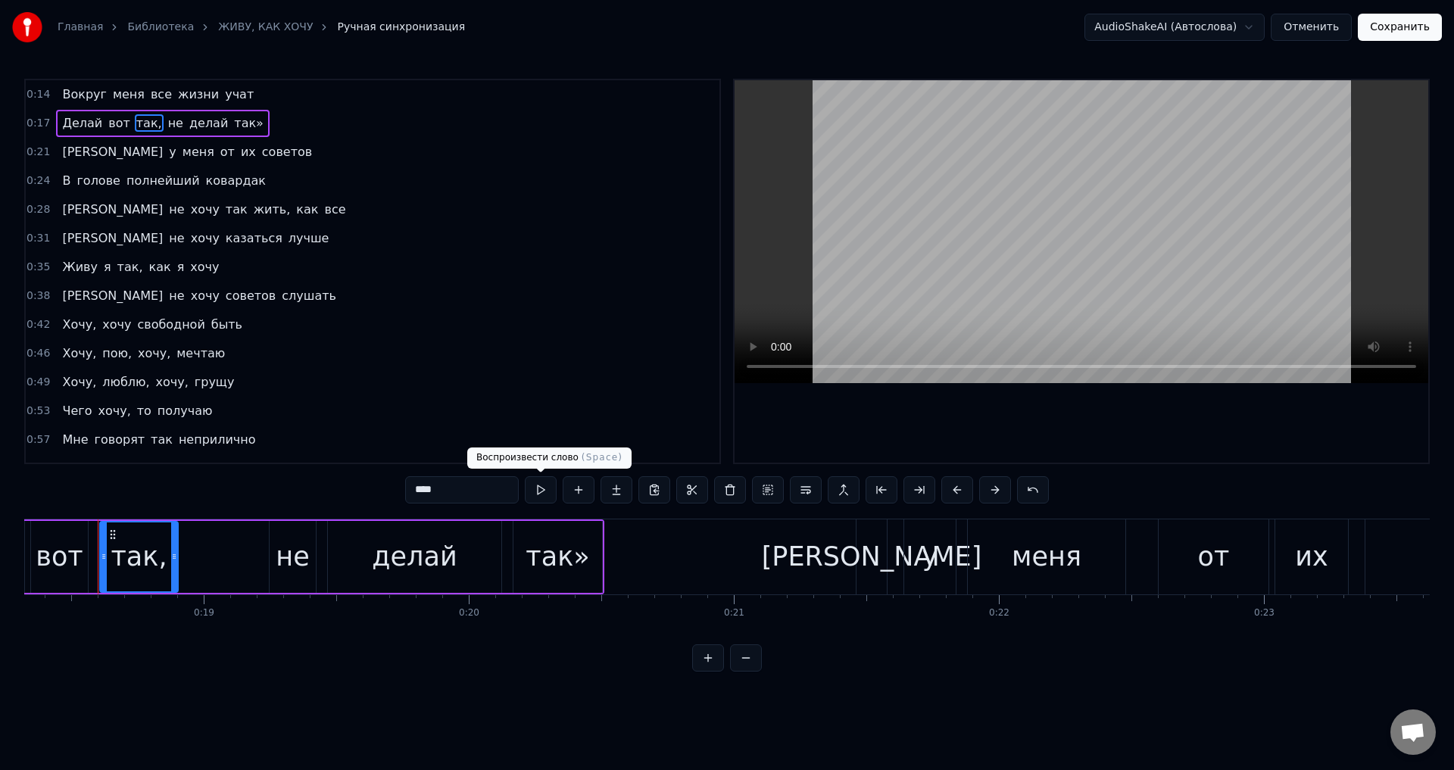
scroll to position [0, 4855]
click at [440, 480] on input "****" at bounding box center [462, 489] width 114 height 27
click at [229, 127] on span "так»" at bounding box center [245, 122] width 33 height 17
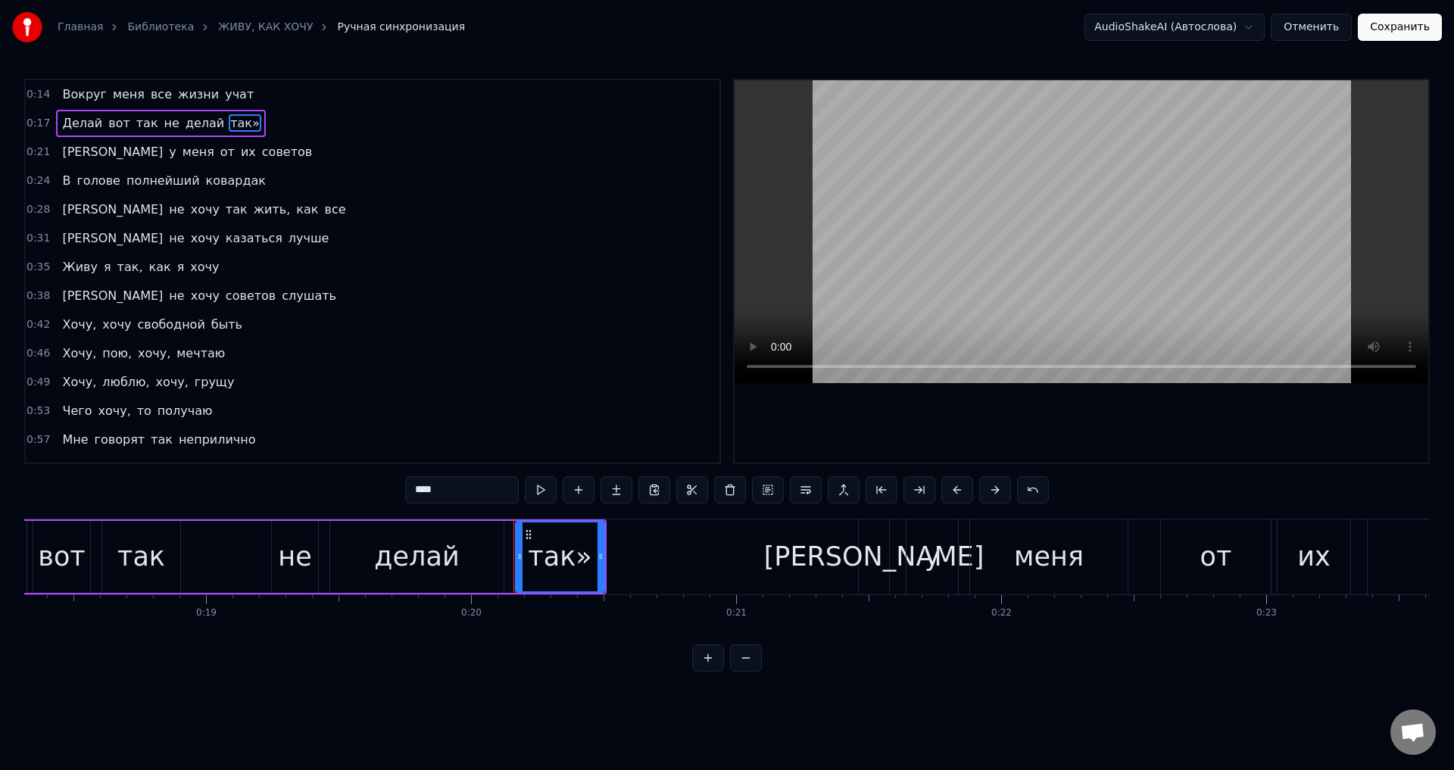
drag, startPoint x: 442, startPoint y: 479, endPoint x: 456, endPoint y: 495, distance: 22.0
click at [442, 480] on input "****" at bounding box center [462, 489] width 114 height 27
click at [252, 214] on span "жить," at bounding box center [272, 209] width 40 height 17
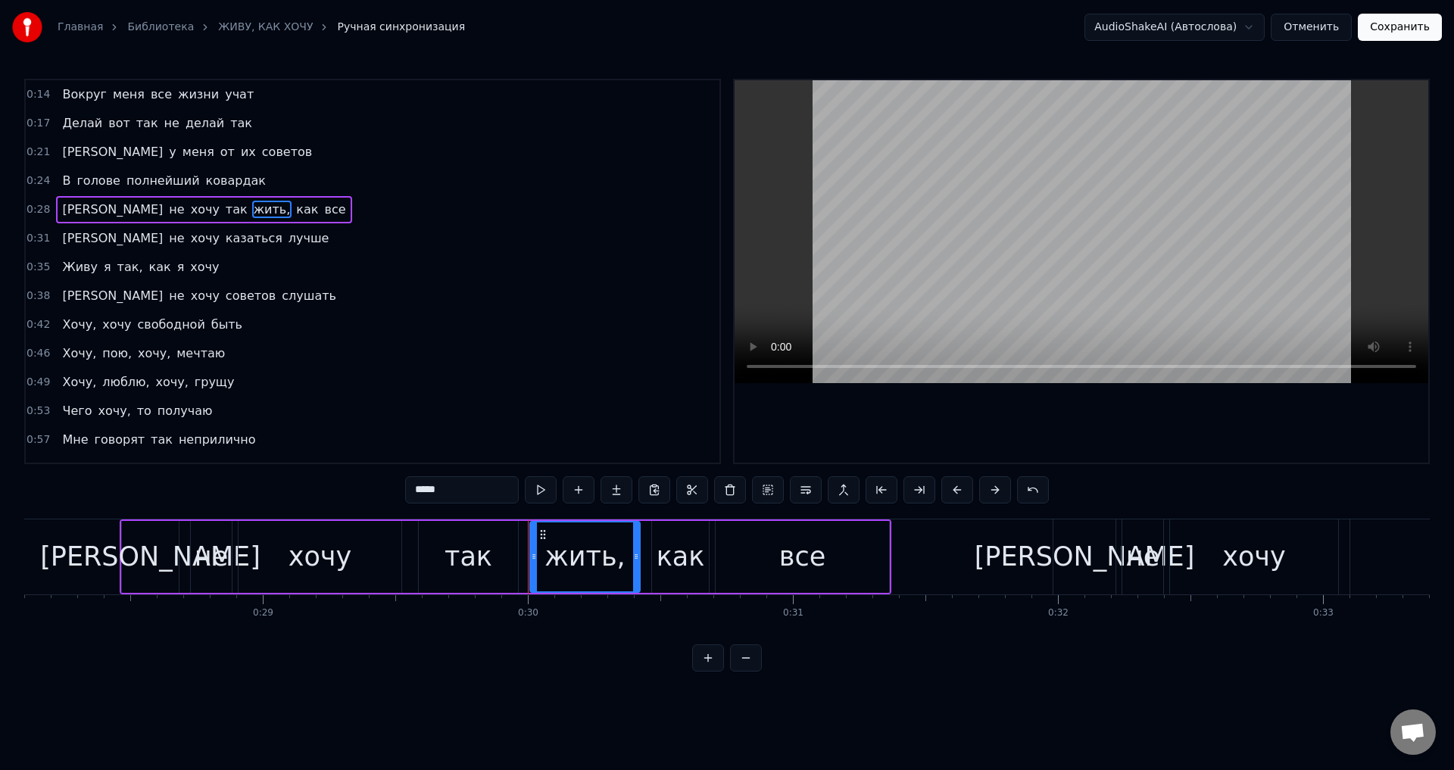
click at [454, 487] on input "*****" at bounding box center [462, 489] width 114 height 27
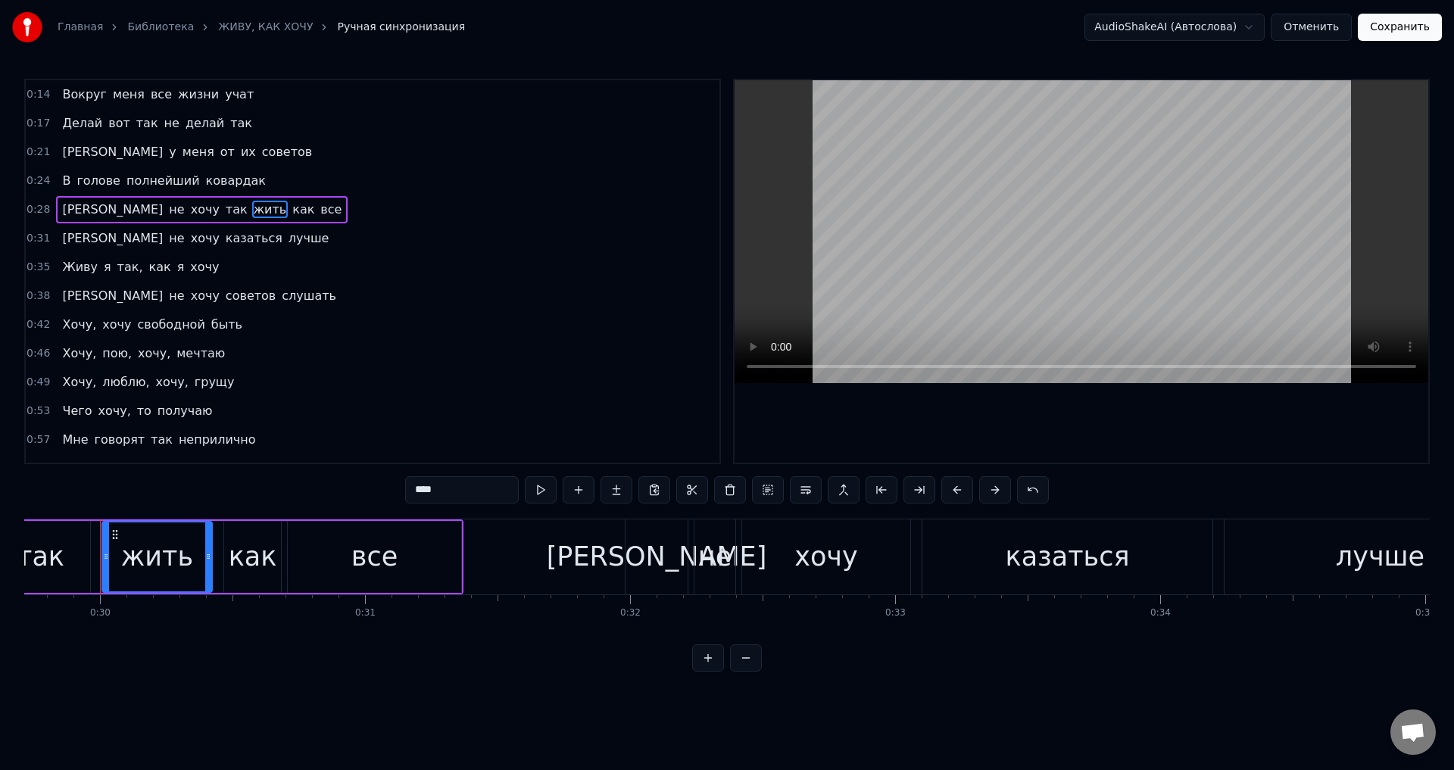
click at [116, 270] on span "так," at bounding box center [130, 266] width 29 height 17
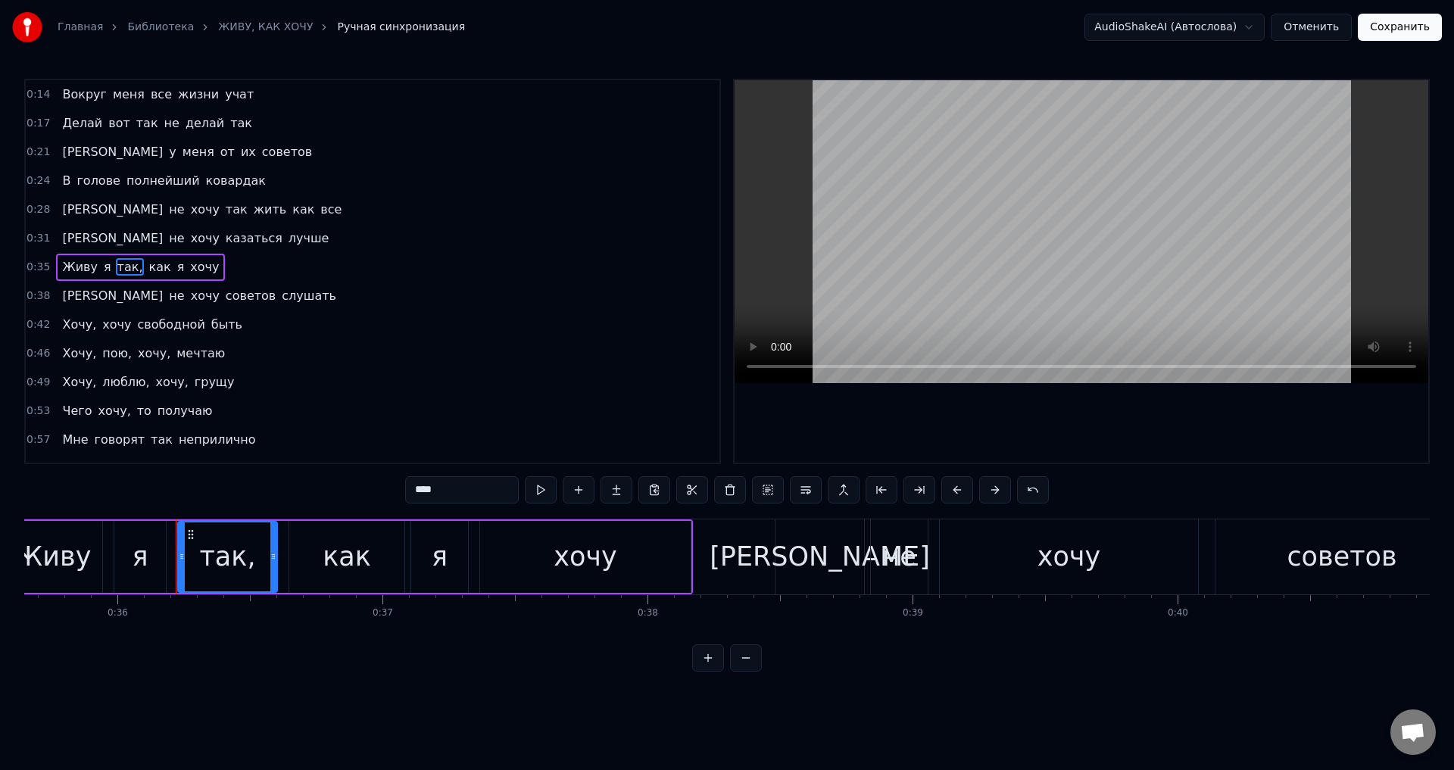
click at [454, 495] on input "****" at bounding box center [462, 489] width 114 height 27
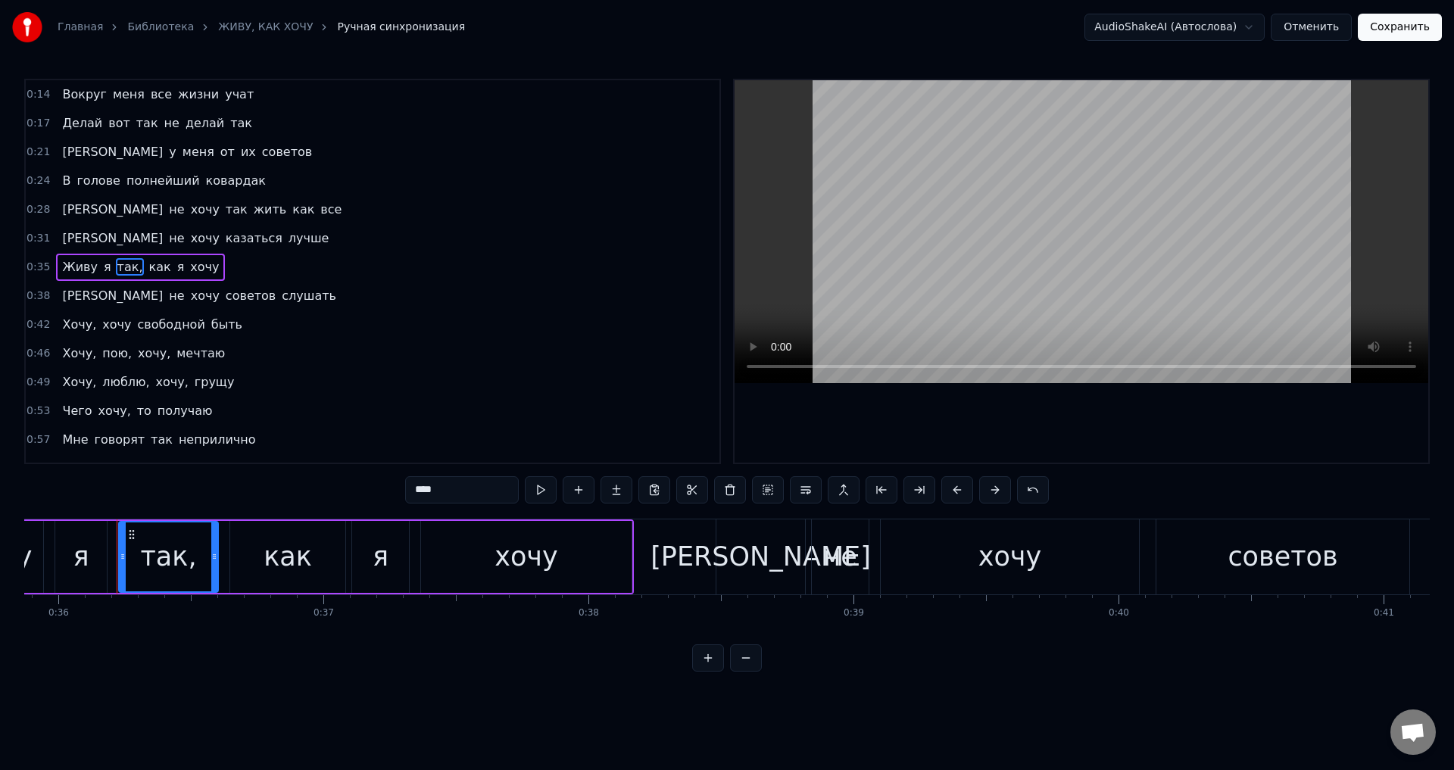
scroll to position [0, 9525]
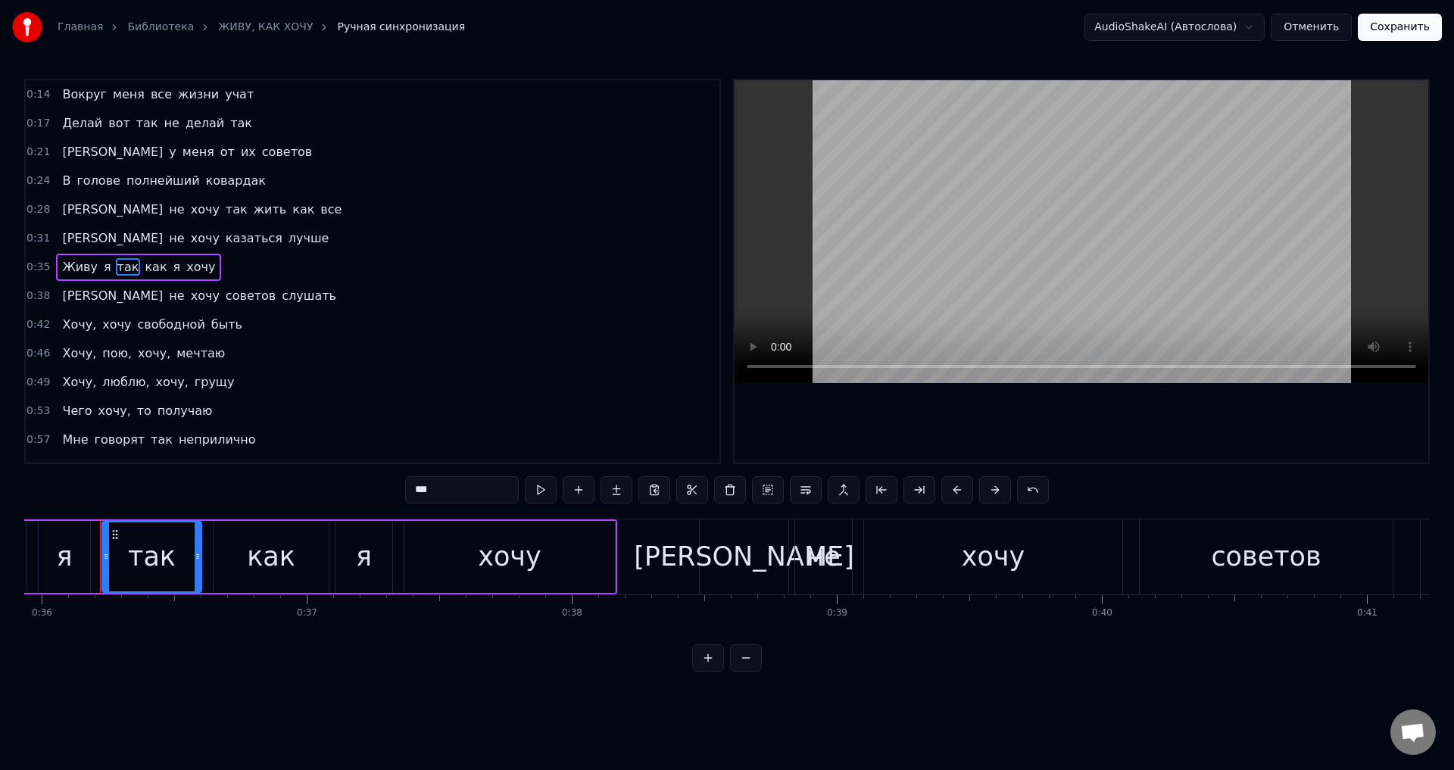
drag, startPoint x: 78, startPoint y: 320, endPoint x: 117, endPoint y: 351, distance: 49.6
click at [77, 320] on span "Хочу," at bounding box center [79, 324] width 37 height 17
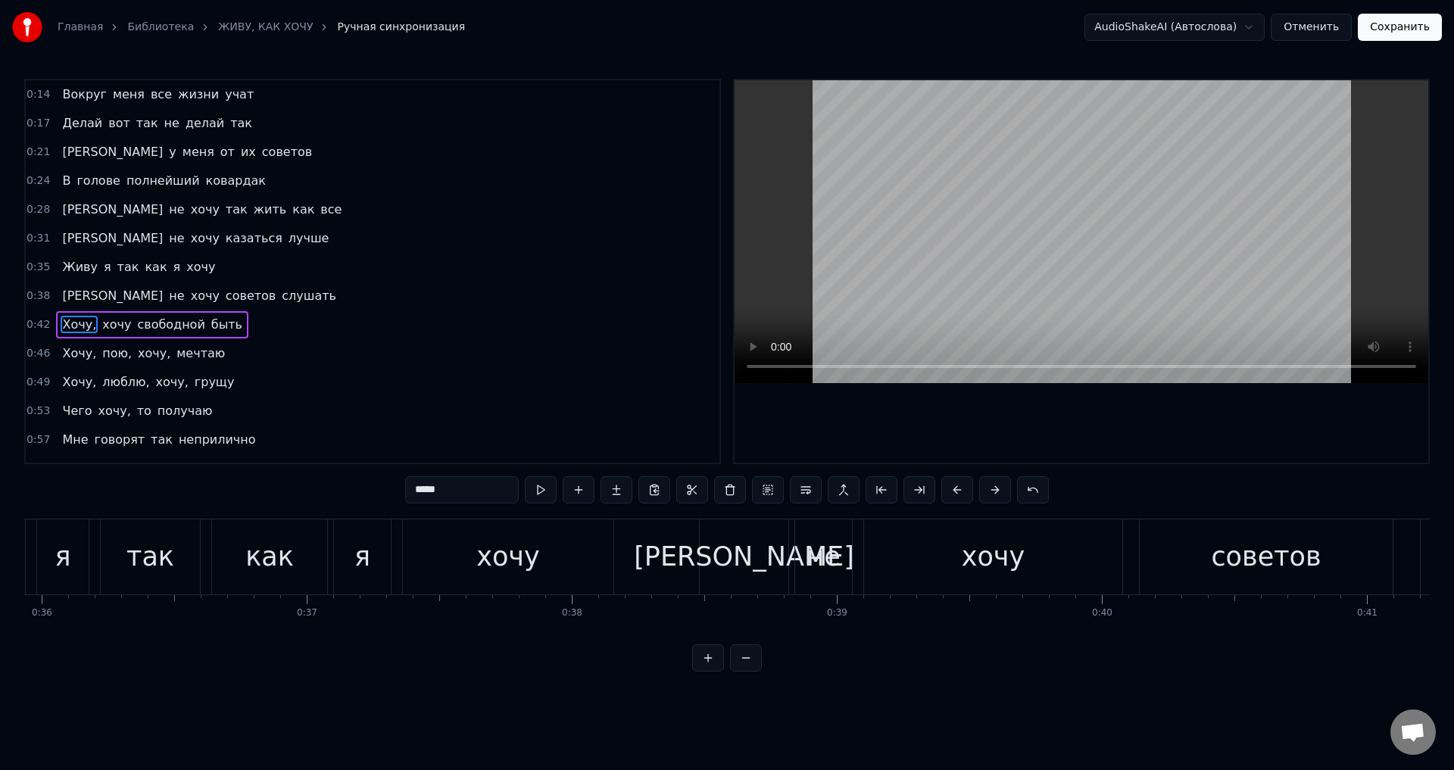
scroll to position [44, 0]
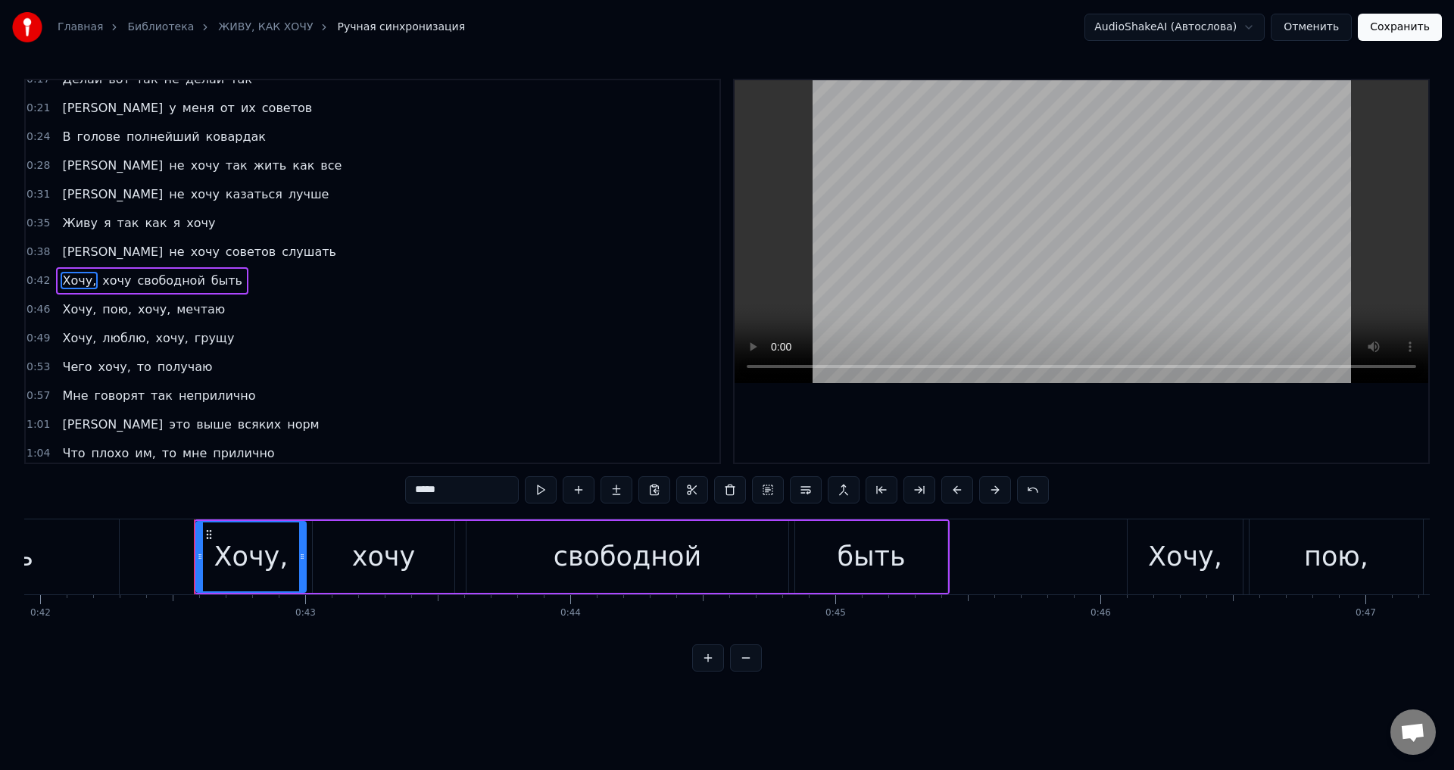
click at [445, 485] on input "*****" at bounding box center [462, 489] width 114 height 27
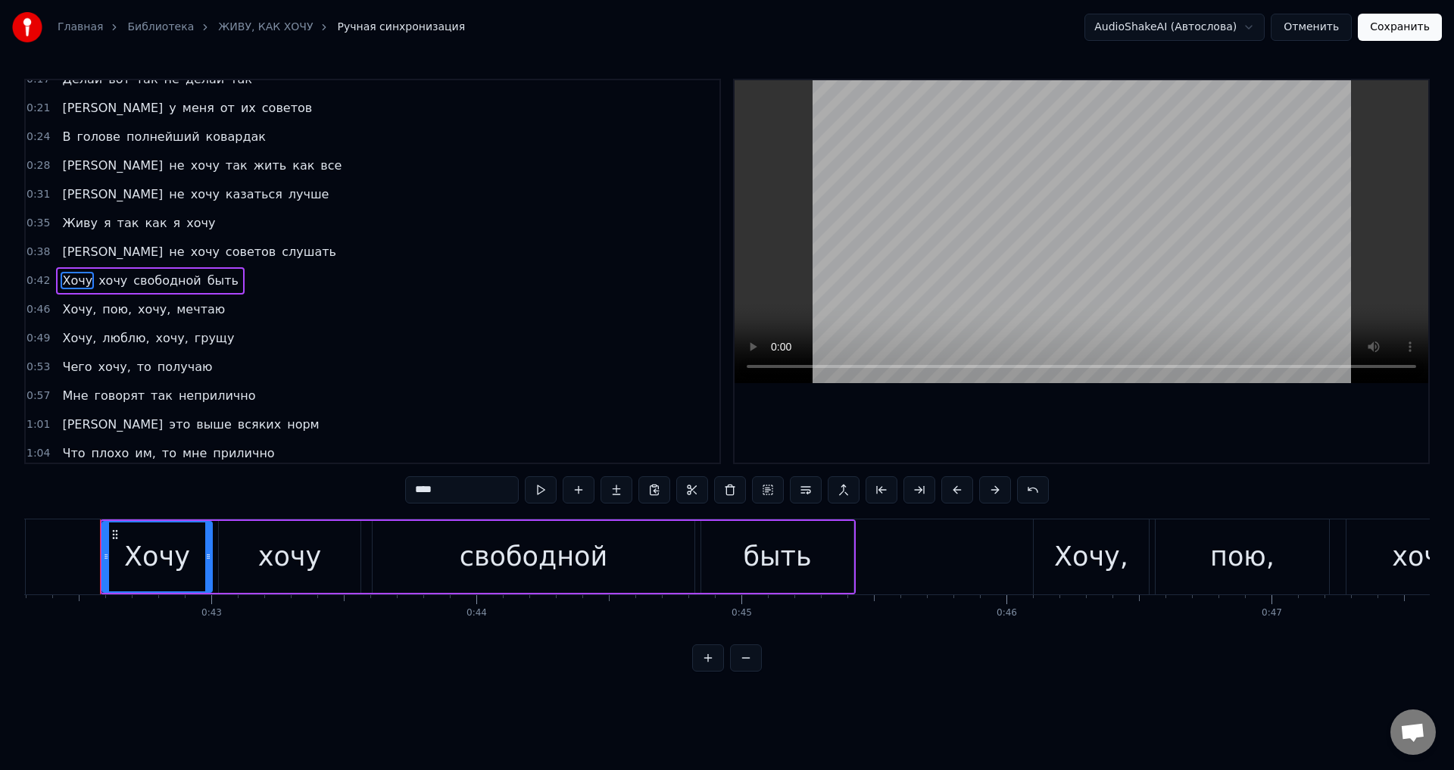
click at [77, 313] on span "Хочу," at bounding box center [79, 309] width 37 height 17
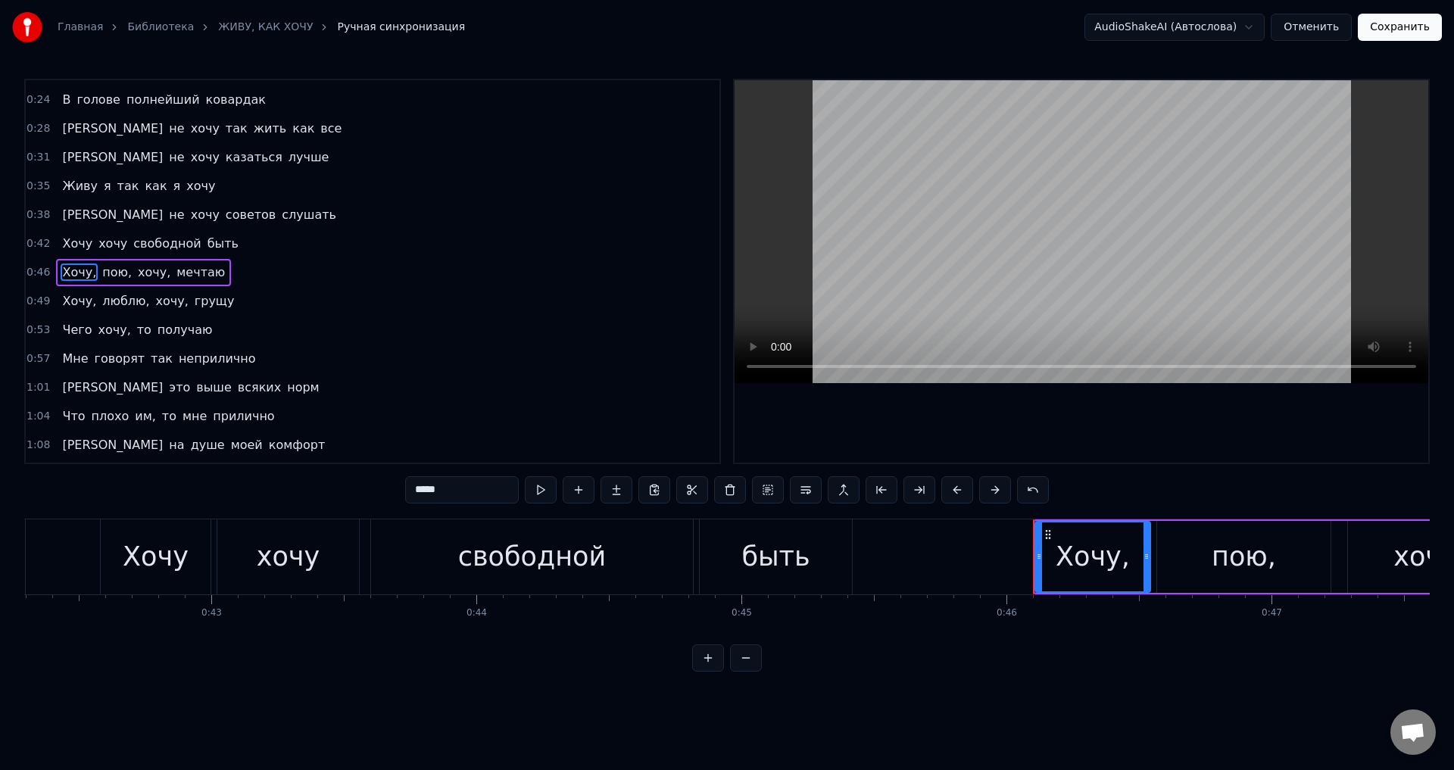
scroll to position [82, 0]
click at [454, 504] on div "*****" at bounding box center [727, 491] width 644 height 30
click at [454, 494] on input "*****" at bounding box center [462, 489] width 114 height 27
drag, startPoint x: 106, startPoint y: 275, endPoint x: 198, endPoint y: 312, distance: 99.6
click at [107, 276] on span "пою," at bounding box center [113, 271] width 33 height 17
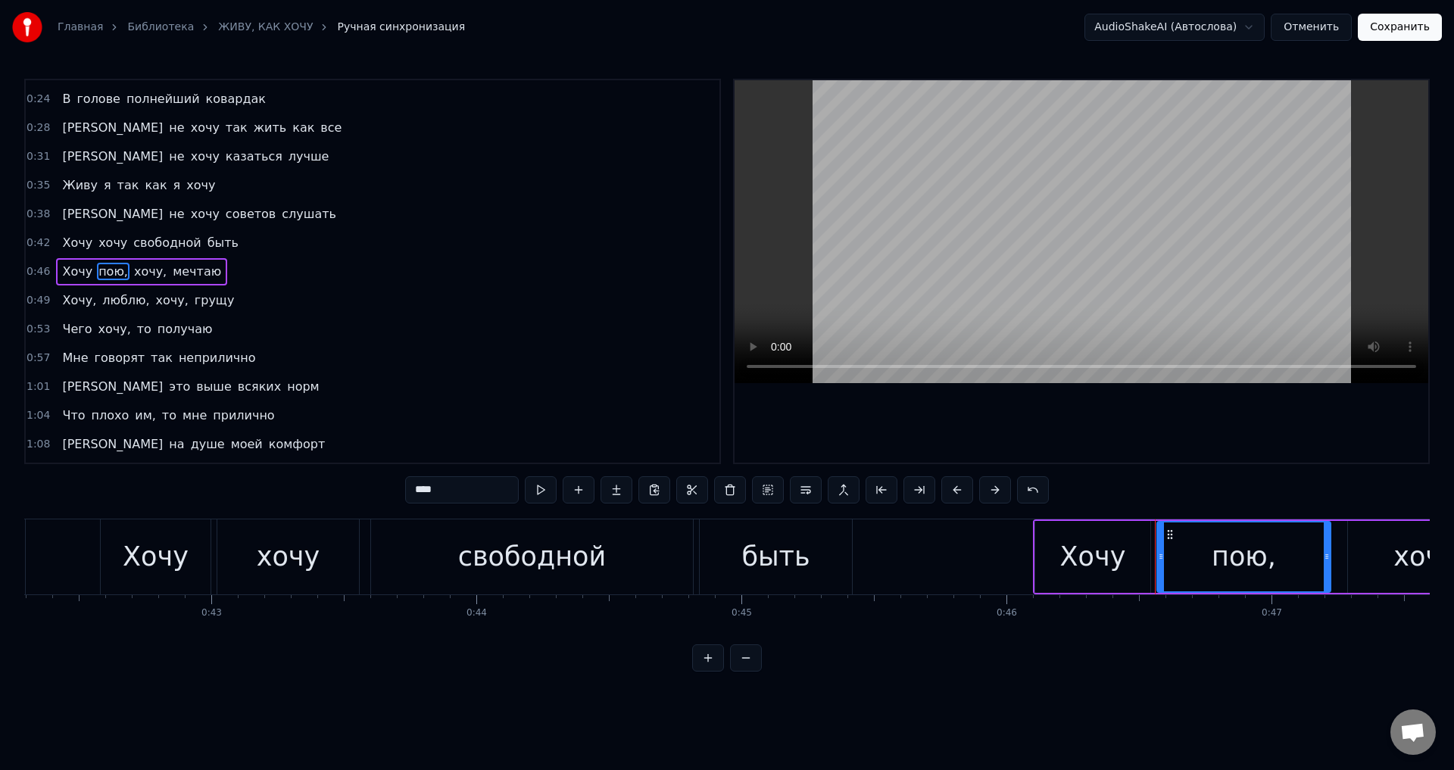
click at [467, 488] on input "****" at bounding box center [462, 489] width 114 height 27
click at [142, 273] on span "хочу," at bounding box center [147, 271] width 36 height 17
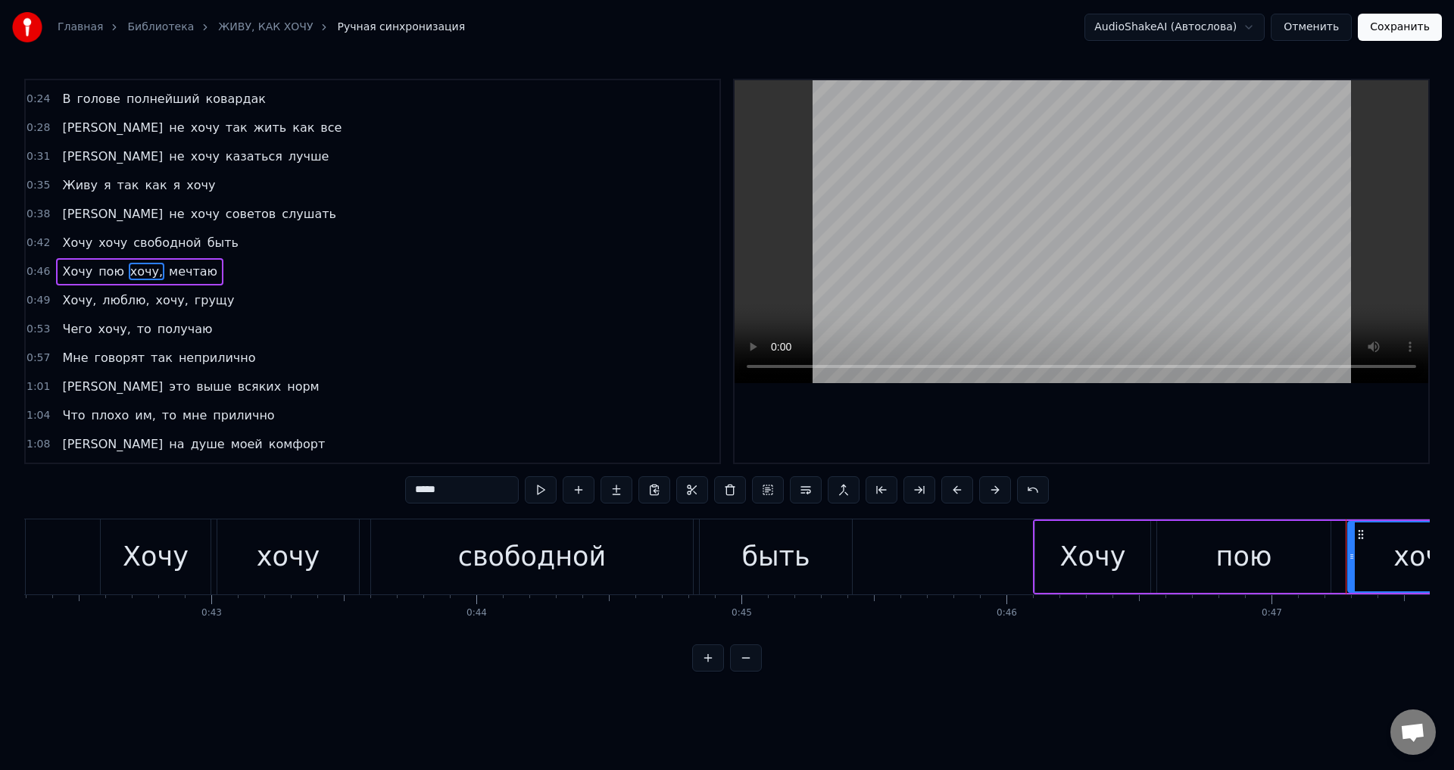
click at [460, 487] on input "*****" at bounding box center [462, 489] width 114 height 27
click at [63, 304] on span "Хочу," at bounding box center [79, 300] width 37 height 17
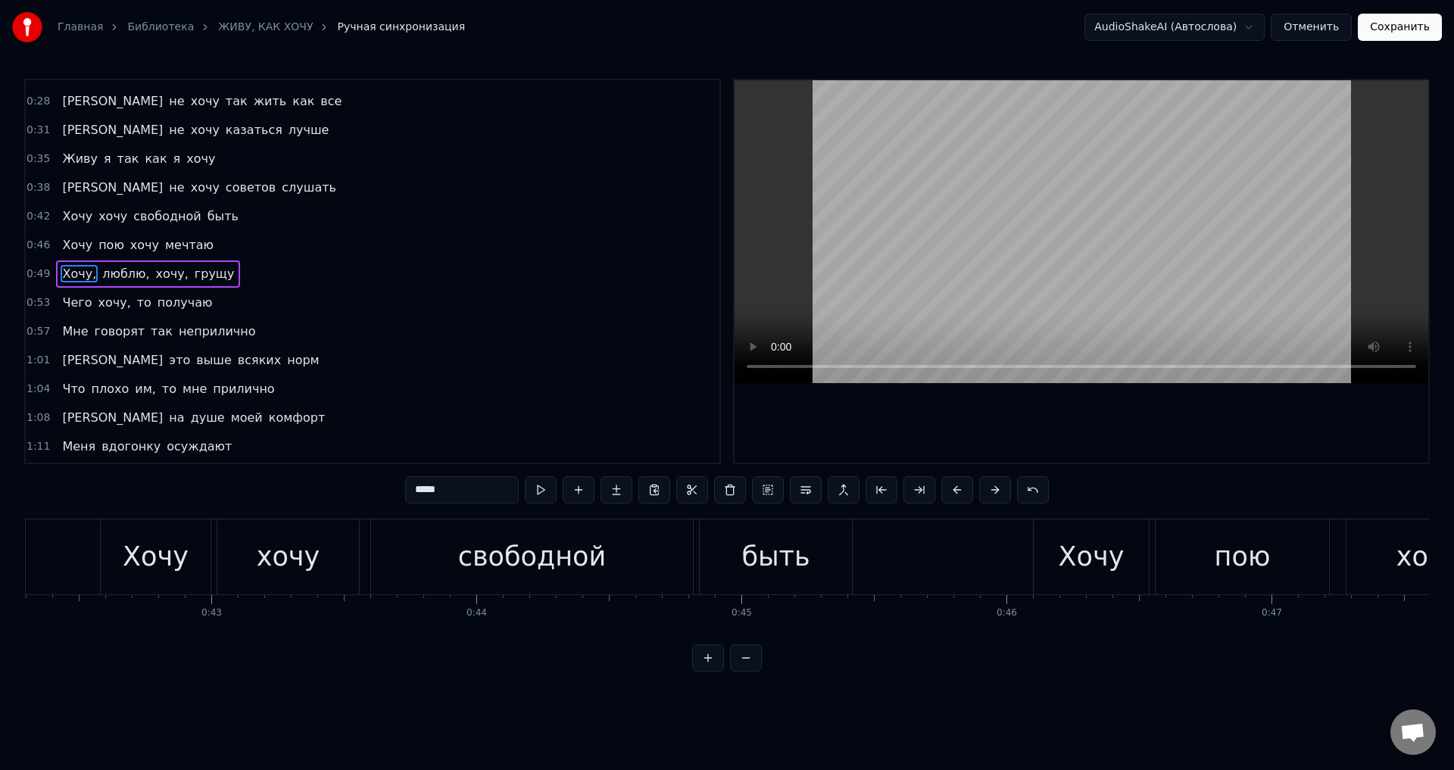
scroll to position [111, 0]
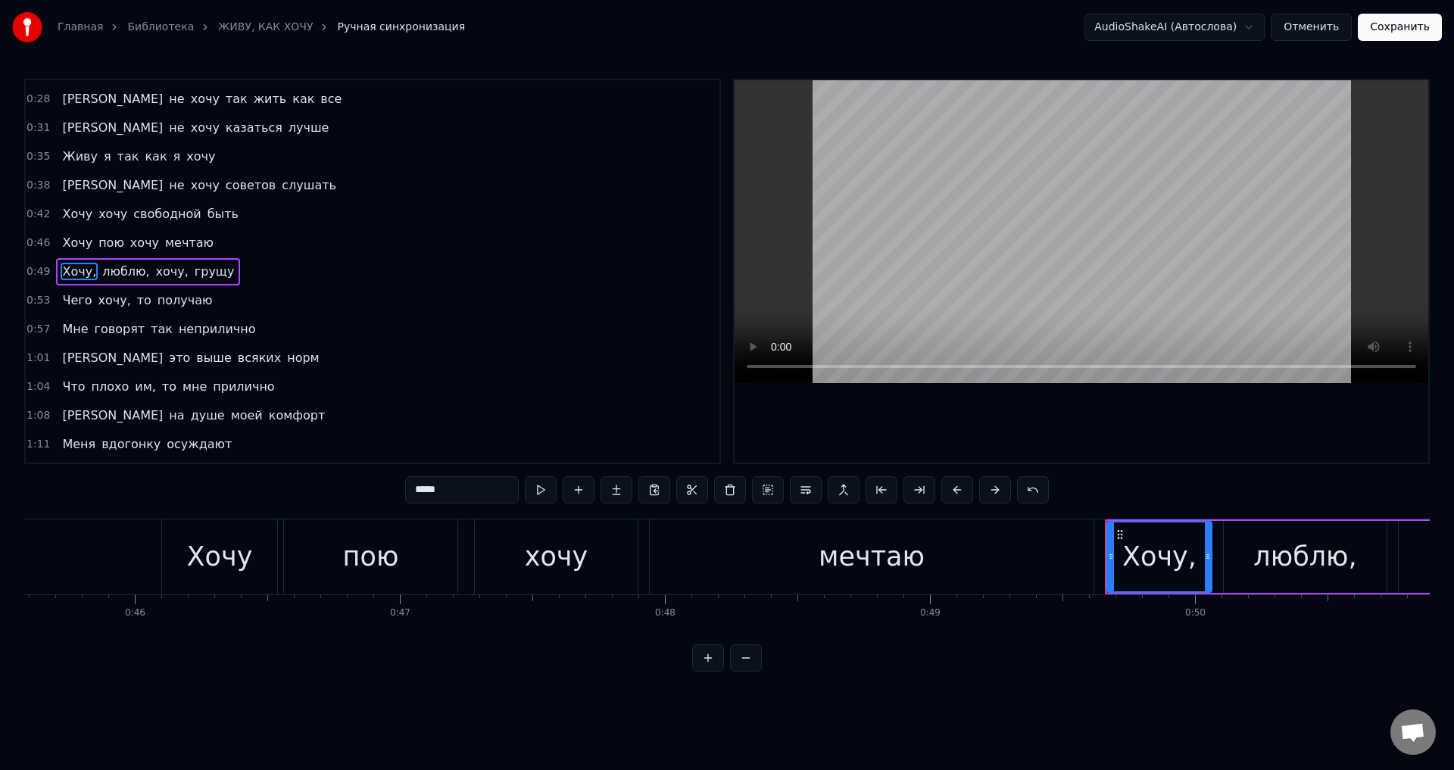
click at [445, 496] on input "*****" at bounding box center [462, 489] width 114 height 27
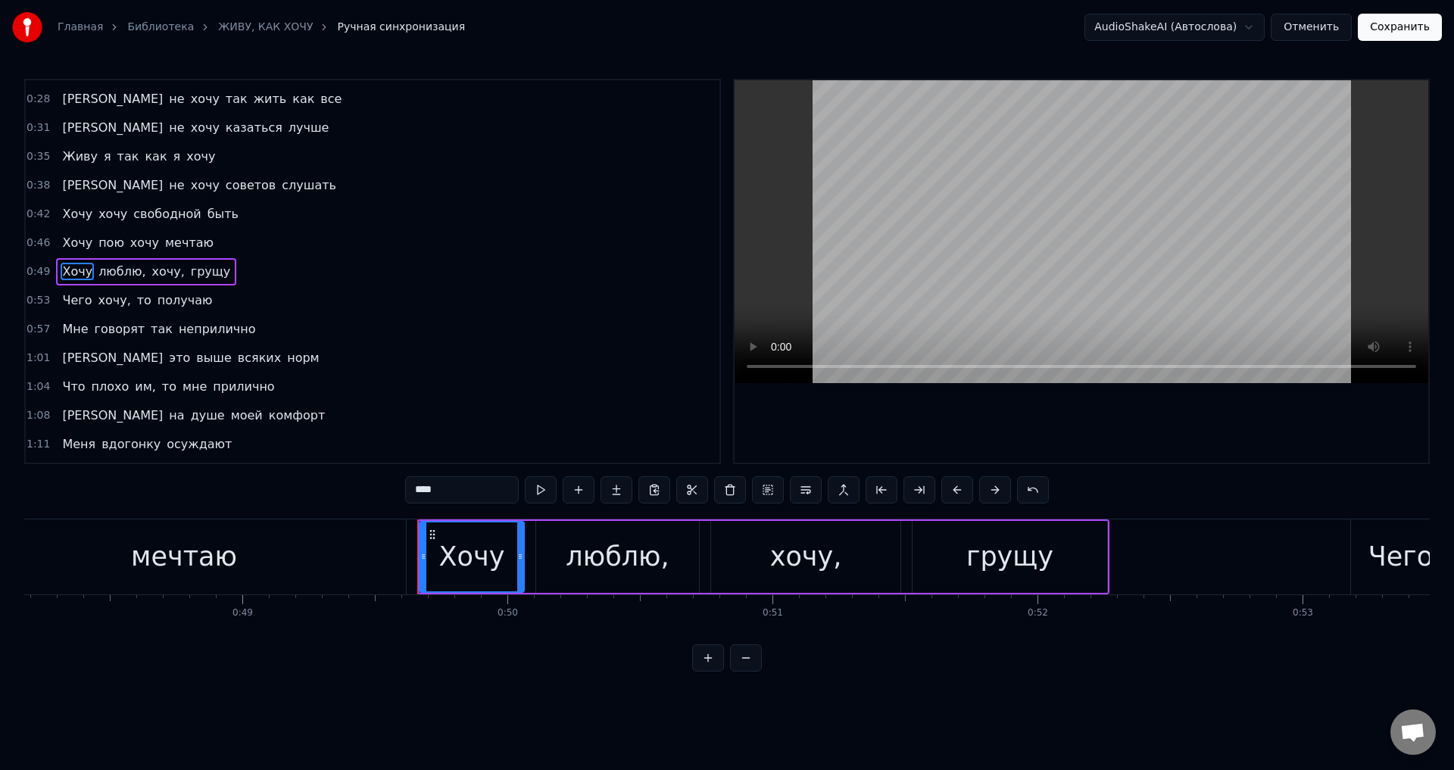
scroll to position [0, 13087]
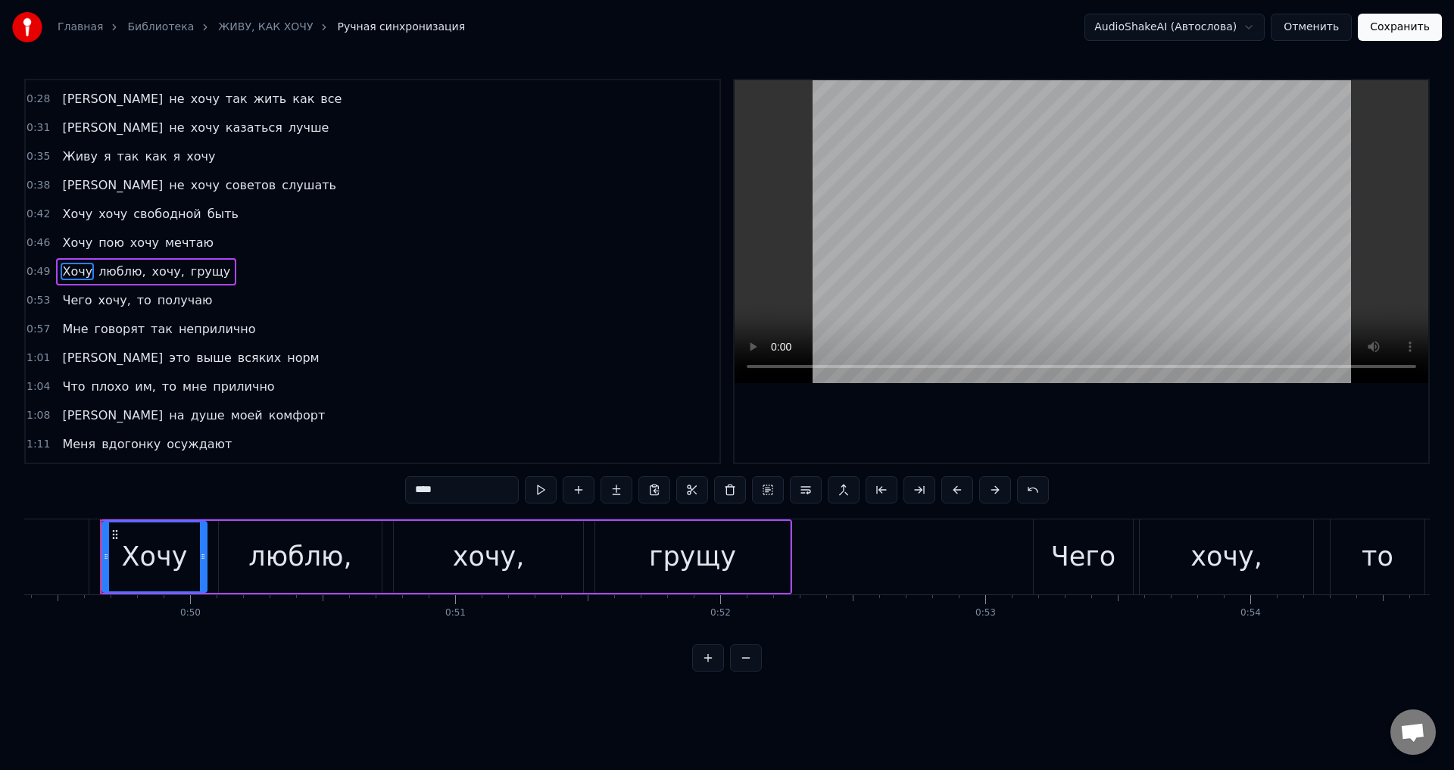
click at [123, 275] on span "люблю," at bounding box center [122, 271] width 50 height 17
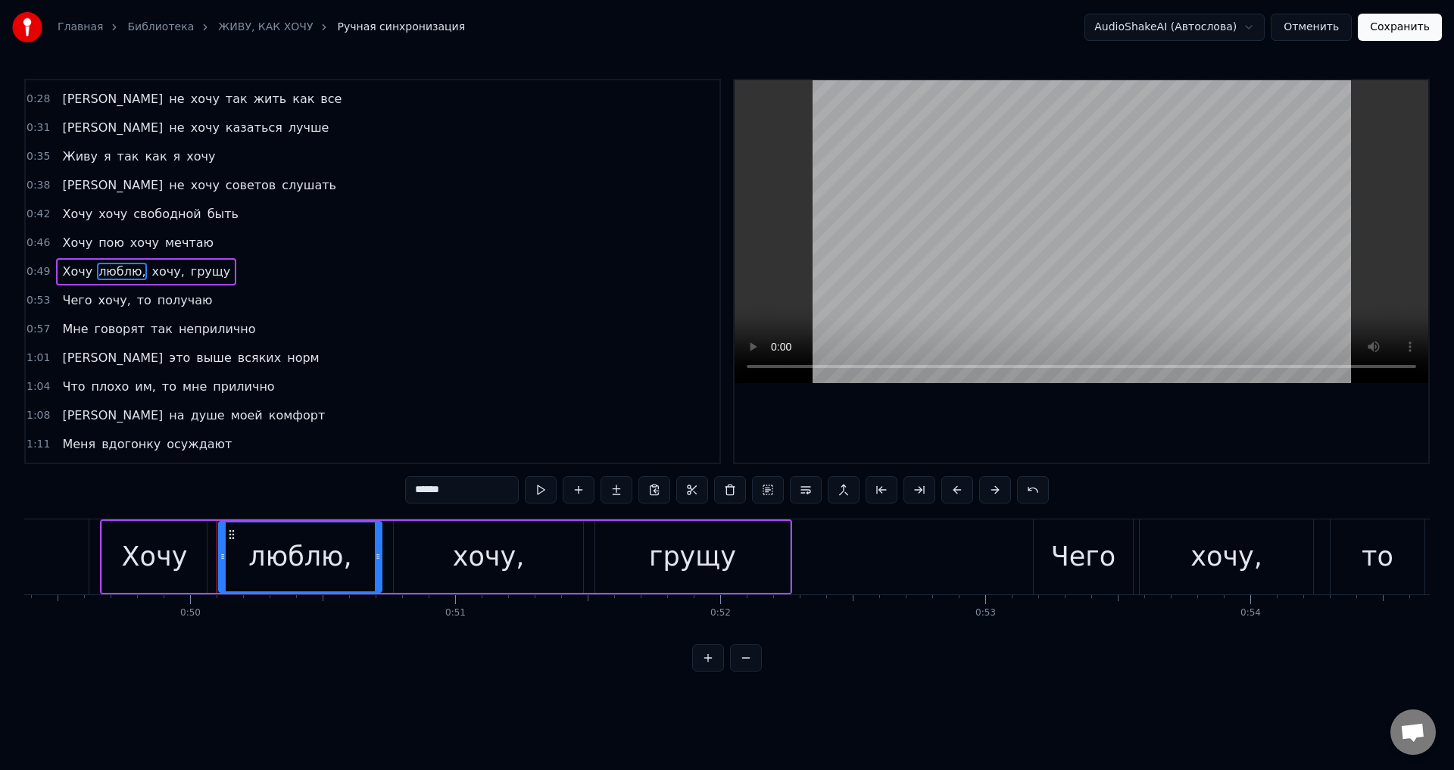
click at [491, 492] on input "******" at bounding box center [462, 489] width 114 height 27
click at [146, 265] on span "хочу," at bounding box center [164, 271] width 36 height 17
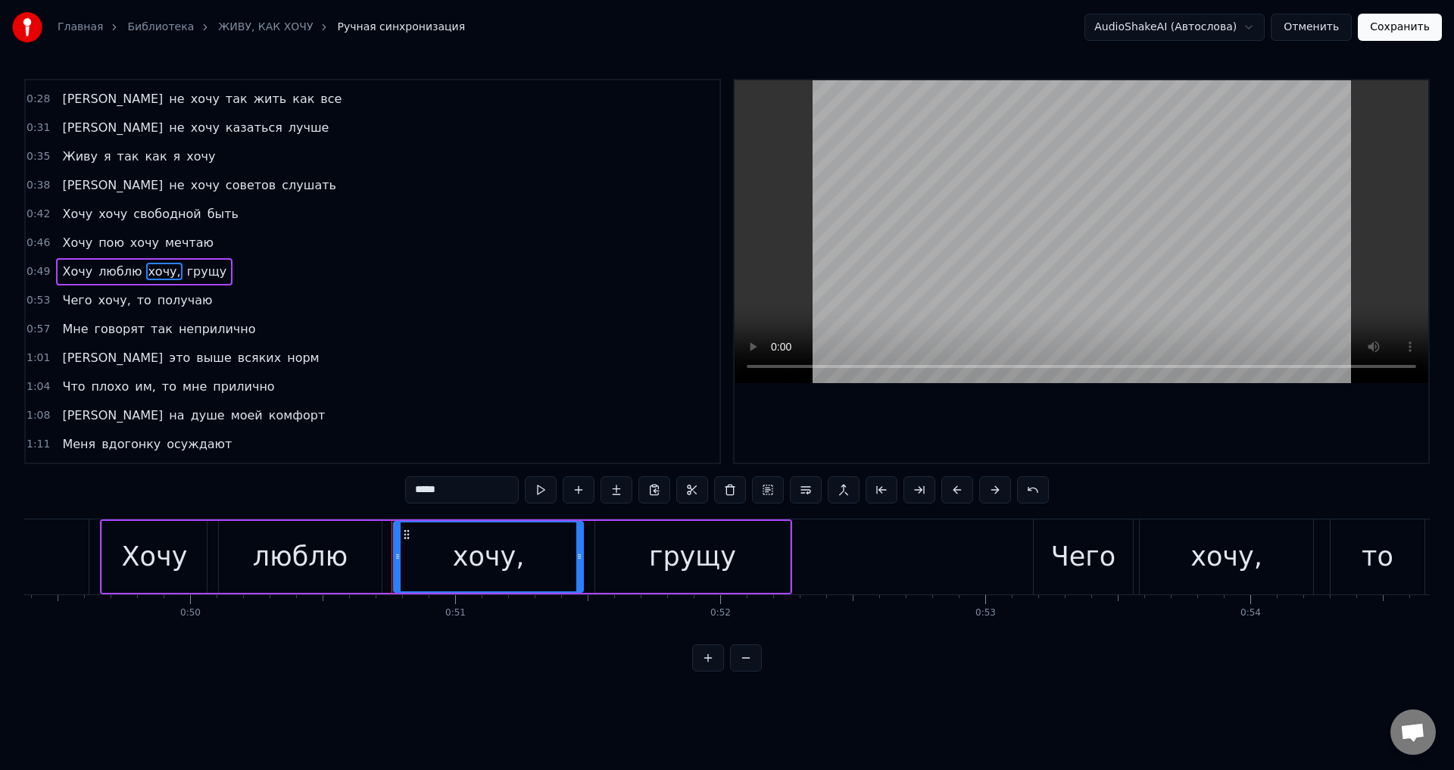
click at [463, 500] on input "*****" at bounding box center [462, 489] width 114 height 27
click at [109, 305] on span "хочу," at bounding box center [114, 300] width 36 height 17
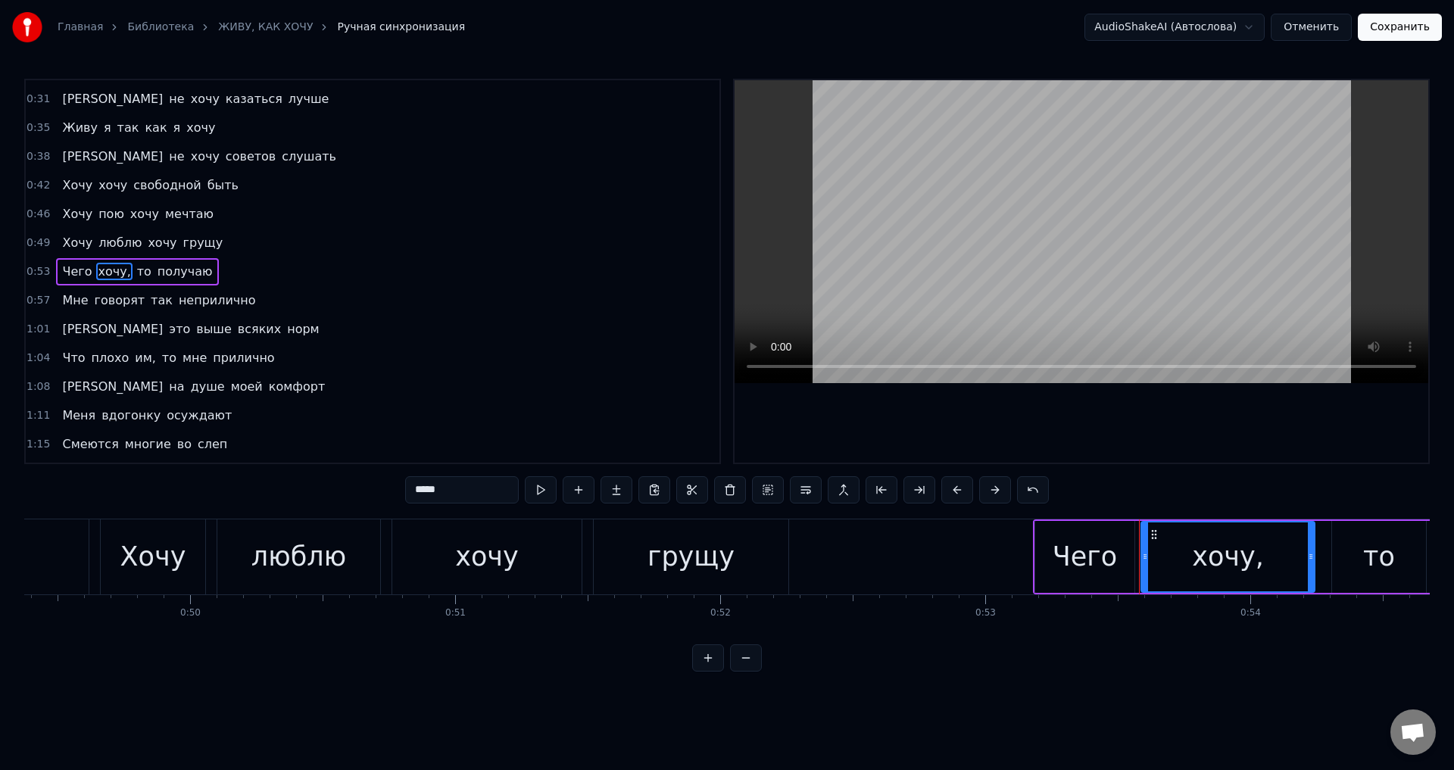
click at [451, 486] on input "*****" at bounding box center [462, 489] width 114 height 27
click at [133, 360] on span "им," at bounding box center [145, 357] width 24 height 17
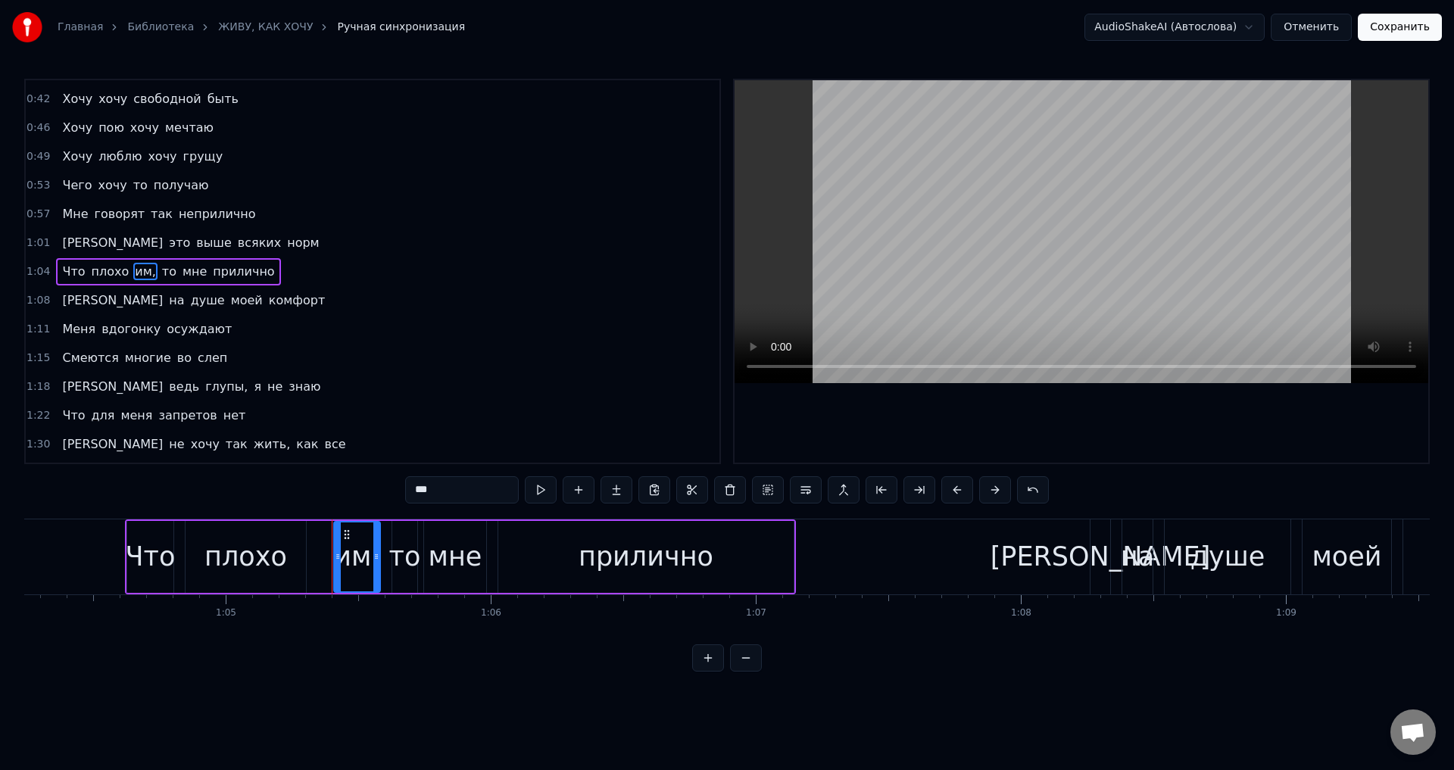
scroll to position [0, 17260]
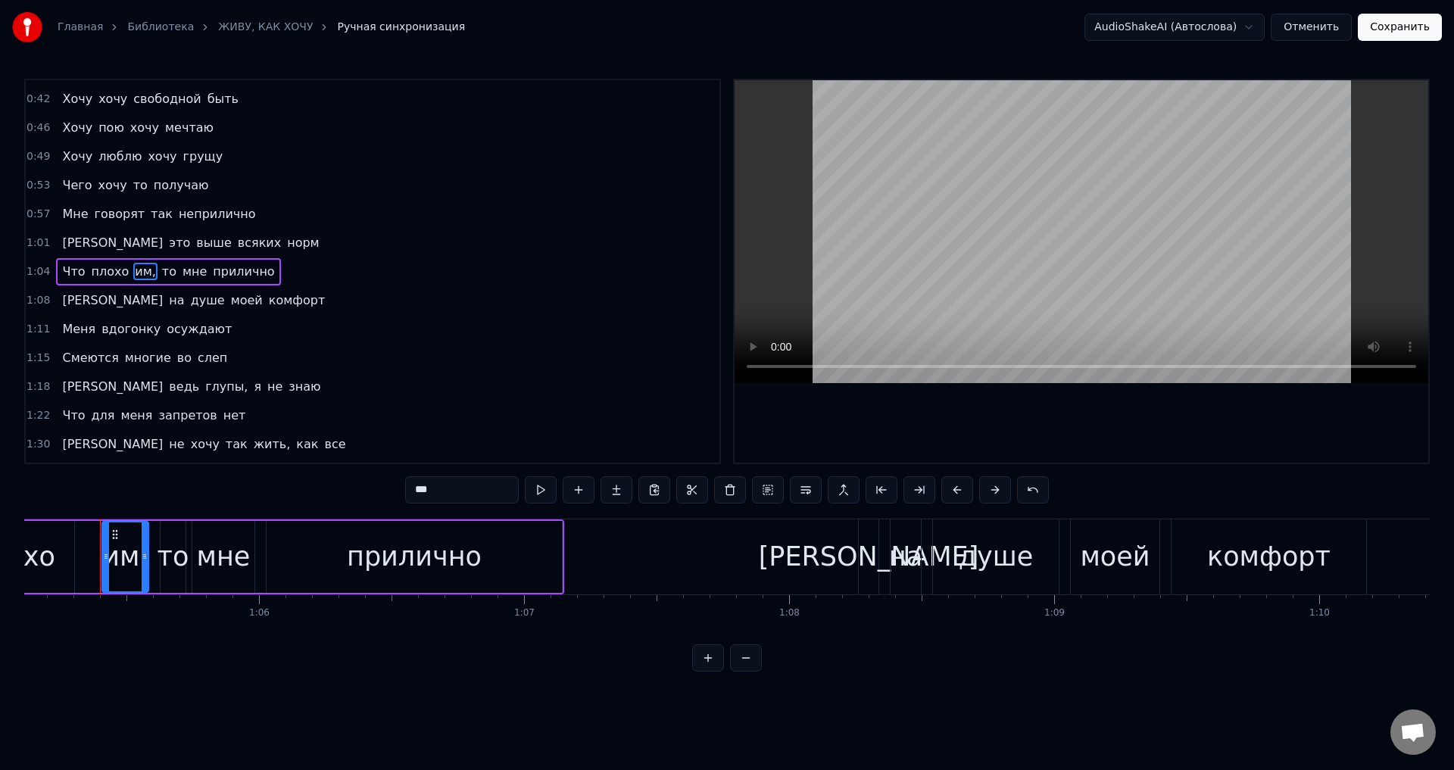
click at [447, 495] on input "***" at bounding box center [462, 489] width 114 height 27
click at [204, 391] on span "глупы," at bounding box center [226, 386] width 45 height 17
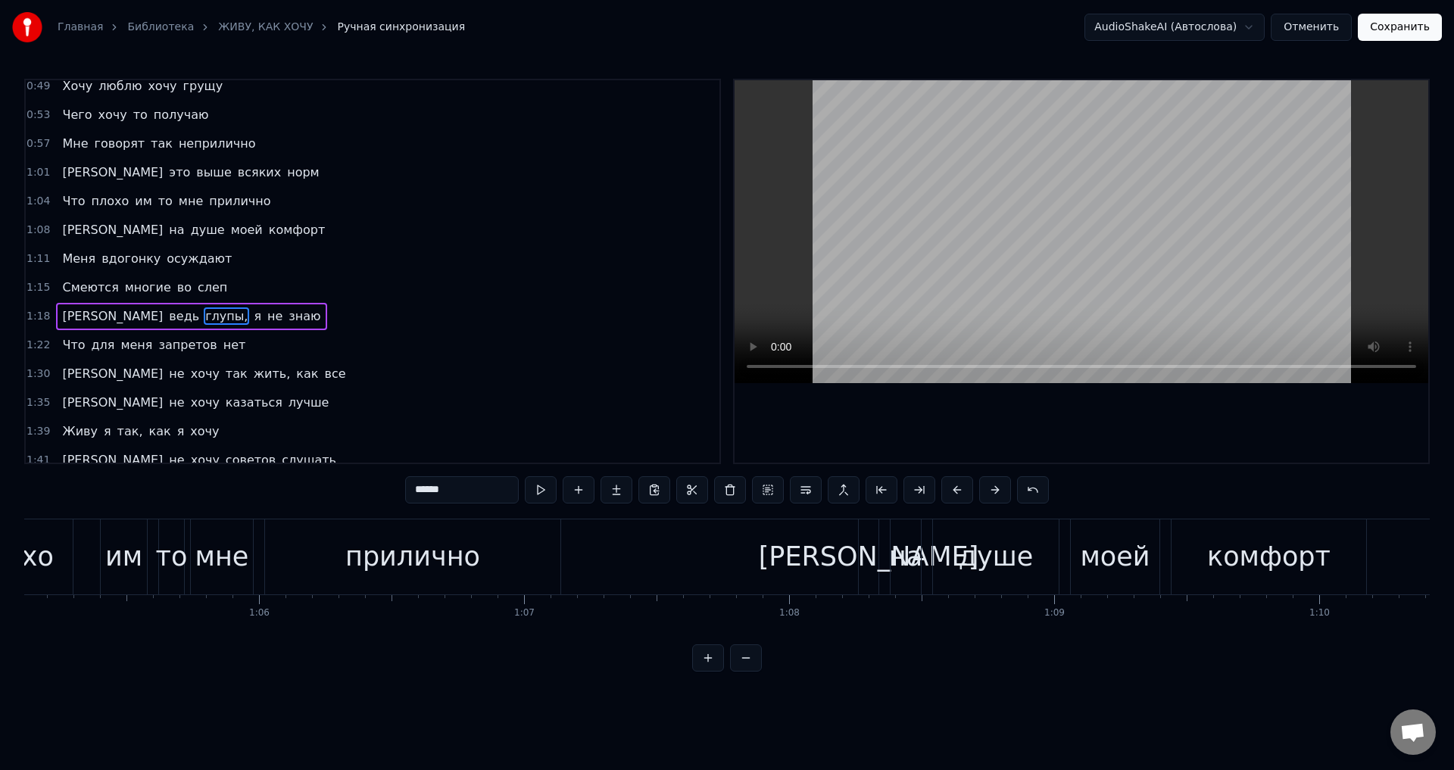
scroll to position [341, 0]
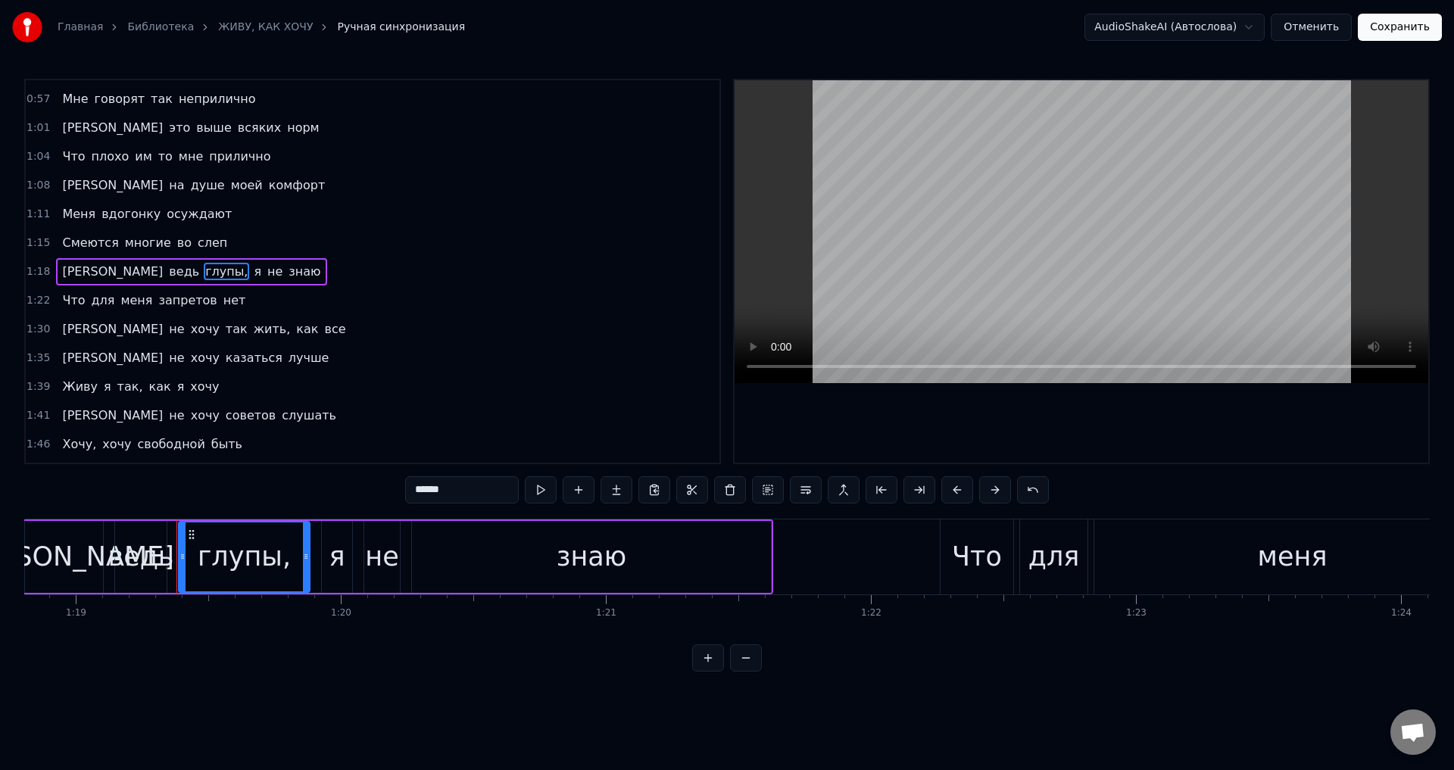
click at [465, 491] on input "******" at bounding box center [462, 489] width 114 height 27
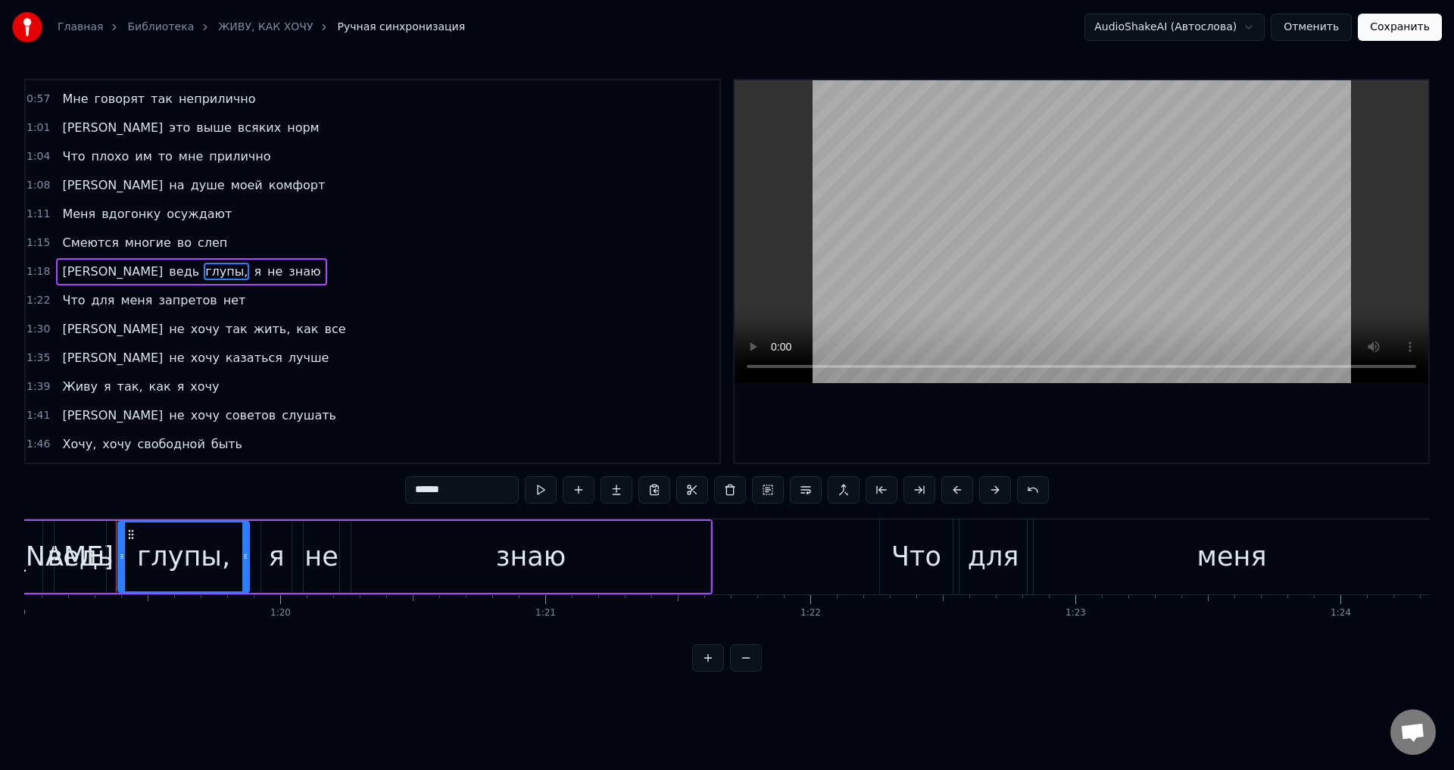
scroll to position [0, 20965]
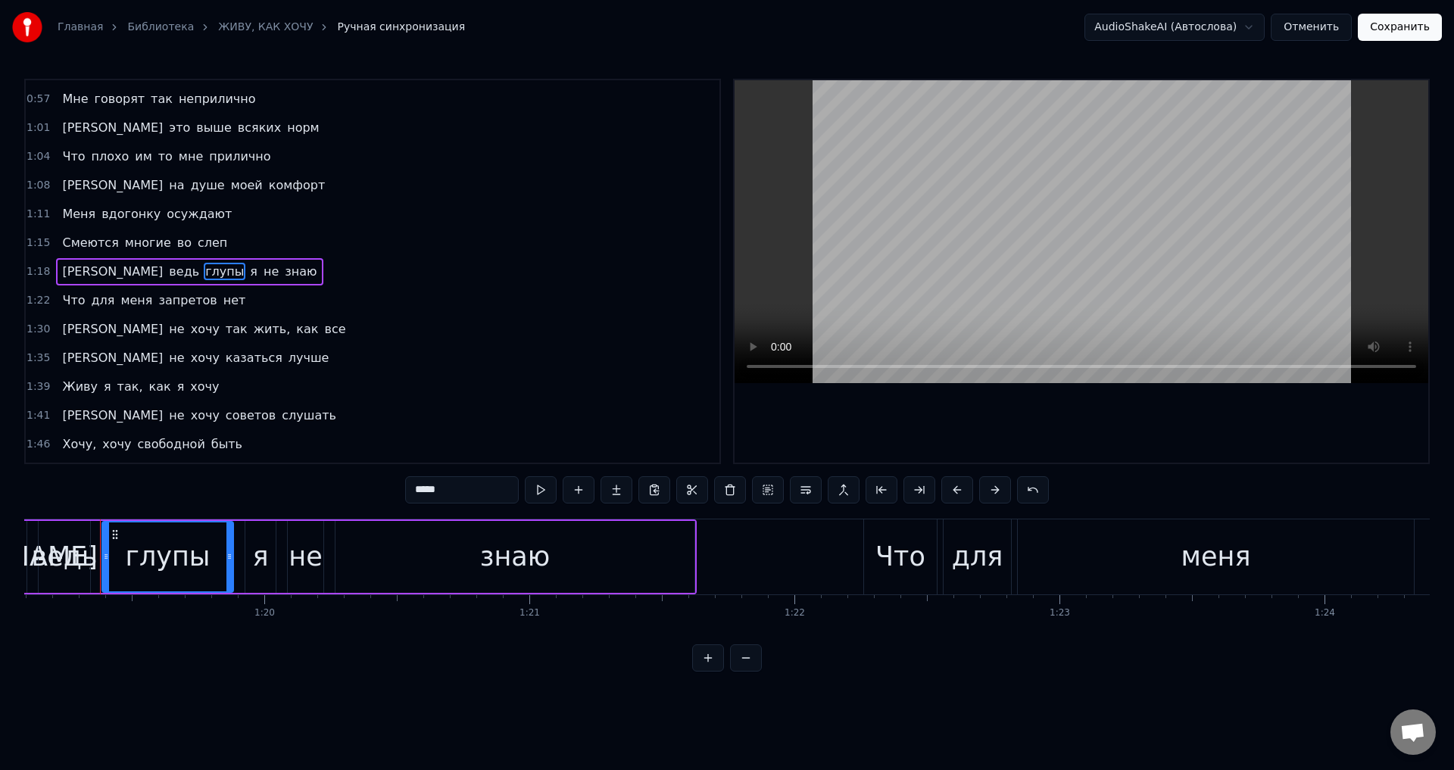
click at [252, 335] on span "жить," at bounding box center [272, 328] width 40 height 17
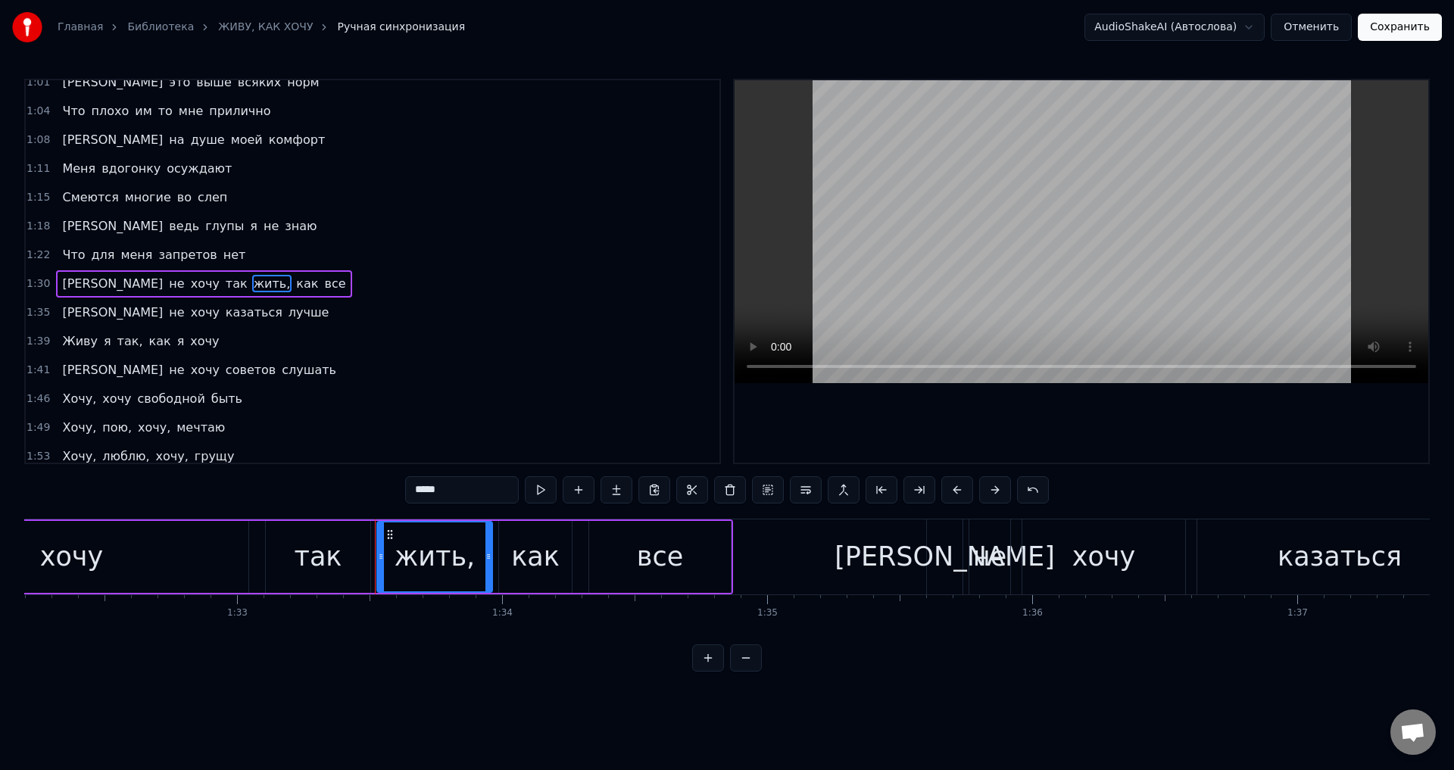
scroll to position [0, 24713]
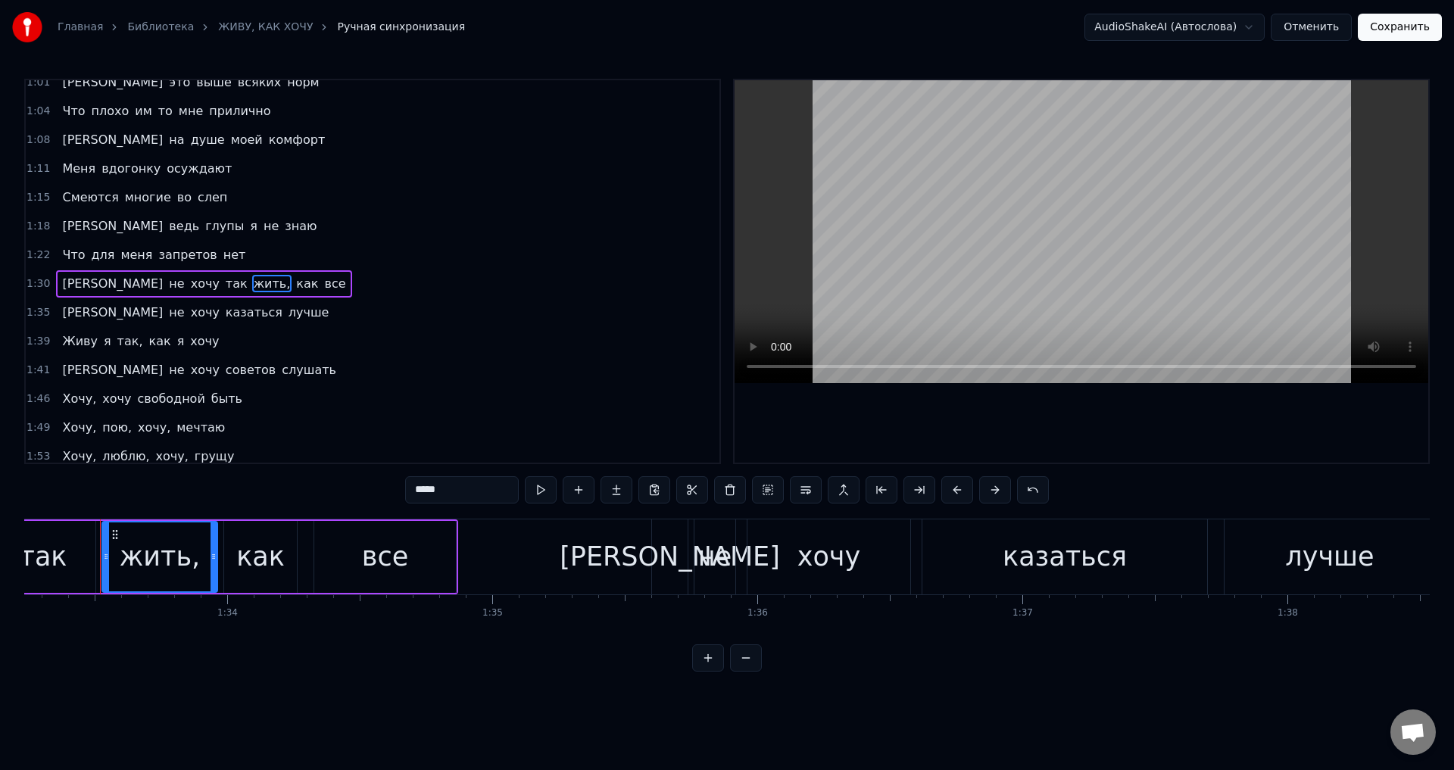
click at [449, 491] on input "*****" at bounding box center [462, 489] width 114 height 27
click at [116, 343] on span "так," at bounding box center [130, 340] width 29 height 17
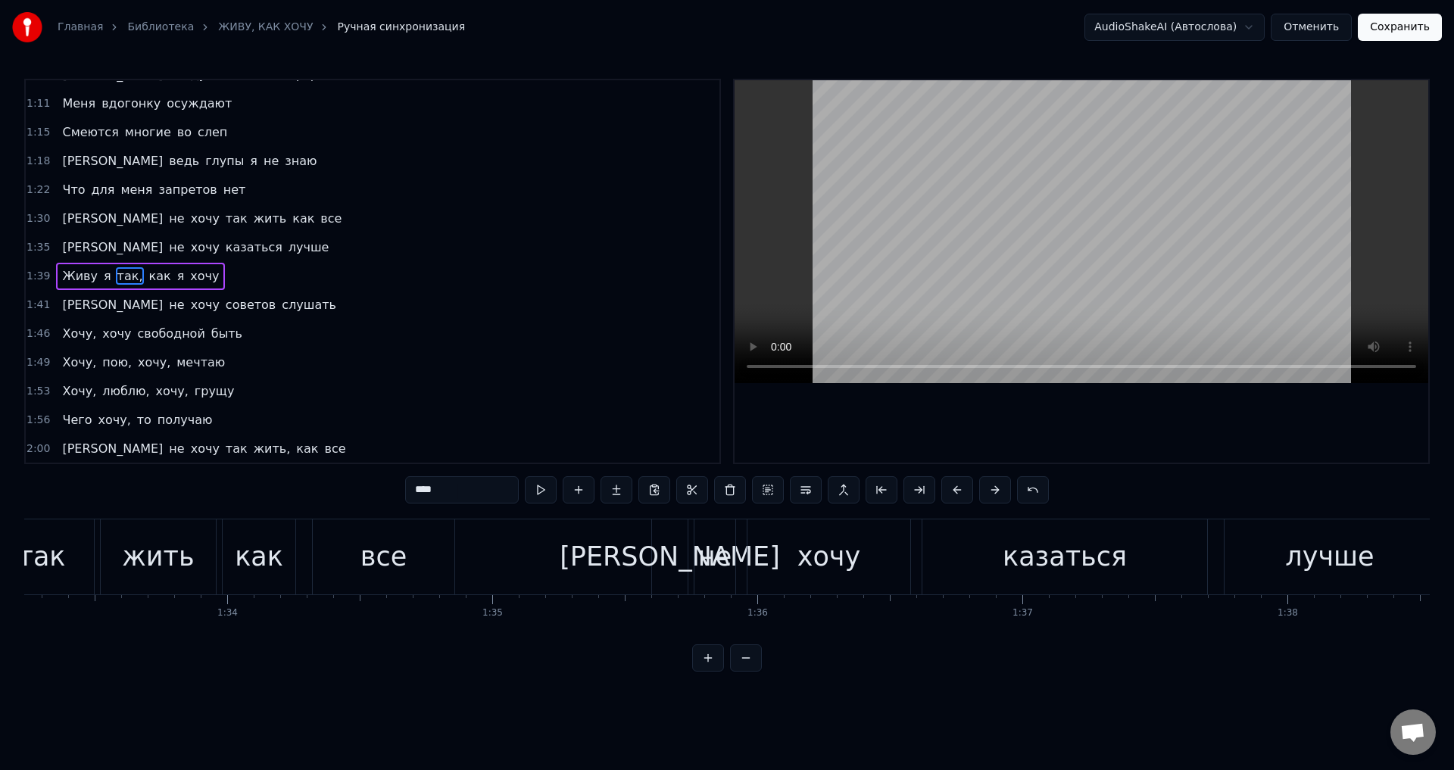
scroll to position [456, 0]
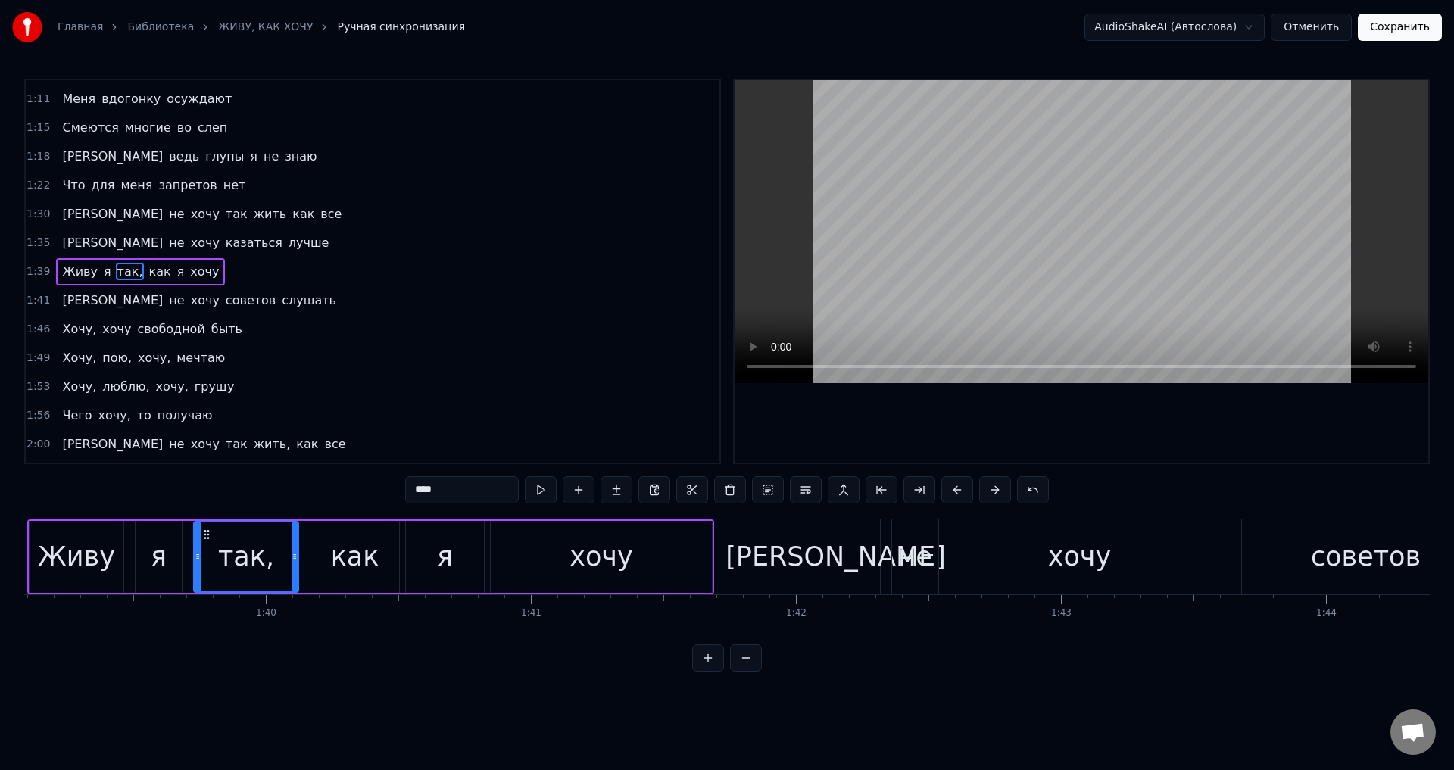
click at [448, 488] on input "****" at bounding box center [462, 489] width 114 height 27
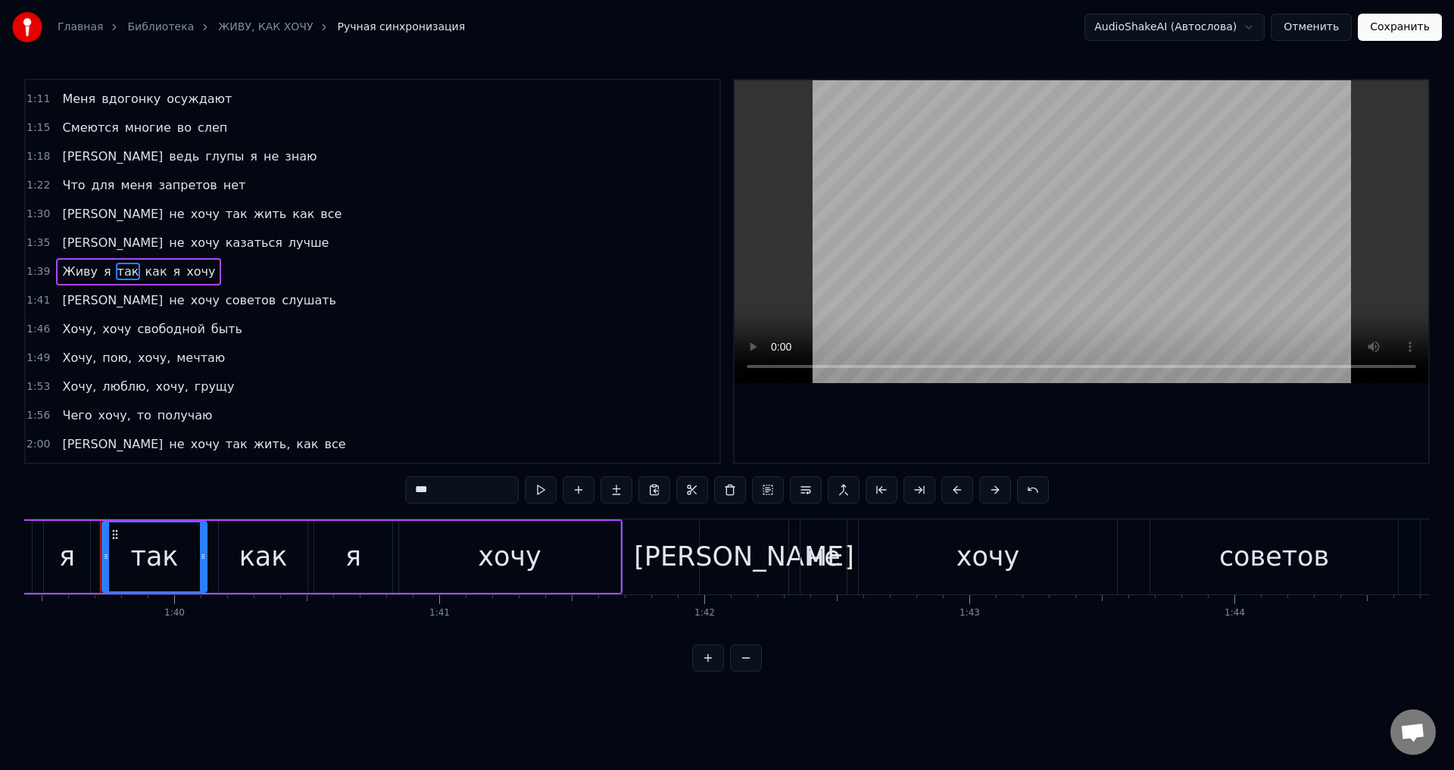
click at [82, 329] on span "Хочу," at bounding box center [79, 328] width 37 height 17
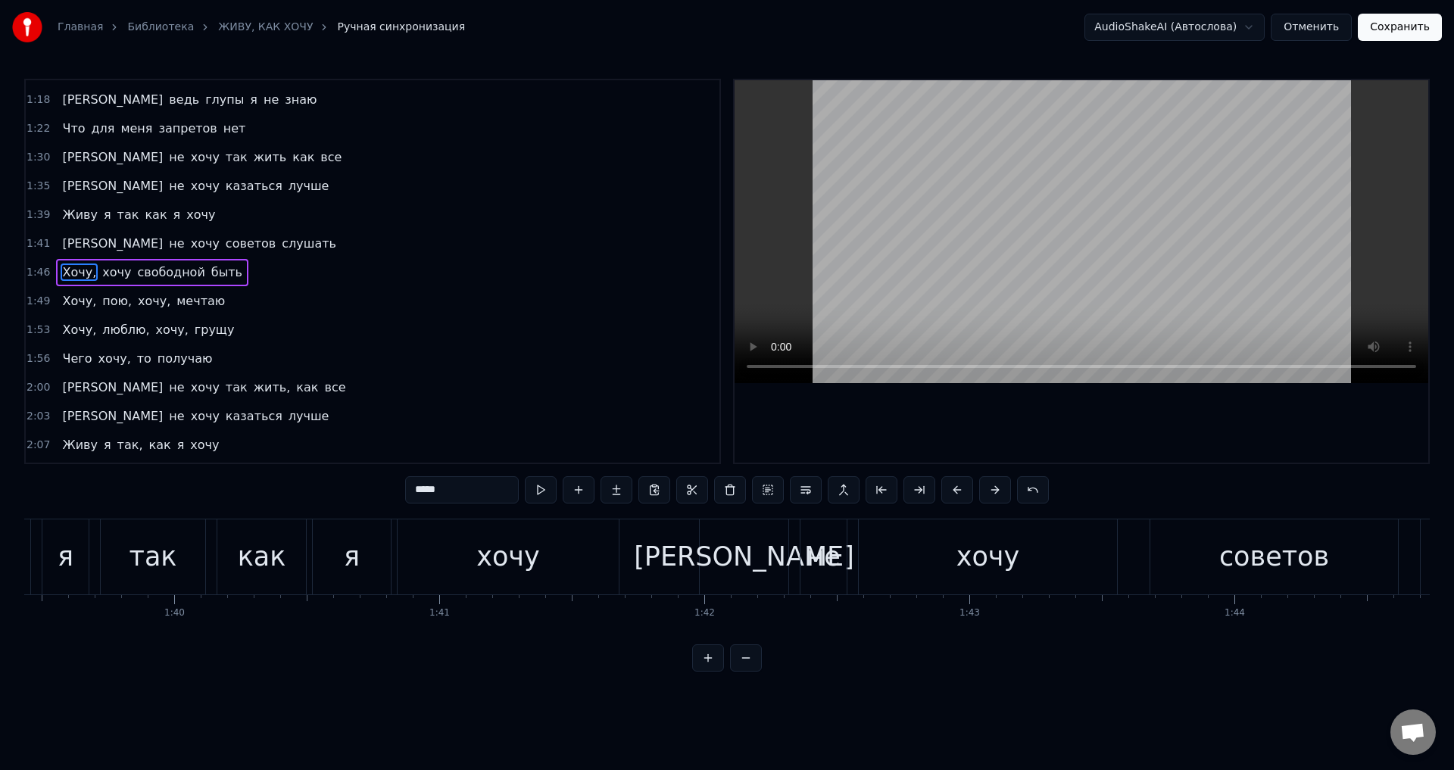
scroll to position [513, 0]
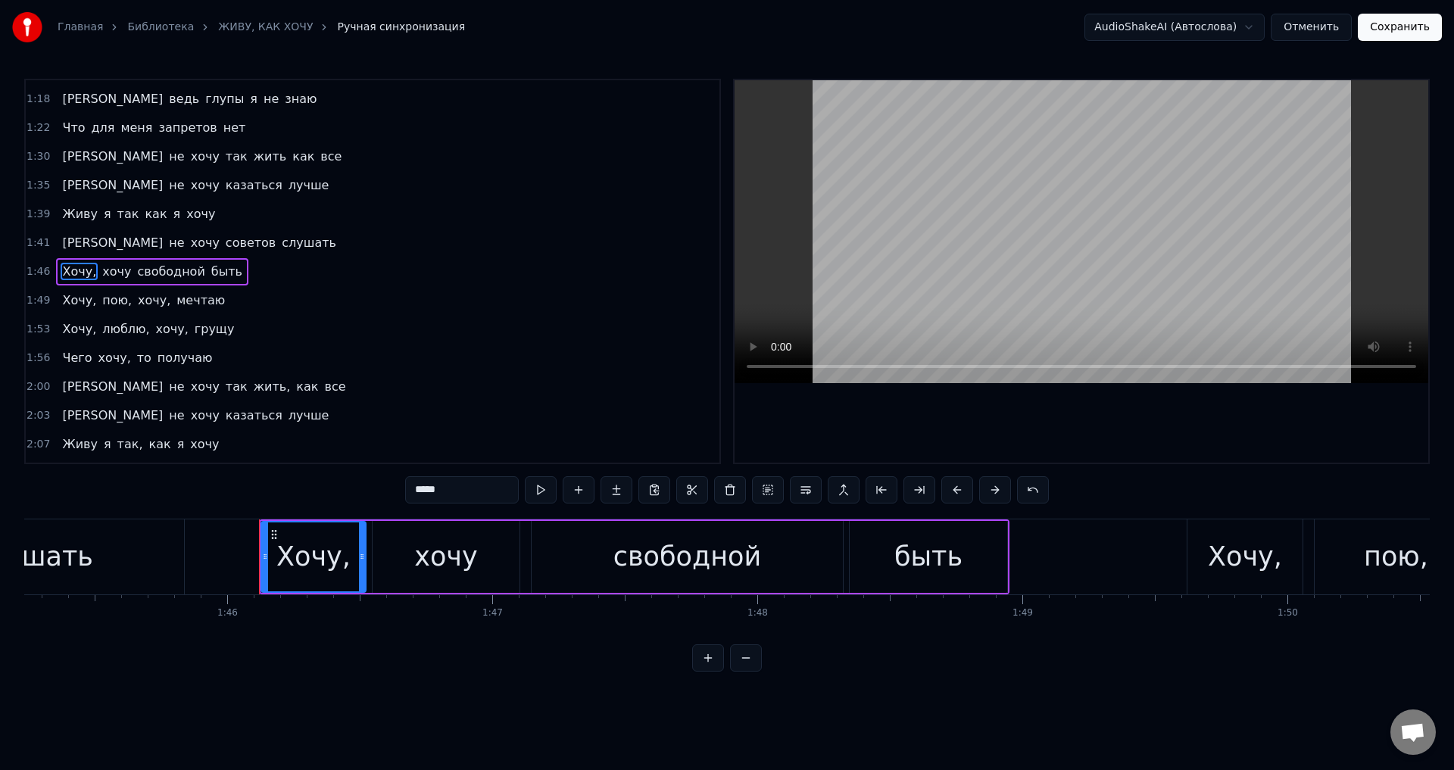
click at [468, 482] on input "*****" at bounding box center [462, 489] width 114 height 27
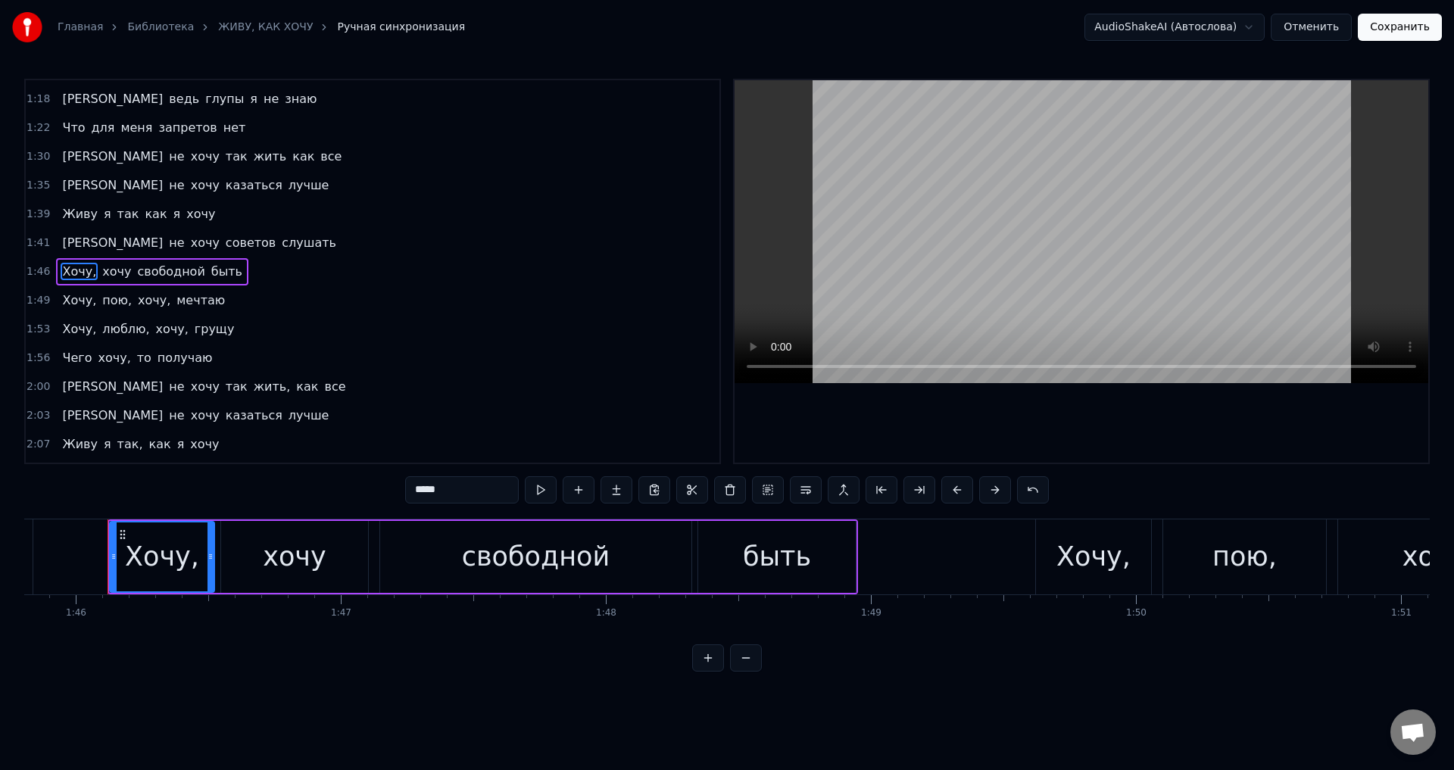
scroll to position [0, 28053]
click at [76, 299] on span "Хочу," at bounding box center [79, 300] width 37 height 17
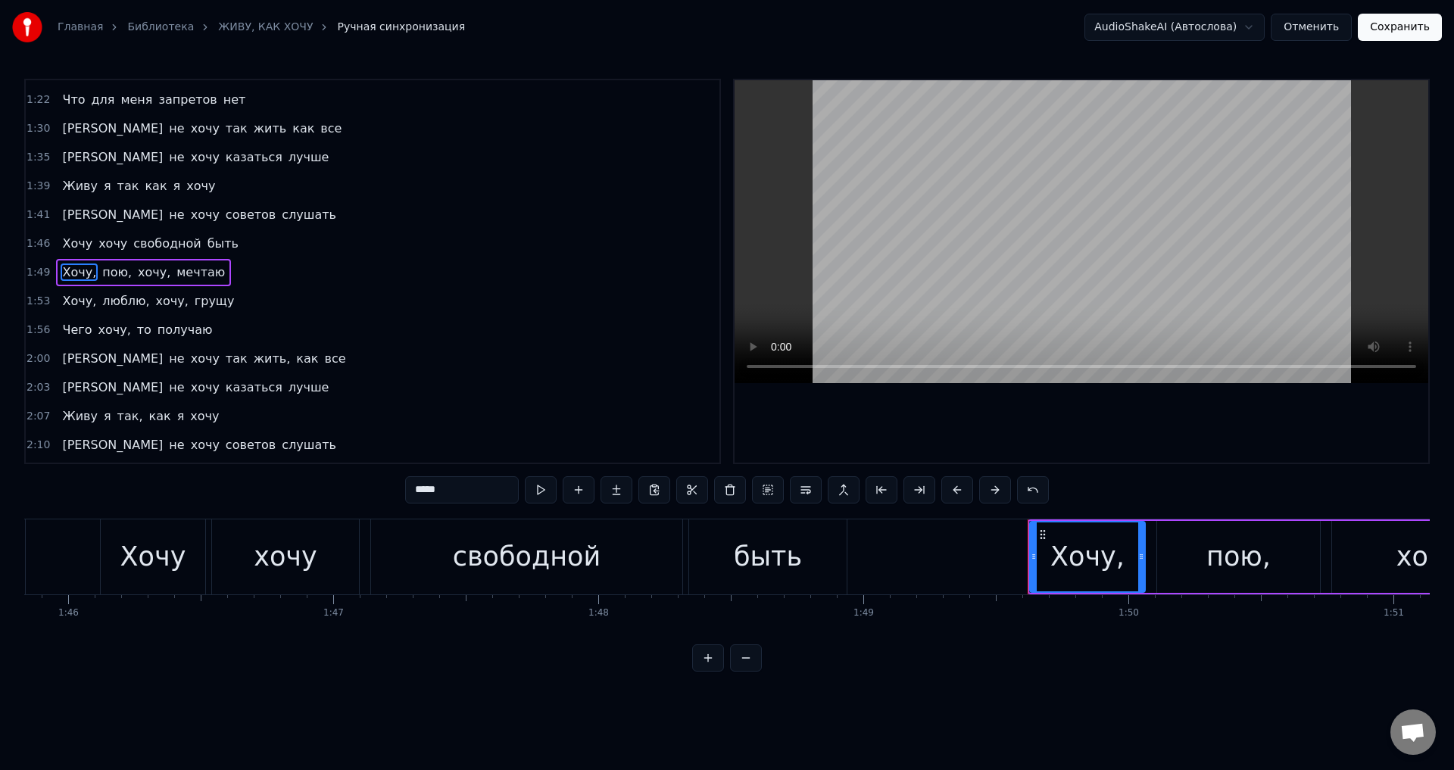
scroll to position [542, 0]
click at [491, 492] on input "*****" at bounding box center [462, 489] width 114 height 27
click at [100, 275] on span "пою," at bounding box center [113, 271] width 33 height 17
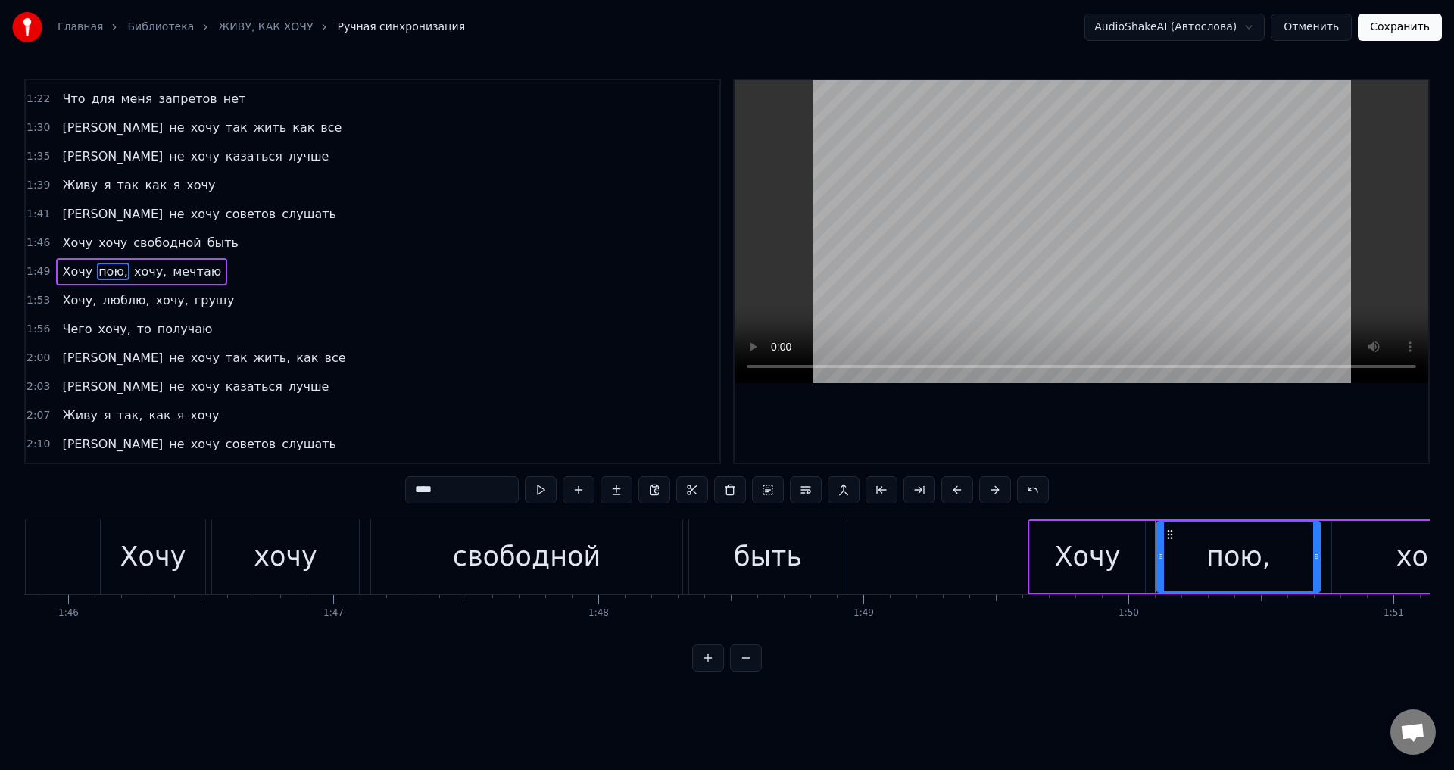
click at [476, 492] on input "****" at bounding box center [462, 489] width 114 height 27
click at [141, 274] on span "хочу," at bounding box center [147, 271] width 36 height 17
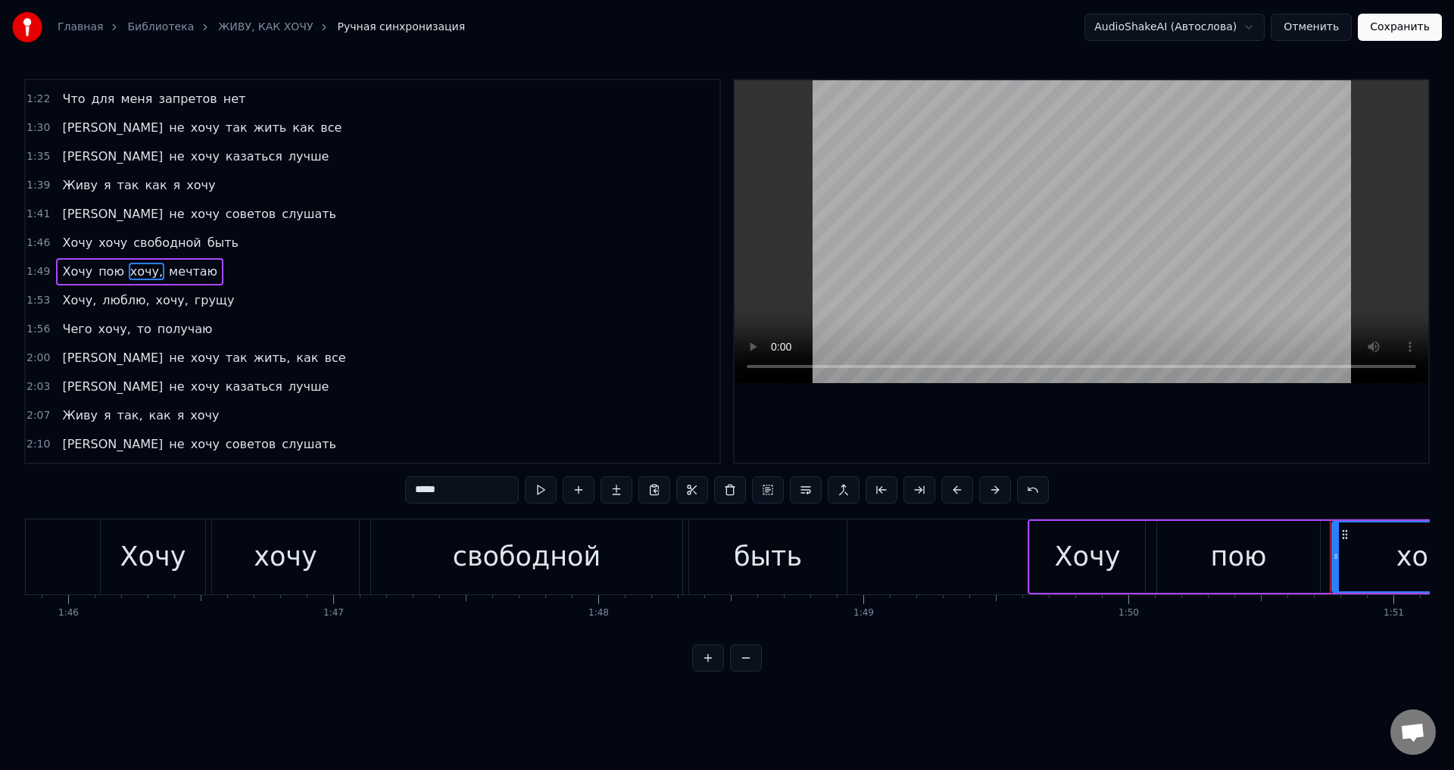
click at [468, 498] on input "*****" at bounding box center [462, 489] width 114 height 27
drag, startPoint x: 80, startPoint y: 297, endPoint x: 155, endPoint y: 348, distance: 90.5
click at [83, 298] on span "Хочу," at bounding box center [79, 300] width 37 height 17
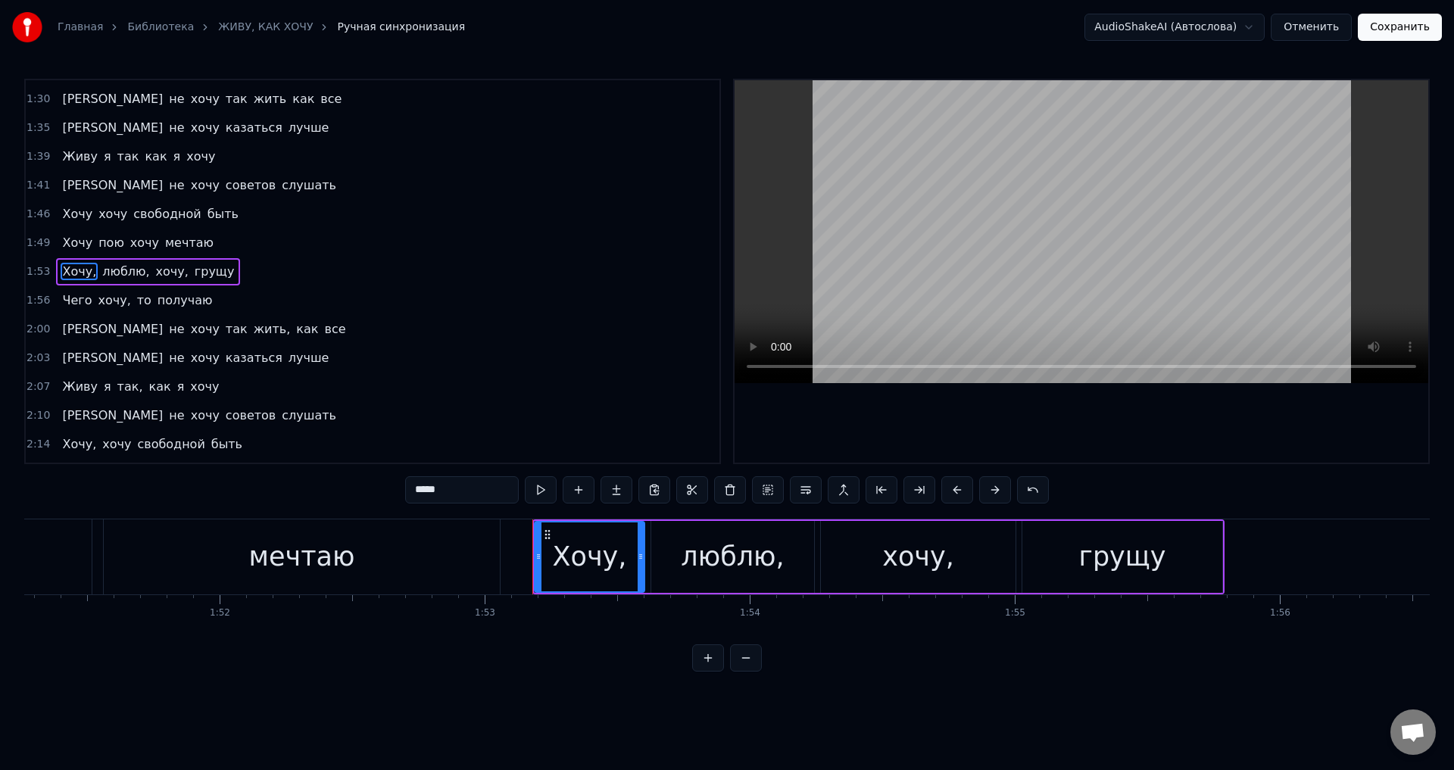
scroll to position [0, 29924]
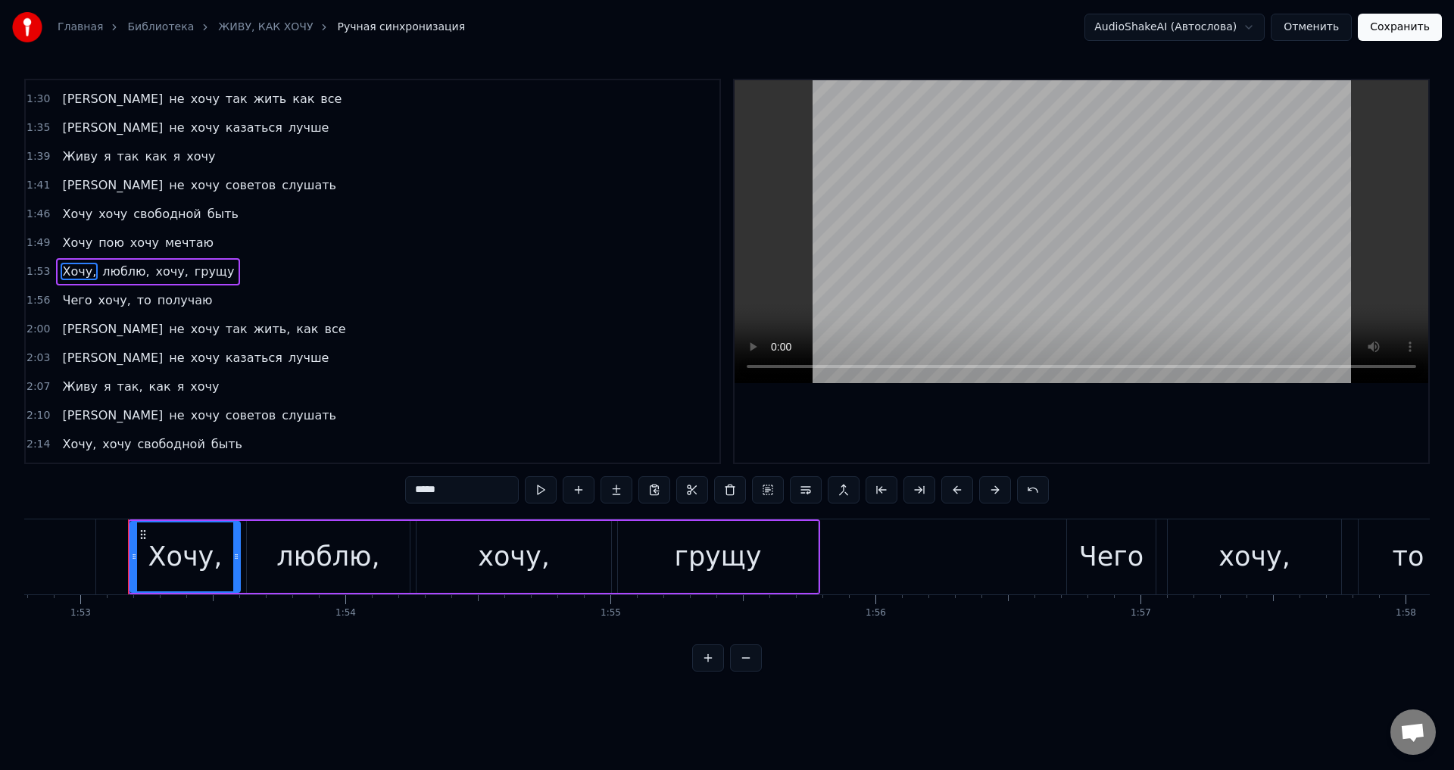
click at [451, 492] on input "*****" at bounding box center [462, 489] width 114 height 27
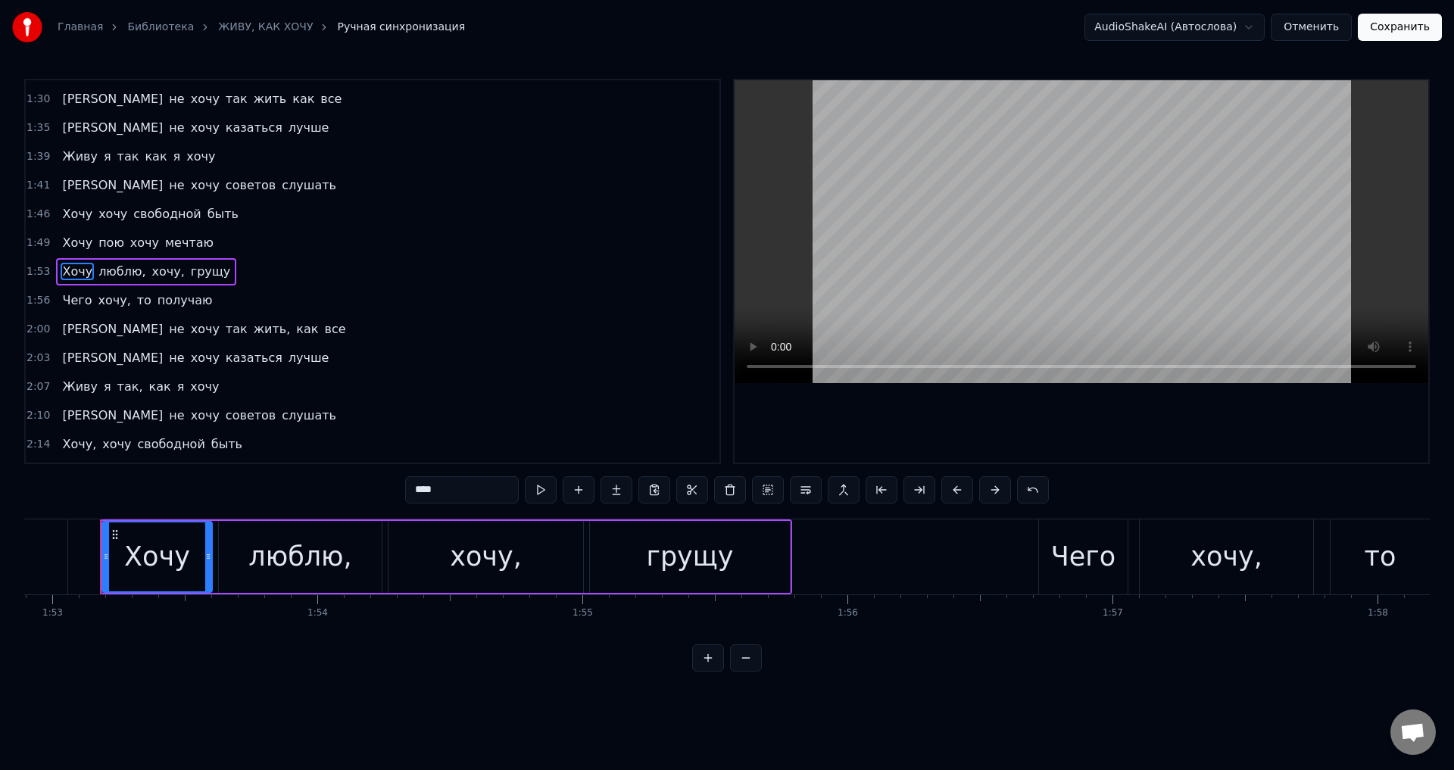
click at [108, 275] on span "люблю," at bounding box center [122, 271] width 50 height 17
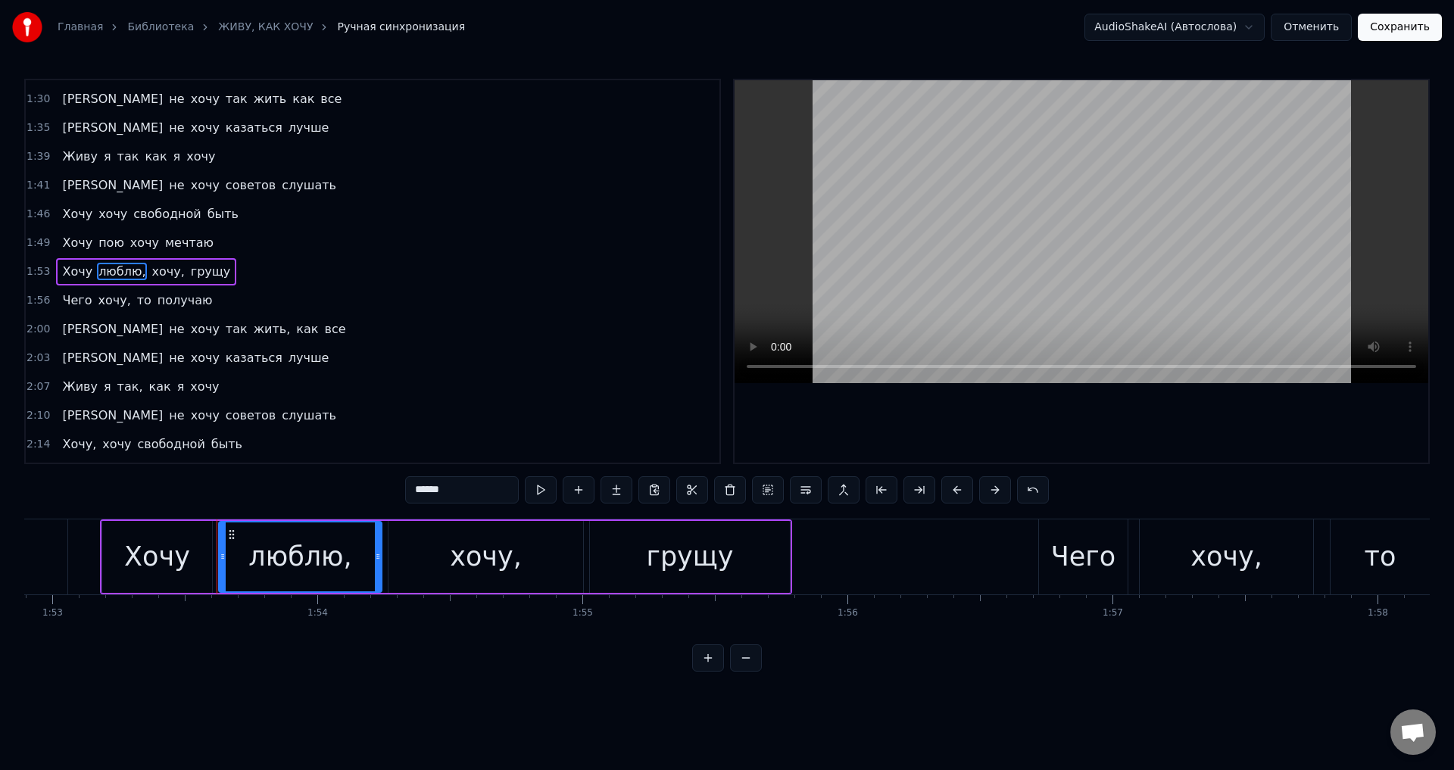
click at [464, 495] on input "******" at bounding box center [462, 489] width 114 height 27
click at [152, 274] on span "хочу," at bounding box center [164, 271] width 36 height 17
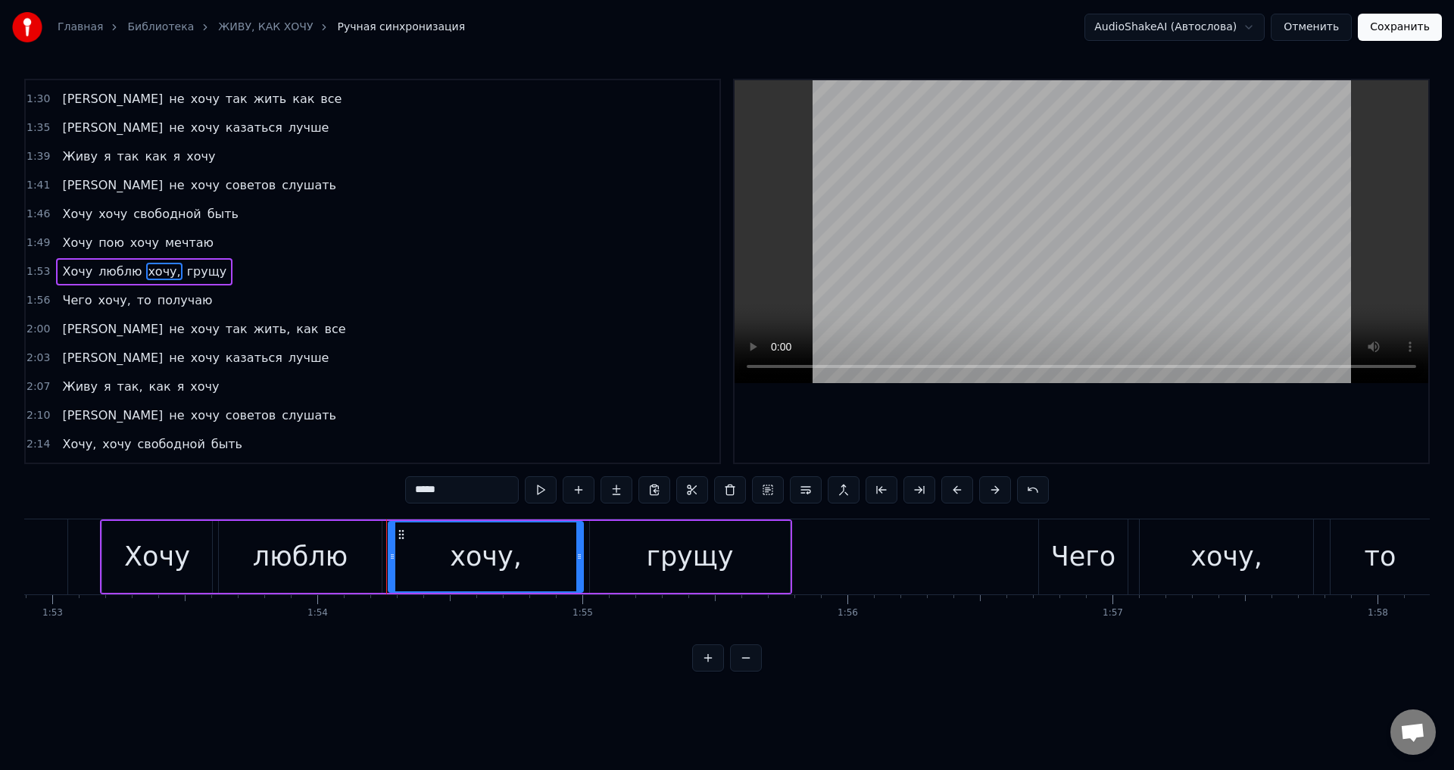
click at [471, 487] on input "*****" at bounding box center [462, 489] width 114 height 27
click at [105, 304] on span "хочу," at bounding box center [114, 300] width 36 height 17
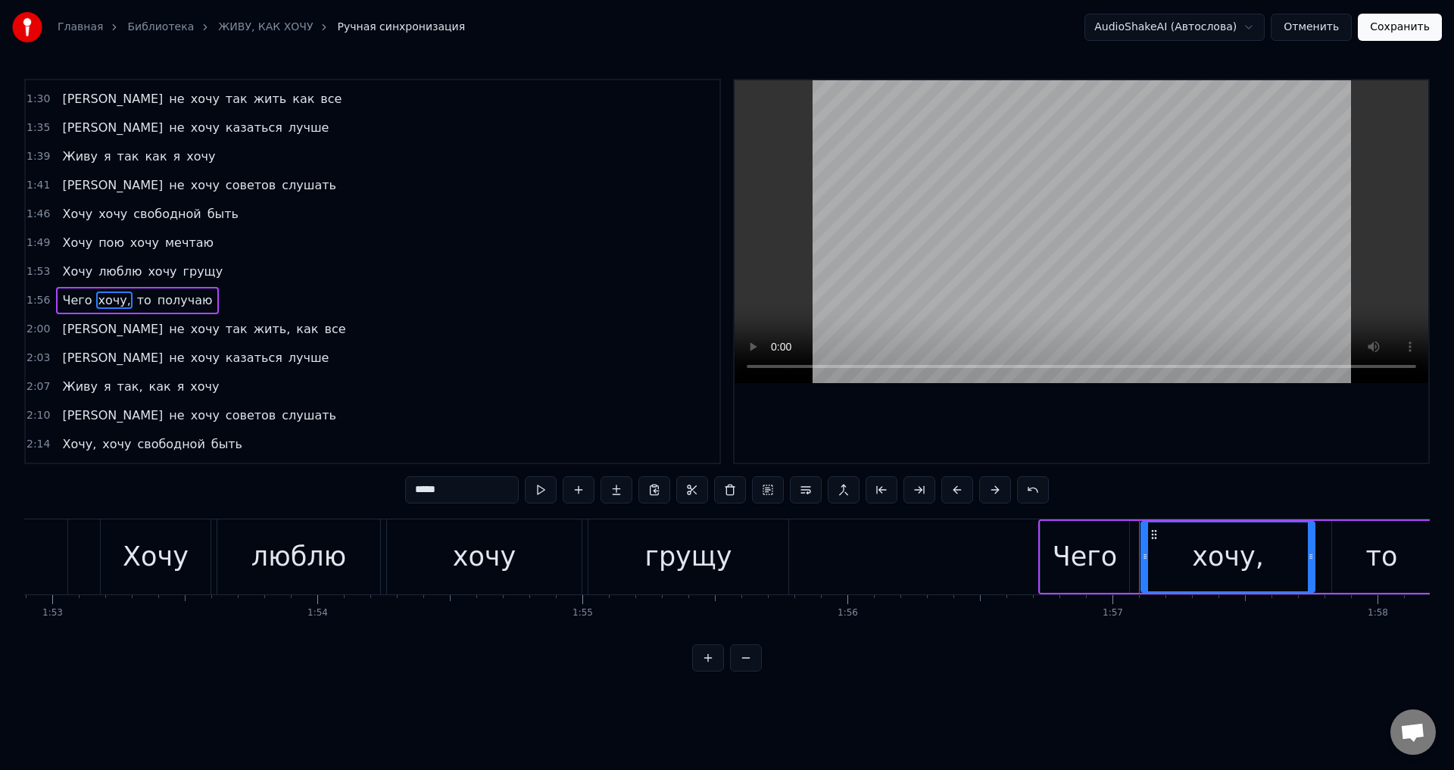
scroll to position [600, 0]
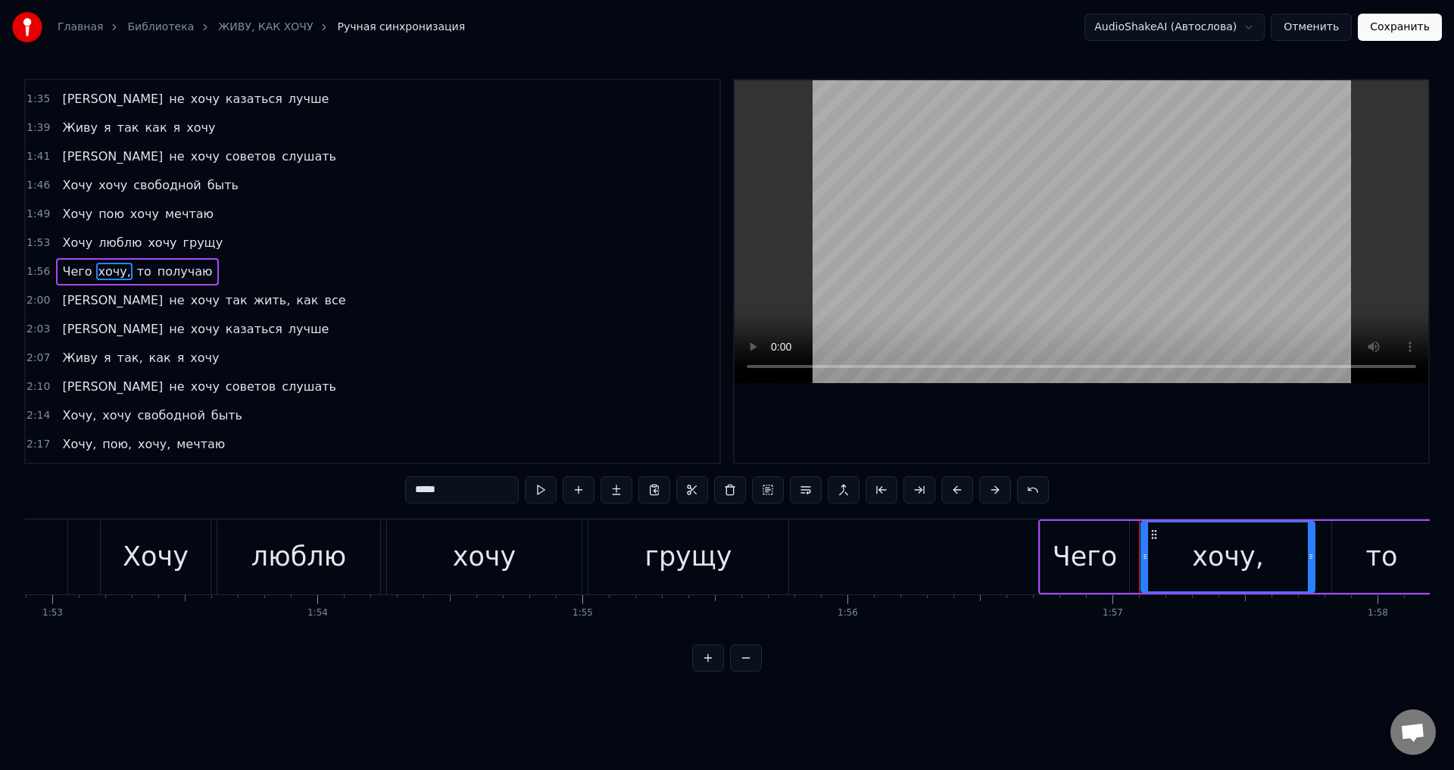
click at [463, 490] on input "*****" at bounding box center [462, 489] width 114 height 27
click at [252, 293] on span "жить," at bounding box center [272, 300] width 40 height 17
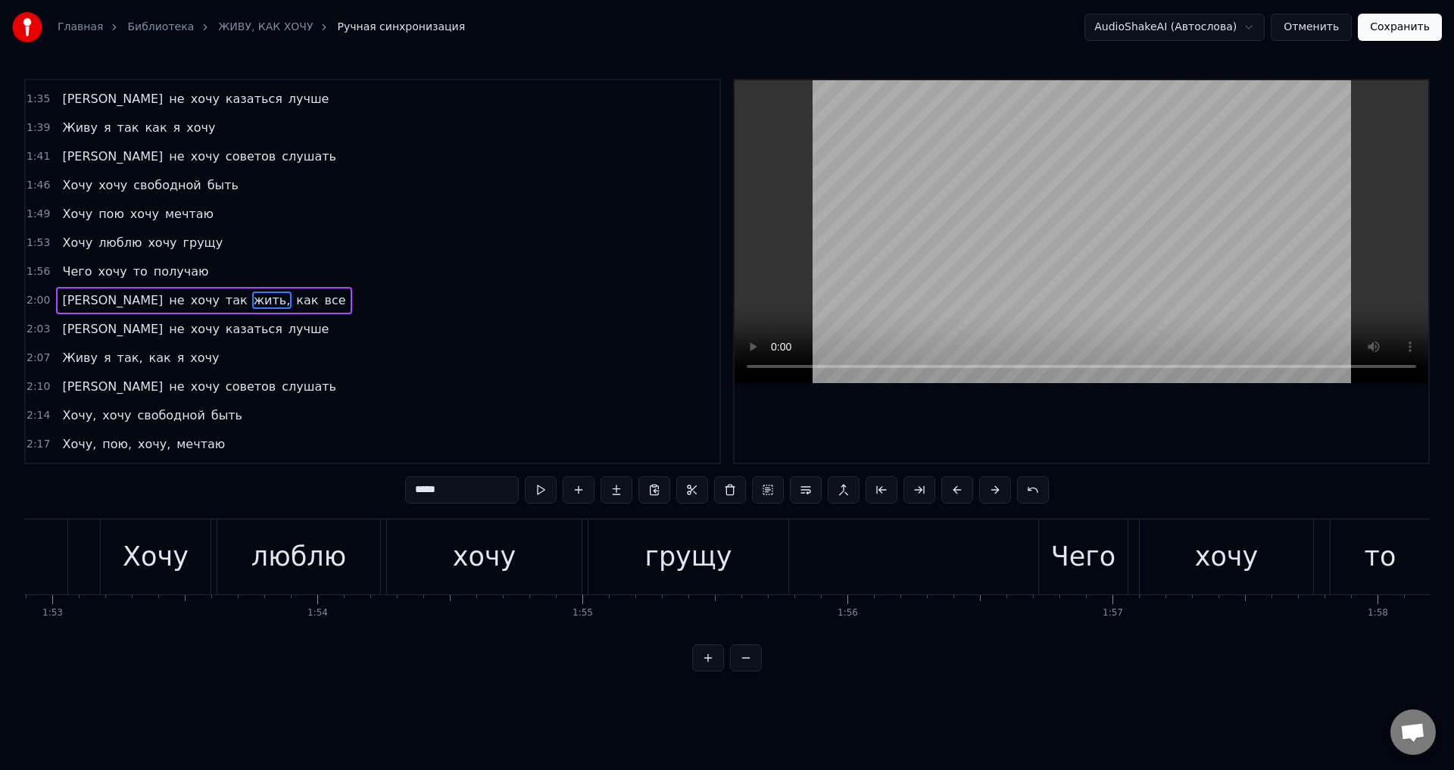
scroll to position [629, 0]
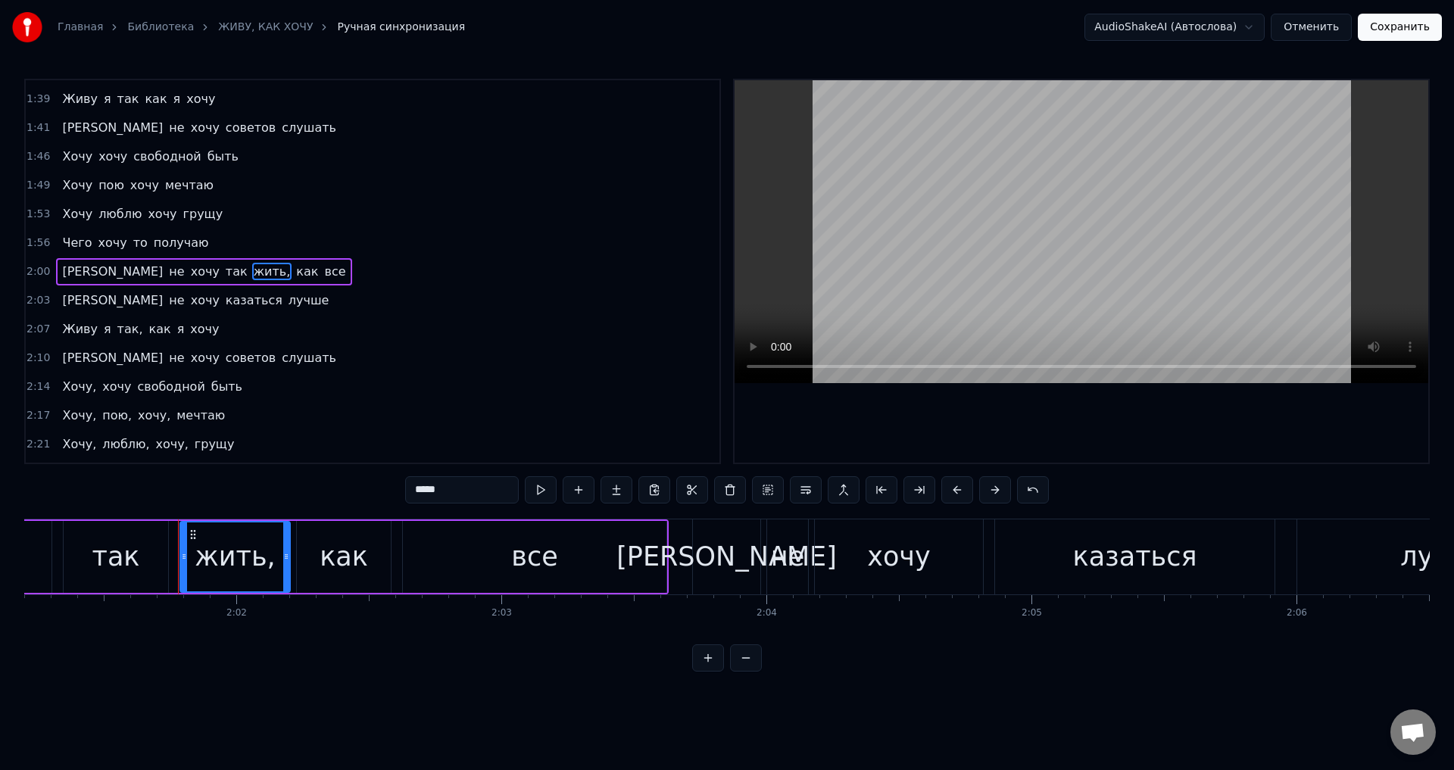
click at [454, 489] on input "*****" at bounding box center [462, 489] width 114 height 27
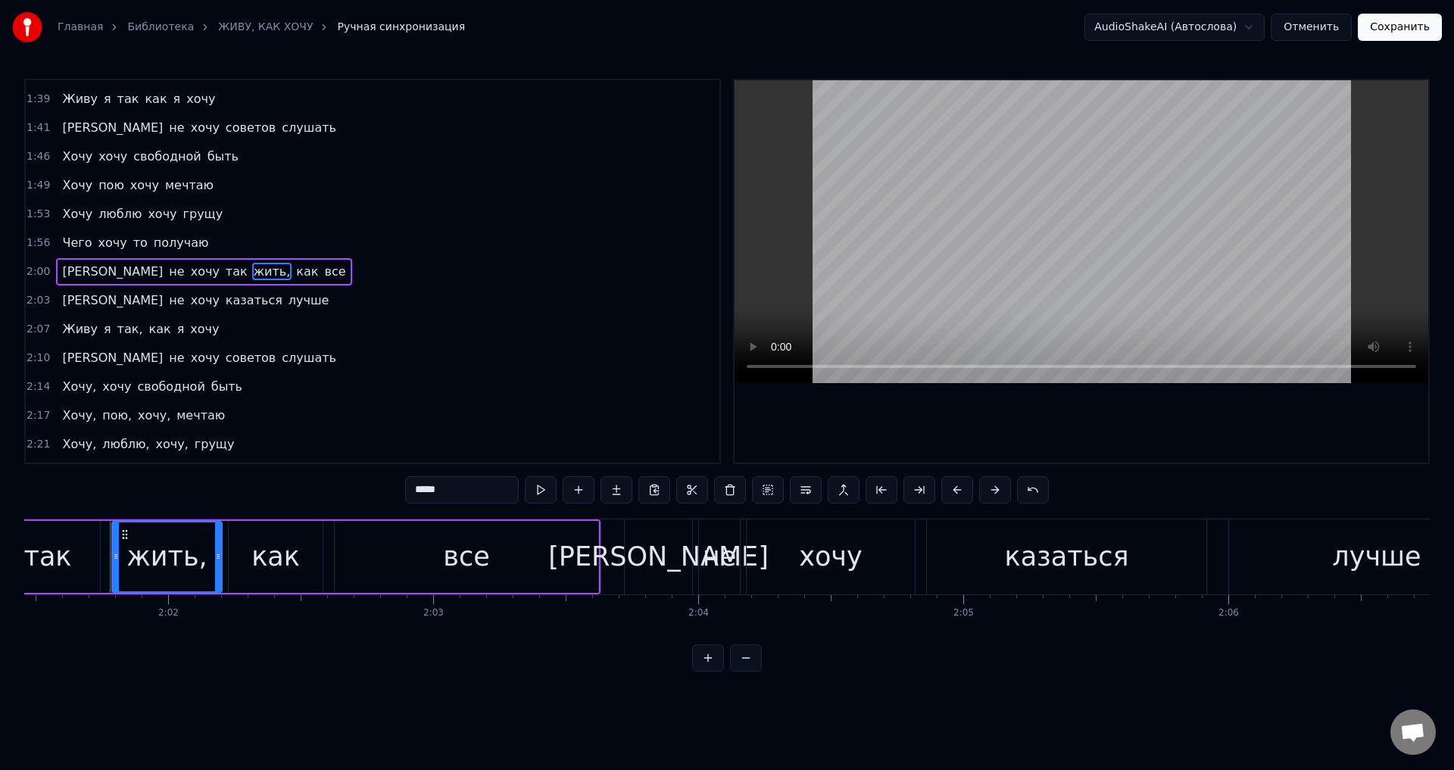
scroll to position [0, 32204]
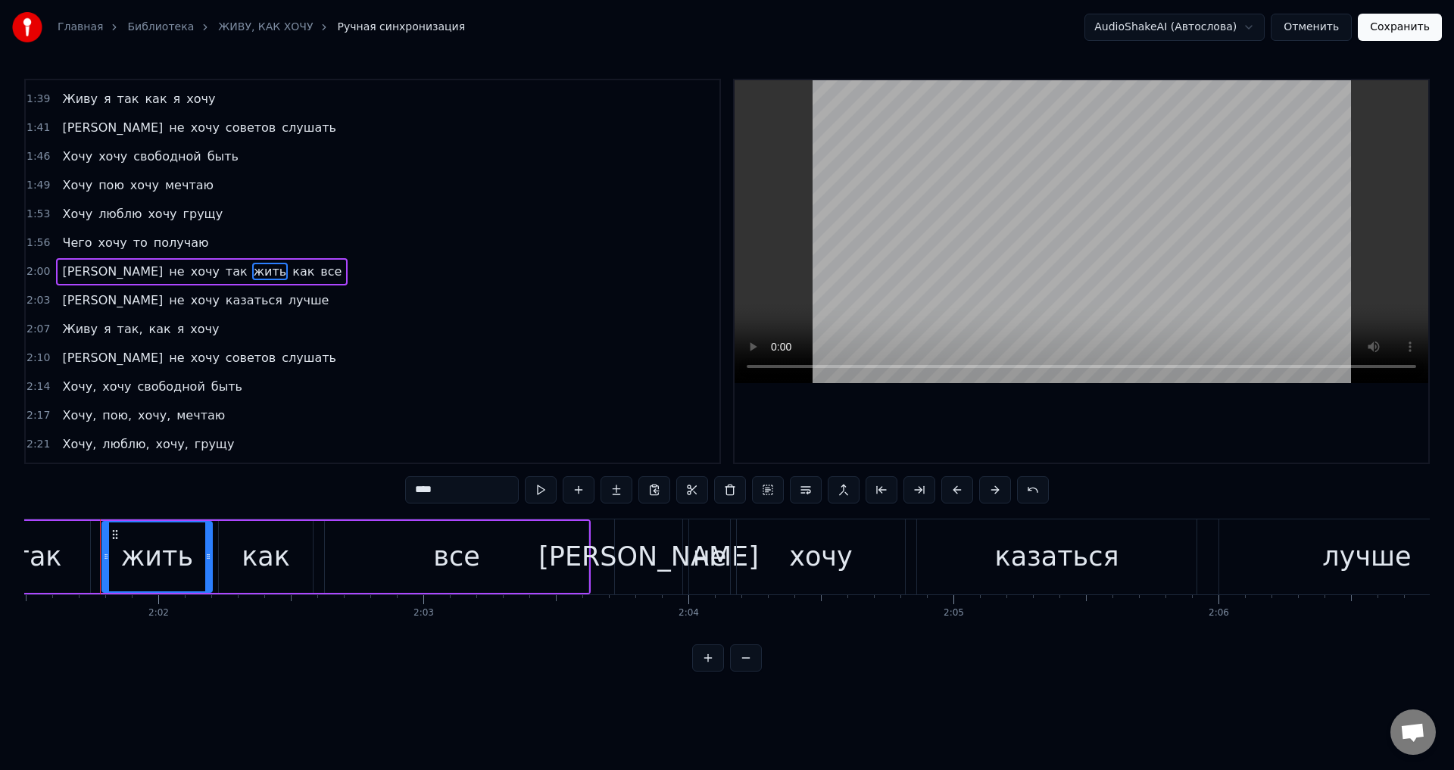
click at [123, 332] on span "так," at bounding box center [130, 328] width 29 height 17
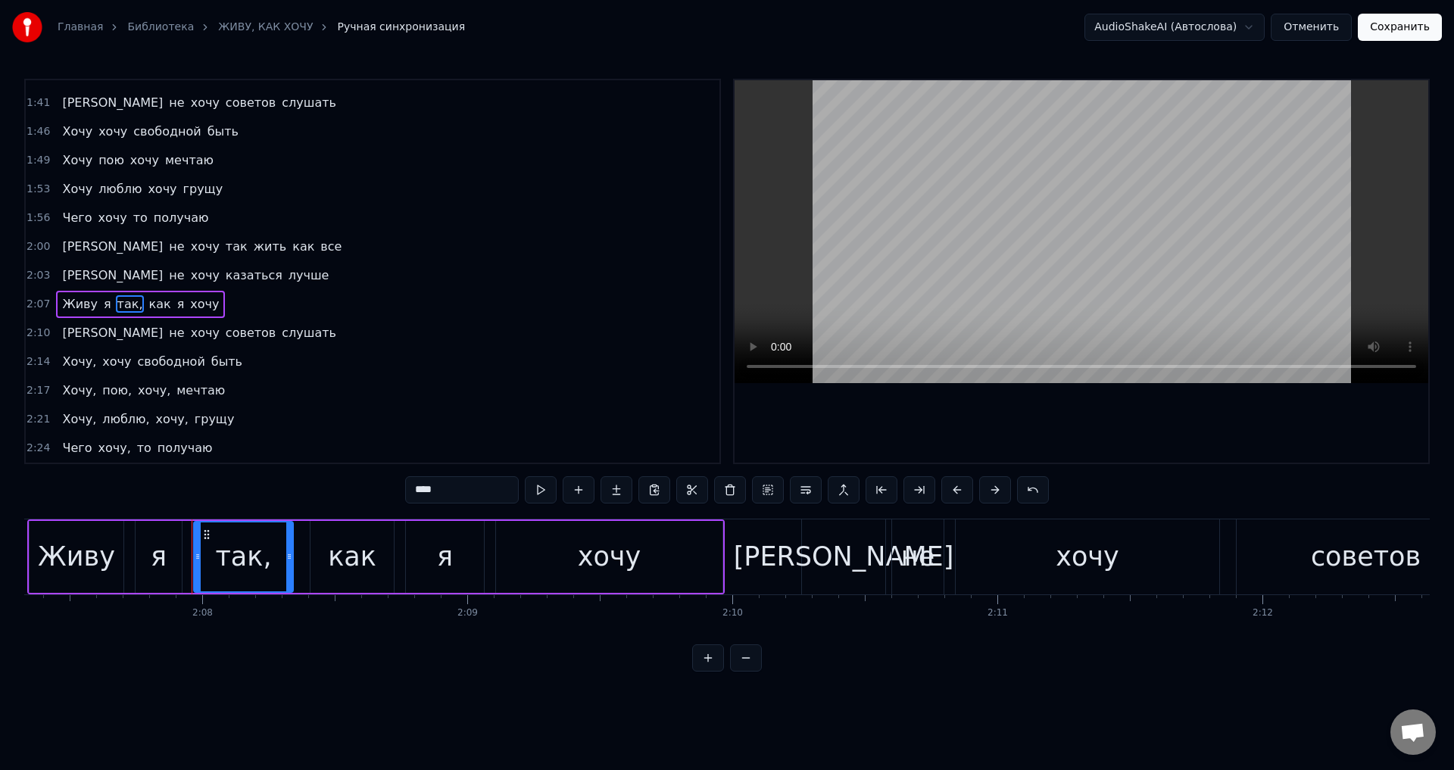
scroll to position [0, 33842]
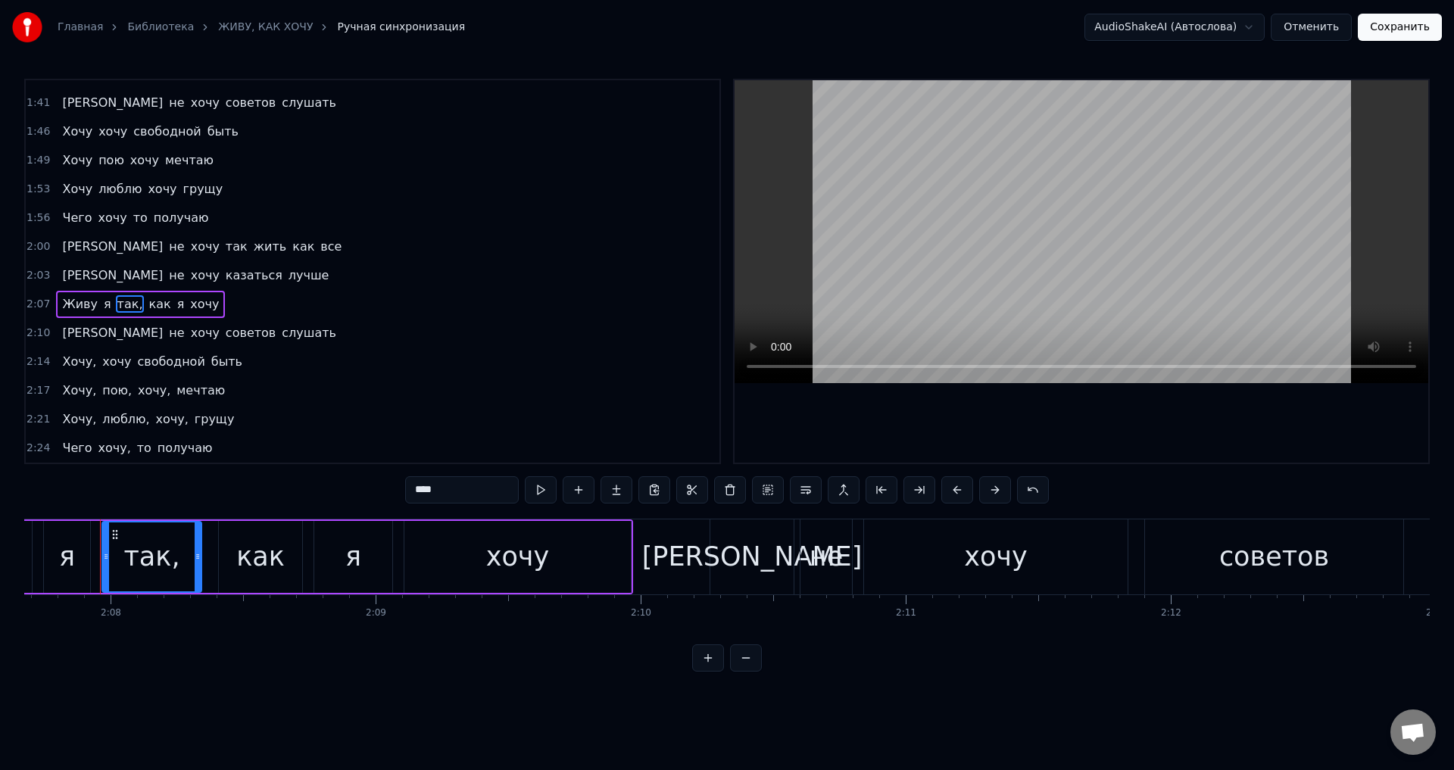
click at [452, 492] on input "****" at bounding box center [462, 489] width 114 height 27
type input "***"
click at [63, 373] on div "Хочу, хочу свободной быть" at bounding box center [152, 361] width 192 height 27
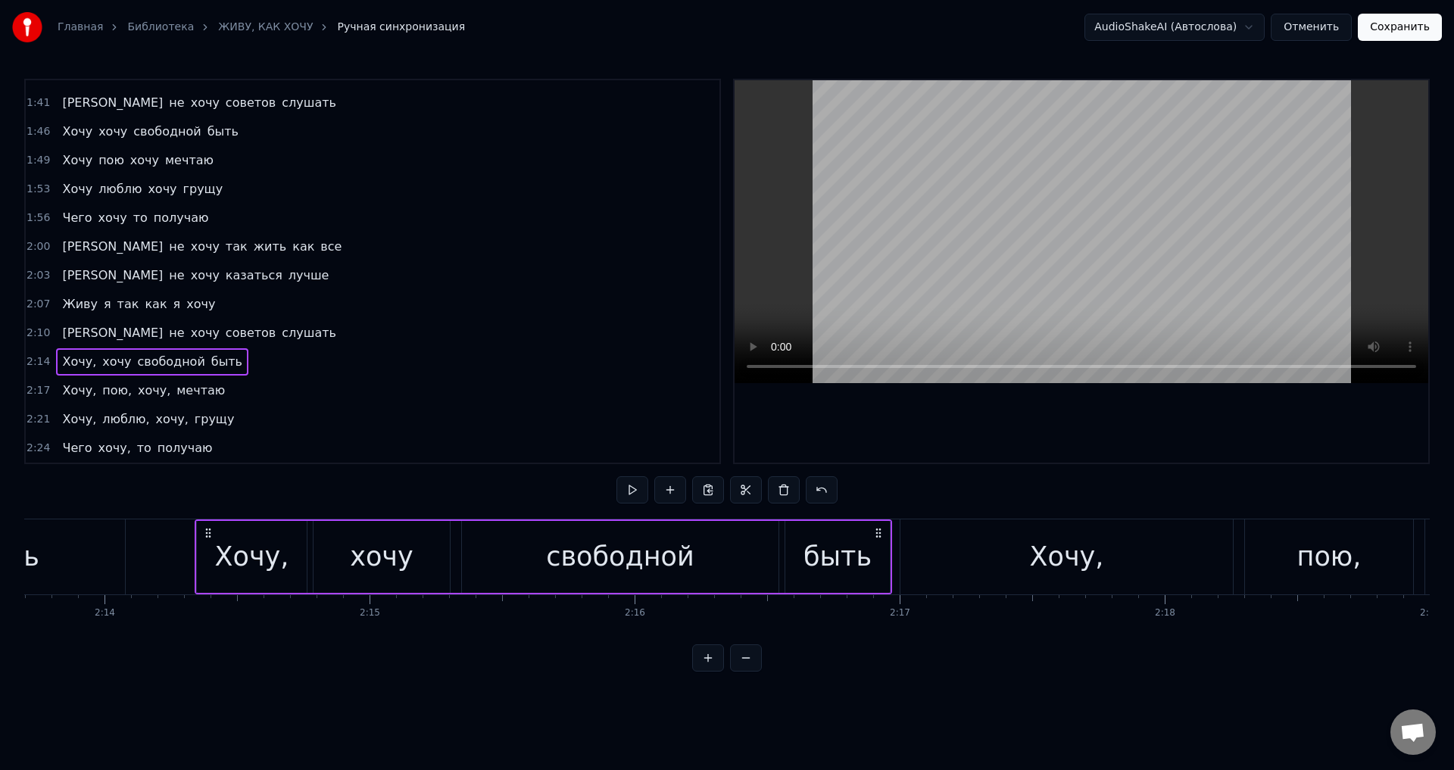
scroll to position [0, 35533]
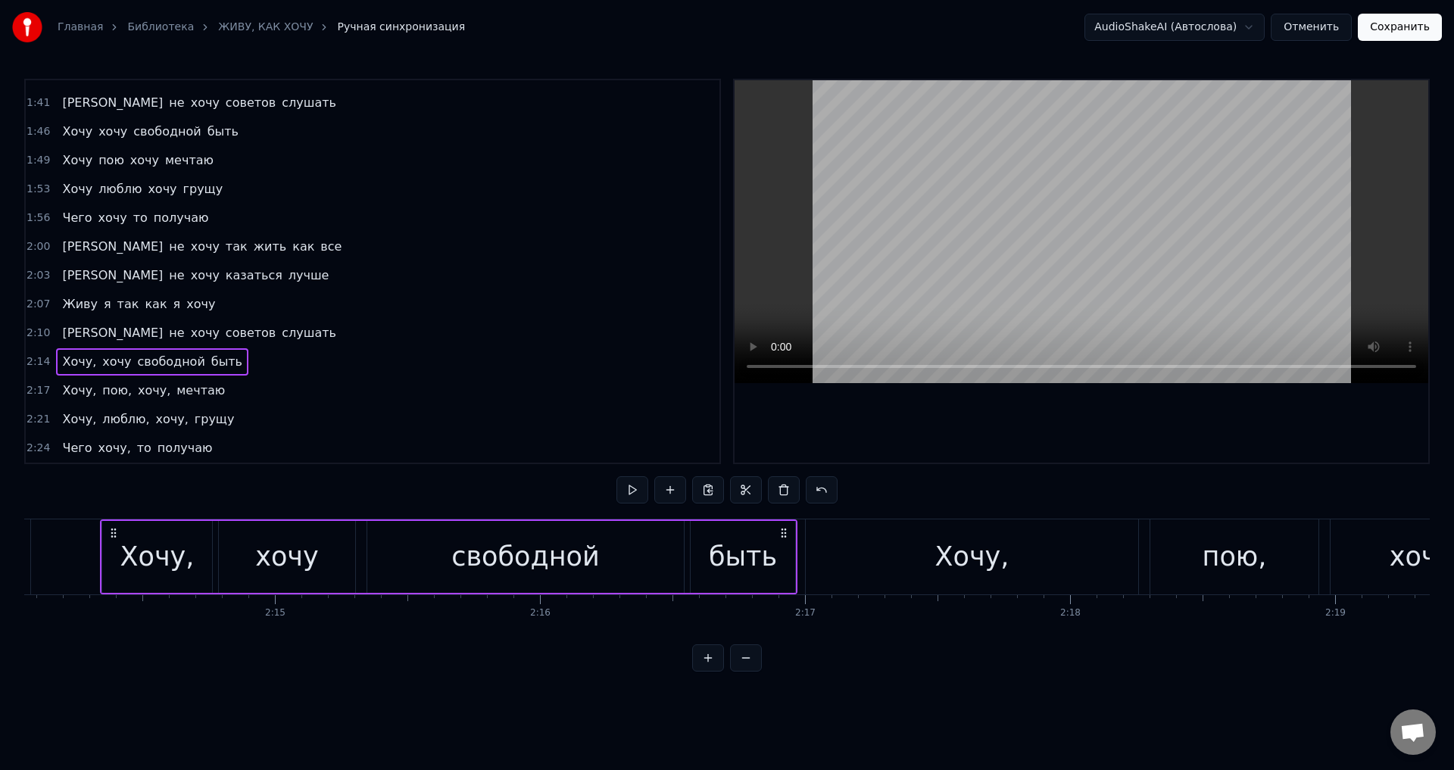
click at [69, 368] on span "Хочу," at bounding box center [79, 361] width 37 height 17
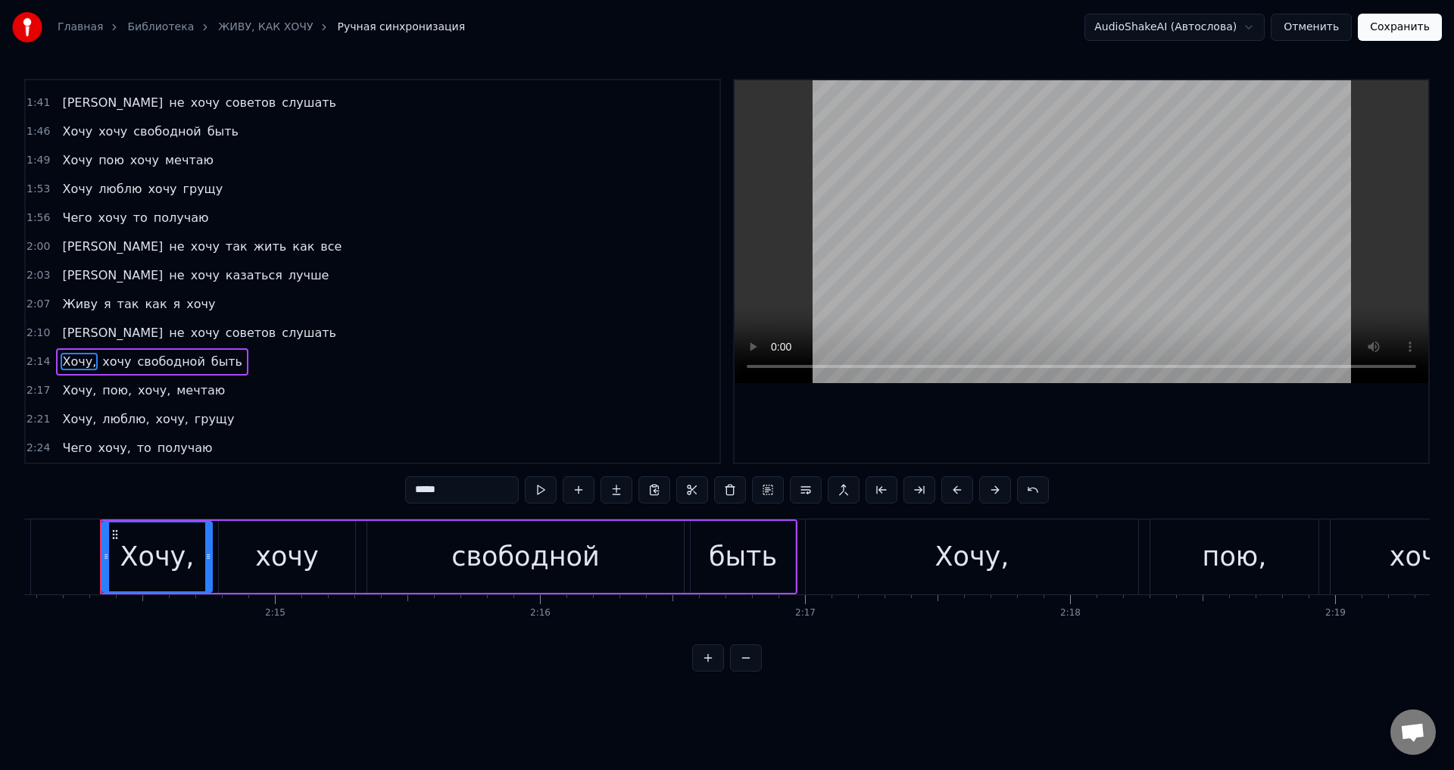
click at [460, 493] on input "*****" at bounding box center [462, 489] width 114 height 27
click at [86, 393] on span "Хочу," at bounding box center [79, 390] width 37 height 17
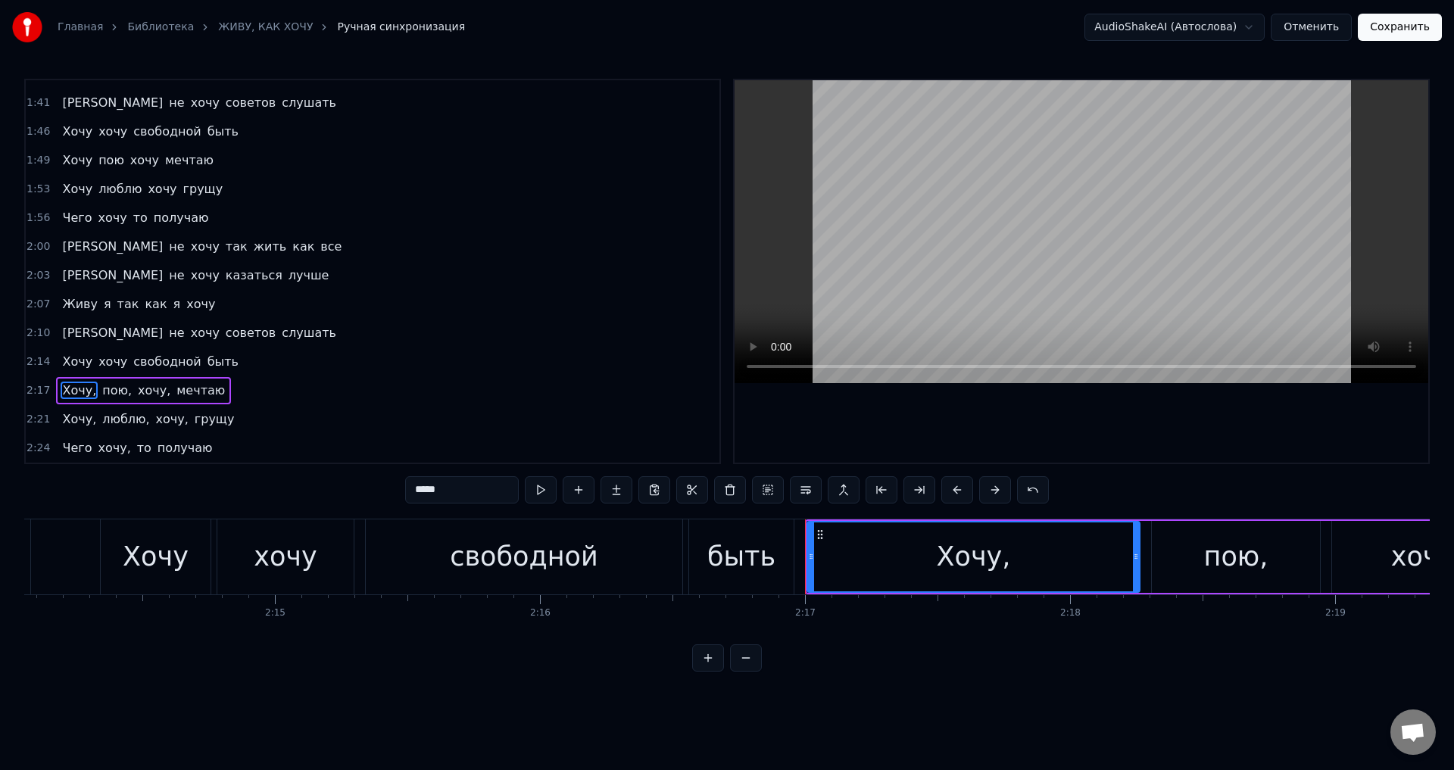
click at [467, 484] on input "*****" at bounding box center [462, 489] width 114 height 27
click at [105, 392] on span "пою," at bounding box center [113, 390] width 33 height 17
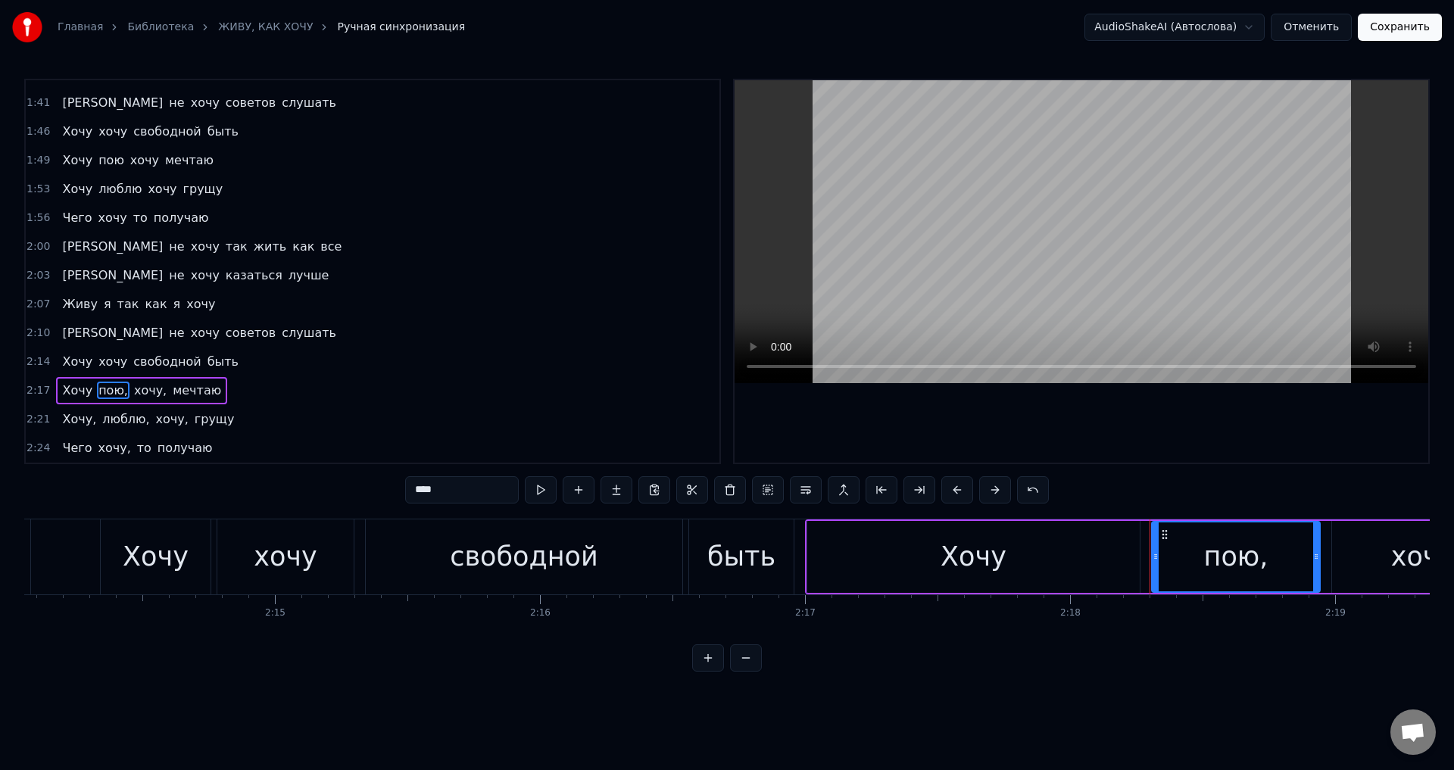
click at [450, 484] on input "****" at bounding box center [462, 489] width 114 height 27
click at [141, 386] on span "хочу," at bounding box center [147, 390] width 36 height 17
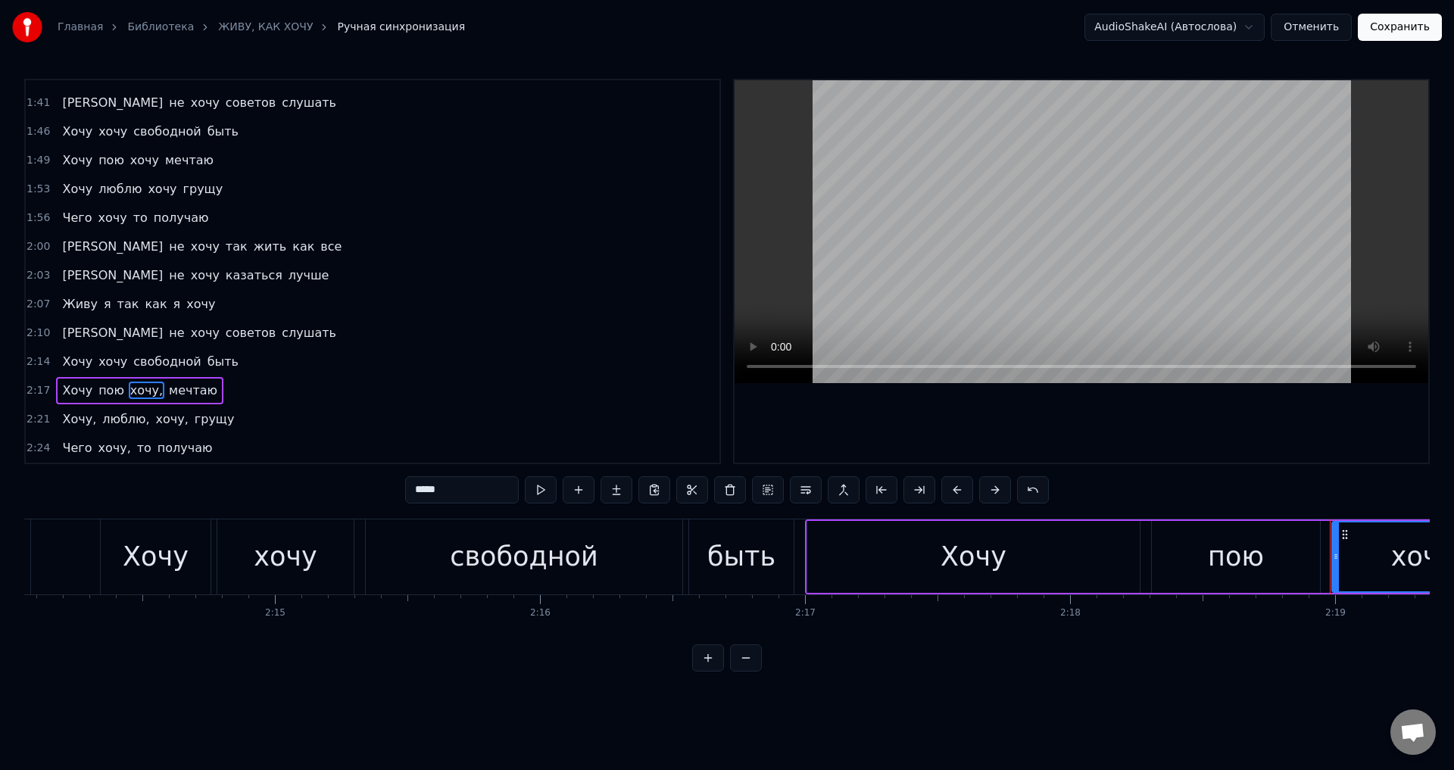
click at [444, 489] on input "*****" at bounding box center [462, 489] width 114 height 27
click at [61, 423] on span "Хочу," at bounding box center [79, 418] width 37 height 17
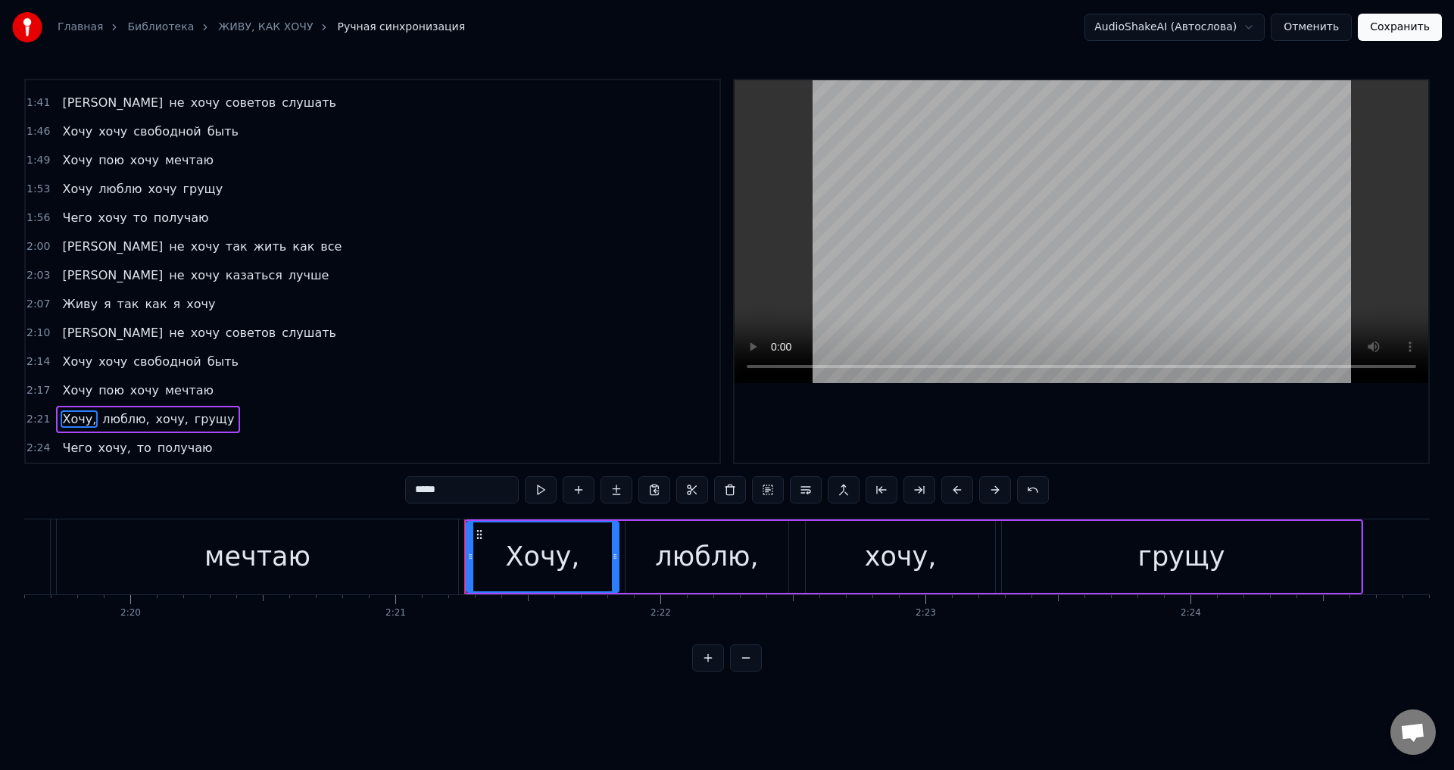
scroll to position [0, 37368]
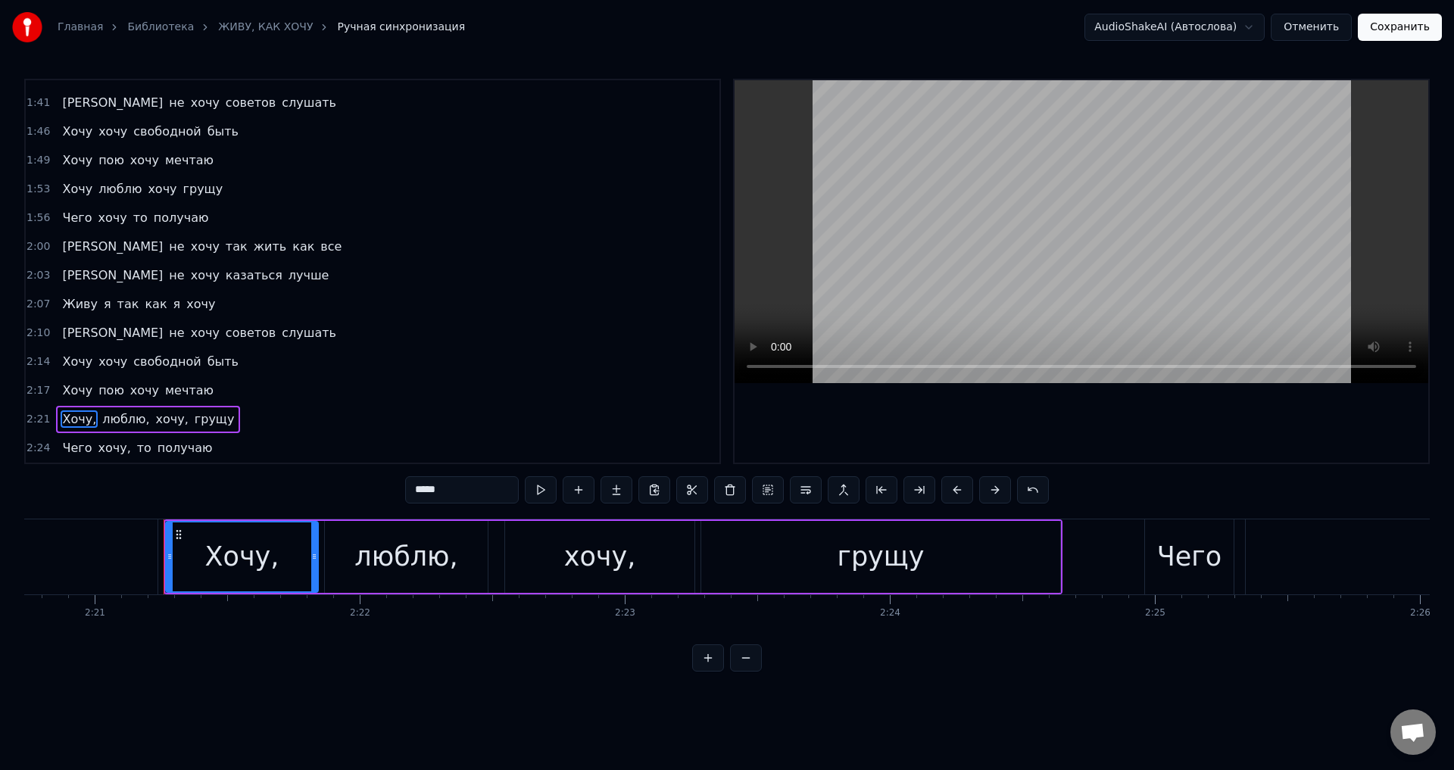
click at [451, 492] on input "*****" at bounding box center [462, 489] width 114 height 27
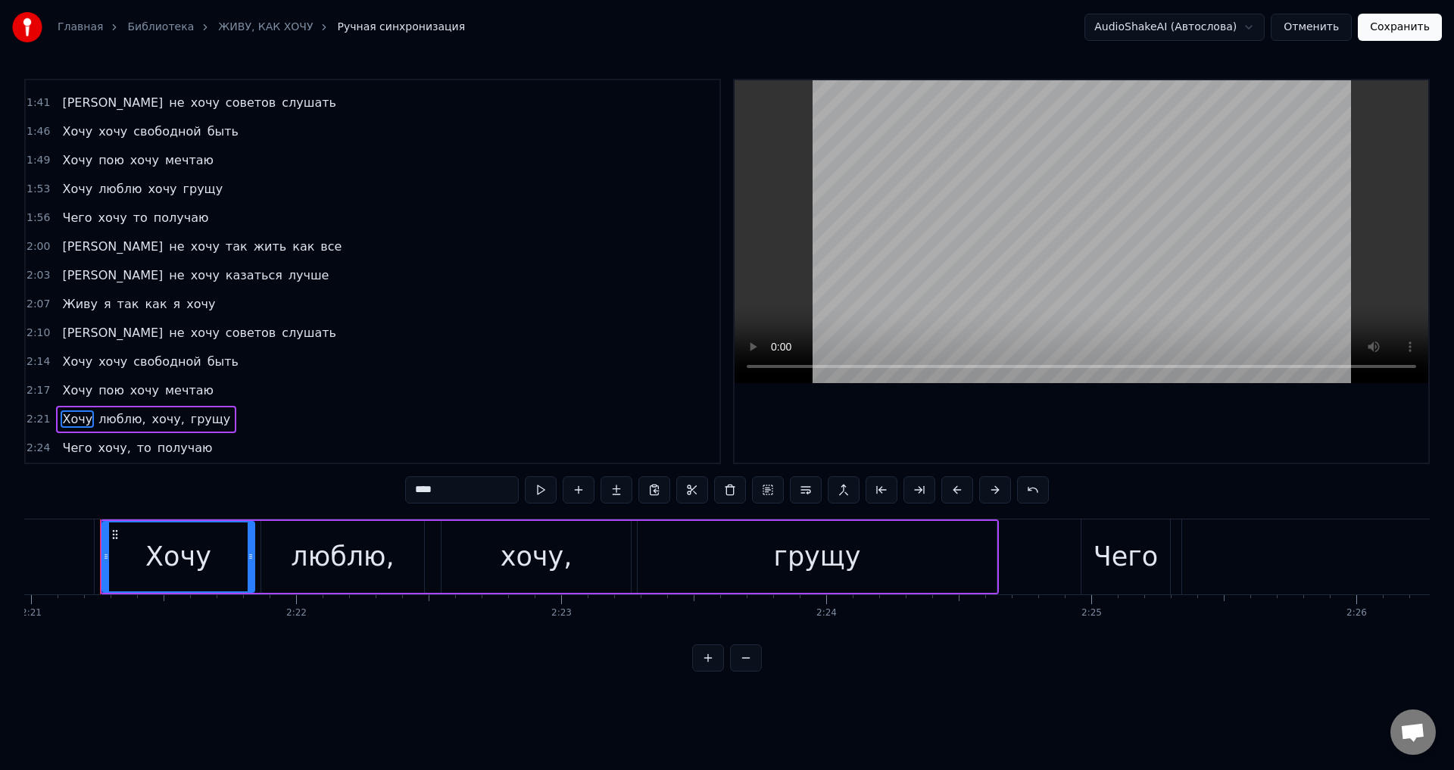
click at [121, 423] on span "люблю," at bounding box center [122, 418] width 50 height 17
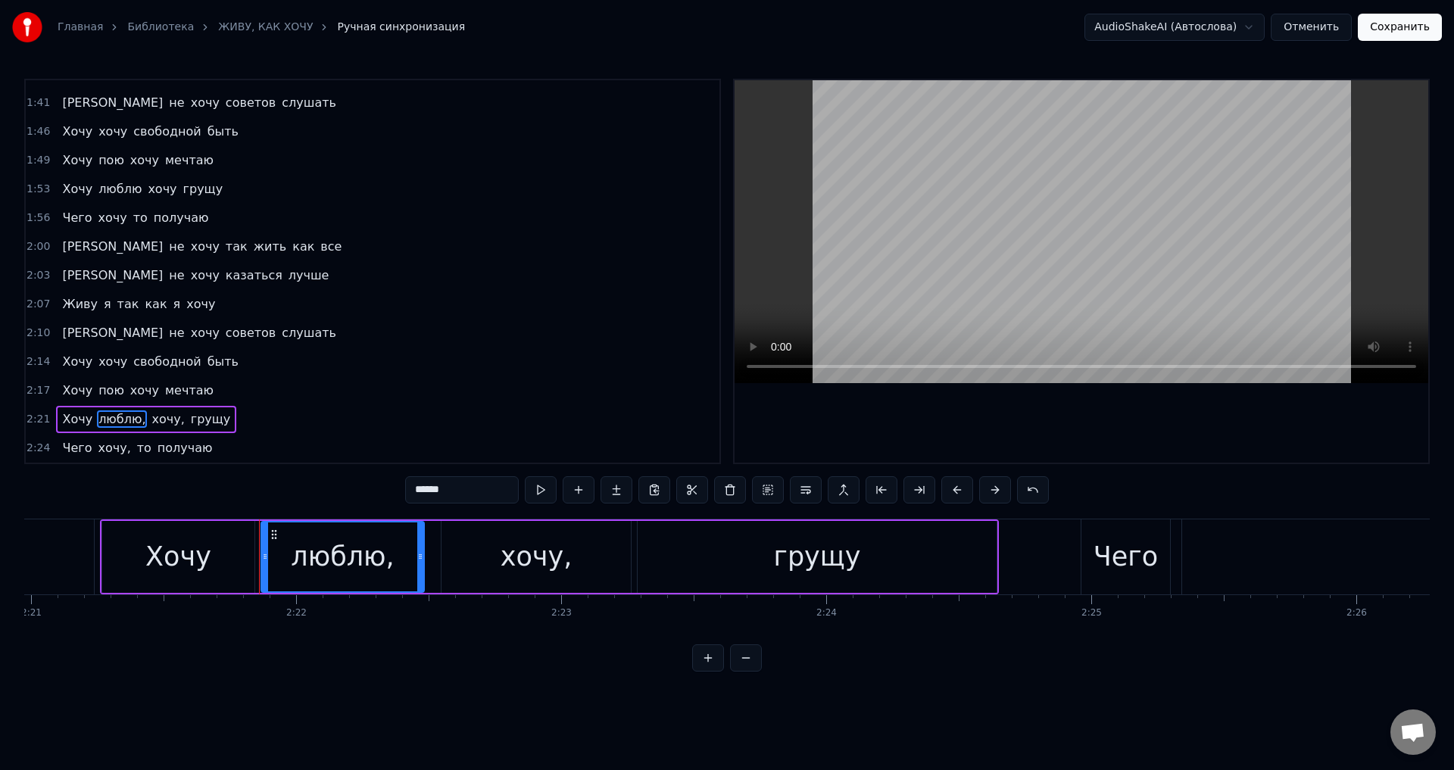
click at [454, 485] on input "******" at bounding box center [462, 489] width 114 height 27
click at [149, 424] on span "хочу," at bounding box center [164, 418] width 36 height 17
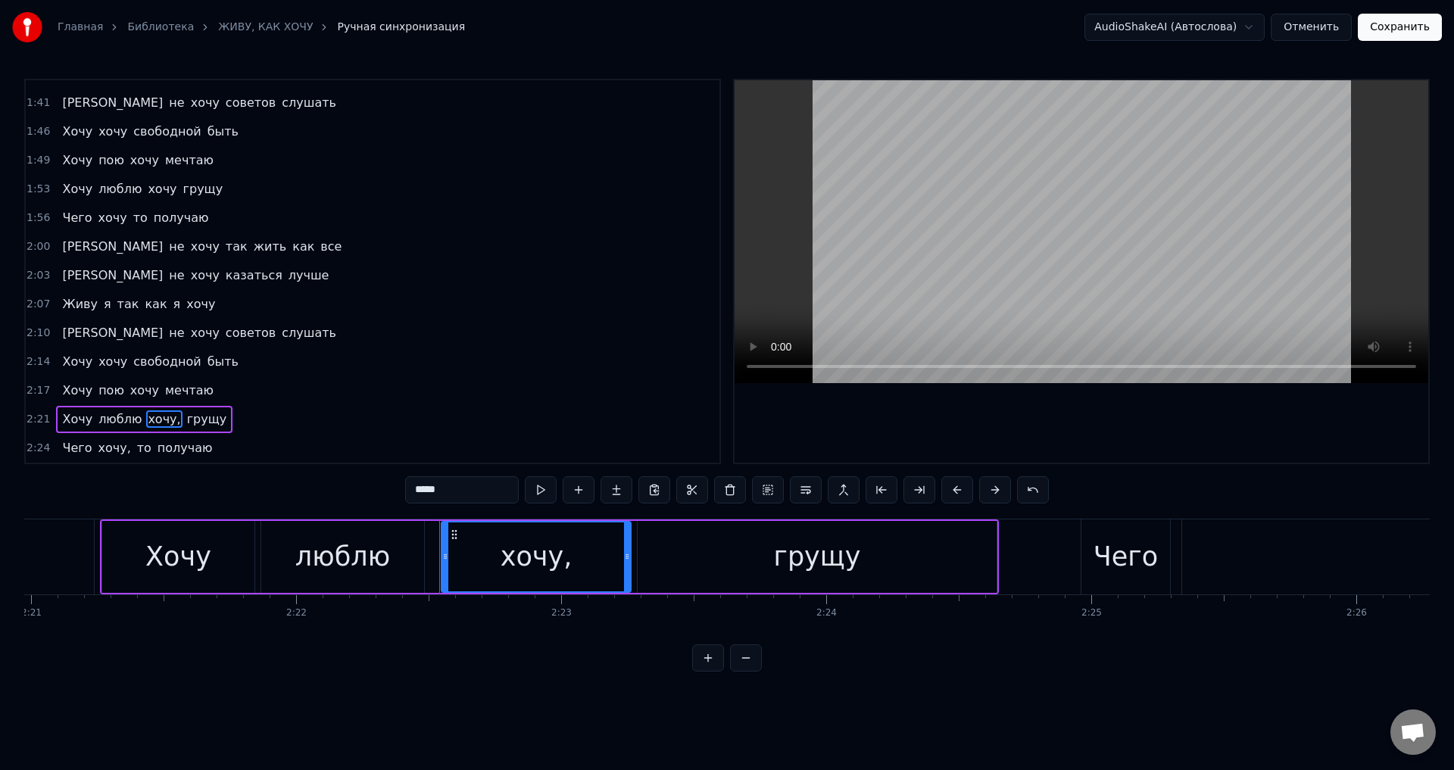
click at [463, 491] on input "*****" at bounding box center [462, 489] width 114 height 27
click at [104, 448] on span "хочу," at bounding box center [114, 447] width 36 height 17
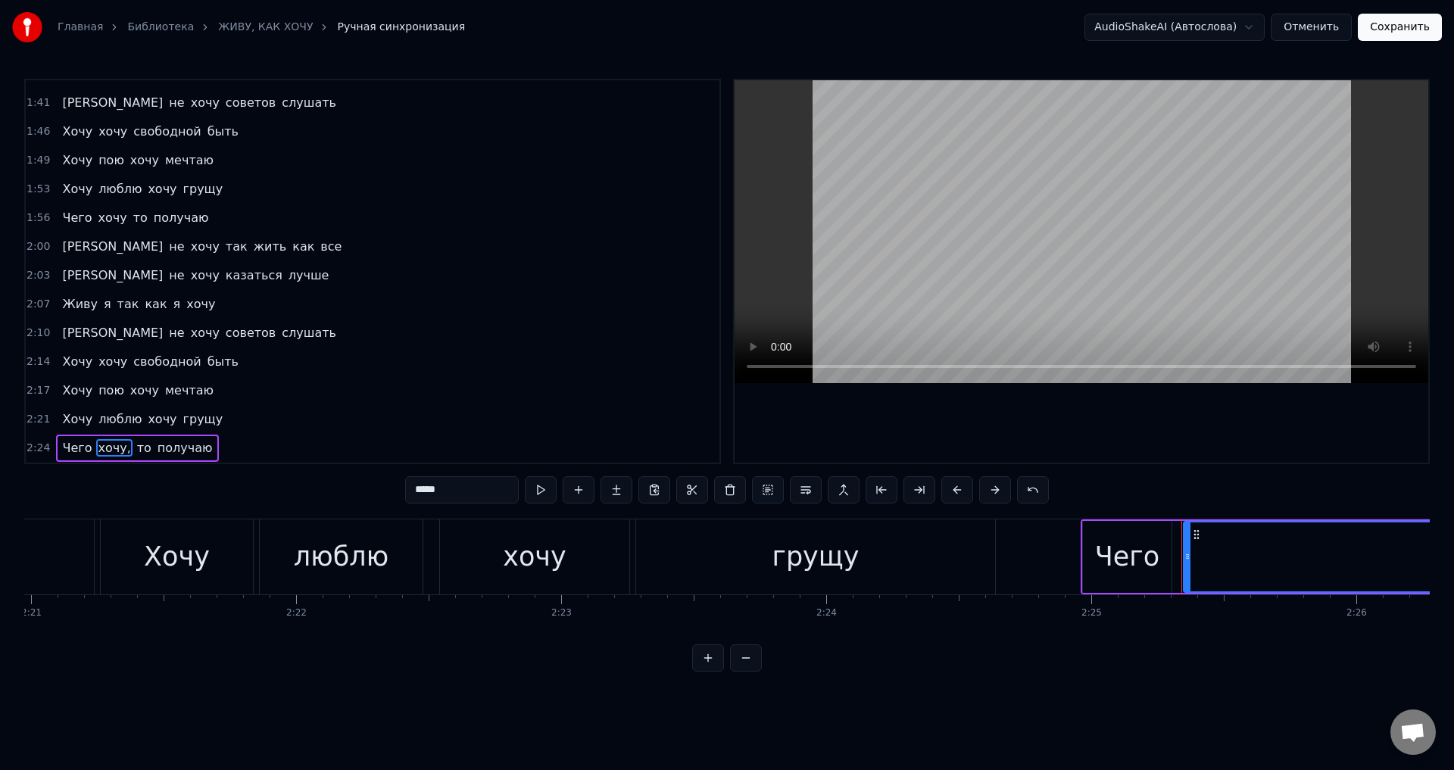
click at [448, 492] on input "*****" at bounding box center [462, 489] width 114 height 27
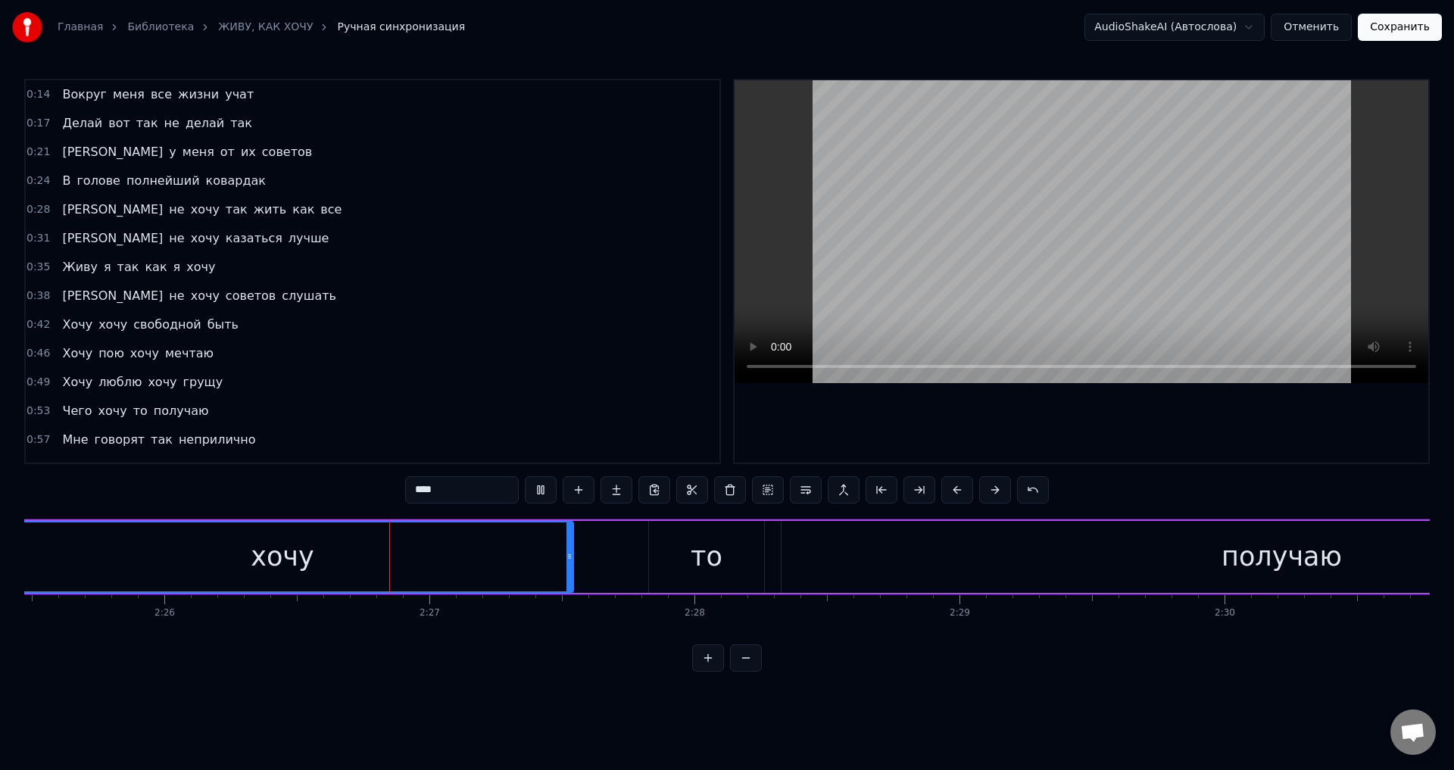
scroll to position [0, 38669]
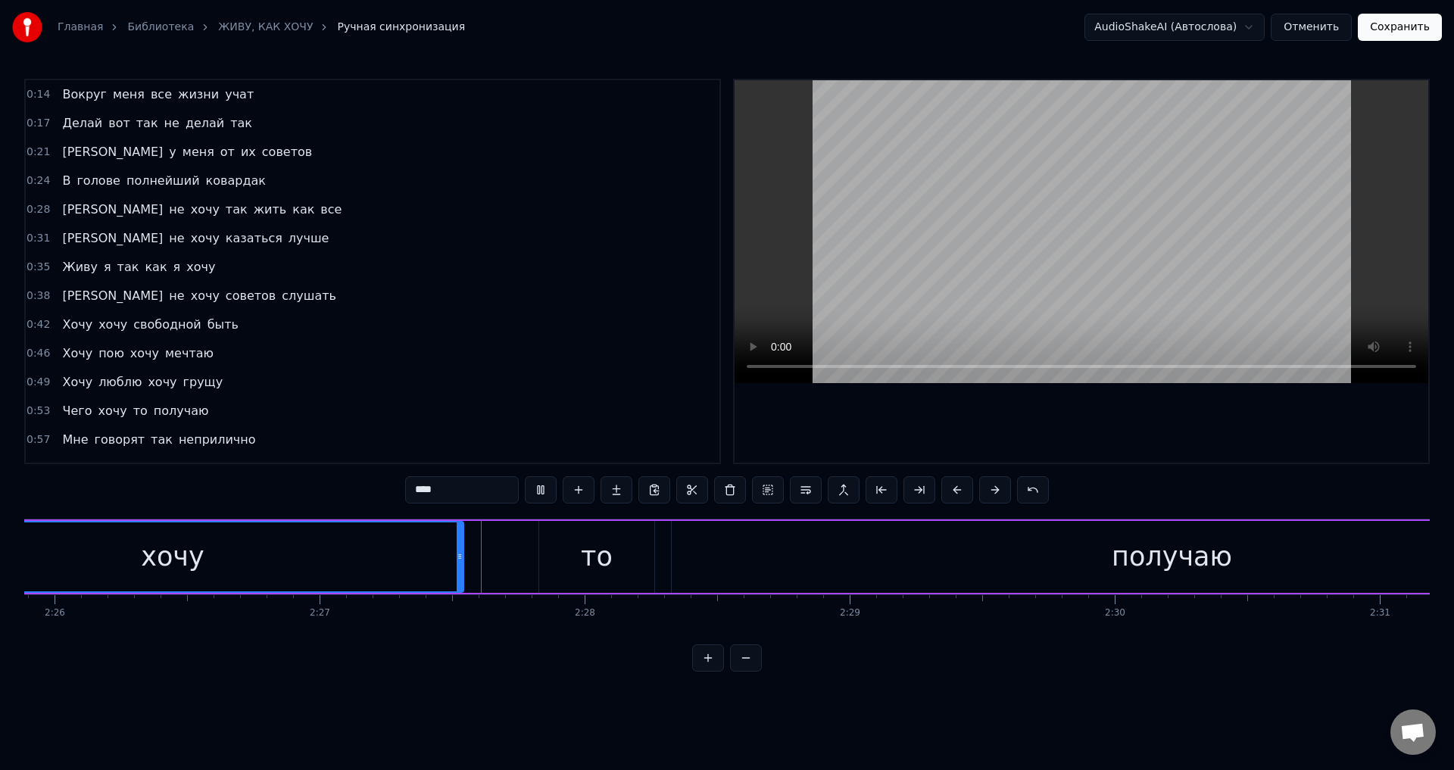
click at [82, 92] on span "Вокруг" at bounding box center [84, 94] width 47 height 17
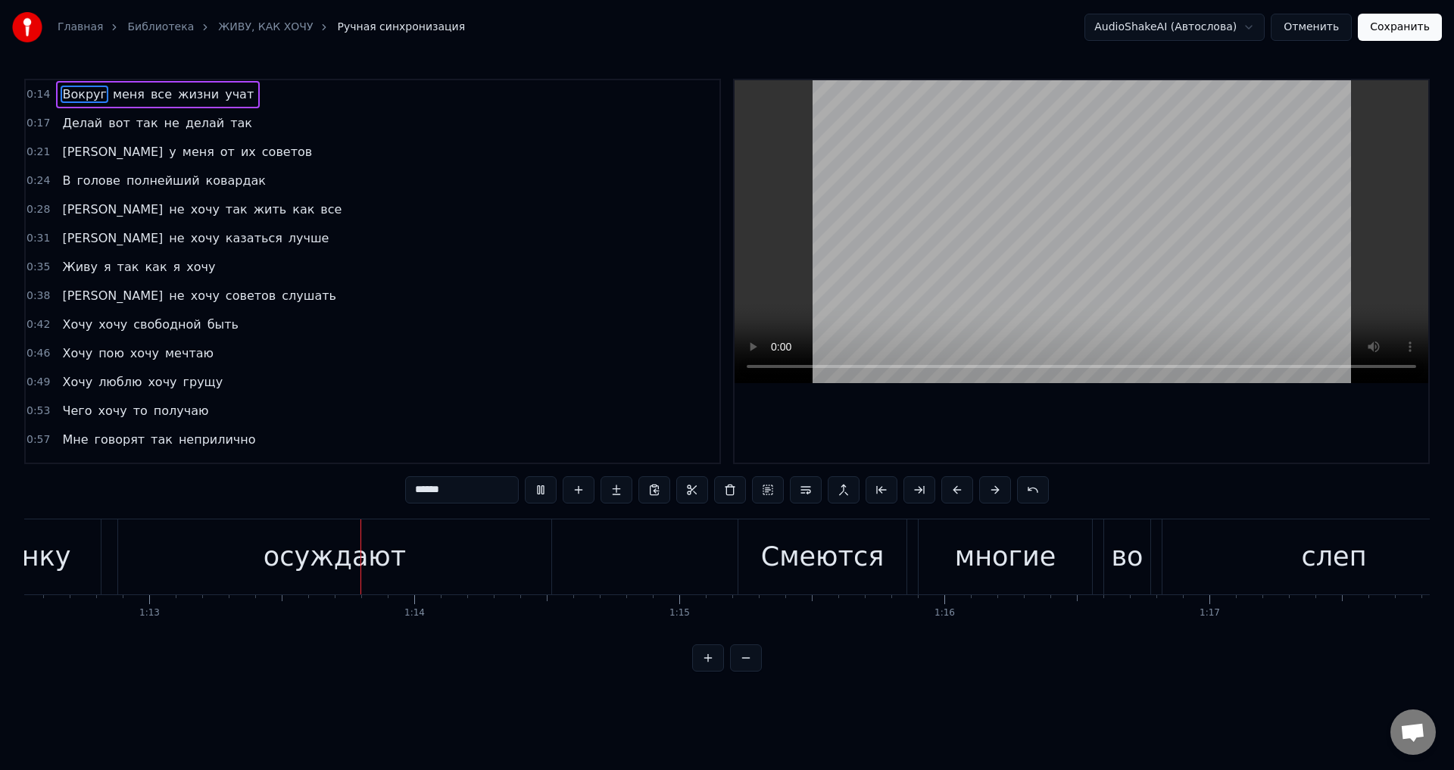
scroll to position [0, 19303]
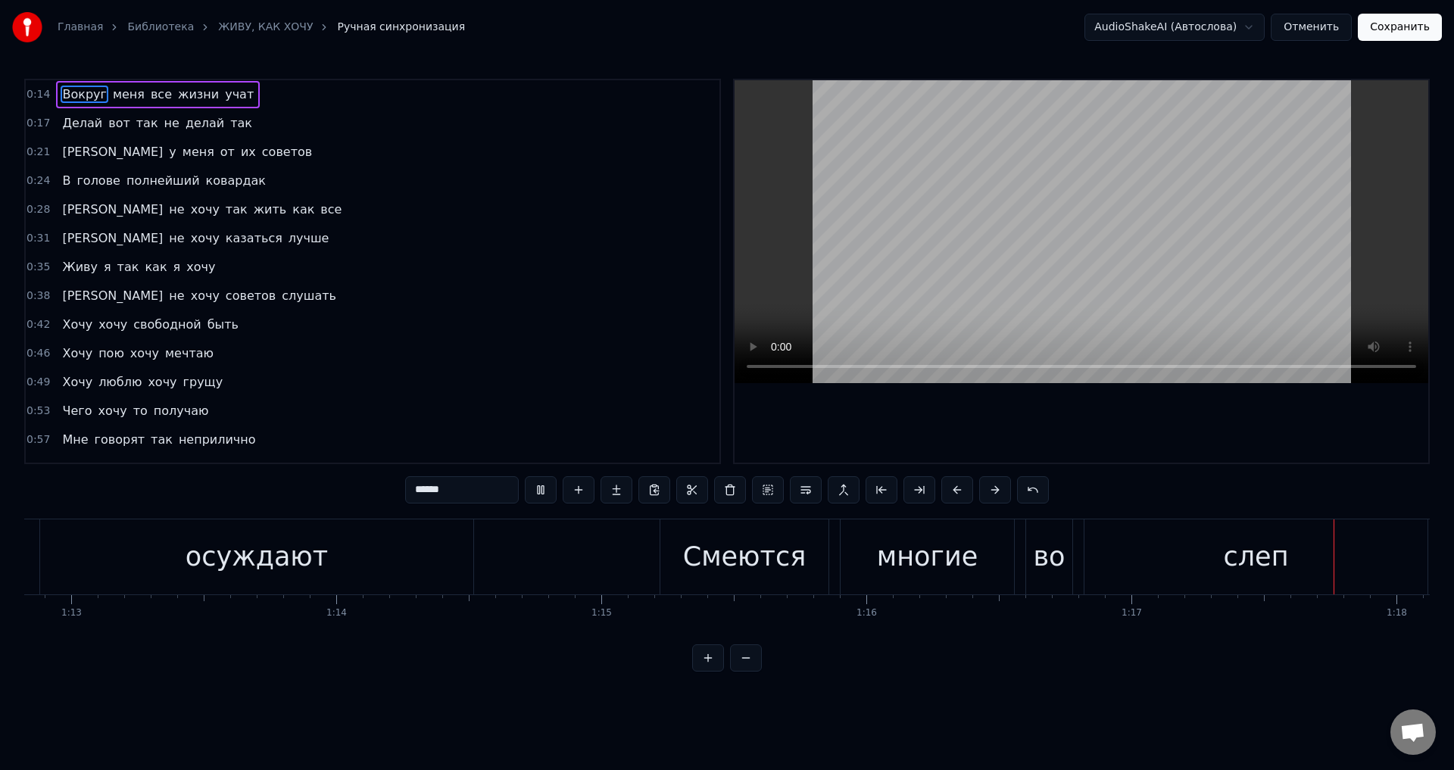
drag, startPoint x: 1014, startPoint y: 457, endPoint x: 854, endPoint y: 392, distance: 172.3
click at [1013, 457] on div at bounding box center [1082, 271] width 694 height 382
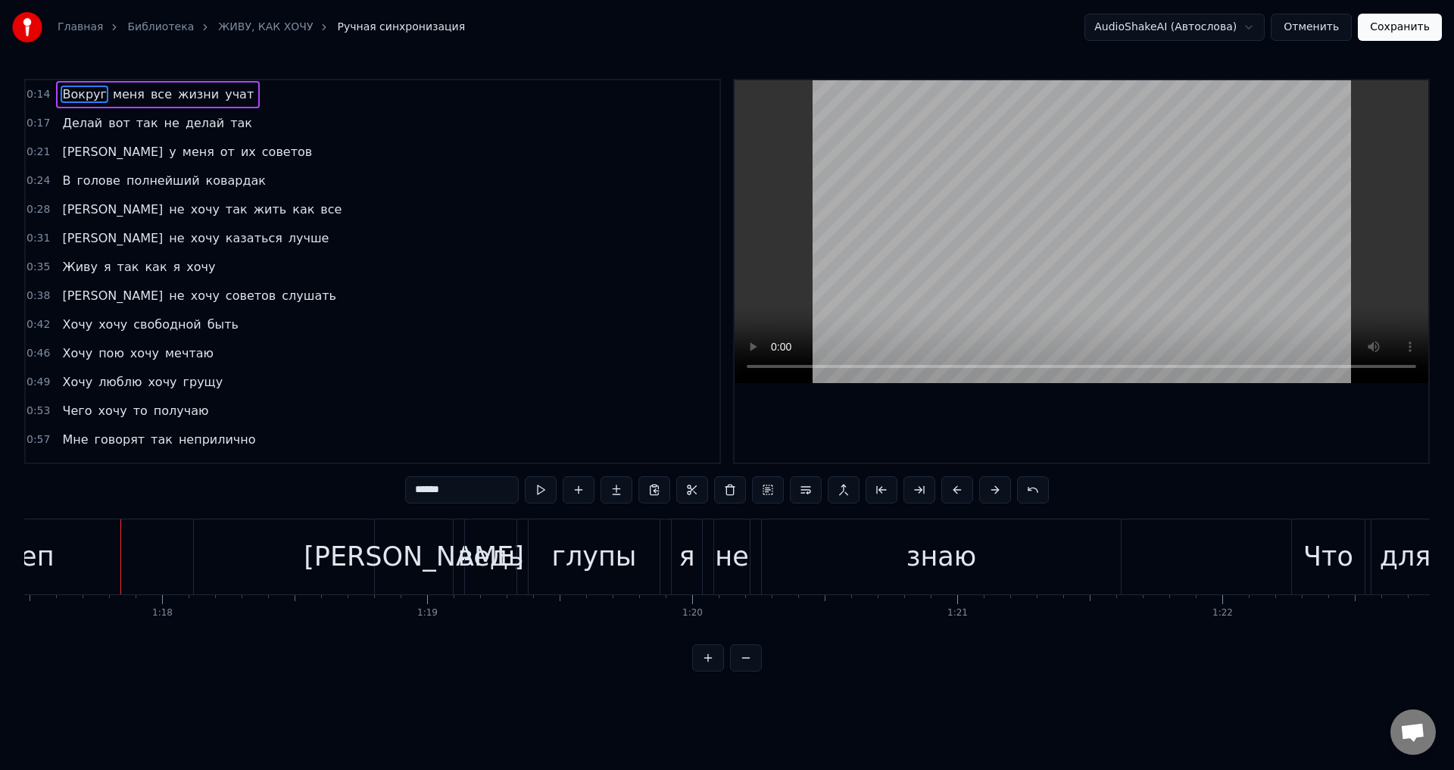
scroll to position [0, 20557]
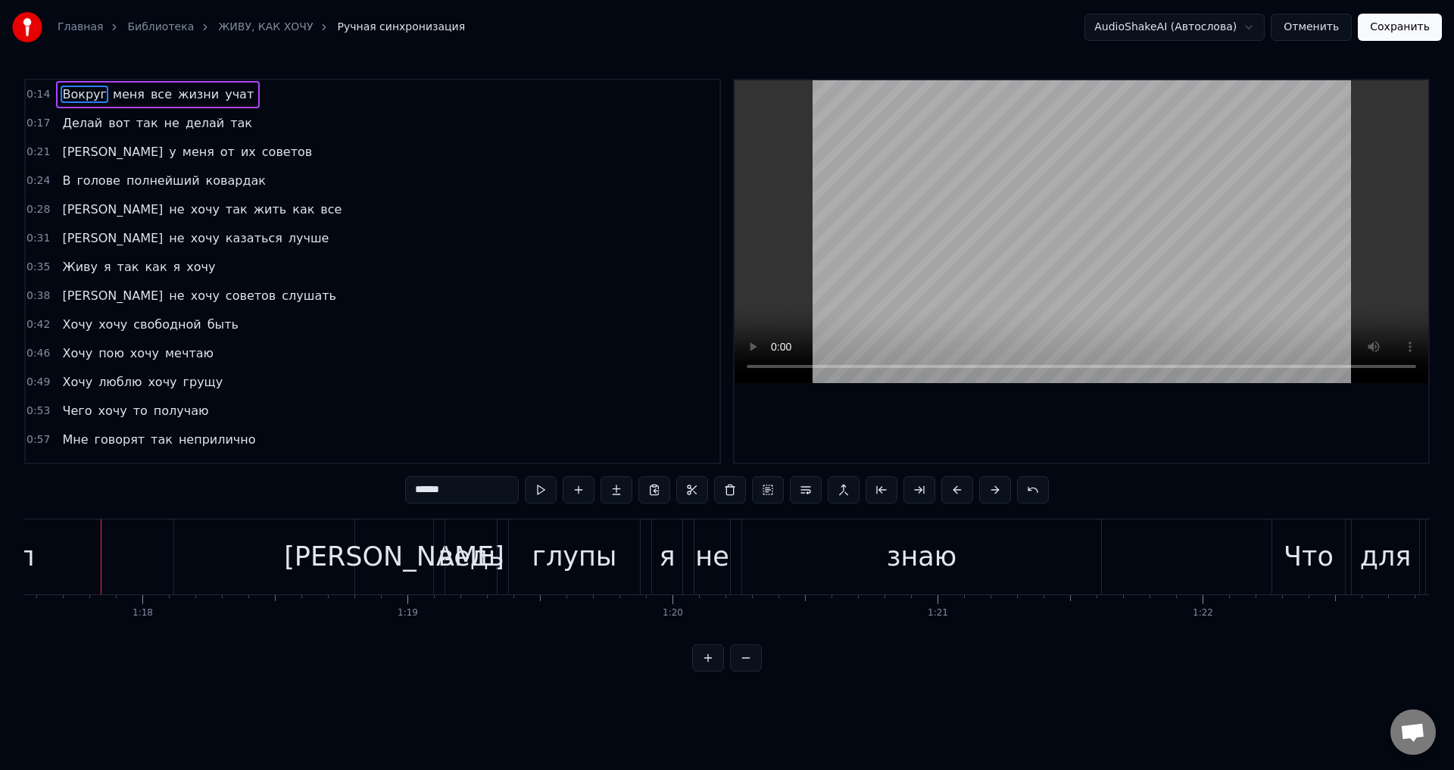
drag, startPoint x: 43, startPoint y: 565, endPoint x: 51, endPoint y: 549, distance: 17.6
click at [42, 565] on div "слеп" at bounding box center [1, 557] width 343 height 75
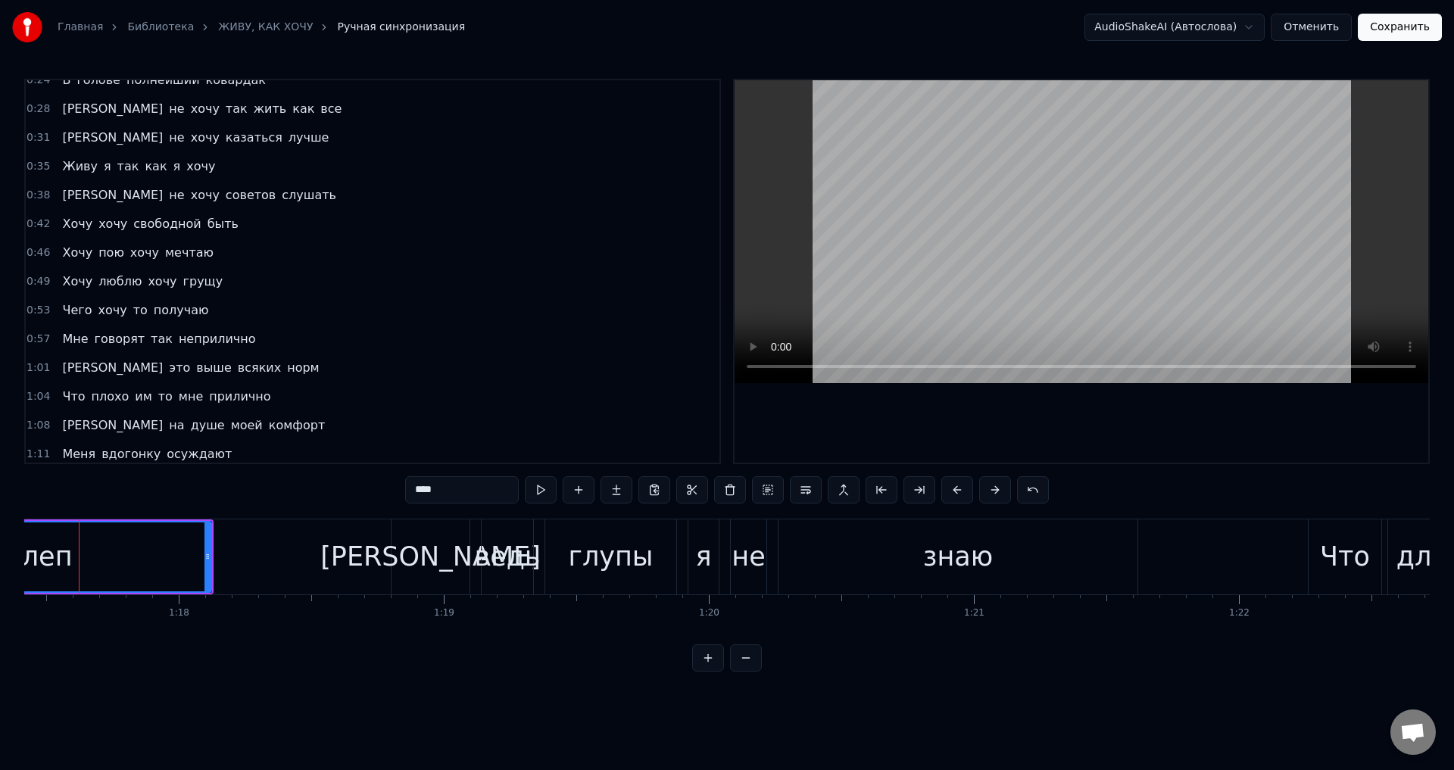
scroll to position [0, 20499]
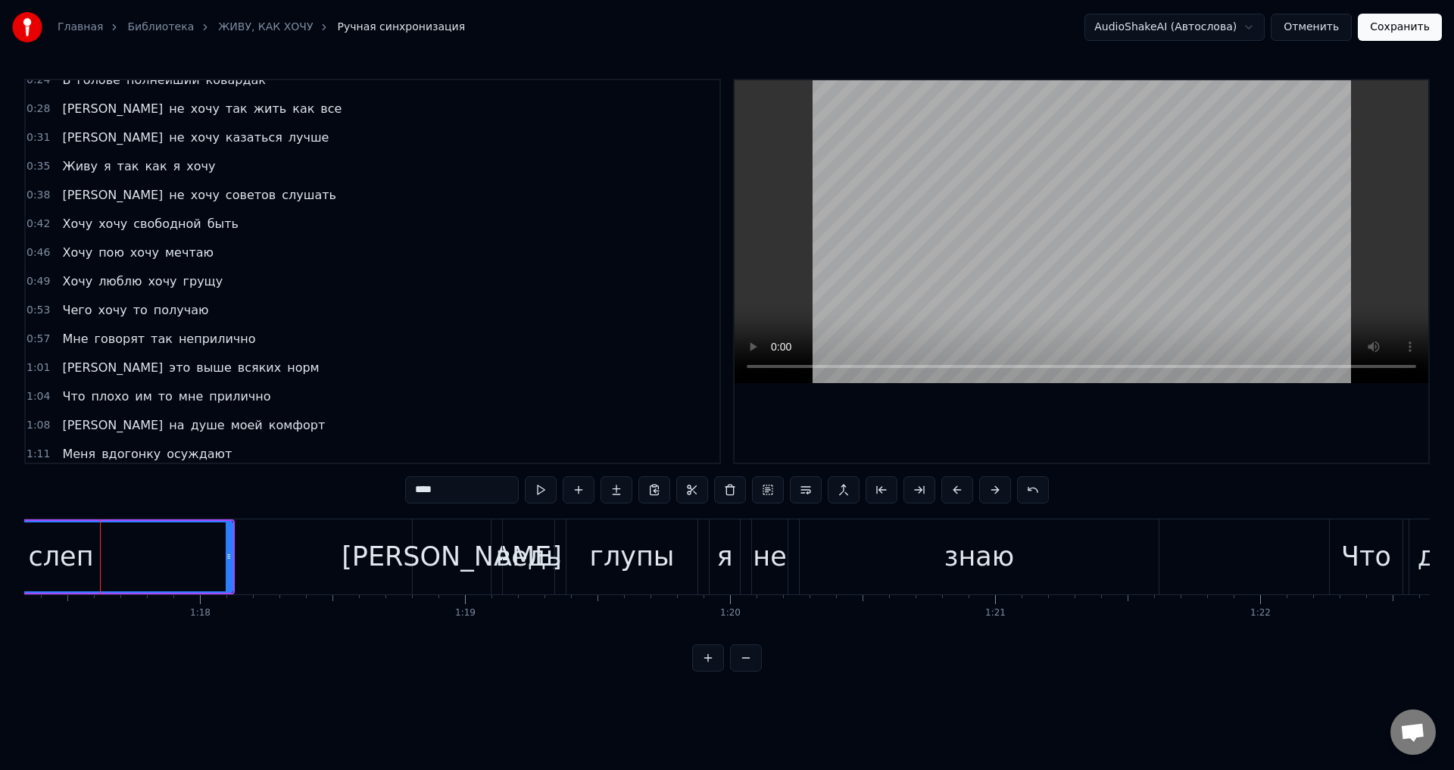
click at [448, 485] on input "****" at bounding box center [462, 489] width 114 height 27
click at [649, 560] on div "глупы" at bounding box center [632, 557] width 85 height 40
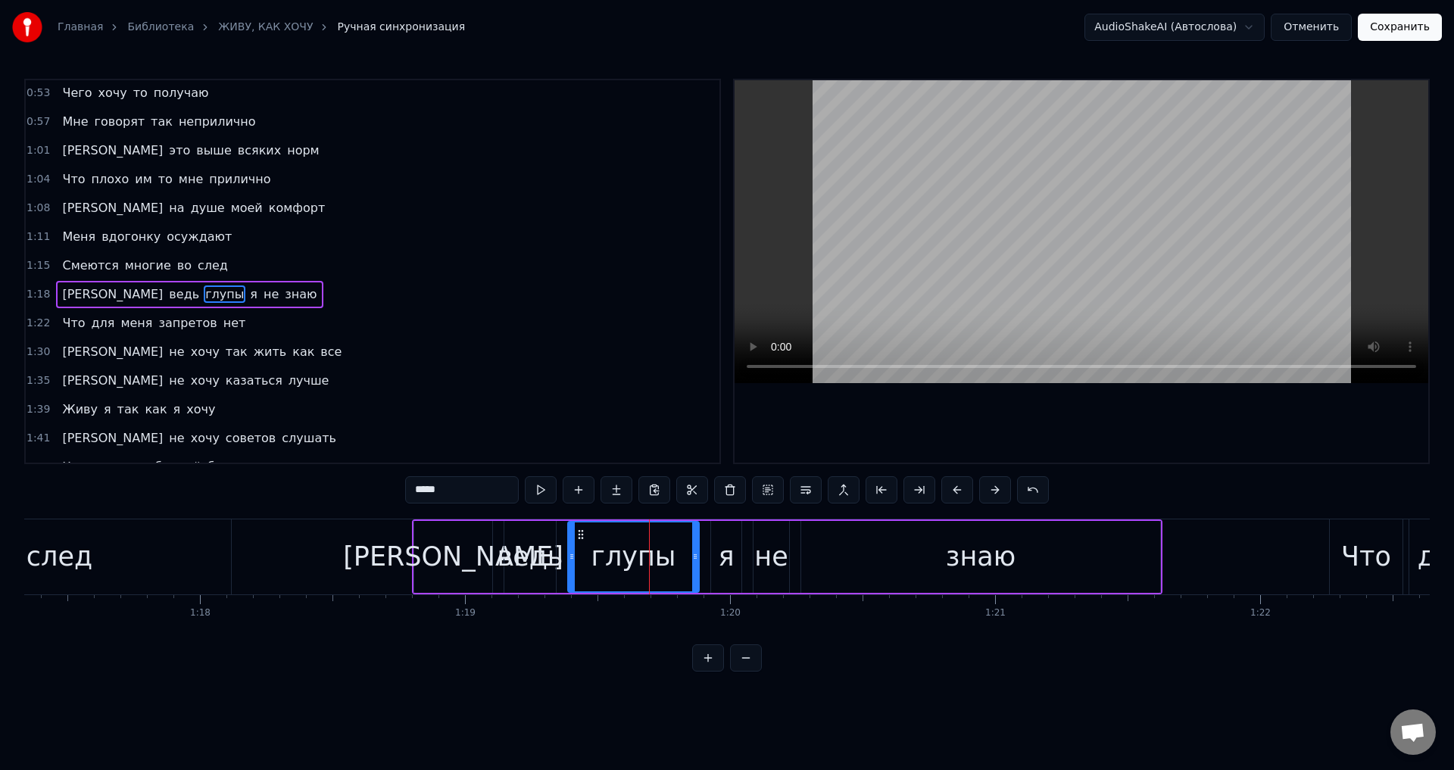
scroll to position [341, 0]
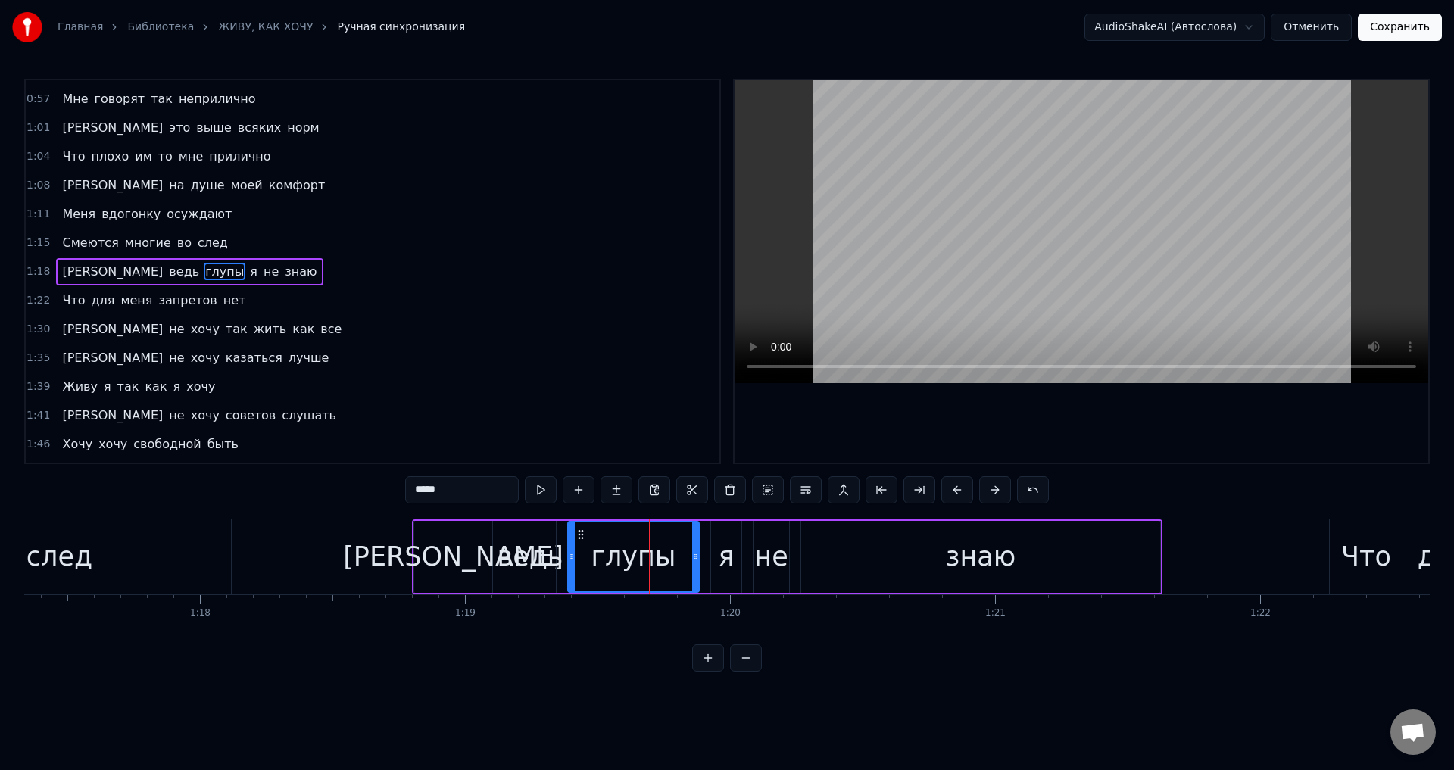
click at [451, 492] on input "*****" at bounding box center [462, 489] width 114 height 27
drag, startPoint x: 1006, startPoint y: 559, endPoint x: 505, endPoint y: 504, distance: 504.3
click at [1004, 557] on div "знаю" at bounding box center [981, 557] width 70 height 40
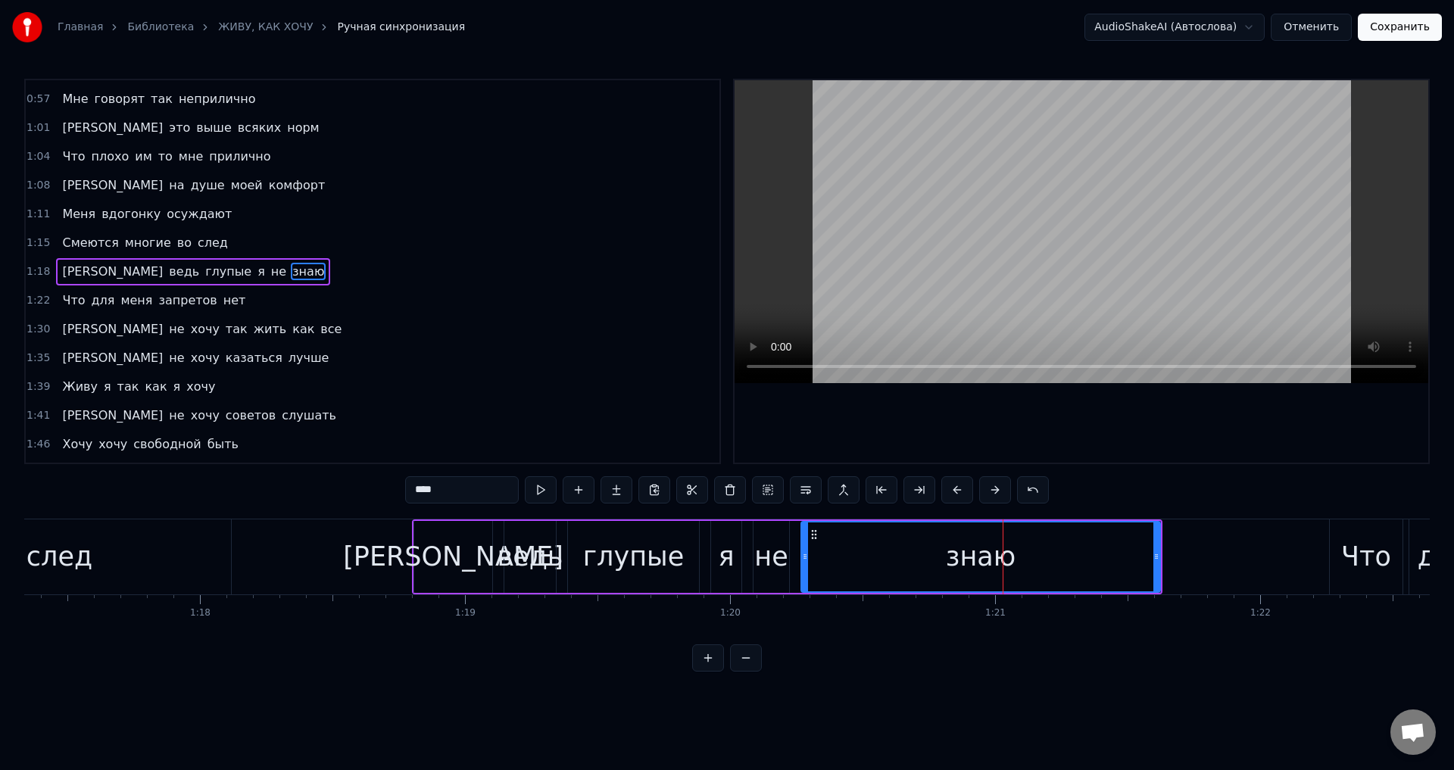
click at [454, 503] on input "****" at bounding box center [462, 489] width 114 height 27
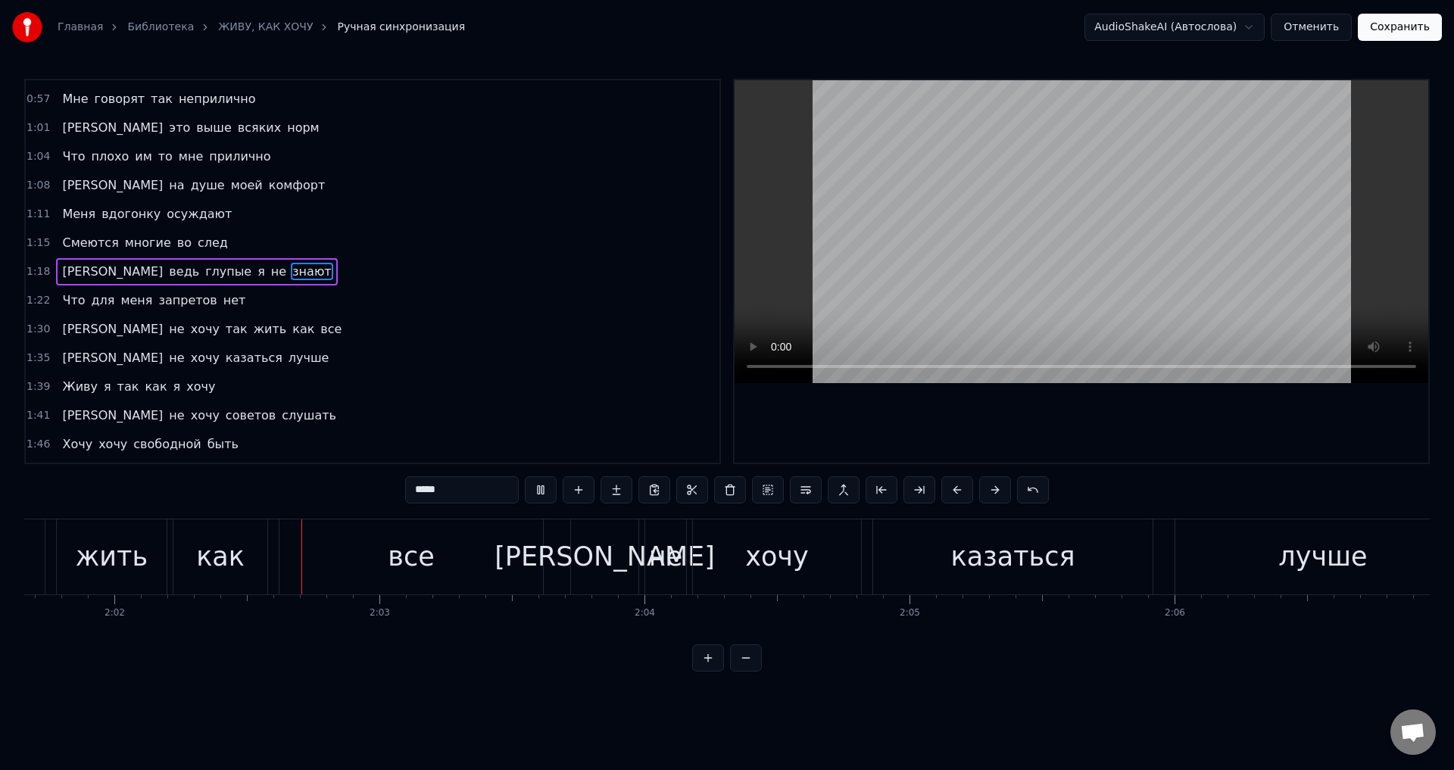
scroll to position [0, 32256]
click at [383, 560] on div "все" at bounding box center [402, 557] width 46 height 40
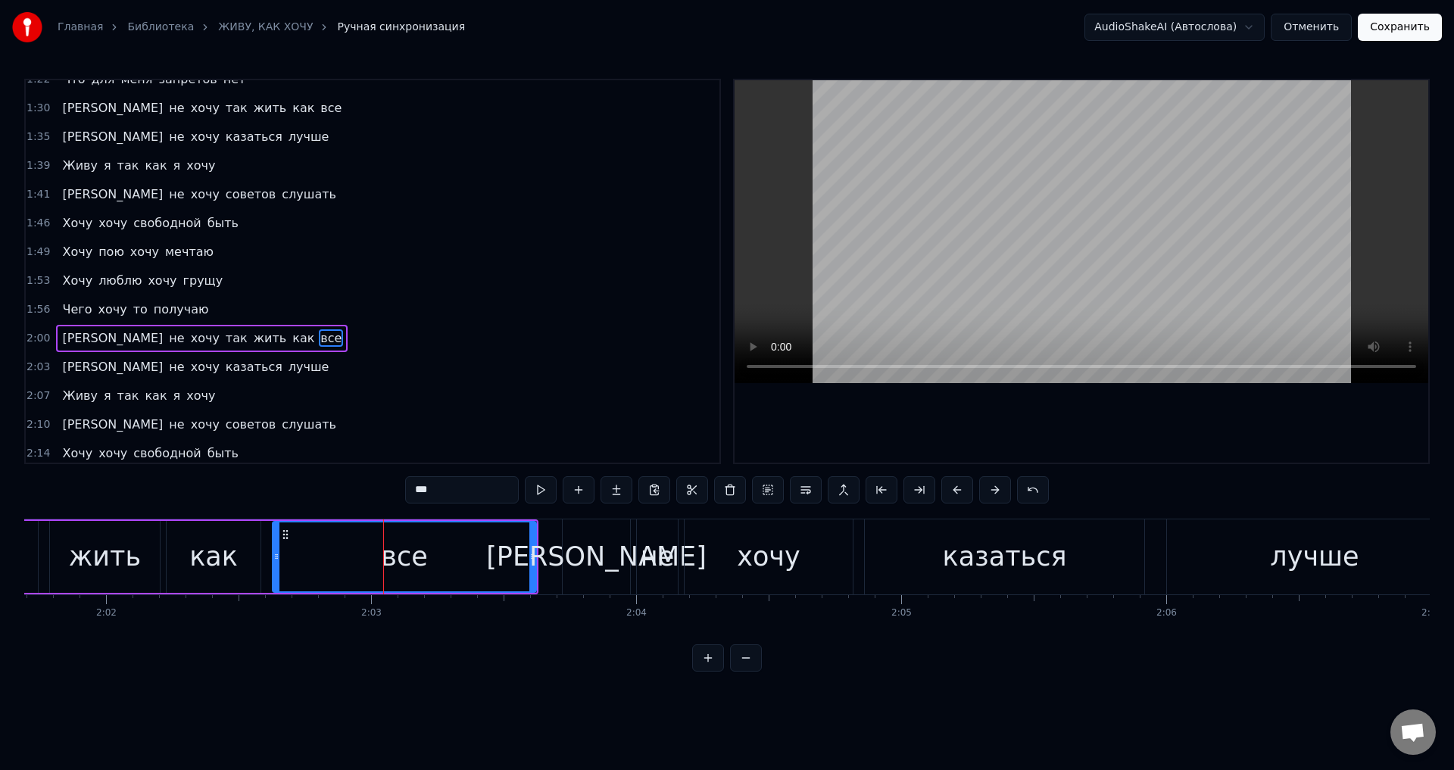
scroll to position [629, 0]
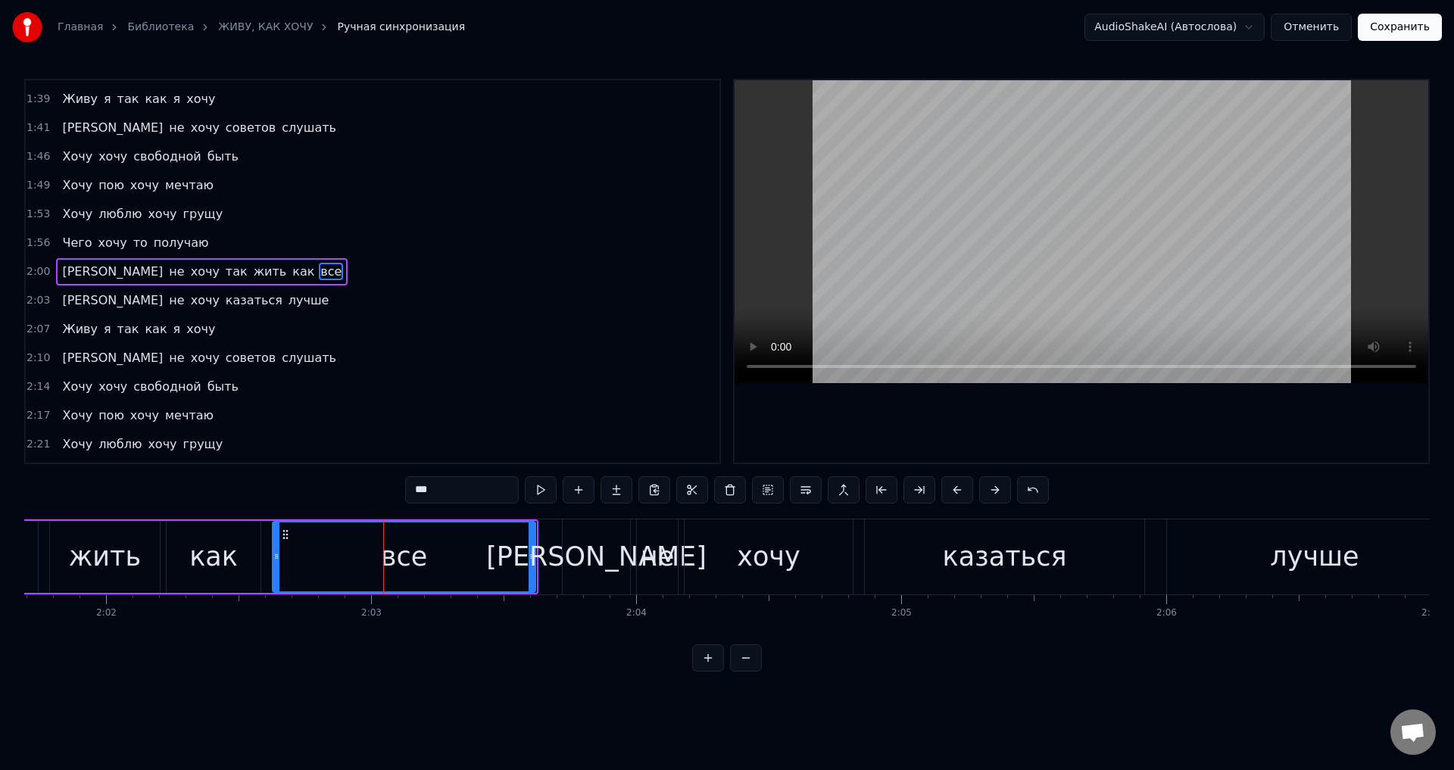
click at [532, 566] on div at bounding box center [532, 557] width 6 height 69
drag, startPoint x: 525, startPoint y: 568, endPoint x: 480, endPoint y: 567, distance: 44.7
click at [480, 567] on div at bounding box center [483, 557] width 6 height 69
click at [226, 551] on div "как" at bounding box center [213, 557] width 48 height 40
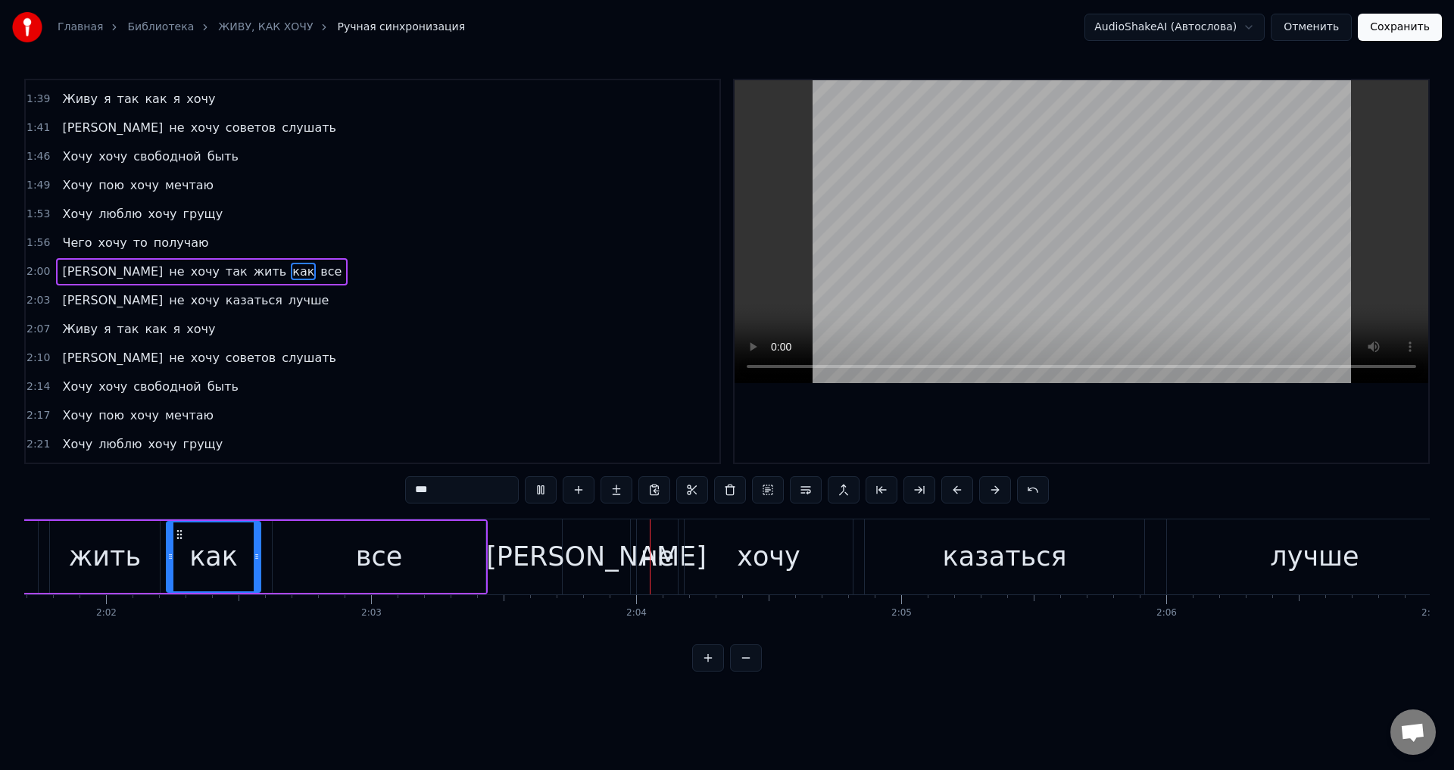
click at [381, 543] on div "все" at bounding box center [379, 557] width 46 height 40
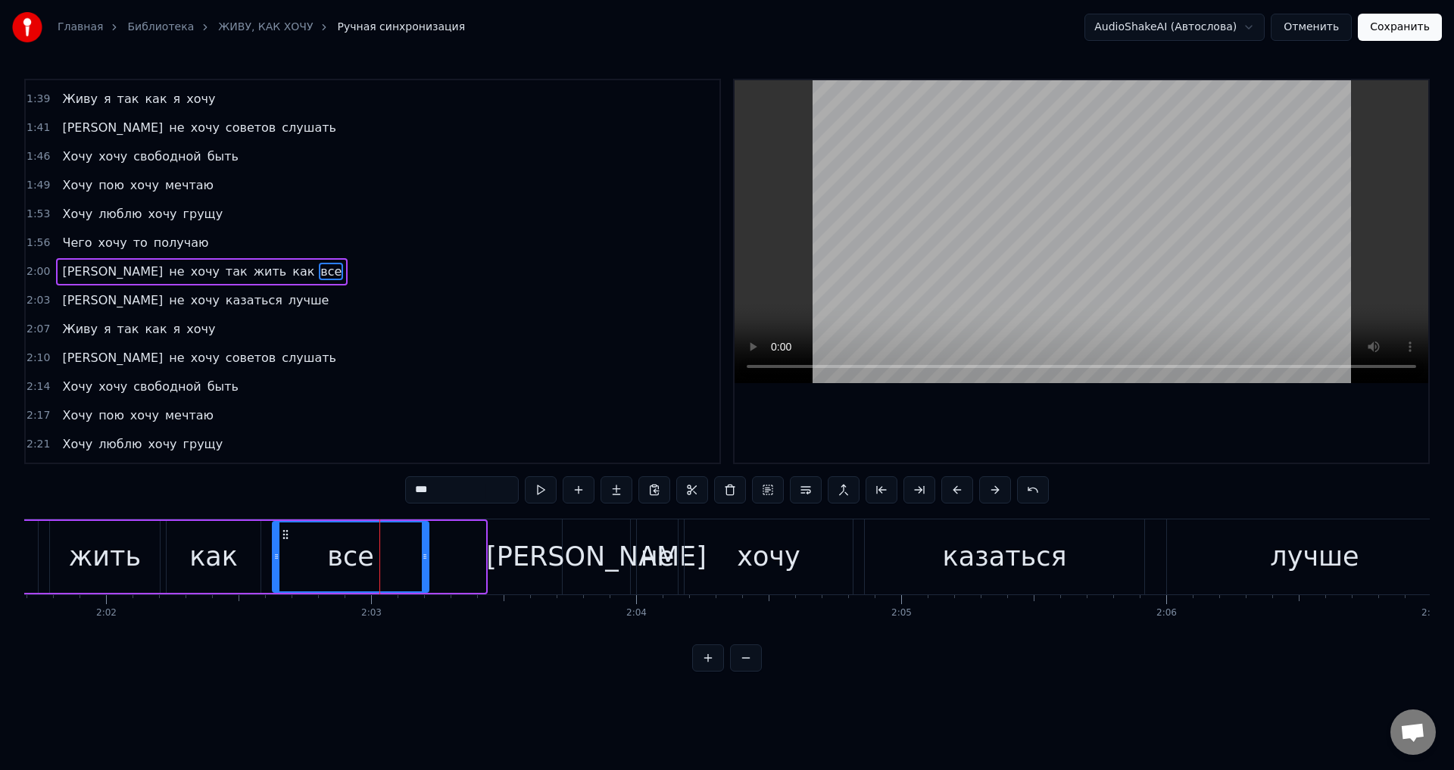
drag, startPoint x: 483, startPoint y: 558, endPoint x: 426, endPoint y: 559, distance: 56.8
click at [426, 559] on icon at bounding box center [425, 557] width 6 height 12
drag, startPoint x: 202, startPoint y: 557, endPoint x: 373, endPoint y: 510, distance: 176.6
click at [204, 555] on div "как" at bounding box center [213, 557] width 48 height 40
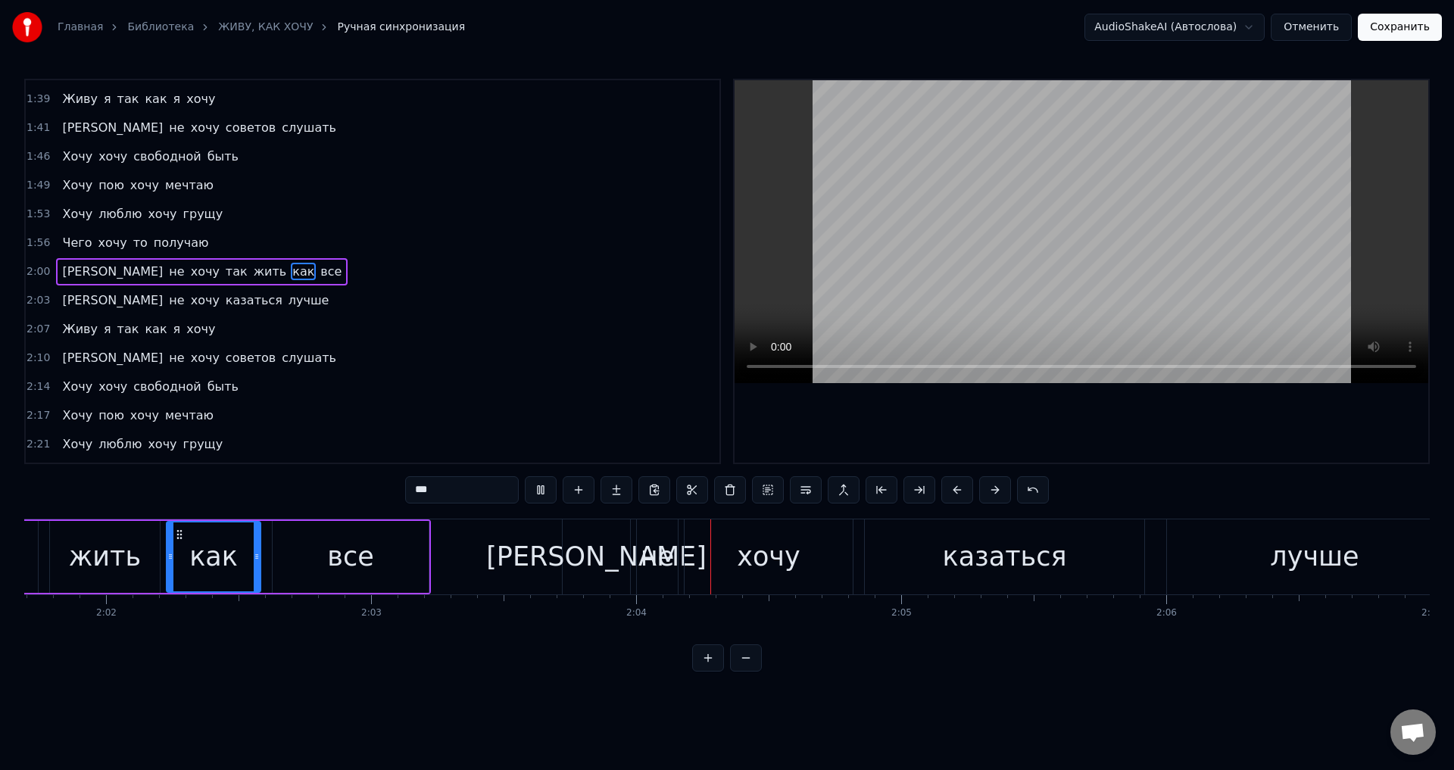
click at [106, 560] on div "жить" at bounding box center [105, 557] width 72 height 40
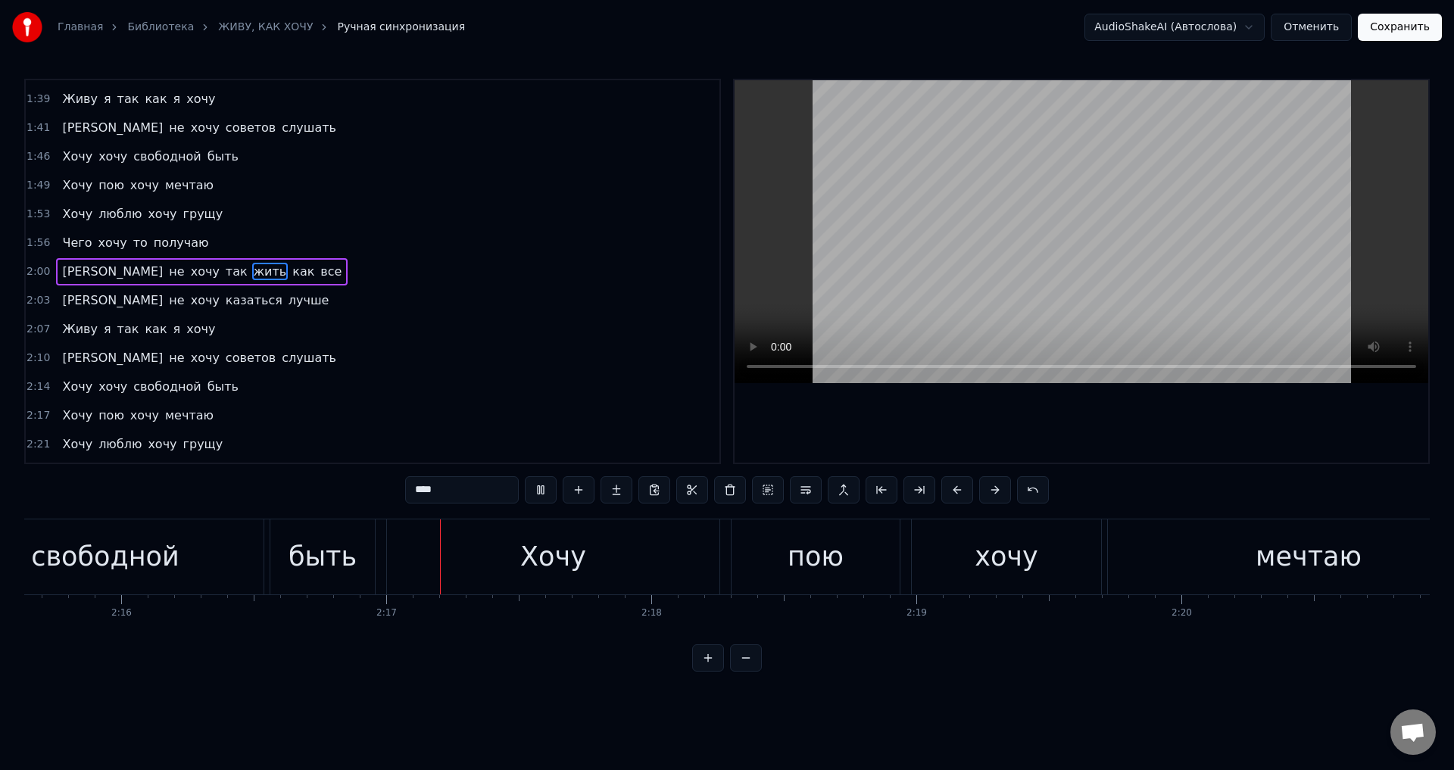
scroll to position [0, 36128]
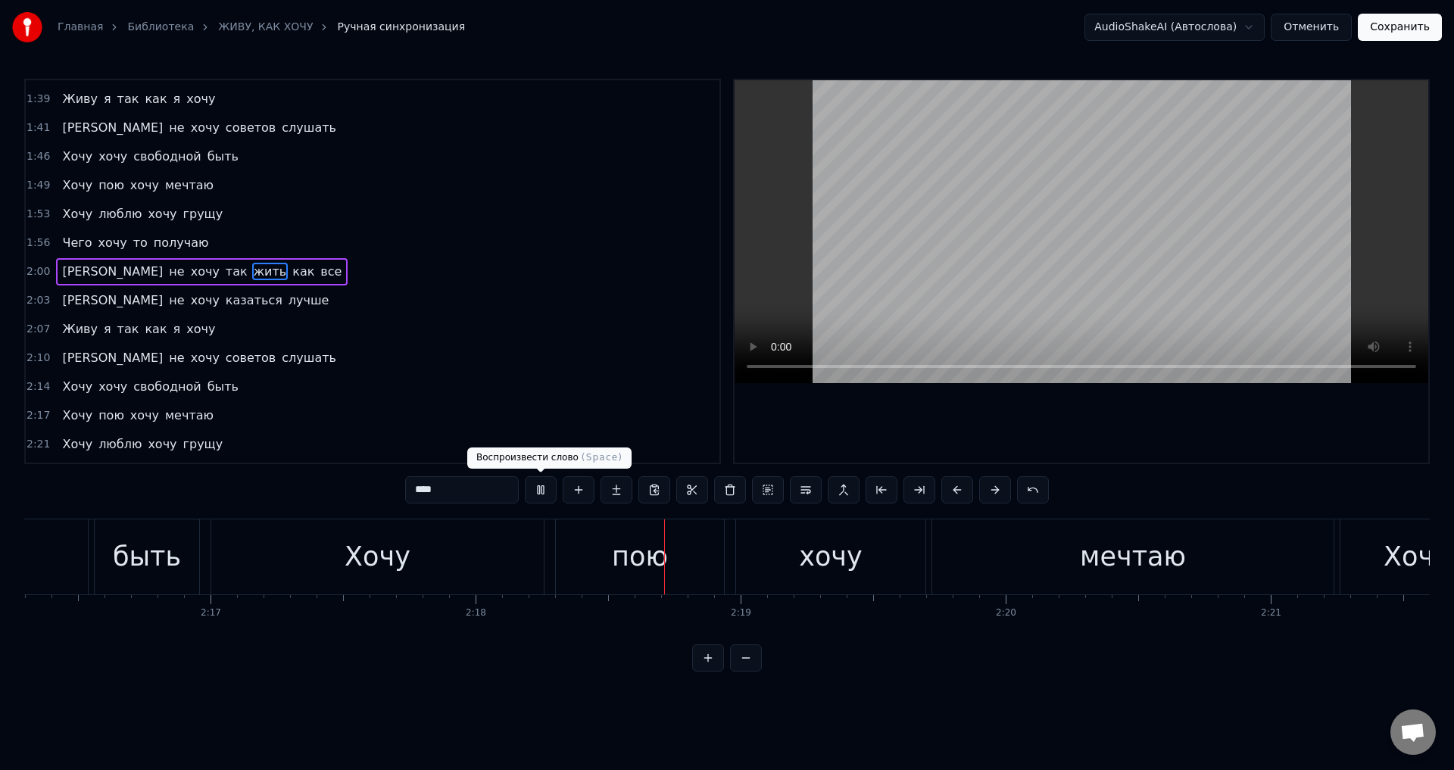
click at [420, 563] on div "Хочу" at bounding box center [377, 557] width 332 height 75
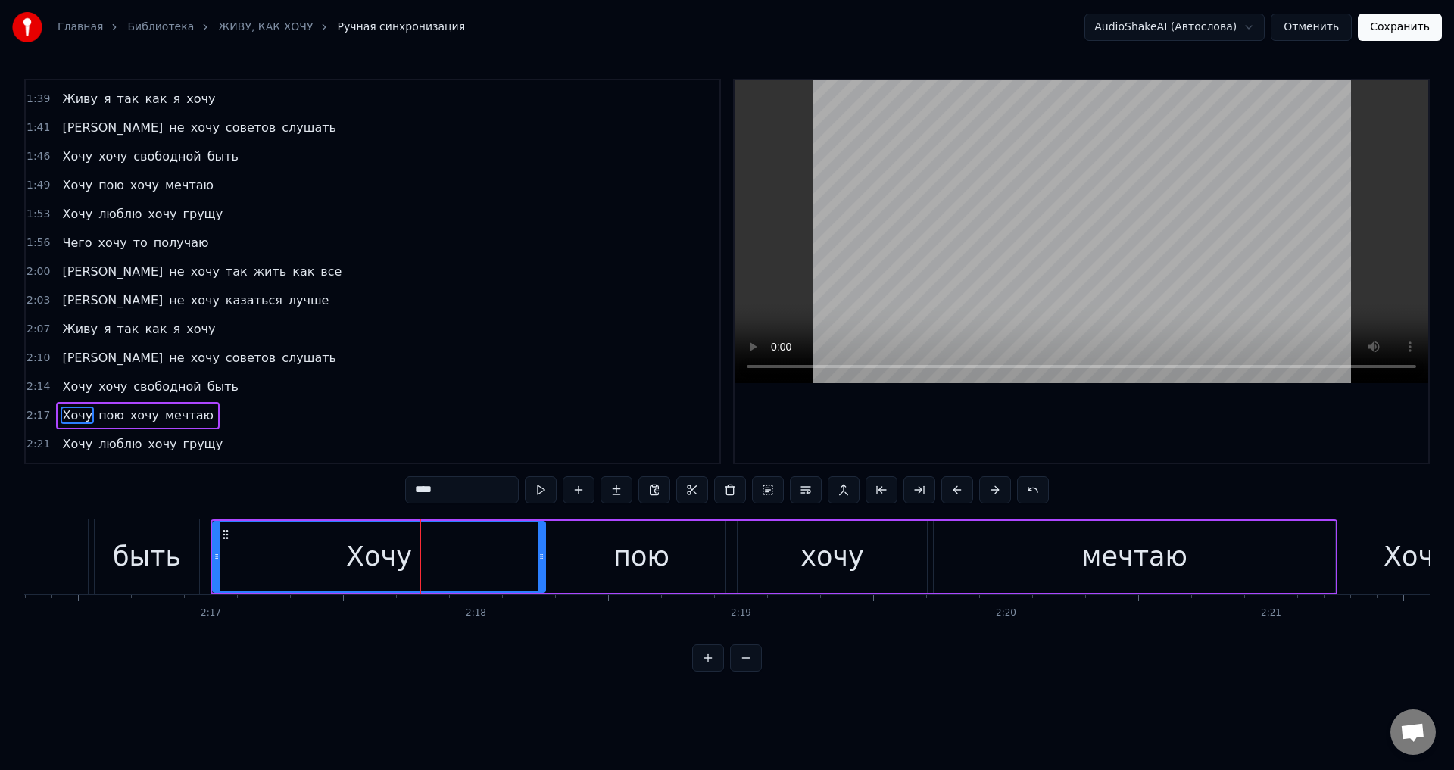
scroll to position [654, 0]
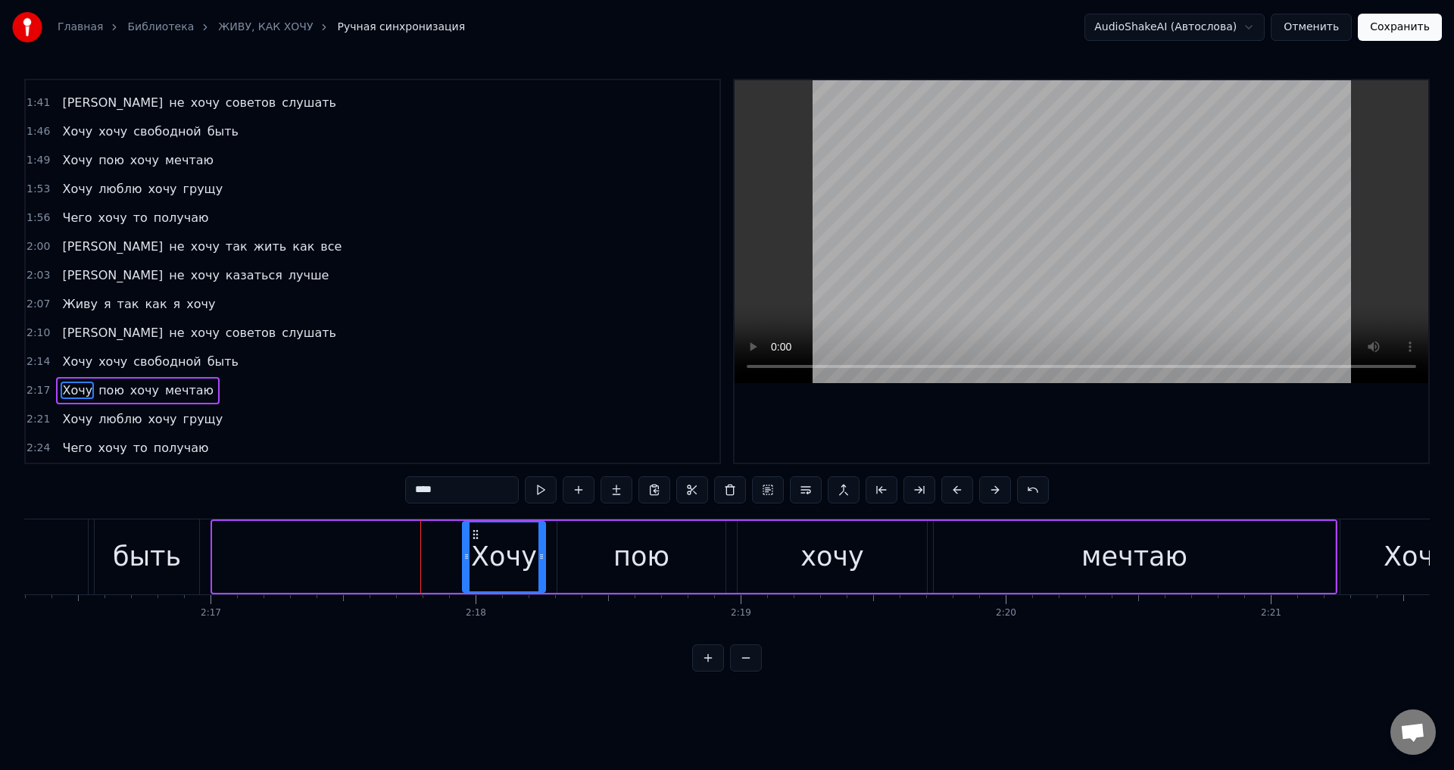
drag, startPoint x: 217, startPoint y: 563, endPoint x: 461, endPoint y: 566, distance: 243.9
click at [463, 566] on div at bounding box center [466, 557] width 6 height 69
drag, startPoint x: 164, startPoint y: 559, endPoint x: 326, endPoint y: 492, distance: 175.9
click at [170, 554] on div "быть" at bounding box center [147, 557] width 68 height 40
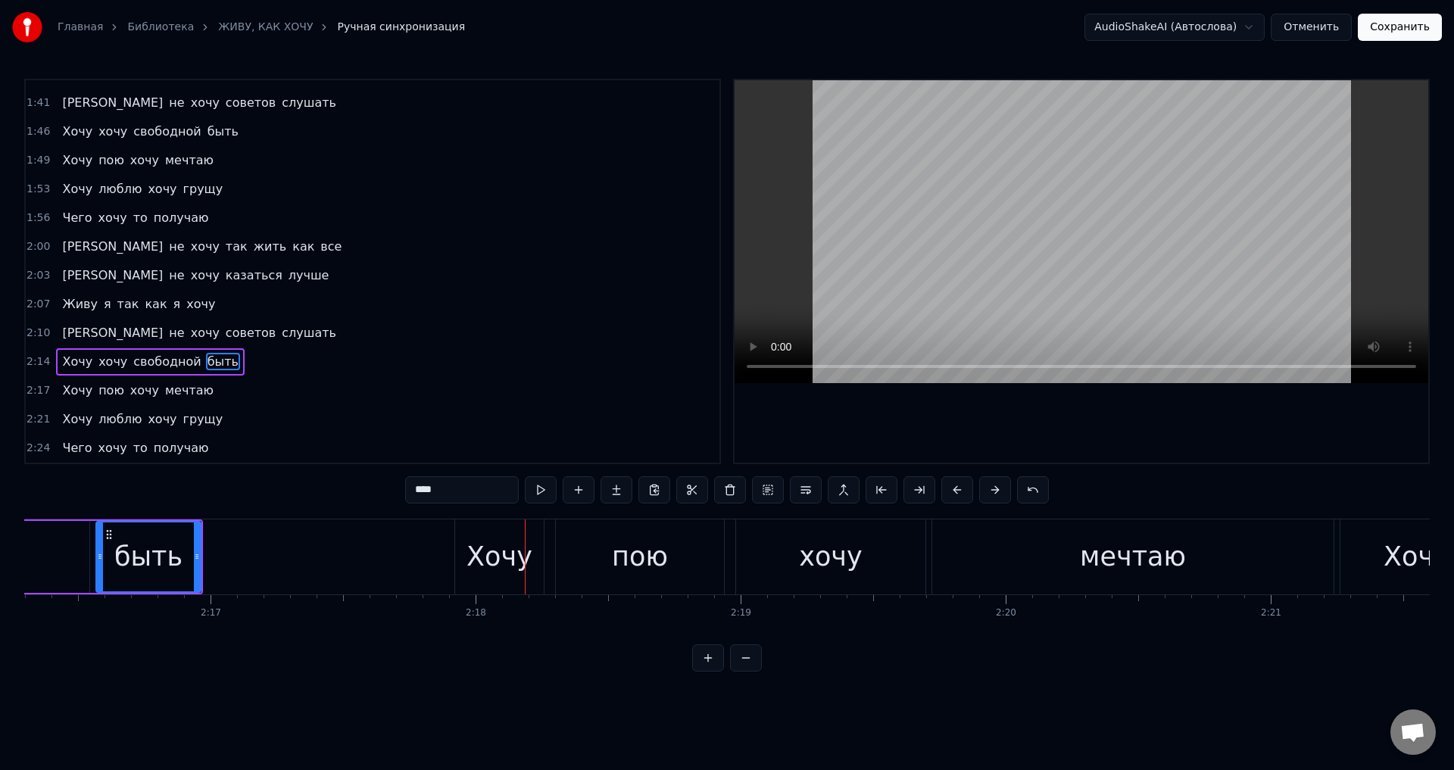
click at [127, 555] on div "быть" at bounding box center [148, 557] width 68 height 40
drag, startPoint x: 483, startPoint y: 553, endPoint x: 464, endPoint y: 557, distance: 19.3
click at [480, 553] on div "Хочу" at bounding box center [500, 557] width 66 height 40
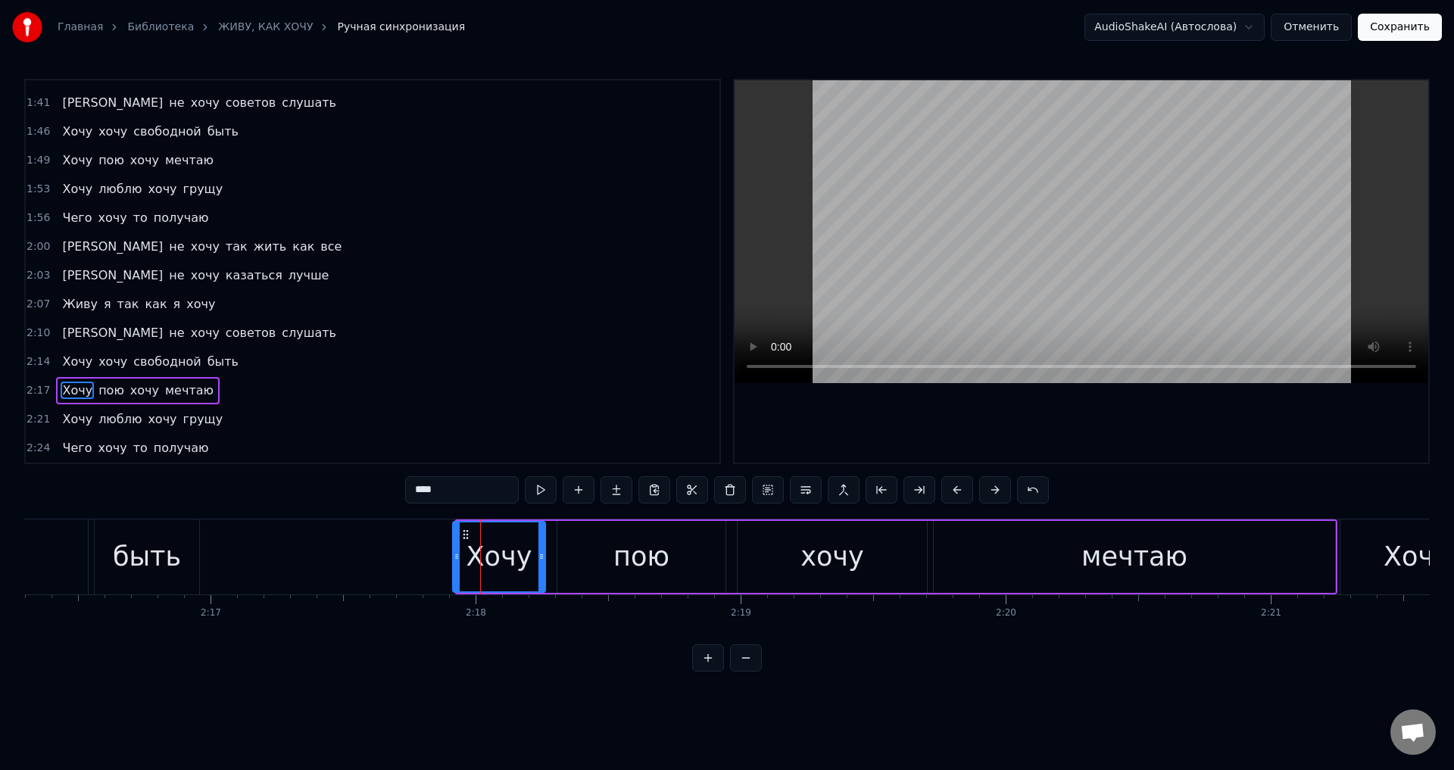
click at [454, 560] on icon at bounding box center [457, 557] width 6 height 12
click at [139, 560] on div "быть" at bounding box center [147, 557] width 68 height 40
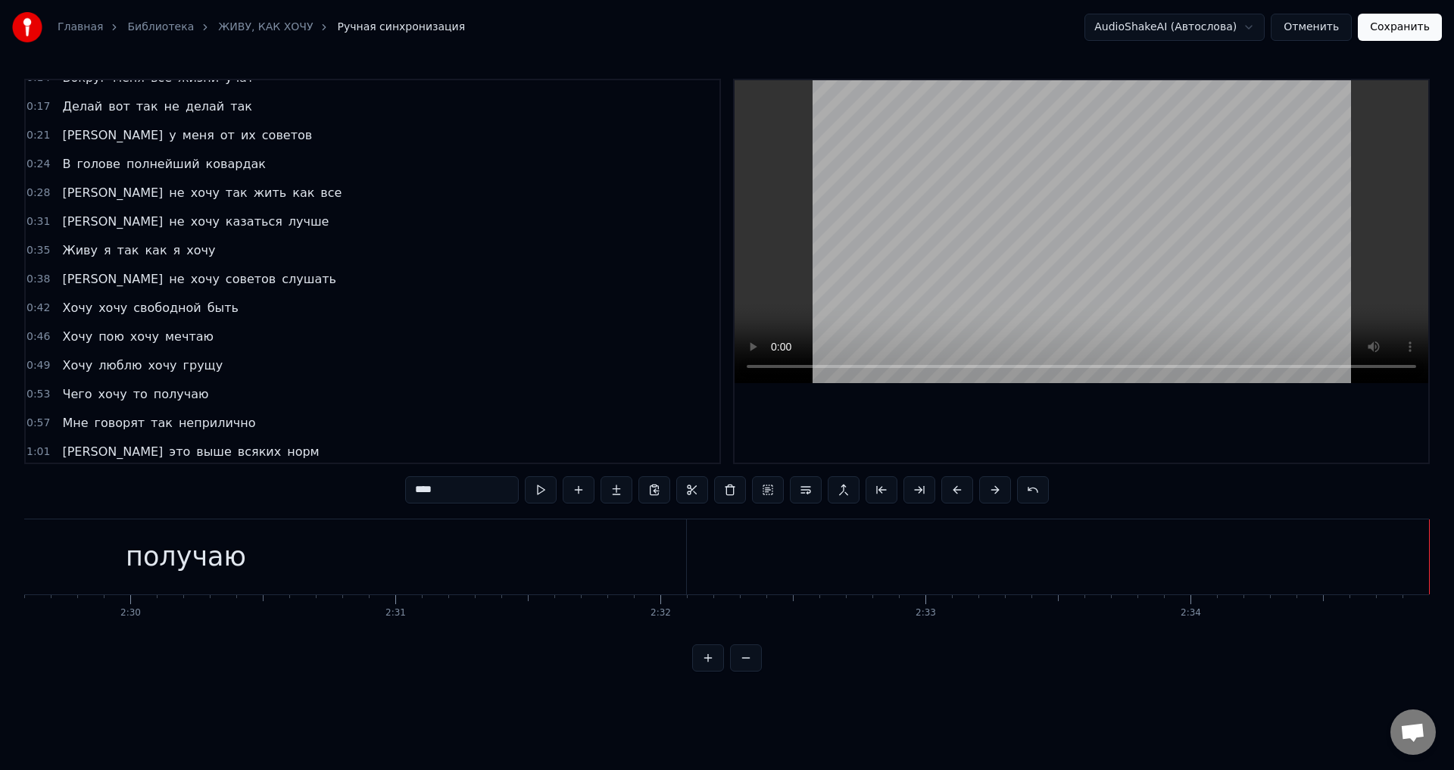
scroll to position [0, 0]
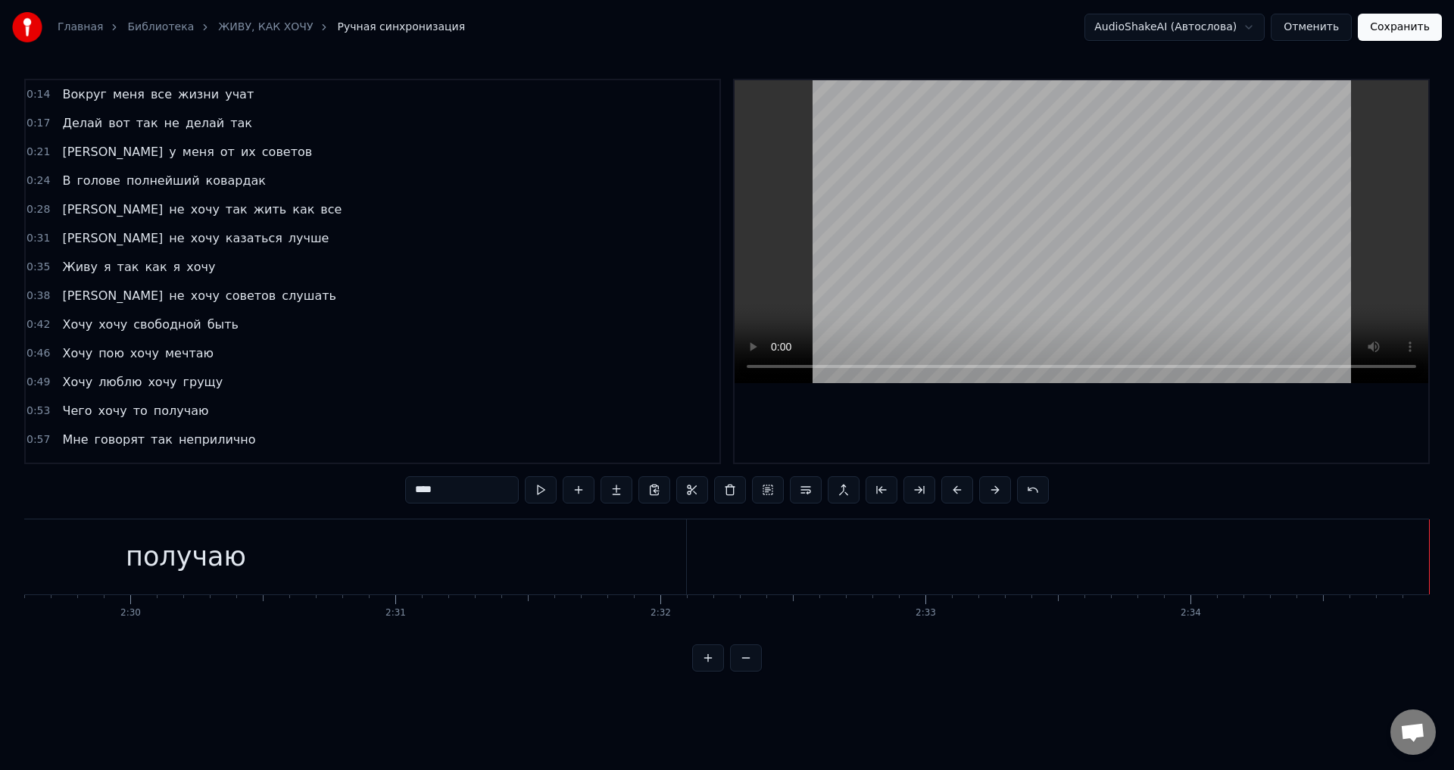
click at [70, 93] on span "Вокруг" at bounding box center [84, 94] width 47 height 17
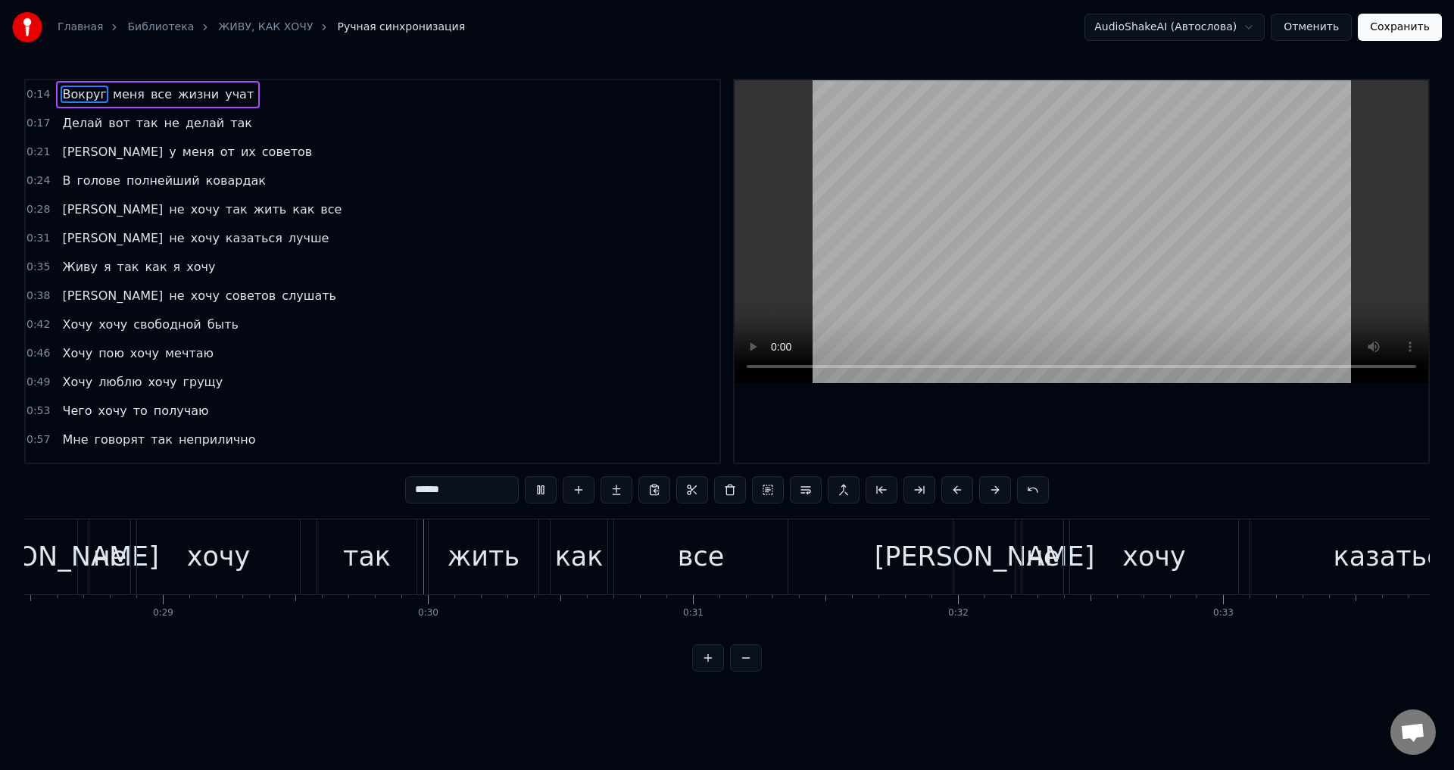
scroll to position [0, 7732]
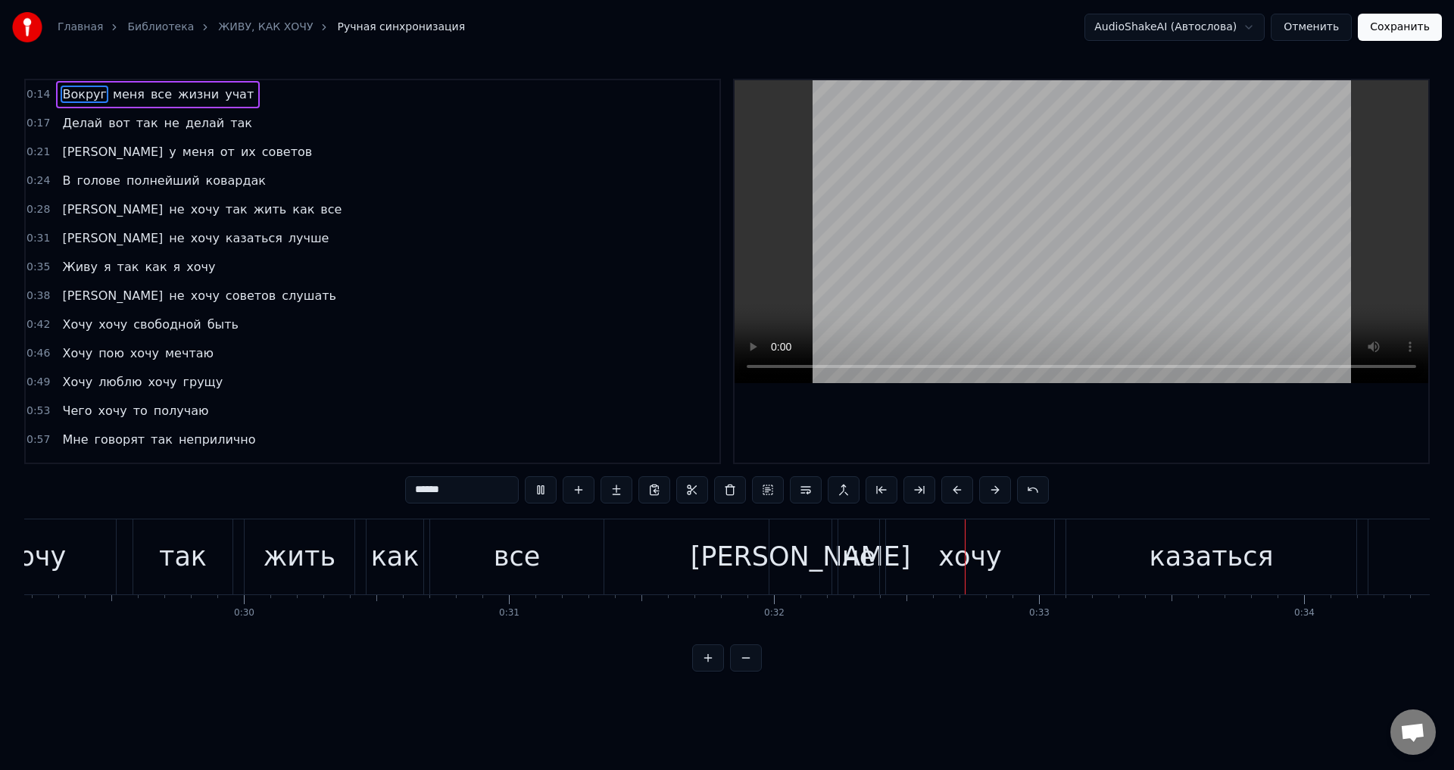
click at [543, 571] on div "все" at bounding box center [516, 557] width 173 height 75
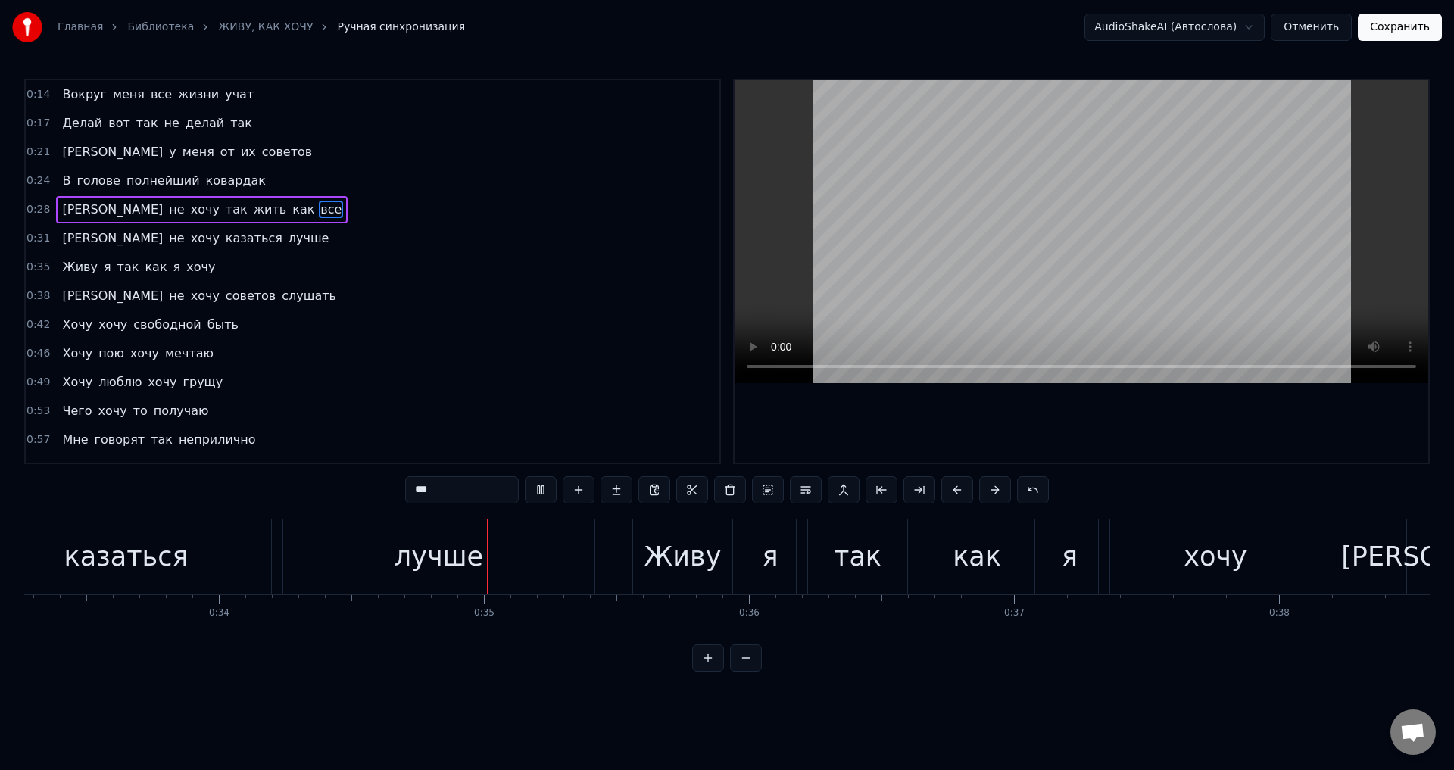
scroll to position [0, 9008]
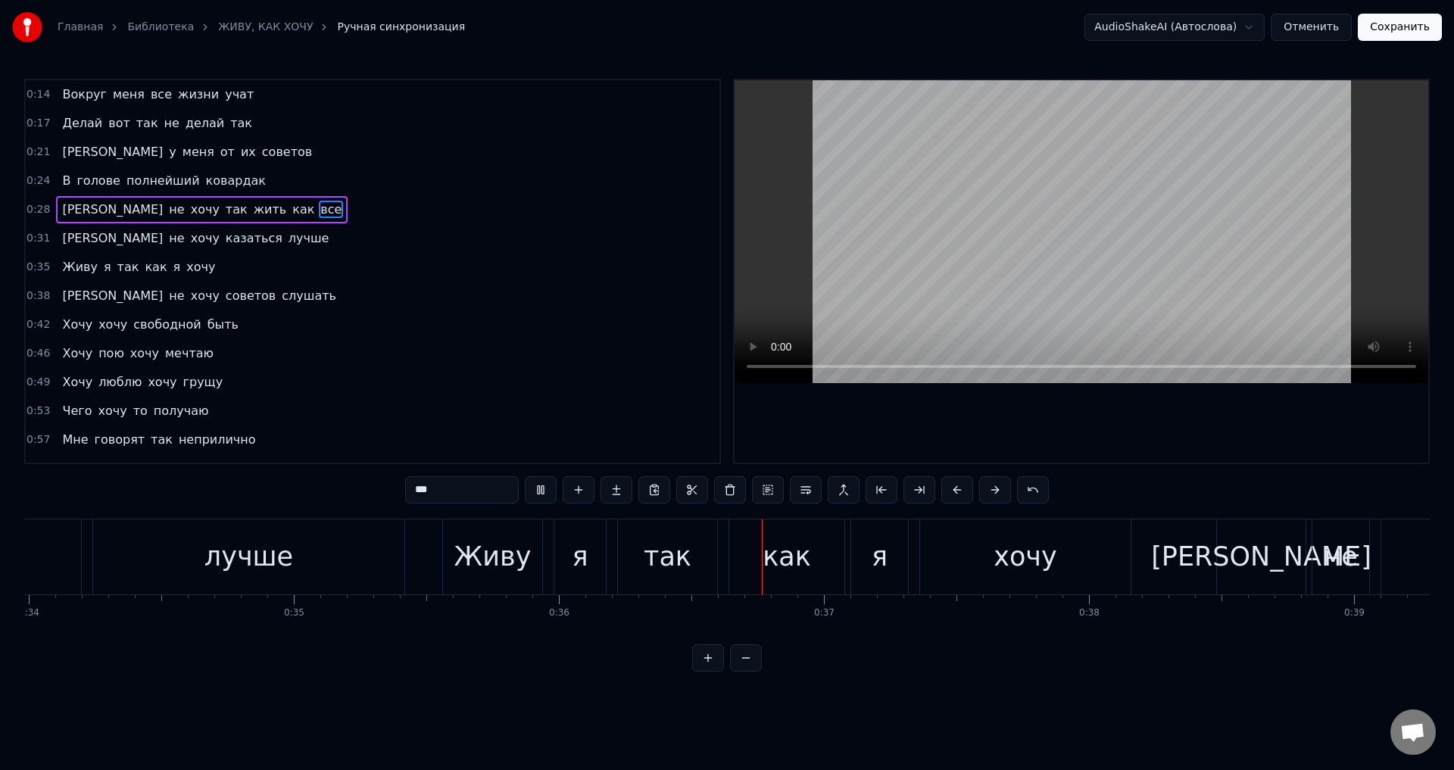
click at [295, 551] on div "лучше" at bounding box center [248, 557] width 311 height 75
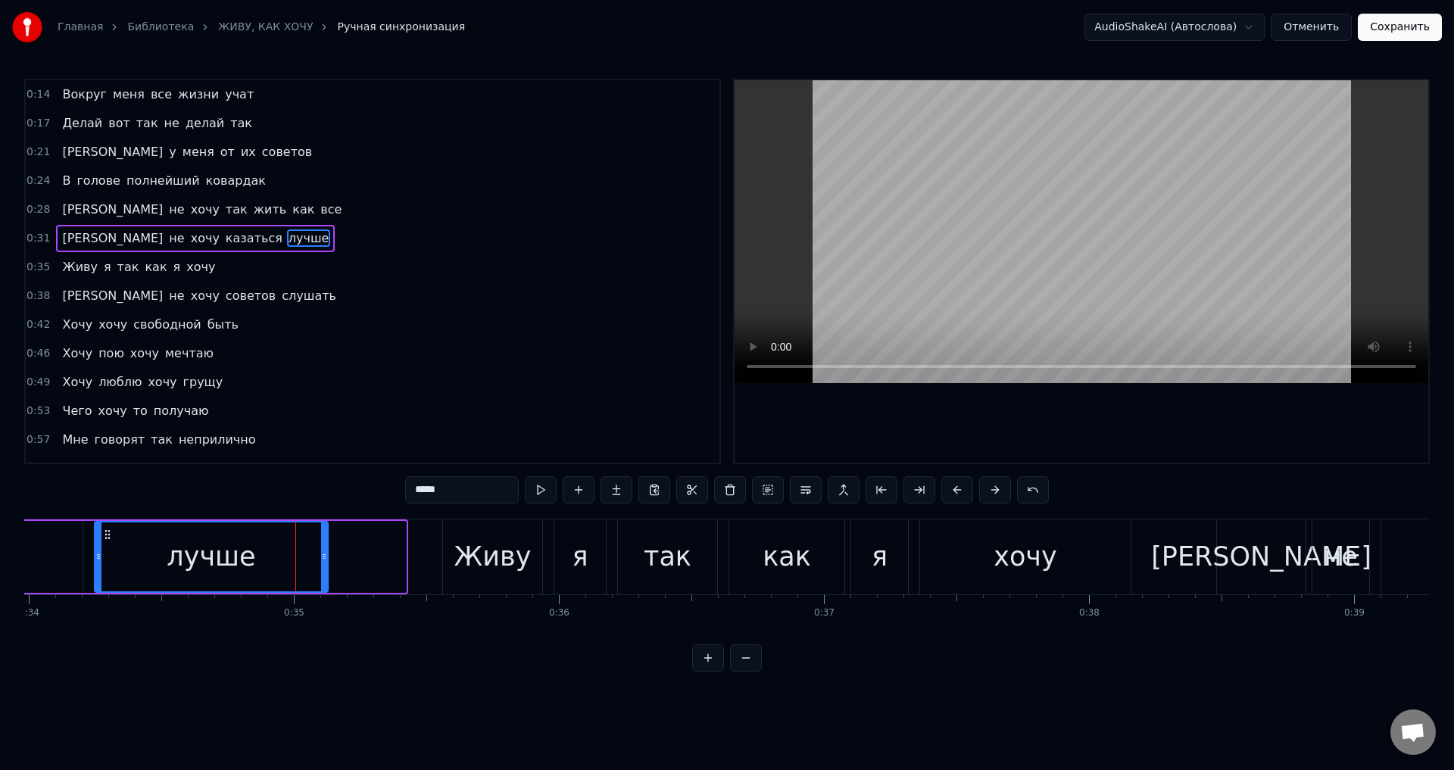
drag, startPoint x: 404, startPoint y: 576, endPoint x: 146, endPoint y: 563, distance: 257.8
click at [320, 570] on div "лучше" at bounding box center [211, 557] width 232 height 69
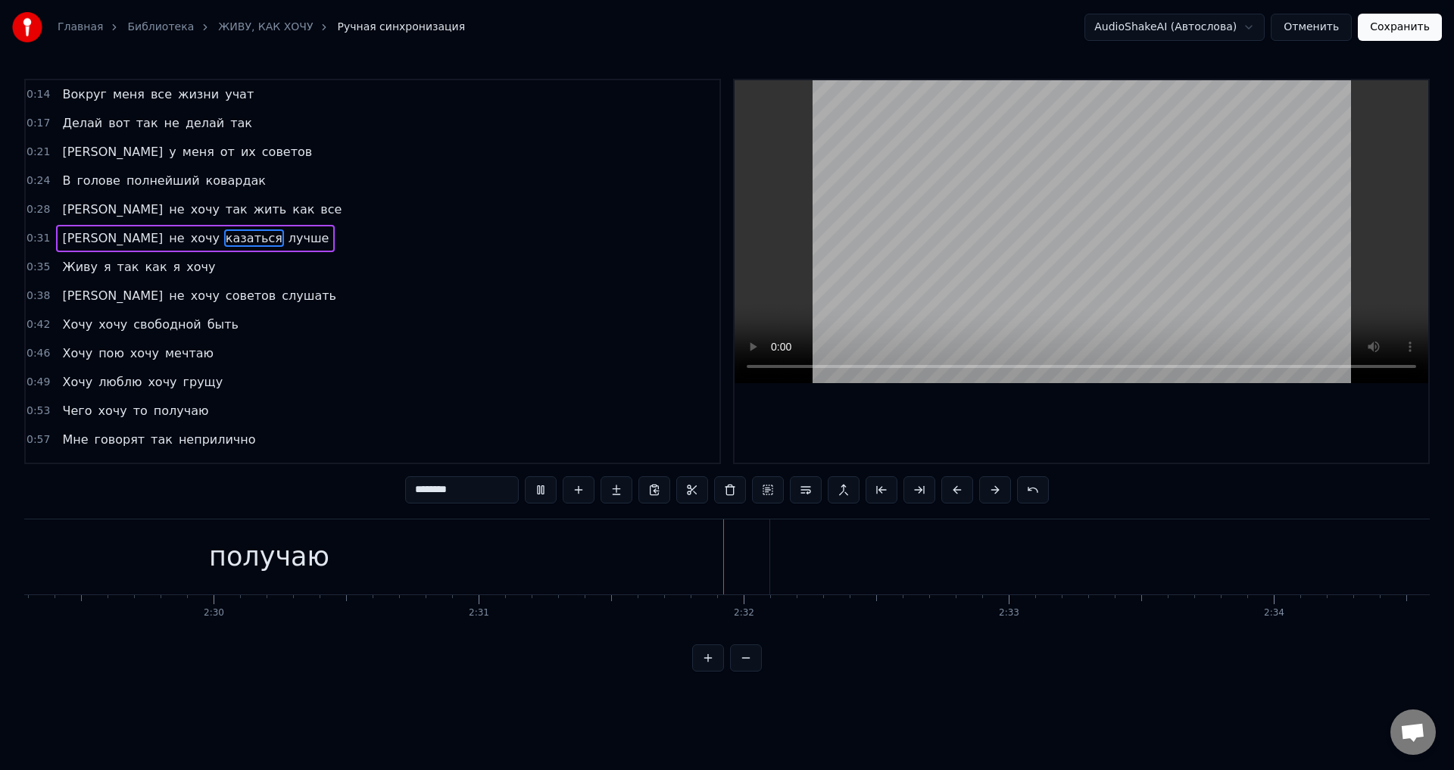
scroll to position [0, 39653]
click at [615, 559] on div "получаю" at bounding box center [186, 557] width 1000 height 75
type input "*******"
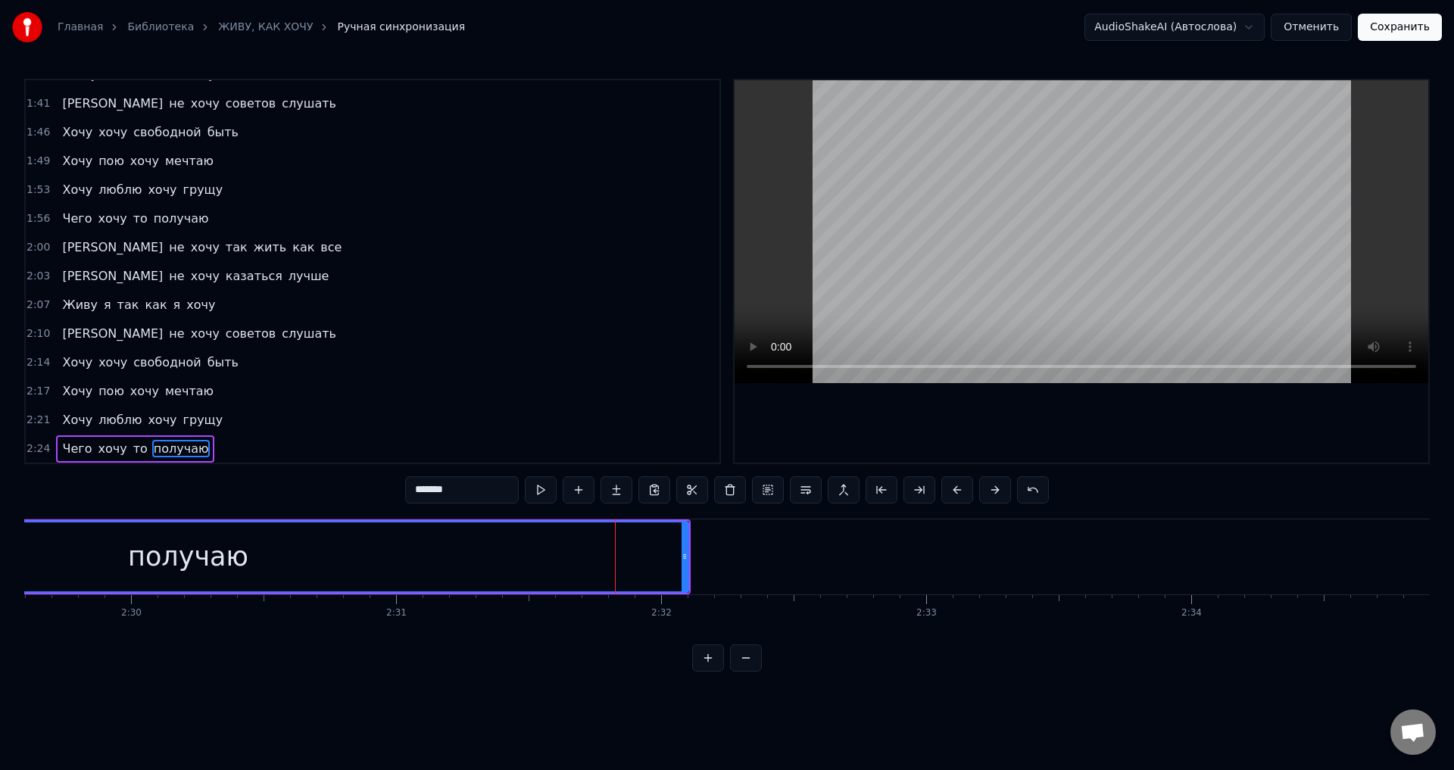
scroll to position [654, 0]
drag, startPoint x: 685, startPoint y: 551, endPoint x: 652, endPoint y: 549, distance: 32.6
click at [652, 549] on div at bounding box center [652, 557] width 6 height 69
click at [217, 567] on div "получаю" at bounding box center [172, 557] width 120 height 40
click at [1398, 27] on button "Сохранить" at bounding box center [1400, 27] width 84 height 27
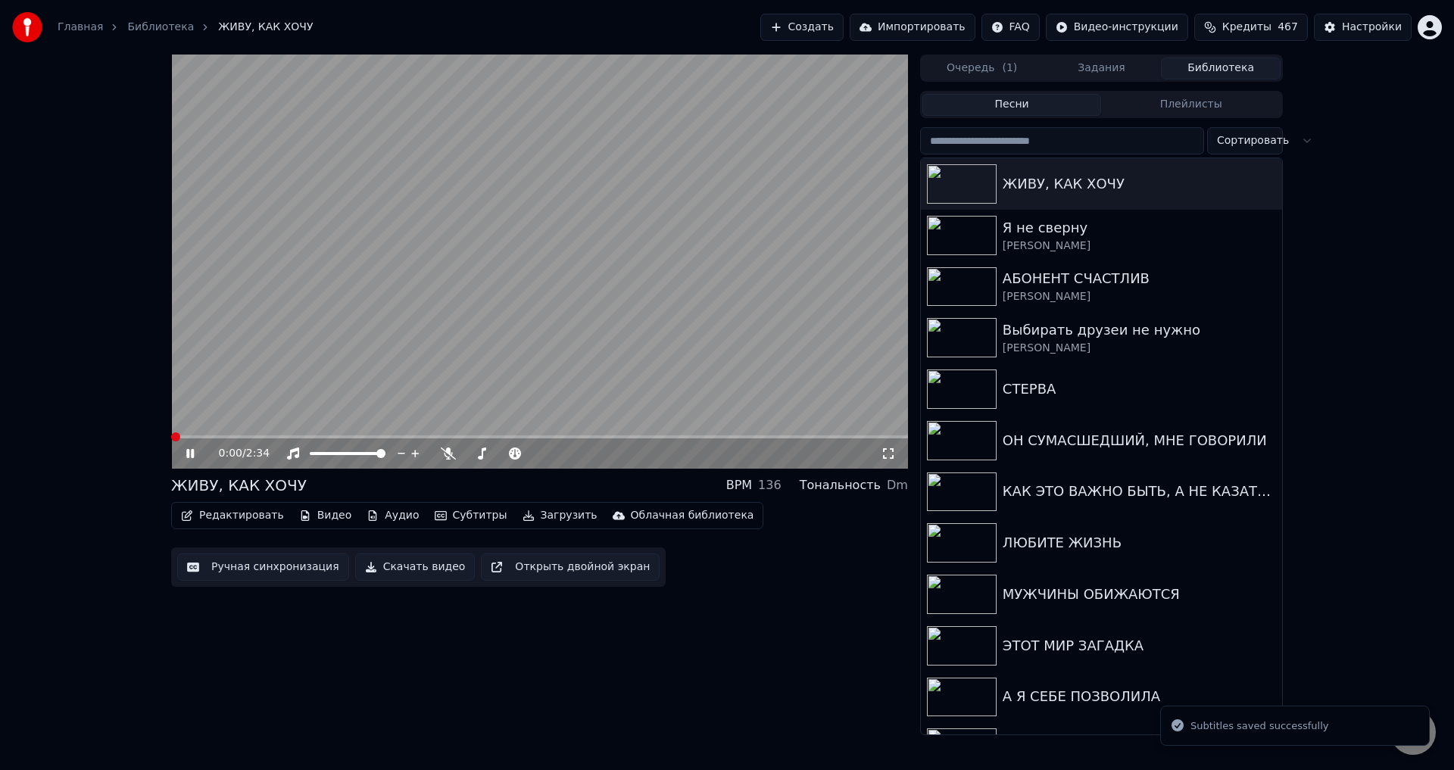
click at [885, 449] on icon at bounding box center [888, 453] width 11 height 11
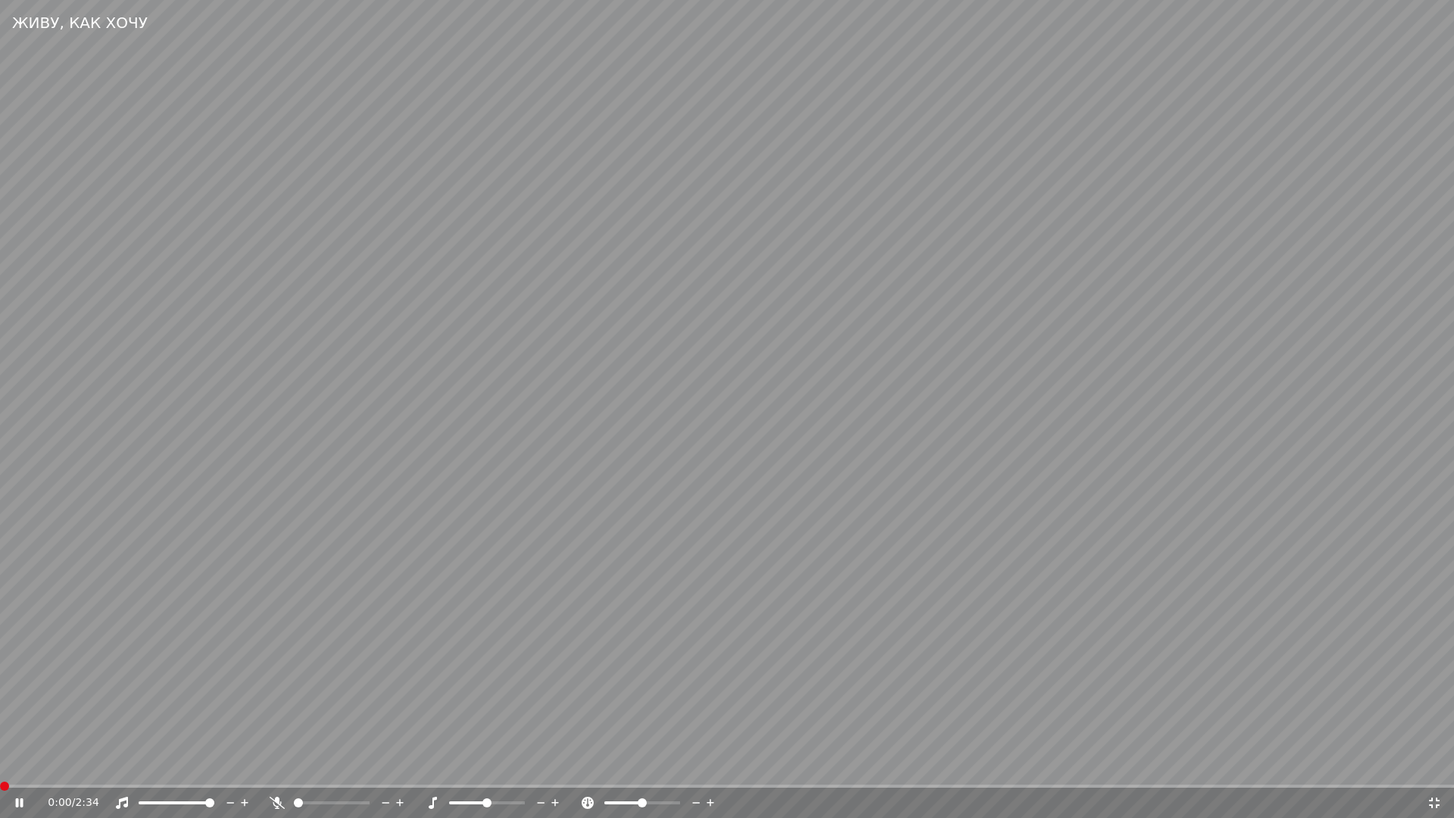
click at [320, 713] on video at bounding box center [727, 409] width 1454 height 818
click at [270, 785] on span at bounding box center [727, 786] width 1454 height 3
click at [336, 719] on video at bounding box center [727, 409] width 1454 height 818
click at [91, 786] on span at bounding box center [47, 786] width 94 height 3
click at [438, 664] on video at bounding box center [727, 409] width 1454 height 818
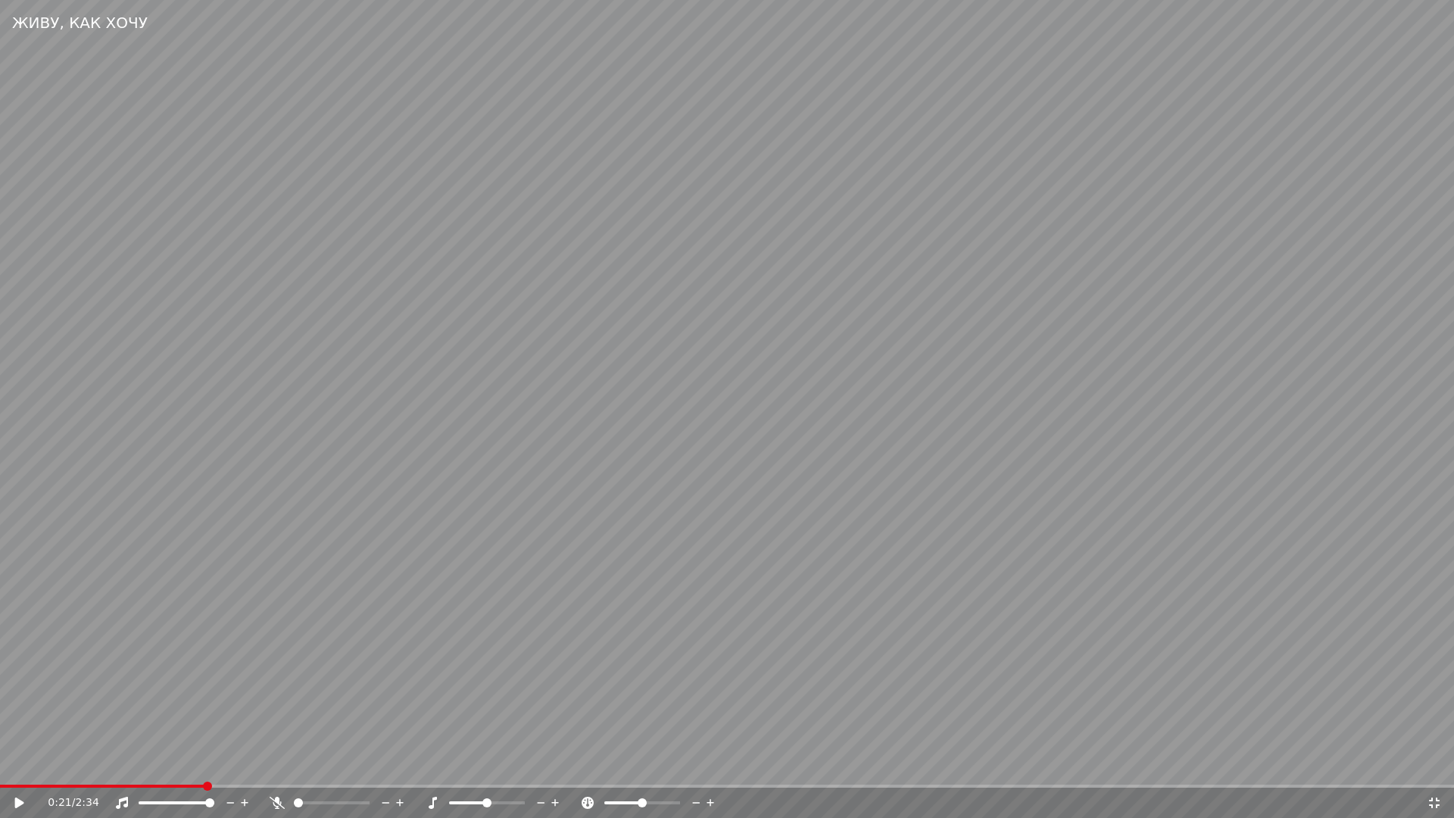
click at [93, 784] on video at bounding box center [727, 409] width 1454 height 818
click at [94, 786] on span at bounding box center [103, 786] width 206 height 3
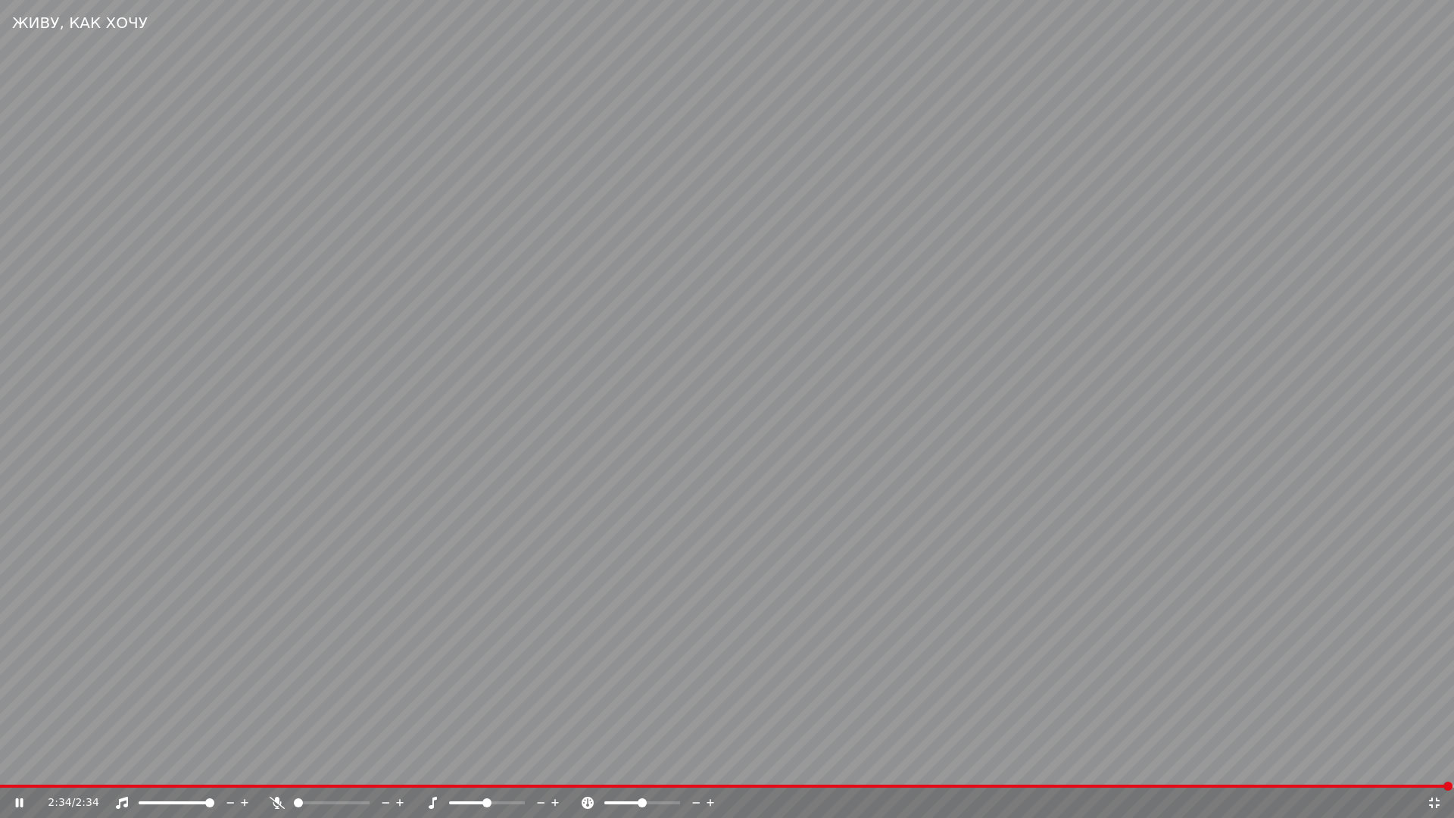
click at [1432, 803] on icon at bounding box center [1434, 803] width 15 height 12
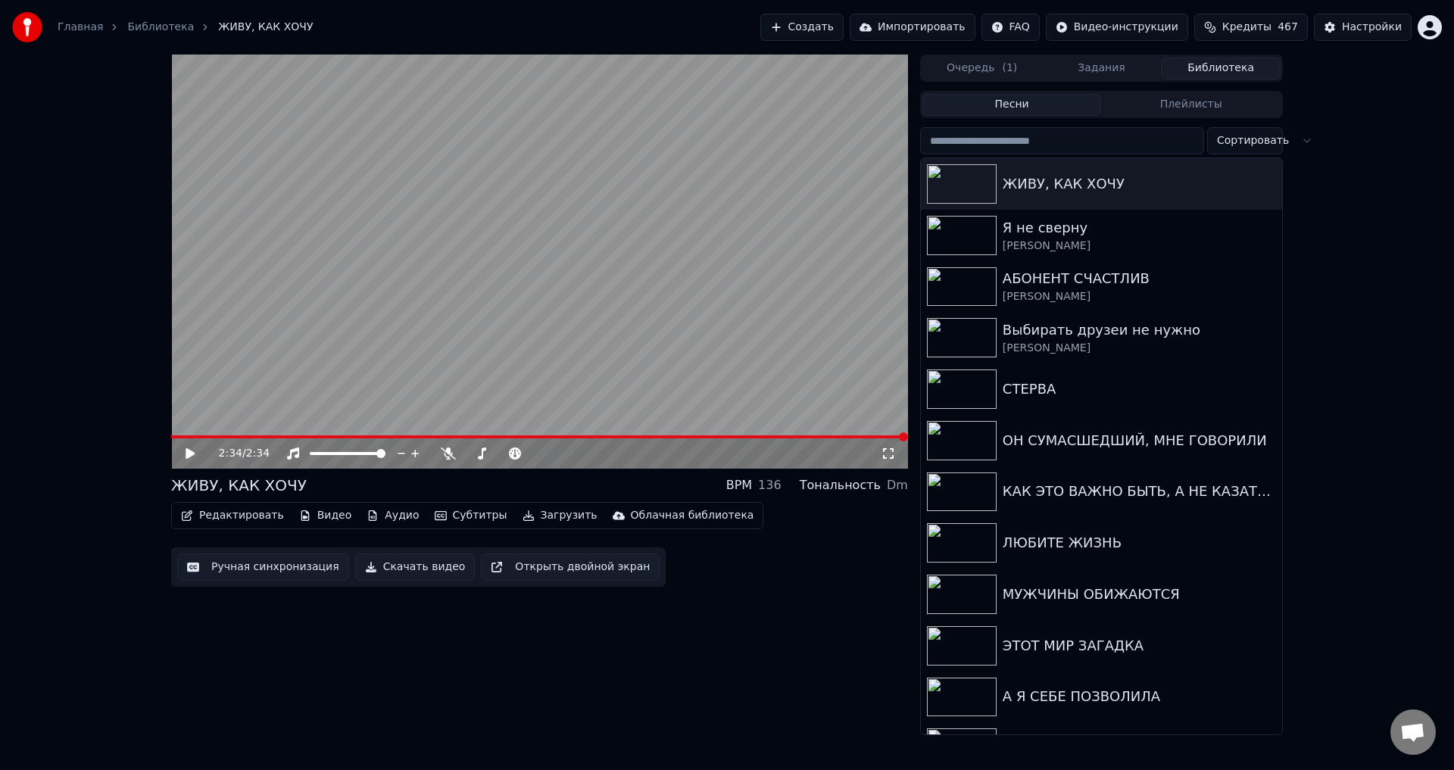
click at [233, 571] on button "Ручная синхронизация" at bounding box center [263, 567] width 172 height 27
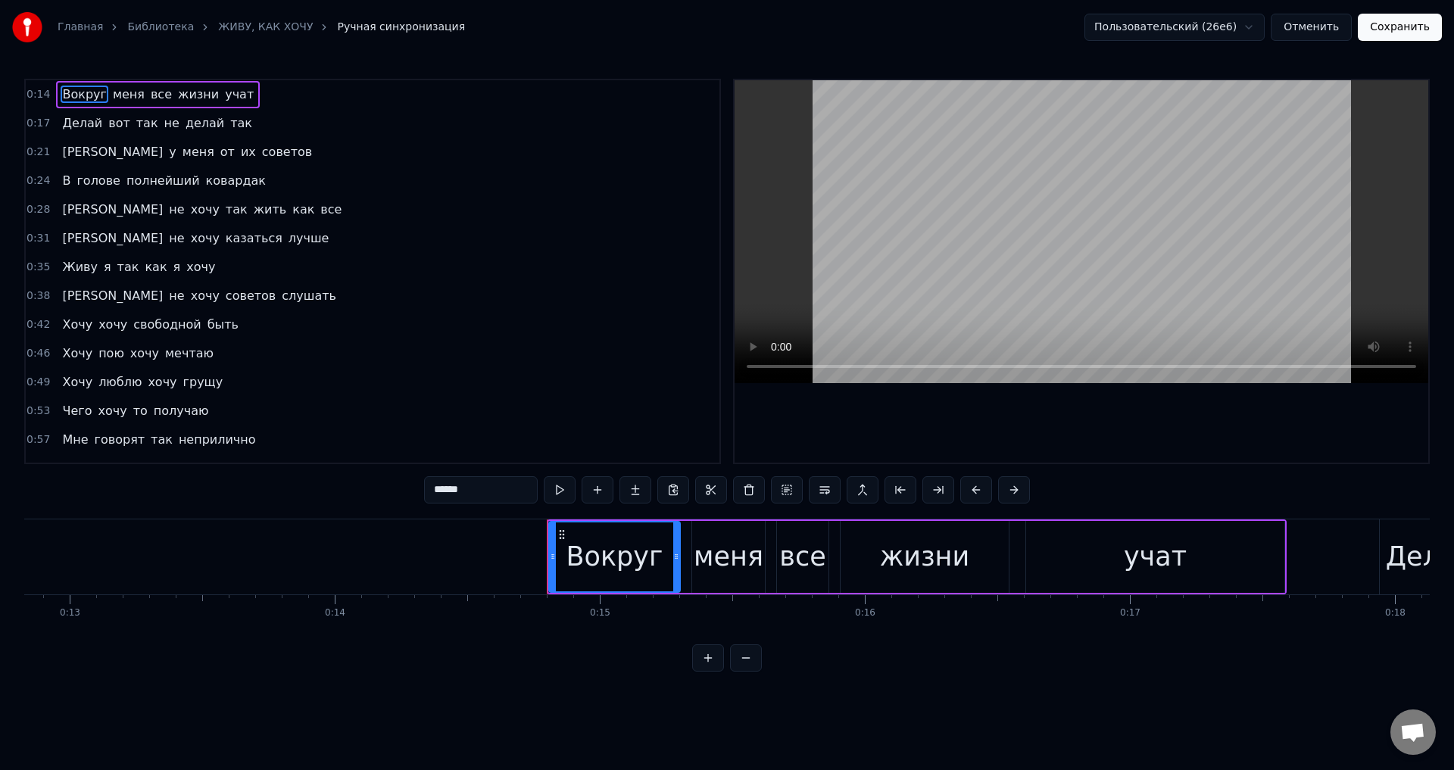
click at [177, 438] on span "неприлично" at bounding box center [217, 439] width 80 height 17
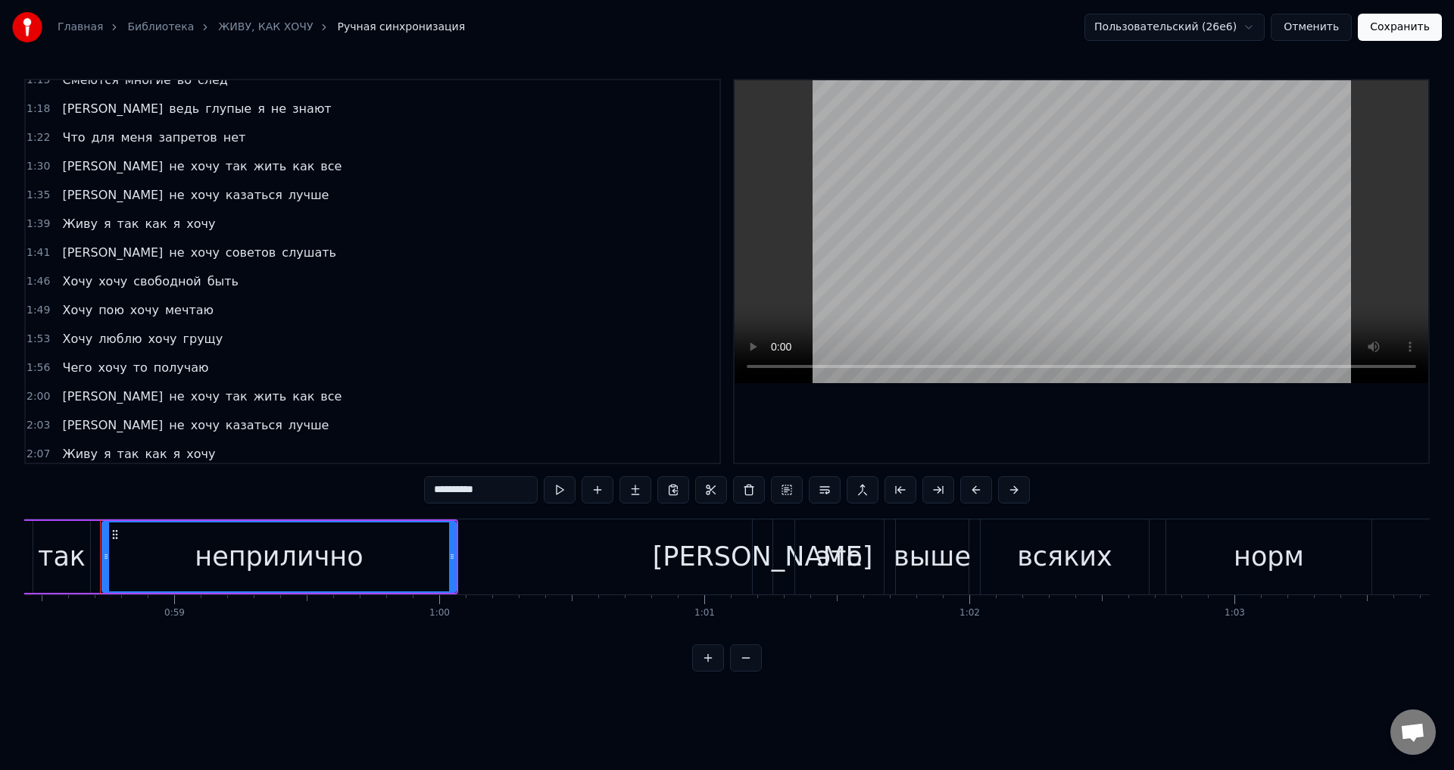
scroll to position [654, 0]
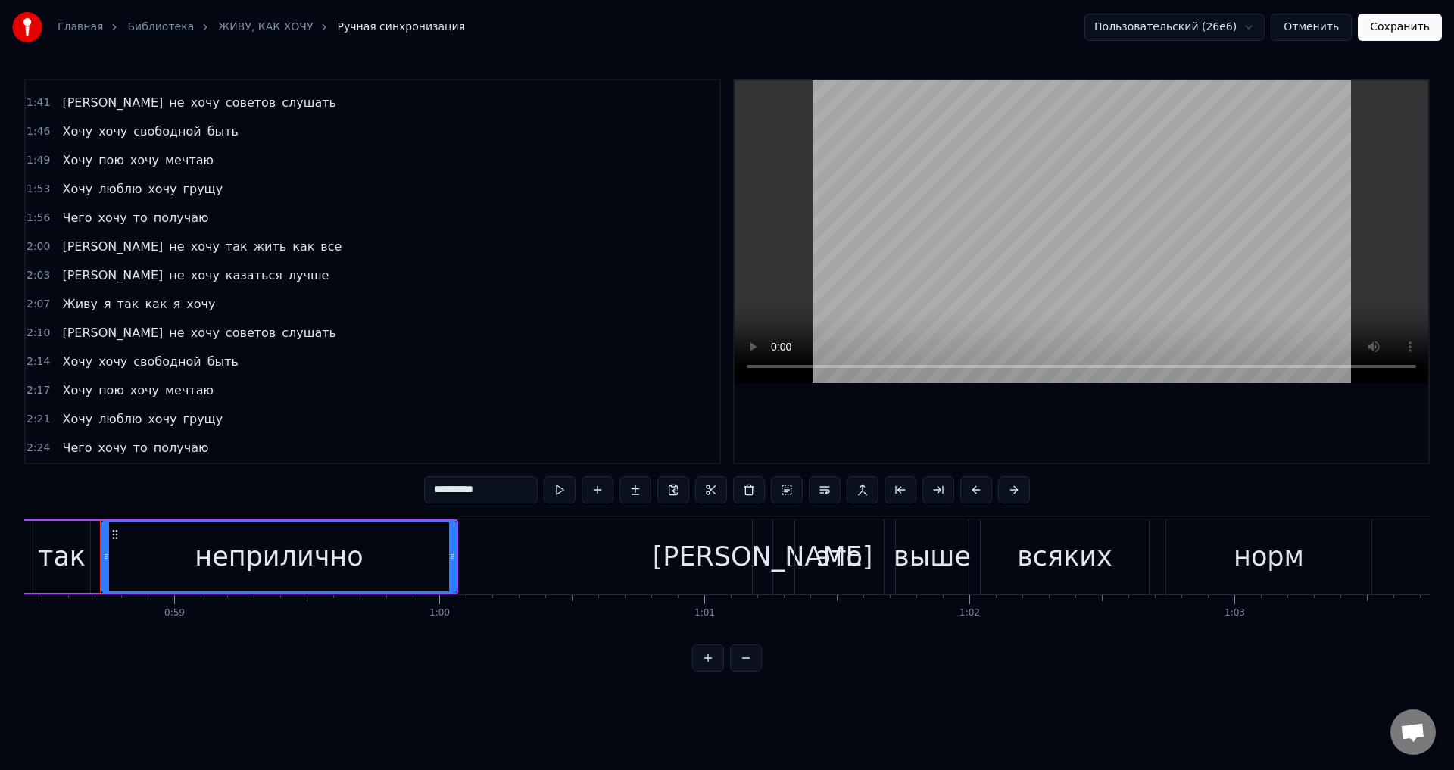
click at [176, 443] on span "получаю" at bounding box center [181, 447] width 58 height 17
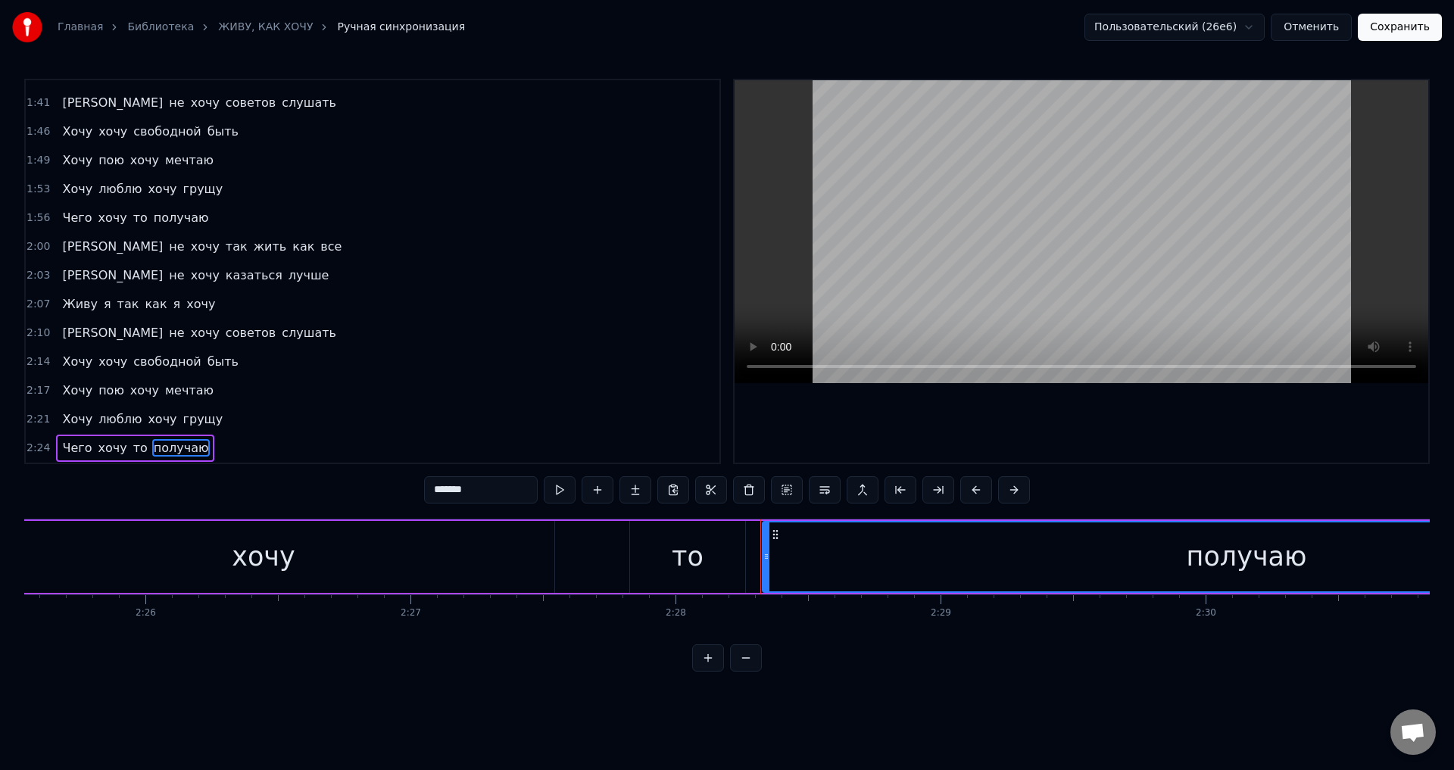
scroll to position [0, 39239]
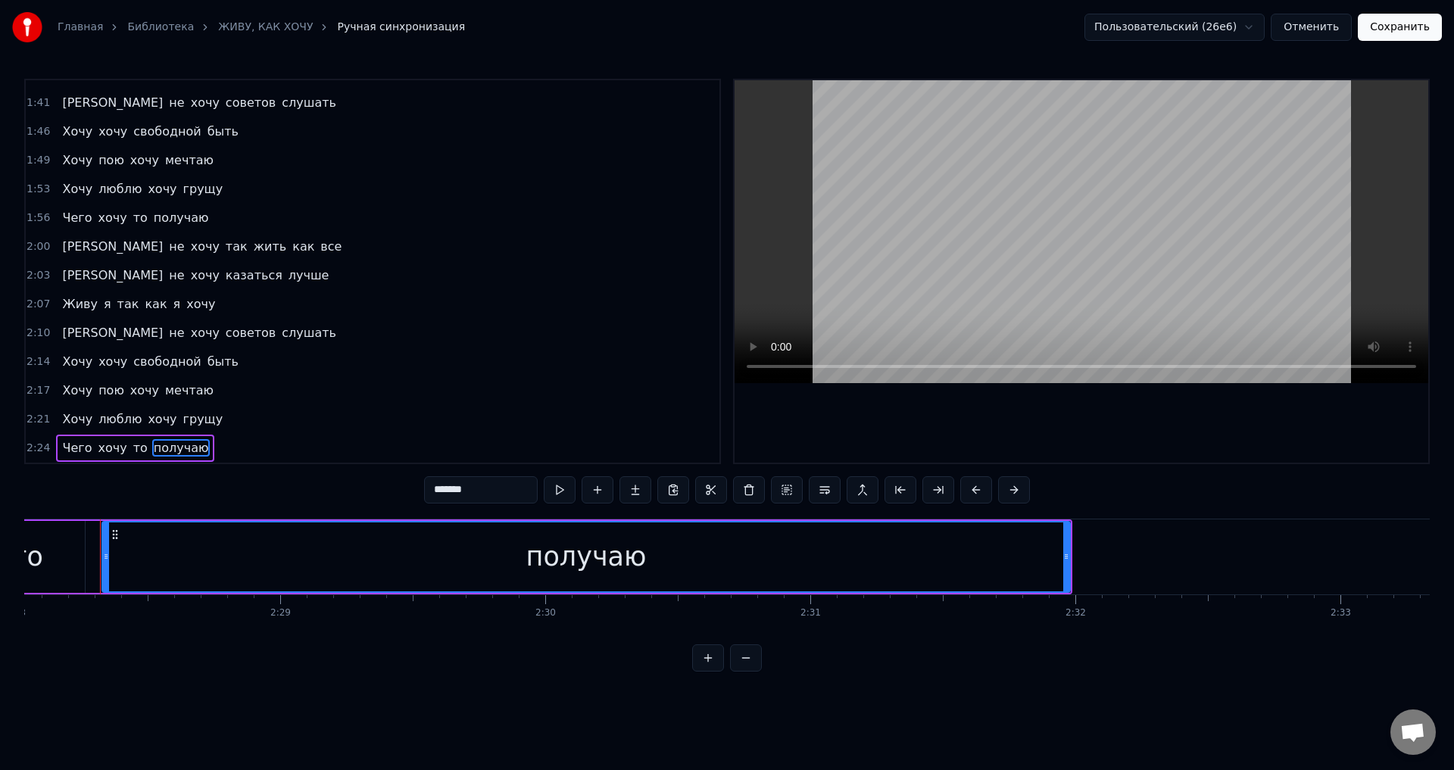
click at [817, 557] on div "получаю" at bounding box center [586, 557] width 966 height 69
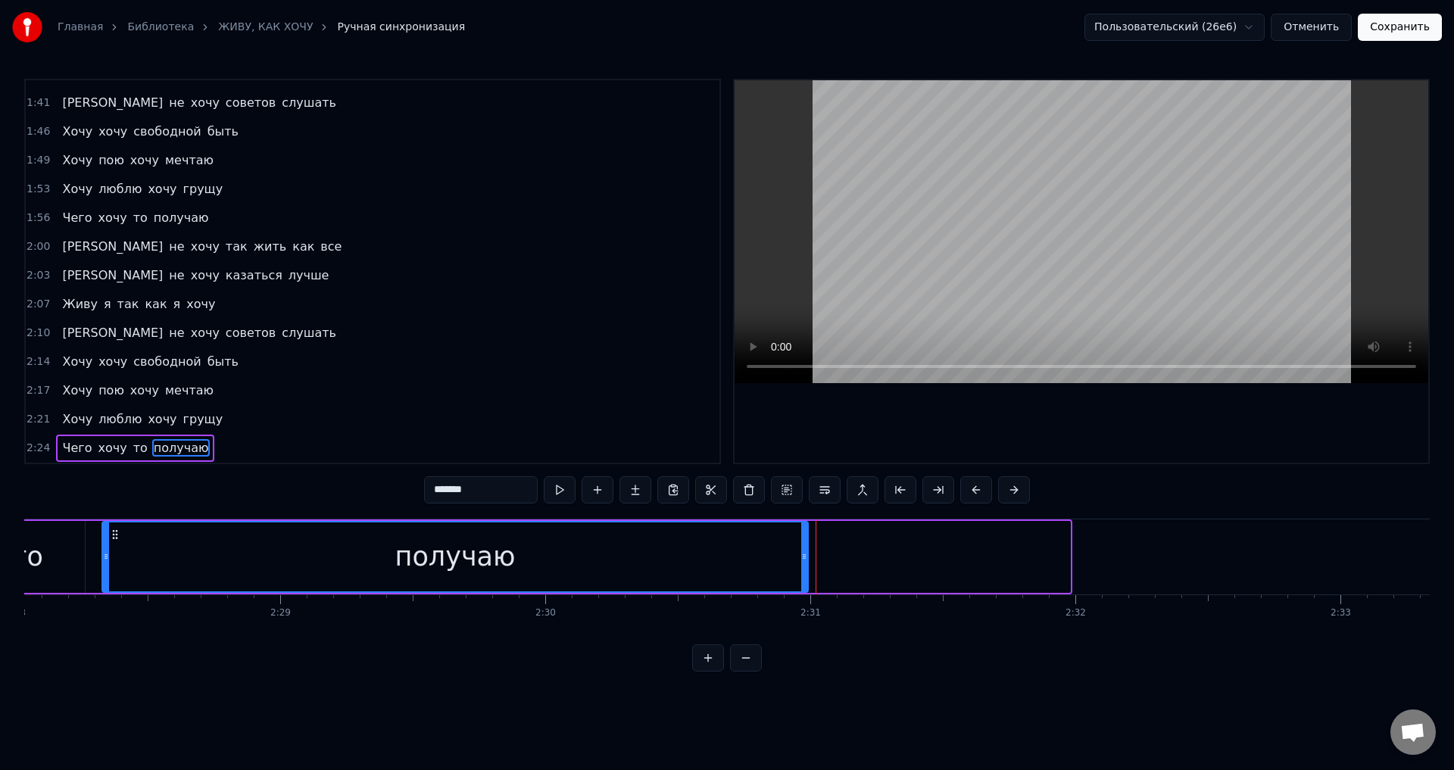
drag, startPoint x: 1066, startPoint y: 567, endPoint x: 298, endPoint y: 570, distance: 768.7
click at [803, 560] on div at bounding box center [804, 557] width 6 height 69
click at [25, 569] on div "то" at bounding box center [27, 557] width 32 height 40
type input "**"
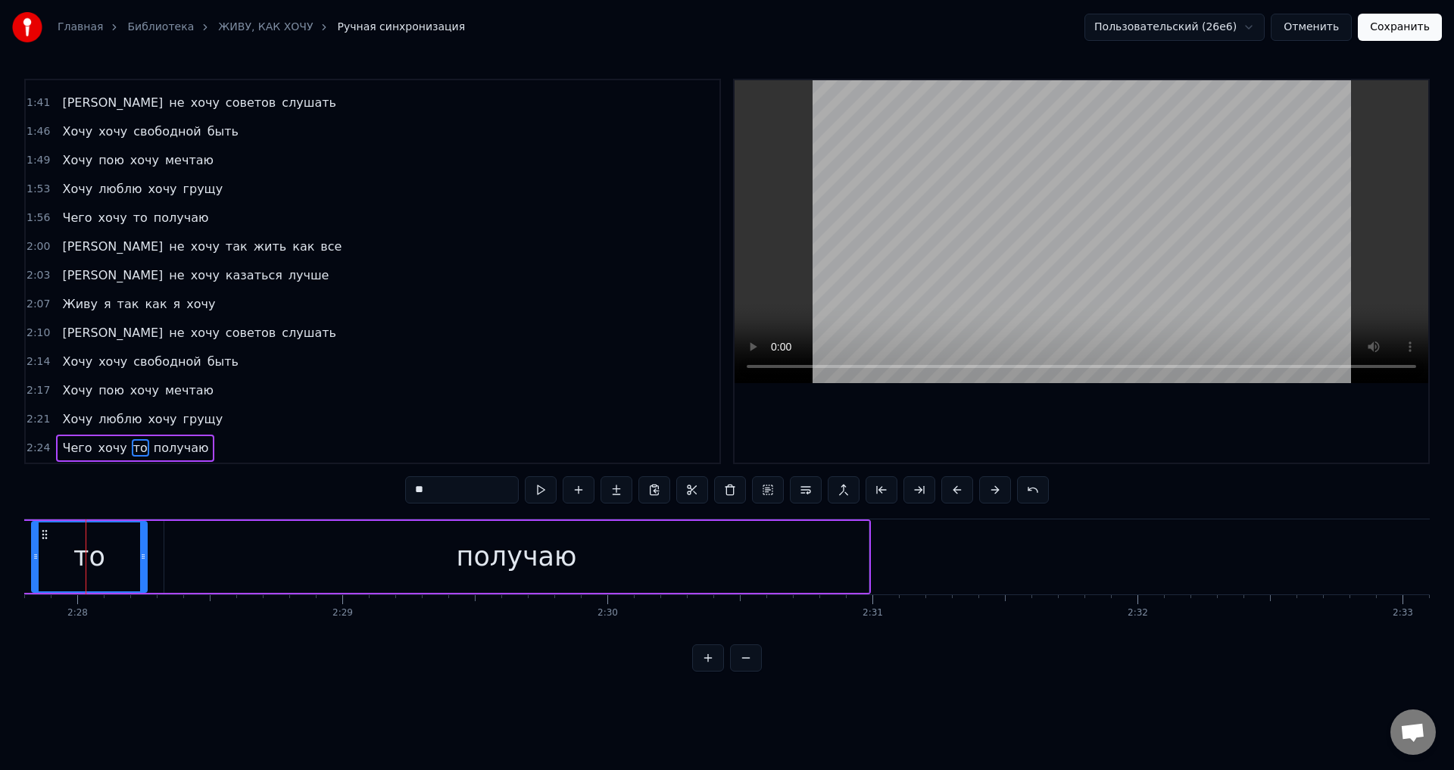
scroll to position [0, 39162]
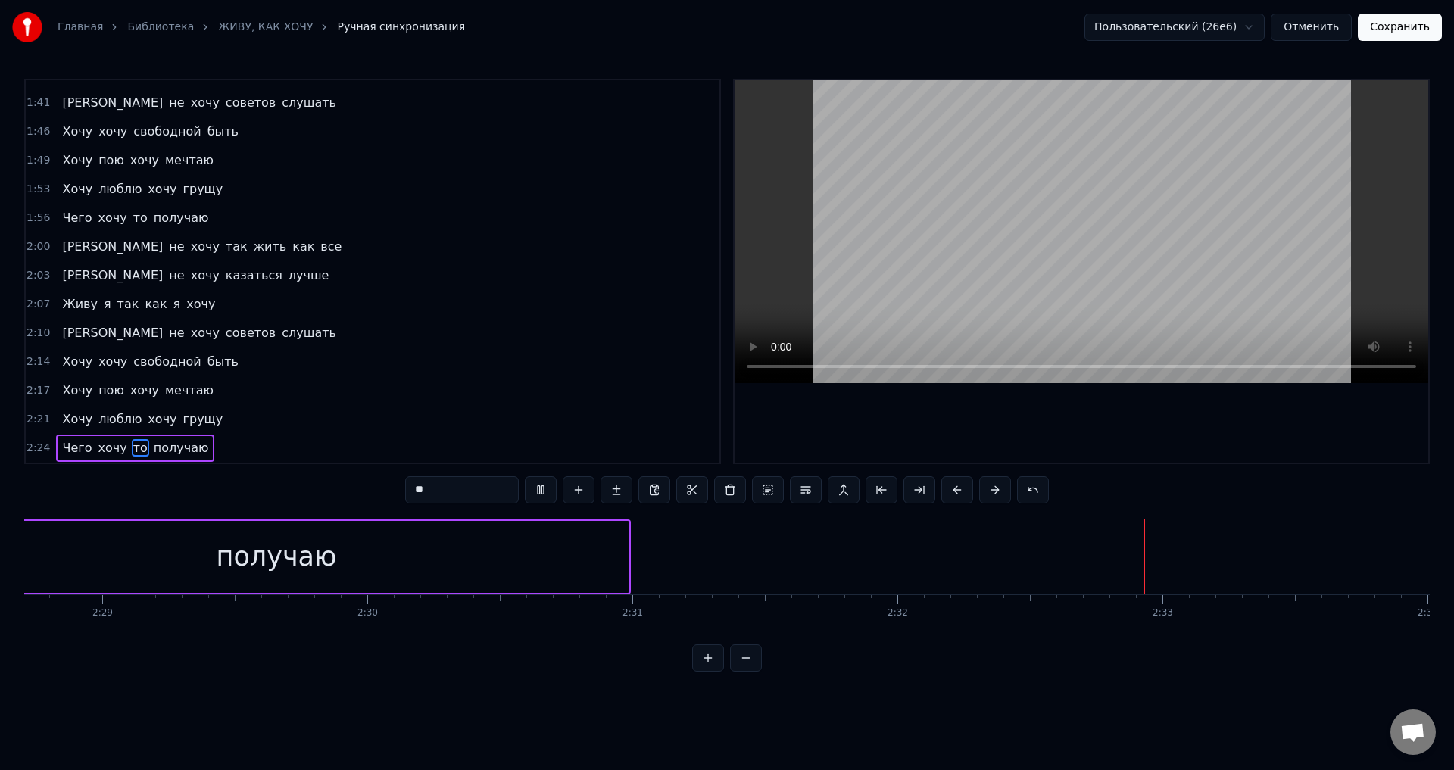
click at [1404, 30] on button "Сохранить" at bounding box center [1400, 27] width 84 height 27
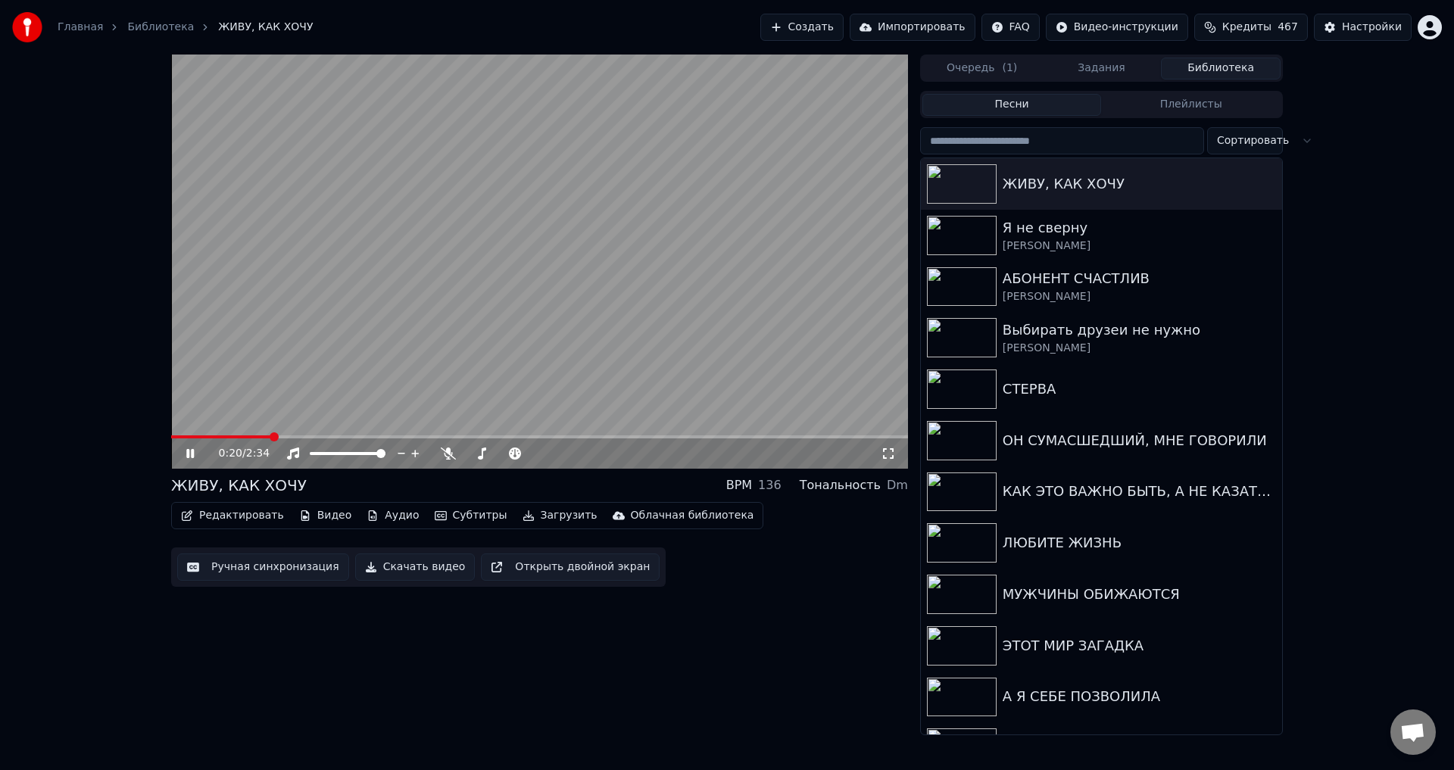
click at [1103, 64] on button "Задания" at bounding box center [1102, 69] width 120 height 22
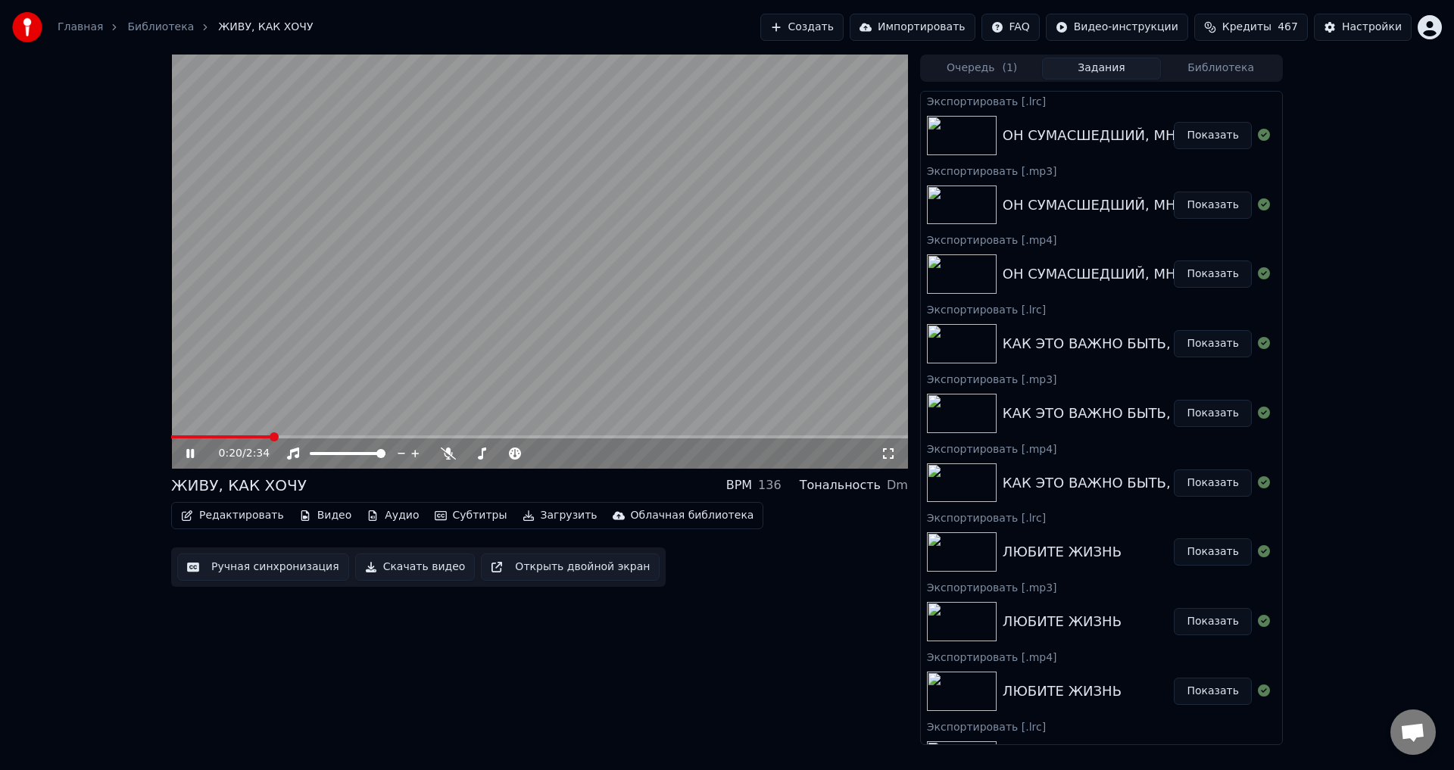
click at [1236, 67] on button "Библиотека" at bounding box center [1221, 69] width 120 height 22
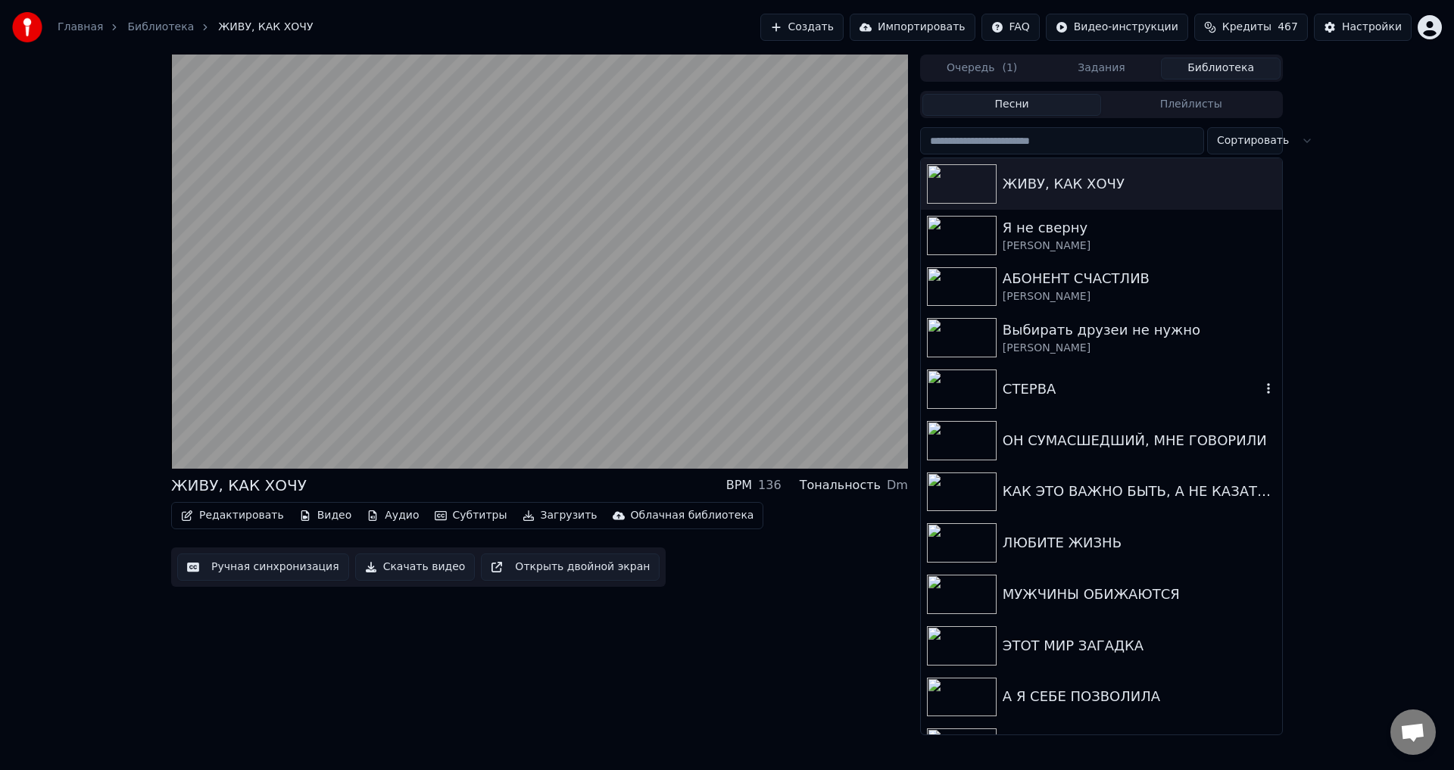
click at [1023, 382] on div "СТЕРВА" at bounding box center [1132, 389] width 258 height 21
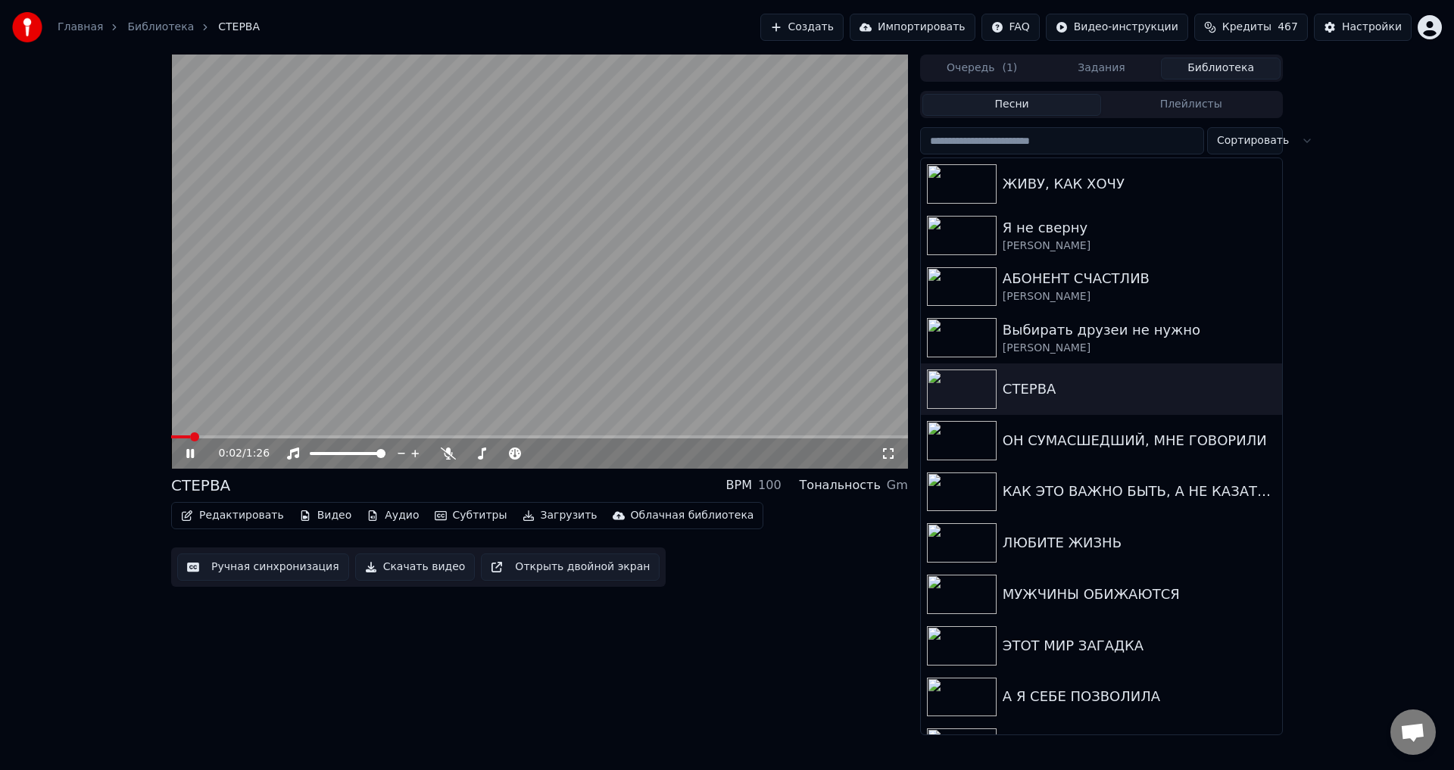
click at [547, 517] on button "Загрузить" at bounding box center [560, 515] width 87 height 21
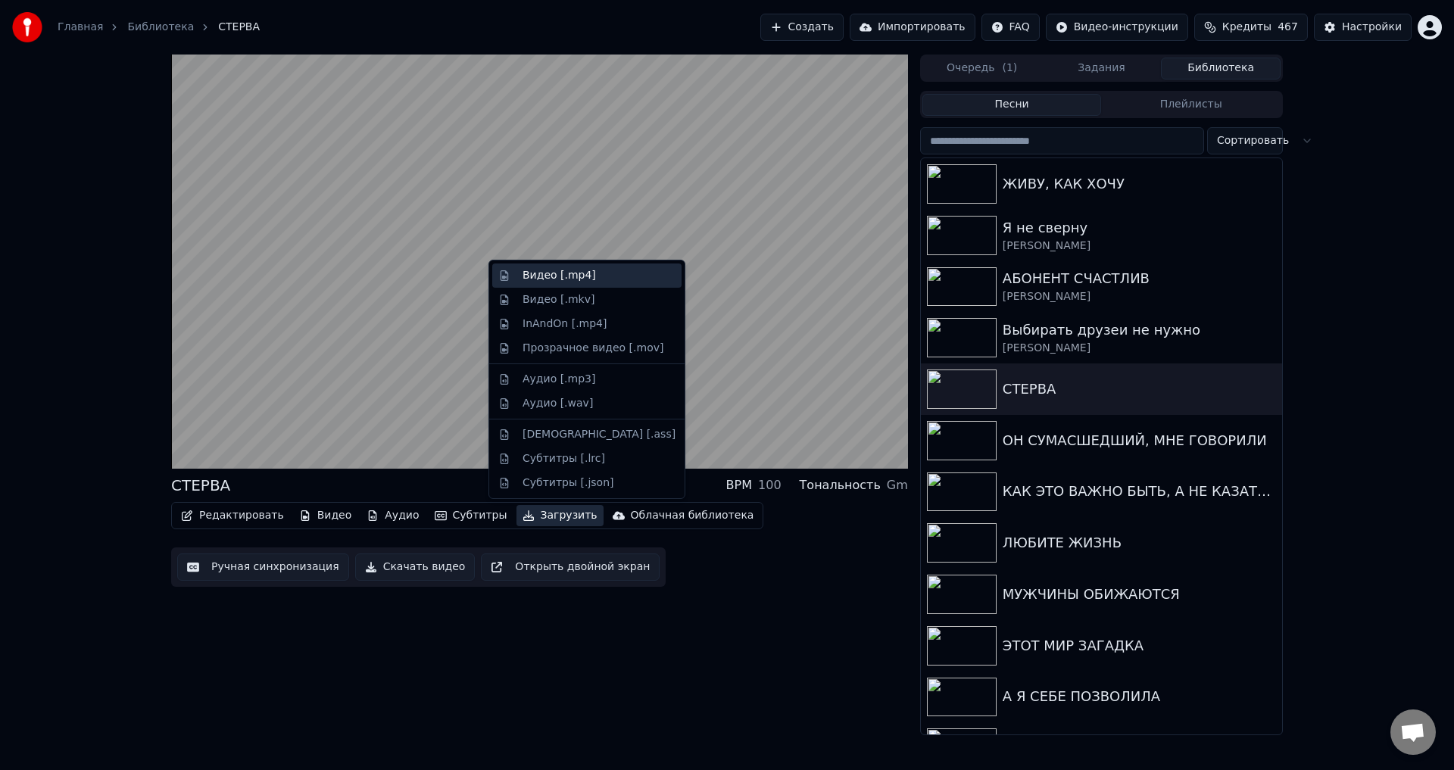
click at [533, 284] on div "Видео [.mp4]" at bounding box center [586, 276] width 189 height 24
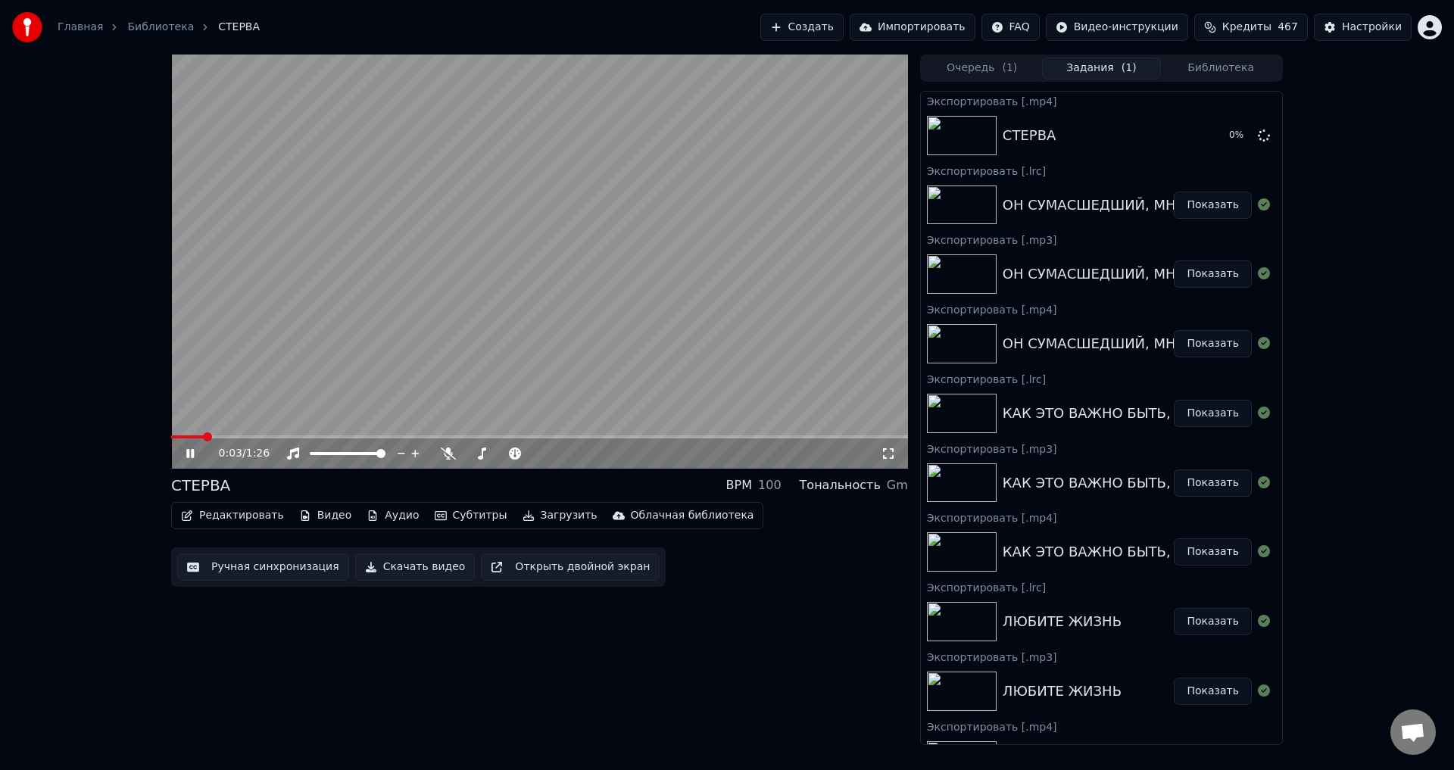
click at [527, 521] on button "Загрузить" at bounding box center [560, 515] width 87 height 21
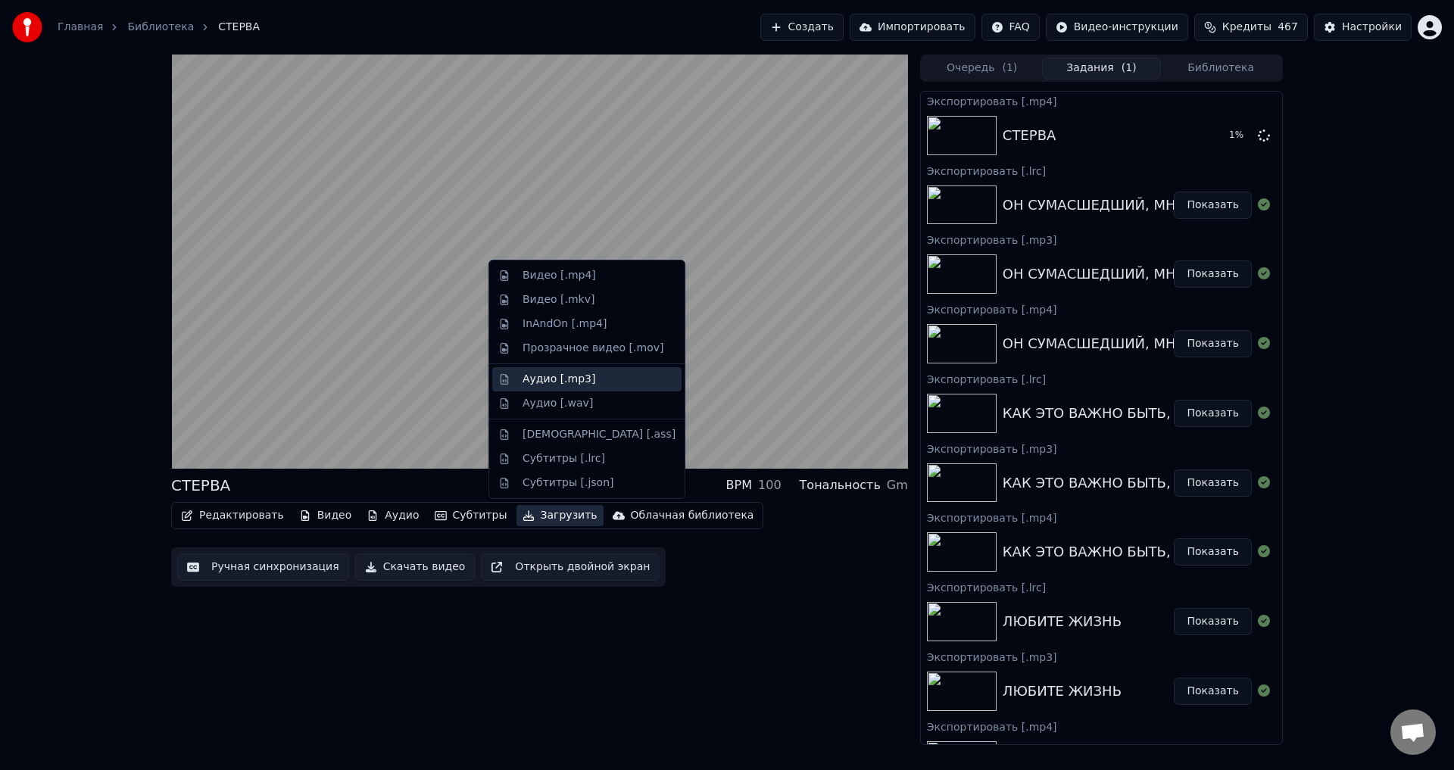
click at [544, 376] on div "Аудио [.mp3]" at bounding box center [559, 379] width 73 height 15
click at [533, 513] on button "Загрузить" at bounding box center [560, 515] width 87 height 21
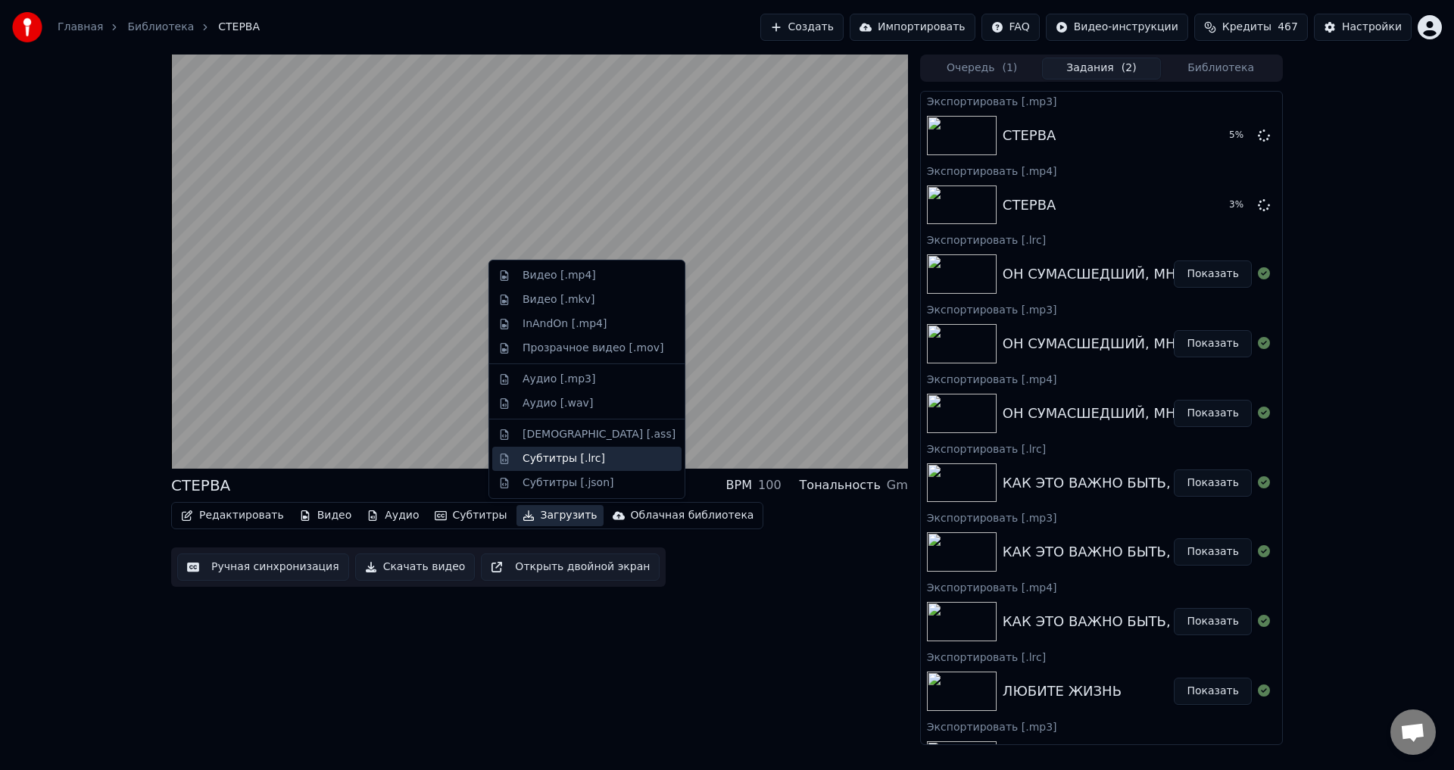
click at [548, 460] on div "Субтитры [.lrc]" at bounding box center [564, 458] width 83 height 15
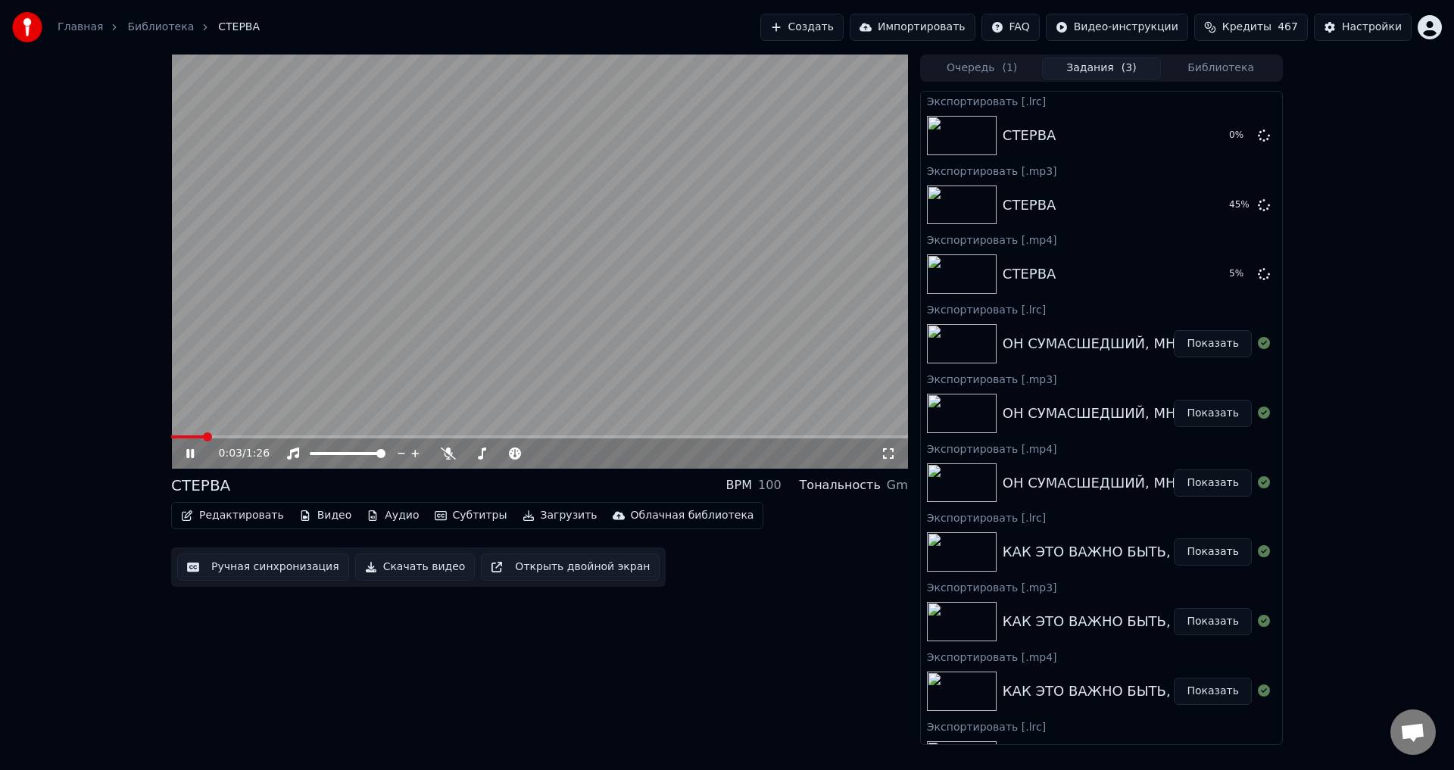
click at [1228, 71] on button "Библиотека" at bounding box center [1221, 69] width 120 height 22
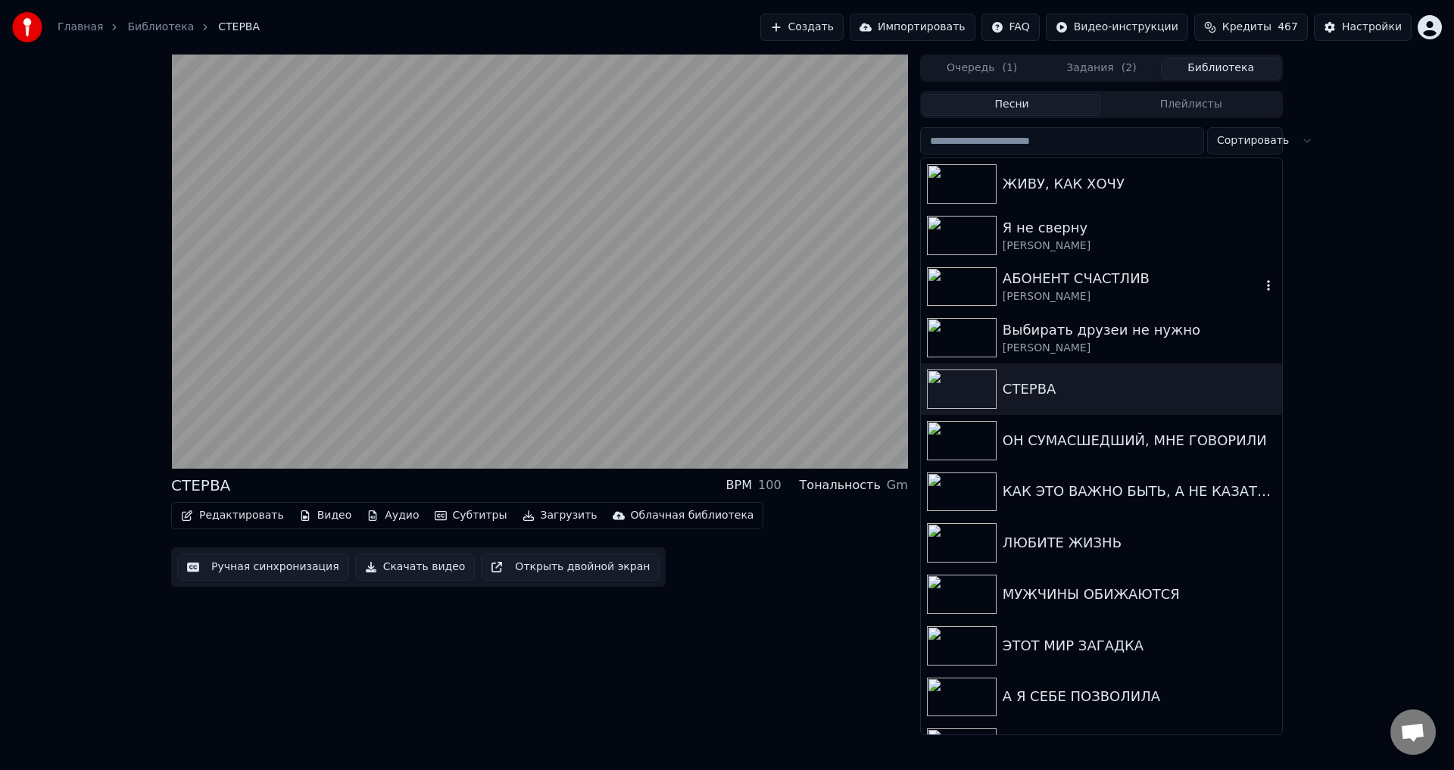
click at [1040, 284] on div "АБОНЕНТ СЧАСТЛИВ" at bounding box center [1132, 278] width 258 height 21
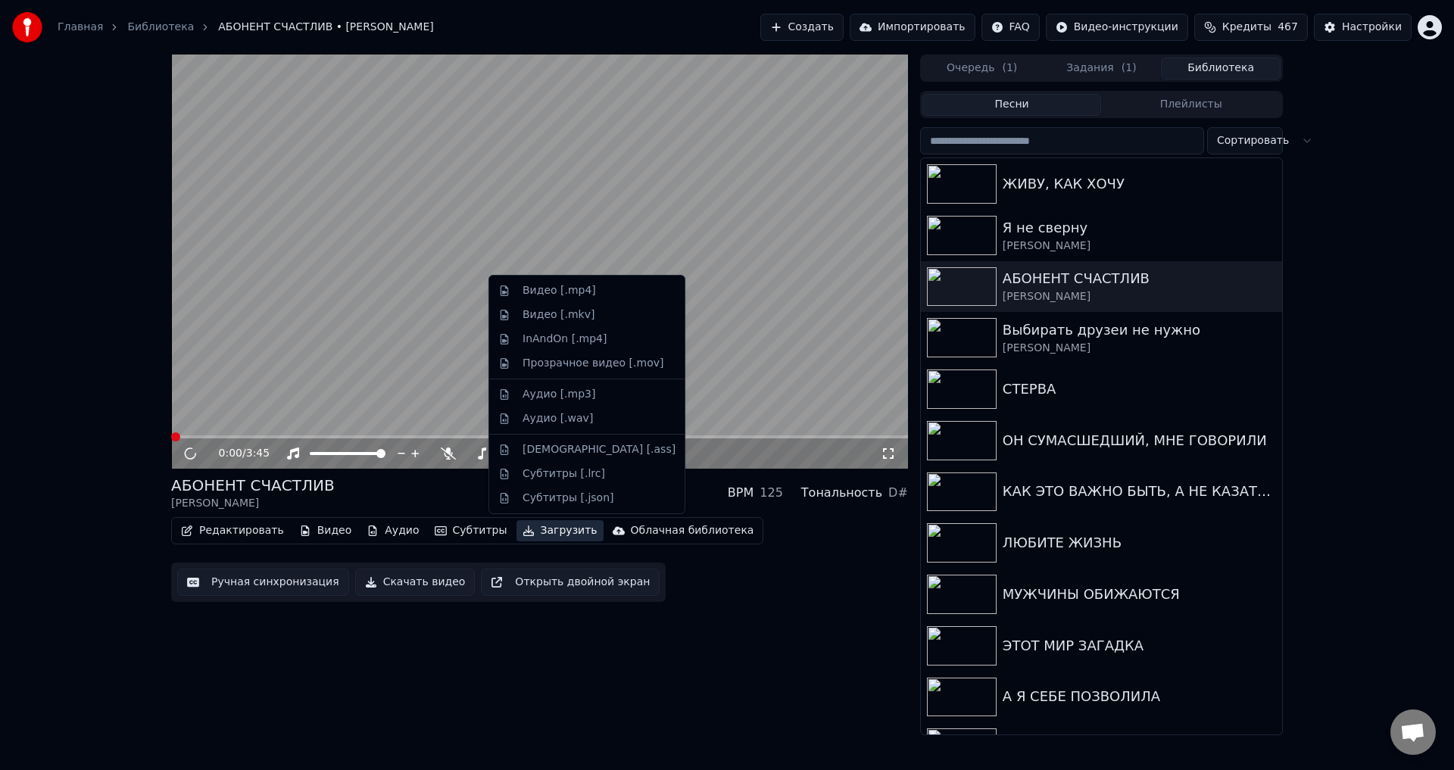
click at [536, 529] on button "Загрузить" at bounding box center [560, 530] width 87 height 21
click at [532, 292] on div "Видео [.mp4]" at bounding box center [559, 290] width 73 height 15
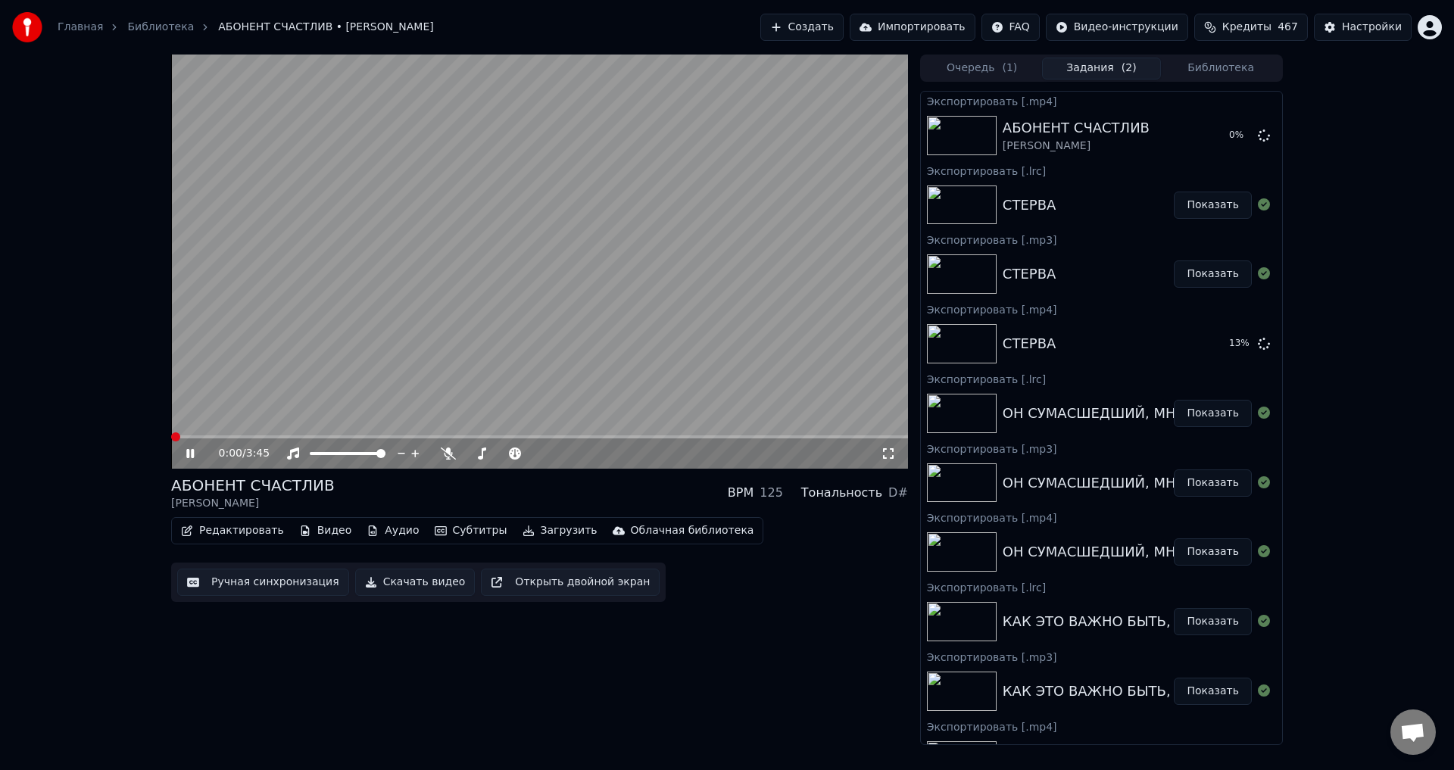
click at [536, 535] on button "Загрузить" at bounding box center [560, 530] width 87 height 21
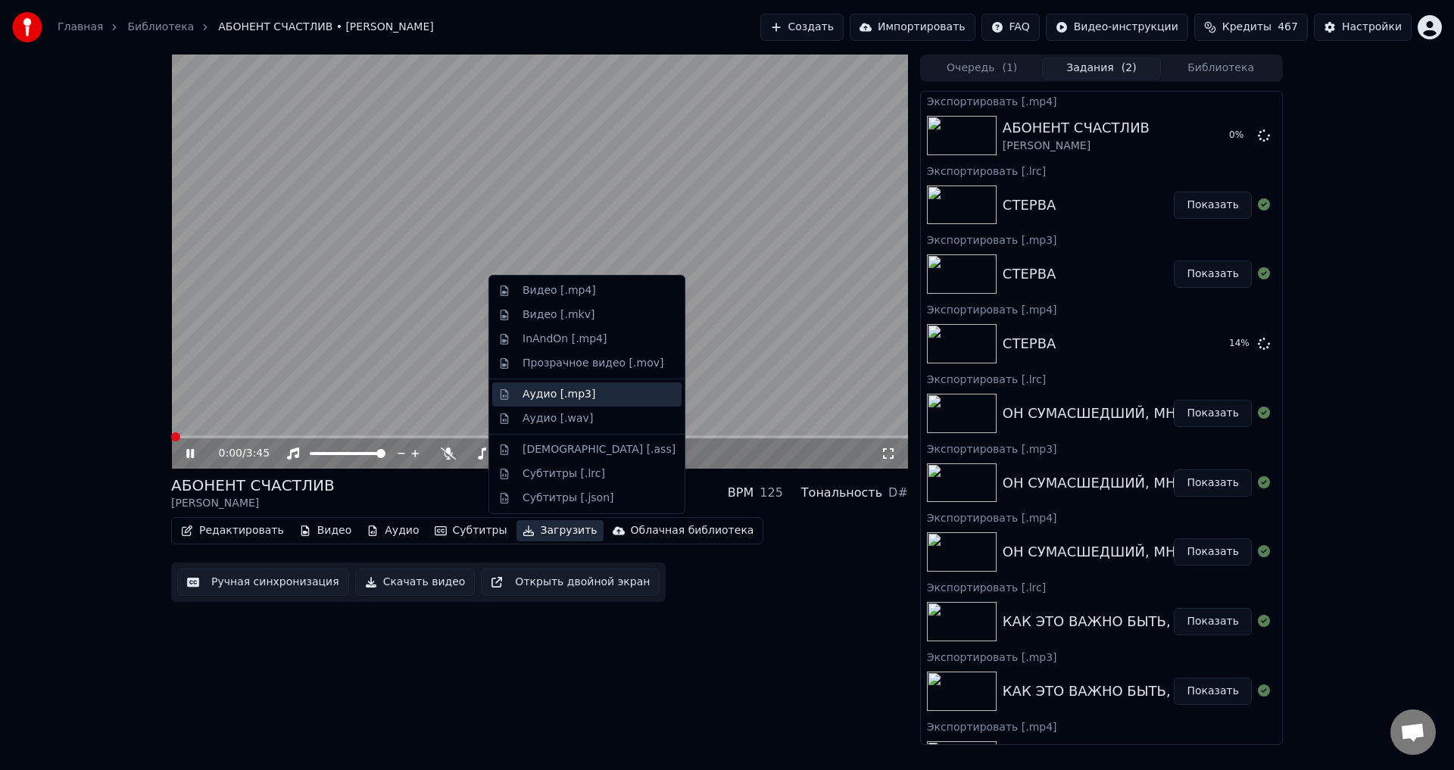
click at [547, 399] on div "Аудио [.mp3]" at bounding box center [559, 394] width 73 height 15
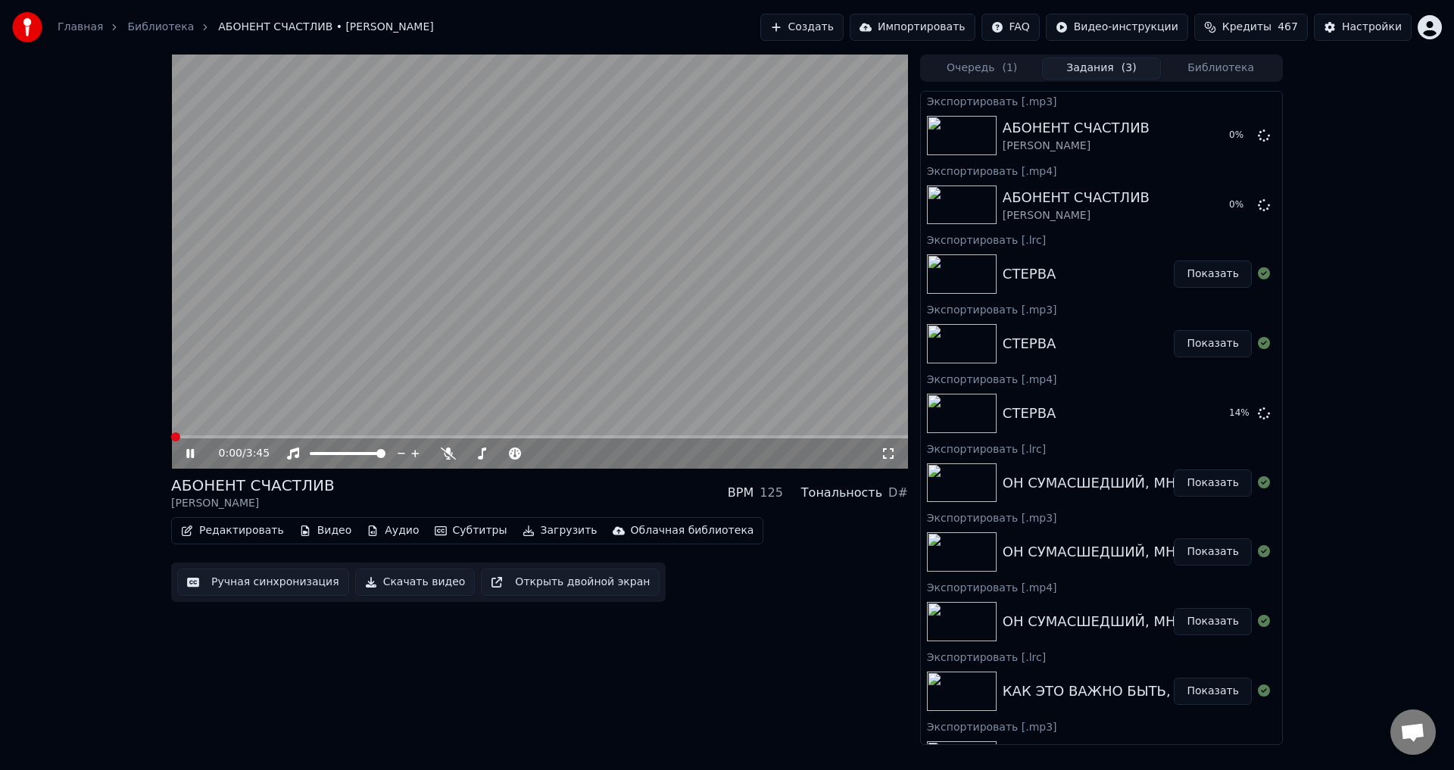
click at [536, 533] on button "Загрузить" at bounding box center [560, 530] width 87 height 21
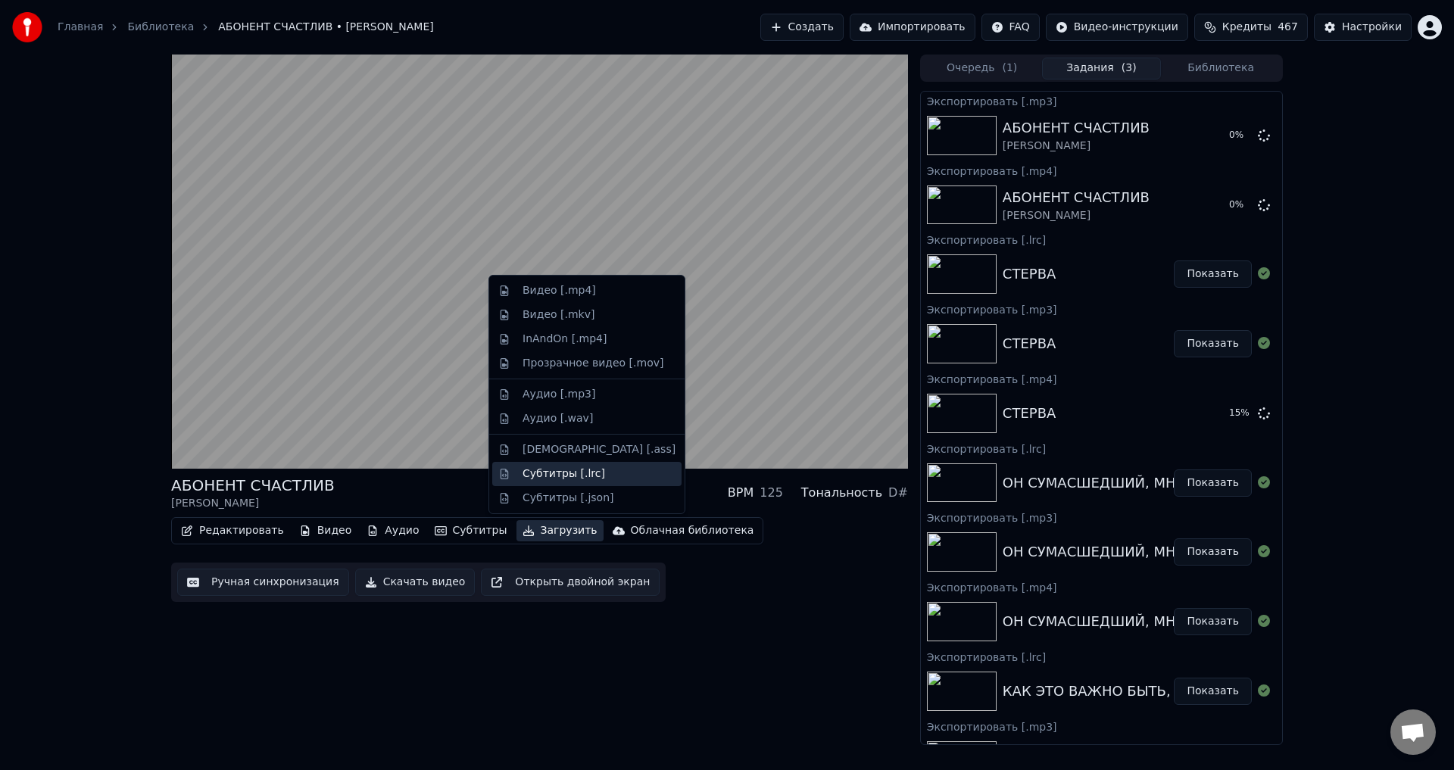
click at [538, 476] on div "Субтитры [.lrc]" at bounding box center [564, 474] width 83 height 15
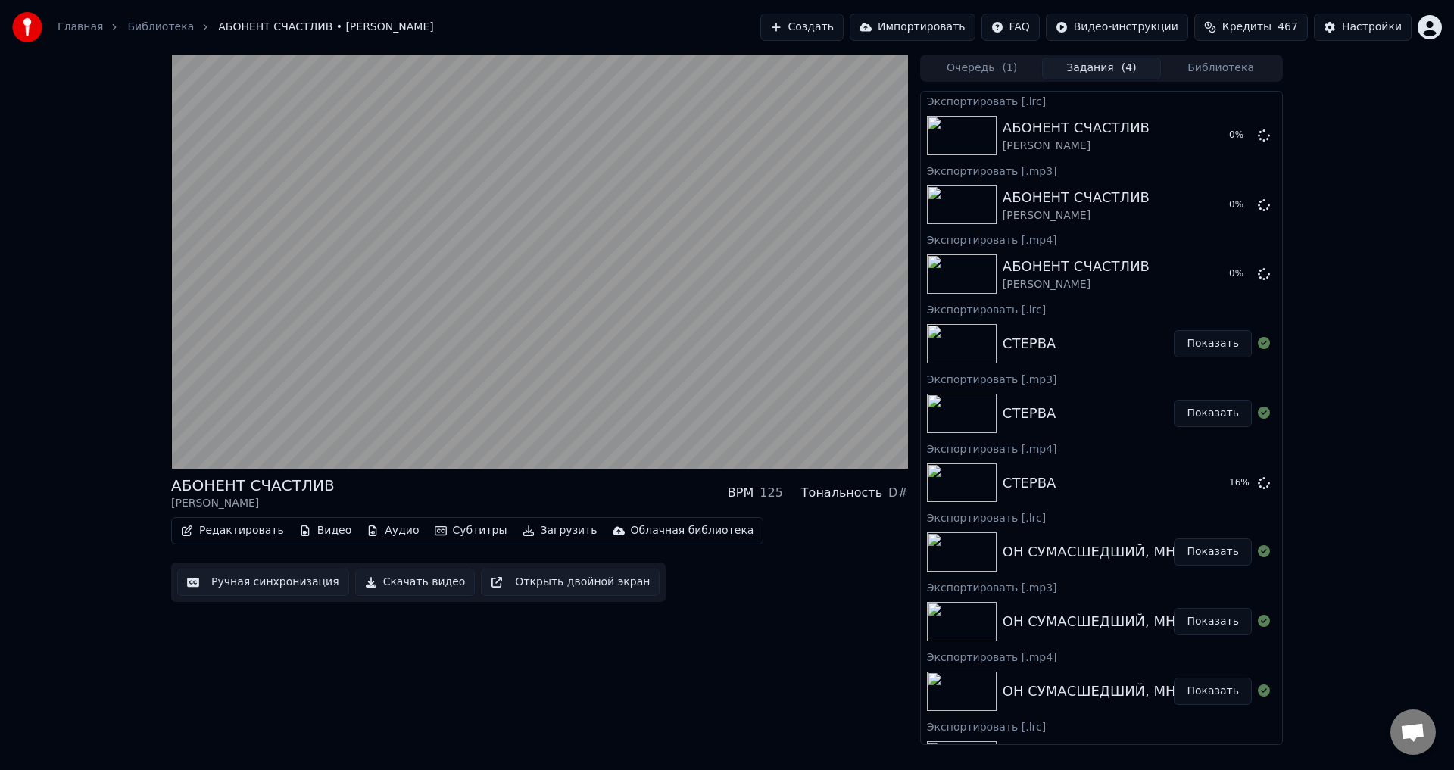
click at [1220, 68] on button "Библиотека" at bounding box center [1221, 69] width 120 height 22
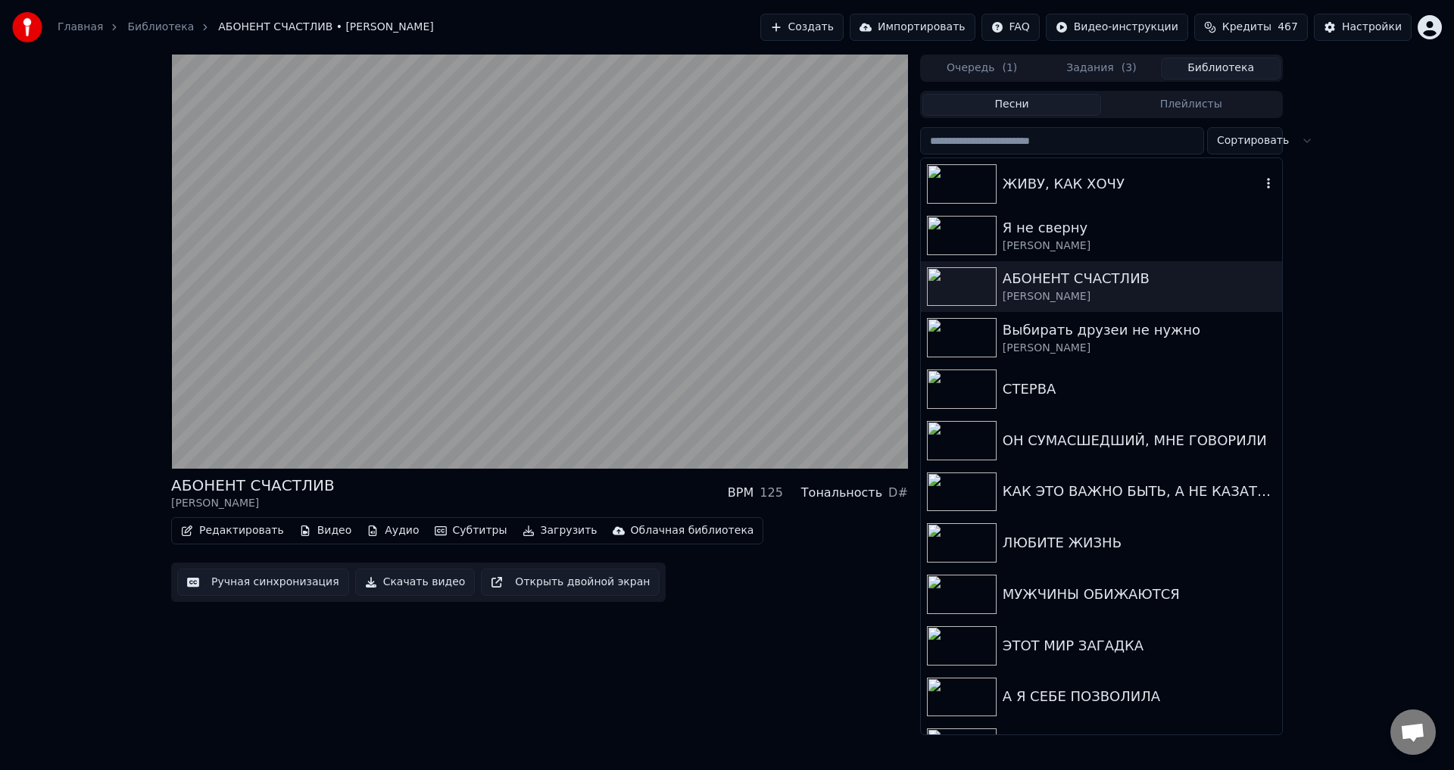
click at [1066, 194] on div "ЖИВУ, КАК ХОЧУ" at bounding box center [1132, 183] width 258 height 21
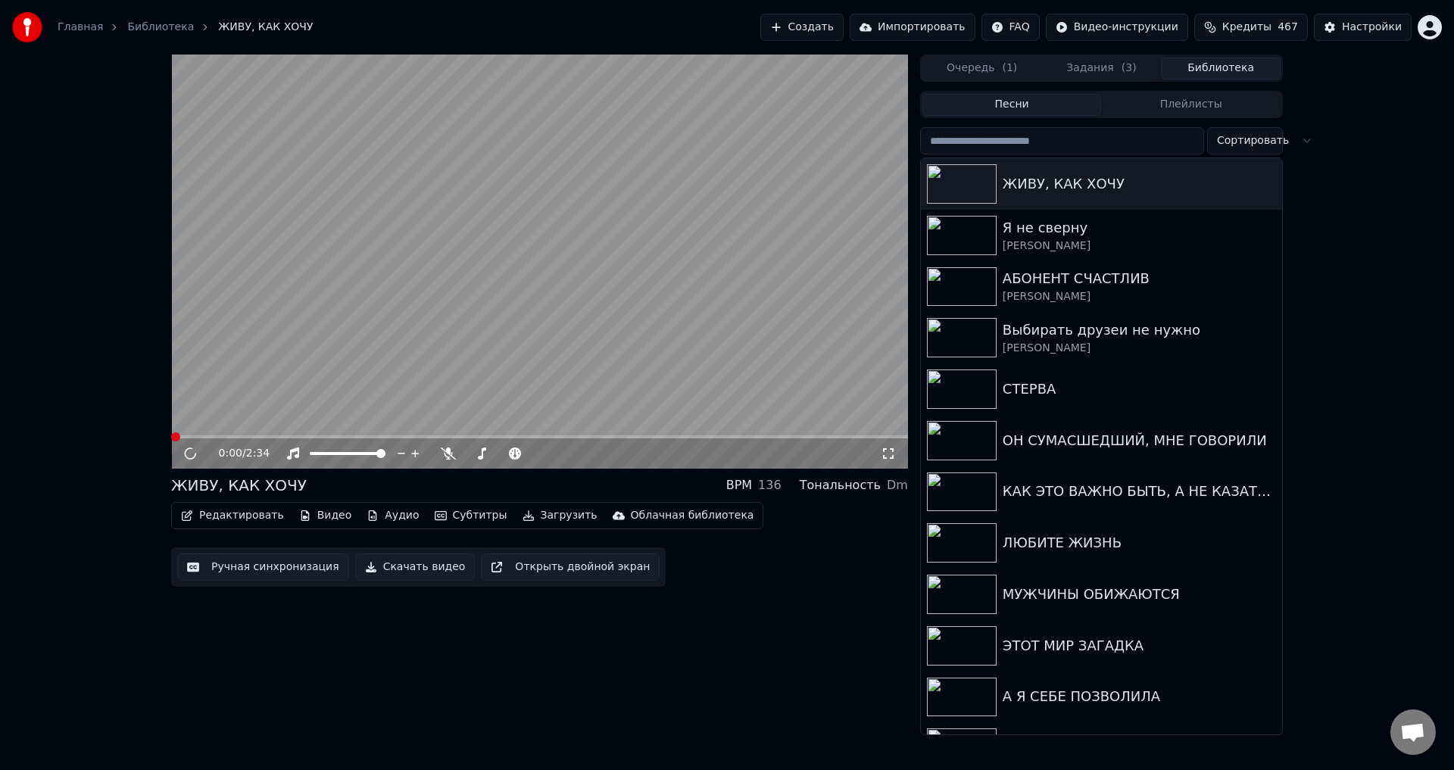
click at [538, 518] on button "Загрузить" at bounding box center [560, 515] width 87 height 21
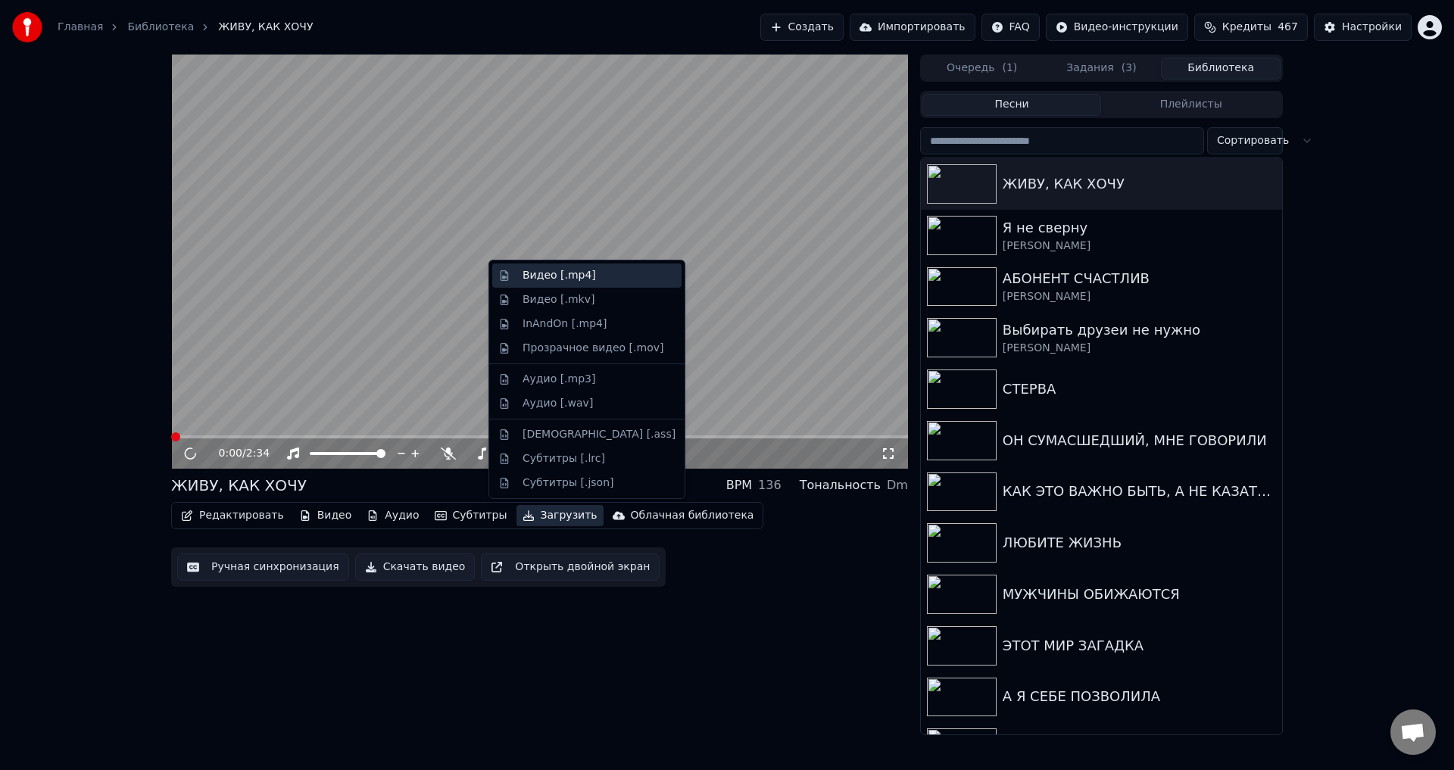
click at [552, 281] on div "Видео [.mp4]" at bounding box center [559, 275] width 73 height 15
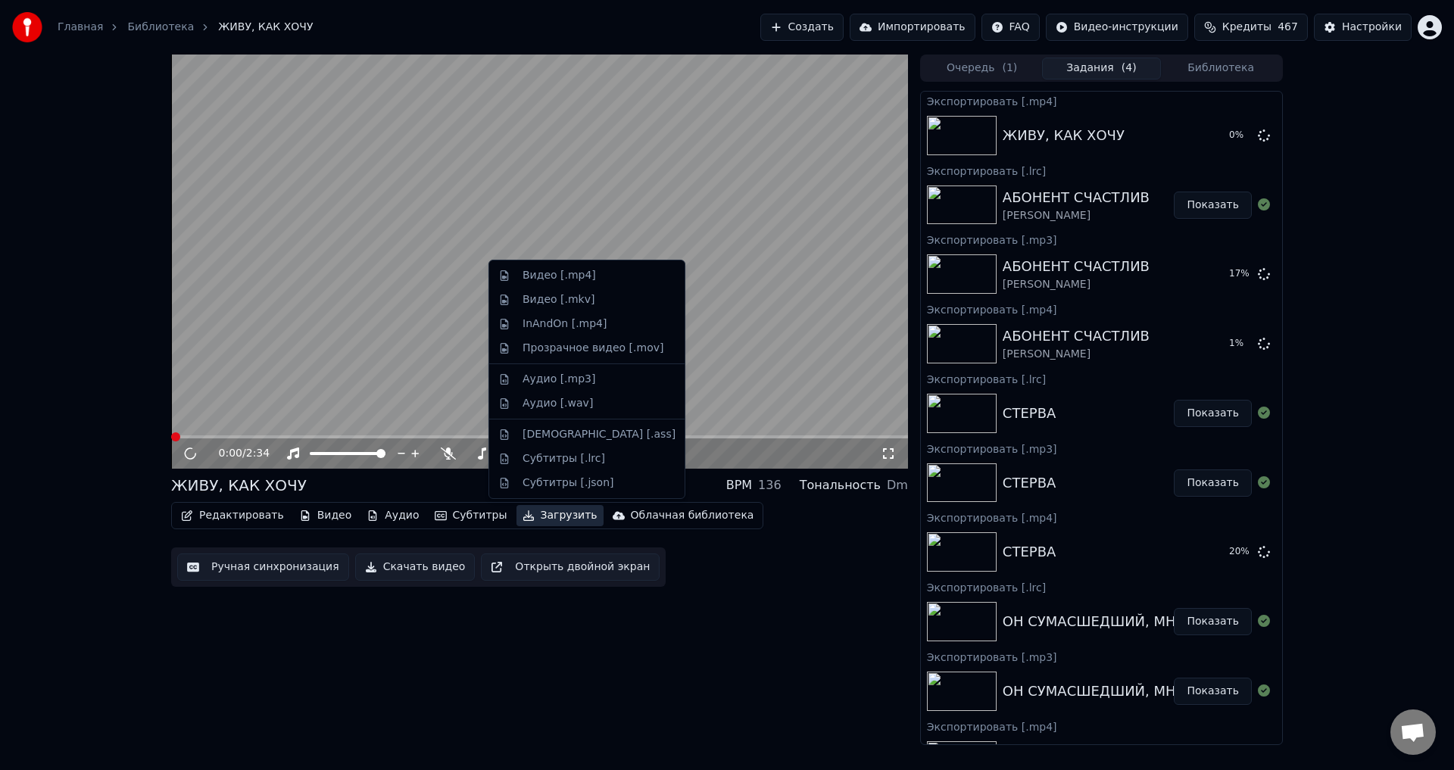
click at [532, 518] on button "Загрузить" at bounding box center [560, 515] width 87 height 21
click at [552, 382] on div "Аудио [.mp3]" at bounding box center [559, 379] width 73 height 15
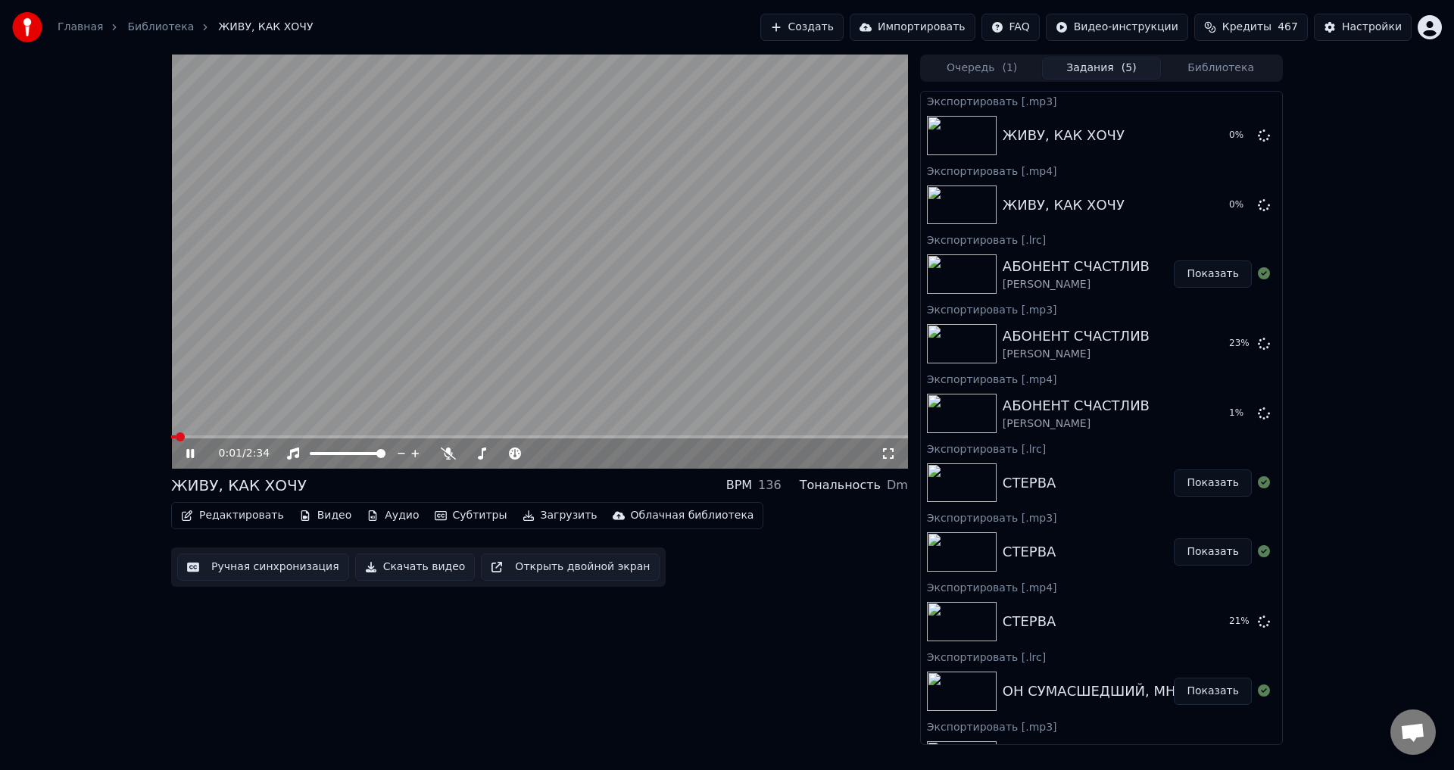
click at [532, 514] on button "Загрузить" at bounding box center [560, 515] width 87 height 21
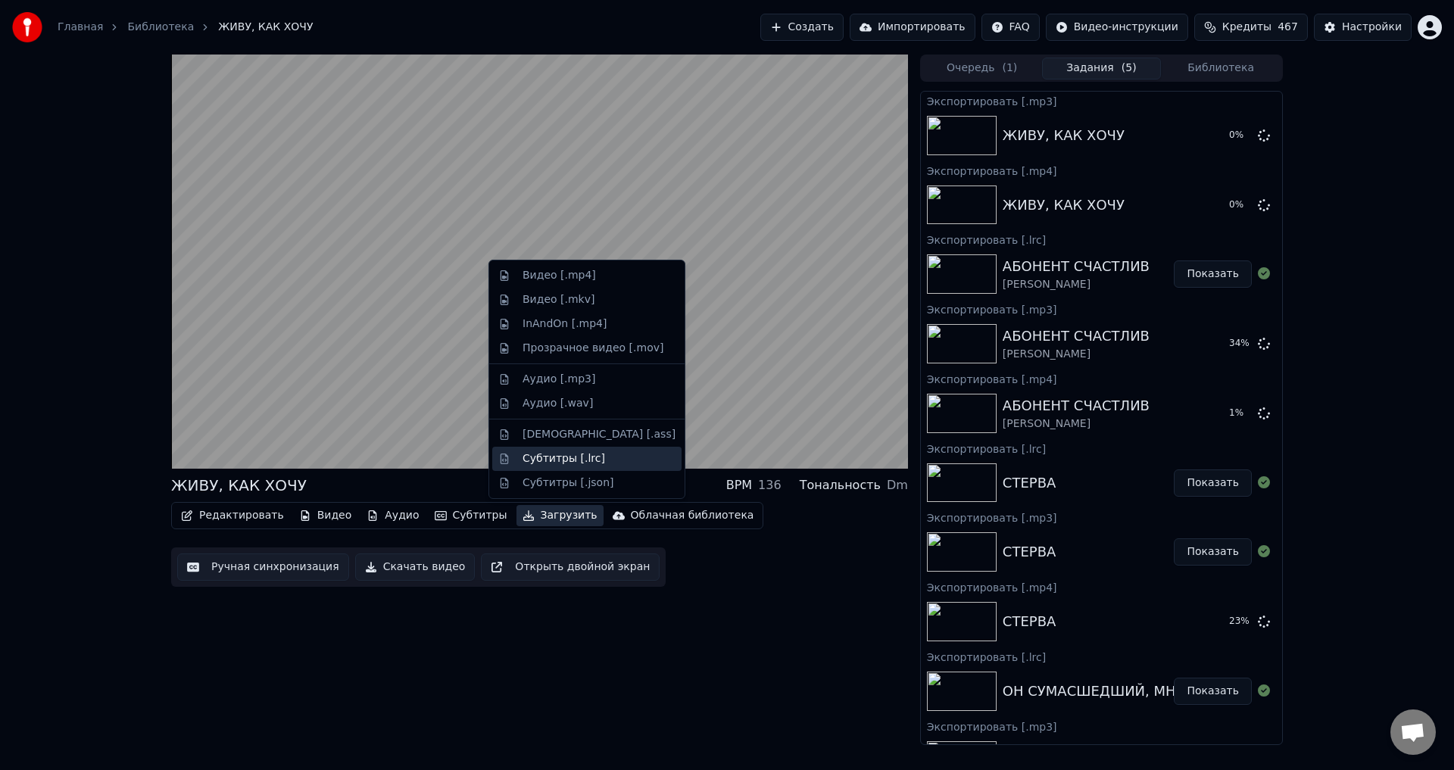
click at [543, 461] on div "Субтитры [.lrc]" at bounding box center [564, 458] width 83 height 15
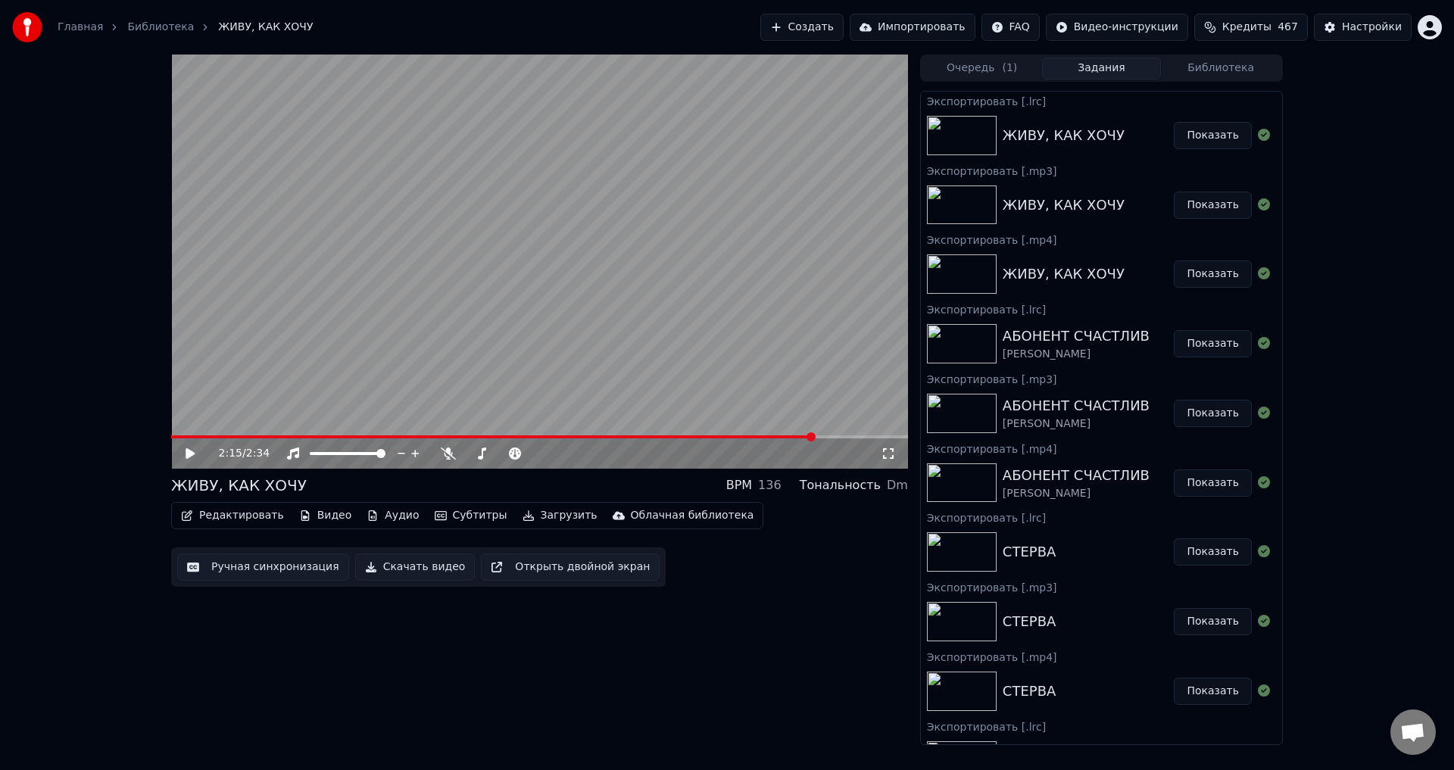
click at [195, 455] on icon at bounding box center [201, 454] width 36 height 12
click at [188, 454] on icon at bounding box center [190, 453] width 8 height 9
click at [1203, 76] on button "Библиотека" at bounding box center [1221, 69] width 120 height 22
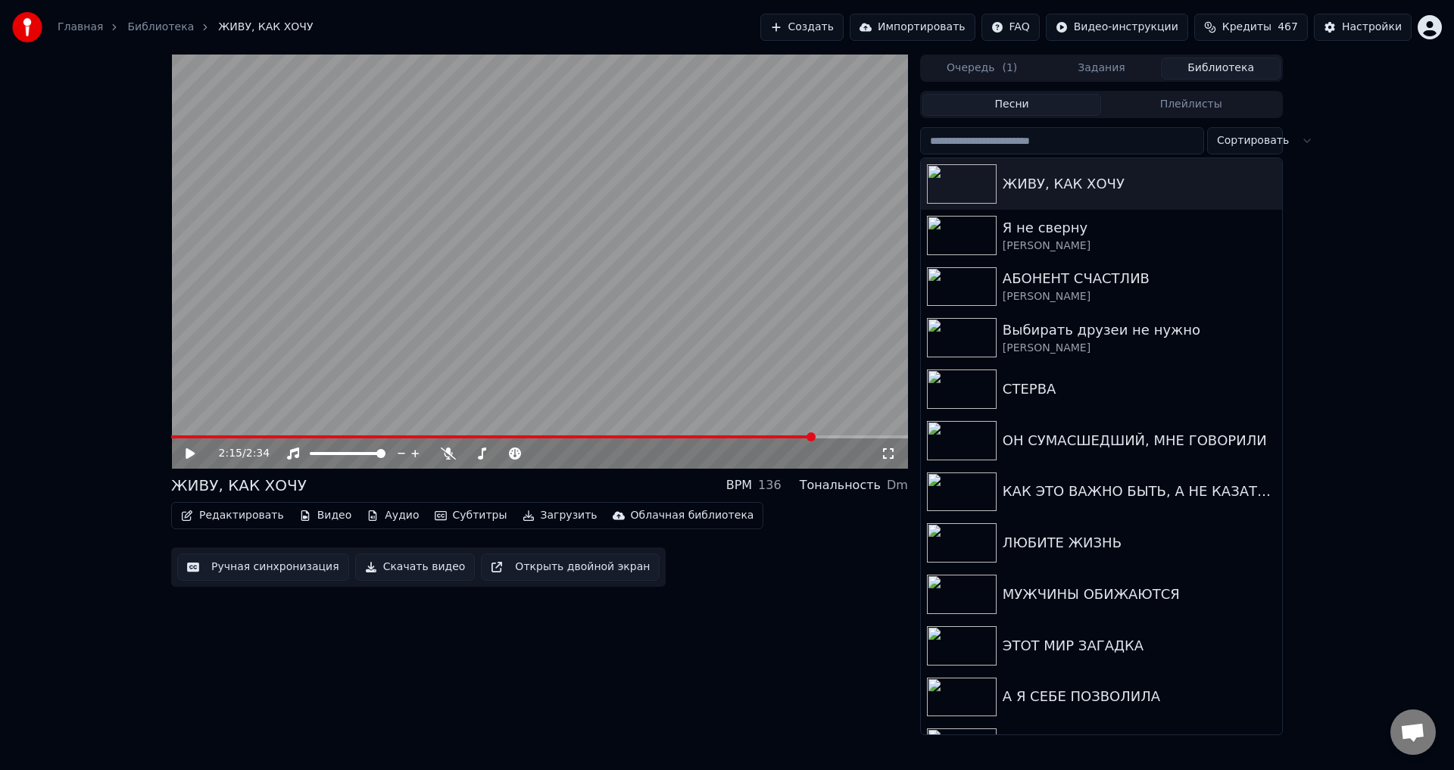
click at [777, 627] on div "2:15 / 2:34 ЖИВУ, КАК ХОЧУ BPM 136 Тональность Dm Редактировать Видео Аудио Суб…" at bounding box center [539, 395] width 737 height 681
click at [1225, 66] on button "Библиотека" at bounding box center [1221, 69] width 120 height 22
click at [1058, 491] on div "КАК ЭТО ВАЖНО БЫТЬ, А НЕ КАЗАТЬСЯ" at bounding box center [1132, 491] width 258 height 21
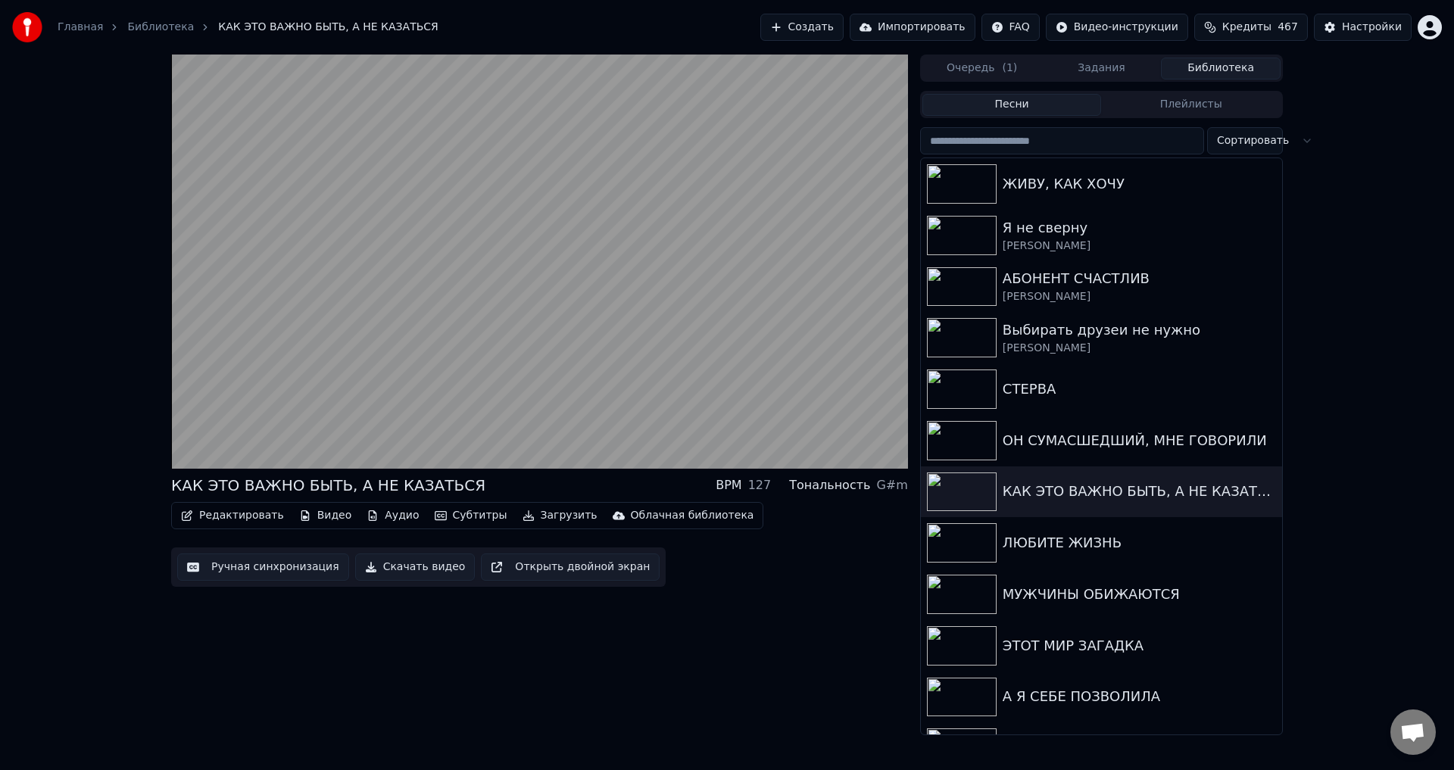
click at [277, 569] on button "Ручная синхронизация" at bounding box center [263, 567] width 172 height 27
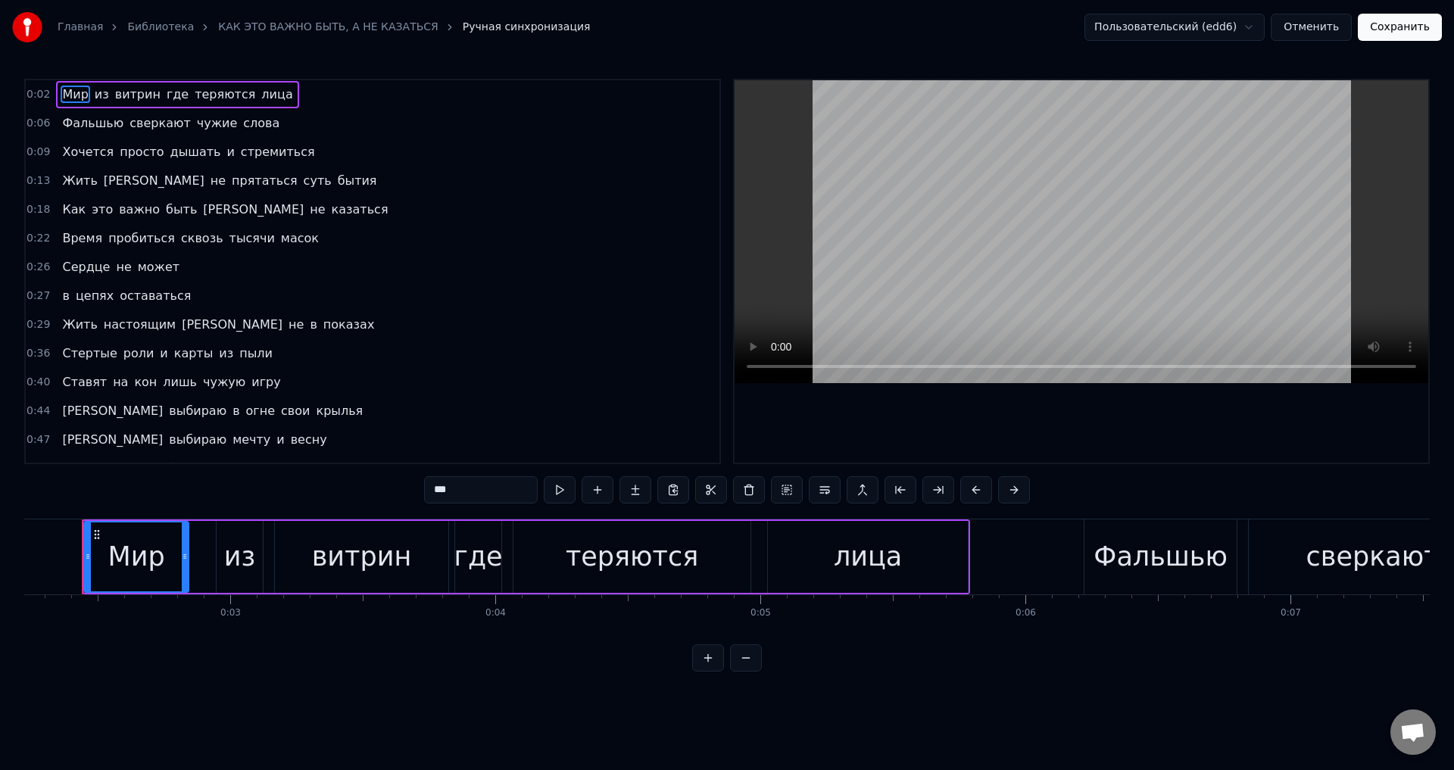
scroll to position [0, 571]
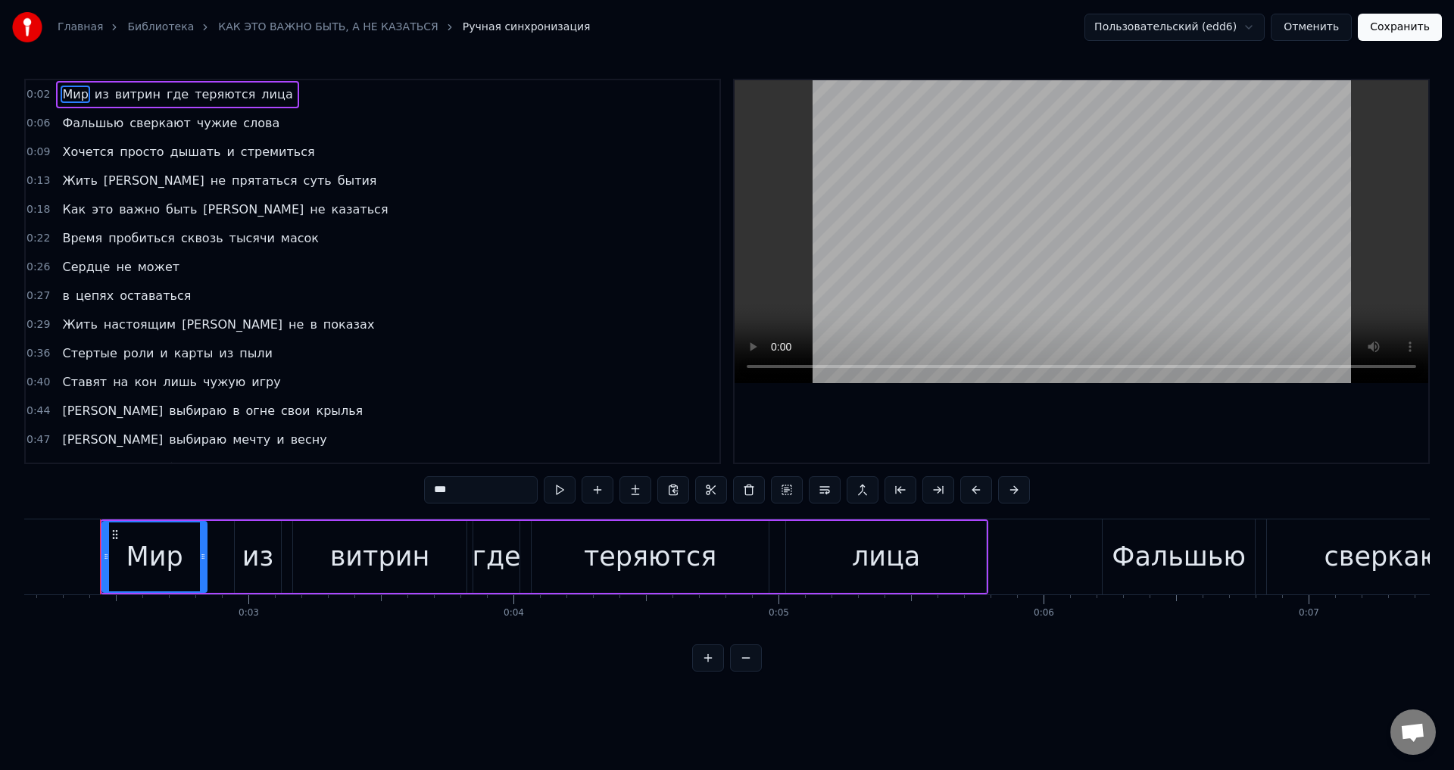
click at [76, 356] on span "Стертые" at bounding box center [90, 353] width 58 height 17
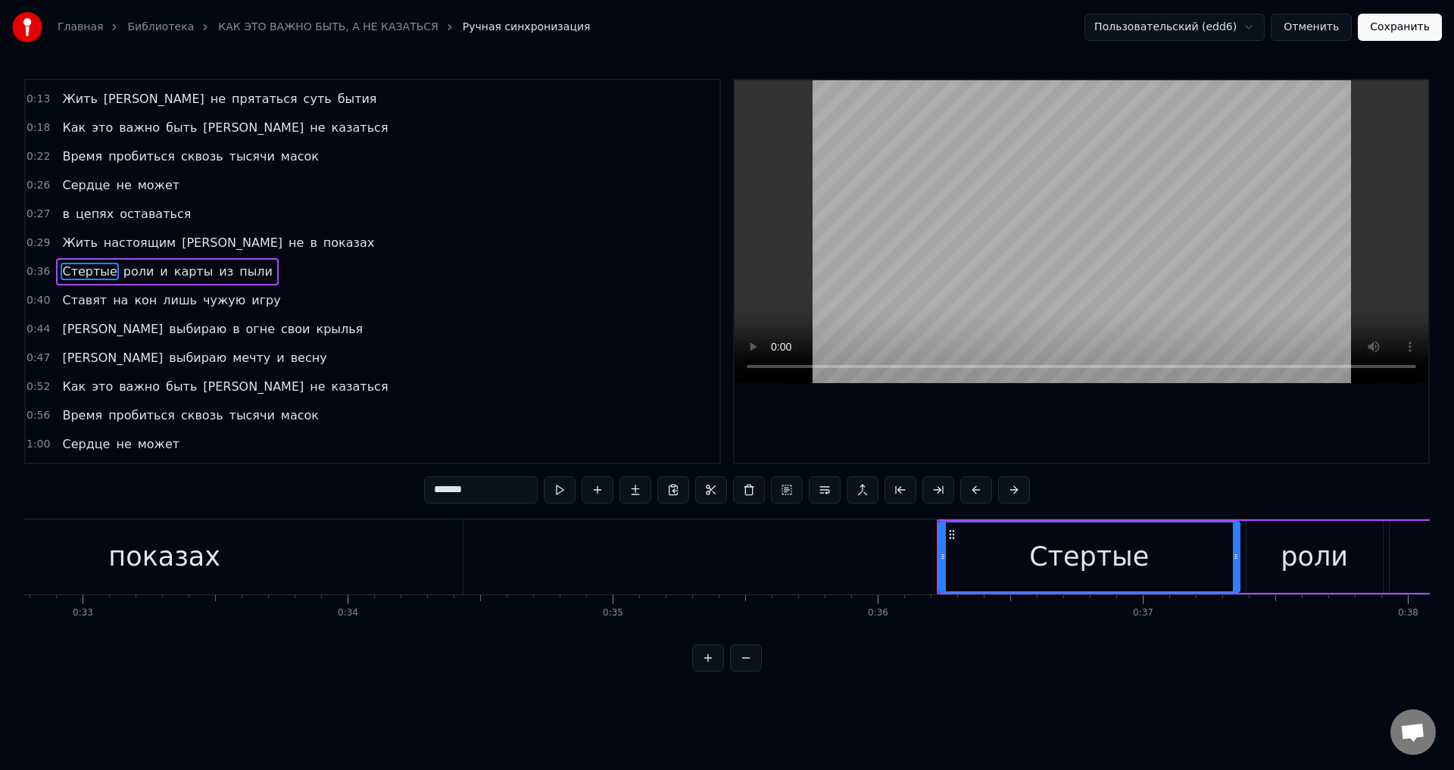
scroll to position [0, 9525]
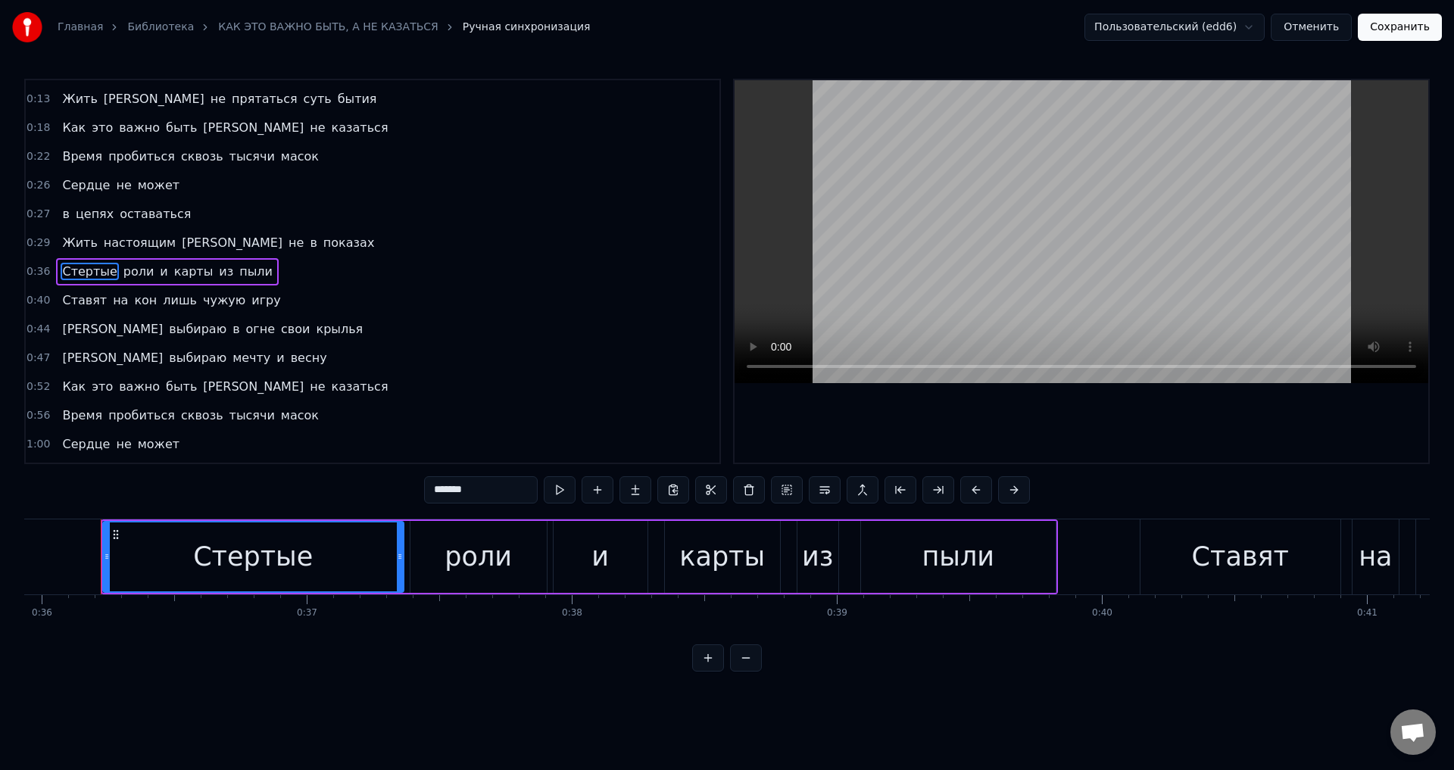
click at [446, 492] on input "*******" at bounding box center [481, 489] width 114 height 27
type input "*******"
click at [1409, 32] on button "Сохранить" at bounding box center [1400, 27] width 84 height 27
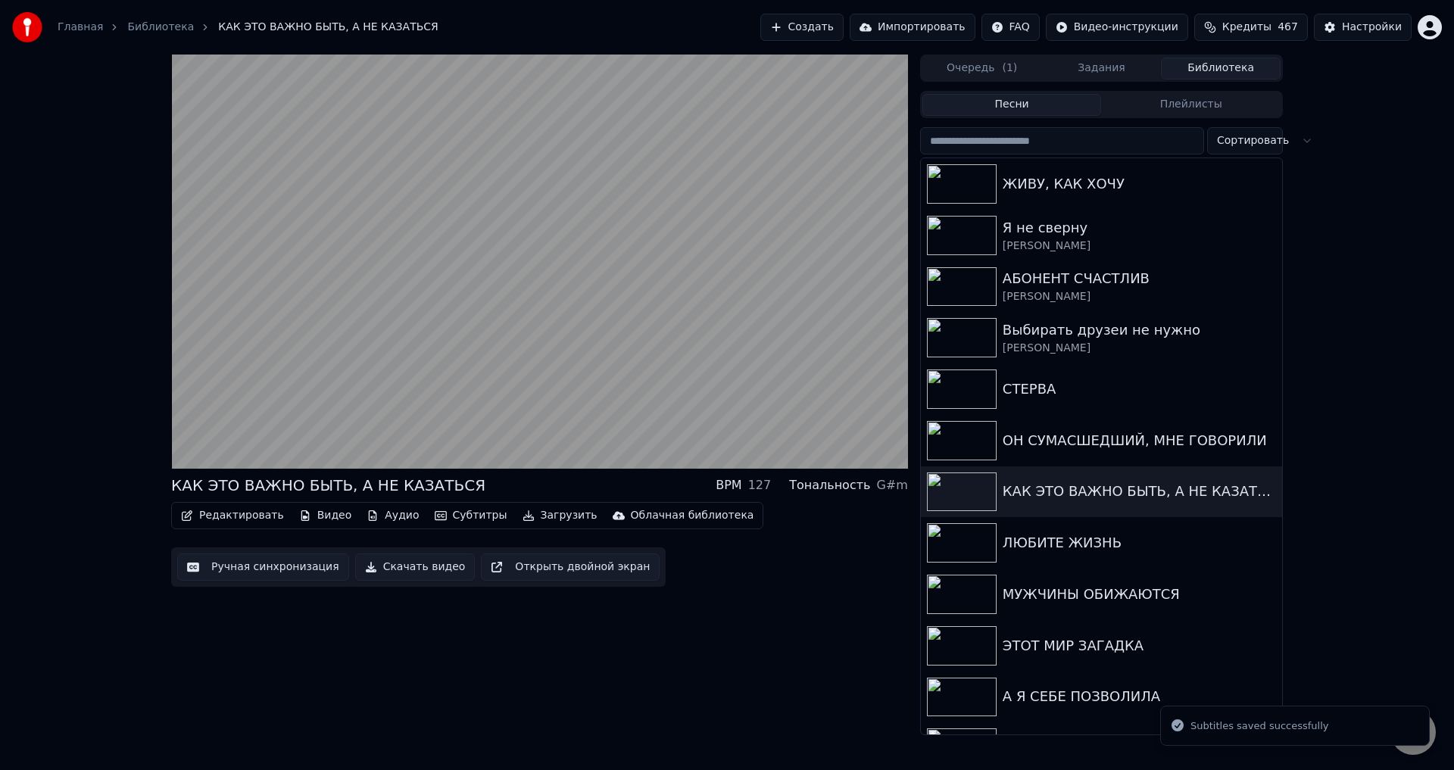
click at [223, 520] on button "Редактировать" at bounding box center [232, 515] width 115 height 21
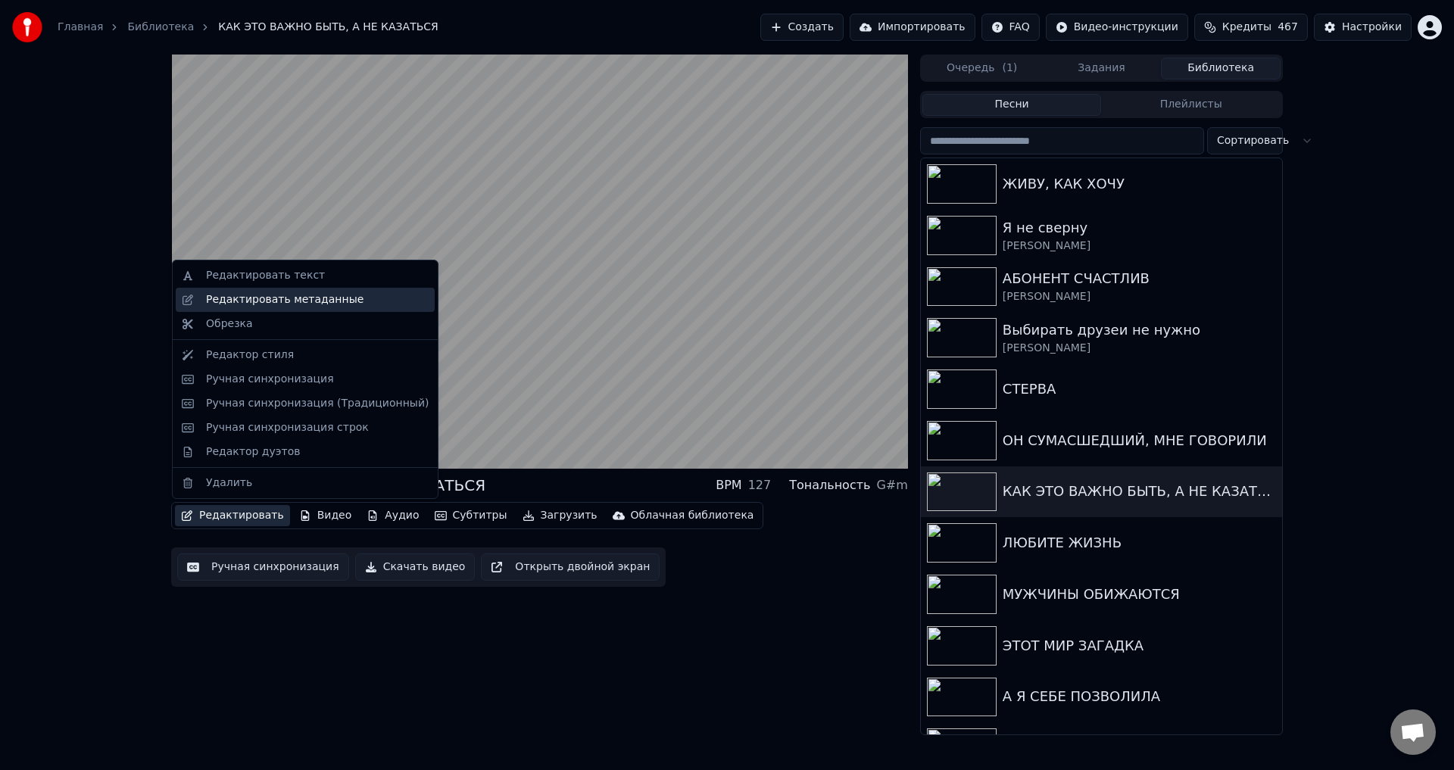
click at [260, 305] on div "Редактировать метаданные" at bounding box center [285, 299] width 158 height 15
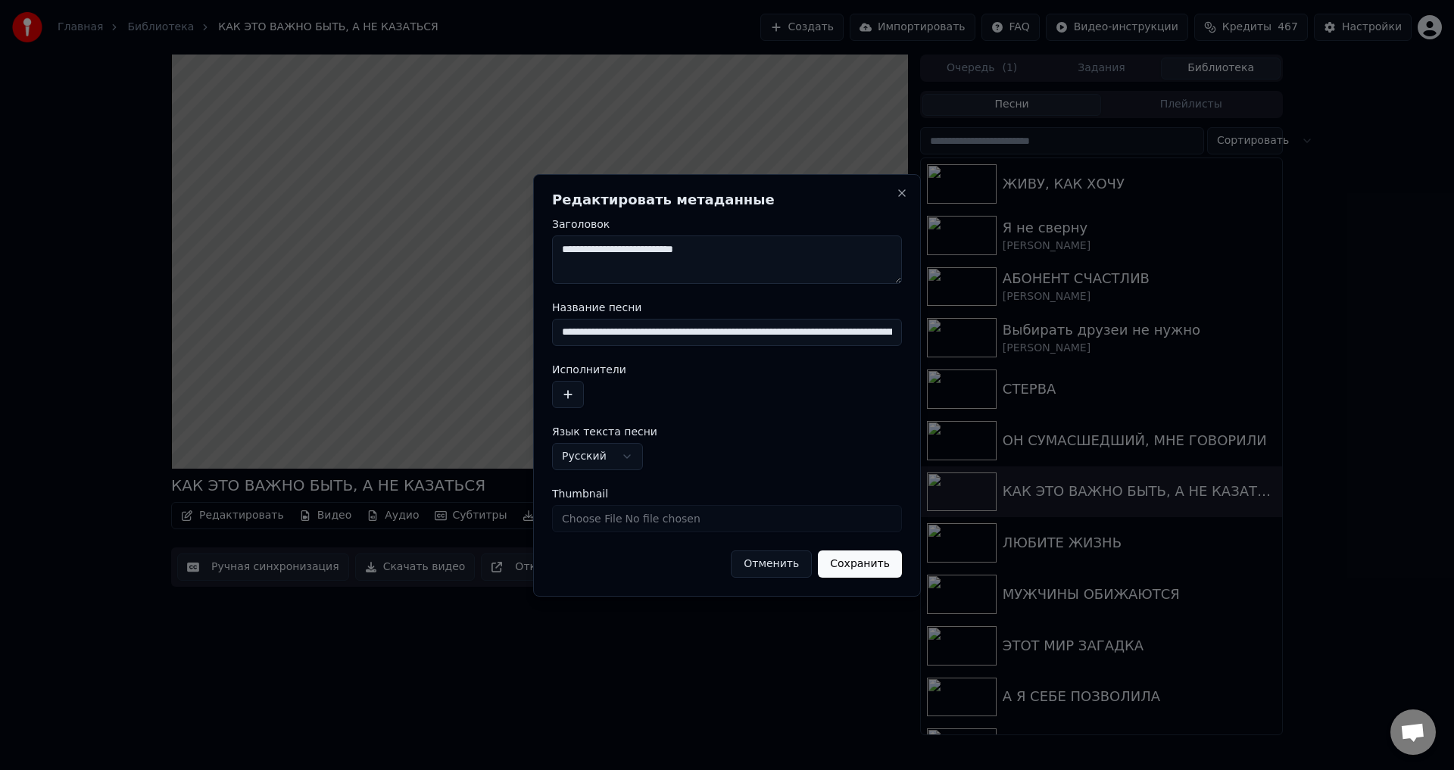
drag, startPoint x: 581, startPoint y: 331, endPoint x: 569, endPoint y: 331, distance: 12.1
click at [569, 331] on input "**********" at bounding box center [727, 332] width 350 height 27
type input "**********"
click at [840, 564] on button "Сохранить" at bounding box center [860, 564] width 84 height 27
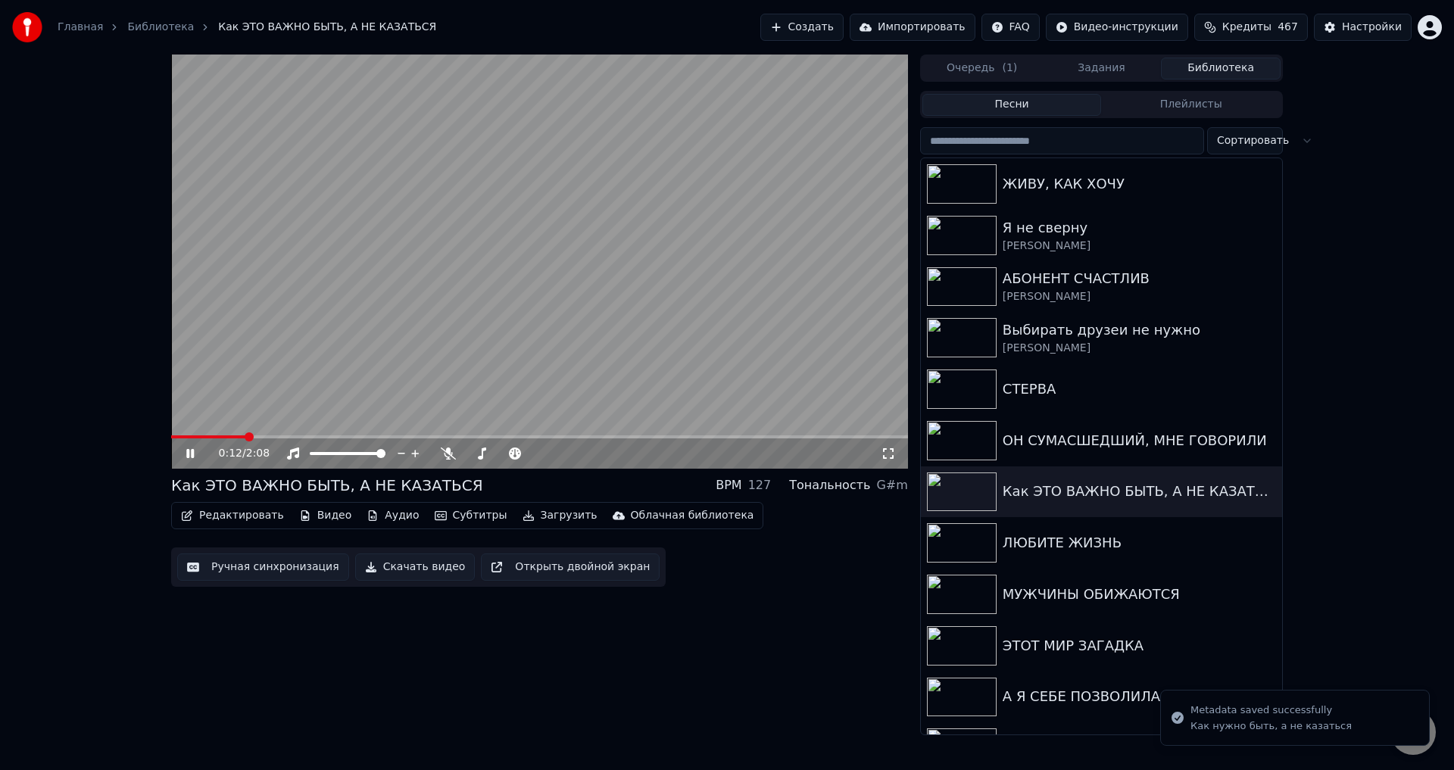
drag, startPoint x: 193, startPoint y: 450, endPoint x: 332, endPoint y: 551, distance: 172.4
click at [193, 451] on icon at bounding box center [190, 453] width 8 height 9
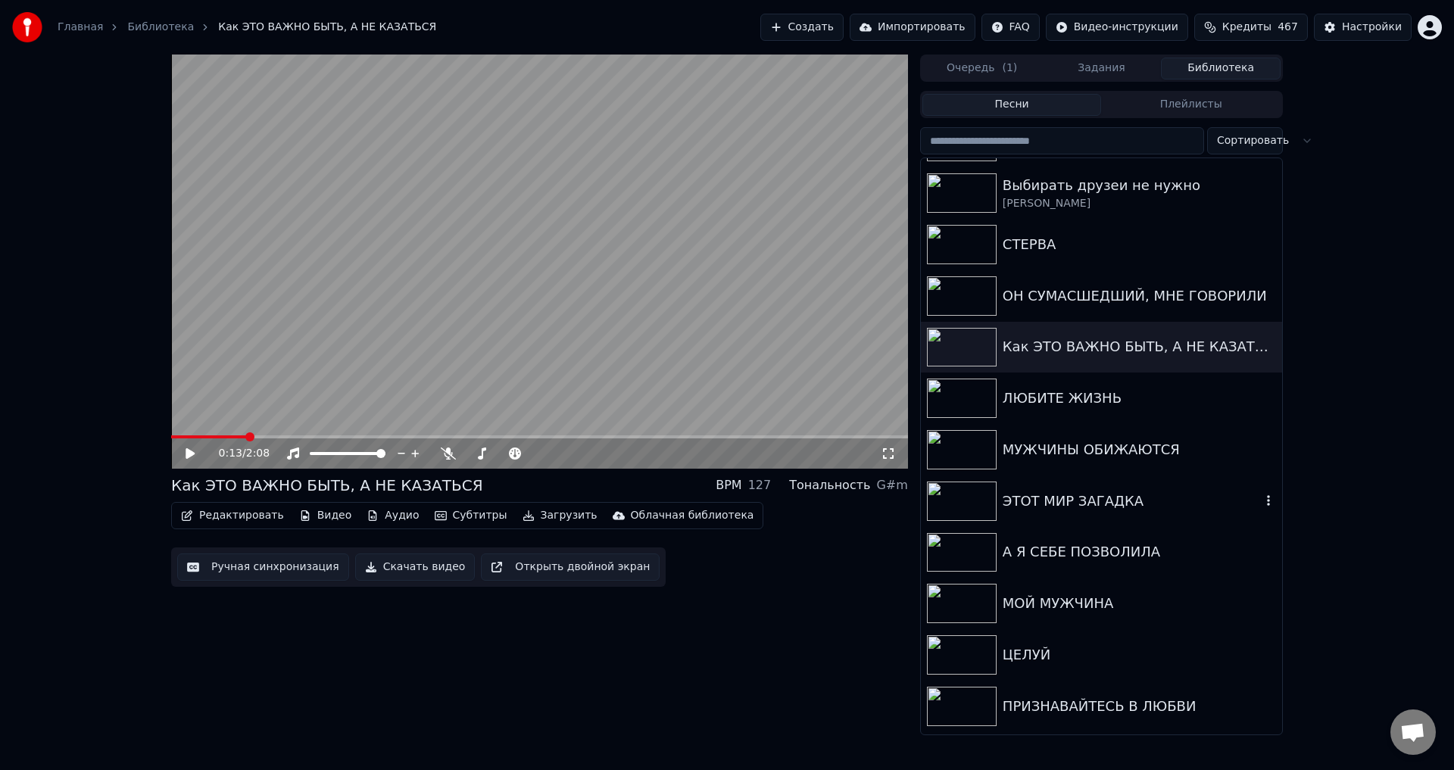
scroll to position [151, 0]
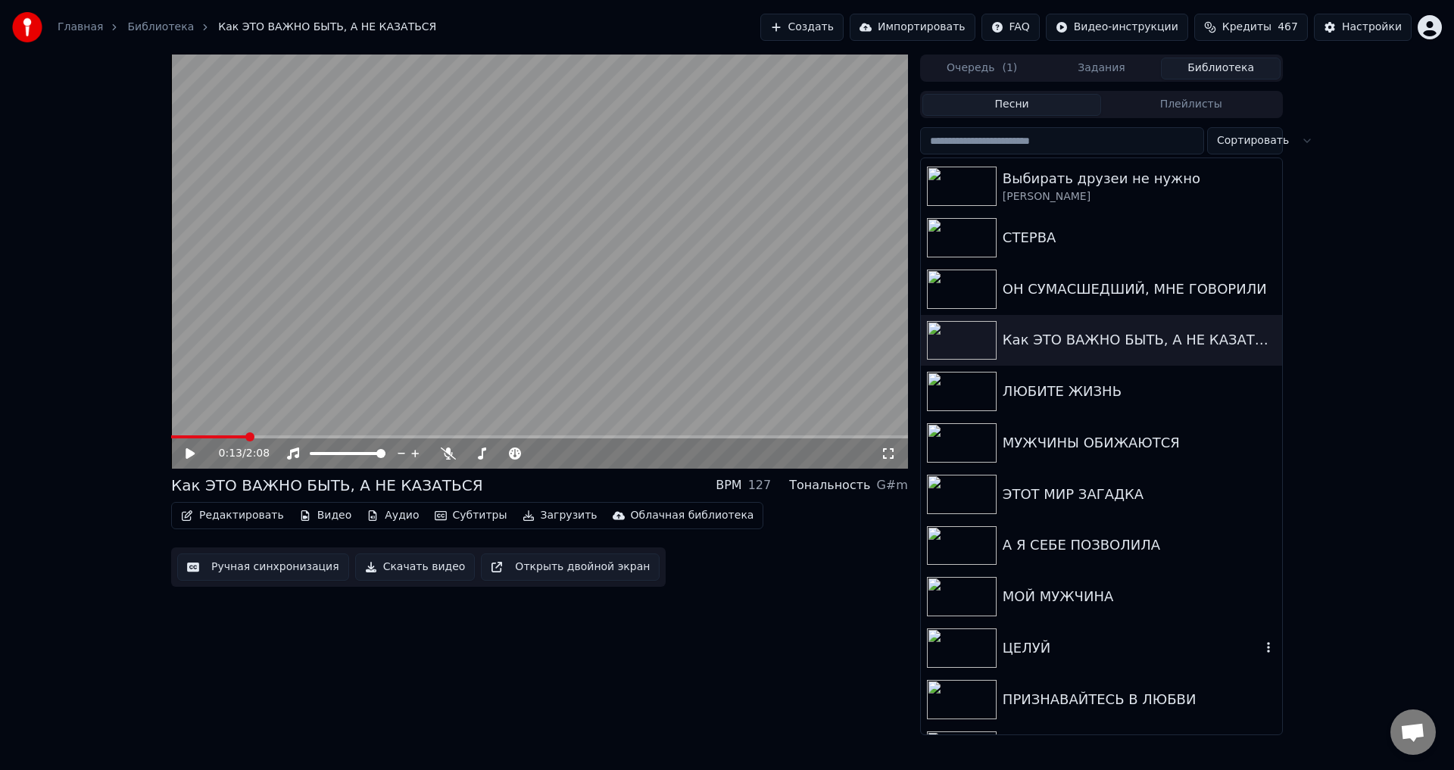
click at [1030, 648] on div "ЦЕЛУЙ" at bounding box center [1132, 648] width 258 height 21
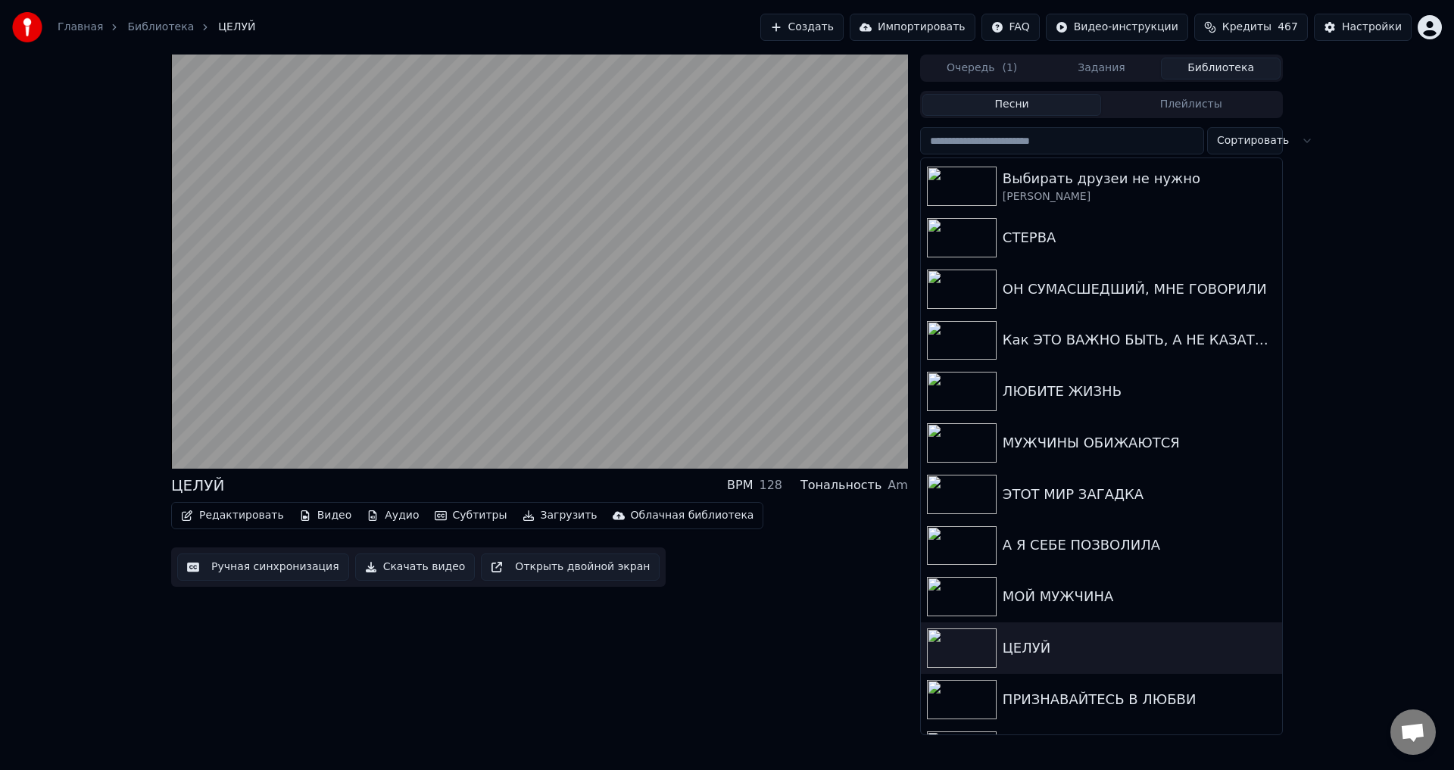
click at [242, 566] on button "Ручная синхронизация" at bounding box center [263, 567] width 172 height 27
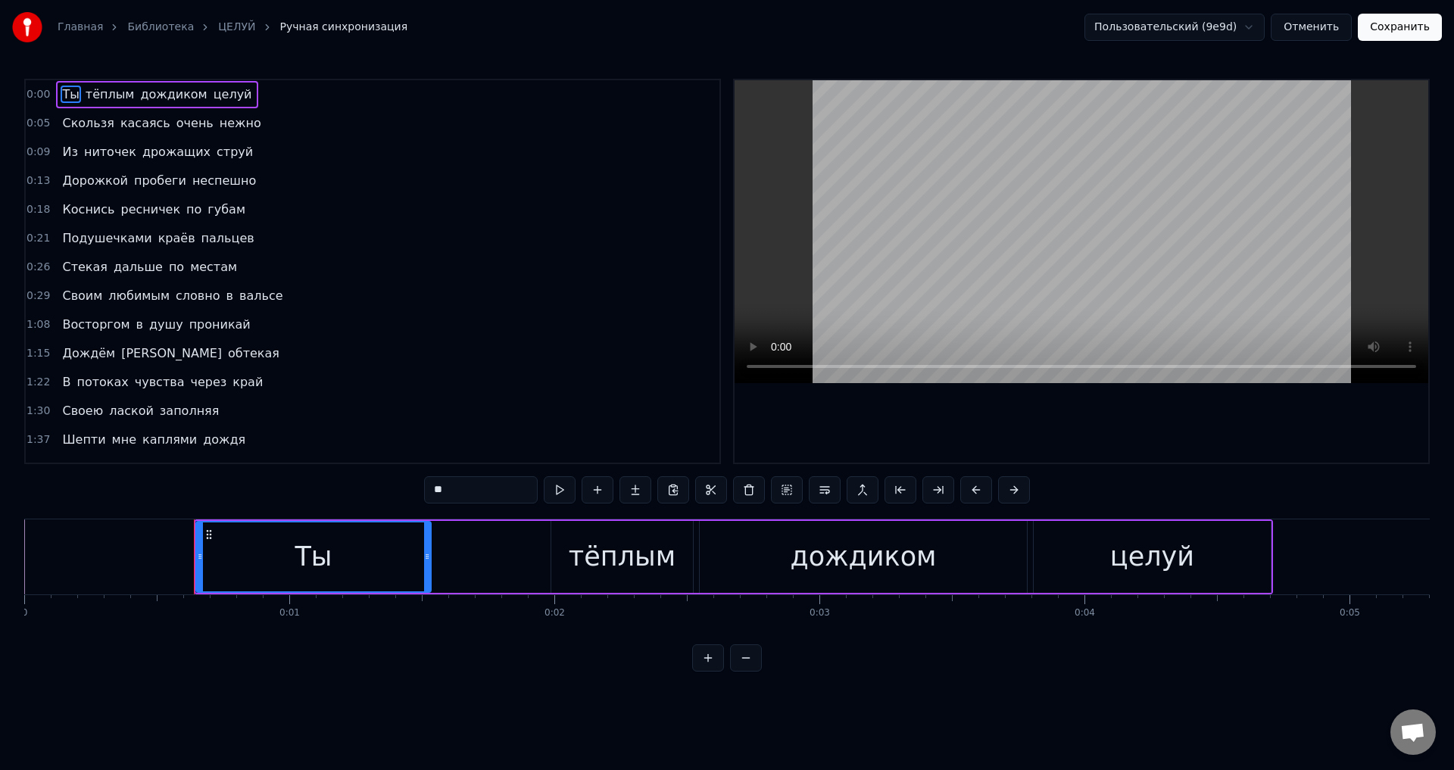
click at [64, 205] on span "Коснись" at bounding box center [88, 209] width 55 height 17
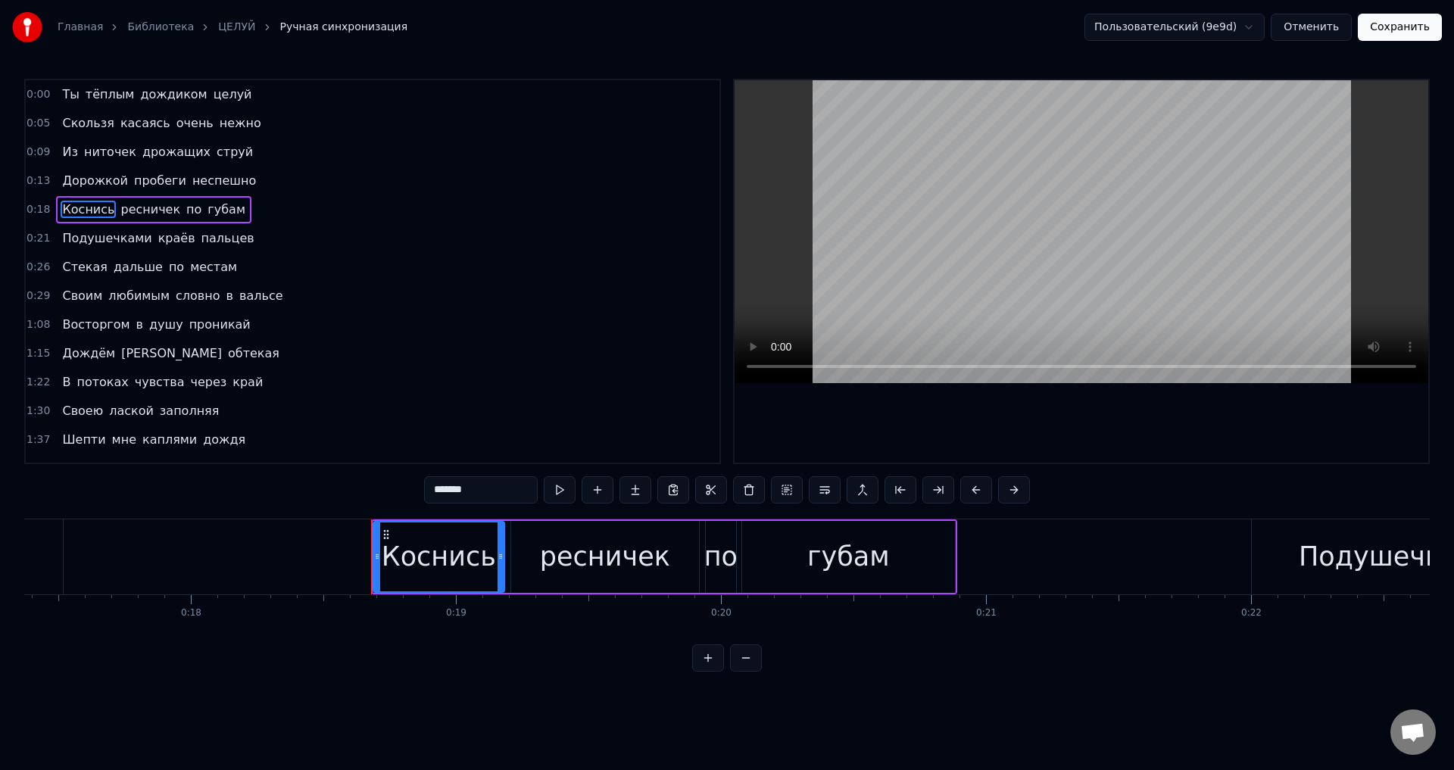
scroll to position [0, 4875]
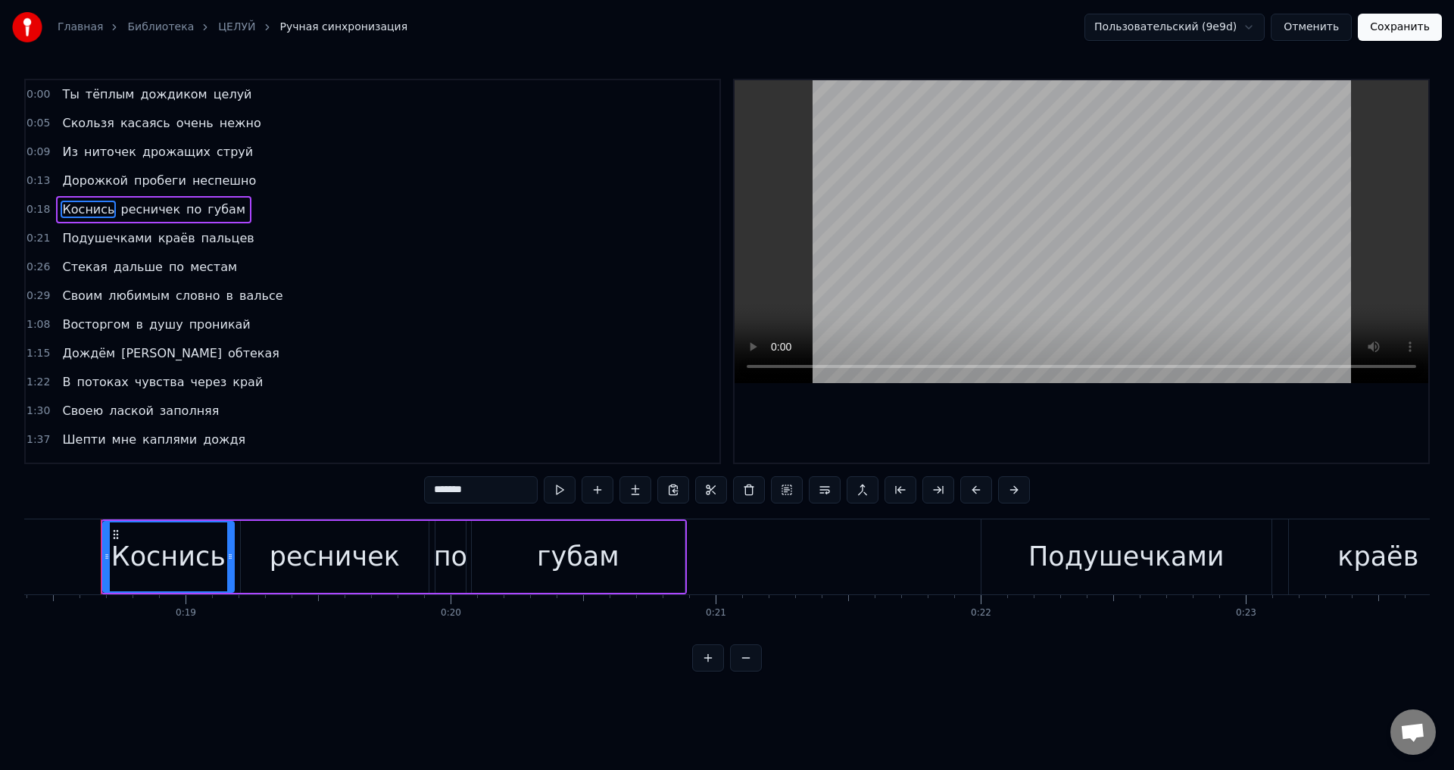
drag, startPoint x: 497, startPoint y: 556, endPoint x: 463, endPoint y: 560, distance: 33.5
click at [495, 556] on div "губам" at bounding box center [578, 557] width 213 height 72
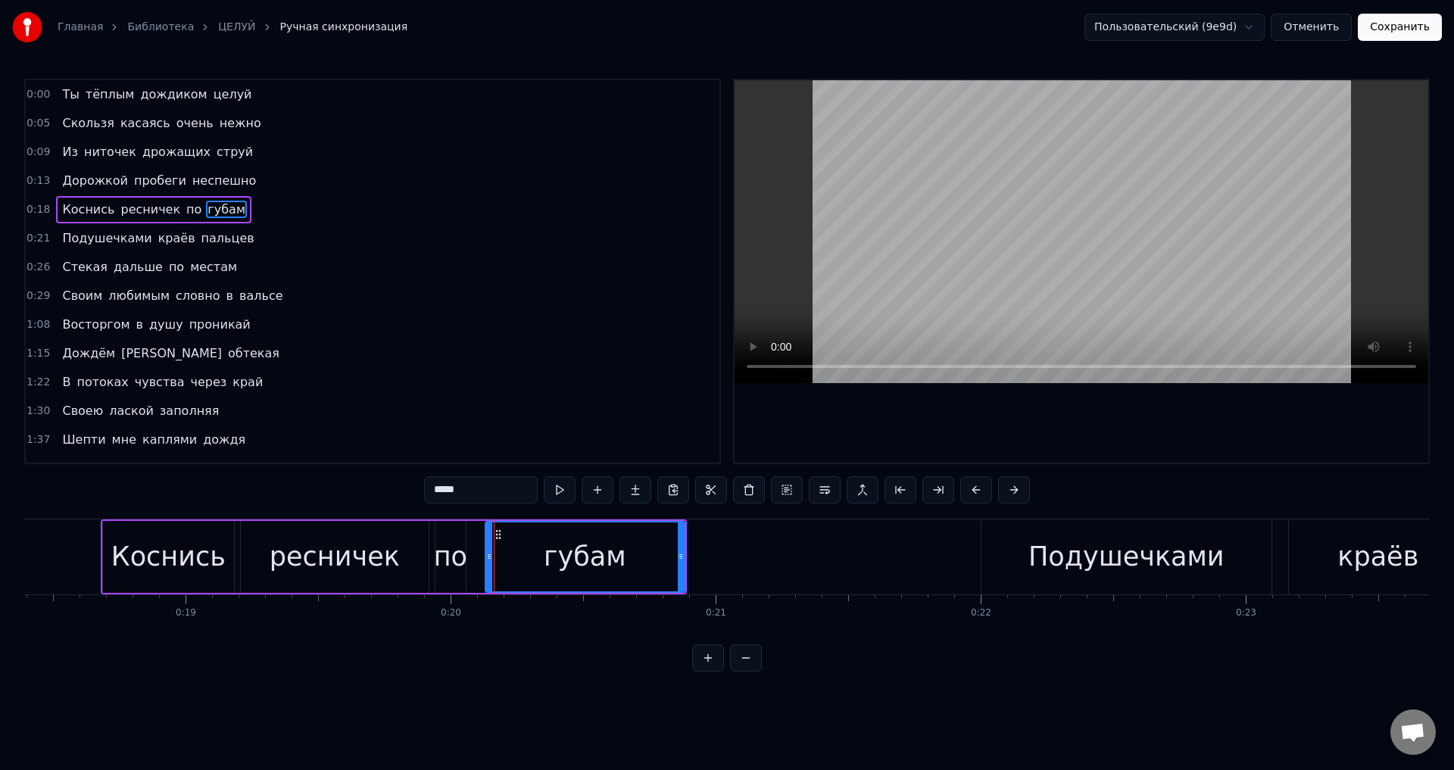
drag, startPoint x: 473, startPoint y: 561, endPoint x: 487, endPoint y: 561, distance: 13.6
click at [487, 561] on icon at bounding box center [489, 557] width 6 height 12
click at [452, 565] on div "по" at bounding box center [450, 557] width 33 height 40
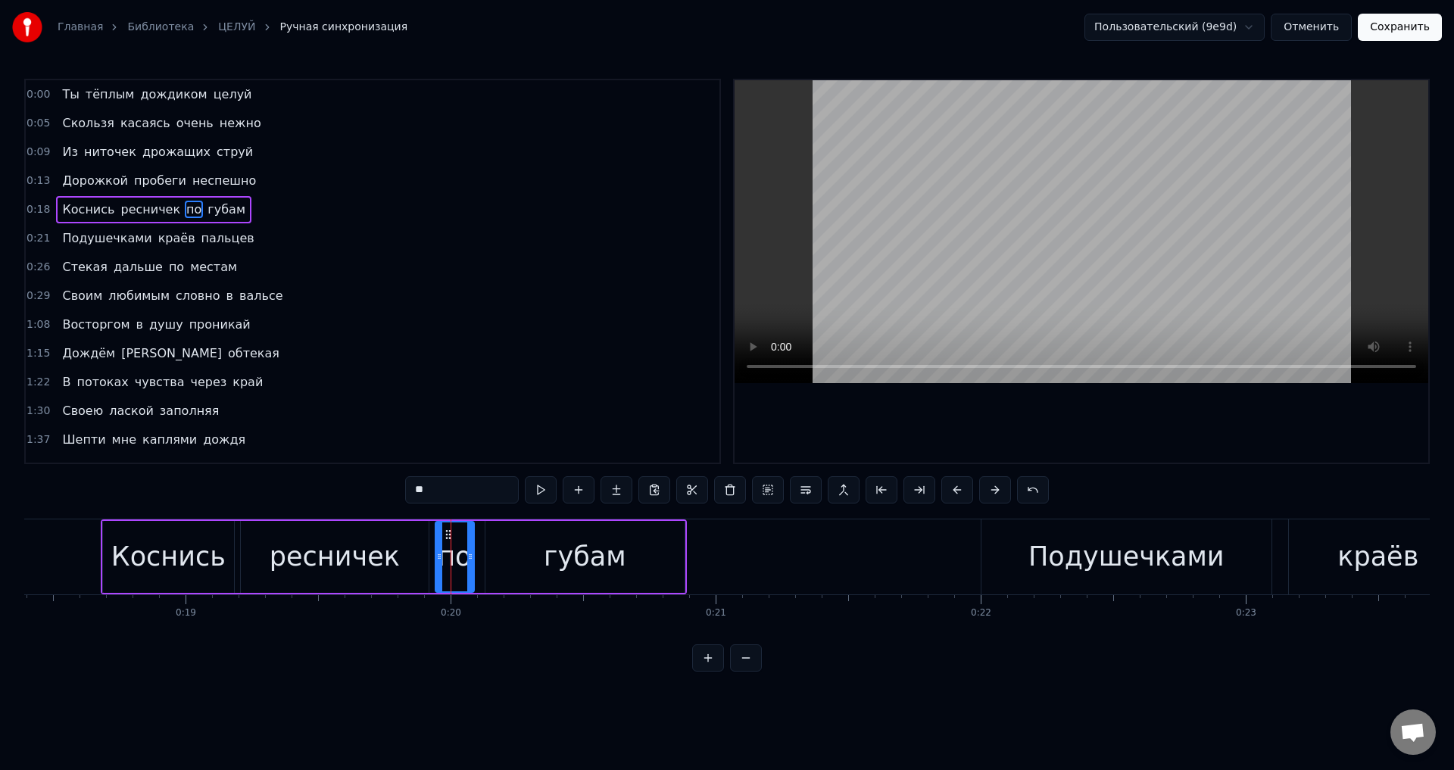
drag, startPoint x: 463, startPoint y: 565, endPoint x: 472, endPoint y: 564, distance: 8.4
click at [472, 564] on div at bounding box center [470, 557] width 6 height 69
click at [379, 554] on div "ресничек" at bounding box center [335, 557] width 130 height 40
type input "********"
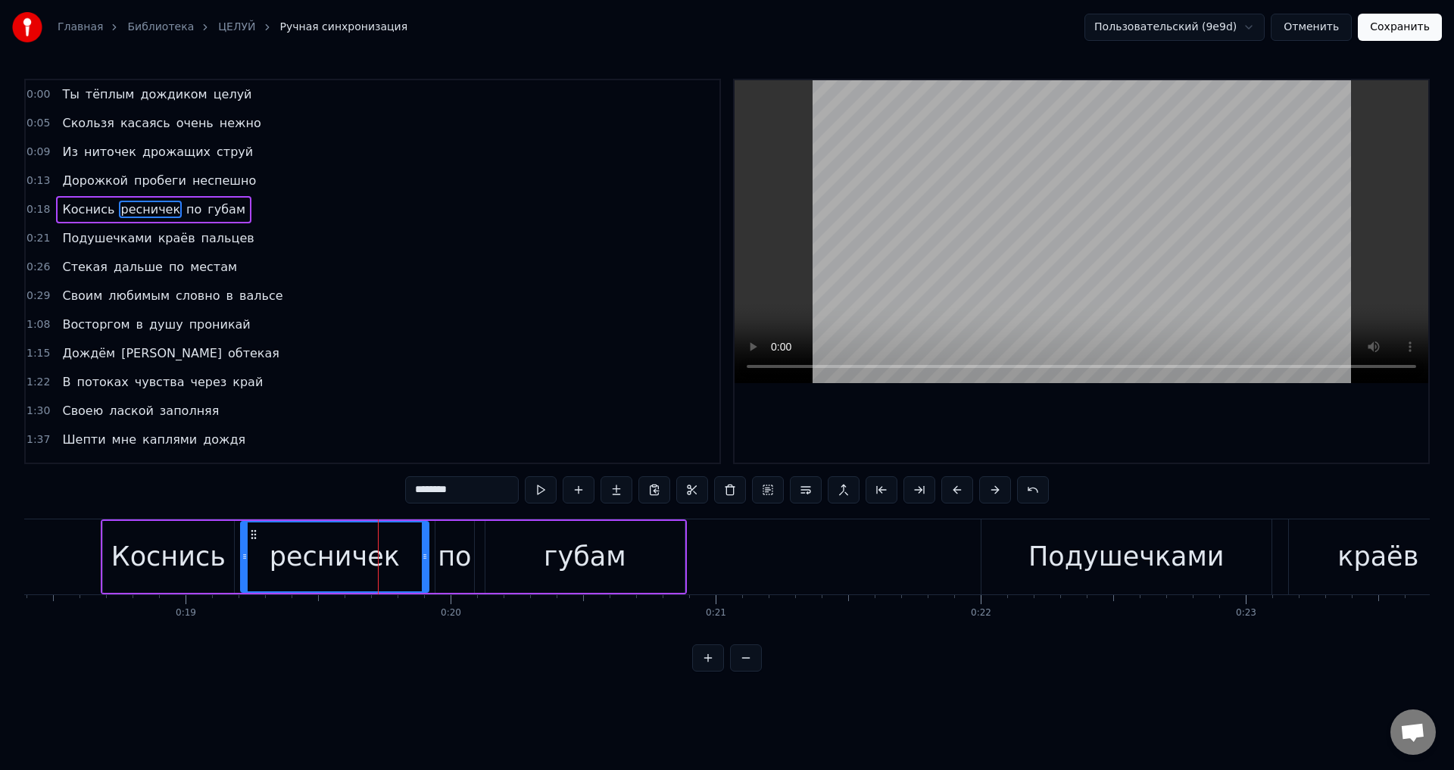
click at [1400, 34] on button "Сохранить" at bounding box center [1400, 27] width 84 height 27
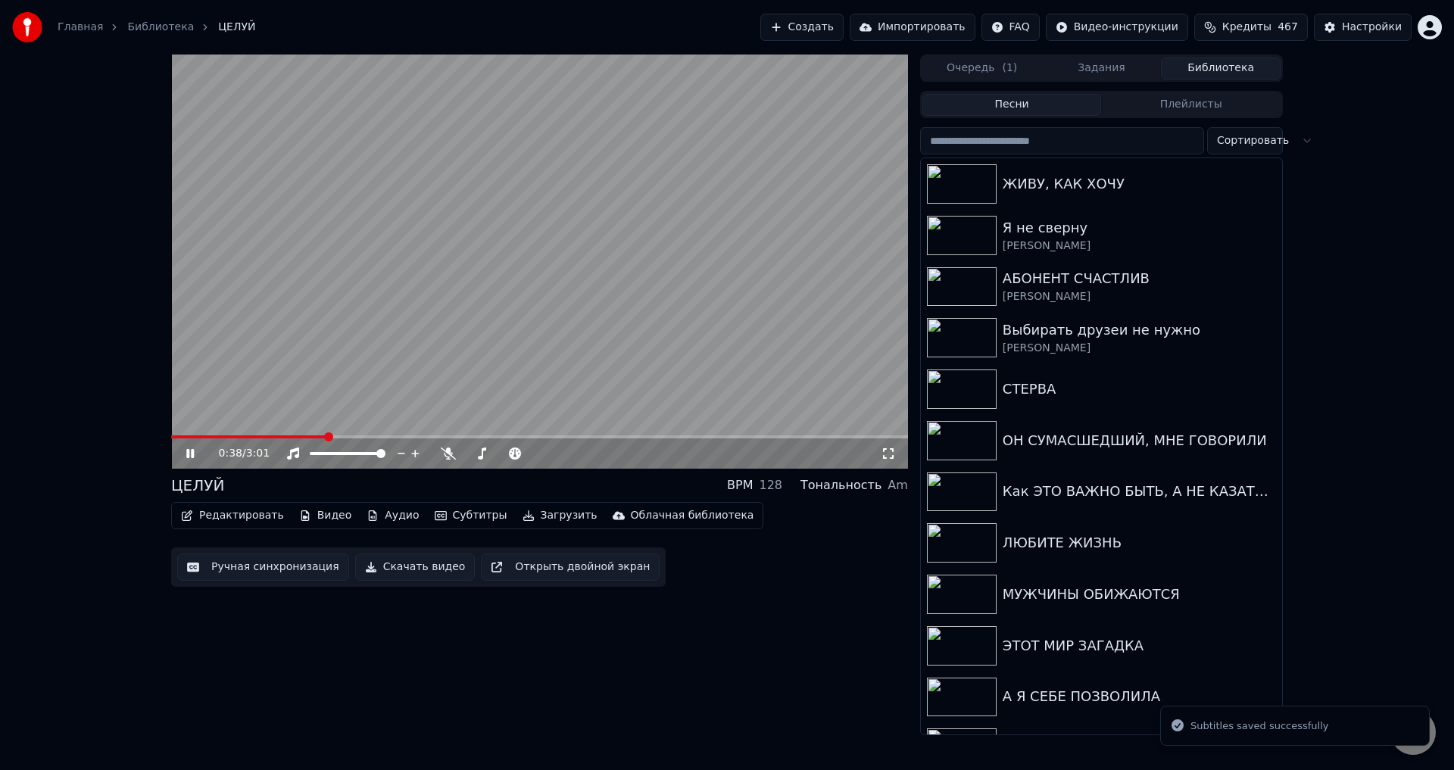
click at [326, 435] on span at bounding box center [539, 436] width 737 height 3
click at [263, 435] on span at bounding box center [218, 436] width 94 height 3
click at [208, 438] on span at bounding box center [228, 436] width 114 height 3
click at [186, 438] on span at bounding box center [197, 436] width 52 height 3
click at [171, 442] on span at bounding box center [175, 436] width 9 height 9
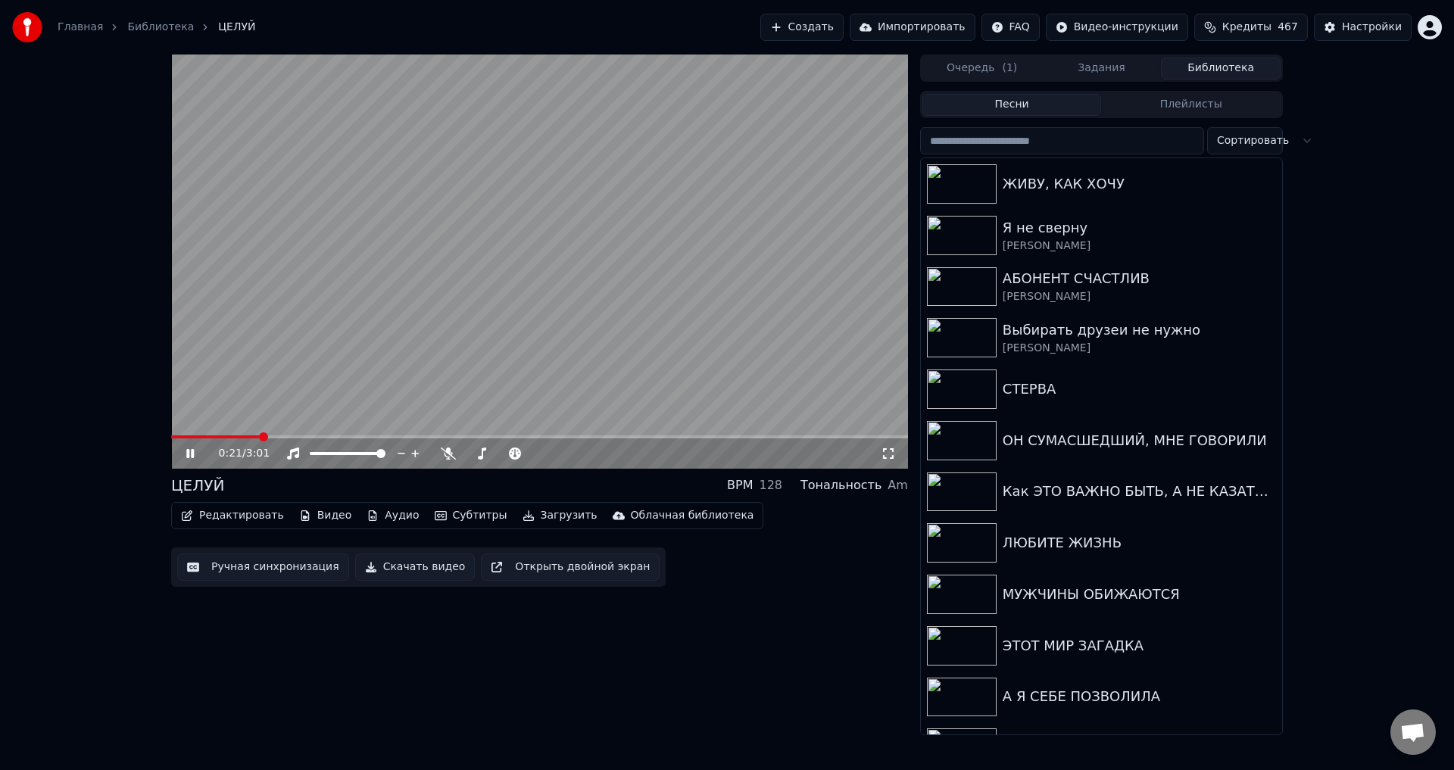
click at [455, 658] on div "0:21 / 3:01 ЦЕЛУЙ BPM 128 Тональность Am Редактировать Видео Аудио Субтитры Заг…" at bounding box center [539, 395] width 737 height 681
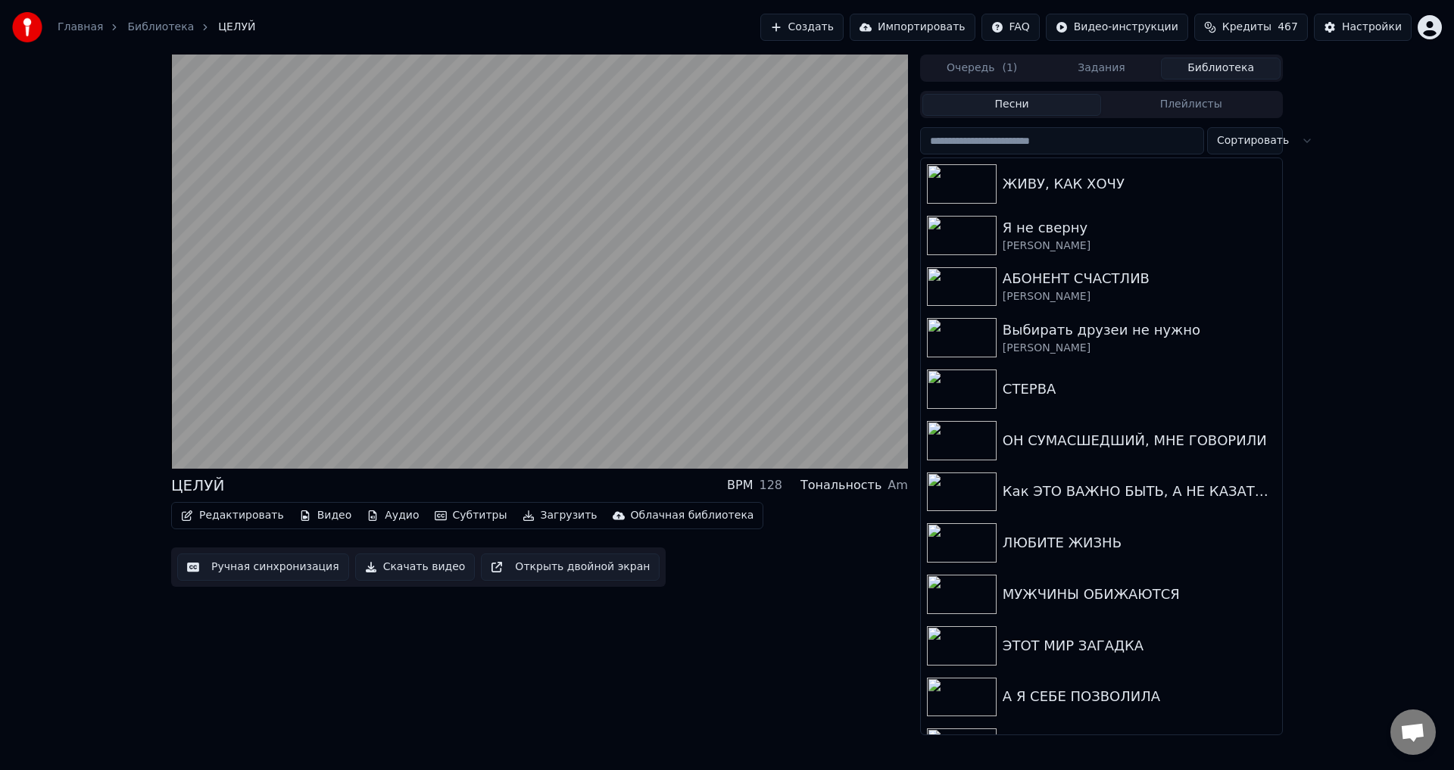
click at [271, 573] on button "Ручная синхронизация" at bounding box center [263, 567] width 172 height 27
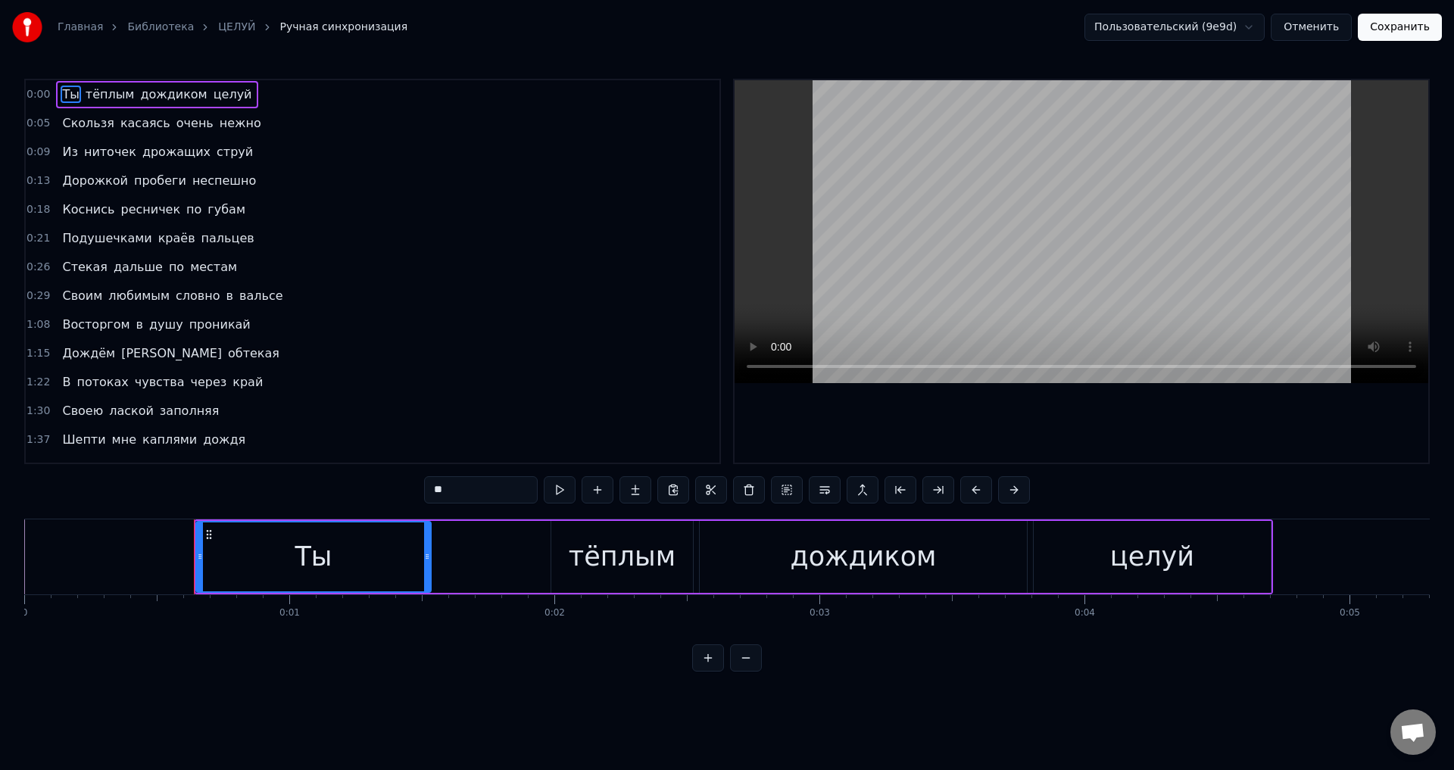
click at [77, 204] on span "Коснись" at bounding box center [88, 209] width 55 height 17
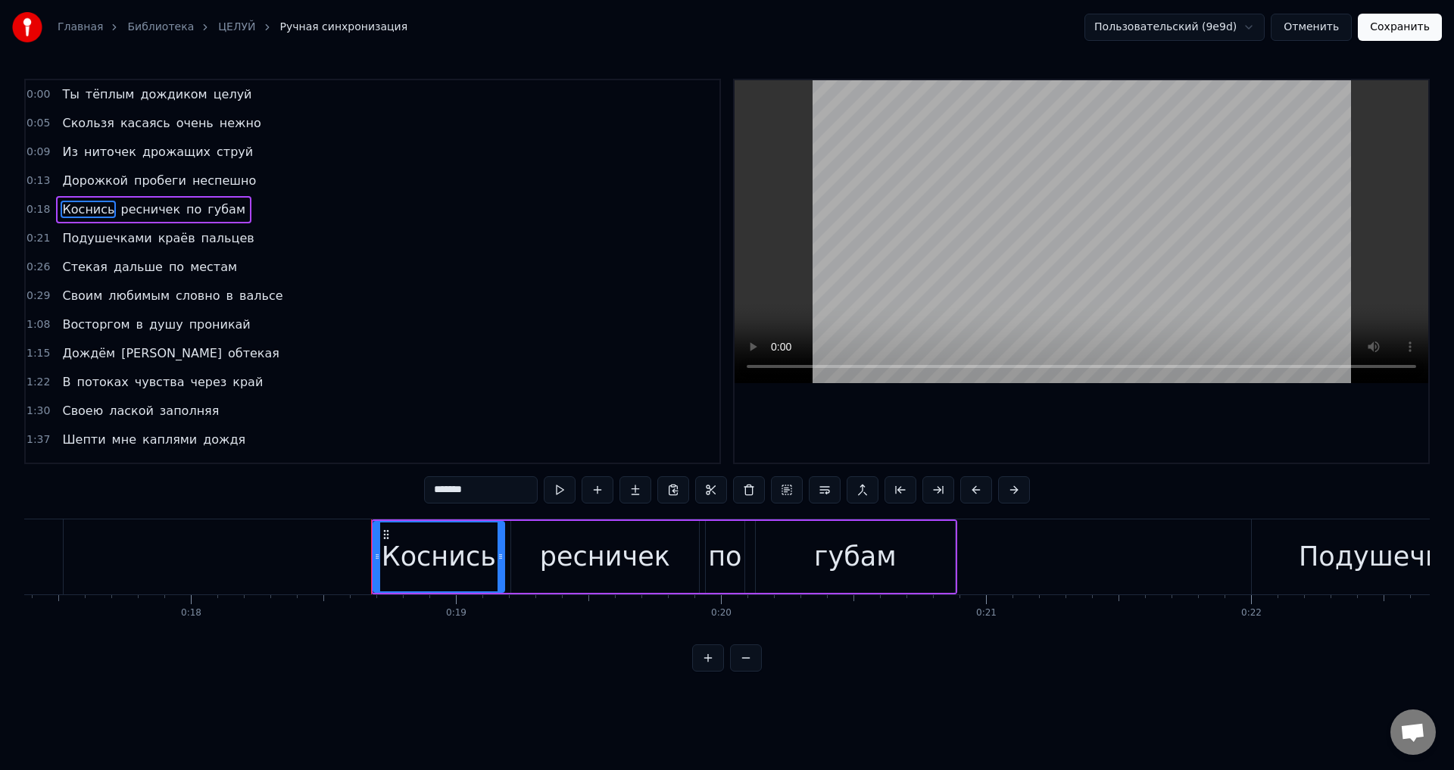
scroll to position [0, 4875]
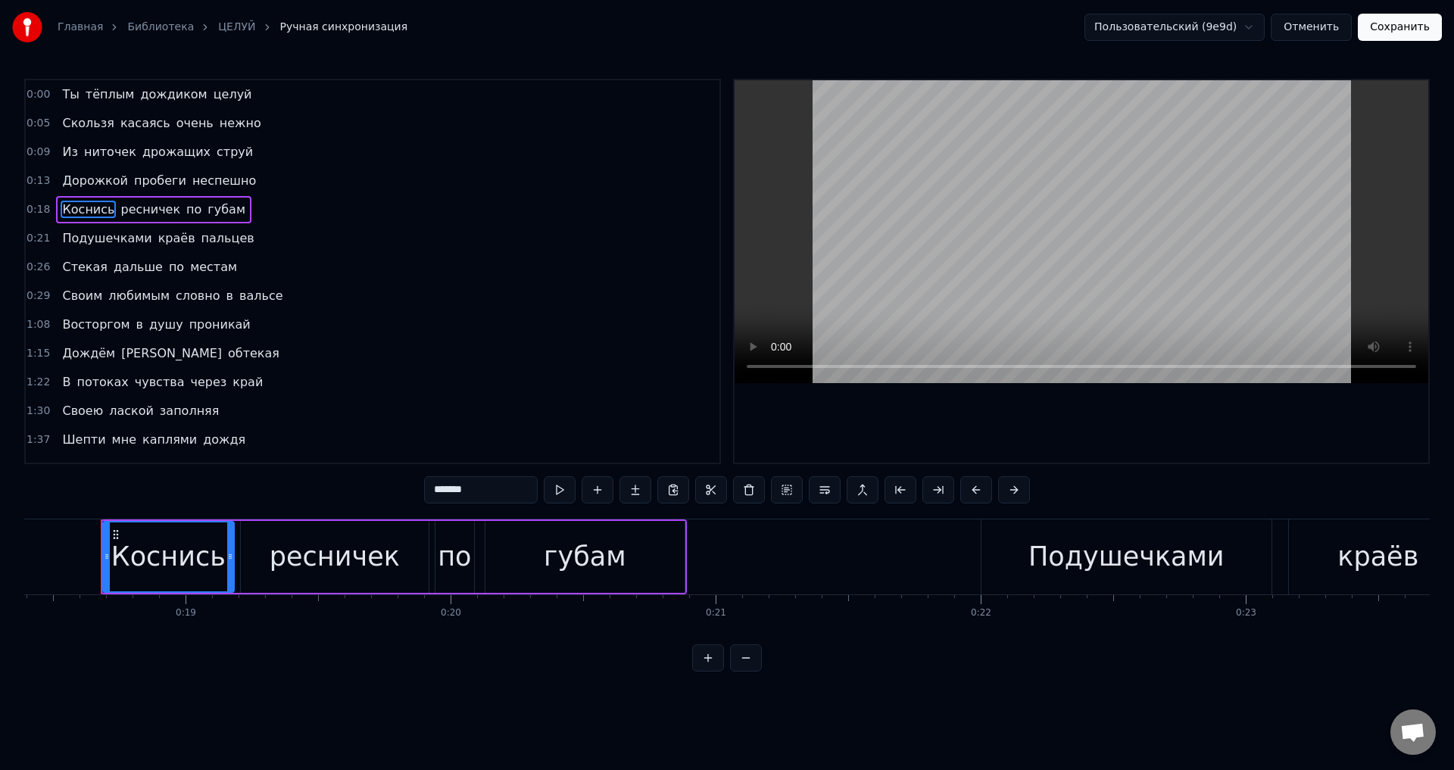
click at [463, 554] on div "по" at bounding box center [454, 557] width 33 height 40
type input "**"
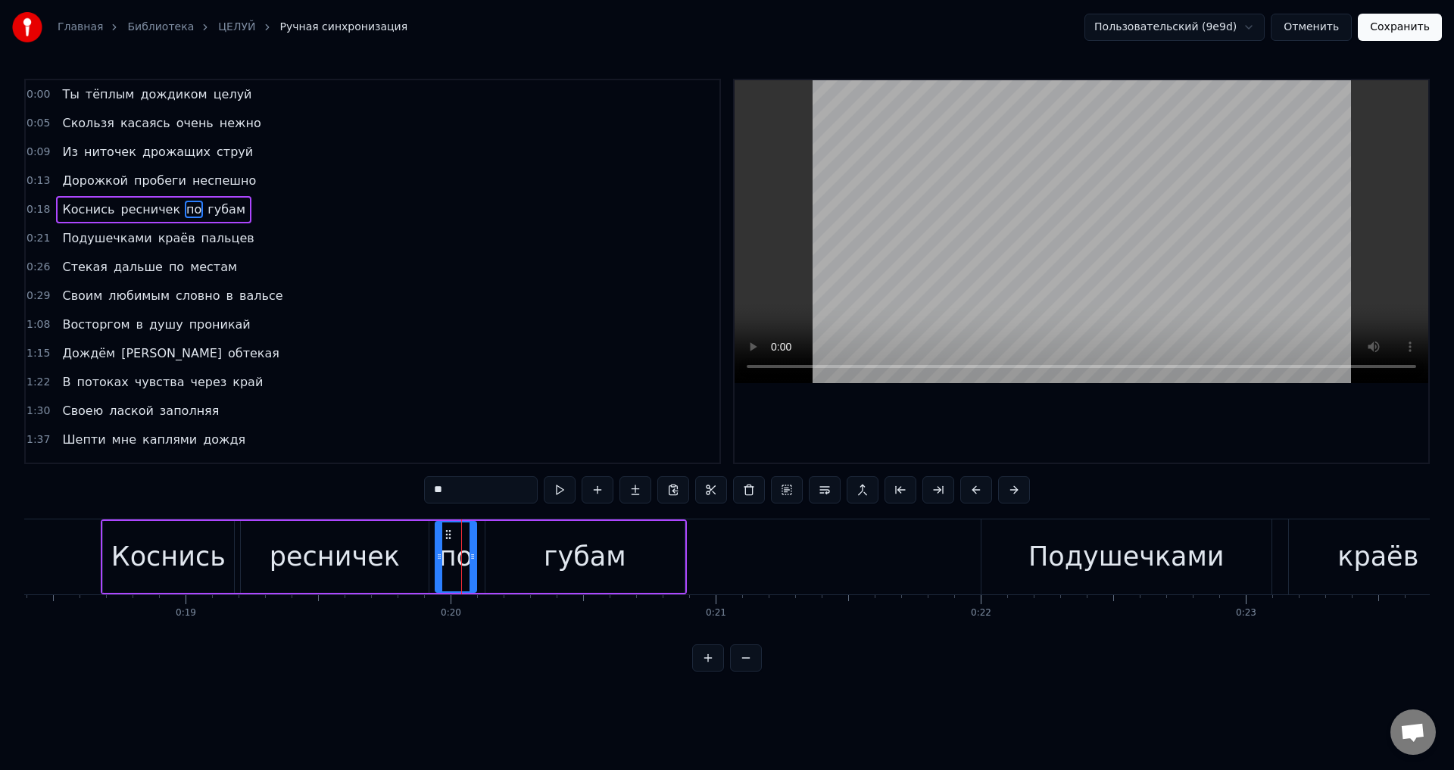
click at [472, 557] on icon at bounding box center [473, 557] width 6 height 12
click at [1408, 25] on button "Сохранить" at bounding box center [1400, 27] width 84 height 27
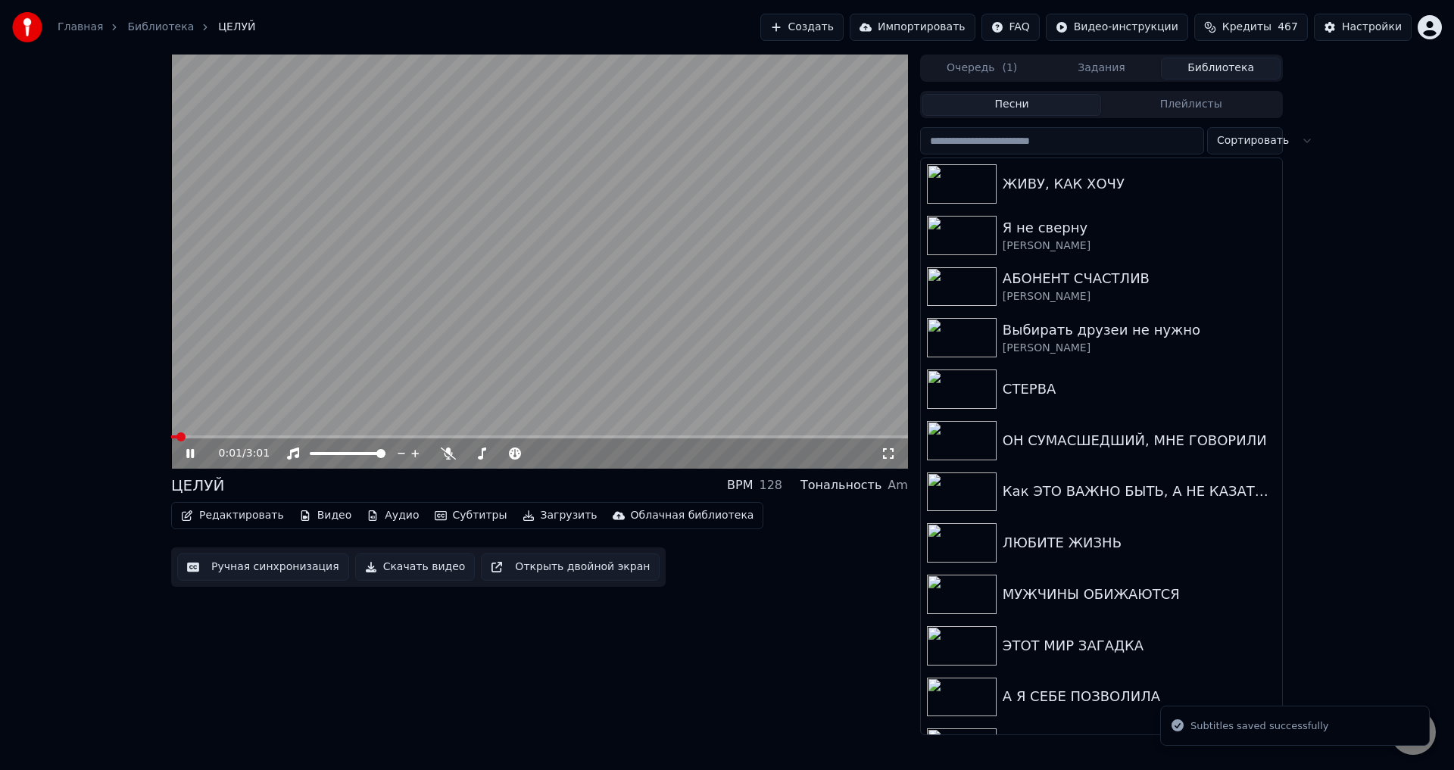
click at [535, 519] on button "Загрузить" at bounding box center [560, 515] width 87 height 21
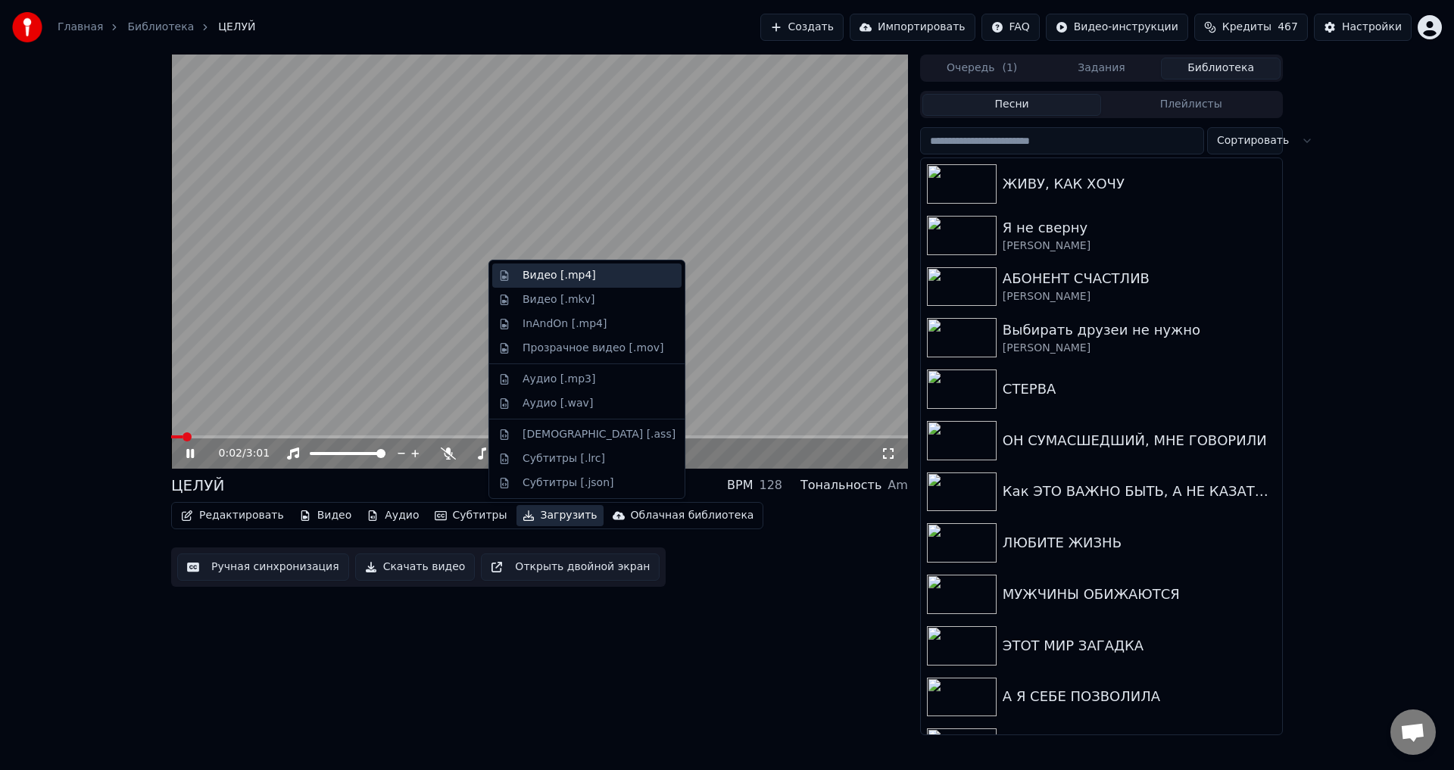
click at [541, 277] on div "Видео [.mp4]" at bounding box center [559, 275] width 73 height 15
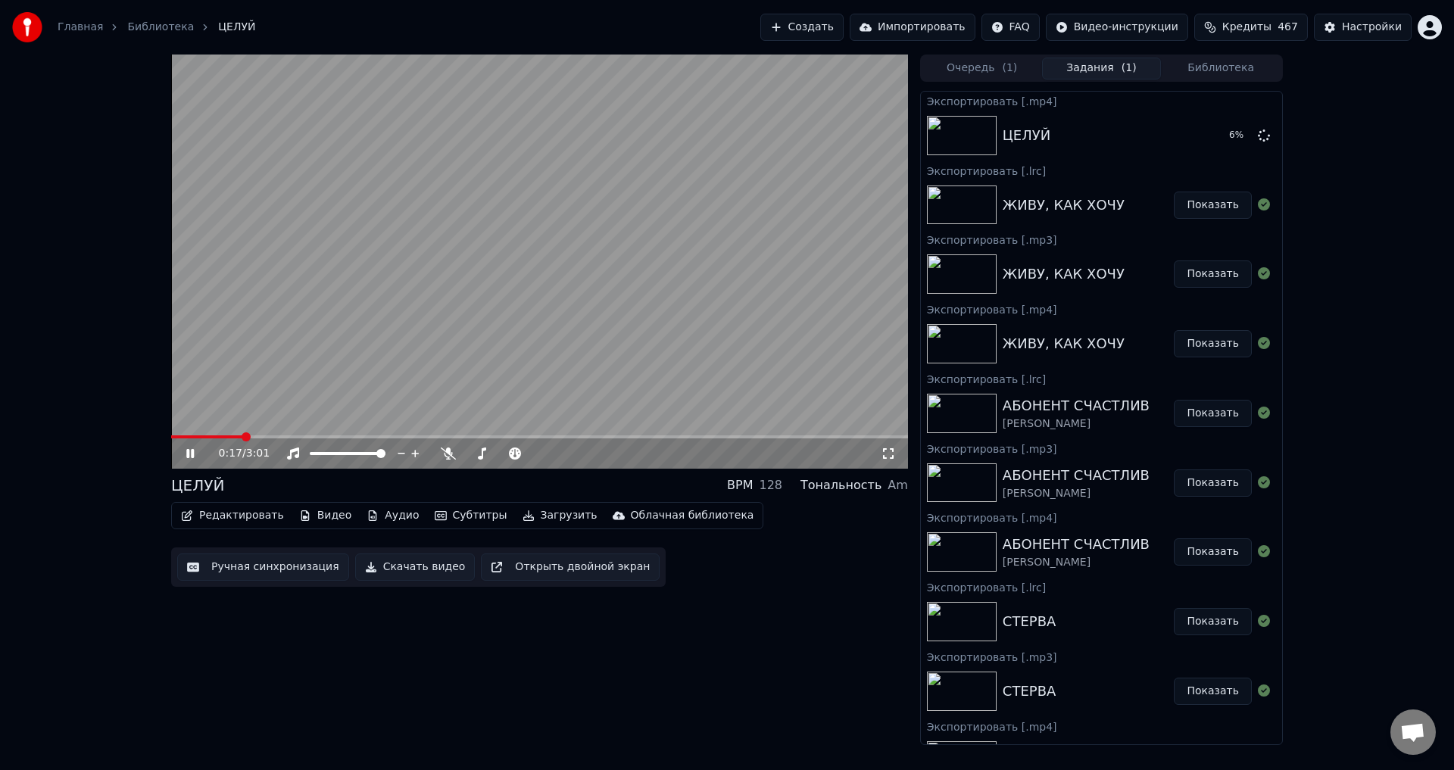
drag, startPoint x: 192, startPoint y: 452, endPoint x: 229, endPoint y: 518, distance: 75.6
click at [192, 453] on icon at bounding box center [190, 453] width 8 height 9
click at [232, 573] on button "Ручная синхронизация" at bounding box center [263, 567] width 172 height 27
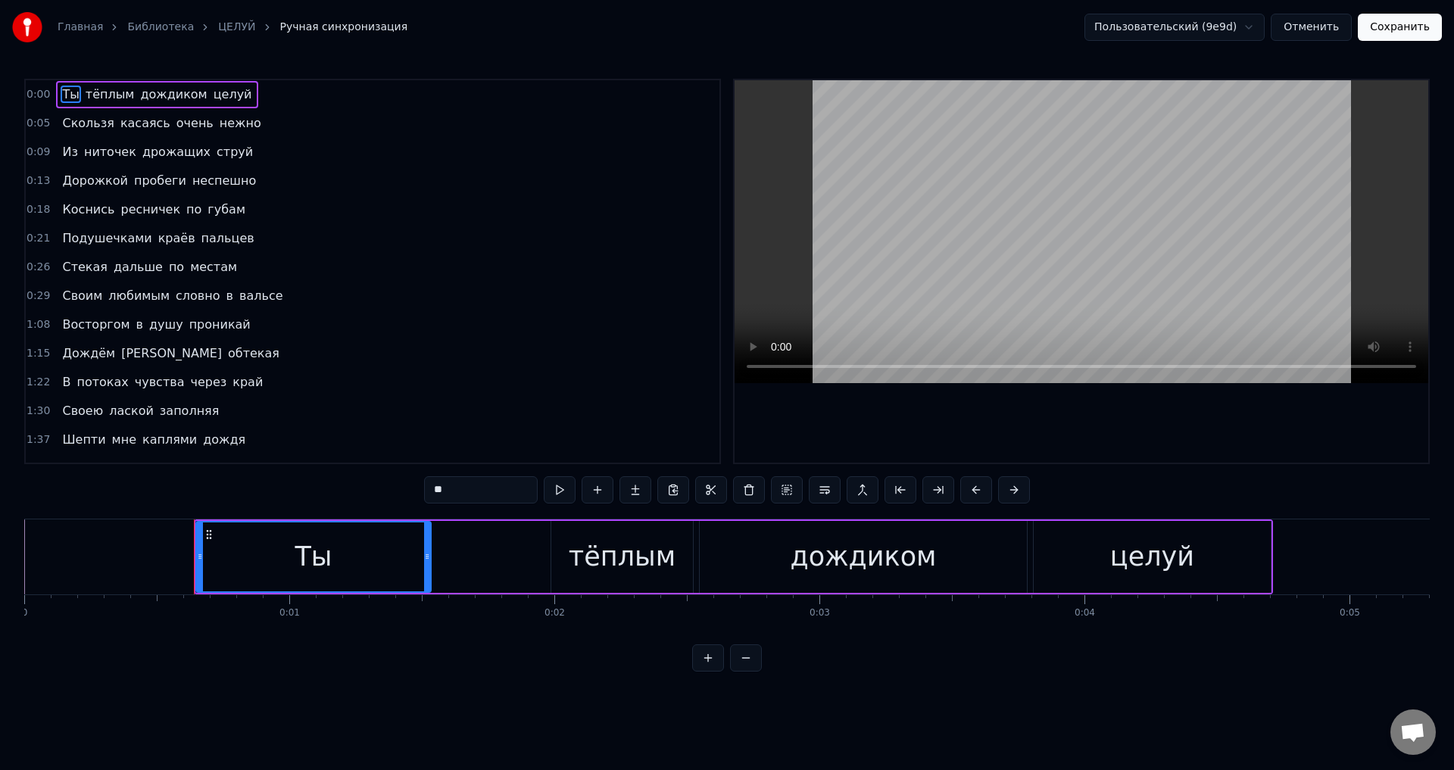
click at [67, 213] on span "Коснись" at bounding box center [88, 209] width 55 height 17
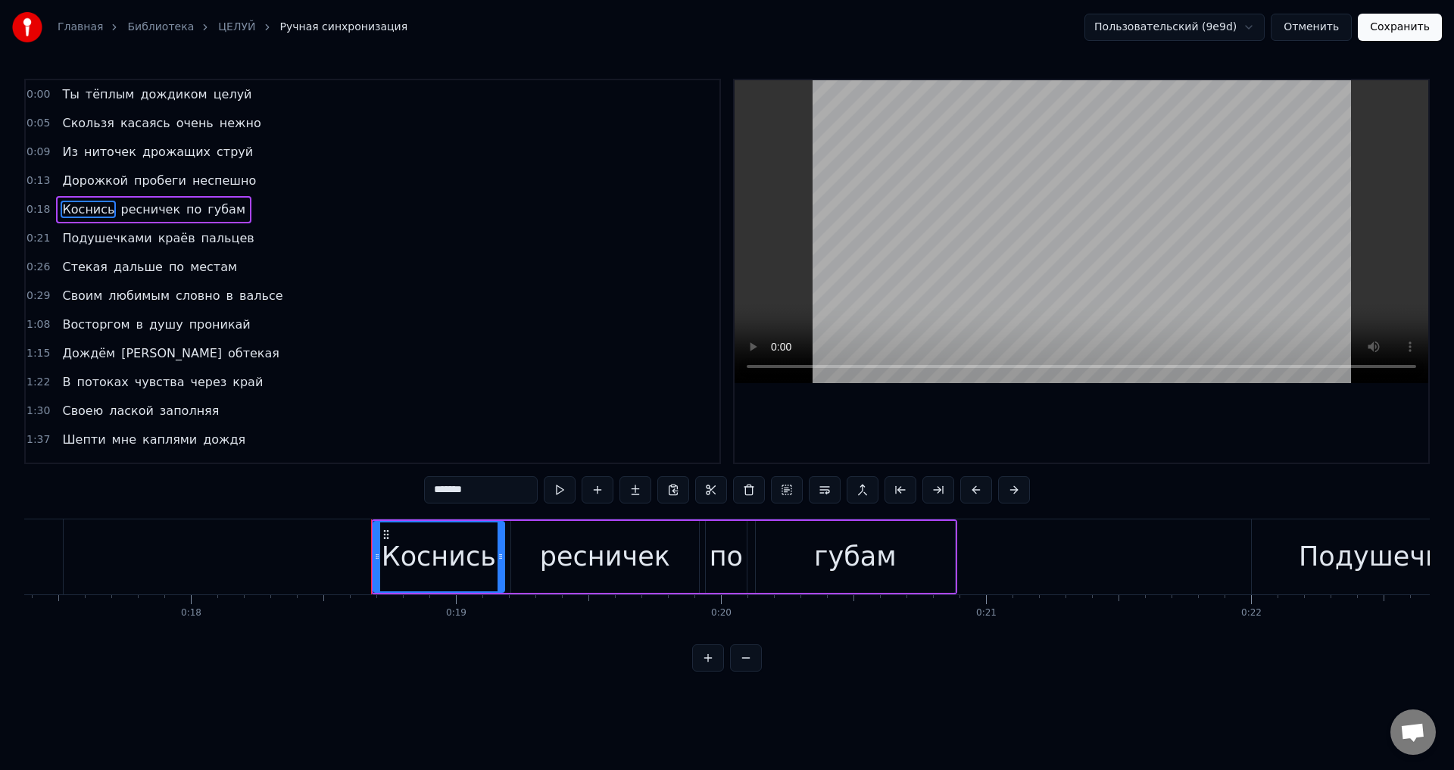
scroll to position [0, 4875]
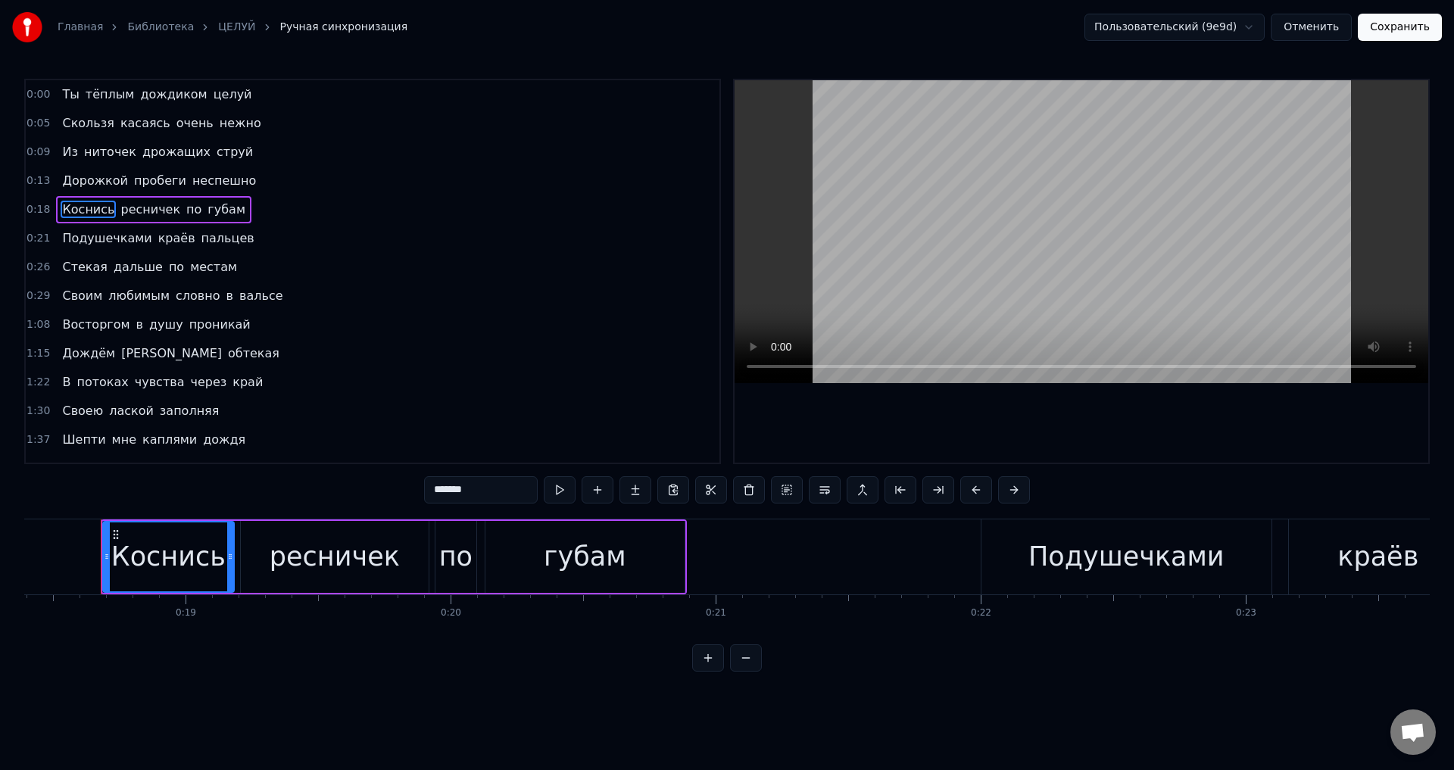
click at [270, 559] on div "ресничек" at bounding box center [335, 557] width 188 height 72
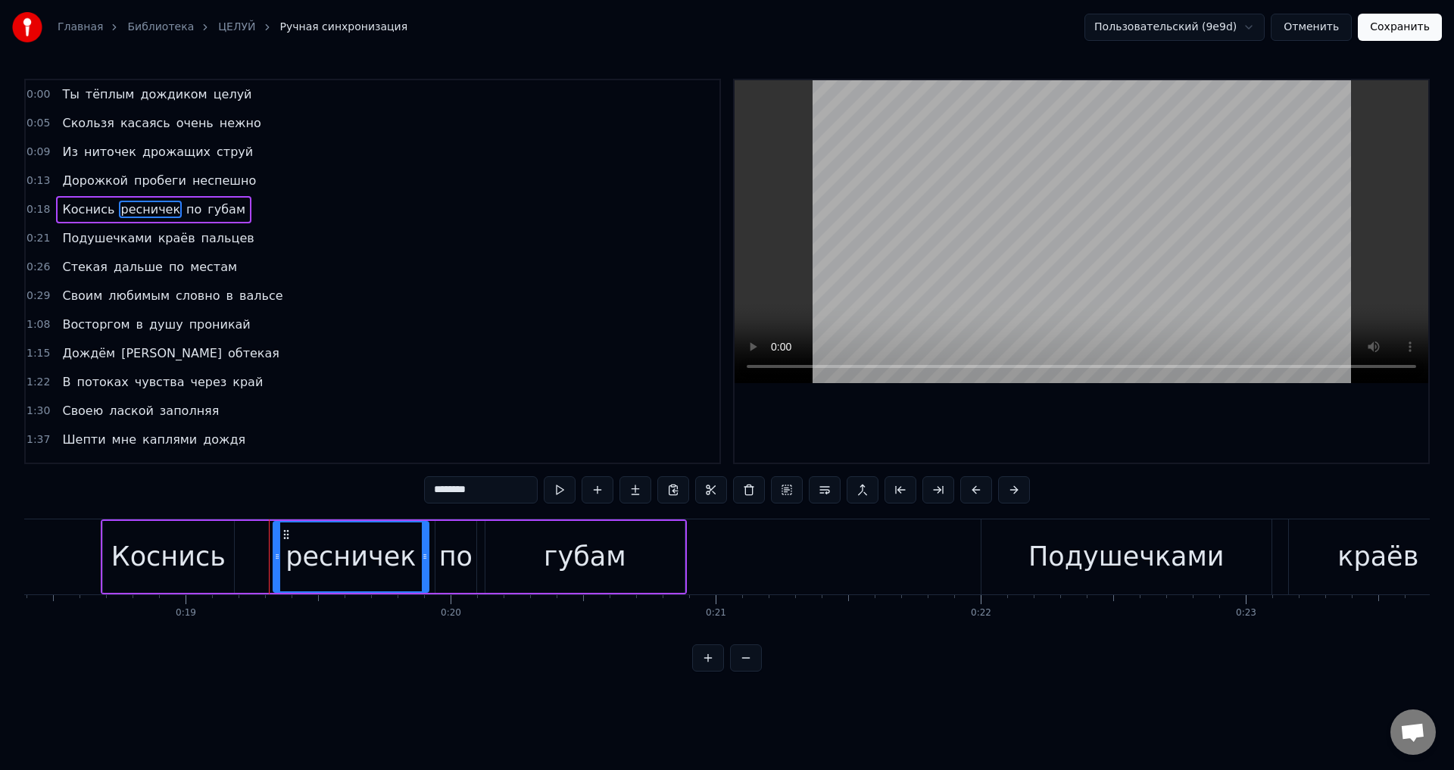
drag, startPoint x: 245, startPoint y: 563, endPoint x: 278, endPoint y: 559, distance: 32.8
click at [278, 559] on div at bounding box center [277, 557] width 6 height 69
click at [232, 557] on div "Коснись" at bounding box center [168, 557] width 131 height 72
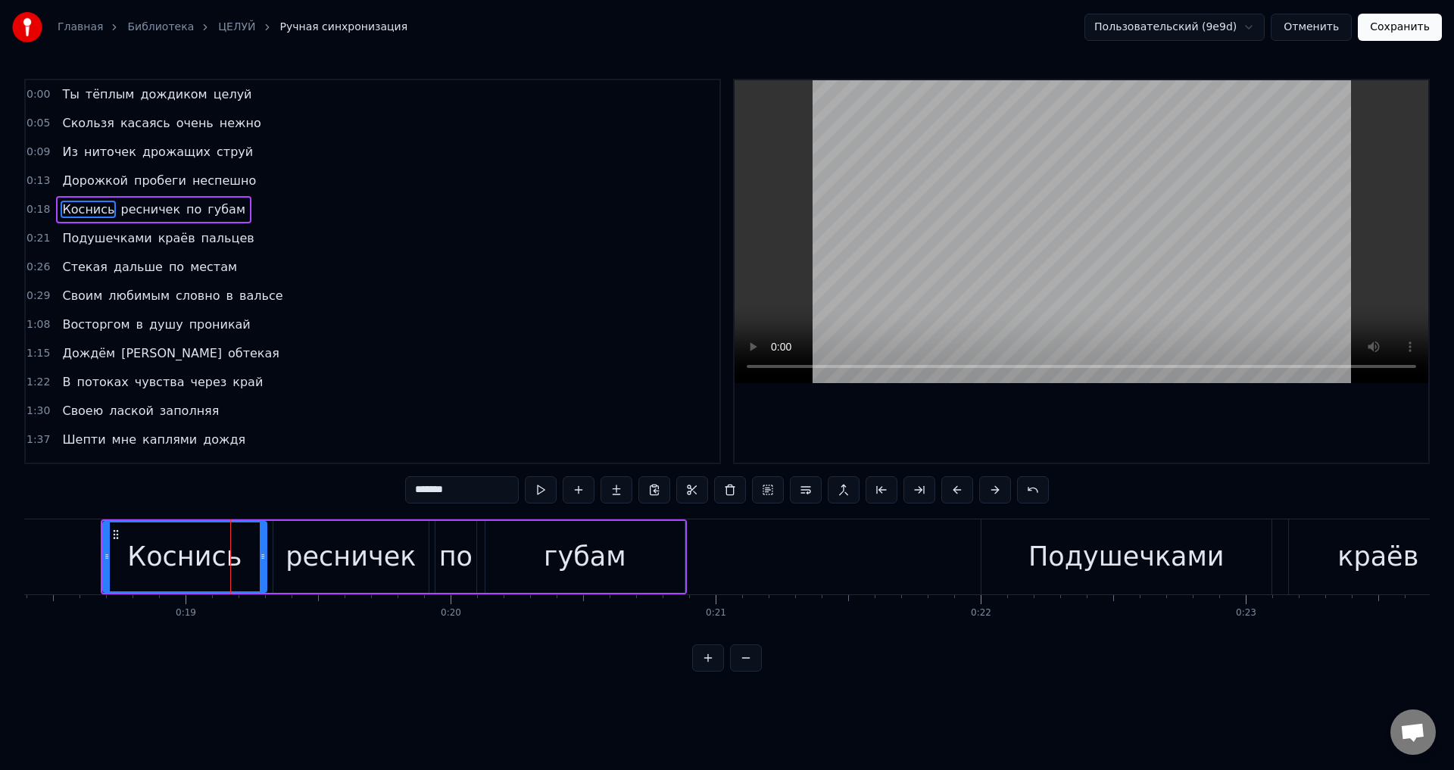
drag, startPoint x: 232, startPoint y: 557, endPoint x: 264, endPoint y: 557, distance: 32.6
click at [264, 557] on icon at bounding box center [263, 557] width 6 height 12
click at [507, 563] on div "губам" at bounding box center [584, 557] width 199 height 72
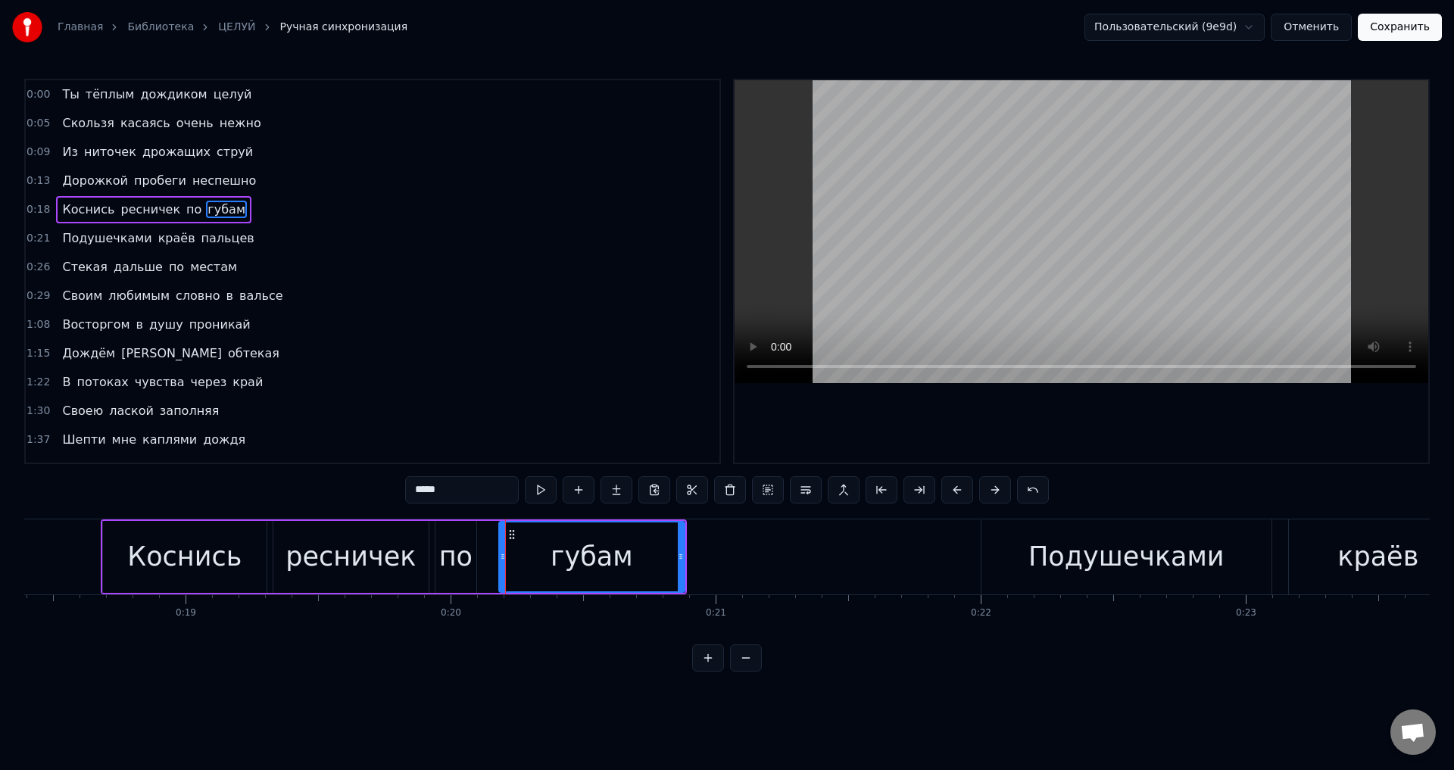
drag, startPoint x: 488, startPoint y: 564, endPoint x: 503, endPoint y: 564, distance: 15.1
click at [503, 564] on div at bounding box center [503, 557] width 6 height 69
click at [443, 556] on div "по" at bounding box center [455, 557] width 33 height 40
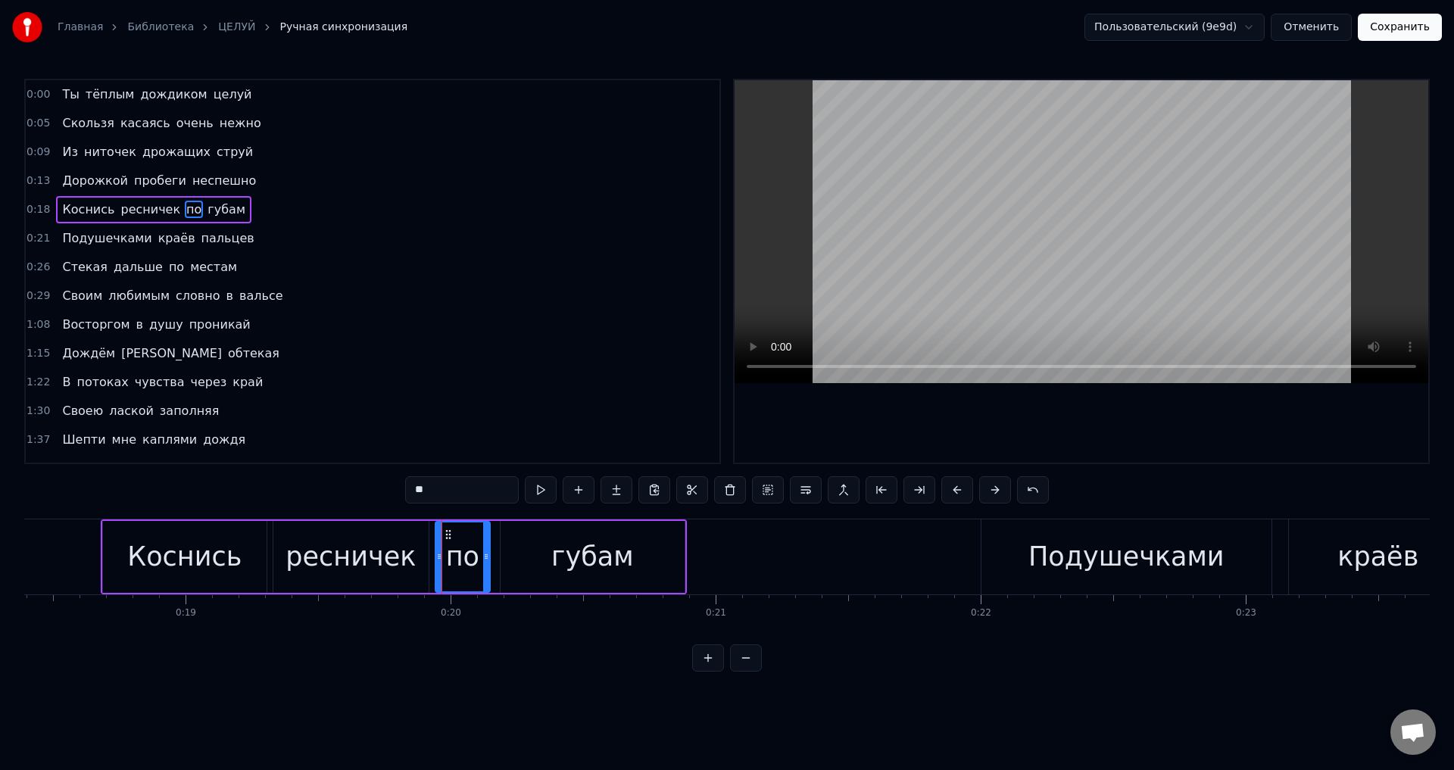
drag, startPoint x: 443, startPoint y: 556, endPoint x: 482, endPoint y: 557, distance: 39.4
click at [483, 557] on icon at bounding box center [486, 557] width 6 height 12
click at [451, 561] on icon at bounding box center [454, 557] width 6 height 12
click at [411, 560] on div "ресничек" at bounding box center [350, 557] width 155 height 72
type input "********"
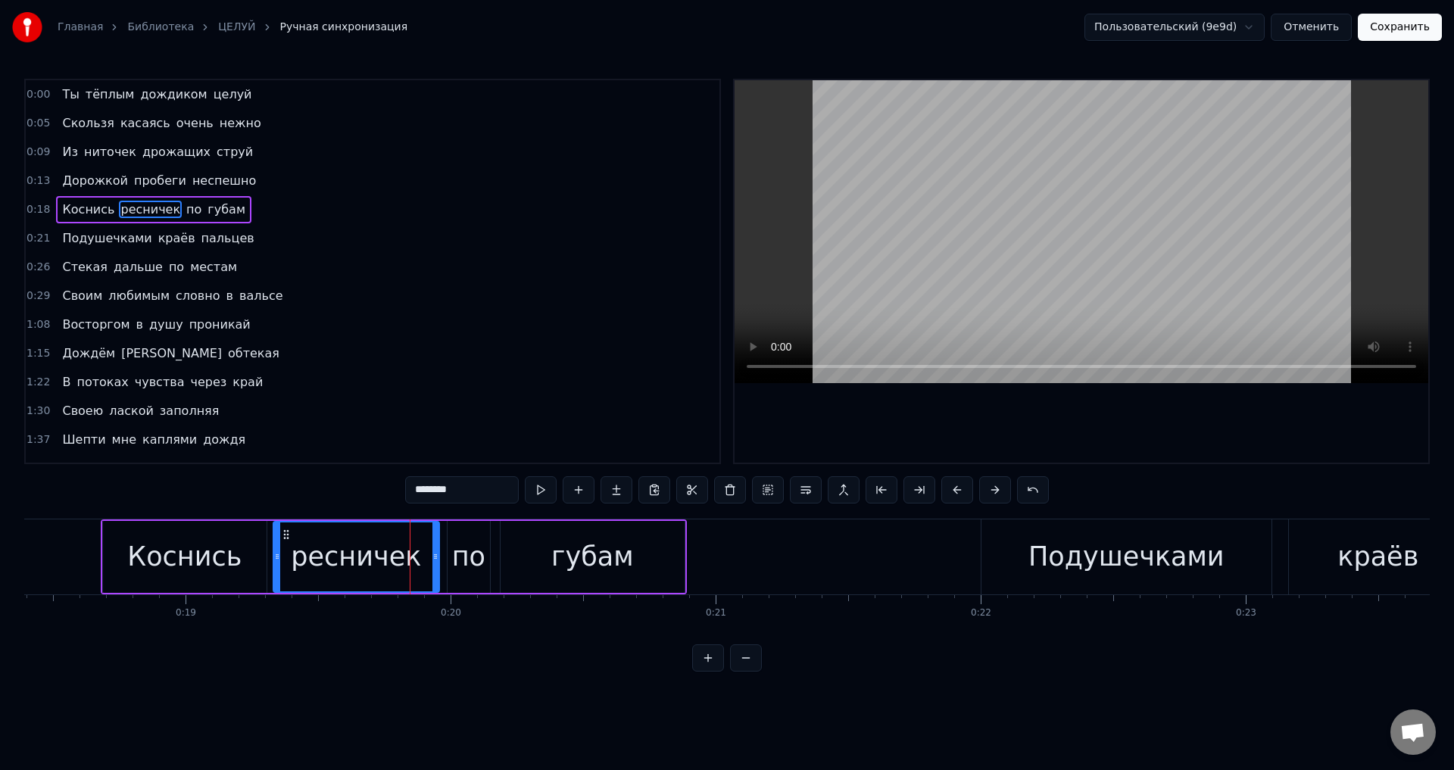
drag, startPoint x: 423, startPoint y: 561, endPoint x: 208, endPoint y: 557, distance: 215.1
click at [433, 560] on icon at bounding box center [435, 557] width 6 height 12
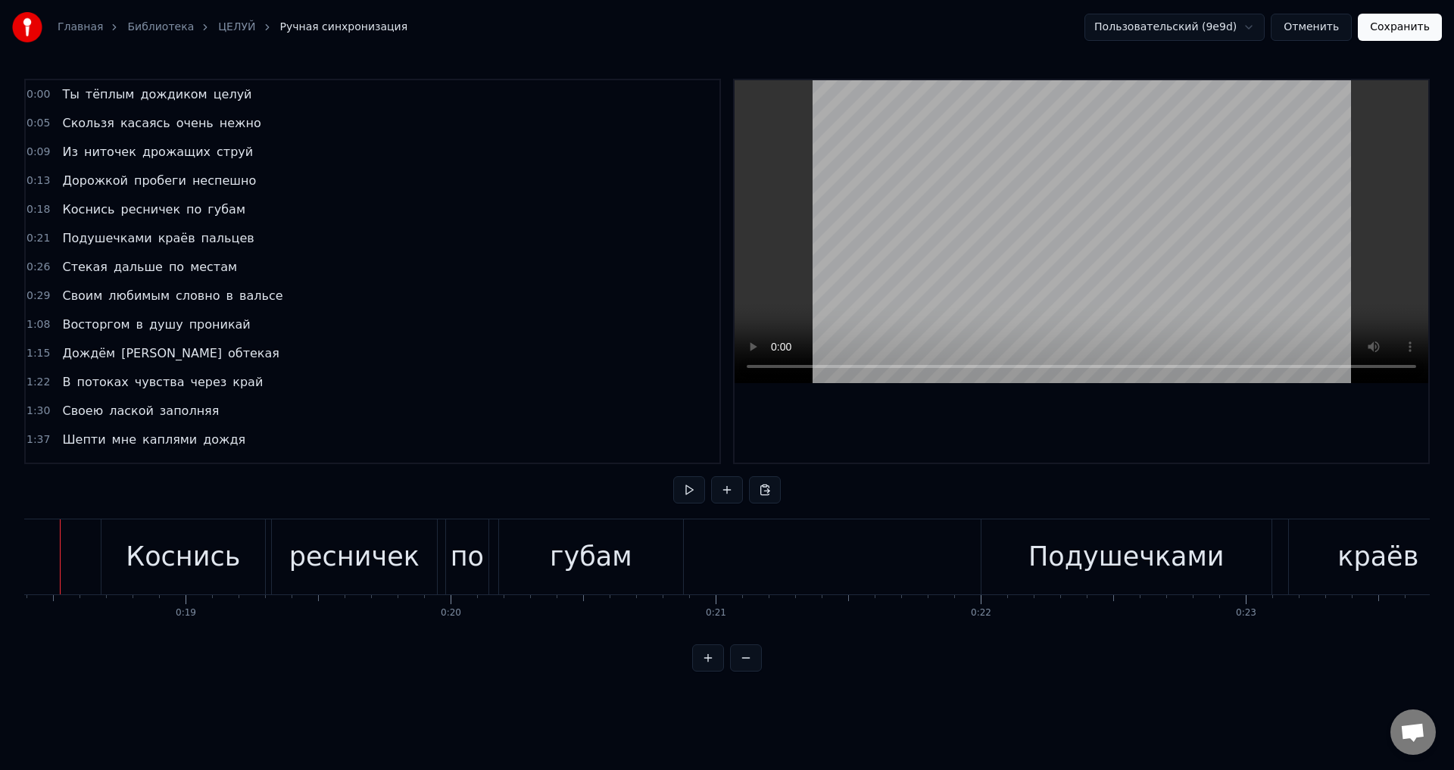
scroll to position [0, 4835]
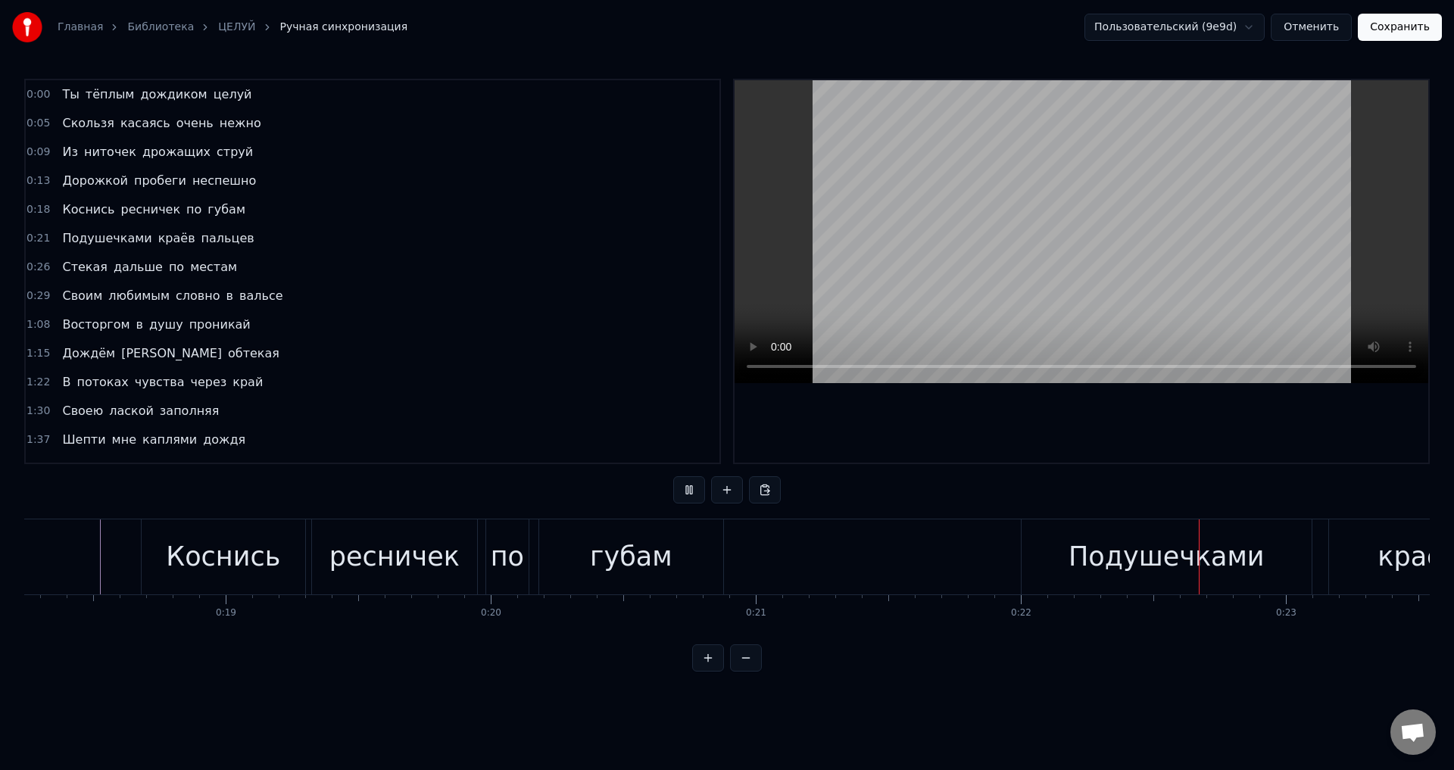
click at [1400, 30] on button "Сохранить" at bounding box center [1400, 27] width 84 height 27
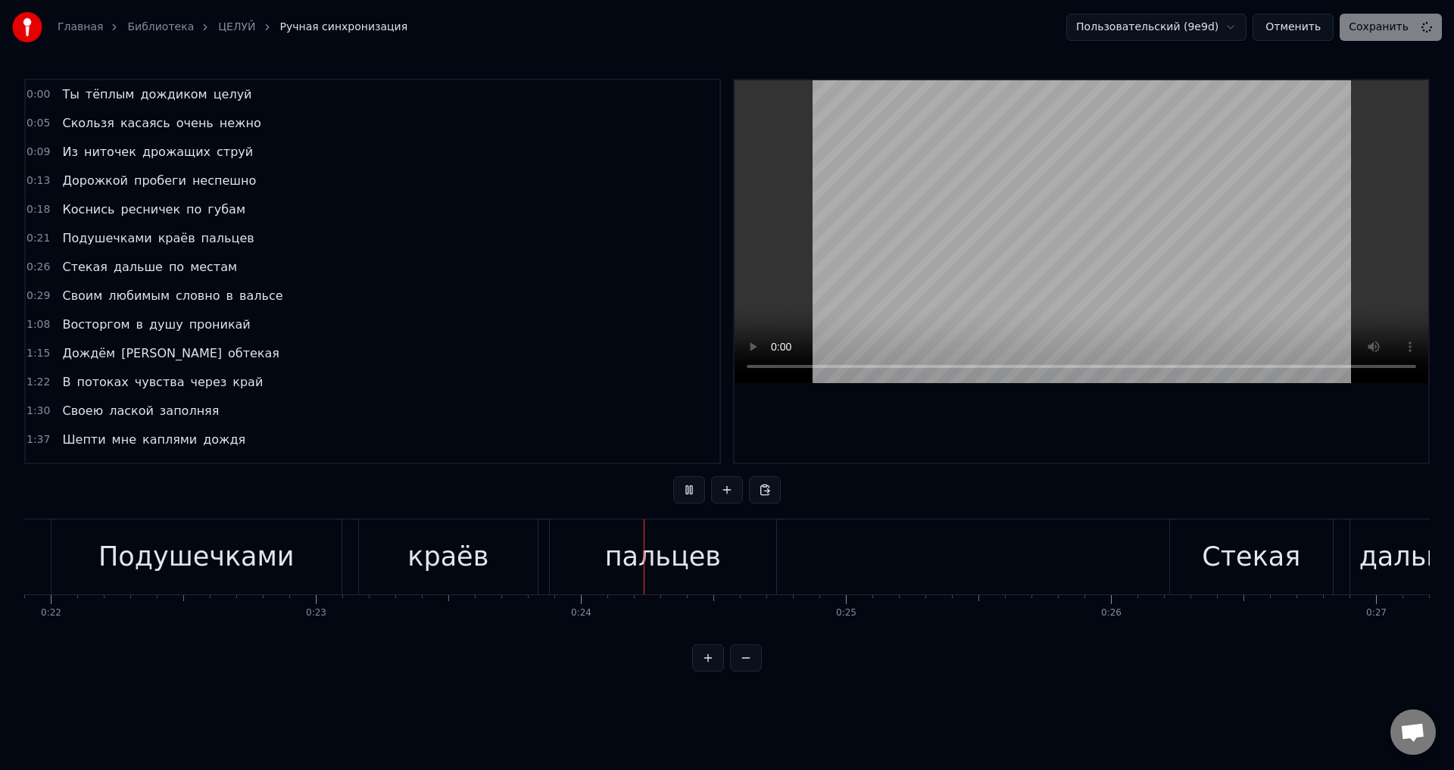
scroll to position [0, 6128]
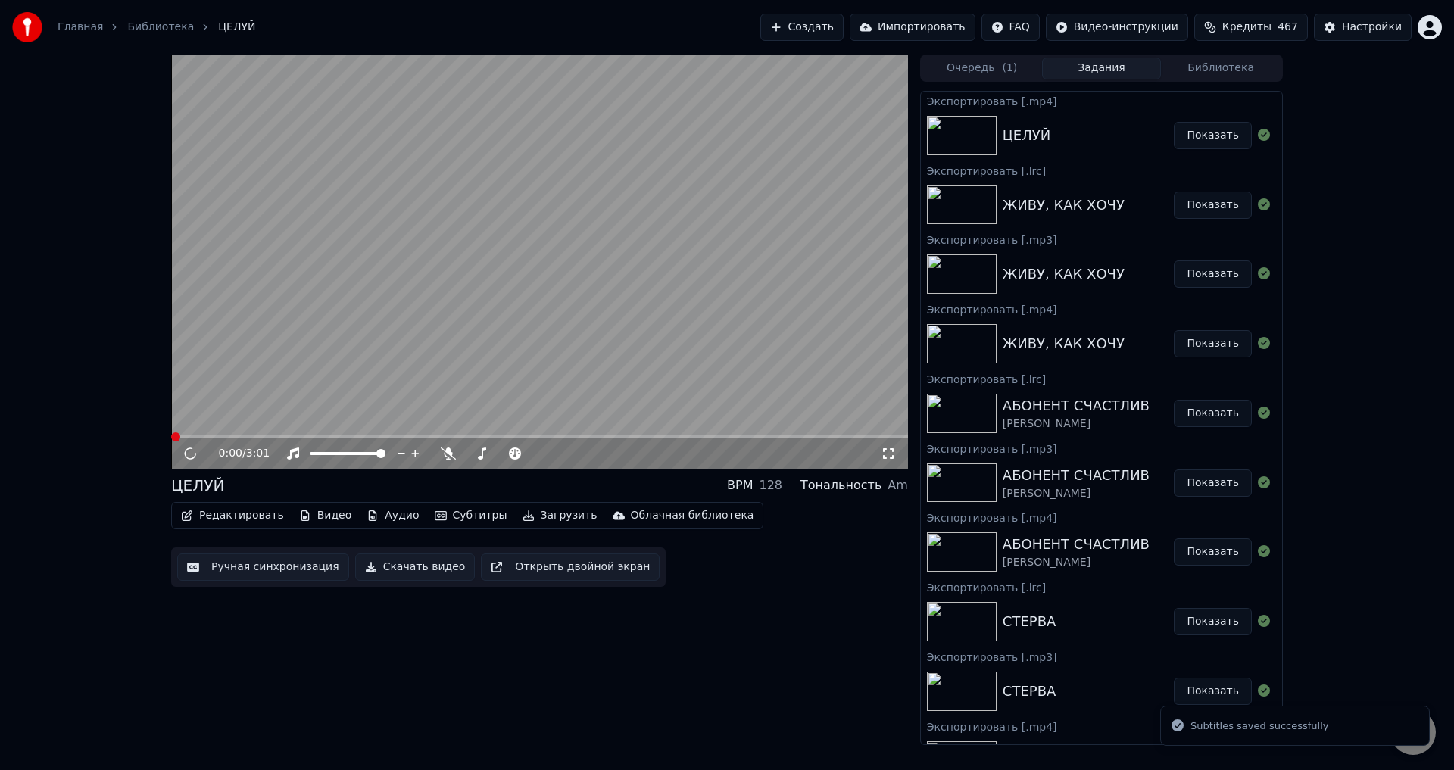
click at [261, 438] on span at bounding box center [539, 436] width 737 height 3
click at [250, 438] on span at bounding box center [539, 436] width 737 height 3
click at [223, 437] on span at bounding box center [209, 436] width 77 height 3
click at [211, 435] on span at bounding box center [214, 436] width 86 height 3
click at [660, 423] on video at bounding box center [539, 262] width 737 height 414
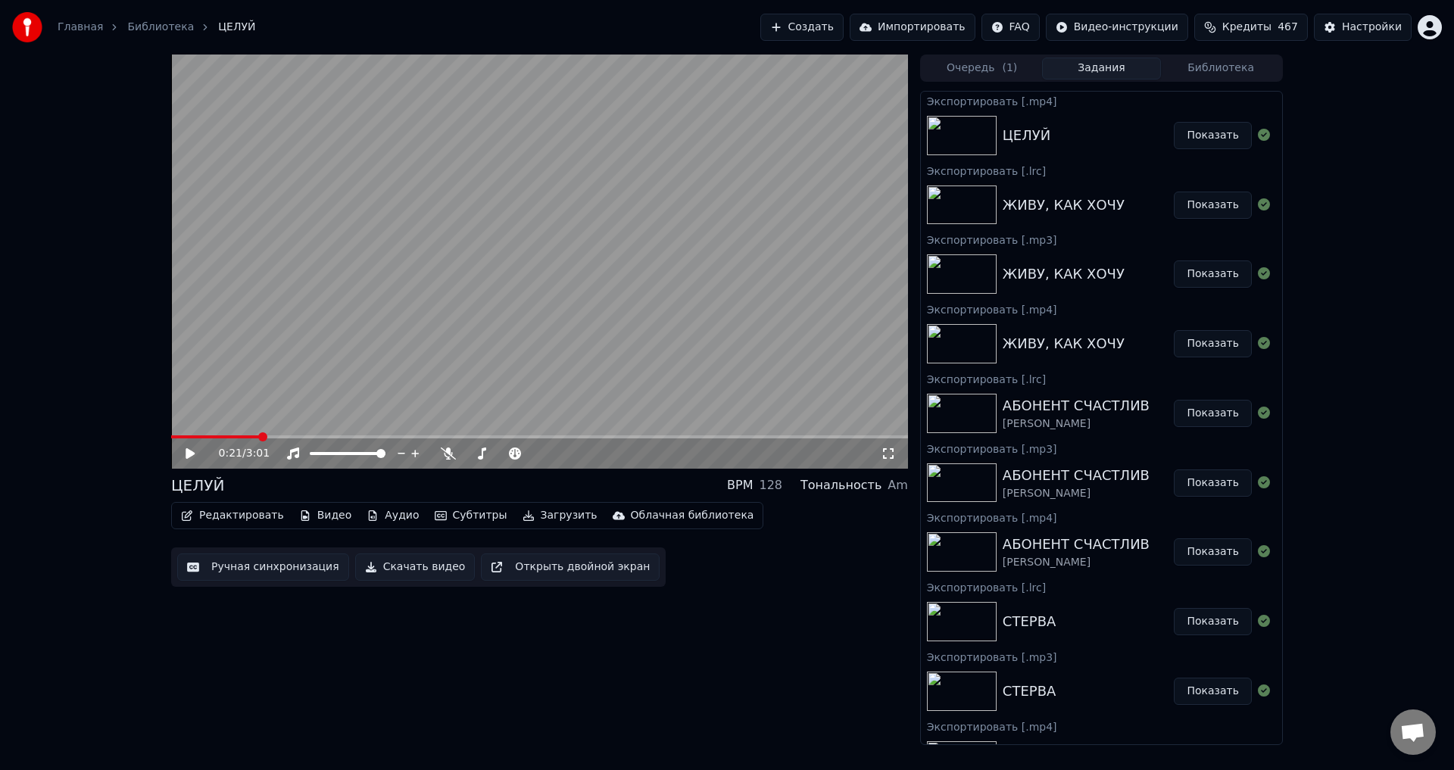
click at [223, 433] on video at bounding box center [539, 262] width 737 height 414
click at [226, 438] on span at bounding box center [215, 436] width 89 height 3
click at [405, 412] on video at bounding box center [539, 262] width 737 height 414
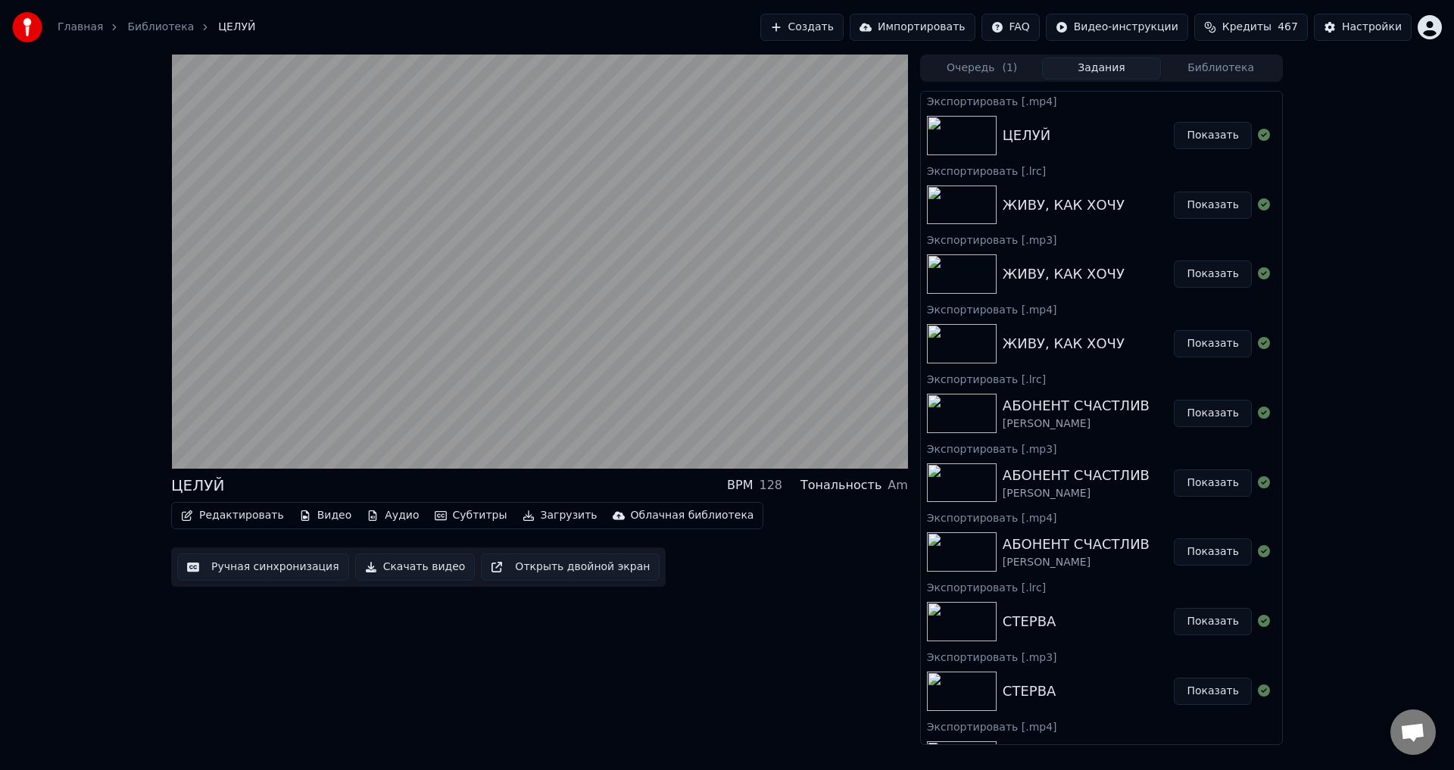
click at [405, 412] on video at bounding box center [539, 262] width 737 height 414
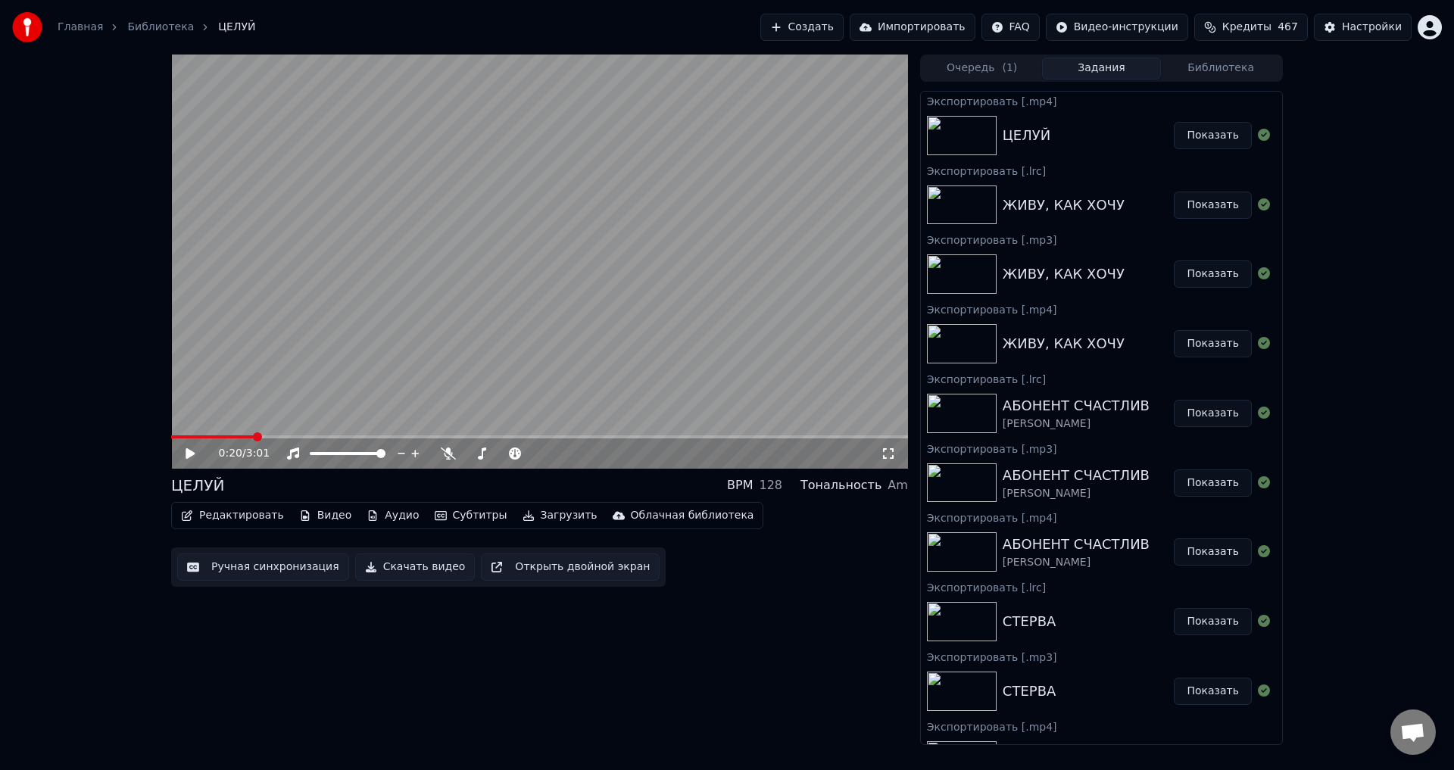
click at [257, 570] on button "Ручная синхронизация" at bounding box center [263, 567] width 172 height 27
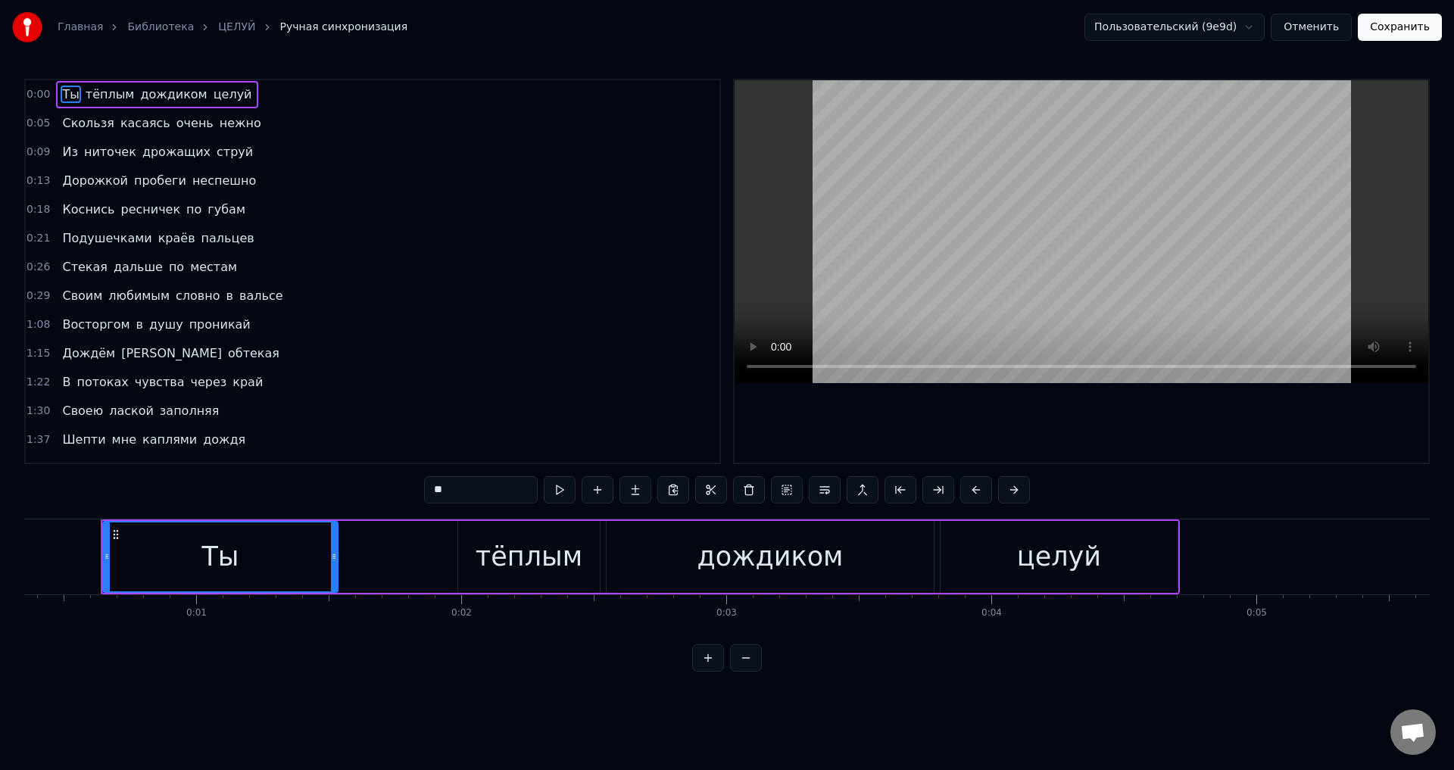
click at [61, 209] on span "Коснись" at bounding box center [88, 209] width 55 height 17
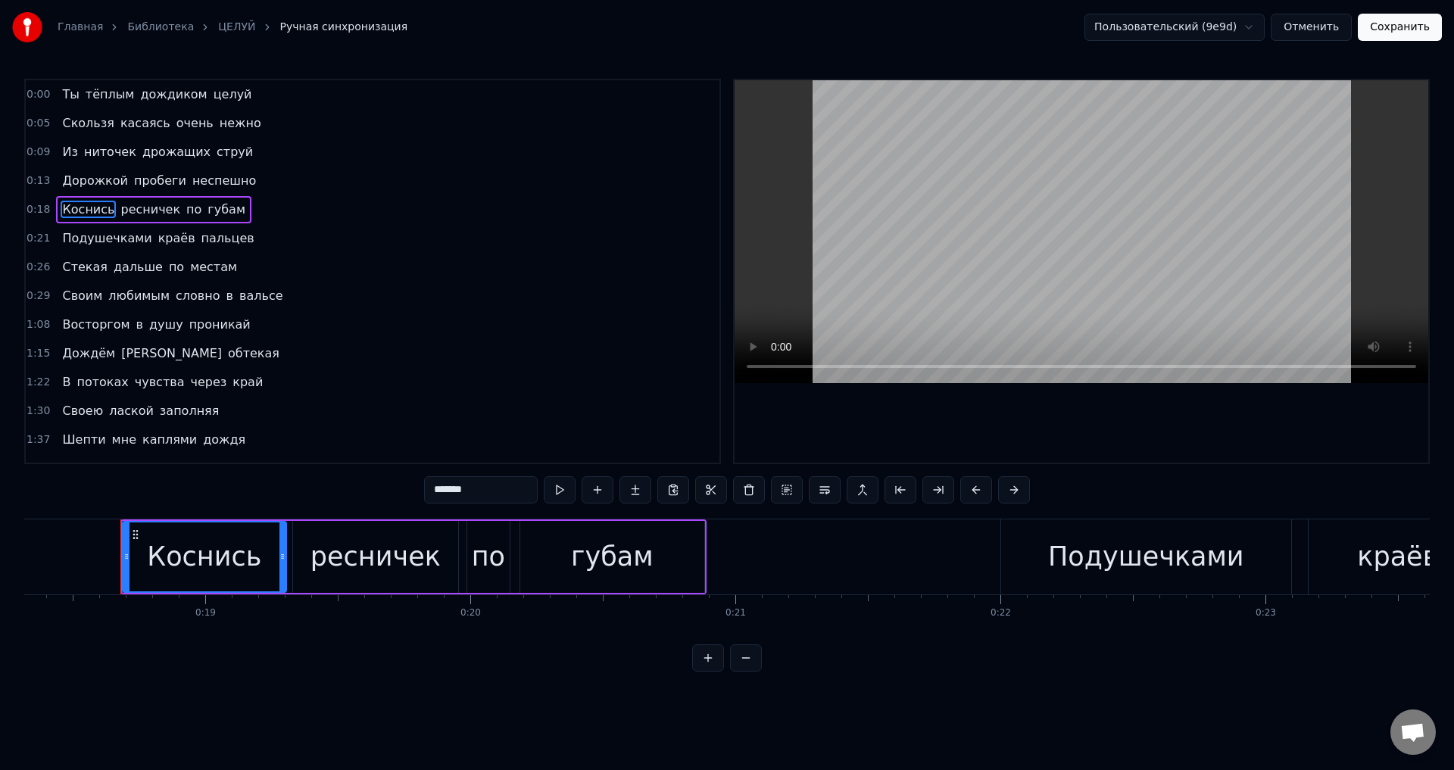
scroll to position [0, 4875]
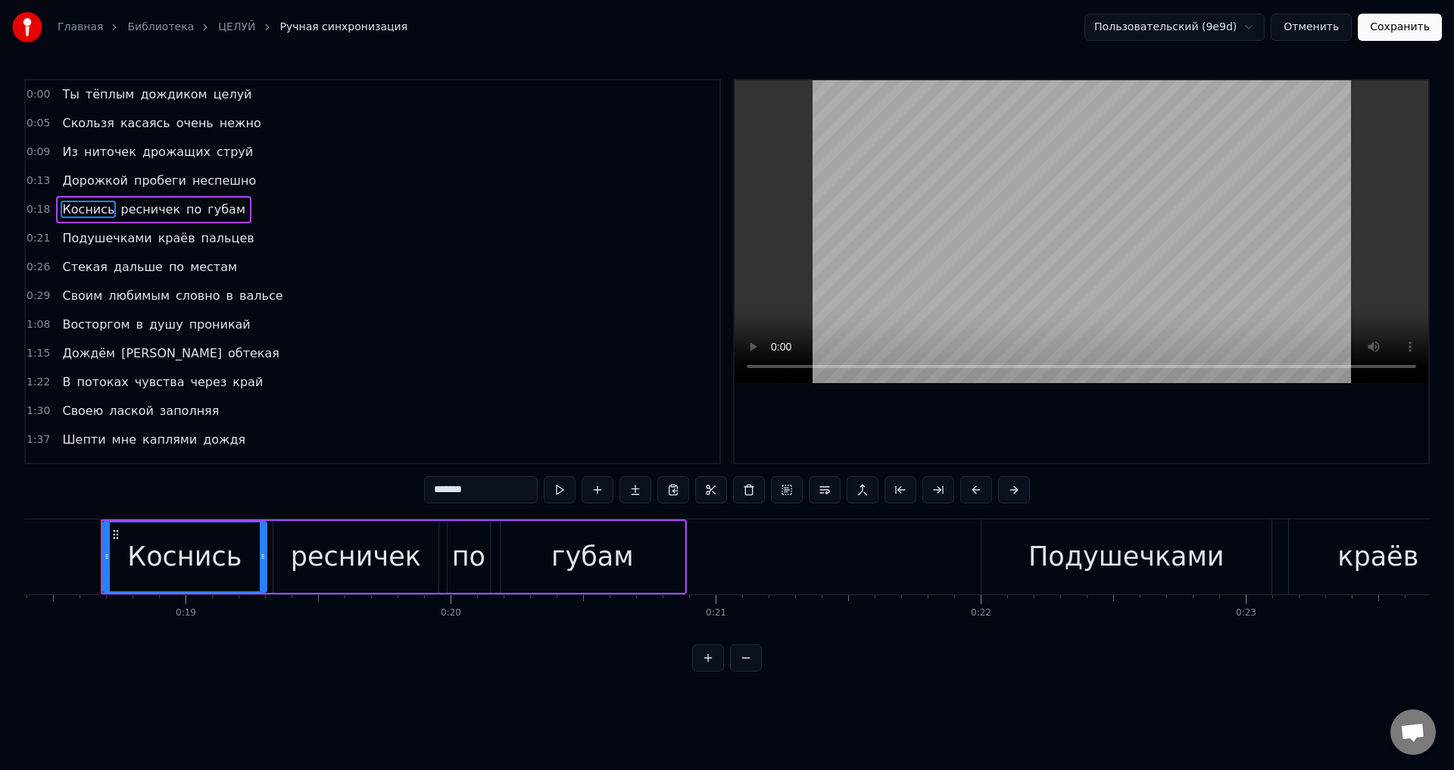
click at [334, 541] on div "ресничек" at bounding box center [356, 557] width 130 height 40
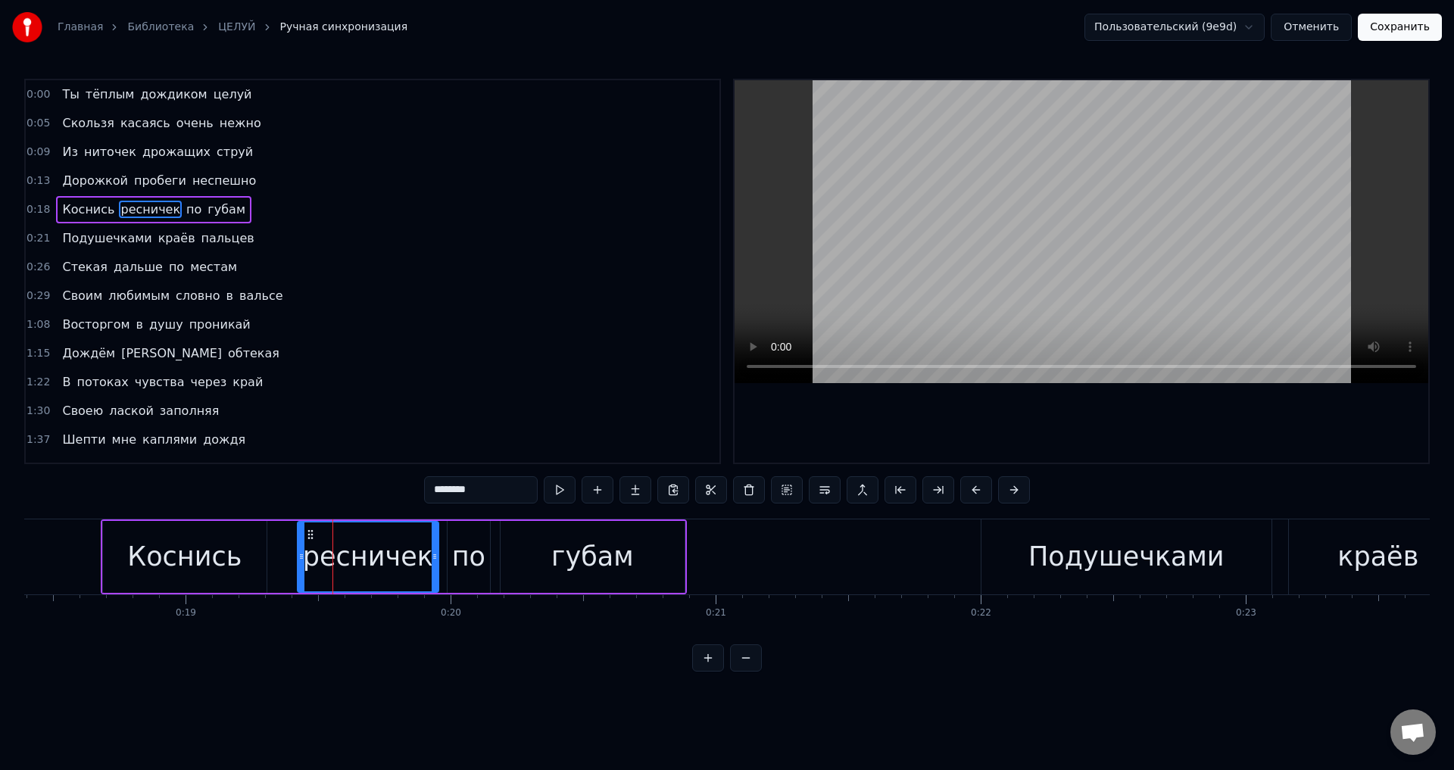
drag, startPoint x: 279, startPoint y: 558, endPoint x: 304, endPoint y: 560, distance: 24.3
click at [304, 560] on icon at bounding box center [301, 557] width 6 height 12
click at [227, 553] on div "Коснись" at bounding box center [184, 557] width 114 height 40
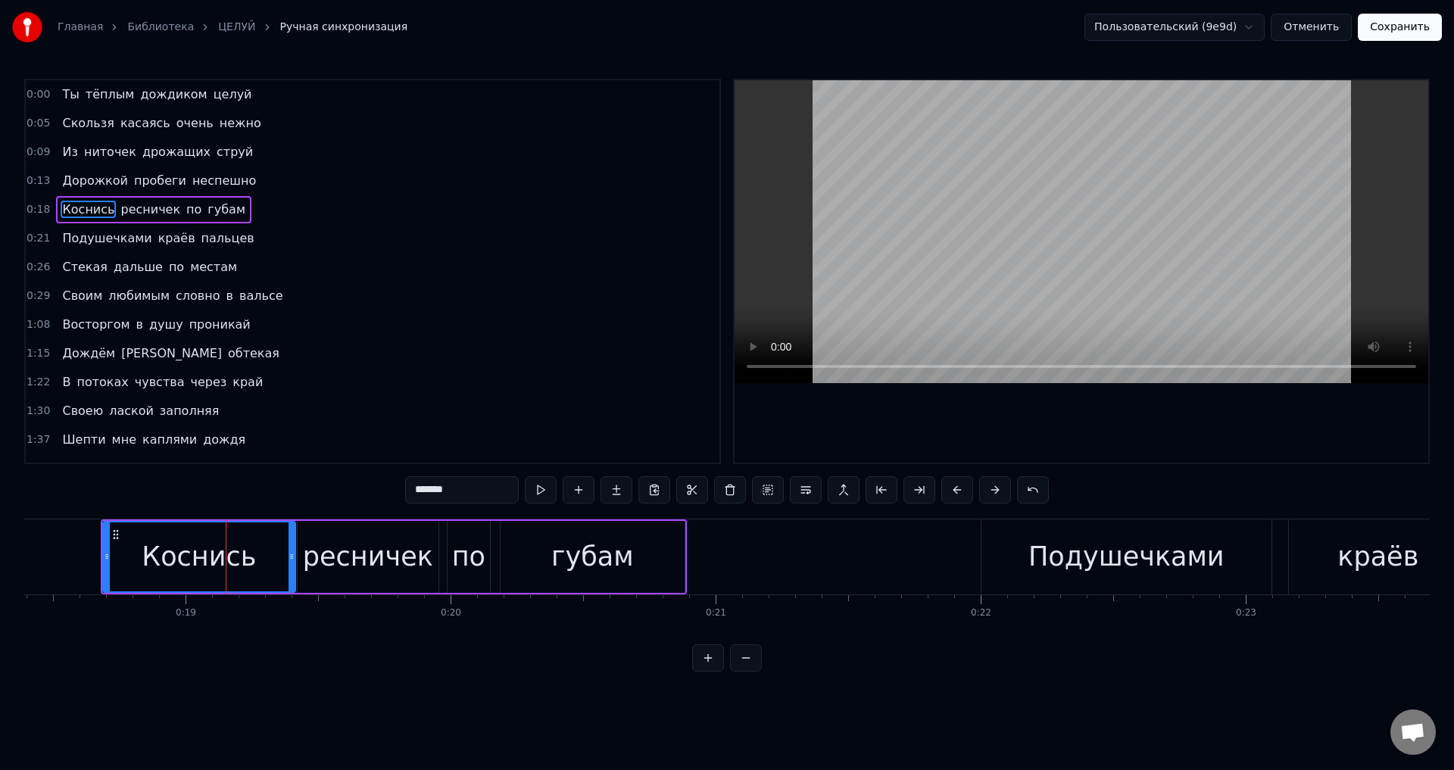
drag, startPoint x: 263, startPoint y: 557, endPoint x: 292, endPoint y: 557, distance: 28.8
click at [292, 557] on icon at bounding box center [292, 557] width 6 height 12
click at [526, 562] on div "губам" at bounding box center [593, 557] width 184 height 72
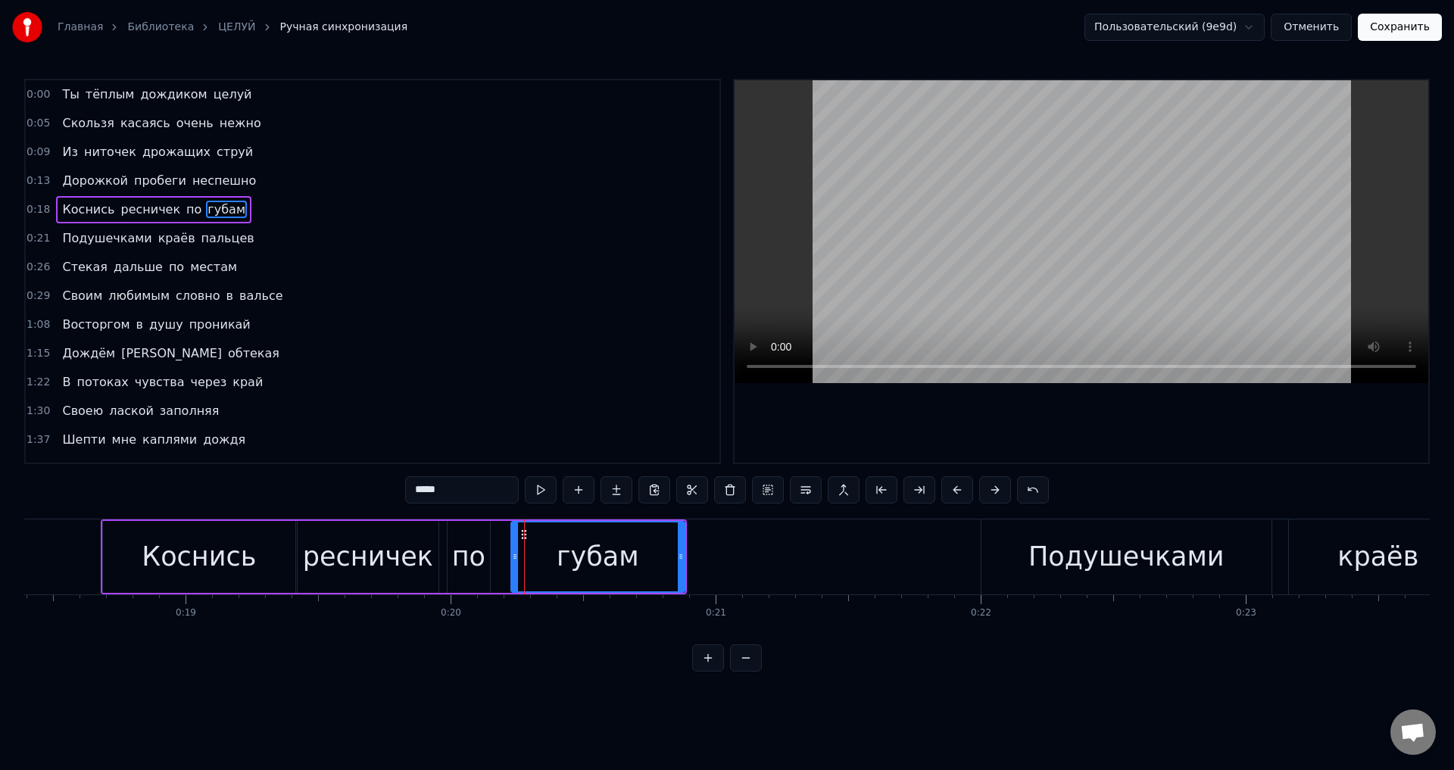
drag, startPoint x: 503, startPoint y: 560, endPoint x: 513, endPoint y: 560, distance: 10.6
click at [513, 560] on icon at bounding box center [515, 557] width 6 height 12
click at [470, 558] on div "по" at bounding box center [468, 557] width 33 height 40
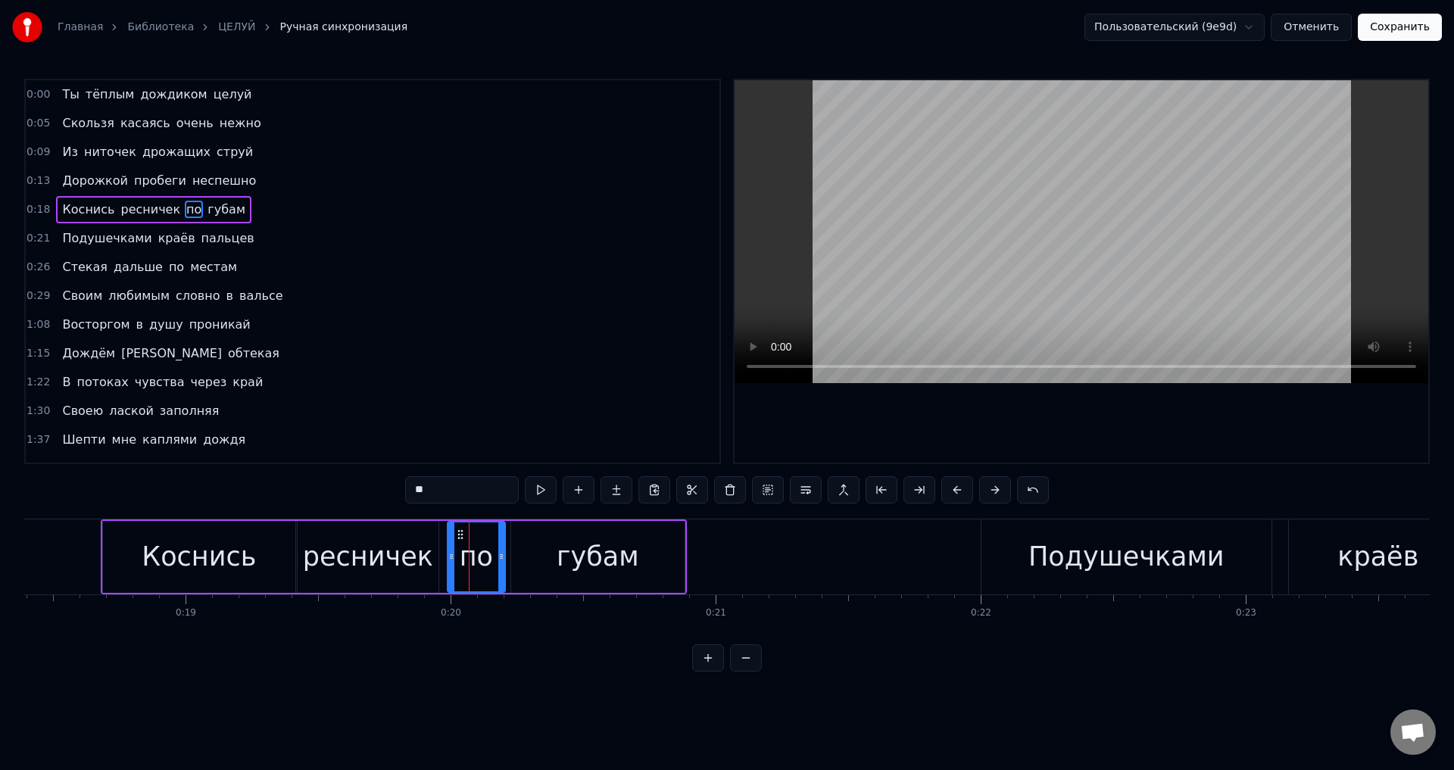
drag, startPoint x: 488, startPoint y: 558, endPoint x: 503, endPoint y: 558, distance: 15.1
click at [503, 558] on icon at bounding box center [501, 557] width 6 height 12
drag, startPoint x: 454, startPoint y: 554, endPoint x: 435, endPoint y: 547, distance: 19.4
click at [466, 553] on icon at bounding box center [464, 557] width 6 height 12
drag, startPoint x: 417, startPoint y: 547, endPoint x: 427, endPoint y: 553, distance: 11.6
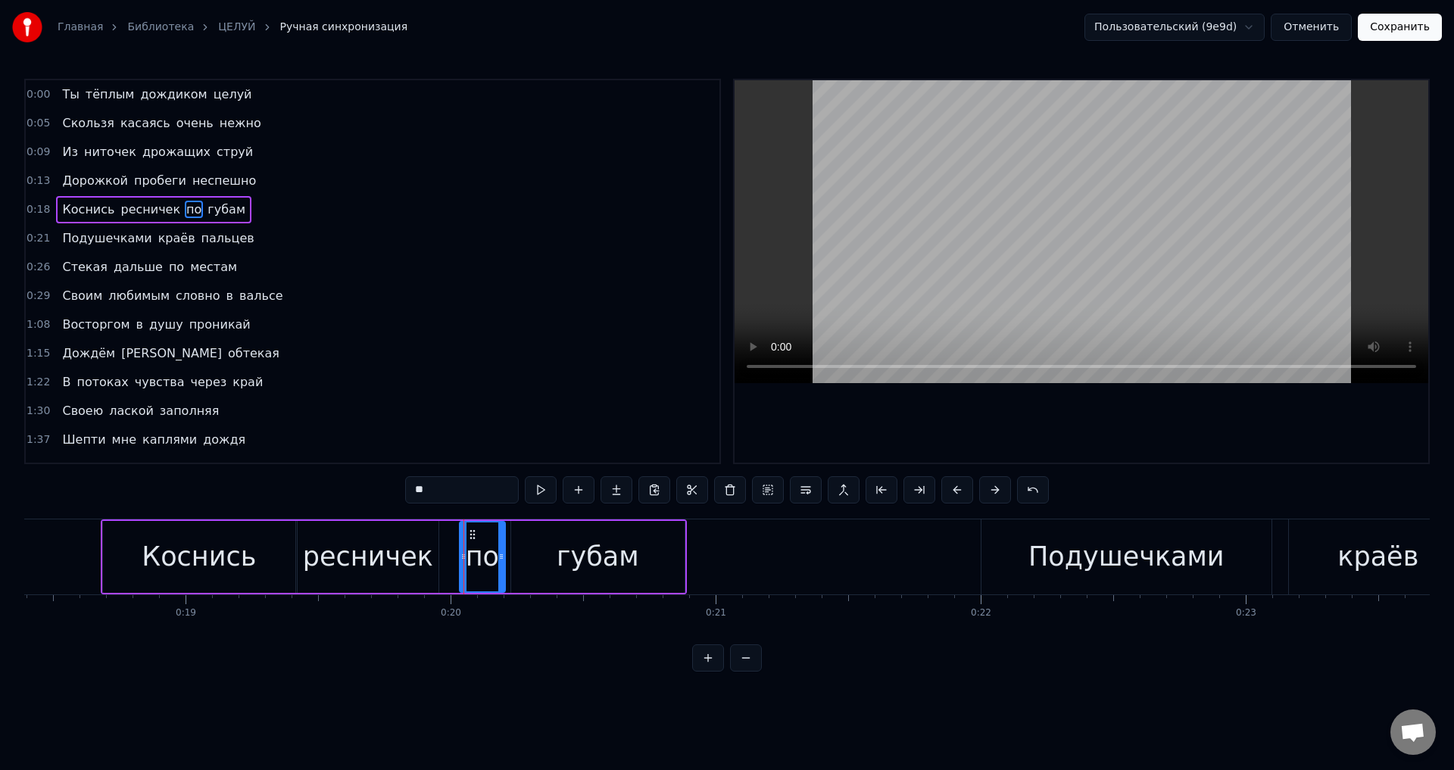
click at [417, 548] on div "ресничек" at bounding box center [368, 557] width 130 height 40
type input "********"
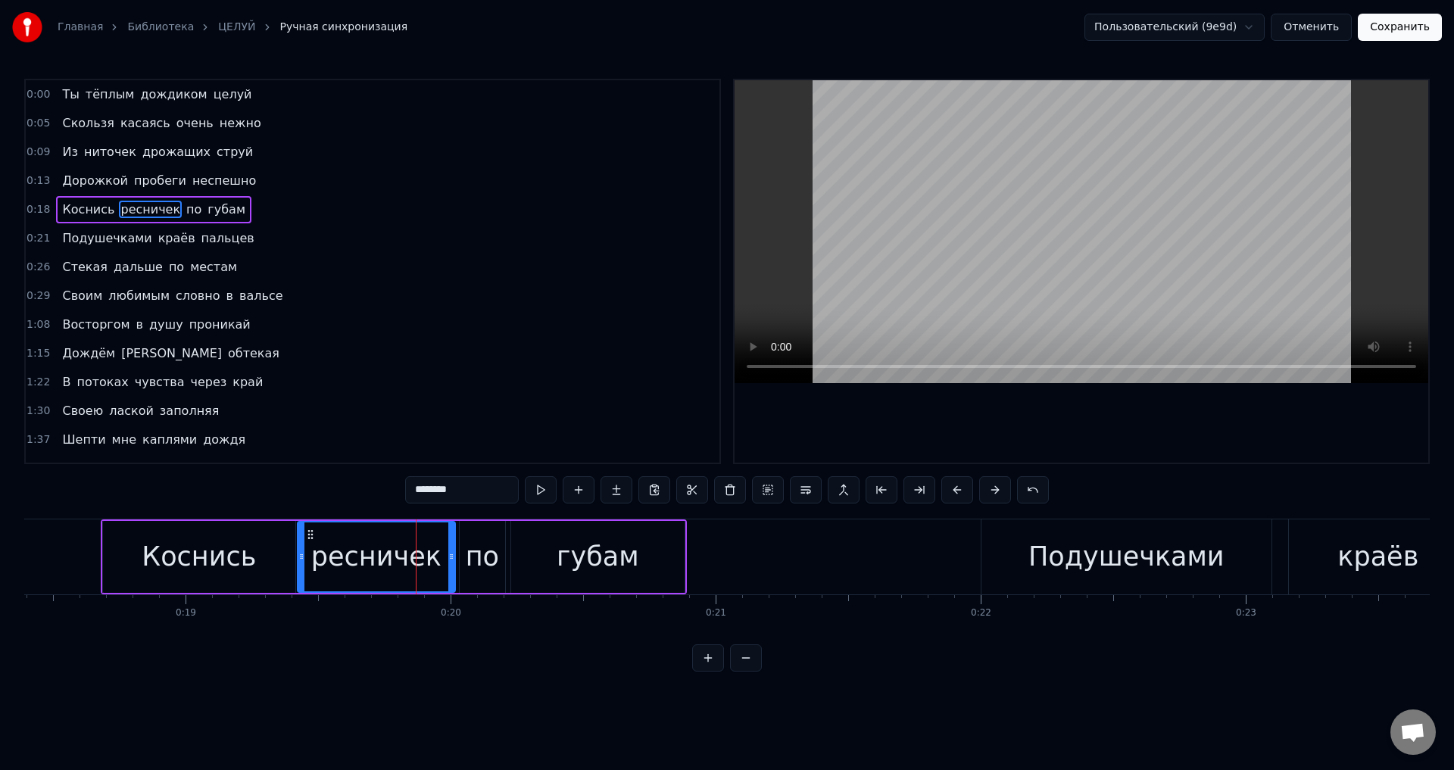
click at [449, 560] on icon at bounding box center [451, 557] width 6 height 12
drag, startPoint x: 1399, startPoint y: 36, endPoint x: 1283, endPoint y: 159, distance: 169.3
click at [1397, 35] on button "Сохранить" at bounding box center [1400, 27] width 84 height 27
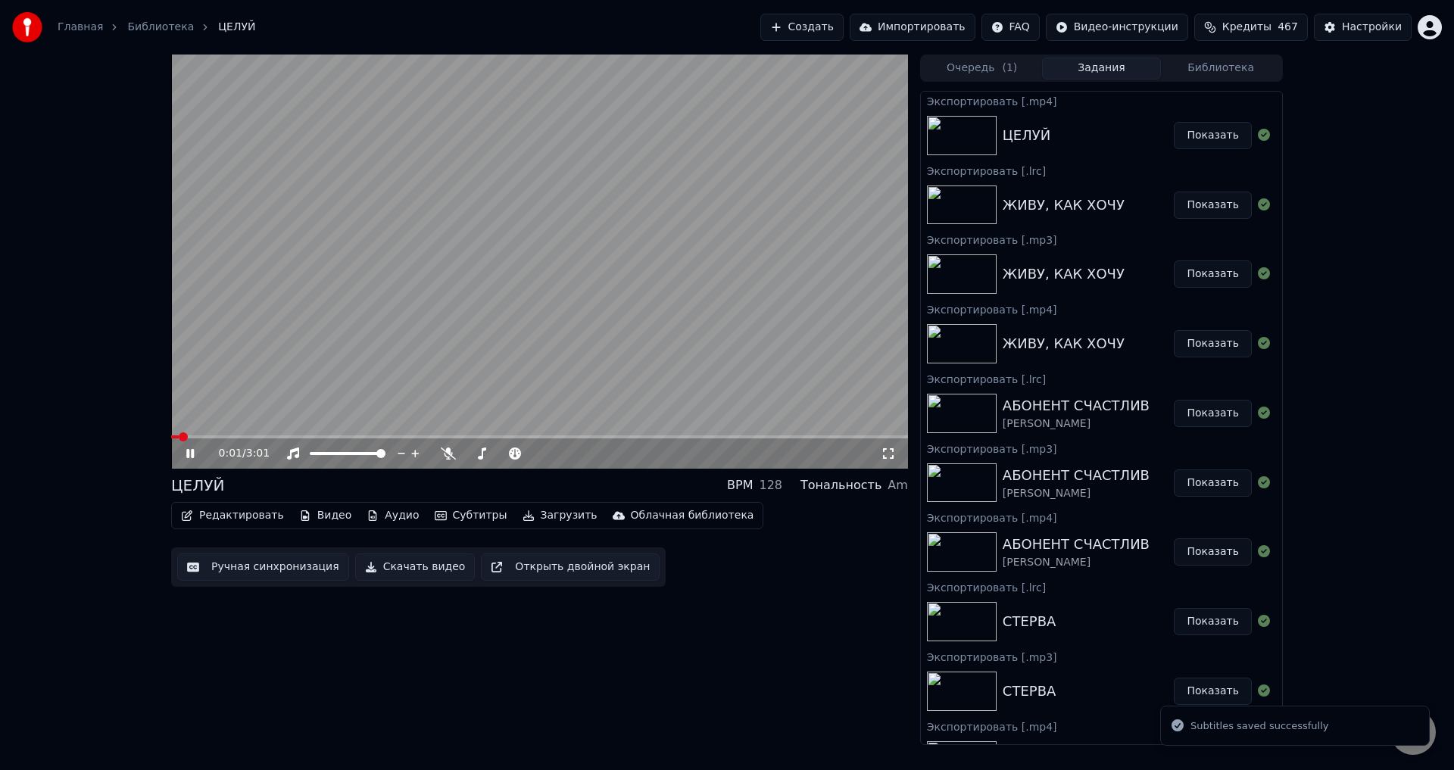
click at [889, 457] on icon at bounding box center [888, 454] width 15 height 12
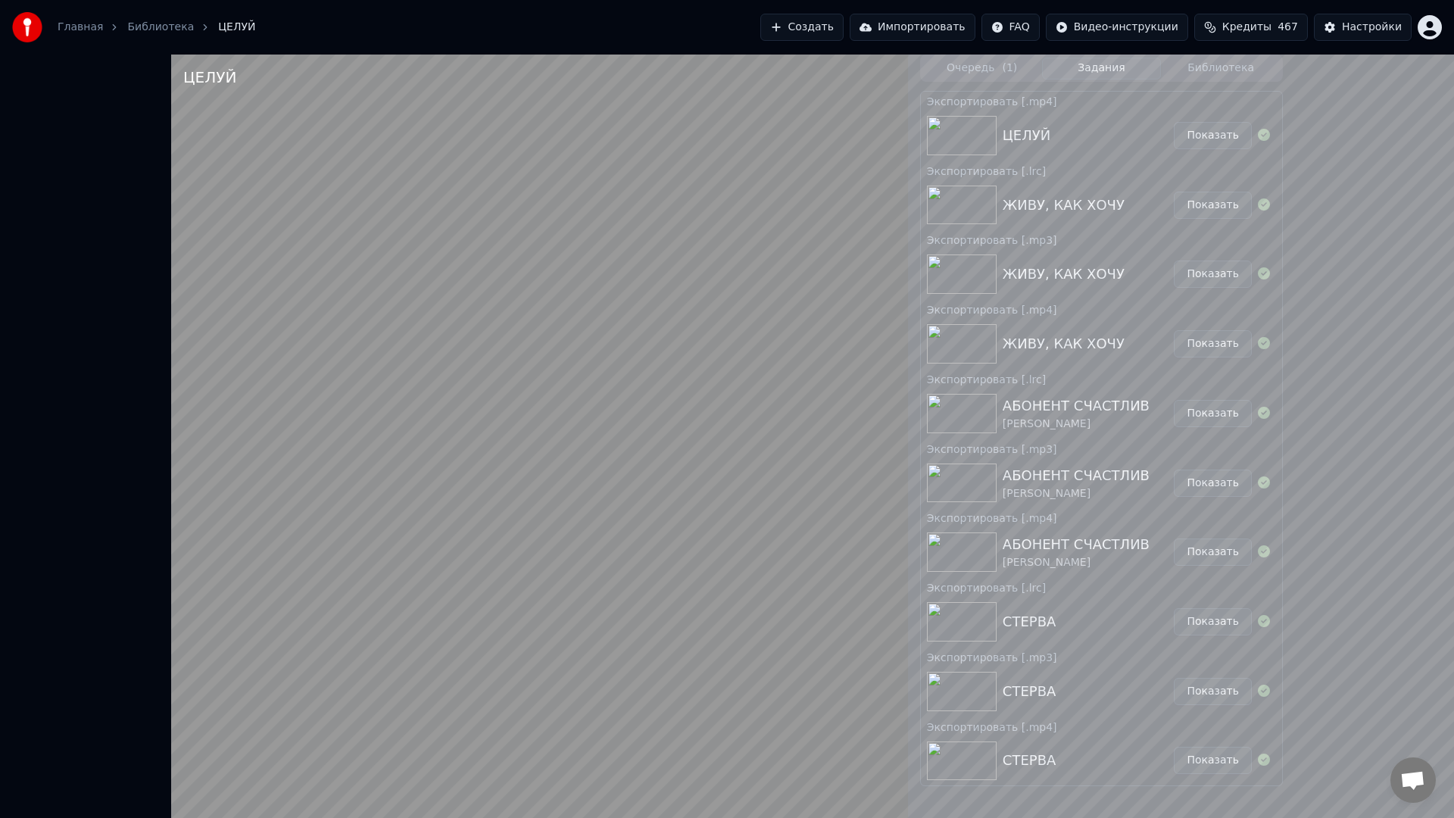
click at [522, 679] on video at bounding box center [539, 464] width 737 height 818
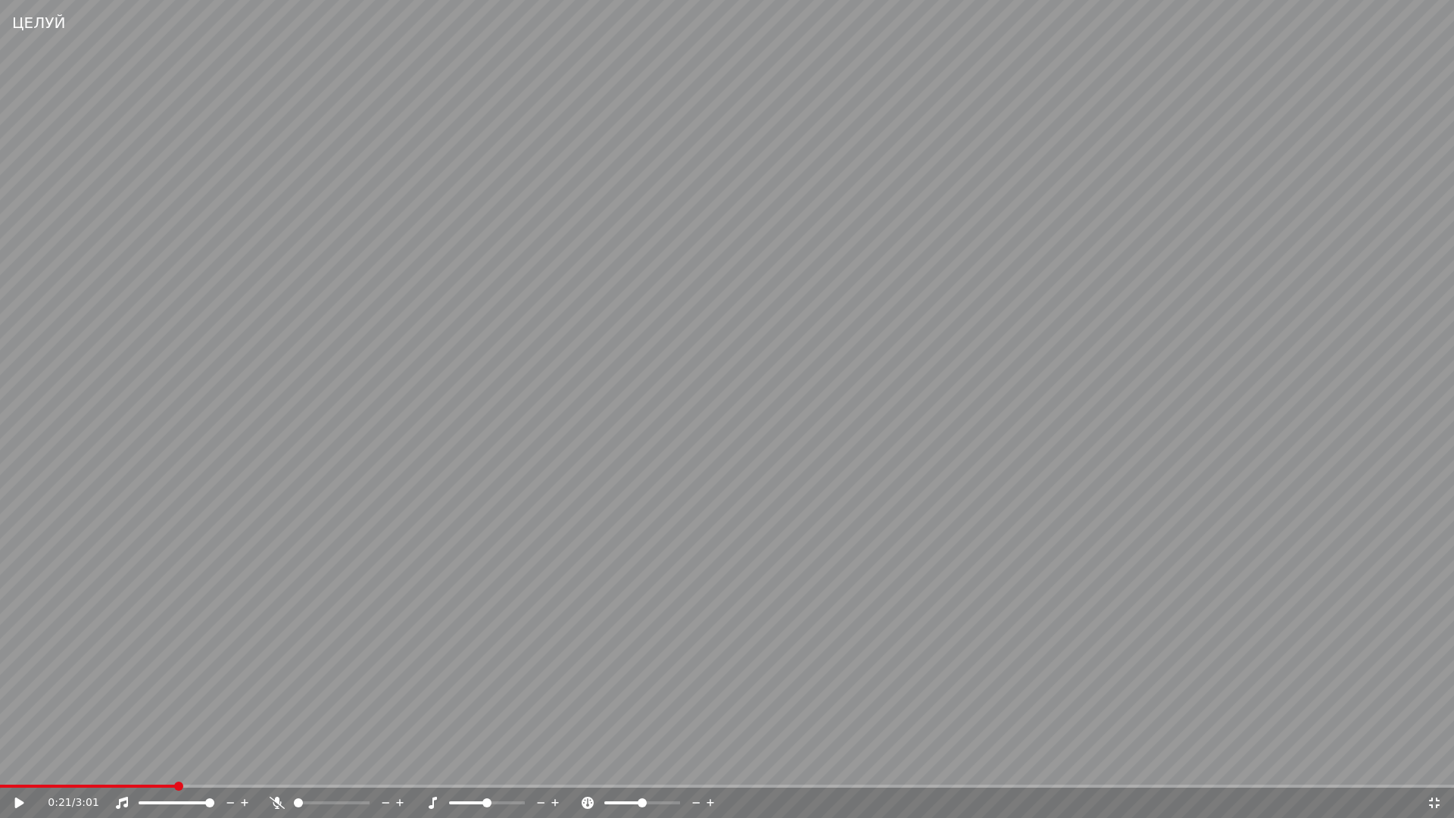
click at [1437, 804] on icon at bounding box center [1434, 803] width 15 height 12
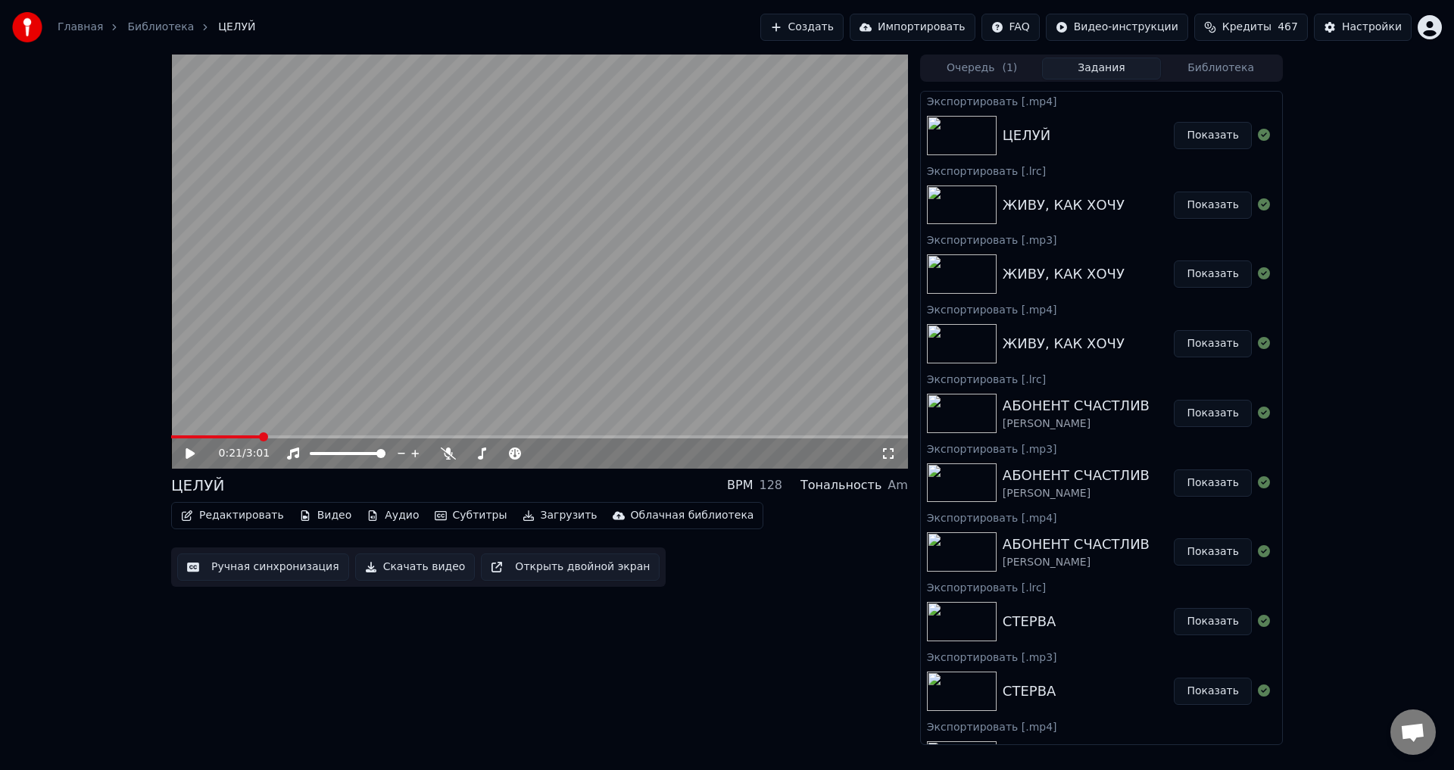
click at [261, 569] on button "Ручная синхронизация" at bounding box center [263, 567] width 172 height 27
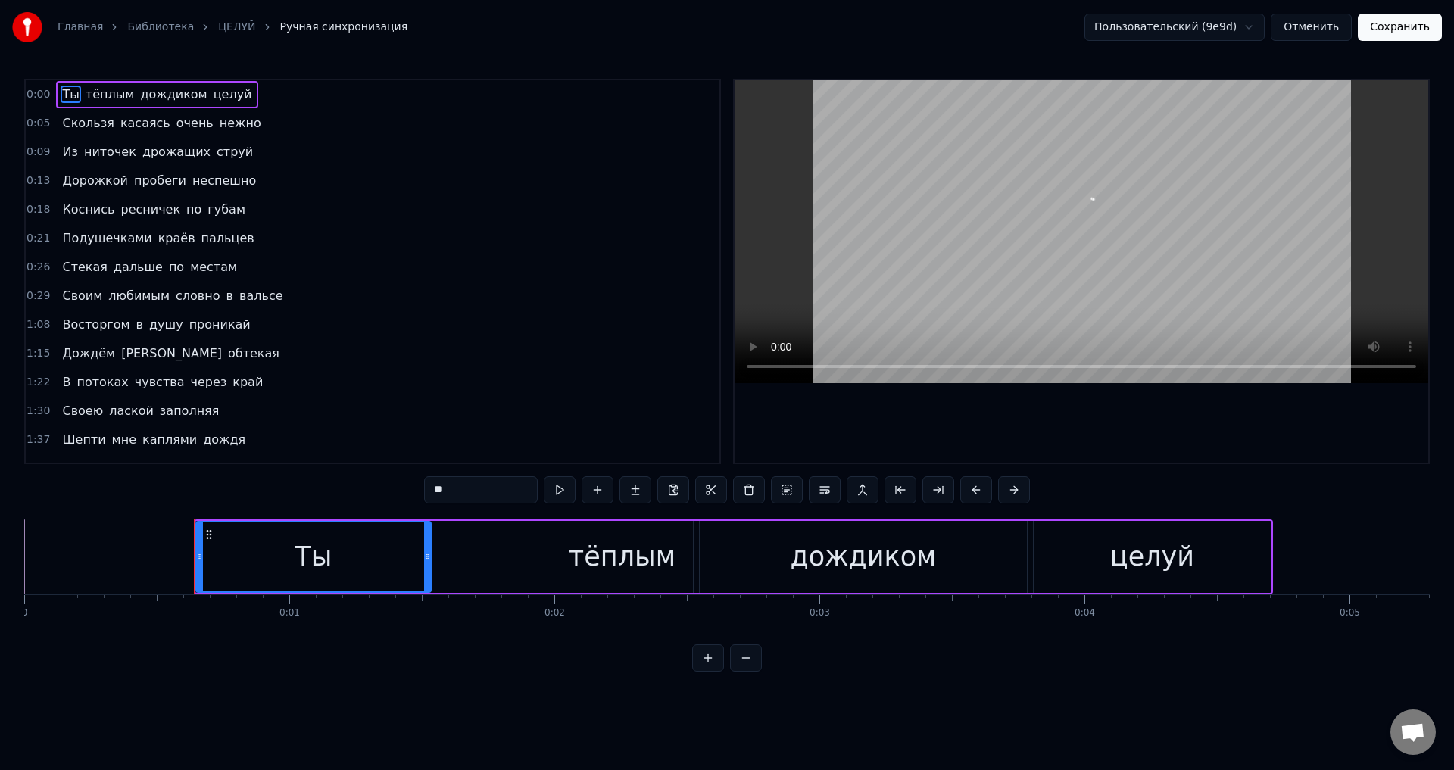
click at [62, 212] on span "Коснись" at bounding box center [88, 209] width 55 height 17
type input "*******"
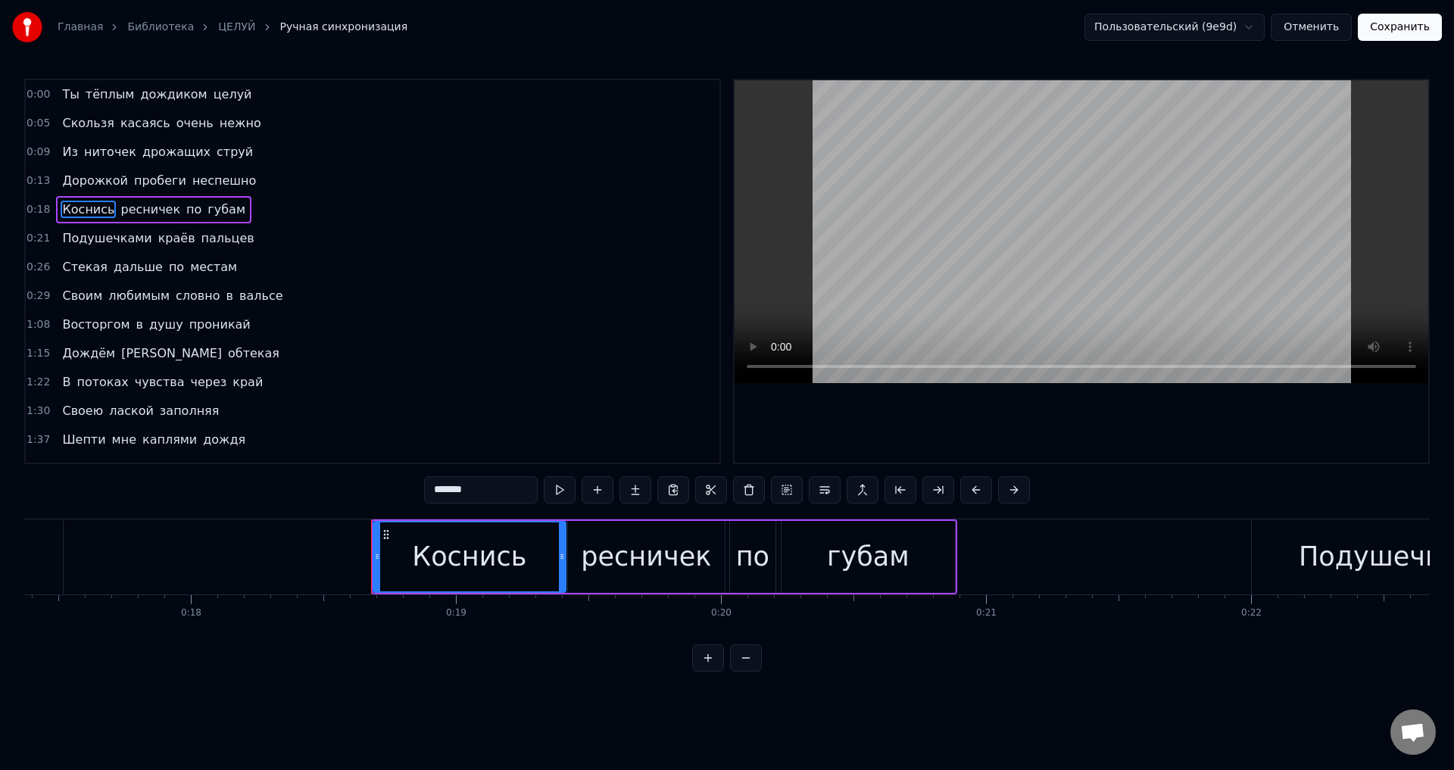
scroll to position [0, 4875]
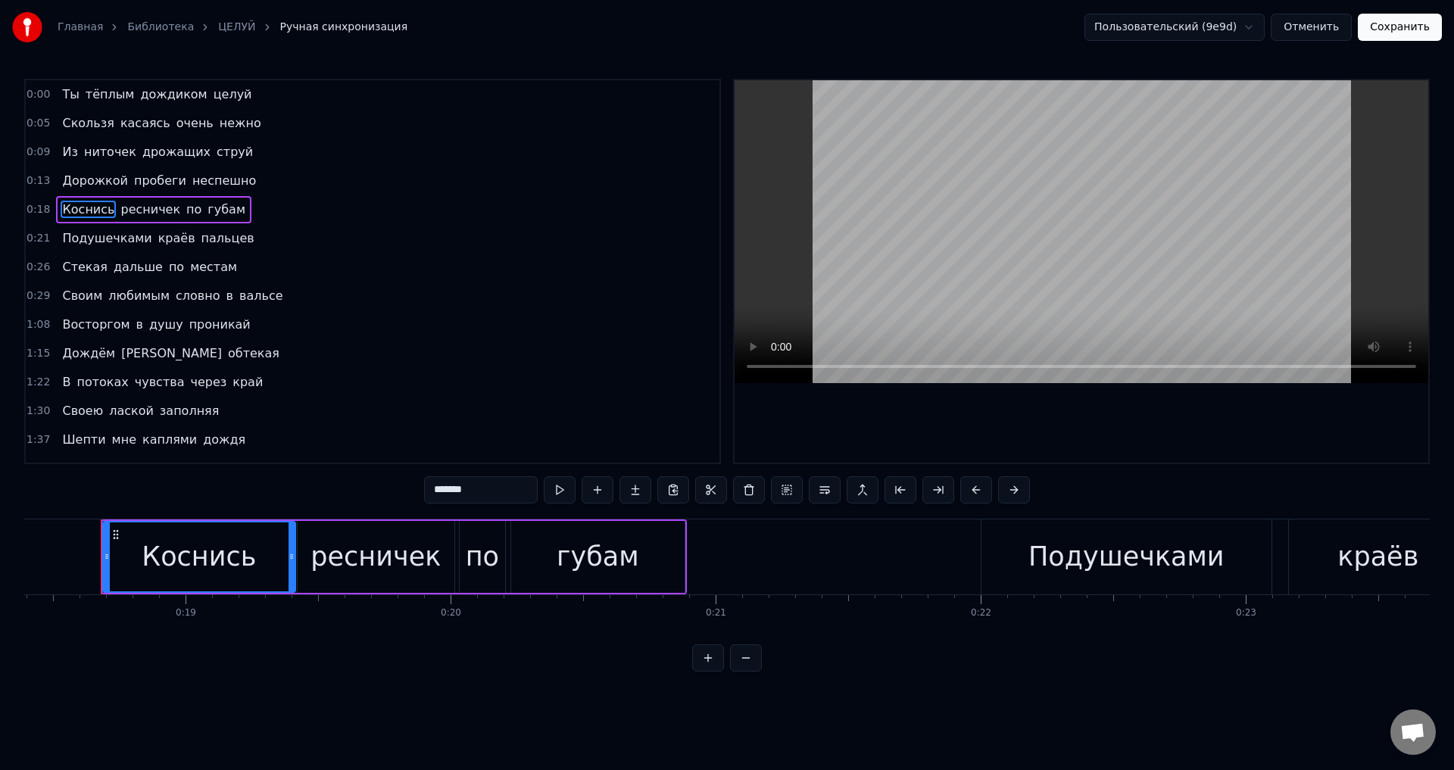
click at [130, 547] on div "Коснись" at bounding box center [199, 557] width 191 height 69
click at [1017, 488] on button at bounding box center [1014, 489] width 32 height 27
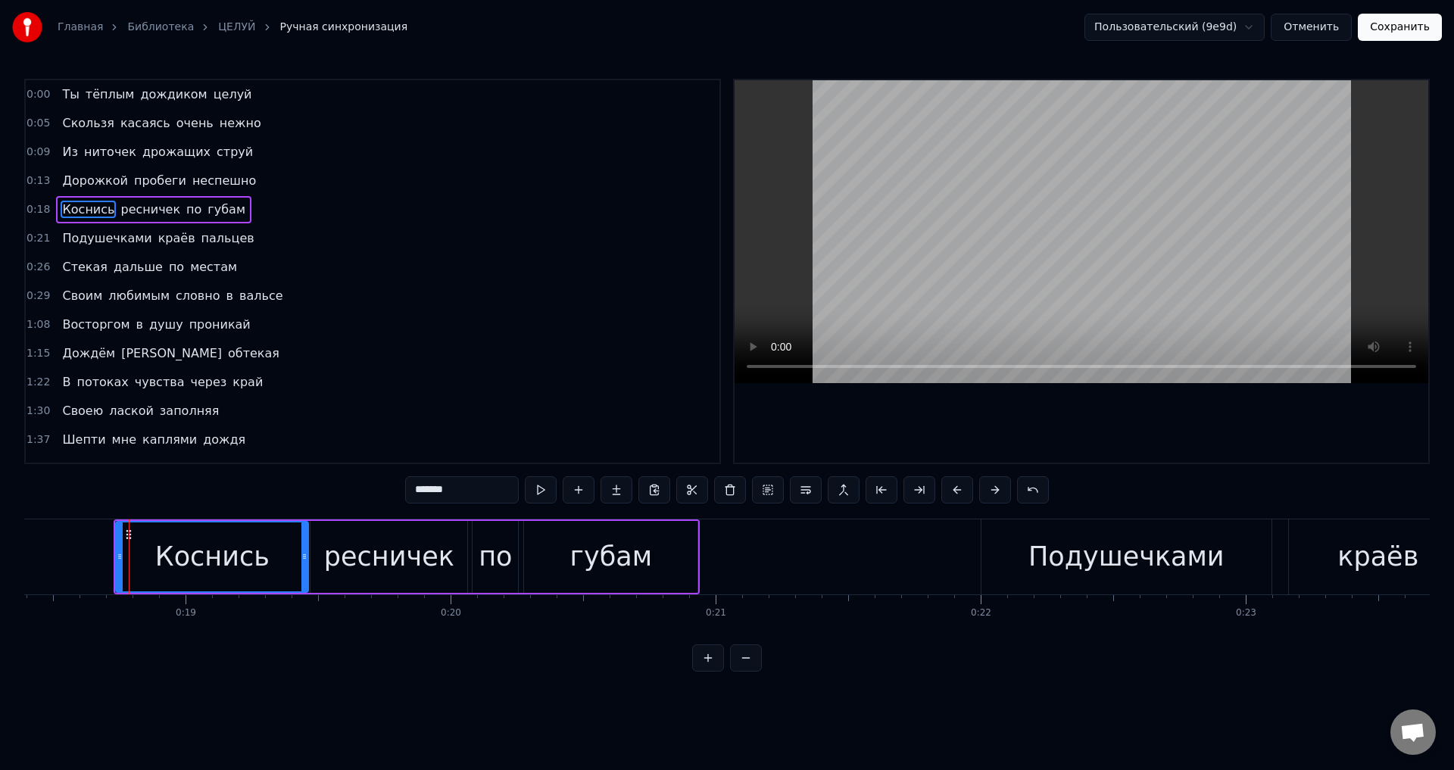
click at [1017, 488] on button at bounding box center [1033, 489] width 32 height 27
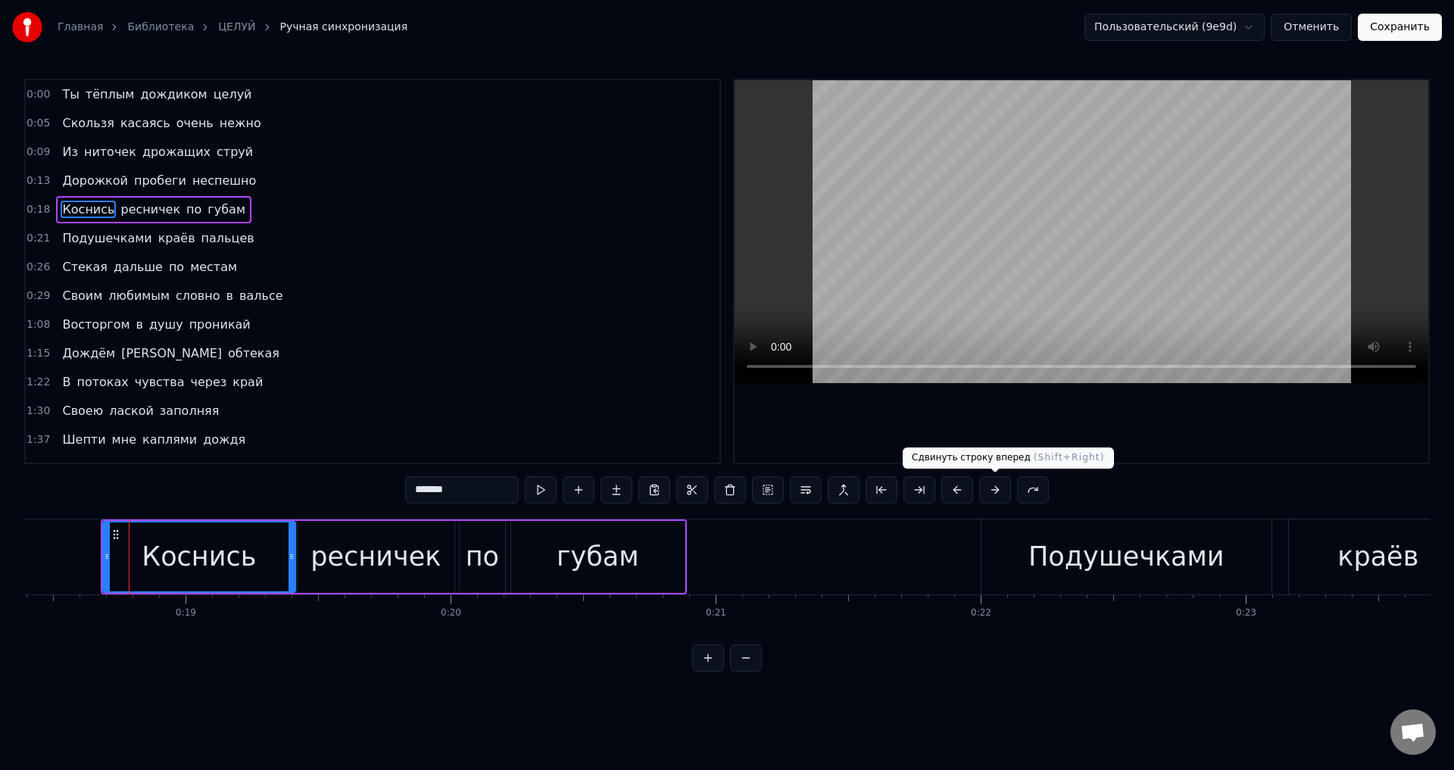
click at [994, 488] on button at bounding box center [995, 489] width 32 height 27
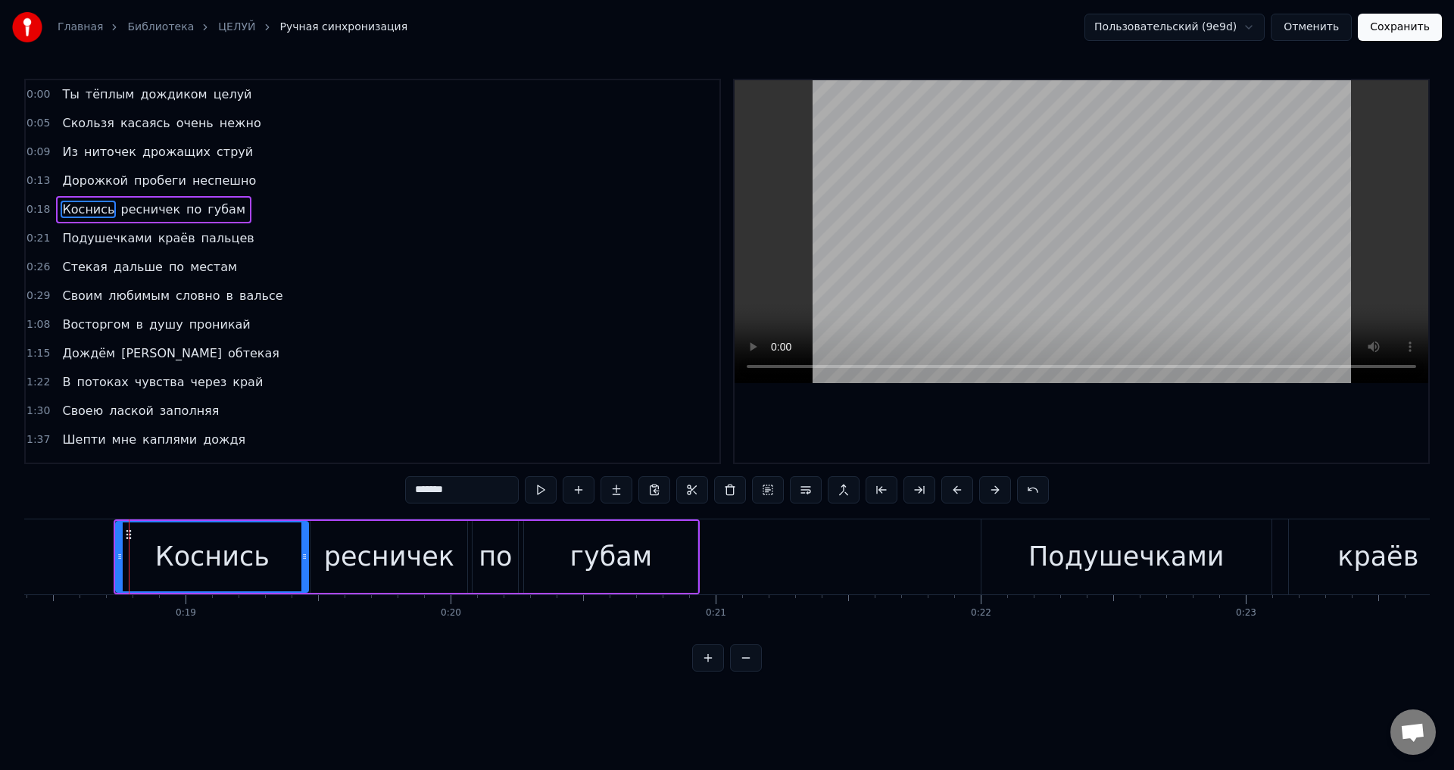
click at [994, 488] on button at bounding box center [995, 489] width 32 height 27
click at [1404, 27] on button "Сохранить" at bounding box center [1400, 27] width 84 height 27
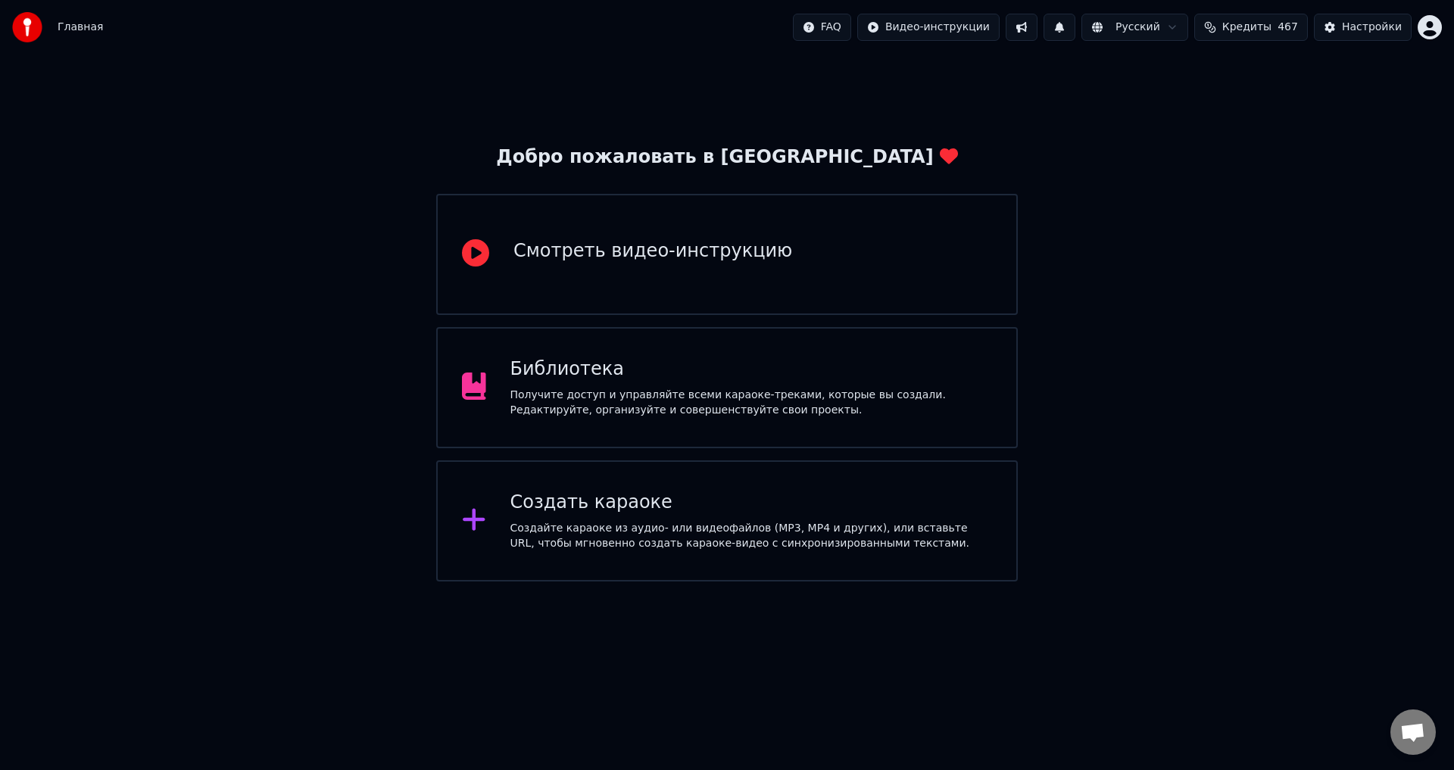
click at [542, 361] on div "Библиотека" at bounding box center [751, 369] width 482 height 24
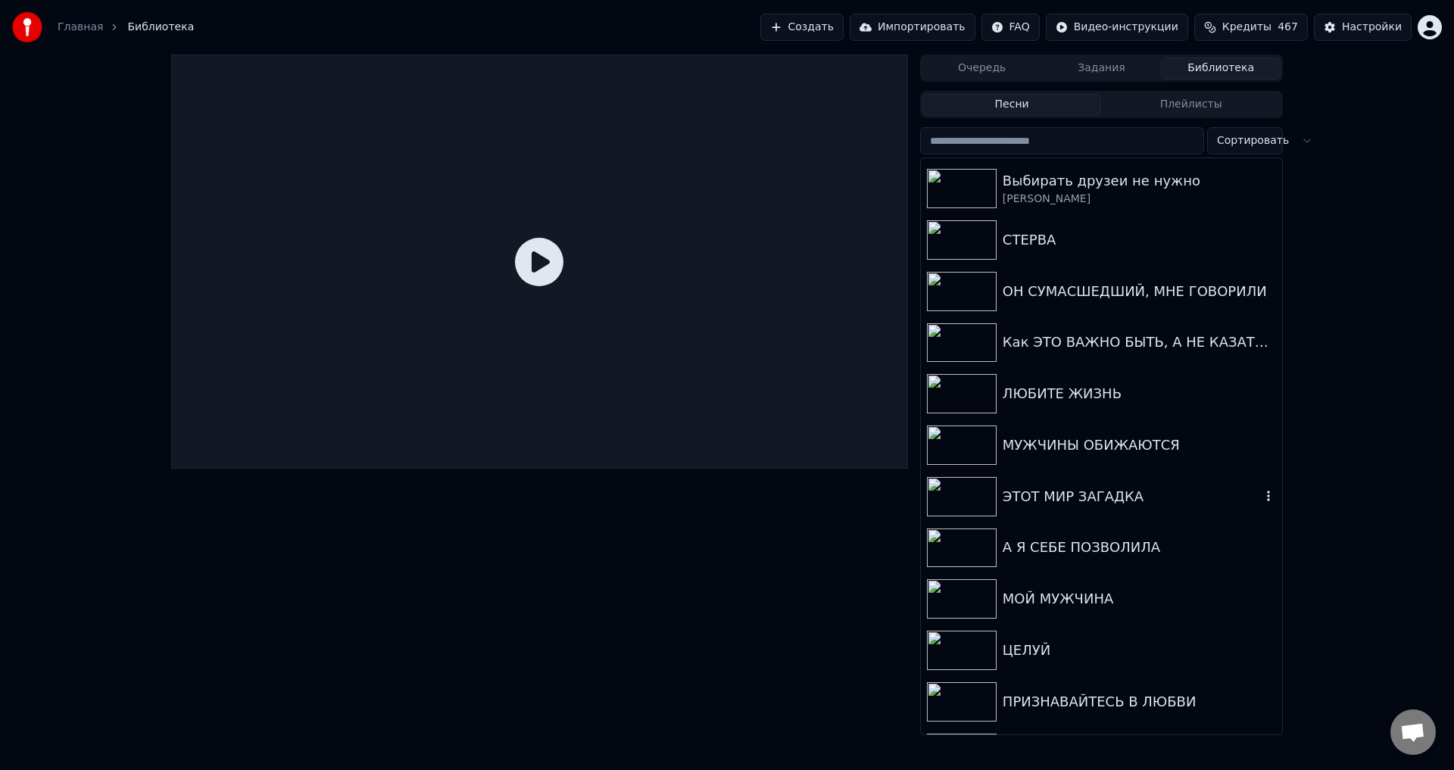
scroll to position [151, 0]
click at [1034, 648] on div "ЦЕЛУЙ" at bounding box center [1132, 648] width 258 height 21
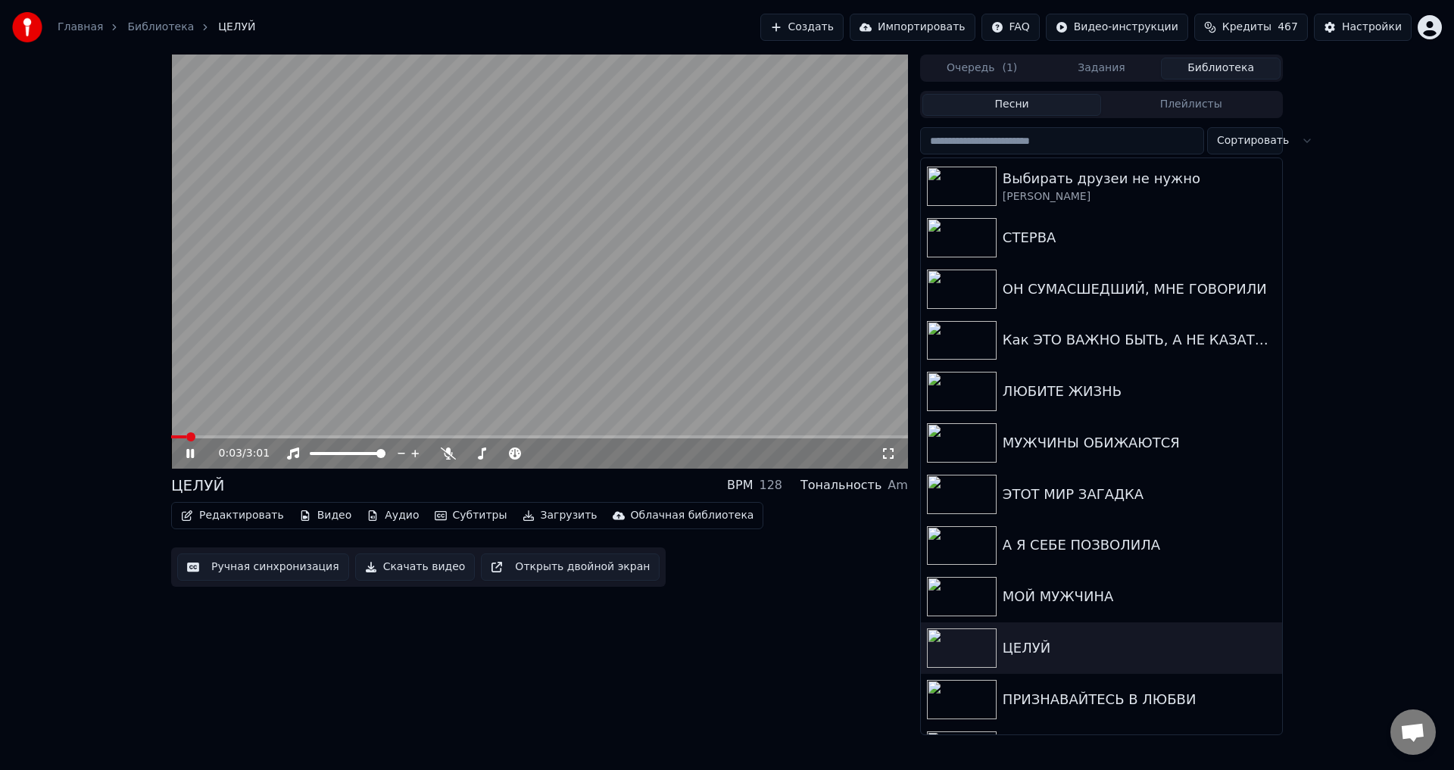
click at [891, 453] on icon at bounding box center [888, 454] width 15 height 12
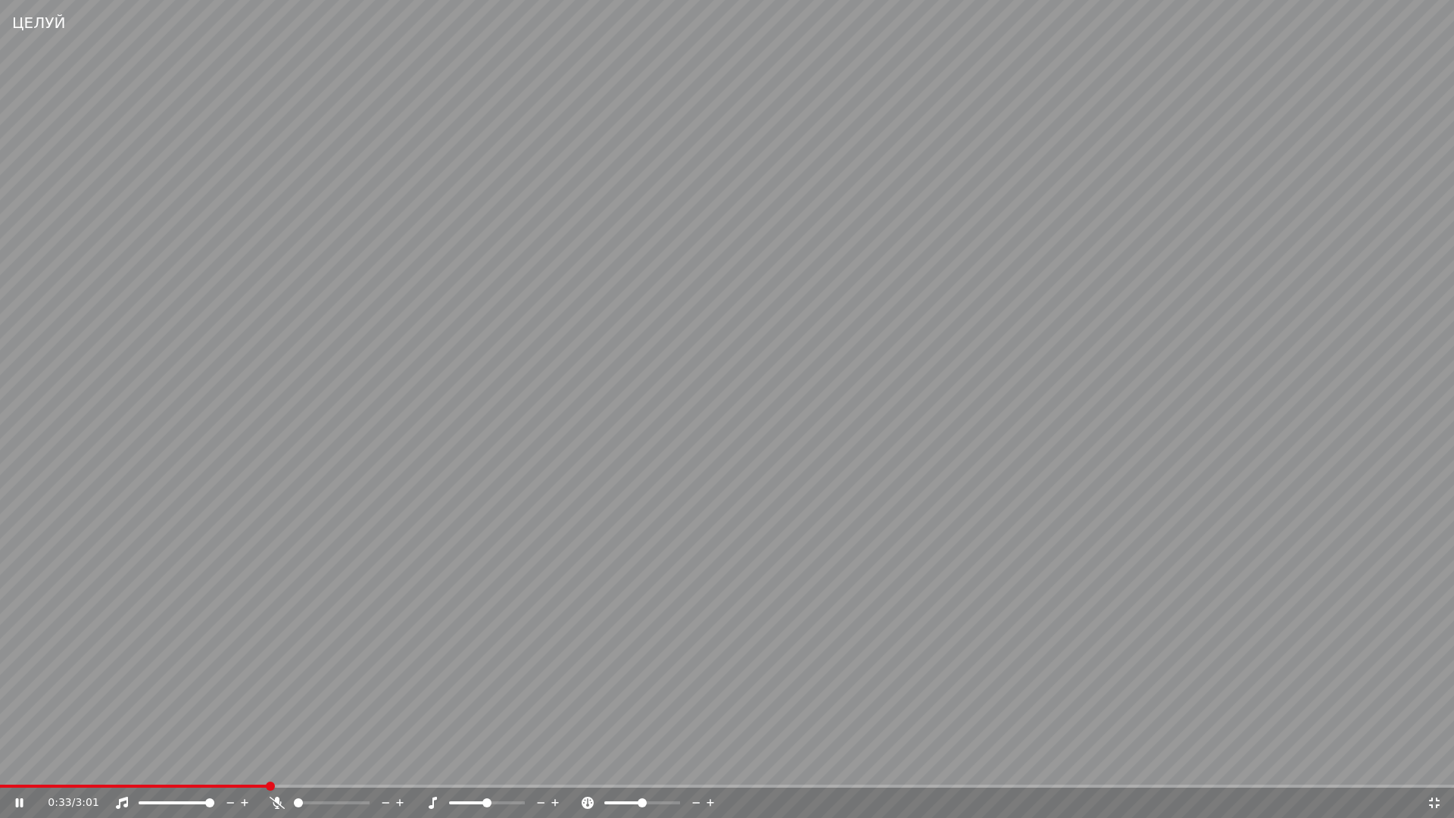
click at [29, 769] on span at bounding box center [133, 786] width 267 height 3
click at [0, 769] on span at bounding box center [4, 786] width 9 height 9
click at [0, 769] on span at bounding box center [0, 786] width 0 height 3
click at [1436, 769] on icon at bounding box center [1434, 803] width 15 height 12
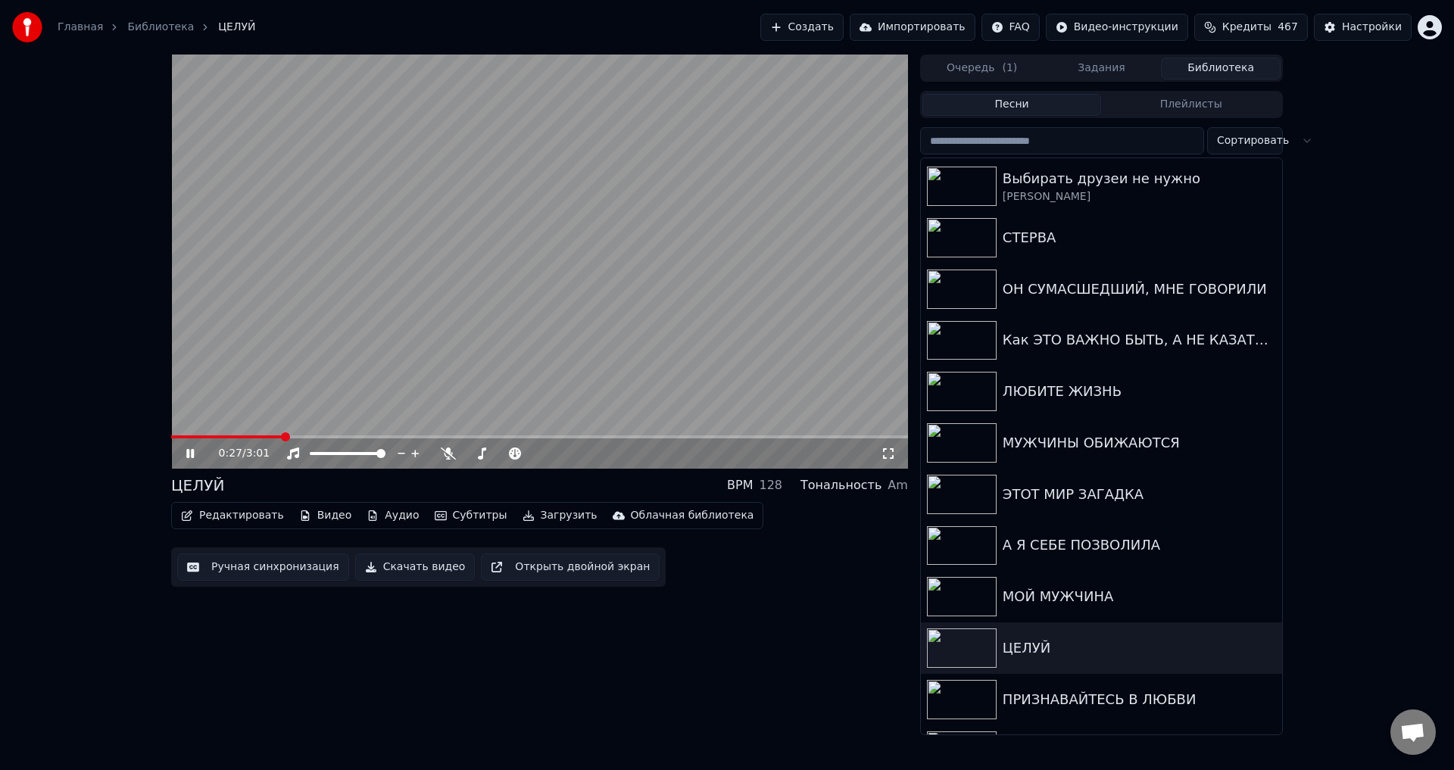
click at [247, 567] on button "Ручная синхронизация" at bounding box center [263, 567] width 172 height 27
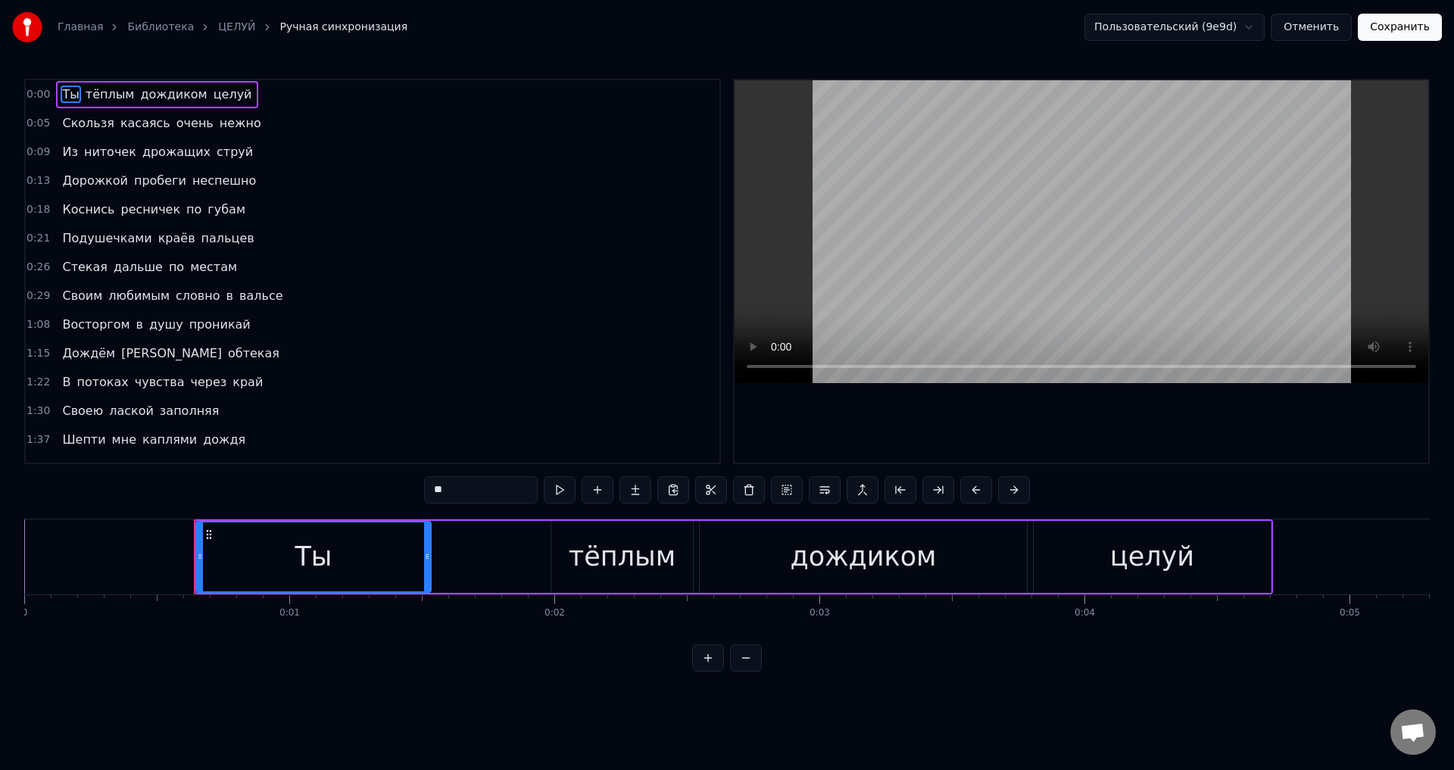
click at [61, 244] on span "Подушечками" at bounding box center [107, 237] width 92 height 17
type input "**********"
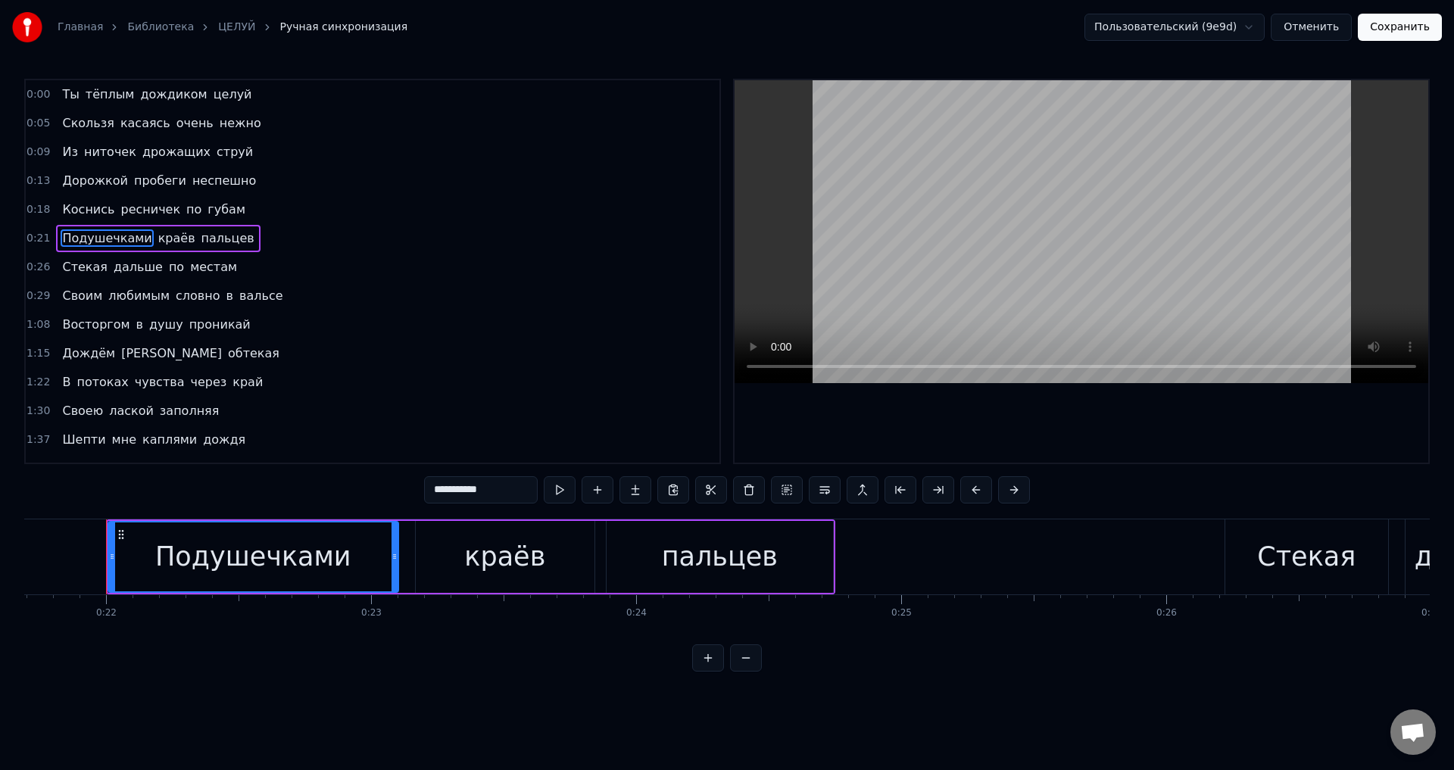
scroll to position [0, 5755]
drag, startPoint x: 106, startPoint y: 560, endPoint x: 121, endPoint y: 560, distance: 15.1
click at [121, 560] on icon at bounding box center [122, 557] width 6 height 12
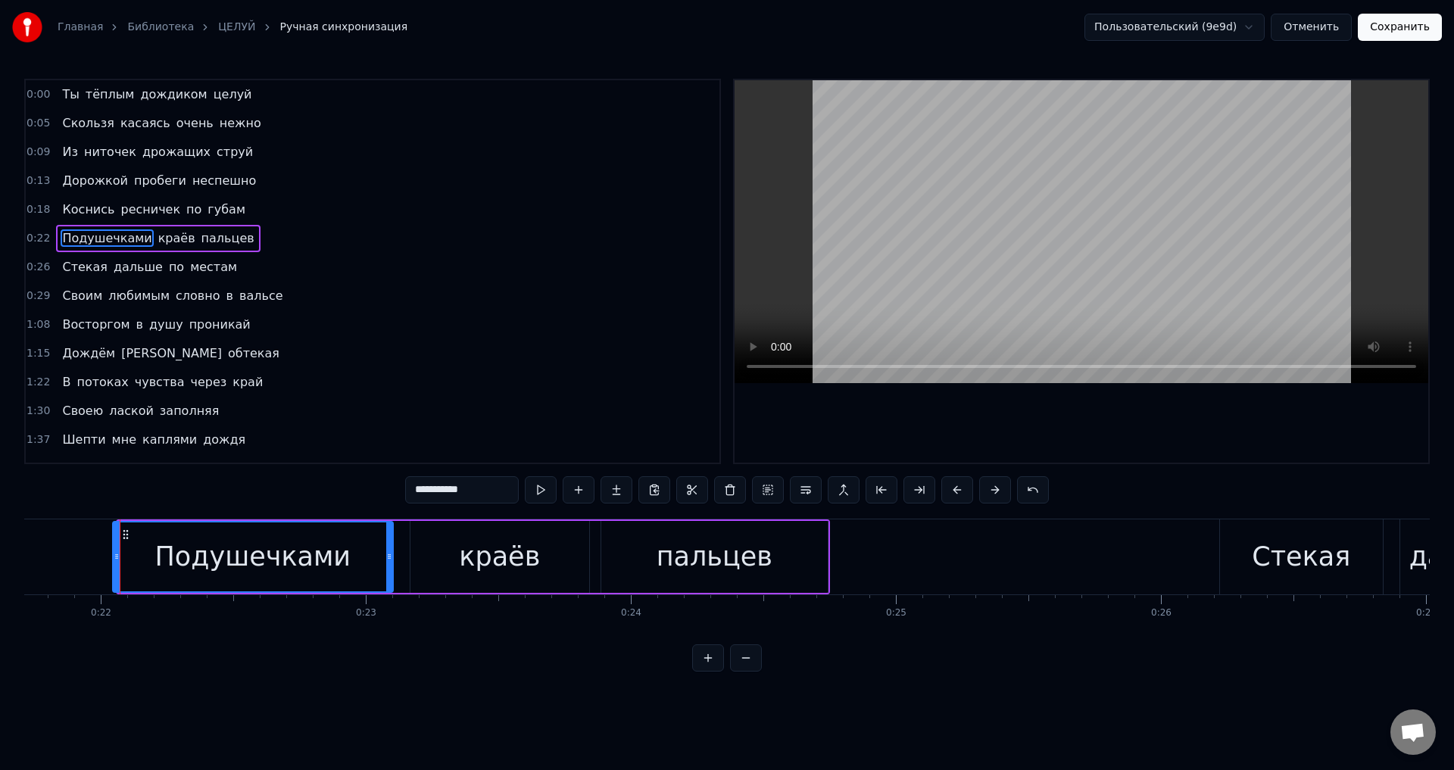
click at [116, 560] on icon at bounding box center [117, 557] width 6 height 12
click at [1397, 34] on button "Сохранить" at bounding box center [1400, 27] width 84 height 27
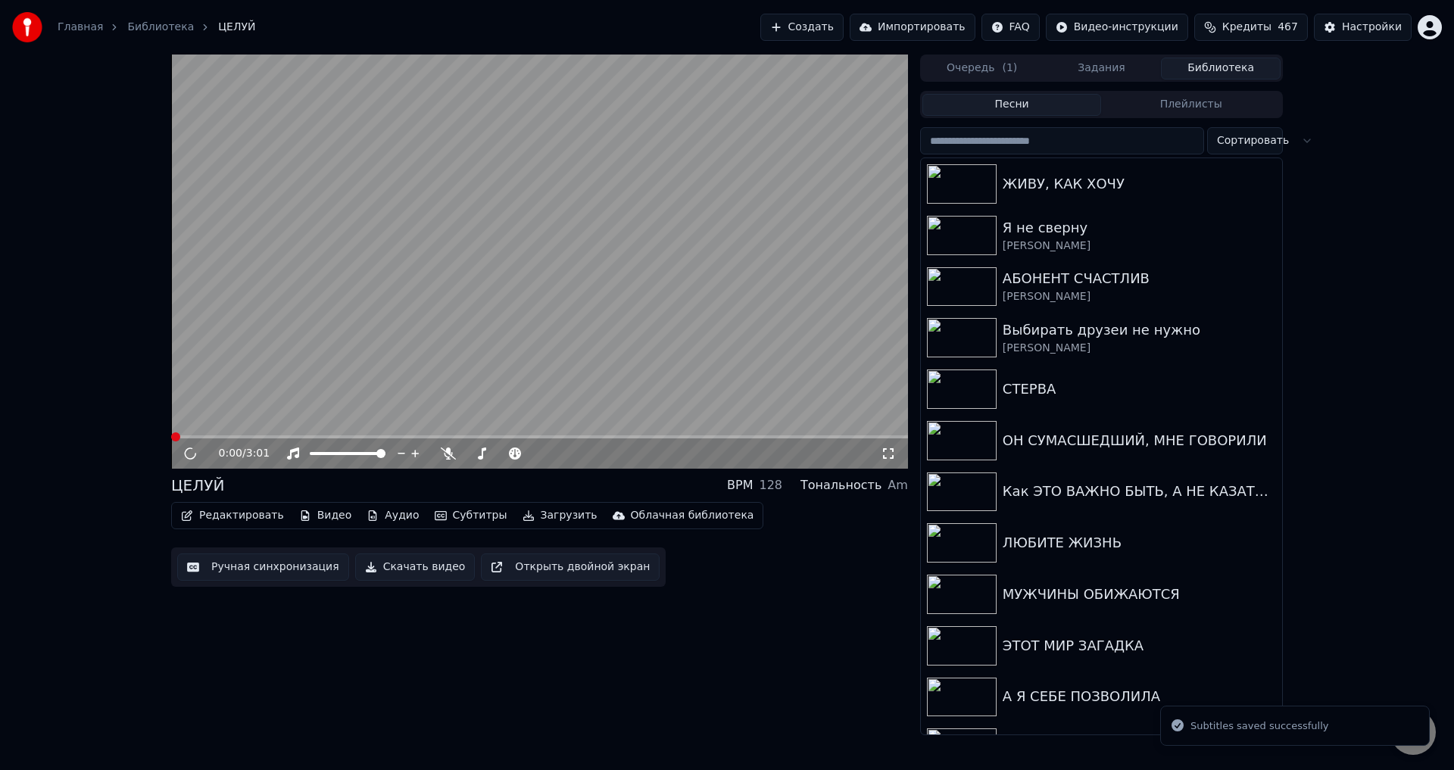
click at [214, 437] on span at bounding box center [539, 436] width 737 height 3
click at [888, 448] on icon at bounding box center [888, 454] width 15 height 12
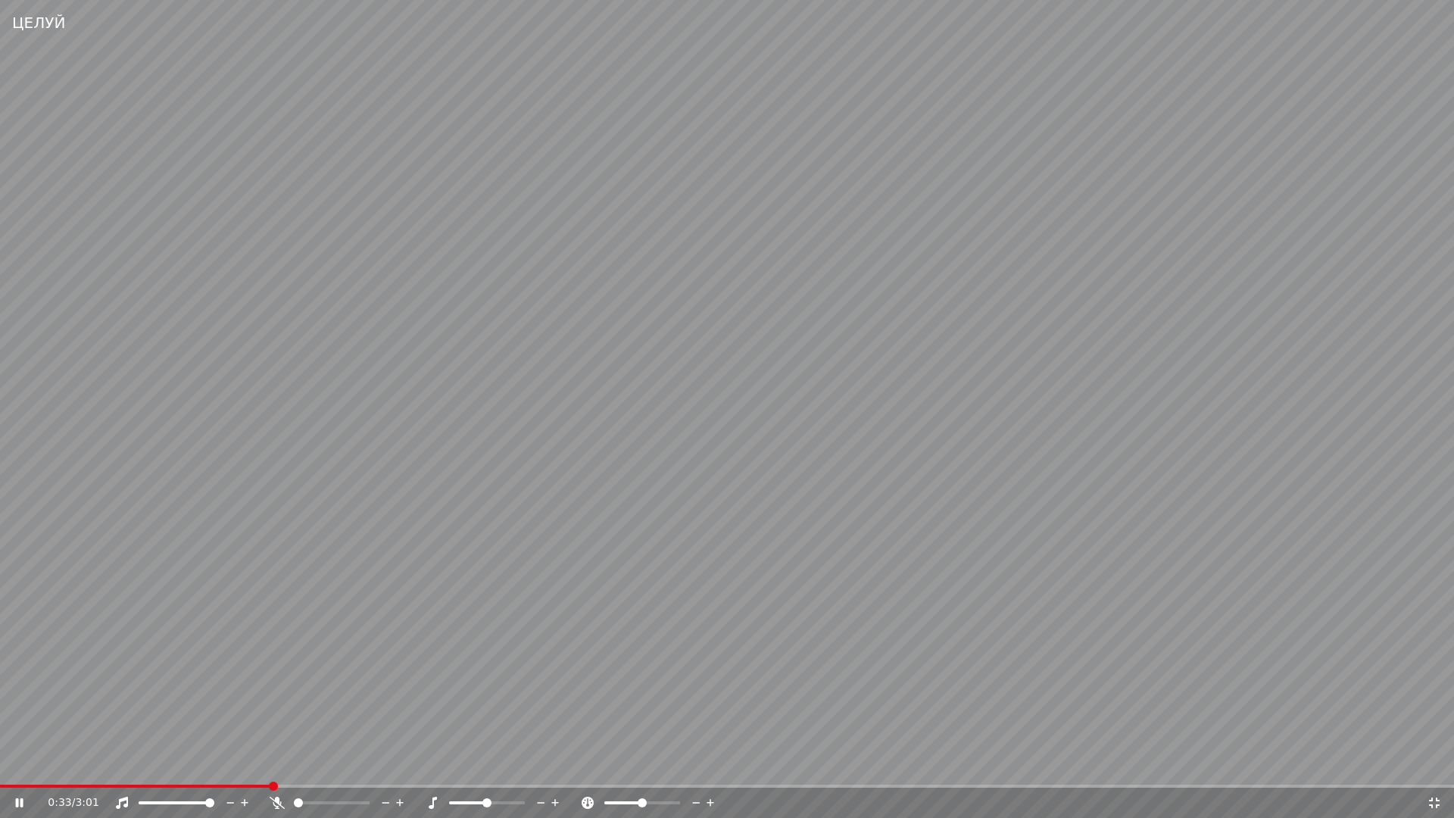
drag, startPoint x: 1154, startPoint y: 644, endPoint x: 1326, endPoint y: 585, distance: 181.5
click at [1162, 644] on video at bounding box center [727, 409] width 1454 height 818
click at [1432, 769] on icon at bounding box center [1434, 803] width 15 height 12
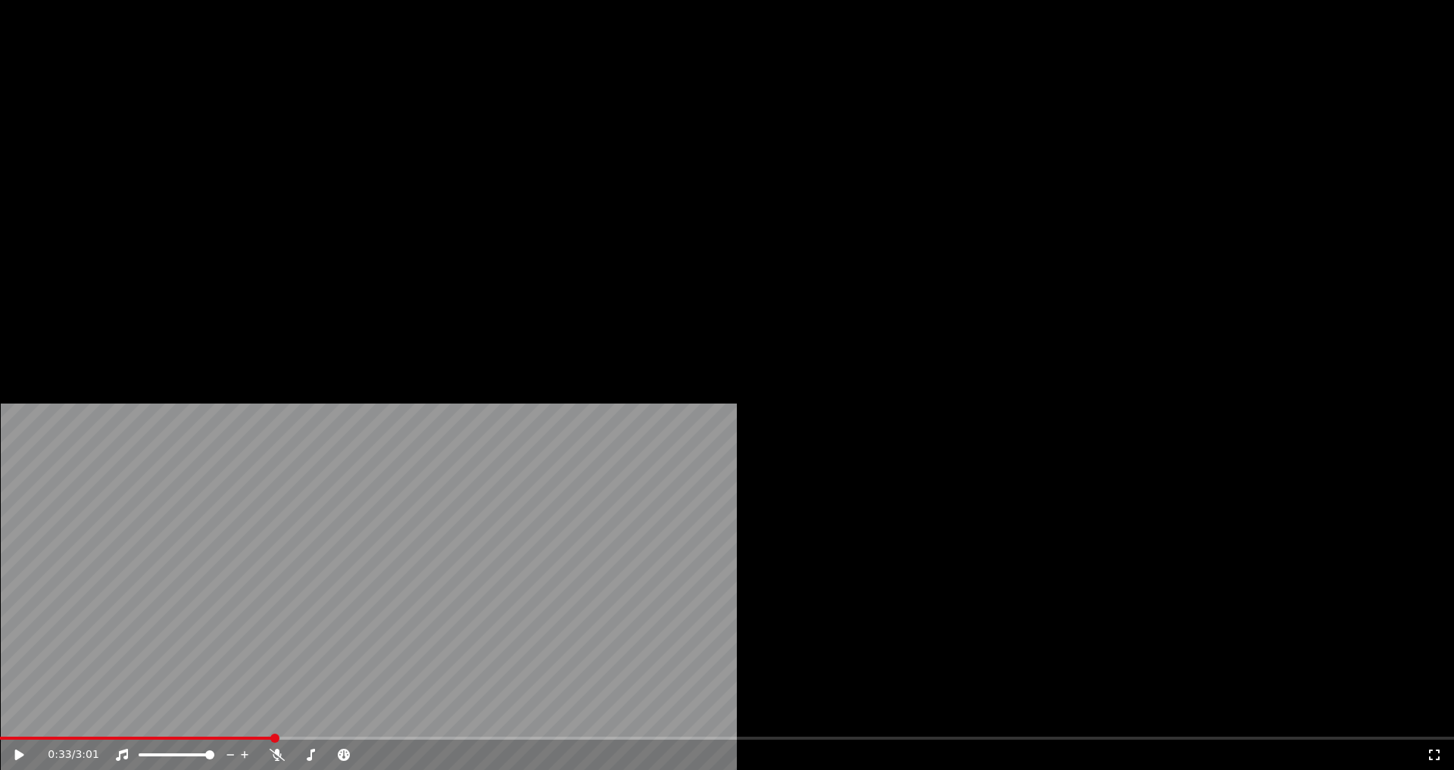
scroll to position [227, 0]
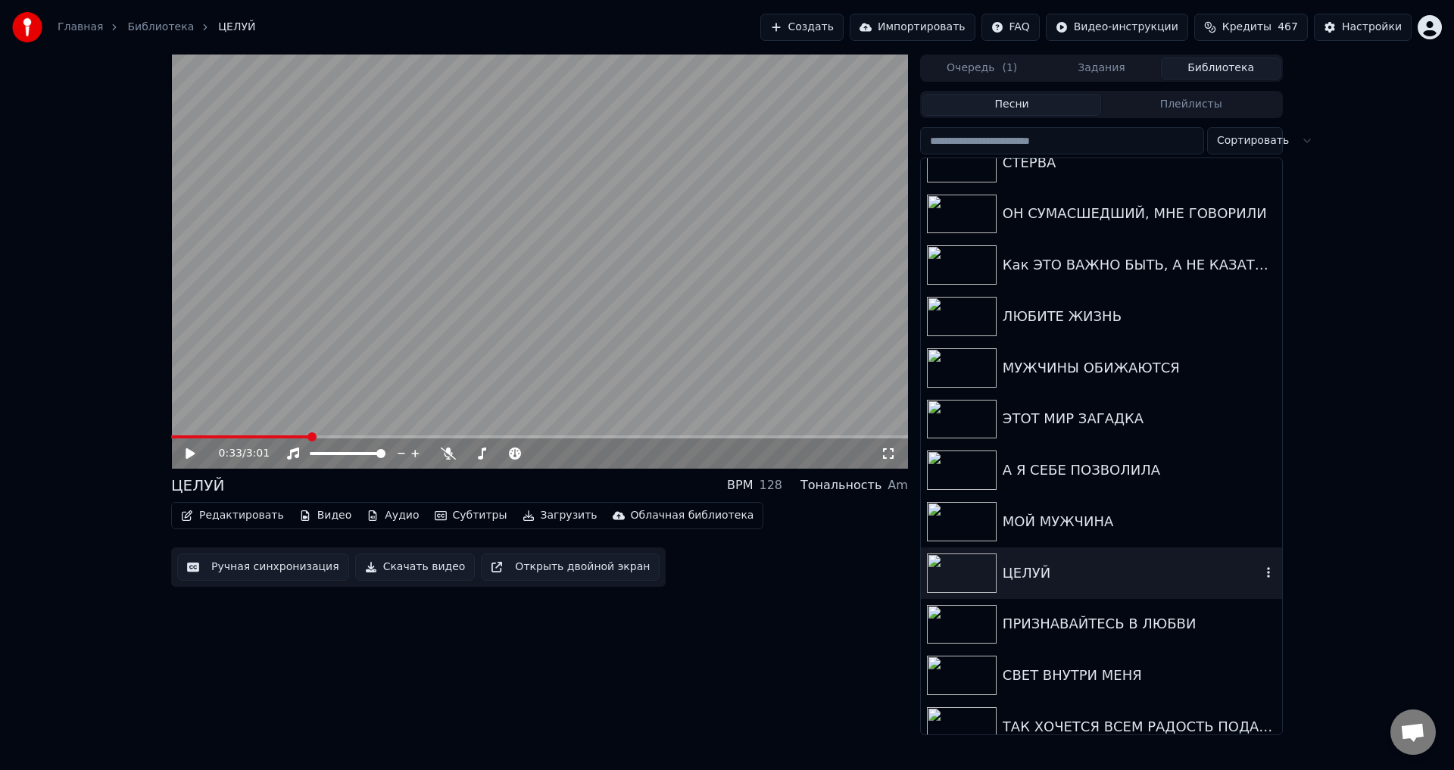
click at [1050, 576] on div "ЦЕЛУЙ" at bounding box center [1132, 573] width 258 height 21
click at [533, 517] on button "Загрузить" at bounding box center [560, 515] width 87 height 21
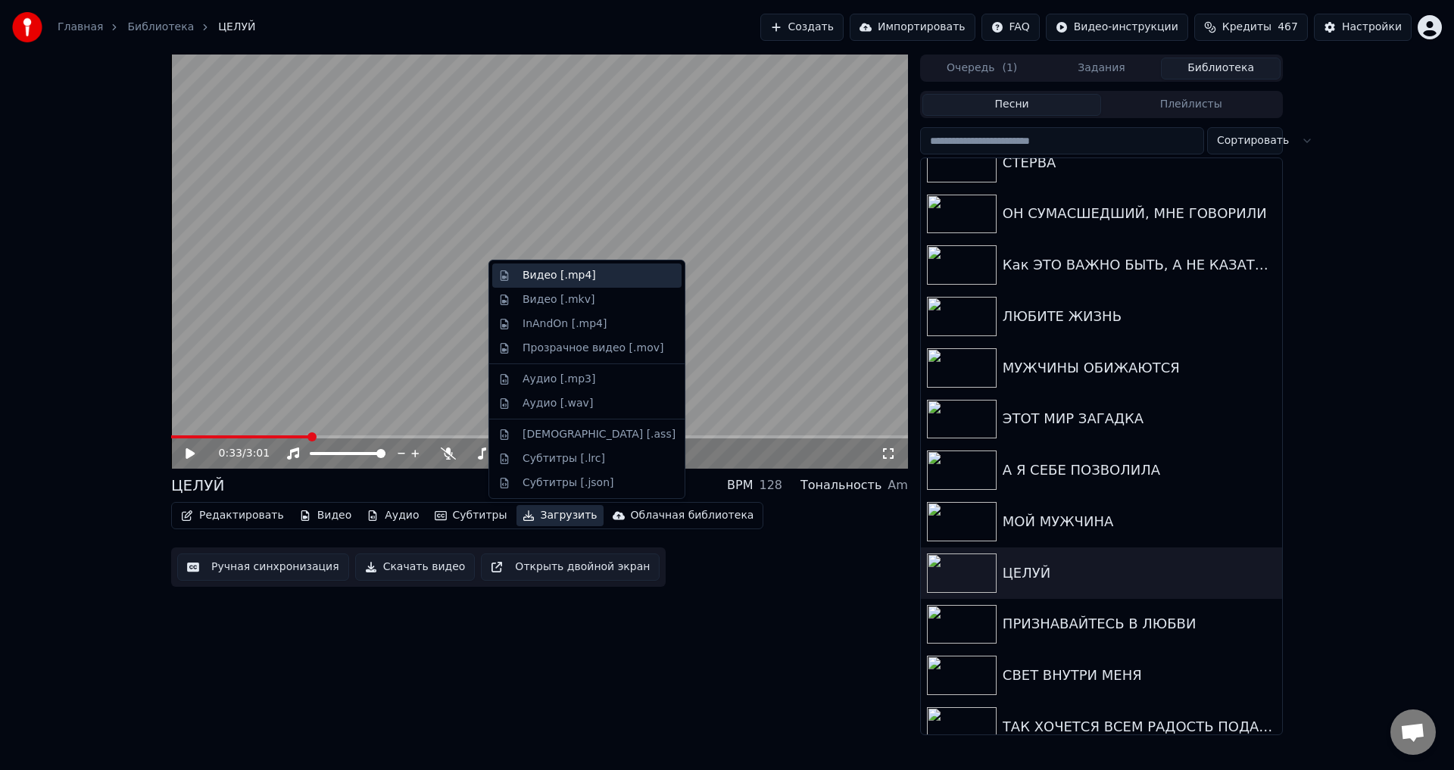
click at [527, 274] on div "Видео [.mp4]" at bounding box center [559, 275] width 73 height 15
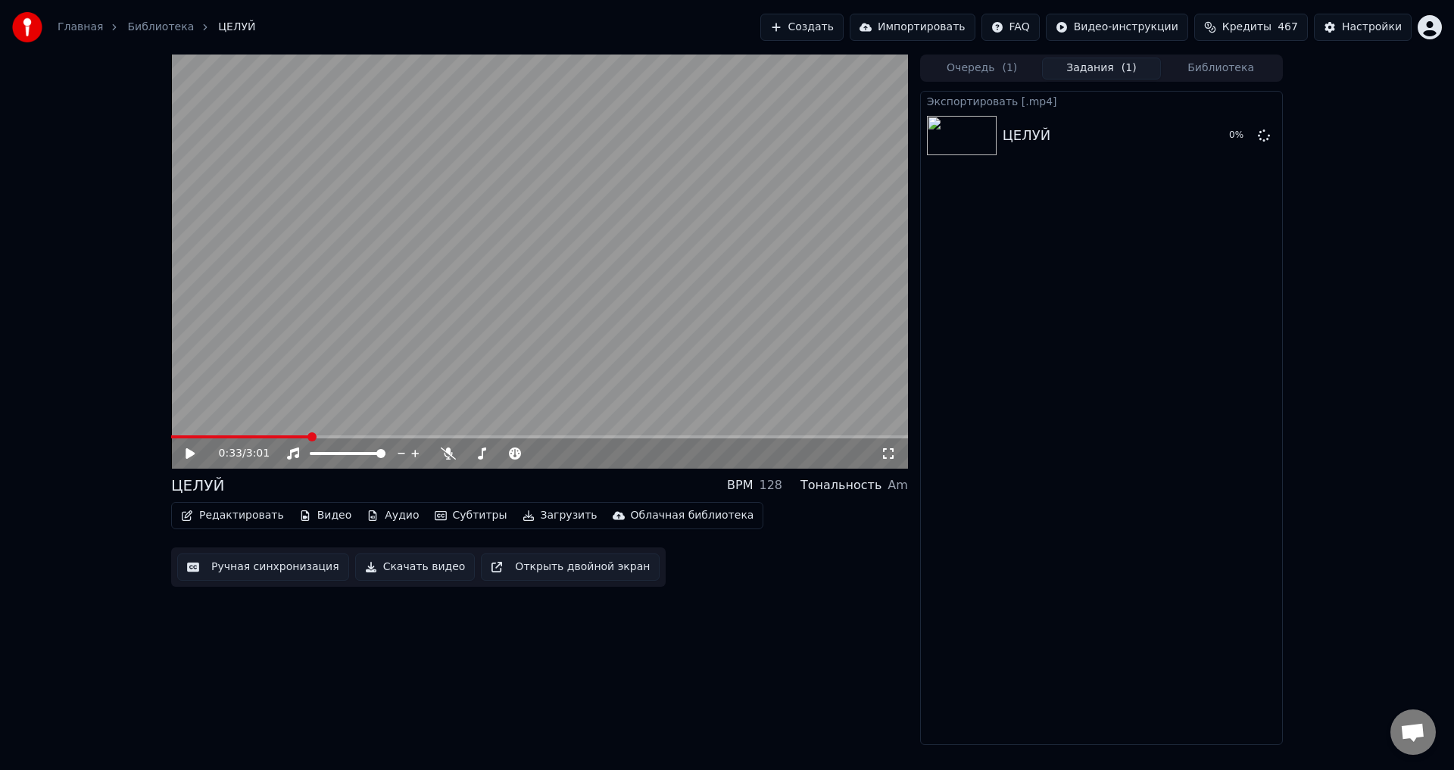
click at [532, 520] on button "Загрузить" at bounding box center [560, 515] width 87 height 21
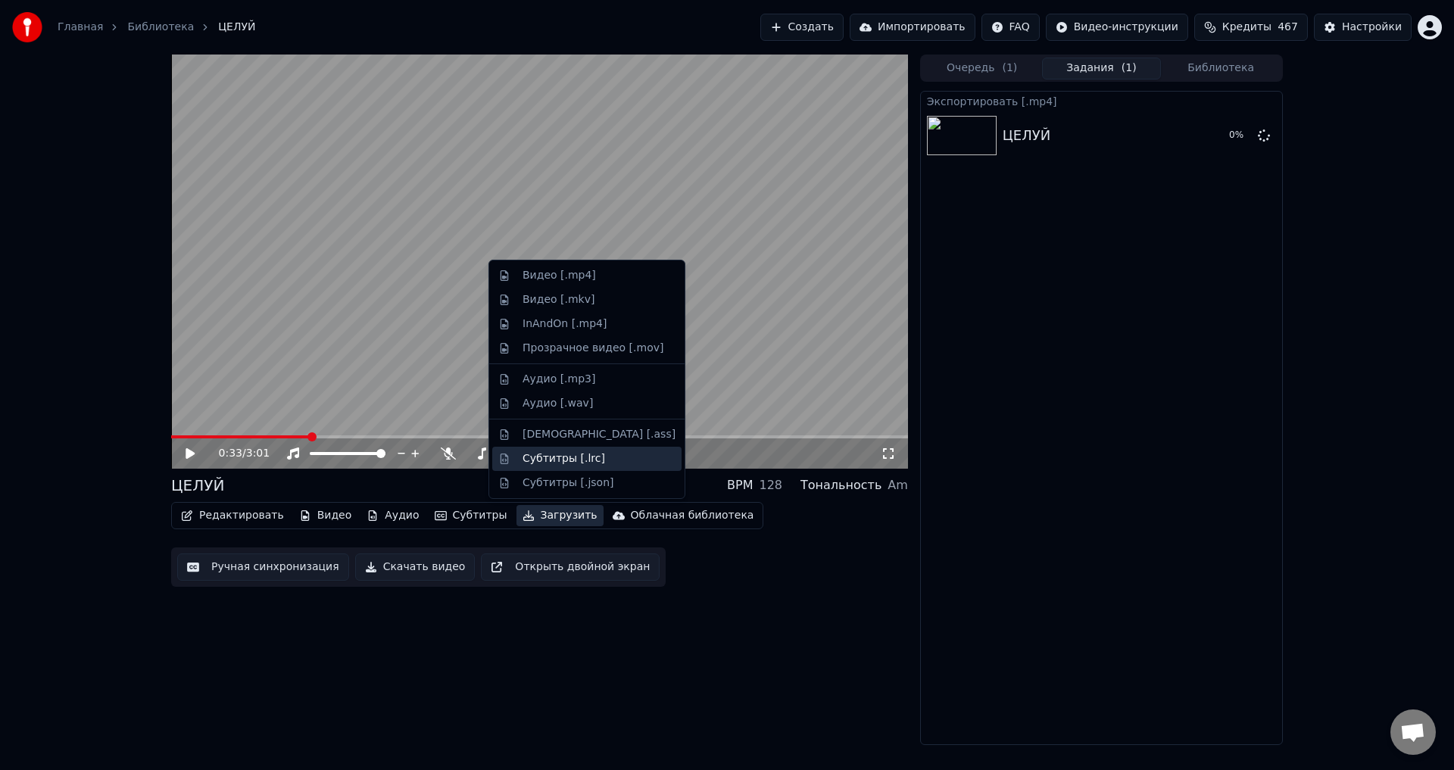
click at [533, 459] on div "Субтитры [.lrc]" at bounding box center [564, 458] width 83 height 15
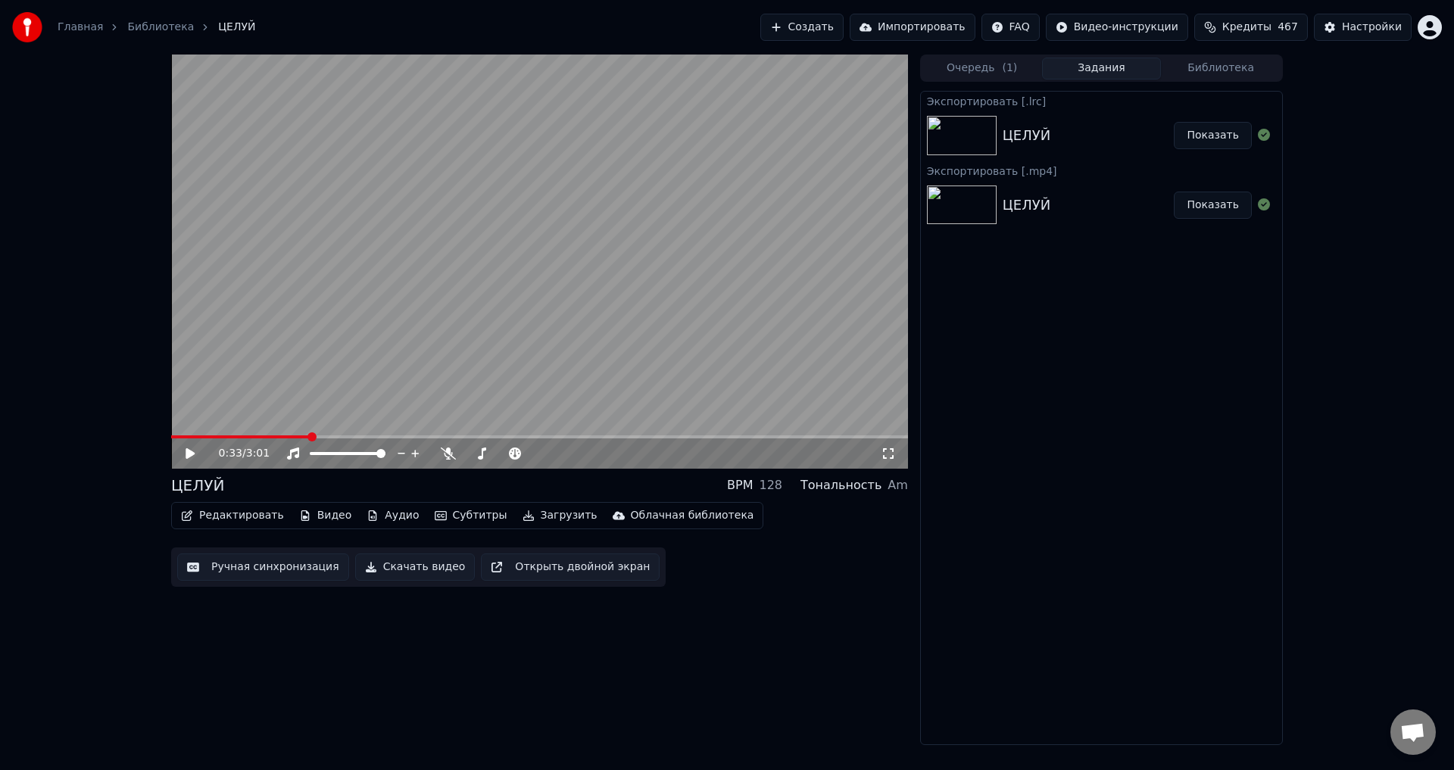
click at [245, 566] on button "Ручная синхронизация" at bounding box center [263, 567] width 172 height 27
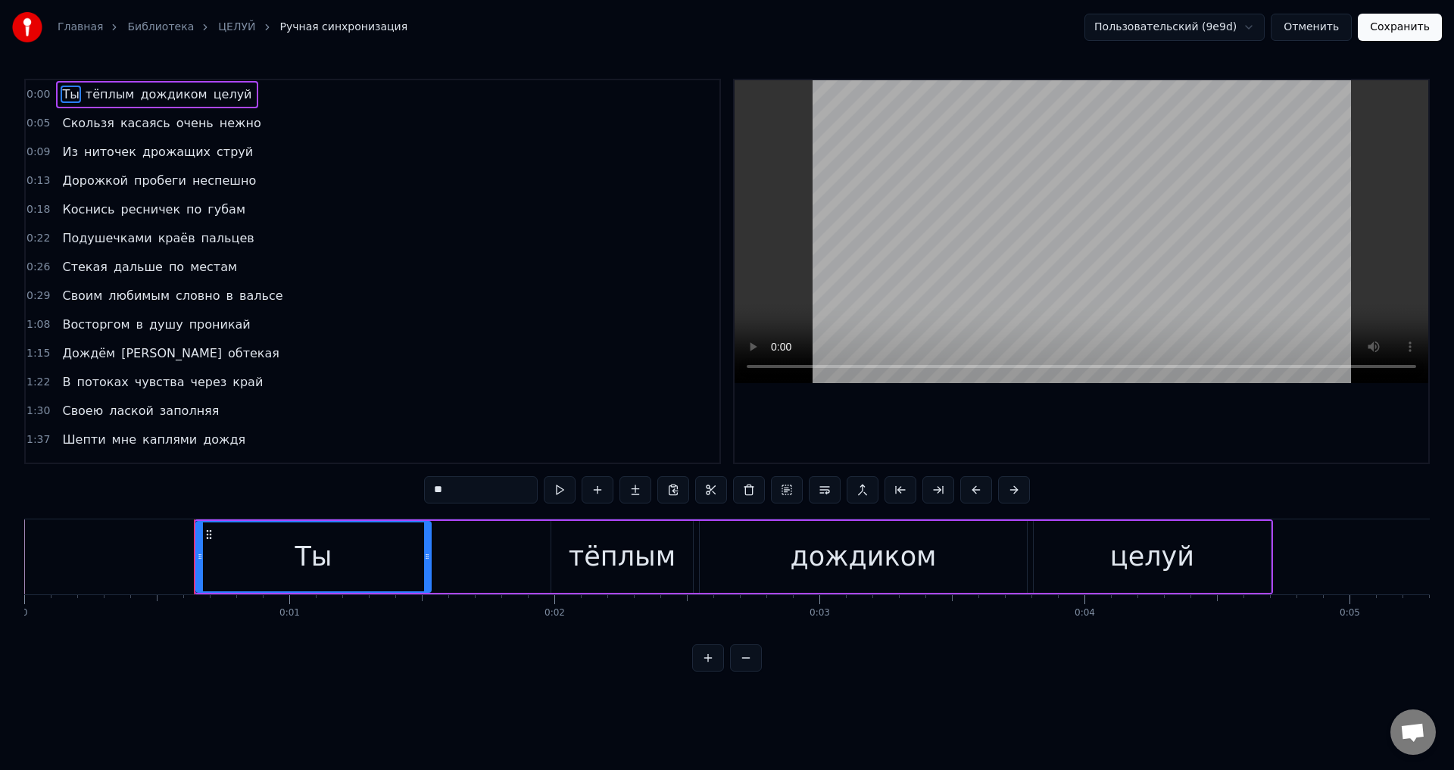
click at [74, 442] on span "Шепти" at bounding box center [84, 439] width 46 height 17
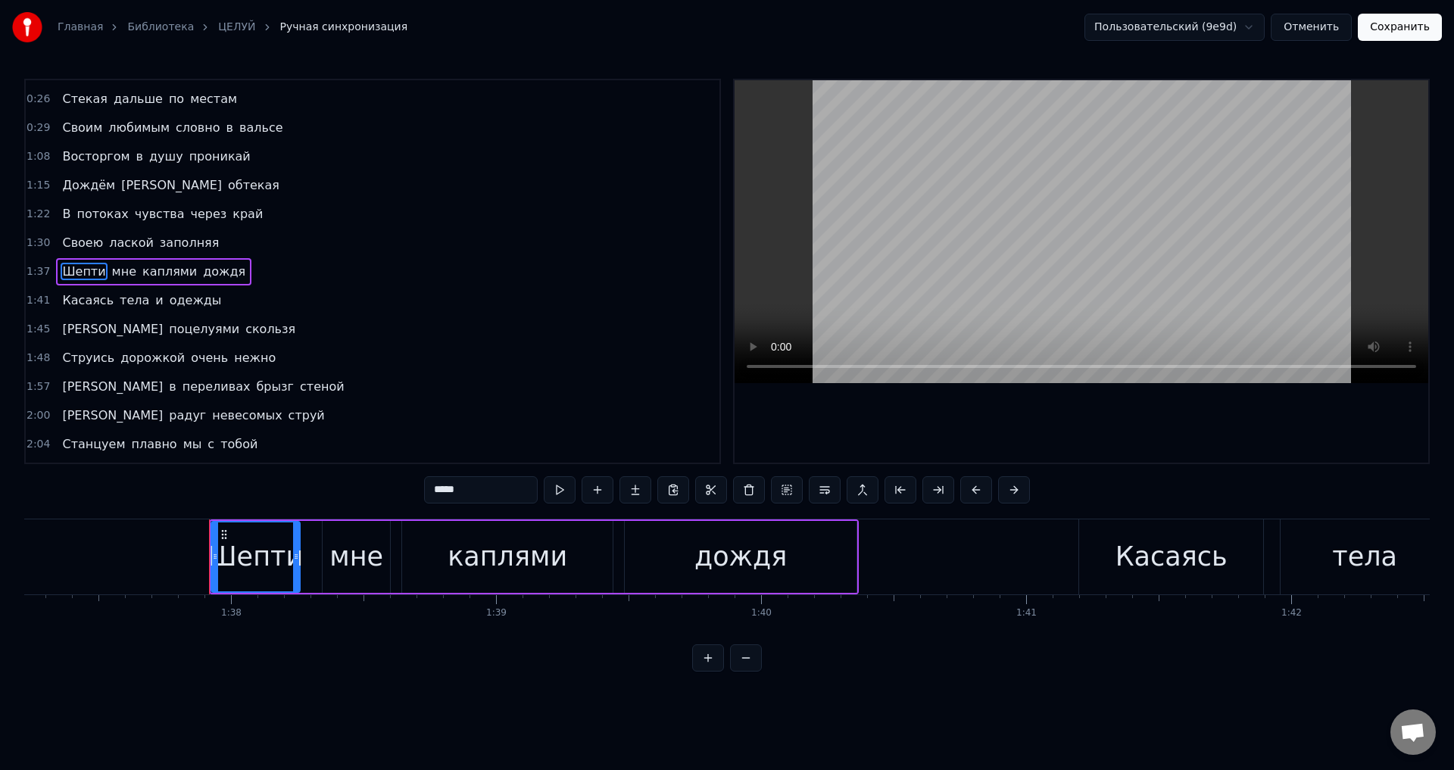
scroll to position [0, 25879]
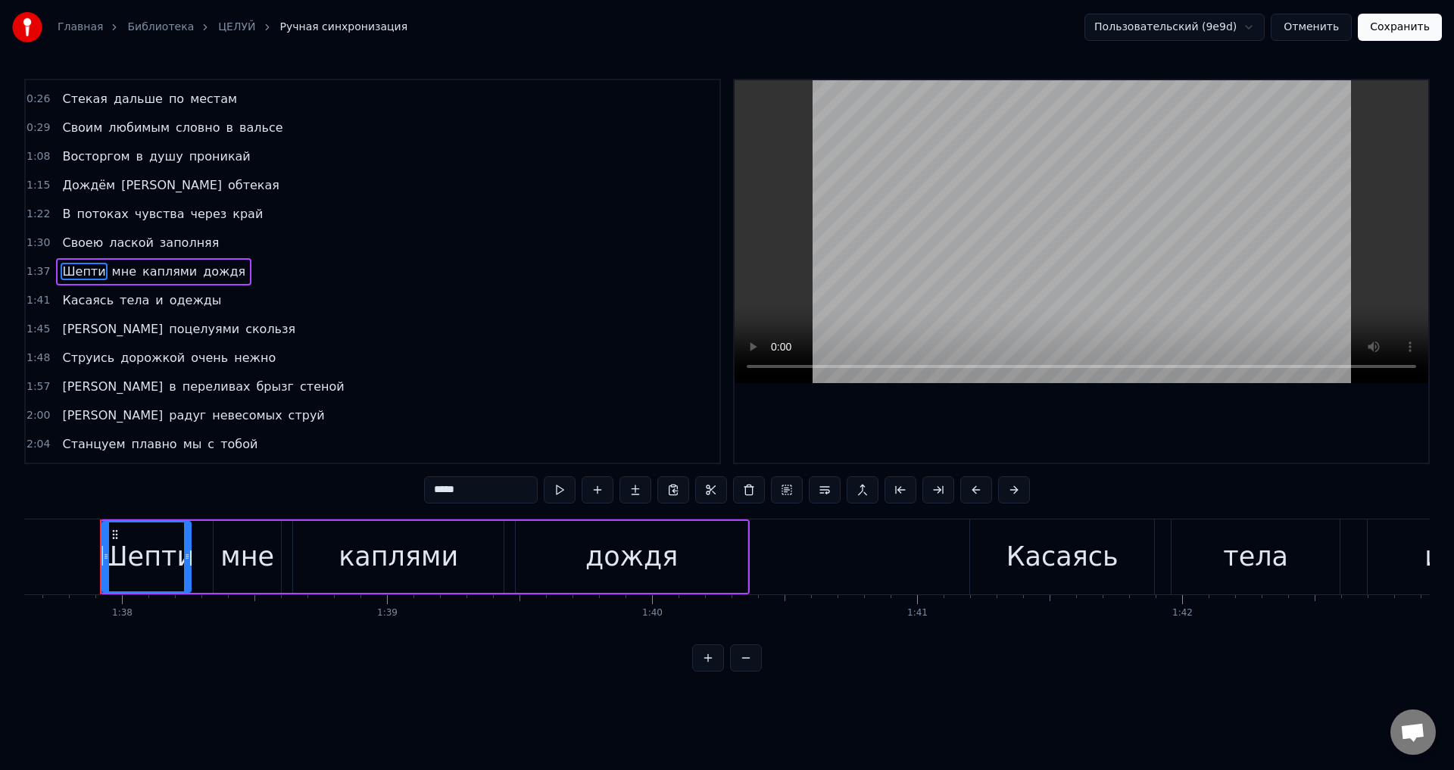
click at [456, 489] on input "*****" at bounding box center [481, 489] width 114 height 27
type input "*****"
click at [1398, 23] on button "Сохранить" at bounding box center [1400, 27] width 84 height 27
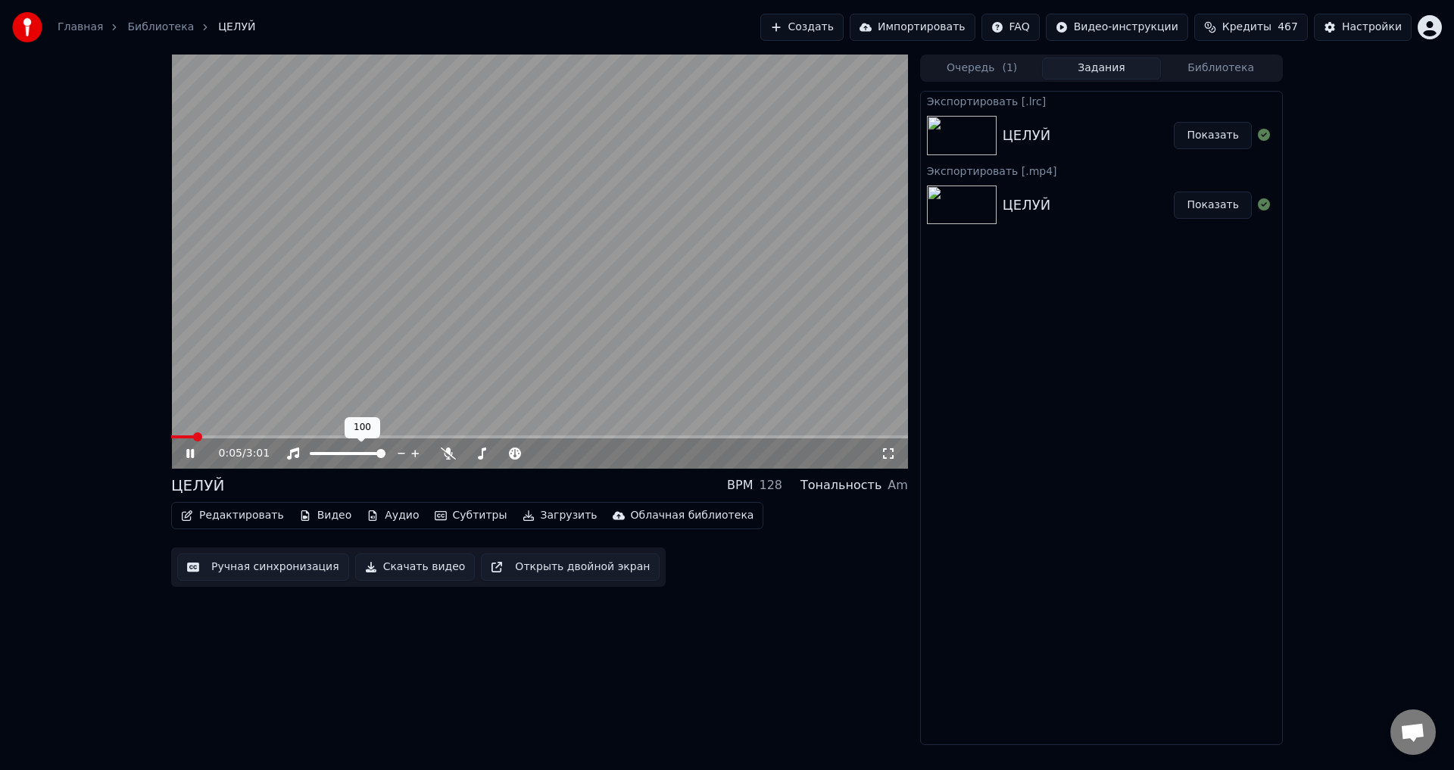
click at [254, 442] on div "0:05 / 3:01" at bounding box center [539, 453] width 737 height 30
drag, startPoint x: 191, startPoint y: 446, endPoint x: 316, endPoint y: 485, distance: 130.8
click at [191, 448] on div "0:06 / 3:01" at bounding box center [539, 453] width 725 height 15
click at [190, 454] on icon at bounding box center [201, 454] width 36 height 12
click at [816, 591] on div "0:07 / 3:01 ЦЕЛУЙ BPM 128 Тональность Am Редактировать Видео Аудио Субтитры Заг…" at bounding box center [539, 400] width 737 height 691
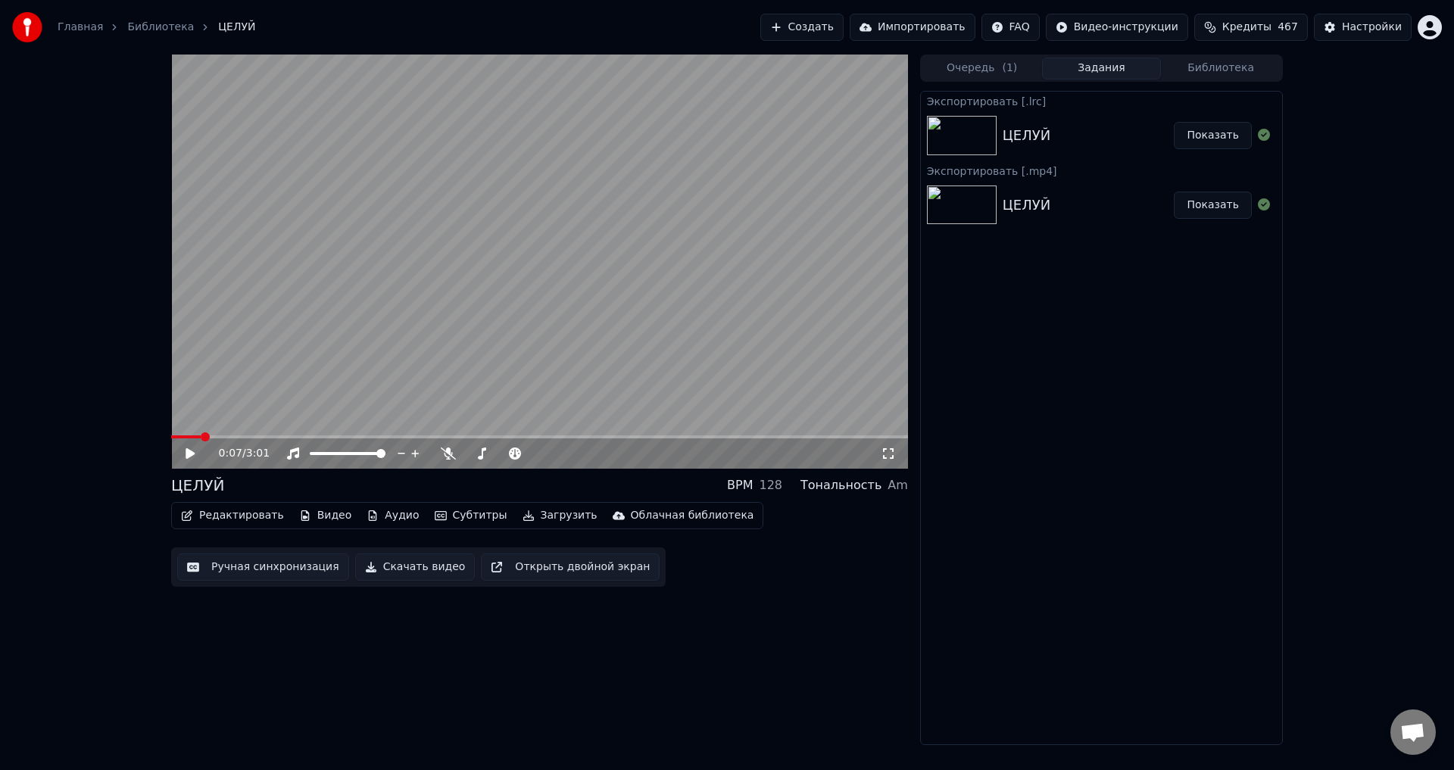
click at [546, 516] on button "Загрузить" at bounding box center [560, 515] width 87 height 21
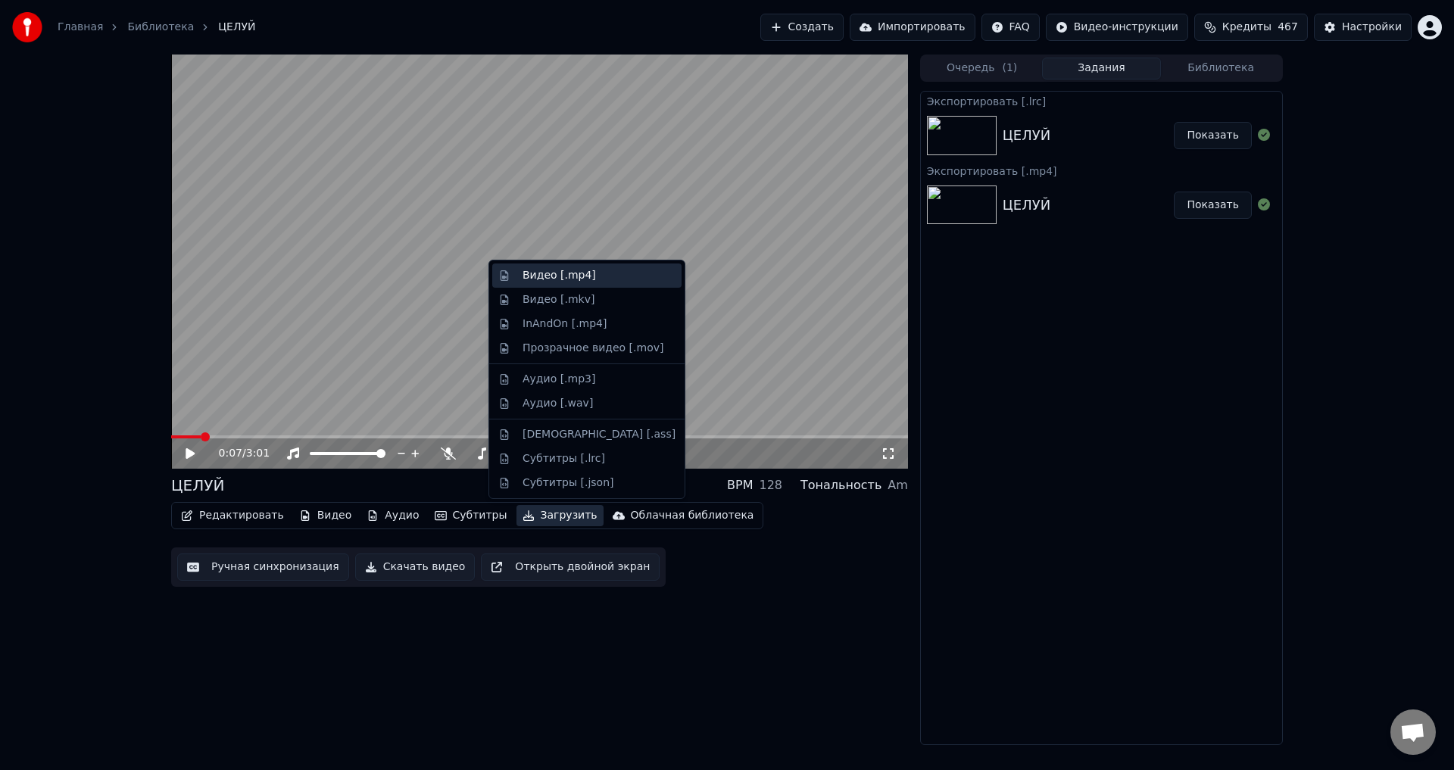
click at [541, 270] on div "Видео [.mp4]" at bounding box center [559, 275] width 73 height 15
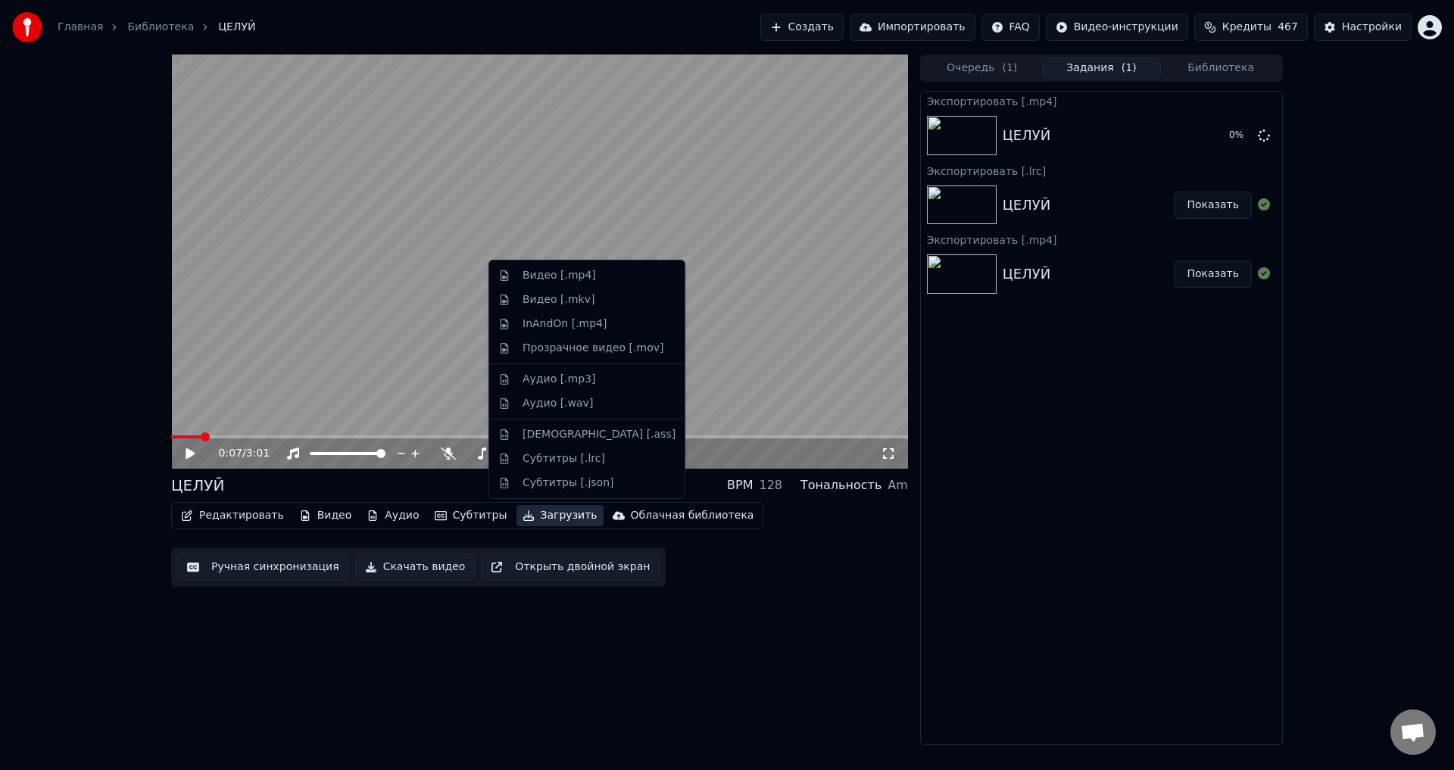
click at [551, 517] on button "Загрузить" at bounding box center [560, 515] width 87 height 21
click at [556, 460] on div "Субтитры [.lrc]" at bounding box center [564, 458] width 83 height 15
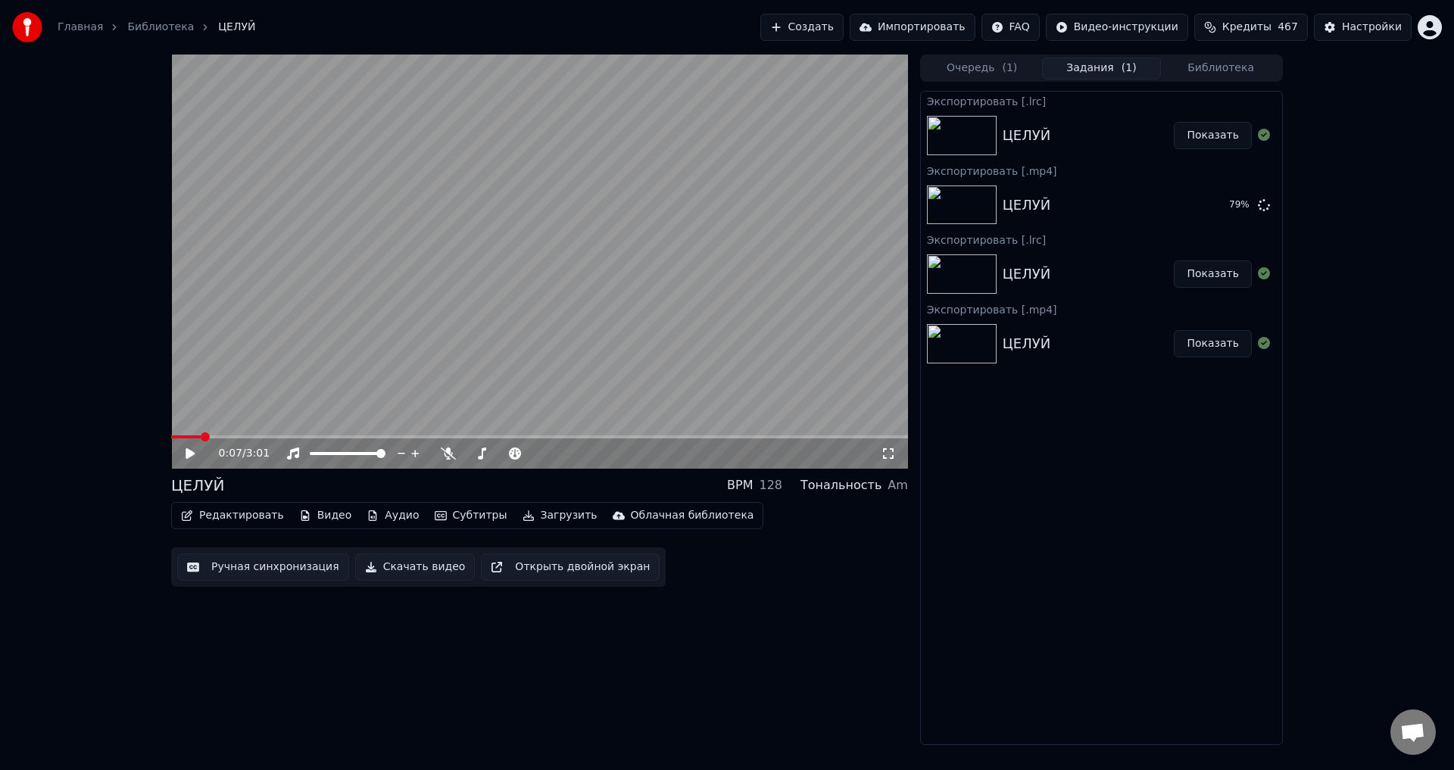
click at [1254, 33] on span "Кредиты" at bounding box center [1246, 27] width 49 height 15
click at [1012, 539] on div "Экспортировать [.lrc] ЦЕЛУЙ Показать Экспортировать [.mp4] ЦЕЛУЙ 93 % Экспортир…" at bounding box center [1101, 418] width 363 height 654
